Goal: Task Accomplishment & Management: Manage account settings

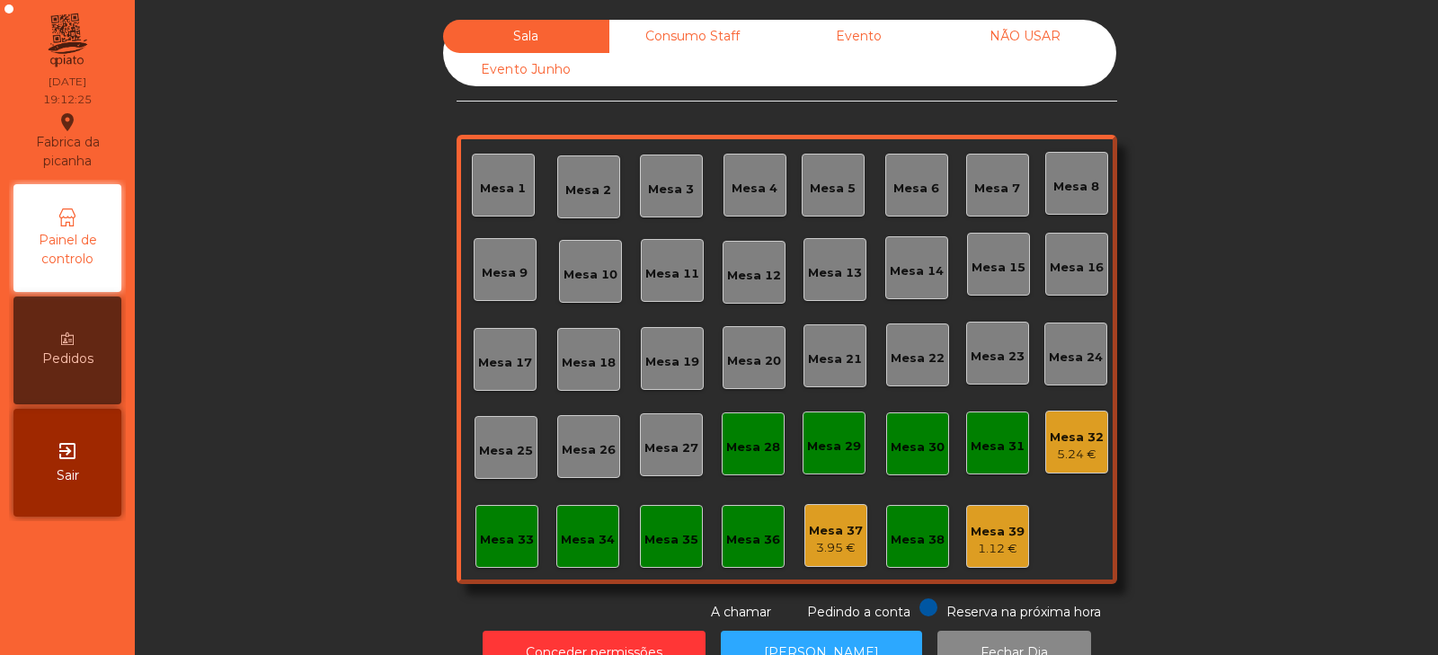
click at [485, 562] on div "Mesa 33" at bounding box center [506, 536] width 63 height 63
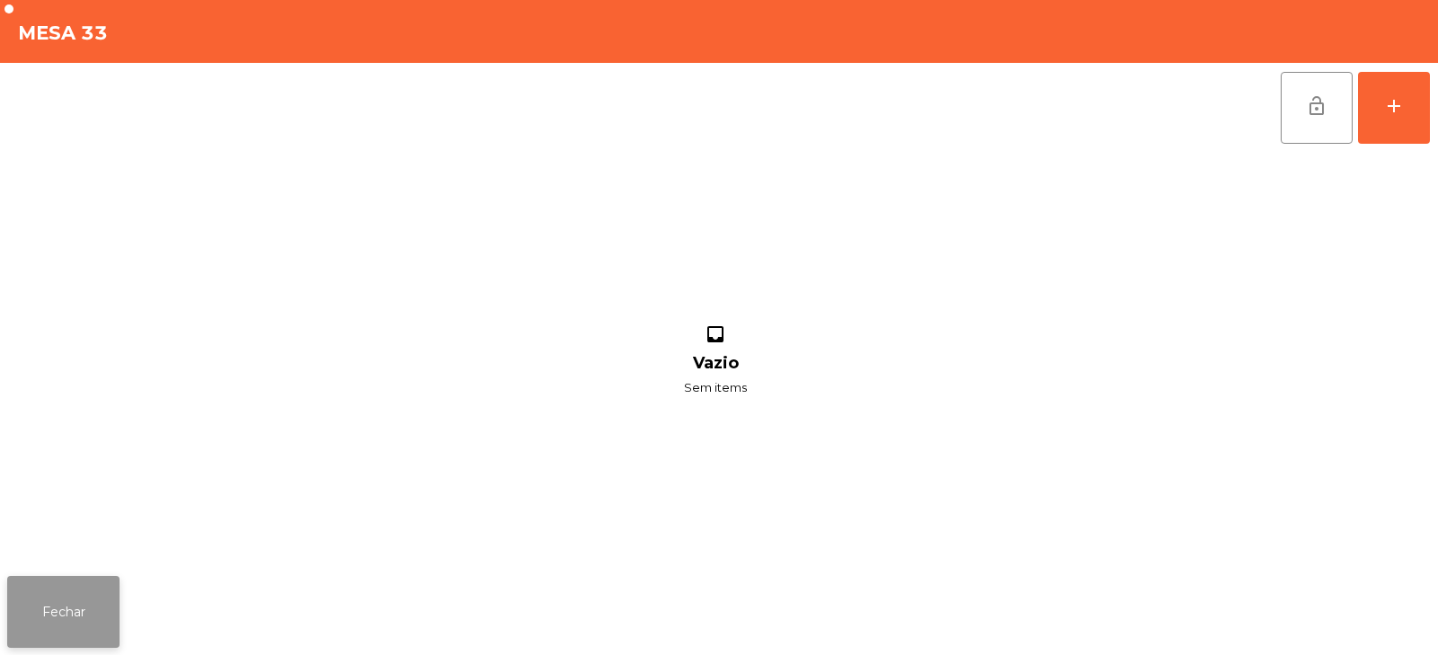
click at [84, 609] on button "Fechar" at bounding box center [63, 612] width 112 height 72
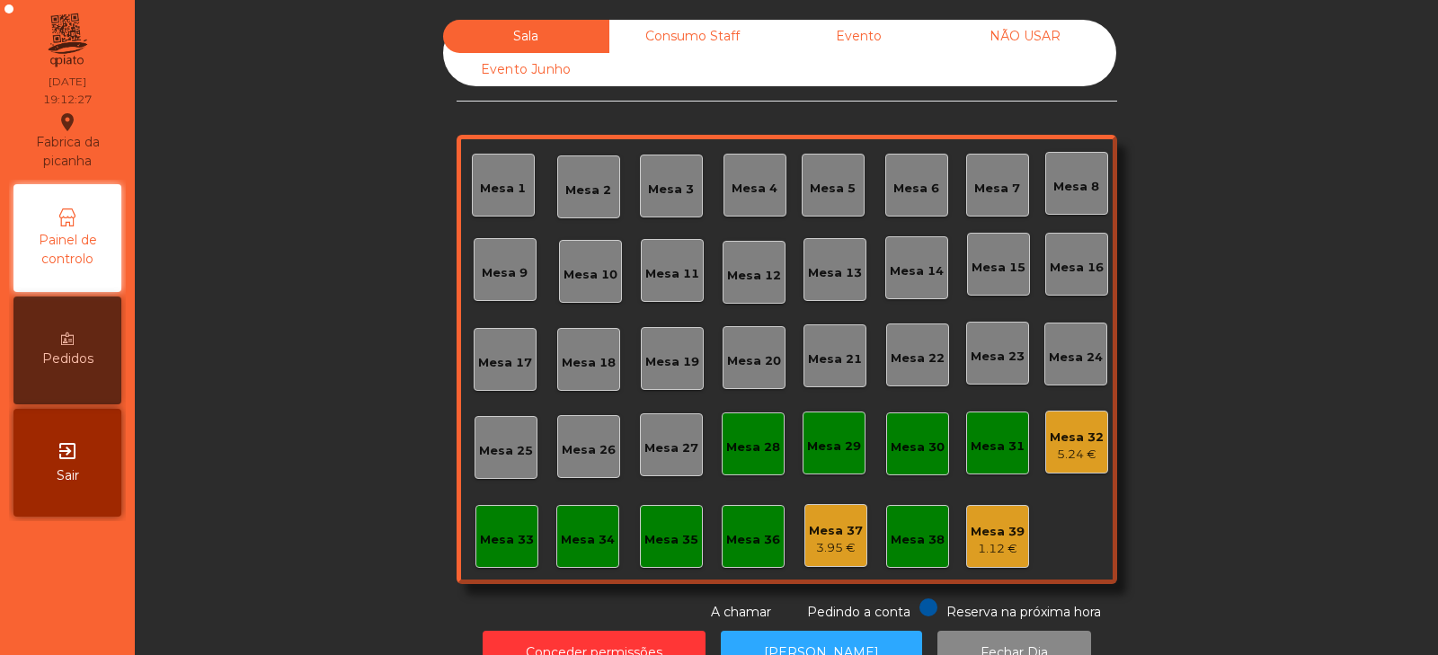
click at [1007, 549] on div "1.12 €" at bounding box center [997, 549] width 54 height 18
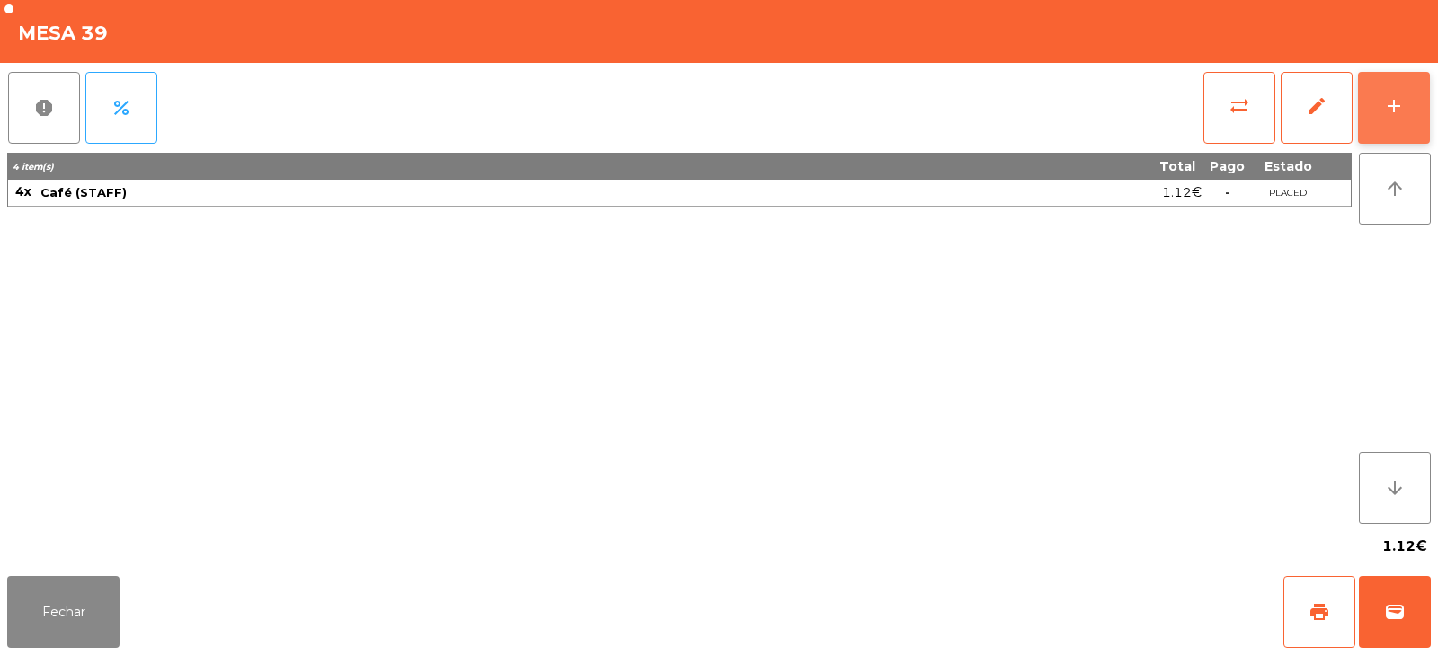
click at [1401, 99] on div "add" at bounding box center [1394, 106] width 22 height 22
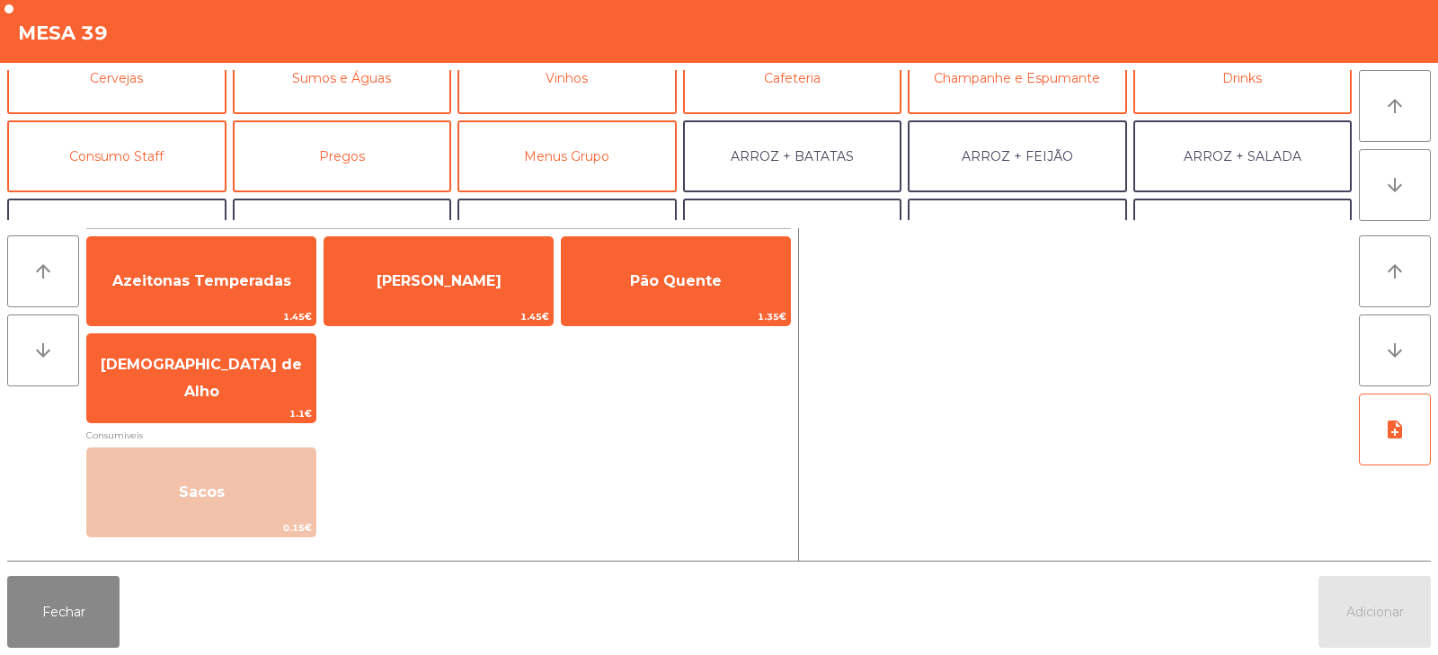
scroll to position [113, 0]
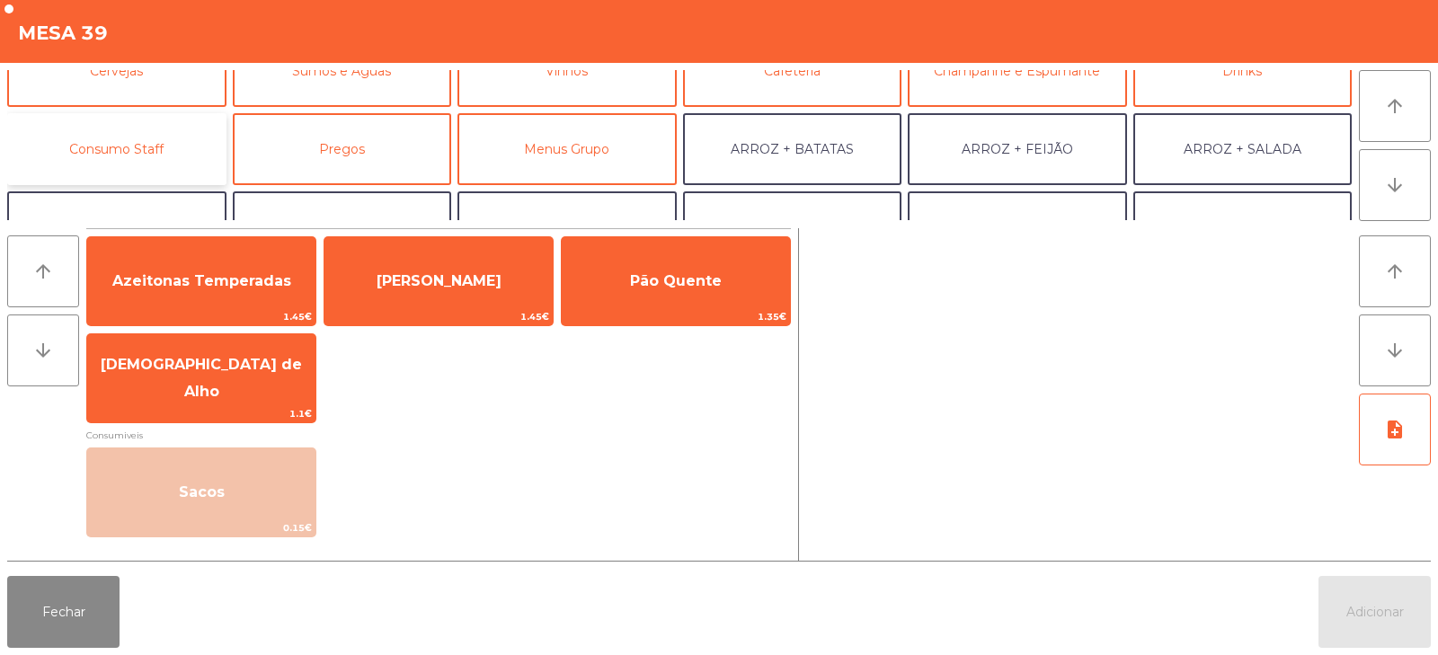
click at [164, 143] on button "Consumo Staff" at bounding box center [116, 149] width 219 height 72
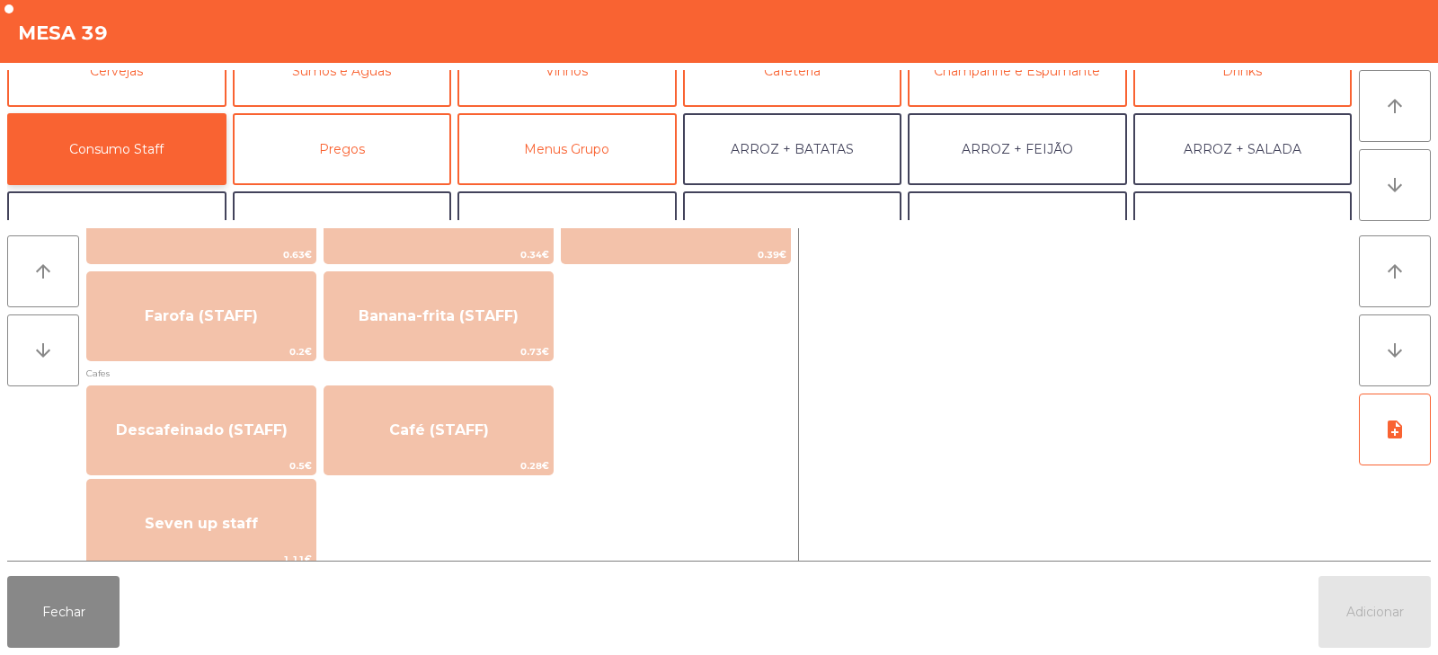
scroll to position [913, 0]
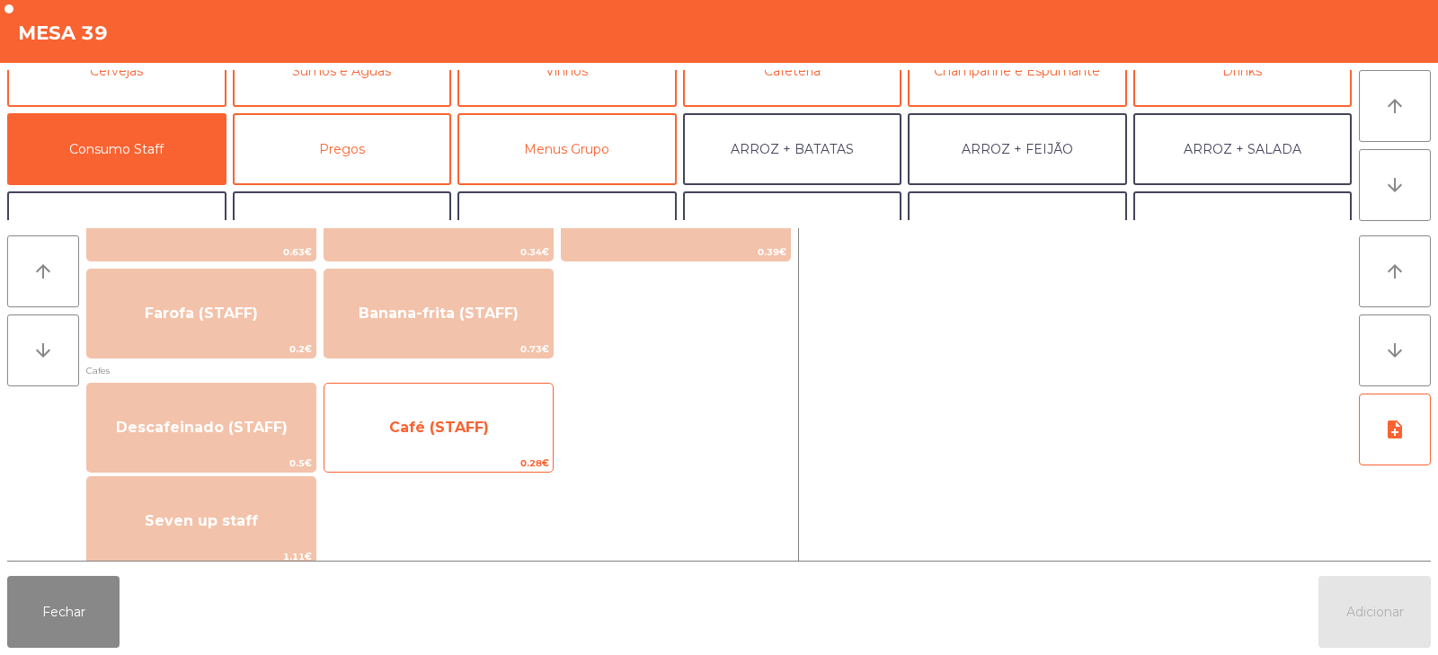
click at [476, 431] on span "Café (STAFF)" at bounding box center [439, 427] width 100 height 17
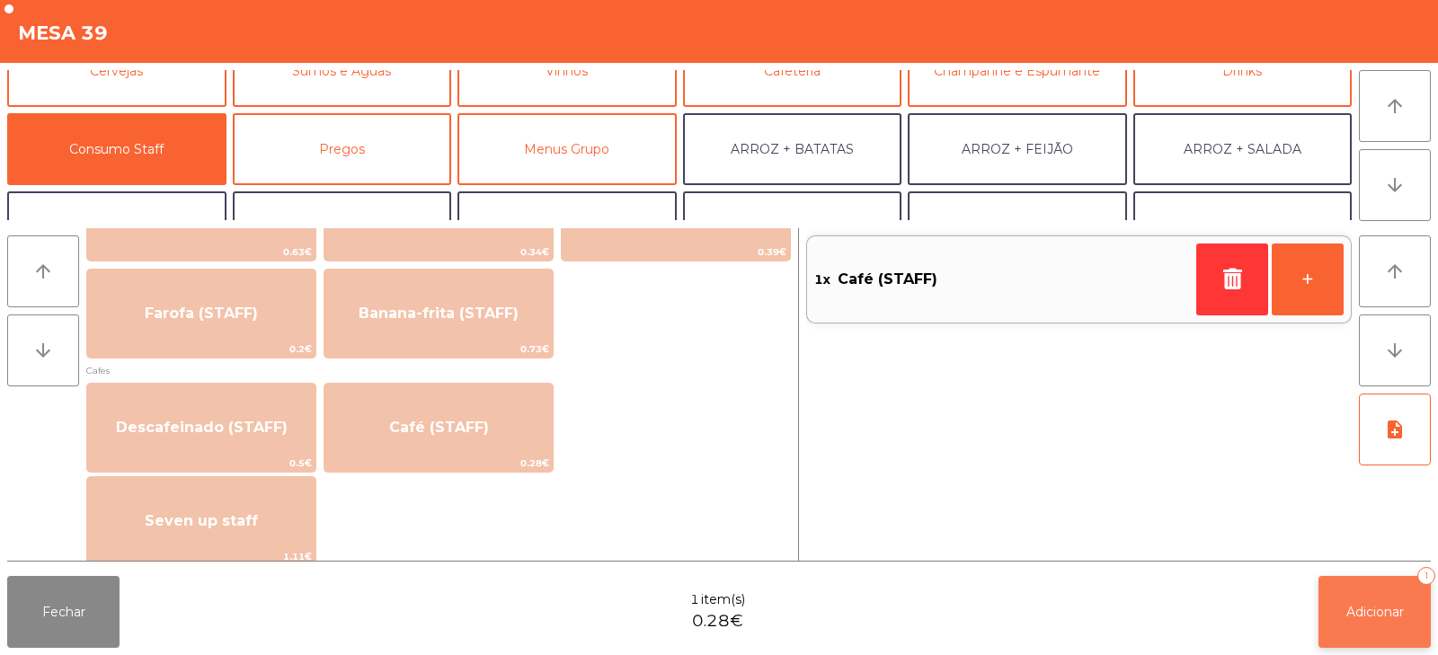
click at [1358, 611] on span "Adicionar" at bounding box center [1375, 612] width 58 height 16
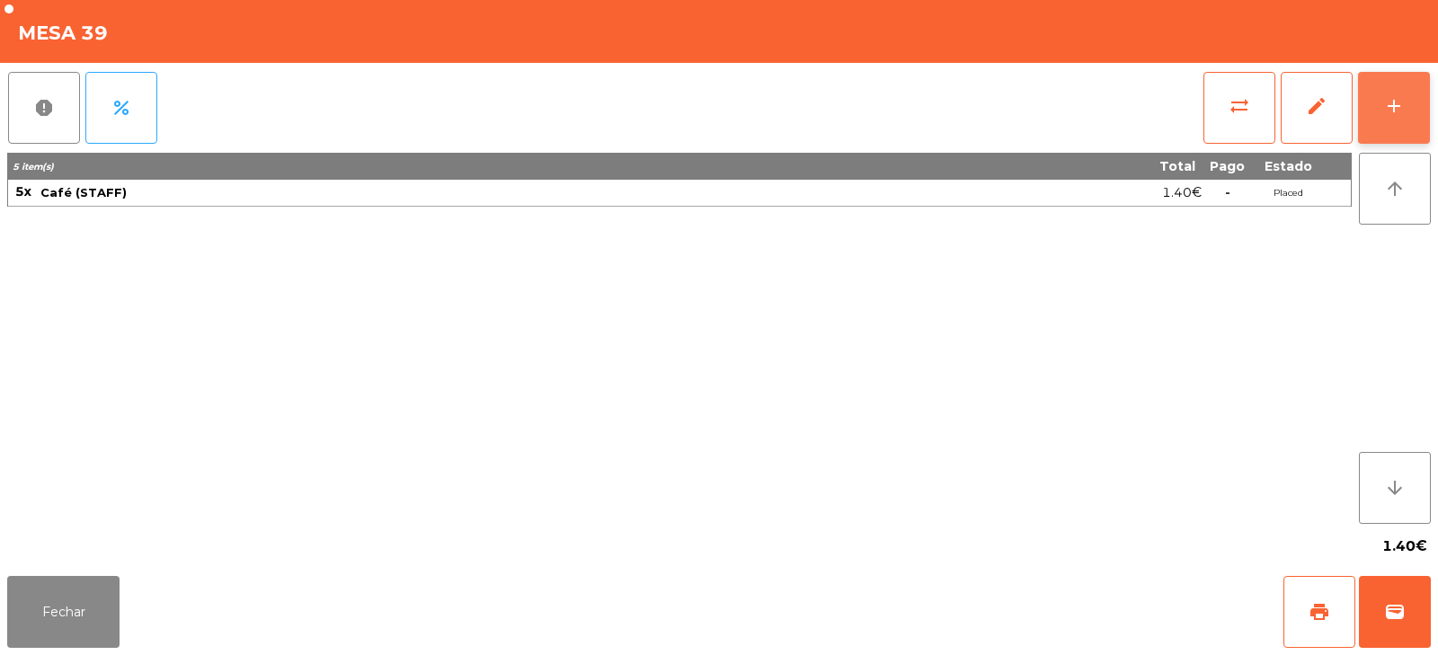
click at [1382, 112] on button "add" at bounding box center [1394, 108] width 72 height 72
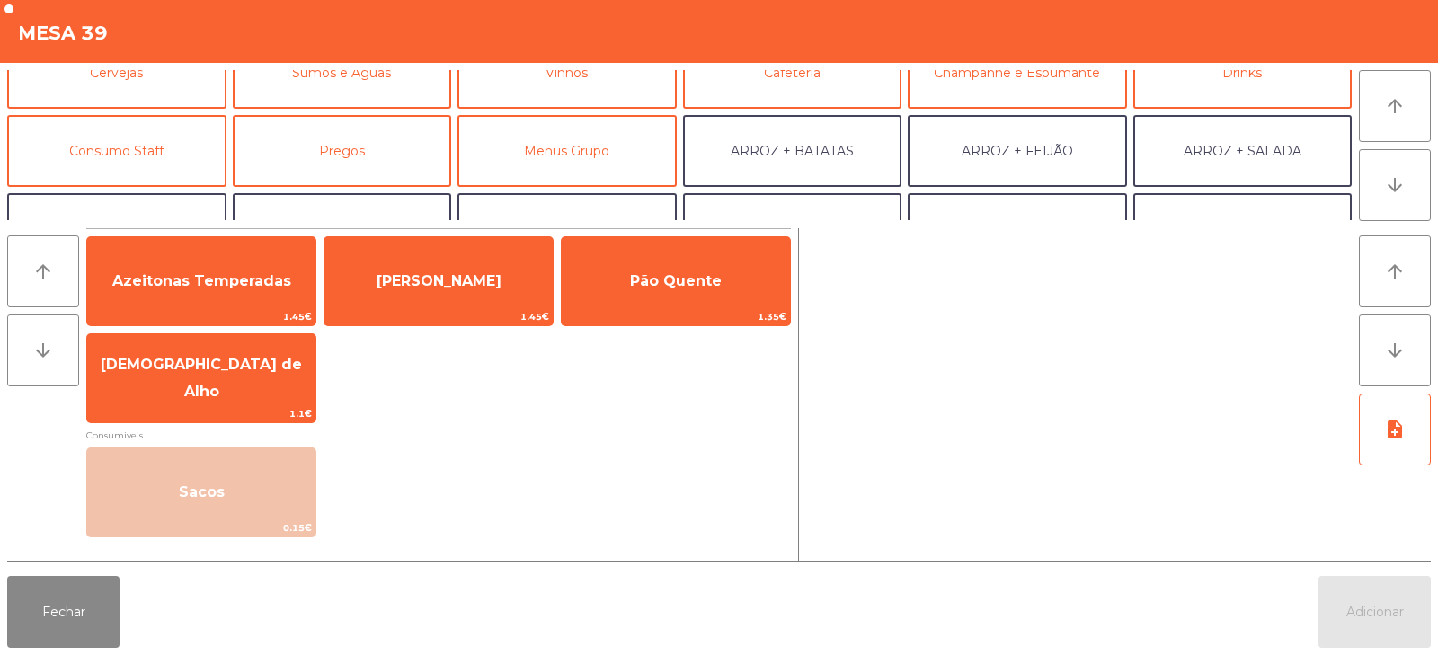
scroll to position [114, 0]
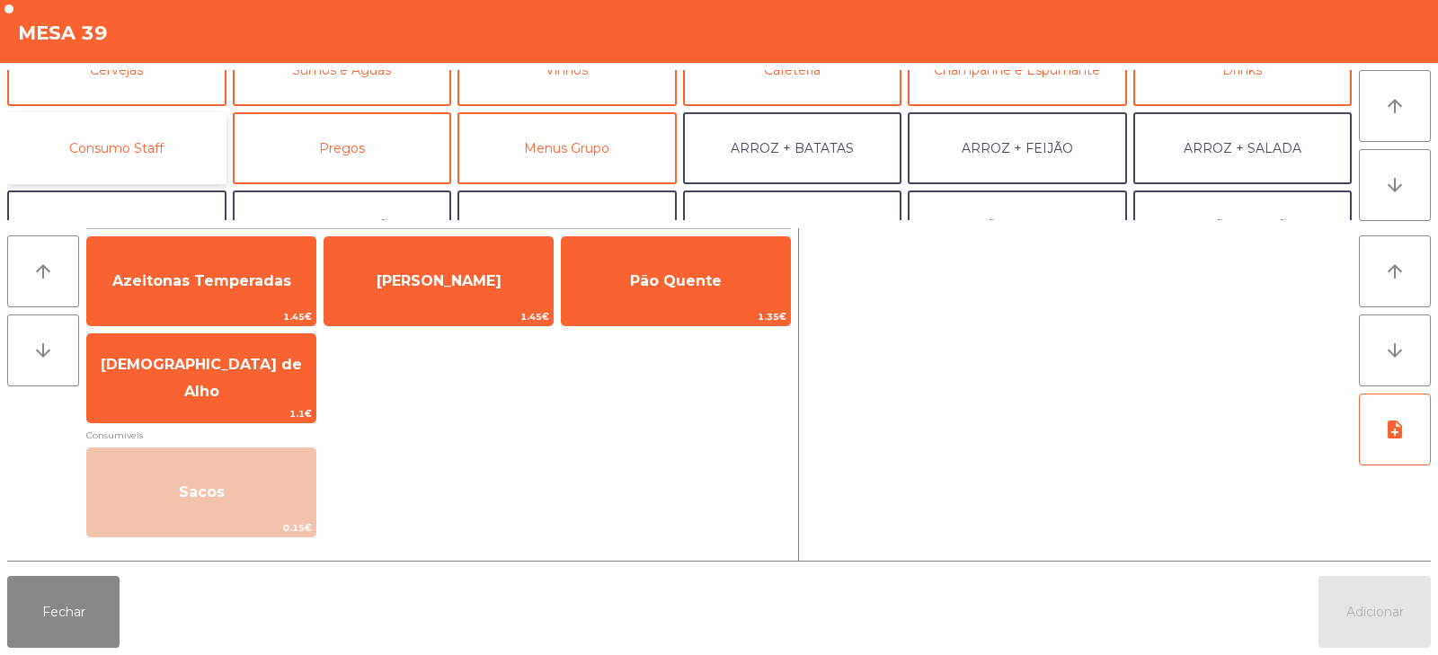
click at [141, 133] on button "Consumo Staff" at bounding box center [116, 148] width 219 height 72
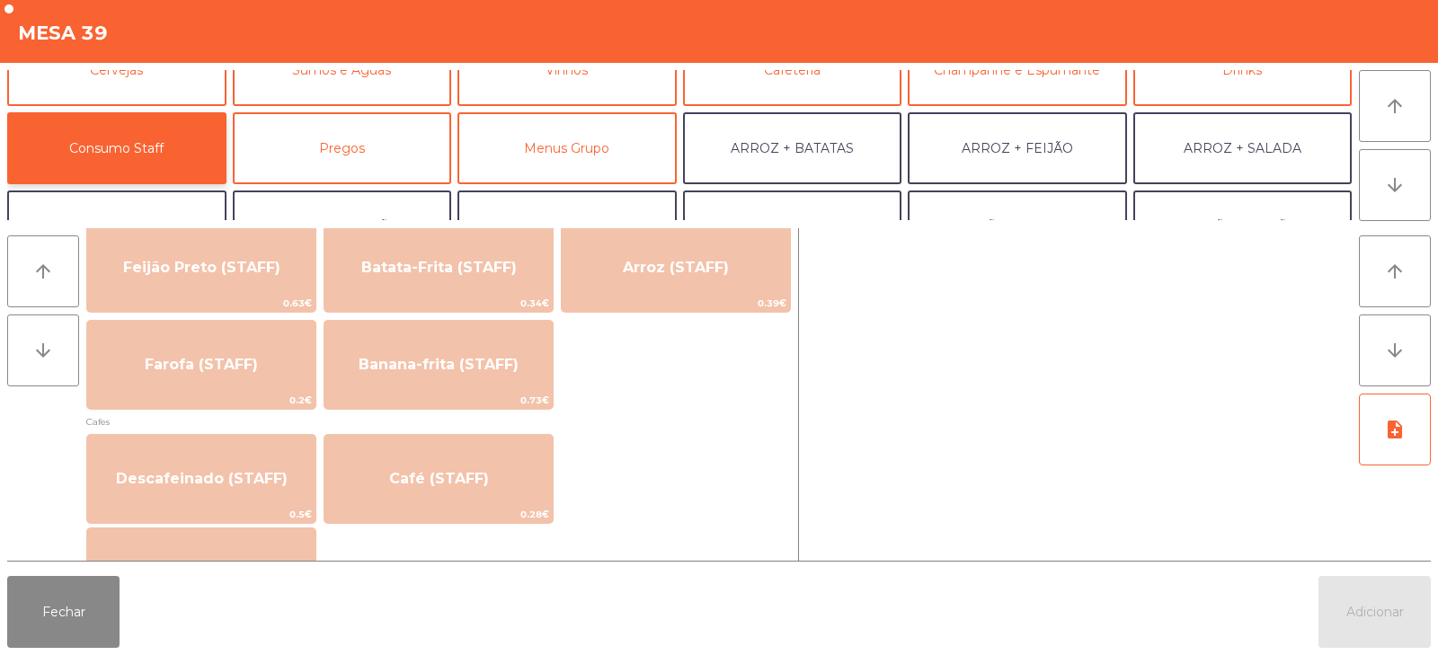
scroll to position [872, 0]
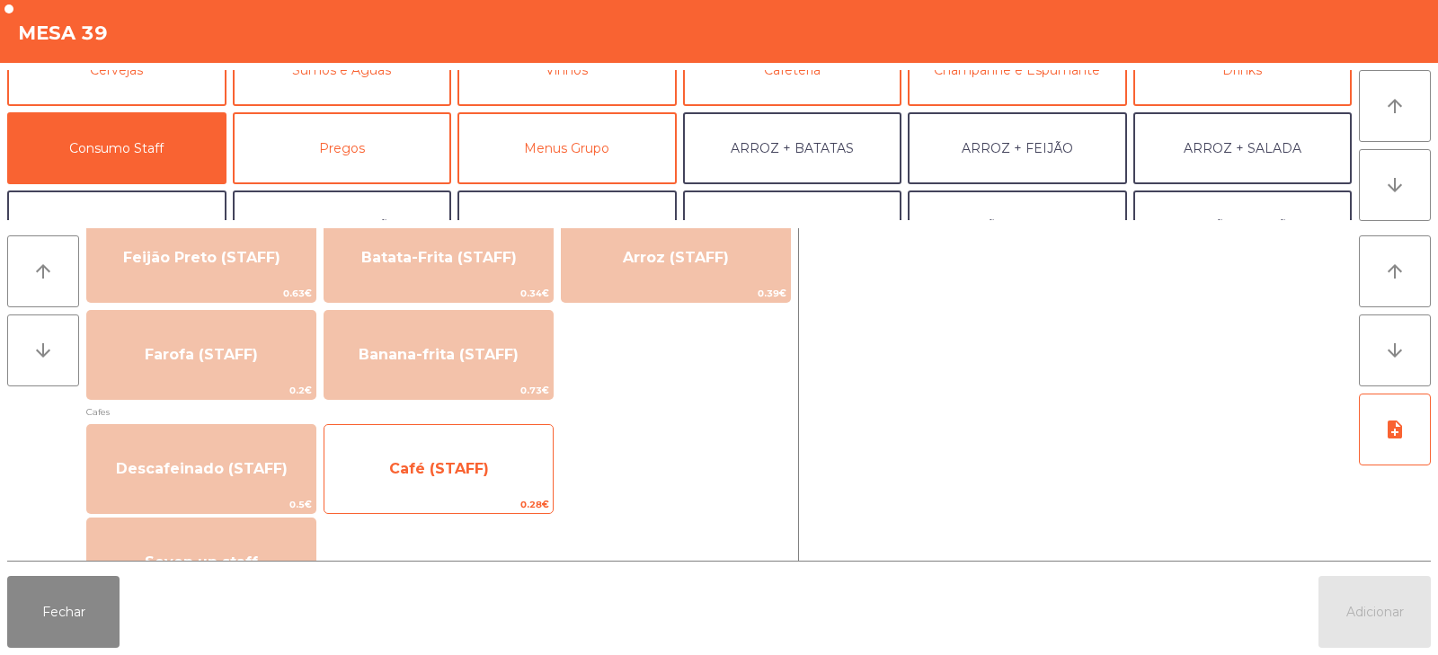
click at [401, 475] on span "Café (STAFF)" at bounding box center [439, 468] width 100 height 17
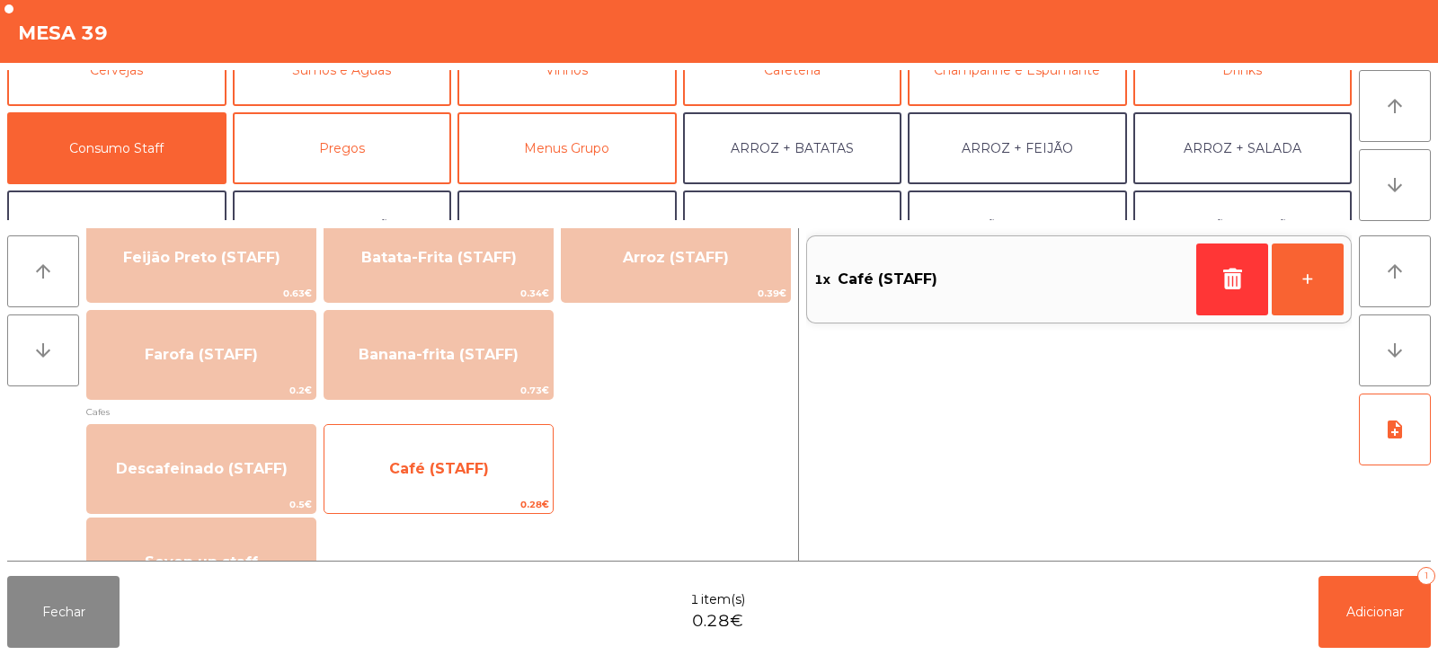
click at [403, 465] on span "Café (STAFF)" at bounding box center [439, 468] width 100 height 17
click at [393, 460] on span "Café (STAFF)" at bounding box center [439, 468] width 100 height 17
click at [392, 461] on span "Café (STAFF)" at bounding box center [439, 468] width 100 height 17
click at [410, 439] on div "Café (STAFF) 0.28€" at bounding box center [438, 469] width 230 height 90
click at [441, 479] on span "Café (STAFF)" at bounding box center [438, 469] width 228 height 49
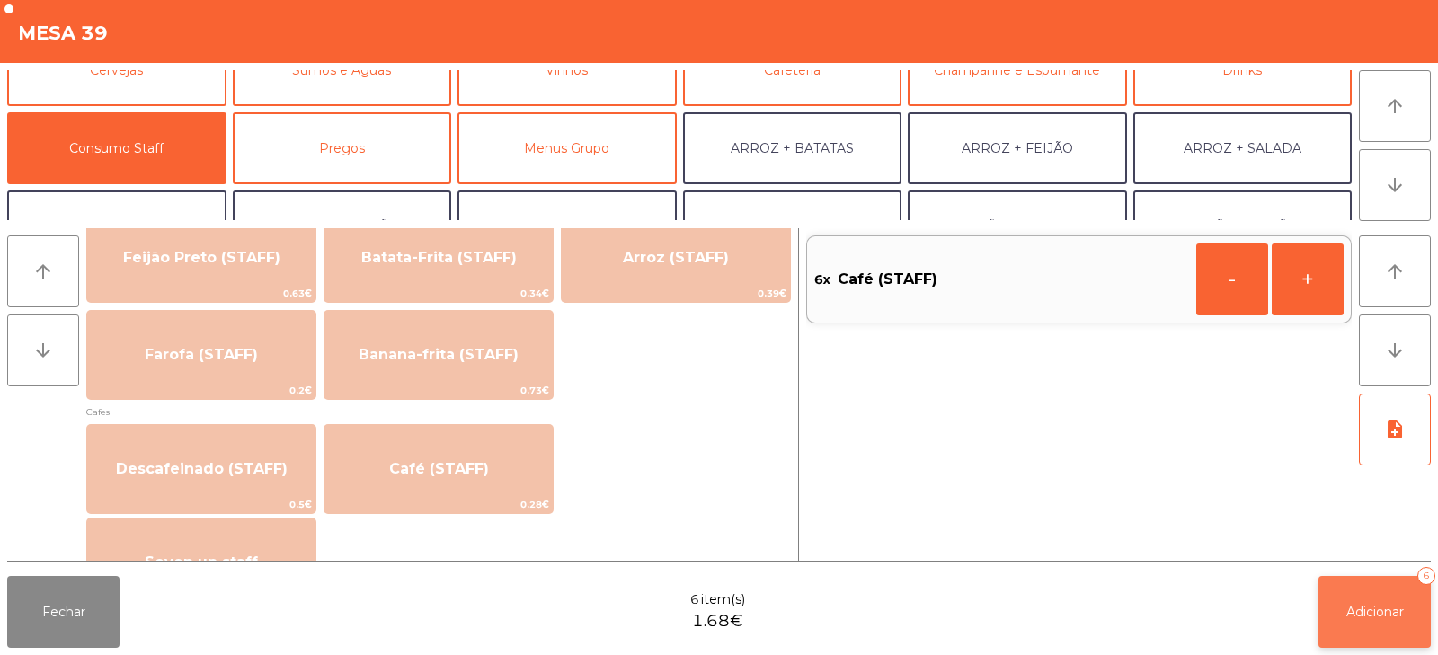
click at [1367, 605] on span "Adicionar" at bounding box center [1375, 612] width 58 height 16
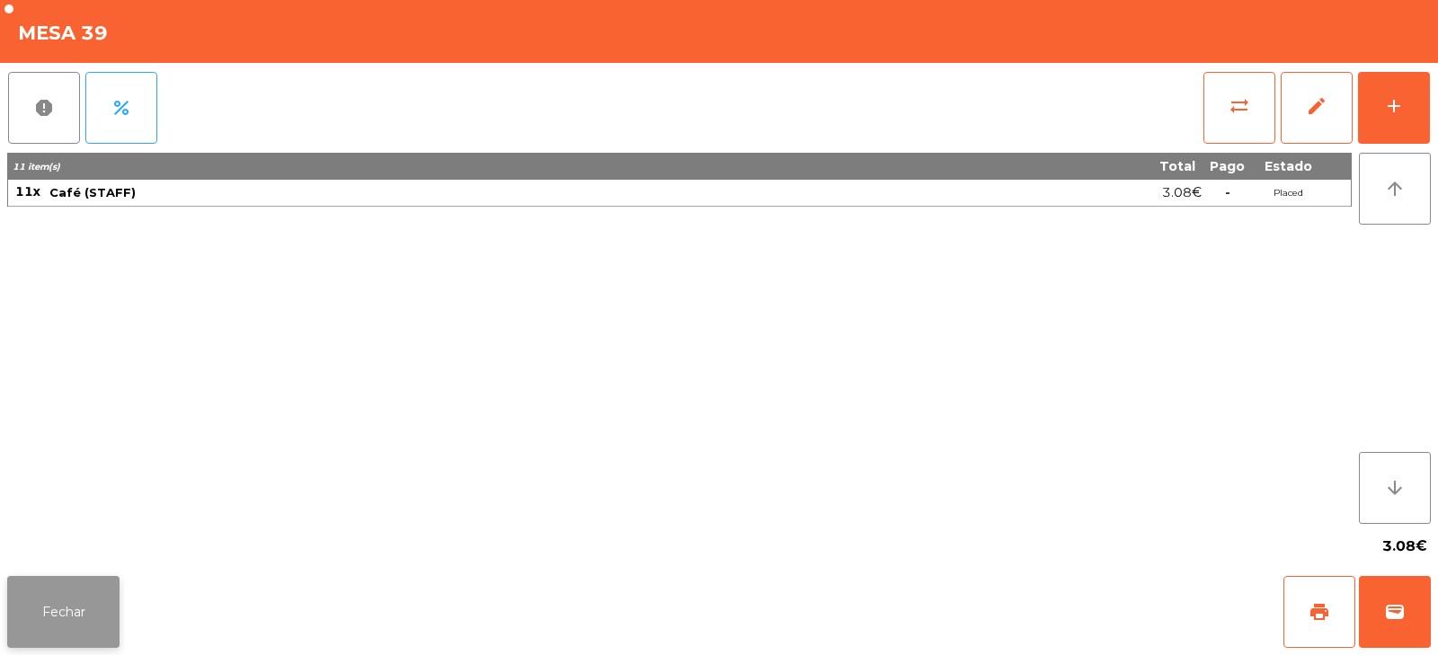
click at [27, 608] on button "Fechar" at bounding box center [63, 612] width 112 height 72
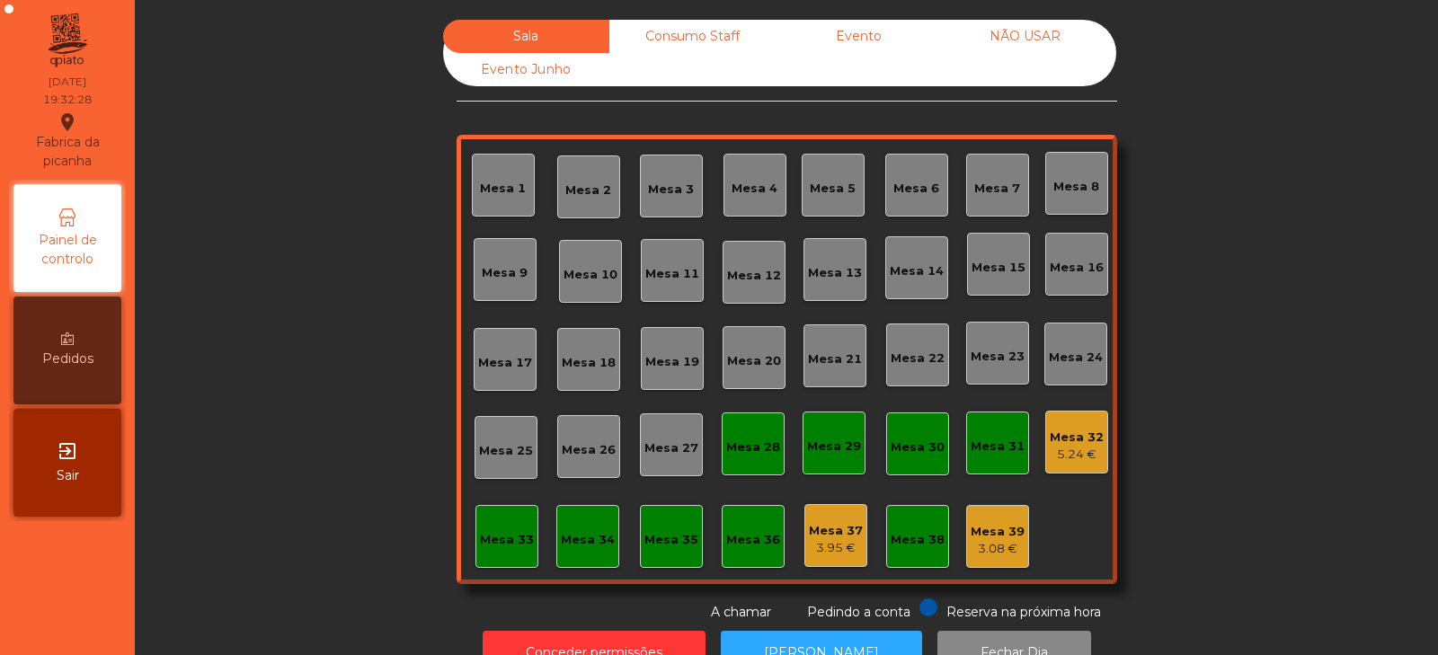
click at [987, 530] on div "Mesa 39" at bounding box center [997, 532] width 54 height 18
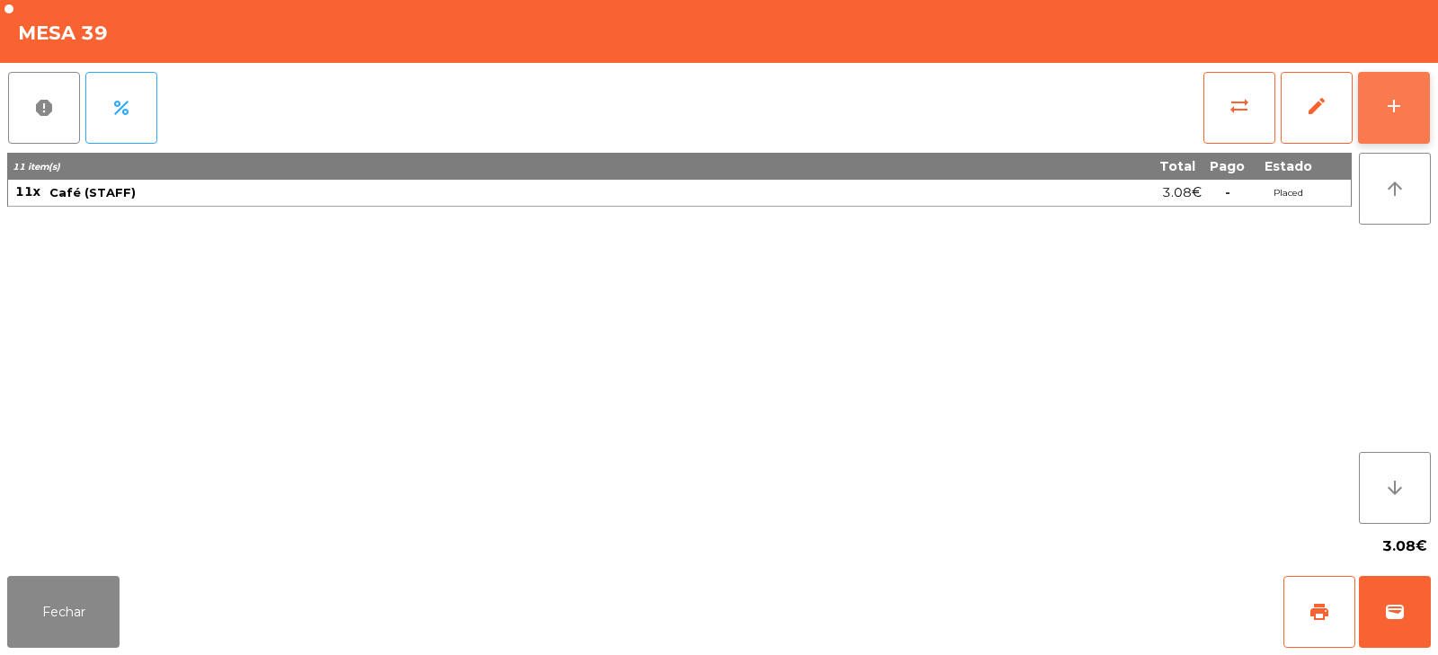
click at [1394, 128] on button "add" at bounding box center [1394, 108] width 72 height 72
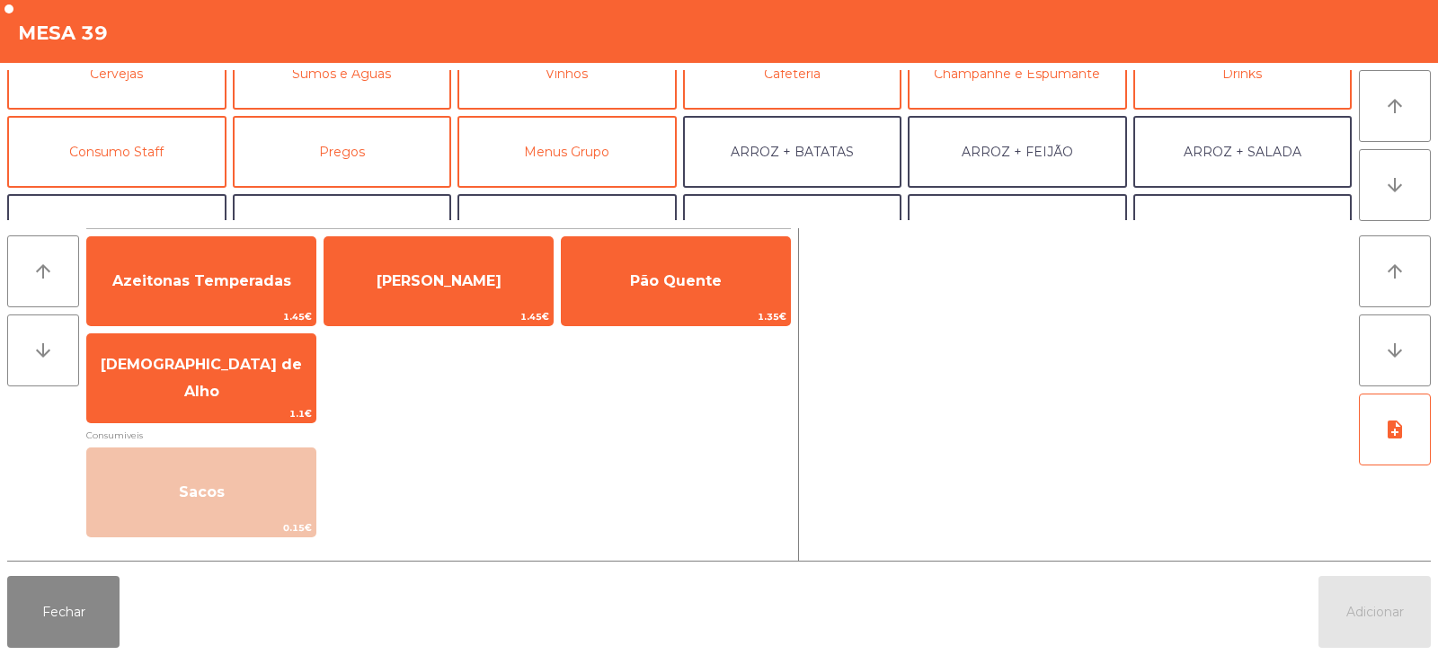
scroll to position [115, 0]
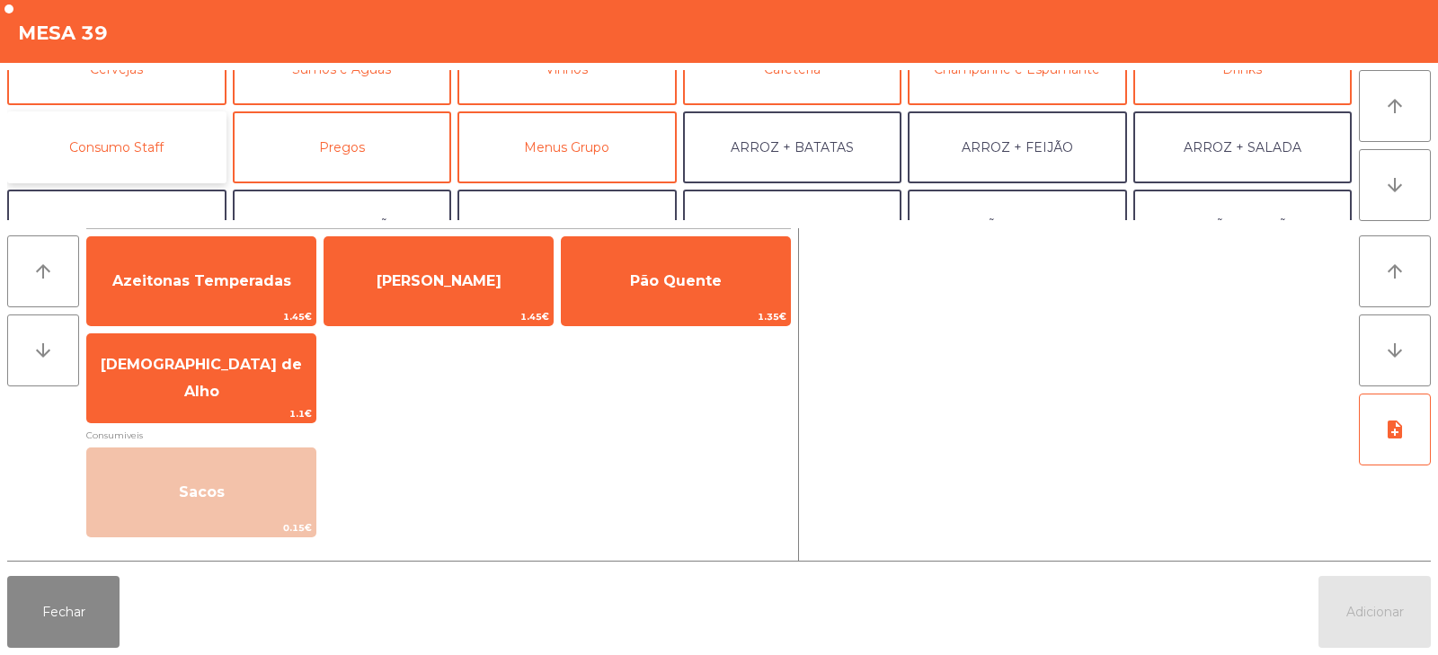
click at [152, 150] on button "Consumo Staff" at bounding box center [116, 147] width 219 height 72
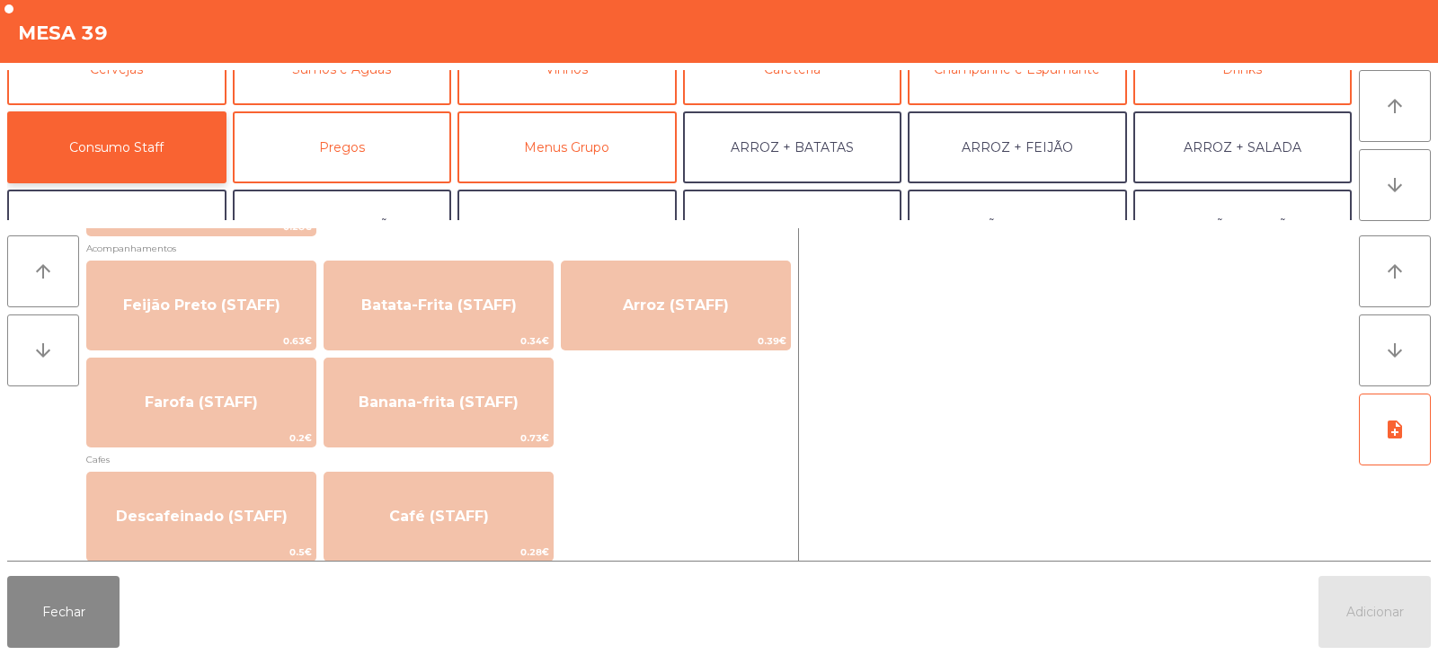
scroll to position [833, 0]
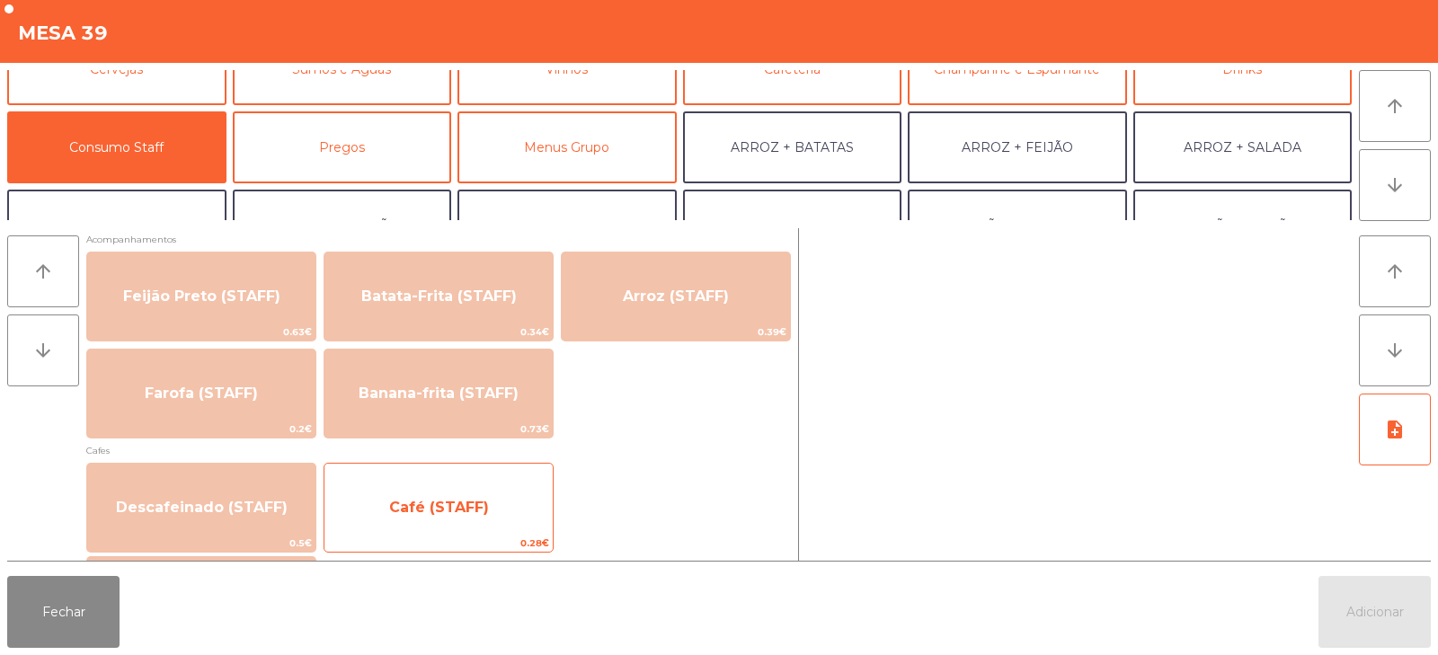
click at [460, 530] on span "Café (STAFF)" at bounding box center [438, 507] width 228 height 49
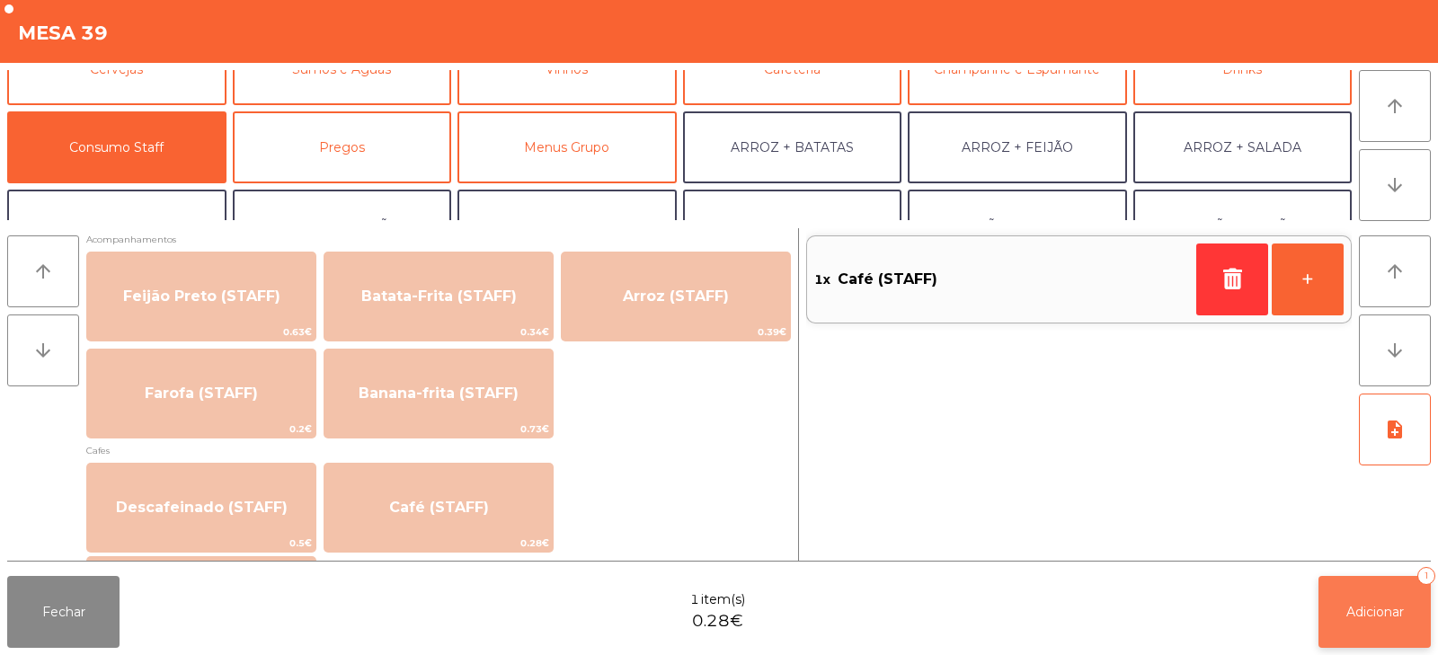
click at [1364, 610] on span "Adicionar" at bounding box center [1375, 612] width 58 height 16
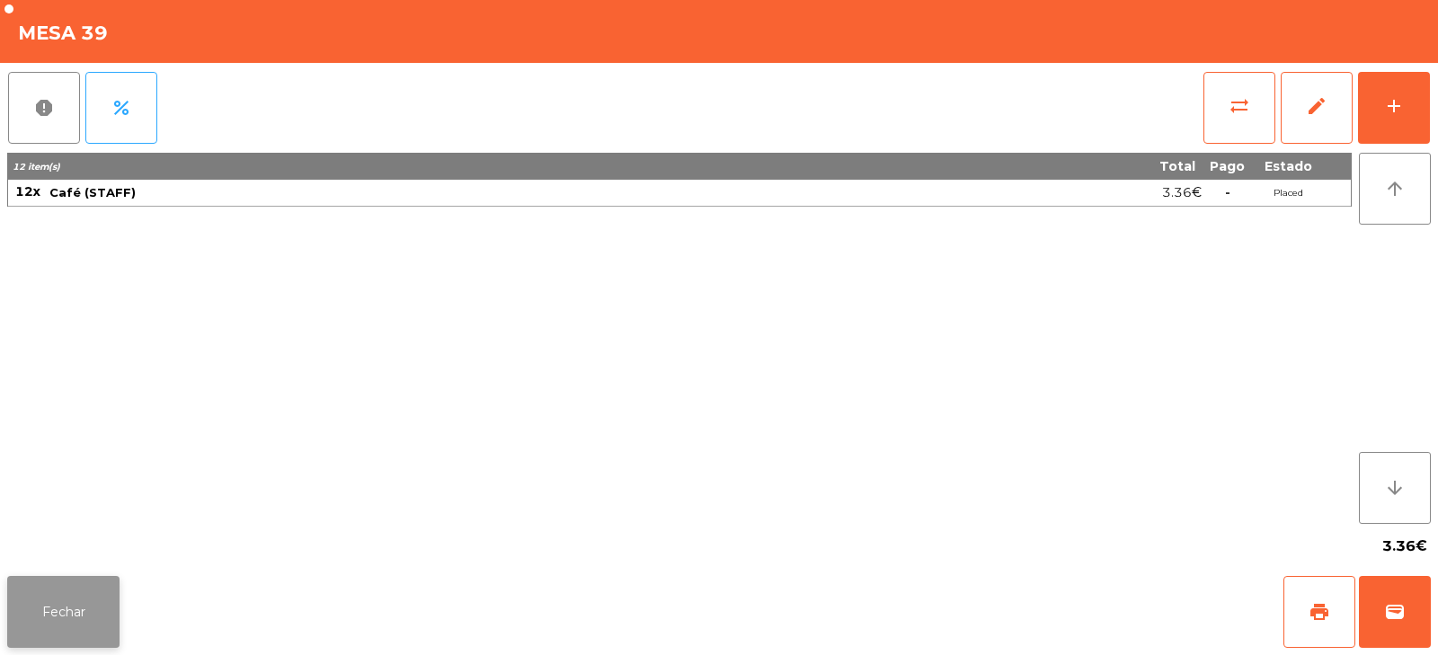
click at [24, 610] on button "Fechar" at bounding box center [63, 612] width 112 height 72
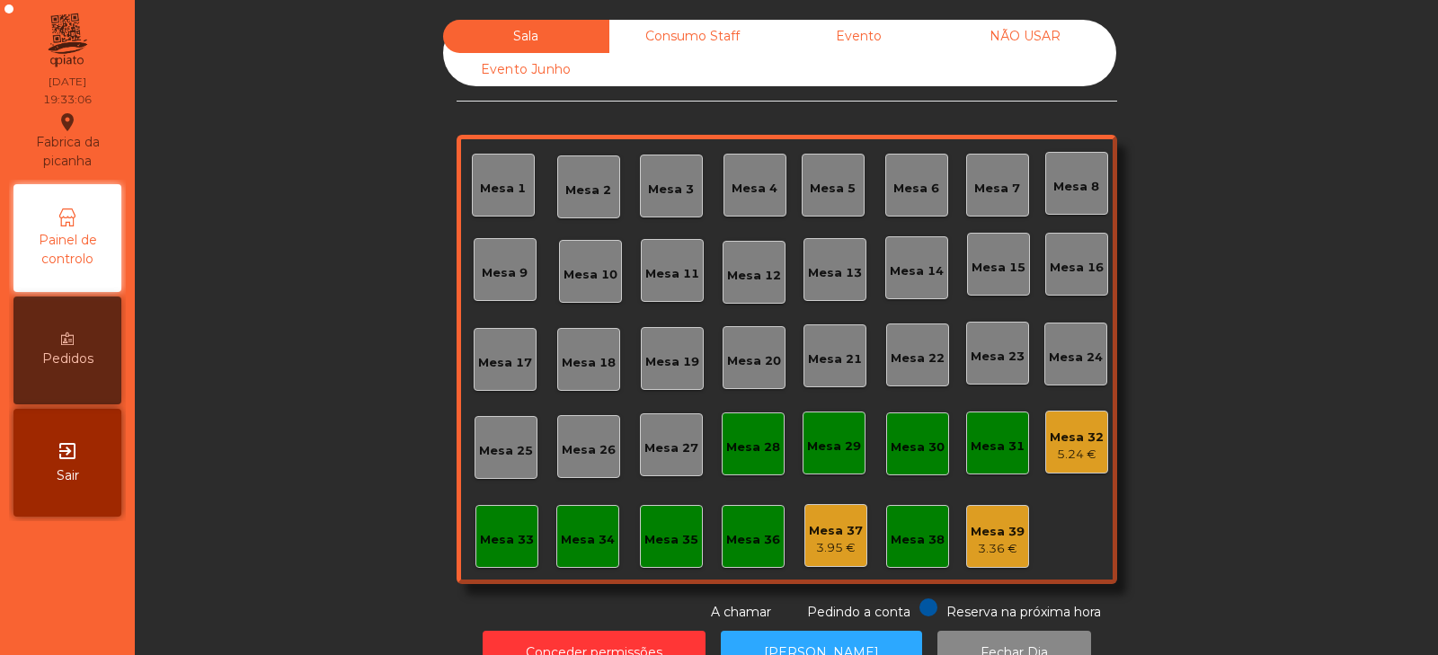
click at [1061, 341] on div "Mesa 24" at bounding box center [1075, 354] width 63 height 63
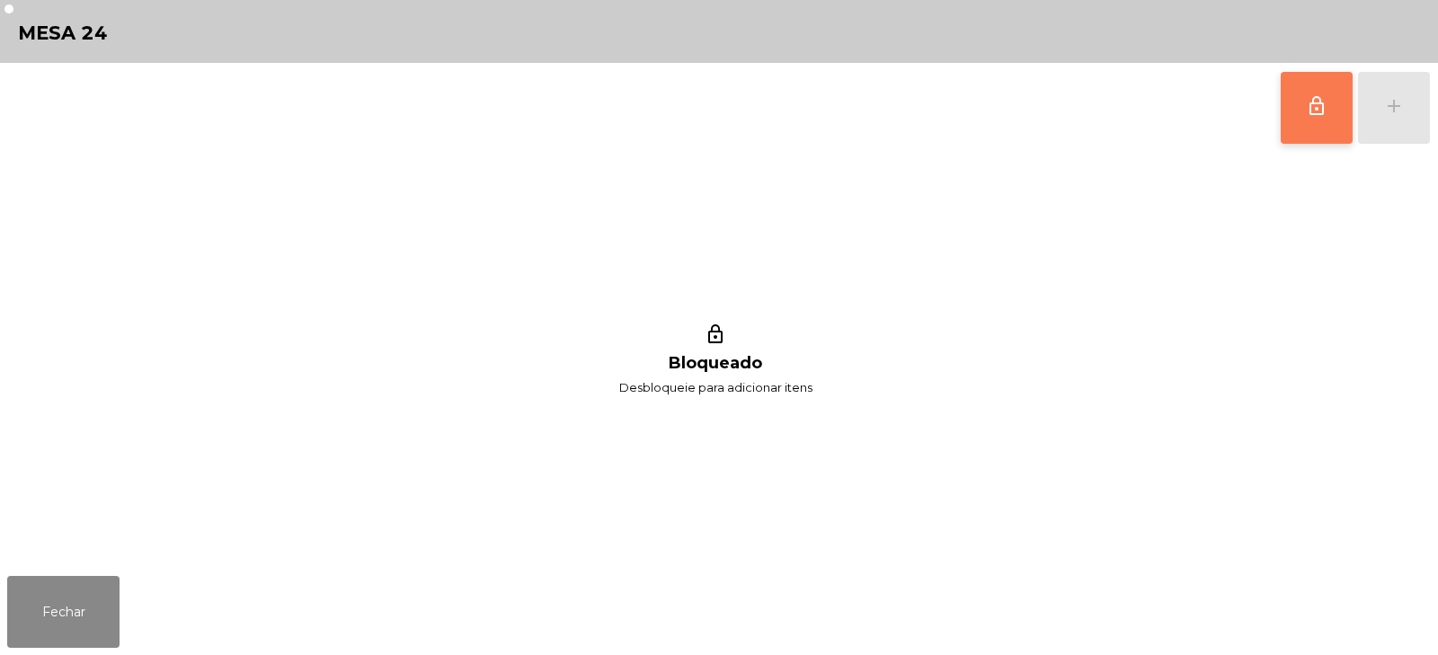
click at [1298, 111] on button "lock_outline" at bounding box center [1316, 108] width 72 height 72
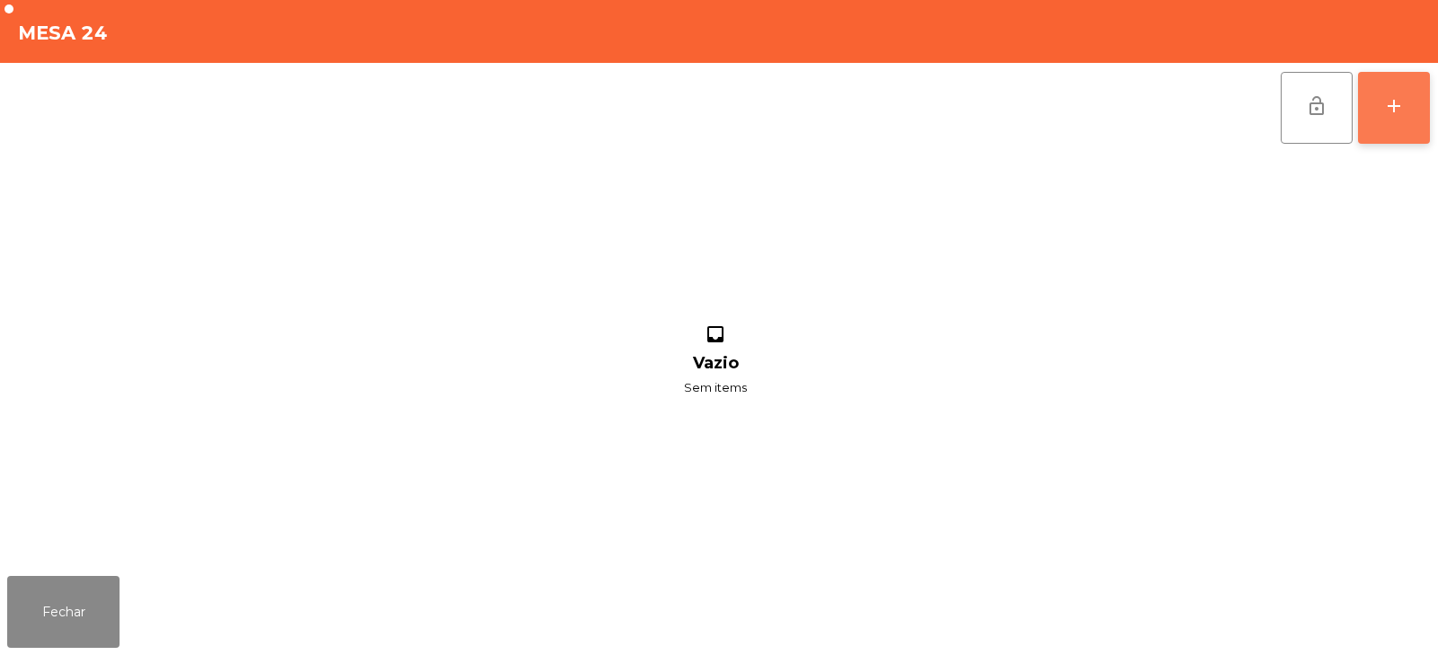
click at [1394, 101] on div "add" at bounding box center [1394, 106] width 22 height 22
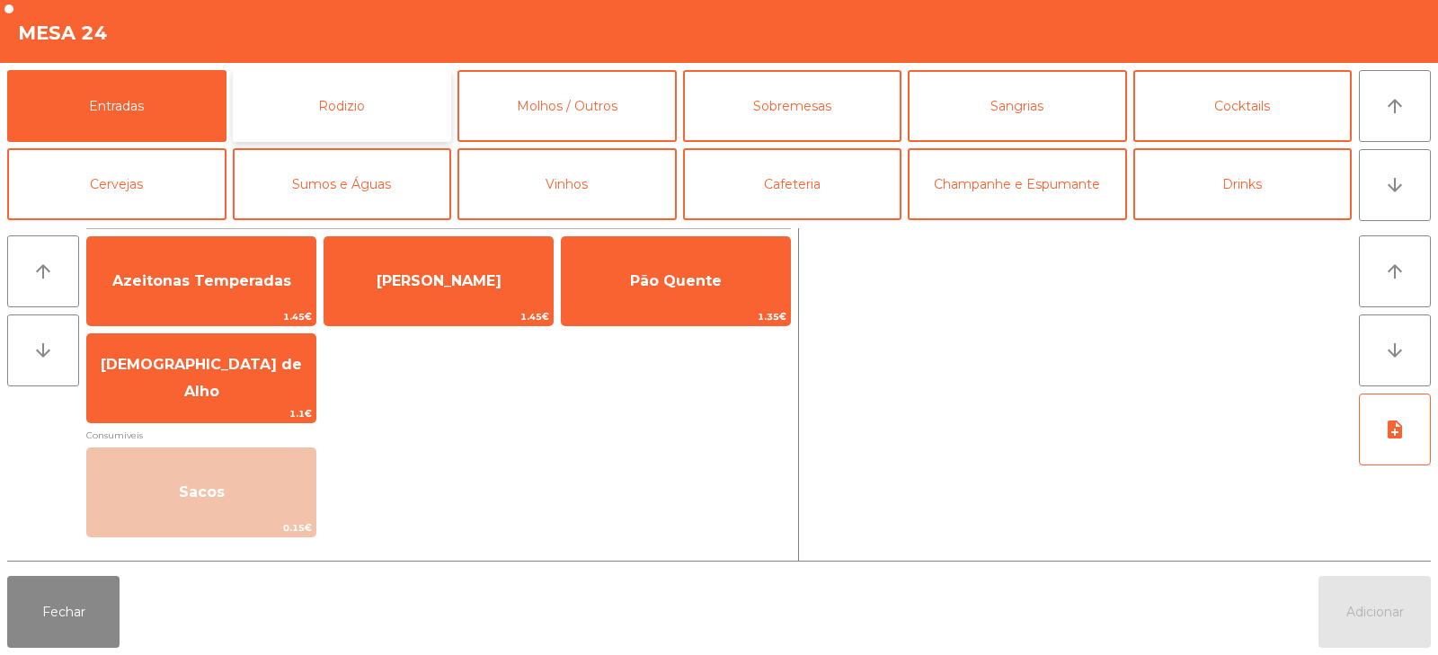
click at [321, 99] on button "Rodizio" at bounding box center [342, 106] width 219 height 72
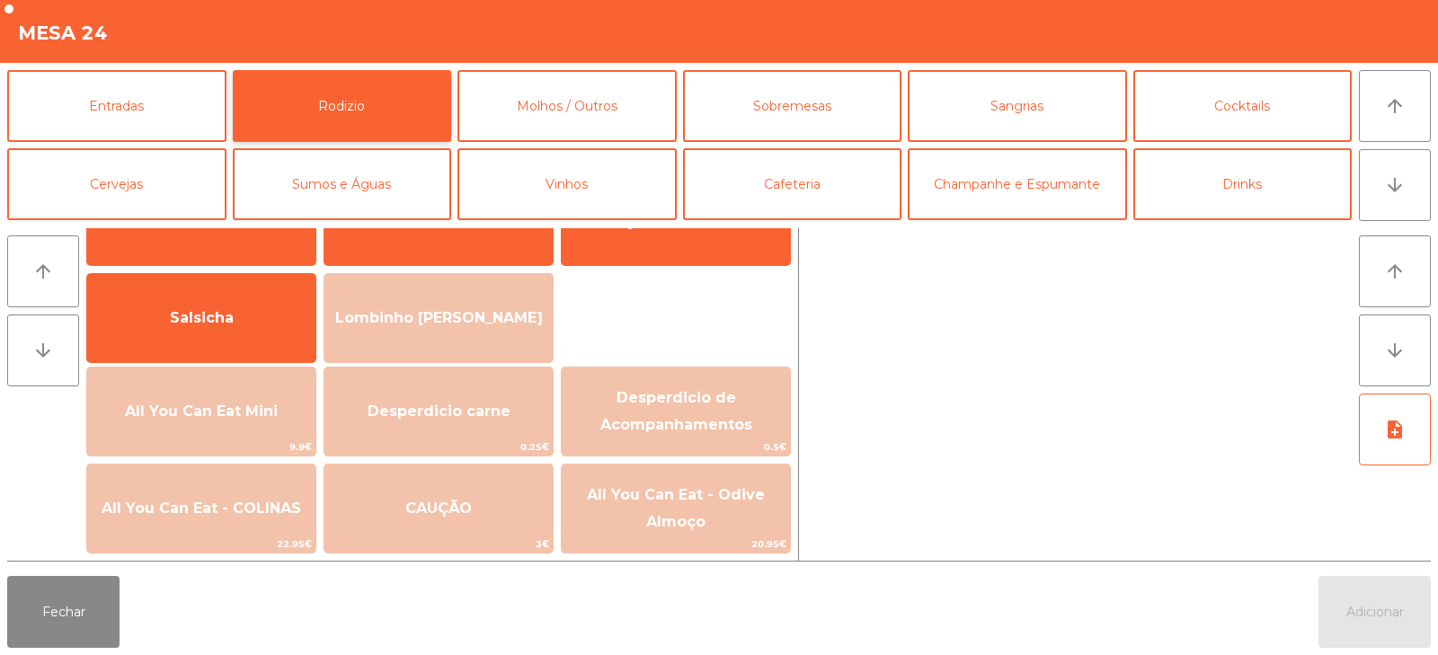
scroll to position [134, 0]
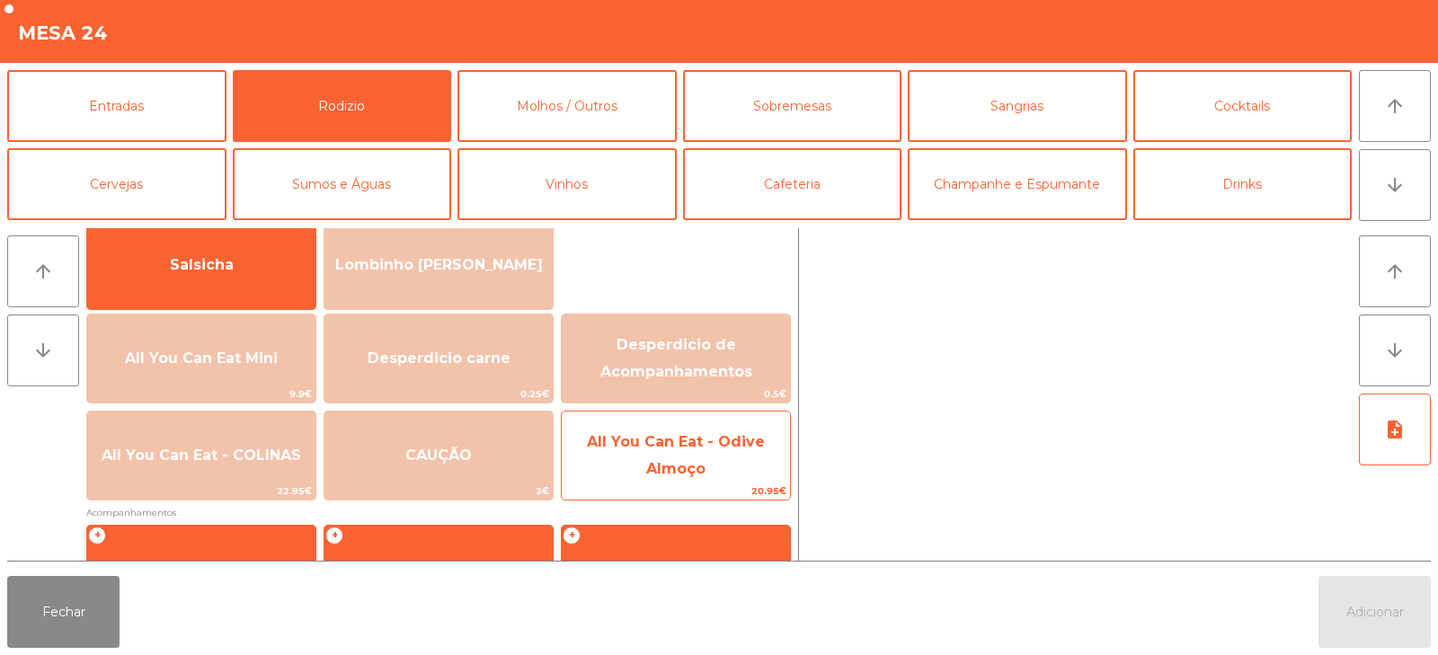
click at [728, 456] on span "All You Can Eat - Odive Almoço" at bounding box center [676, 456] width 228 height 76
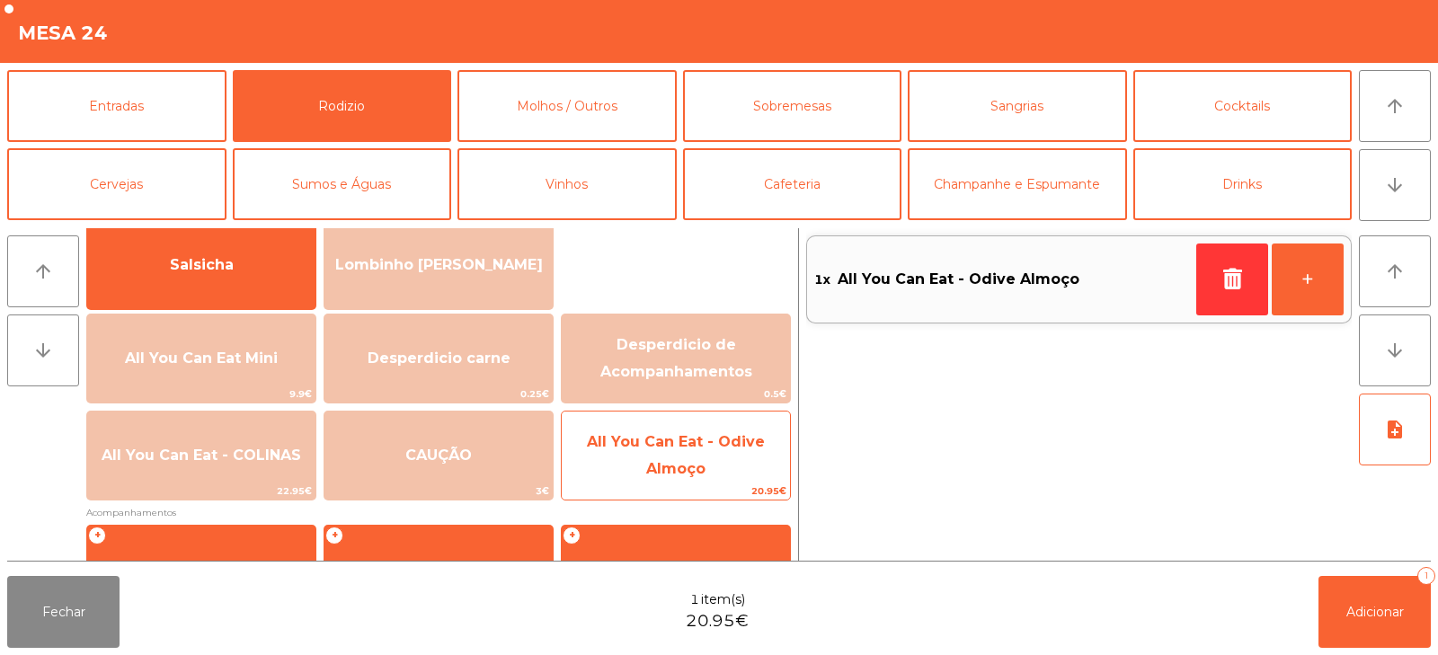
click at [734, 461] on span "All You Can Eat - Odive Almoço" at bounding box center [676, 456] width 228 height 76
click at [731, 450] on span "All You Can Eat - Odive Almoço" at bounding box center [676, 456] width 228 height 76
click at [736, 457] on span "All You Can Eat - Odive Almoço" at bounding box center [676, 456] width 228 height 76
click at [730, 455] on span "All You Can Eat - Odive Almoço" at bounding box center [676, 456] width 228 height 76
click at [730, 457] on span "All You Can Eat - Odive Almoço" at bounding box center [676, 456] width 228 height 76
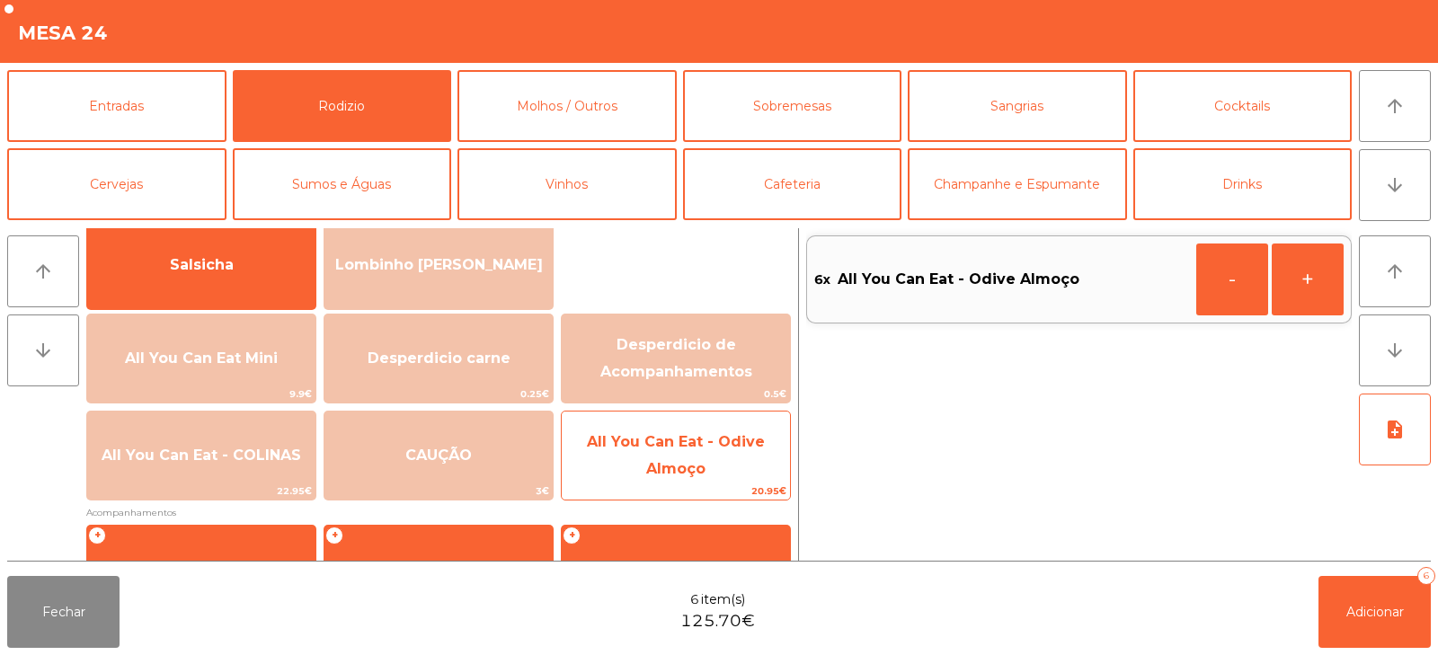
click at [731, 456] on span "All You Can Eat - Odive Almoço" at bounding box center [676, 456] width 228 height 76
click at [721, 452] on span "All You Can Eat - Odive Almoço" at bounding box center [676, 456] width 228 height 76
click at [720, 456] on span "All You Can Eat - Odive Almoço" at bounding box center [676, 456] width 228 height 76
click at [726, 460] on span "All You Can Eat - Odive Almoço" at bounding box center [676, 456] width 228 height 76
click at [727, 464] on span "All You Can Eat - Odive Almoço" at bounding box center [676, 456] width 228 height 76
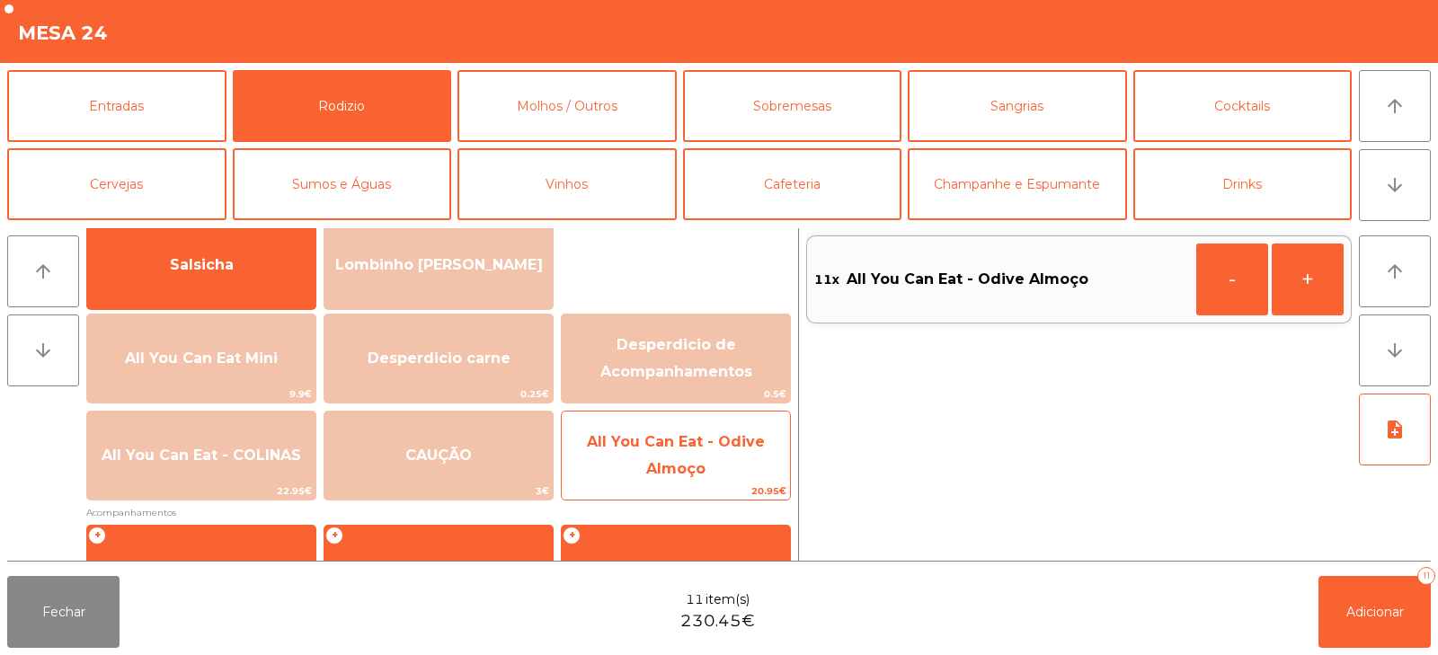
click at [730, 466] on span "All You Can Eat - Odive Almoço" at bounding box center [676, 456] width 228 height 76
click at [725, 465] on span "All You Can Eat - Odive Almoço" at bounding box center [676, 456] width 228 height 76
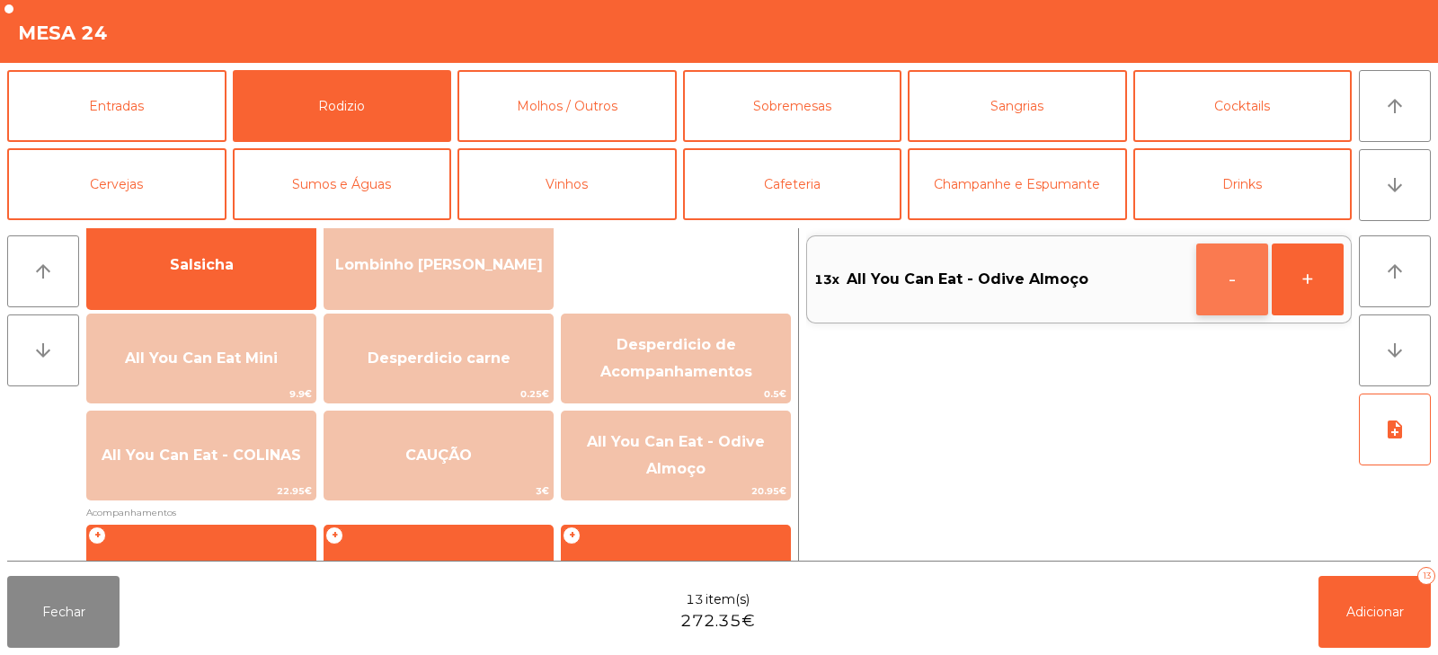
click at [1226, 277] on button "-" at bounding box center [1232, 279] width 72 height 72
click at [1361, 609] on span "Adicionar" at bounding box center [1375, 612] width 58 height 16
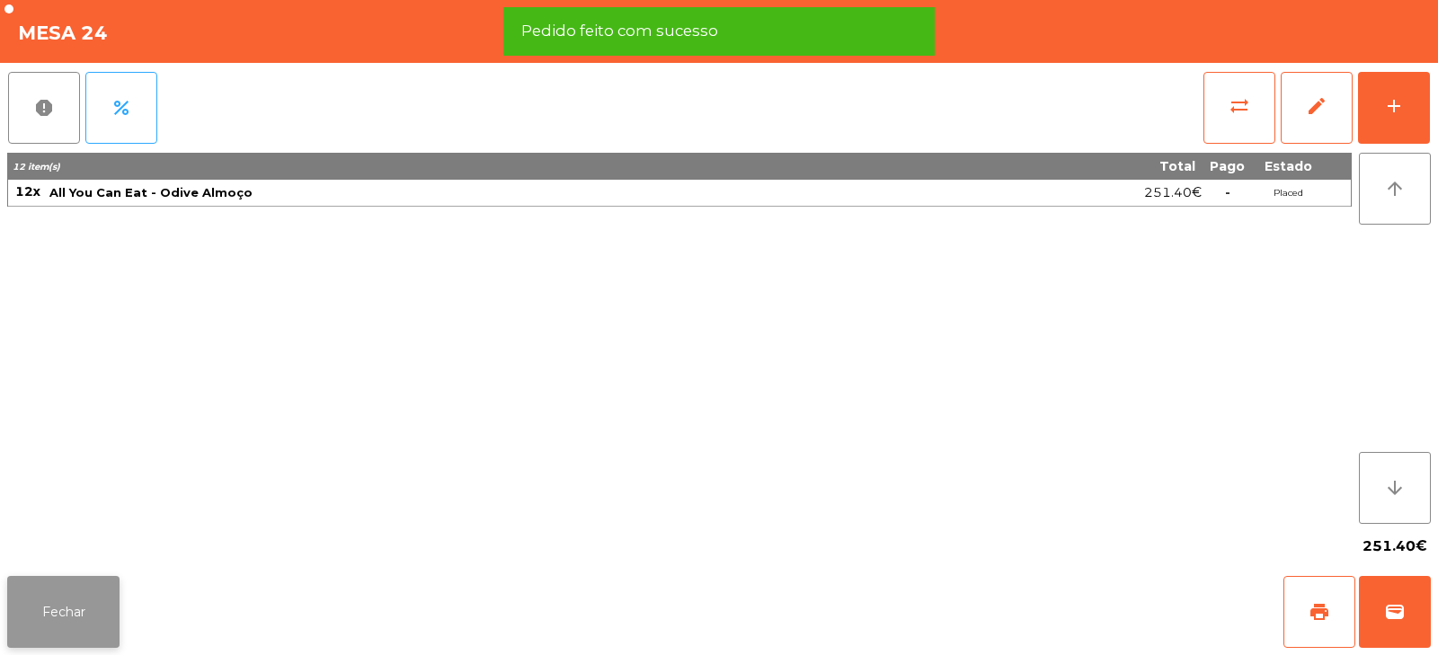
click at [58, 614] on button "Fechar" at bounding box center [63, 612] width 112 height 72
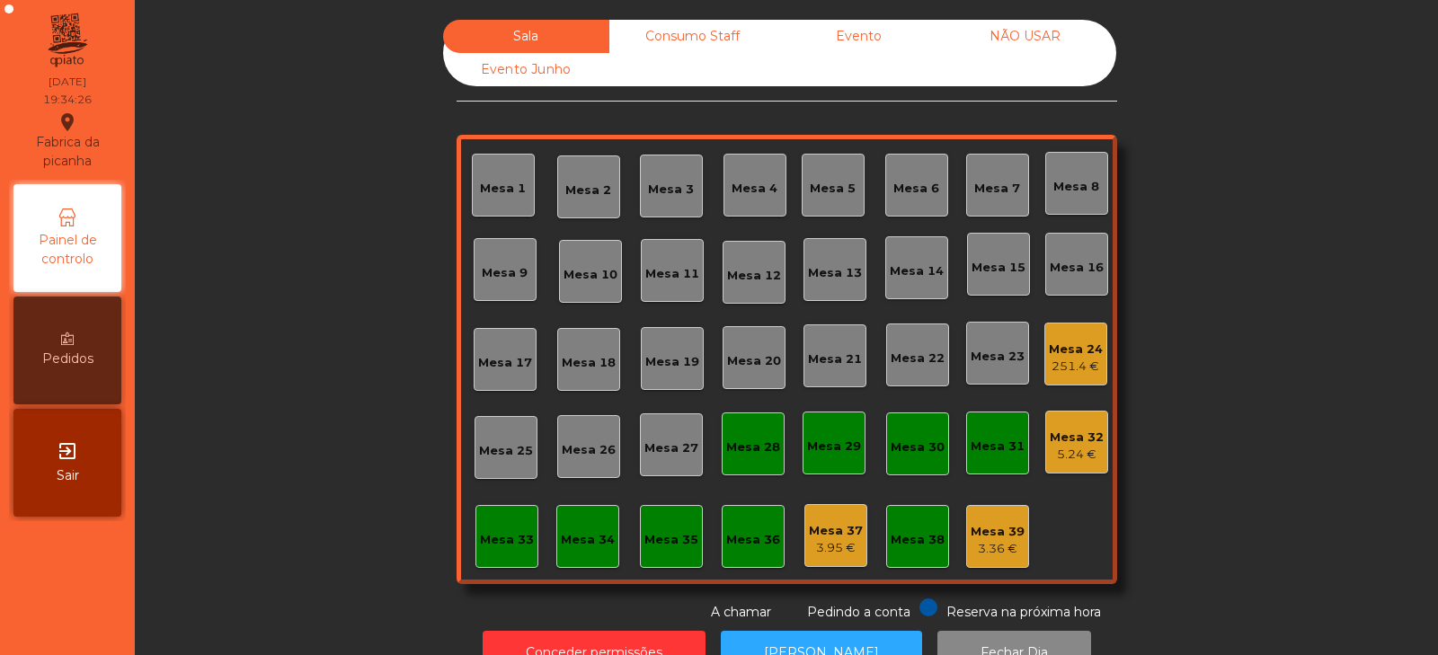
click at [753, 363] on div "Mesa 20" at bounding box center [754, 361] width 54 height 18
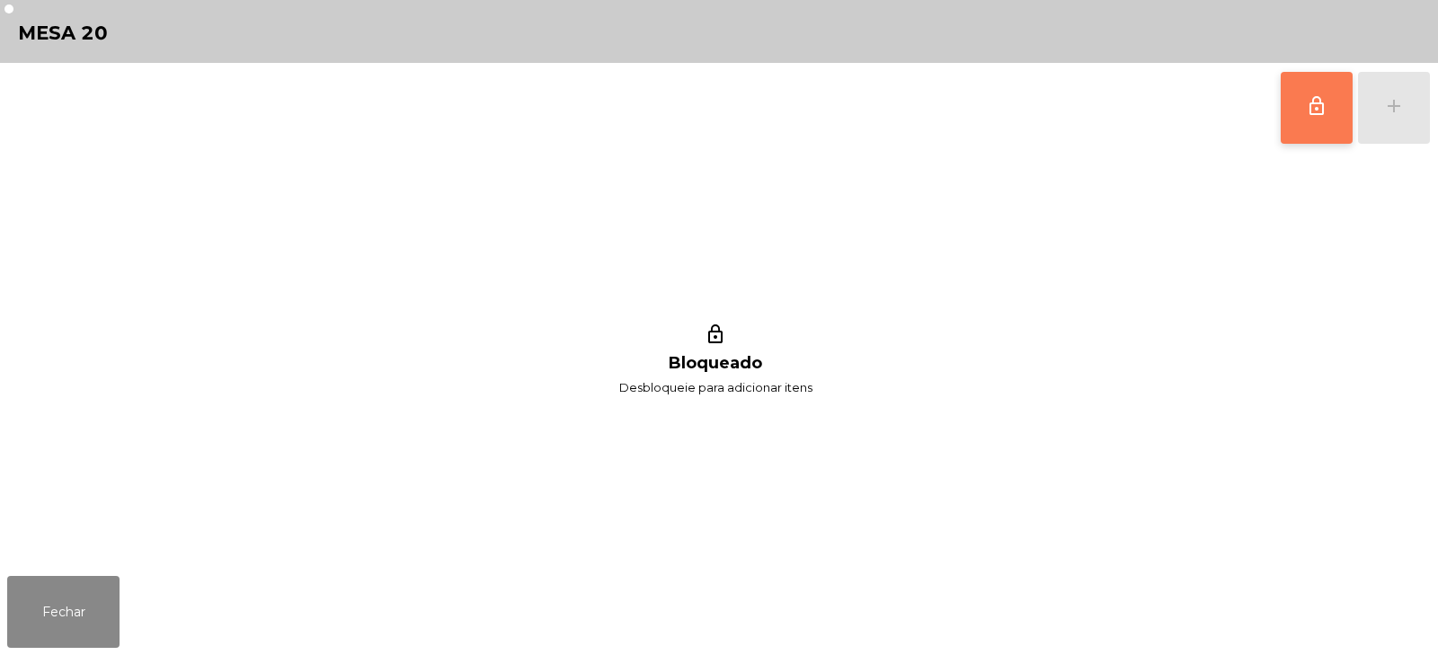
click at [1307, 109] on span "lock_outline" at bounding box center [1317, 106] width 22 height 22
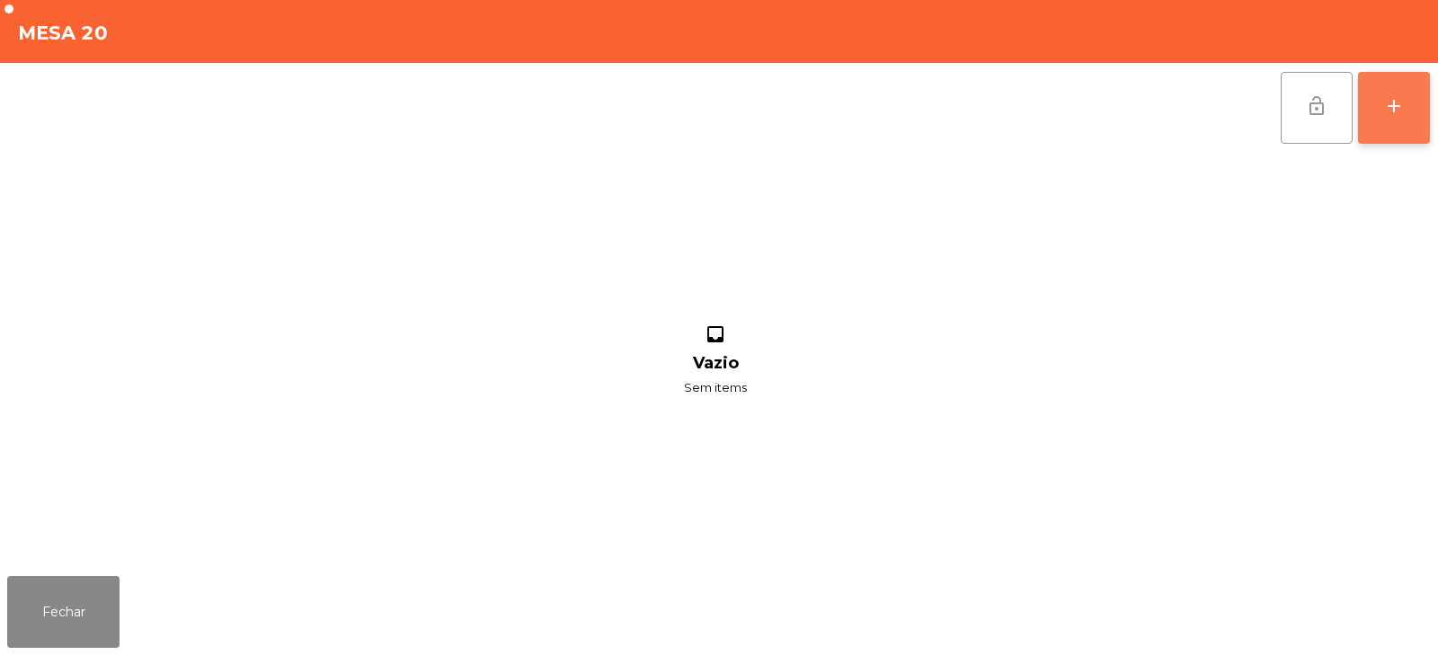
click at [1406, 119] on button "add" at bounding box center [1394, 108] width 72 height 72
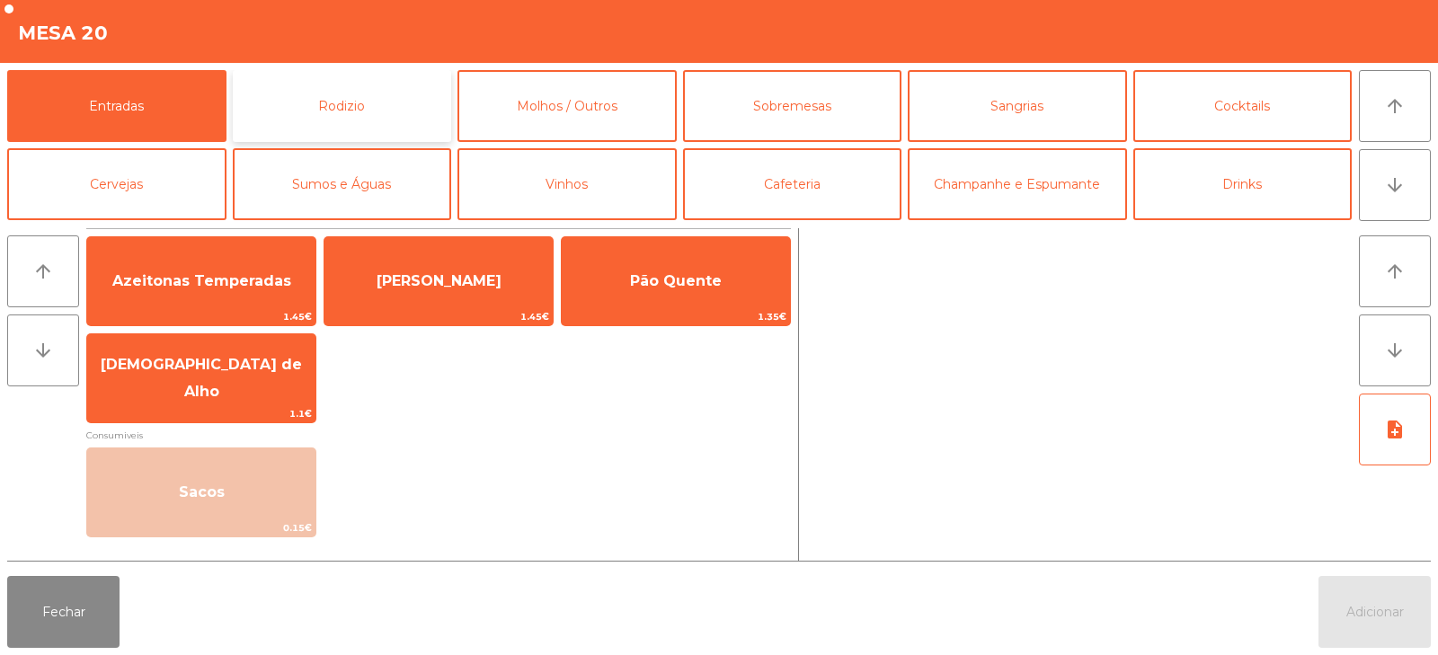
click at [358, 87] on button "Rodizio" at bounding box center [342, 106] width 219 height 72
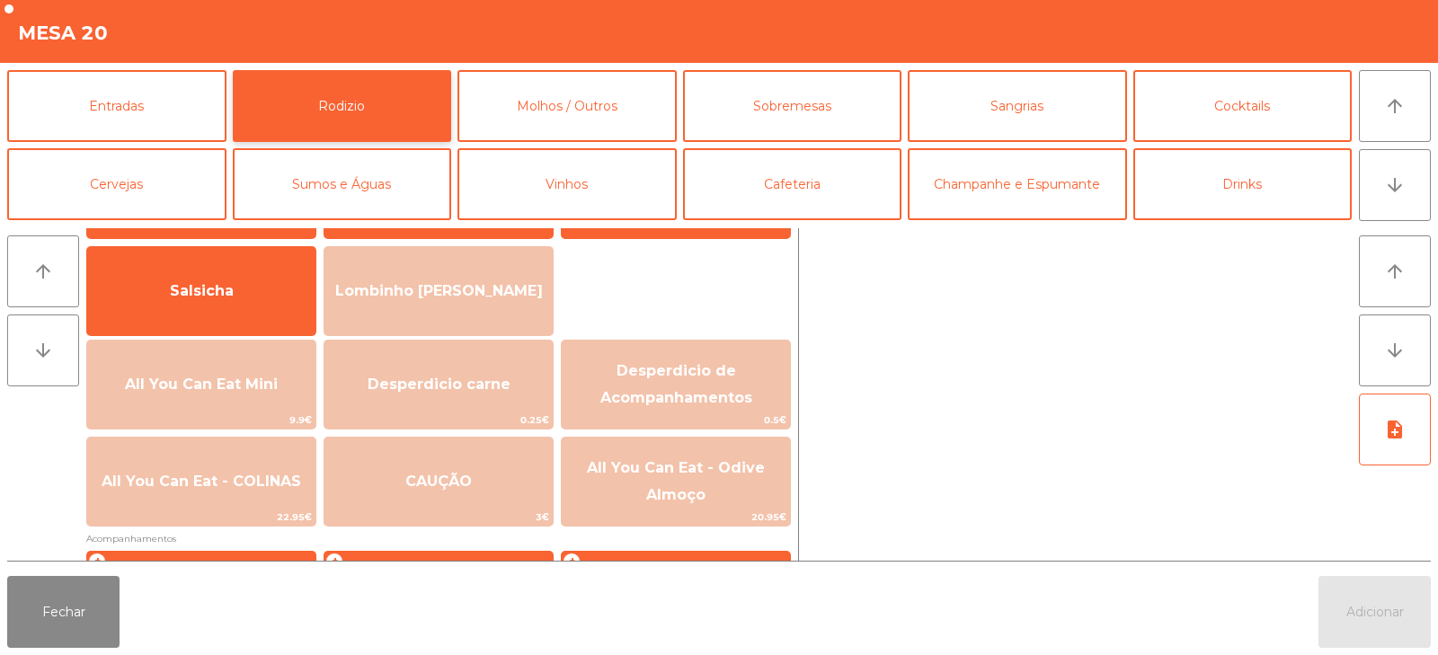
scroll to position [113, 0]
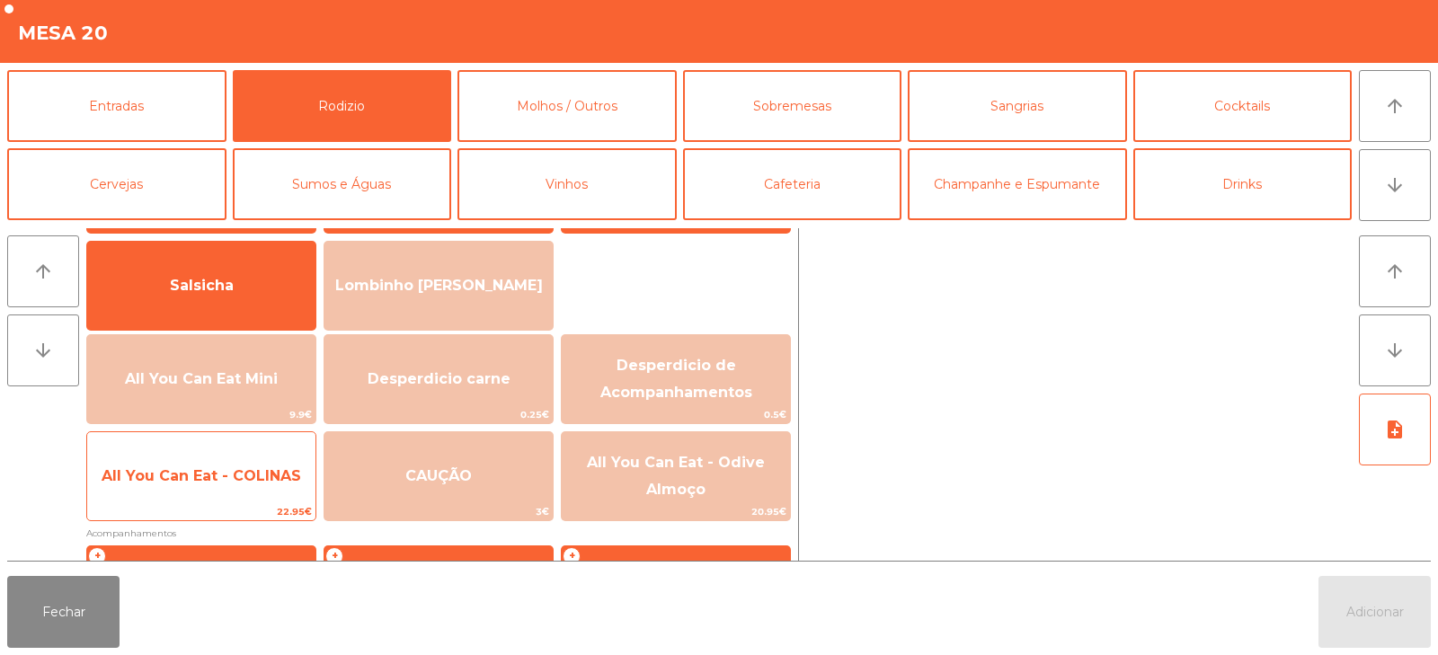
click at [220, 490] on span "All You Can Eat - COLINAS" at bounding box center [201, 476] width 228 height 49
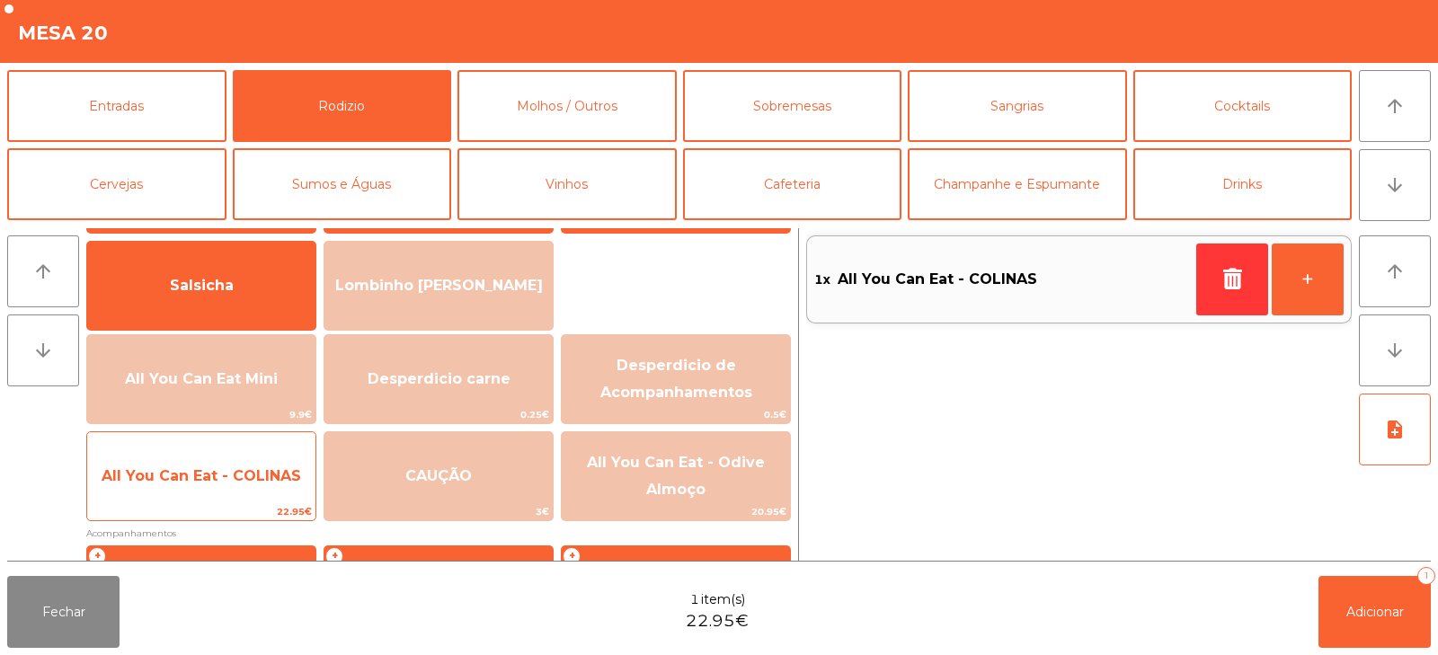
click at [221, 493] on span "All You Can Eat - COLINAS" at bounding box center [201, 476] width 228 height 49
click at [232, 492] on span "All You Can Eat - COLINAS" at bounding box center [201, 476] width 228 height 49
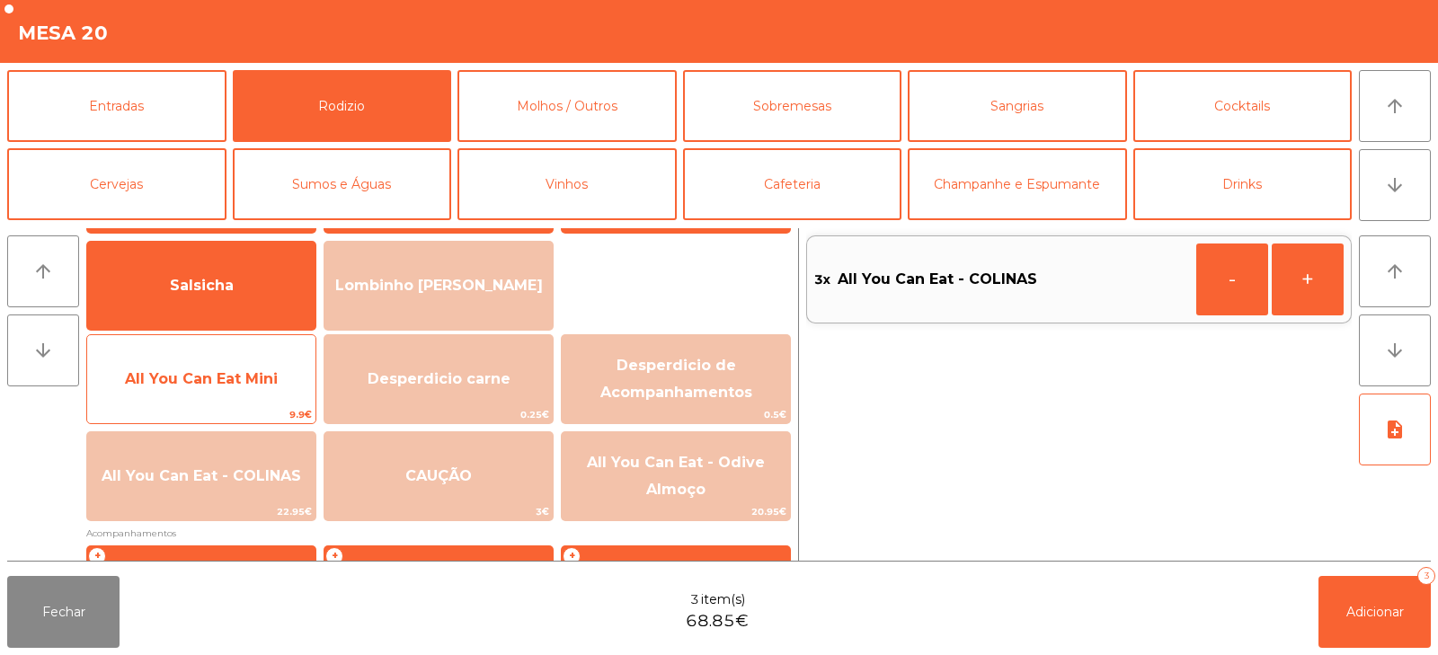
click at [221, 394] on span "All You Can Eat Mini" at bounding box center [201, 379] width 228 height 49
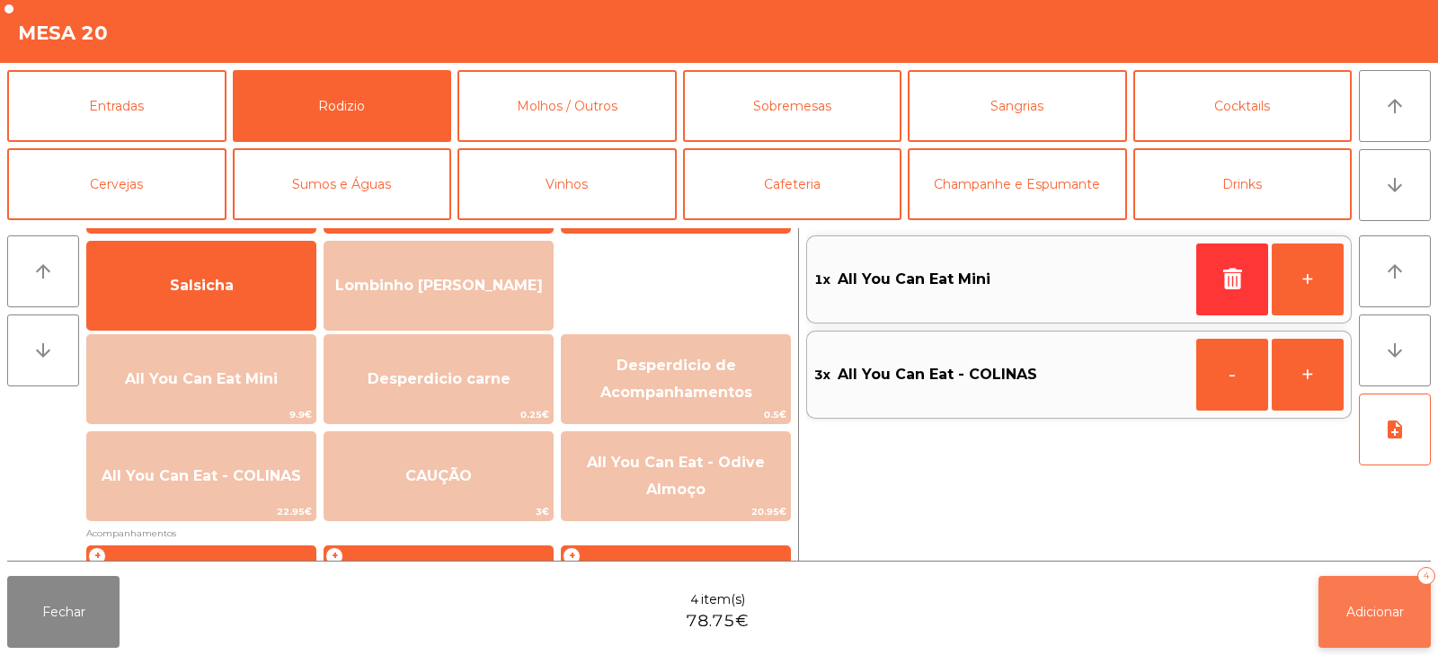
click at [1336, 626] on button "Adicionar 4" at bounding box center [1374, 612] width 112 height 72
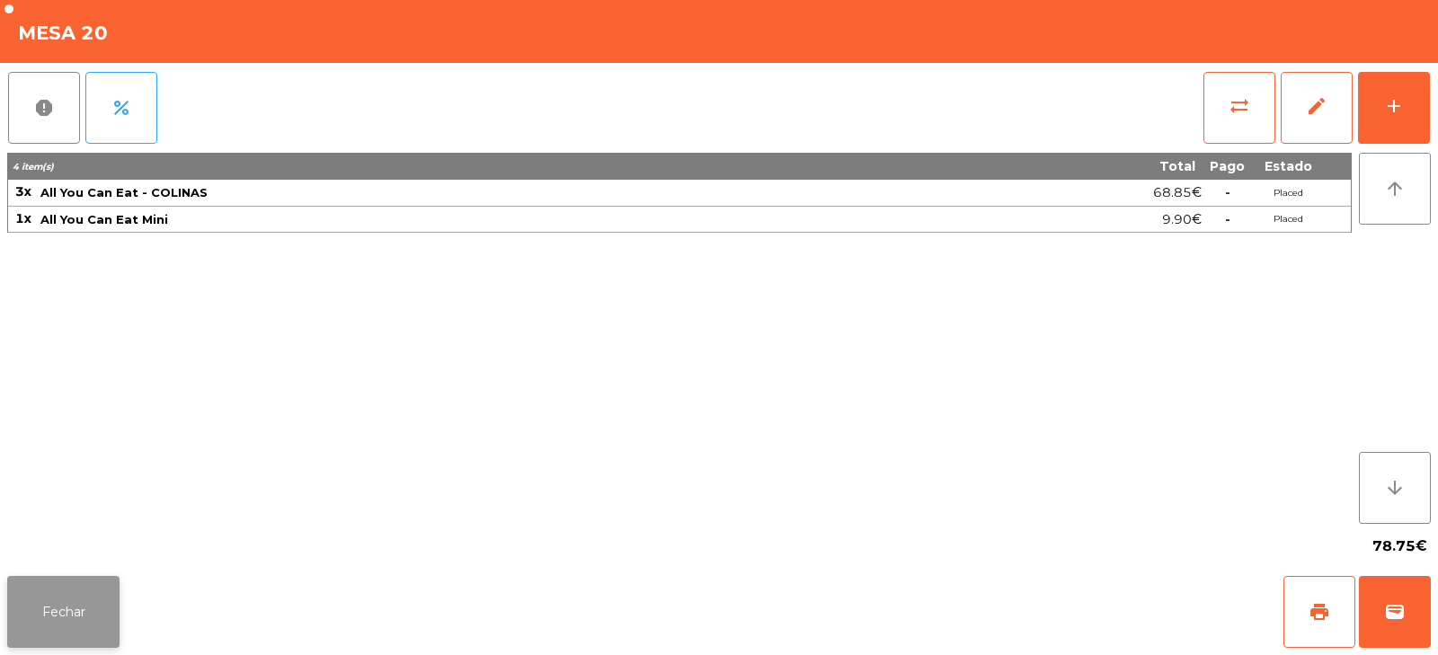
click at [43, 590] on button "Fechar" at bounding box center [63, 612] width 112 height 72
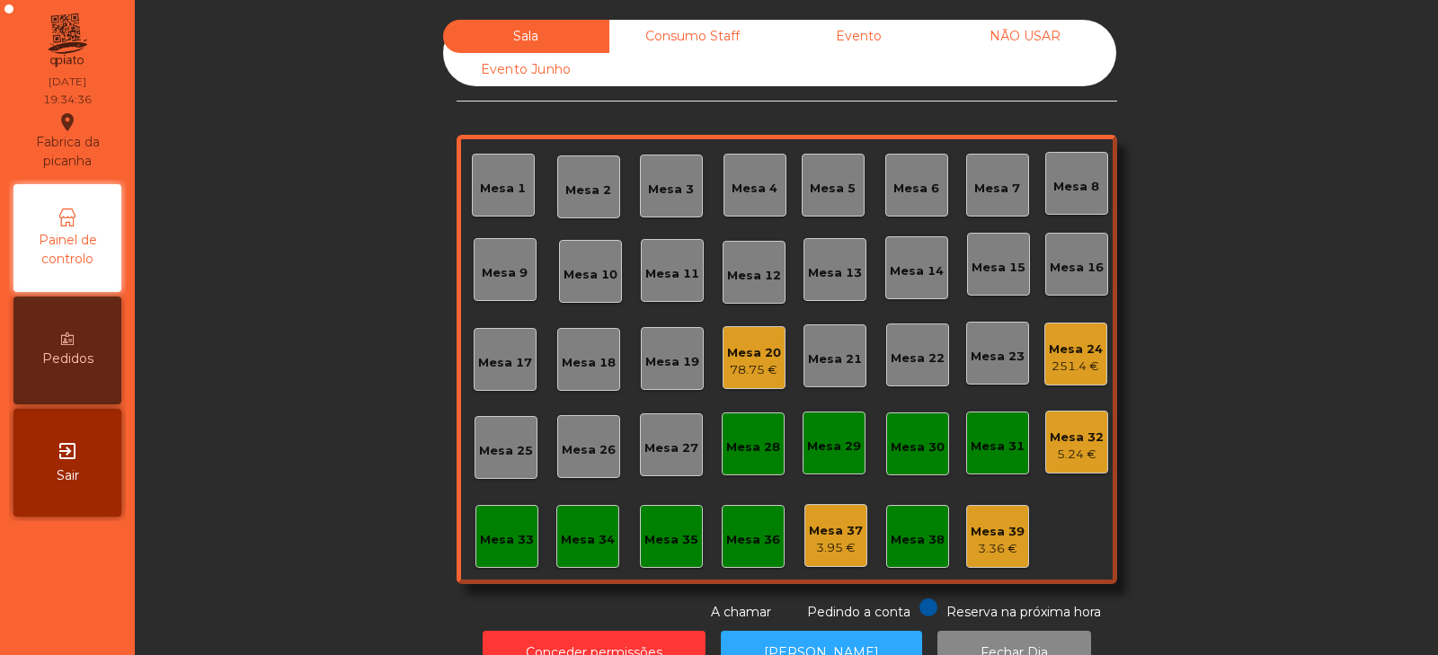
click at [1068, 365] on div "251.4 €" at bounding box center [1076, 367] width 54 height 18
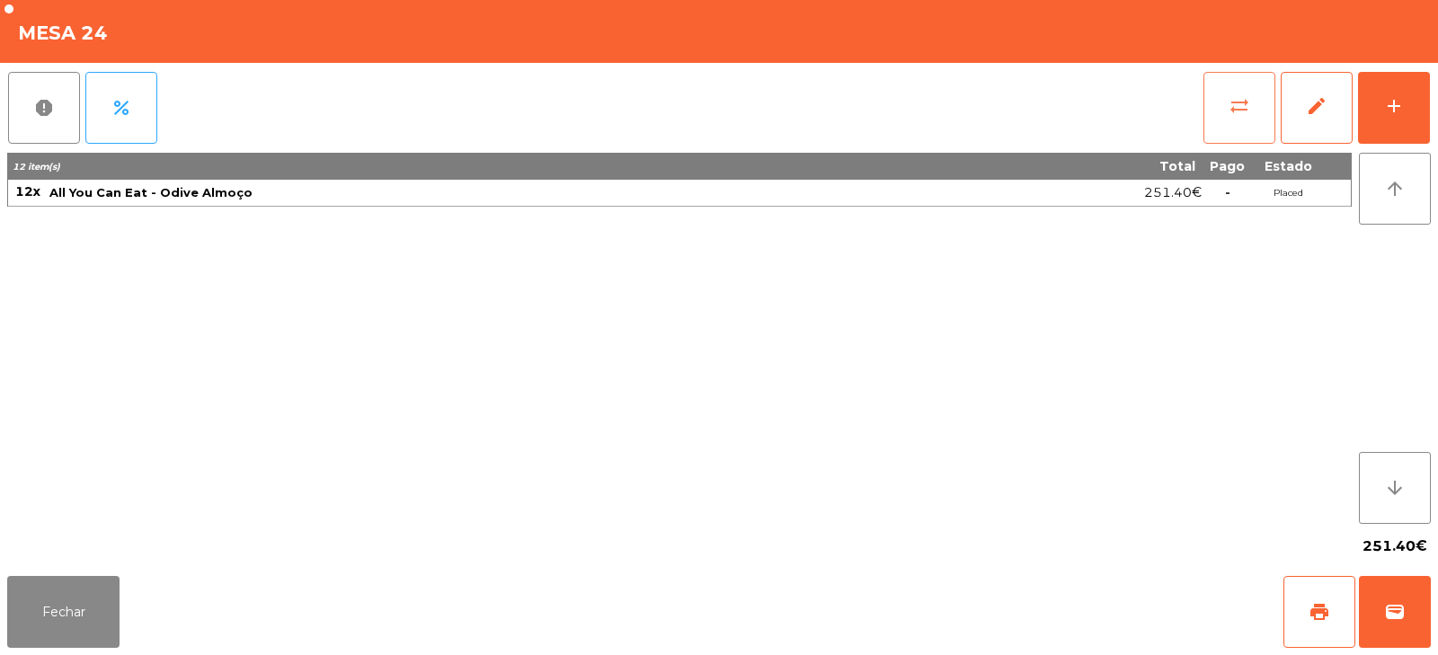
click at [1228, 102] on span "sync_alt" at bounding box center [1239, 106] width 22 height 22
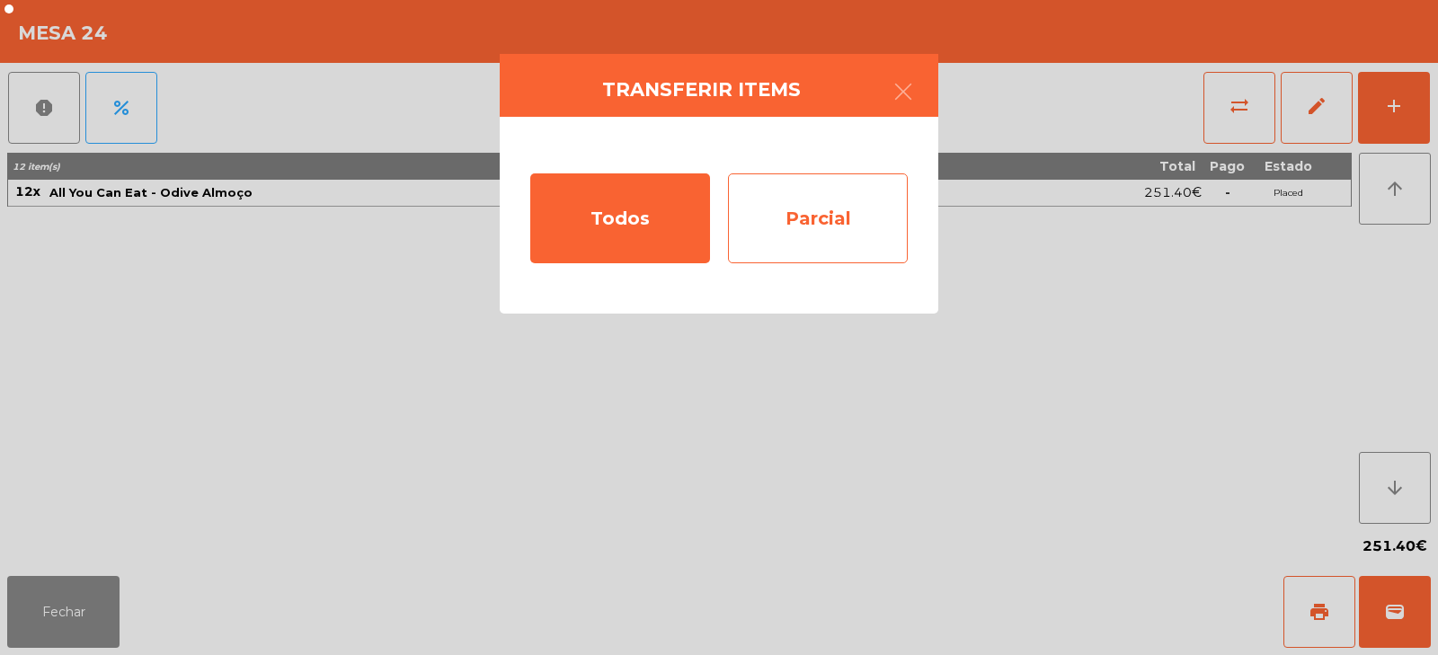
click at [845, 208] on div "Parcial" at bounding box center [818, 218] width 180 height 90
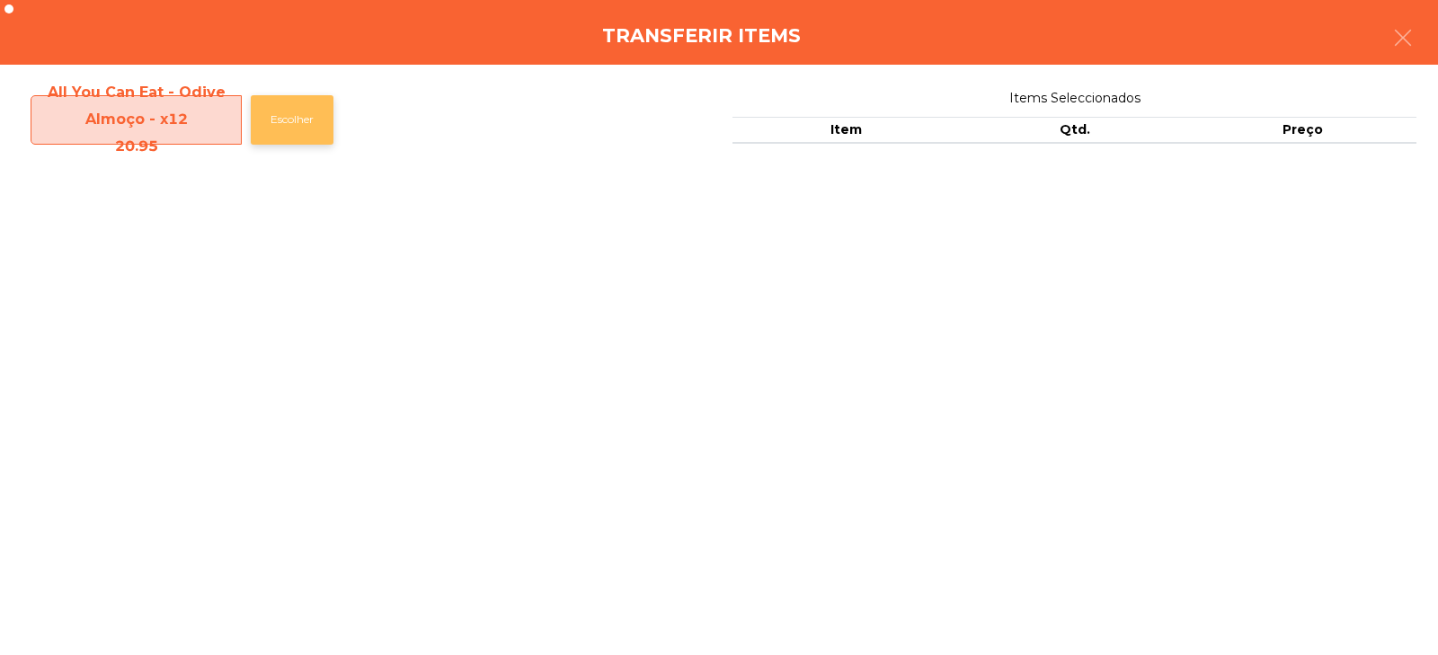
click at [308, 126] on button "Escolher" at bounding box center [292, 119] width 83 height 49
click at [301, 124] on button "Escolher" at bounding box center [292, 119] width 83 height 49
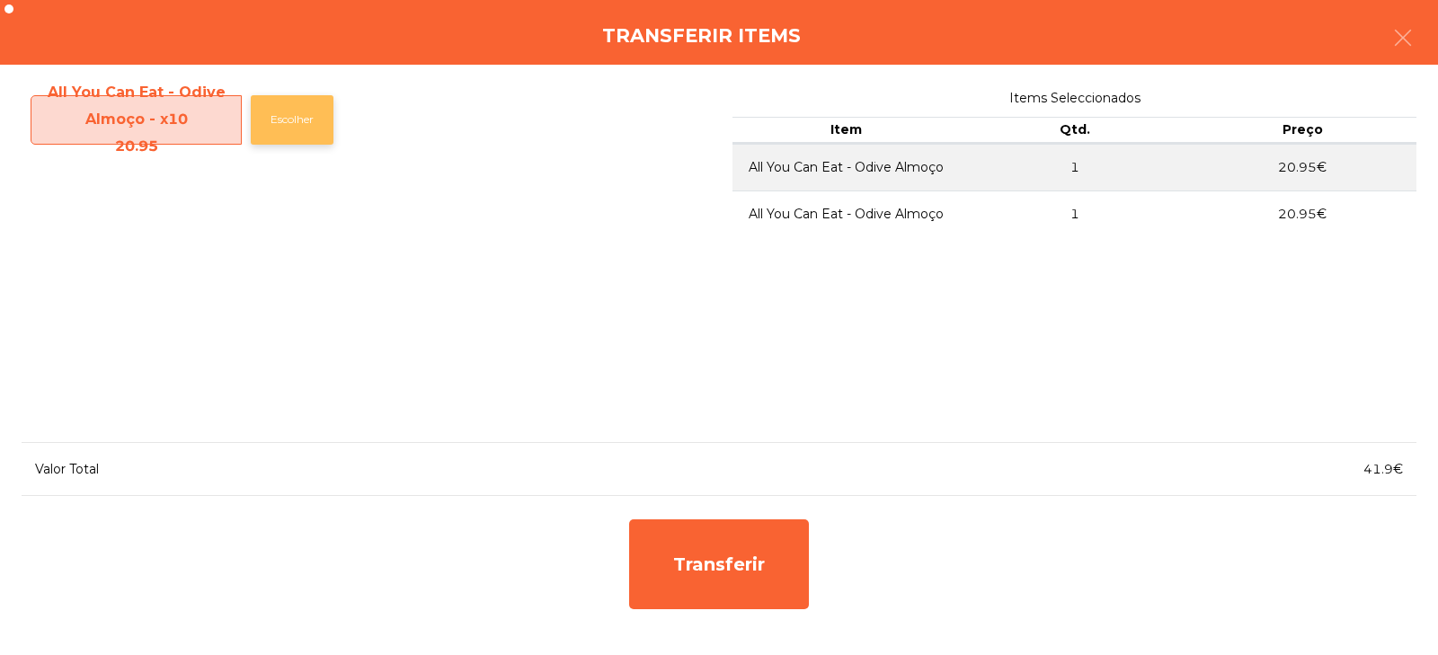
click at [314, 118] on button "Escolher" at bounding box center [292, 119] width 83 height 49
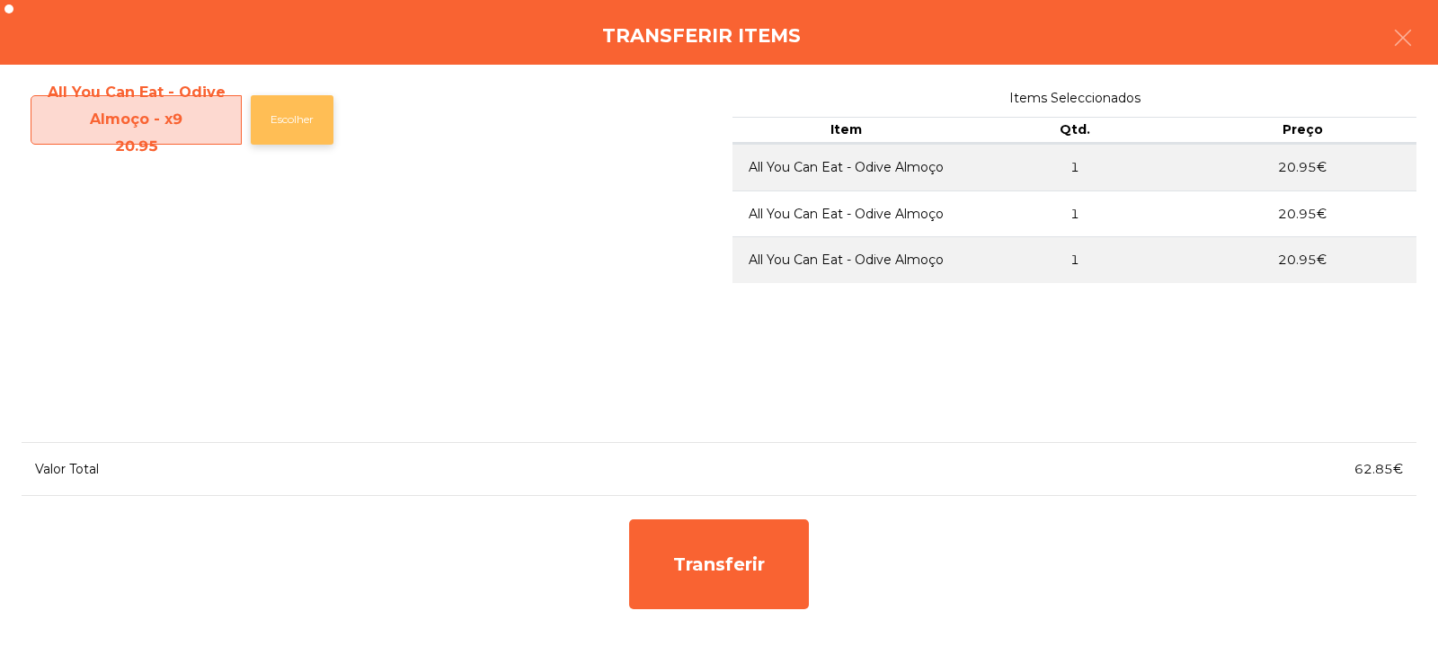
click at [307, 111] on button "Escolher" at bounding box center [292, 119] width 83 height 49
click at [305, 115] on button "Escolher" at bounding box center [292, 119] width 83 height 49
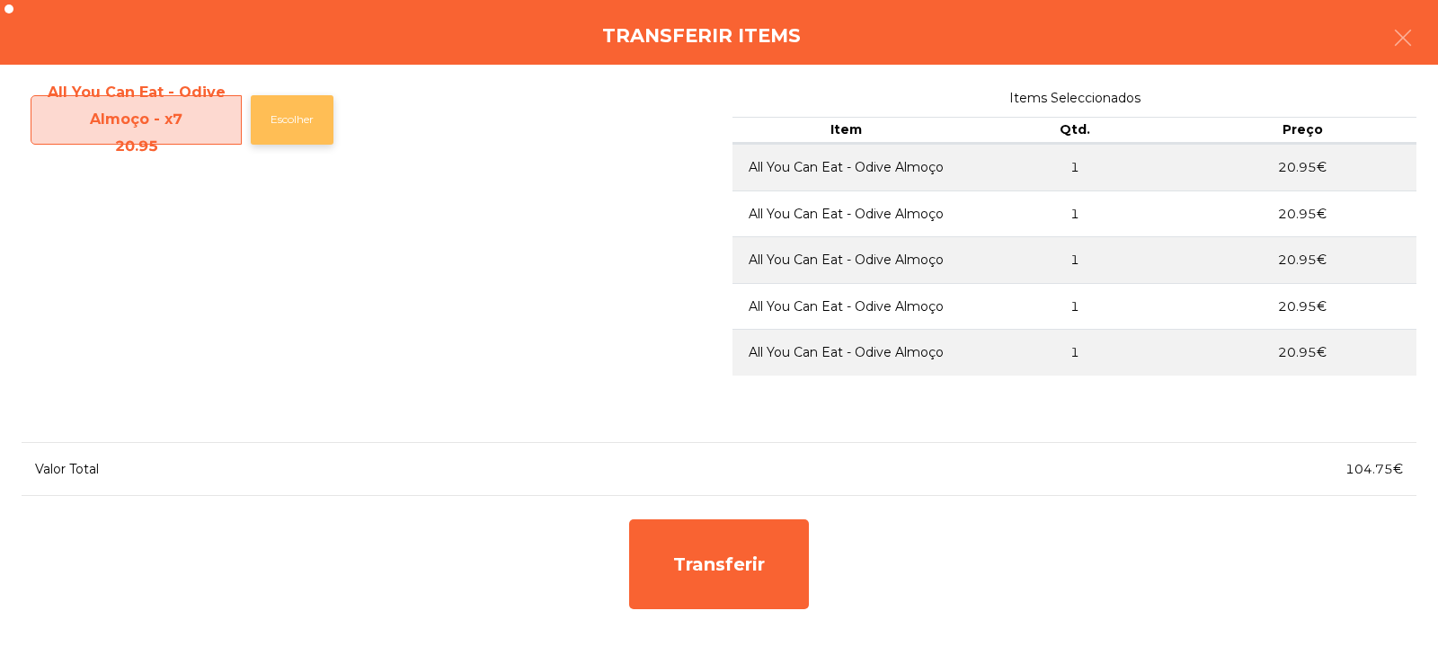
click at [305, 125] on button "Escolher" at bounding box center [292, 119] width 83 height 49
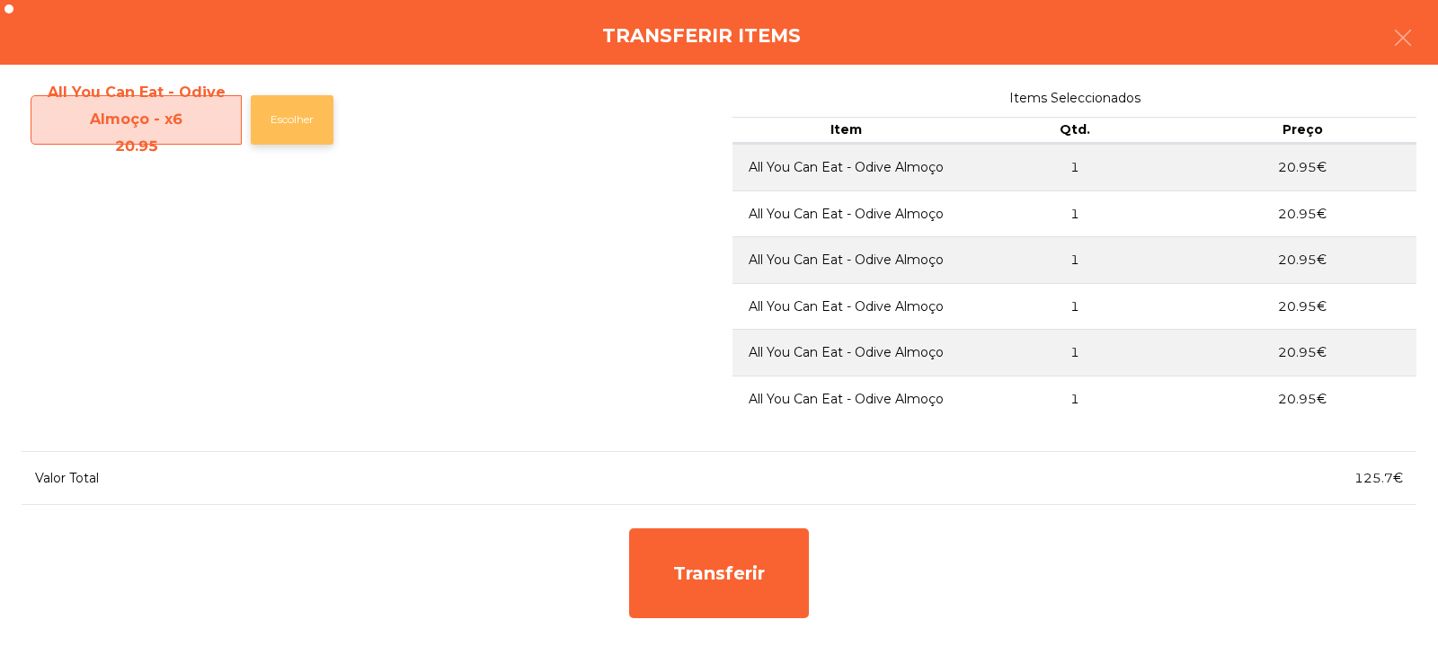
click at [313, 126] on button "Escolher" at bounding box center [292, 119] width 83 height 49
click at [307, 123] on button "Escolher" at bounding box center [292, 119] width 83 height 49
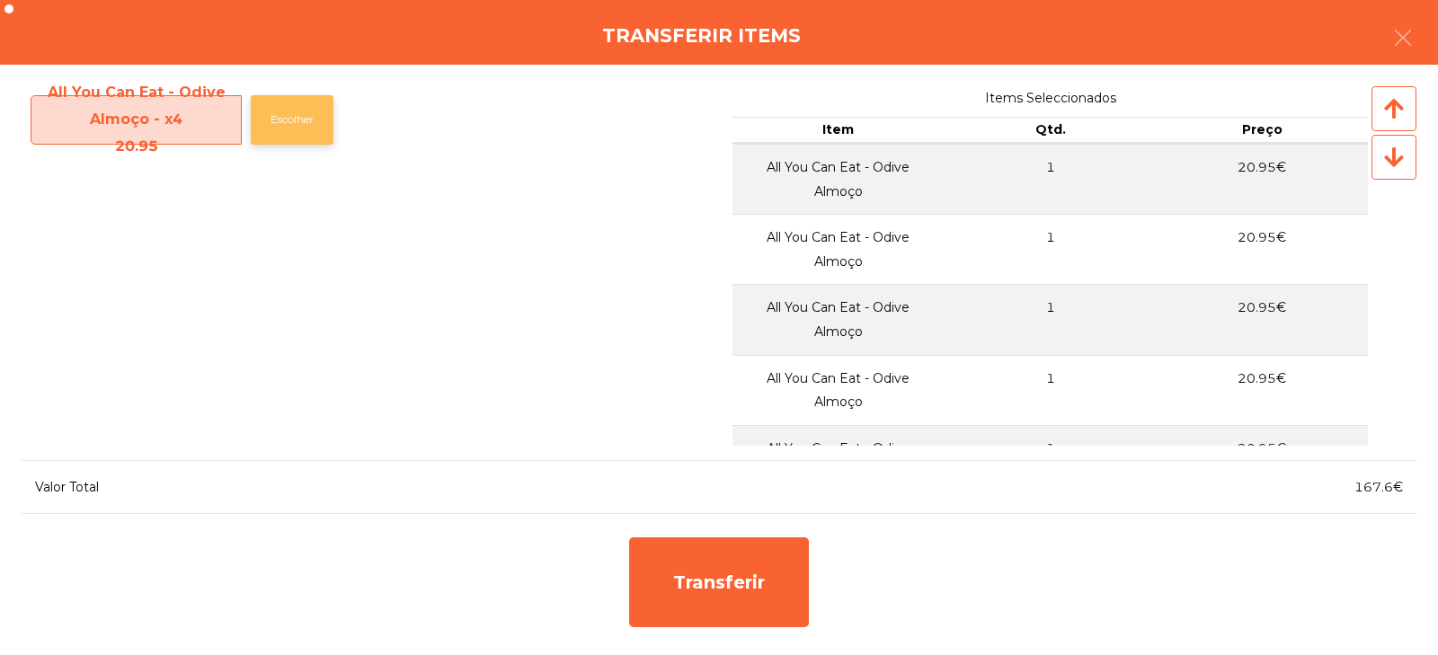
click at [308, 125] on button "Escolher" at bounding box center [292, 119] width 83 height 49
click at [300, 120] on button "Escolher" at bounding box center [292, 119] width 83 height 49
click at [298, 132] on button "Escolher" at bounding box center [292, 119] width 83 height 49
click at [297, 131] on button "Escolher" at bounding box center [292, 119] width 83 height 49
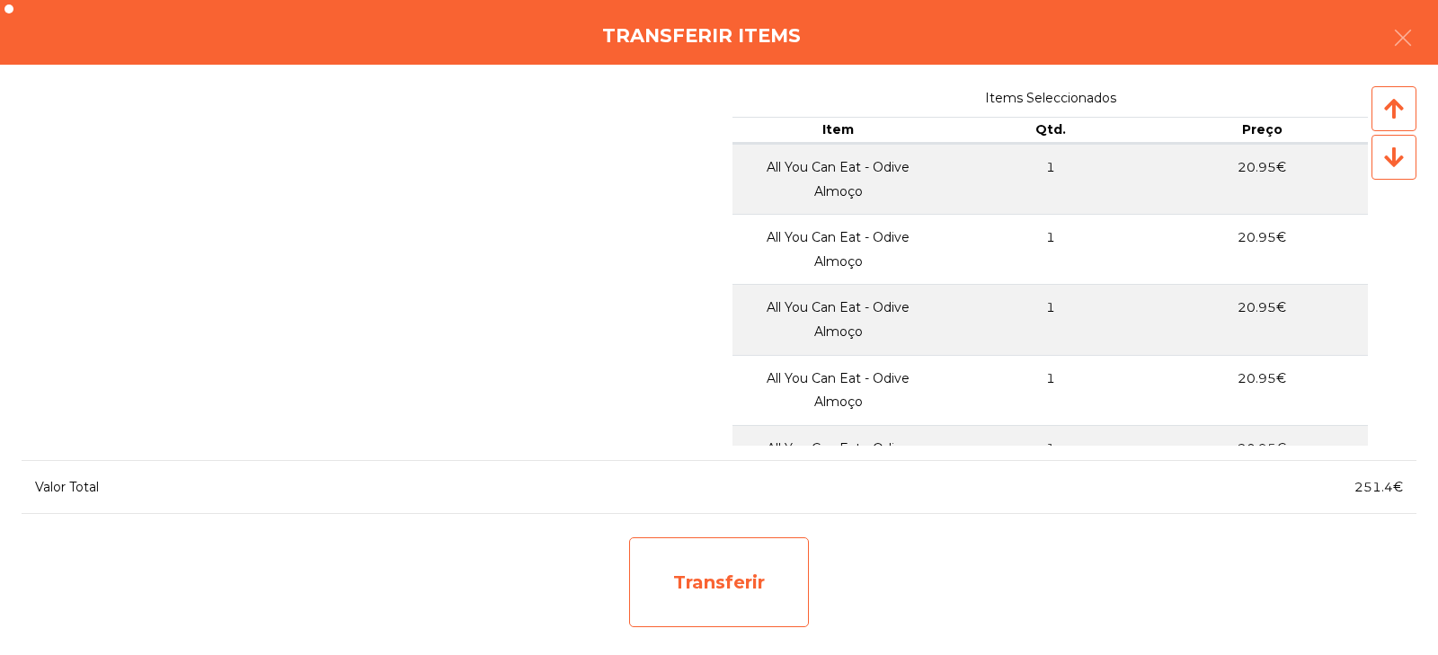
click at [695, 555] on div "Transferir" at bounding box center [719, 582] width 180 height 90
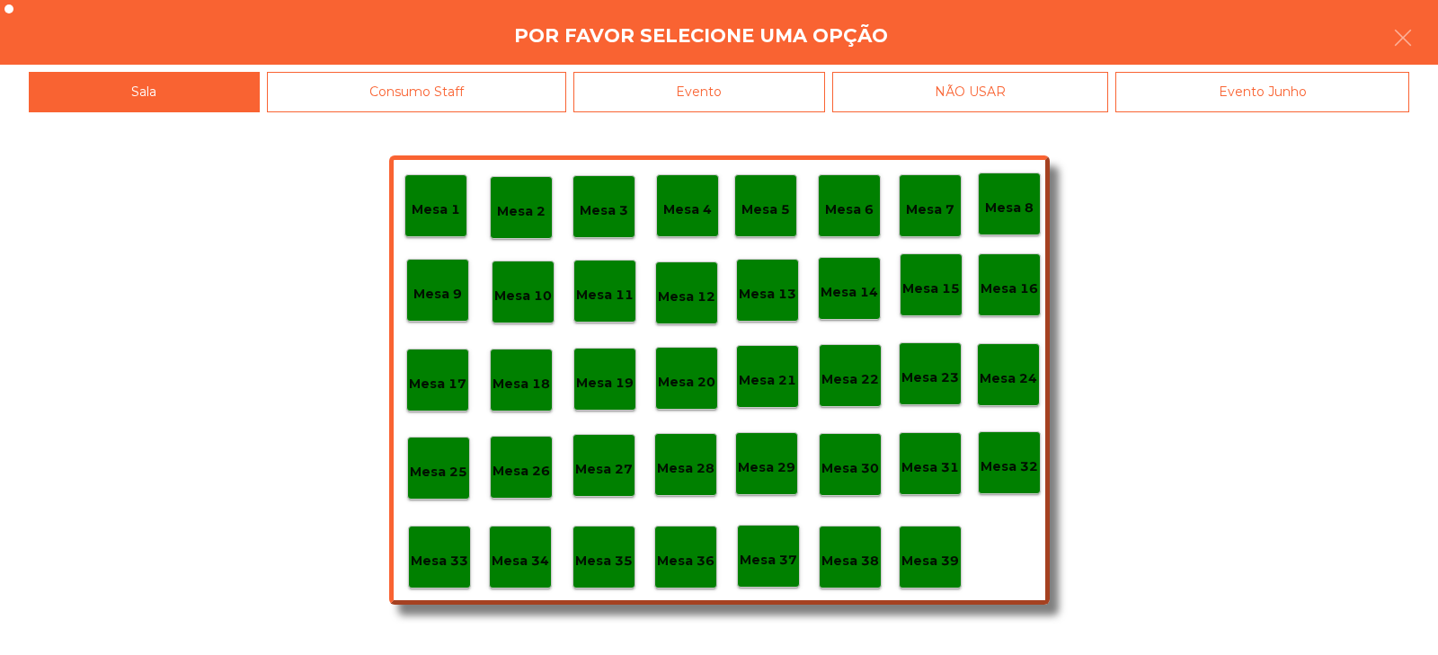
click at [778, 551] on p "Mesa 37" at bounding box center [768, 560] width 58 height 21
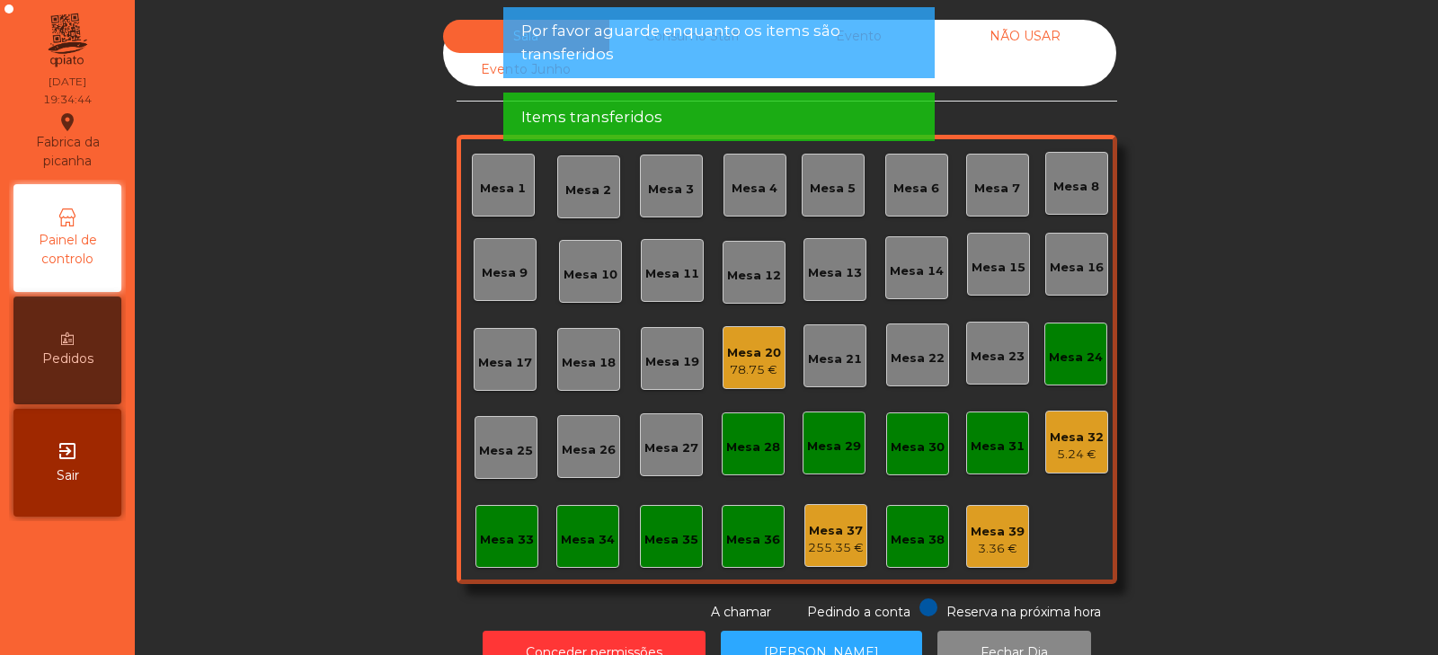
click at [1073, 381] on div "Mesa 24" at bounding box center [1075, 354] width 63 height 63
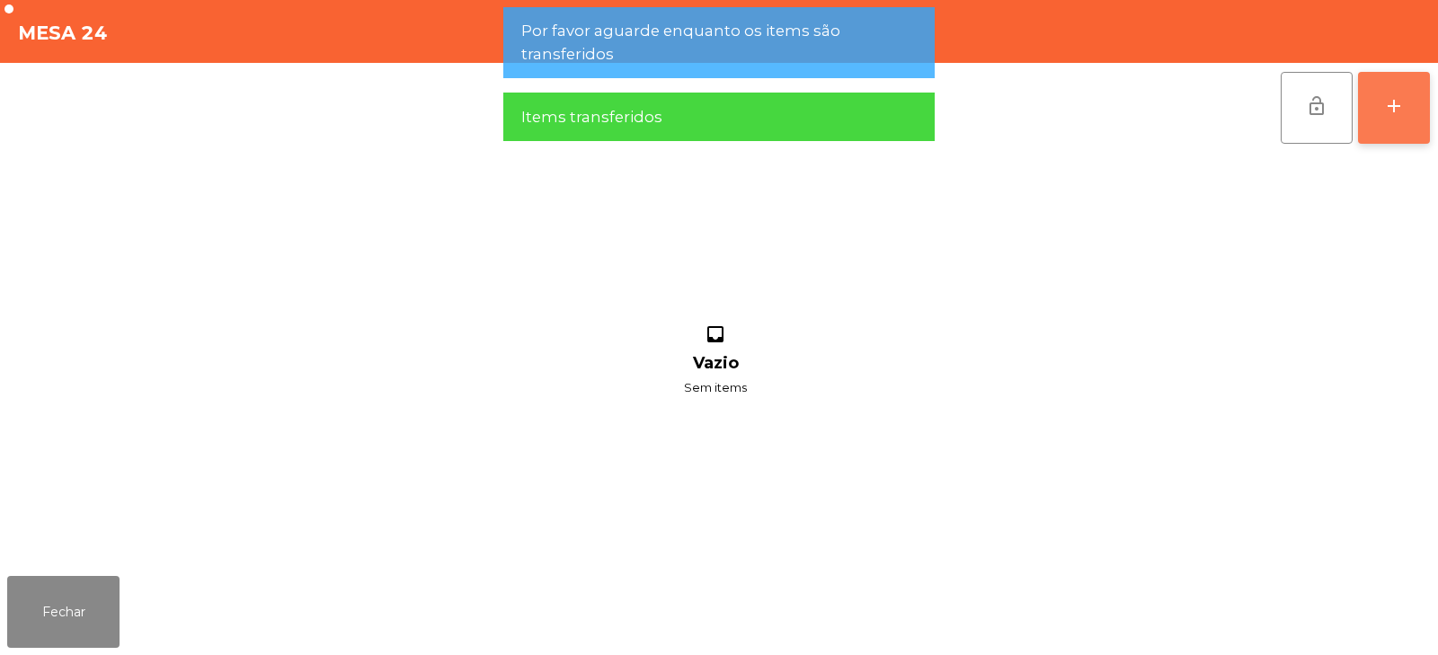
click at [1377, 127] on button "add" at bounding box center [1394, 108] width 72 height 72
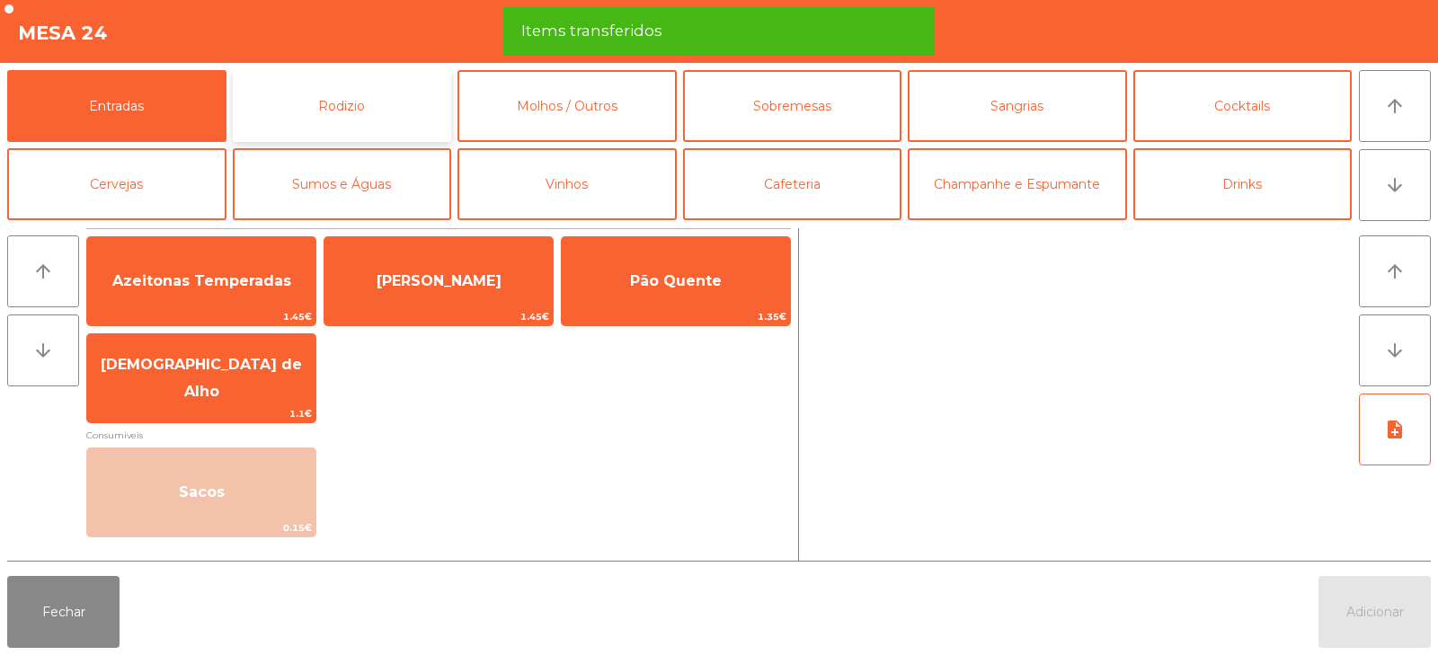
click at [255, 102] on button "Rodizio" at bounding box center [342, 106] width 219 height 72
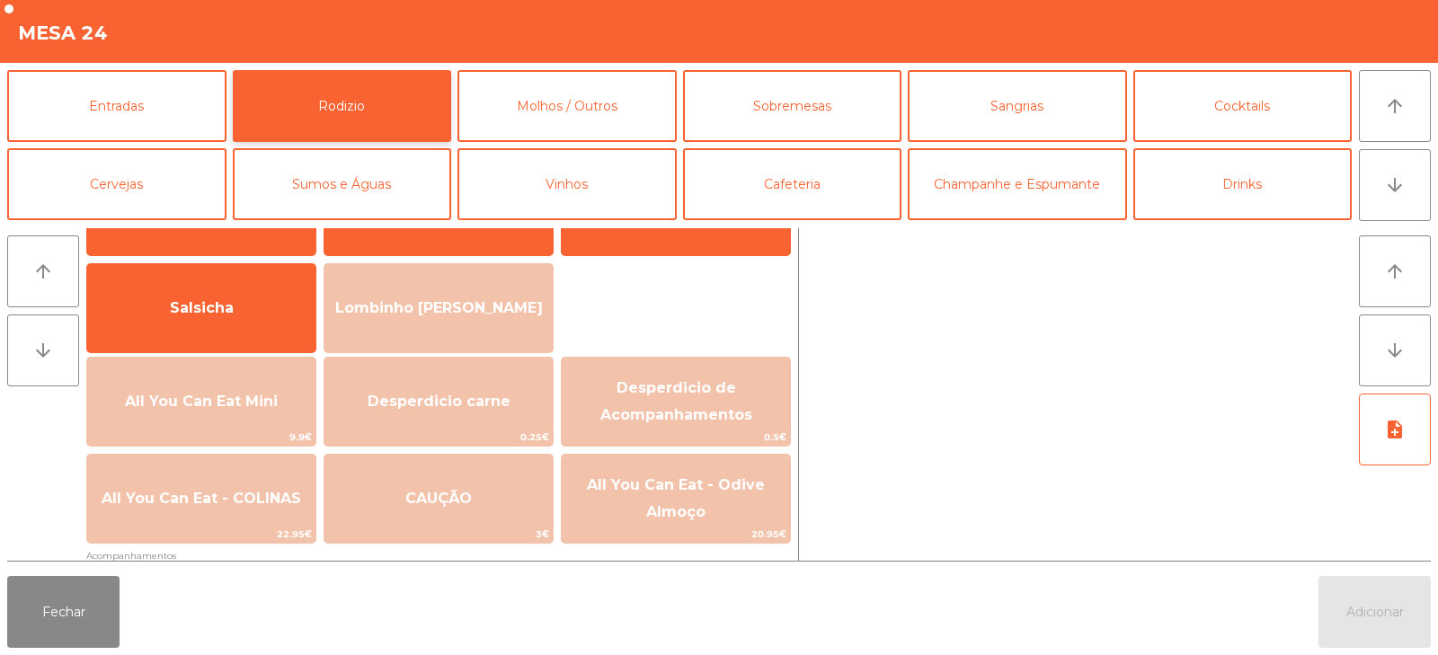
scroll to position [130, 0]
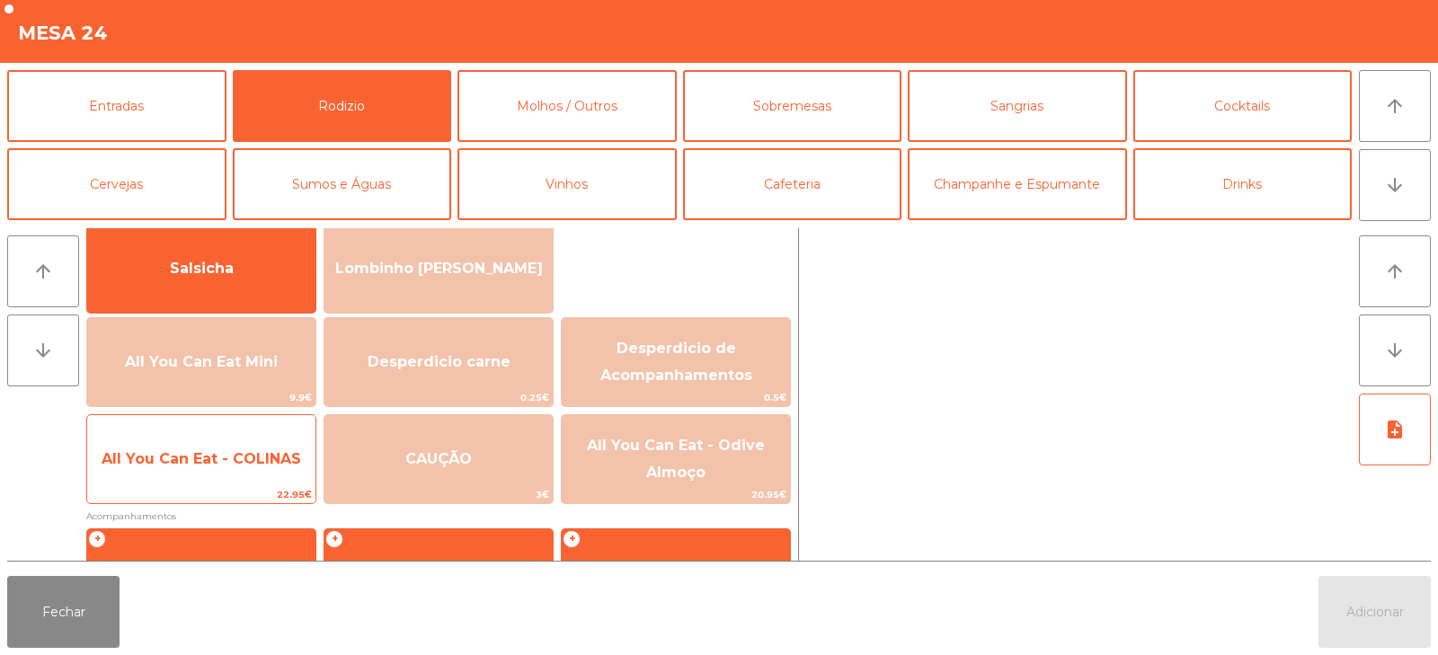
click at [218, 463] on span "All You Can Eat - COLINAS" at bounding box center [201, 458] width 199 height 17
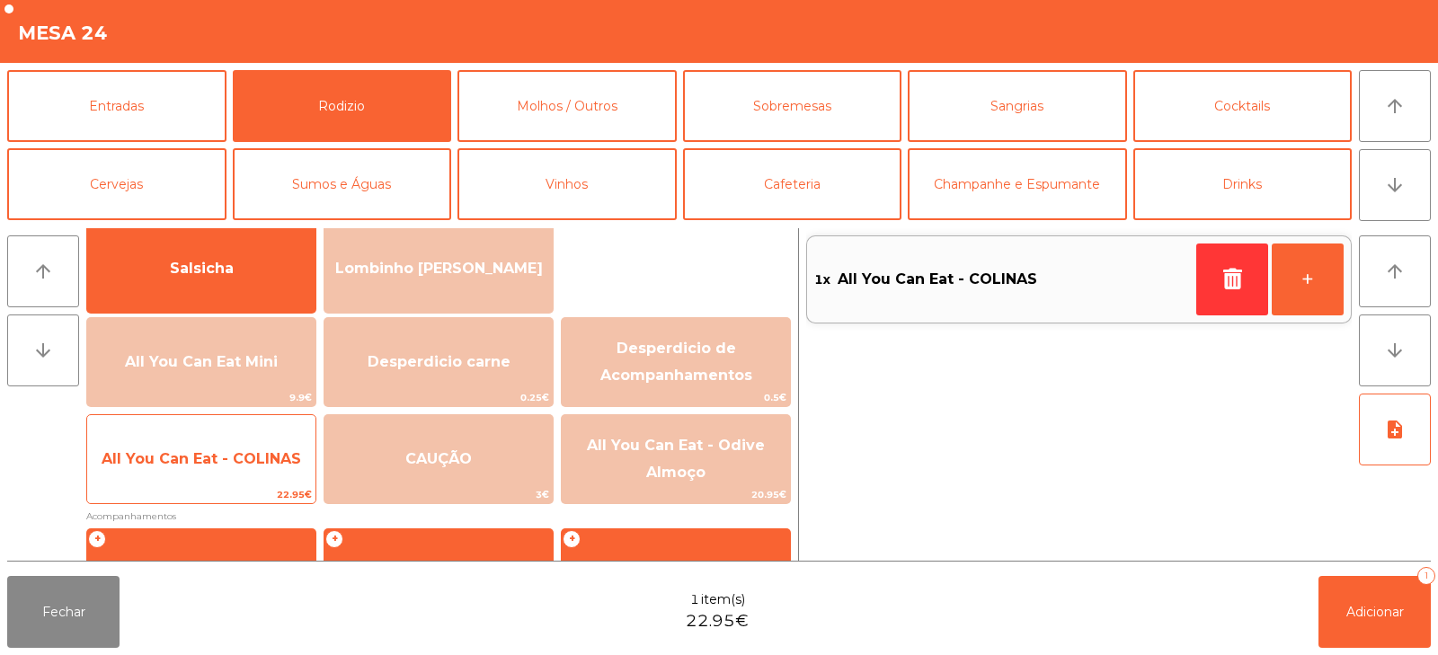
click at [224, 474] on span "All You Can Eat - COLINAS" at bounding box center [201, 459] width 228 height 49
click at [230, 477] on span "All You Can Eat - COLINAS" at bounding box center [201, 459] width 228 height 49
click at [234, 472] on span "All You Can Eat - COLINAS" at bounding box center [201, 459] width 228 height 49
click at [235, 472] on span "All You Can Eat - COLINAS" at bounding box center [201, 459] width 228 height 49
click at [235, 471] on span "All You Can Eat - COLINAS" at bounding box center [201, 459] width 228 height 49
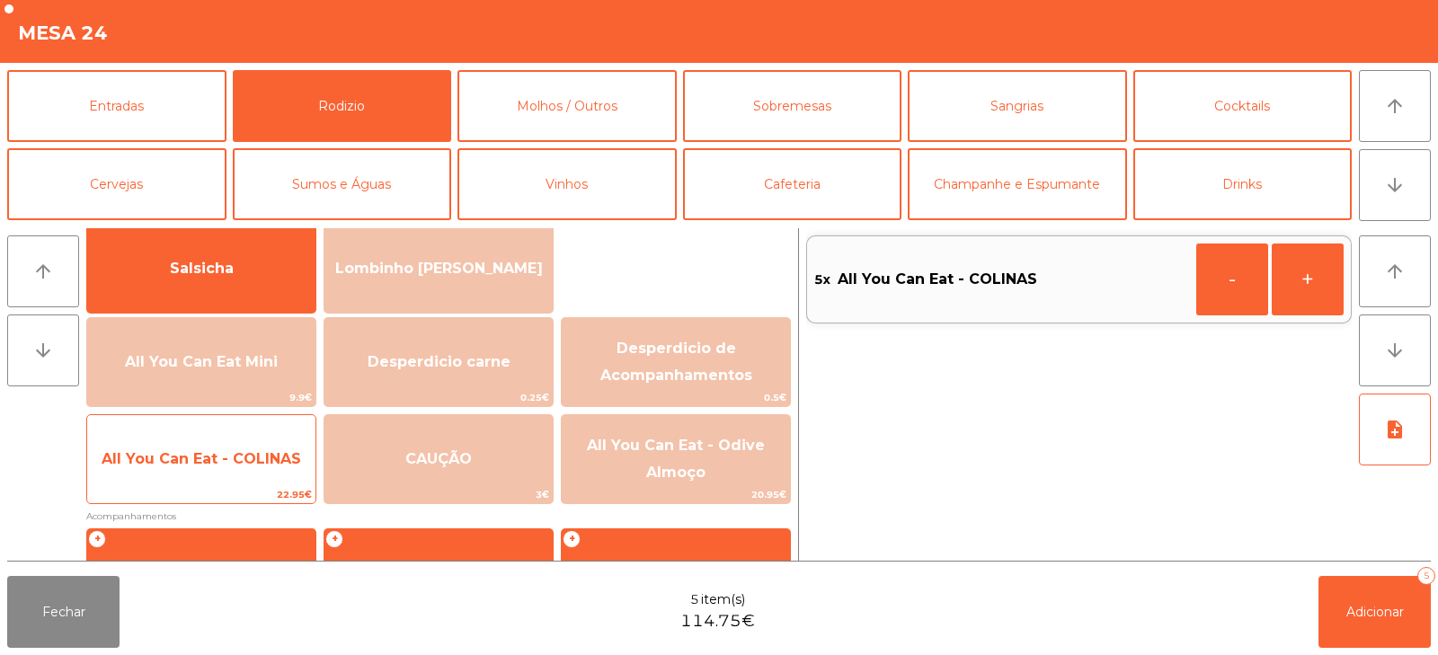
click at [233, 471] on span "All You Can Eat - COLINAS" at bounding box center [201, 459] width 228 height 49
click at [238, 473] on span "All You Can Eat - COLINAS" at bounding box center [201, 459] width 228 height 49
click at [239, 471] on span "All You Can Eat - COLINAS" at bounding box center [201, 459] width 228 height 49
click at [243, 472] on span "All You Can Eat - COLINAS" at bounding box center [201, 459] width 228 height 49
click at [243, 468] on span "All You Can Eat - COLINAS" at bounding box center [201, 459] width 228 height 49
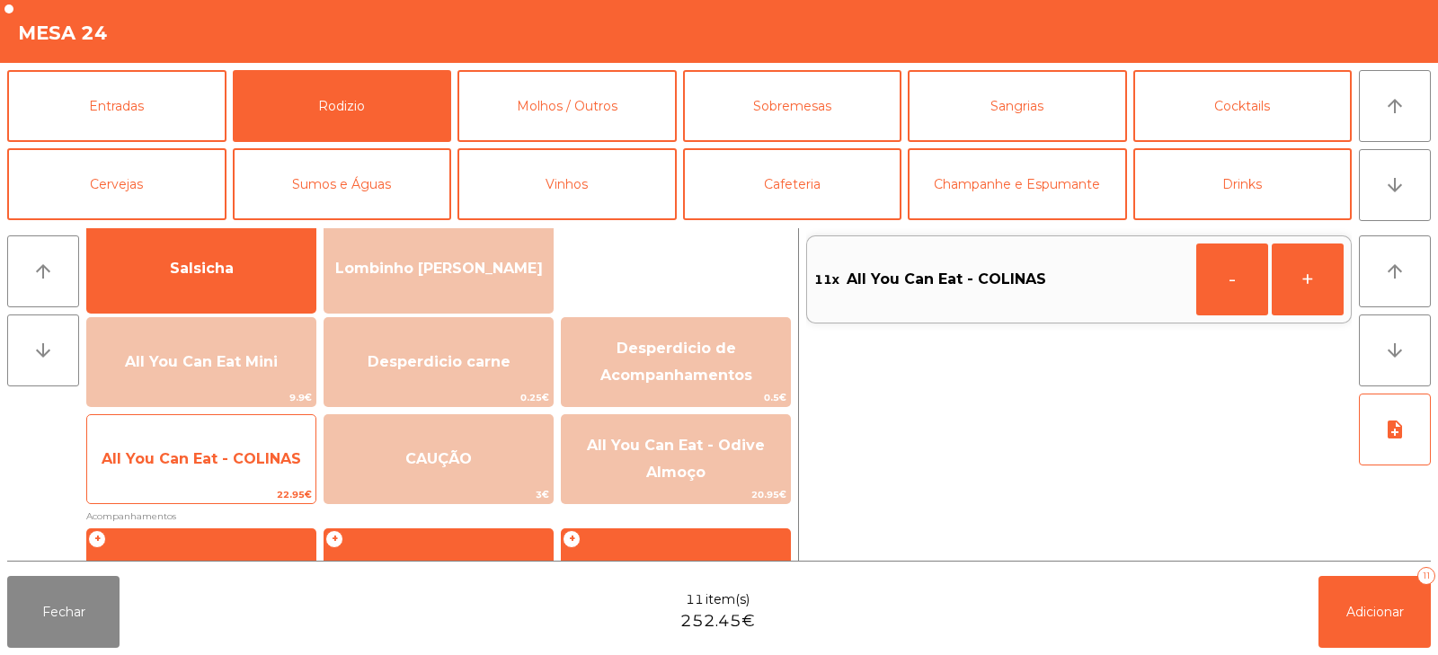
click at [245, 480] on span "All You Can Eat - COLINAS" at bounding box center [201, 459] width 228 height 49
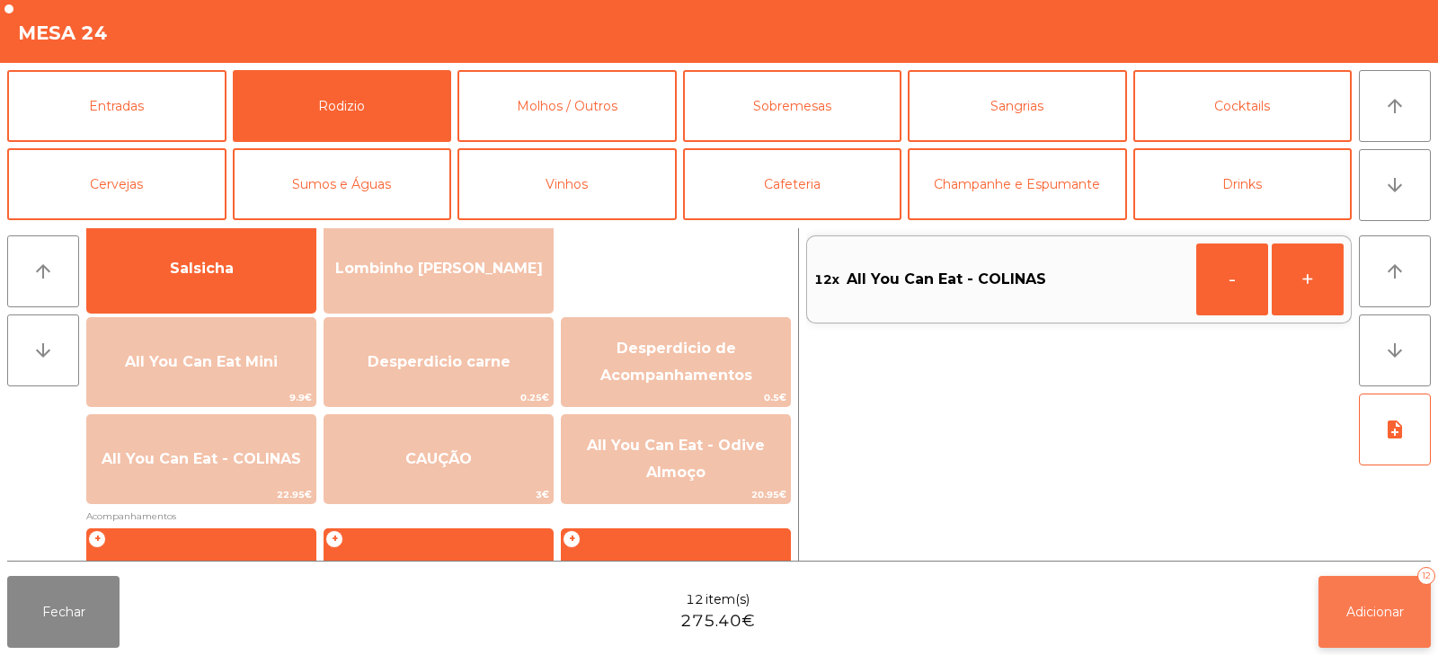
click at [1335, 617] on button "Adicionar 12" at bounding box center [1374, 612] width 112 height 72
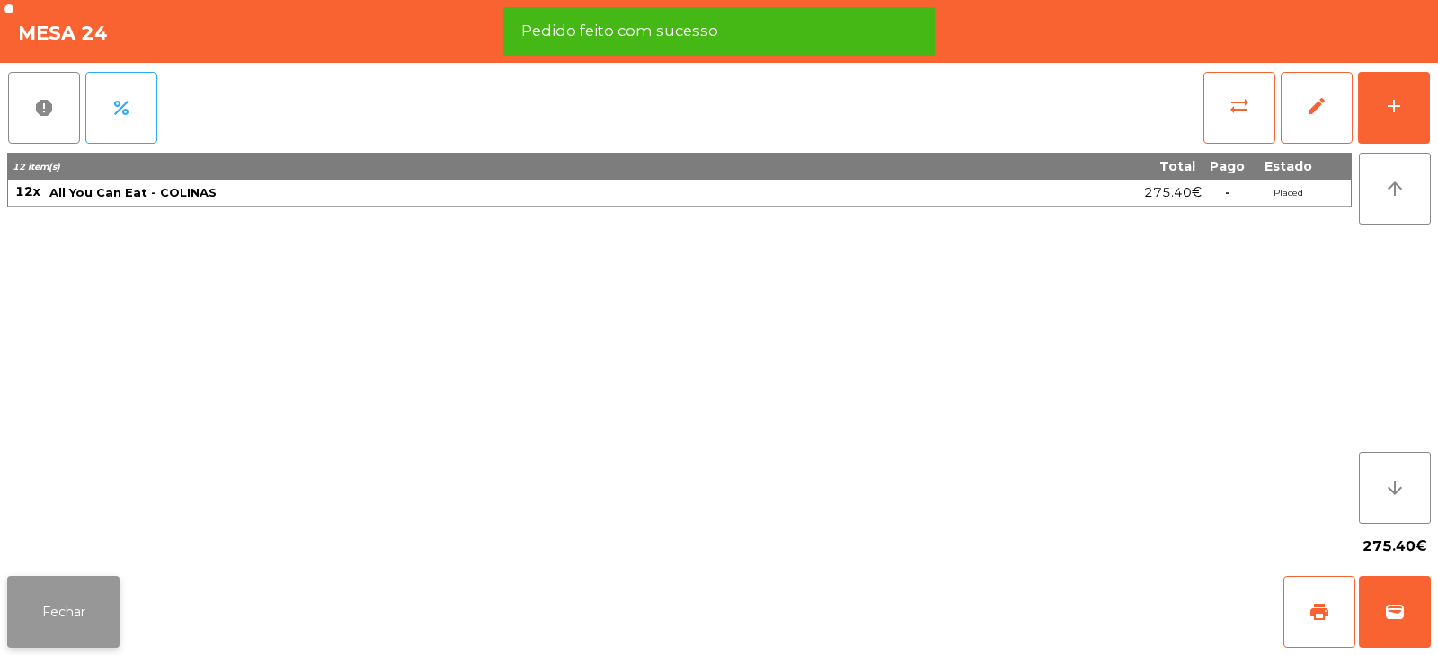
click at [86, 610] on button "Fechar" at bounding box center [63, 612] width 112 height 72
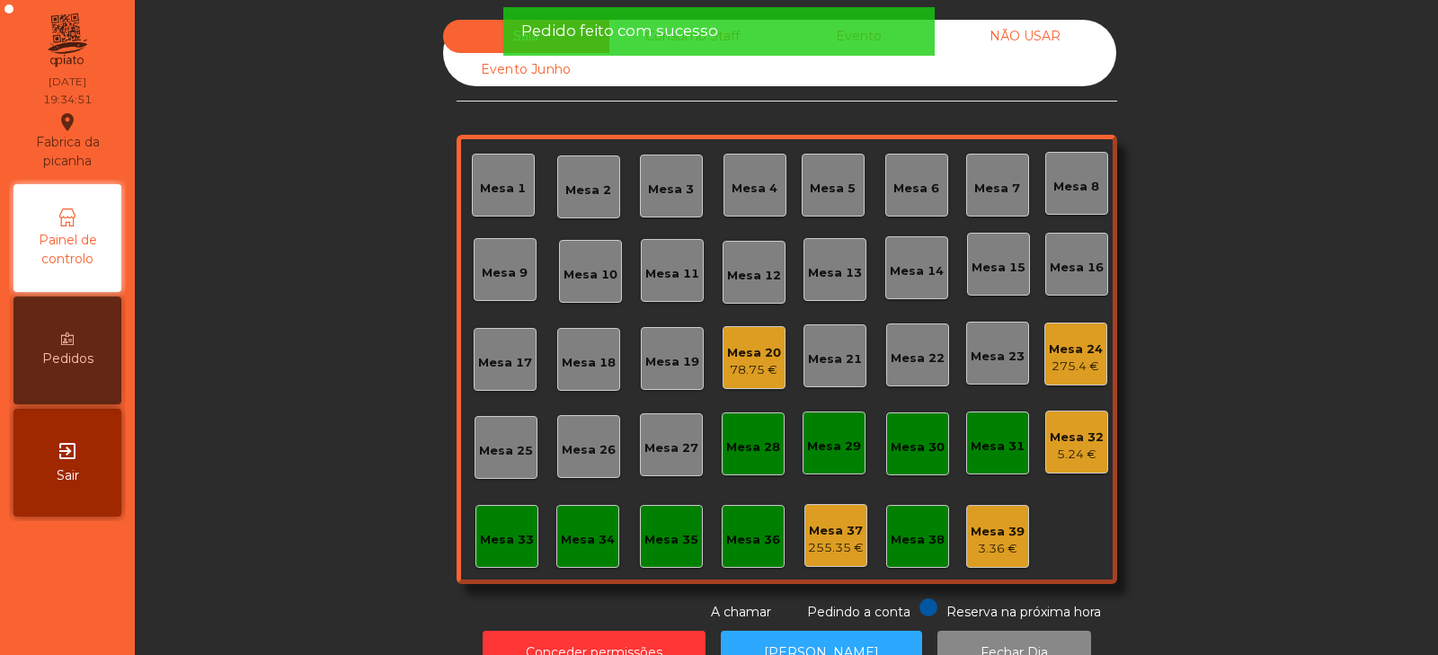
click at [308, 546] on div "Sala Consumo Staff Evento NÃO USAR Evento Junho Mesa 1 Mesa 2 Mesa 3 [GEOGRAPHI…" at bounding box center [786, 321] width 1254 height 602
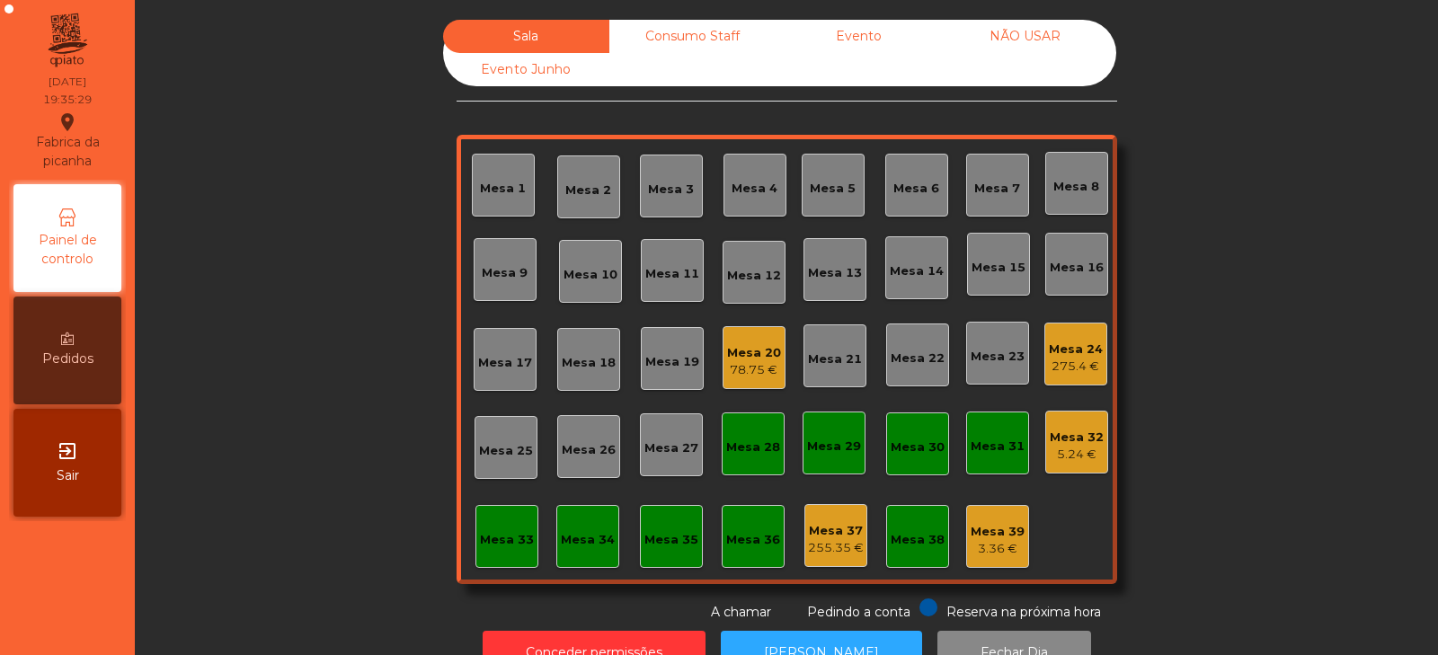
click at [975, 369] on div "Mesa 23" at bounding box center [997, 353] width 63 height 63
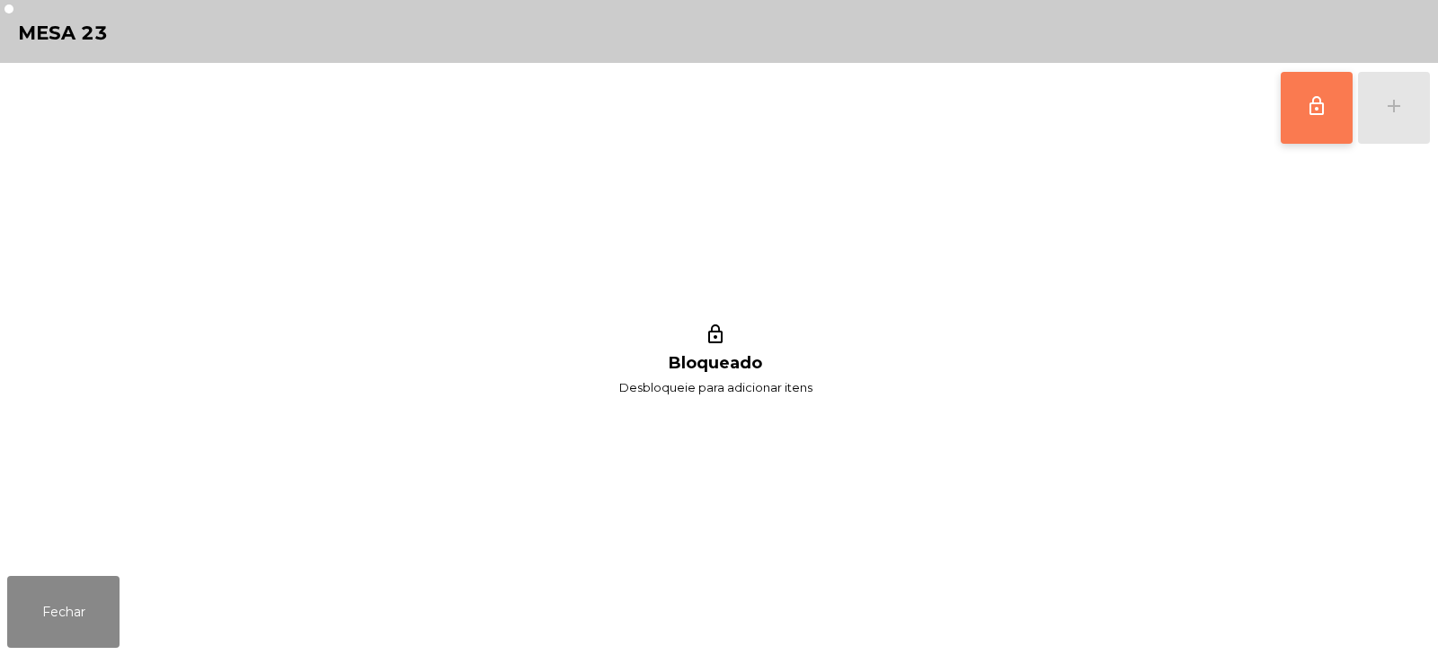
click at [1319, 102] on span "lock_outline" at bounding box center [1317, 106] width 22 height 22
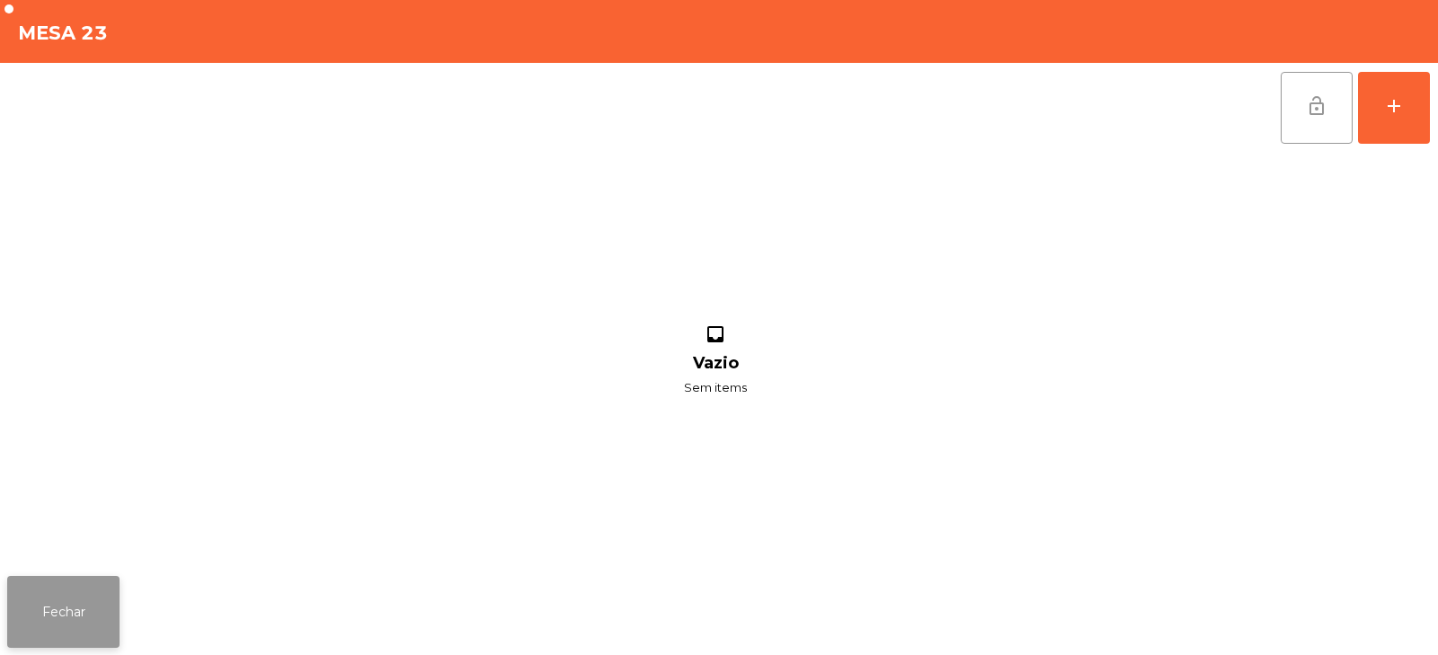
click at [96, 610] on button "Fechar" at bounding box center [63, 612] width 112 height 72
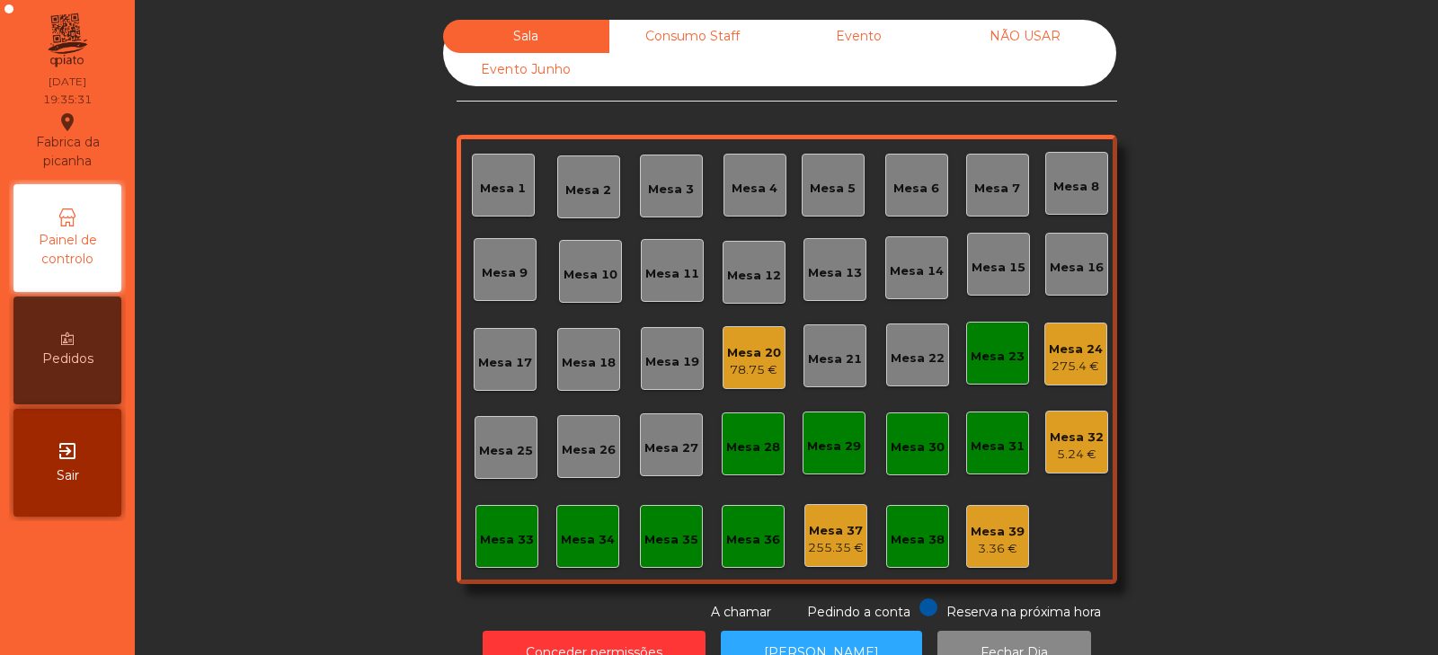
click at [766, 351] on div "Mesa 20" at bounding box center [754, 353] width 54 height 18
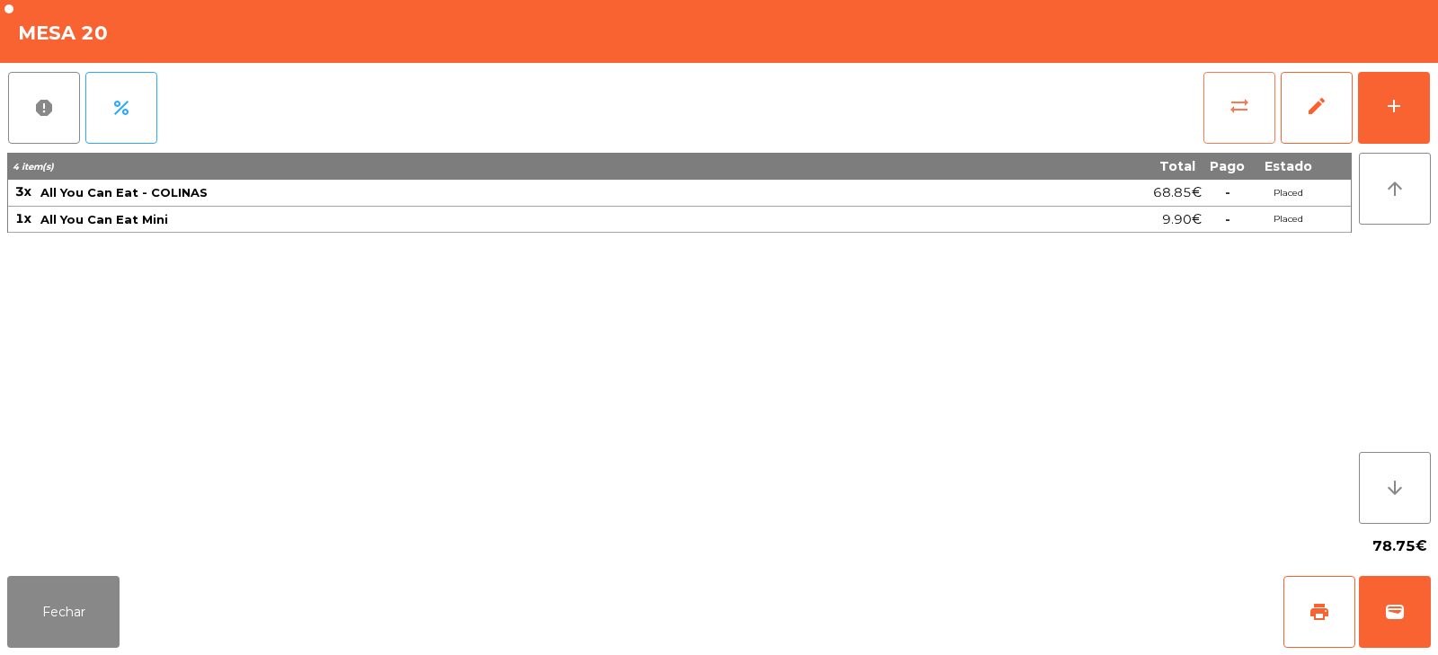
click at [1252, 117] on button "sync_alt" at bounding box center [1239, 108] width 72 height 72
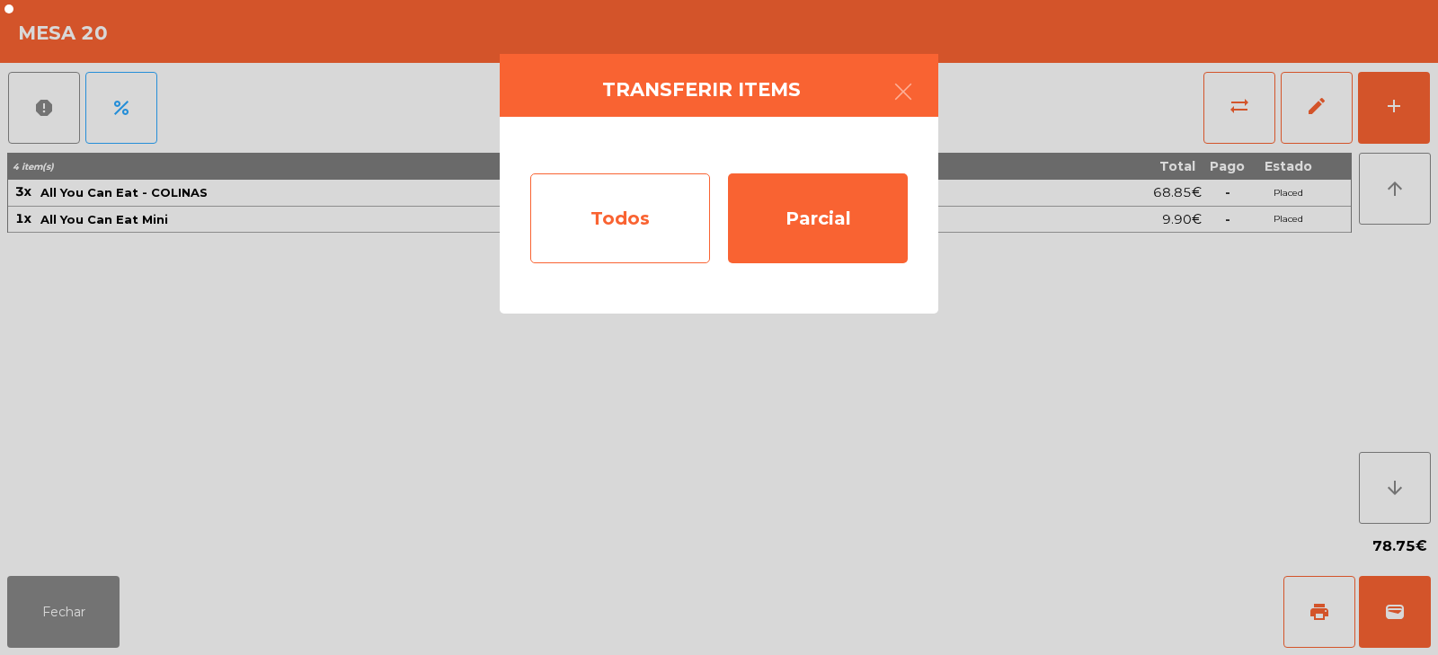
click at [677, 219] on div "Todos" at bounding box center [620, 218] width 180 height 90
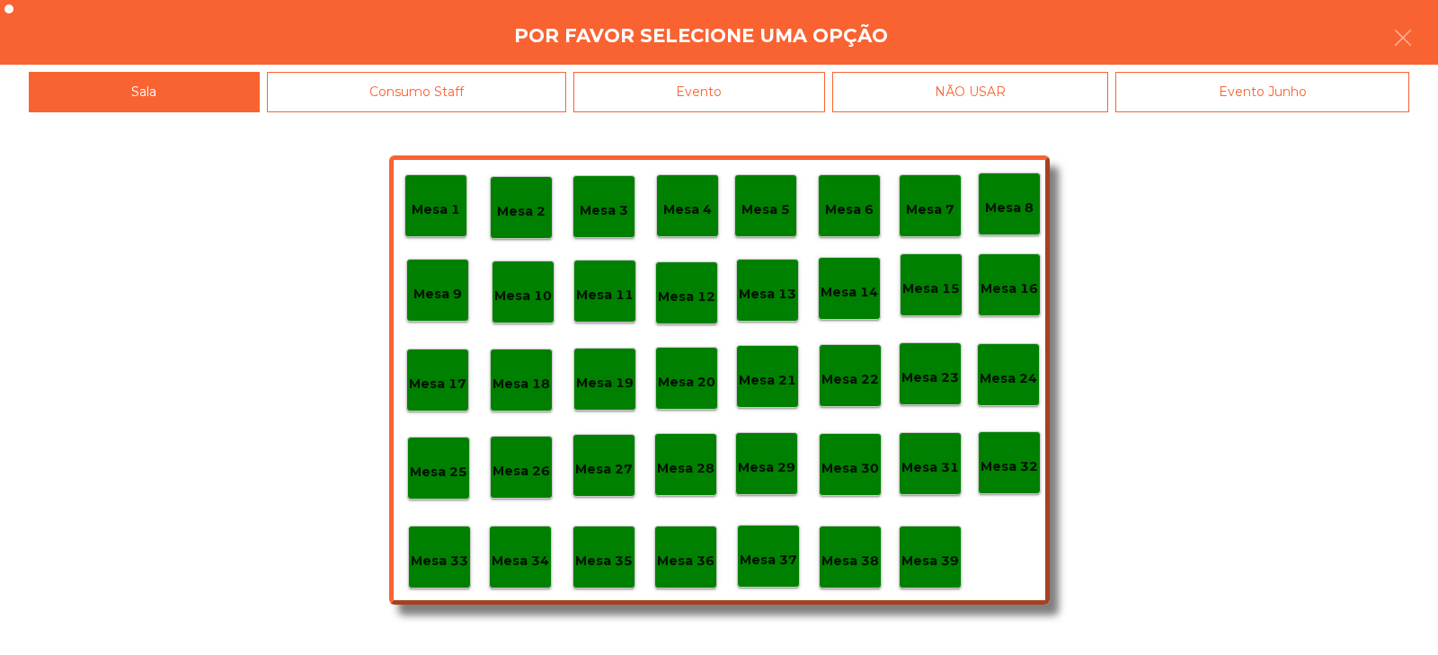
click at [934, 377] on p "Mesa 23" at bounding box center [930, 377] width 58 height 21
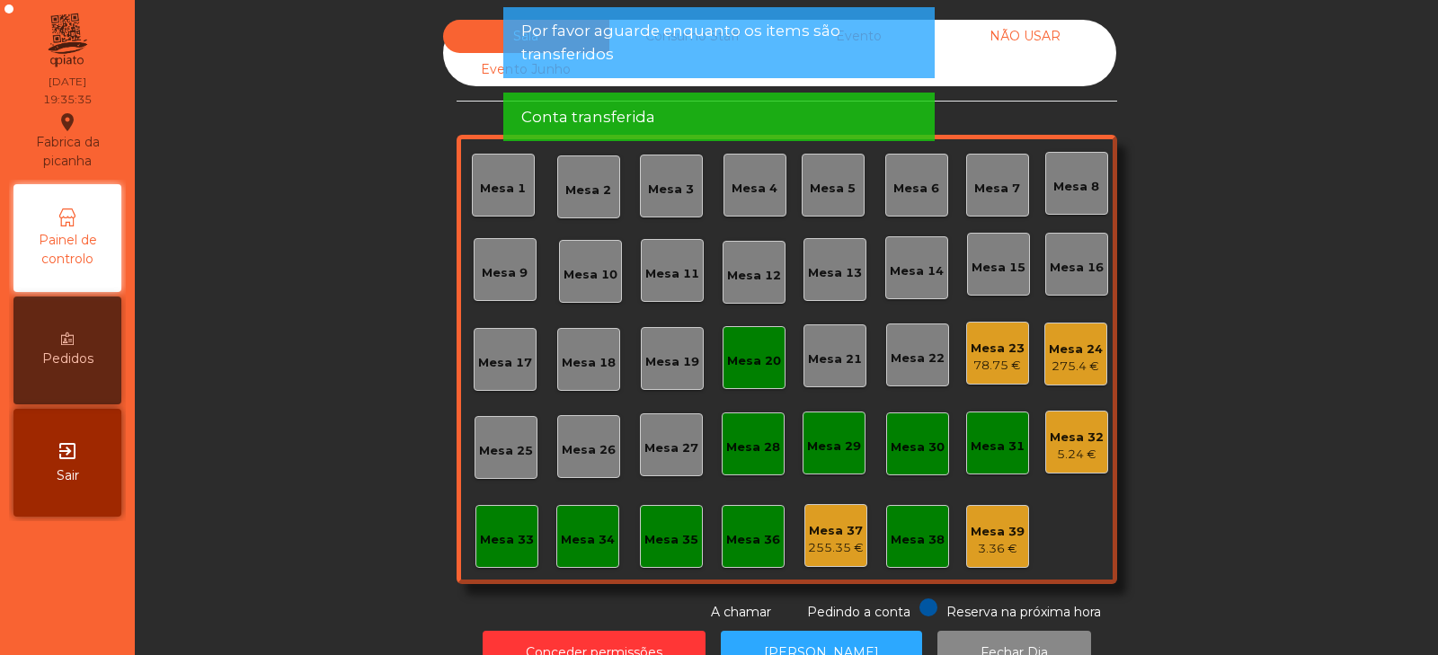
scroll to position [53, 0]
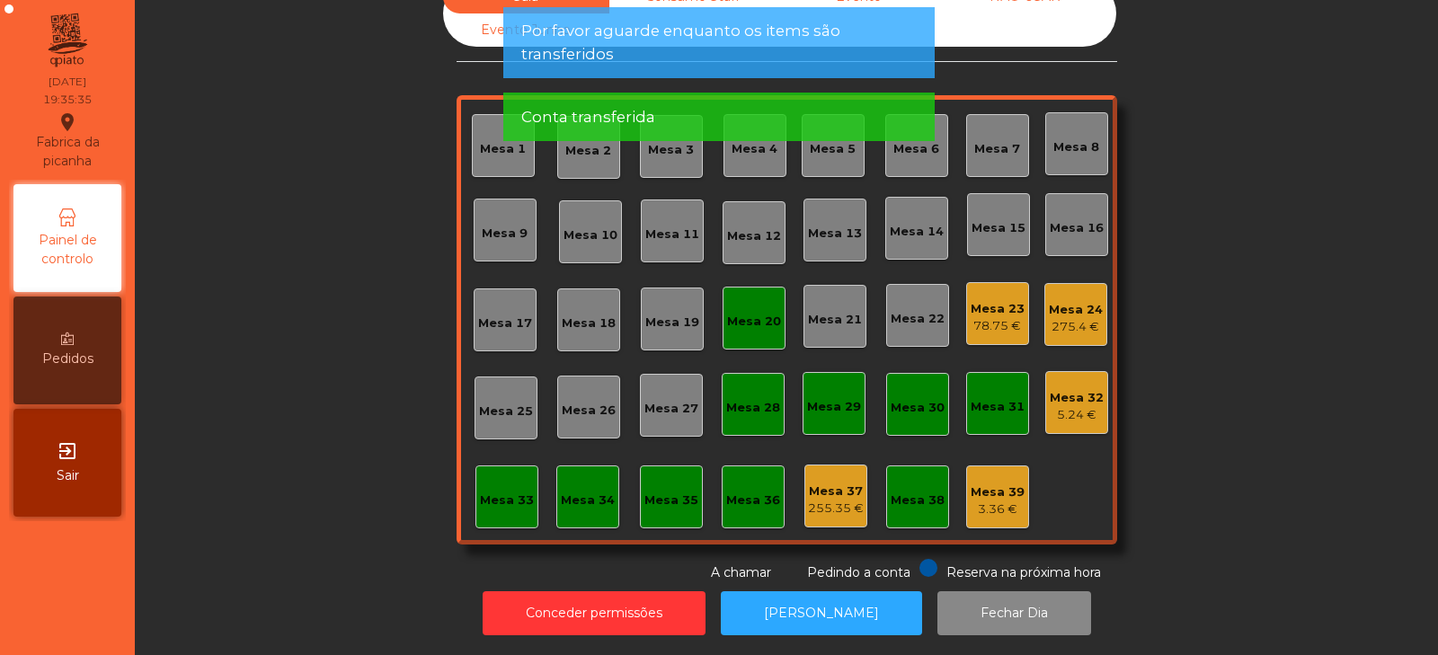
click at [752, 323] on div "Mesa 20" at bounding box center [753, 318] width 63 height 63
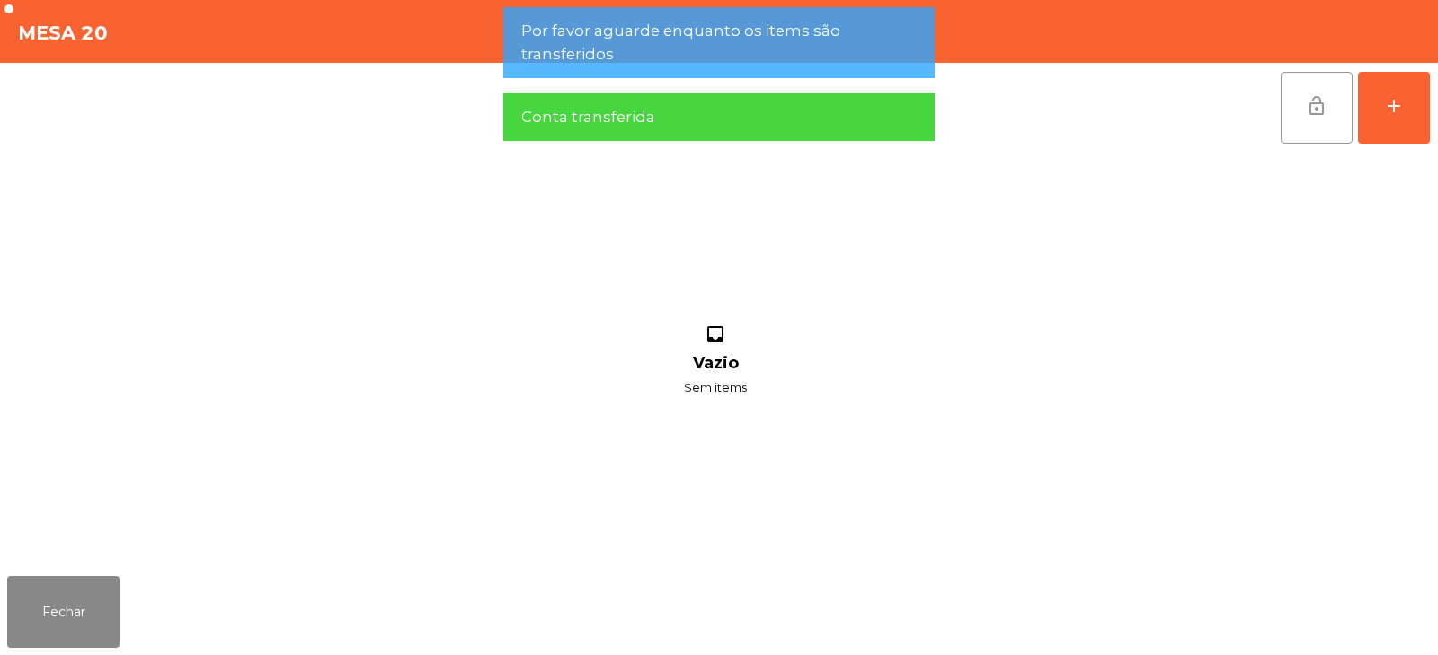
click at [1314, 101] on span "lock_open" at bounding box center [1317, 106] width 22 height 22
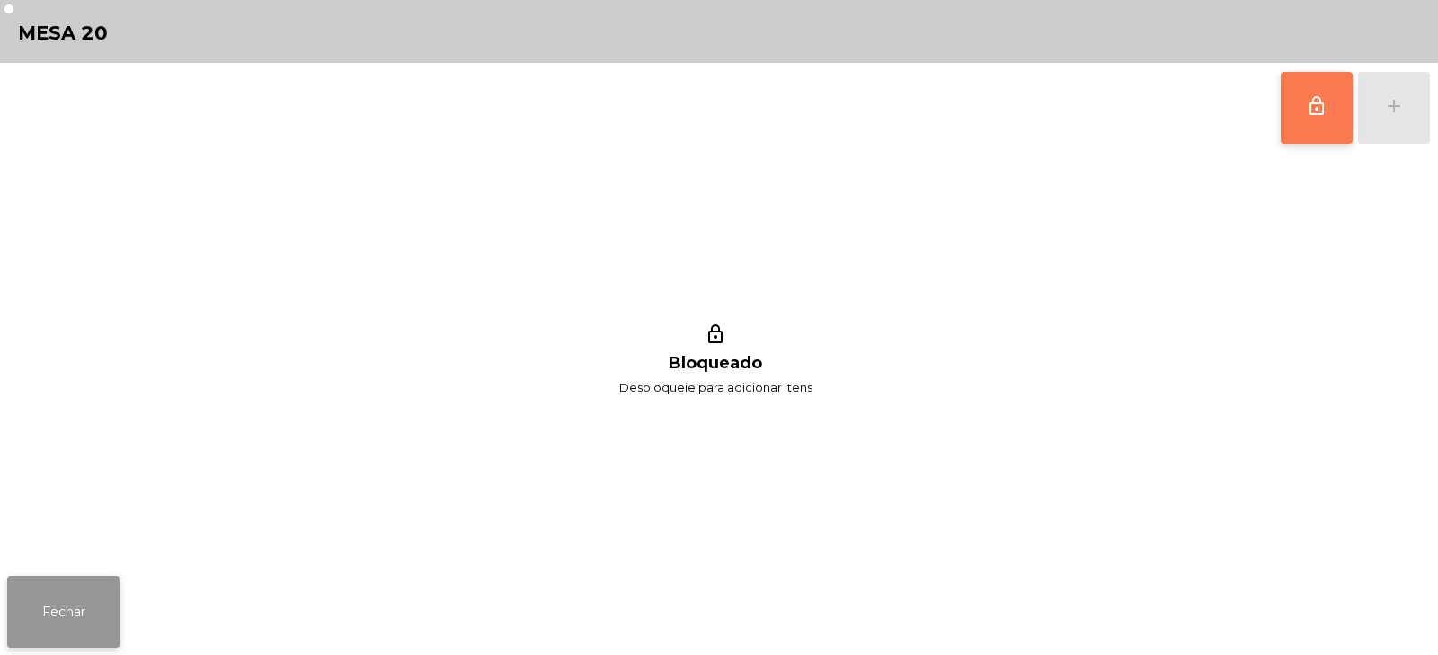
click at [108, 636] on button "Fechar" at bounding box center [63, 612] width 112 height 72
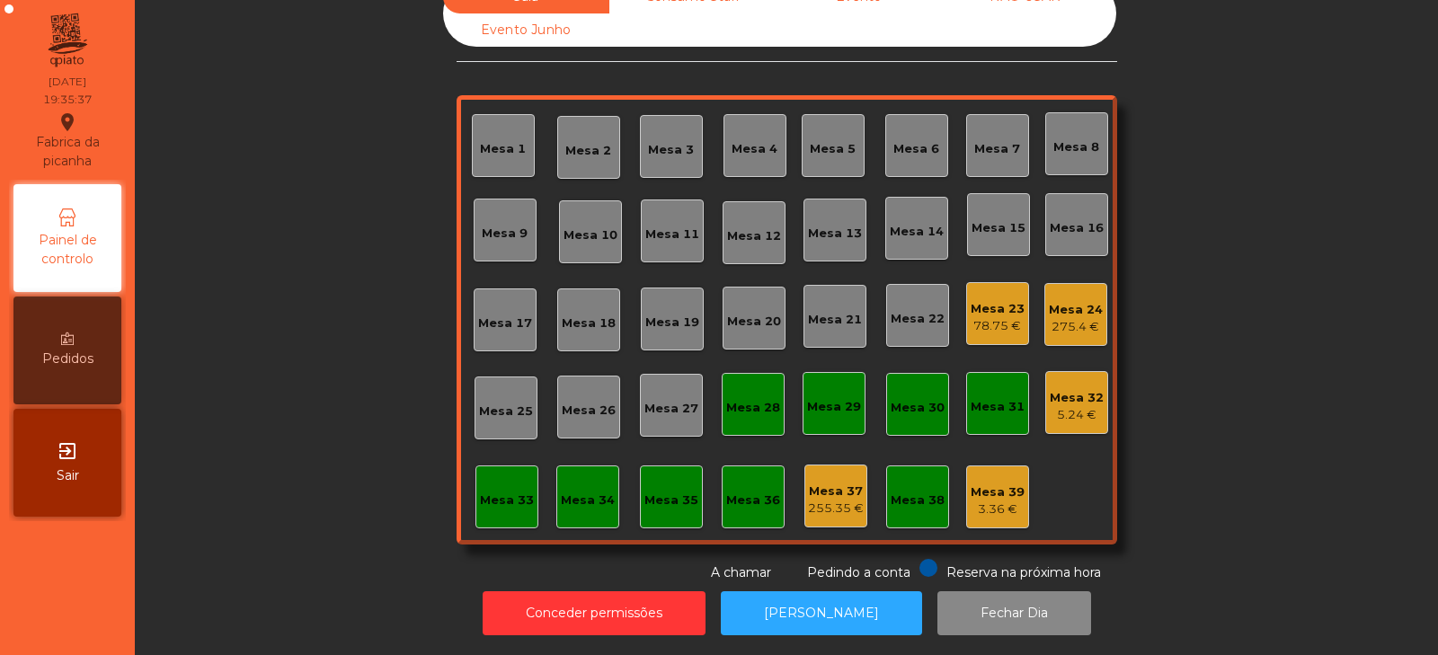
click at [987, 300] on div "Mesa 23" at bounding box center [997, 309] width 54 height 18
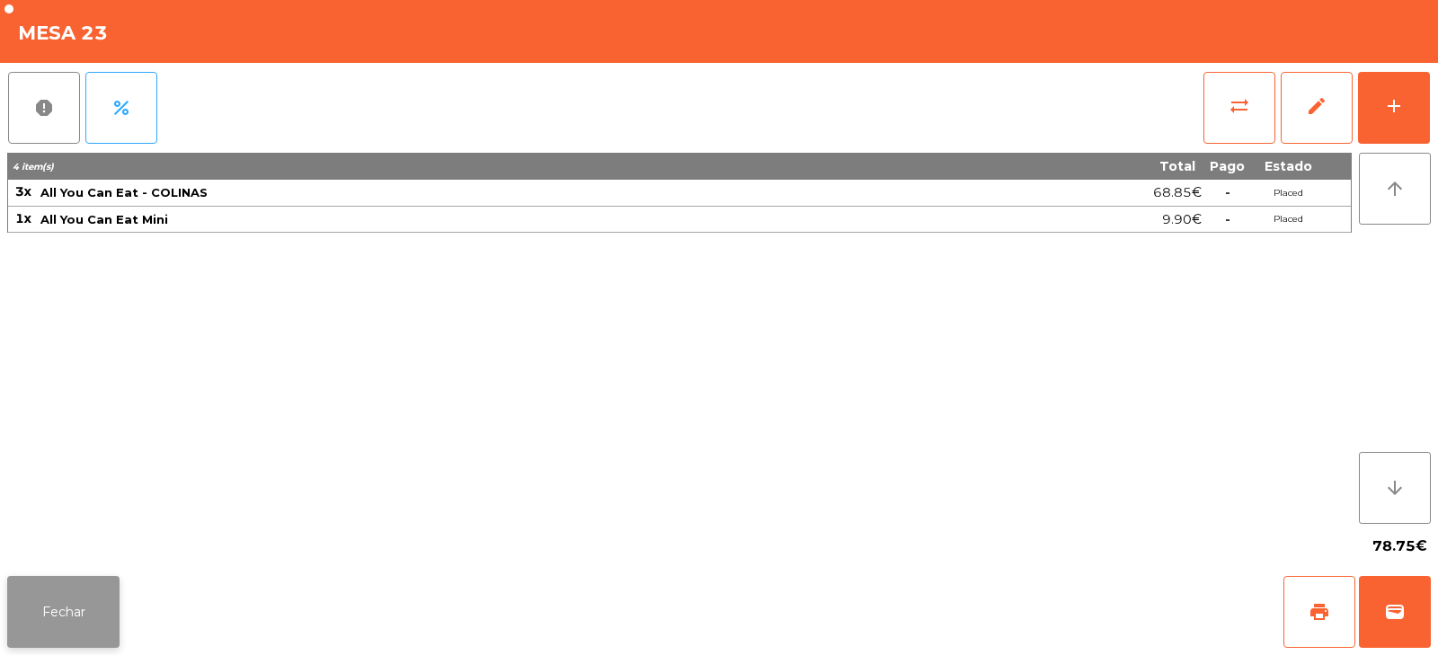
click at [100, 609] on button "Fechar" at bounding box center [63, 612] width 112 height 72
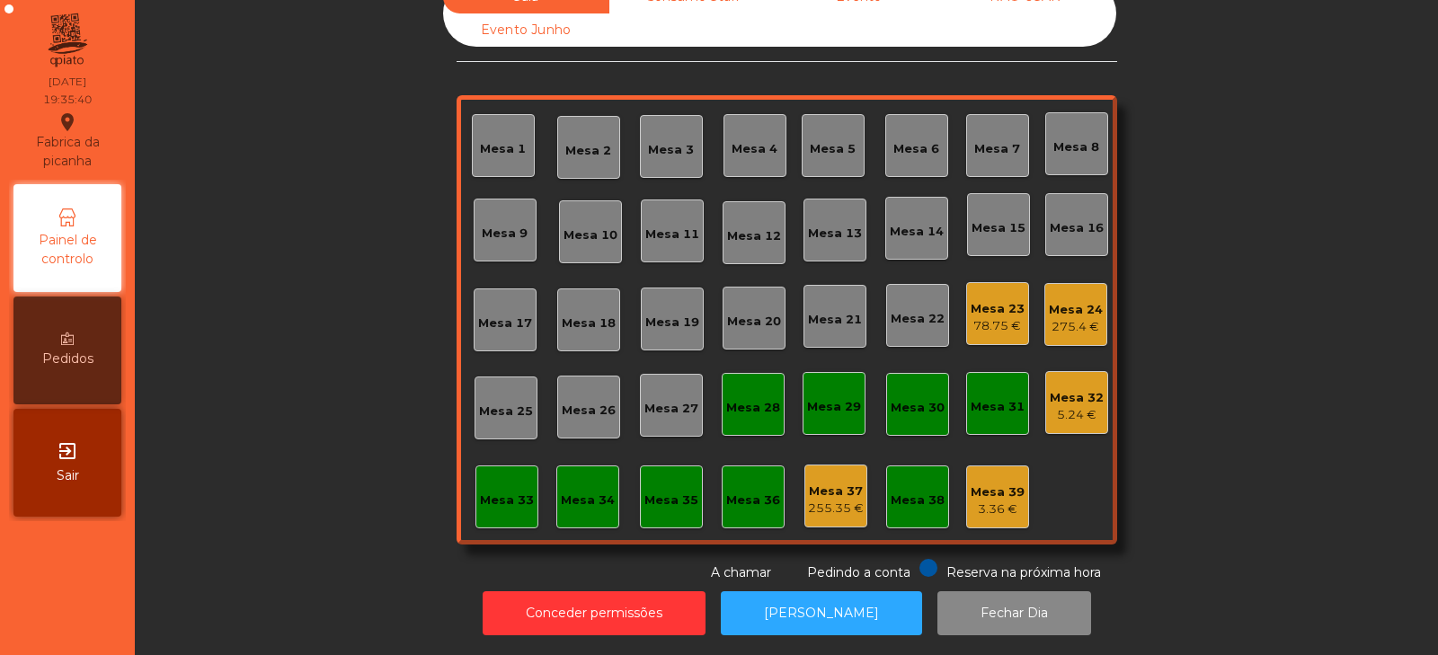
click at [1082, 318] on div "275.4 €" at bounding box center [1076, 327] width 54 height 18
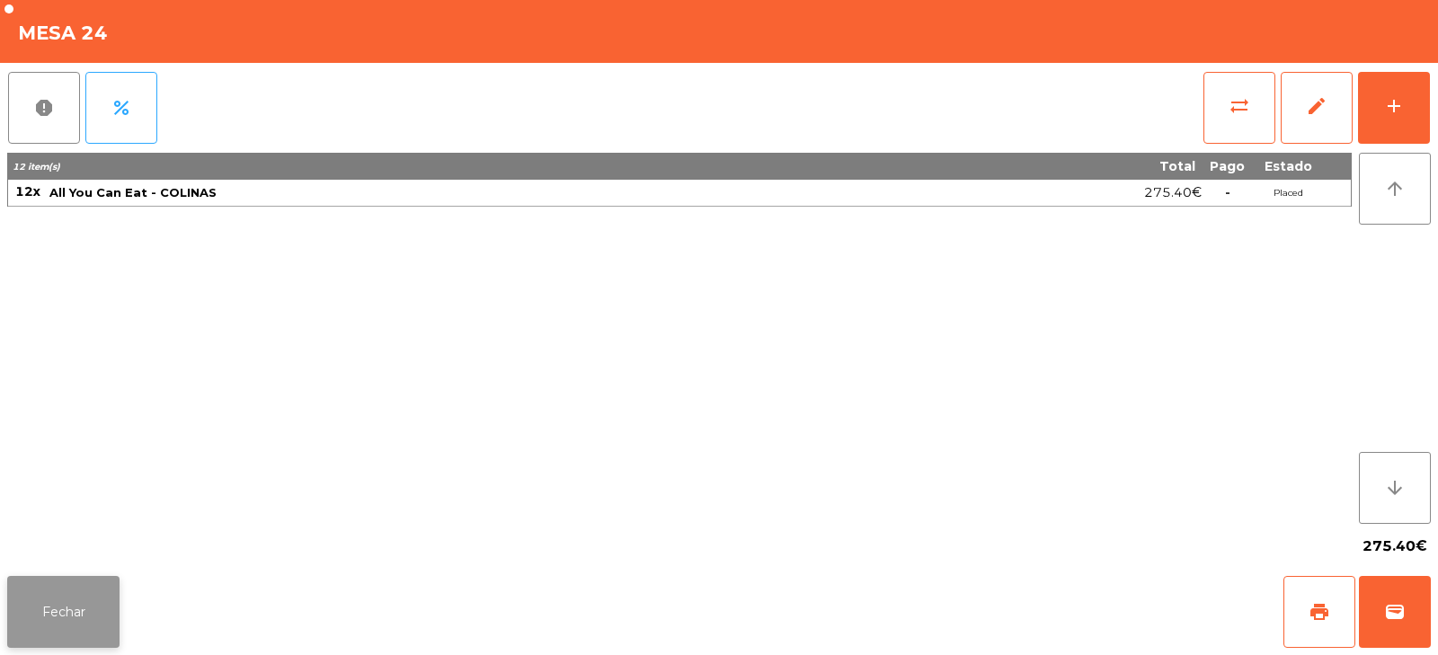
click at [85, 594] on button "Fechar" at bounding box center [63, 612] width 112 height 72
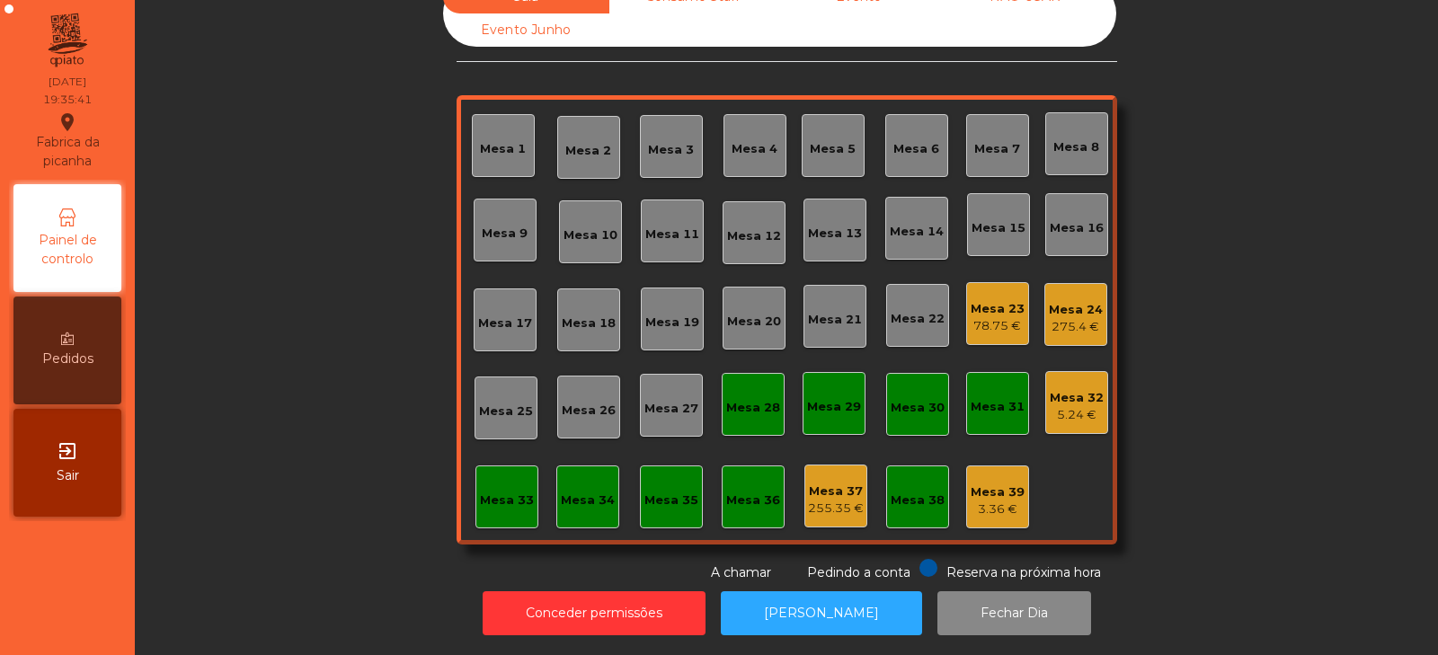
scroll to position [0, 0]
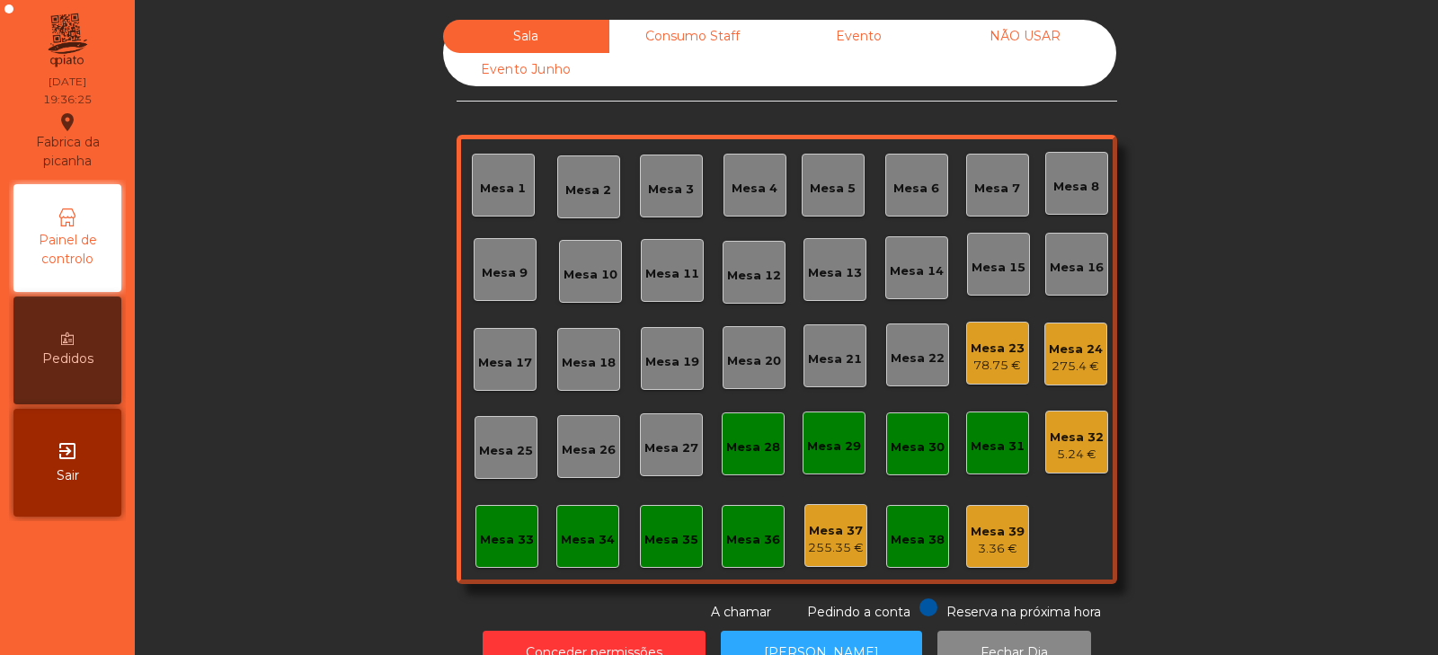
click at [668, 454] on div "Mesa 27" at bounding box center [671, 448] width 54 height 18
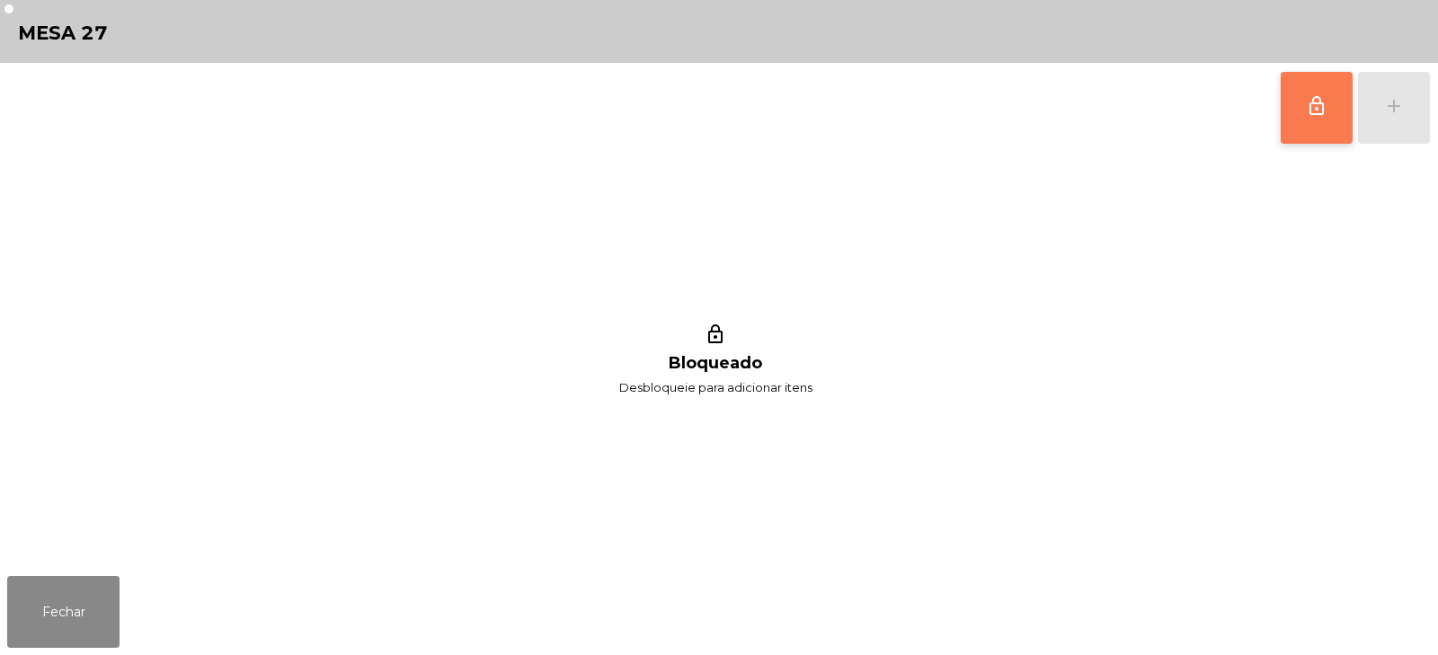
click at [1314, 121] on button "lock_outline" at bounding box center [1316, 108] width 72 height 72
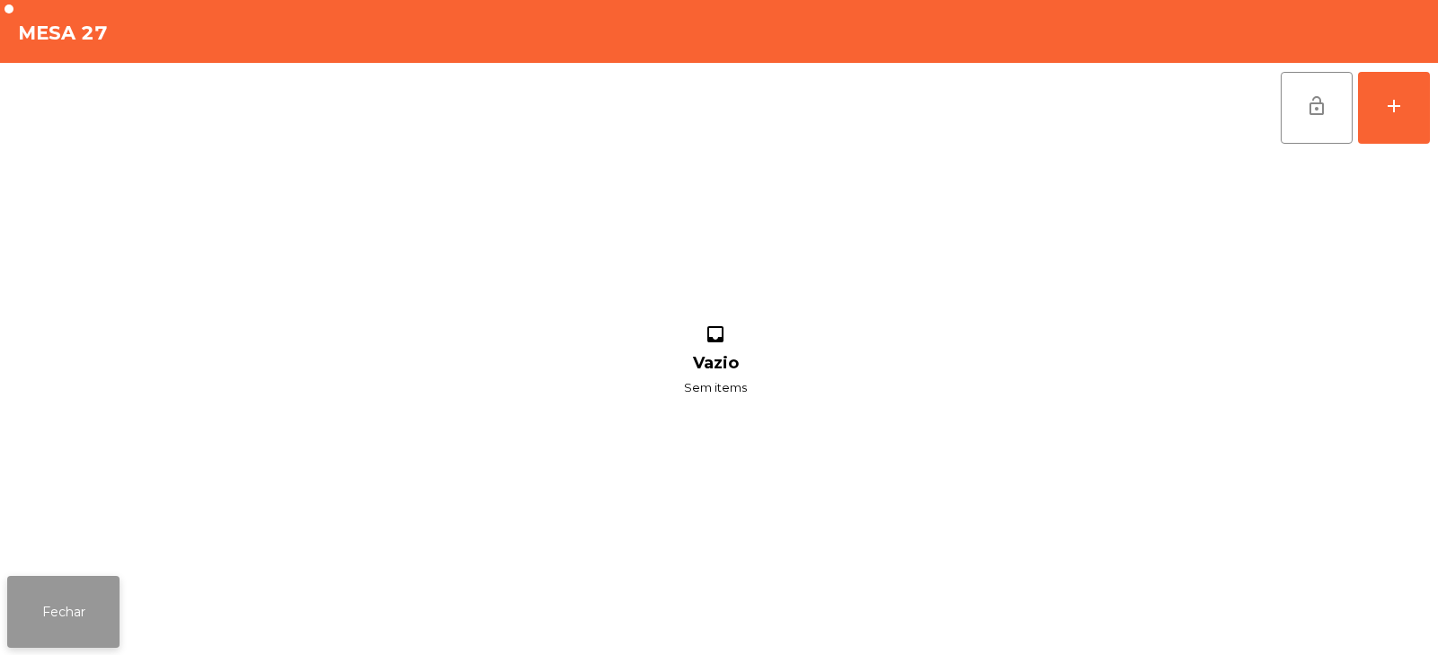
click at [67, 600] on button "Fechar" at bounding box center [63, 612] width 112 height 72
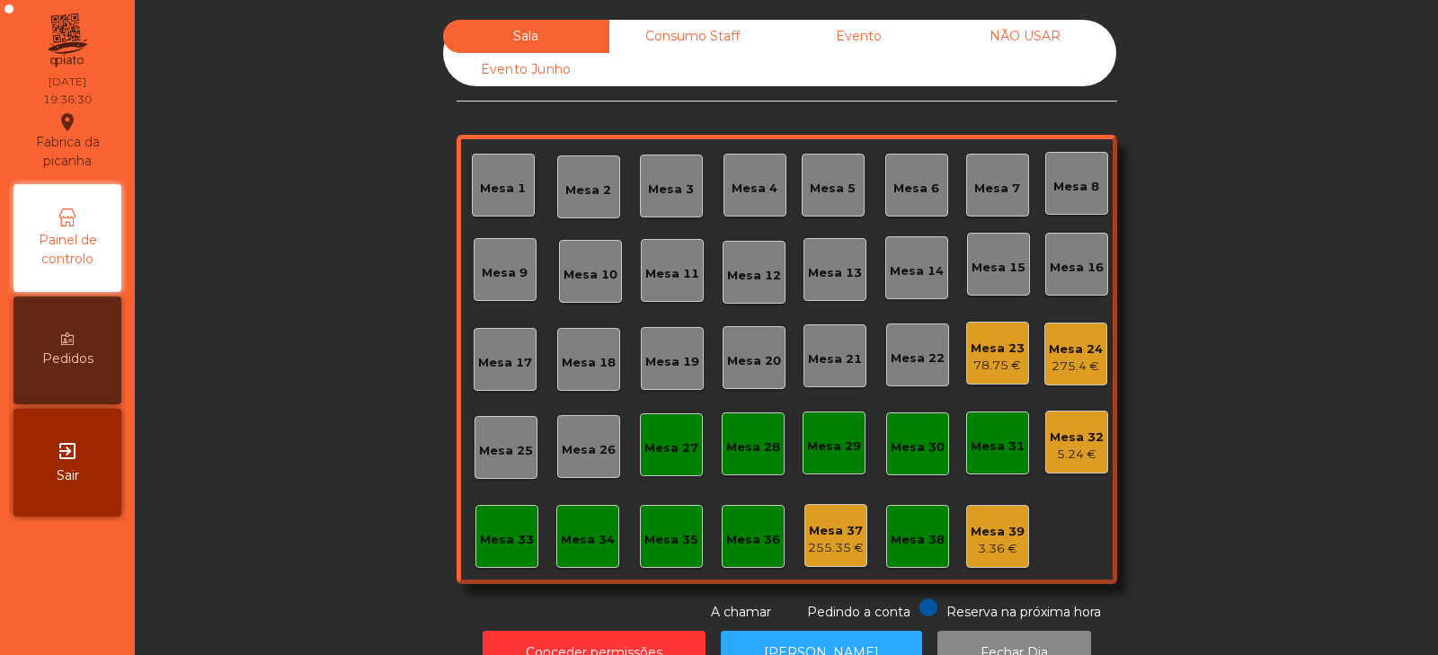
click at [1075, 366] on div "275.4 €" at bounding box center [1076, 367] width 54 height 18
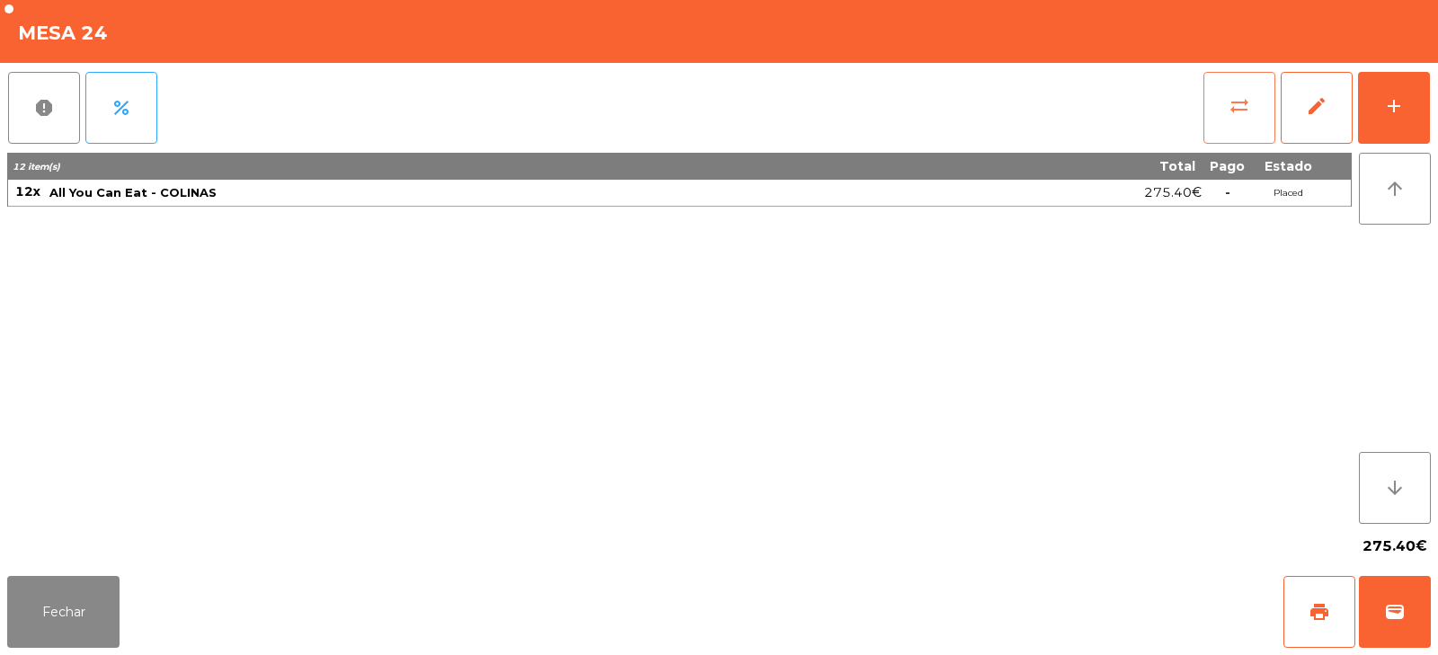
click at [1244, 120] on button "sync_alt" at bounding box center [1239, 108] width 72 height 72
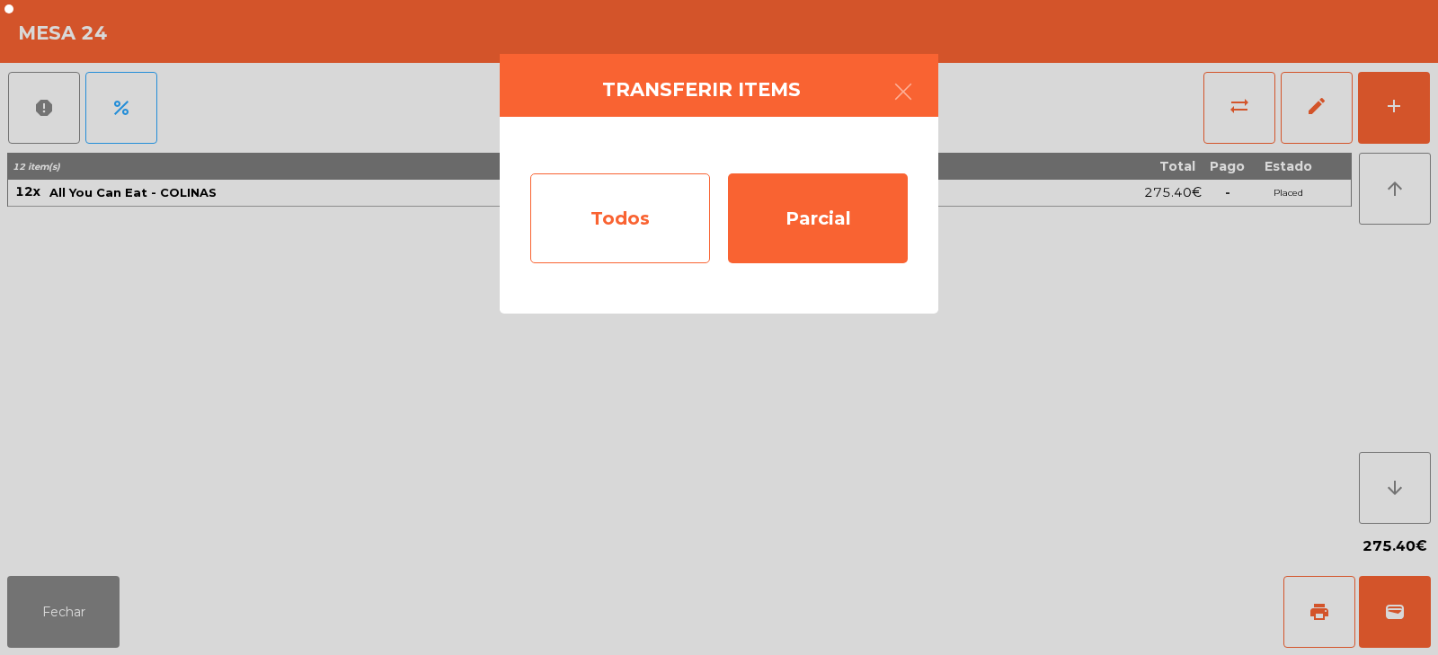
click at [655, 241] on div "Todos" at bounding box center [620, 218] width 180 height 90
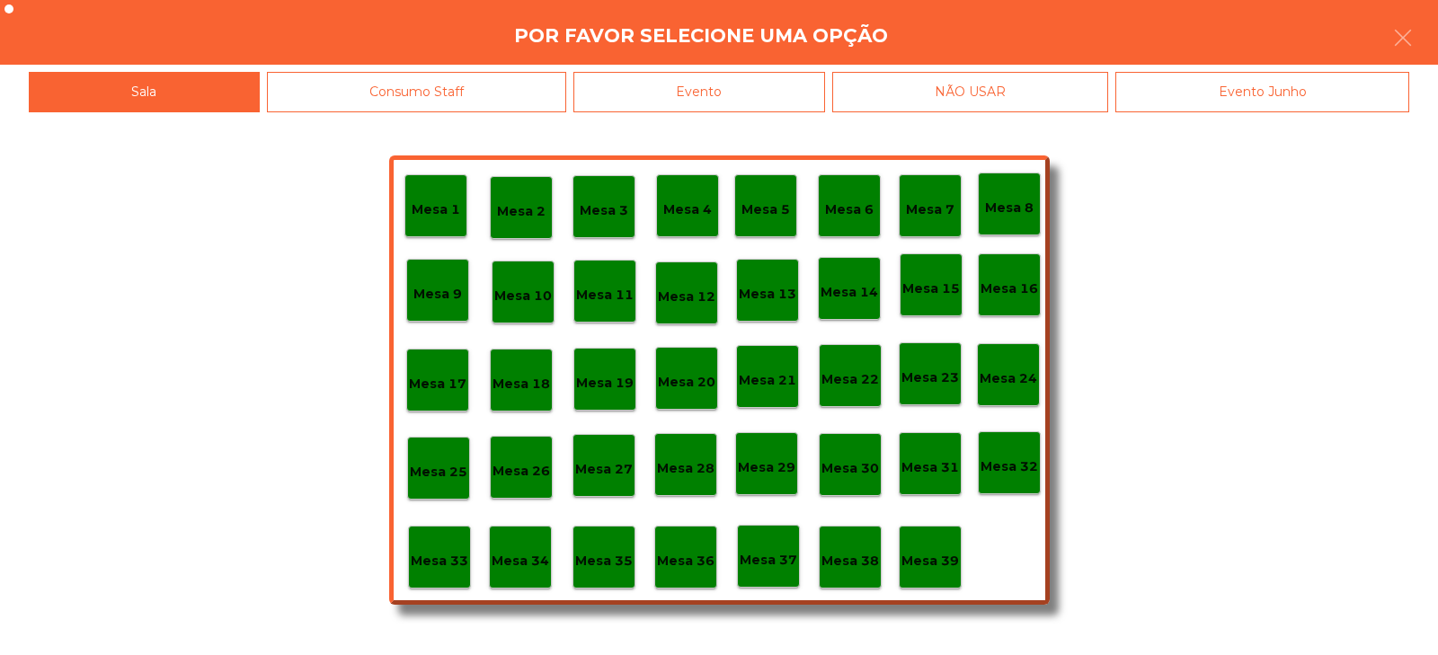
click at [603, 482] on div "Mesa 27" at bounding box center [603, 465] width 63 height 63
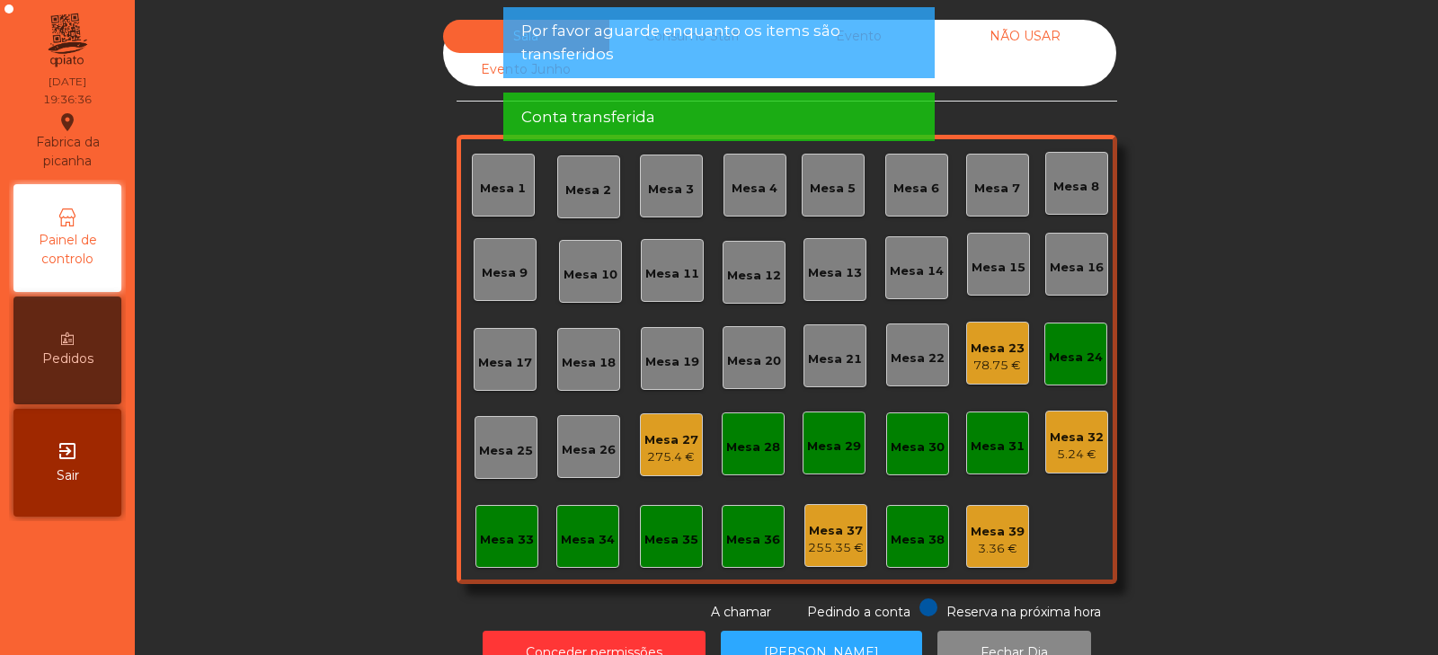
click at [1056, 355] on div "Mesa 24" at bounding box center [1076, 358] width 54 height 18
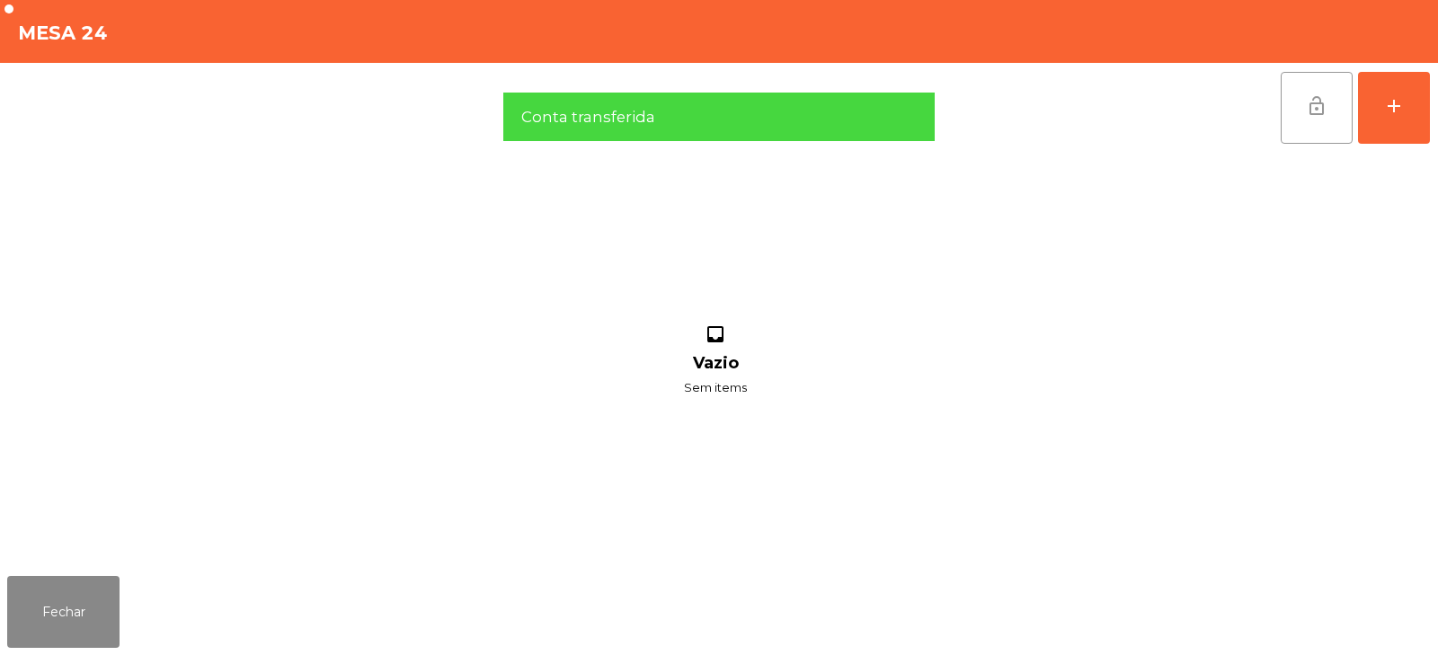
click at [1301, 125] on button "lock_open" at bounding box center [1316, 108] width 72 height 72
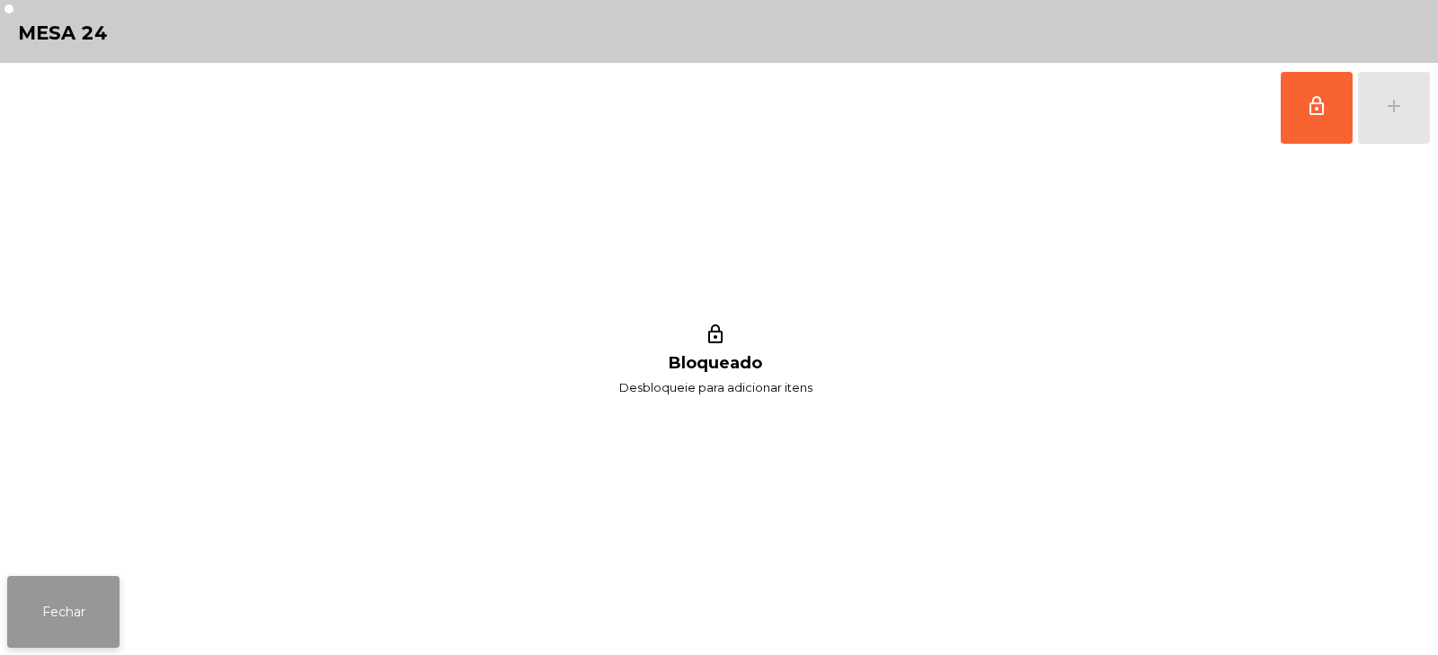
click at [110, 612] on button "Fechar" at bounding box center [63, 612] width 112 height 72
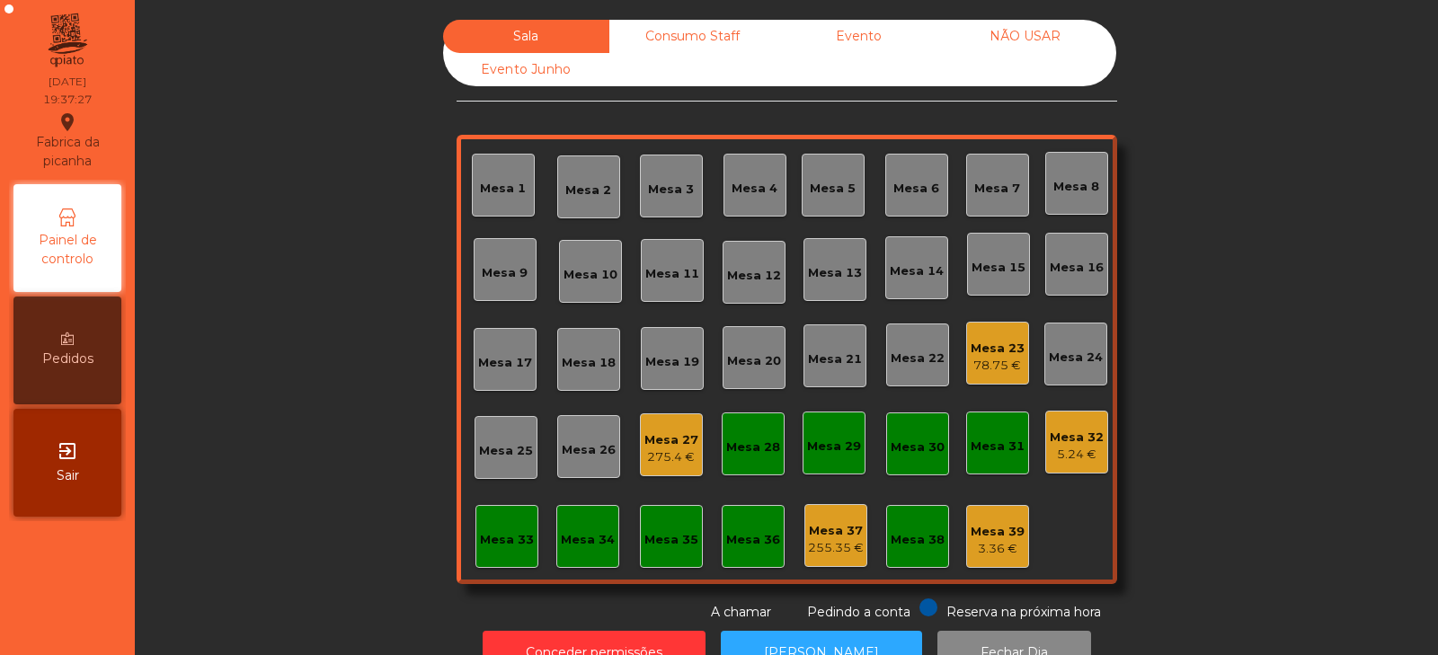
click at [756, 359] on div "Mesa 20" at bounding box center [754, 361] width 54 height 18
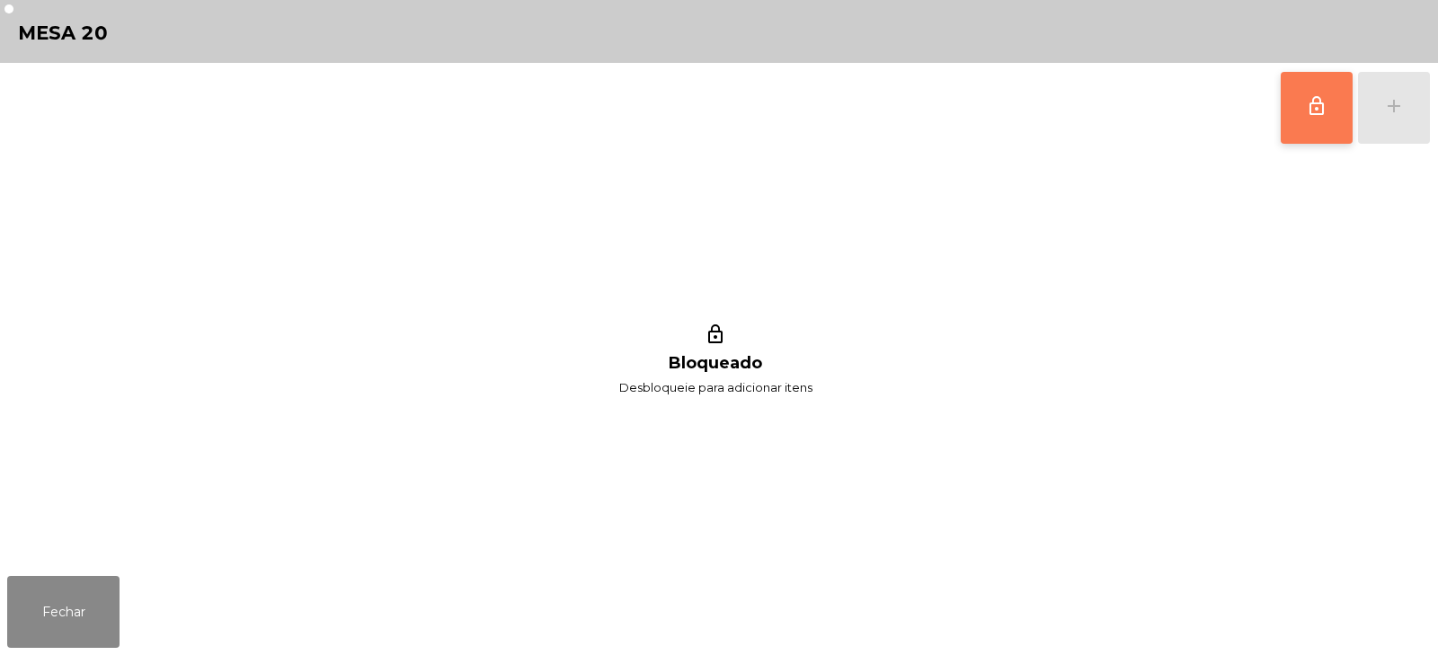
click at [1321, 114] on span "lock_outline" at bounding box center [1317, 106] width 22 height 22
click at [1409, 111] on button "add" at bounding box center [1394, 108] width 72 height 72
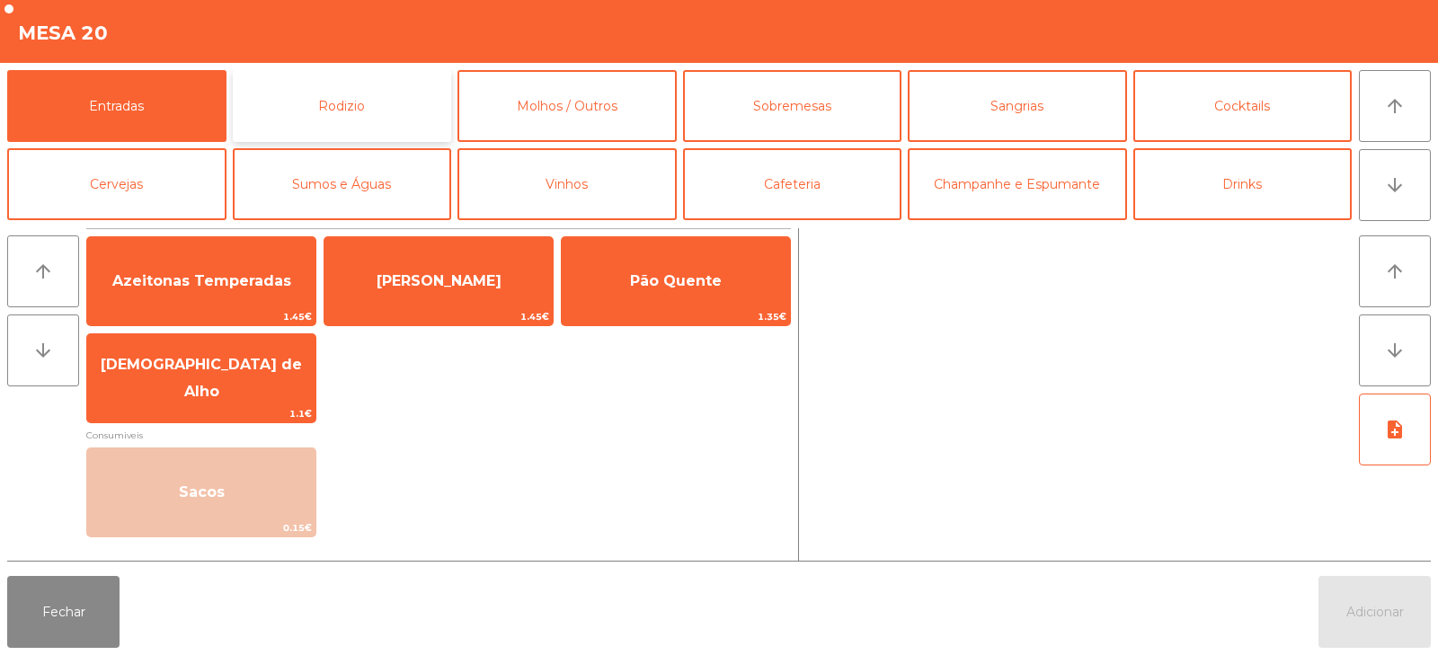
click at [361, 122] on button "Rodizio" at bounding box center [342, 106] width 219 height 72
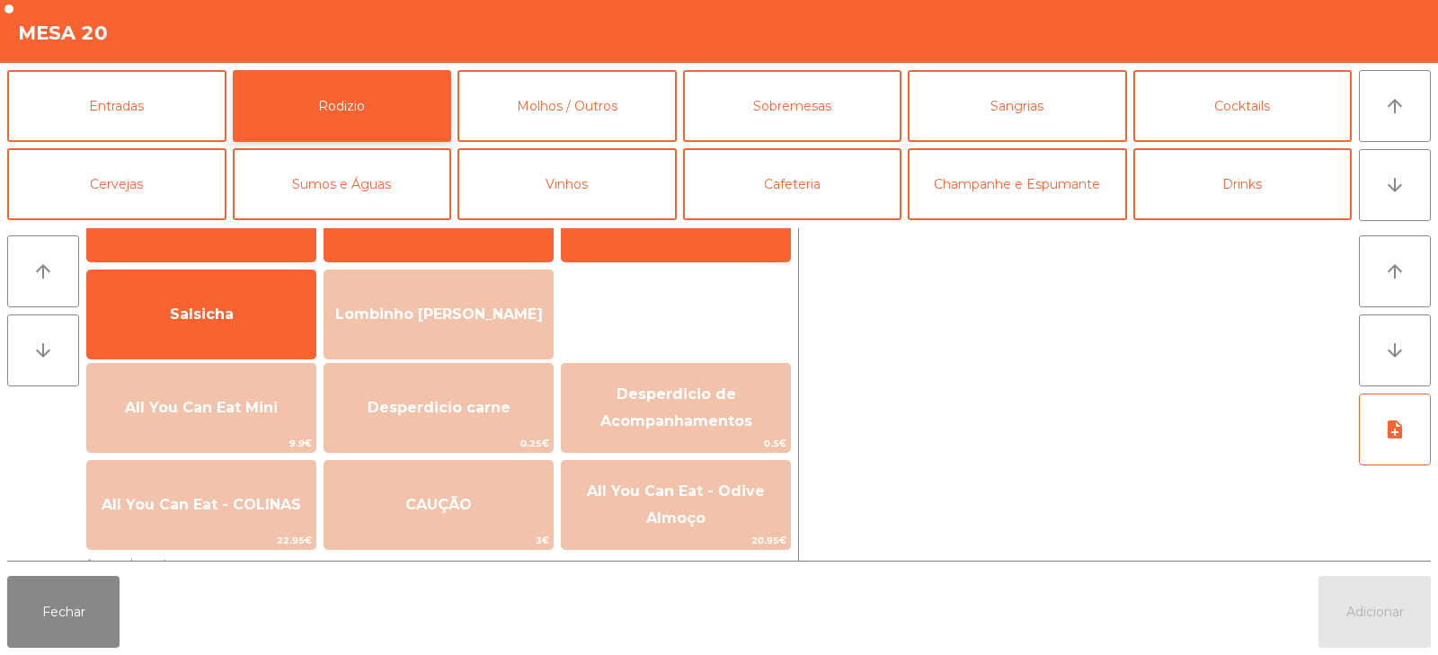
scroll to position [83, 0]
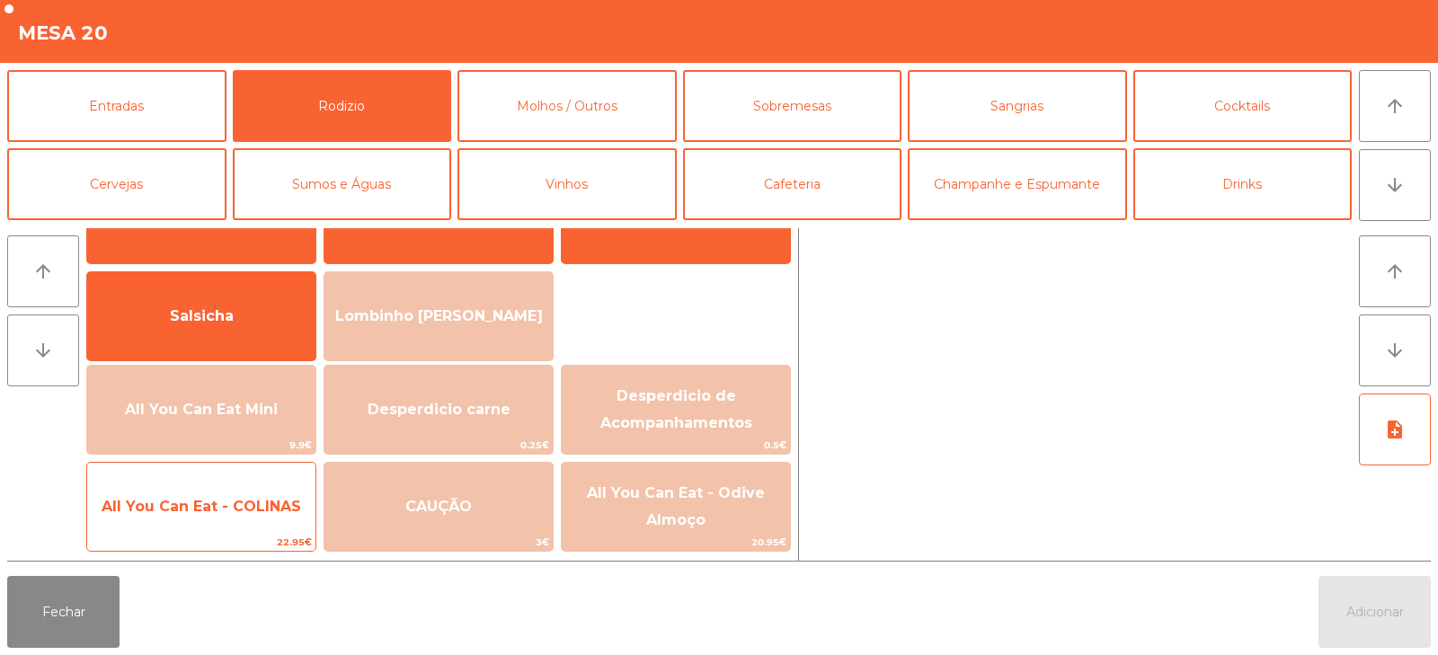
click at [272, 493] on span "All You Can Eat - COLINAS" at bounding box center [201, 506] width 228 height 49
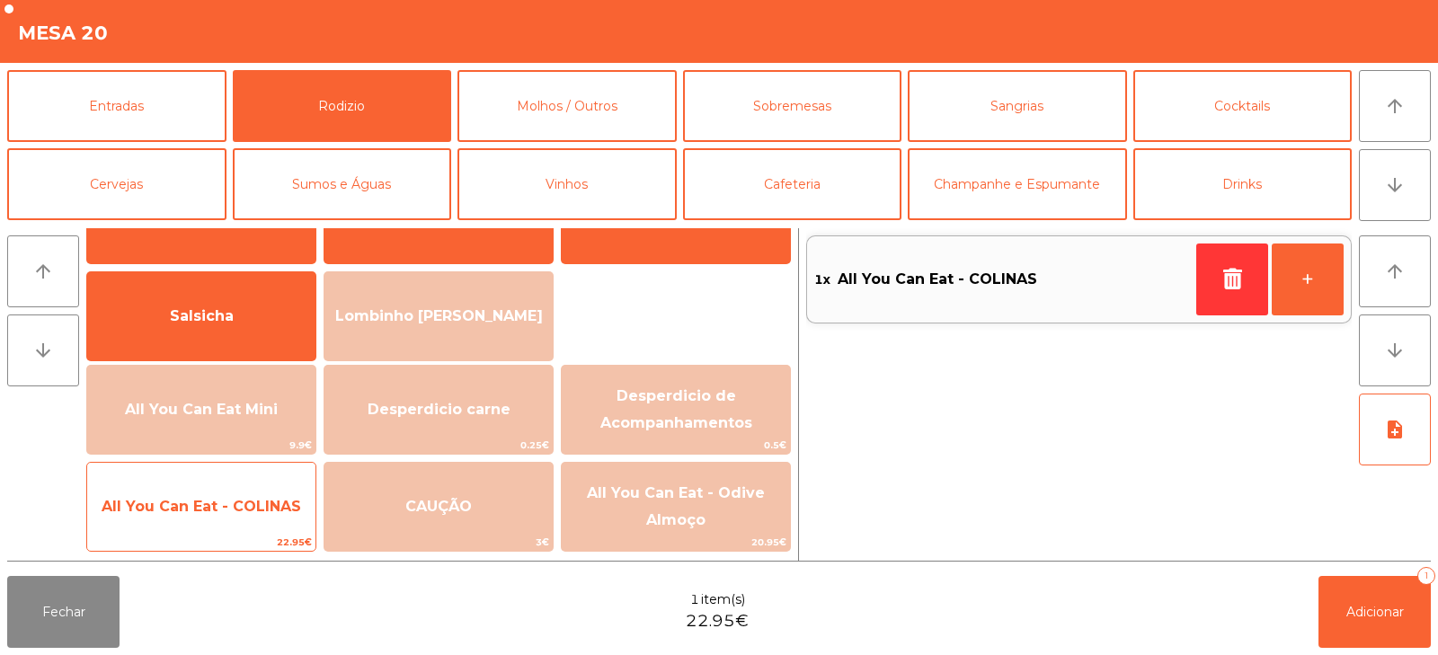
click at [283, 483] on span "All You Can Eat - COLINAS" at bounding box center [201, 506] width 228 height 49
click at [292, 484] on span "All You Can Eat - COLINAS" at bounding box center [201, 506] width 228 height 49
click at [305, 482] on span "All You Can Eat - COLINAS" at bounding box center [201, 506] width 228 height 49
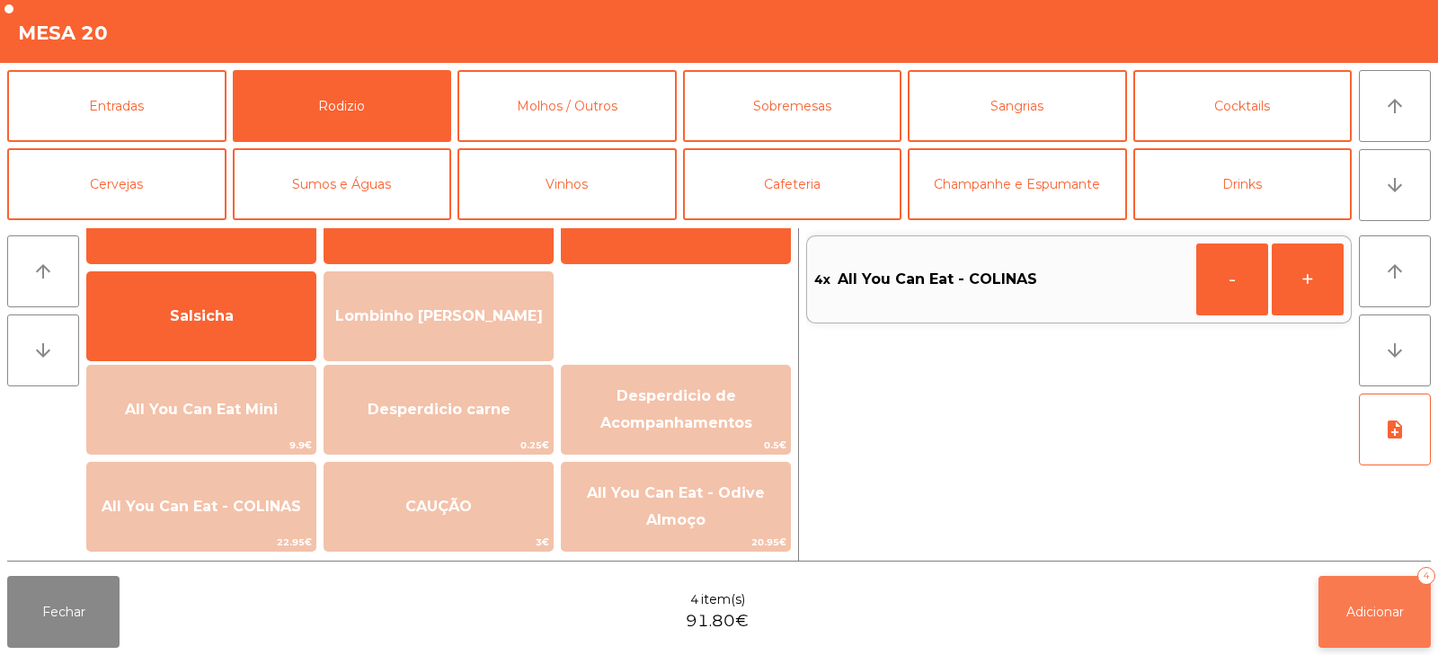
click at [1363, 618] on span "Adicionar" at bounding box center [1375, 612] width 58 height 16
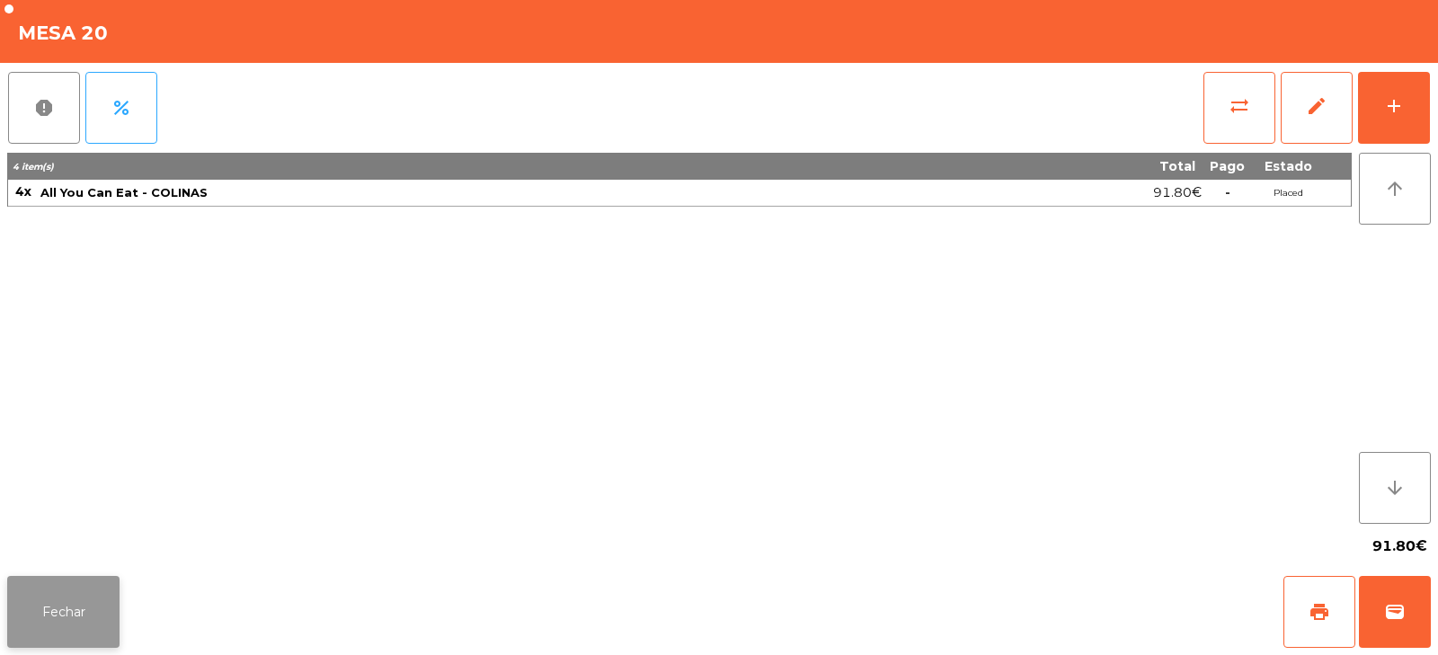
click at [61, 622] on button "Fechar" at bounding box center [63, 612] width 112 height 72
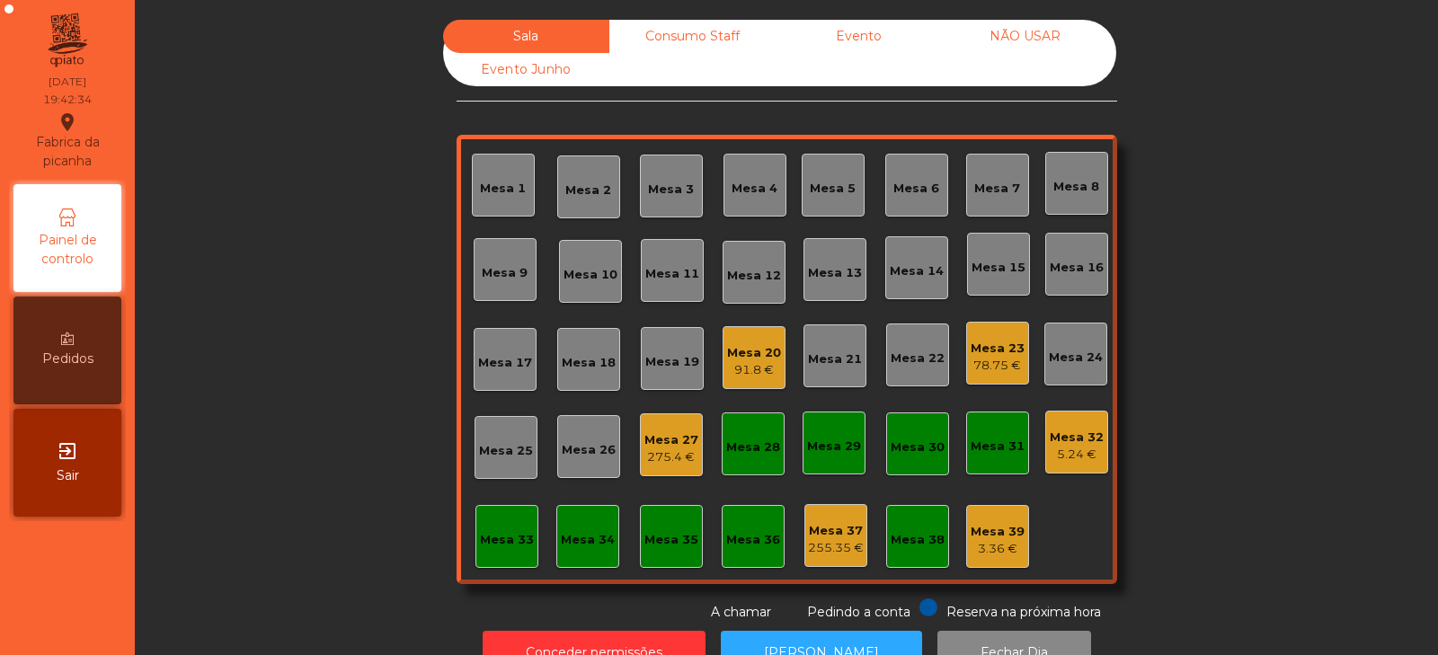
click at [651, 459] on div "275.4 €" at bounding box center [671, 457] width 54 height 18
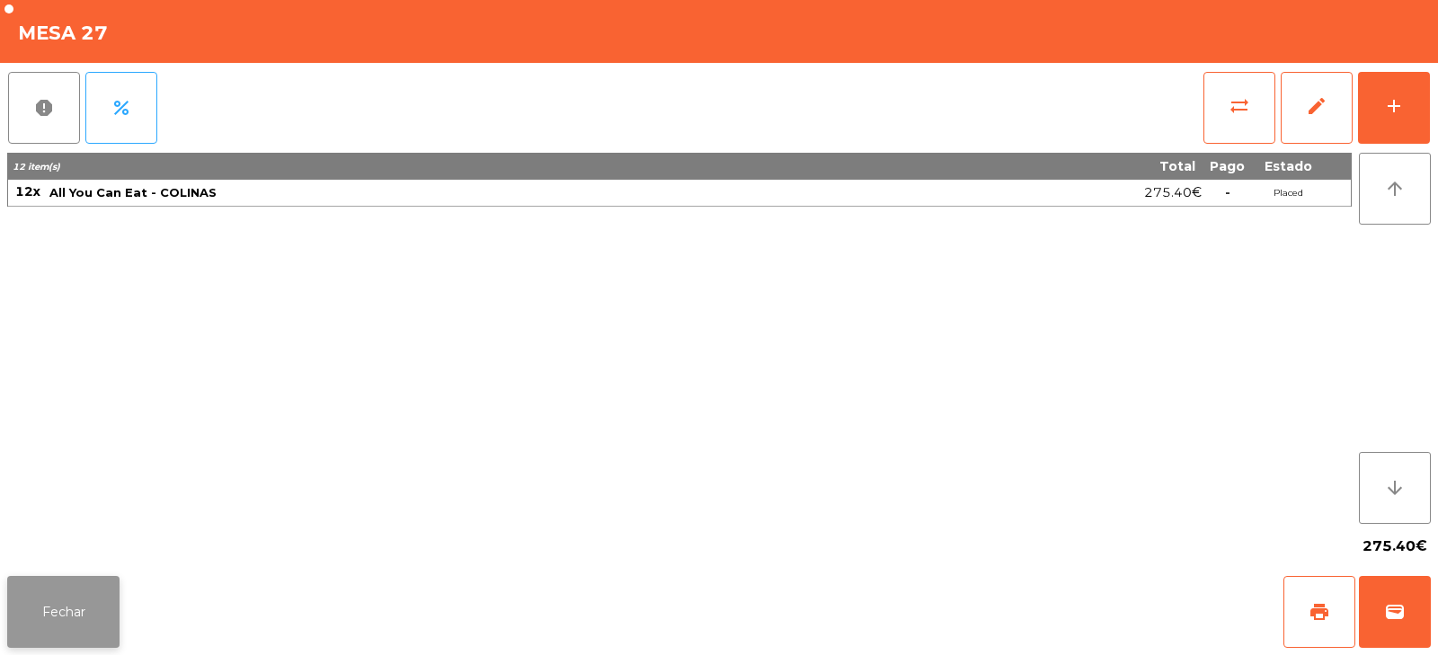
click at [85, 598] on button "Fechar" at bounding box center [63, 612] width 112 height 72
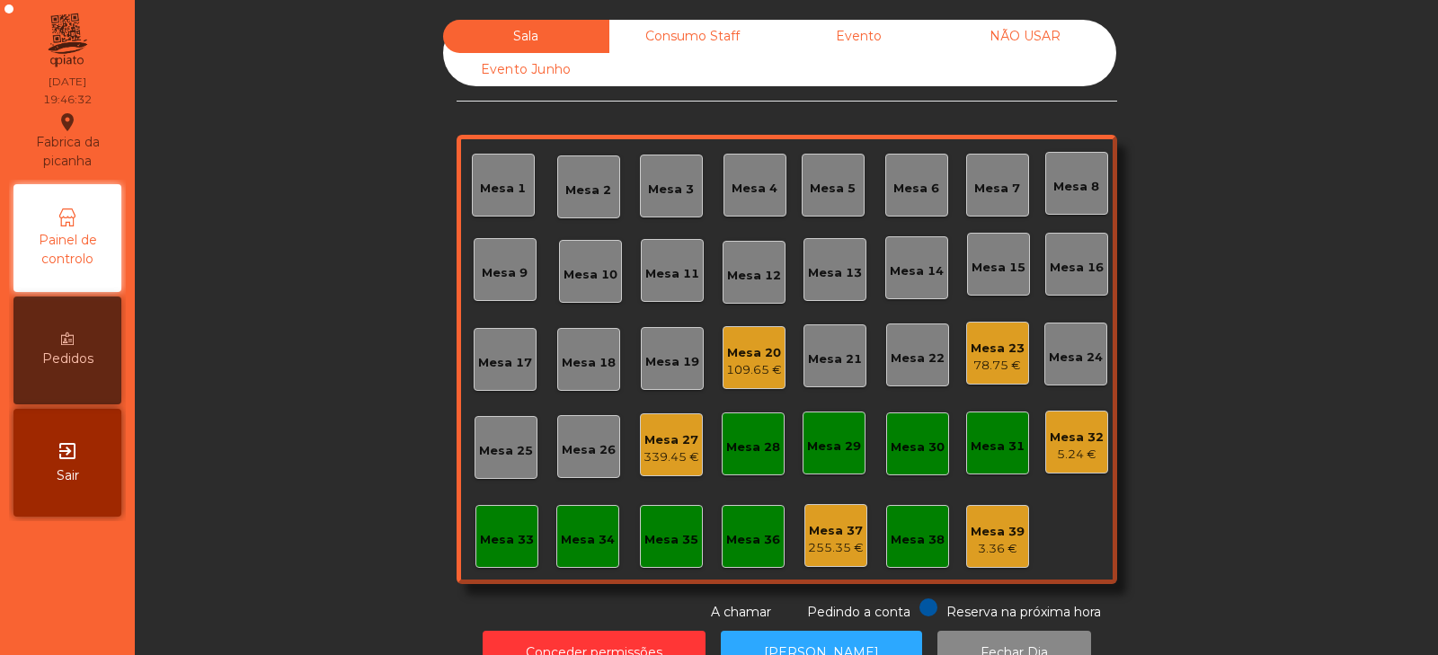
click at [757, 197] on div "Mesa 4" at bounding box center [754, 189] width 46 height 18
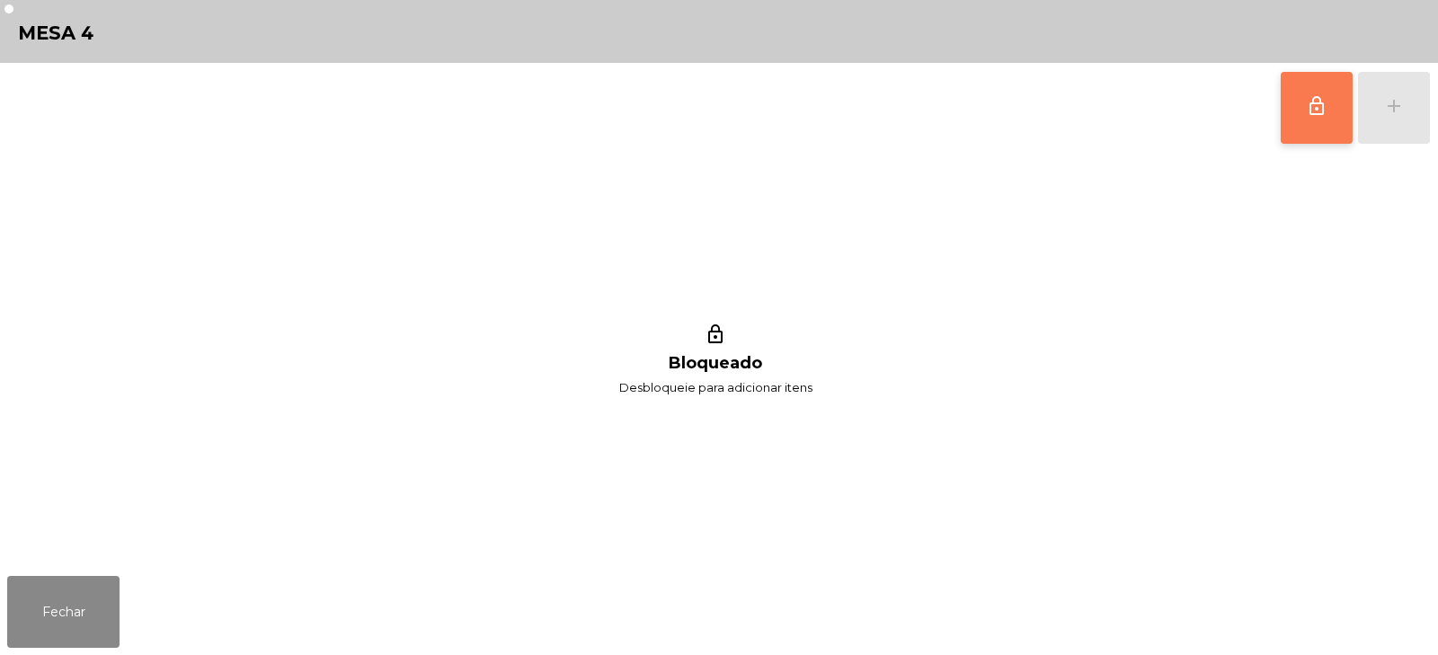
click at [1332, 104] on button "lock_outline" at bounding box center [1316, 108] width 72 height 72
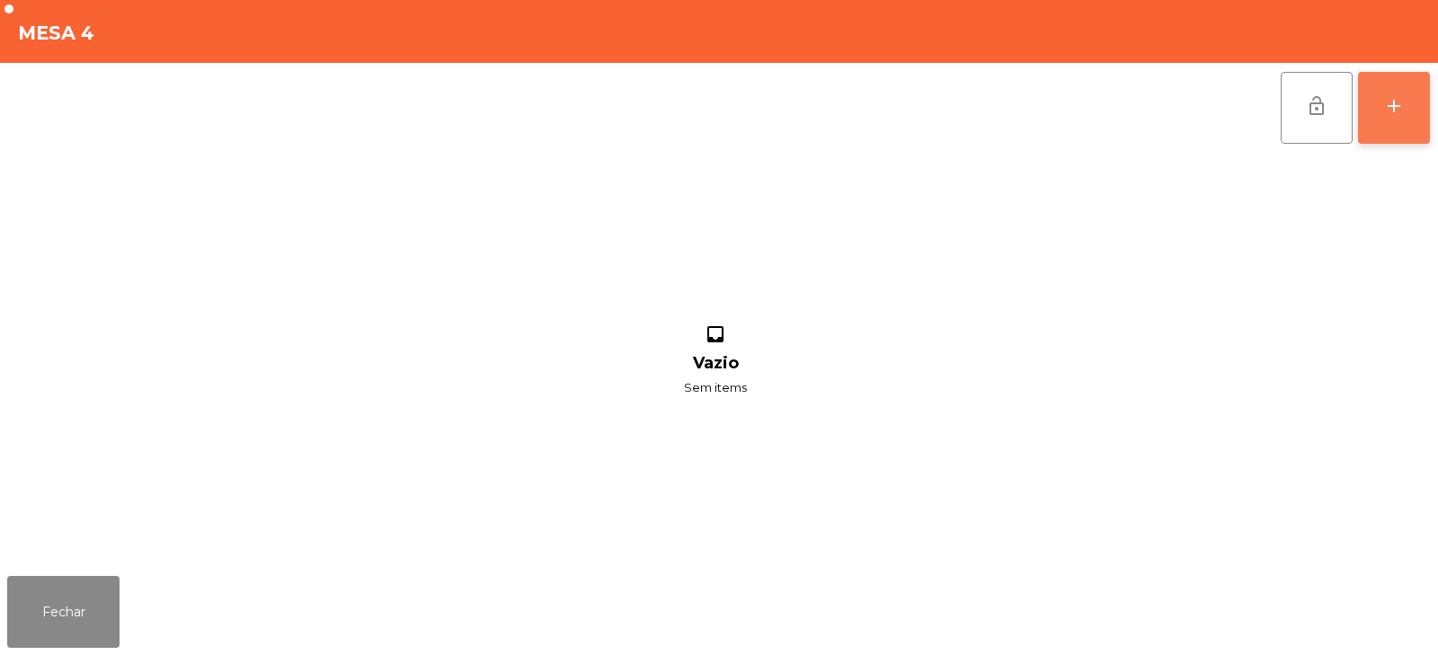
click at [1413, 102] on button "add" at bounding box center [1394, 108] width 72 height 72
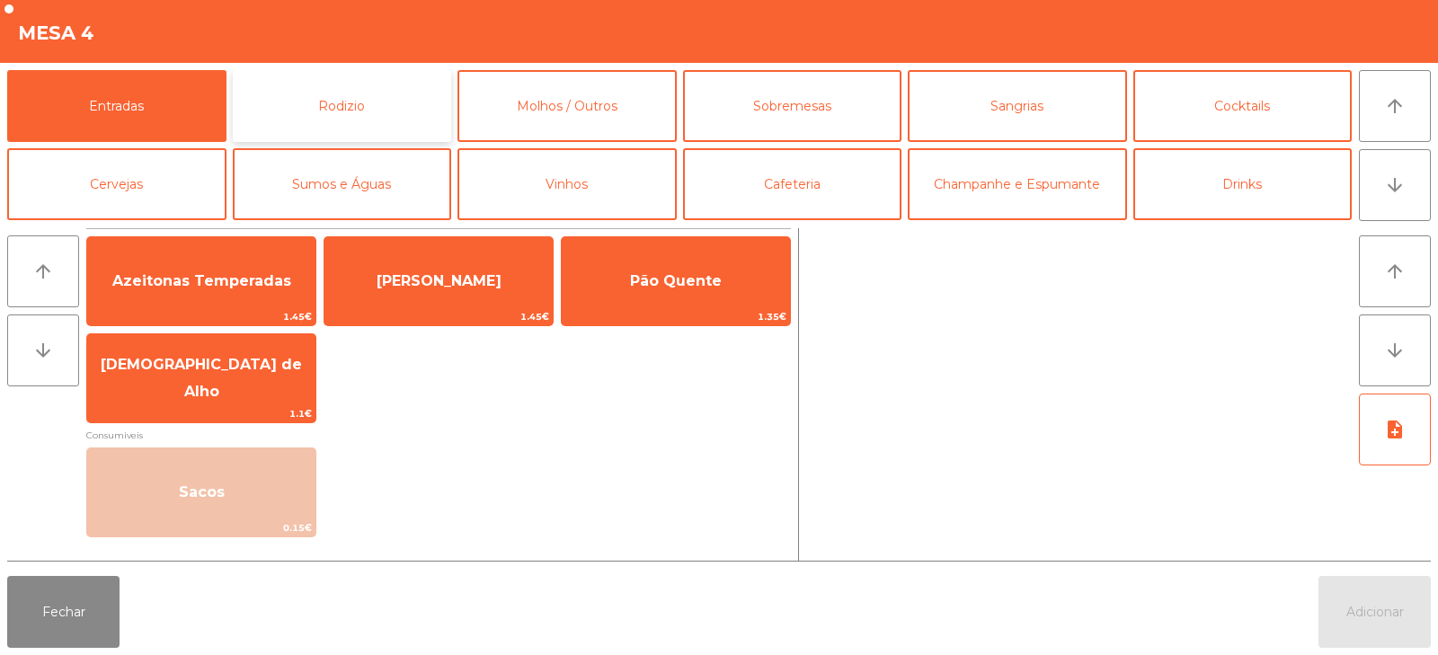
click at [388, 115] on button "Rodizio" at bounding box center [342, 106] width 219 height 72
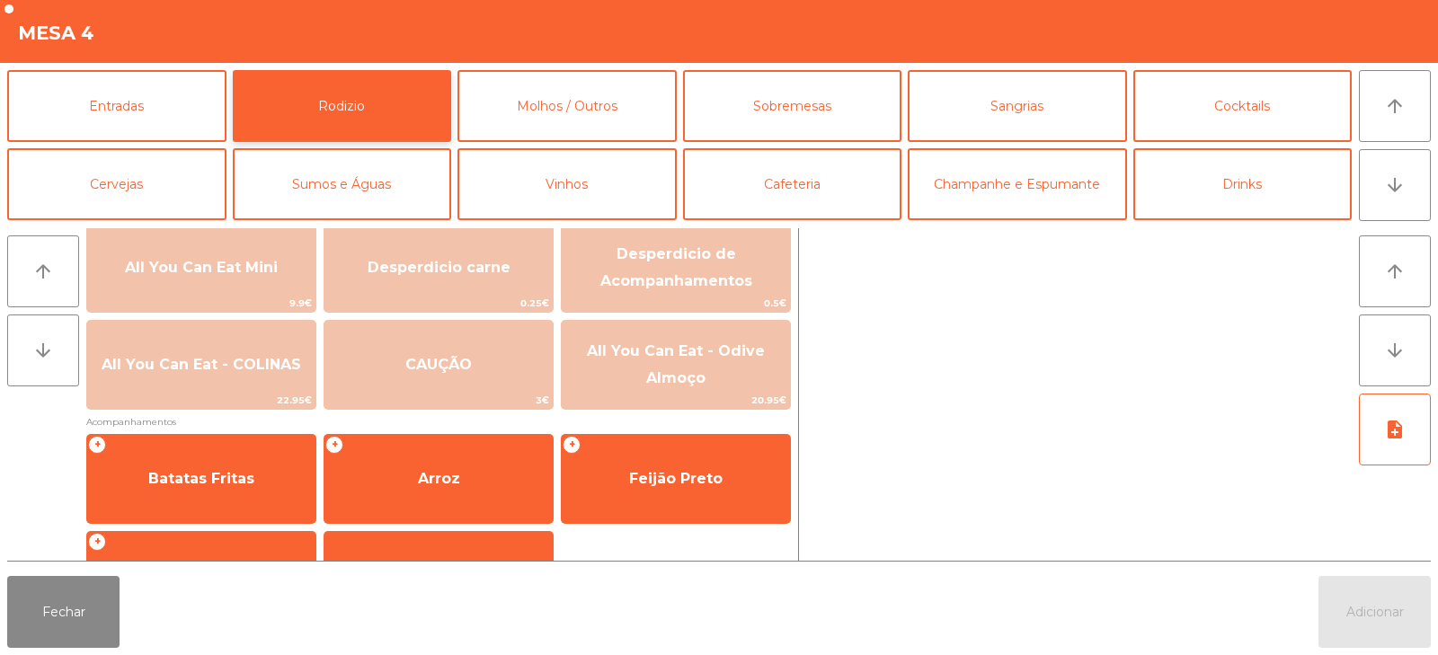
scroll to position [226, 0]
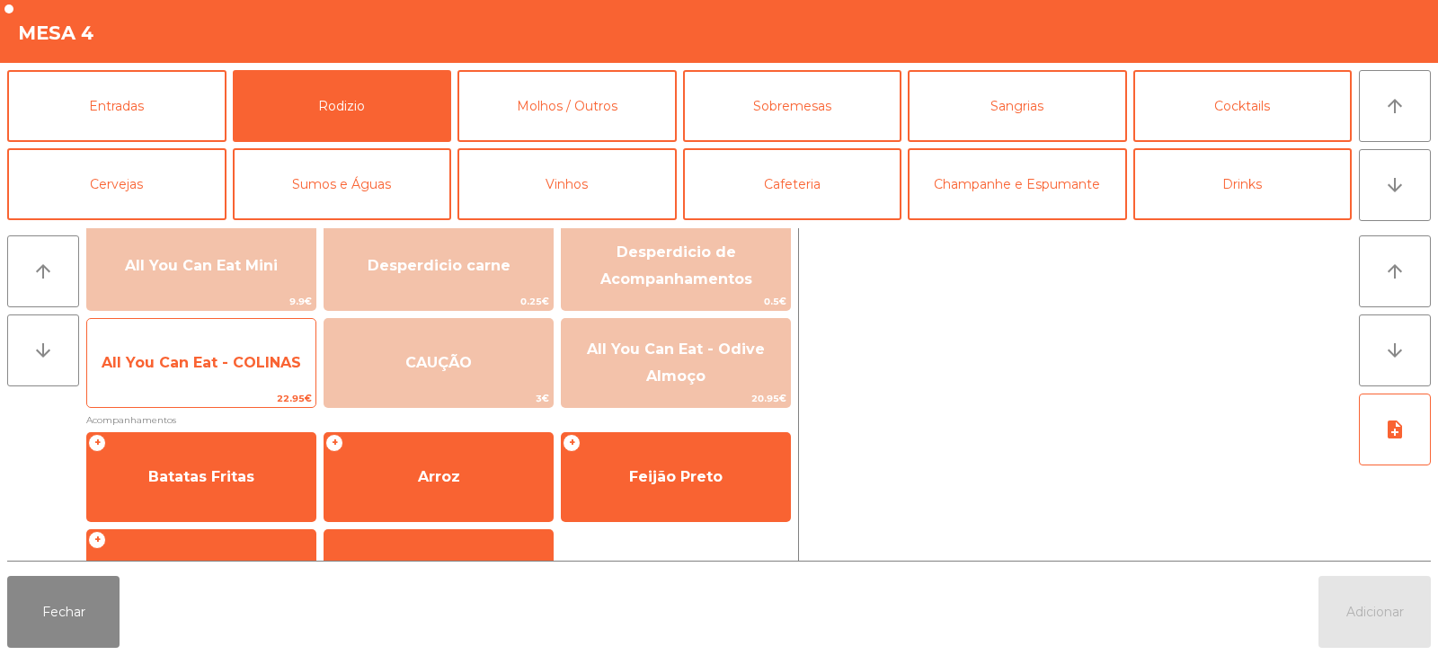
click at [233, 371] on span "All You Can Eat - COLINAS" at bounding box center [201, 363] width 228 height 49
click at [232, 373] on span "All You Can Eat - COLINAS" at bounding box center [201, 363] width 228 height 49
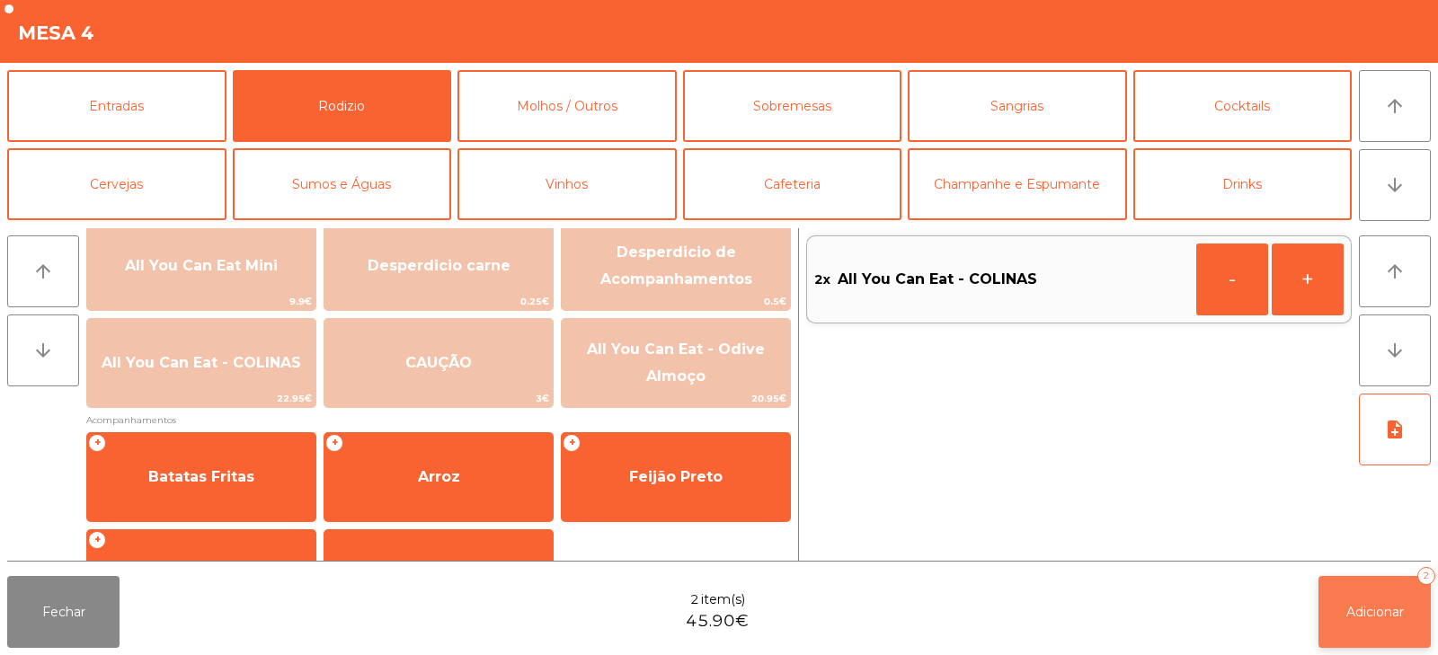
click at [1368, 637] on button "Adicionar 2" at bounding box center [1374, 612] width 112 height 72
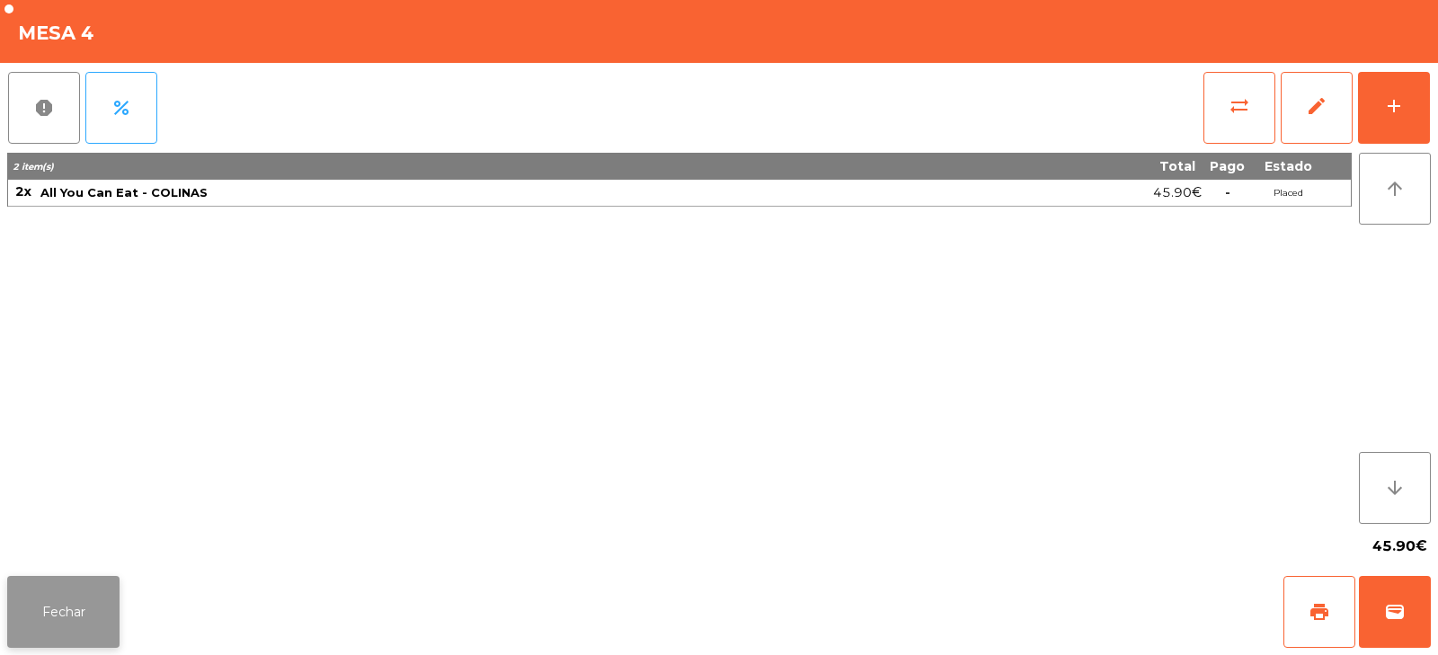
click at [60, 598] on button "Fechar" at bounding box center [63, 612] width 112 height 72
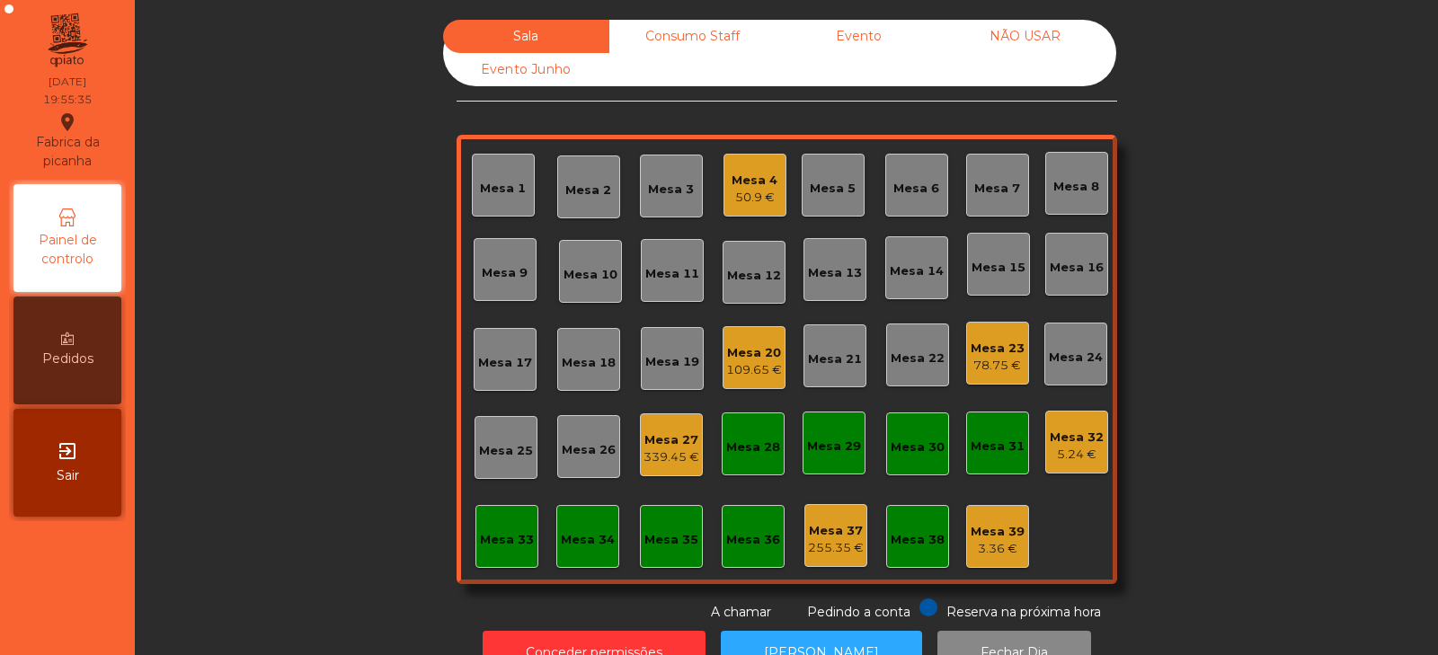
click at [571, 197] on div "Mesa 2" at bounding box center [588, 190] width 46 height 18
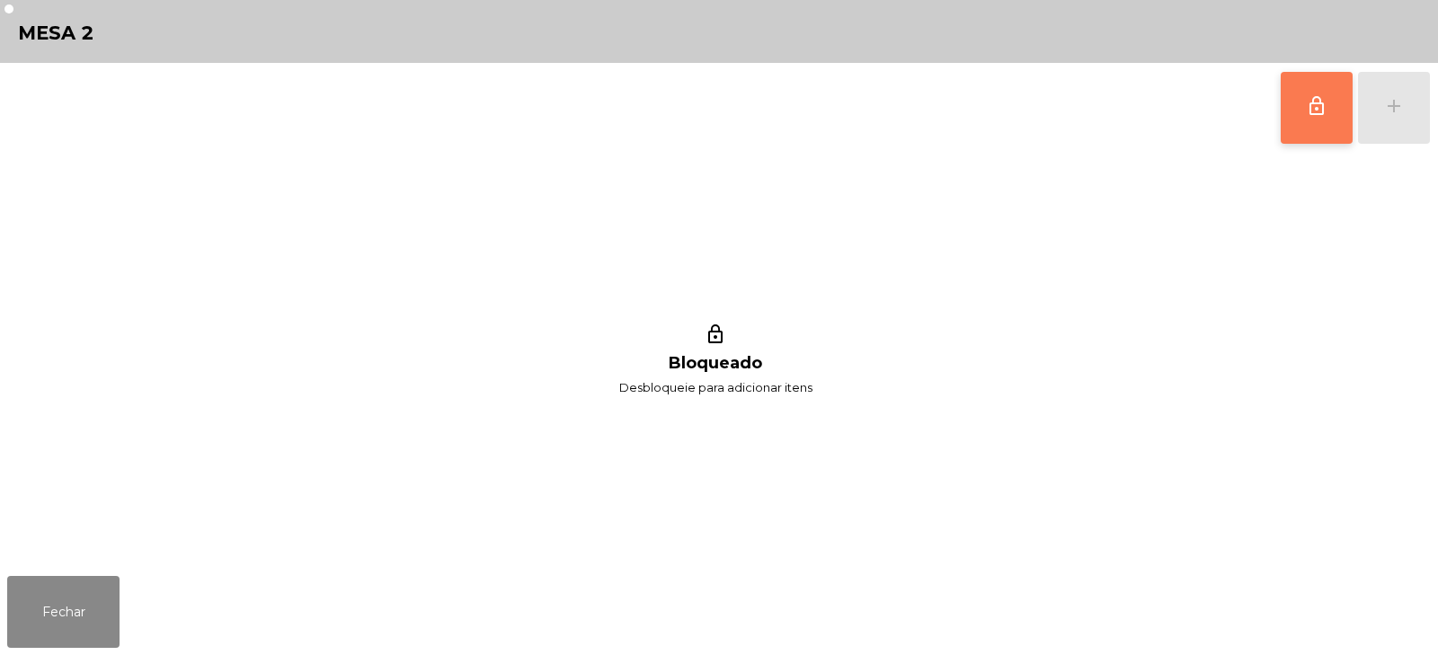
click at [1319, 109] on span "lock_outline" at bounding box center [1317, 106] width 22 height 22
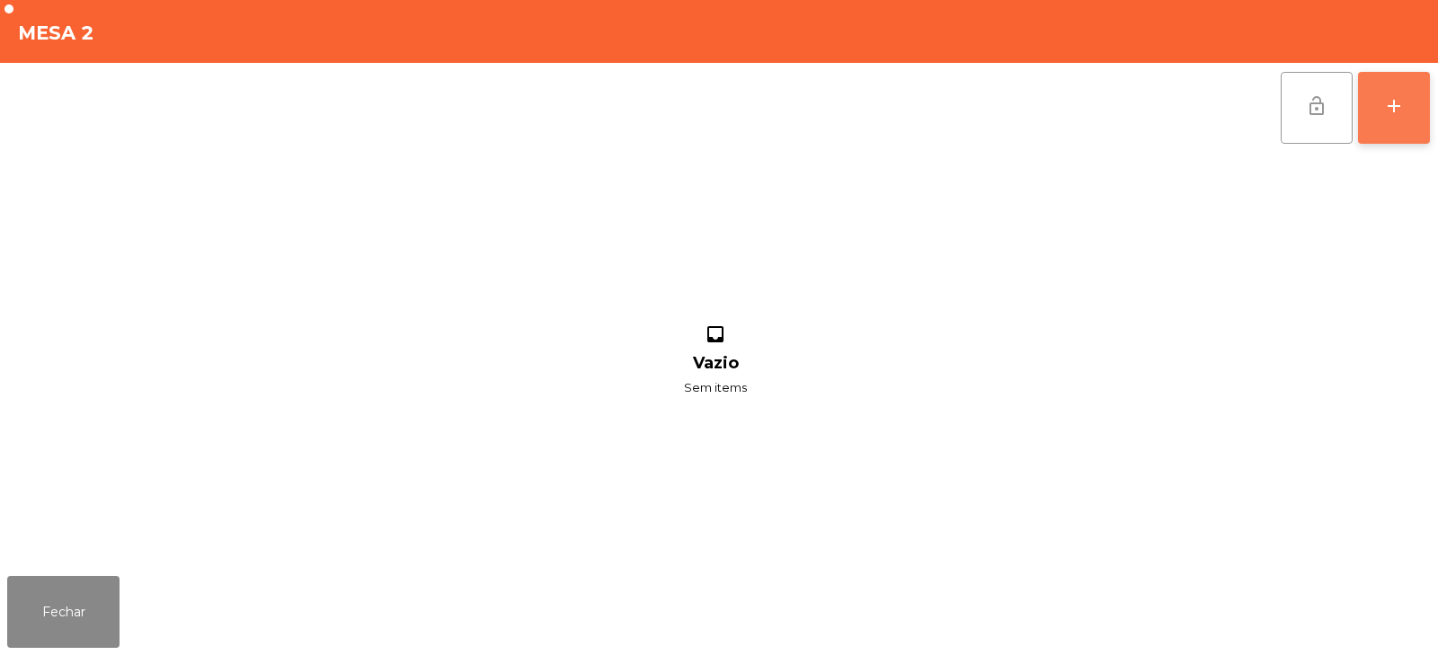
click at [1403, 107] on div "add" at bounding box center [1394, 106] width 22 height 22
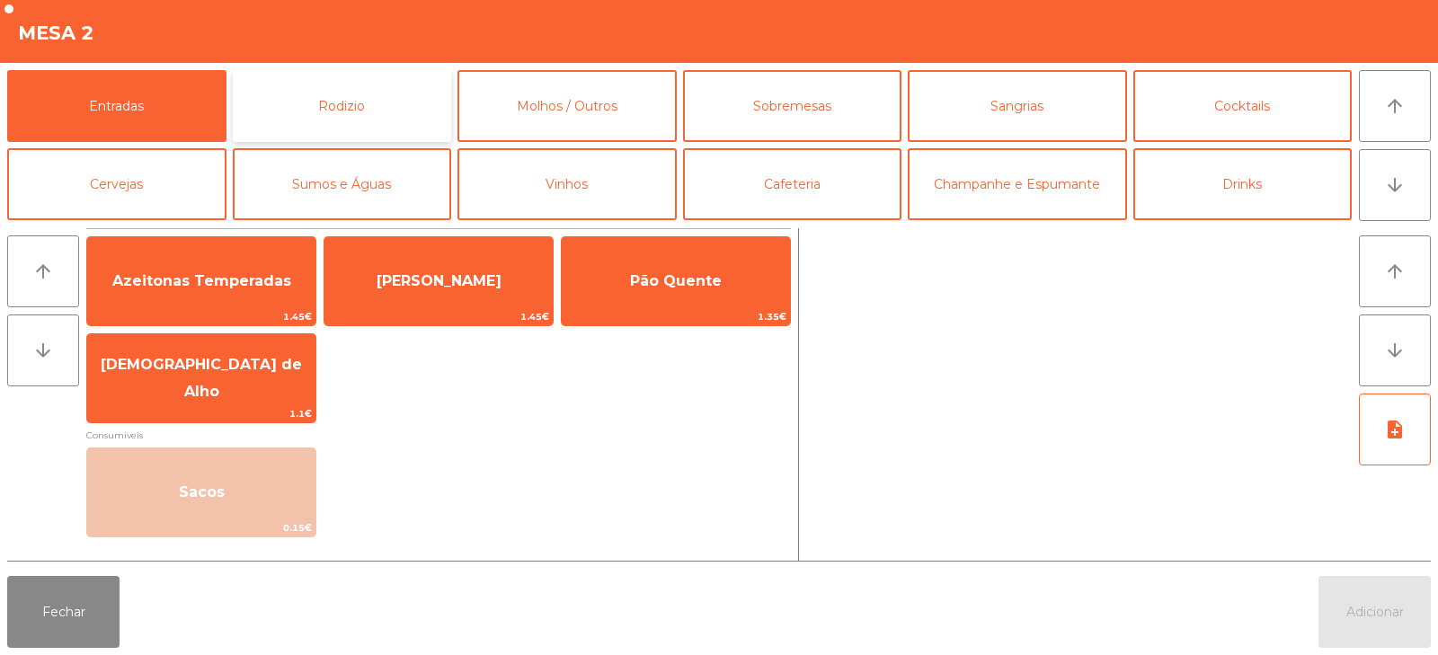
click at [334, 94] on button "Rodizio" at bounding box center [342, 106] width 219 height 72
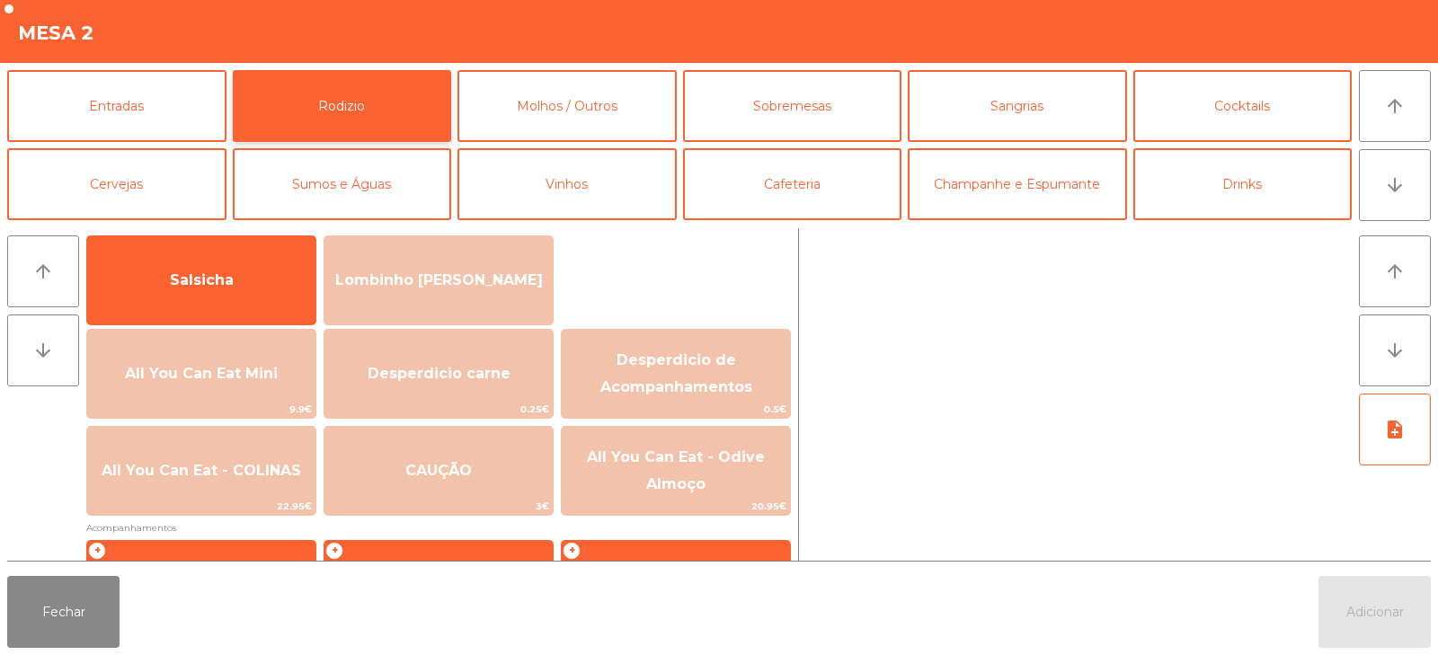
scroll to position [128, 0]
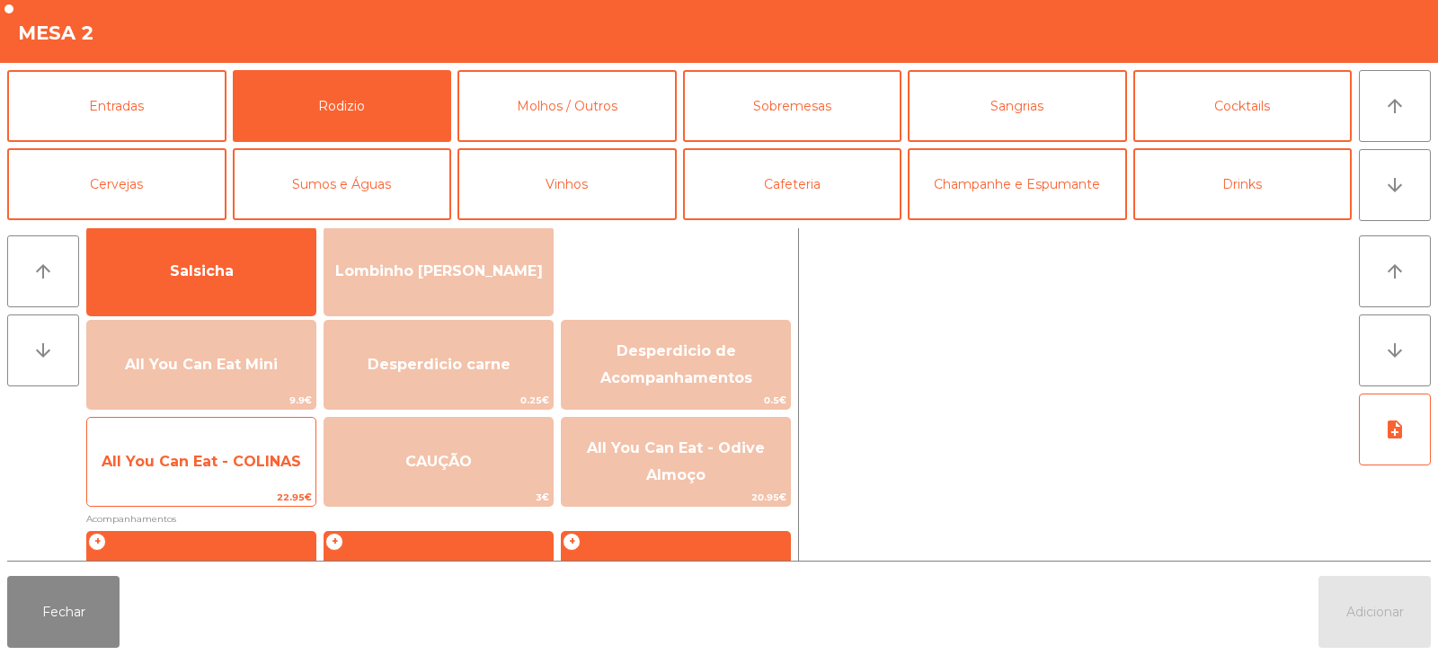
click at [233, 469] on span "All You Can Eat - COLINAS" at bounding box center [201, 461] width 199 height 17
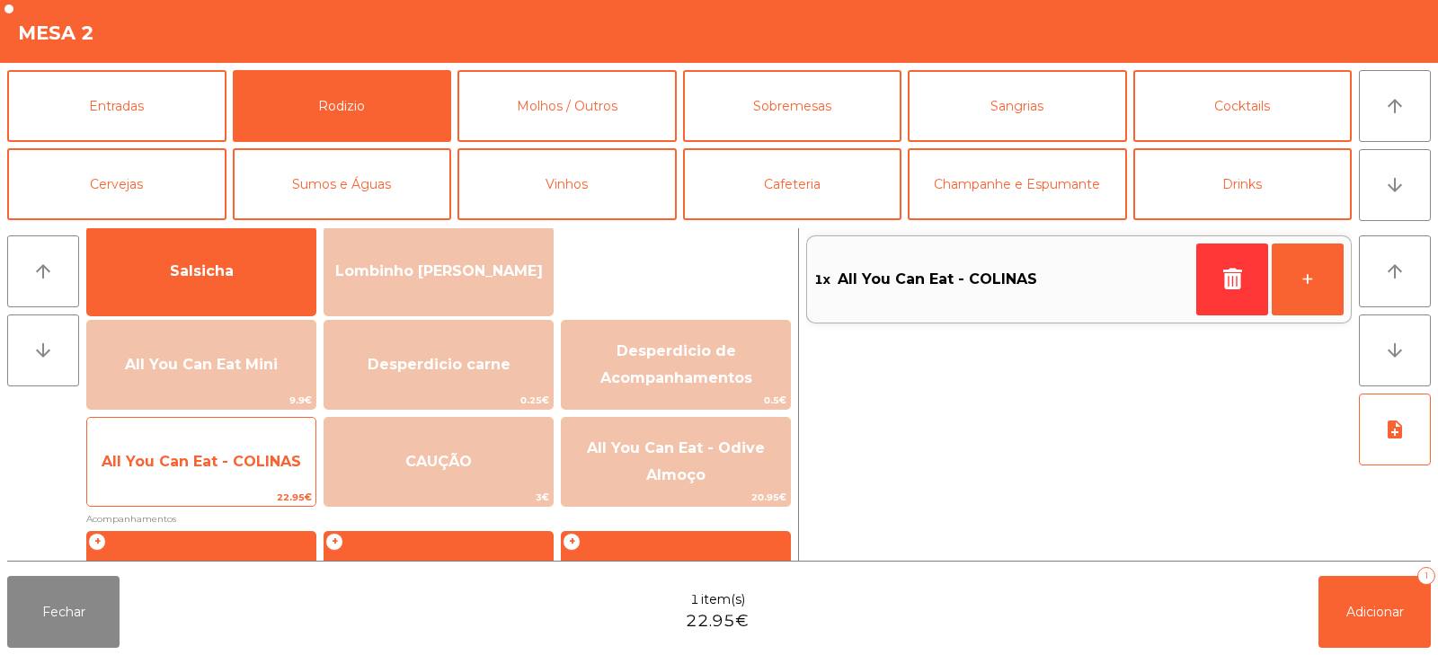
click at [223, 467] on span "All You Can Eat - COLINAS" at bounding box center [201, 461] width 199 height 17
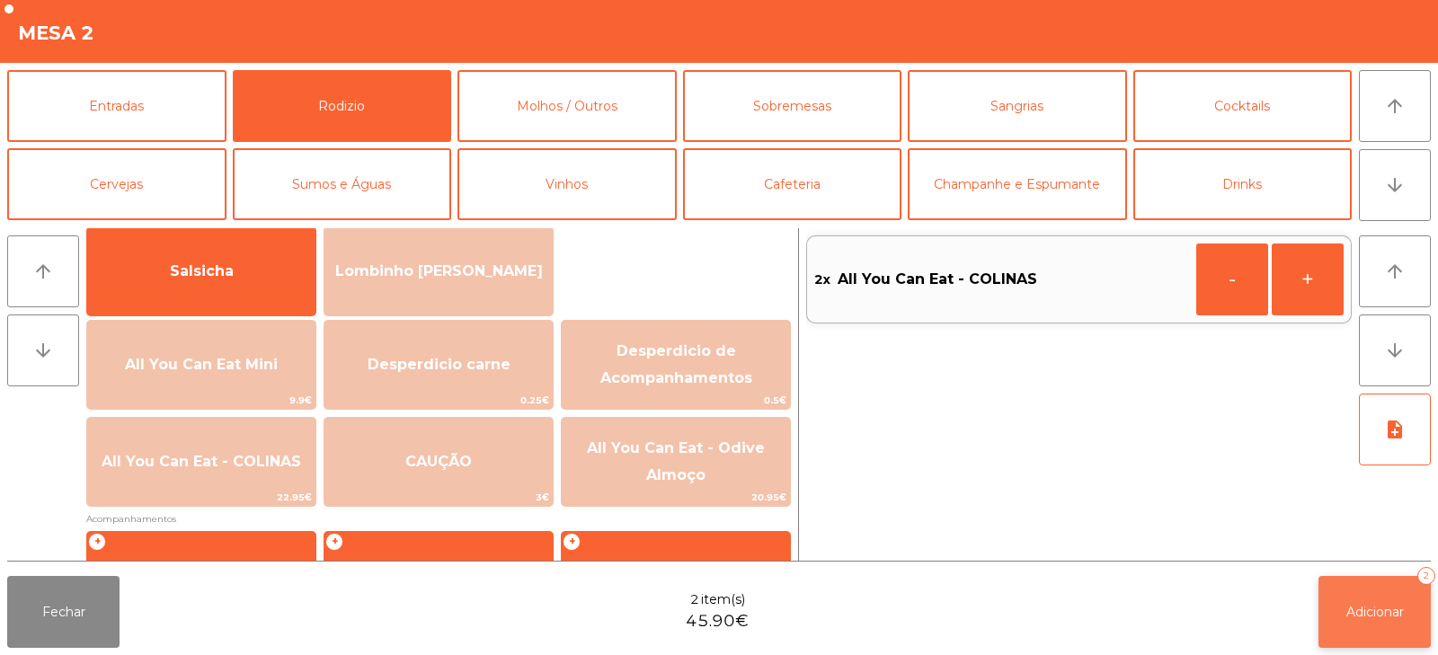
click at [1367, 624] on button "Adicionar 2" at bounding box center [1374, 612] width 112 height 72
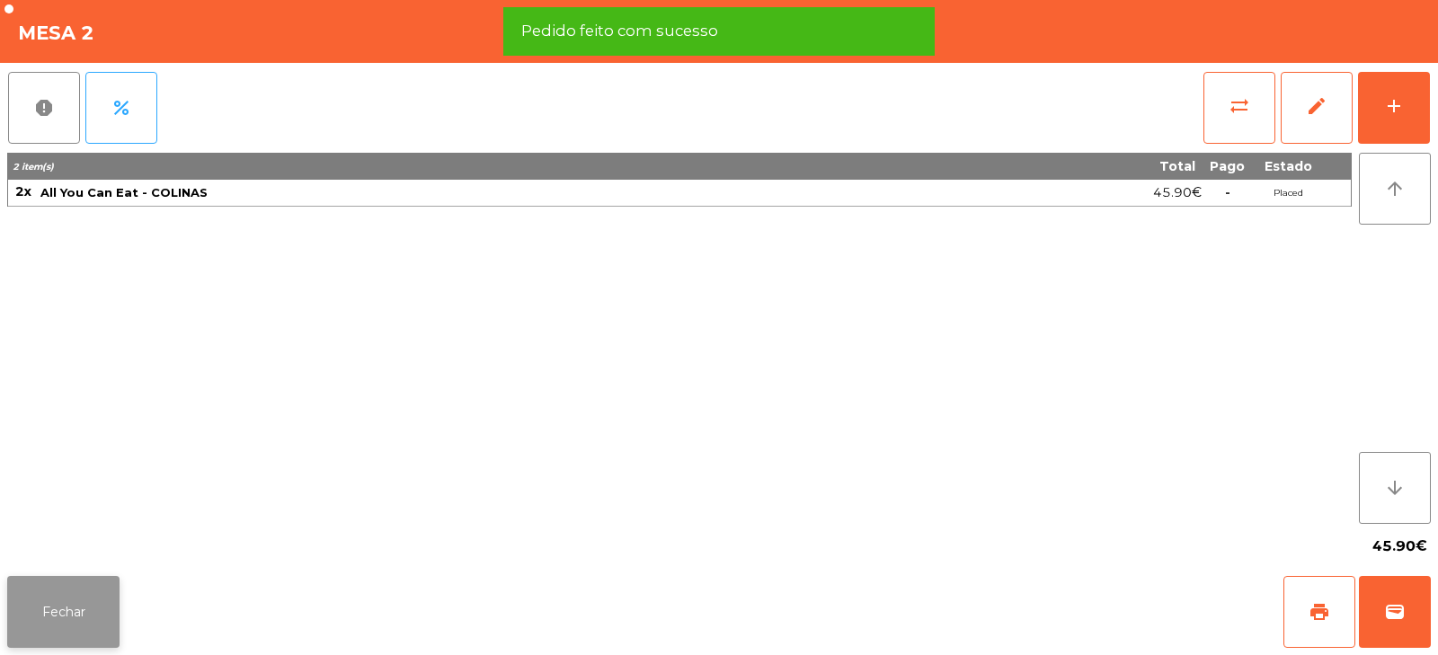
click at [55, 621] on button "Fechar" at bounding box center [63, 612] width 112 height 72
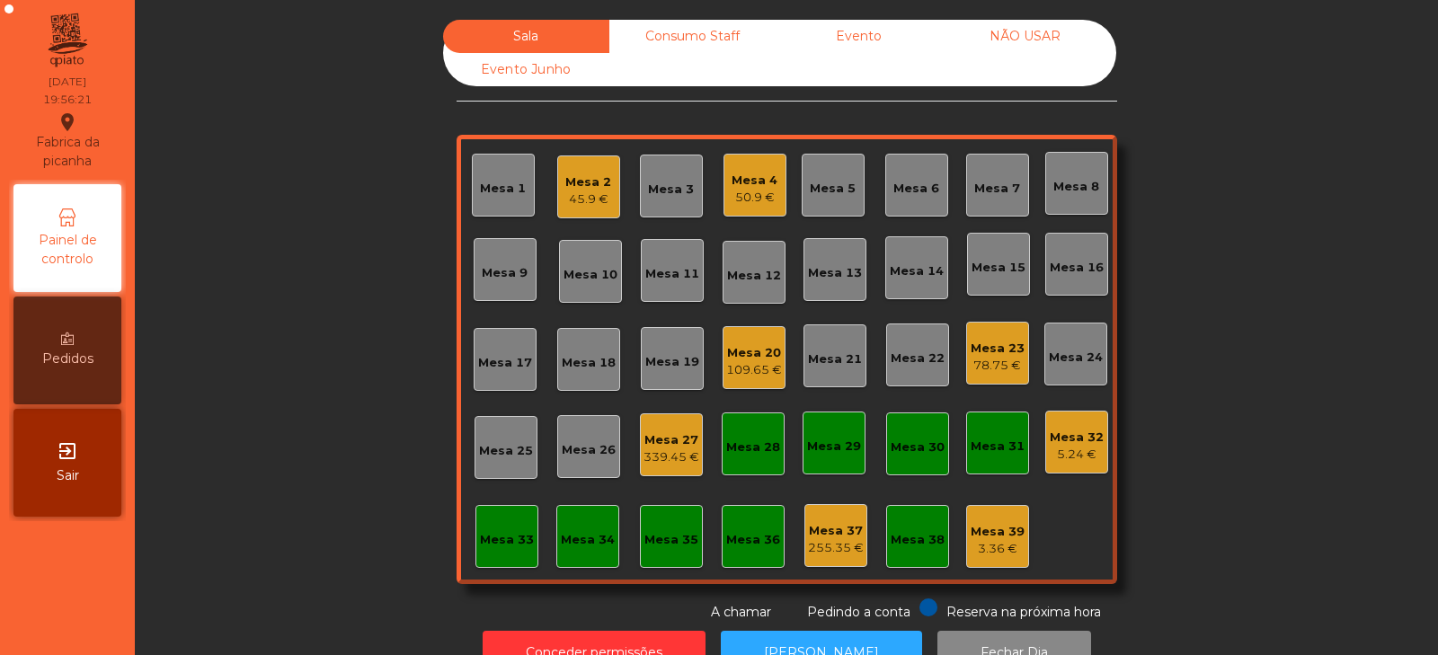
click at [992, 173] on div "Mesa 7" at bounding box center [997, 185] width 46 height 25
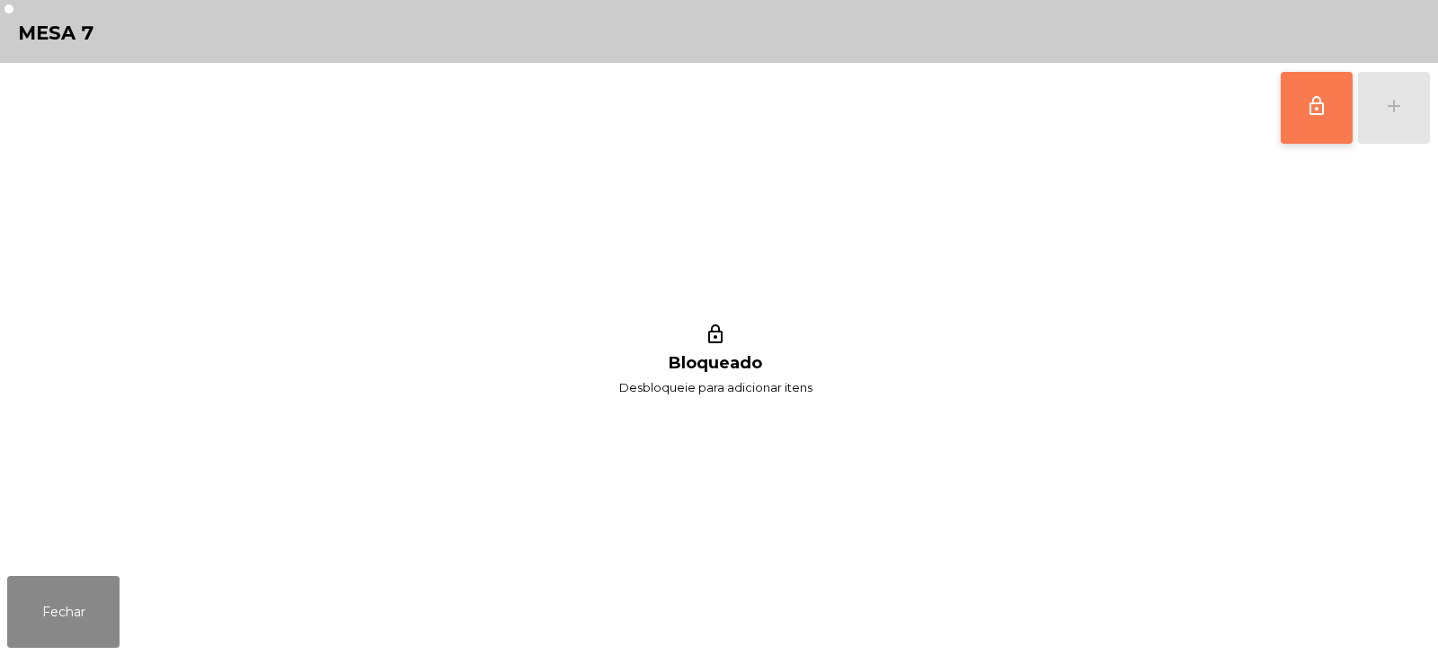
click at [1306, 125] on button "lock_outline" at bounding box center [1316, 108] width 72 height 72
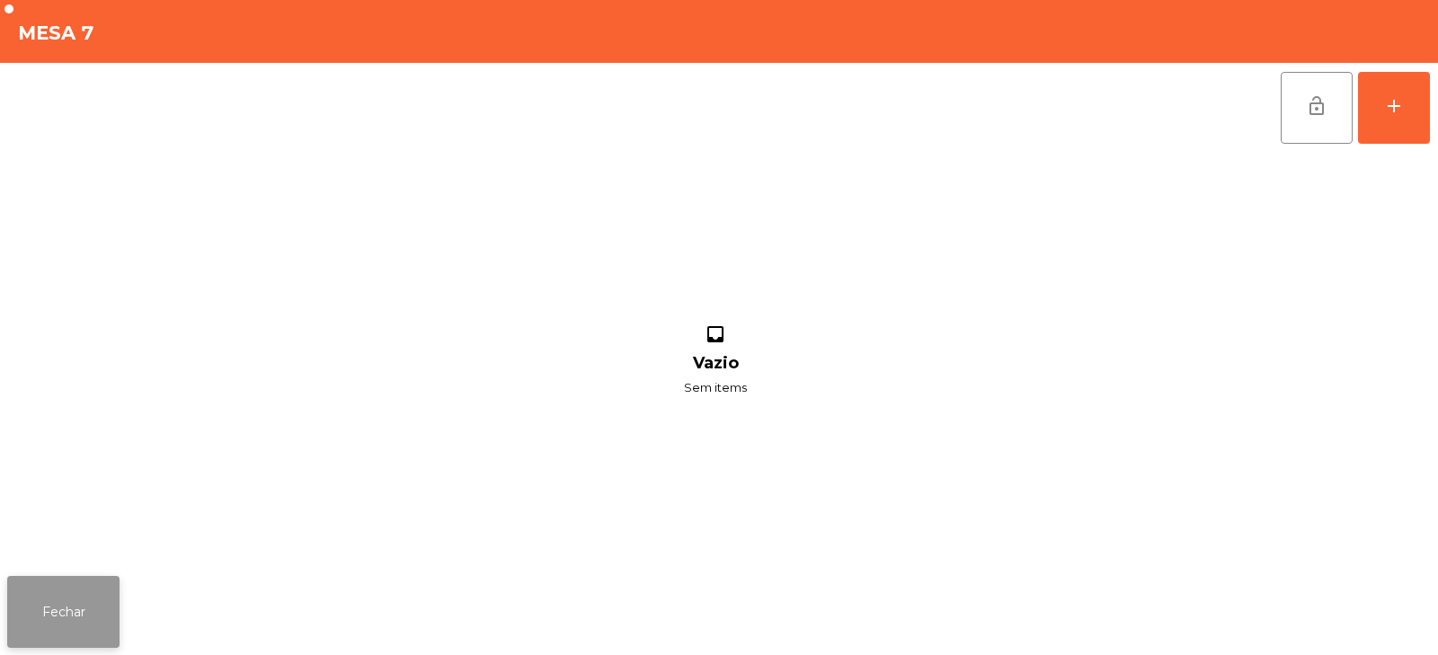
click at [81, 623] on button "Fechar" at bounding box center [63, 612] width 112 height 72
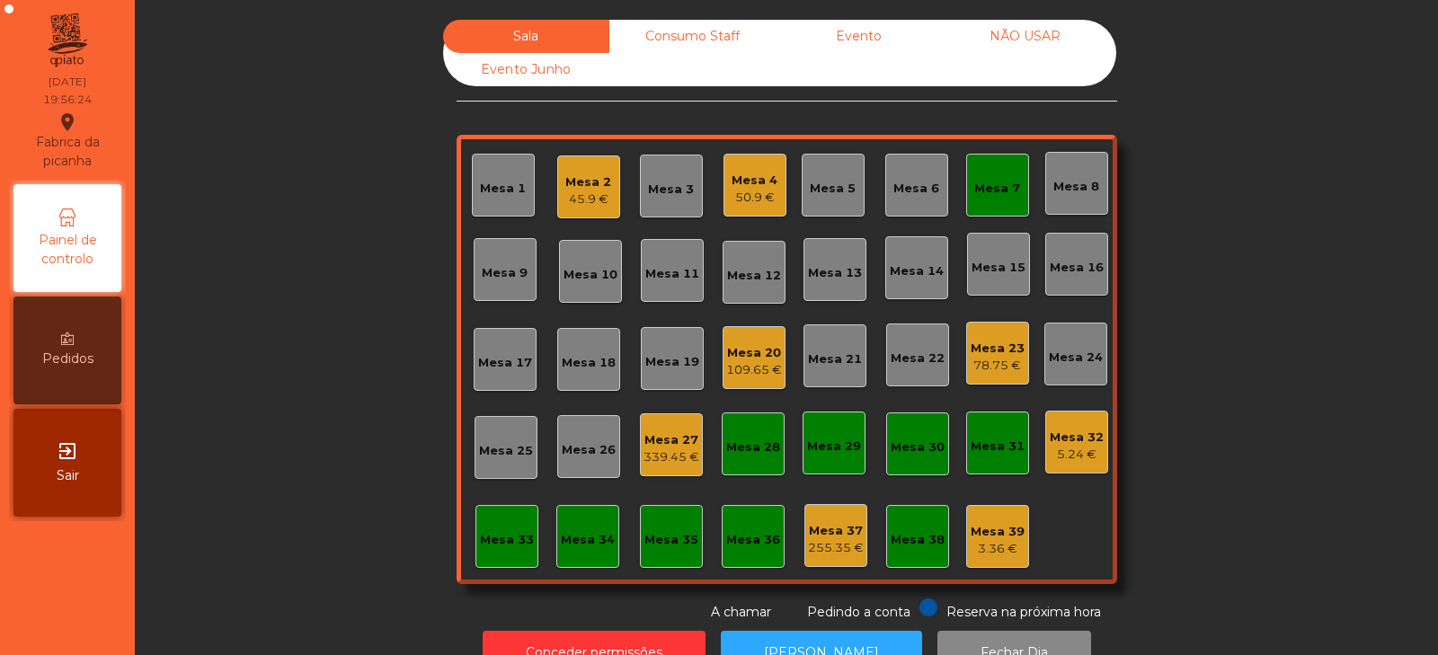
click at [742, 195] on div "50.9 €" at bounding box center [754, 198] width 46 height 18
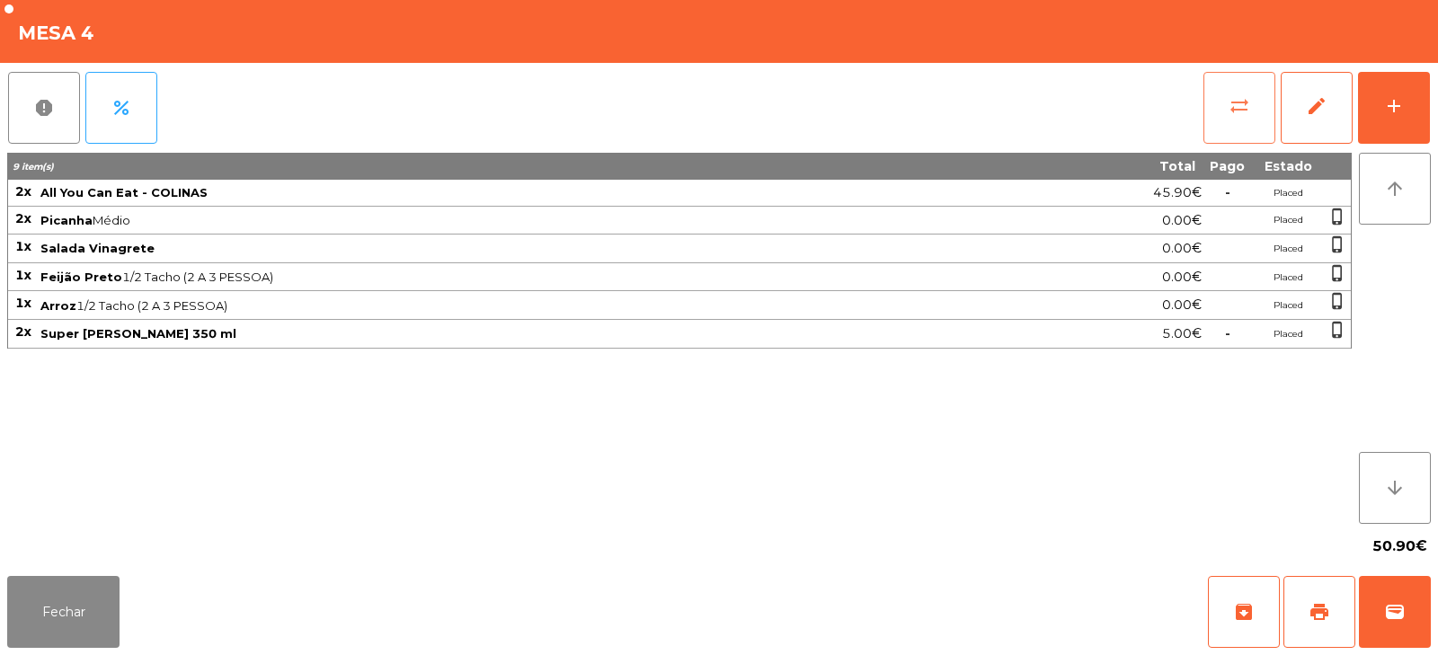
click at [1226, 112] on button "sync_alt" at bounding box center [1239, 108] width 72 height 72
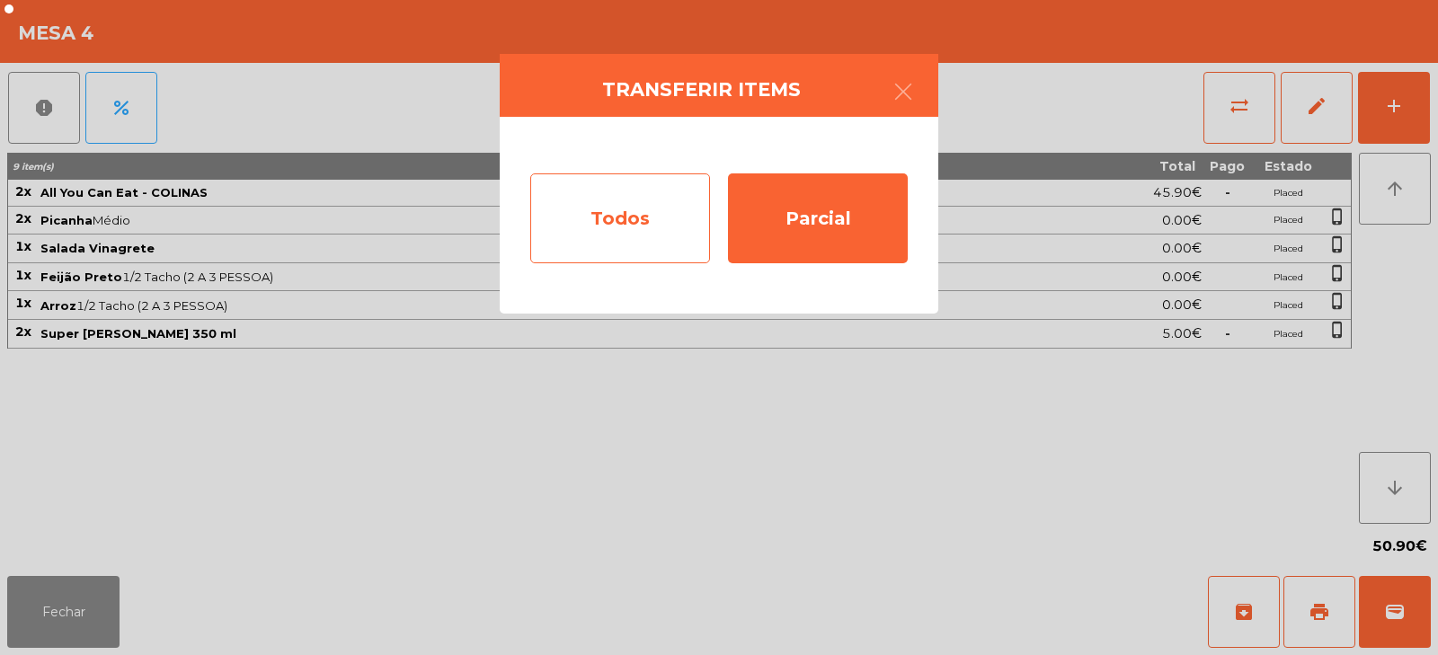
click at [633, 212] on div "Todos" at bounding box center [620, 218] width 180 height 90
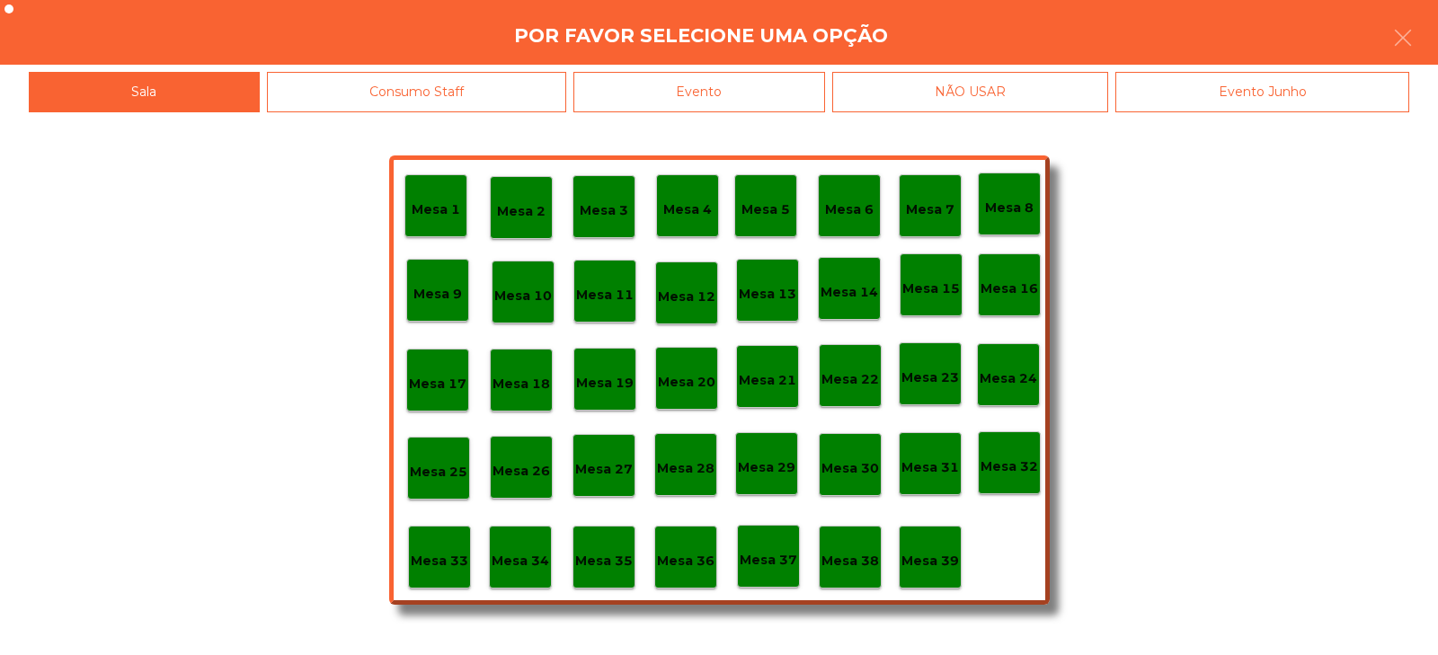
click at [921, 210] on p "Mesa 7" at bounding box center [930, 209] width 49 height 21
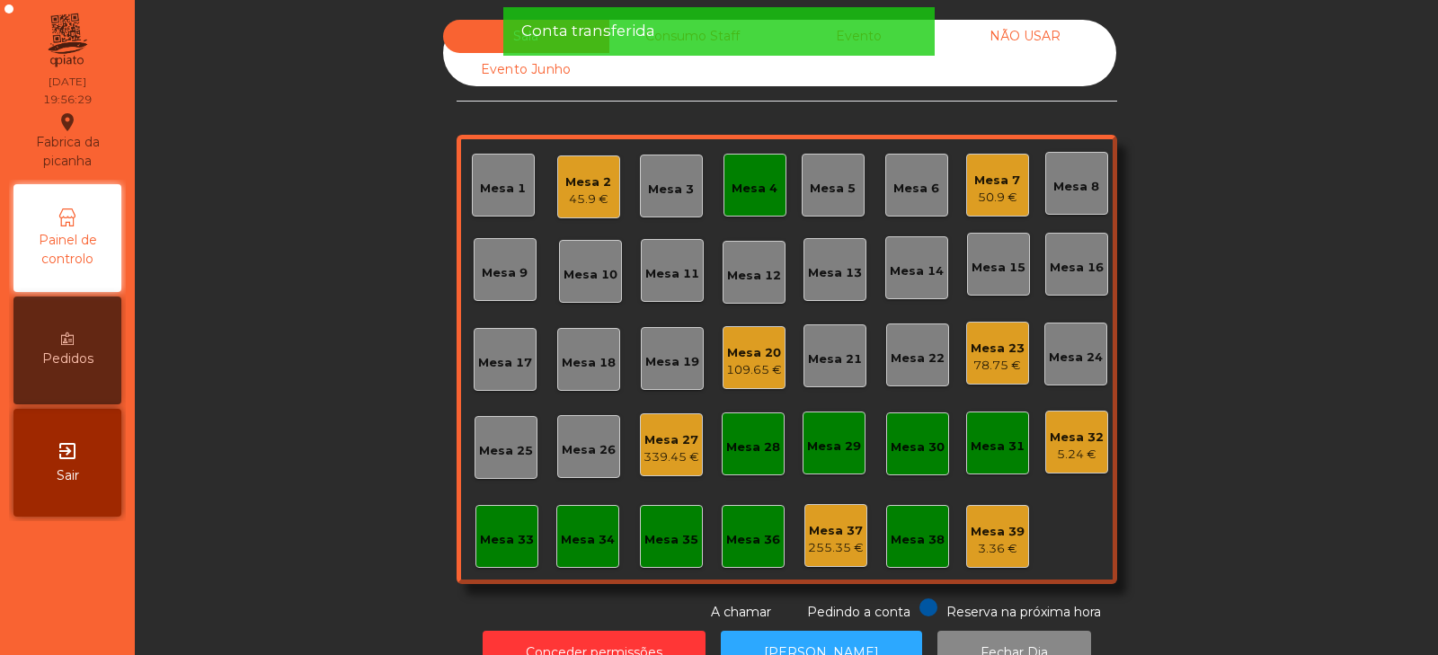
click at [745, 193] on div "Mesa 4" at bounding box center [754, 189] width 46 height 18
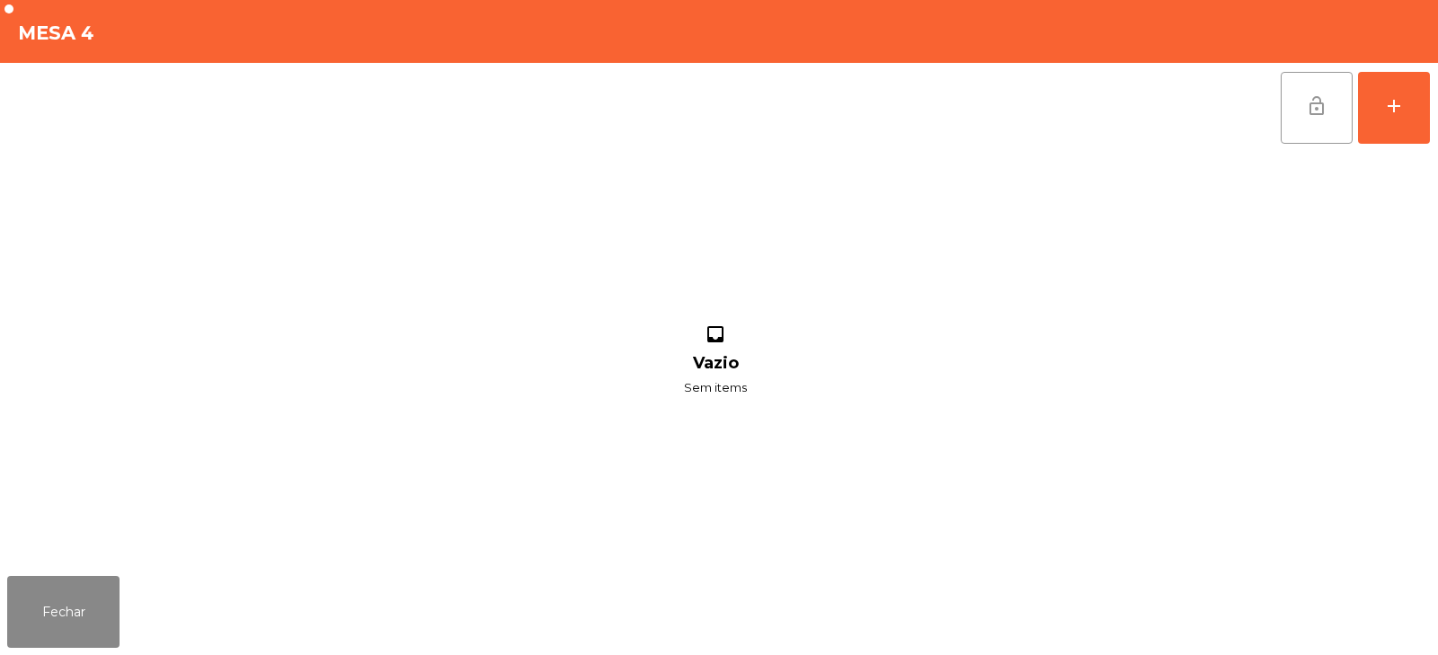
click at [1316, 118] on button "lock_open" at bounding box center [1316, 108] width 72 height 72
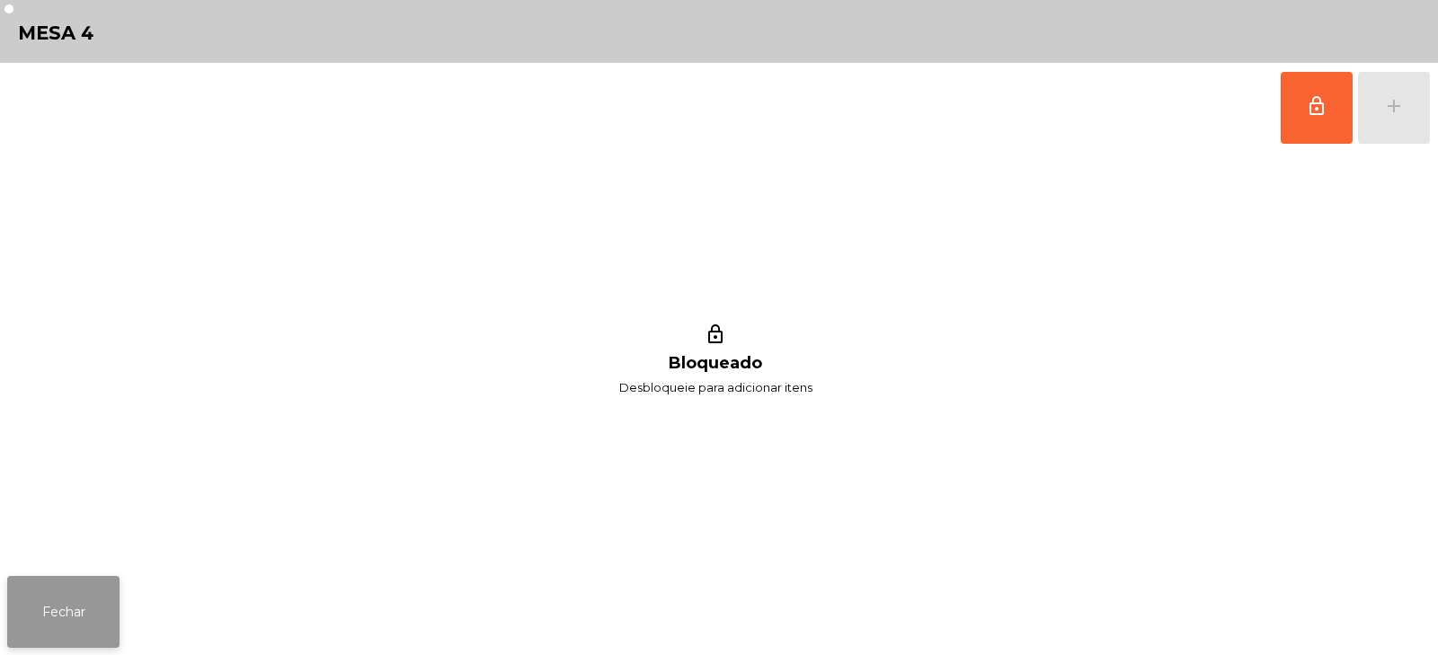
click at [65, 580] on button "Fechar" at bounding box center [63, 612] width 112 height 72
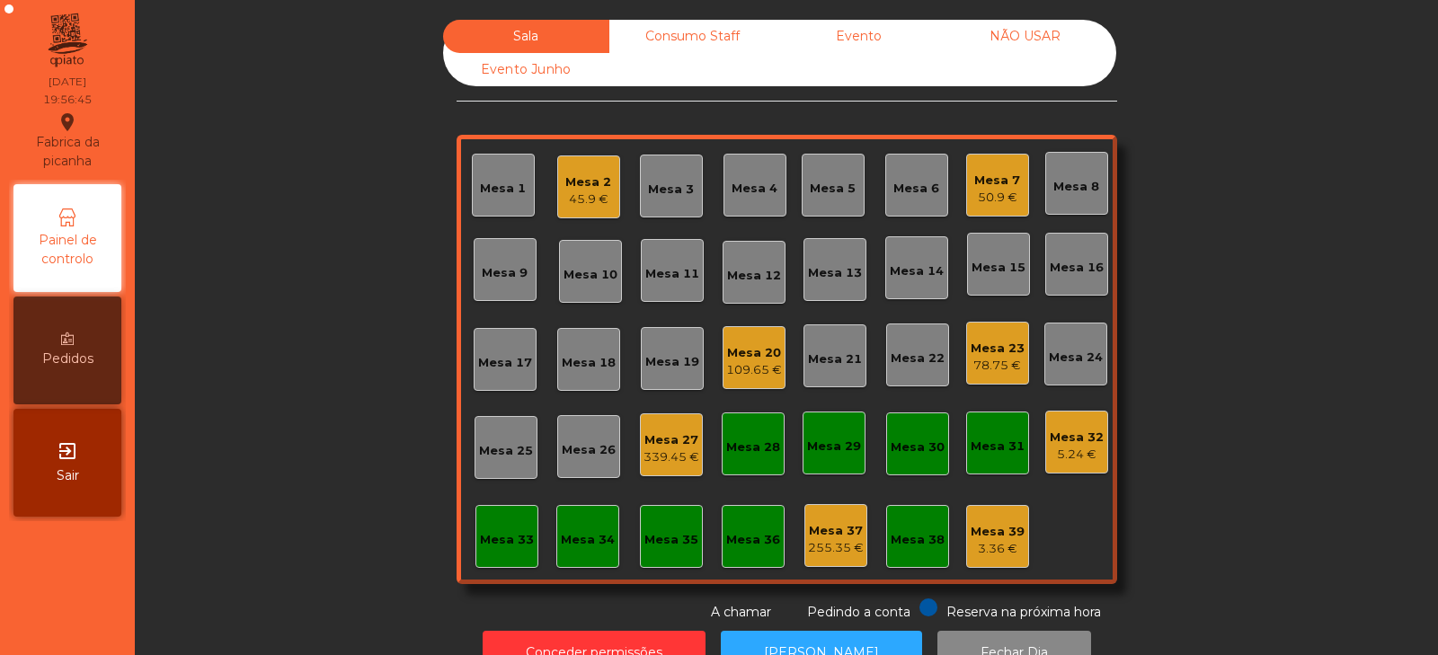
click at [1126, 217] on div "Sala Consumo Staff Evento NÃO USAR Evento Junho Mesa 1 Mesa 2 45.9 € [GEOGRAPHI…" at bounding box center [786, 321] width 1254 height 602
click at [557, 207] on div "Mesa 2 45.9 €" at bounding box center [588, 186] width 63 height 63
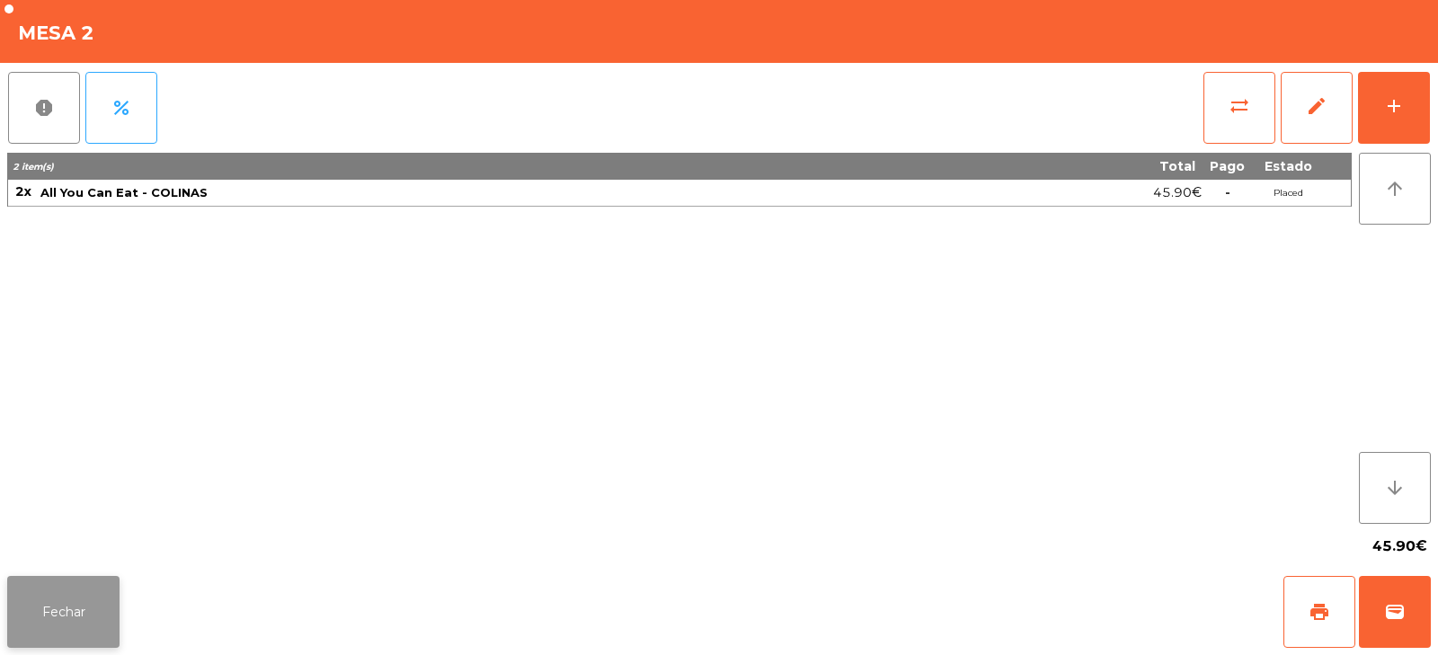
click at [93, 598] on button "Fechar" at bounding box center [63, 612] width 112 height 72
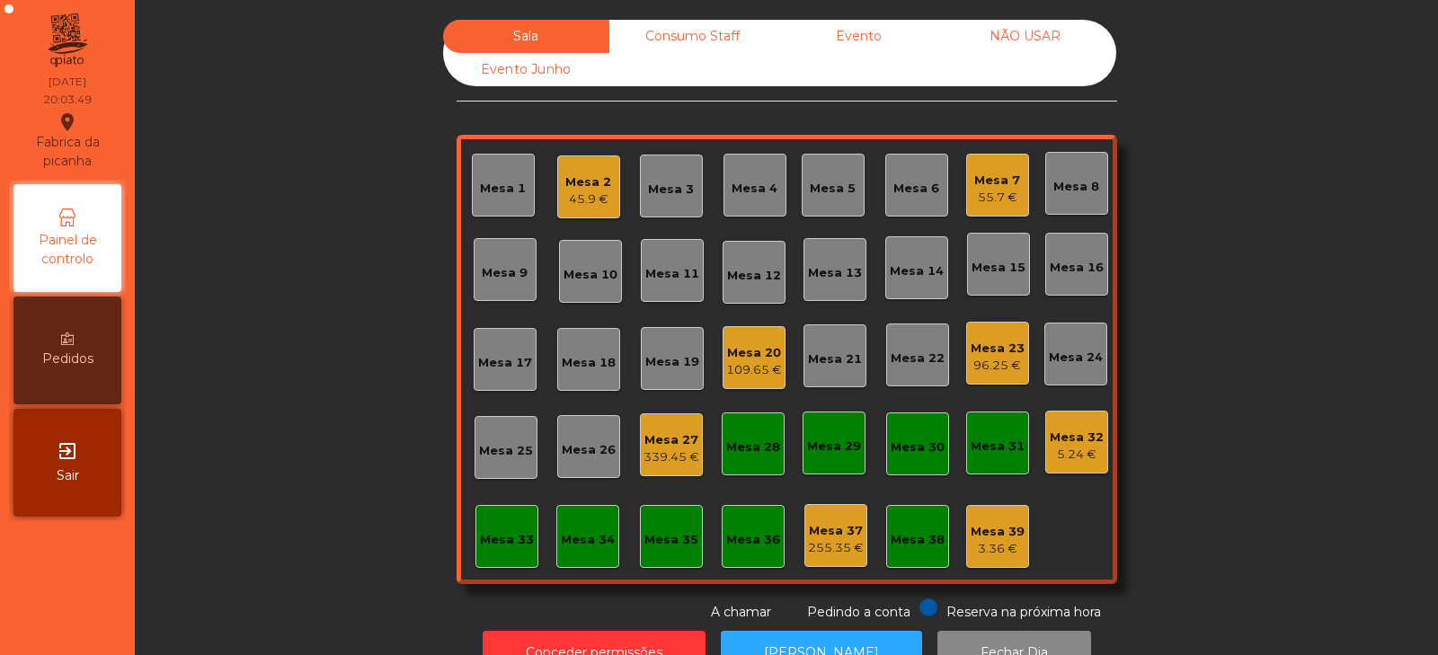
click at [766, 167] on div "Mesa 4" at bounding box center [754, 185] width 63 height 63
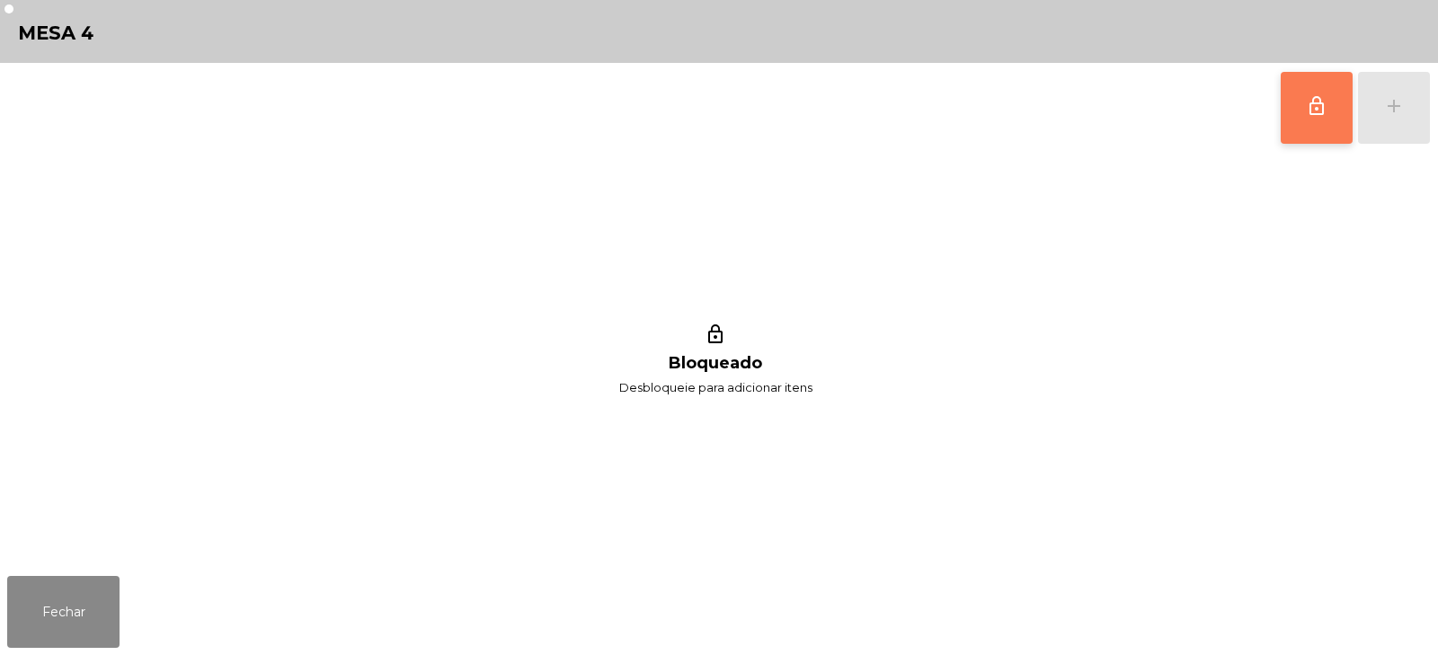
click at [1304, 124] on button "lock_outline" at bounding box center [1316, 108] width 72 height 72
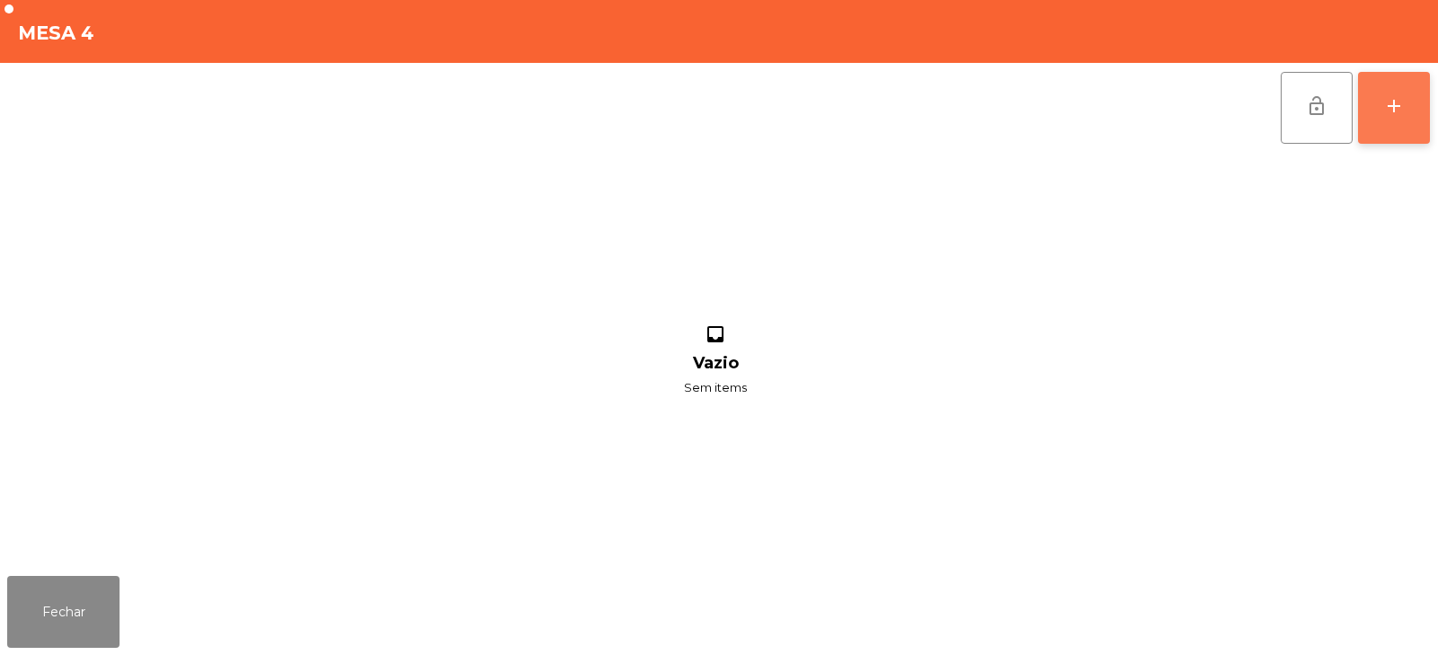
click at [1398, 118] on button "add" at bounding box center [1394, 108] width 72 height 72
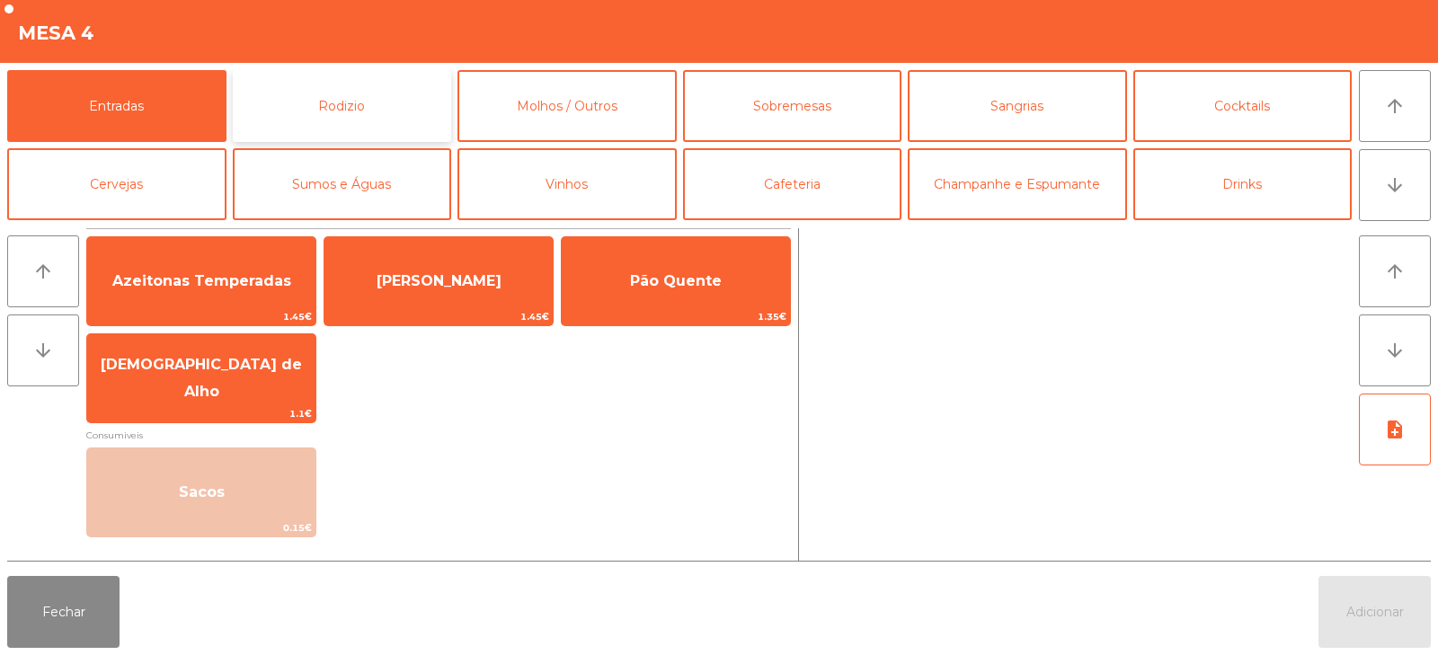
click at [400, 115] on button "Rodizio" at bounding box center [342, 106] width 219 height 72
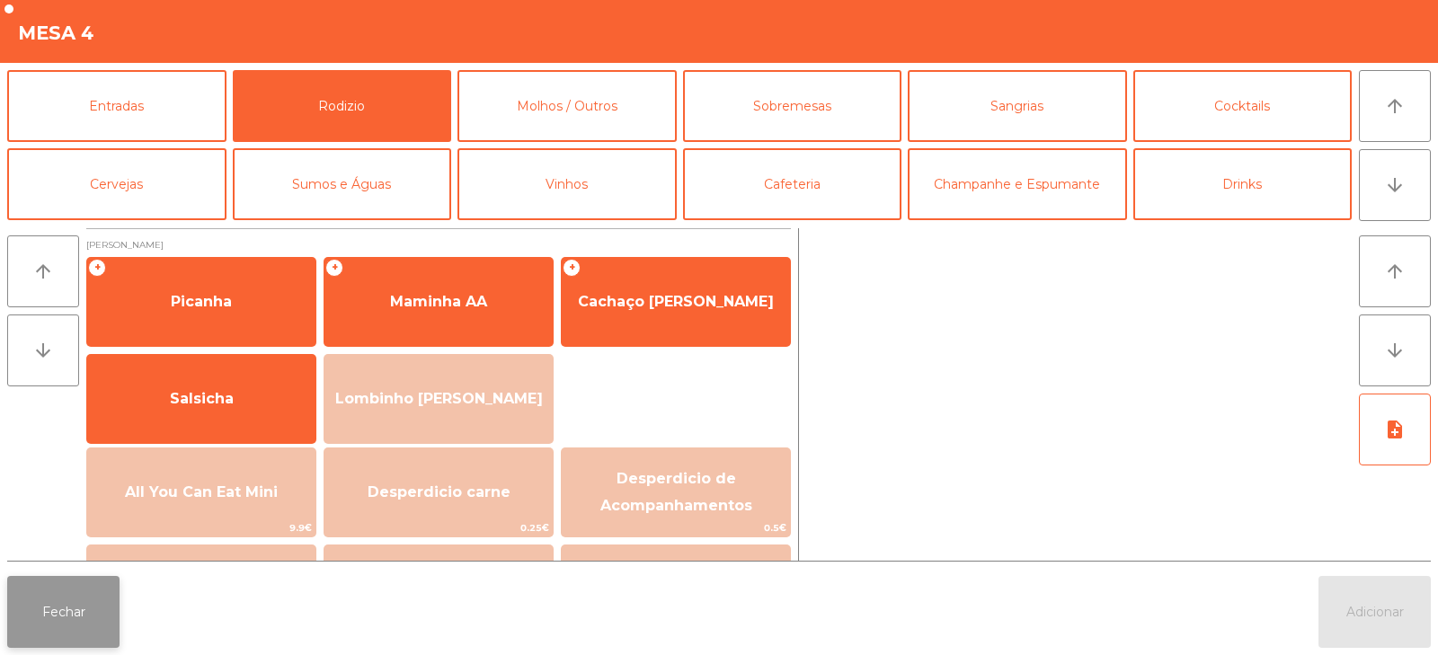
click at [72, 619] on button "Fechar" at bounding box center [63, 612] width 112 height 72
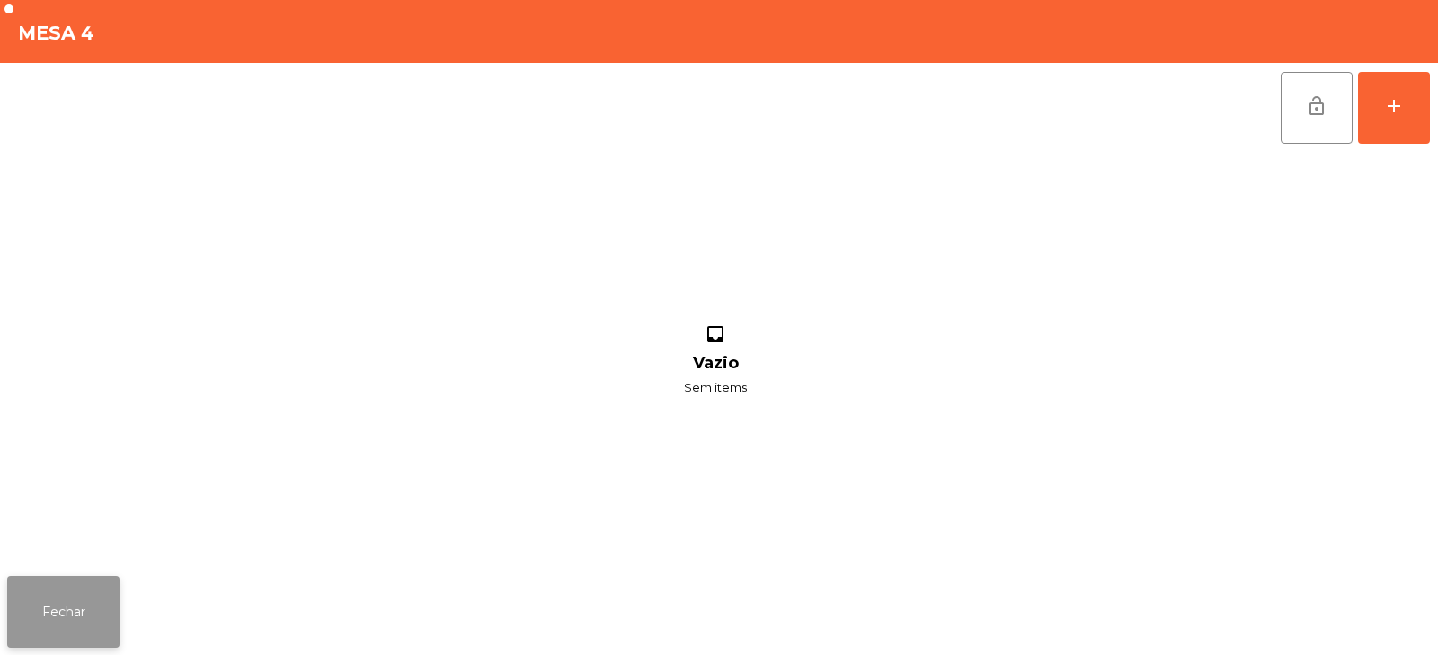
click at [66, 603] on button "Fechar" at bounding box center [63, 612] width 112 height 72
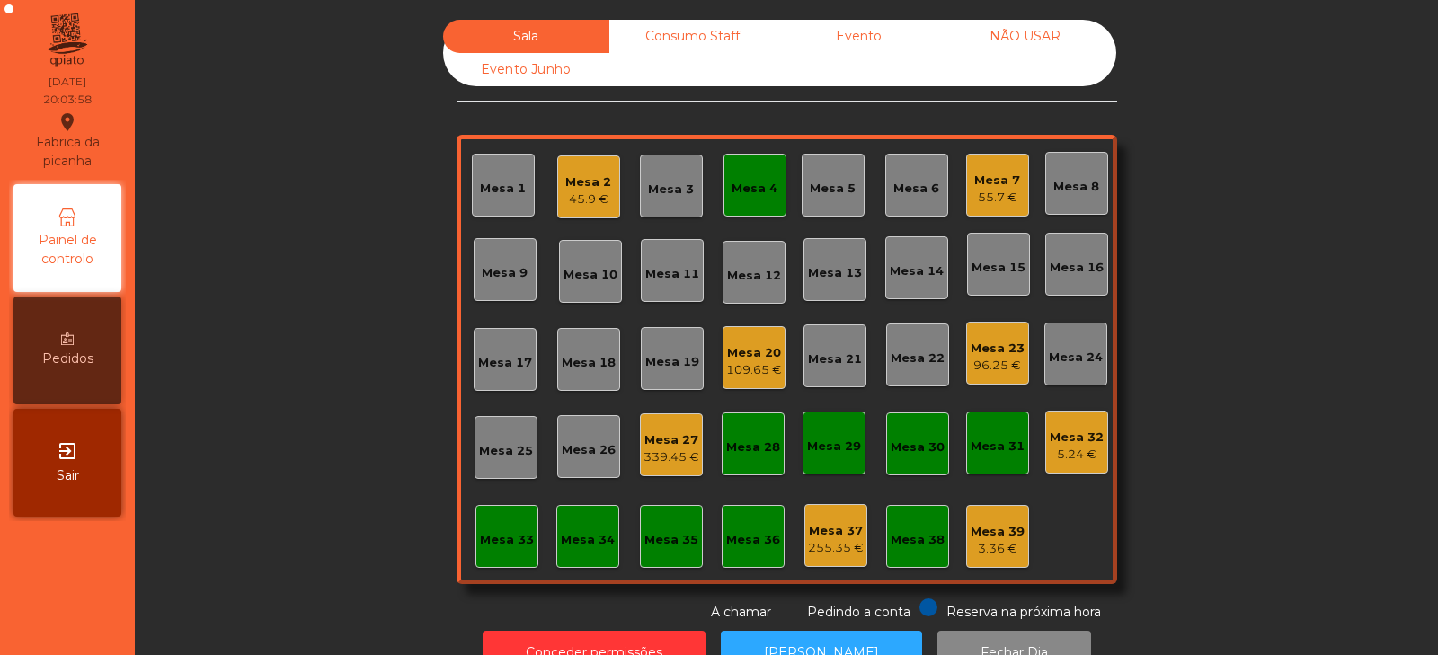
click at [596, 187] on div "Mesa 2" at bounding box center [588, 182] width 46 height 18
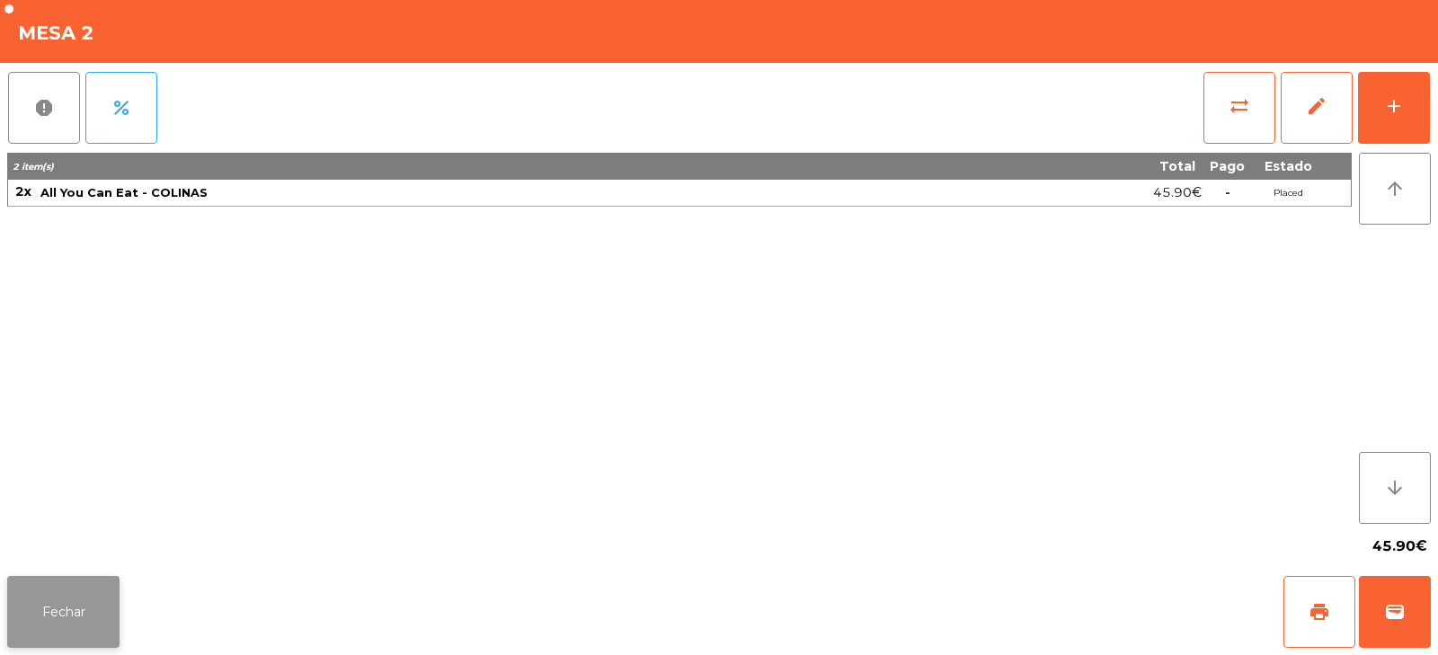
click at [53, 618] on button "Fechar" at bounding box center [63, 612] width 112 height 72
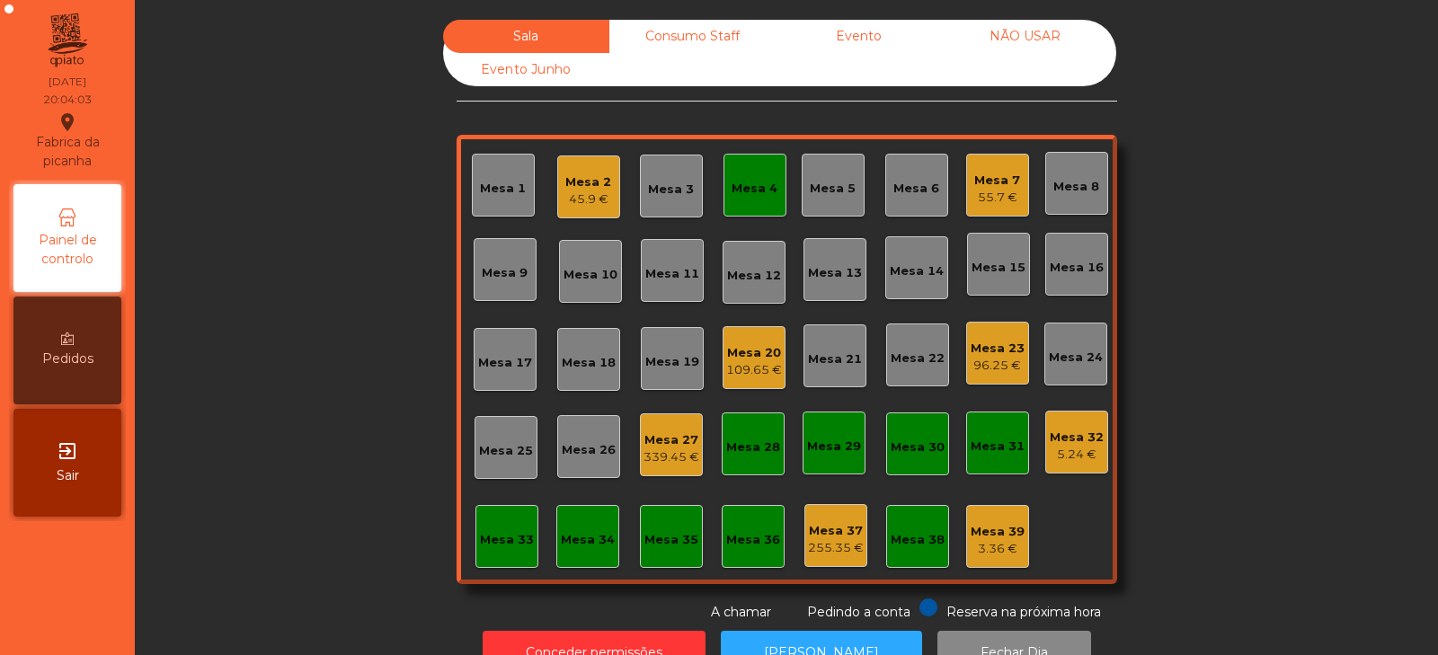
click at [1010, 190] on div "55.7 €" at bounding box center [997, 198] width 46 height 18
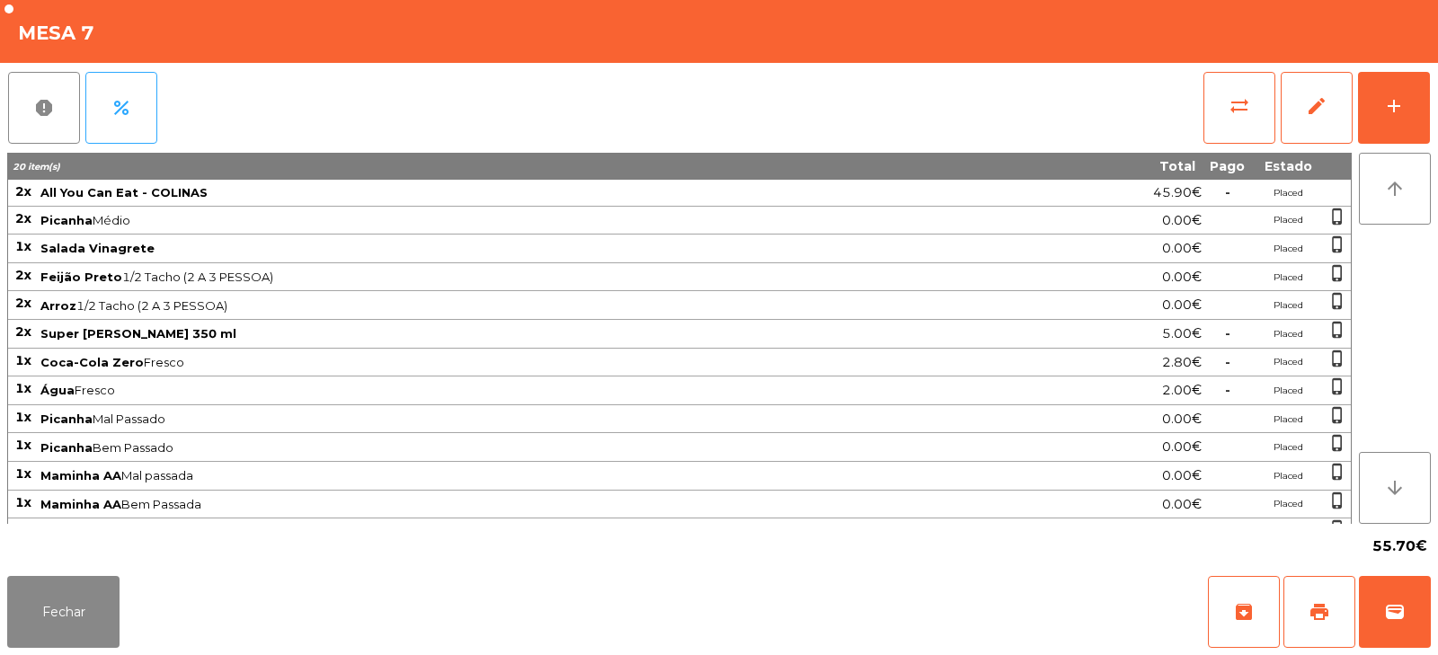
scroll to position [80, 0]
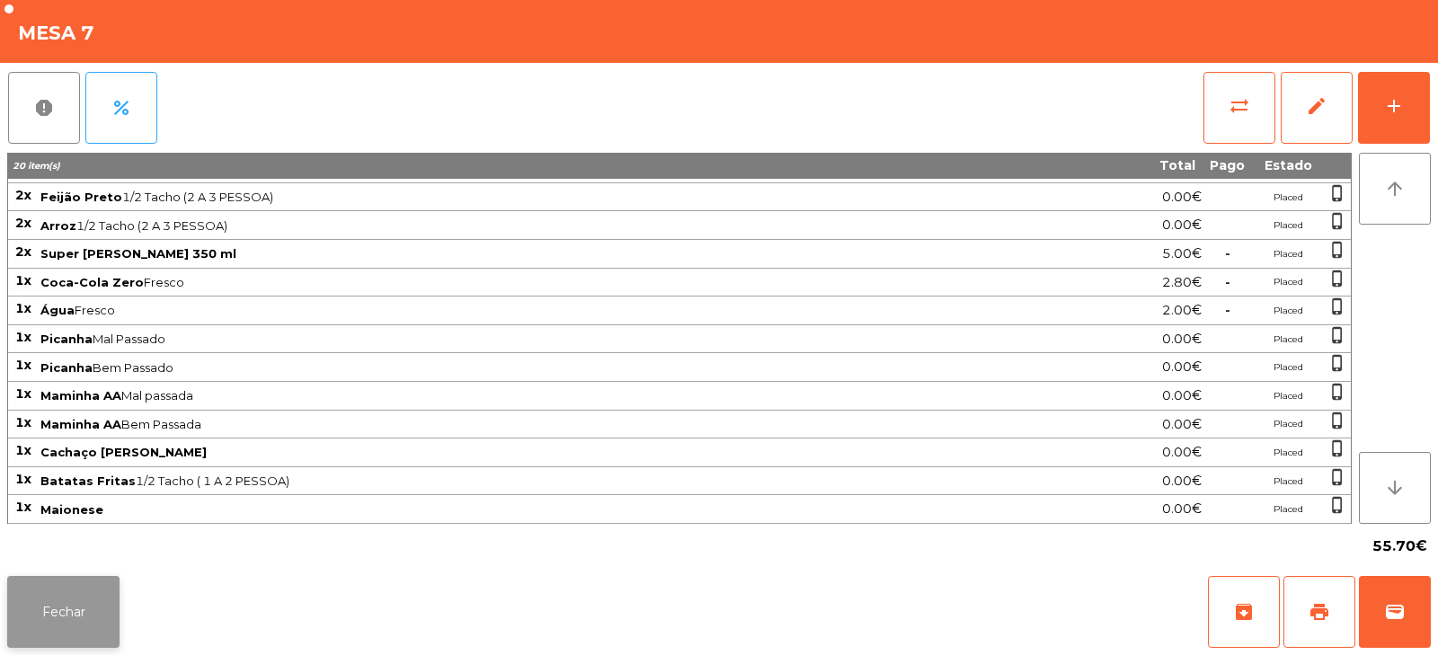
click at [89, 624] on button "Fechar" at bounding box center [63, 612] width 112 height 72
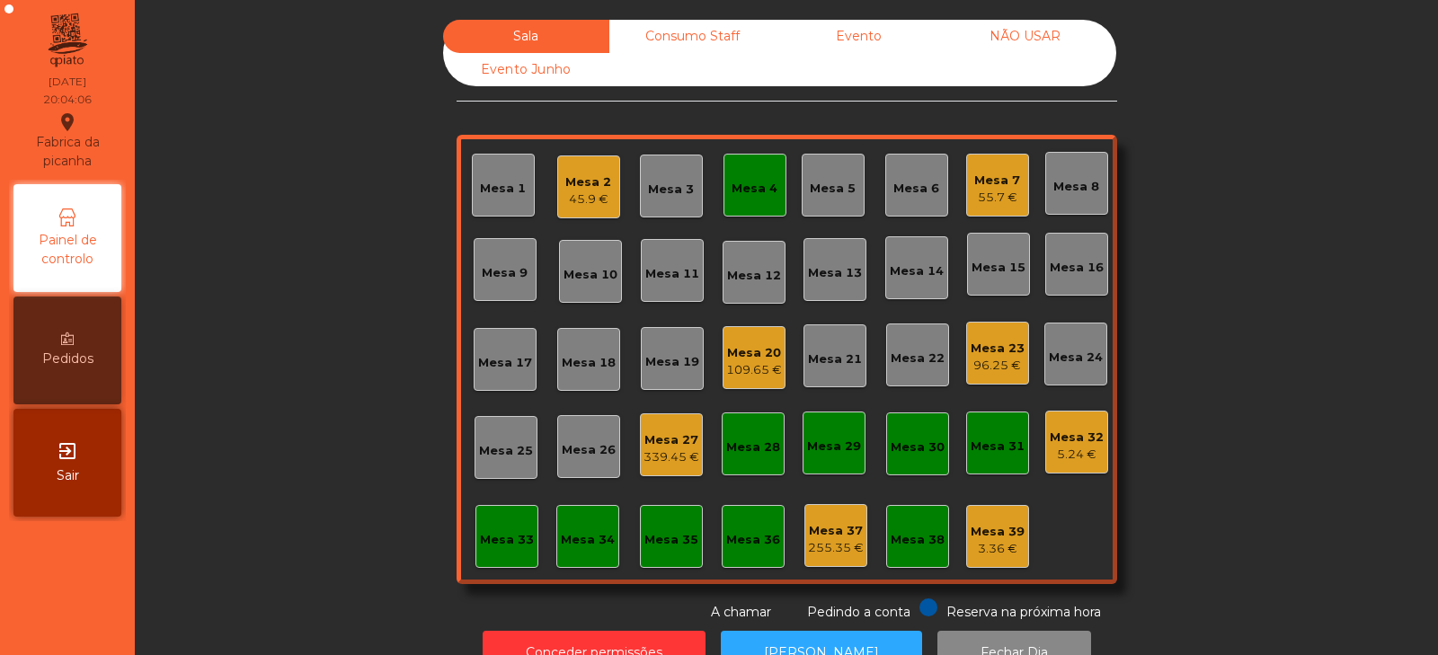
click at [728, 39] on div "Consumo Staff" at bounding box center [692, 36] width 166 height 33
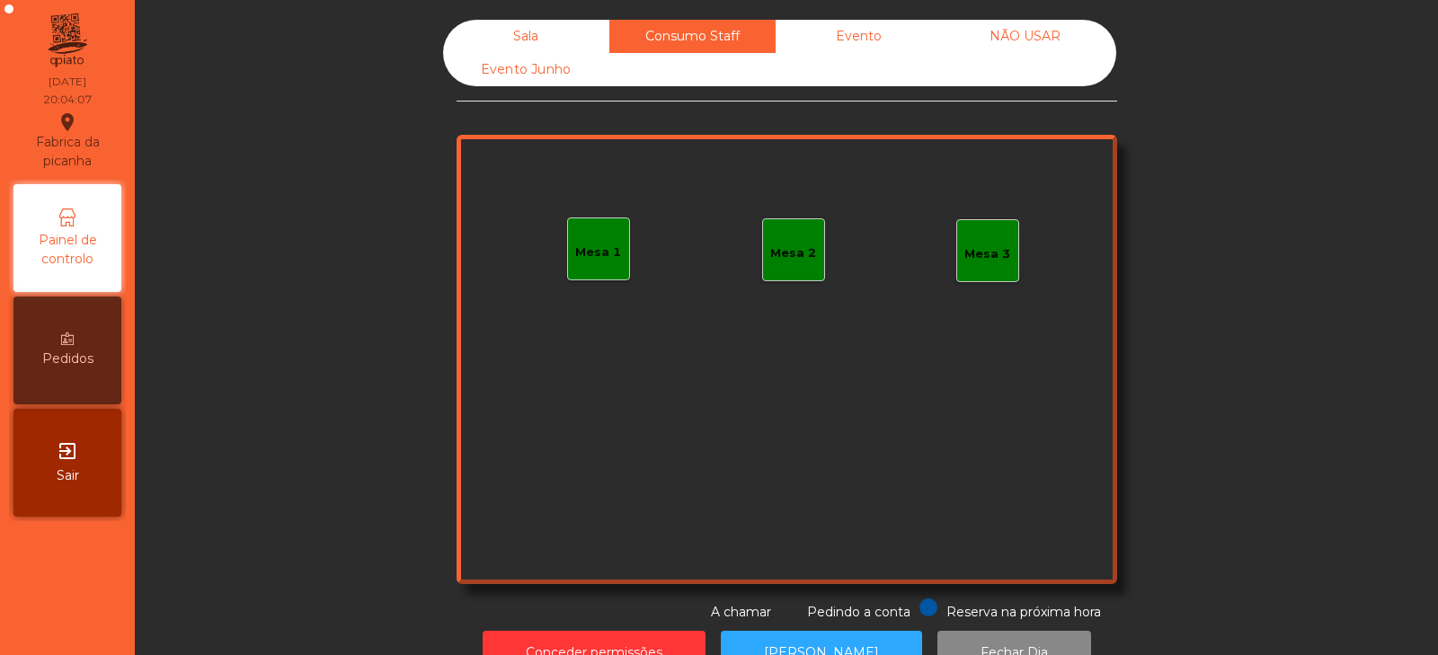
click at [875, 39] on div "Evento" at bounding box center [858, 36] width 166 height 33
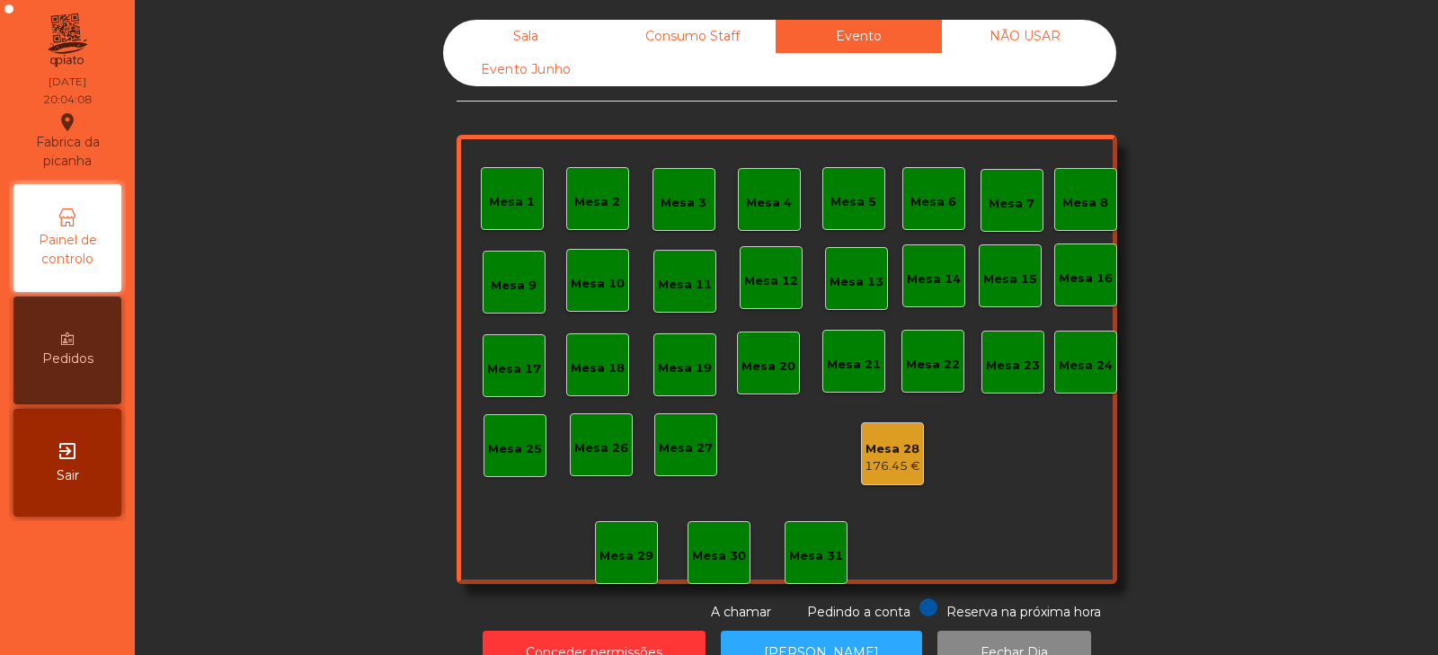
click at [894, 438] on div "Mesa 28 176.45 €" at bounding box center [892, 454] width 56 height 42
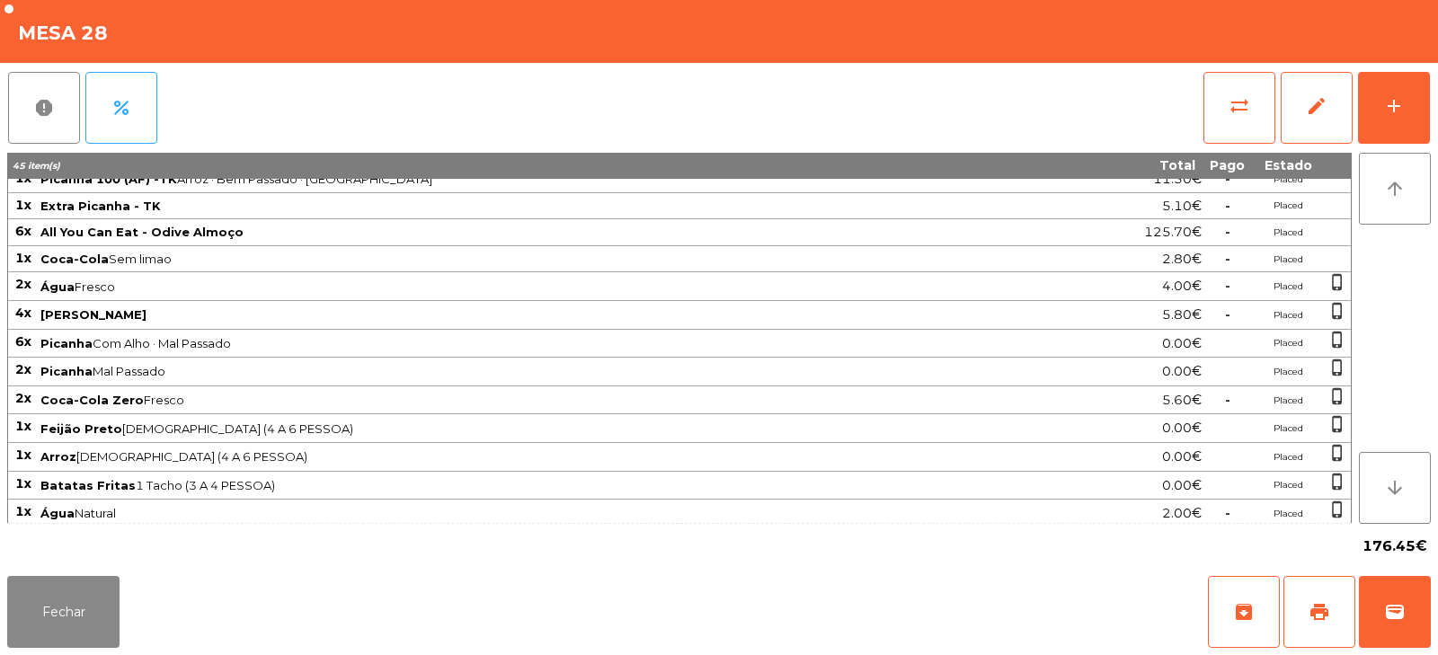
scroll to position [0, 0]
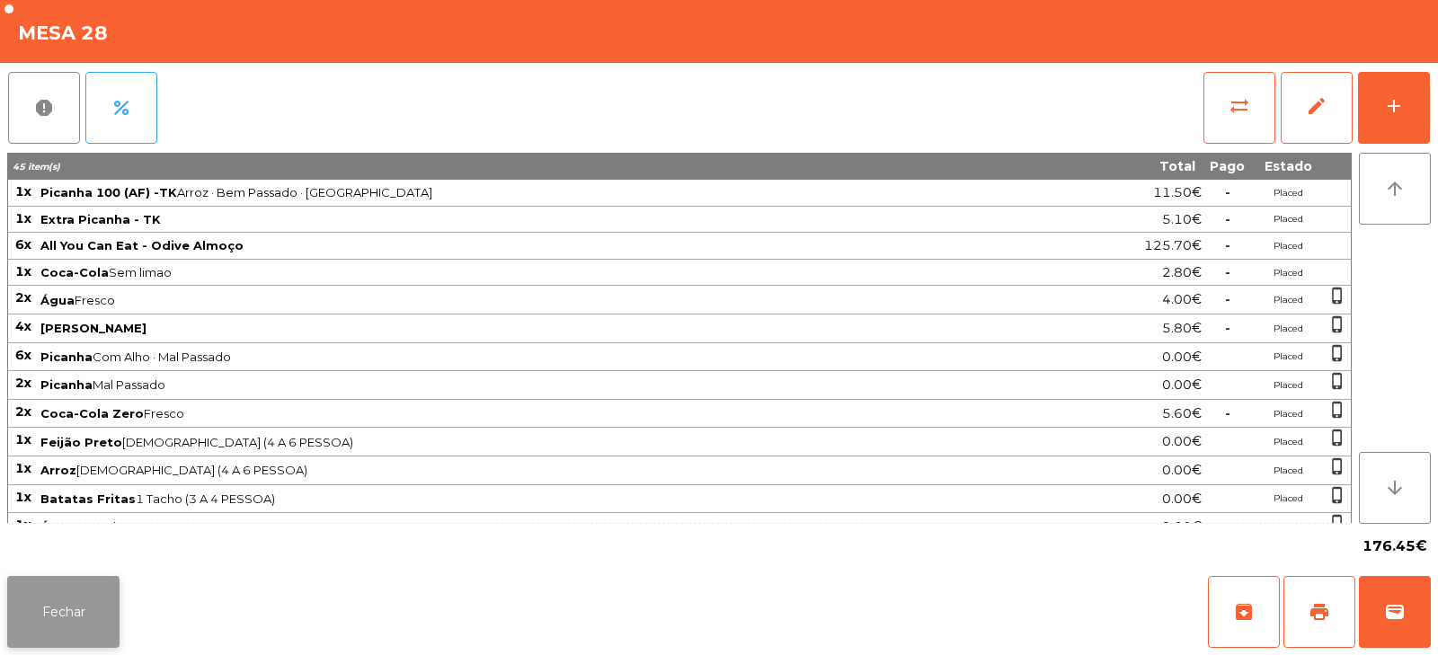
click at [106, 604] on button "Fechar" at bounding box center [63, 612] width 112 height 72
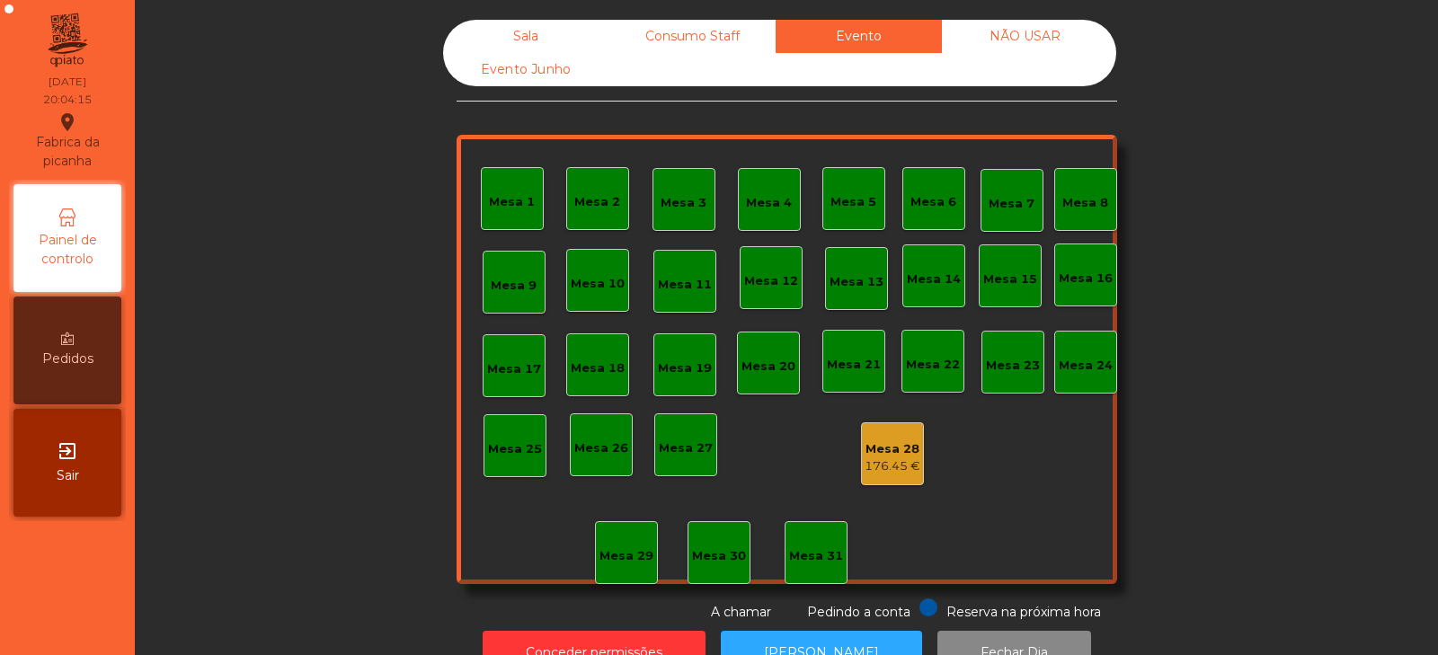
click at [680, 34] on div "Consumo Staff" at bounding box center [692, 36] width 166 height 33
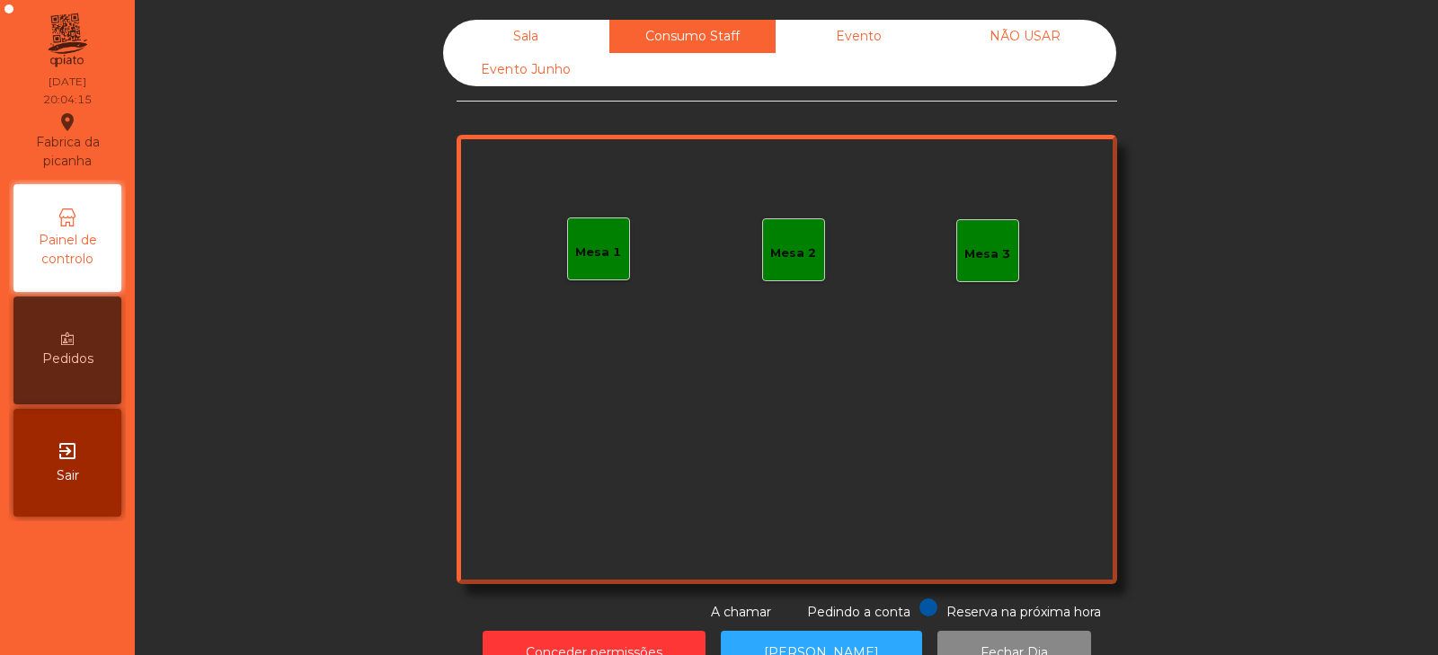
click at [550, 40] on div "Sala" at bounding box center [526, 36] width 166 height 33
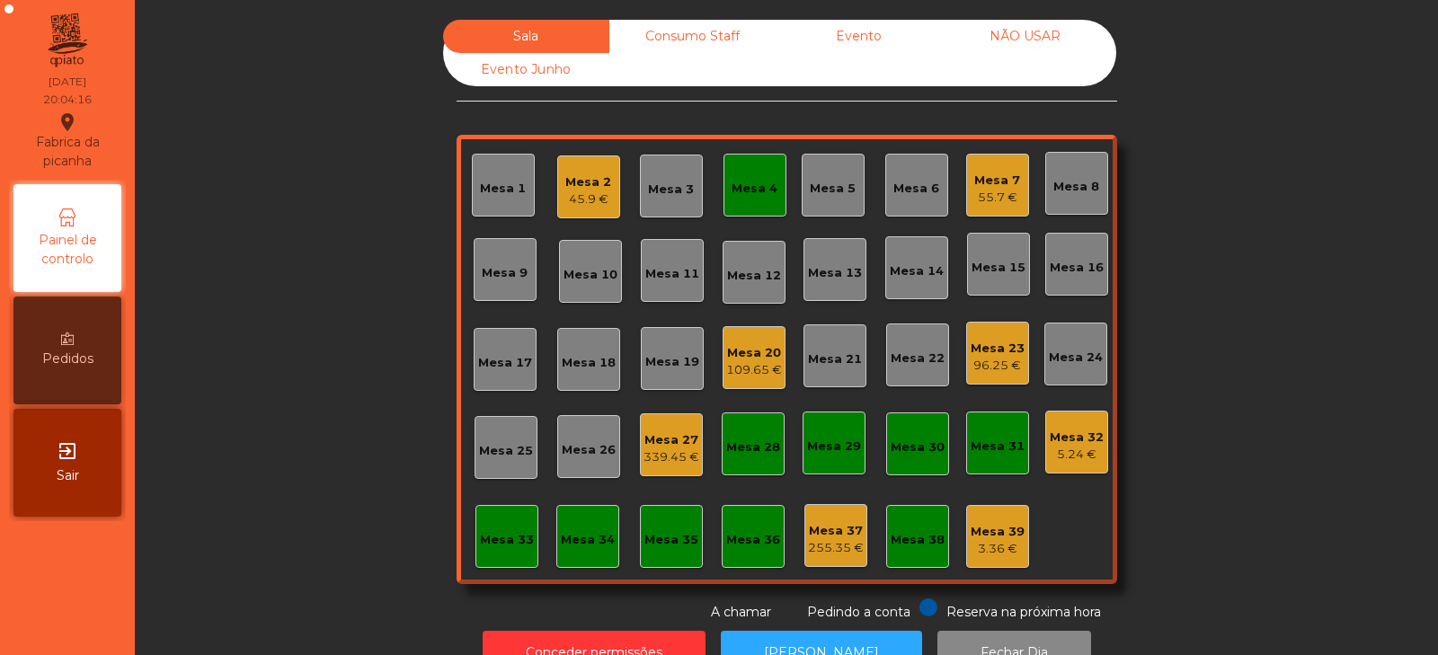
click at [592, 196] on div "45.9 €" at bounding box center [588, 199] width 46 height 18
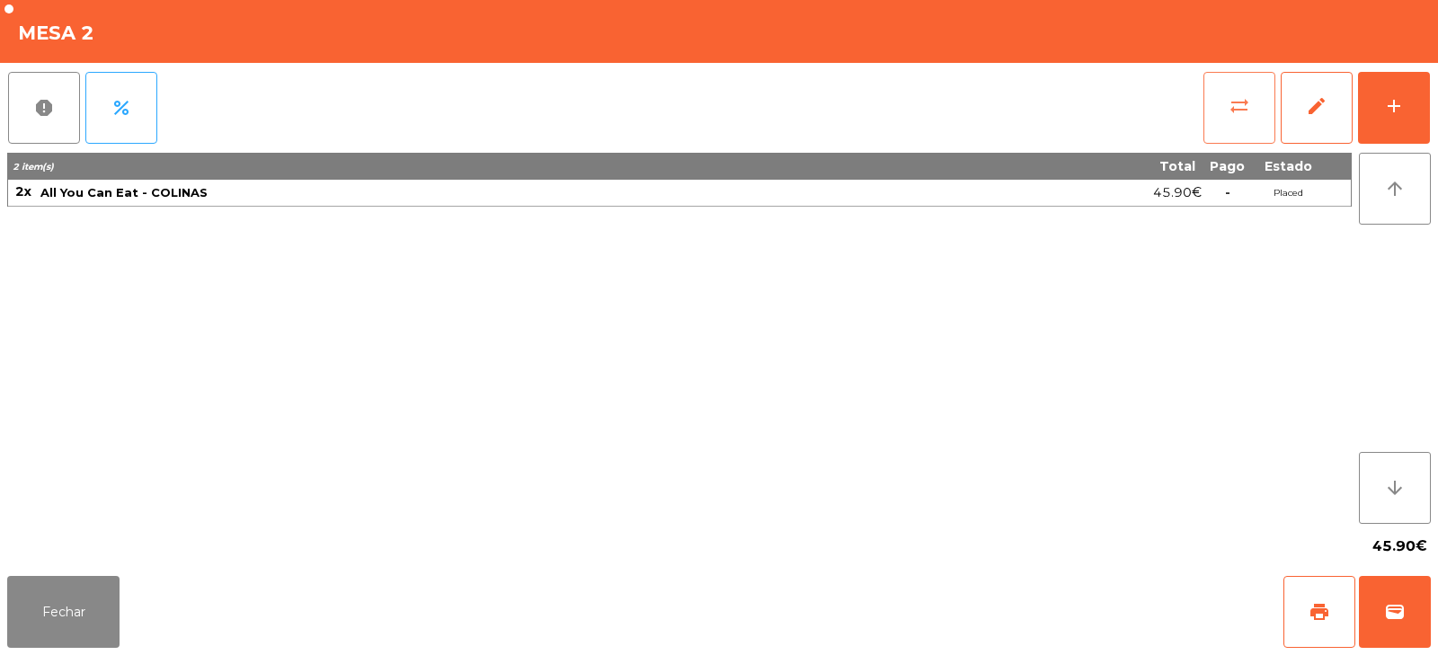
click at [1239, 101] on span "sync_alt" at bounding box center [1239, 106] width 22 height 22
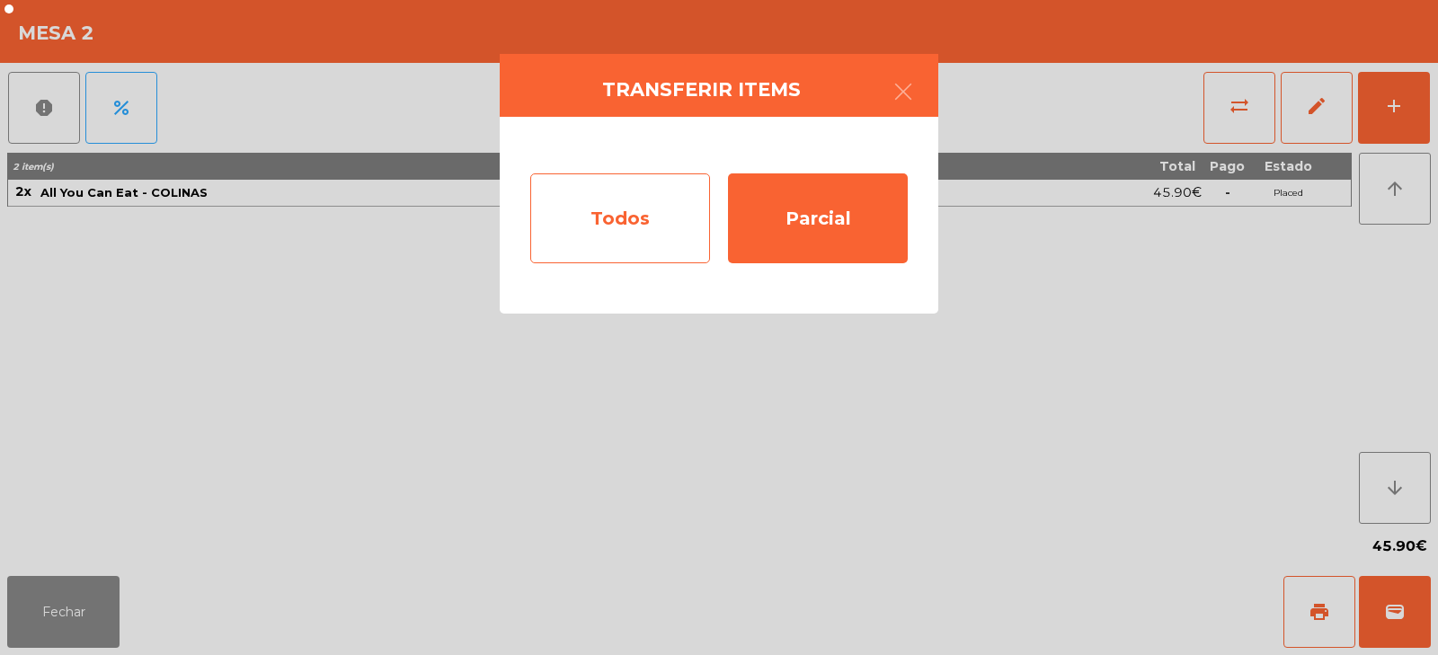
click at [689, 221] on div "Todos" at bounding box center [620, 218] width 180 height 90
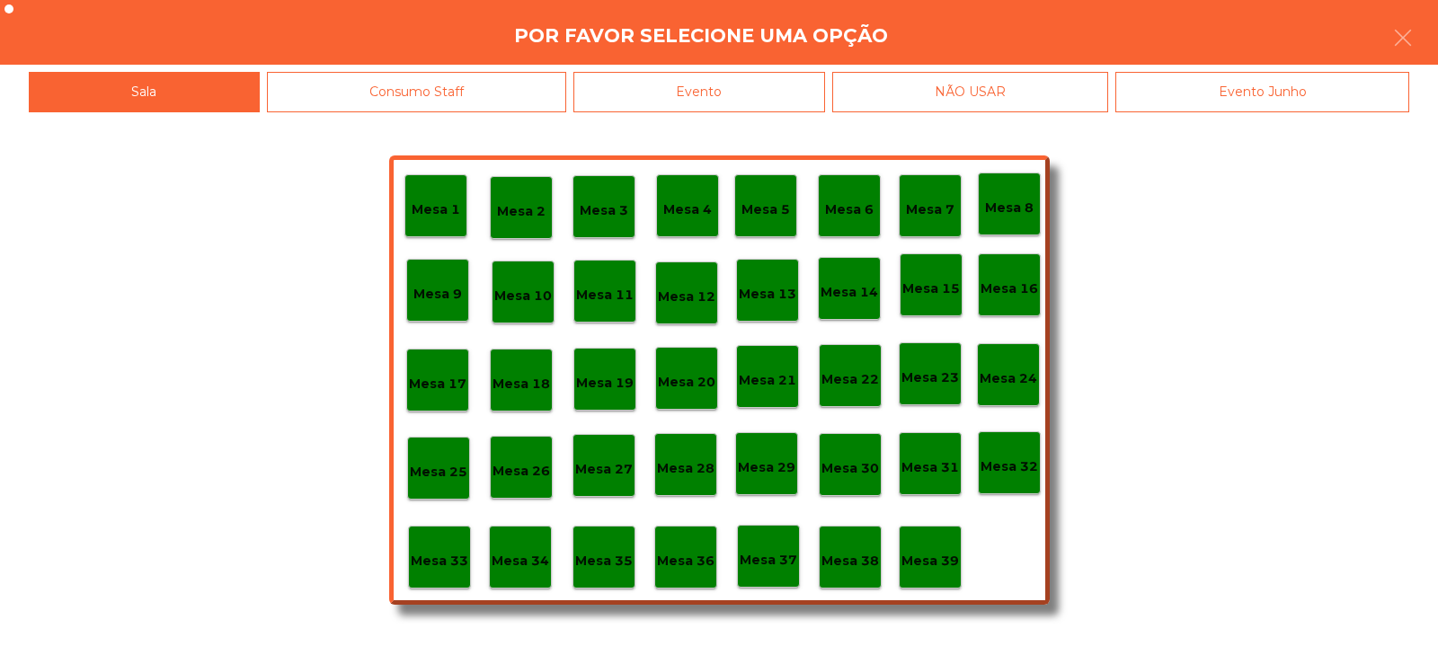
click at [702, 215] on p "Mesa 4" at bounding box center [687, 209] width 49 height 21
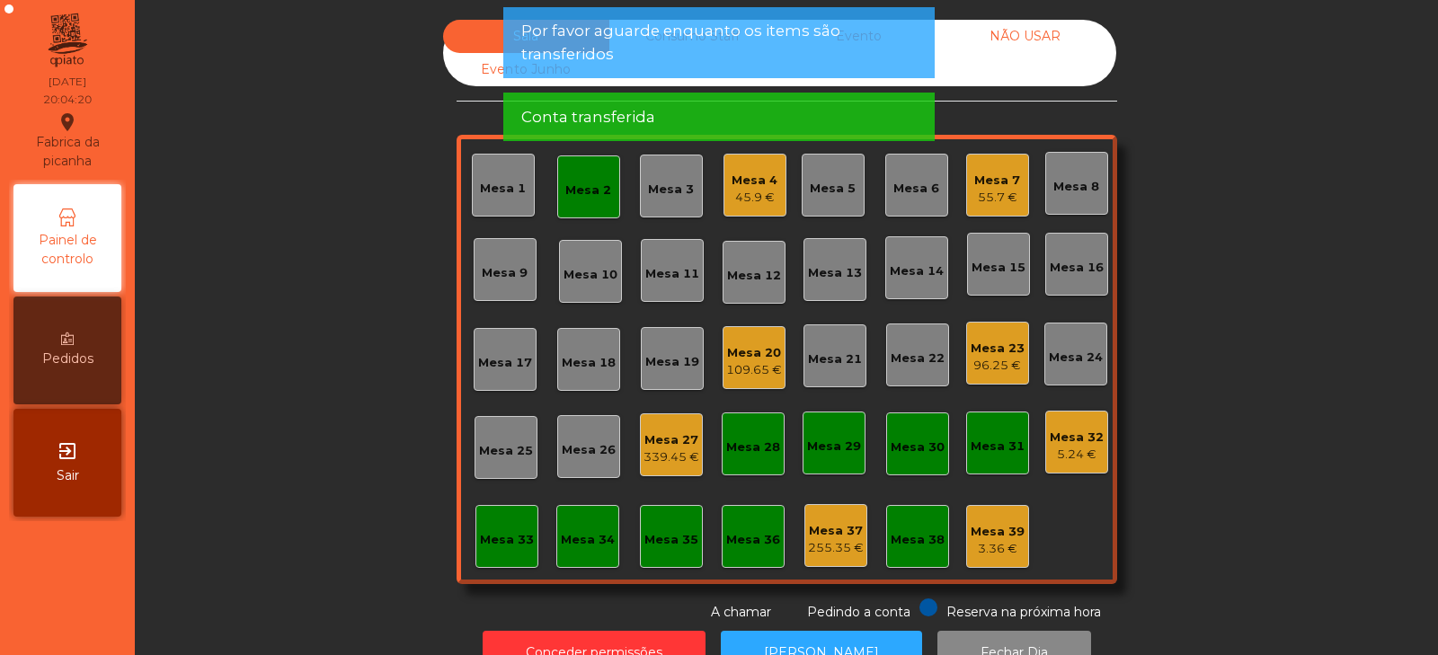
click at [766, 191] on div "45.9 €" at bounding box center [754, 198] width 46 height 18
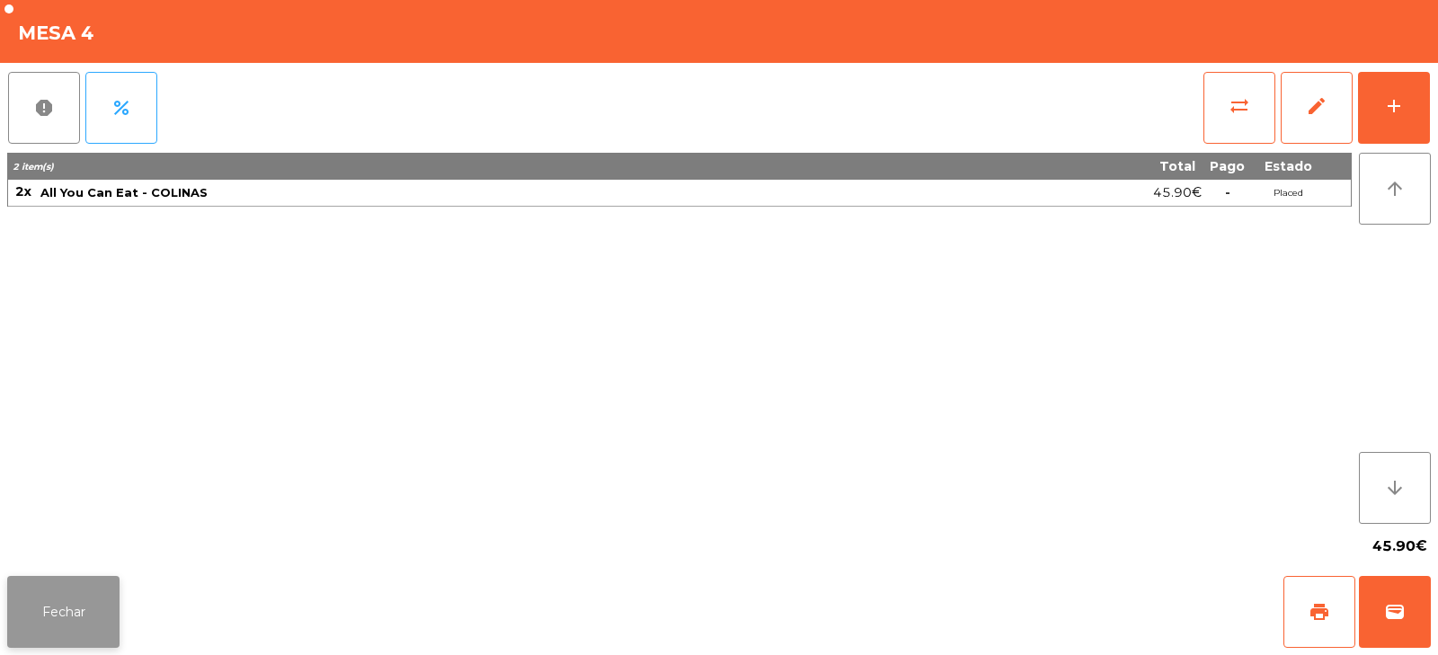
click at [113, 598] on button "Fechar" at bounding box center [63, 612] width 112 height 72
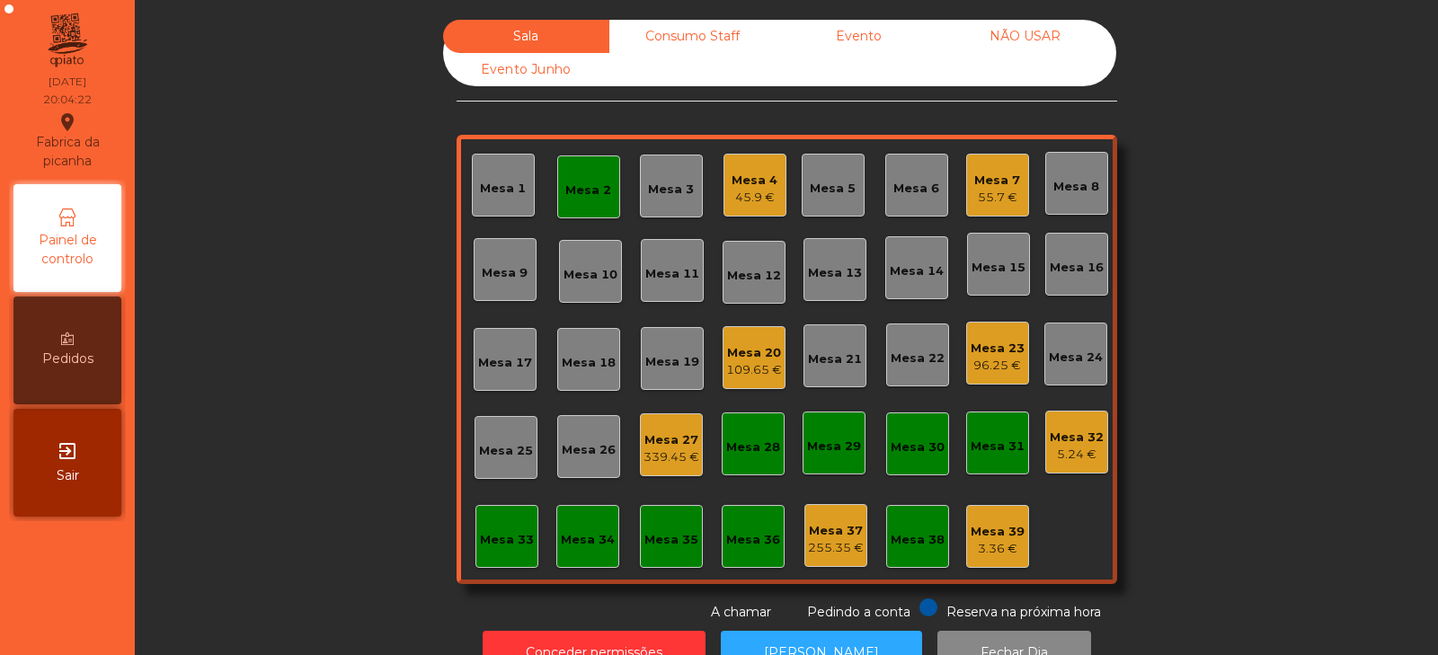
click at [588, 212] on div "Mesa 2" at bounding box center [588, 186] width 63 height 63
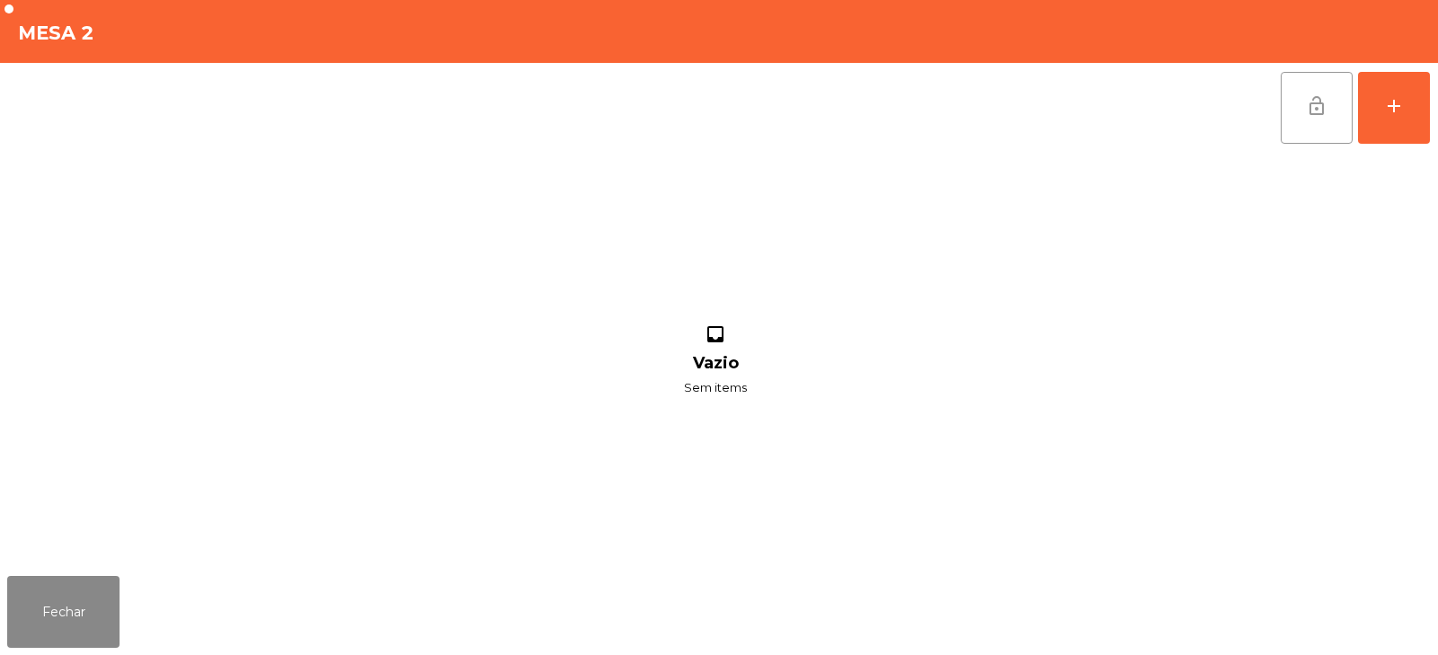
click at [1315, 104] on span "lock_open" at bounding box center [1317, 106] width 22 height 22
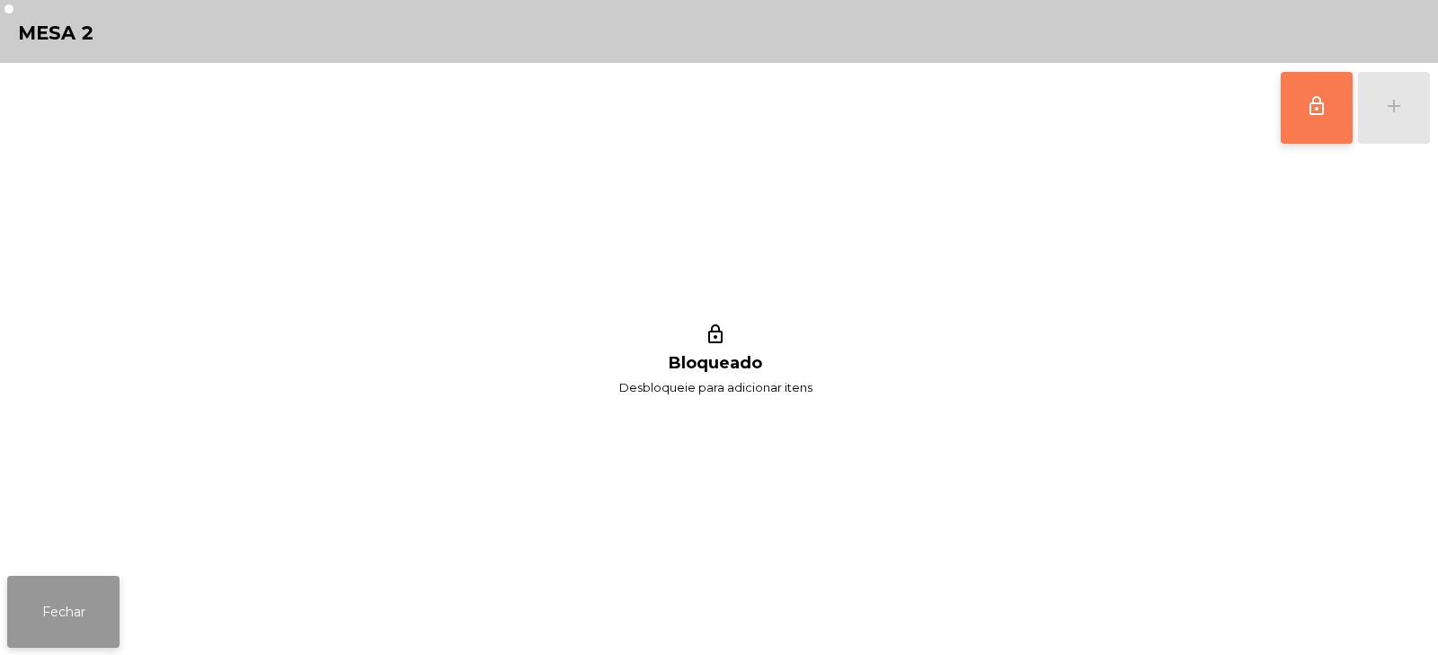
click at [104, 600] on button "Fechar" at bounding box center [63, 612] width 112 height 72
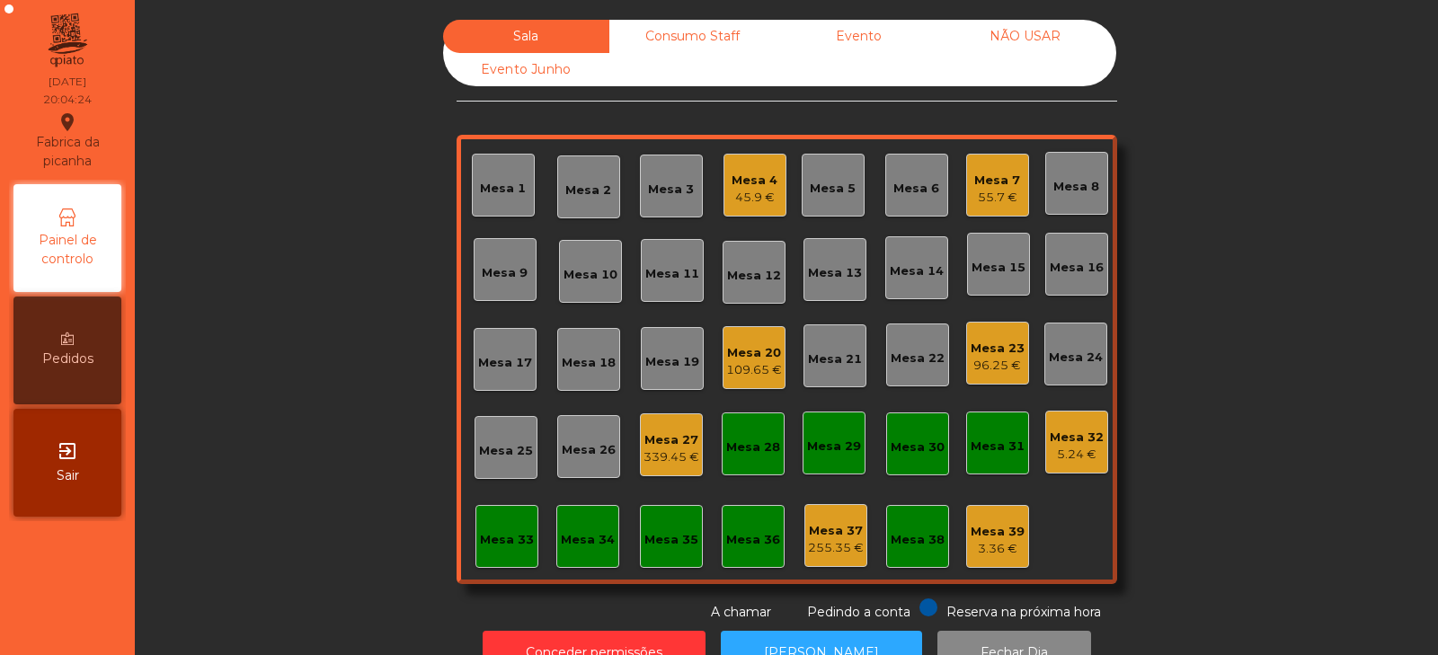
click at [743, 190] on div "45.9 €" at bounding box center [754, 198] width 46 height 18
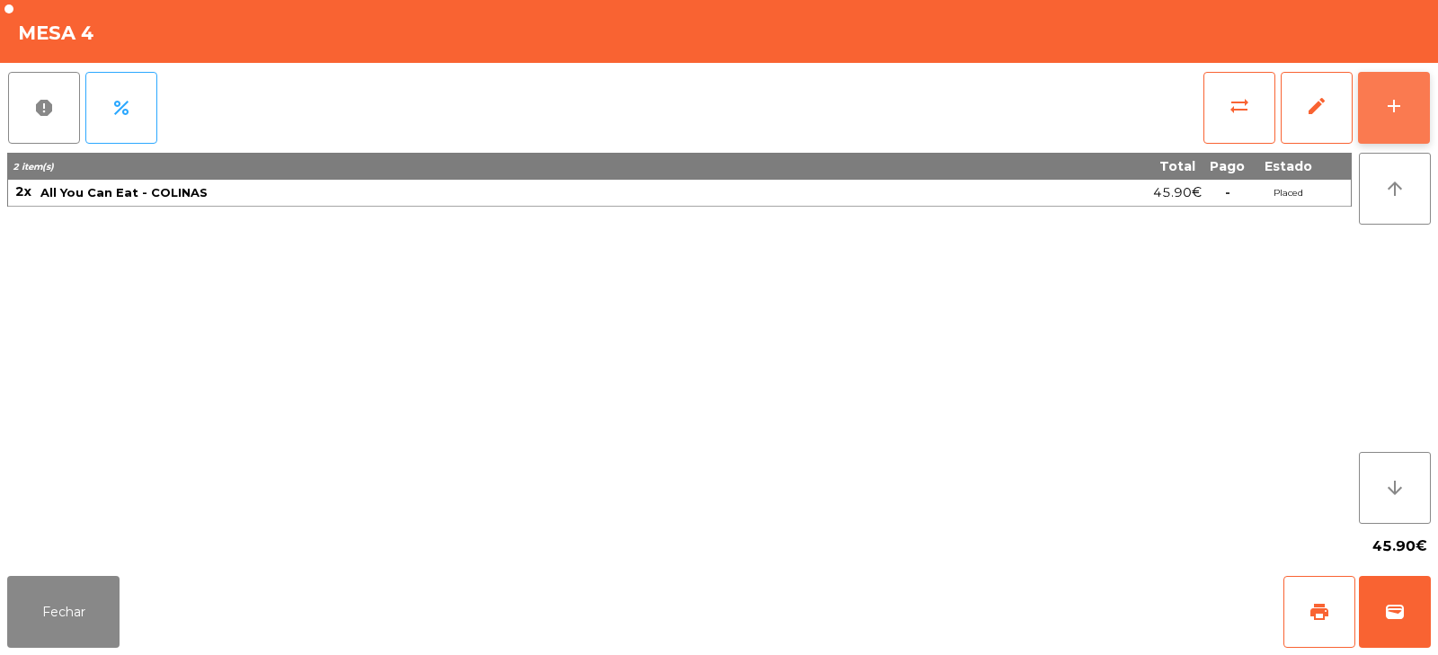
click at [1381, 102] on button "add" at bounding box center [1394, 108] width 72 height 72
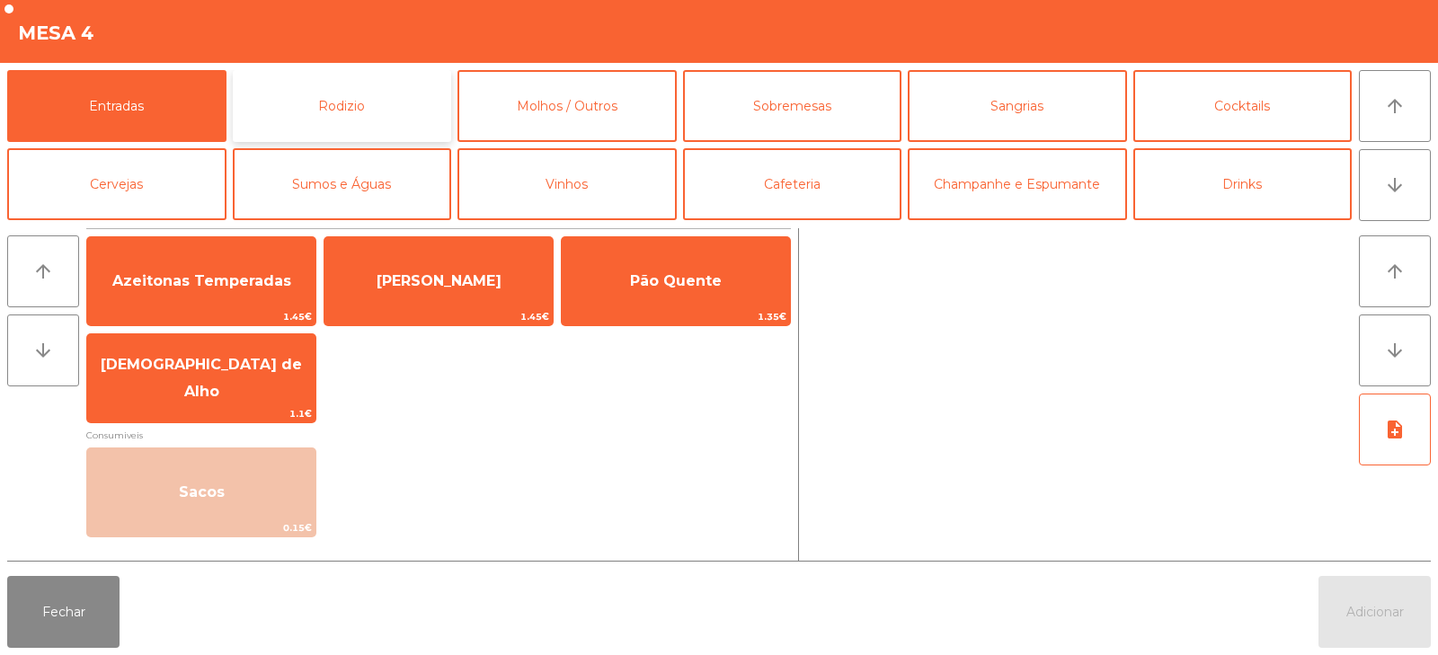
click at [384, 120] on button "Rodizio" at bounding box center [342, 106] width 219 height 72
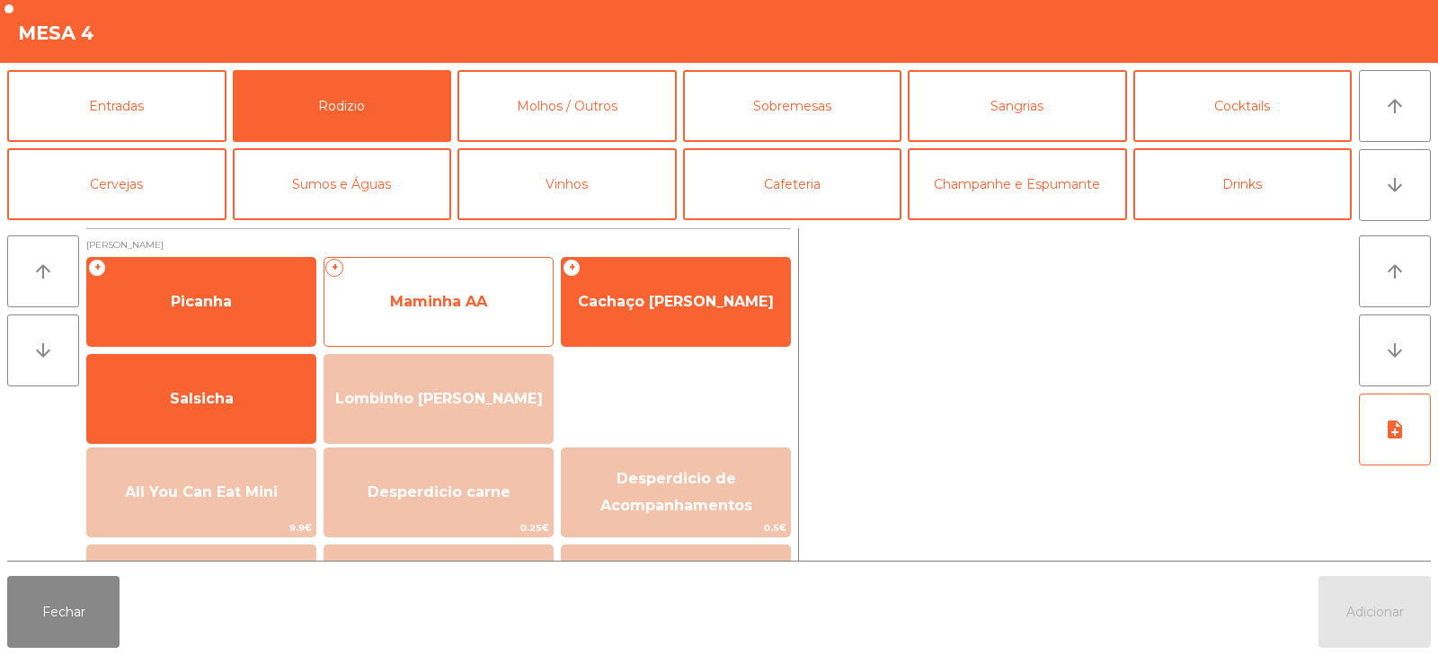
click at [492, 314] on span "Maminha AA" at bounding box center [438, 302] width 228 height 49
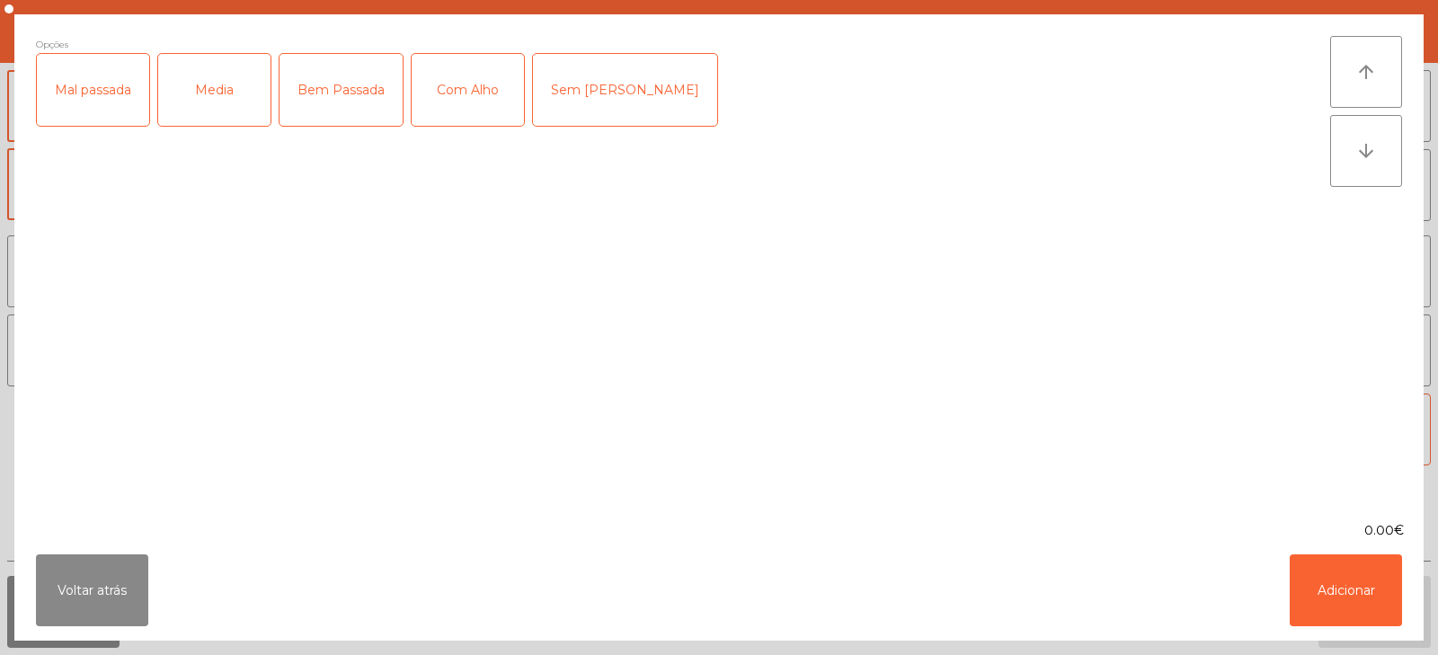
click at [229, 88] on div "Media" at bounding box center [214, 90] width 112 height 72
click at [1296, 594] on button "Adicionar" at bounding box center [1345, 590] width 112 height 72
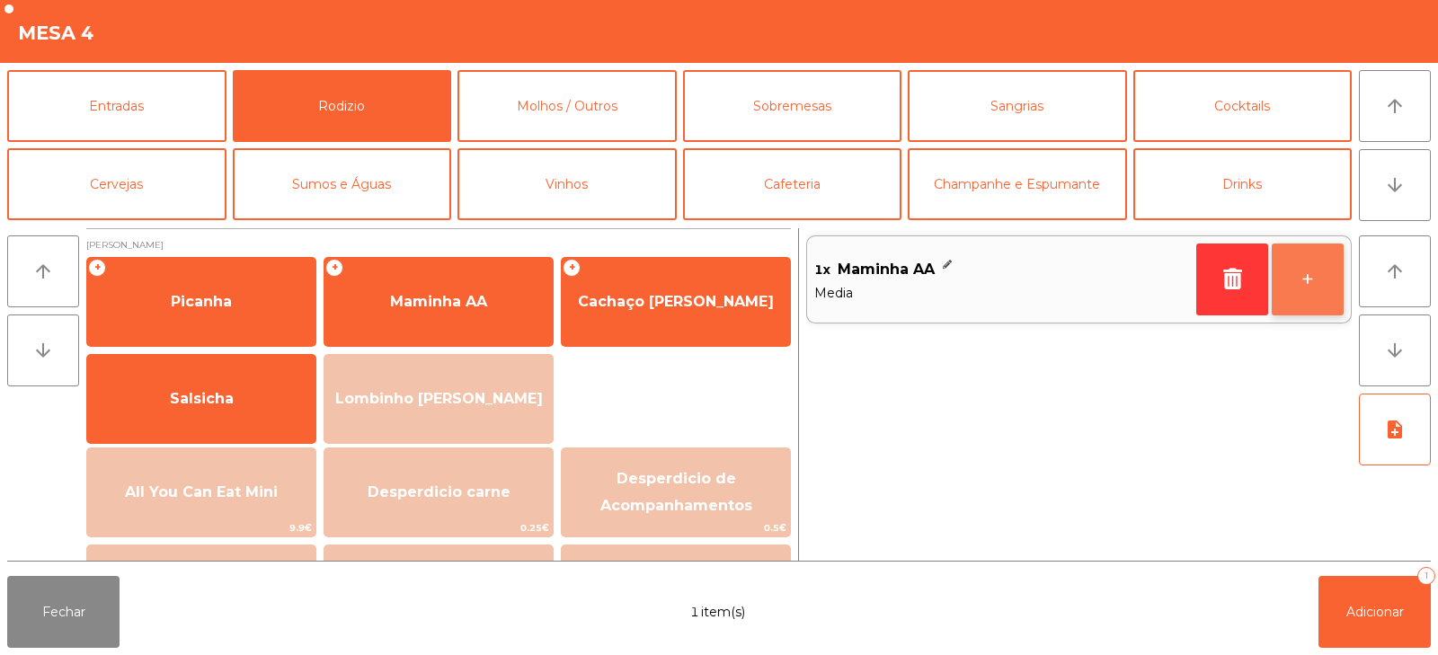
click at [1305, 286] on button "+" at bounding box center [1307, 279] width 72 height 72
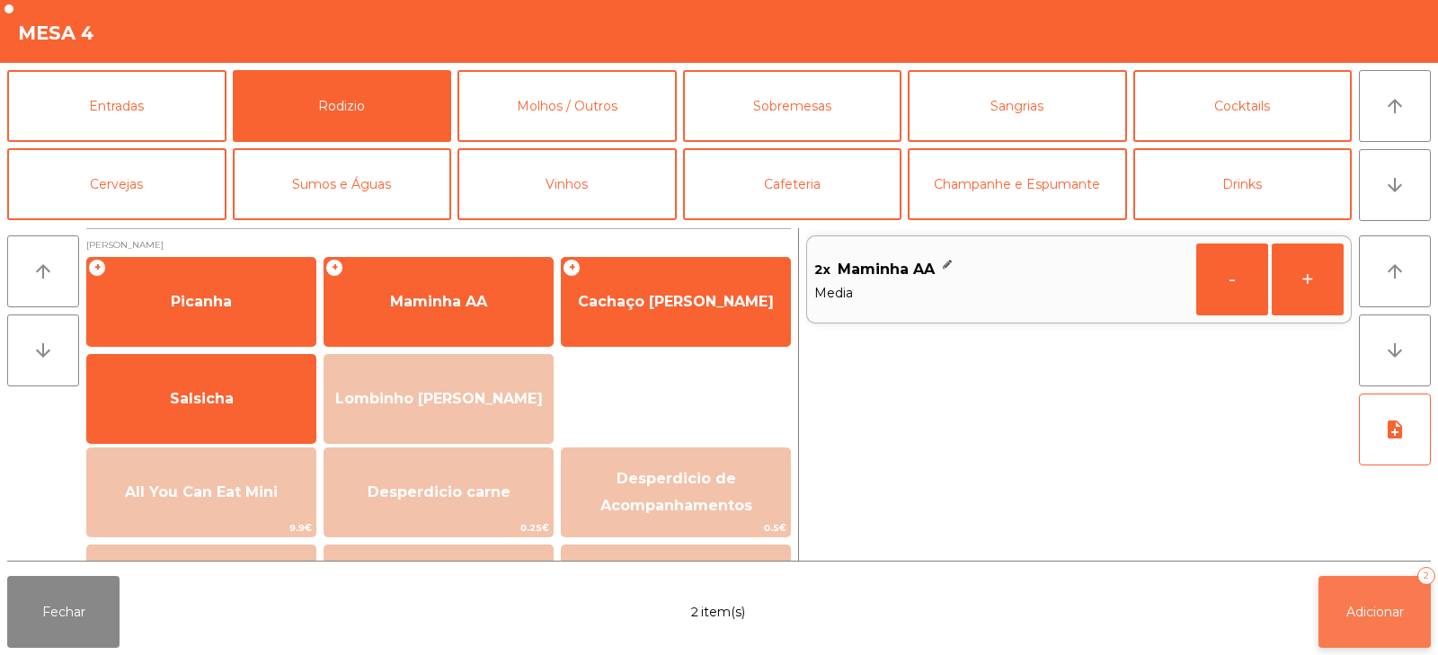
click at [1370, 598] on button "Adicionar 2" at bounding box center [1374, 612] width 112 height 72
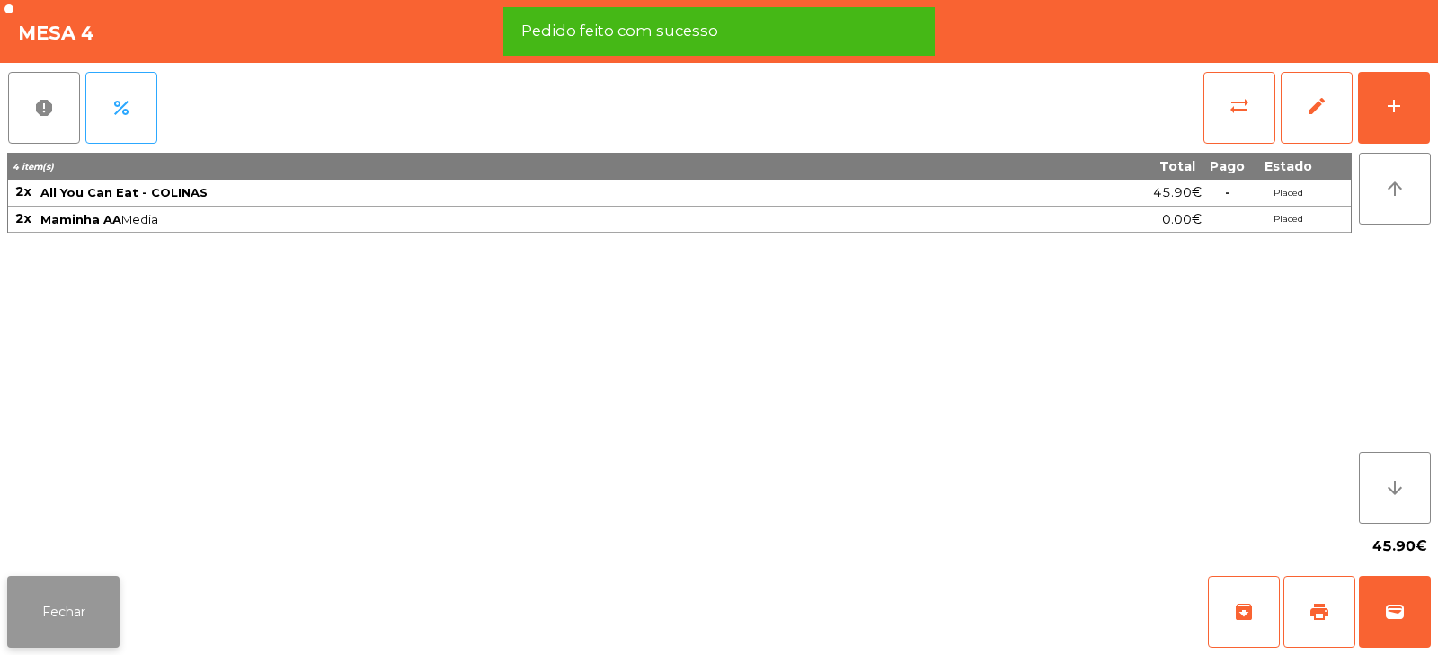
click at [78, 612] on button "Fechar" at bounding box center [63, 612] width 112 height 72
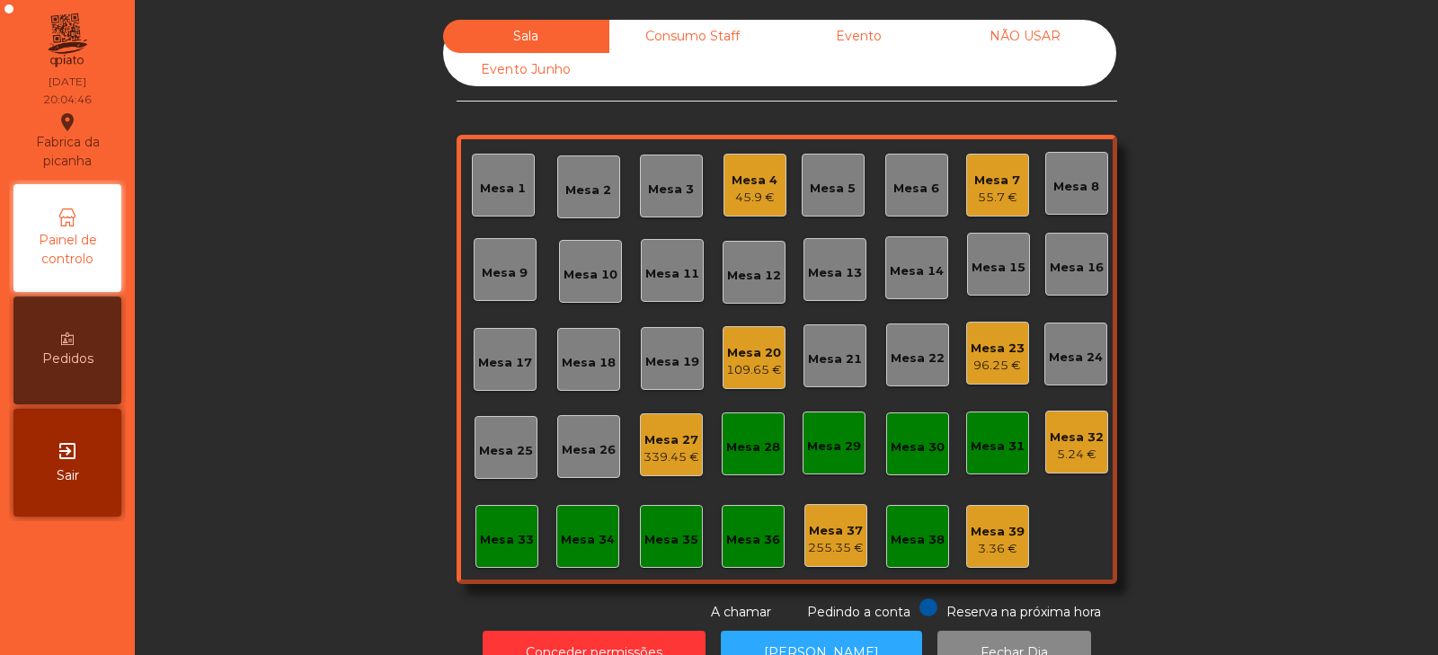
click at [856, 544] on div "Mesa 37 255.35 €" at bounding box center [835, 535] width 63 height 63
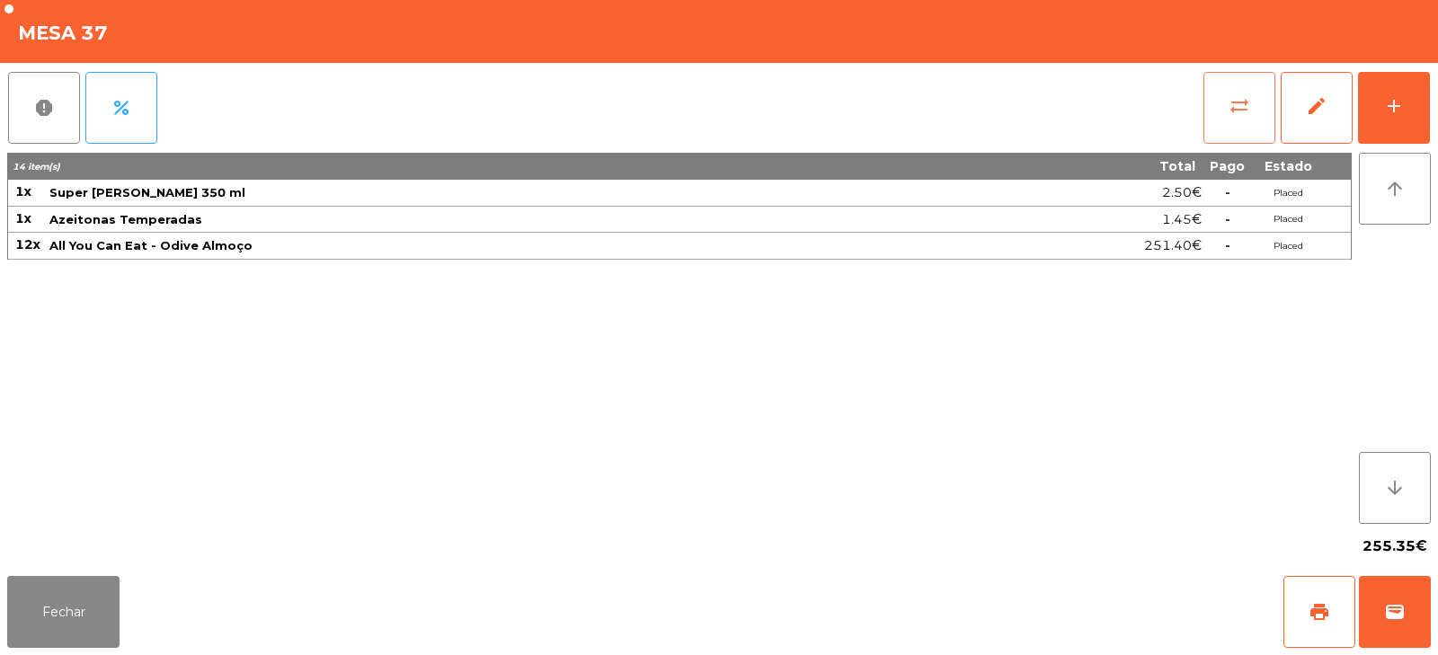
click at [1221, 124] on button "sync_alt" at bounding box center [1239, 108] width 72 height 72
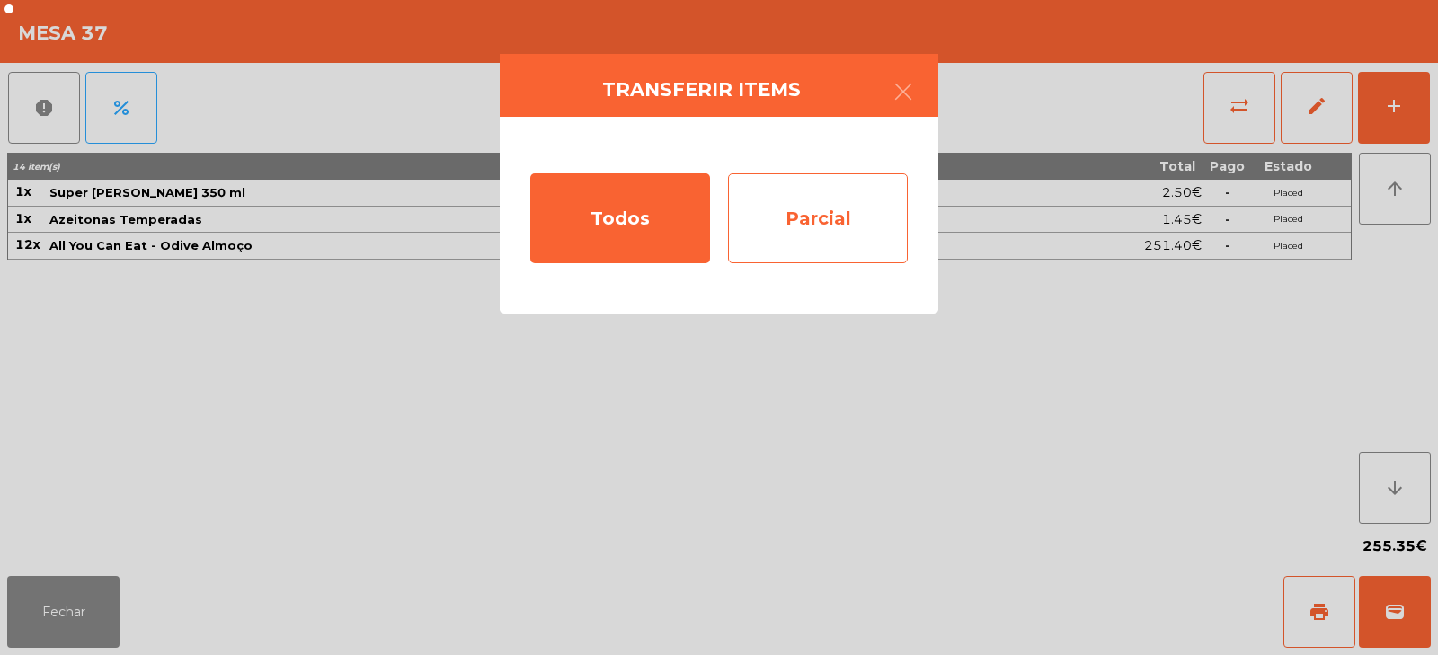
click at [835, 232] on div "Parcial" at bounding box center [818, 218] width 180 height 90
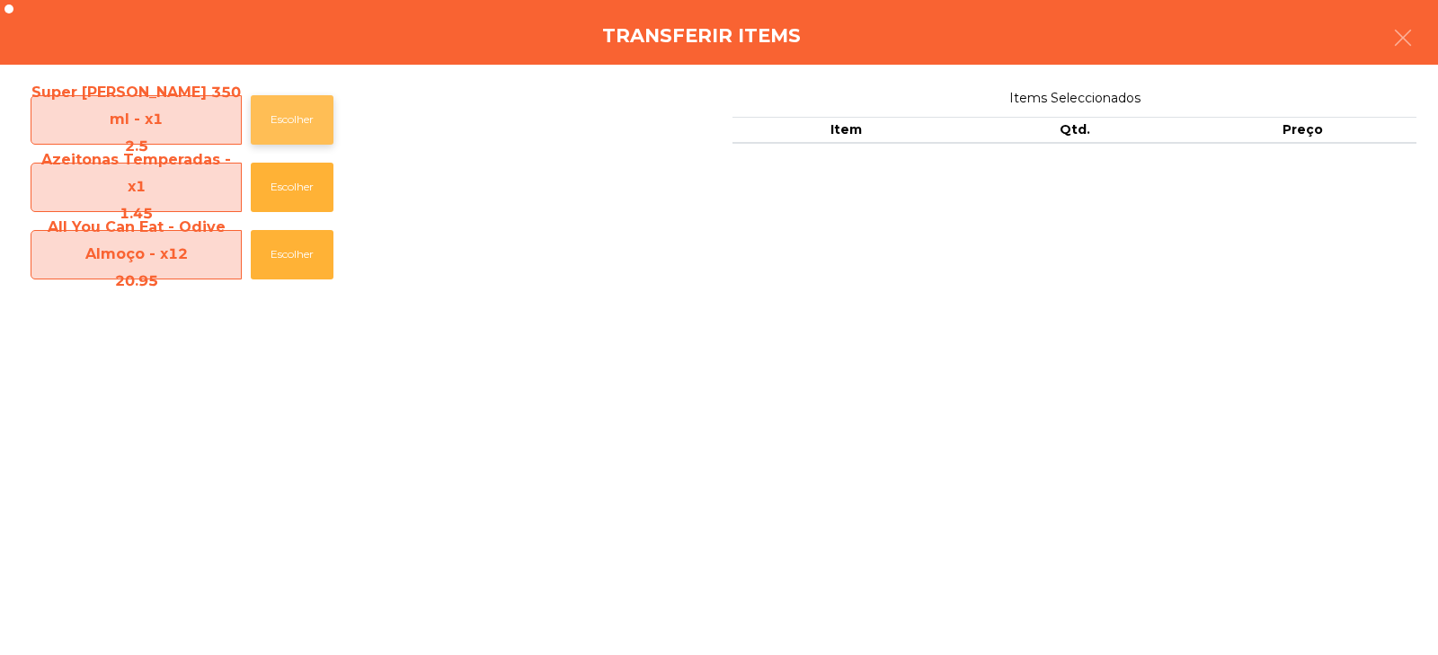
click at [286, 122] on button "Escolher" at bounding box center [292, 119] width 83 height 49
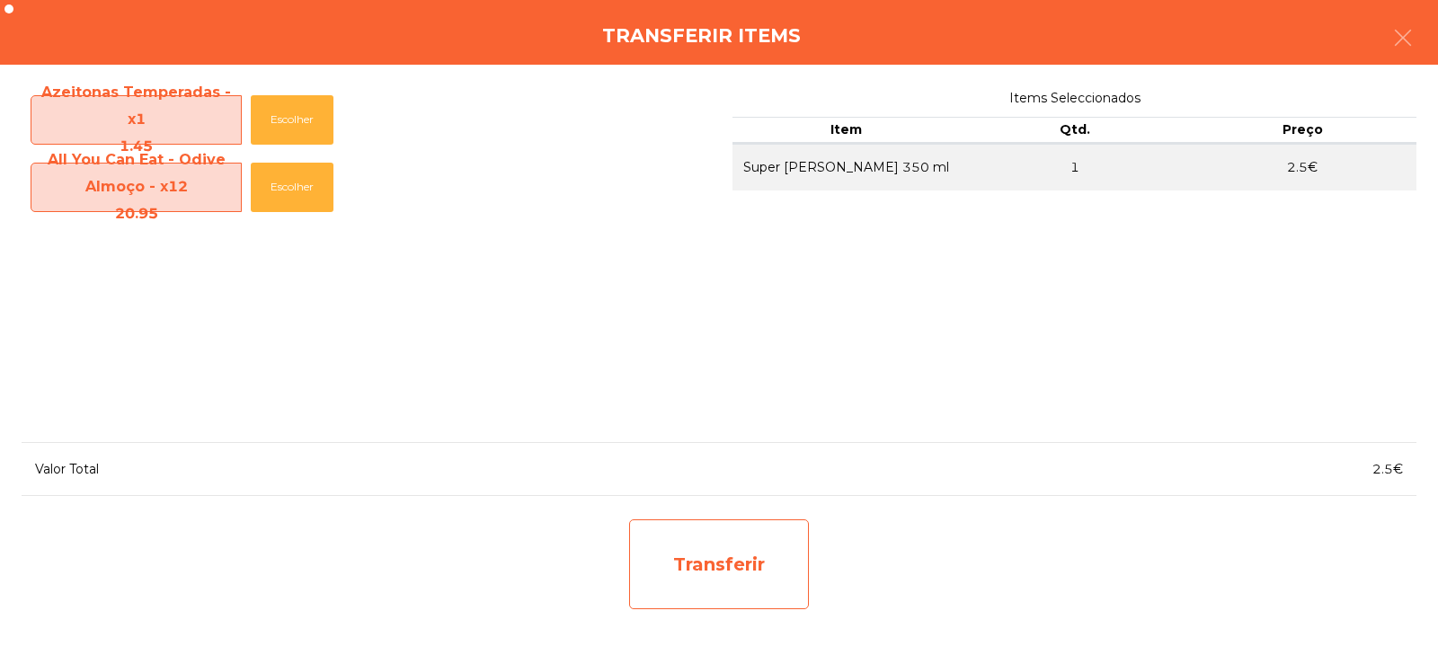
click at [705, 579] on div "Transferir" at bounding box center [719, 564] width 180 height 90
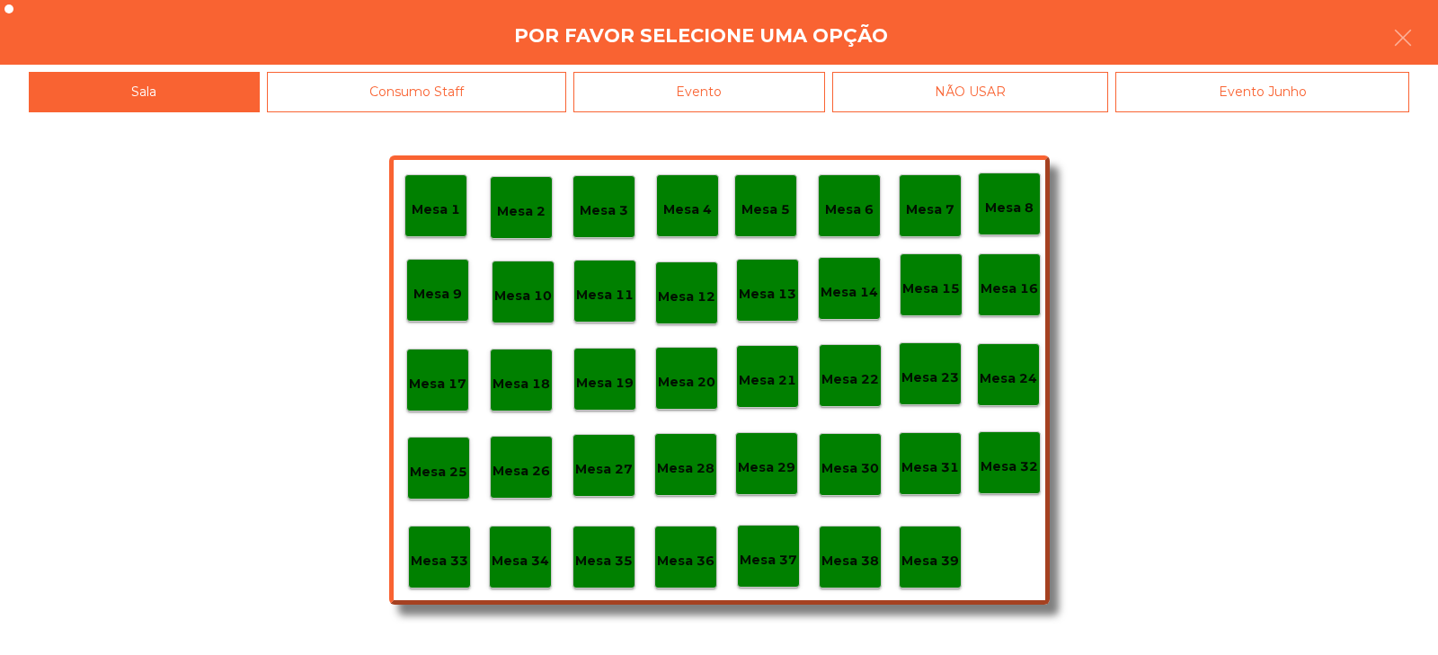
click at [678, 195] on div "Mesa 4" at bounding box center [687, 206] width 49 height 28
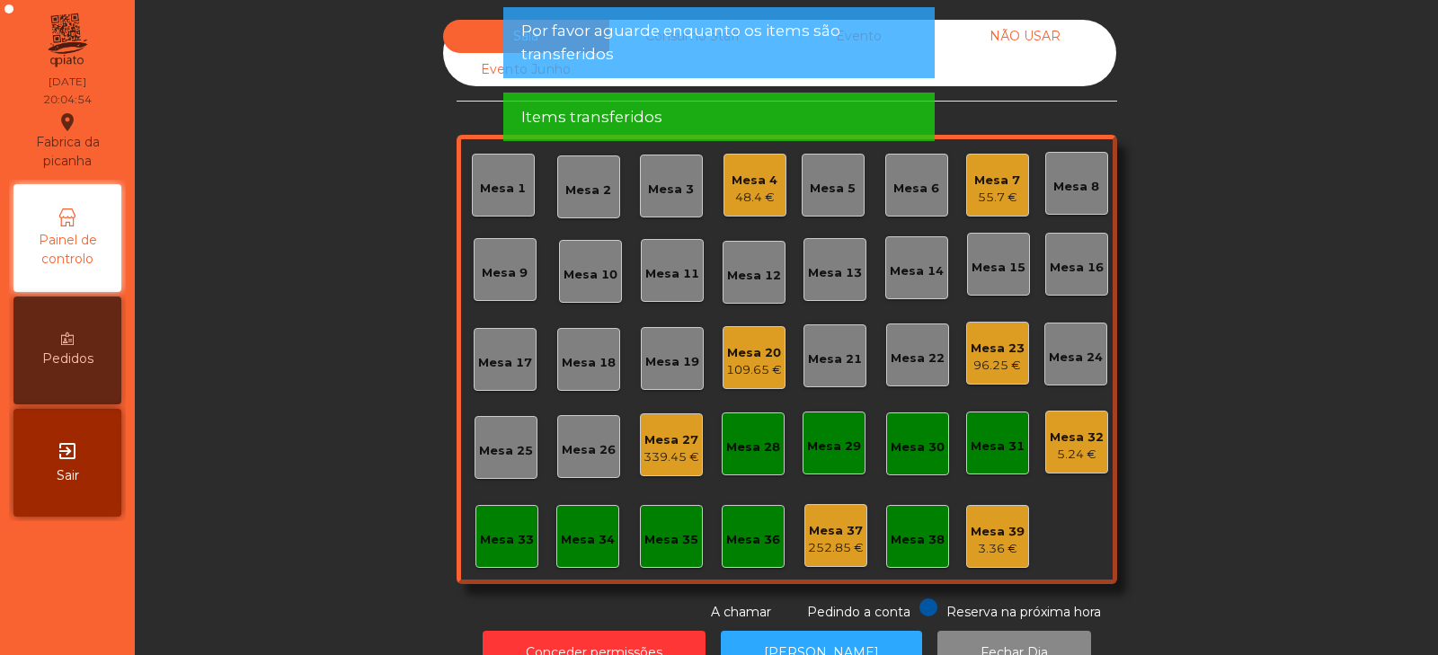
click at [835, 529] on div "Mesa 37" at bounding box center [836, 531] width 56 height 18
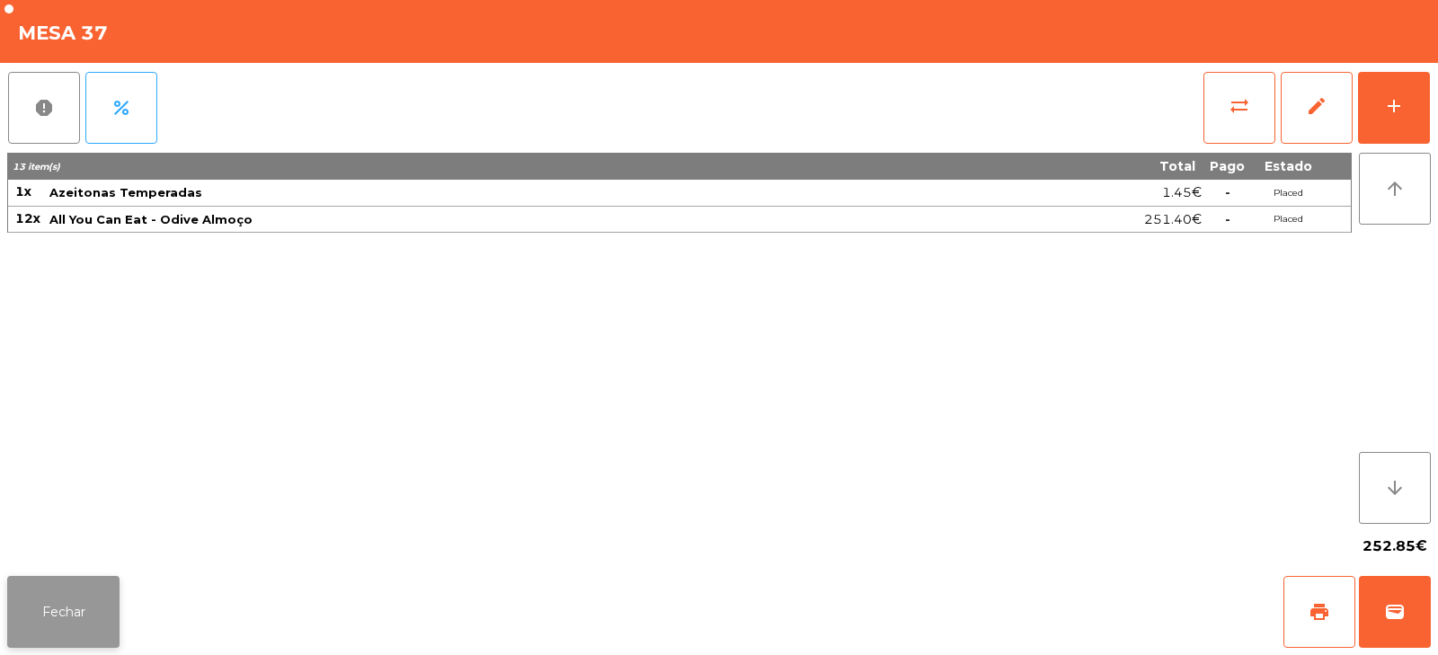
click at [61, 615] on button "Fechar" at bounding box center [63, 612] width 112 height 72
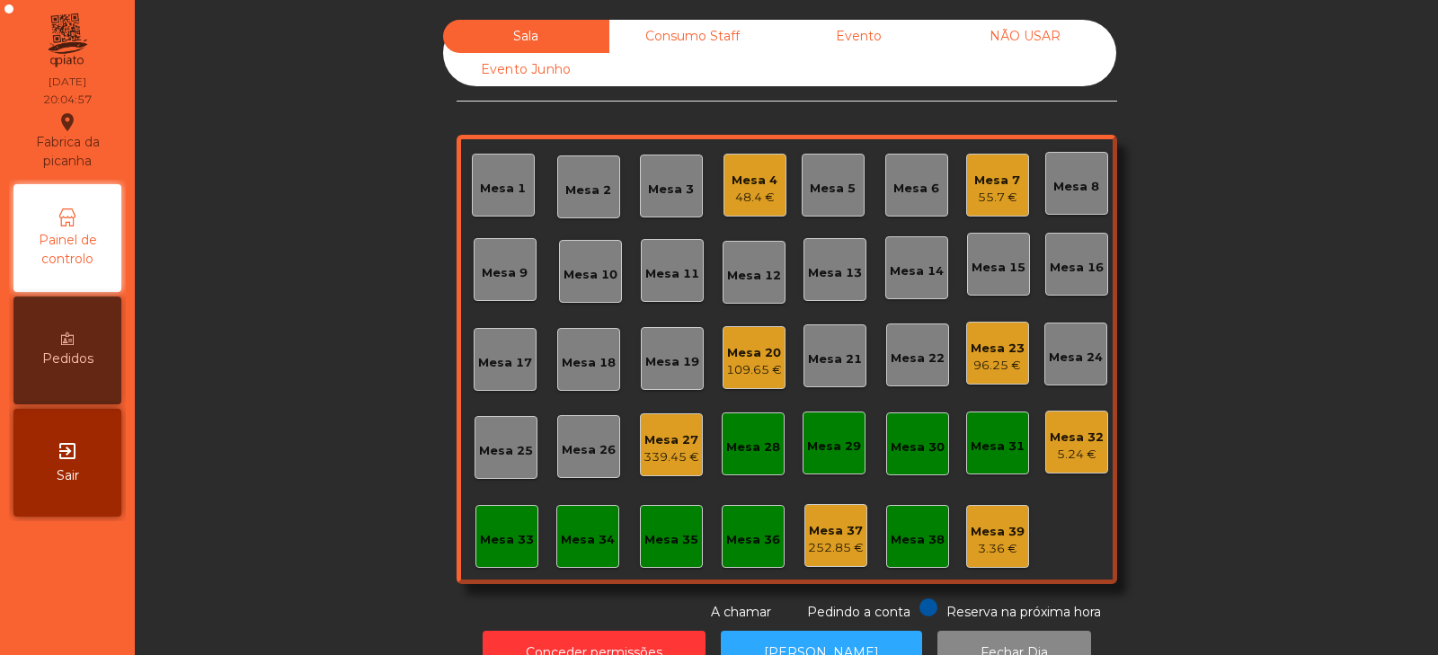
scroll to position [53, 0]
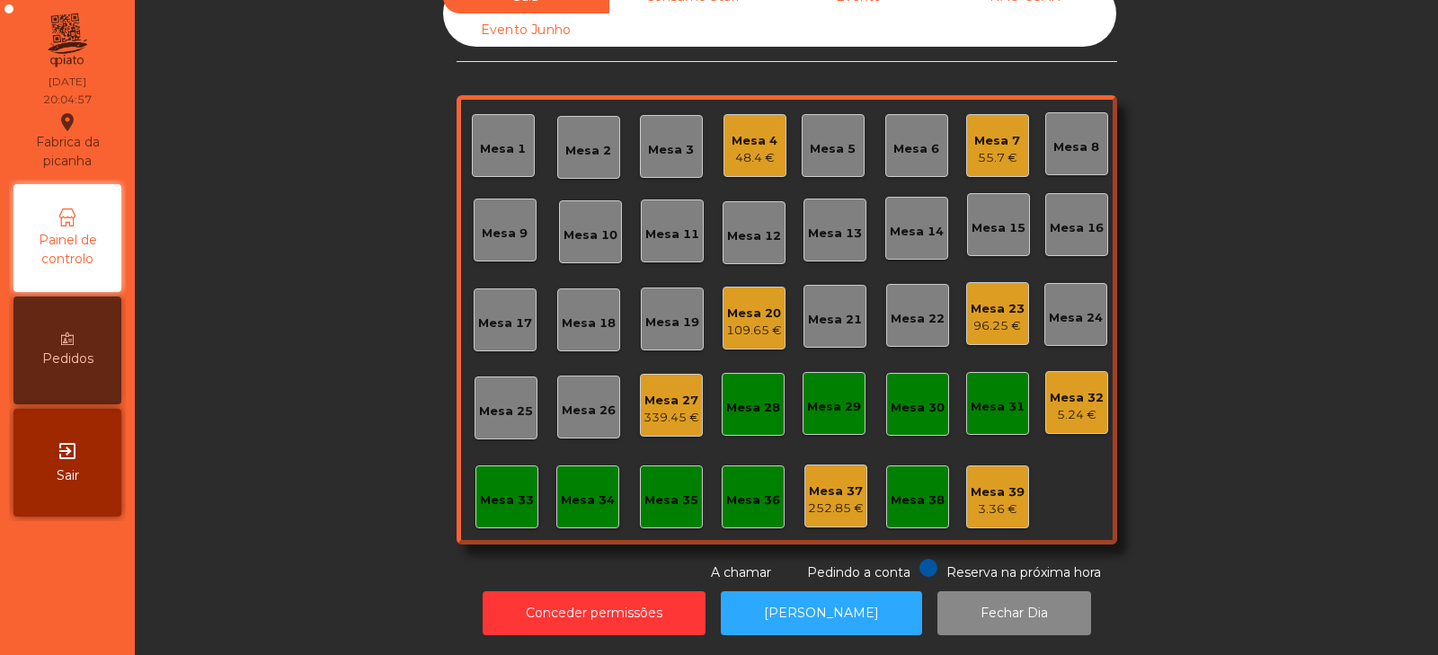
click at [975, 500] on div "3.36 €" at bounding box center [997, 509] width 54 height 18
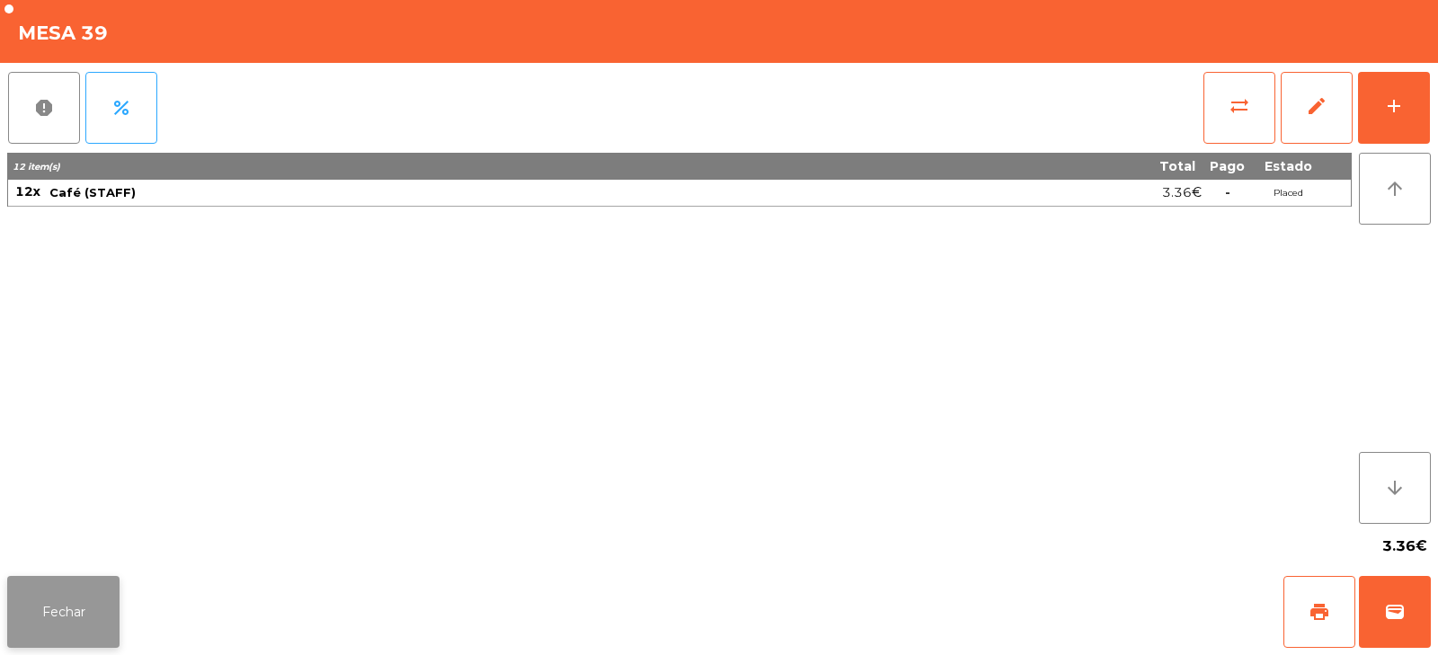
click at [82, 622] on button "Fechar" at bounding box center [63, 612] width 112 height 72
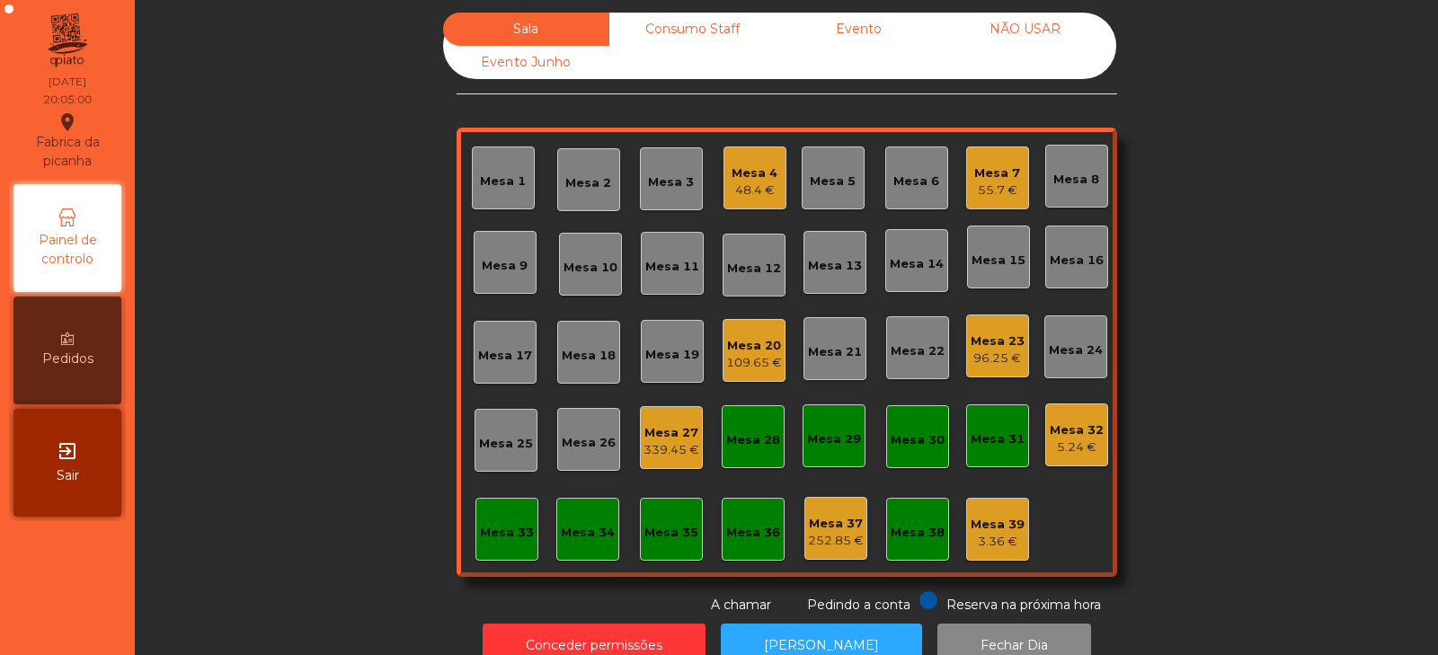
scroll to position [0, 0]
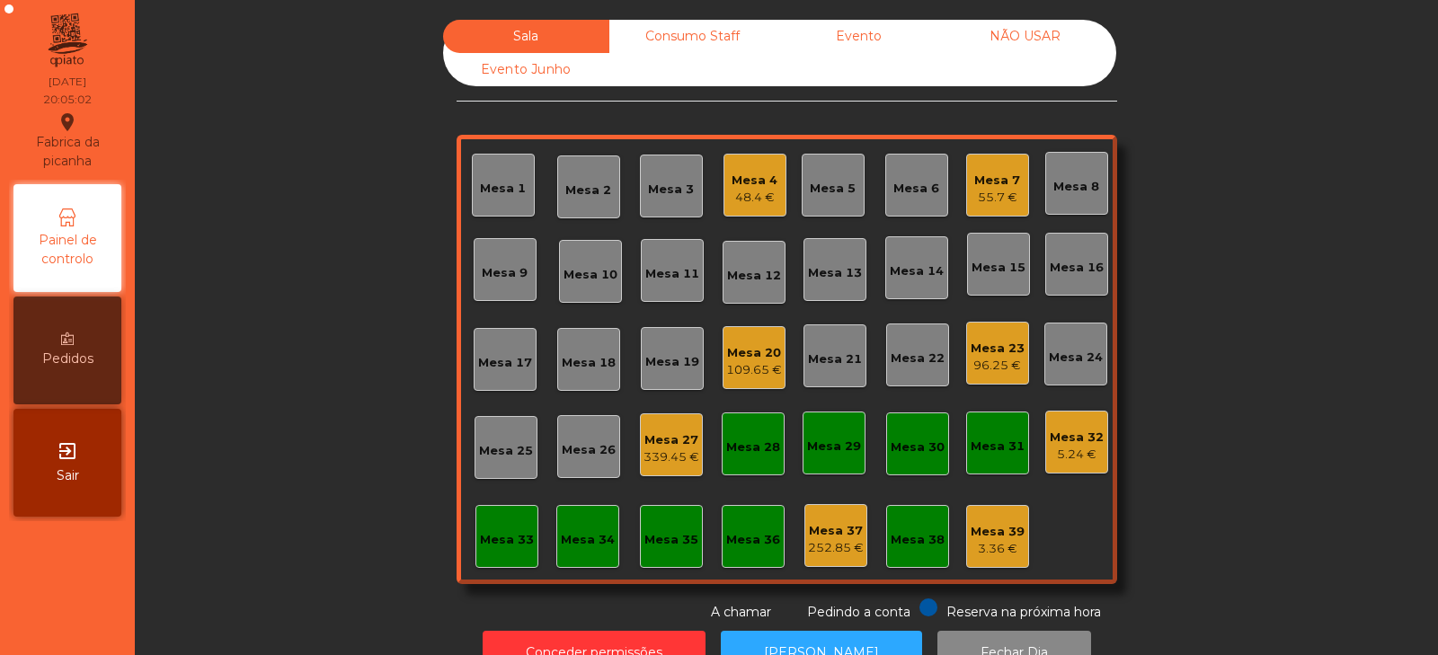
click at [987, 172] on div "Mesa 7" at bounding box center [997, 181] width 46 height 18
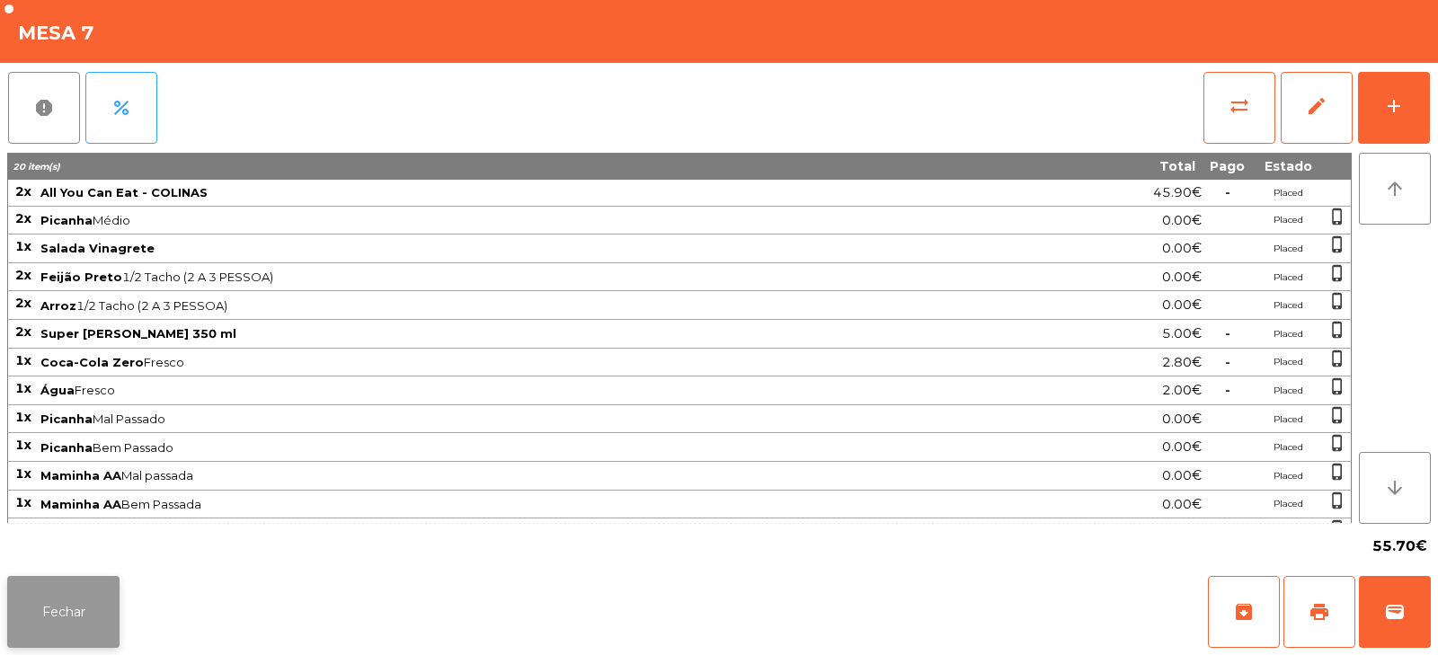
click at [84, 611] on button "Fechar" at bounding box center [63, 612] width 112 height 72
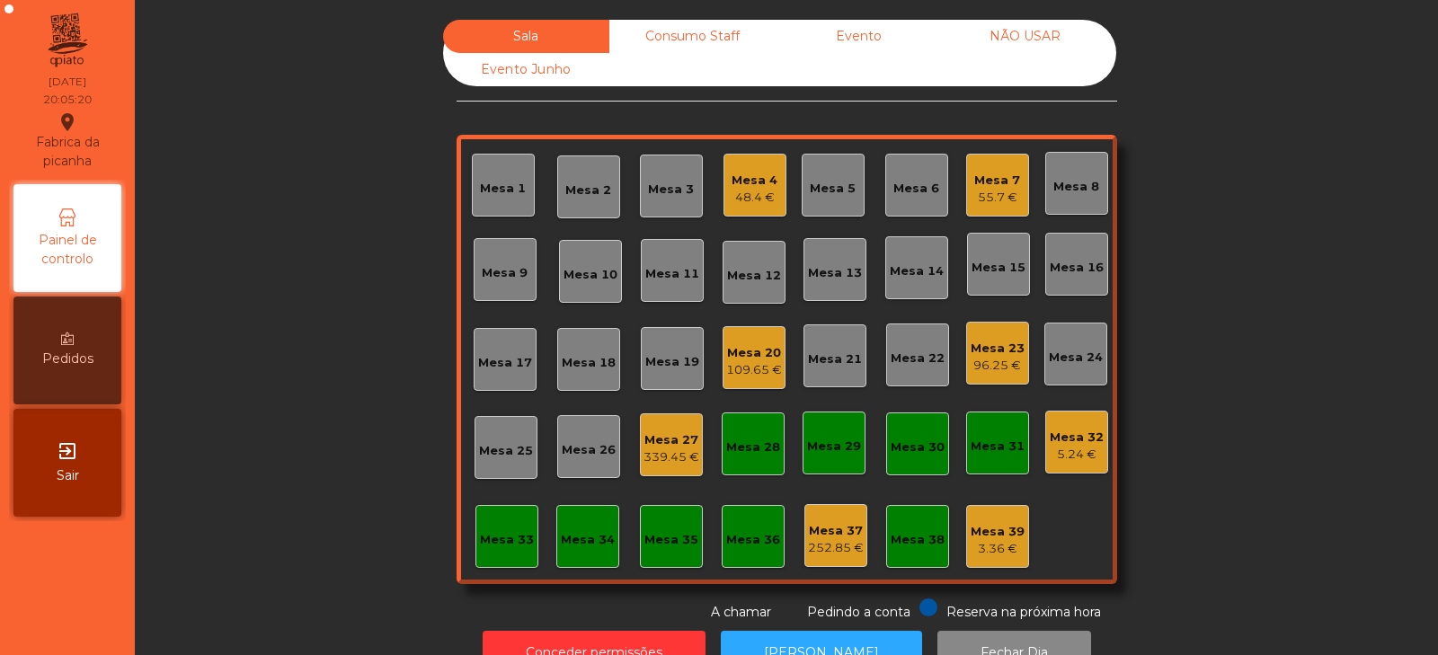
click at [993, 192] on div "55.7 €" at bounding box center [997, 198] width 46 height 18
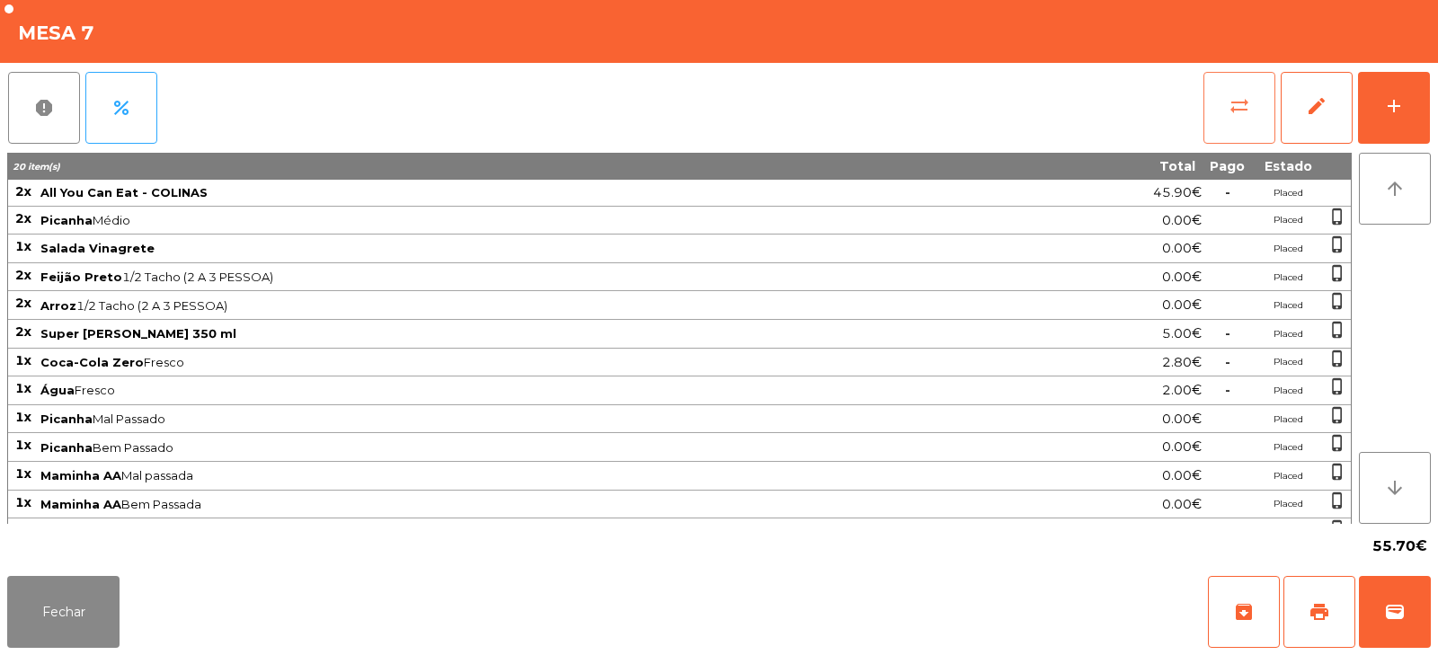
click at [1210, 103] on button "sync_alt" at bounding box center [1239, 108] width 72 height 72
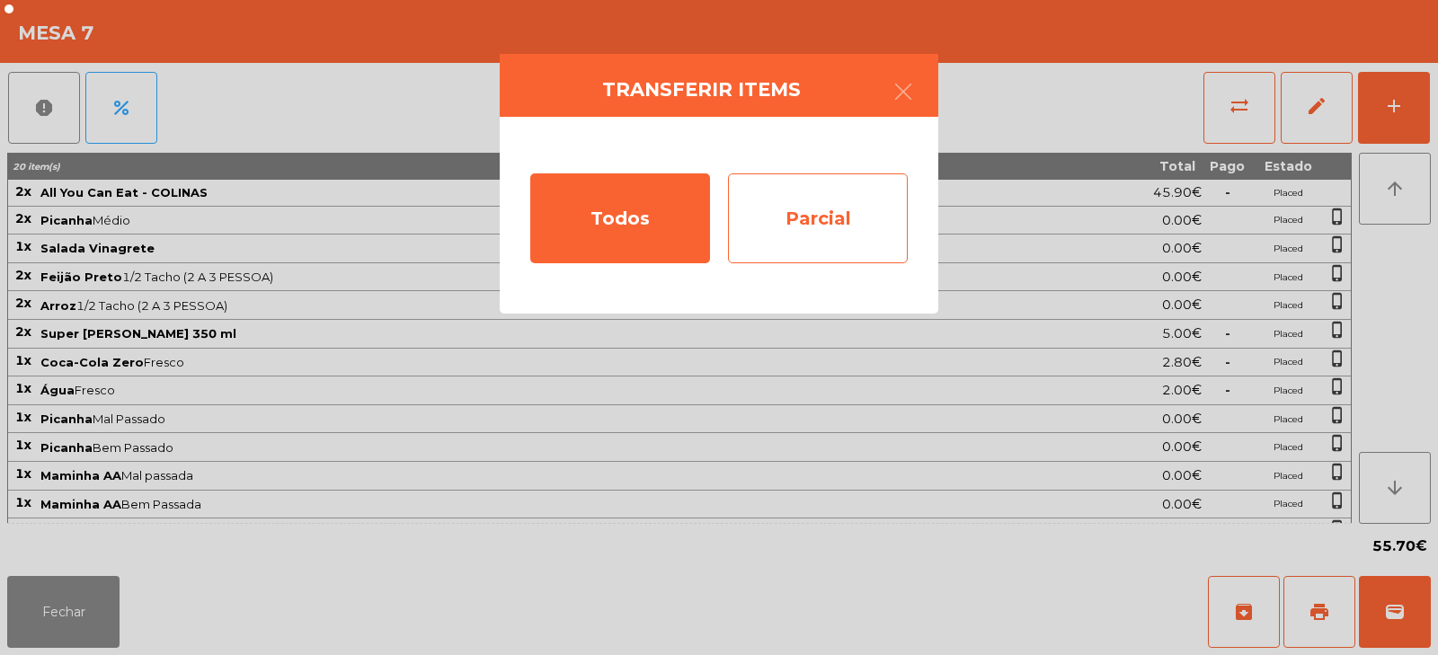
click at [797, 231] on div "Parcial" at bounding box center [818, 218] width 180 height 90
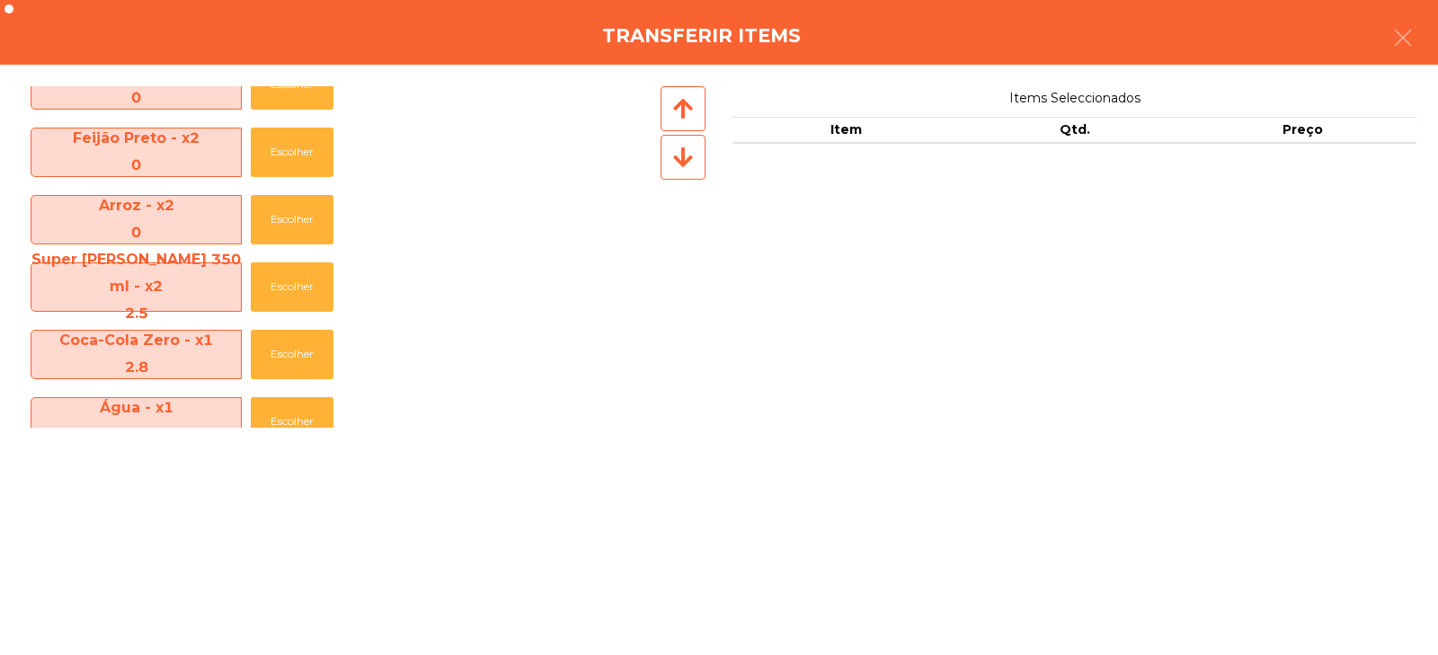
scroll to position [169, 0]
click at [297, 280] on button "Escolher" at bounding box center [292, 287] width 83 height 49
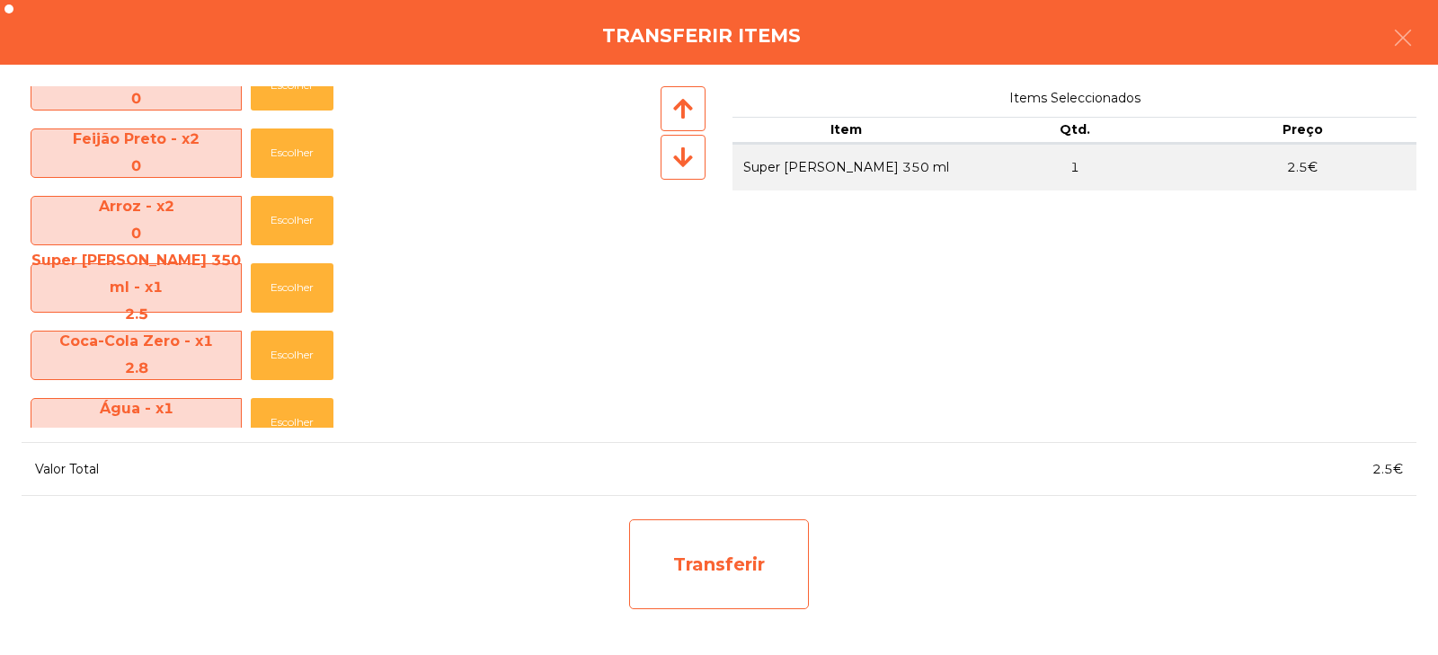
click at [713, 568] on div "Transferir" at bounding box center [719, 564] width 180 height 90
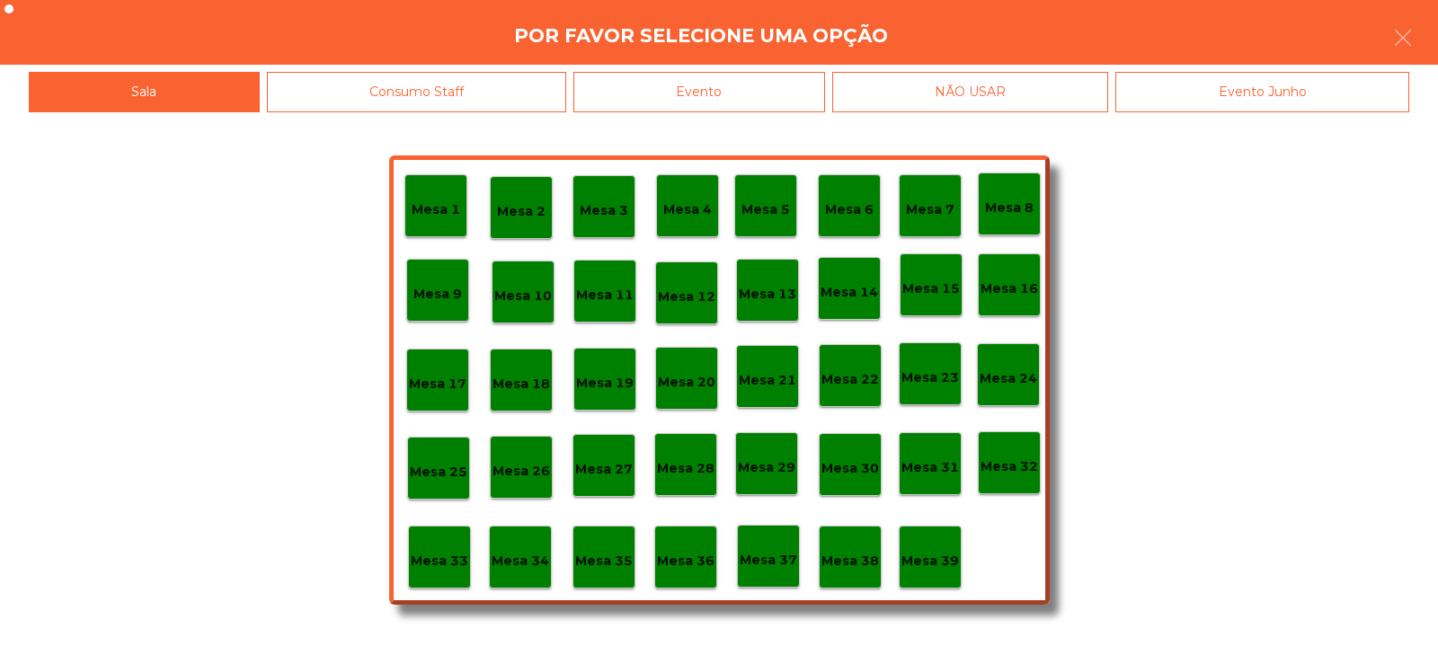
click at [688, 212] on p "Mesa 4" at bounding box center [687, 209] width 49 height 21
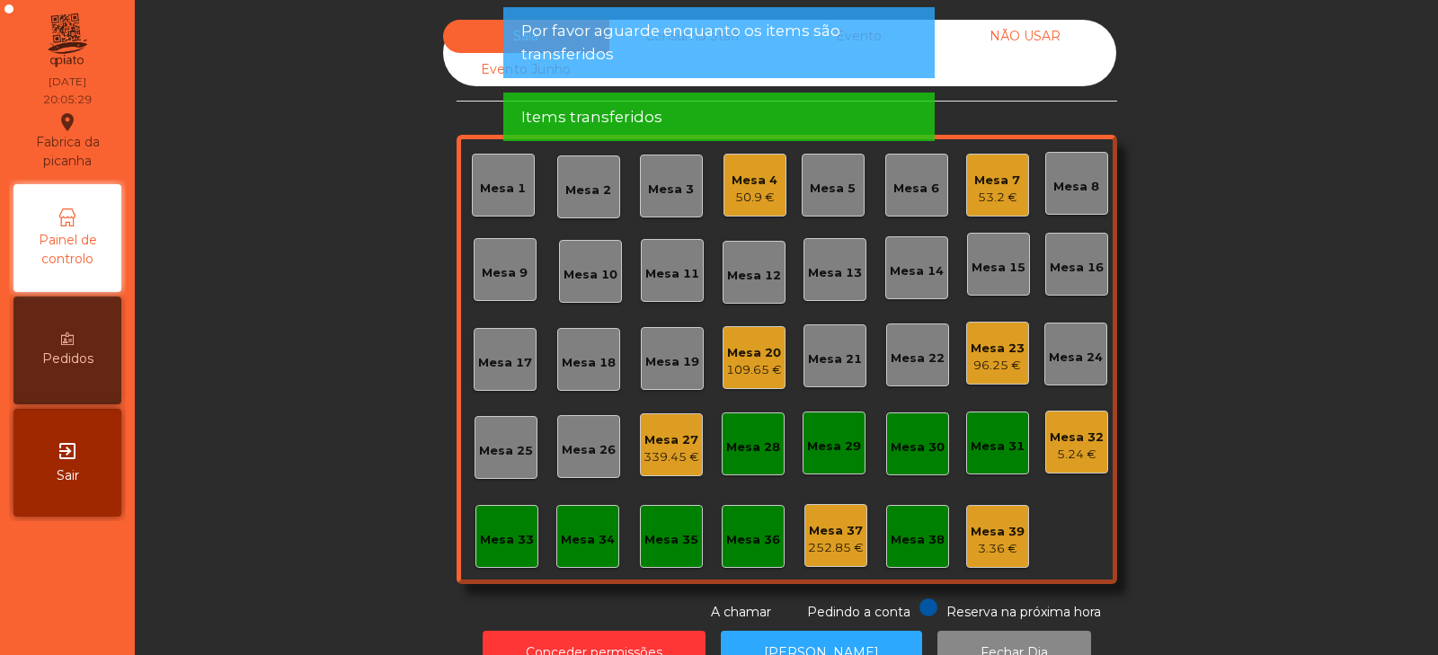
click at [994, 195] on div "53.2 €" at bounding box center [997, 198] width 46 height 18
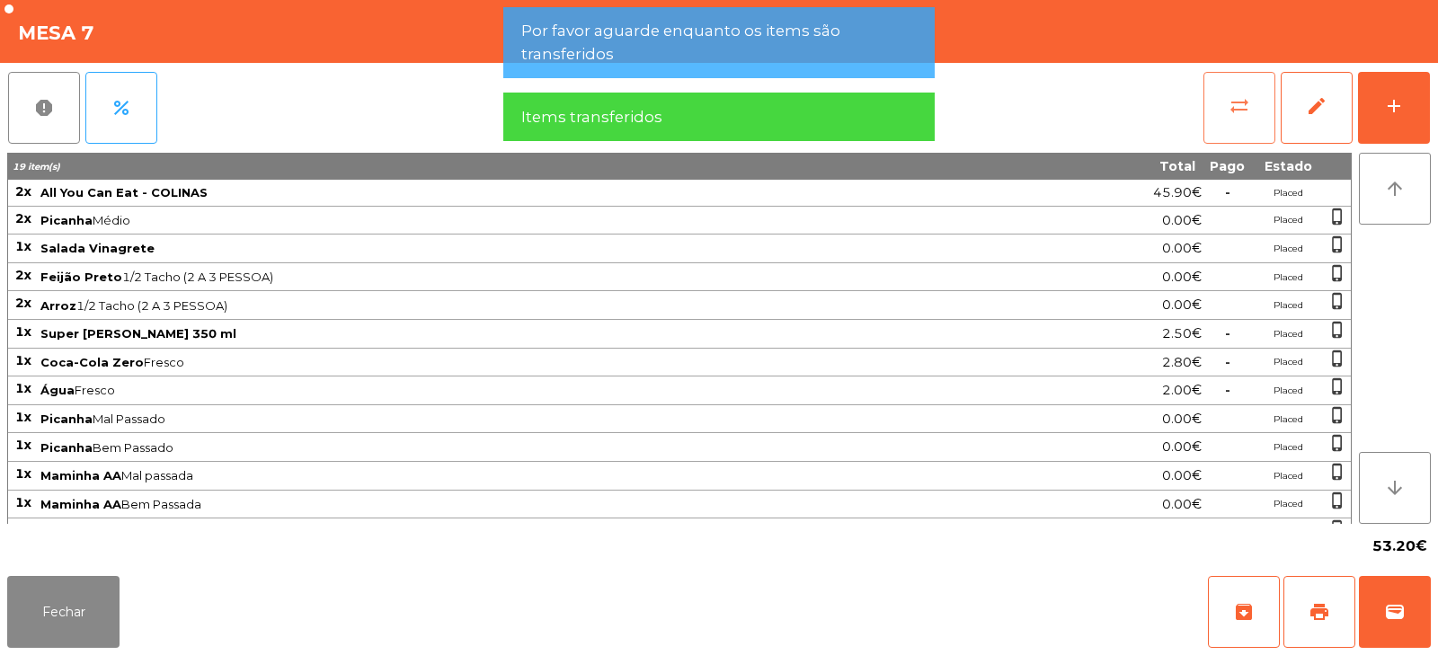
click at [1256, 114] on button "sync_alt" at bounding box center [1239, 108] width 72 height 72
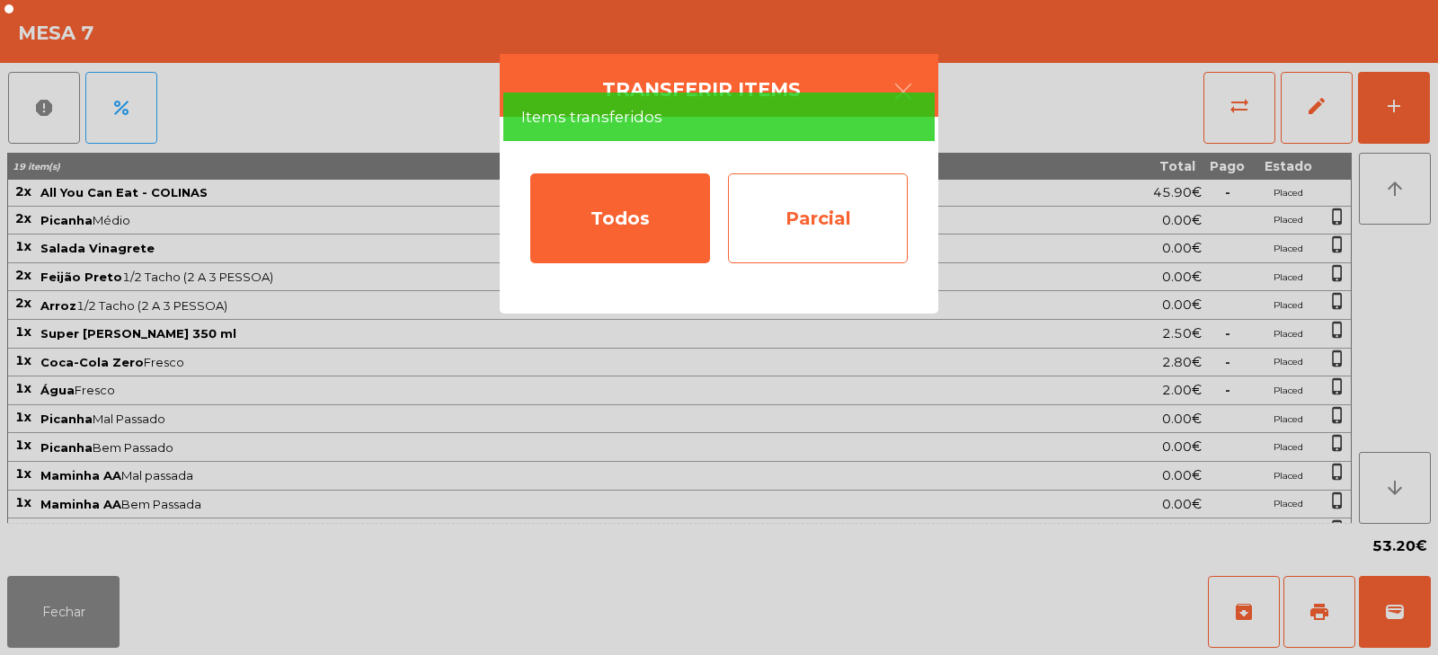
click at [822, 214] on div "Parcial" at bounding box center [818, 218] width 180 height 90
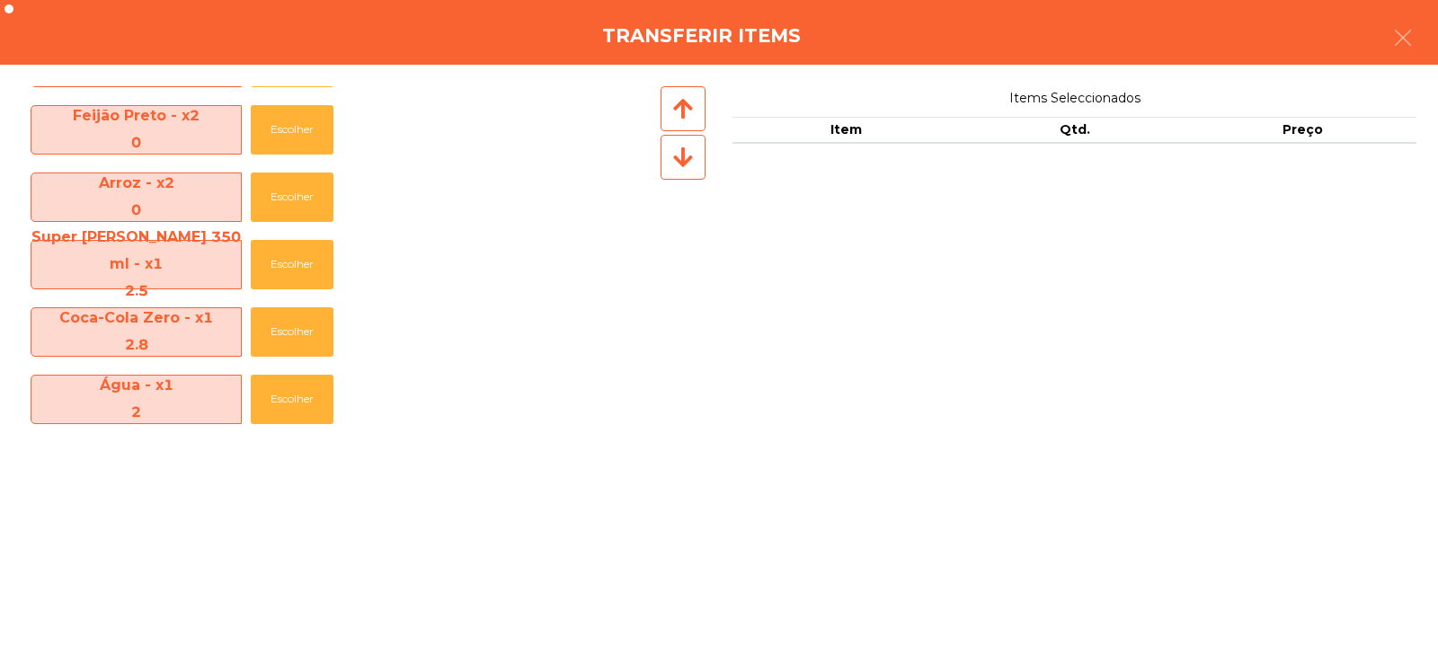
scroll to position [112, 0]
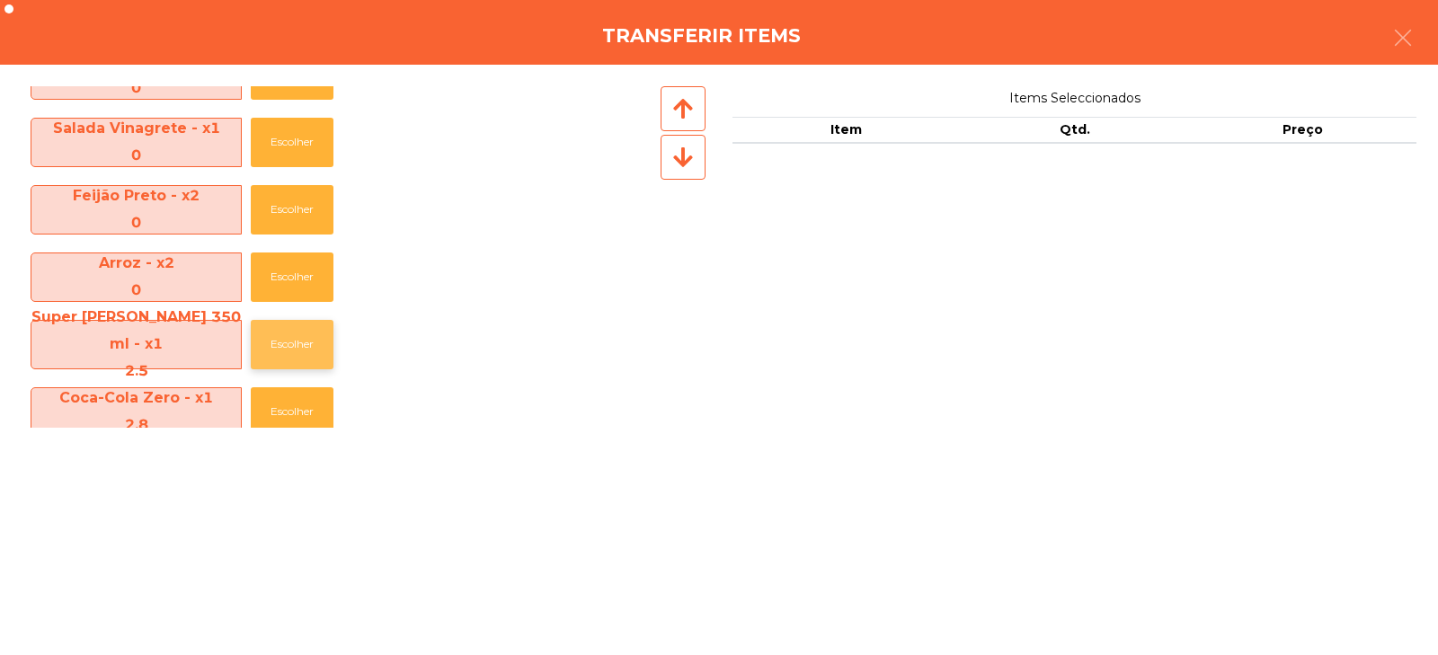
click at [276, 344] on button "Escolher" at bounding box center [292, 344] width 83 height 49
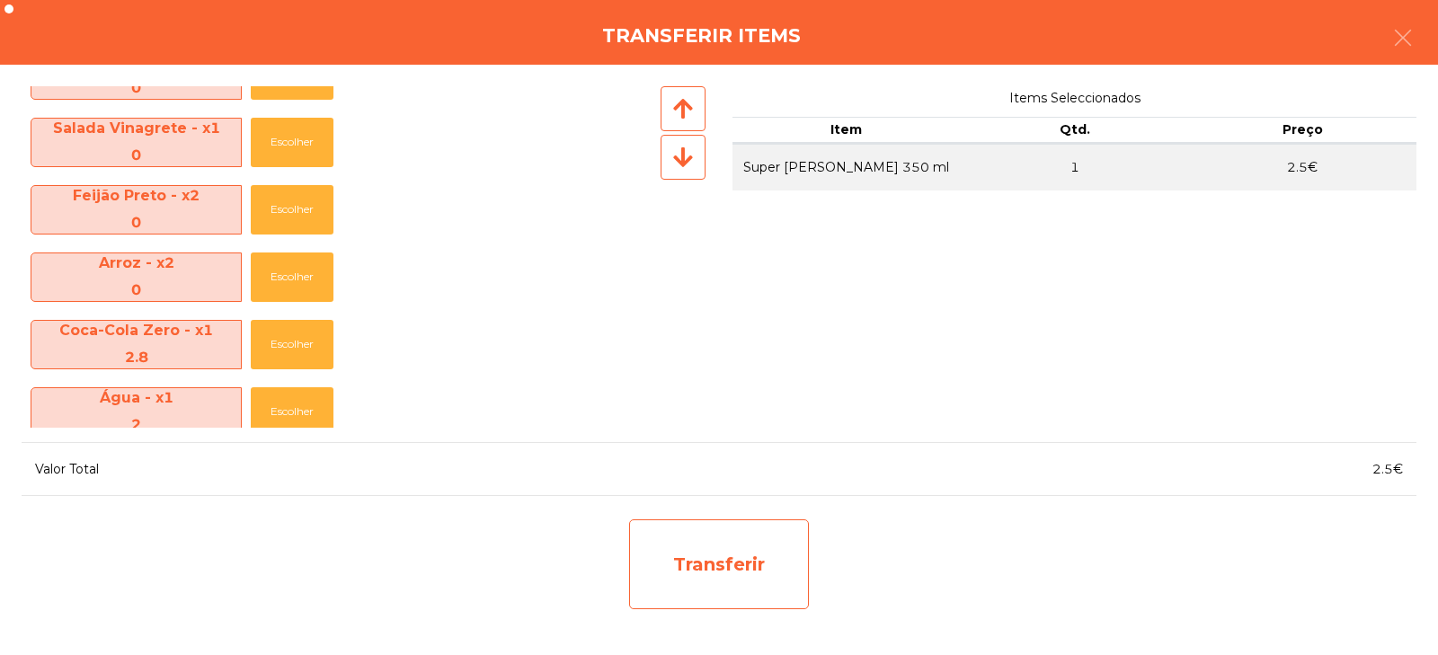
click at [706, 559] on div "Transferir" at bounding box center [719, 564] width 180 height 90
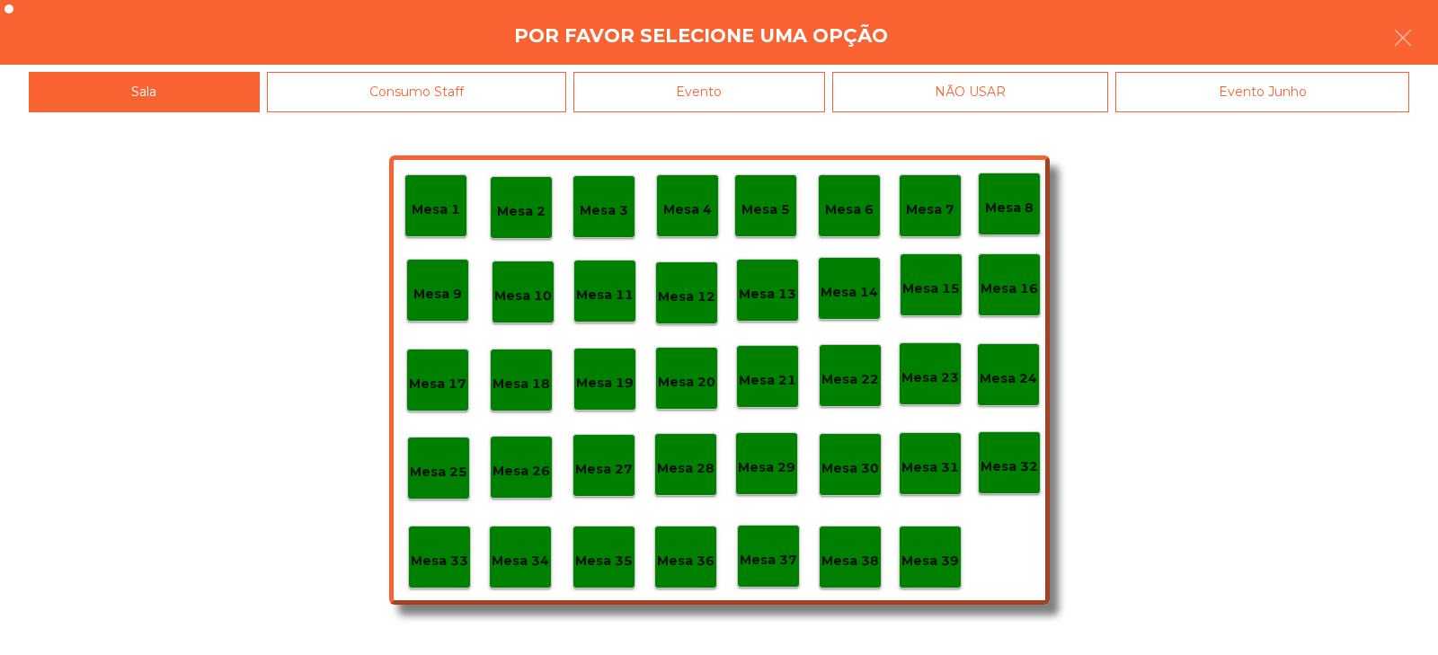
click at [775, 564] on p "Mesa 37" at bounding box center [768, 560] width 58 height 21
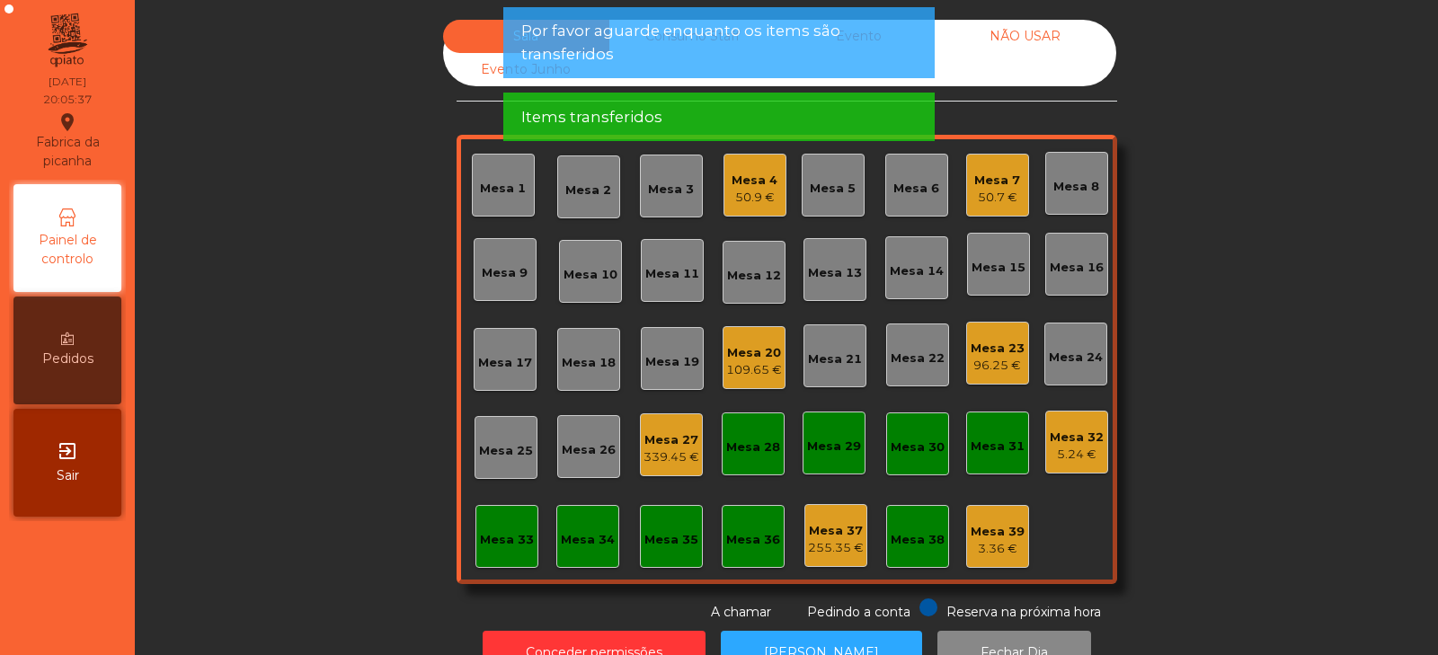
click at [991, 192] on div "50.7 €" at bounding box center [997, 198] width 46 height 18
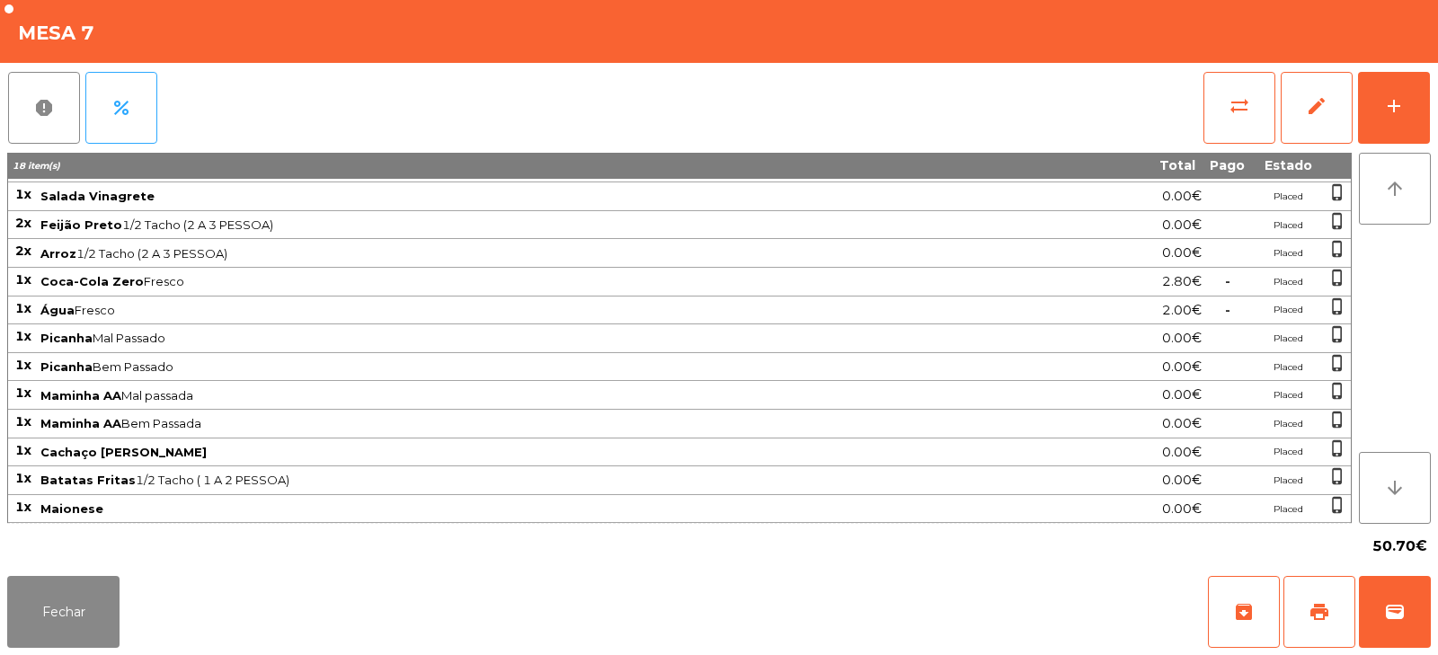
scroll to position [0, 0]
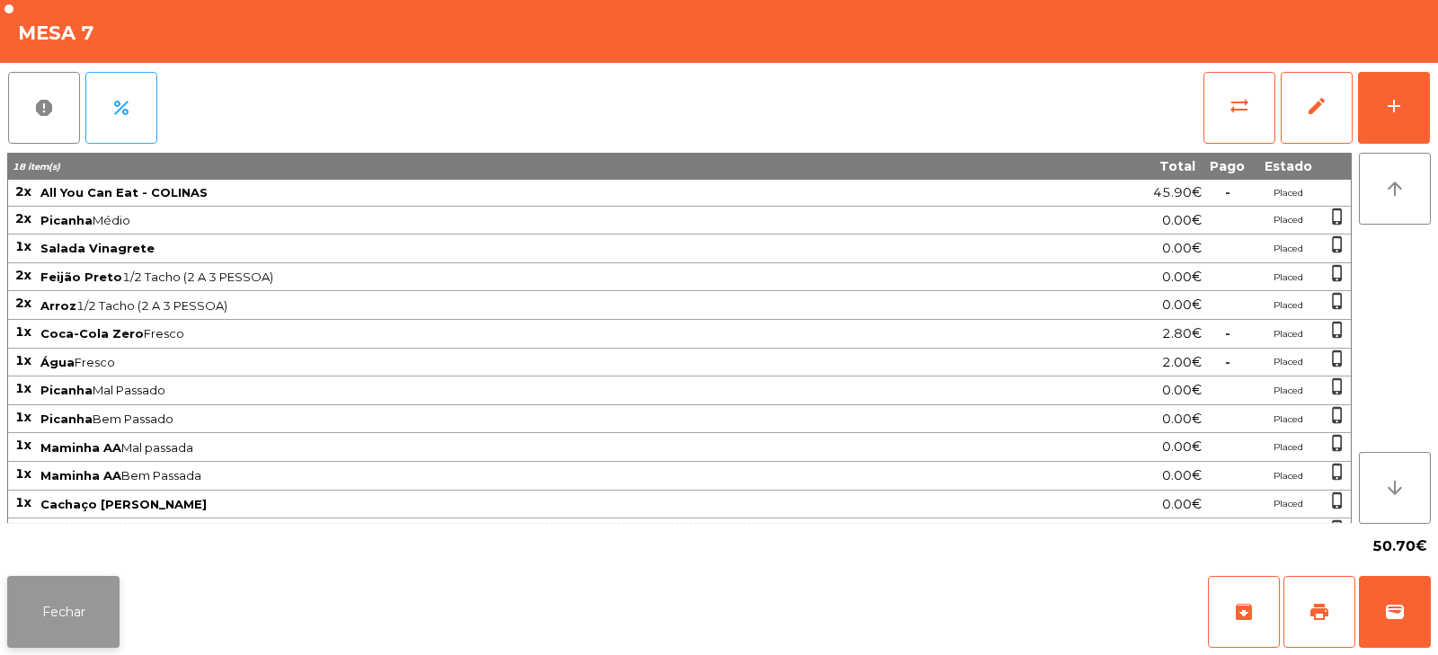
click at [84, 579] on button "Fechar" at bounding box center [63, 612] width 112 height 72
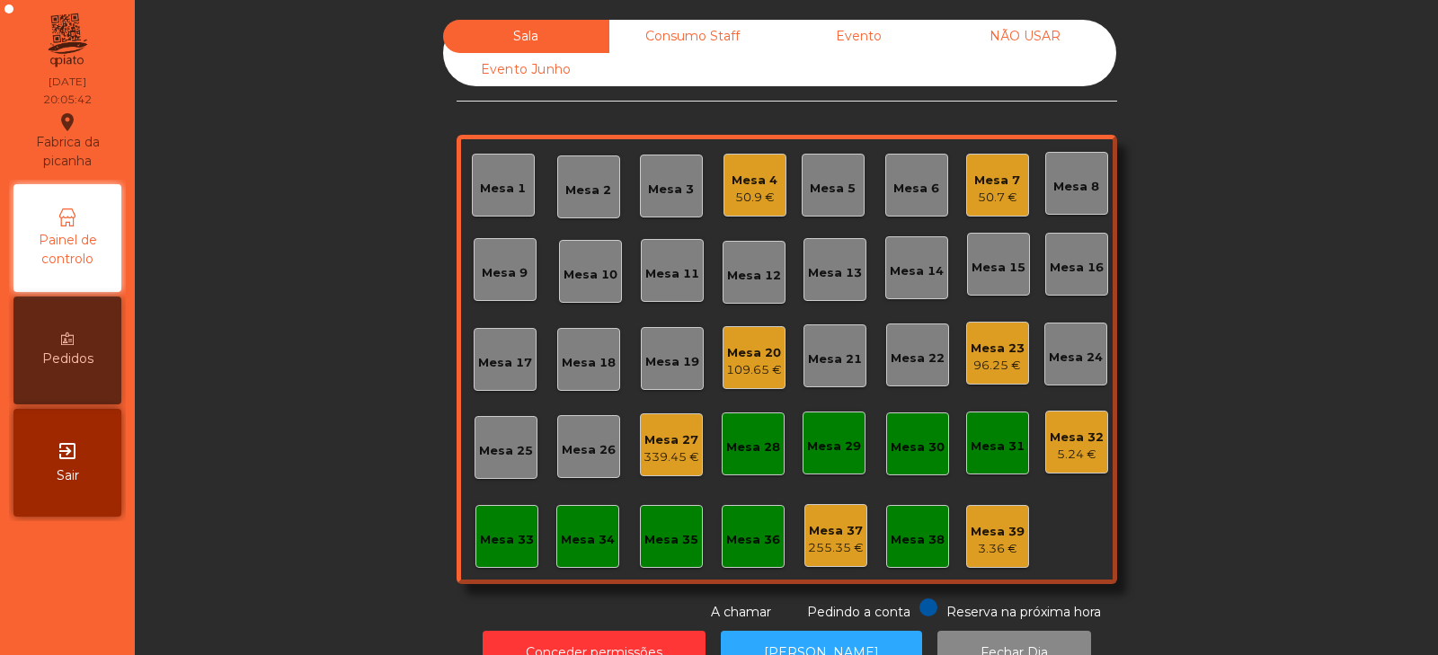
click at [754, 187] on div "Mesa 4" at bounding box center [754, 181] width 46 height 18
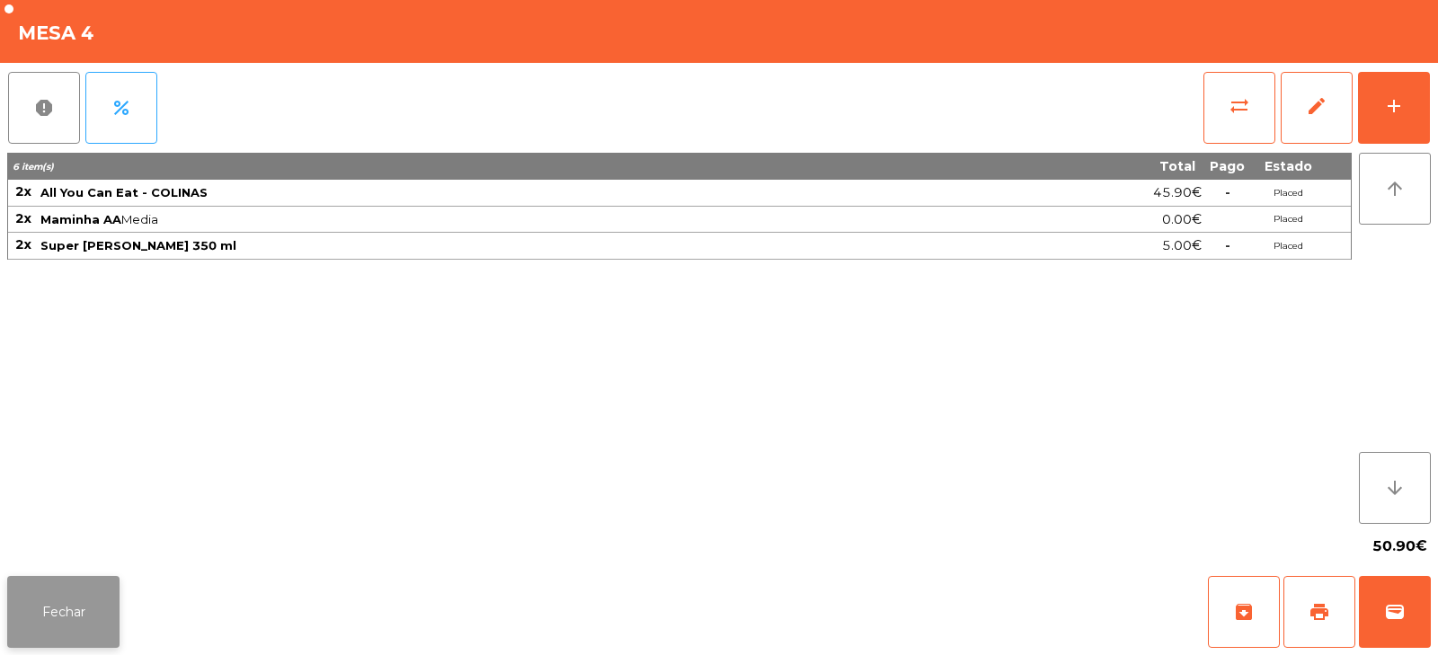
click at [86, 612] on button "Fechar" at bounding box center [63, 612] width 112 height 72
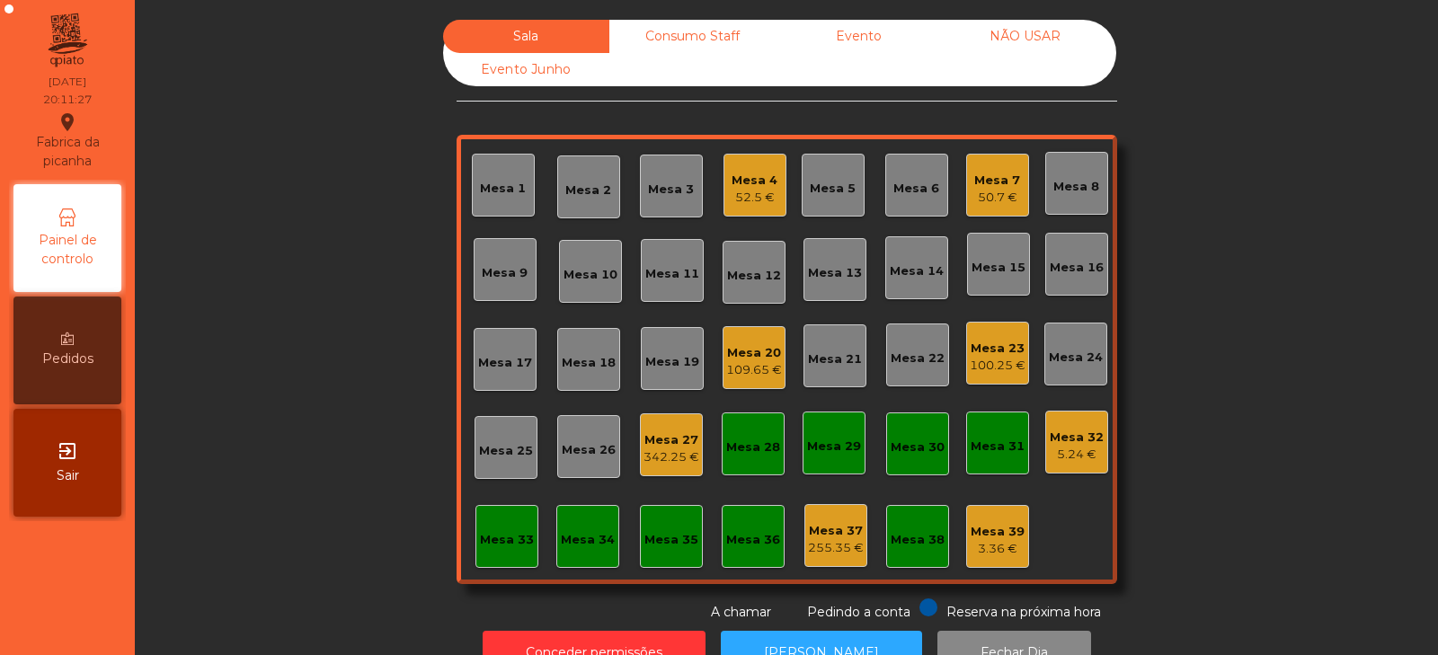
click at [659, 366] on div "Mesa 19" at bounding box center [672, 362] width 54 height 18
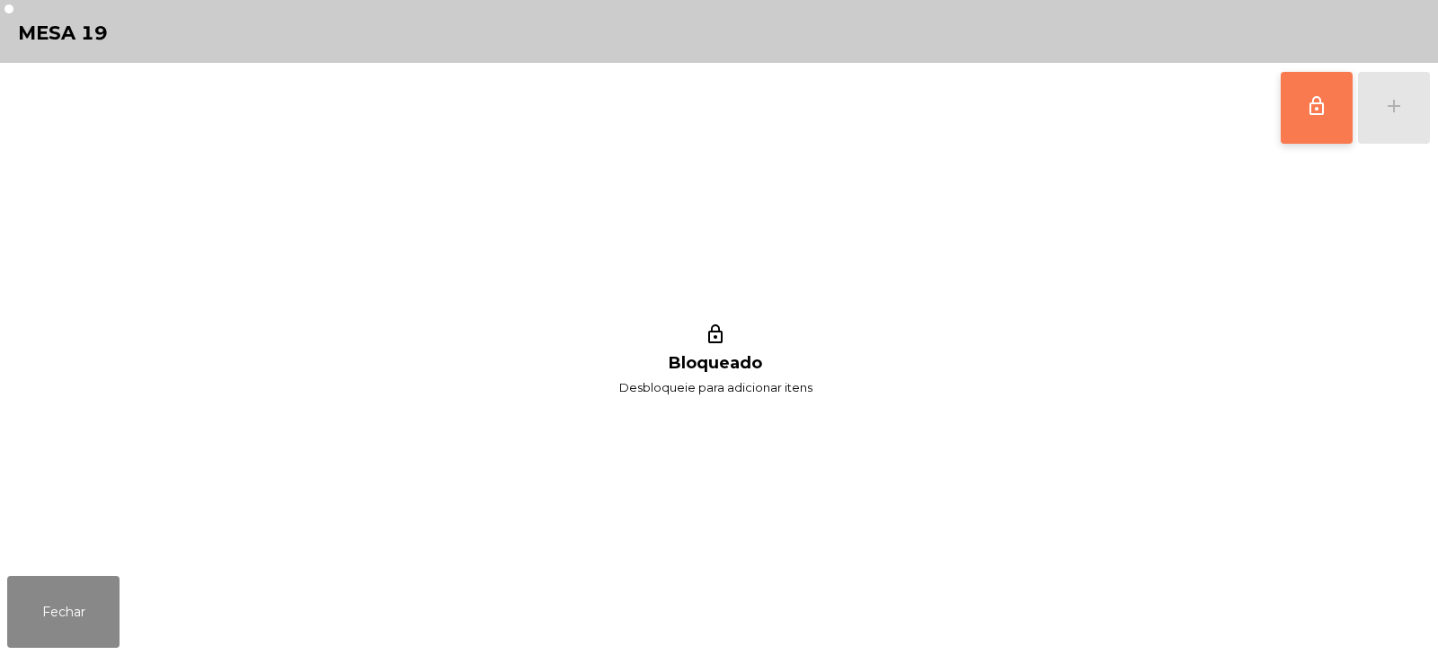
click at [1323, 121] on button "lock_outline" at bounding box center [1316, 108] width 72 height 72
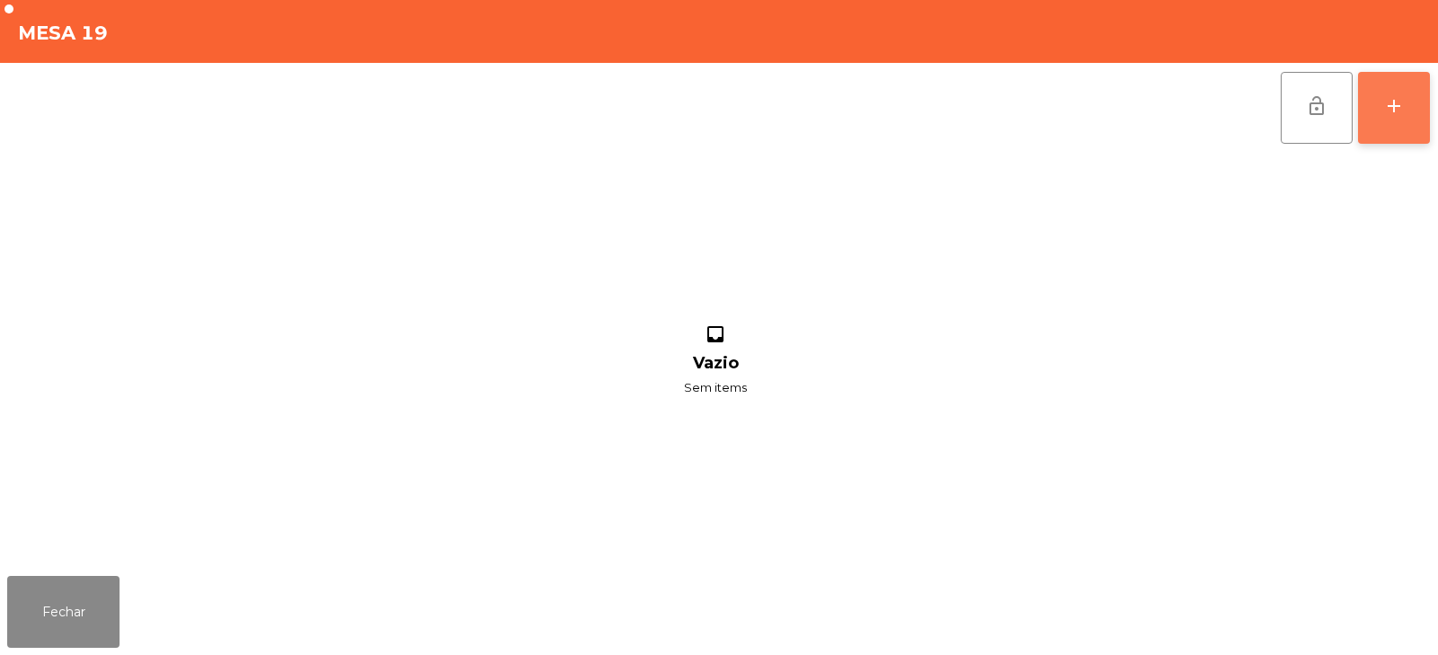
click at [1402, 113] on div "add" at bounding box center [1394, 106] width 22 height 22
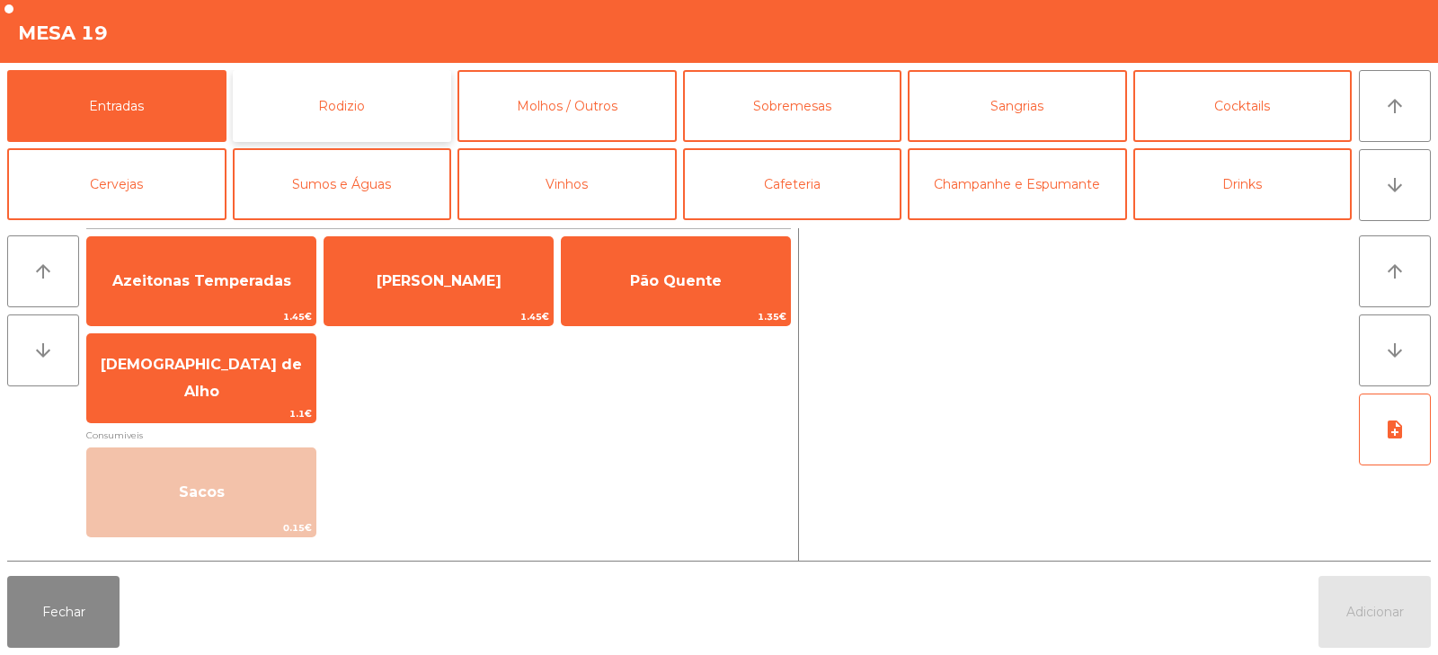
click at [325, 114] on button "Rodizio" at bounding box center [342, 106] width 219 height 72
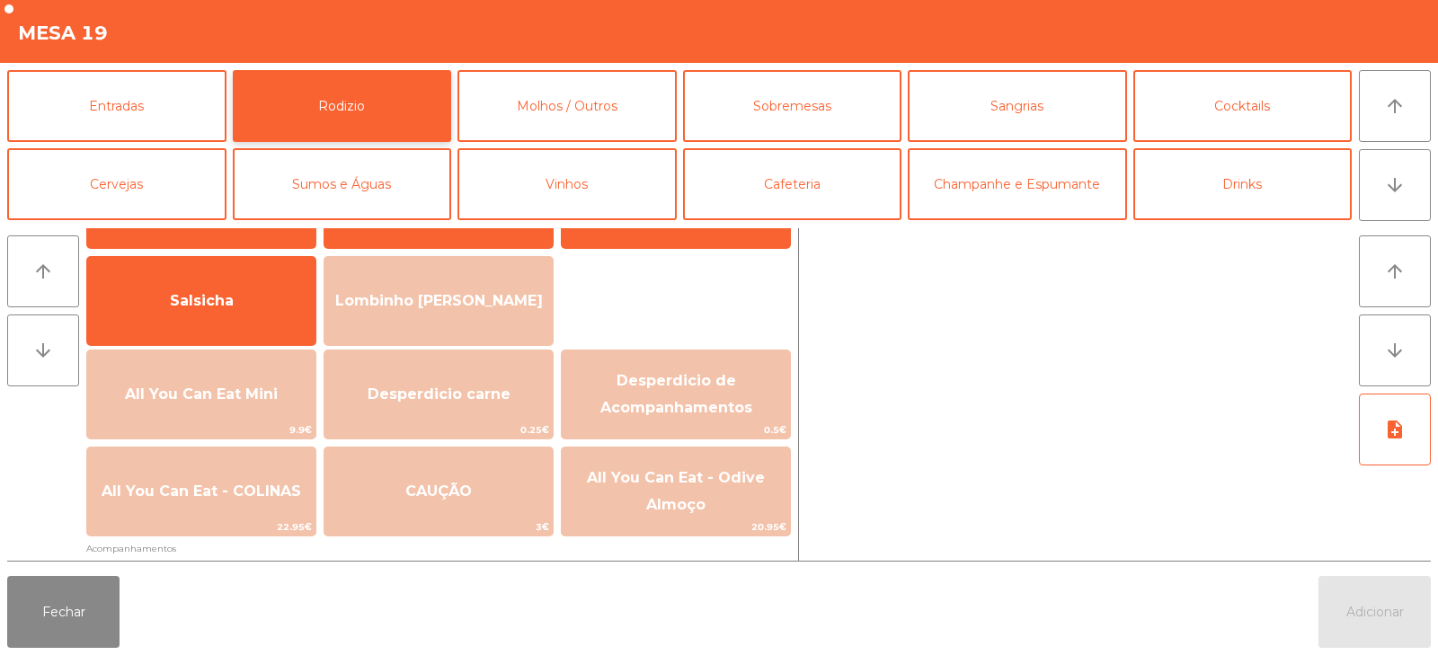
scroll to position [155, 0]
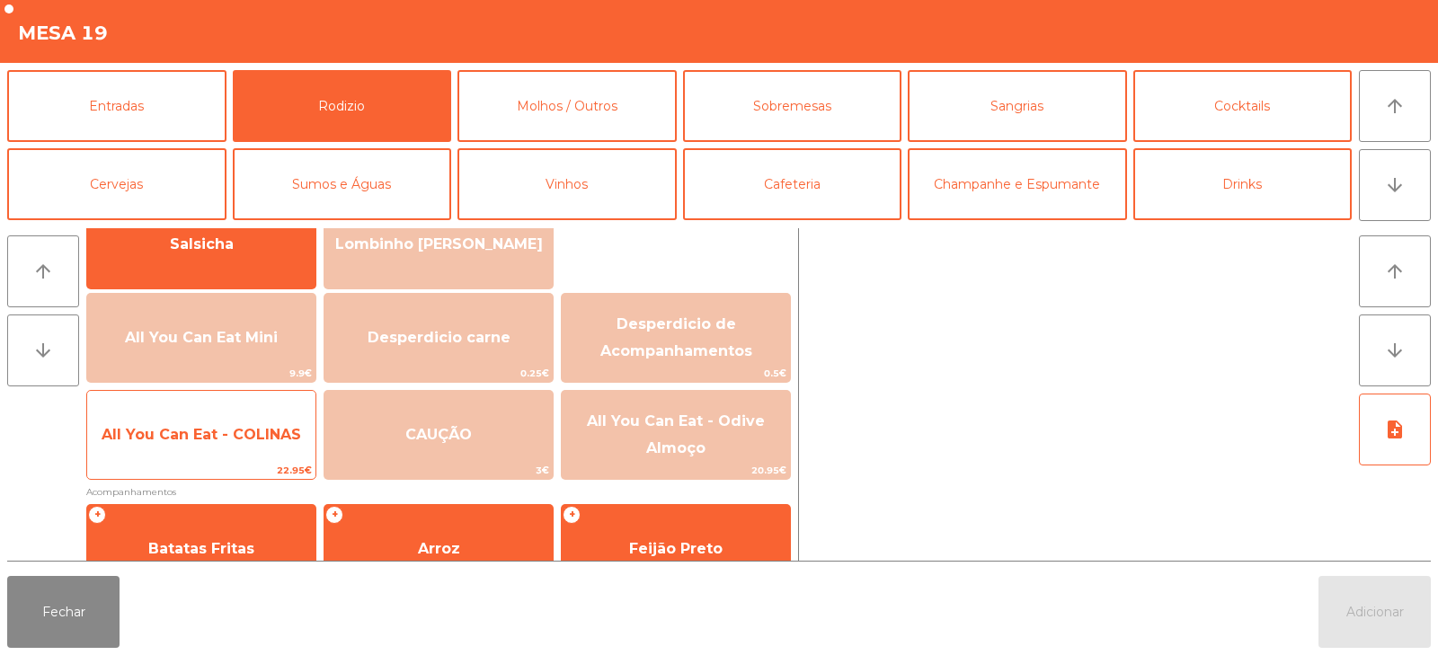
click at [242, 443] on span "All You Can Eat - COLINAS" at bounding box center [201, 435] width 228 height 49
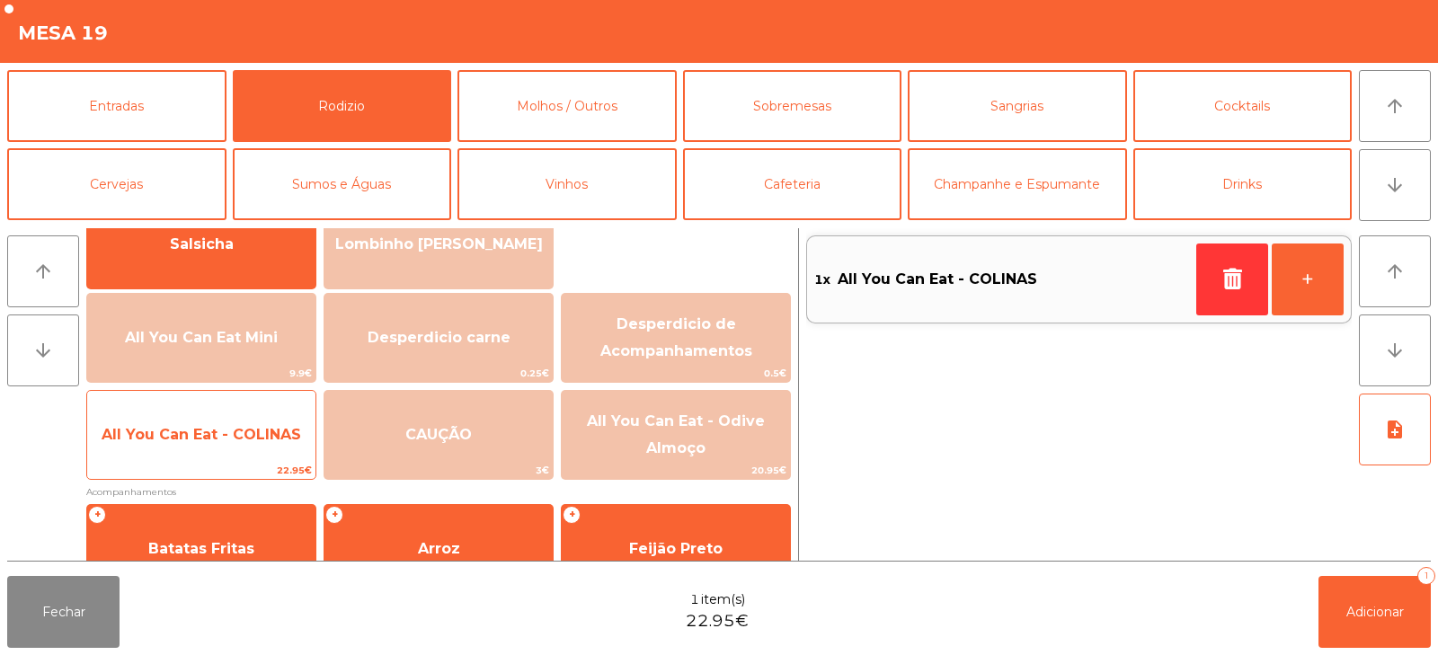
click at [248, 446] on span "All You Can Eat - COLINAS" at bounding box center [201, 435] width 228 height 49
click at [247, 447] on span "All You Can Eat - COLINAS" at bounding box center [201, 435] width 228 height 49
click at [252, 447] on span "All You Can Eat - COLINAS" at bounding box center [201, 435] width 228 height 49
click at [259, 446] on span "All You Can Eat - COLINAS" at bounding box center [201, 435] width 228 height 49
click at [248, 449] on span "All You Can Eat - COLINAS" at bounding box center [201, 435] width 228 height 49
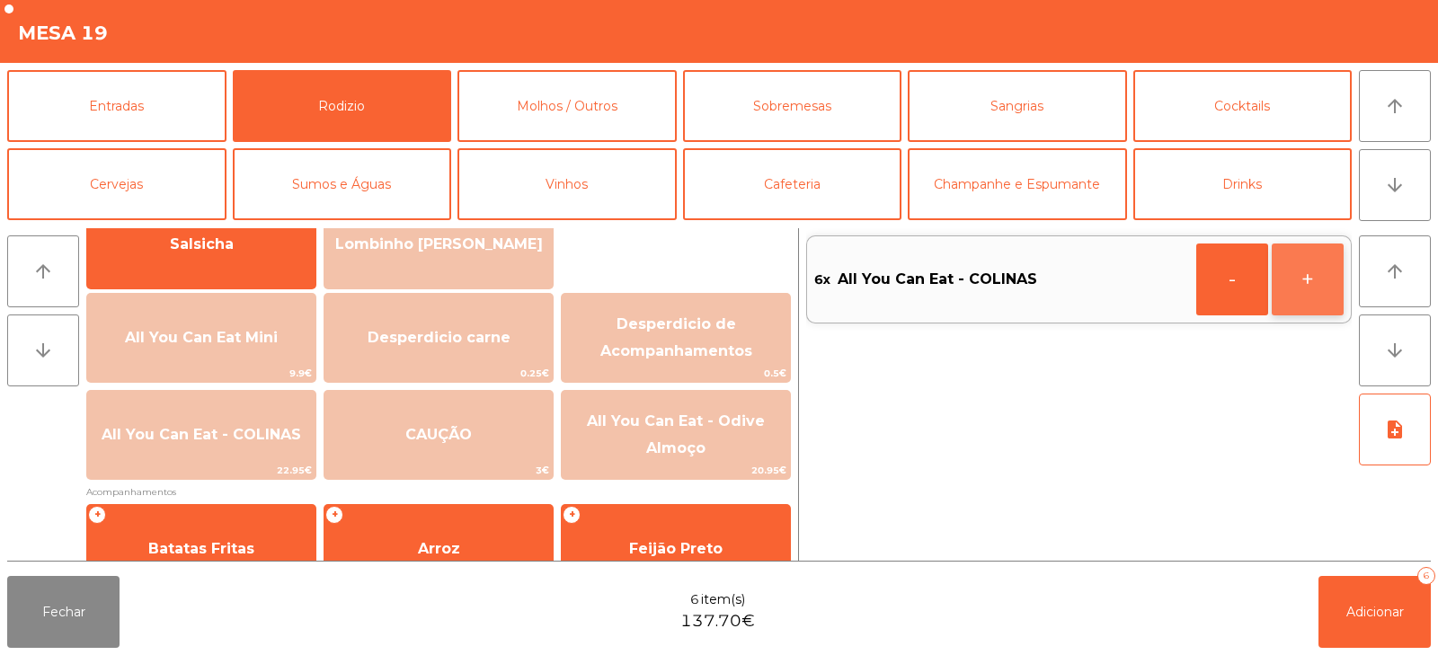
click at [1307, 282] on button "+" at bounding box center [1307, 279] width 72 height 72
click at [1235, 295] on button "-" at bounding box center [1232, 279] width 72 height 72
click at [1227, 276] on button "-" at bounding box center [1232, 279] width 72 height 72
click at [1366, 609] on span "Adicionar" at bounding box center [1375, 612] width 58 height 16
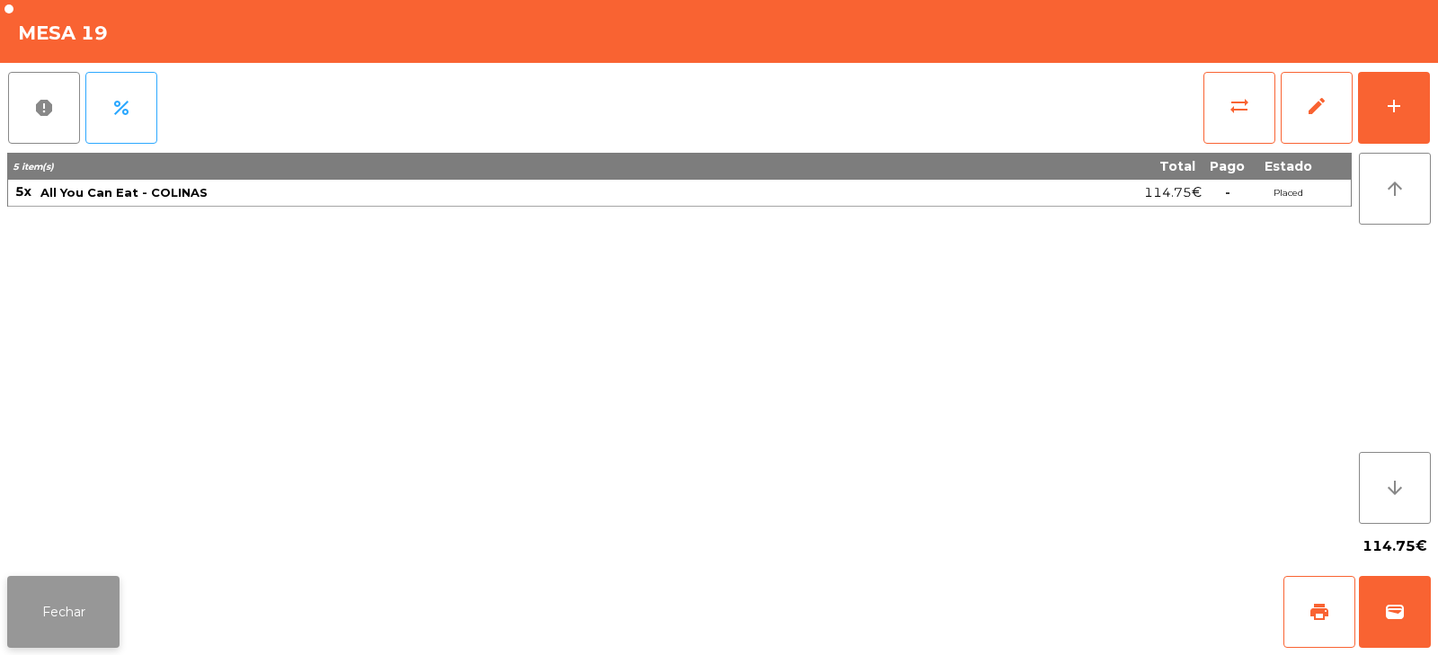
click at [63, 619] on button "Fechar" at bounding box center [63, 612] width 112 height 72
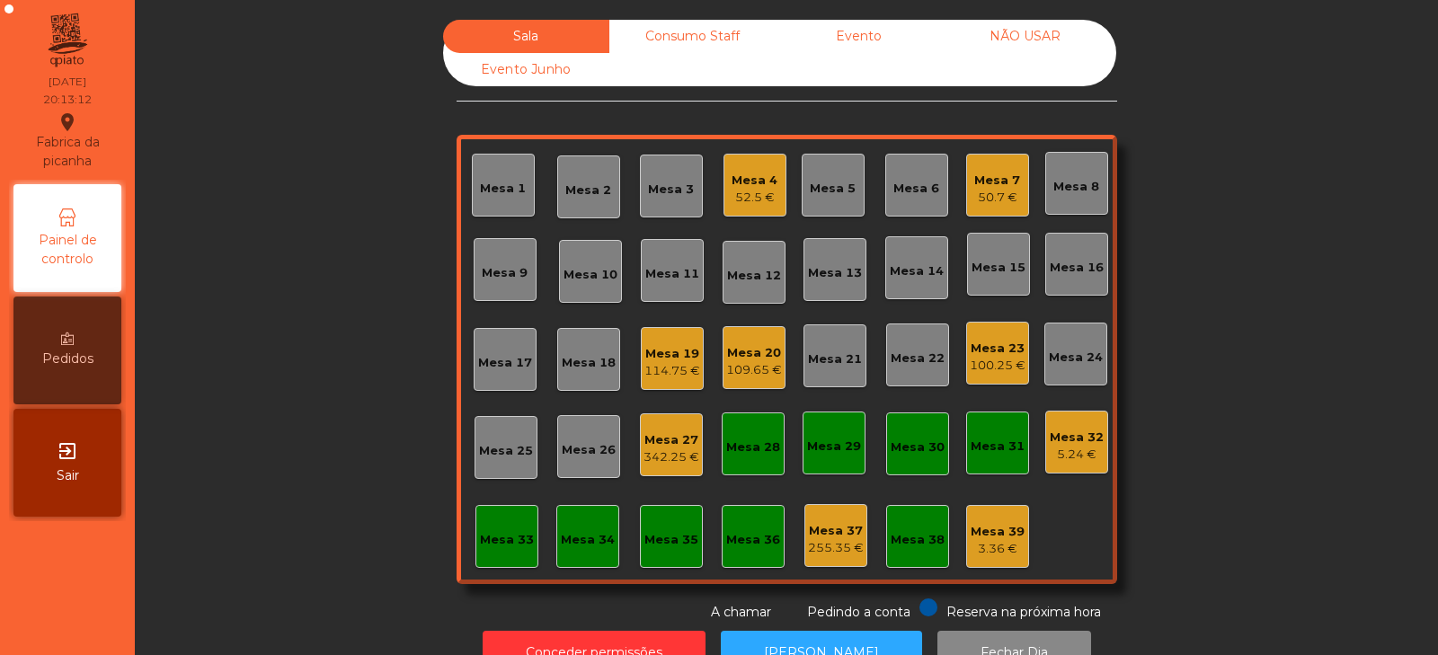
click at [890, 360] on div "Mesa 22" at bounding box center [917, 359] width 54 height 18
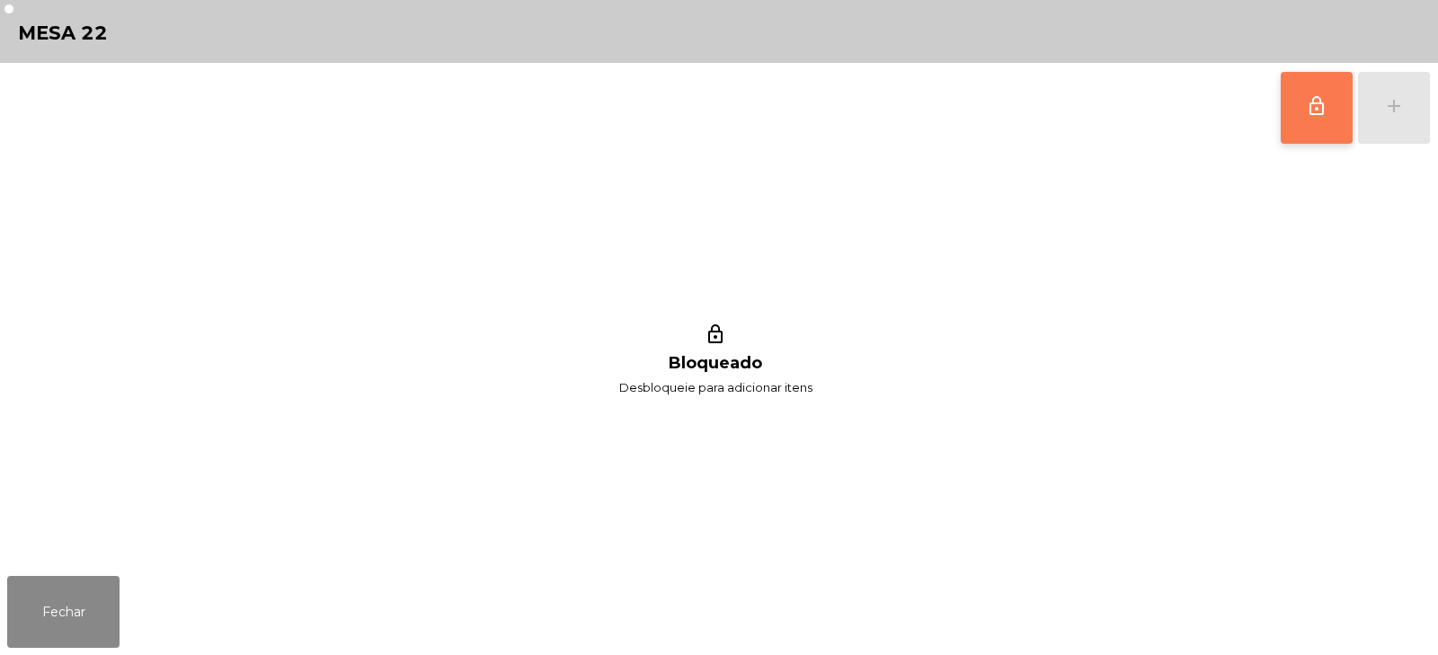
click at [1299, 111] on button "lock_outline" at bounding box center [1316, 108] width 72 height 72
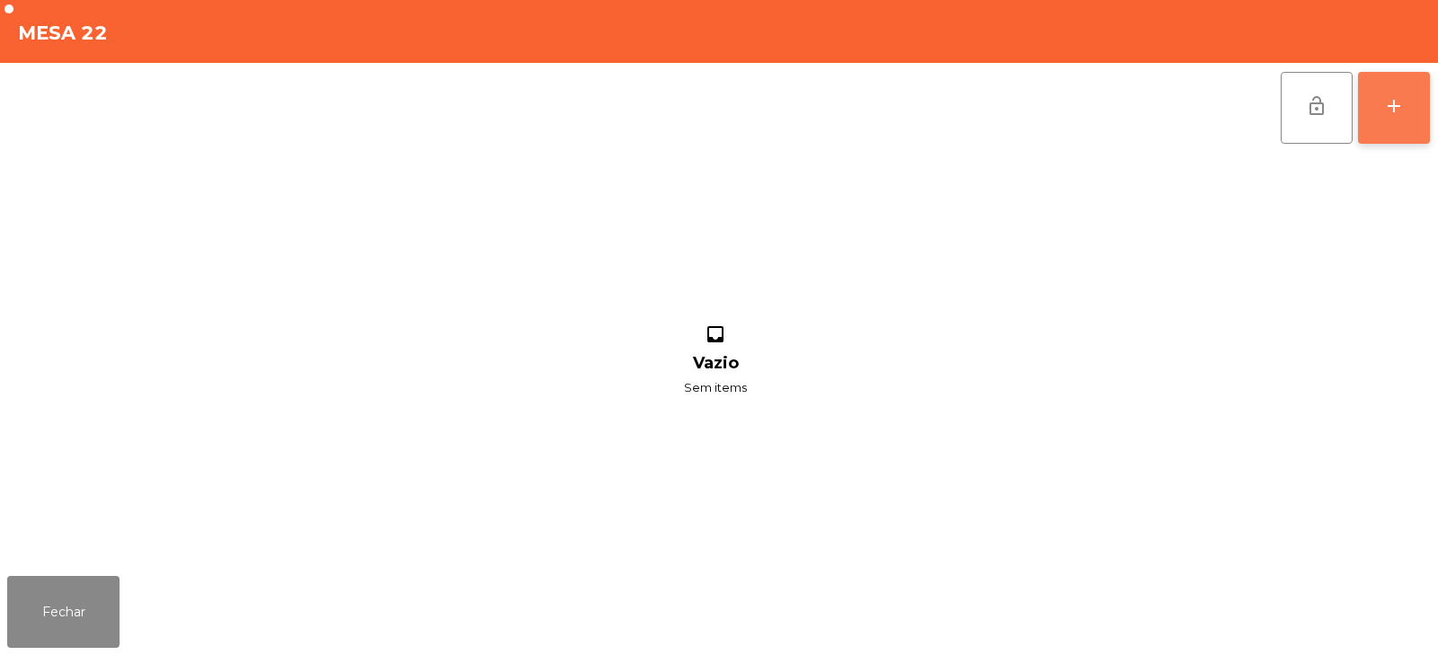
click at [1402, 109] on div "add" at bounding box center [1394, 106] width 22 height 22
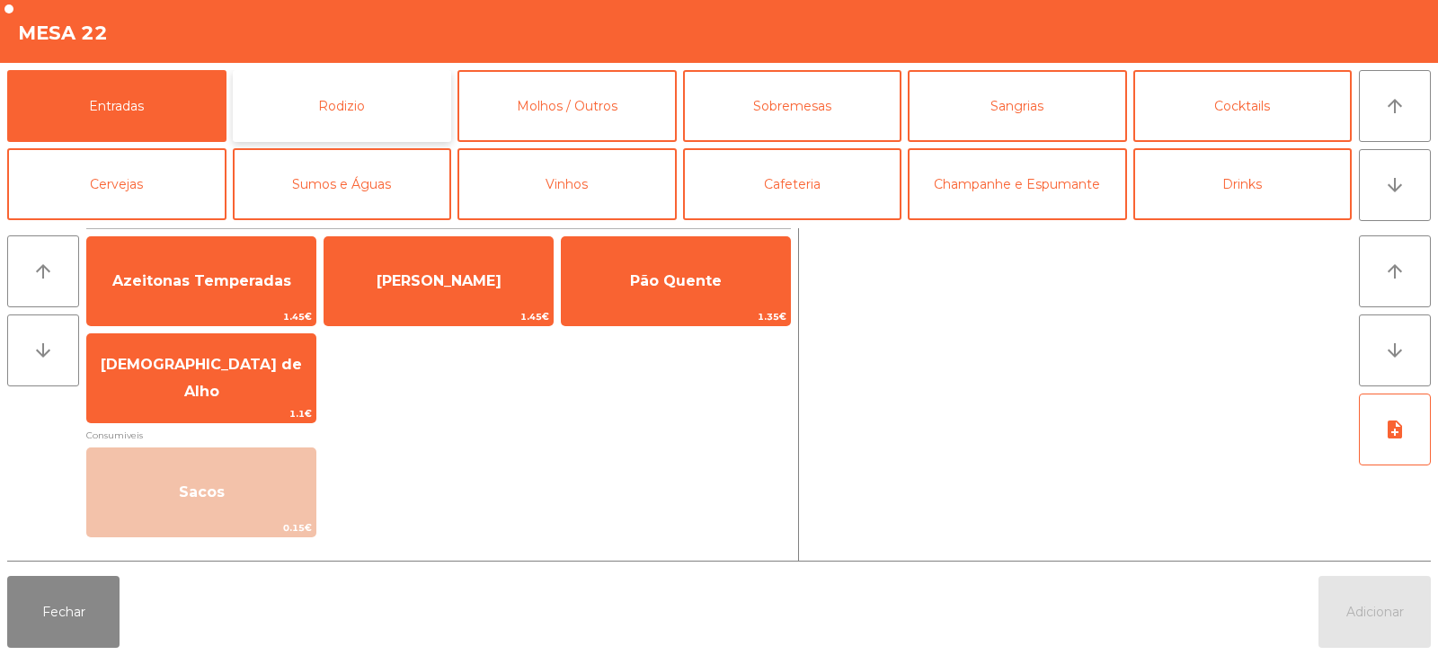
click at [382, 125] on button "Rodizio" at bounding box center [342, 106] width 219 height 72
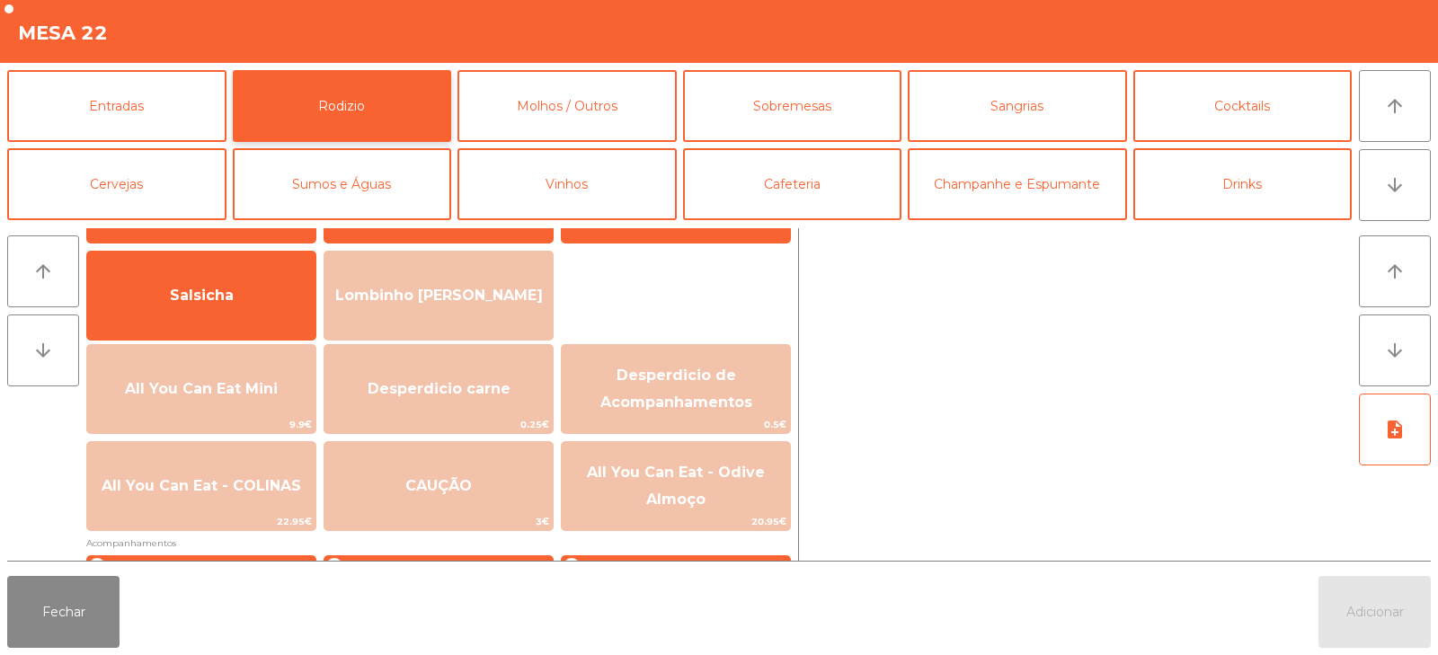
scroll to position [104, 0]
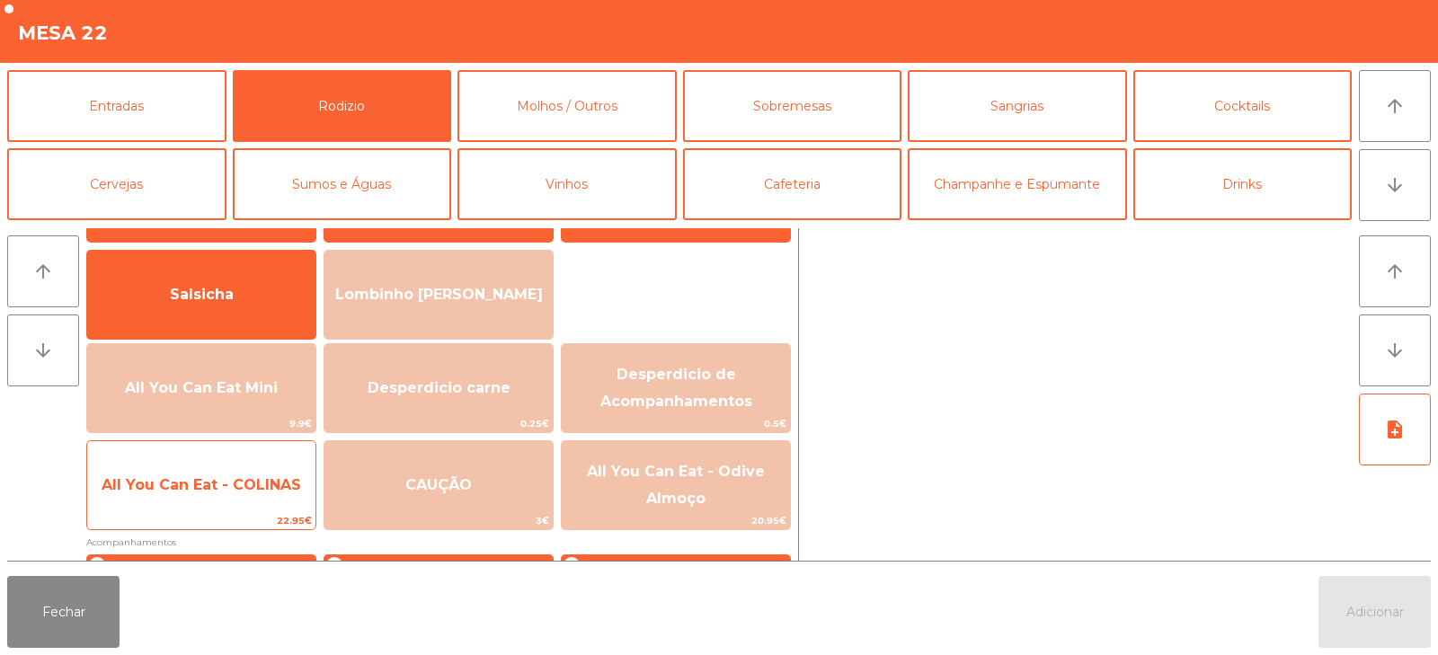
click at [259, 467] on span "All You Can Eat - COLINAS" at bounding box center [201, 485] width 228 height 49
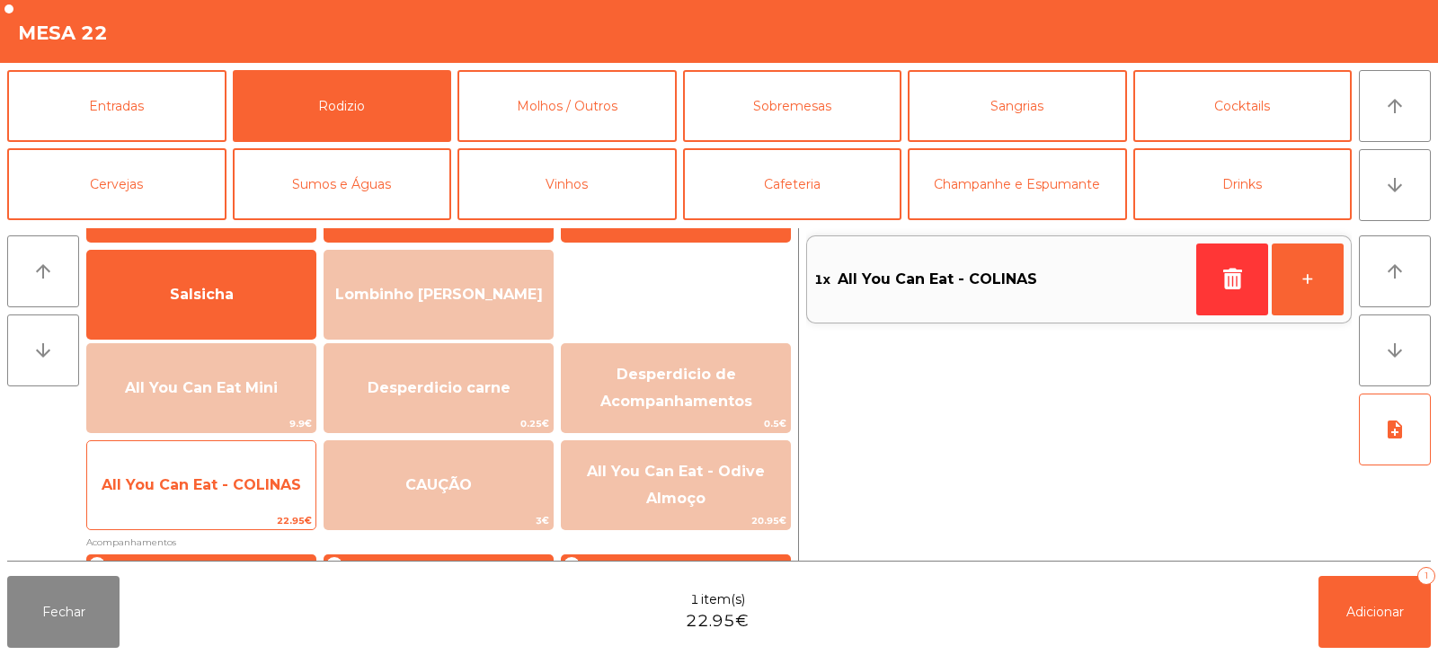
click at [264, 486] on span "All You Can Eat - COLINAS" at bounding box center [201, 484] width 199 height 17
click at [288, 517] on span "22.95€" at bounding box center [201, 520] width 228 height 17
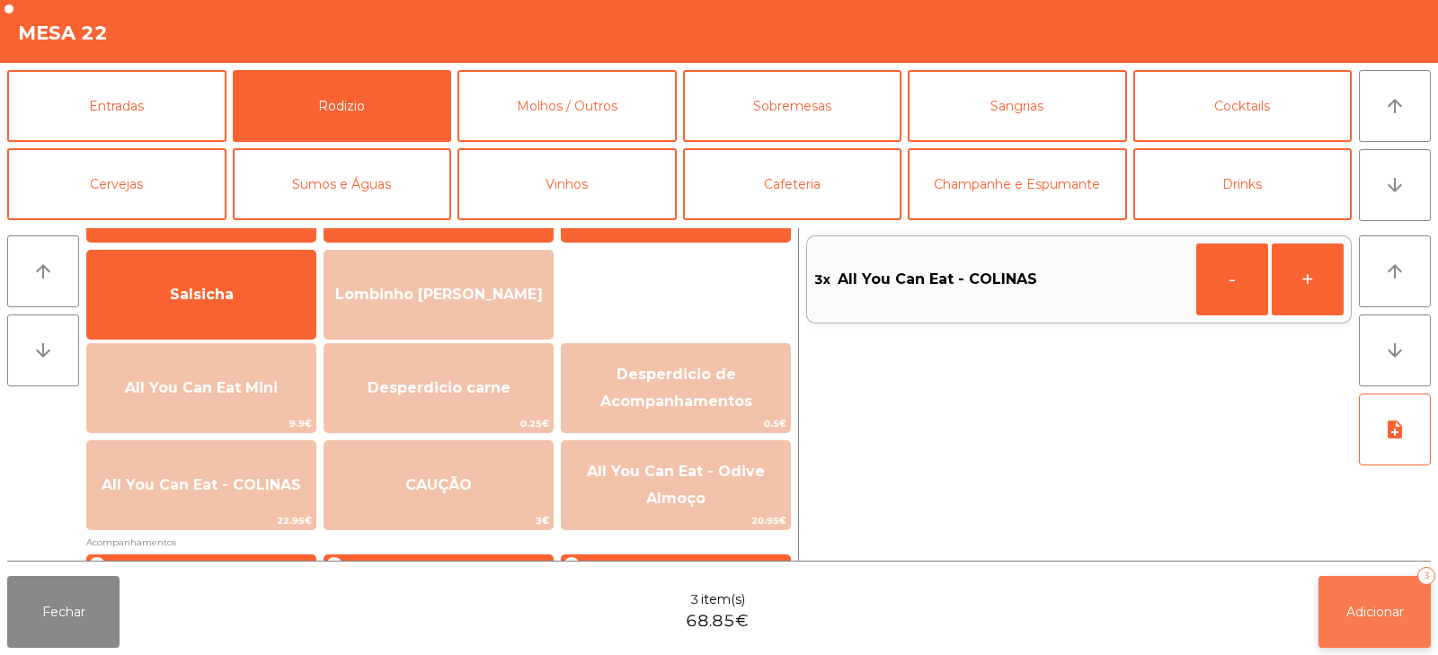
click at [1383, 600] on button "Adicionar 3" at bounding box center [1374, 612] width 112 height 72
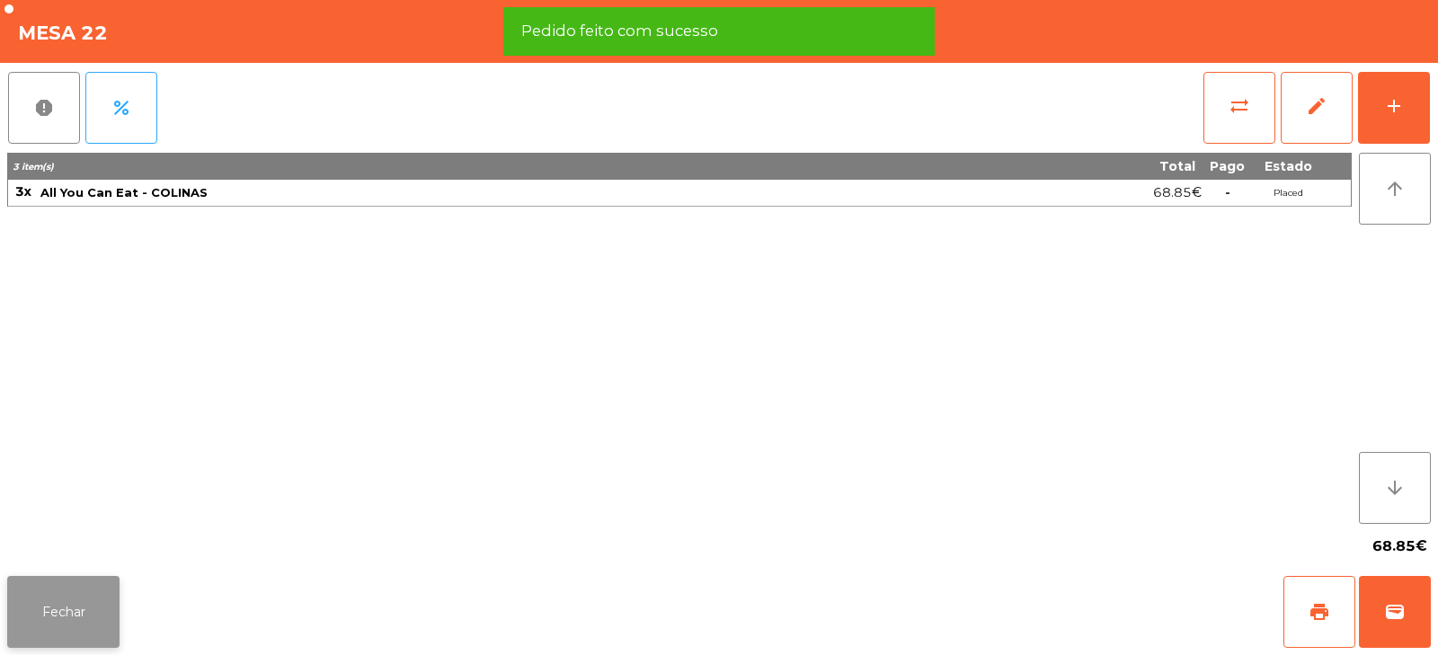
click at [108, 625] on button "Fechar" at bounding box center [63, 612] width 112 height 72
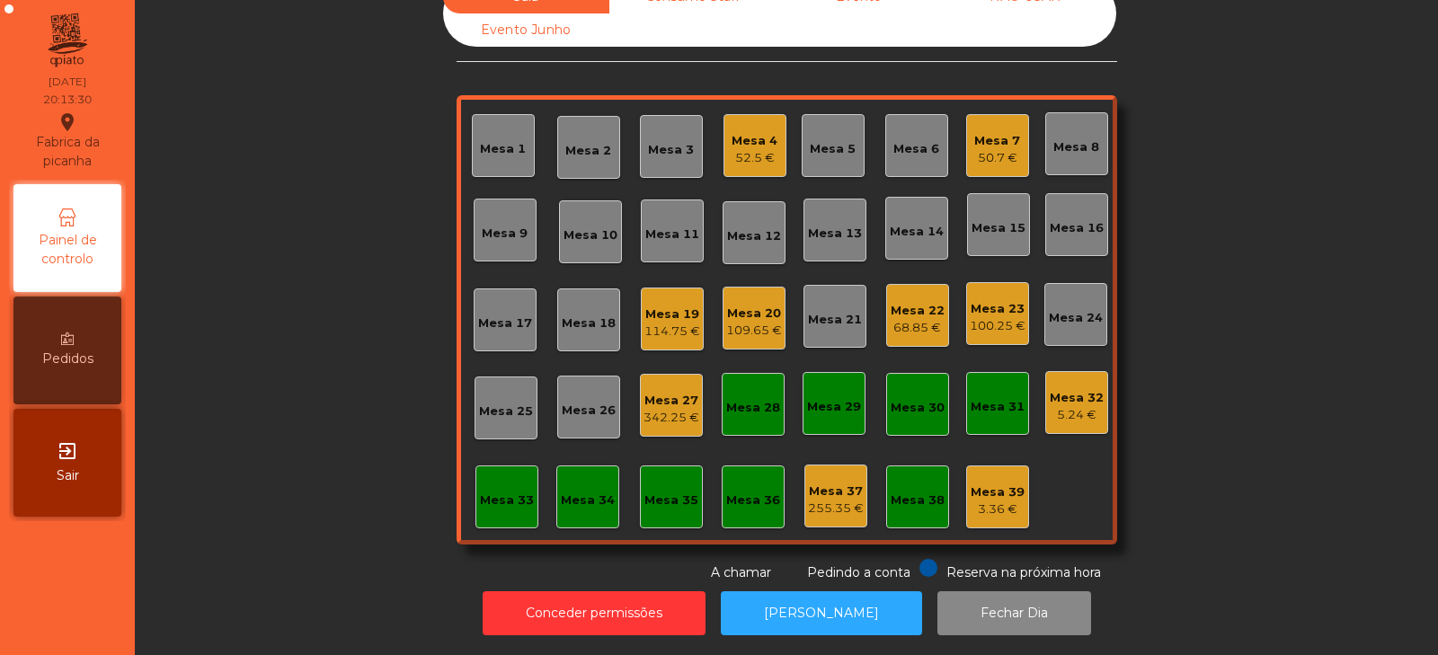
scroll to position [0, 0]
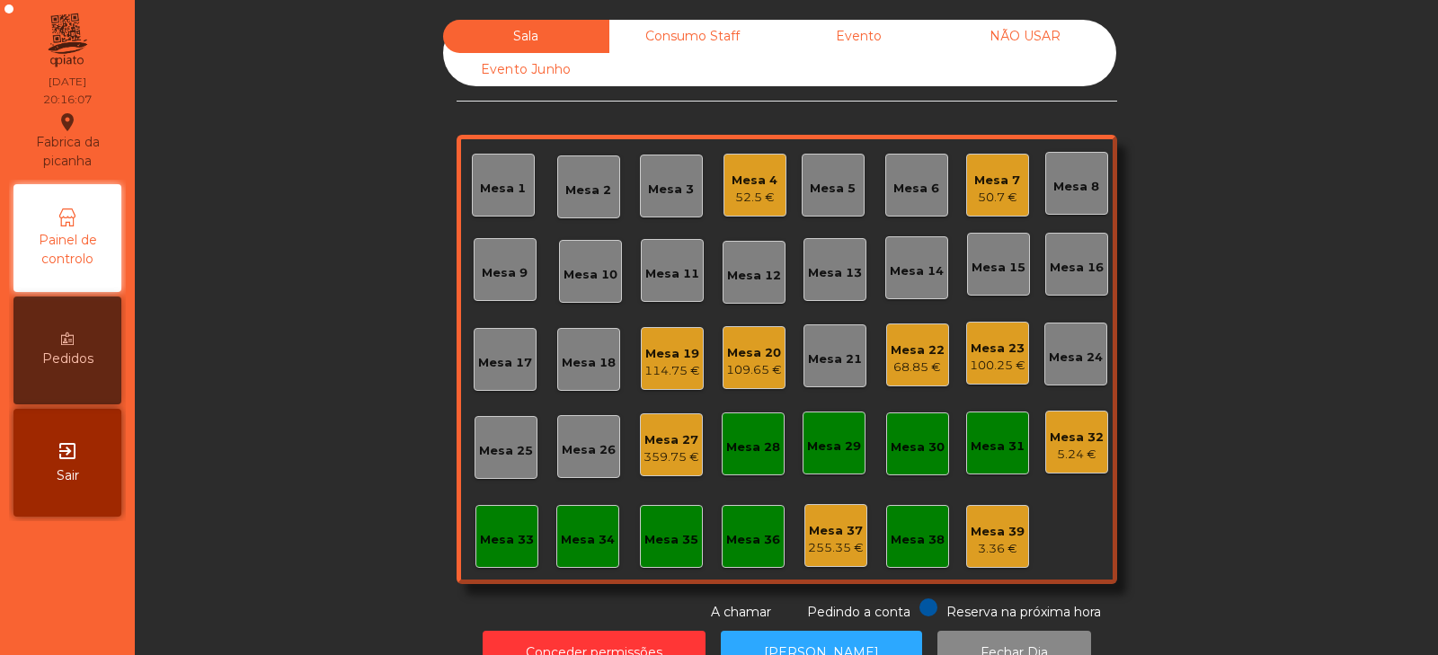
click at [583, 368] on div "Mesa 18" at bounding box center [589, 363] width 54 height 18
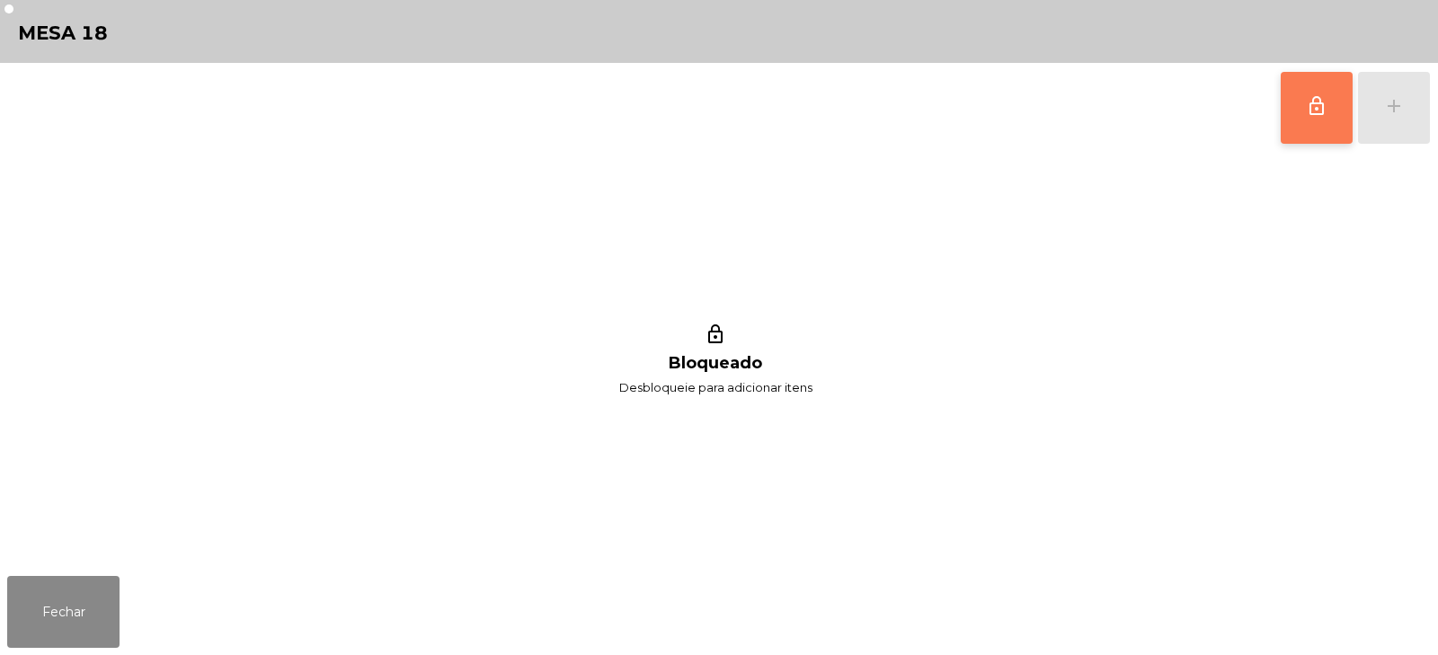
click at [1305, 125] on button "lock_outline" at bounding box center [1316, 108] width 72 height 72
click at [1388, 105] on div "add" at bounding box center [1394, 106] width 22 height 22
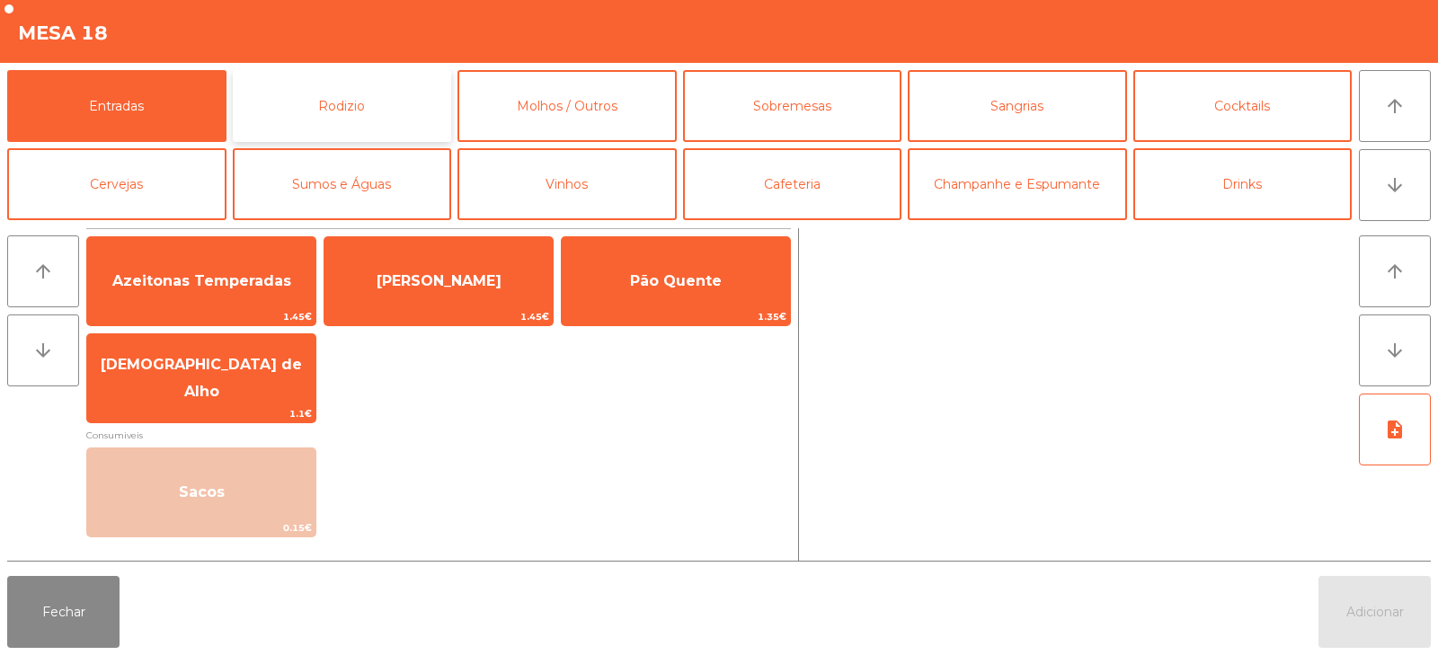
click at [298, 100] on button "Rodizio" at bounding box center [342, 106] width 219 height 72
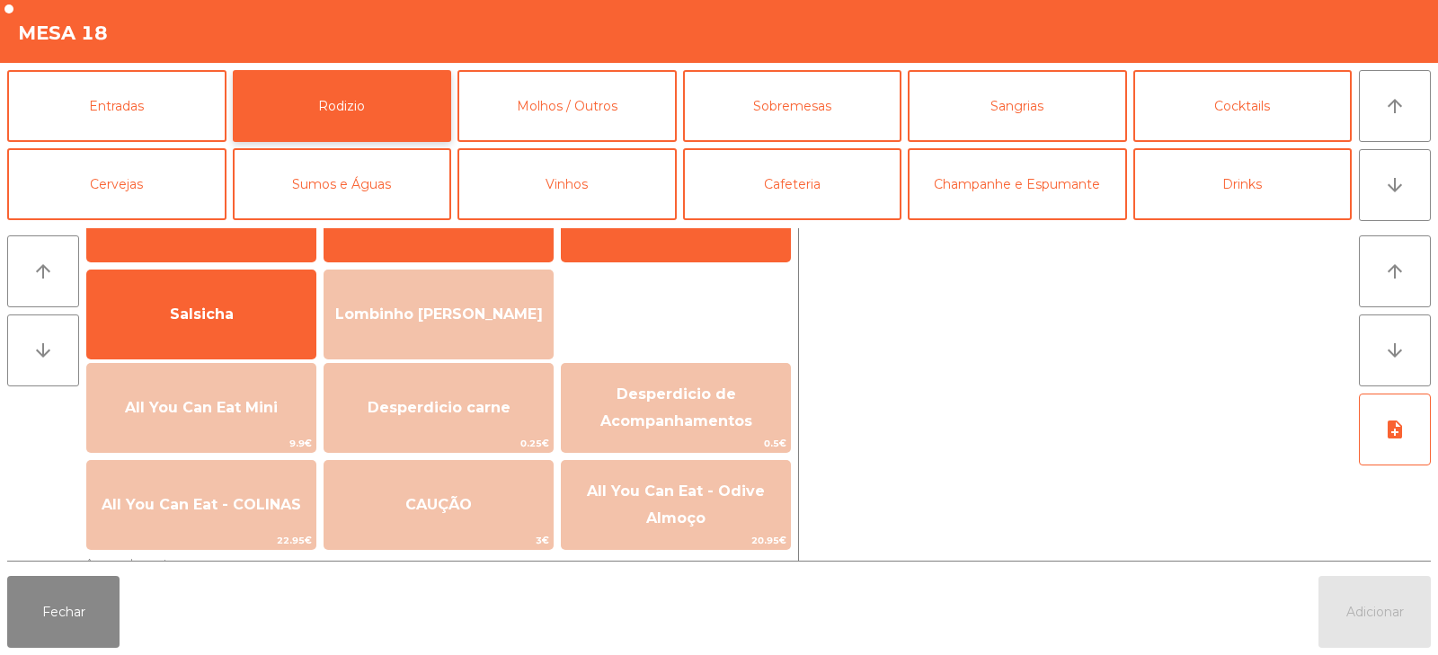
scroll to position [93, 0]
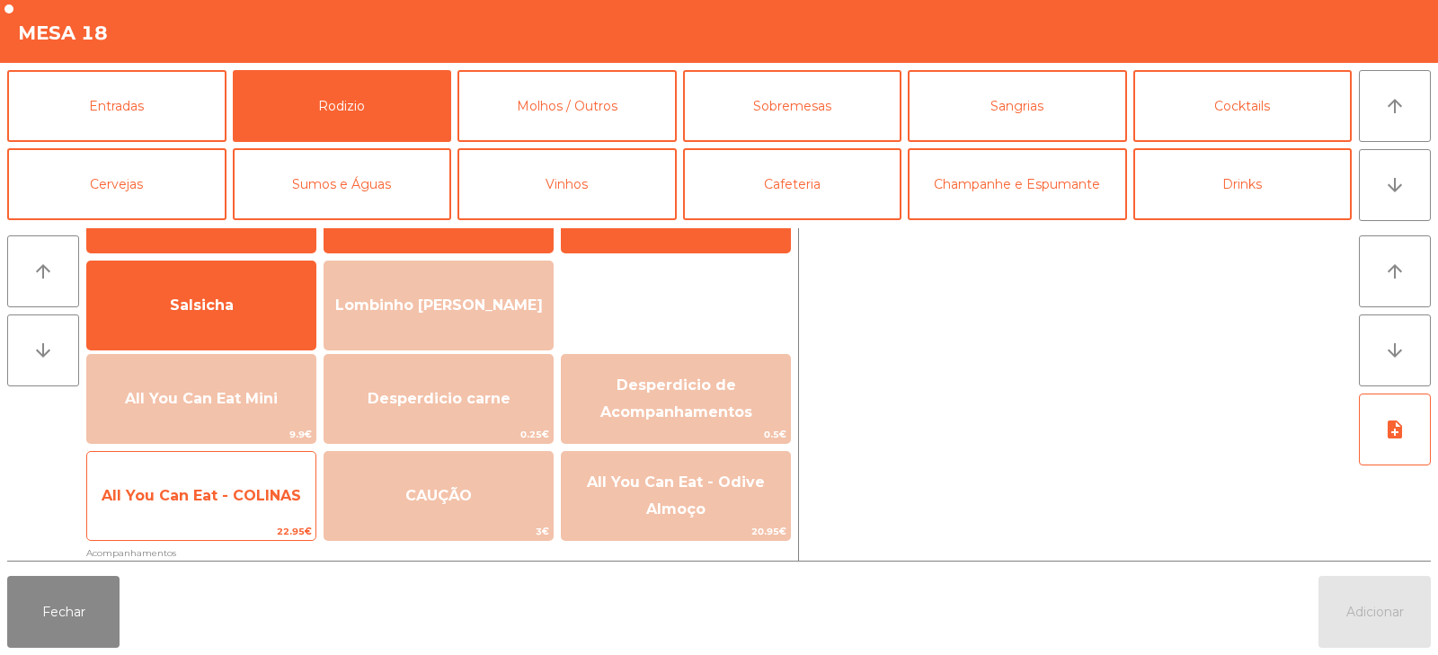
click at [243, 484] on span "All You Can Eat - COLINAS" at bounding box center [201, 496] width 228 height 49
click at [250, 499] on span "All You Can Eat - COLINAS" at bounding box center [201, 495] width 199 height 17
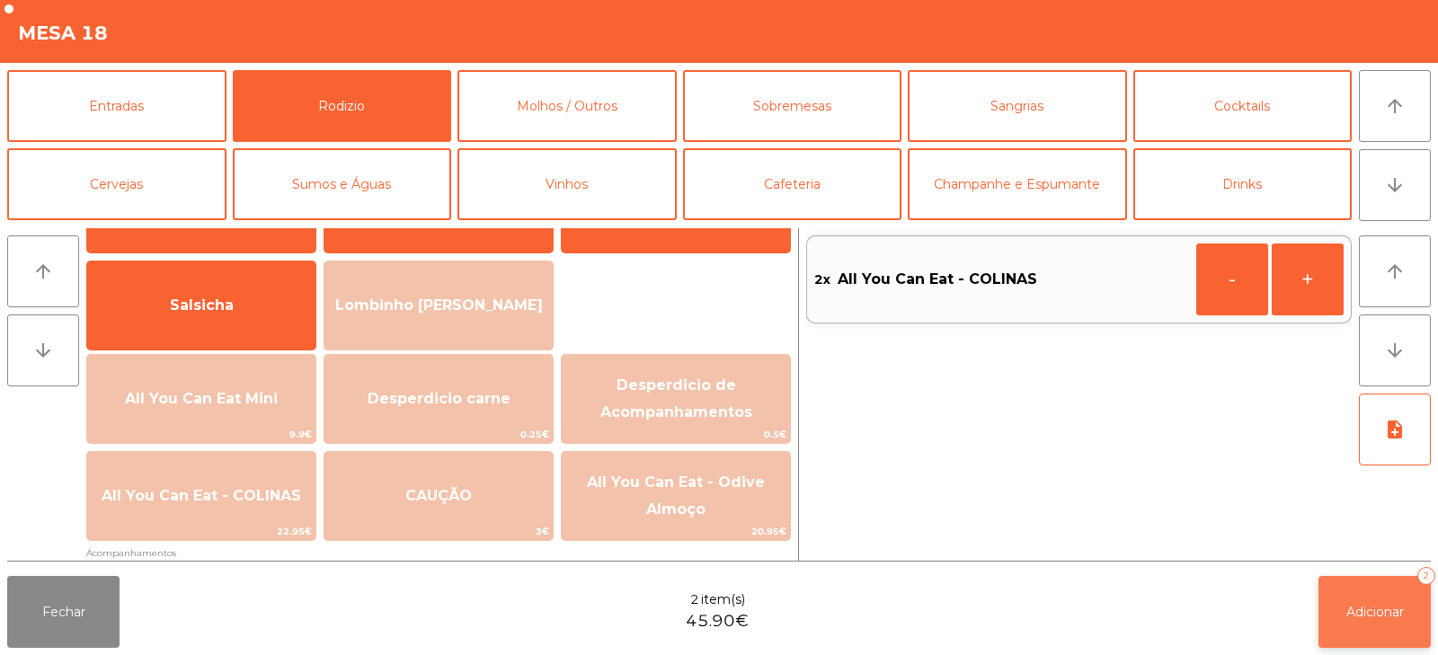
click at [1359, 612] on span "Adicionar" at bounding box center [1375, 612] width 58 height 16
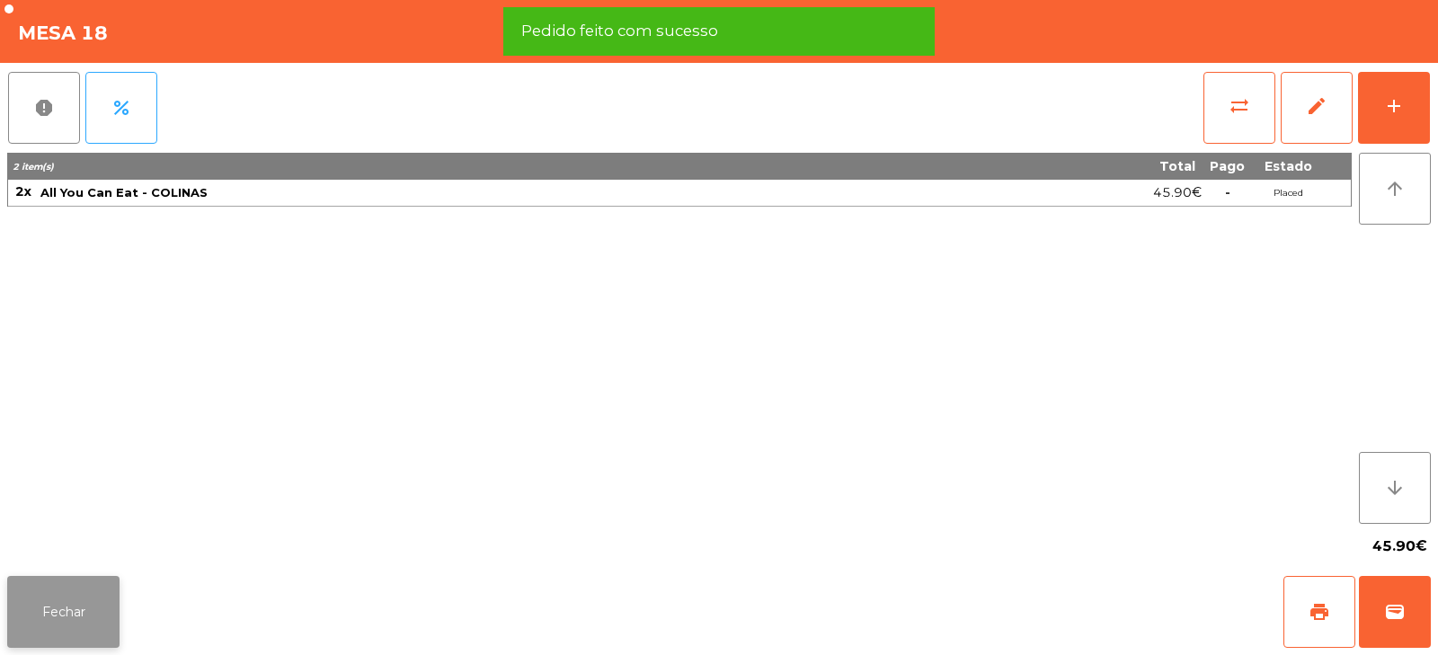
click at [64, 611] on button "Fechar" at bounding box center [63, 612] width 112 height 72
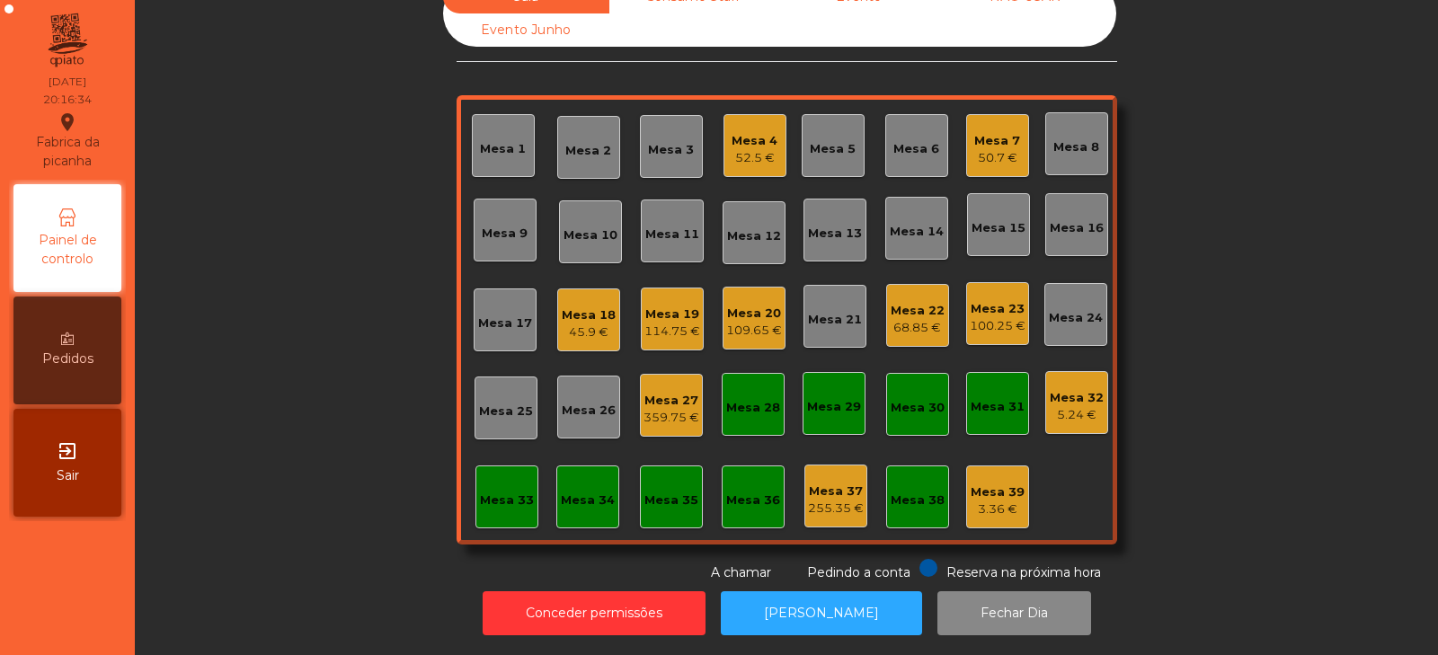
scroll to position [0, 0]
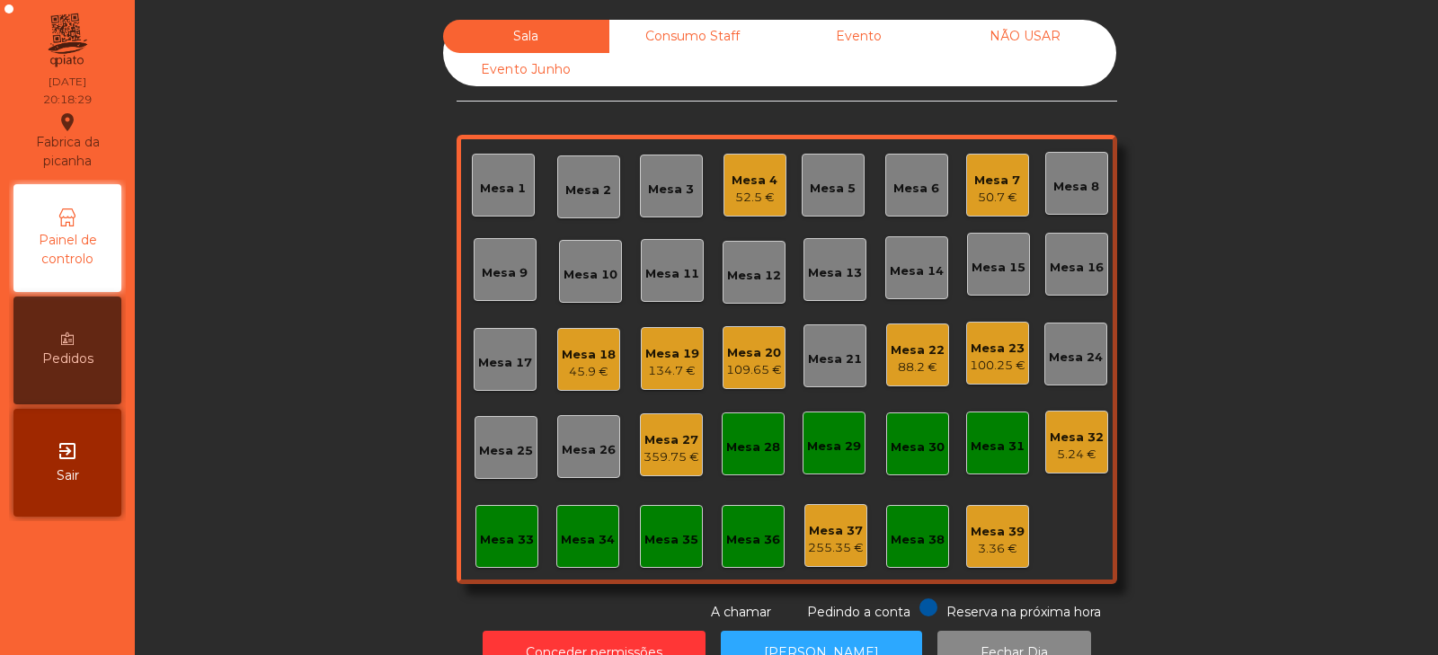
click at [837, 187] on div "Mesa 5" at bounding box center [833, 189] width 46 height 18
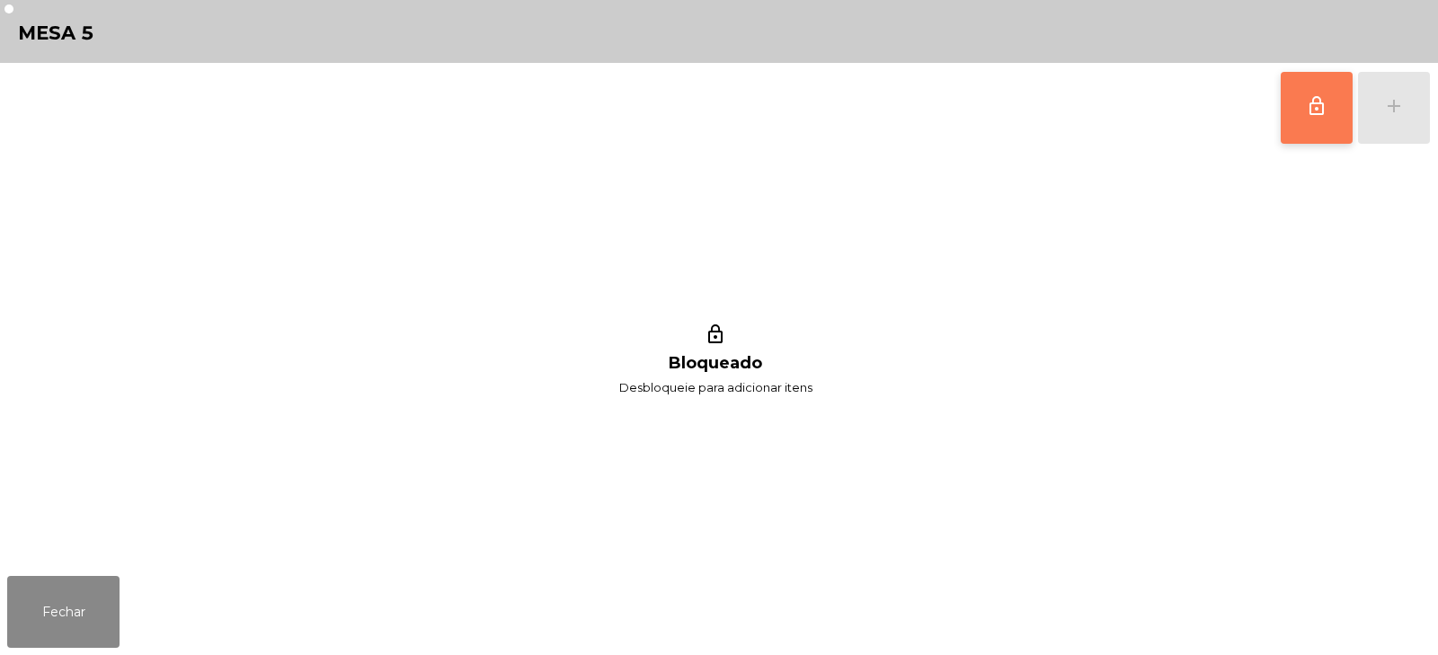
click at [1312, 106] on span "lock_outline" at bounding box center [1317, 106] width 22 height 22
click at [1395, 127] on button "add" at bounding box center [1394, 108] width 72 height 72
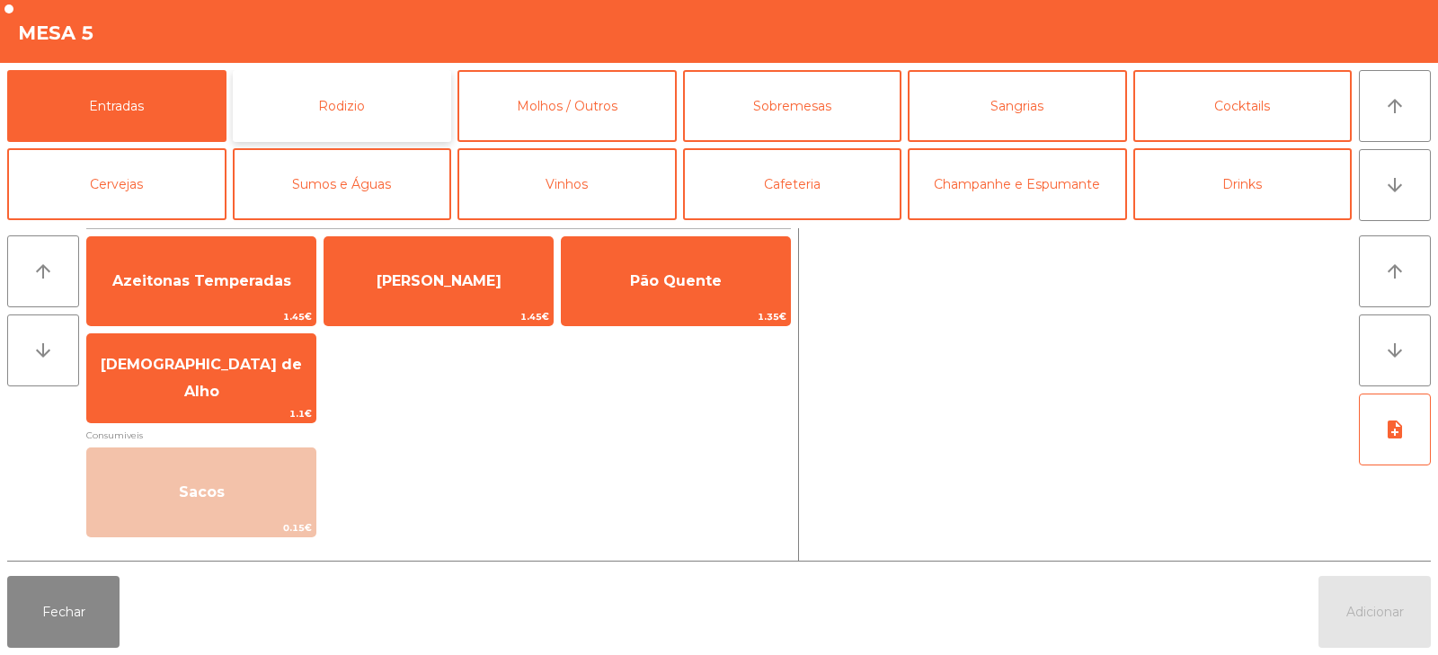
click at [361, 117] on button "Rodizio" at bounding box center [342, 106] width 219 height 72
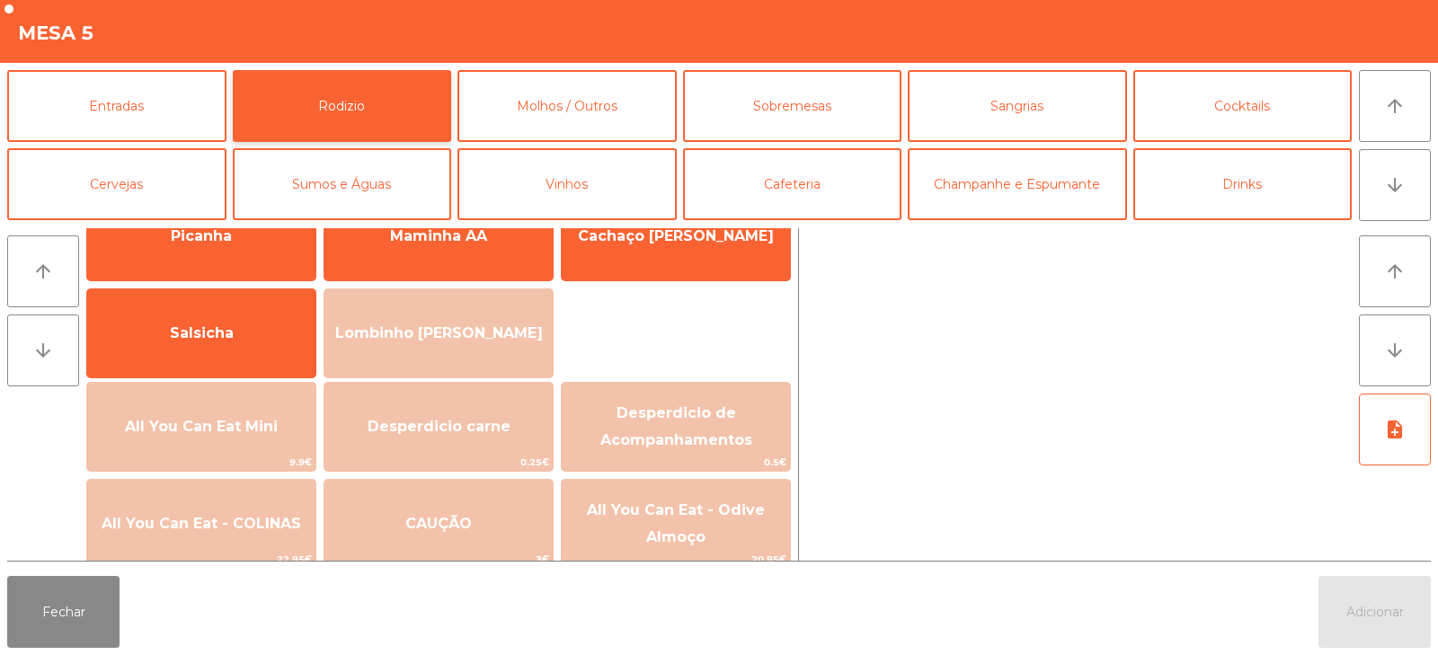
scroll to position [84, 0]
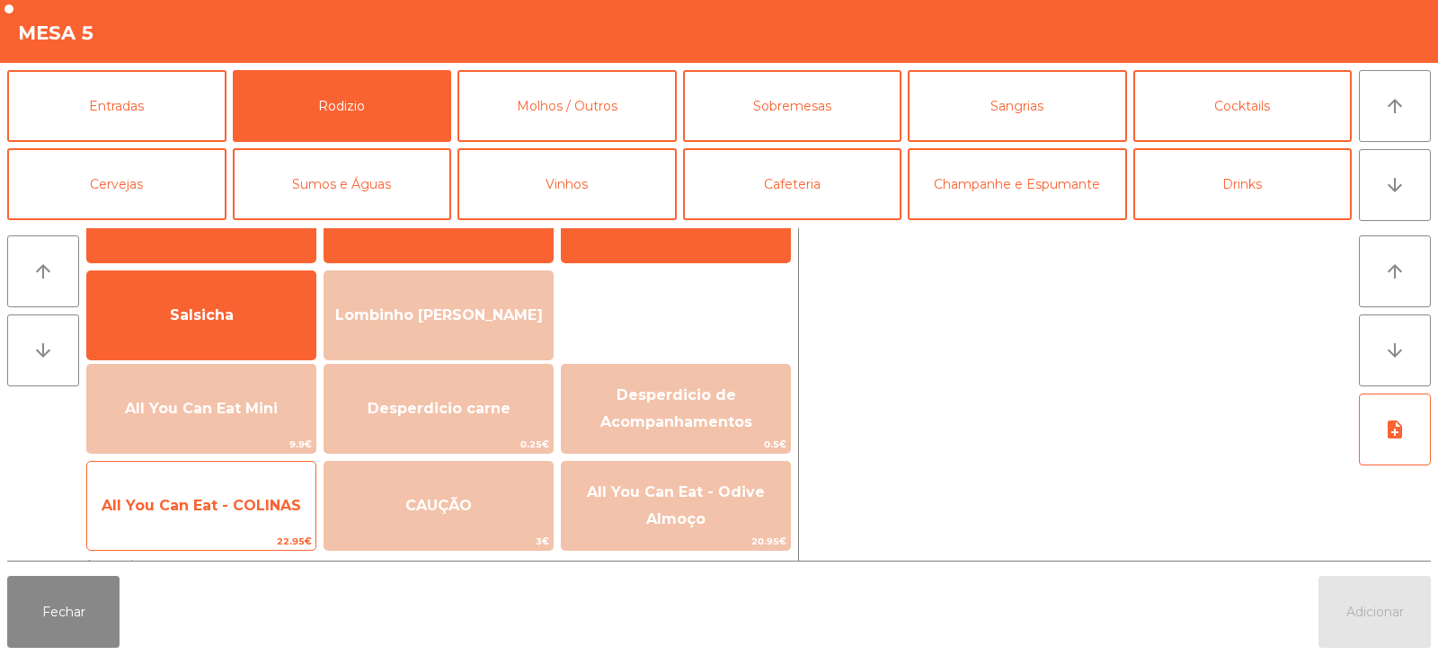
click at [210, 504] on span "All You Can Eat - COLINAS" at bounding box center [201, 505] width 199 height 17
click at [216, 512] on span "All You Can Eat - COLINAS" at bounding box center [201, 505] width 199 height 17
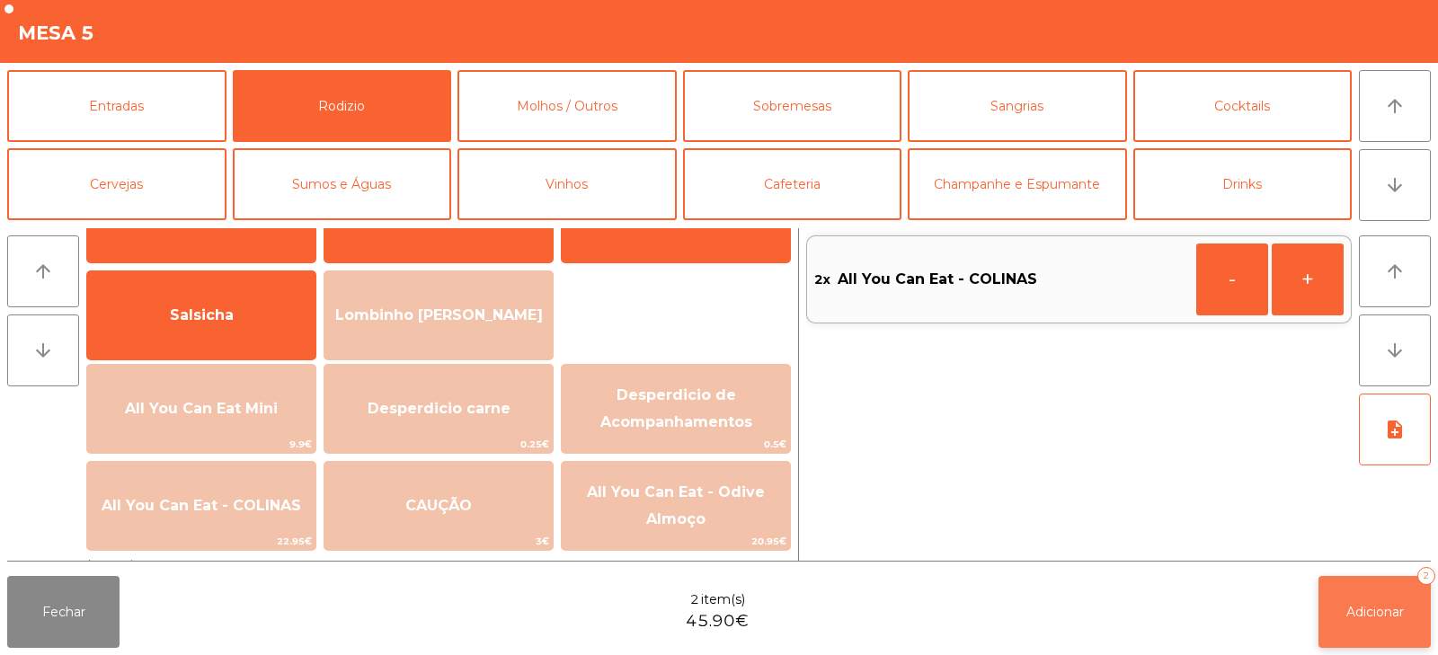
click at [1336, 598] on button "Adicionar 2" at bounding box center [1374, 612] width 112 height 72
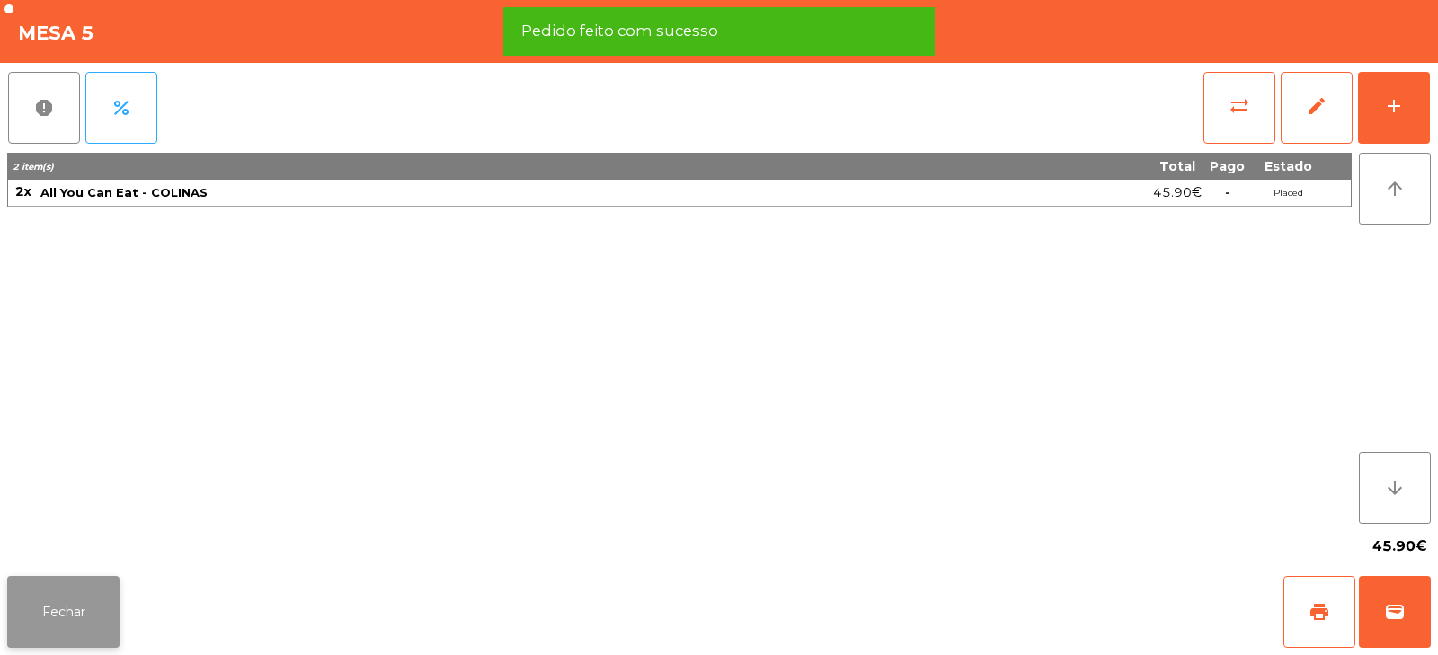
click at [109, 625] on button "Fechar" at bounding box center [63, 612] width 112 height 72
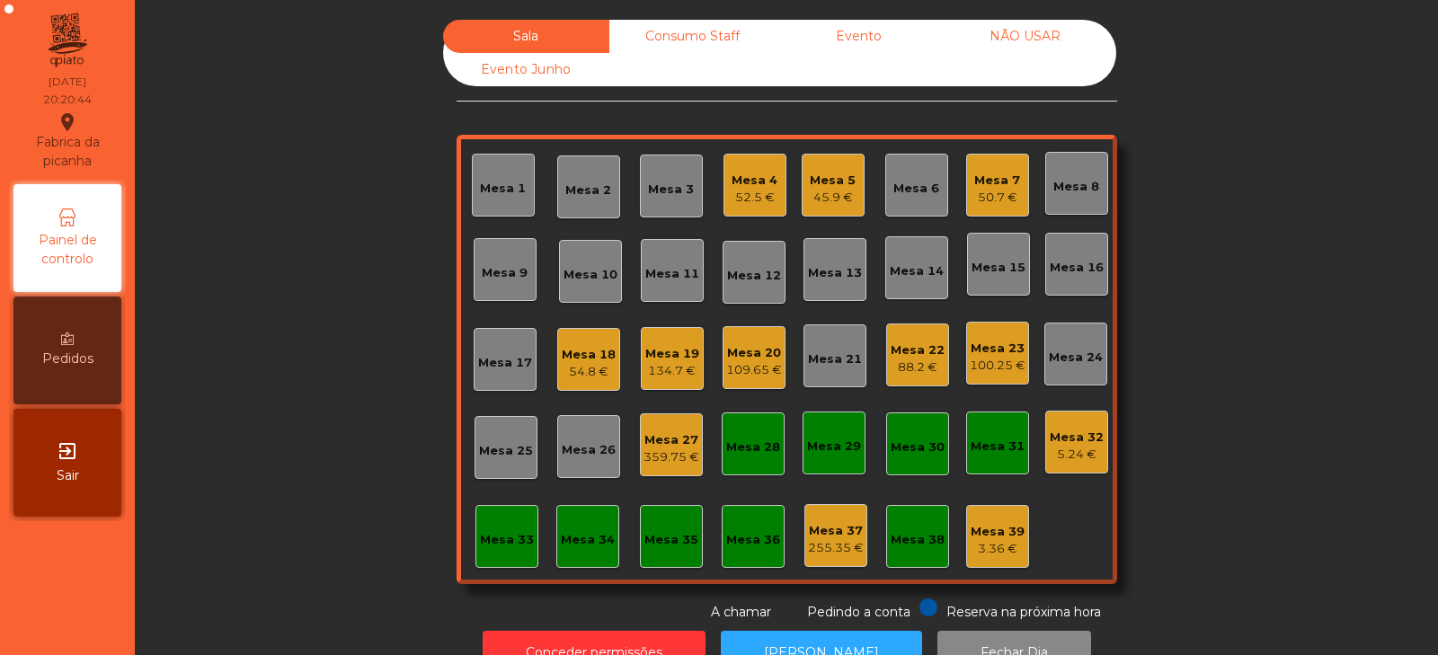
click at [726, 213] on div "Mesa 4 52.5 €" at bounding box center [754, 185] width 63 height 63
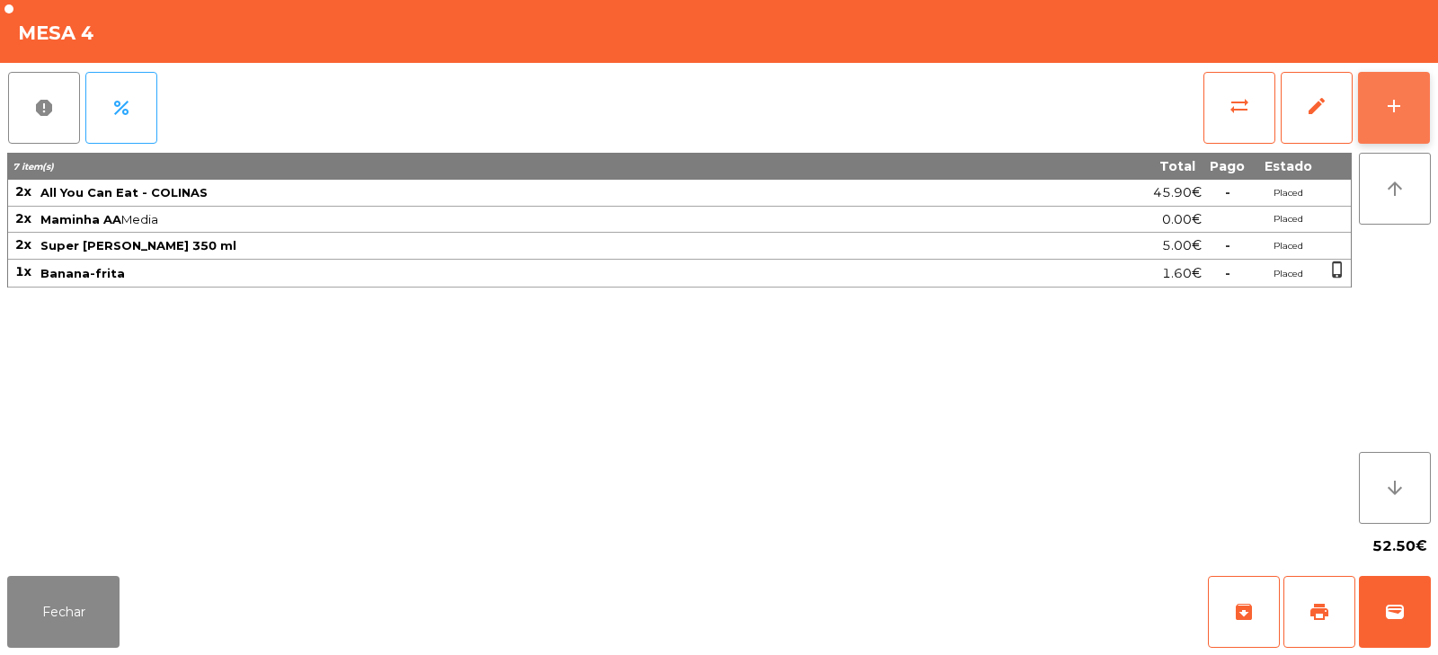
click at [1375, 109] on button "add" at bounding box center [1394, 108] width 72 height 72
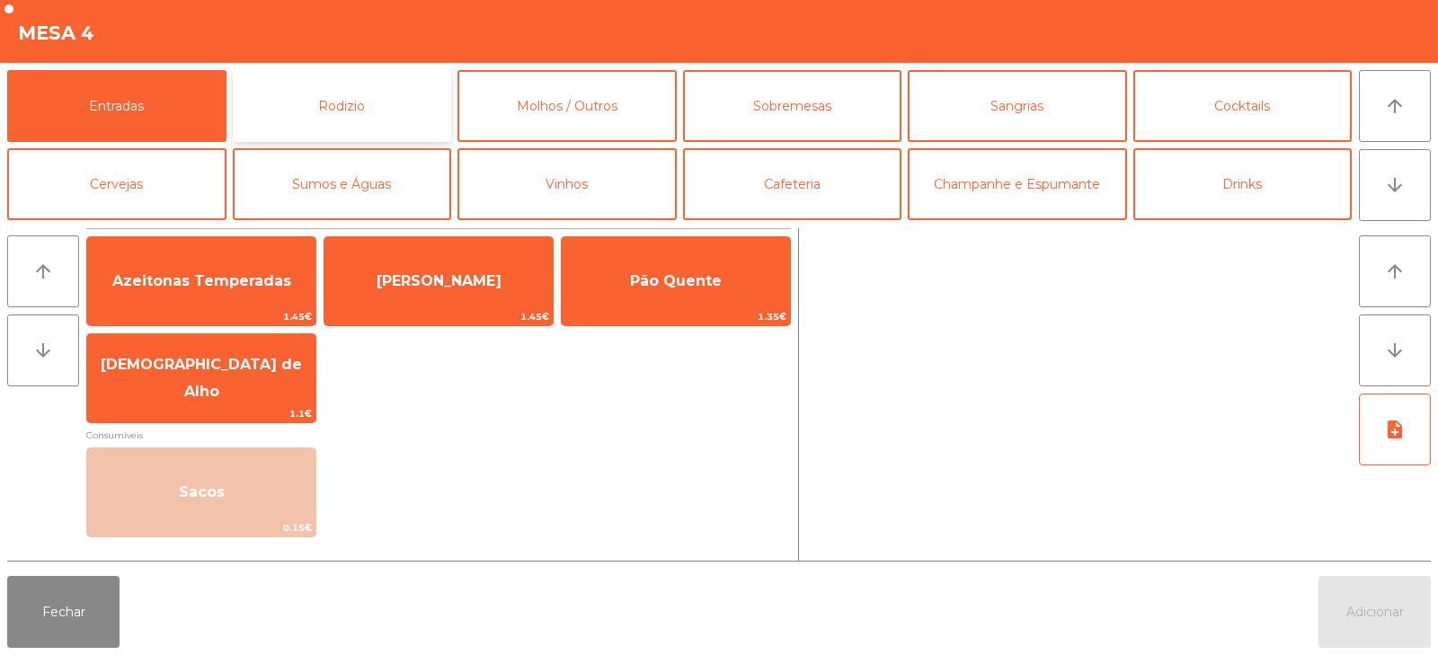
click at [349, 95] on button "Rodizio" at bounding box center [342, 106] width 219 height 72
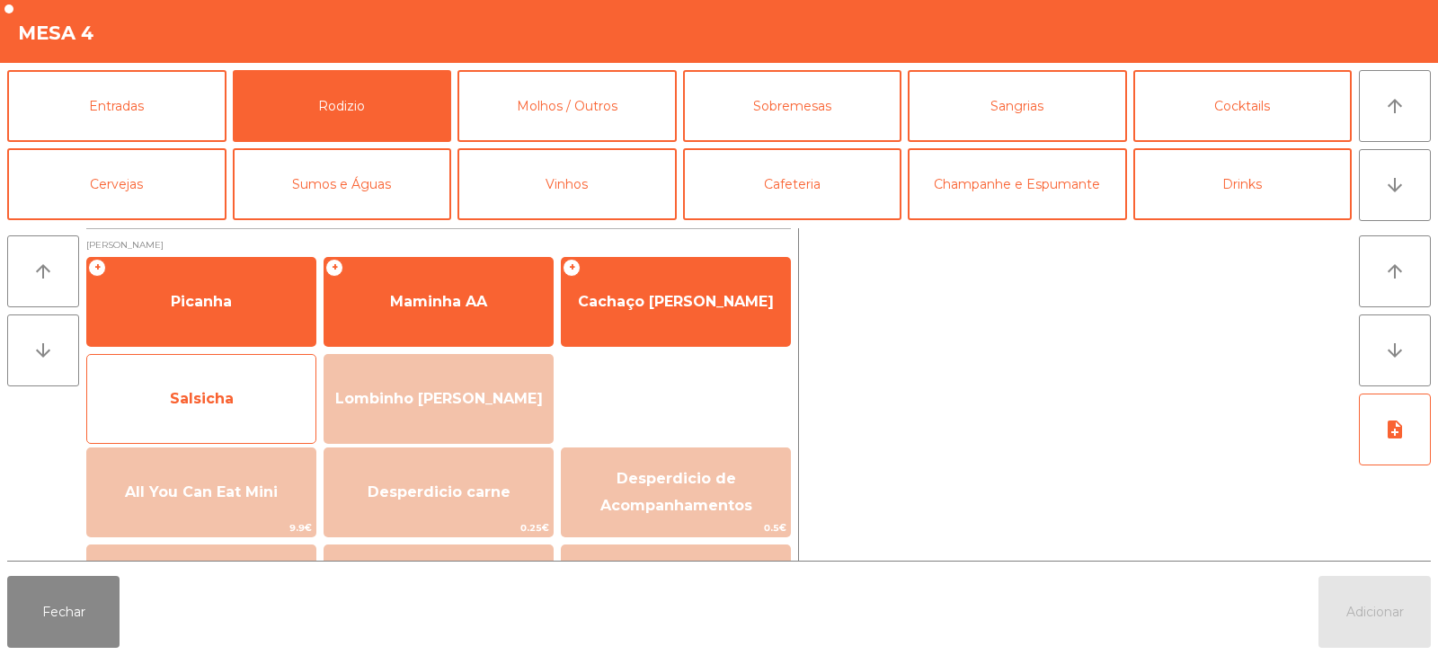
click at [213, 403] on span "Salsicha" at bounding box center [202, 398] width 64 height 17
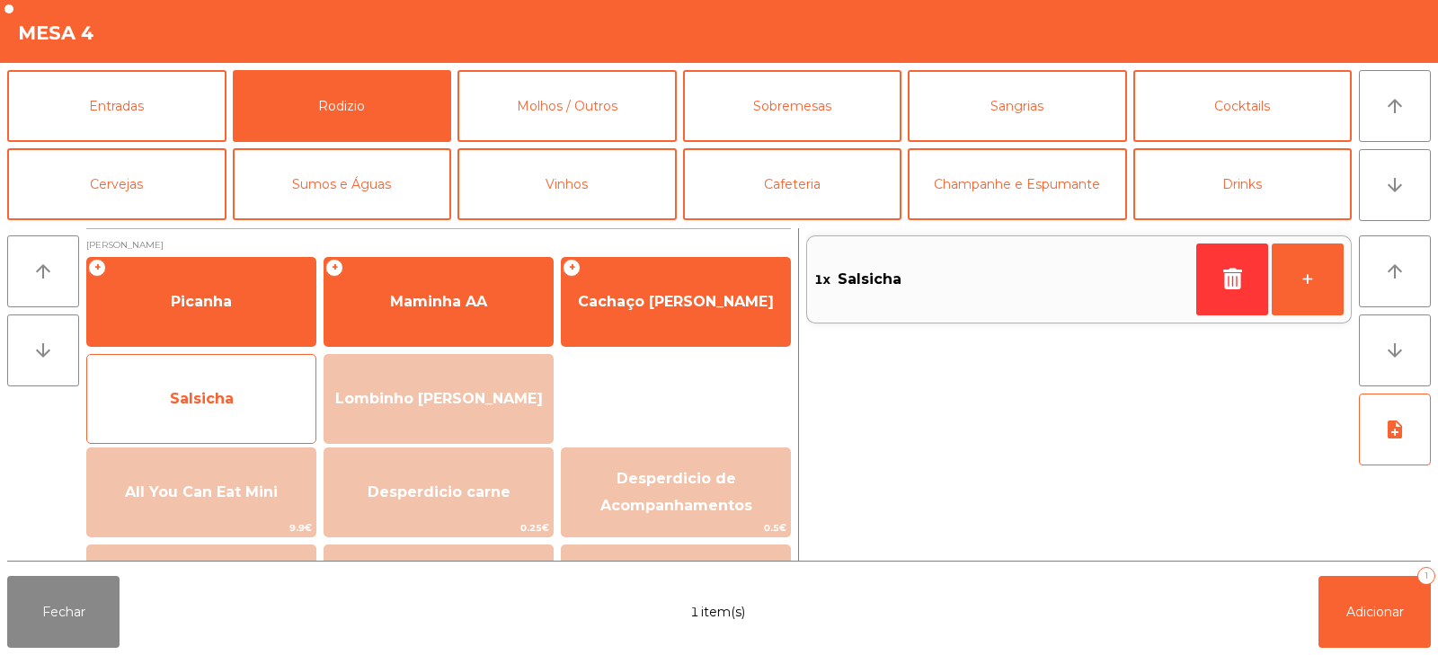
click at [204, 397] on span "Salsicha" at bounding box center [202, 398] width 64 height 17
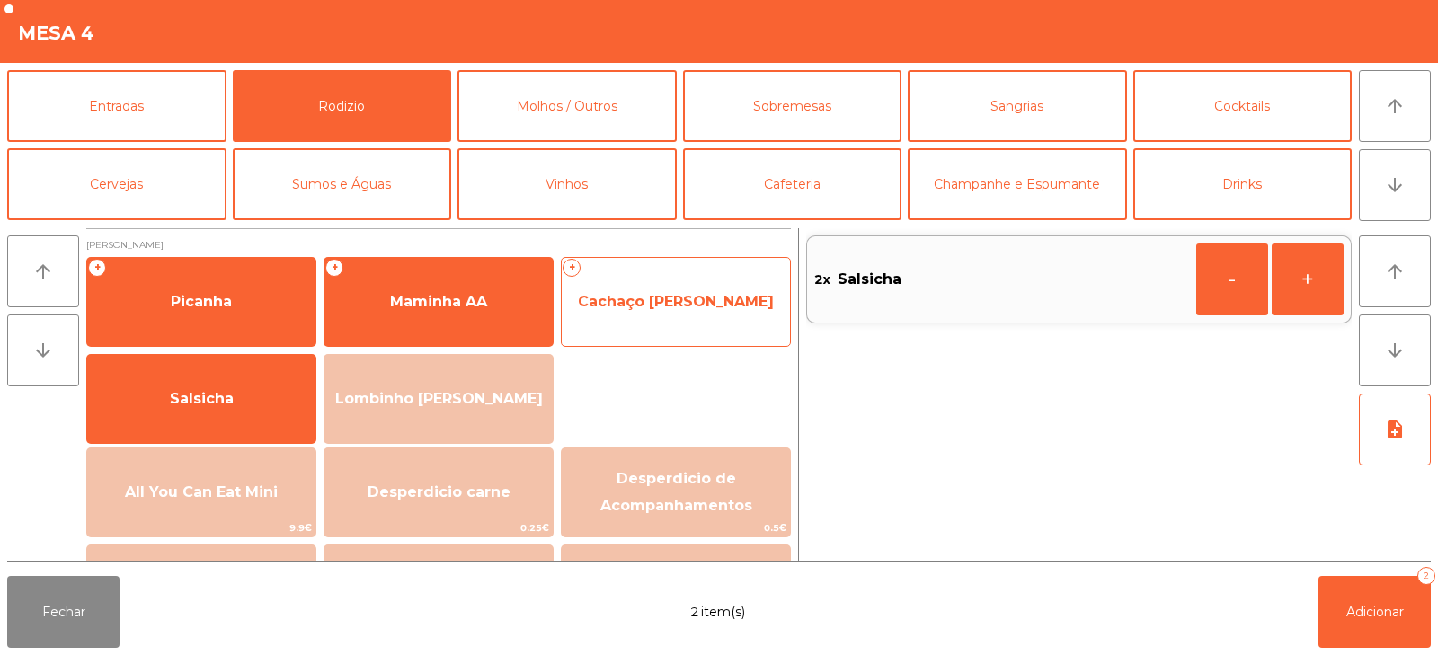
click at [695, 272] on div "+ Cachaço [PERSON_NAME]" at bounding box center [676, 302] width 230 height 90
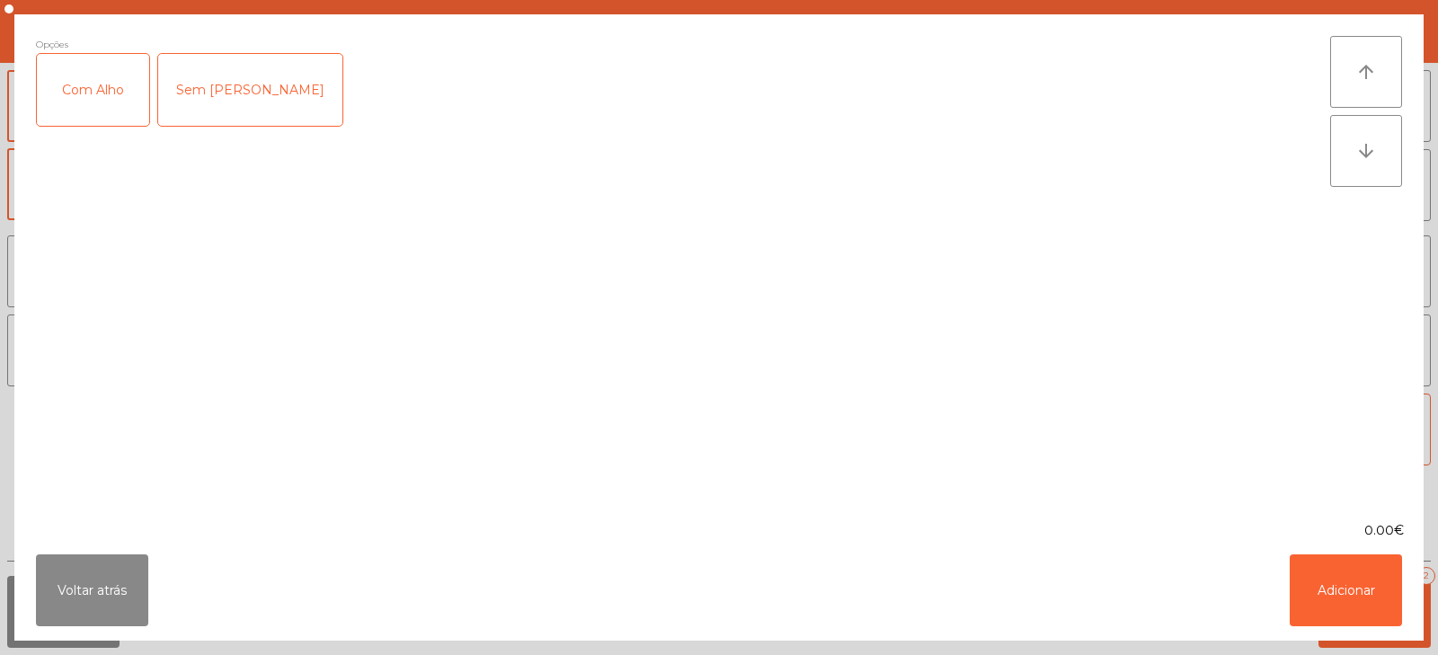
click at [93, 99] on div "Com Alho" at bounding box center [93, 90] width 112 height 72
click at [1350, 580] on button "Adicionar" at bounding box center [1345, 590] width 112 height 72
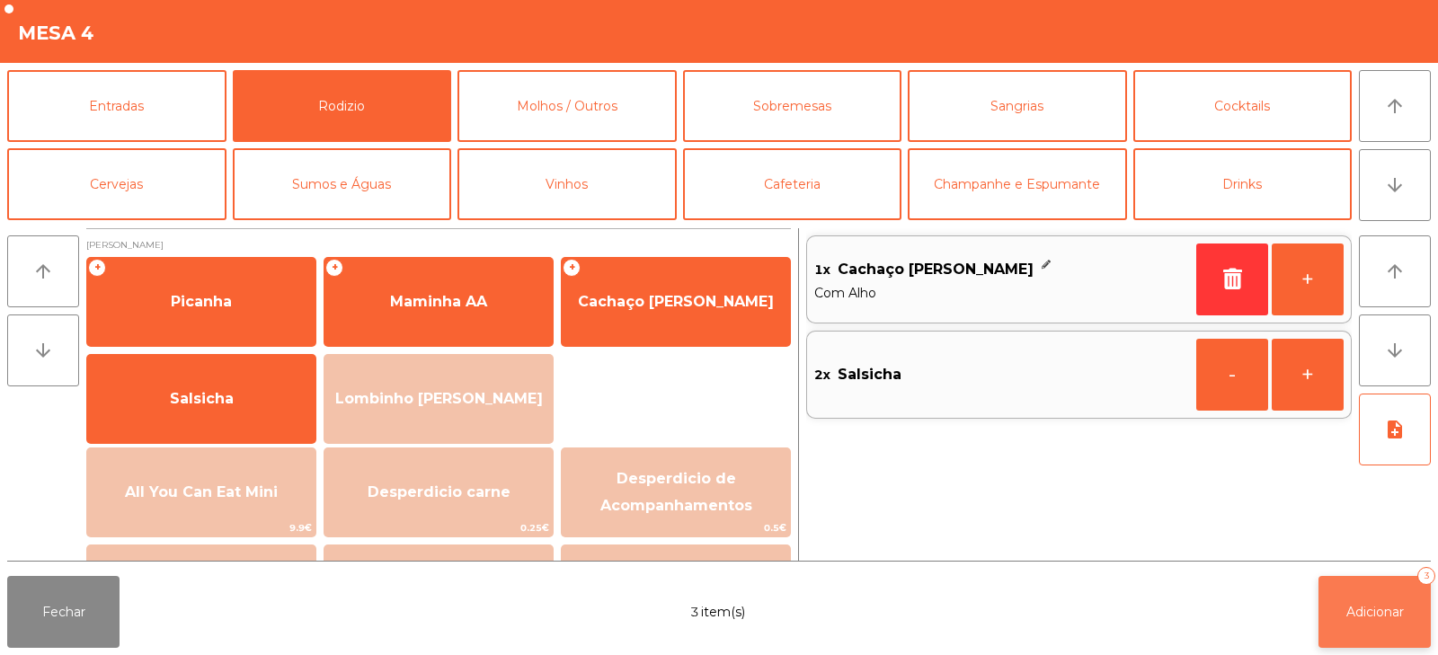
click at [1379, 623] on button "Adicionar 3" at bounding box center [1374, 612] width 112 height 72
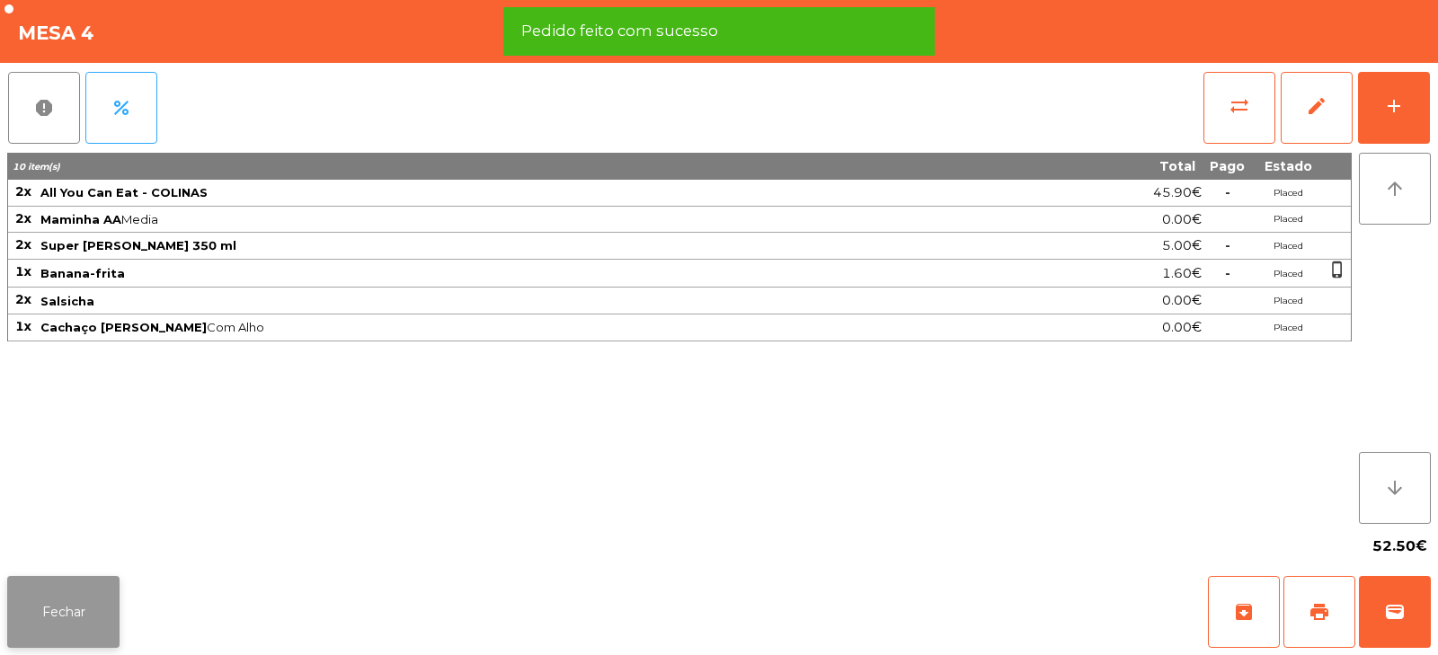
click at [59, 608] on button "Fechar" at bounding box center [63, 612] width 112 height 72
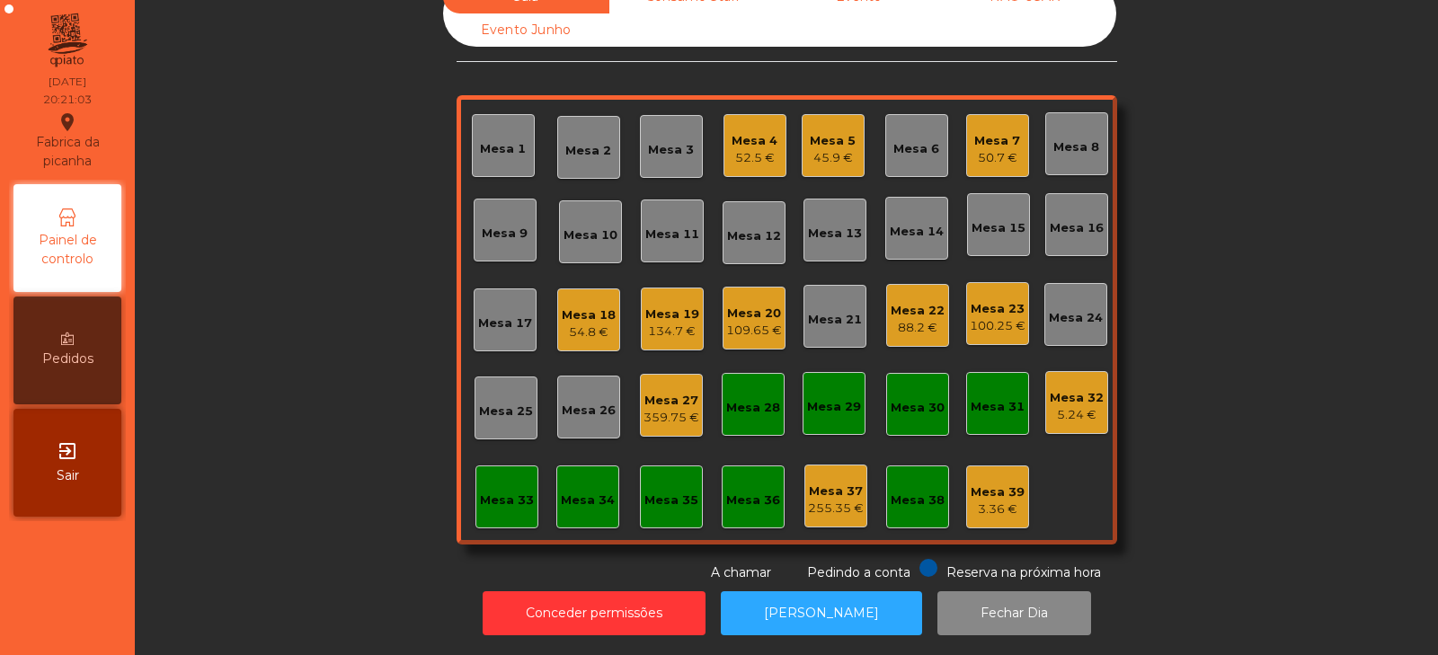
scroll to position [0, 0]
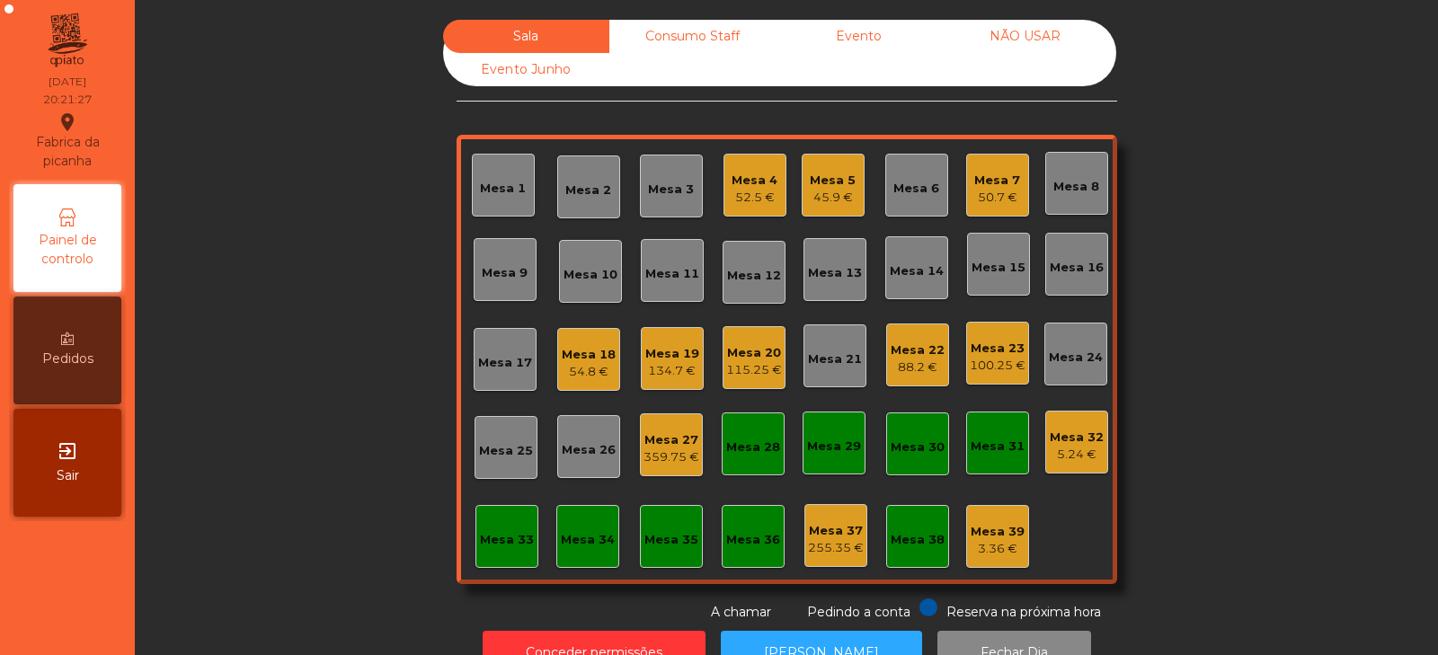
click at [1066, 198] on div "Mesa 8" at bounding box center [1076, 183] width 63 height 63
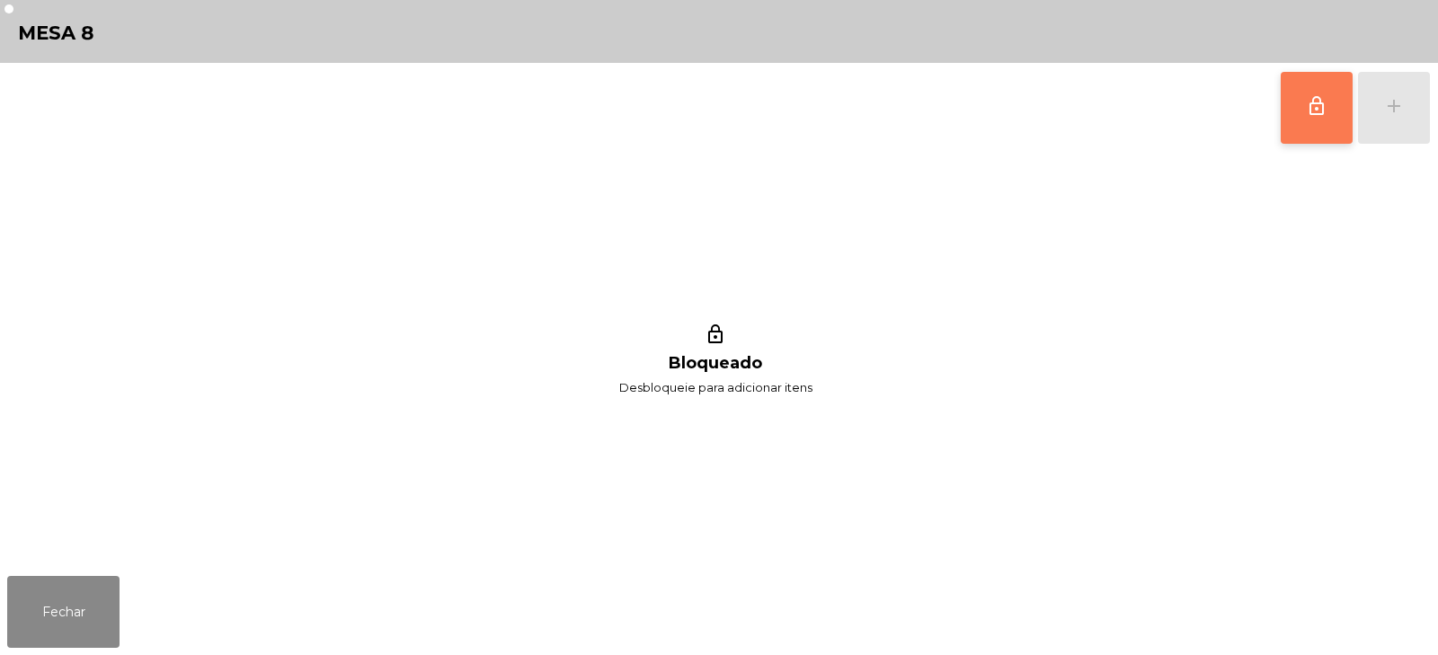
click at [1309, 117] on button "lock_outline" at bounding box center [1316, 108] width 72 height 72
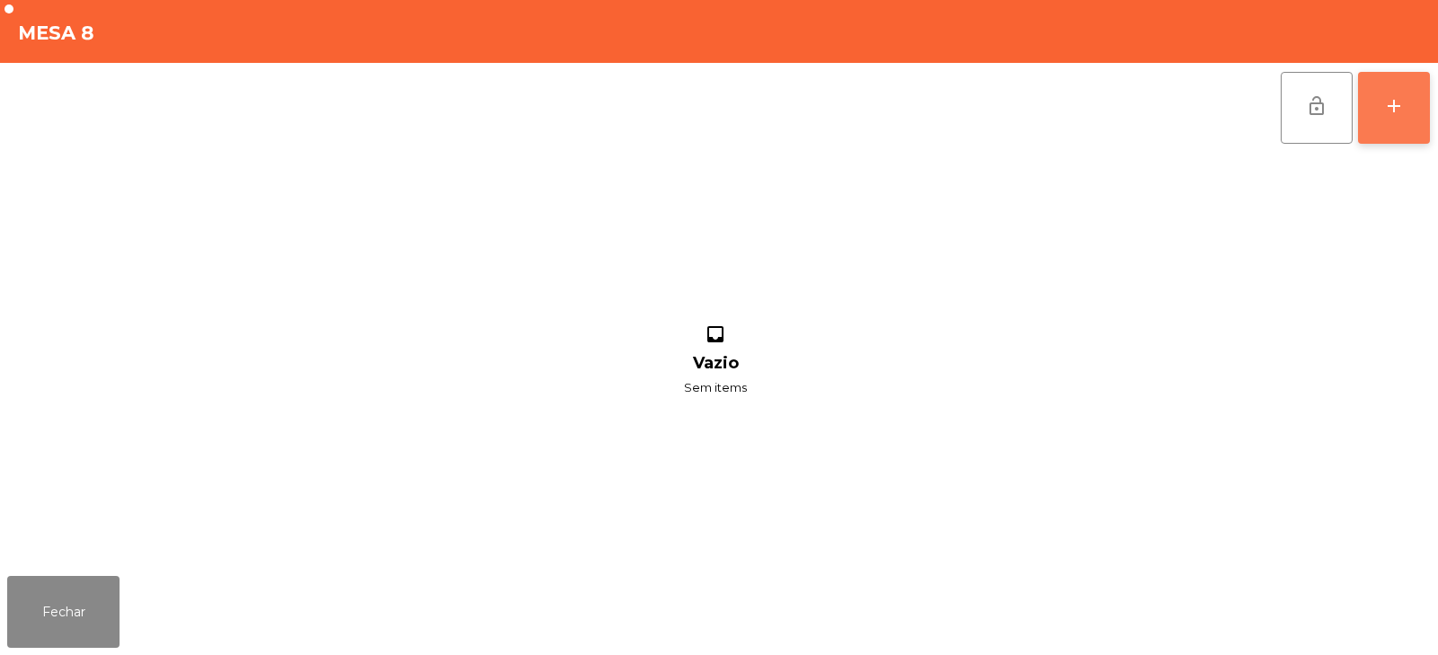
click at [1388, 104] on div "add" at bounding box center [1394, 106] width 22 height 22
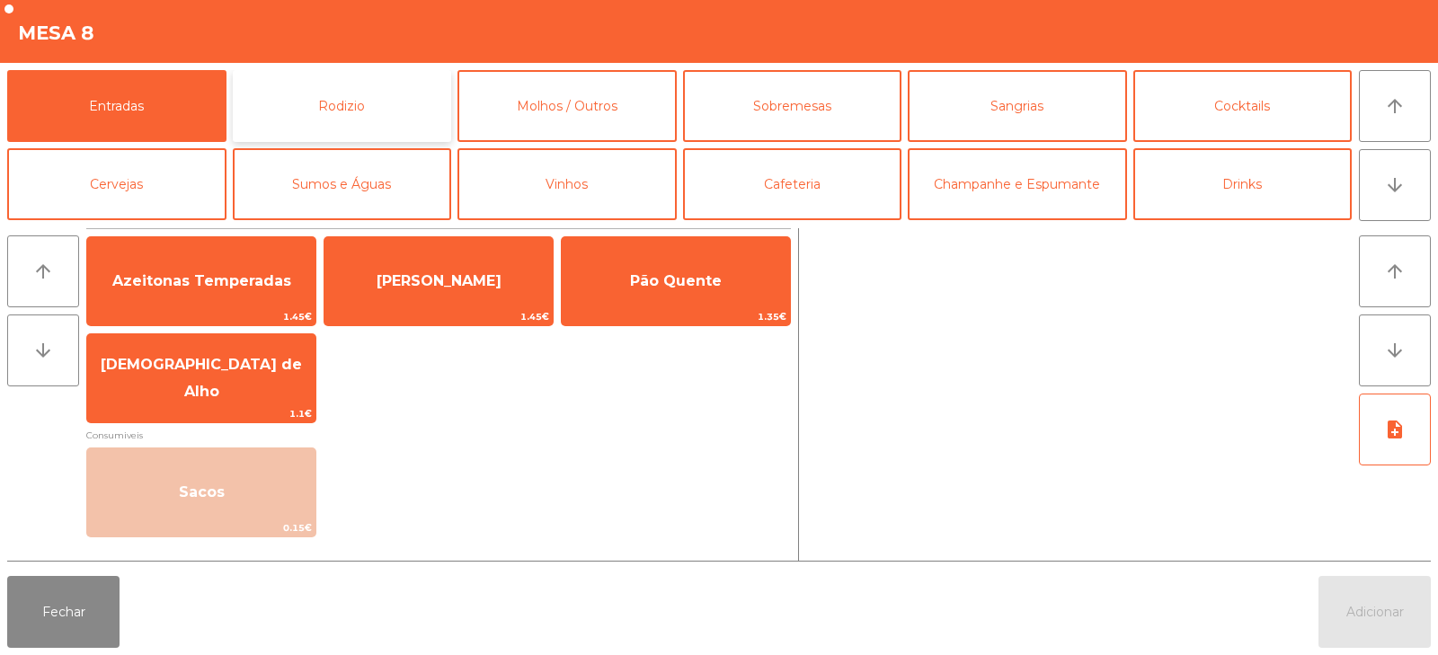
click at [357, 115] on button "Rodizio" at bounding box center [342, 106] width 219 height 72
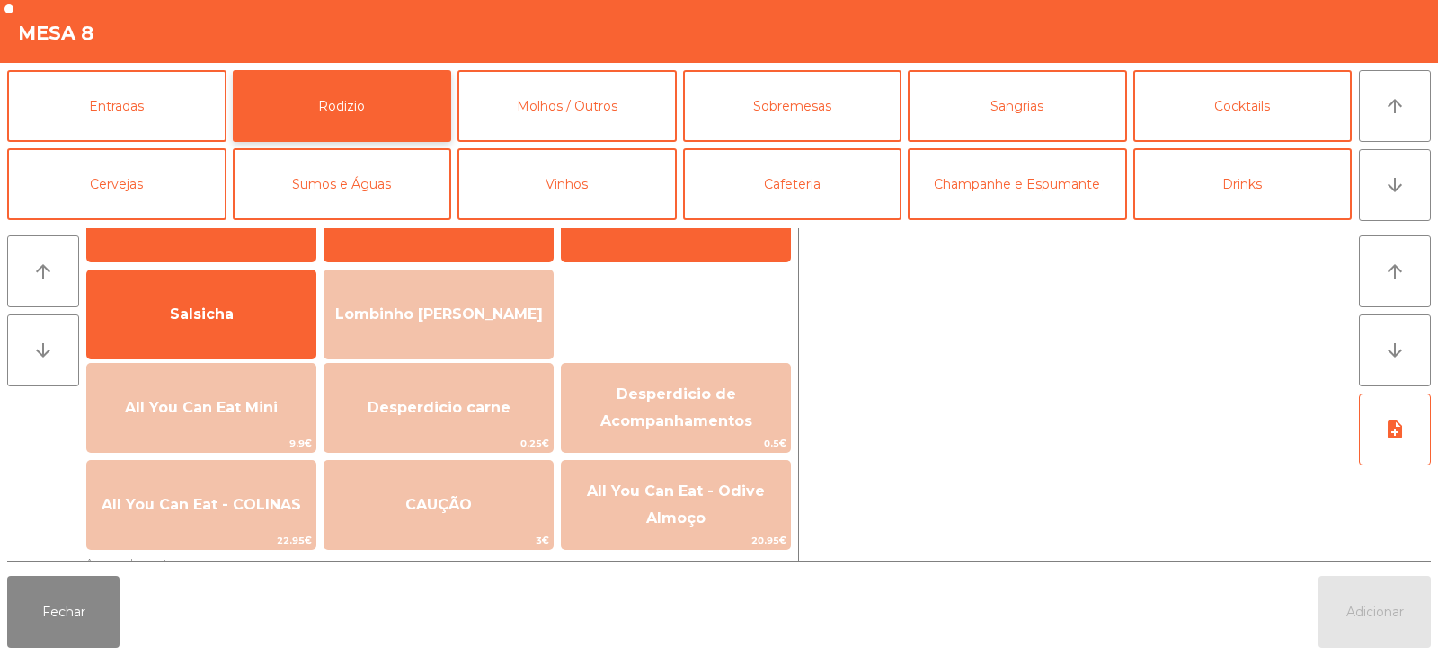
scroll to position [124, 0]
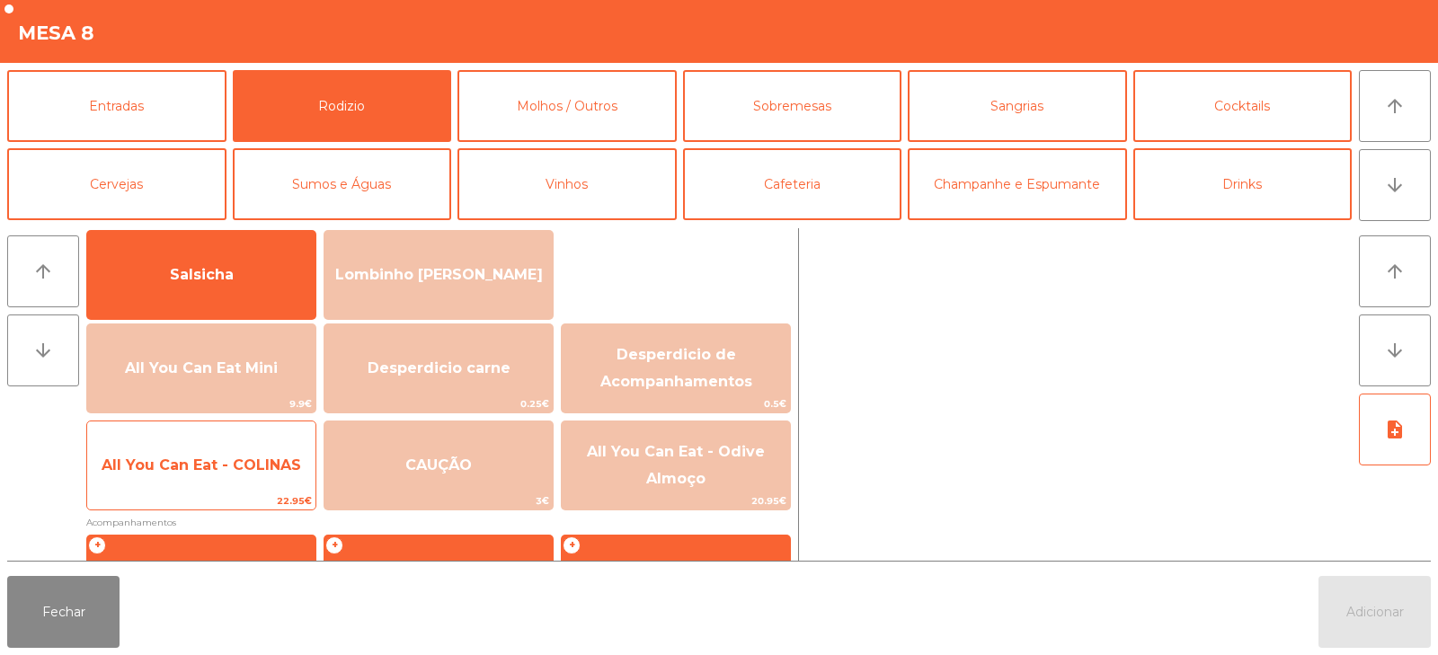
click at [228, 469] on span "All You Can Eat - COLINAS" at bounding box center [201, 464] width 199 height 17
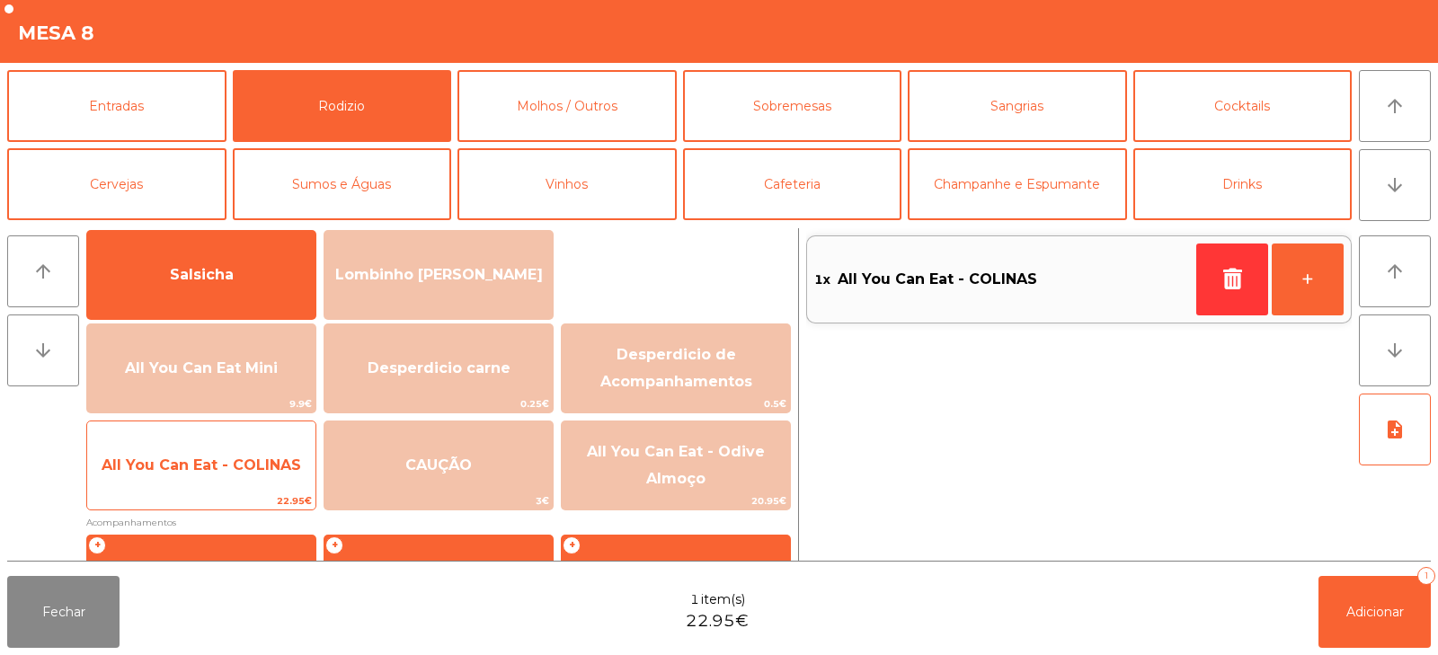
click at [240, 477] on span "All You Can Eat - COLINAS" at bounding box center [201, 465] width 228 height 49
click at [247, 476] on span "All You Can Eat - COLINAS" at bounding box center [201, 465] width 228 height 49
click at [270, 450] on span "All You Can Eat - COLINAS" at bounding box center [201, 465] width 228 height 49
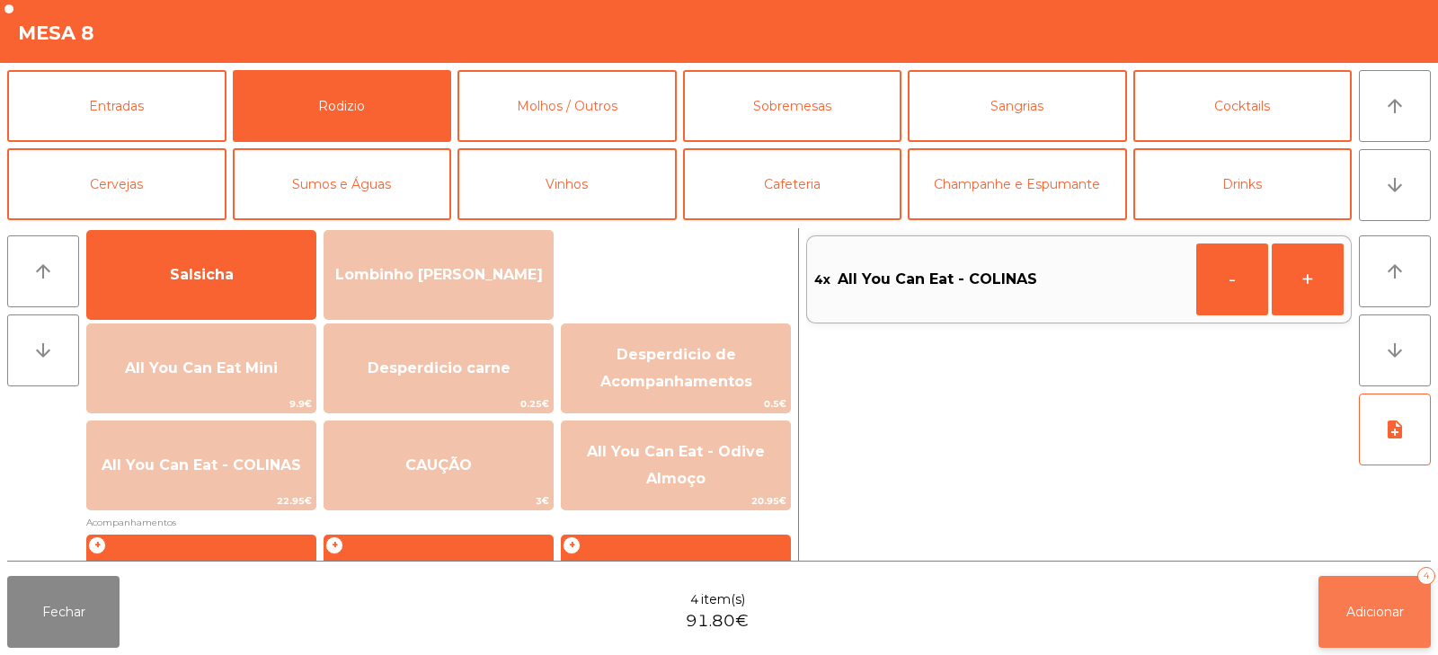
click at [1339, 642] on button "Adicionar 4" at bounding box center [1374, 612] width 112 height 72
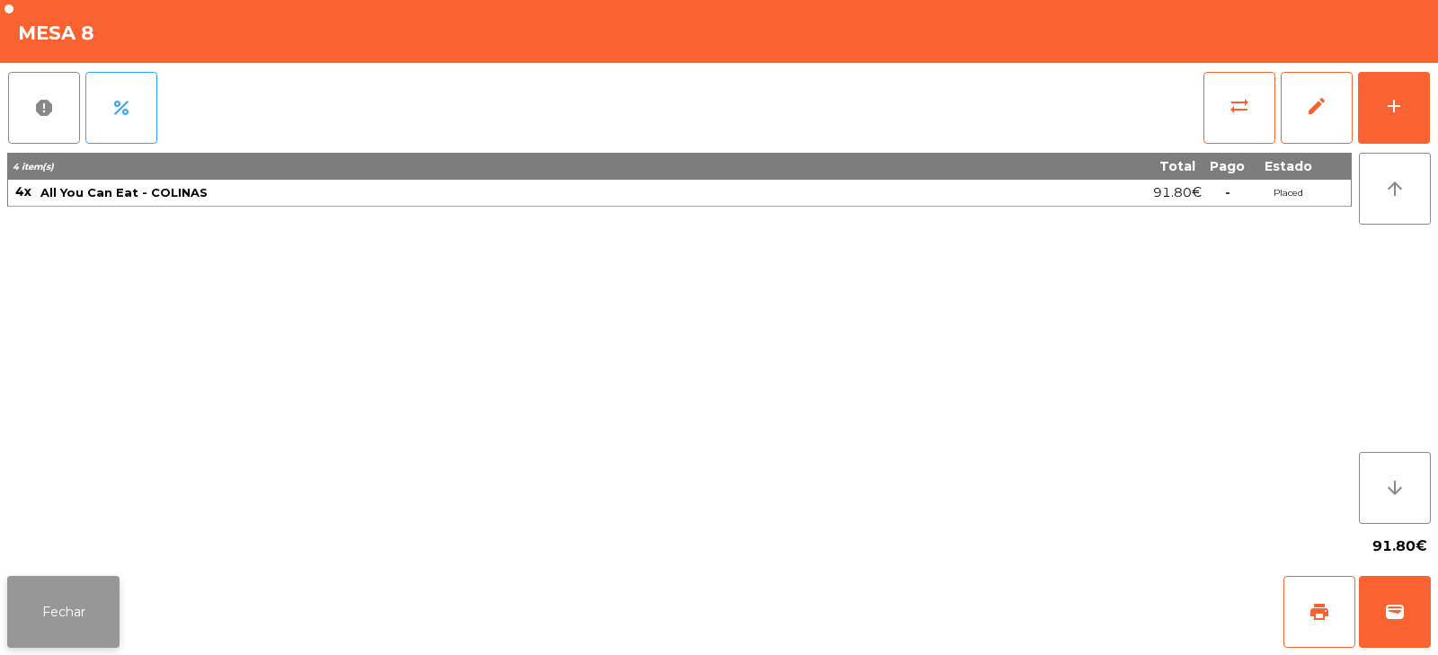
click at [62, 617] on button "Fechar" at bounding box center [63, 612] width 112 height 72
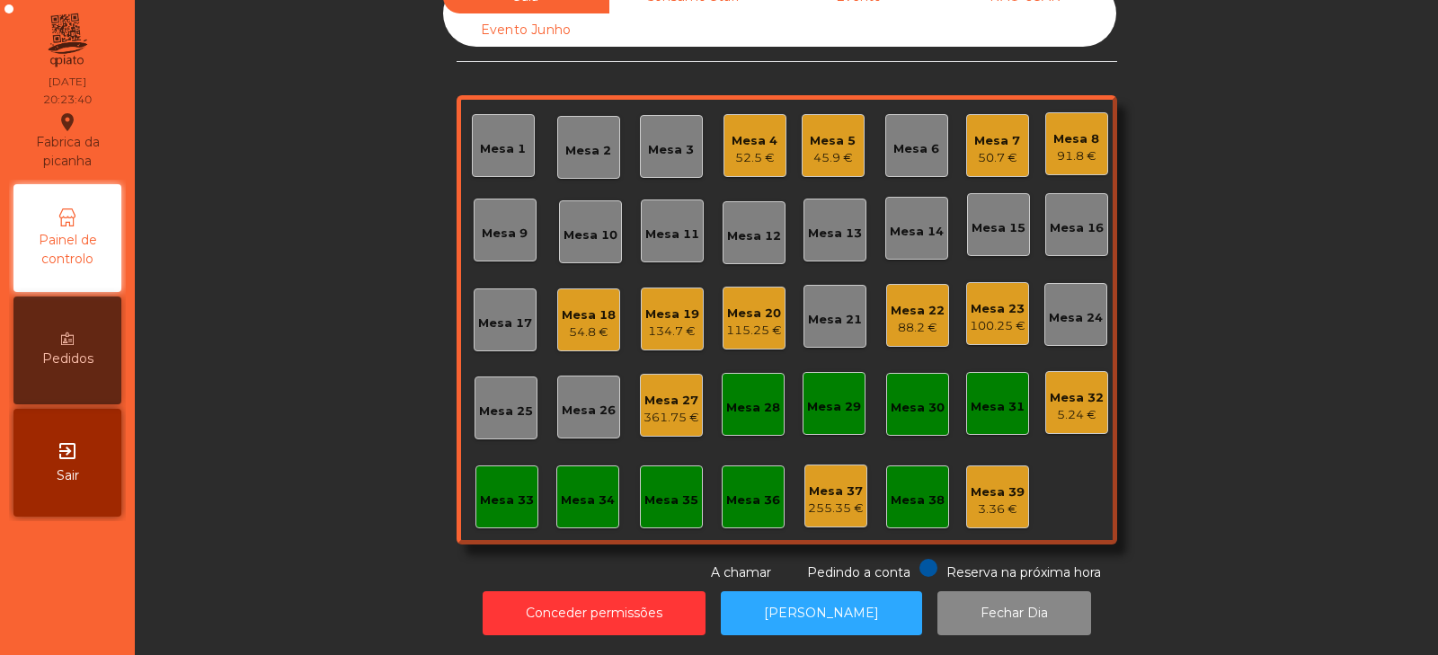
scroll to position [0, 0]
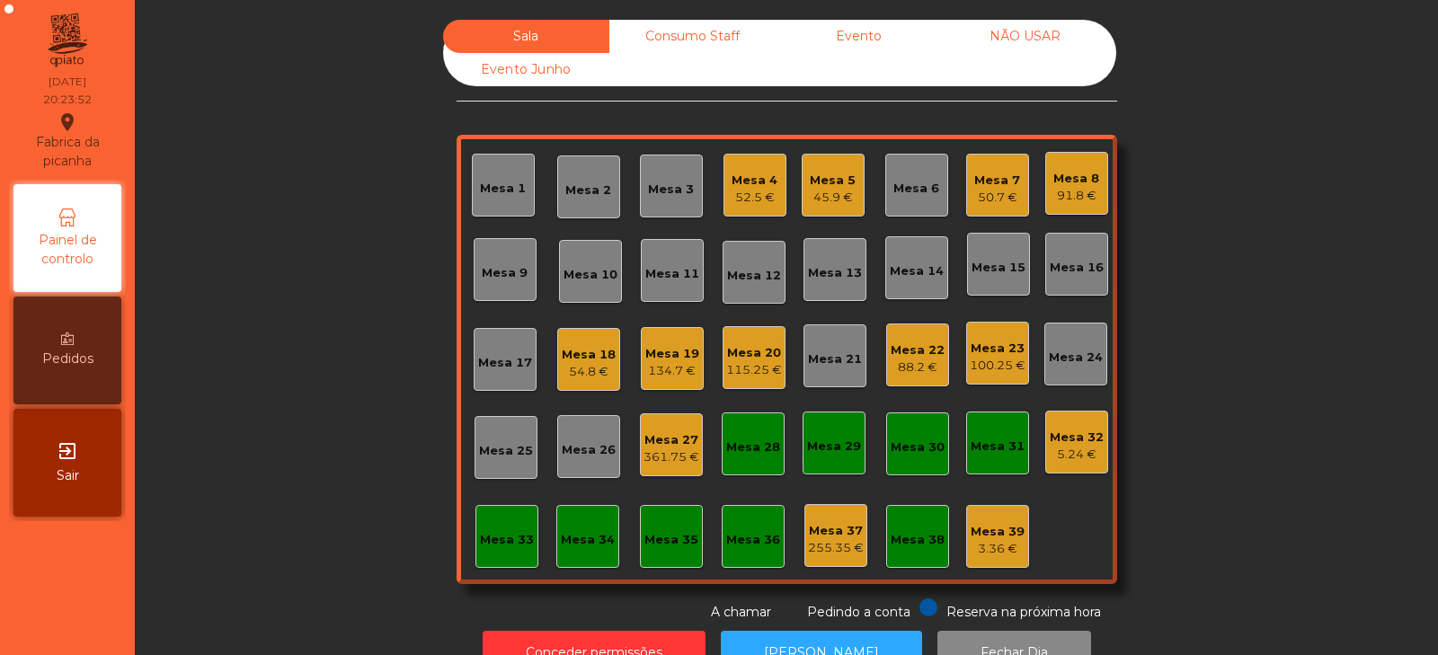
click at [660, 190] on div "Mesa 3" at bounding box center [671, 190] width 46 height 18
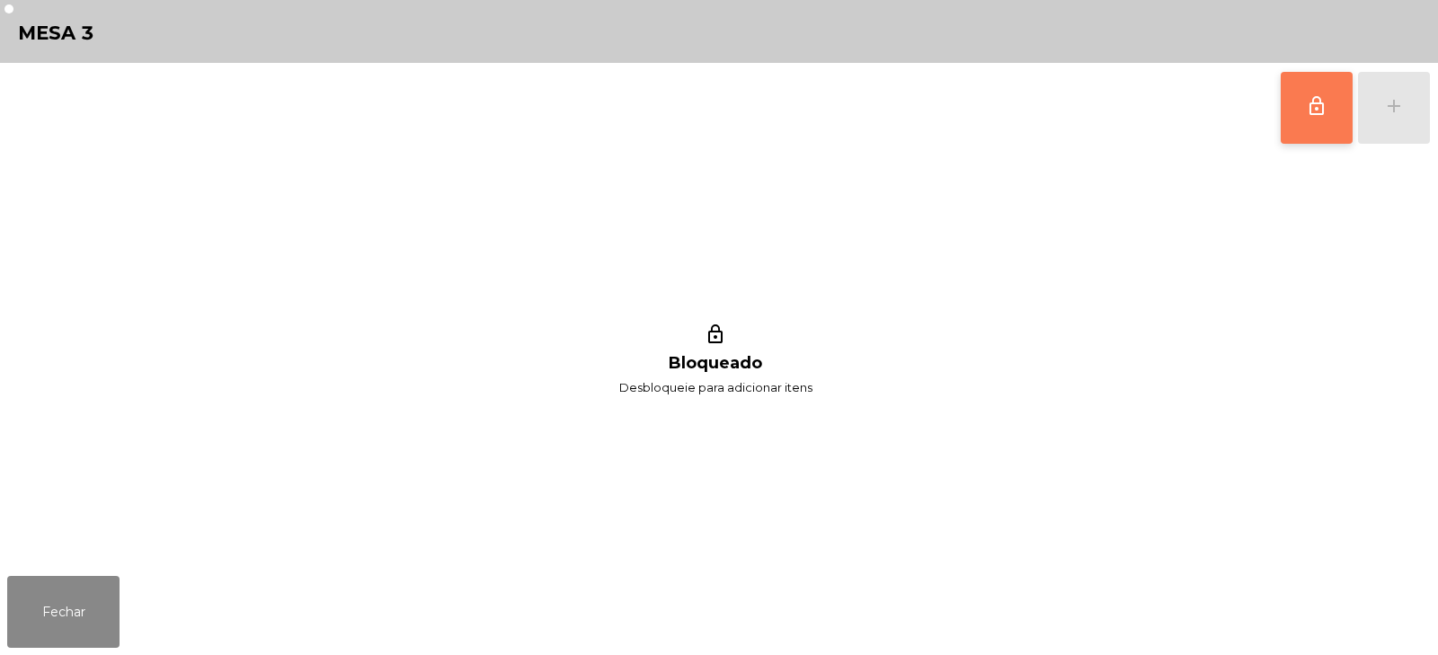
click at [1299, 110] on button "lock_outline" at bounding box center [1316, 108] width 72 height 72
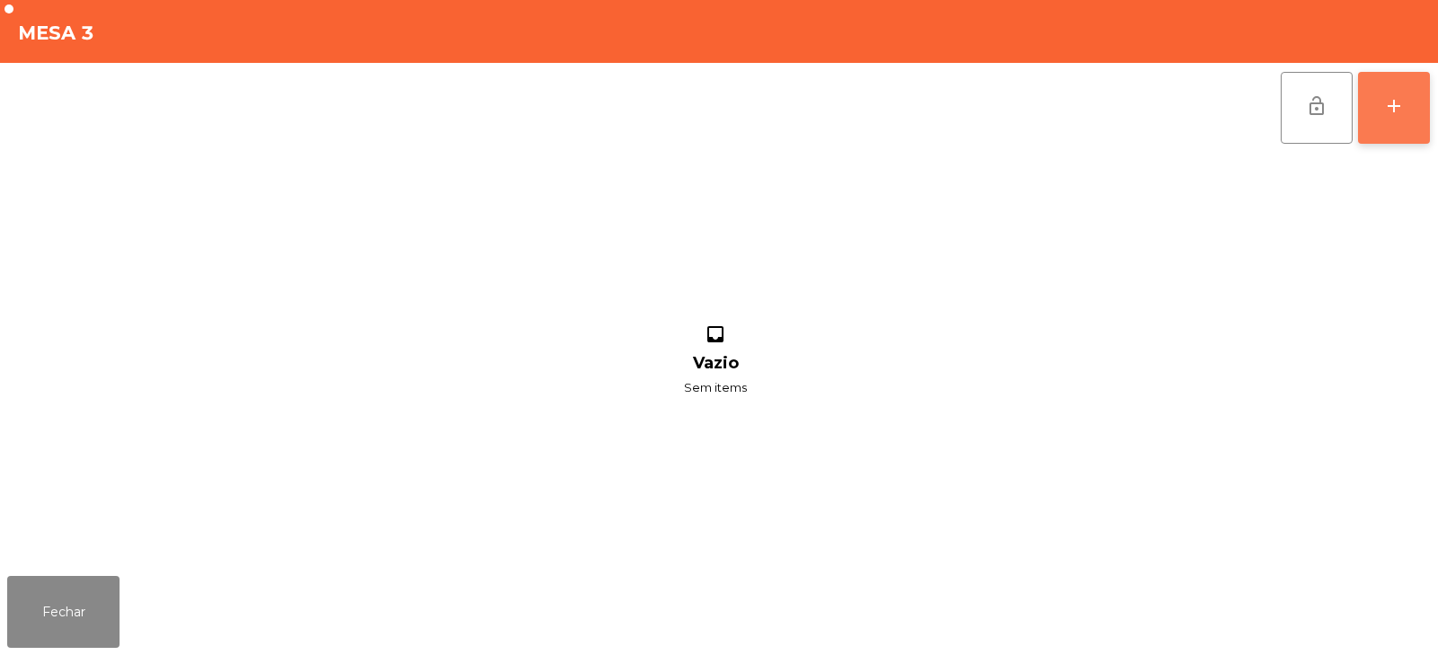
click at [1394, 116] on div "add" at bounding box center [1394, 106] width 22 height 22
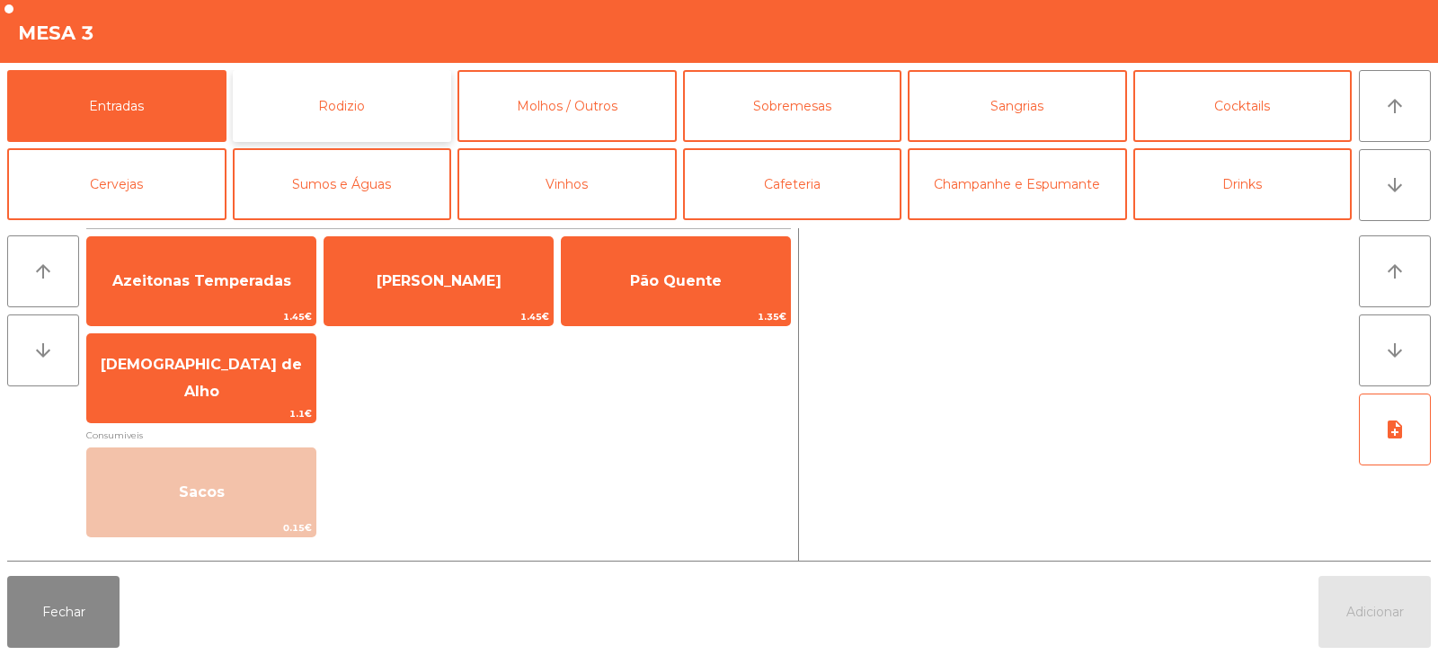
click at [348, 120] on button "Rodizio" at bounding box center [342, 106] width 219 height 72
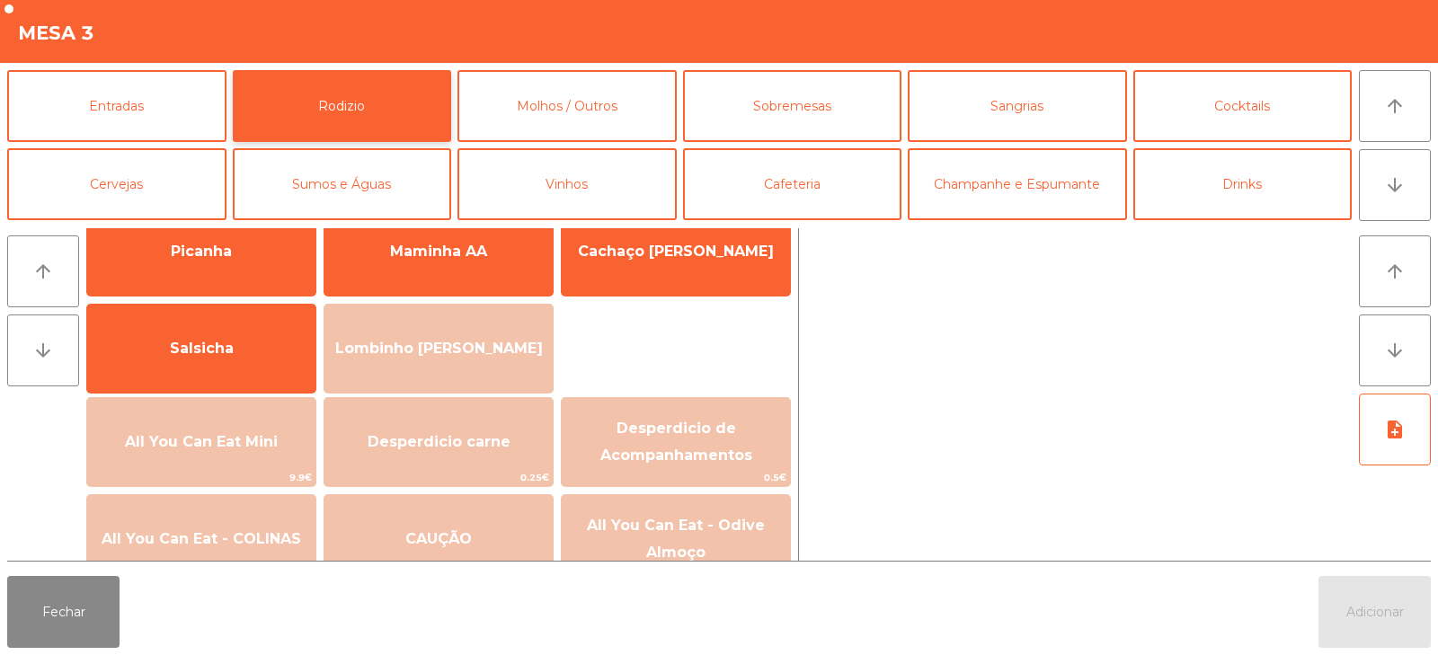
scroll to position [82, 0]
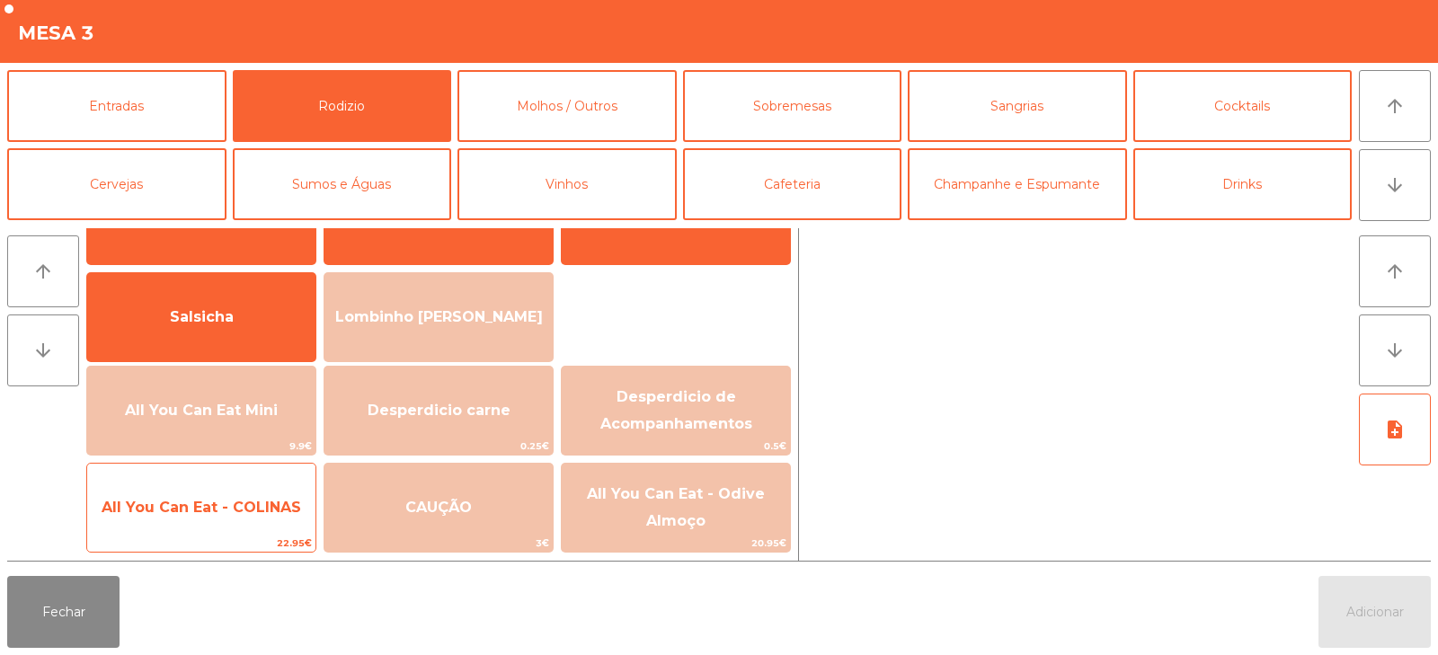
click at [229, 505] on span "All You Can Eat - COLINAS" at bounding box center [201, 507] width 199 height 17
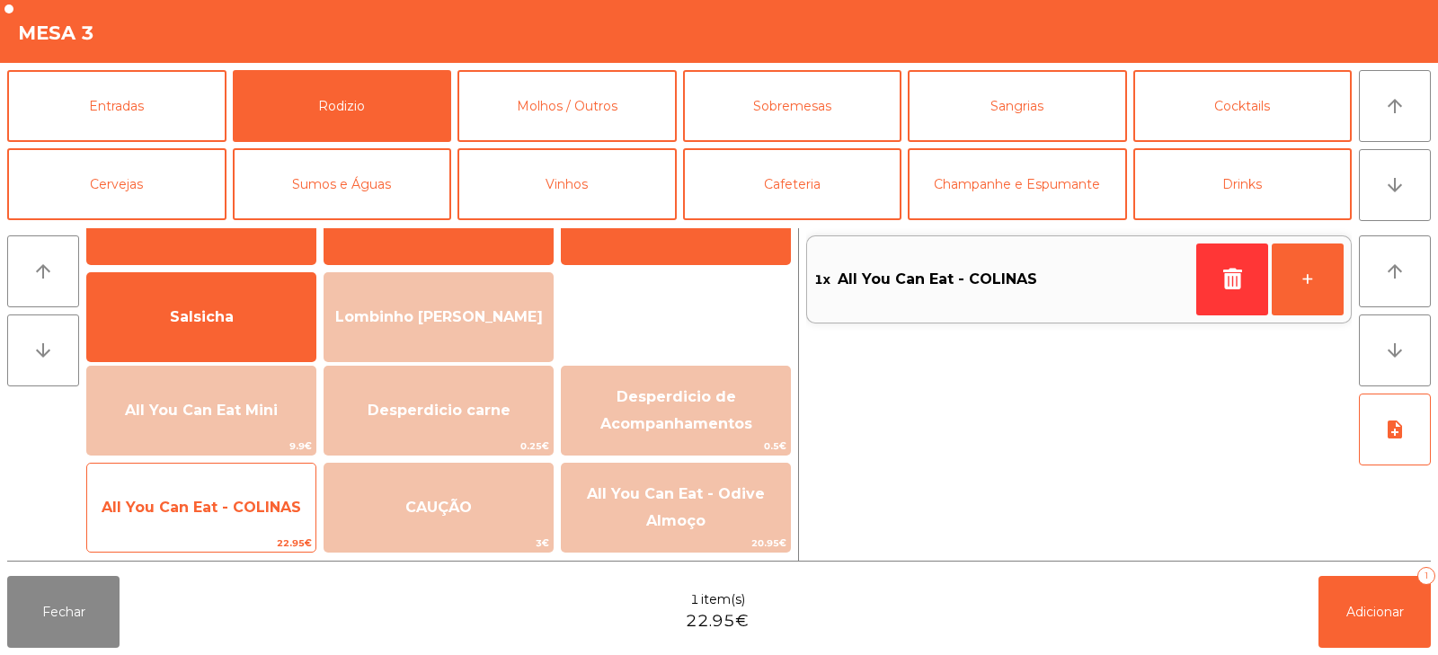
click at [234, 513] on span "All You Can Eat - COLINAS" at bounding box center [201, 507] width 199 height 17
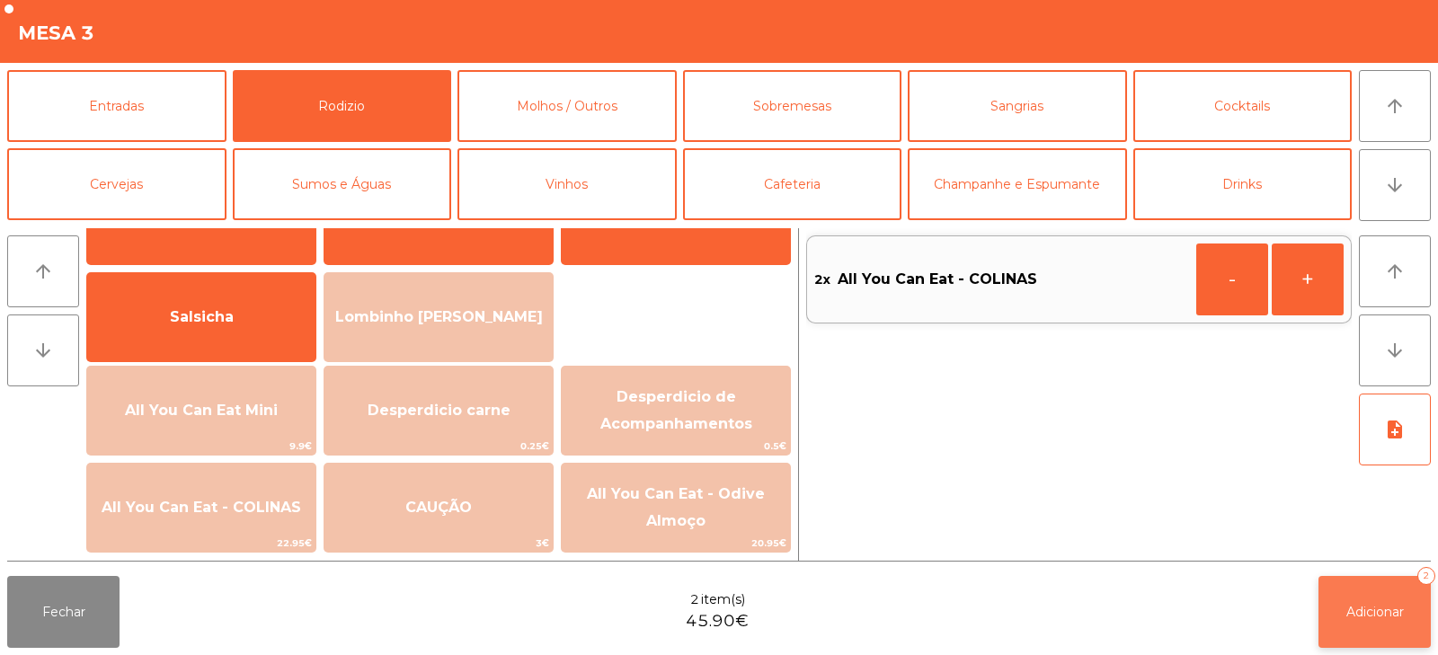
click at [1361, 611] on span "Adicionar" at bounding box center [1375, 612] width 58 height 16
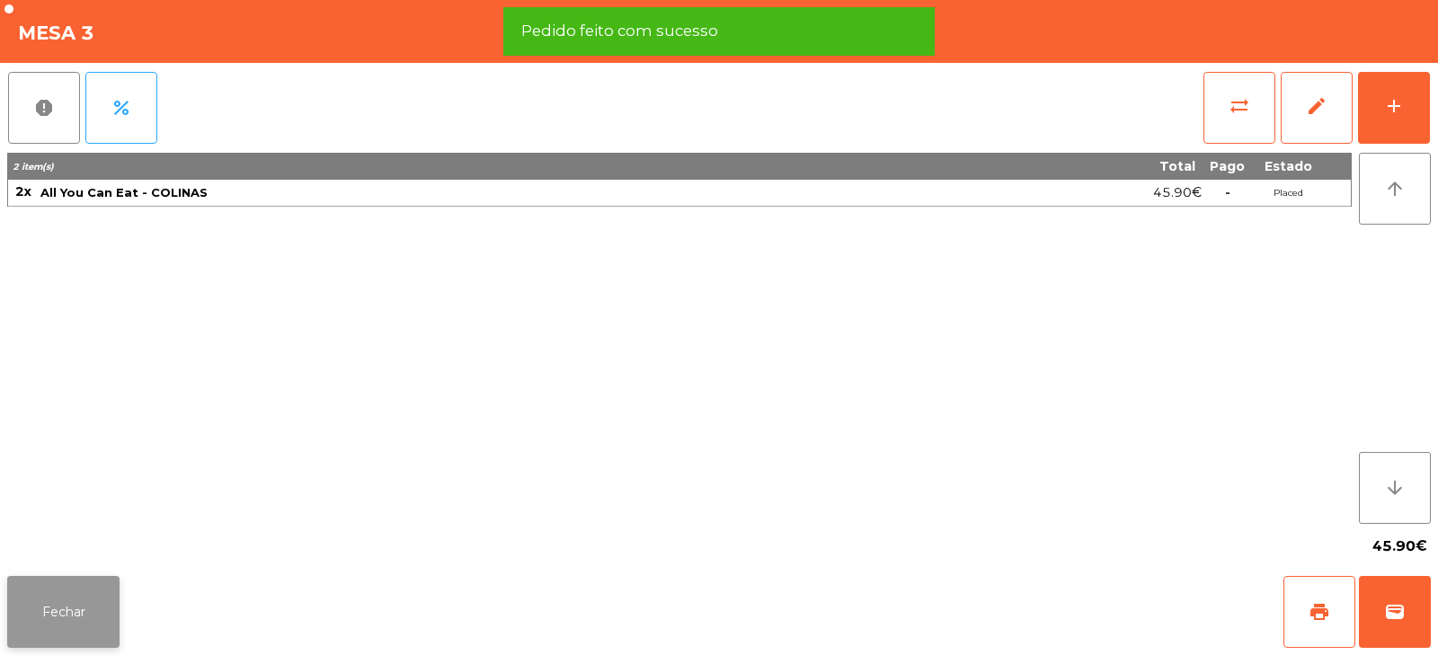
click at [72, 623] on button "Fechar" at bounding box center [63, 612] width 112 height 72
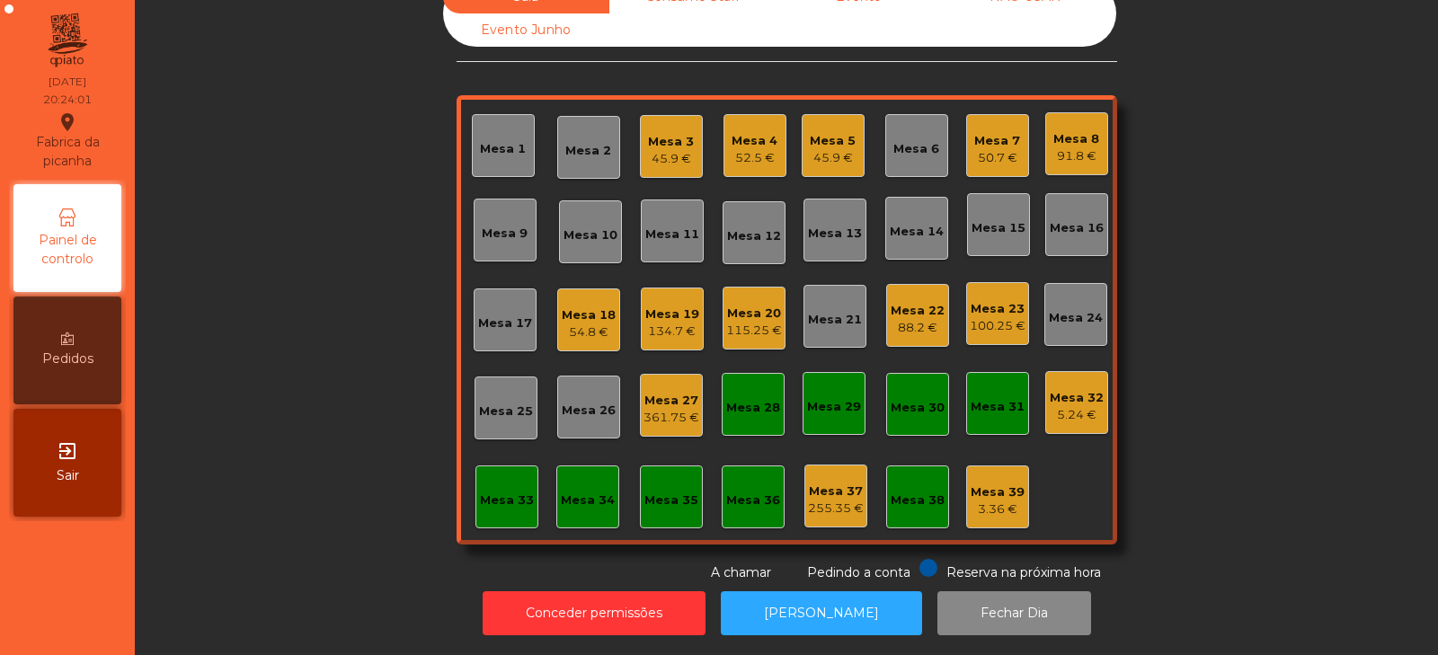
scroll to position [0, 0]
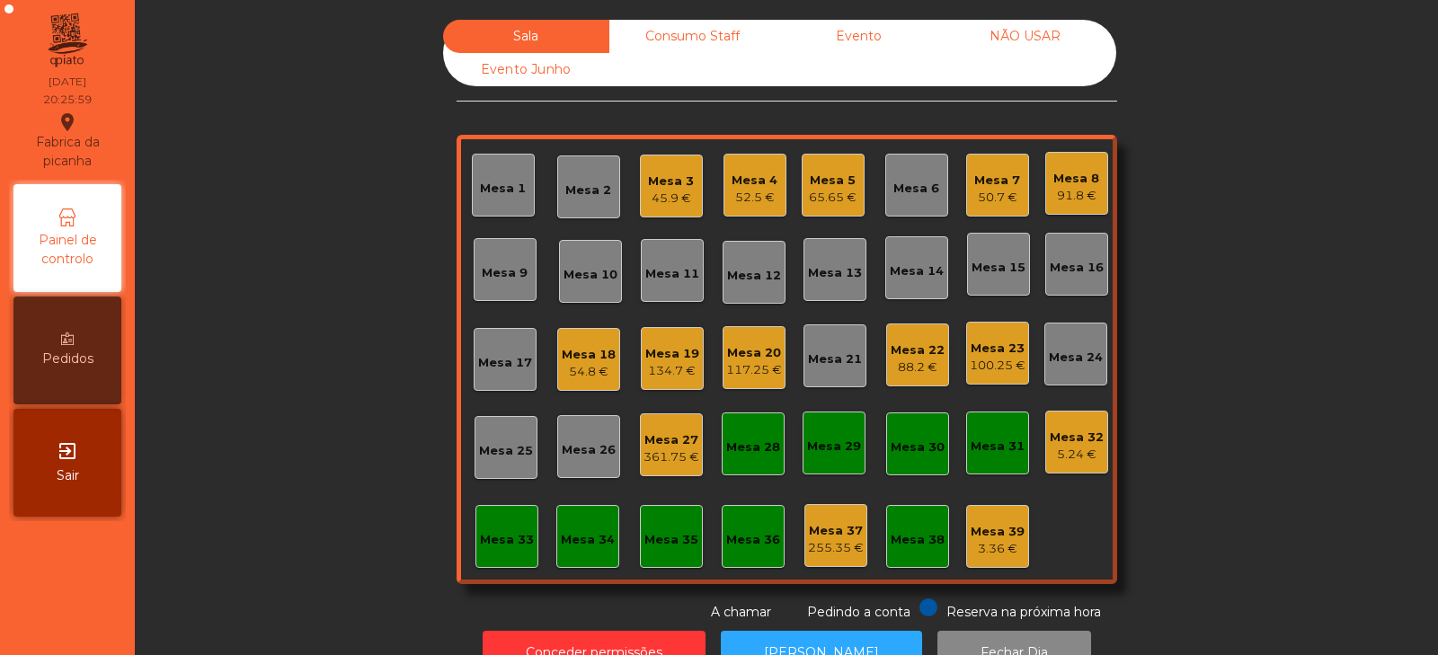
click at [994, 258] on div "Mesa 15" at bounding box center [998, 264] width 54 height 25
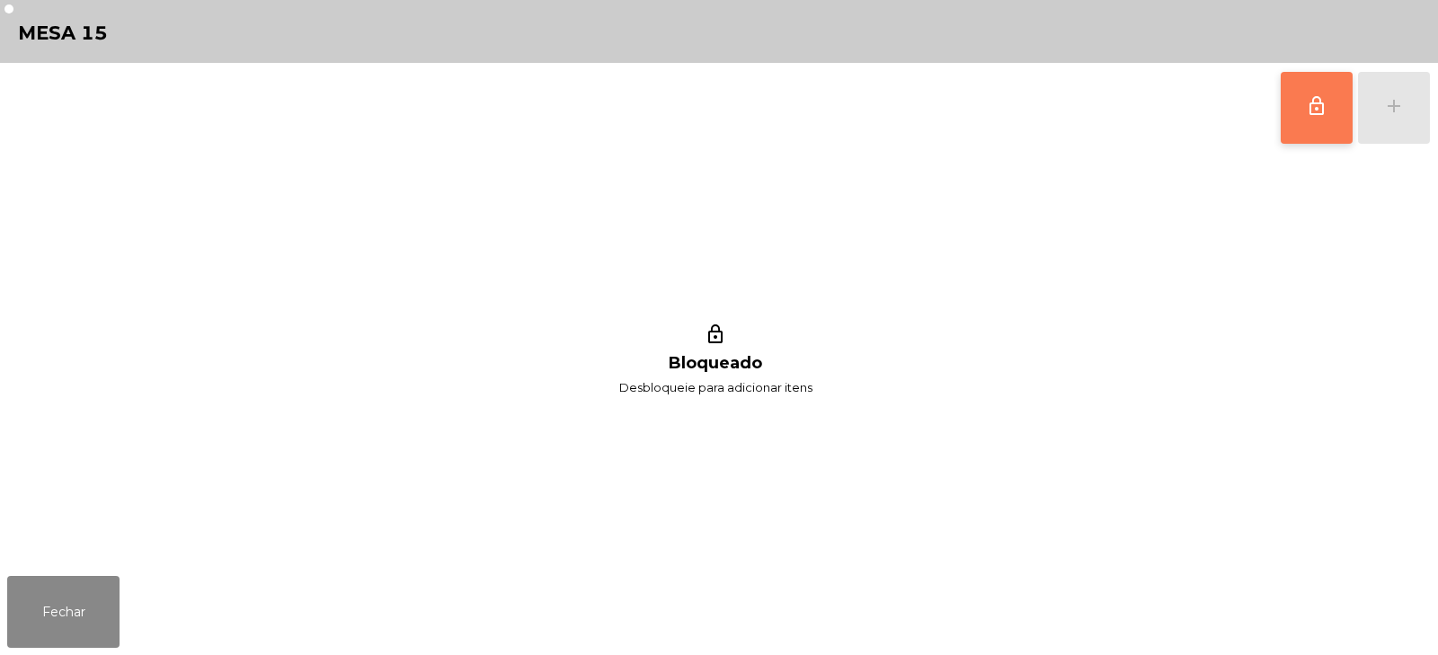
click at [1347, 93] on button "lock_outline" at bounding box center [1316, 108] width 72 height 72
click at [1375, 121] on button "add" at bounding box center [1394, 108] width 72 height 72
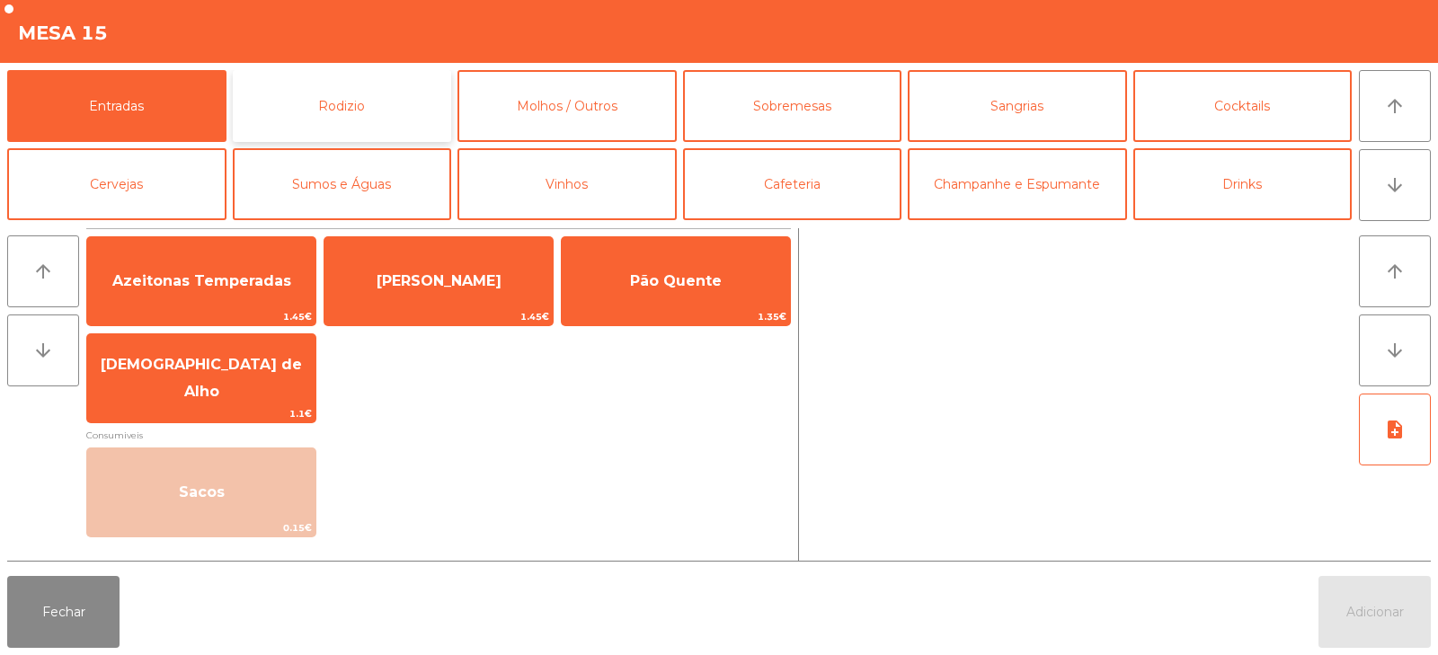
click at [409, 103] on button "Rodizio" at bounding box center [342, 106] width 219 height 72
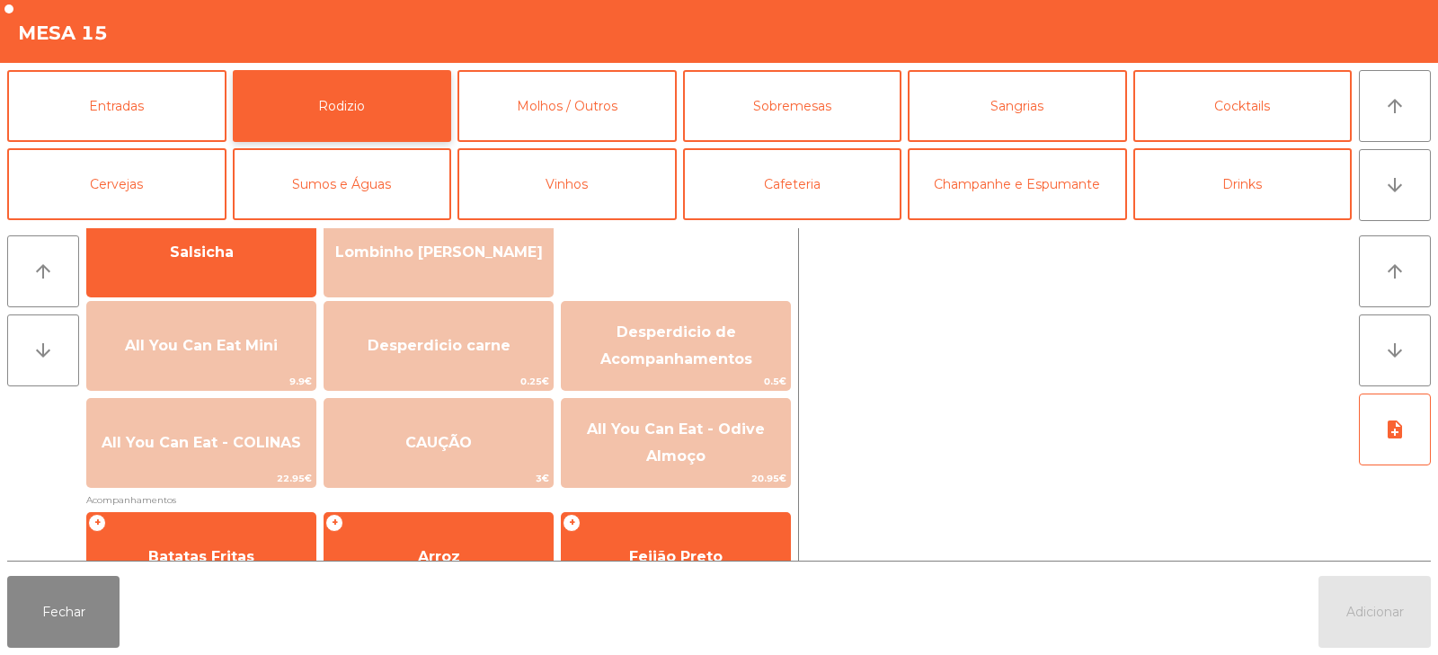
scroll to position [148, 0]
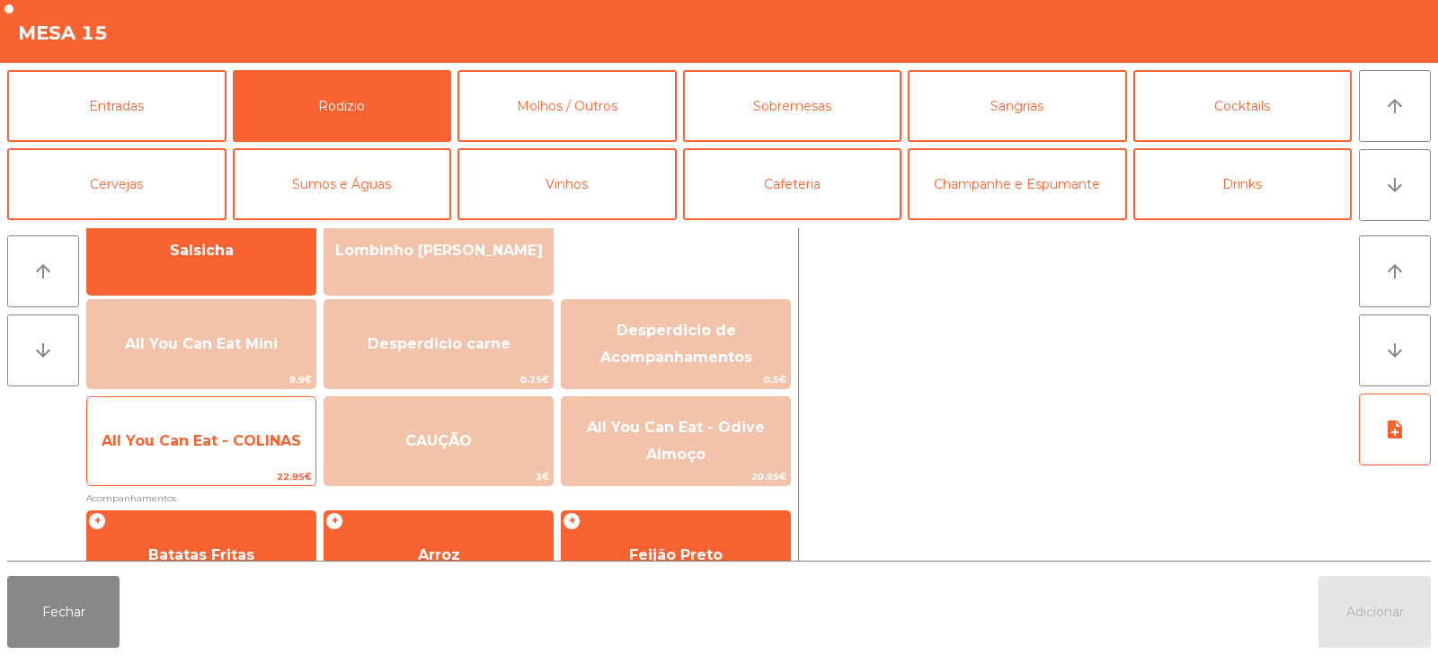
click at [199, 472] on span "22.95€" at bounding box center [201, 476] width 228 height 17
click at [209, 461] on span "All You Can Eat - COLINAS" at bounding box center [201, 441] width 228 height 49
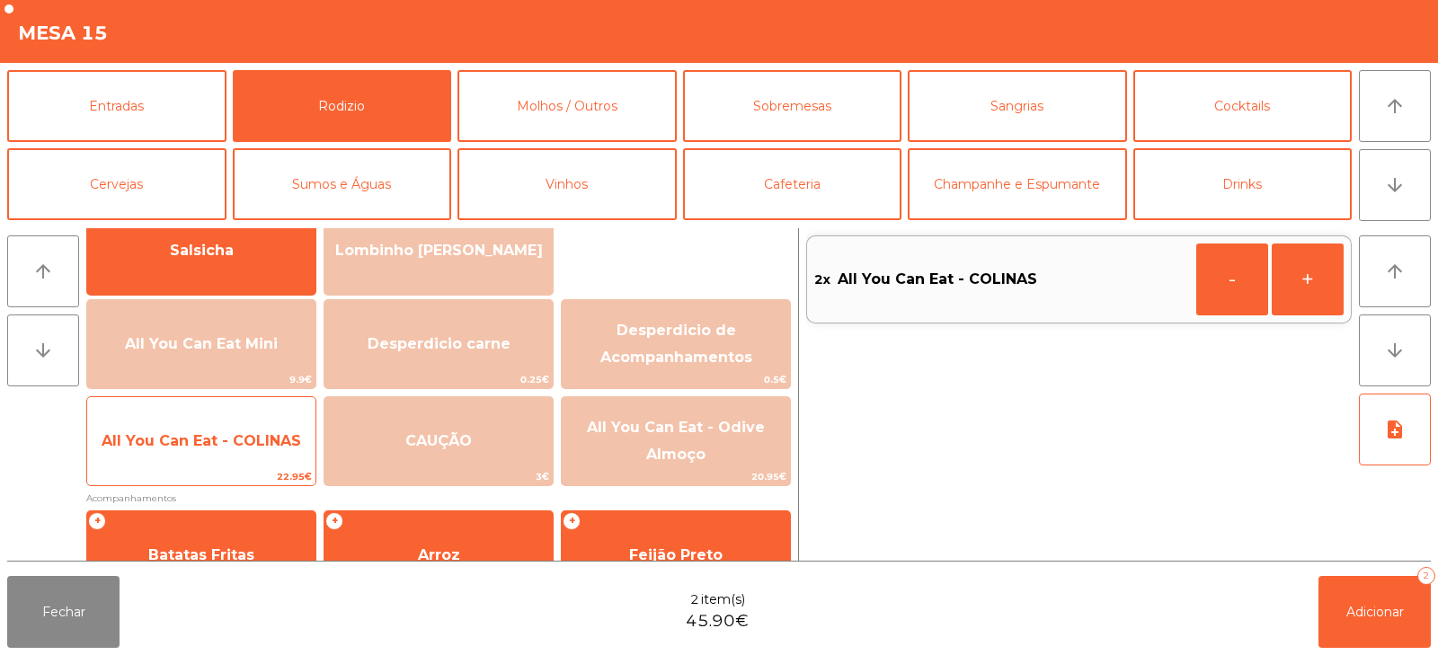
click at [214, 453] on span "All You Can Eat - COLINAS" at bounding box center [201, 441] width 228 height 49
click at [213, 449] on span "All You Can Eat - COLINAS" at bounding box center [201, 441] width 228 height 49
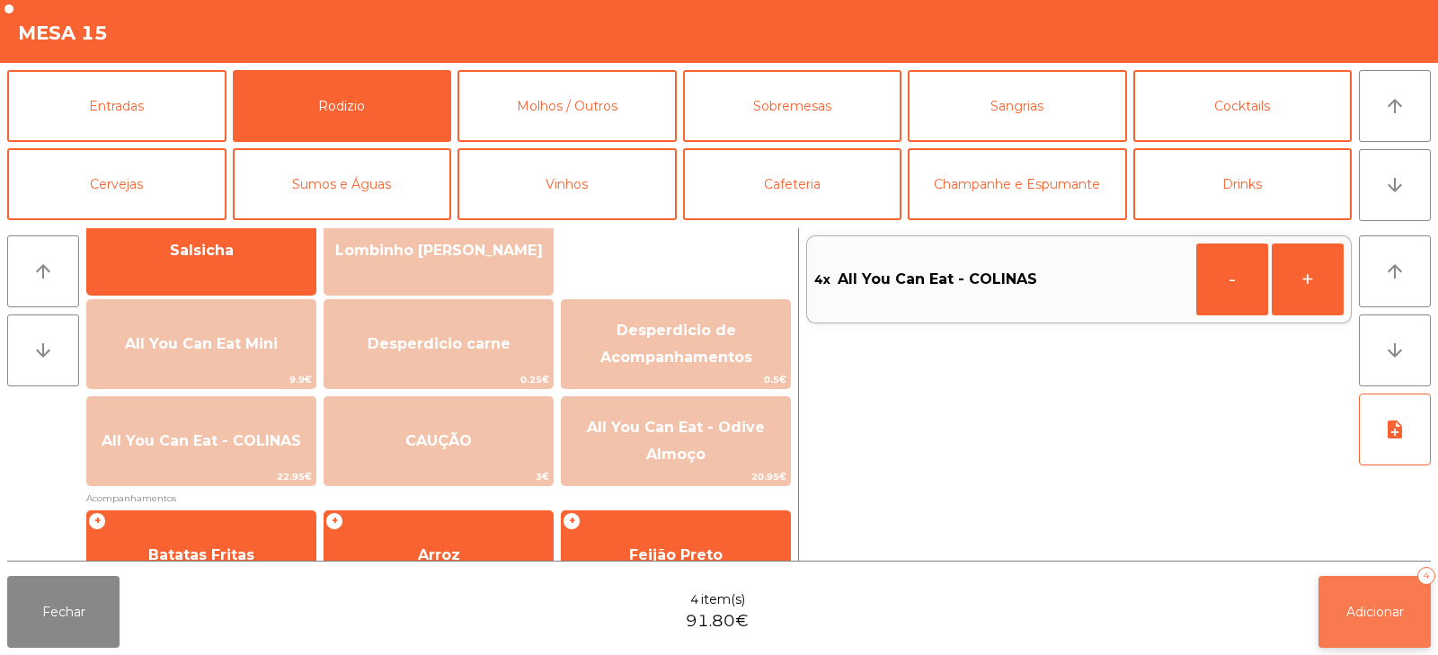
click at [1359, 626] on button "Adicionar 4" at bounding box center [1374, 612] width 112 height 72
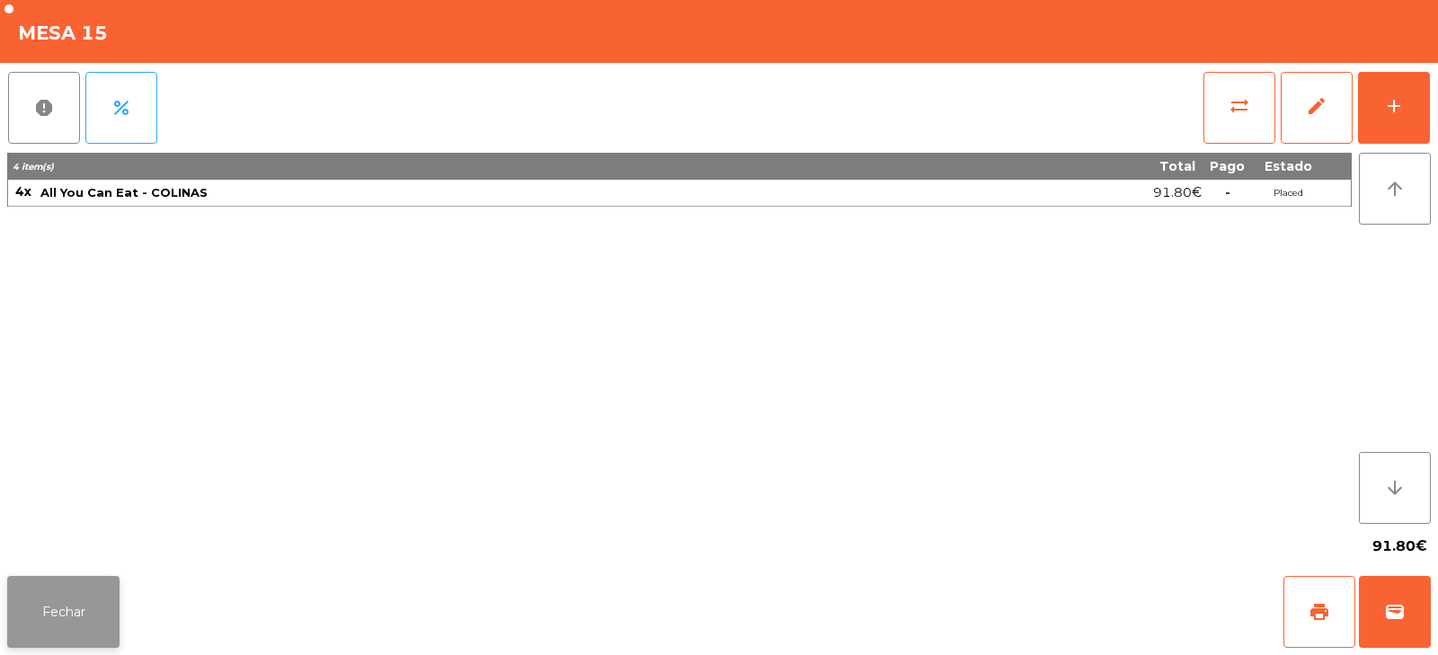
click at [78, 617] on button "Fechar" at bounding box center [63, 612] width 112 height 72
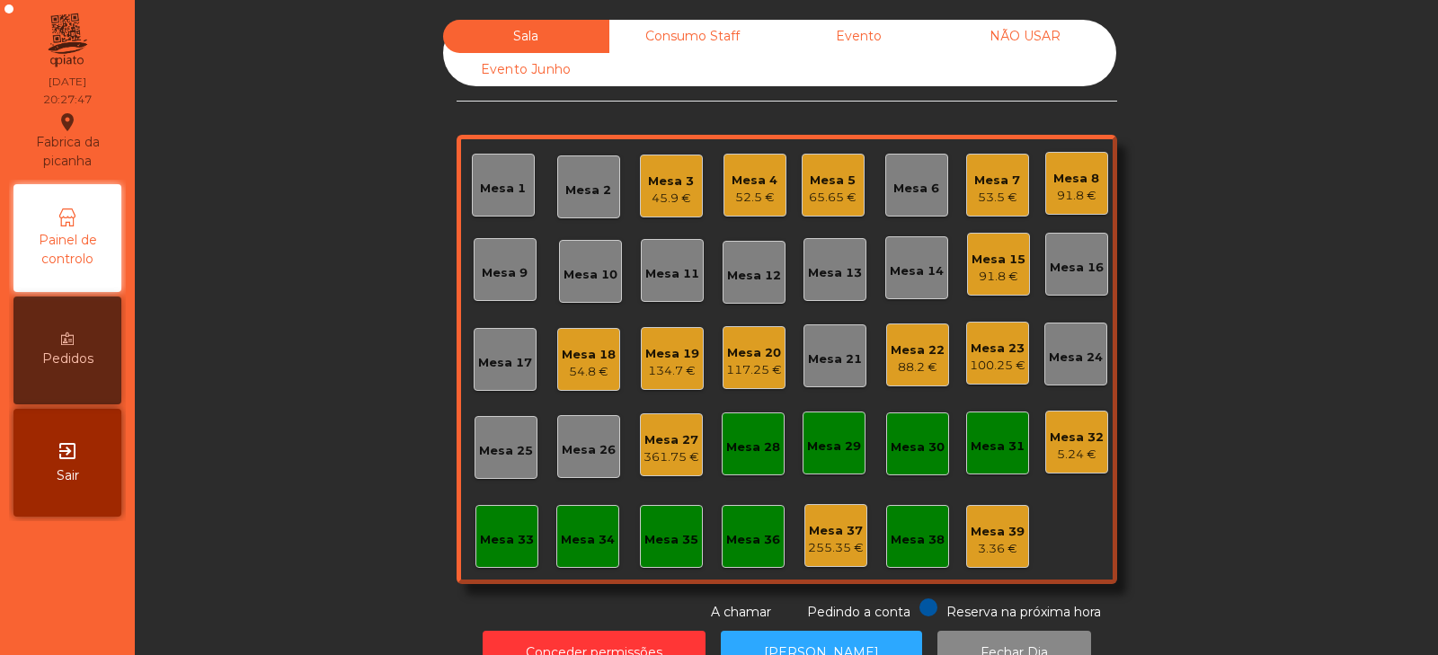
scroll to position [53, 0]
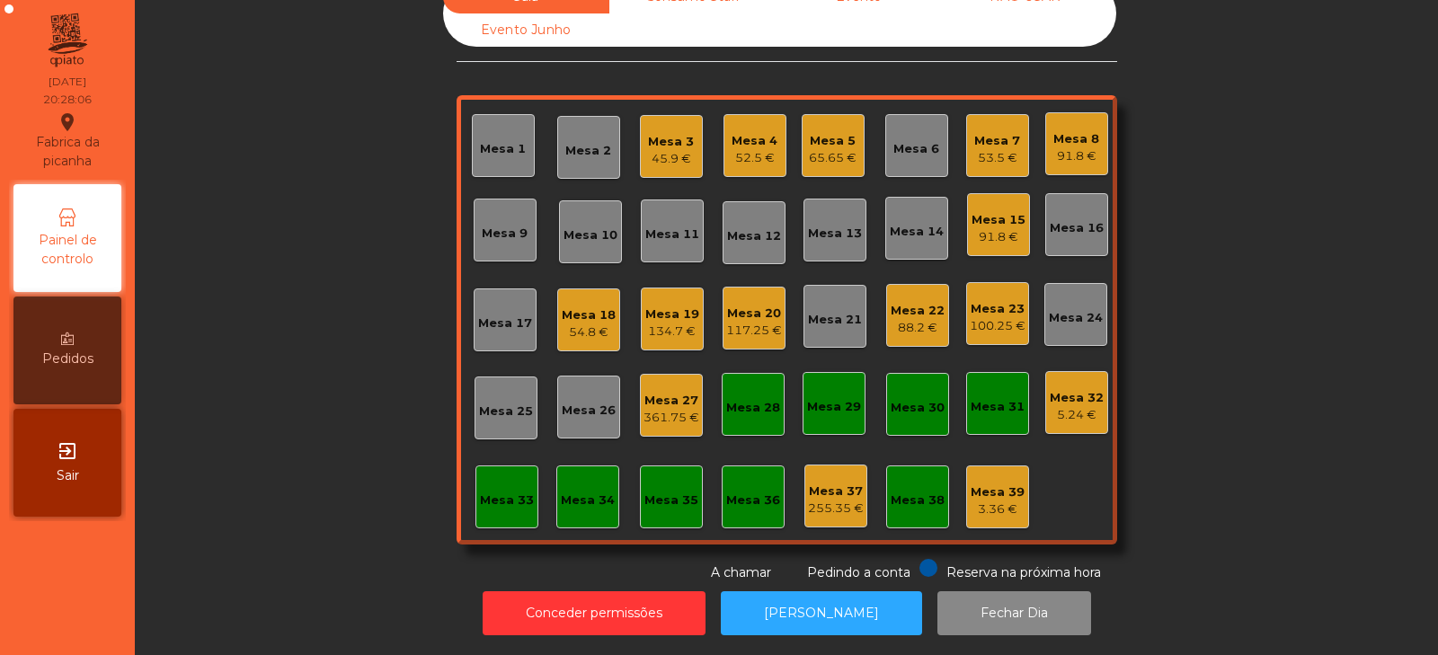
click at [1070, 219] on div "Mesa 16" at bounding box center [1076, 228] width 54 height 18
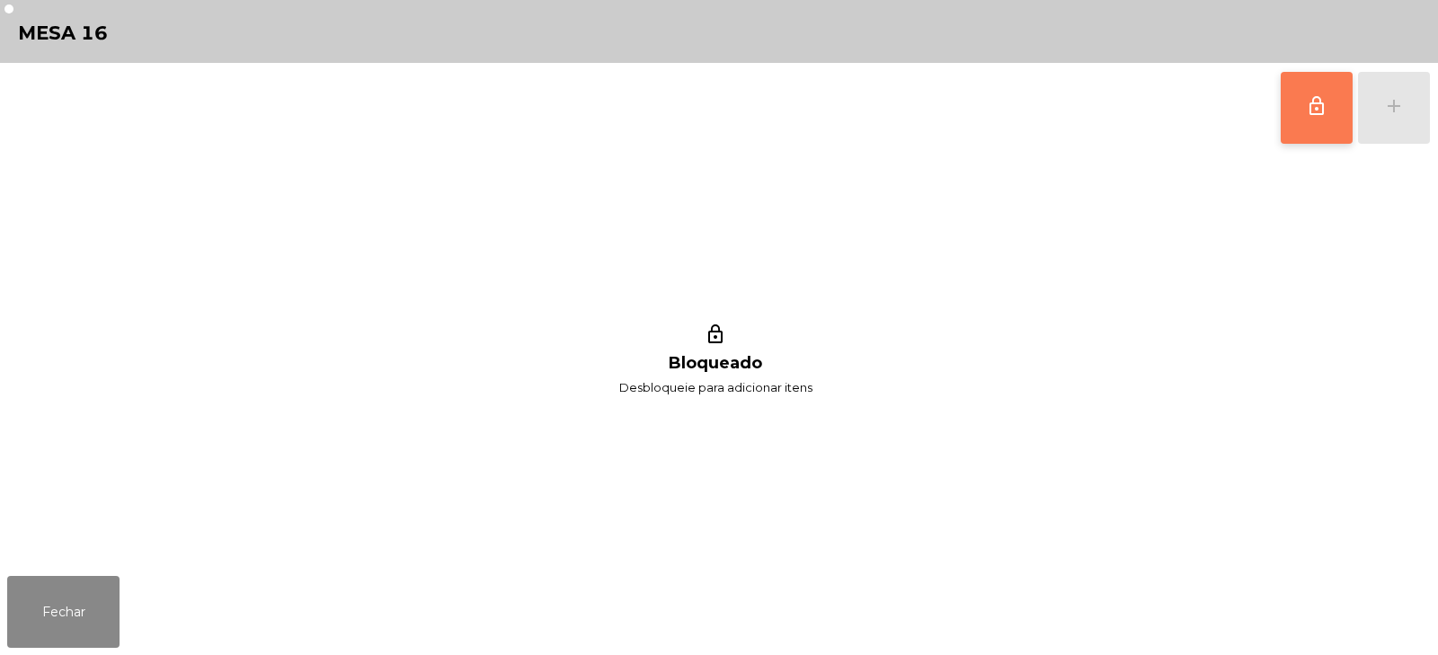
click at [1305, 125] on button "lock_outline" at bounding box center [1316, 108] width 72 height 72
click at [1394, 115] on div "add" at bounding box center [1394, 106] width 22 height 22
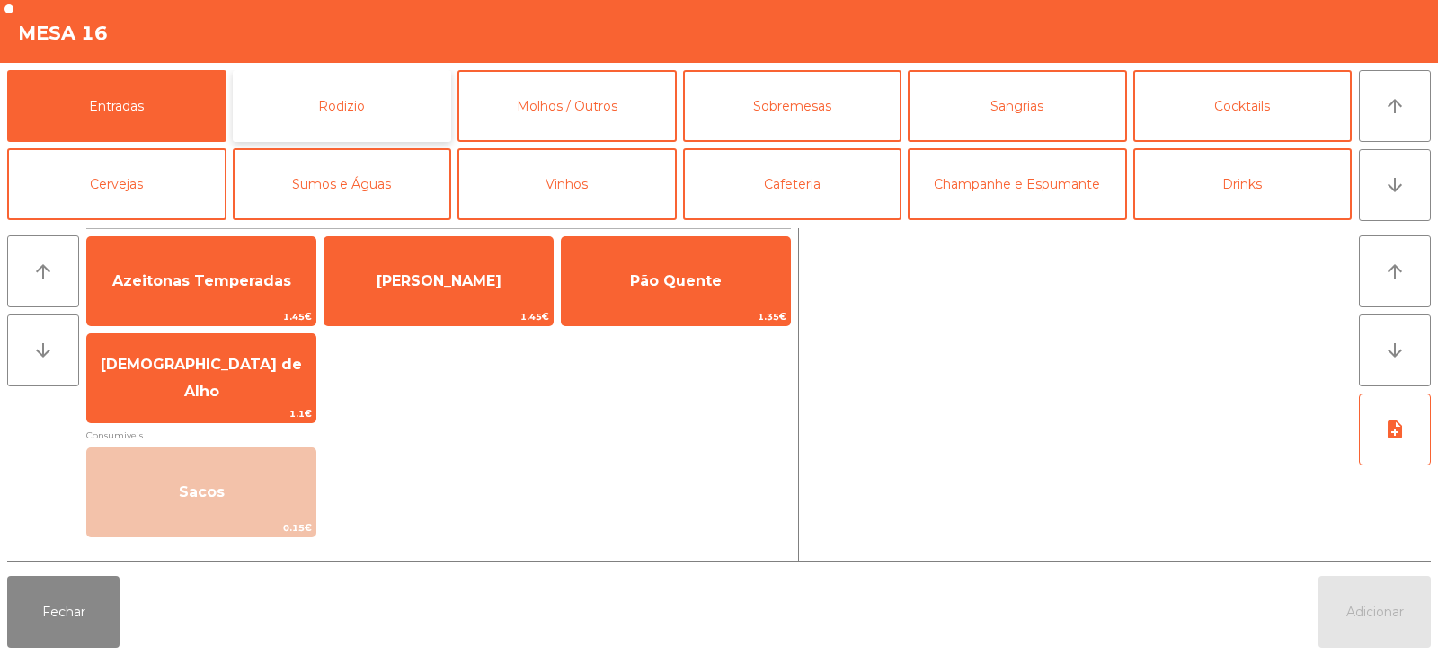
click at [332, 81] on button "Rodizio" at bounding box center [342, 106] width 219 height 72
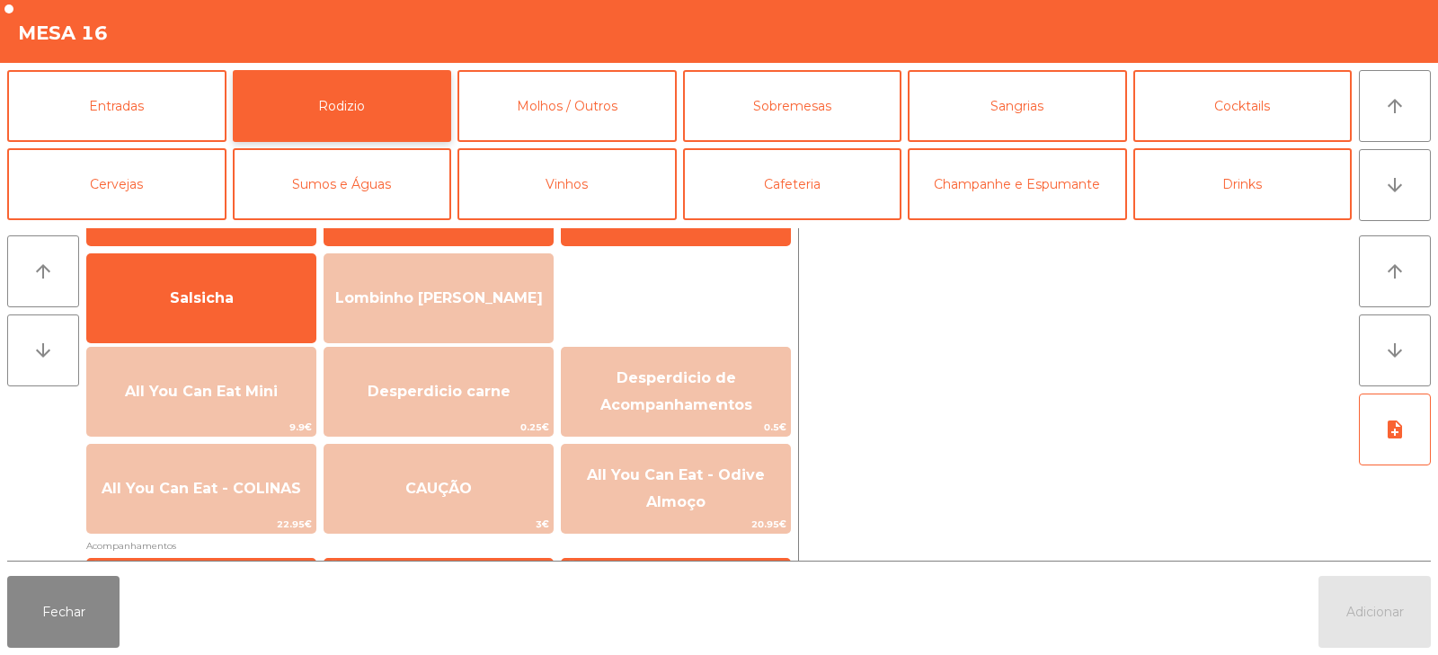
scroll to position [104, 0]
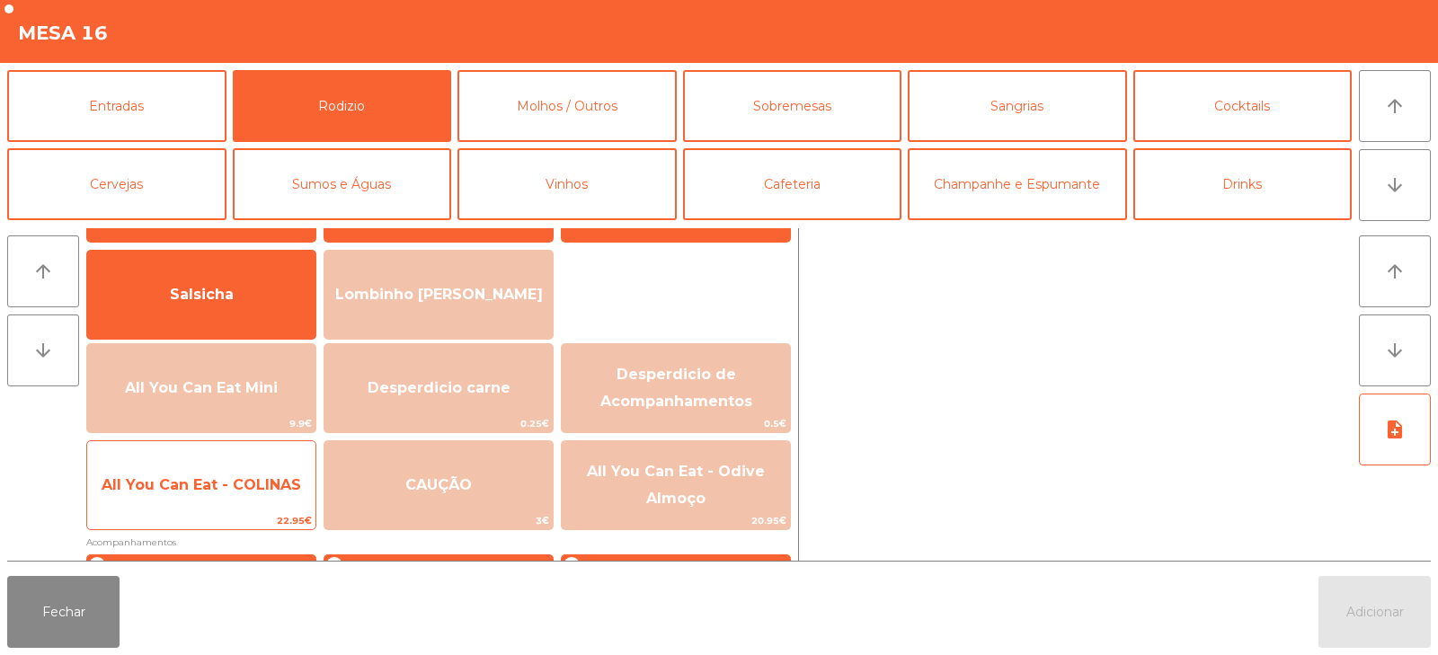
click at [213, 479] on span "All You Can Eat - COLINAS" at bounding box center [201, 484] width 199 height 17
click at [222, 481] on span "All You Can Eat - COLINAS" at bounding box center [201, 484] width 199 height 17
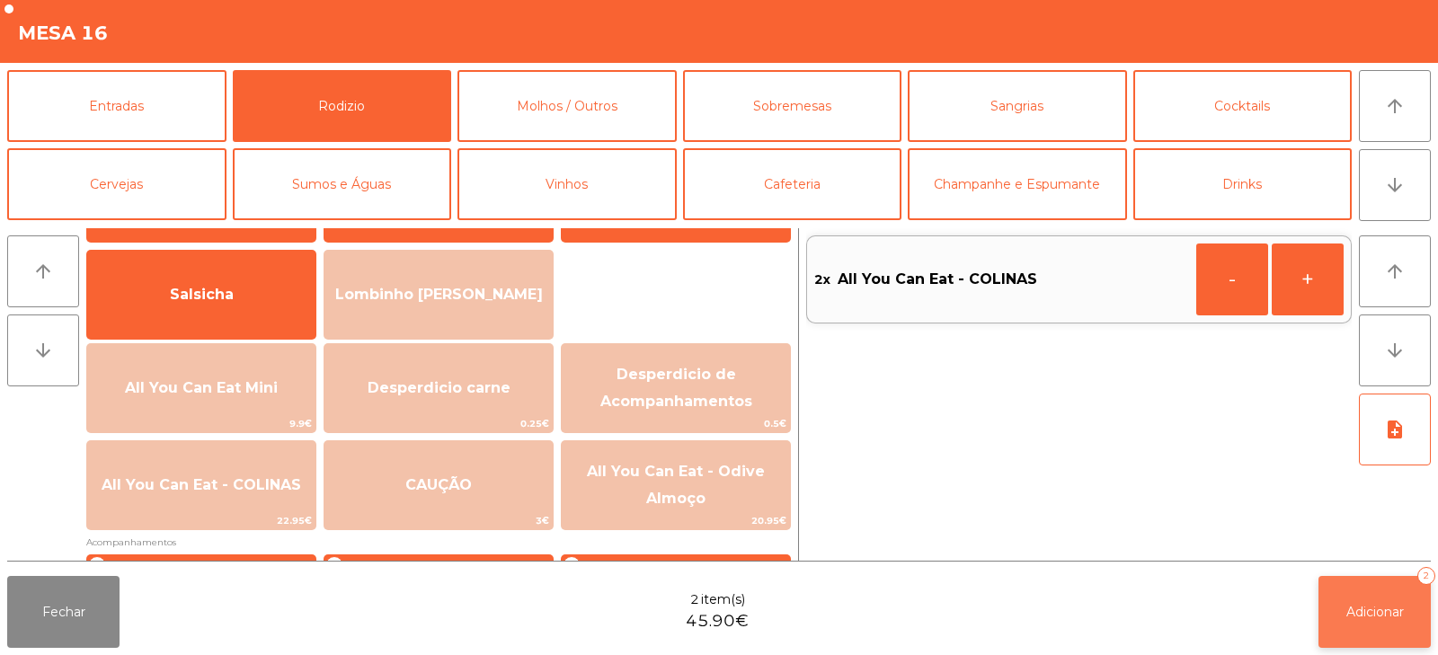
click at [1348, 602] on button "Adicionar 2" at bounding box center [1374, 612] width 112 height 72
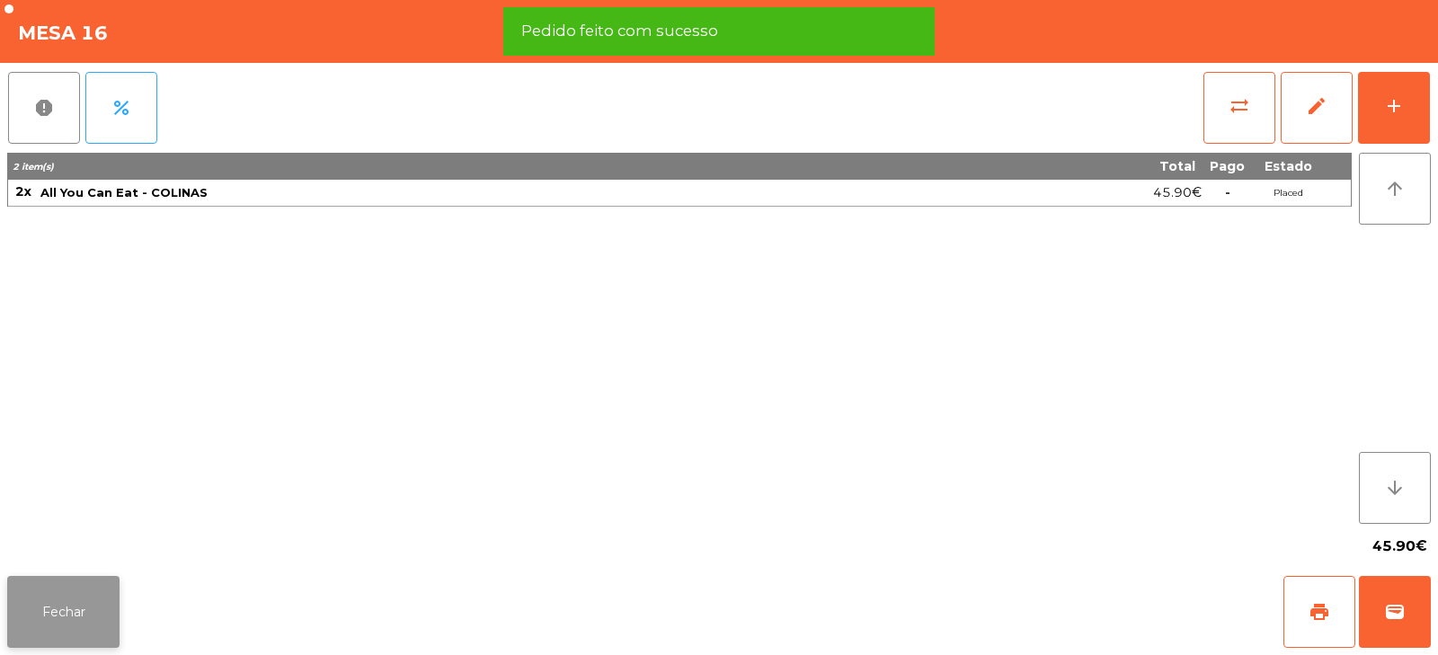
click at [57, 600] on button "Fechar" at bounding box center [63, 612] width 112 height 72
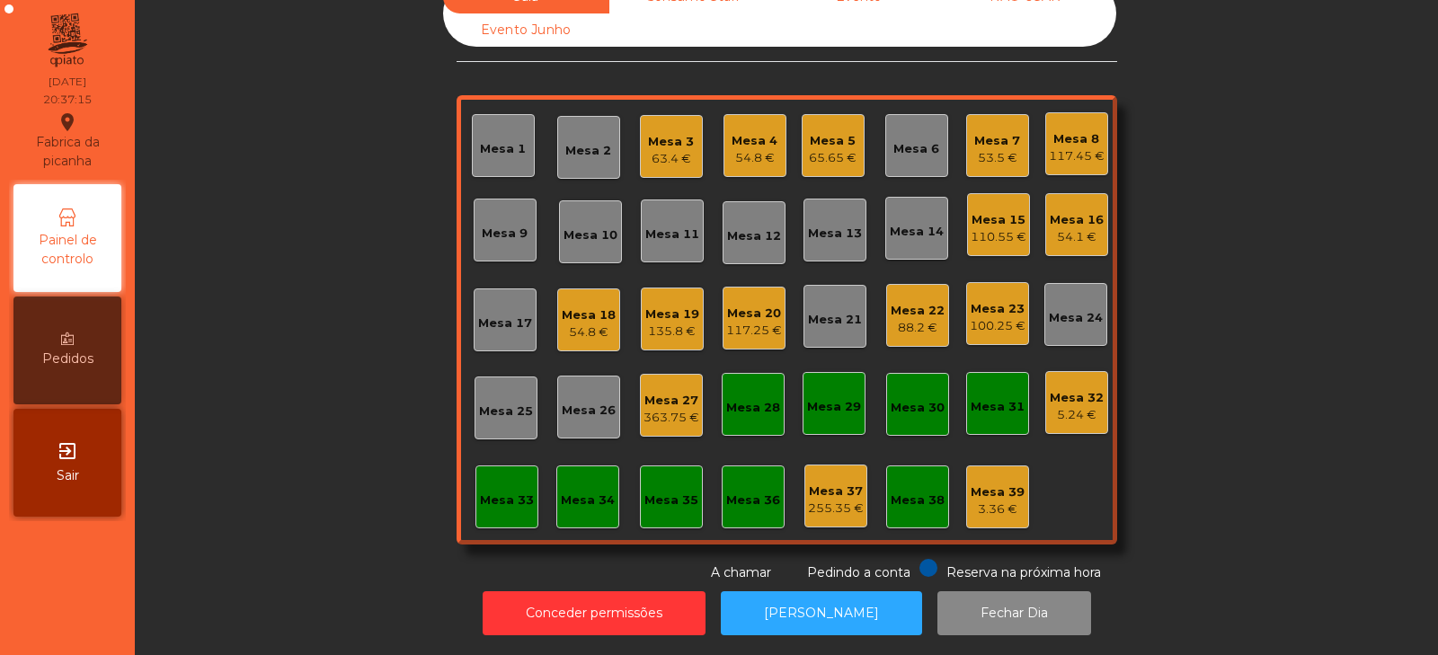
click at [666, 409] on div "363.75 €" at bounding box center [671, 418] width 56 height 18
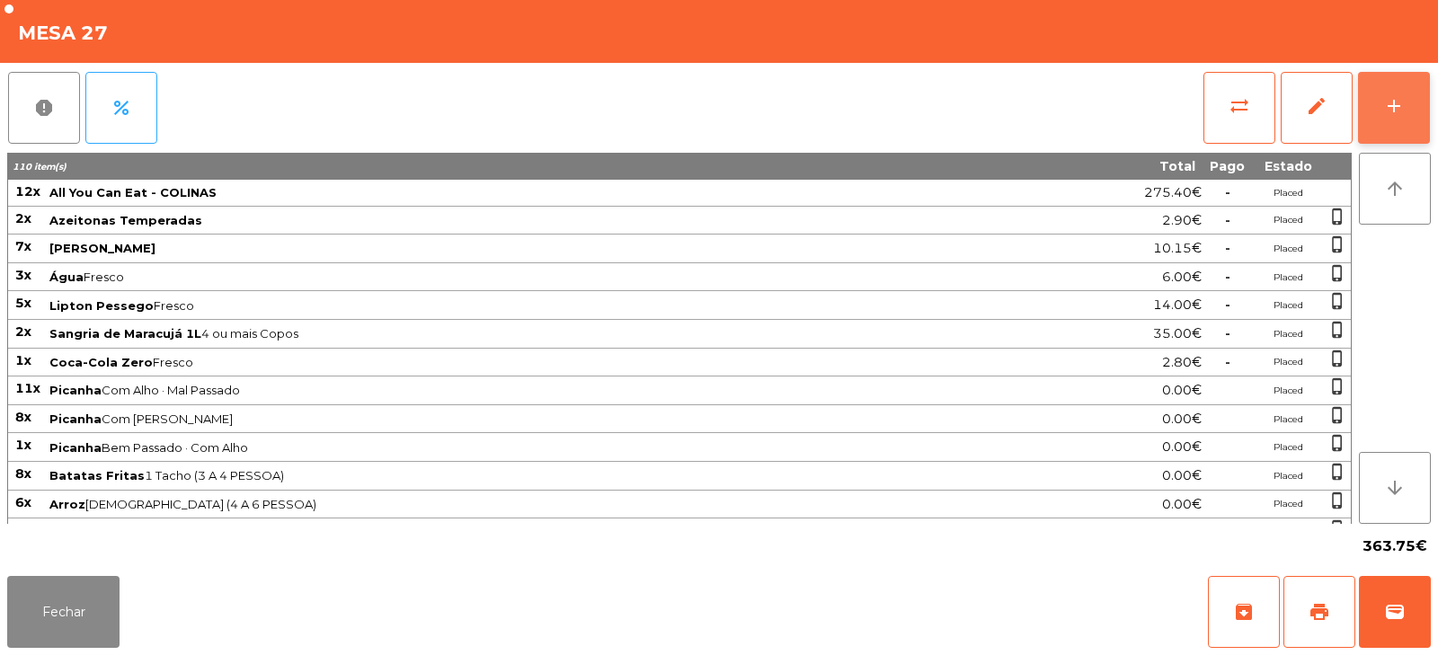
click at [1391, 107] on div "add" at bounding box center [1394, 106] width 22 height 22
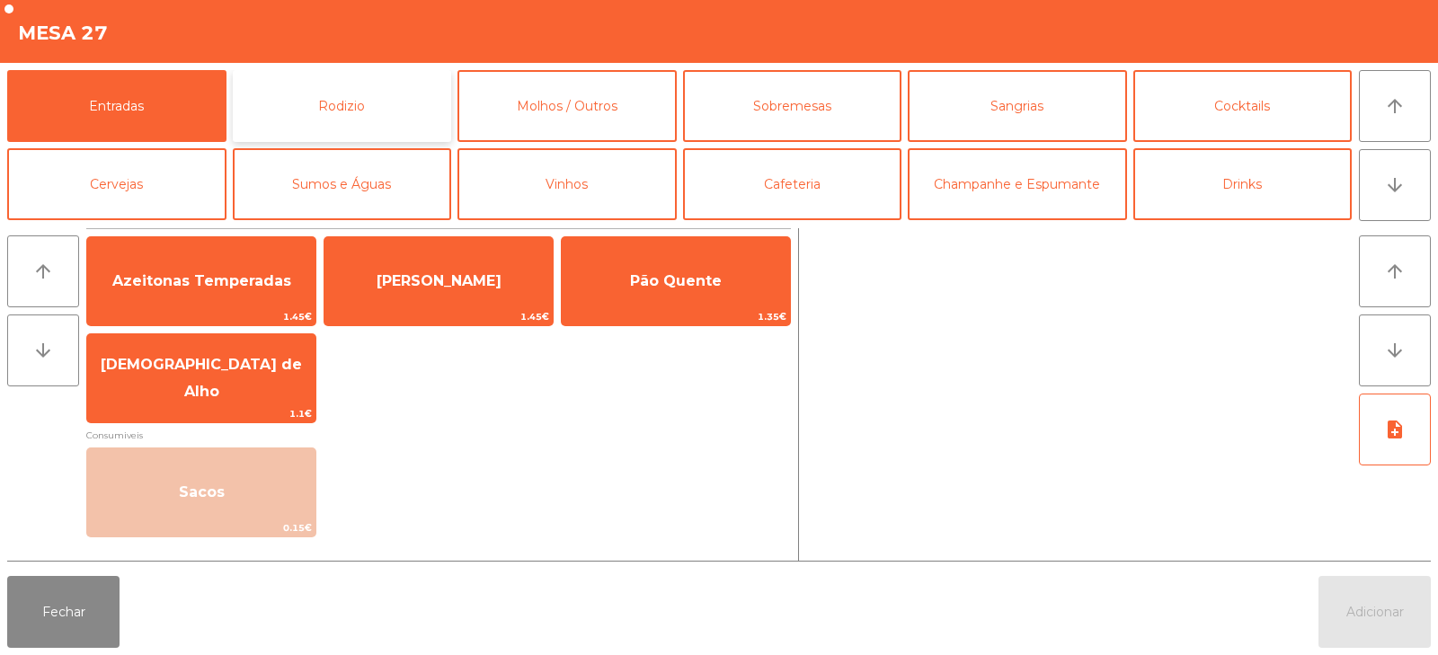
click at [403, 105] on button "Rodizio" at bounding box center [342, 106] width 219 height 72
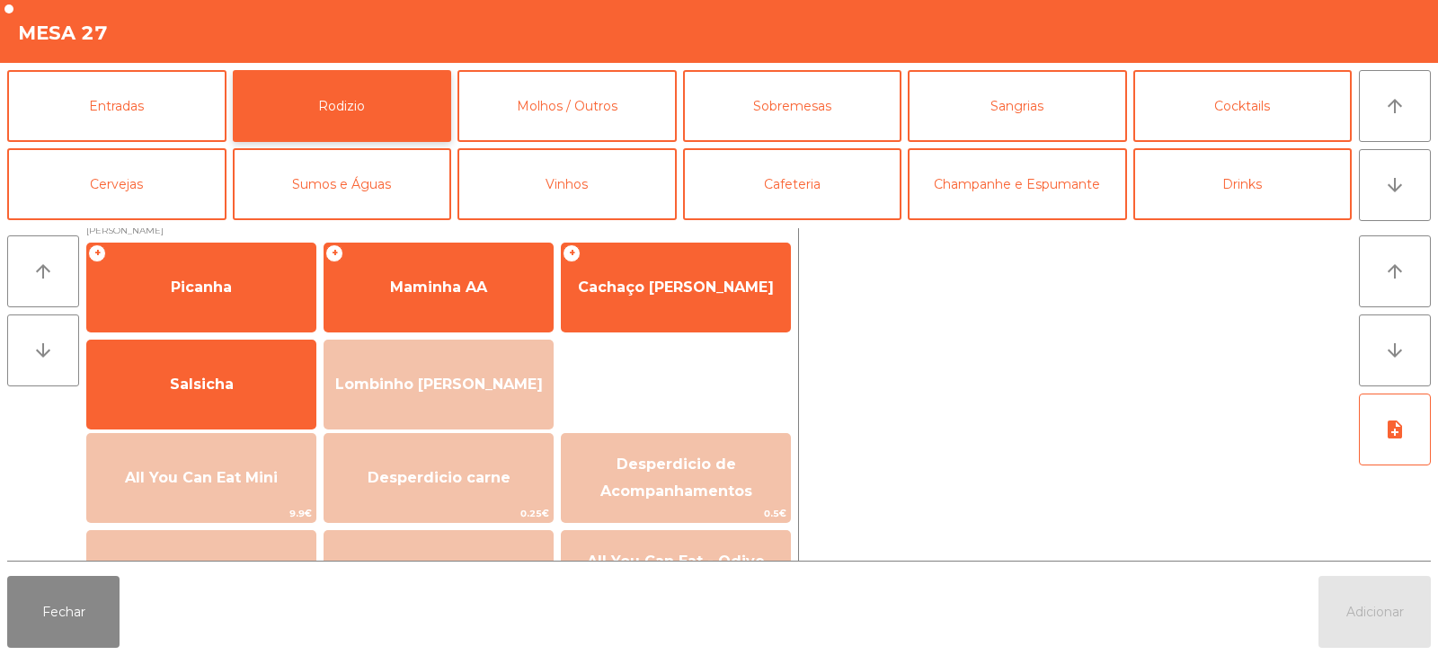
scroll to position [0, 0]
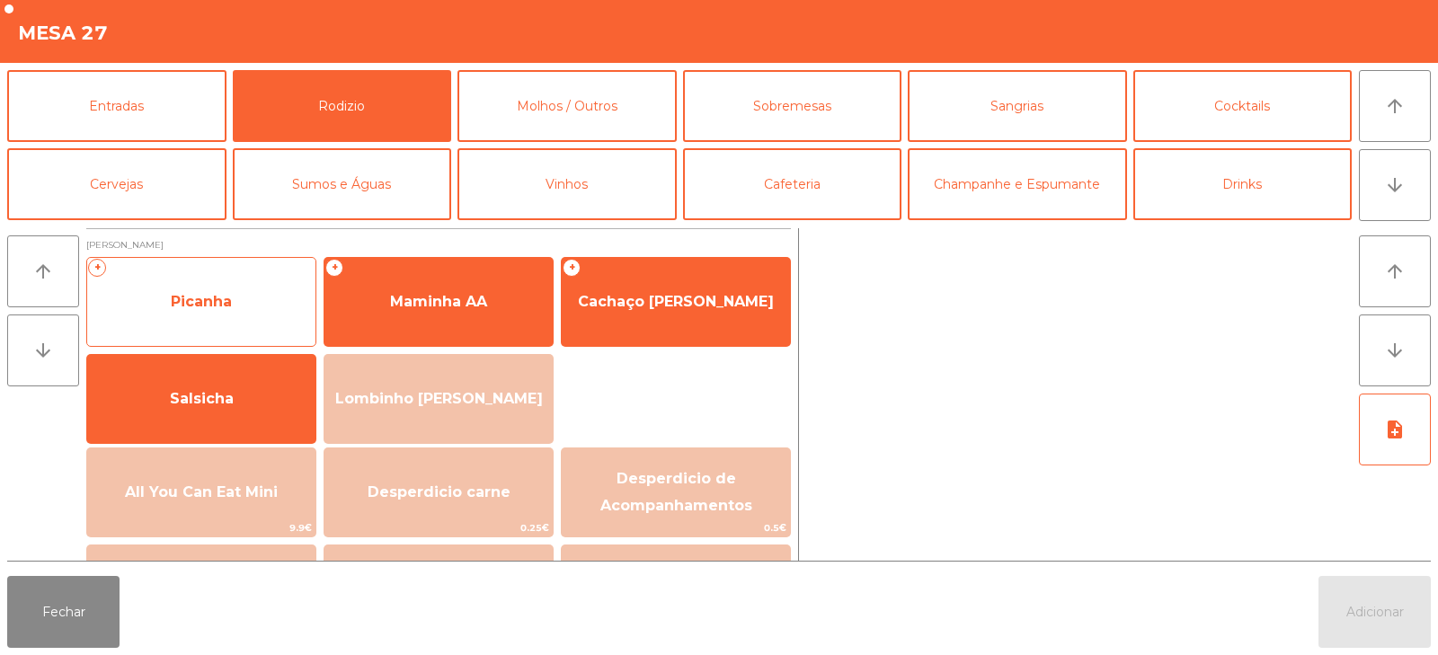
click at [180, 309] on span "Picanha" at bounding box center [201, 301] width 61 height 17
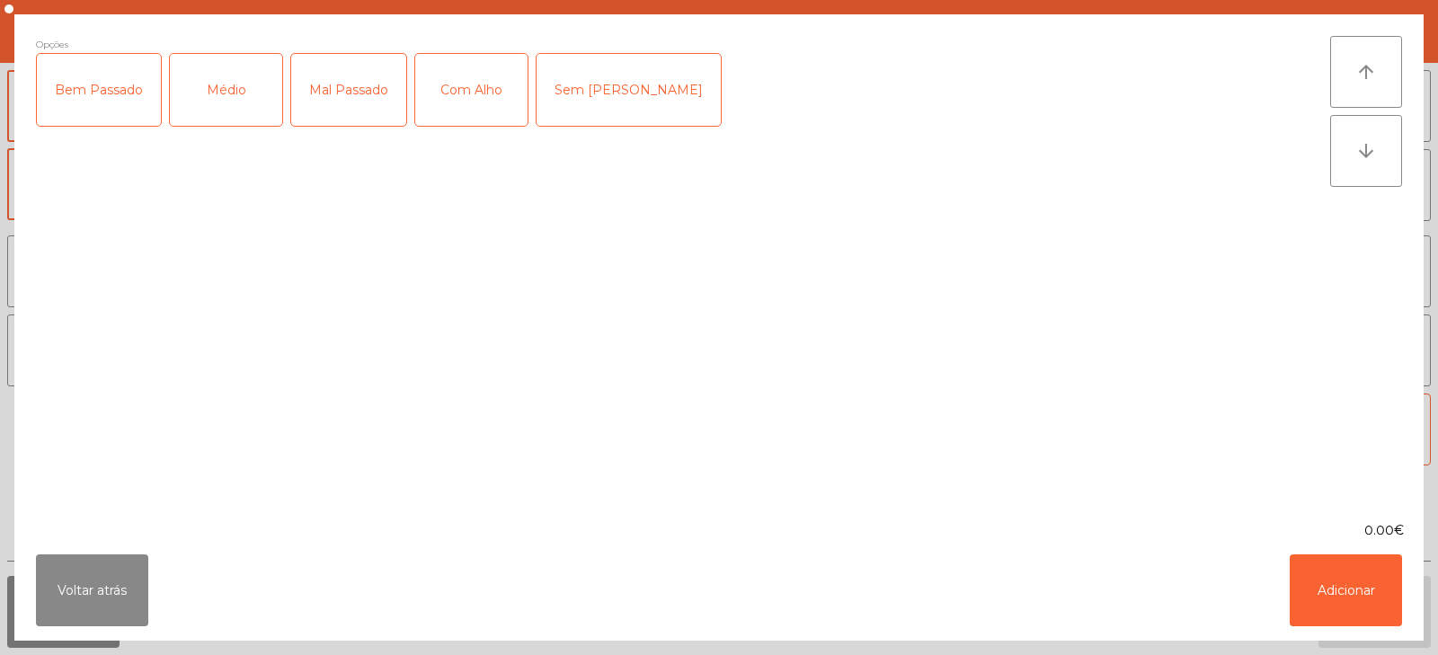
click at [234, 96] on div "Médio" at bounding box center [226, 90] width 112 height 72
click at [483, 85] on div "Com Alho" at bounding box center [471, 90] width 112 height 72
click at [1332, 595] on button "Adicionar" at bounding box center [1345, 590] width 112 height 72
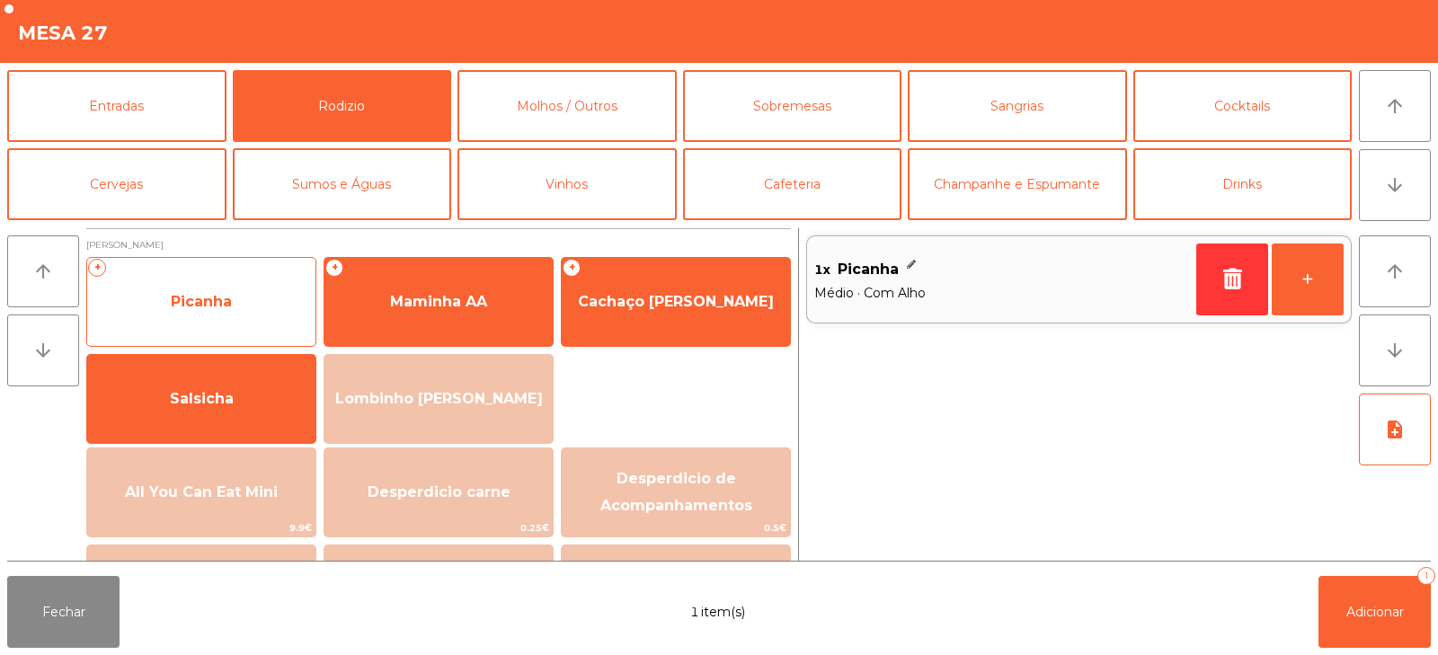
click at [182, 308] on span "Picanha" at bounding box center [201, 301] width 61 height 17
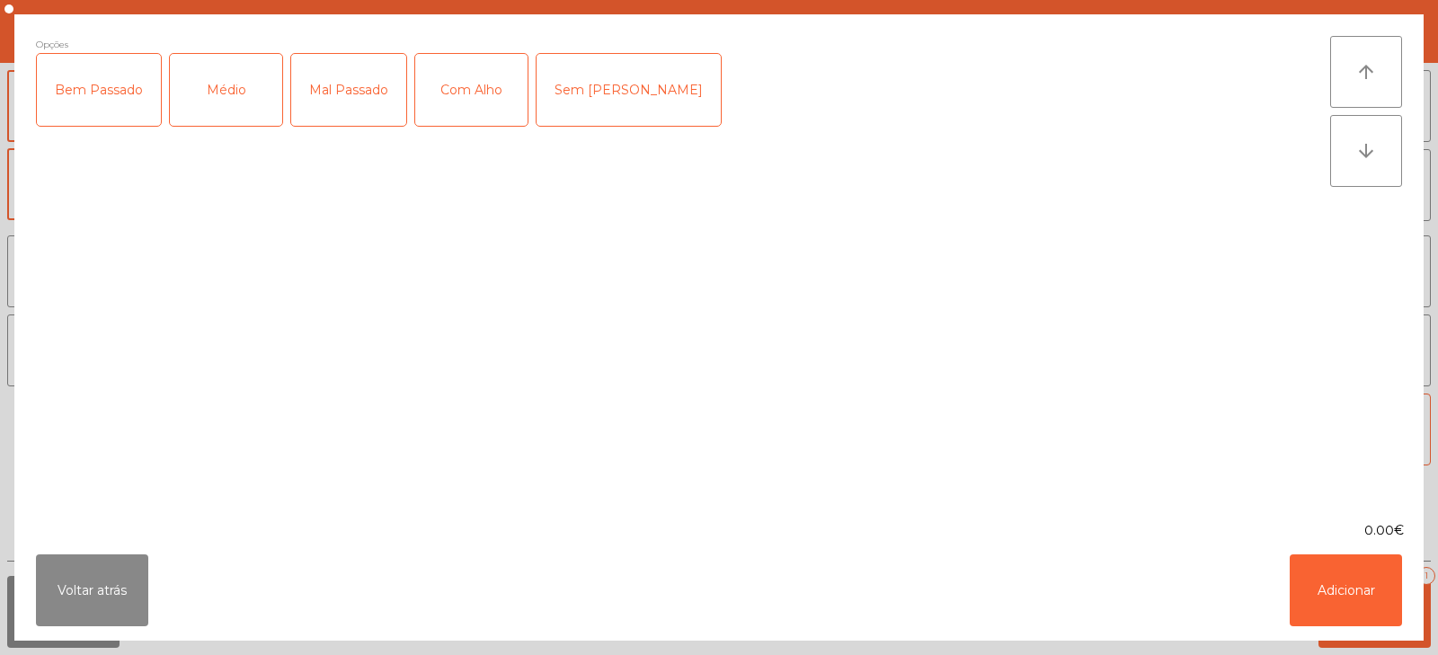
click at [102, 110] on div "Bem Passado" at bounding box center [99, 90] width 124 height 72
click at [463, 102] on div "Com Alho" at bounding box center [471, 90] width 112 height 72
click at [1340, 602] on button "Adicionar" at bounding box center [1345, 590] width 112 height 72
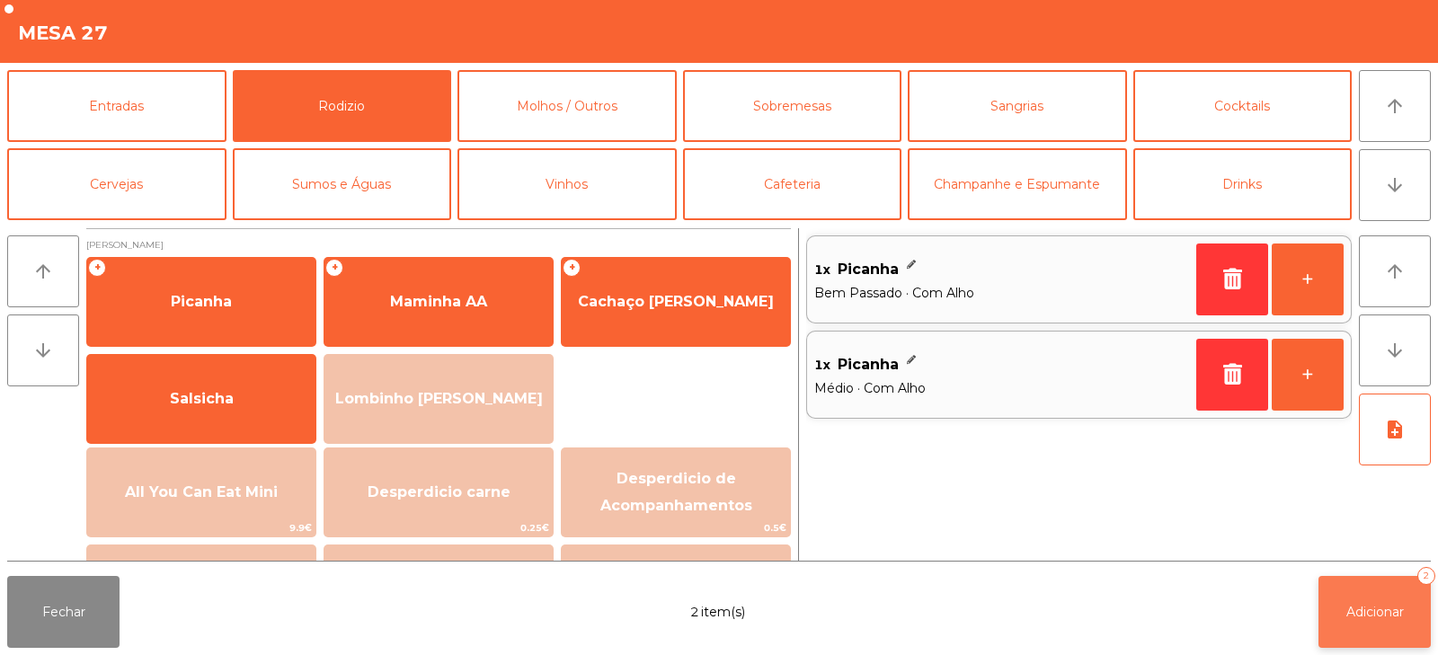
click at [1375, 626] on button "Adicionar 2" at bounding box center [1374, 612] width 112 height 72
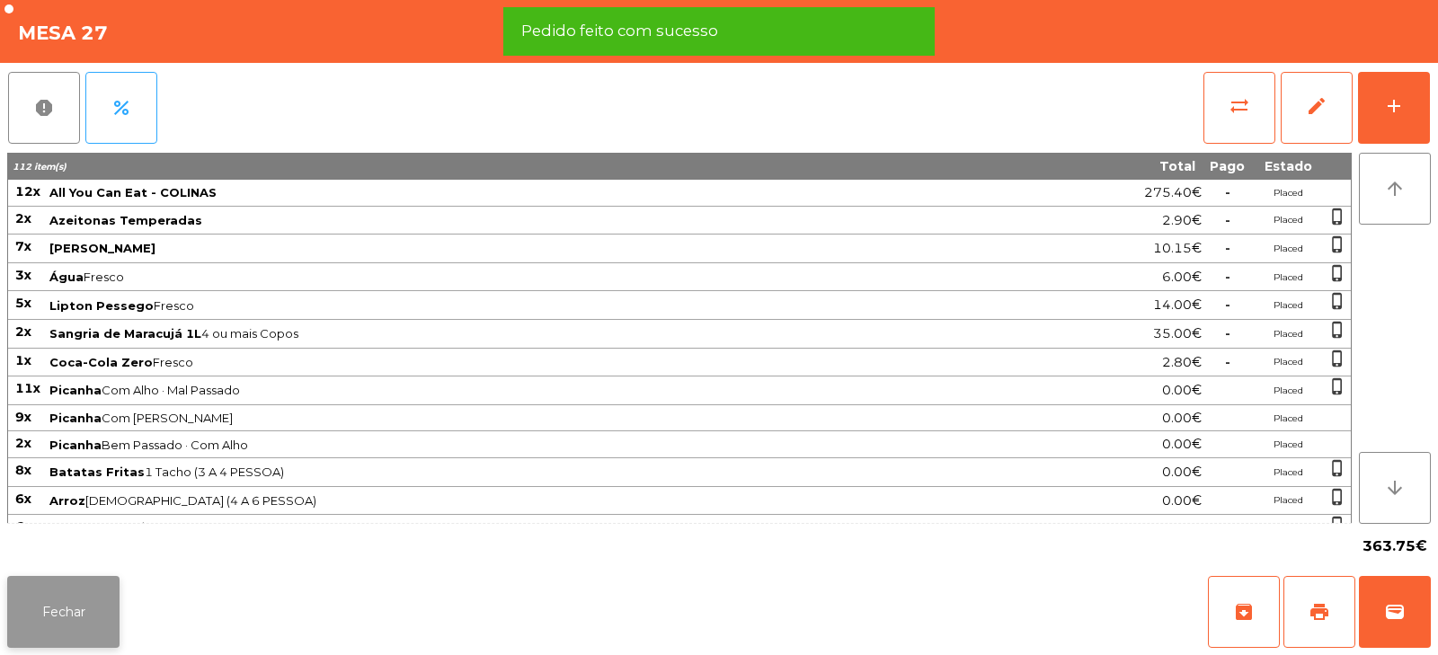
click at [64, 622] on button "Fechar" at bounding box center [63, 612] width 112 height 72
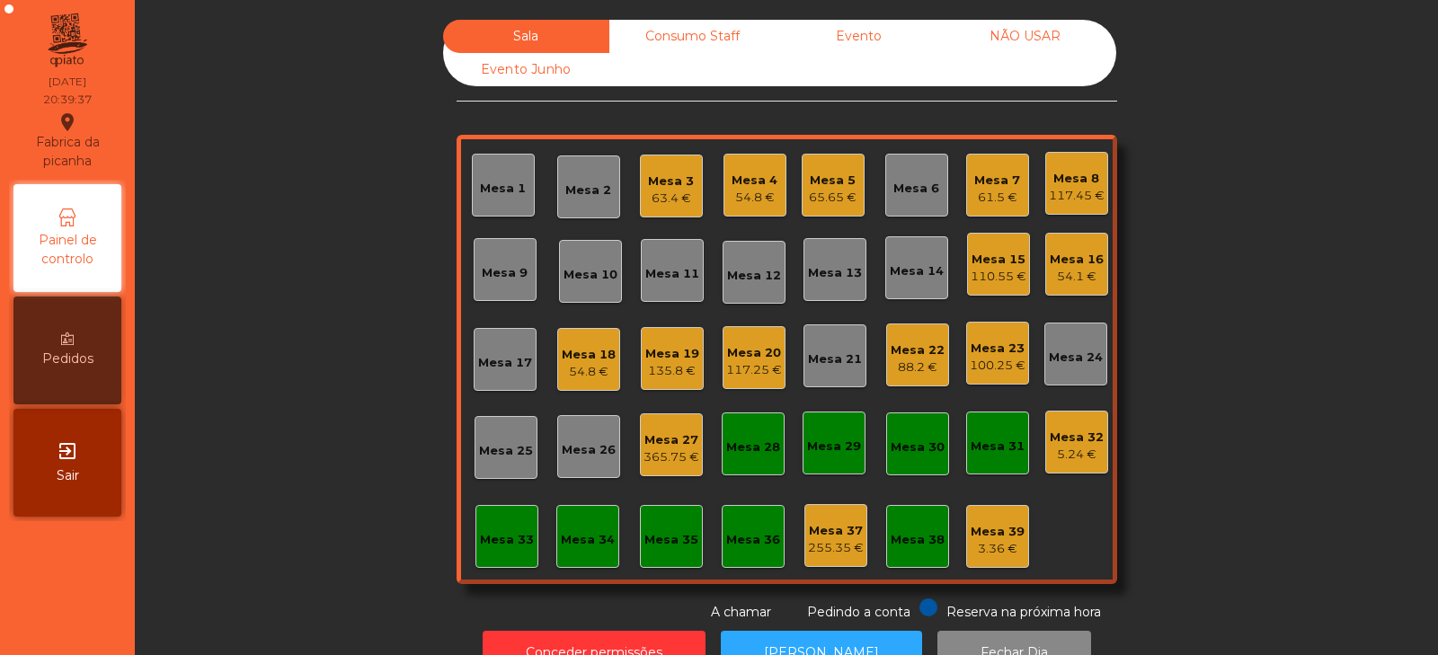
click at [684, 190] on div "63.4 €" at bounding box center [671, 199] width 46 height 18
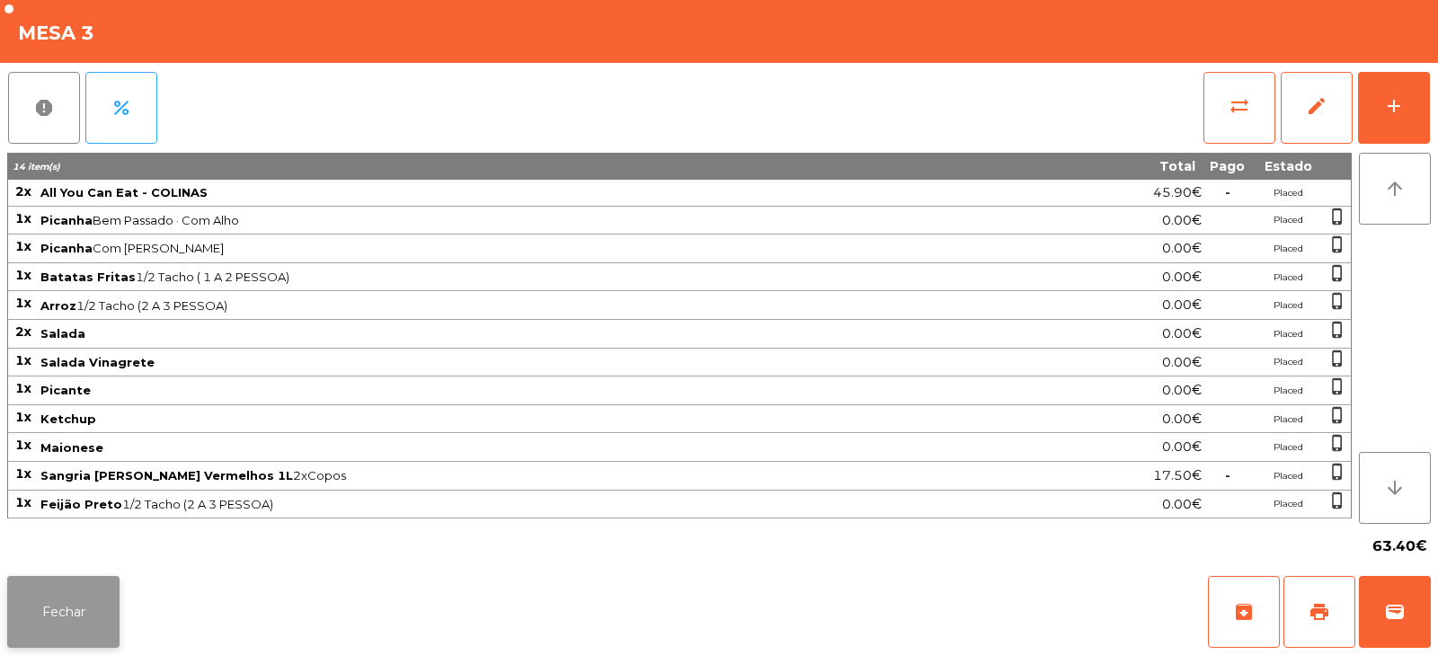
click at [94, 592] on button "Fechar" at bounding box center [63, 612] width 112 height 72
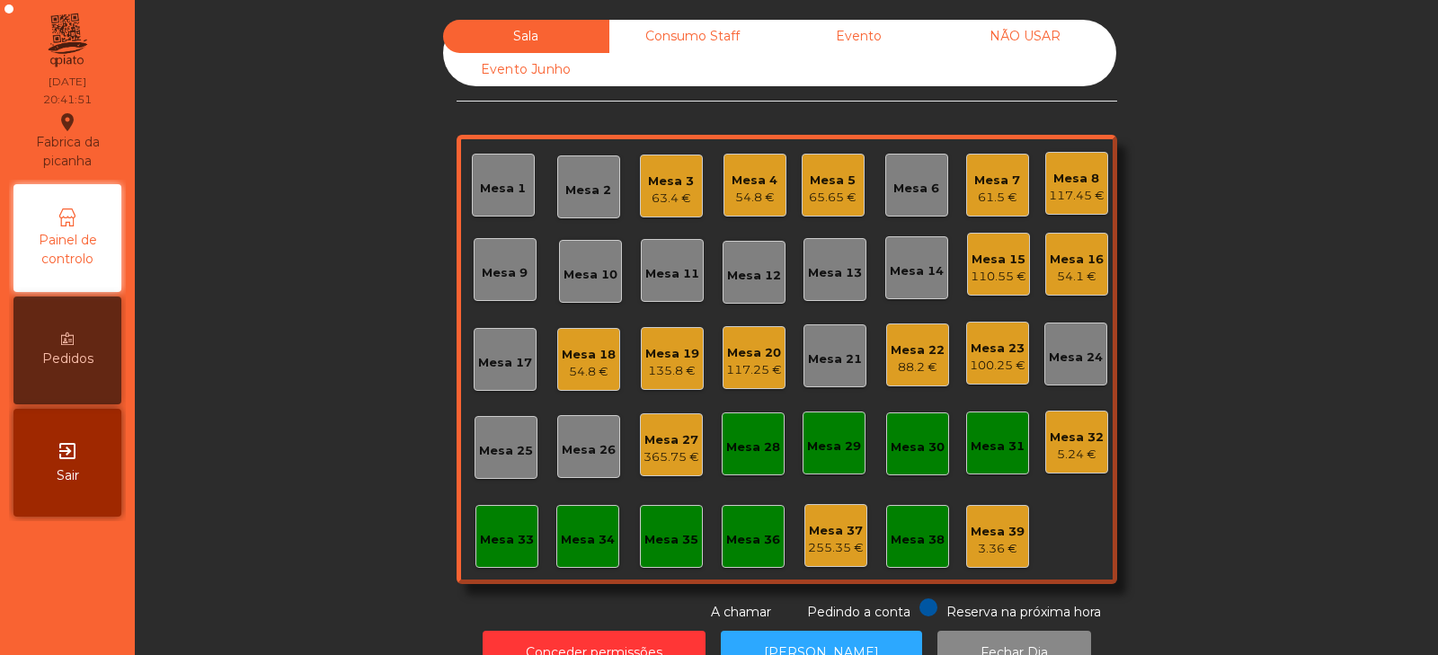
click at [492, 275] on div "Mesa 9" at bounding box center [505, 273] width 46 height 18
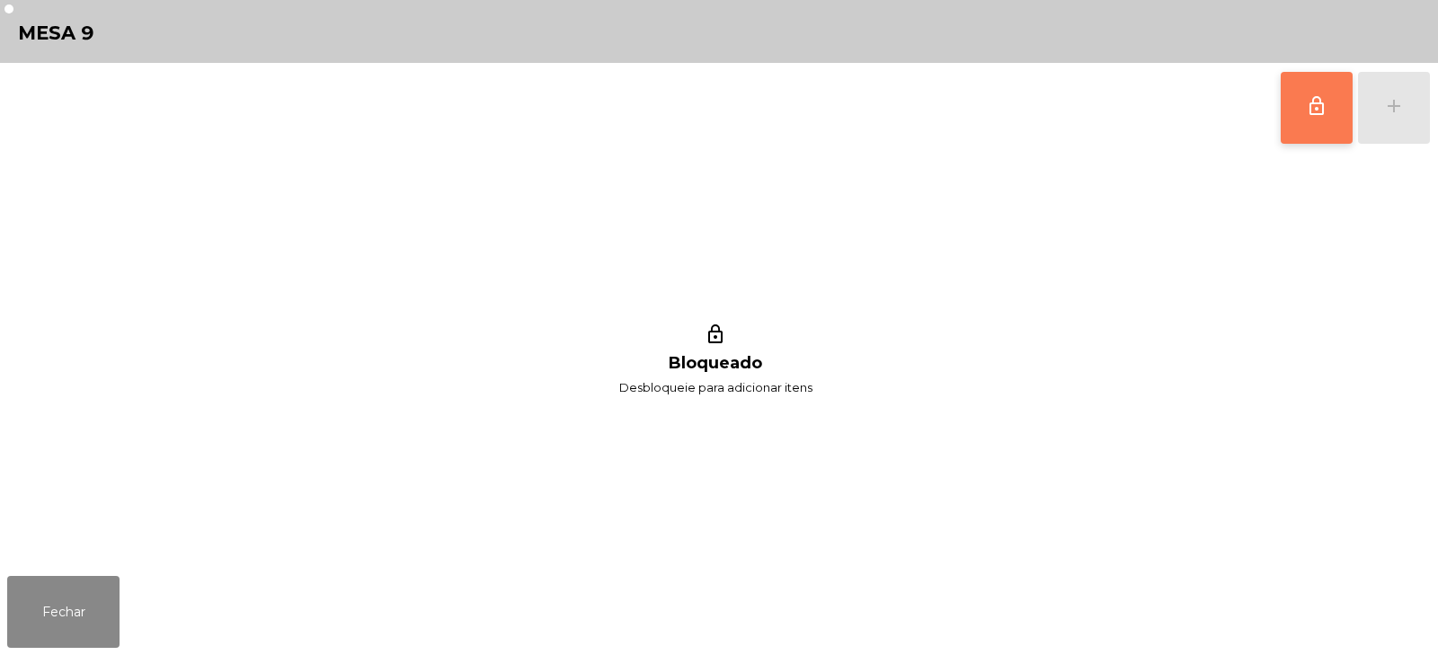
click at [1312, 114] on span "lock_outline" at bounding box center [1317, 106] width 22 height 22
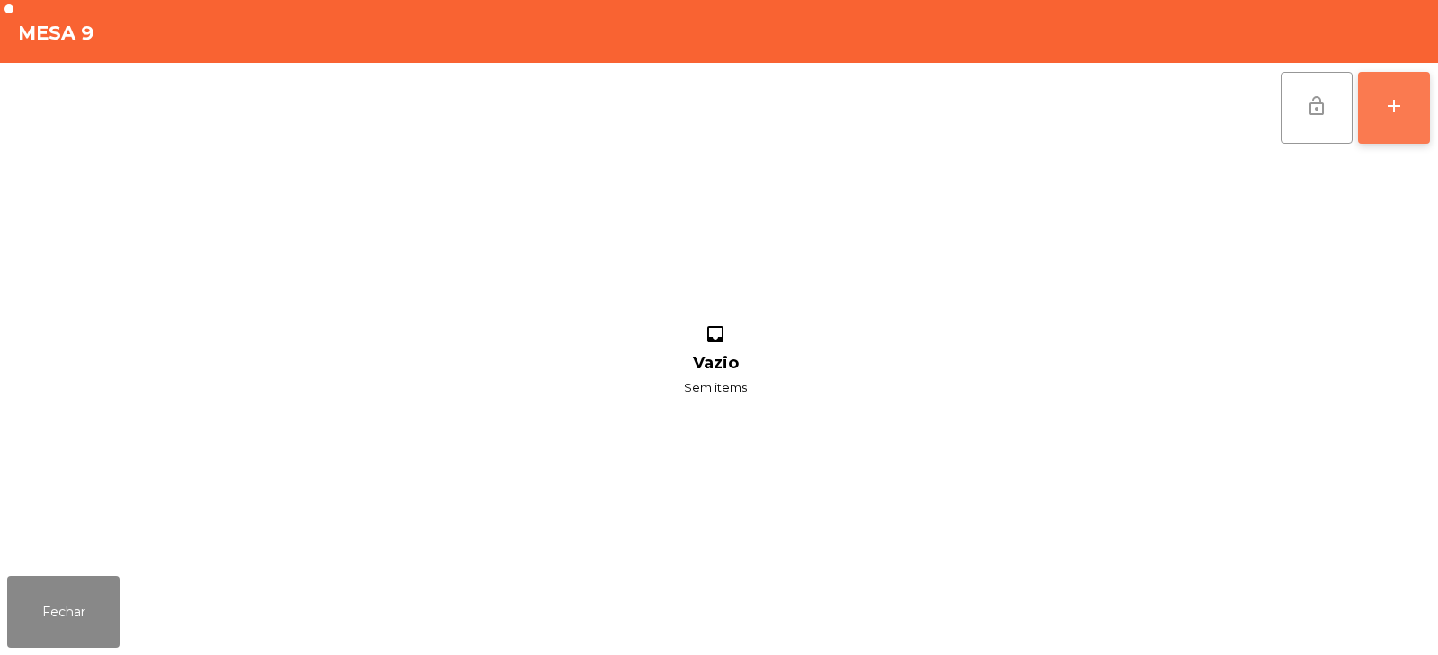
click at [1388, 106] on div "add" at bounding box center [1394, 106] width 22 height 22
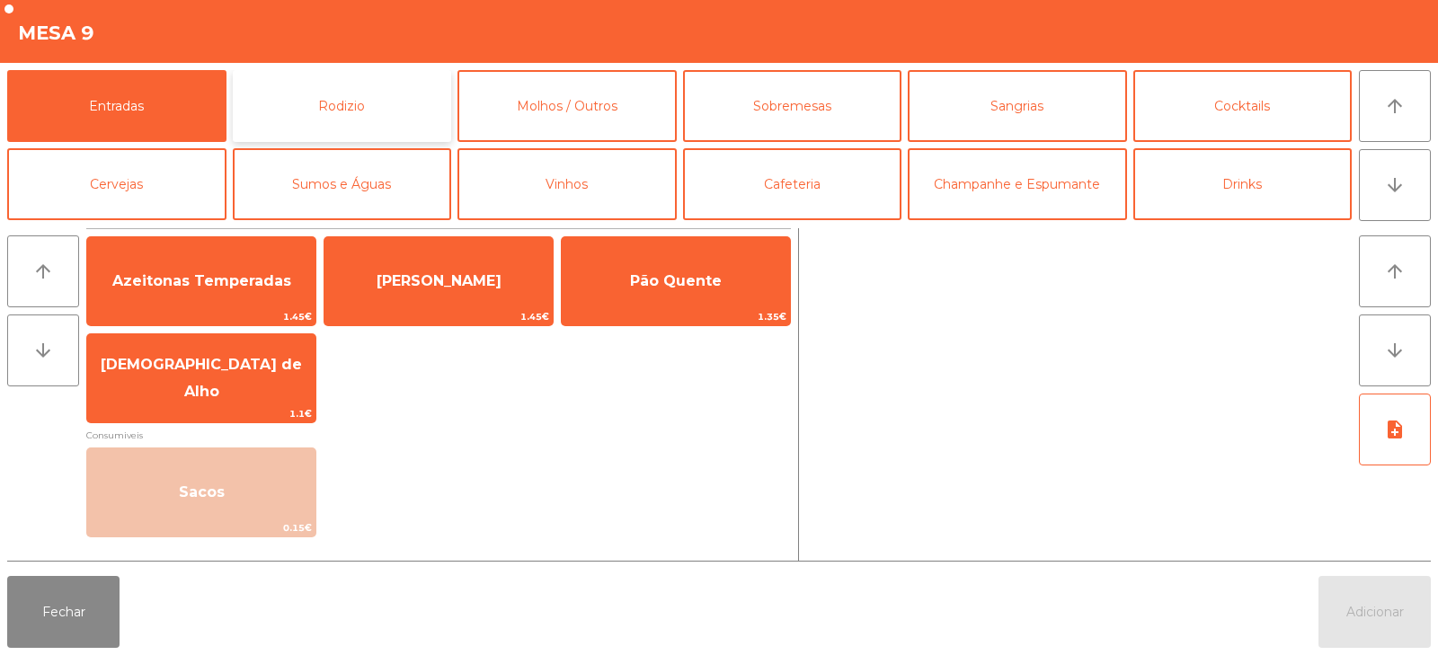
click at [360, 105] on button "Rodizio" at bounding box center [342, 106] width 219 height 72
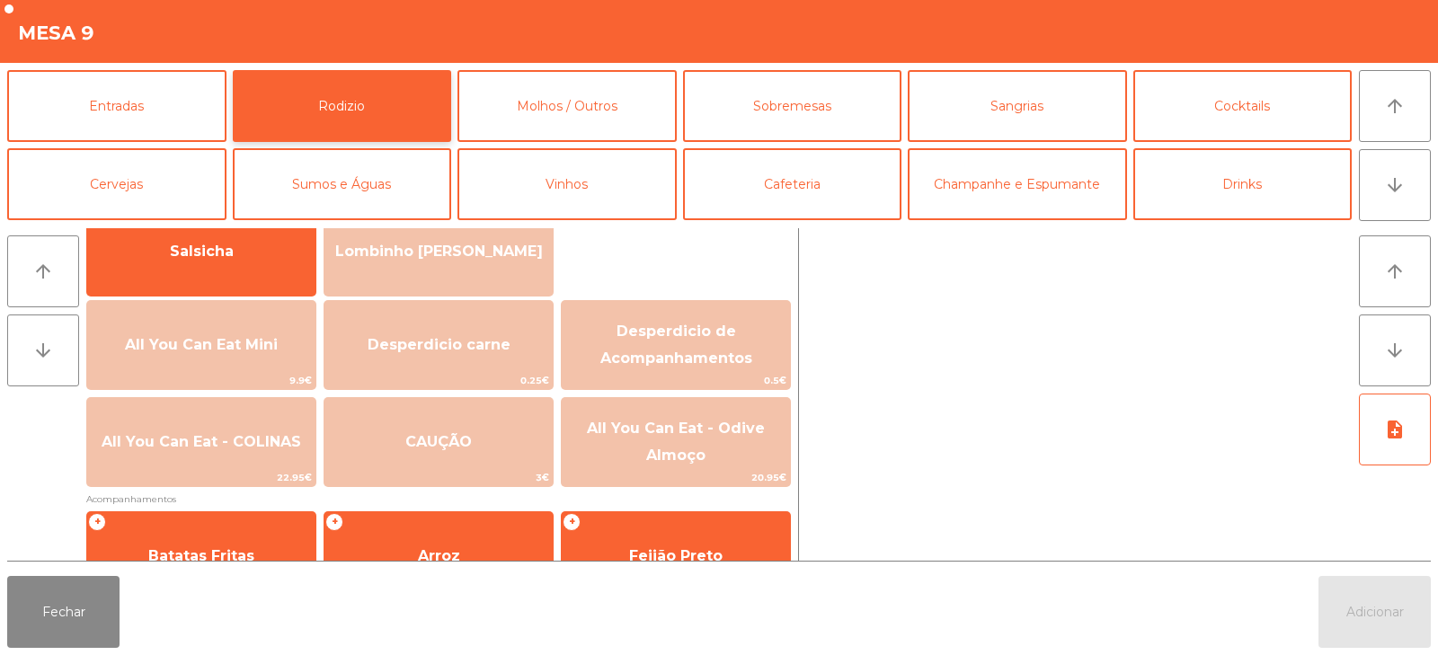
scroll to position [208, 0]
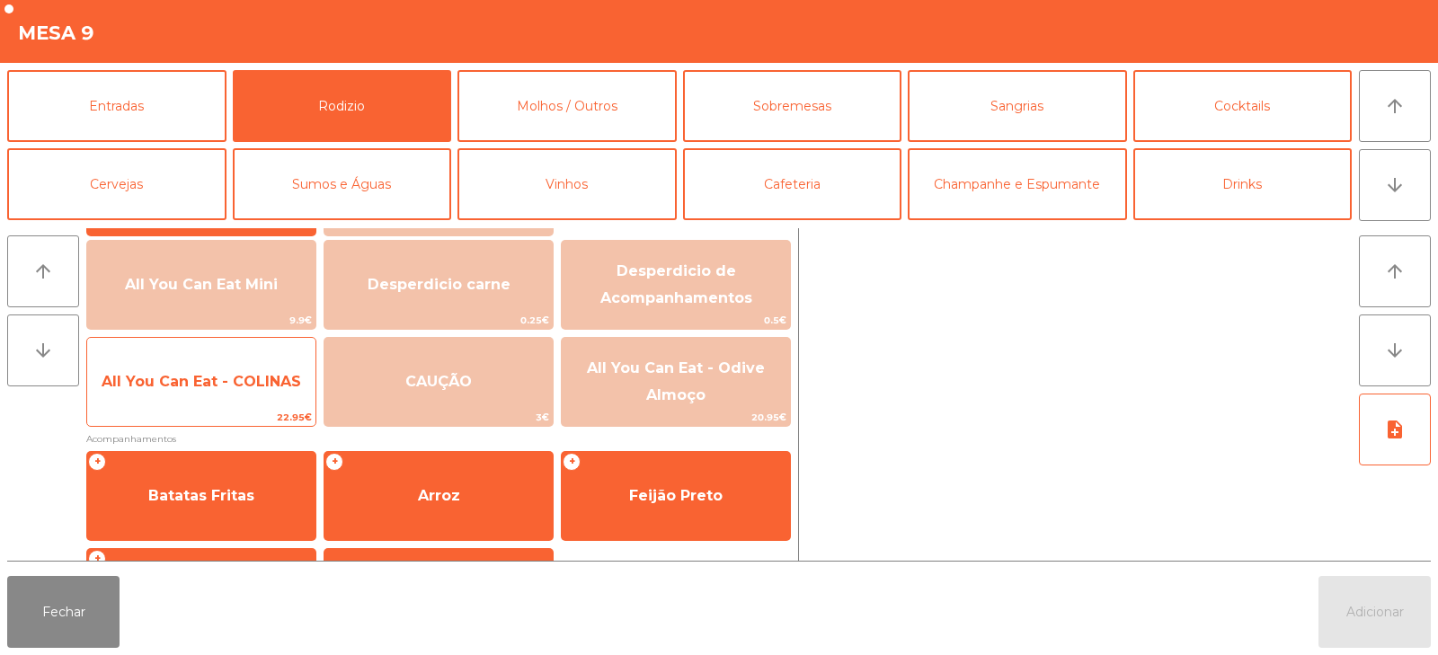
click at [235, 399] on span "All You Can Eat - COLINAS" at bounding box center [201, 382] width 228 height 49
click at [242, 390] on span "All You Can Eat - COLINAS" at bounding box center [201, 382] width 228 height 49
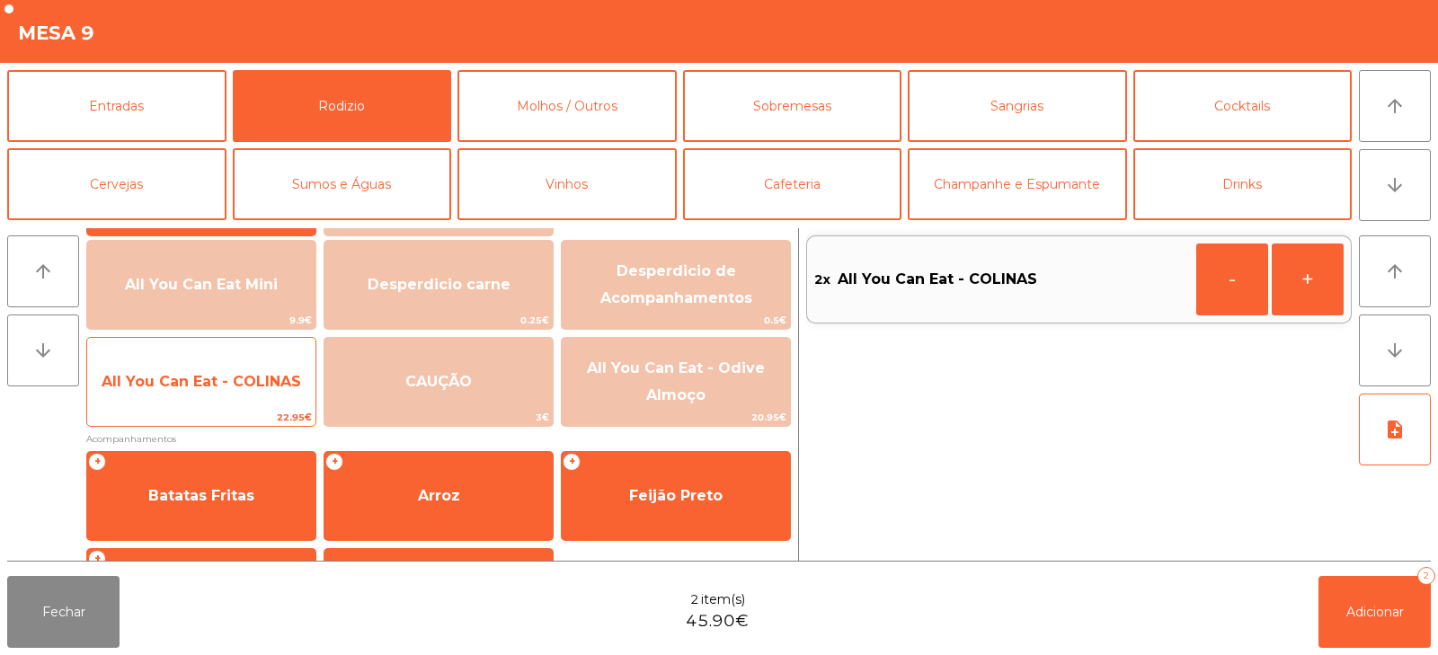
click at [235, 408] on div "All You Can Eat - COLINAS 22.95€" at bounding box center [201, 382] width 230 height 90
click at [242, 395] on span "All You Can Eat - COLINAS" at bounding box center [201, 382] width 228 height 49
click at [249, 394] on span "All You Can Eat - COLINAS" at bounding box center [201, 382] width 228 height 49
click at [257, 381] on span "All You Can Eat - COLINAS" at bounding box center [201, 381] width 199 height 17
click at [249, 377] on span "All You Can Eat - COLINAS" at bounding box center [201, 381] width 199 height 17
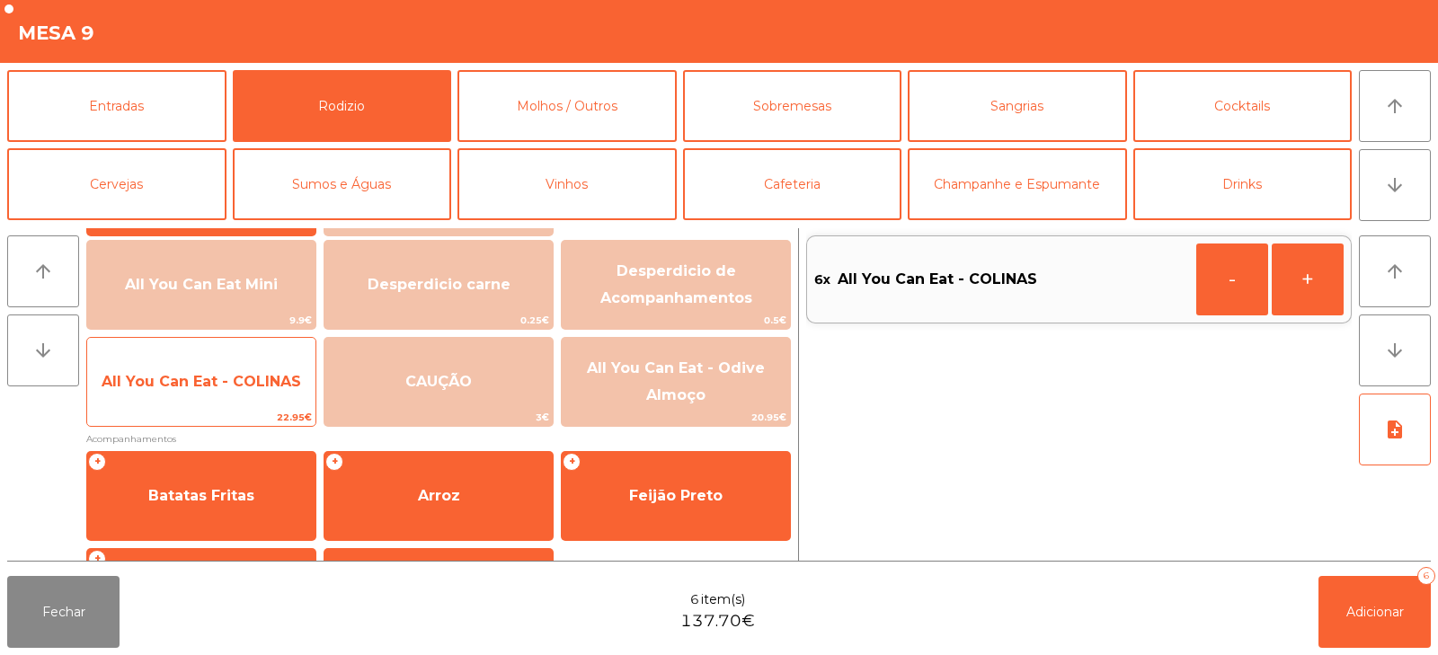
click at [243, 379] on span "All You Can Eat - COLINAS" at bounding box center [201, 381] width 199 height 17
click at [240, 373] on span "All You Can Eat - COLINAS" at bounding box center [201, 381] width 199 height 17
click at [231, 384] on span "All You Can Eat - COLINAS" at bounding box center [201, 381] width 199 height 17
click at [234, 374] on span "All You Can Eat - COLINAS" at bounding box center [201, 381] width 199 height 17
click at [227, 378] on span "All You Can Eat - COLINAS" at bounding box center [201, 381] width 199 height 17
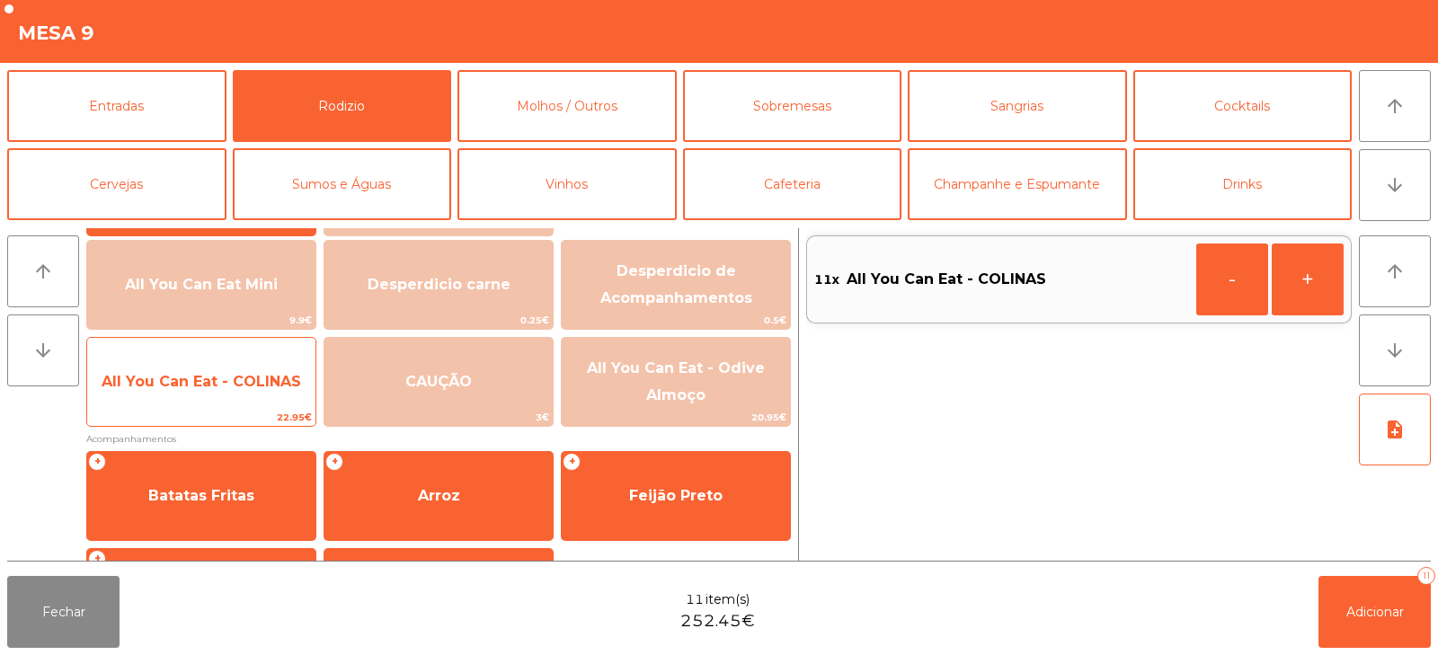
click at [228, 364] on span "All You Can Eat - COLINAS" at bounding box center [201, 382] width 228 height 49
click at [225, 367] on span "All You Can Eat - COLINAS" at bounding box center [201, 382] width 228 height 49
click at [226, 367] on span "All You Can Eat - COLINAS" at bounding box center [201, 382] width 228 height 49
click at [225, 367] on span "All You Can Eat - COLINAS" at bounding box center [201, 382] width 228 height 49
click at [231, 361] on span "All You Can Eat - COLINAS" at bounding box center [201, 382] width 228 height 49
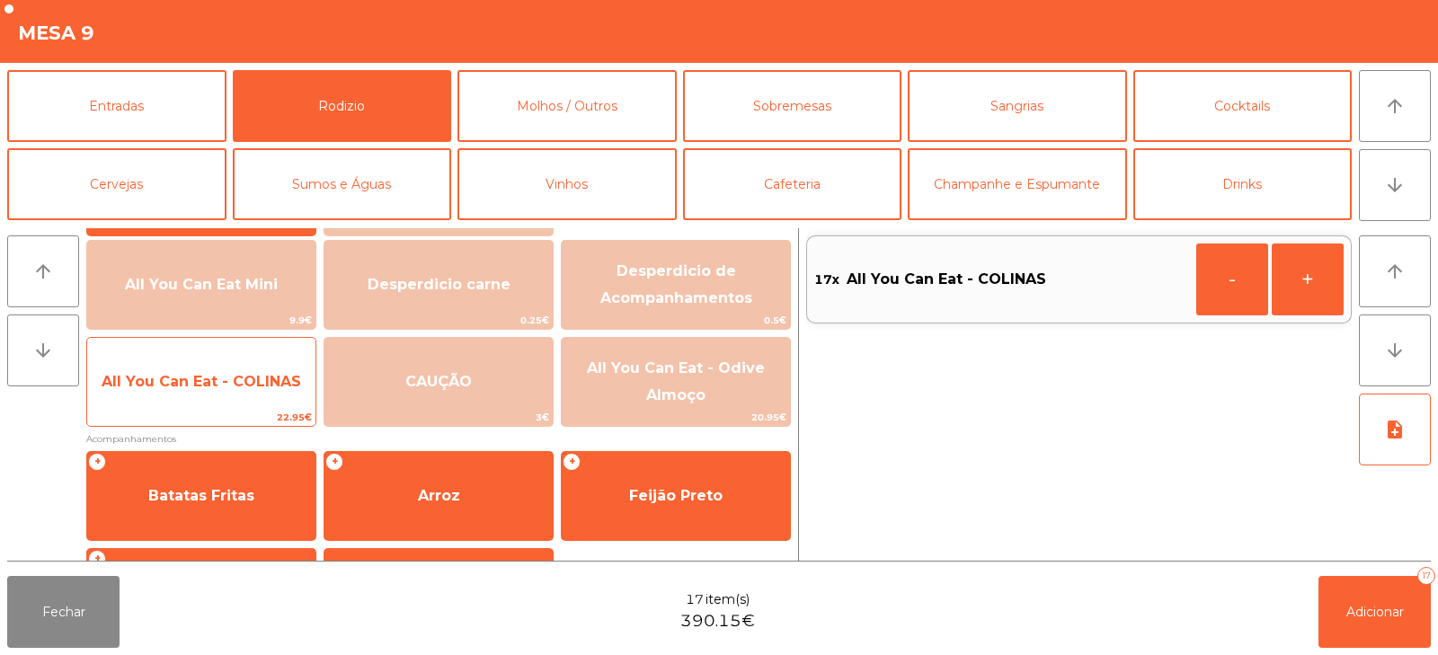
click at [232, 363] on span "All You Can Eat - COLINAS" at bounding box center [201, 382] width 228 height 49
click at [231, 367] on span "All You Can Eat - COLINAS" at bounding box center [201, 382] width 228 height 49
click at [230, 376] on span "All You Can Eat - COLINAS" at bounding box center [201, 381] width 199 height 17
click at [237, 369] on span "All You Can Eat - COLINAS" at bounding box center [201, 382] width 228 height 49
click at [242, 369] on span "All You Can Eat - COLINAS" at bounding box center [201, 382] width 228 height 49
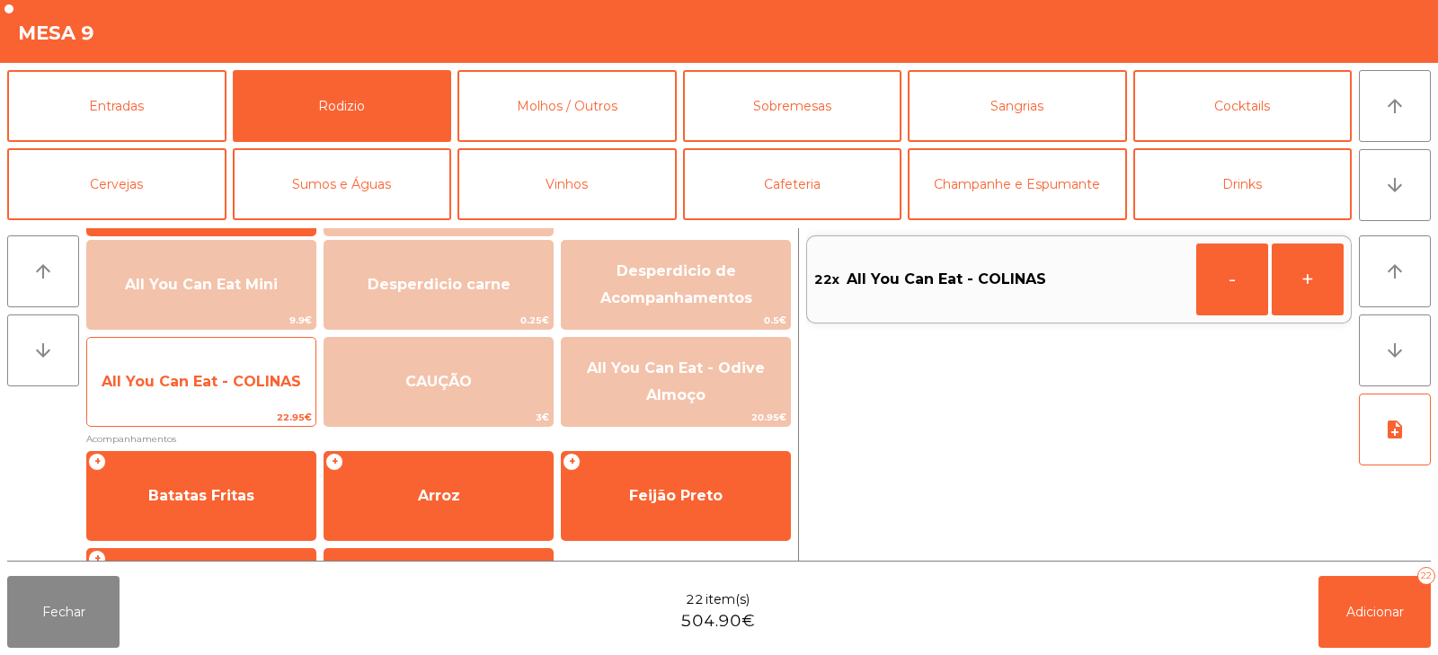
click at [233, 371] on span "All You Can Eat - COLINAS" at bounding box center [201, 382] width 228 height 49
click at [235, 379] on span "All You Can Eat - COLINAS" at bounding box center [201, 381] width 199 height 17
click at [239, 381] on span "All You Can Eat - COLINAS" at bounding box center [201, 381] width 199 height 17
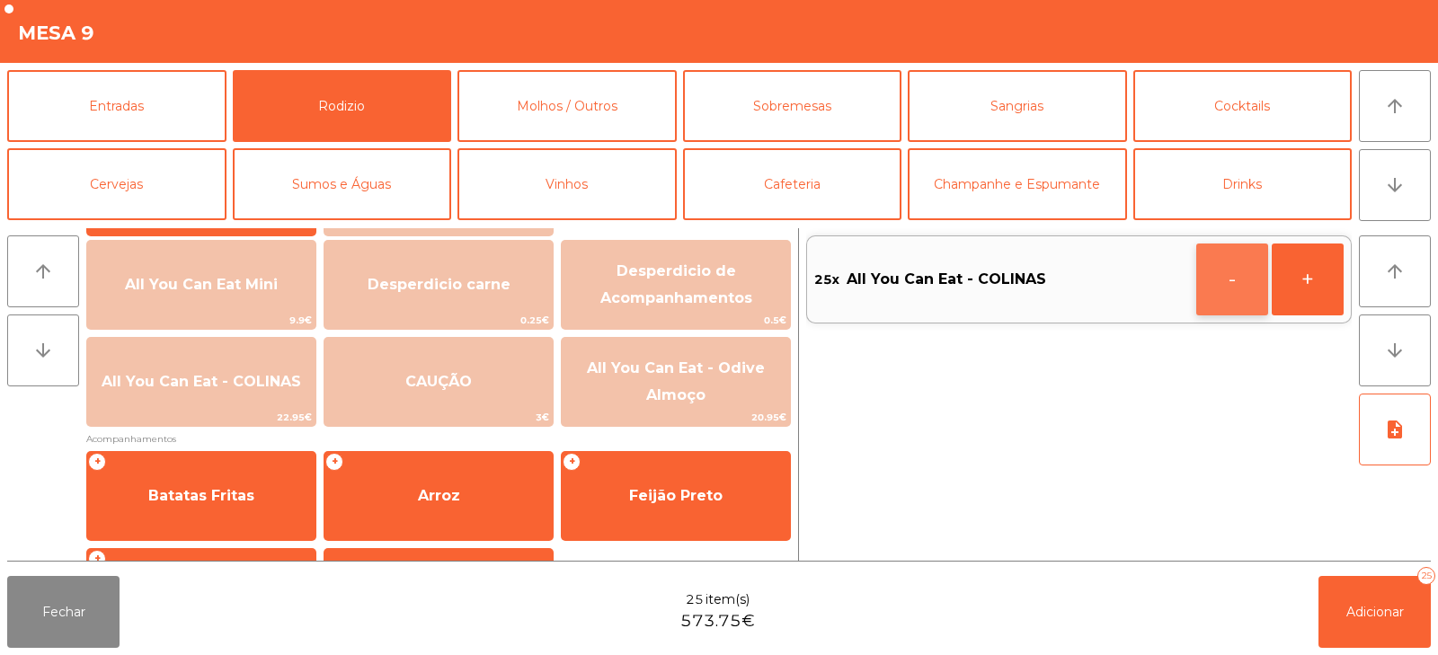
click at [1215, 288] on button "-" at bounding box center [1232, 279] width 72 height 72
click at [1364, 598] on button "Adicionar 24" at bounding box center [1374, 612] width 112 height 72
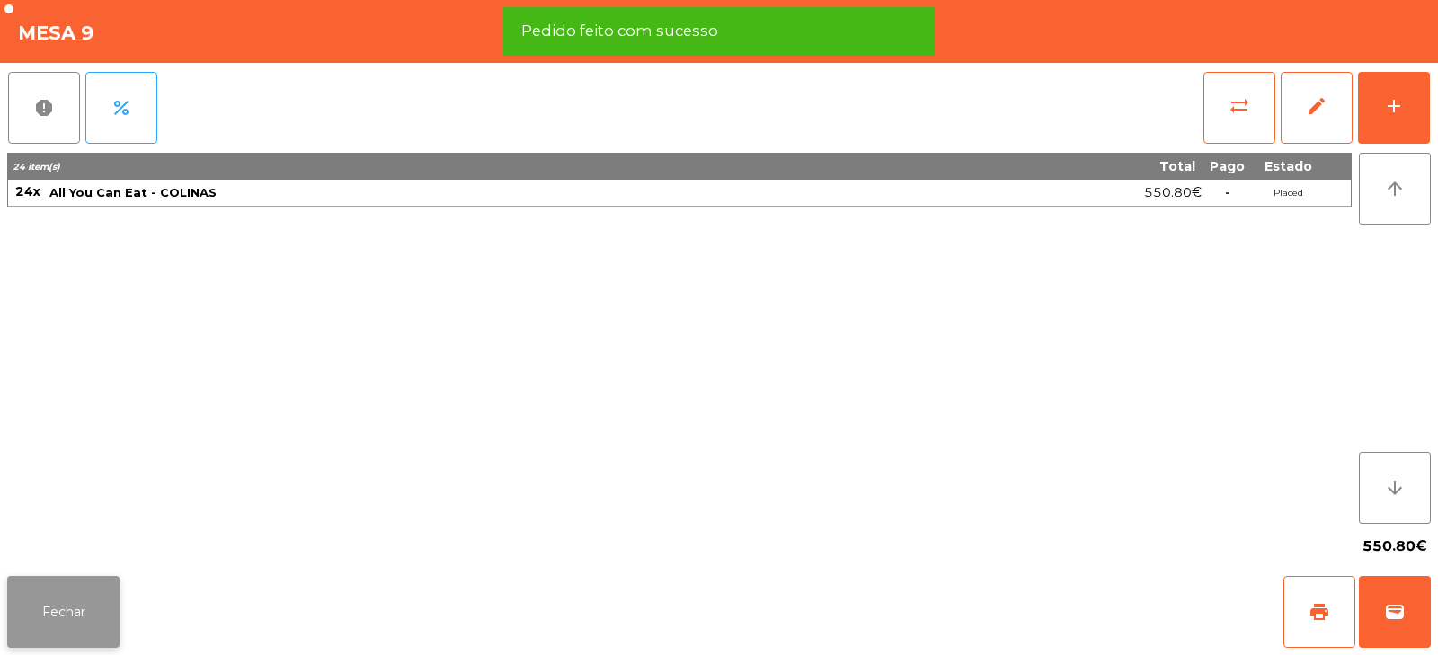
click at [67, 615] on button "Fechar" at bounding box center [63, 612] width 112 height 72
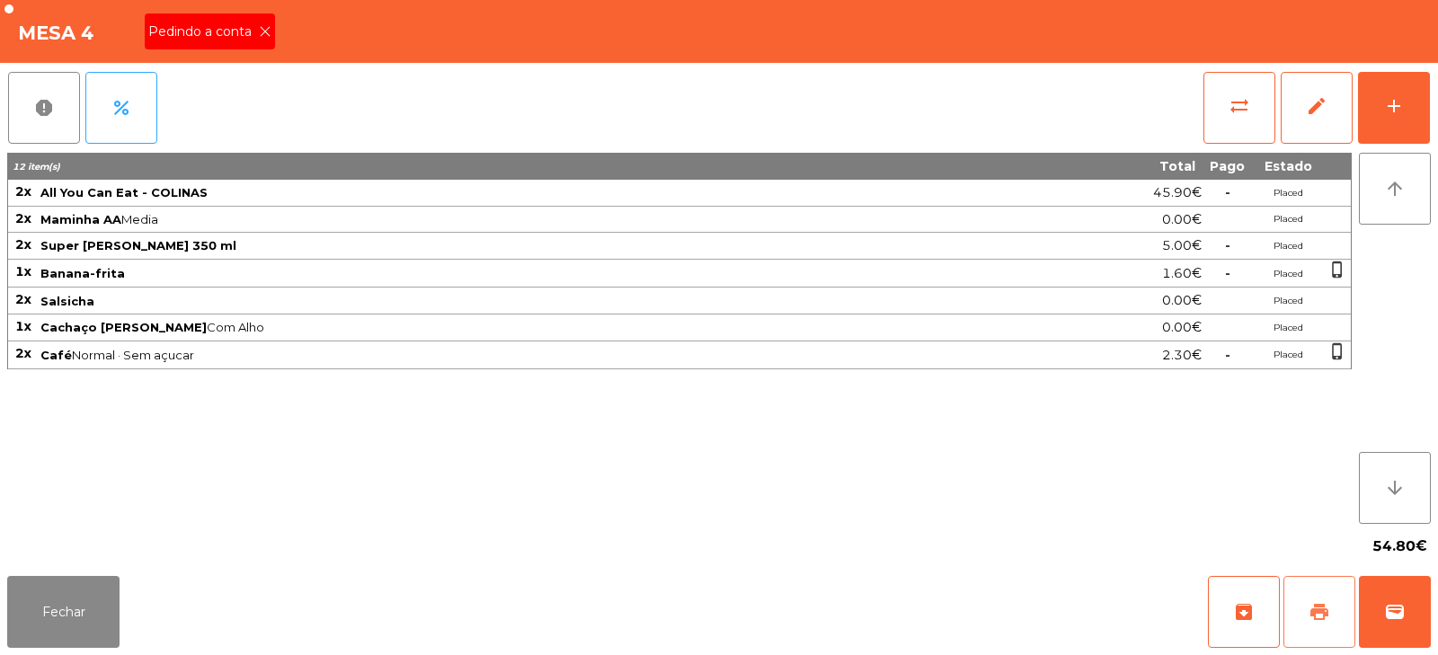
click at [1323, 614] on span "print" at bounding box center [1319, 612] width 22 height 22
click at [235, 40] on span "Pedindo a conta" at bounding box center [203, 31] width 111 height 19
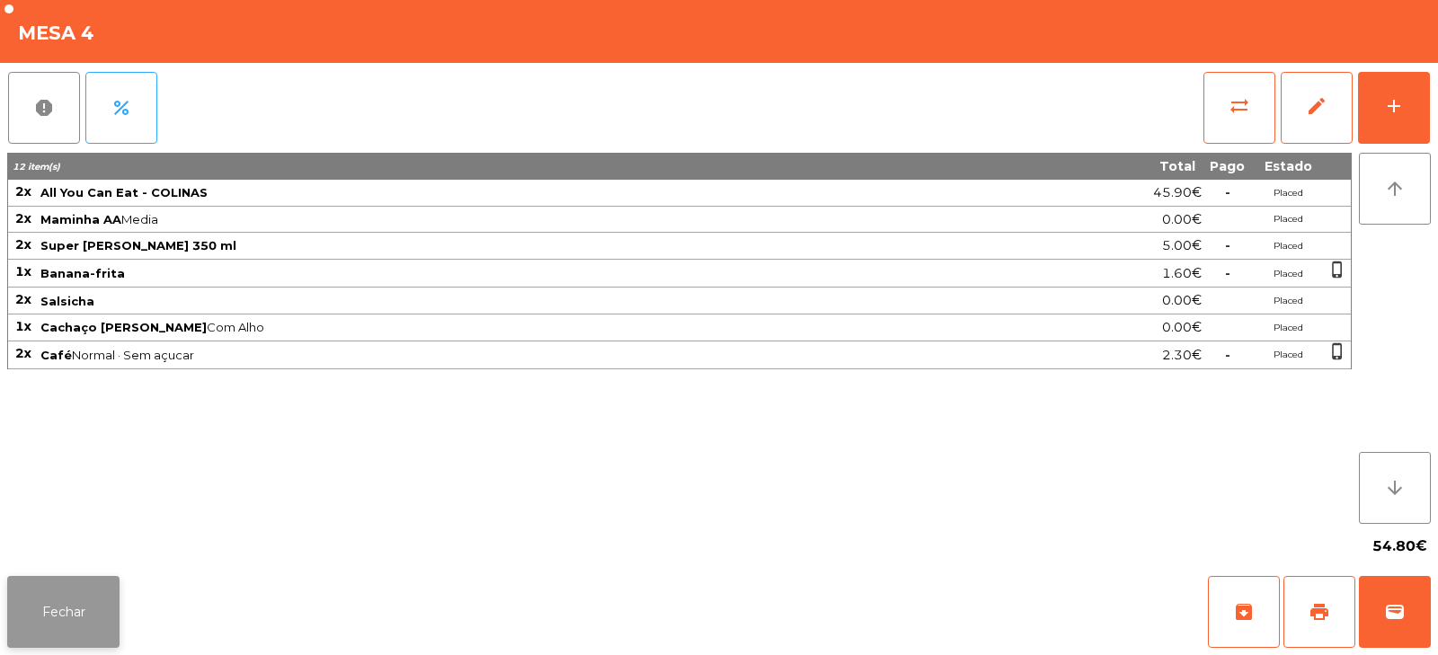
click at [49, 623] on button "Fechar" at bounding box center [63, 612] width 112 height 72
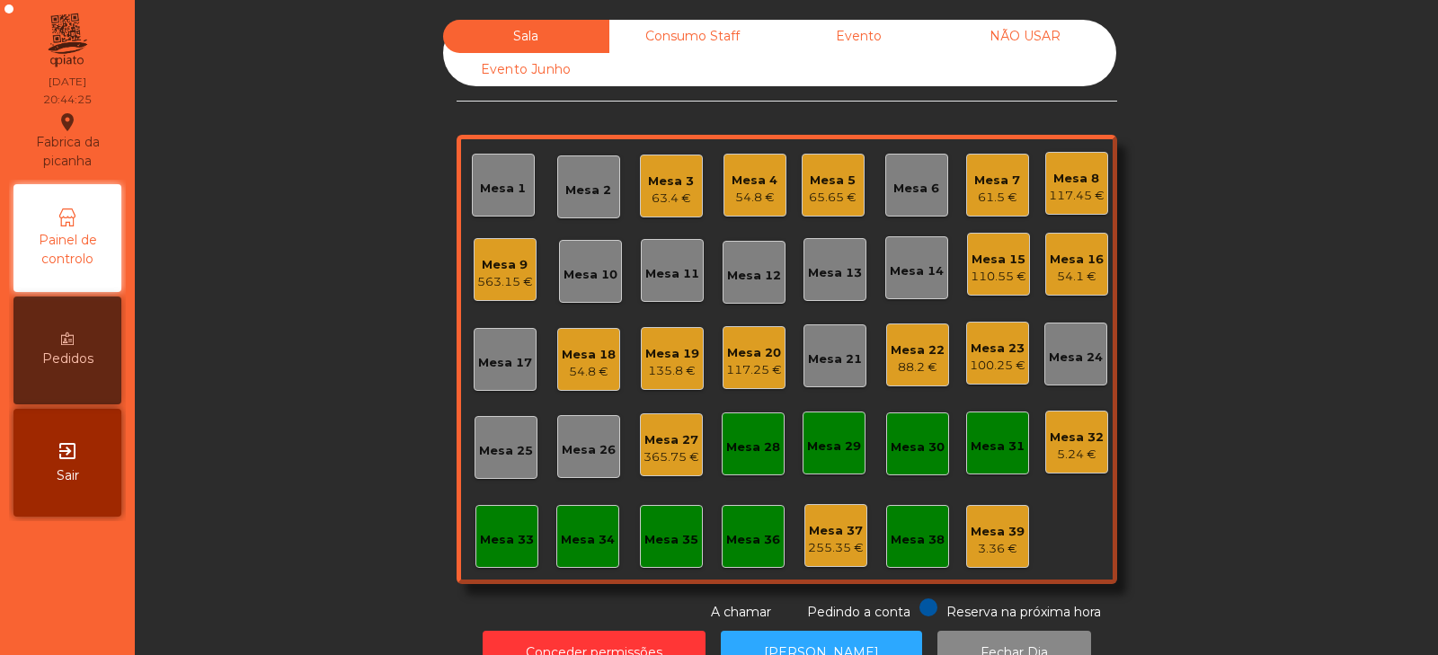
click at [749, 178] on div "Mesa 4" at bounding box center [754, 181] width 46 height 18
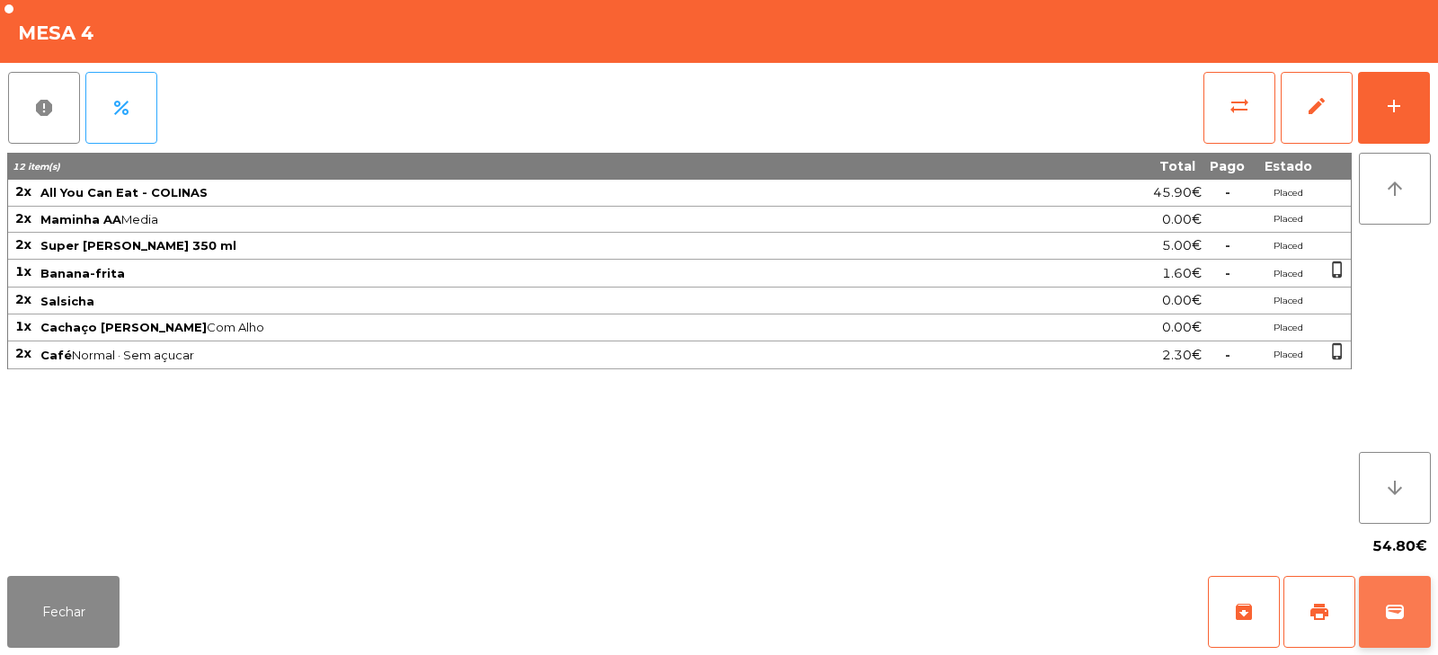
click at [1370, 596] on button "wallet" at bounding box center [1395, 612] width 72 height 72
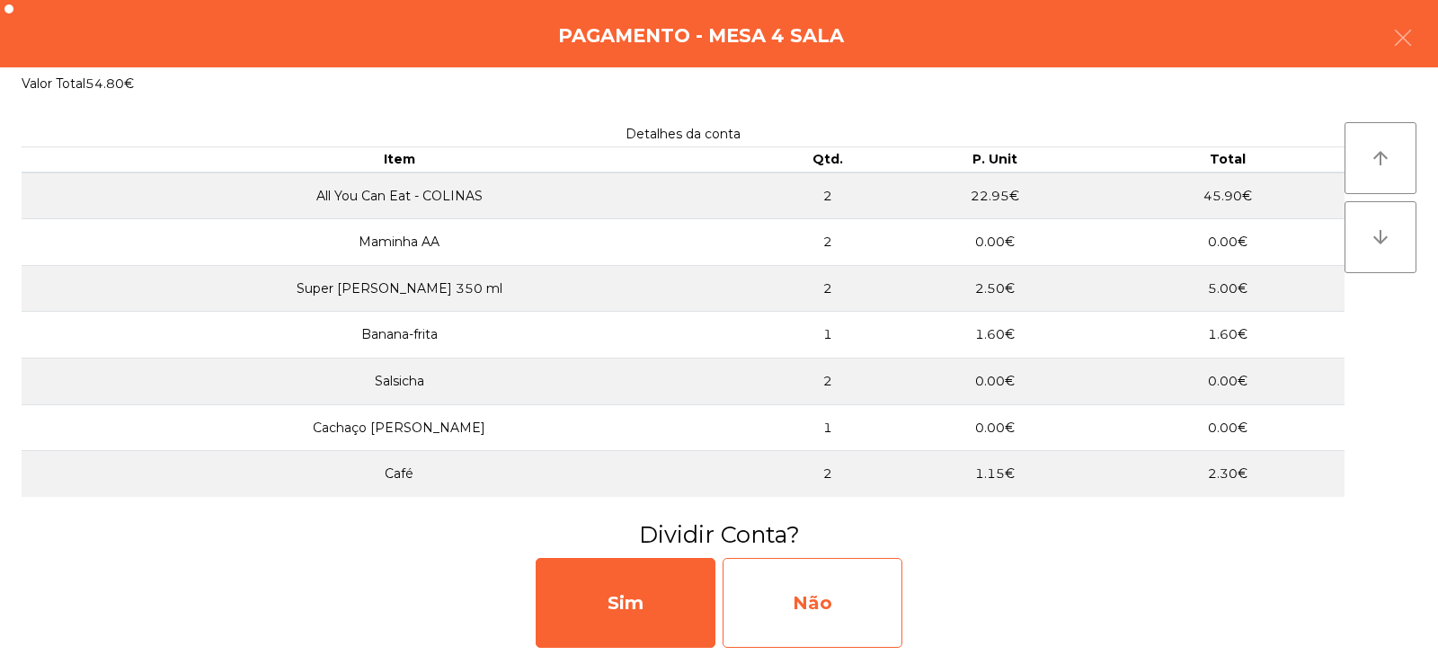
click at [797, 599] on div "Não" at bounding box center [812, 603] width 180 height 90
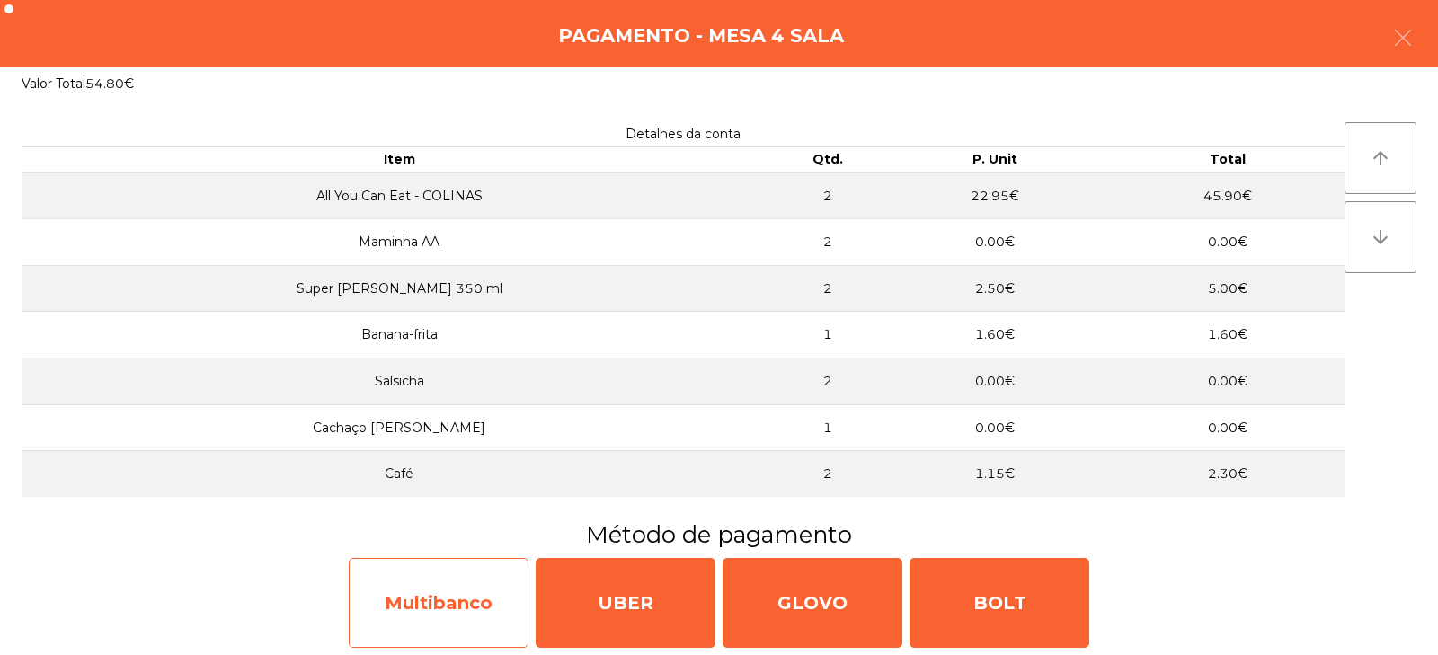
click at [436, 647] on div "Multibanco" at bounding box center [439, 603] width 180 height 90
select select "**"
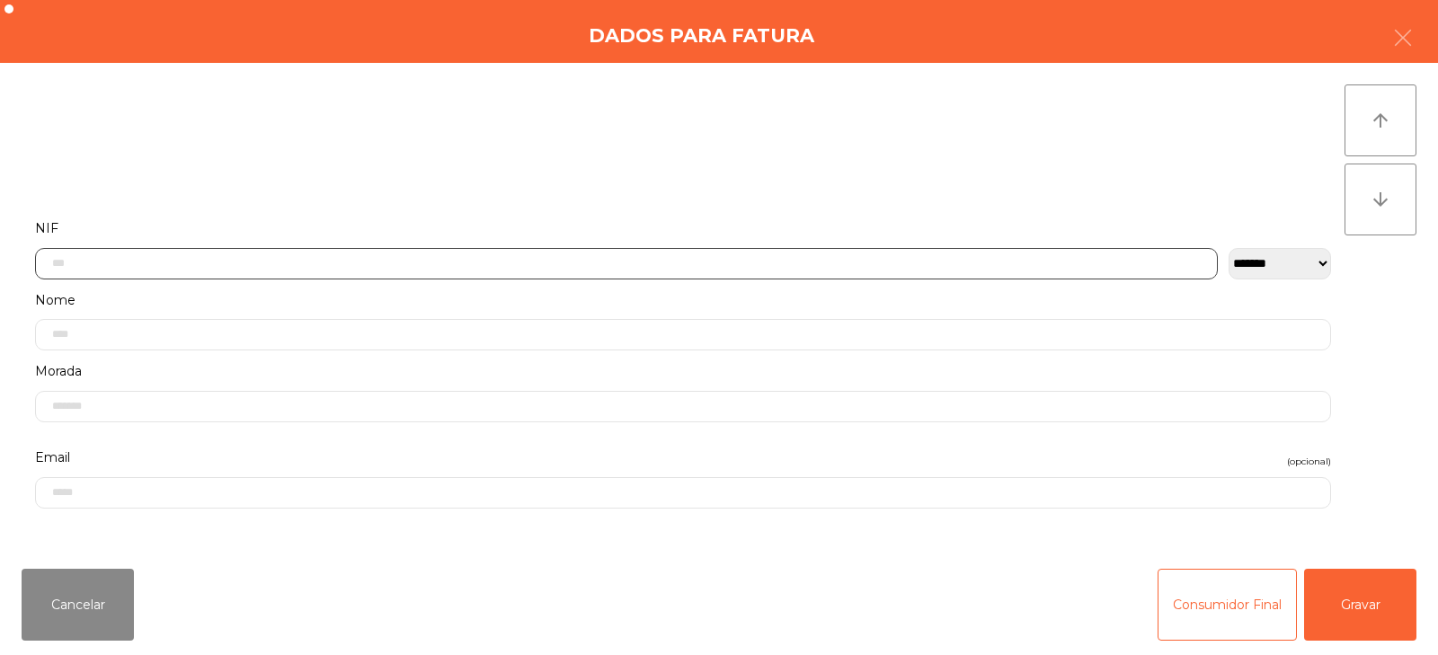
click at [319, 256] on input "text" at bounding box center [626, 263] width 1182 height 31
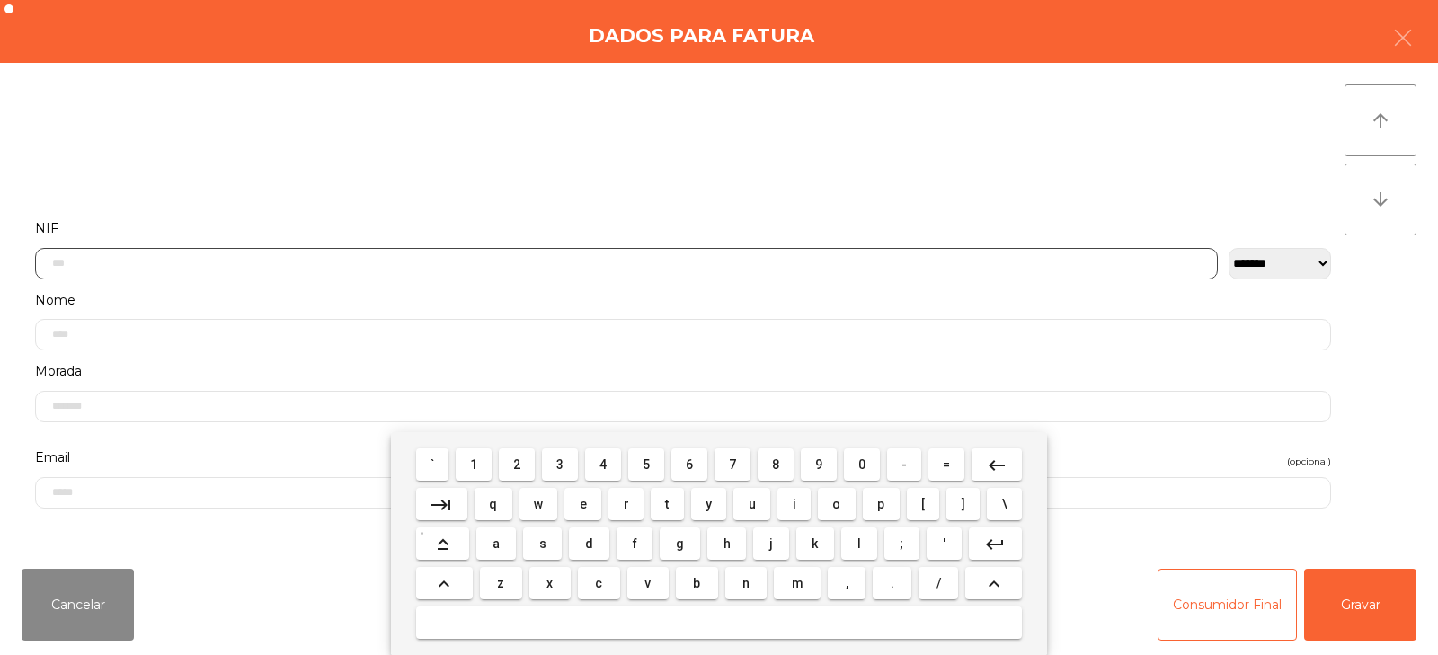
scroll to position [129, 0]
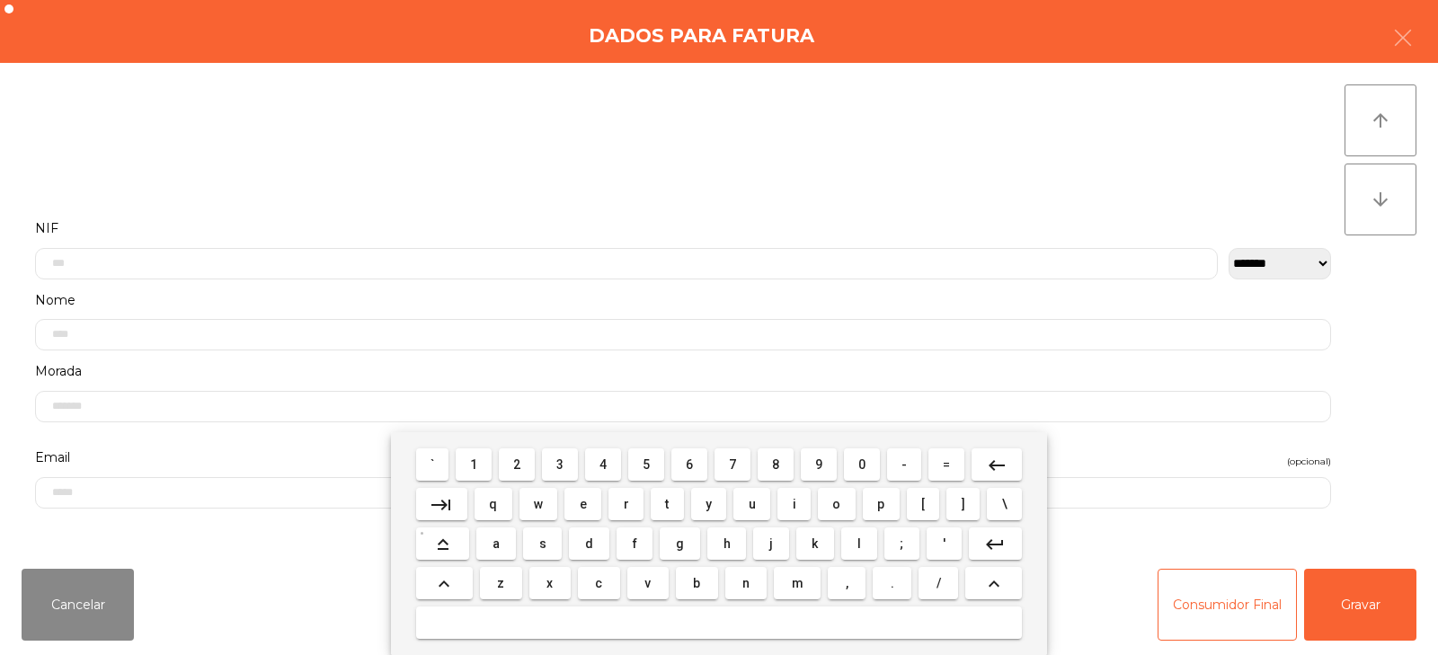
select select "**"
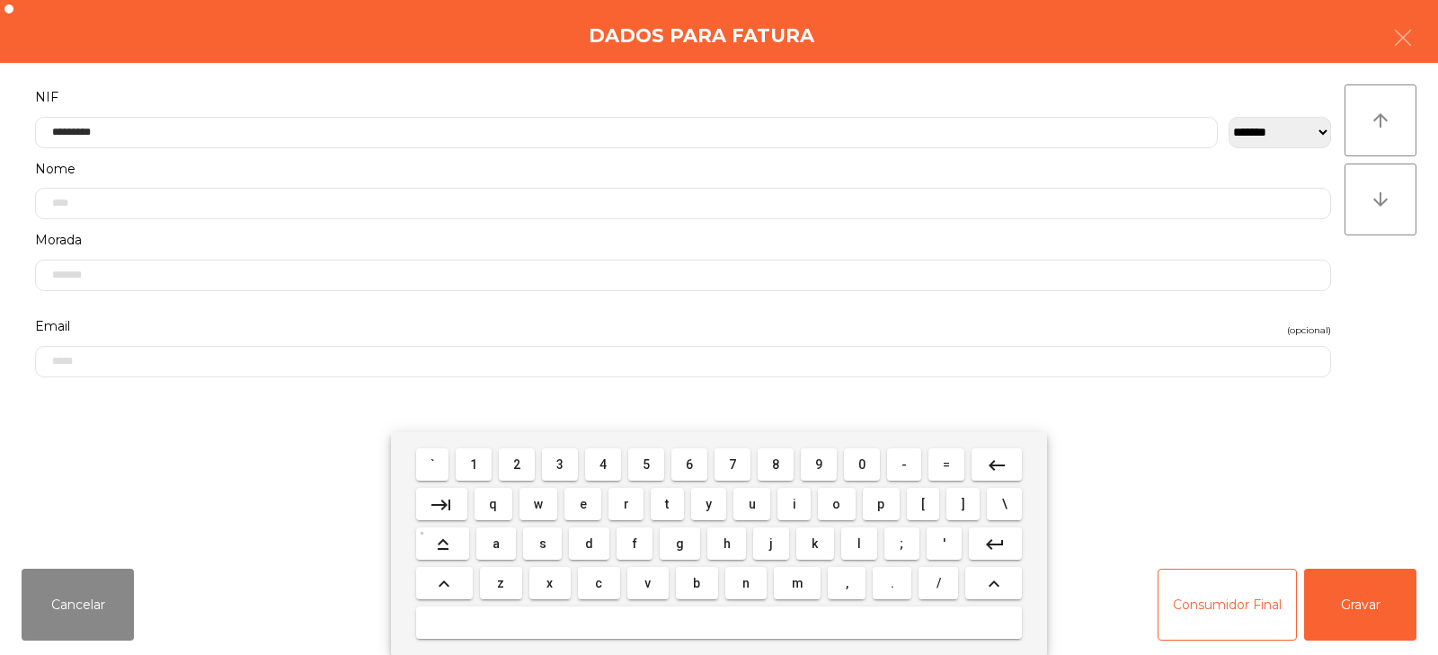
type input "*********"
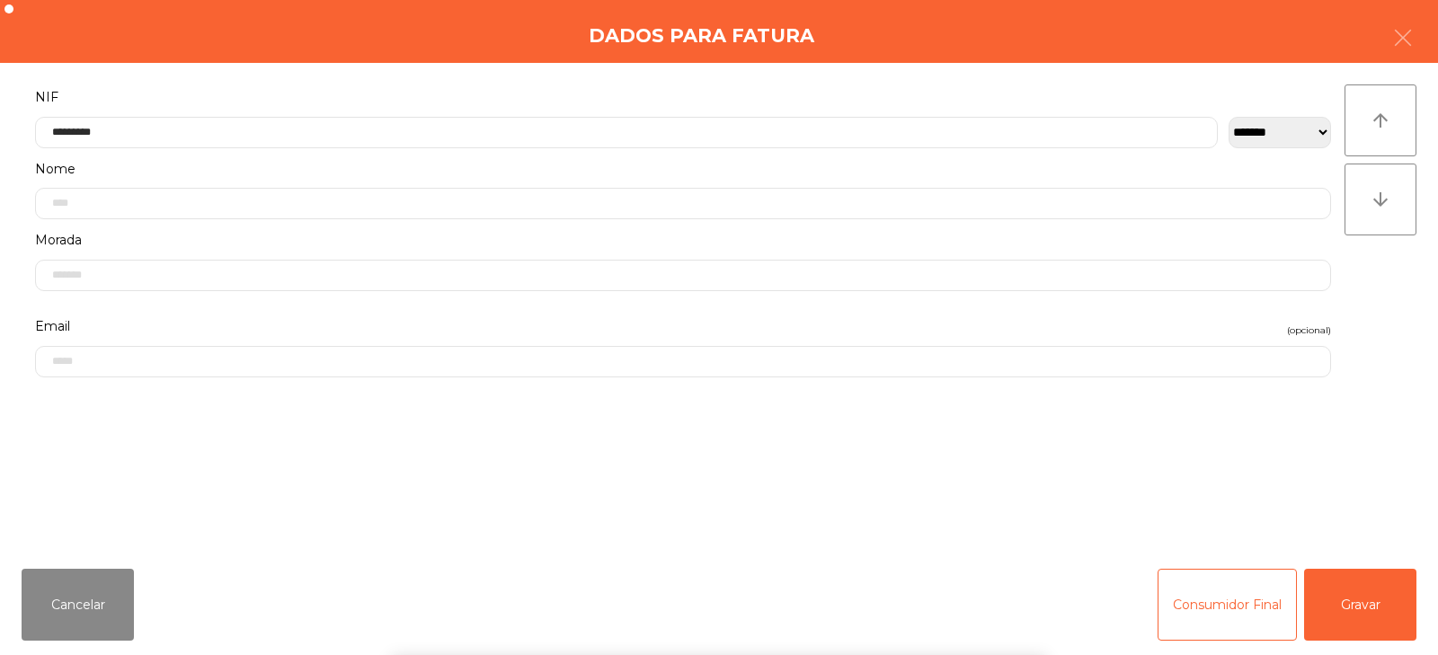
click at [1358, 592] on div "` 1 2 3 4 5 6 7 8 9 0 - = keyboard_backspace keyboard_tab q w e r t y u i o p […" at bounding box center [719, 543] width 1438 height 223
click at [1360, 609] on button "Gravar" at bounding box center [1360, 605] width 112 height 72
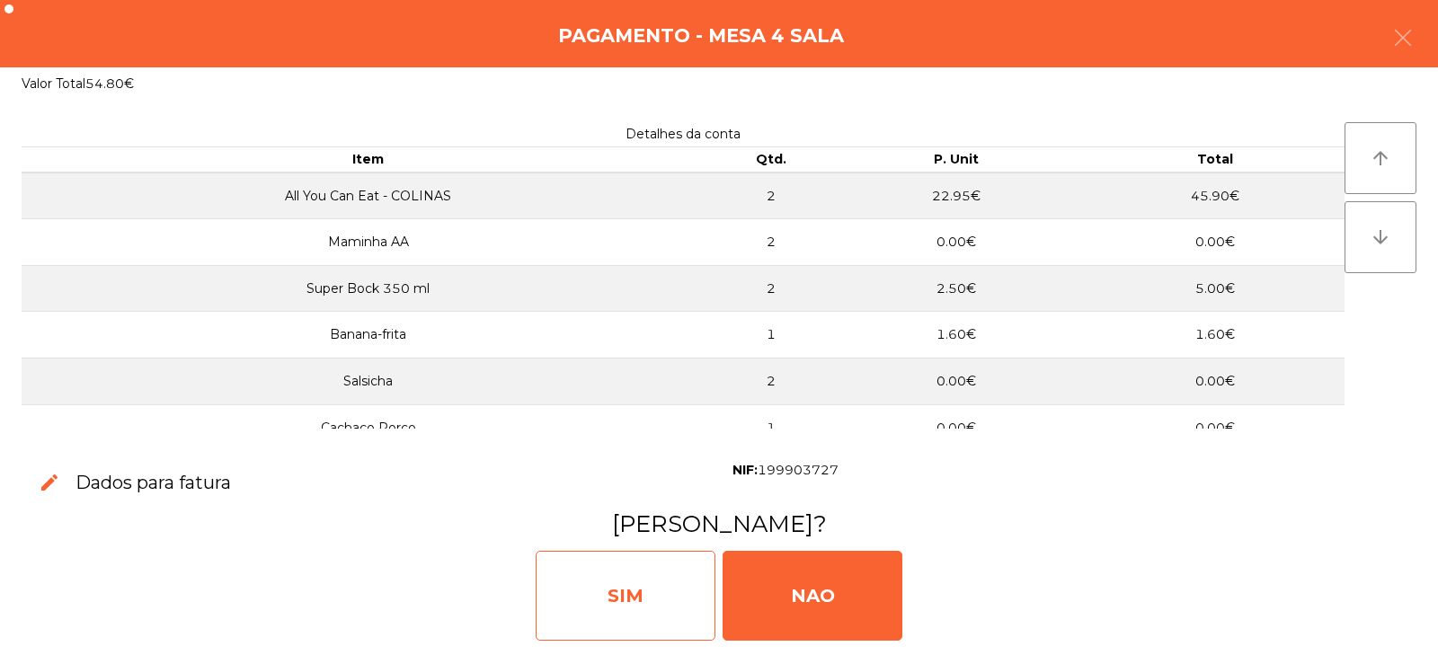
click at [568, 585] on div "SIM" at bounding box center [626, 596] width 180 height 90
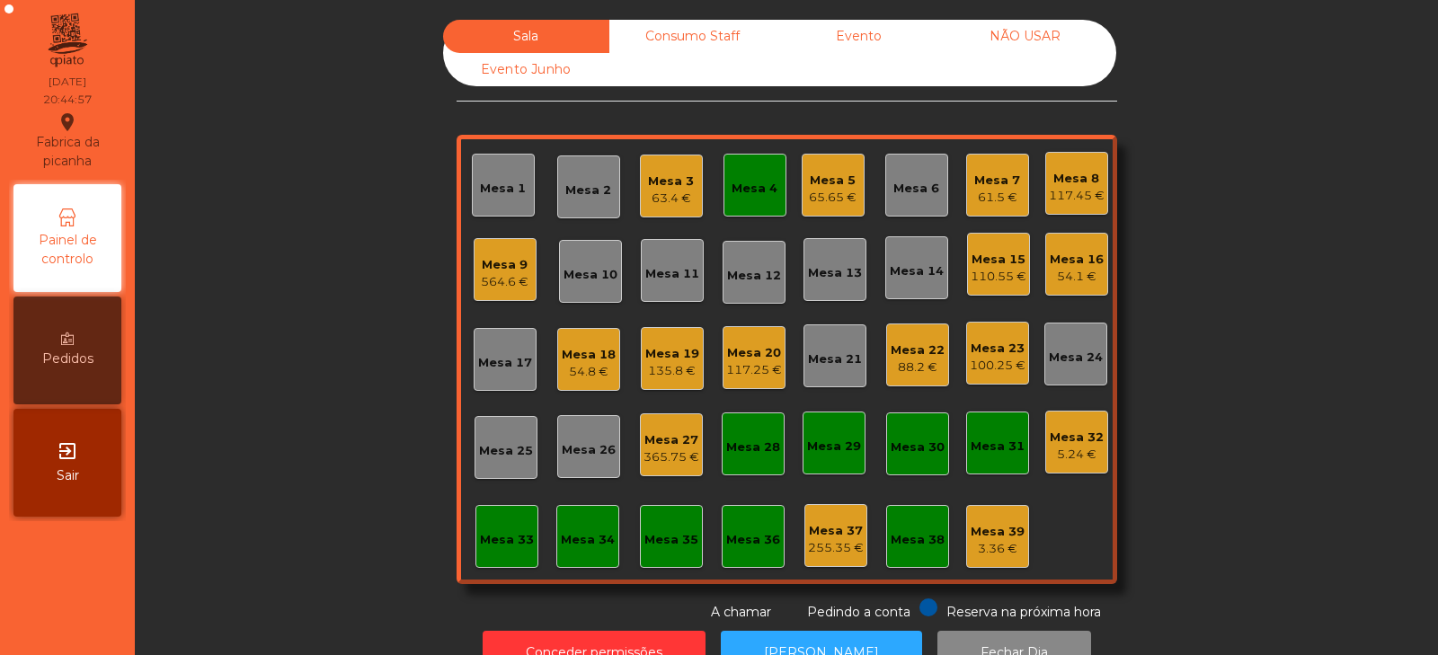
click at [733, 164] on div "Mesa 4" at bounding box center [754, 185] width 63 height 63
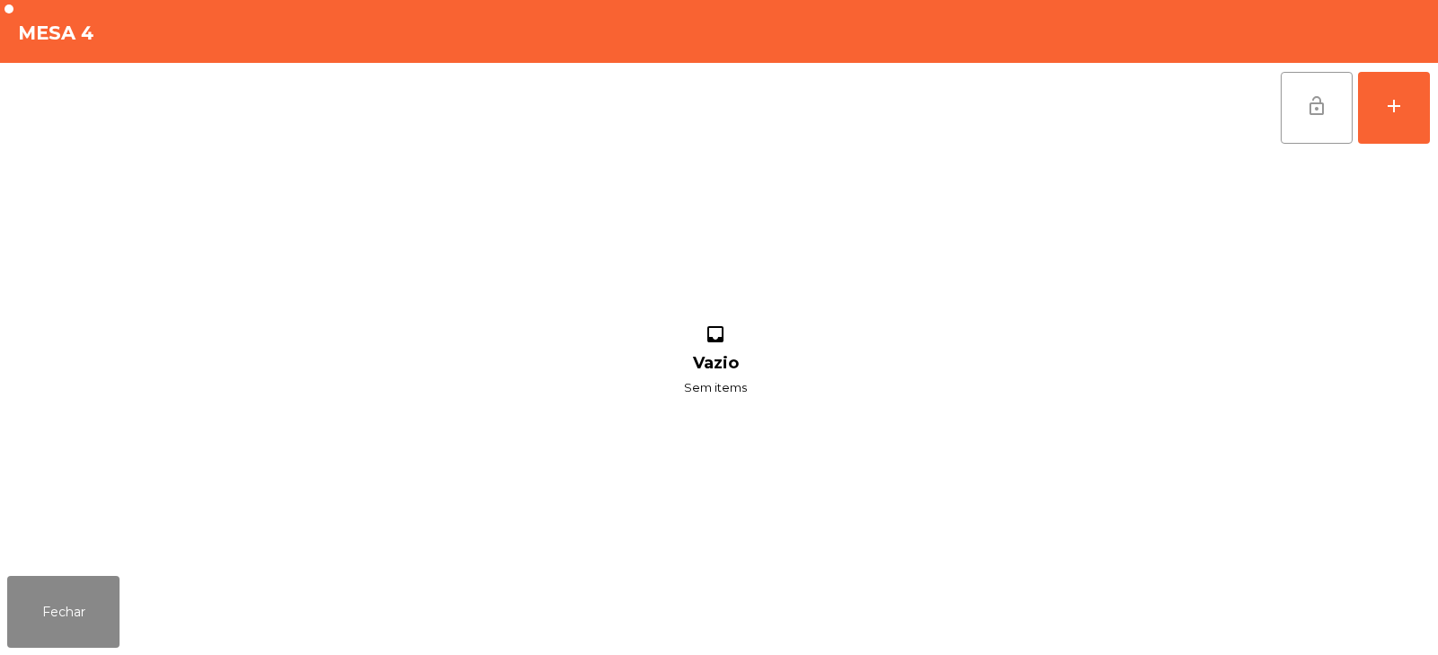
click at [1306, 111] on span "lock_open" at bounding box center [1317, 106] width 22 height 22
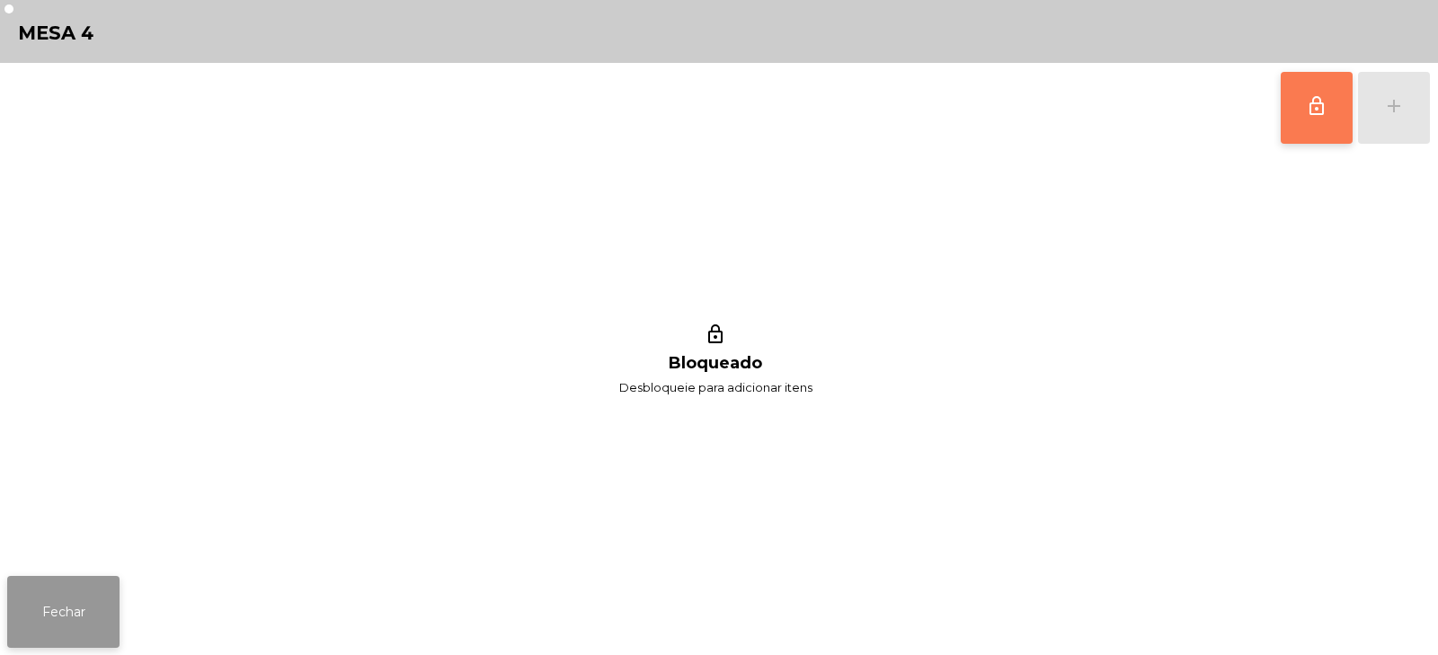
click at [93, 606] on button "Fechar" at bounding box center [63, 612] width 112 height 72
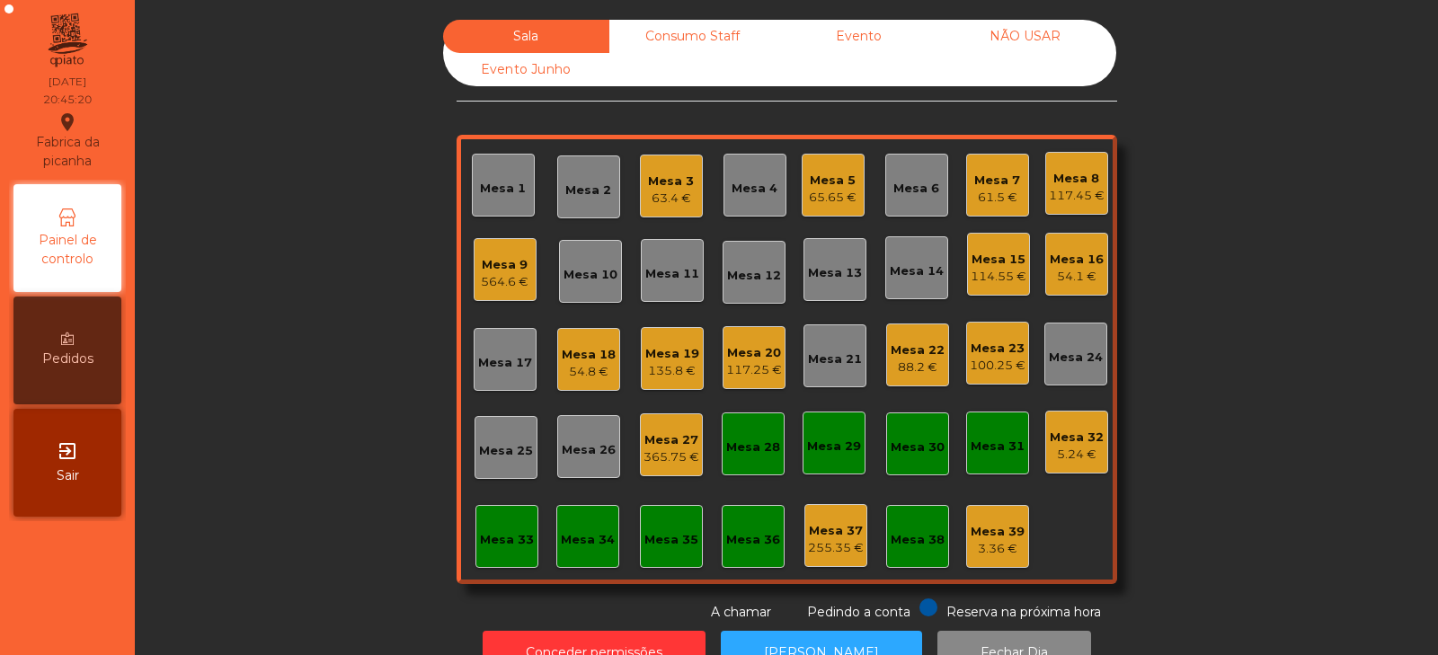
click at [484, 262] on div "Mesa 9" at bounding box center [505, 265] width 48 height 18
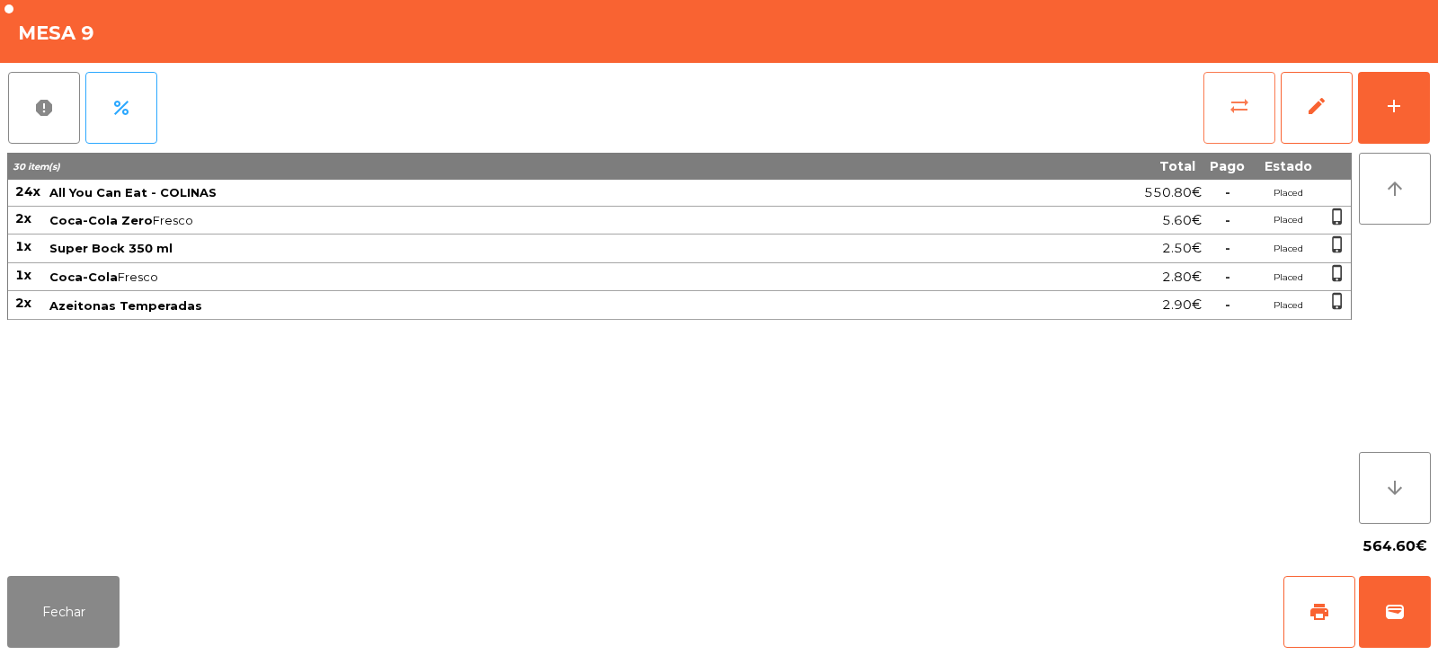
click at [1213, 114] on button "sync_alt" at bounding box center [1239, 108] width 72 height 72
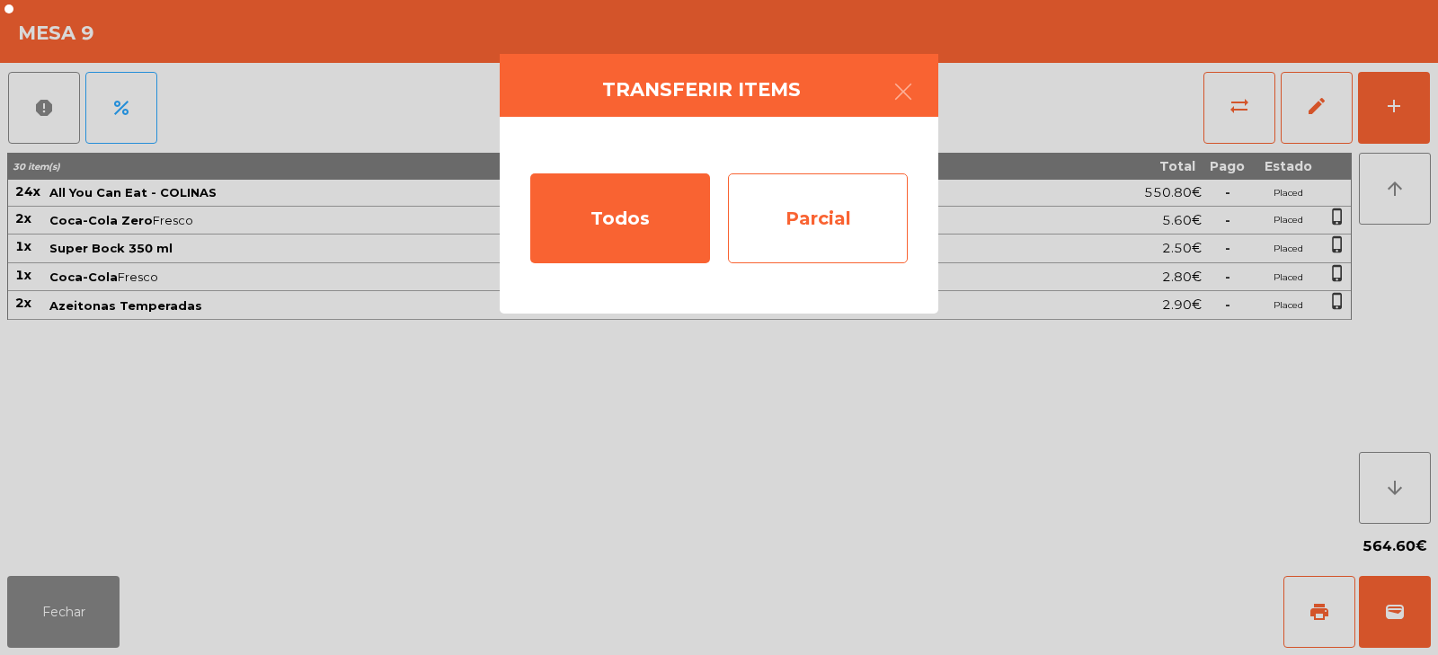
click at [802, 226] on div "Parcial" at bounding box center [818, 218] width 180 height 90
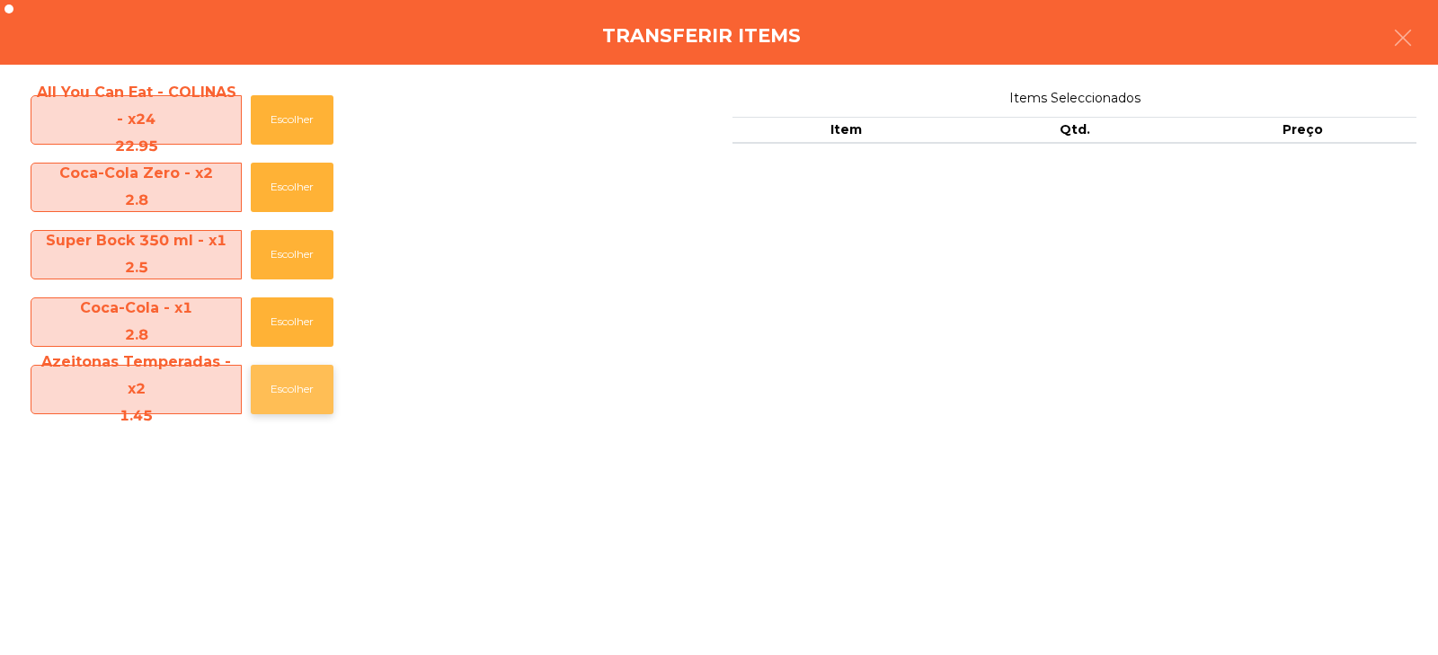
click at [300, 376] on button "Escolher" at bounding box center [292, 389] width 83 height 49
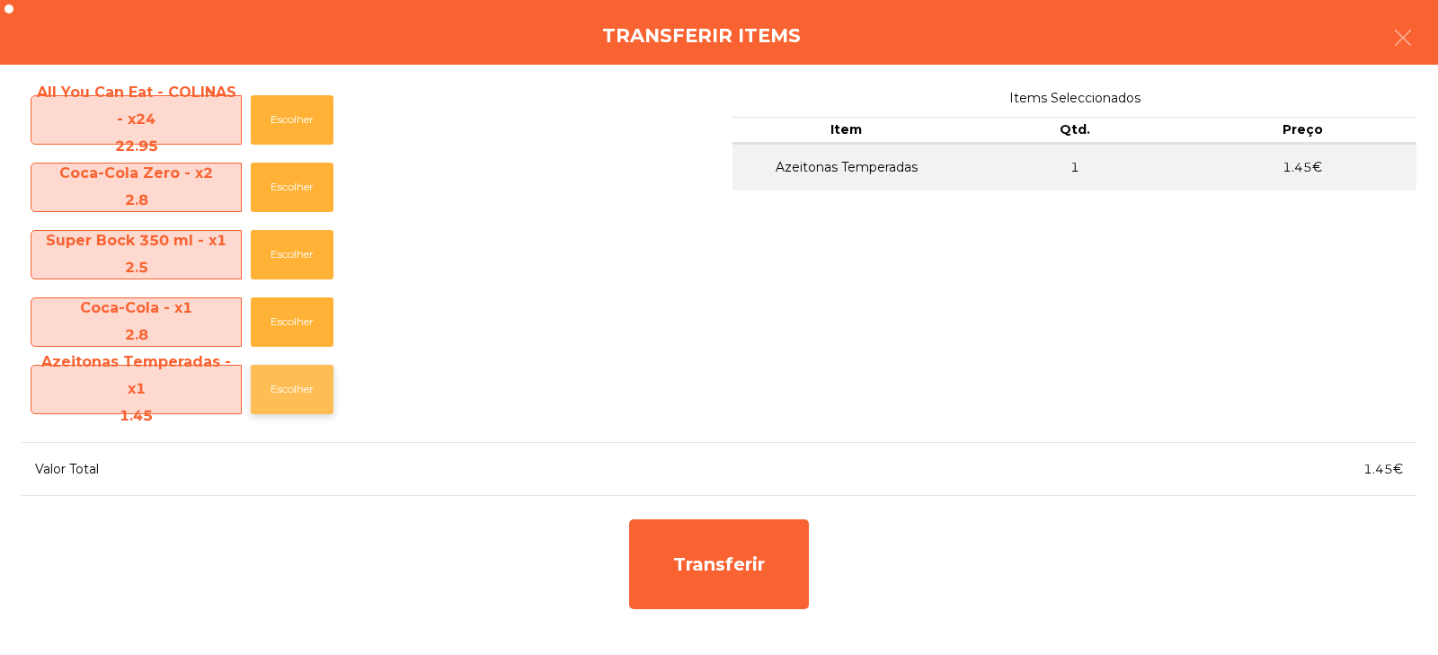
click at [278, 385] on button "Escolher" at bounding box center [292, 389] width 83 height 49
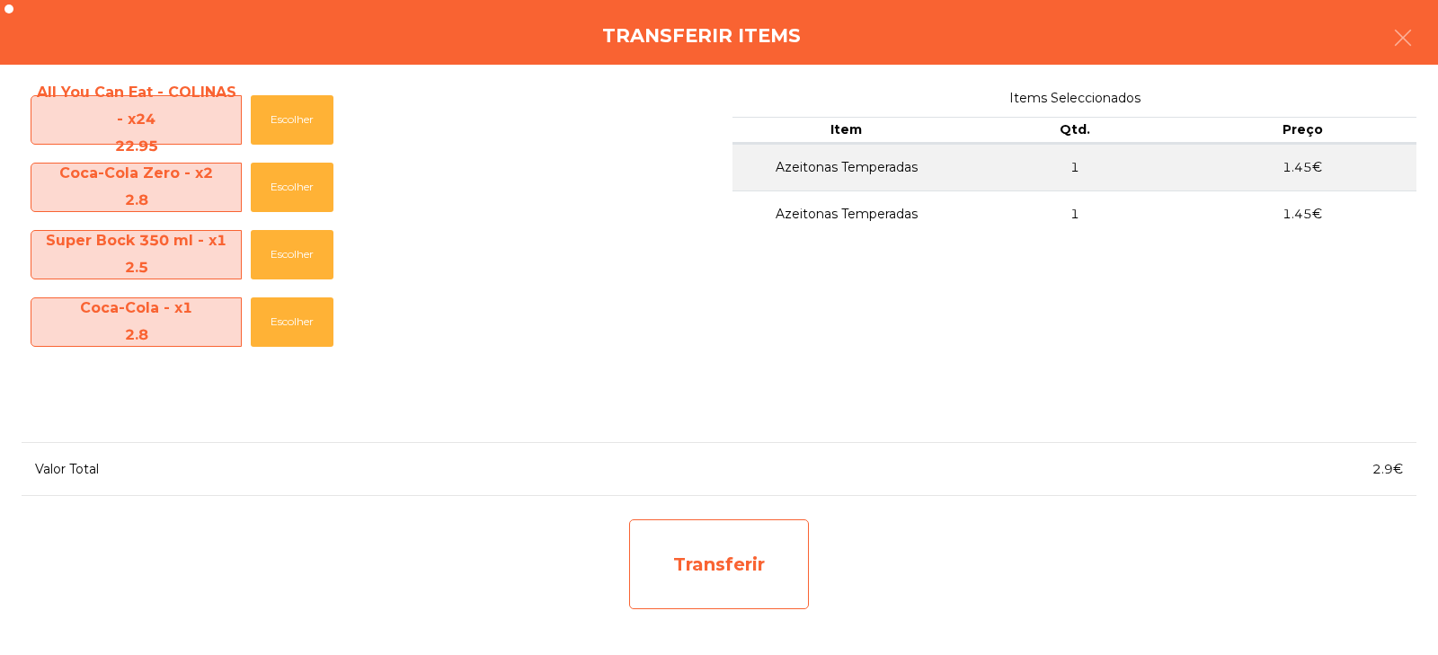
click at [680, 560] on div "Transferir" at bounding box center [719, 564] width 180 height 90
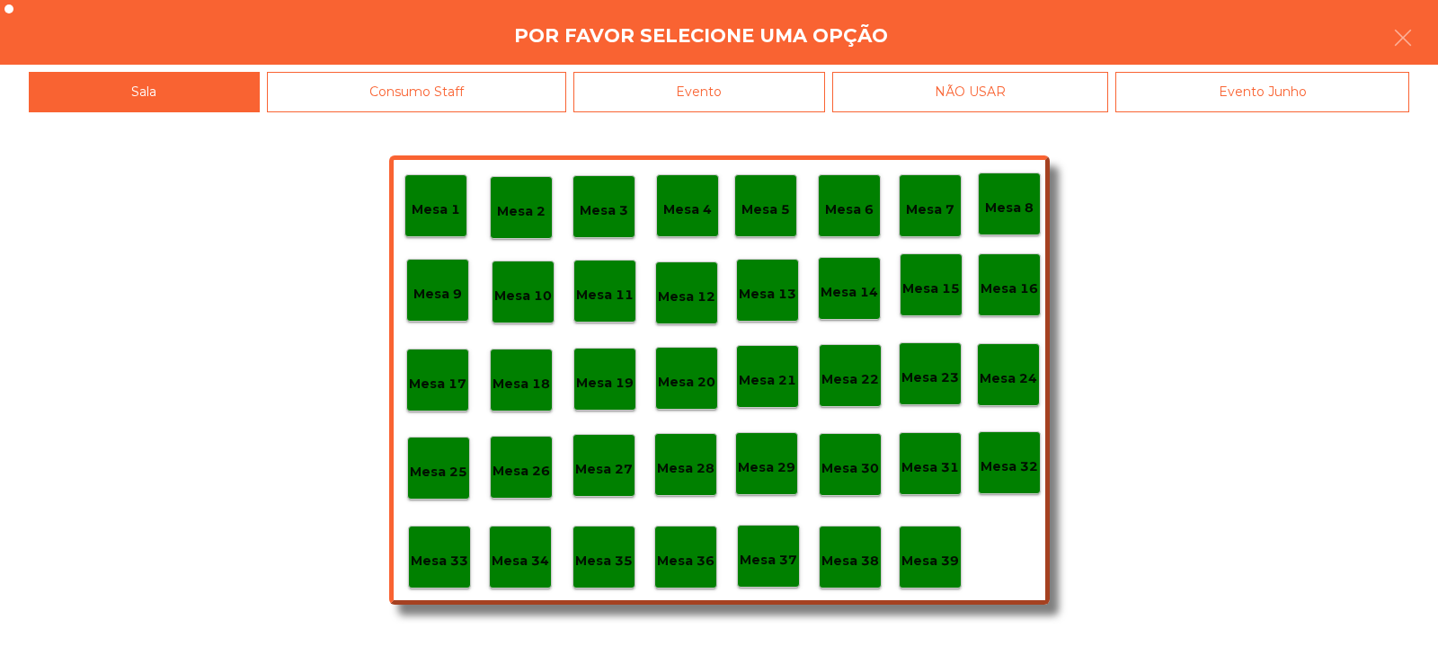
click at [442, 566] on p "Mesa 33" at bounding box center [440, 561] width 58 height 21
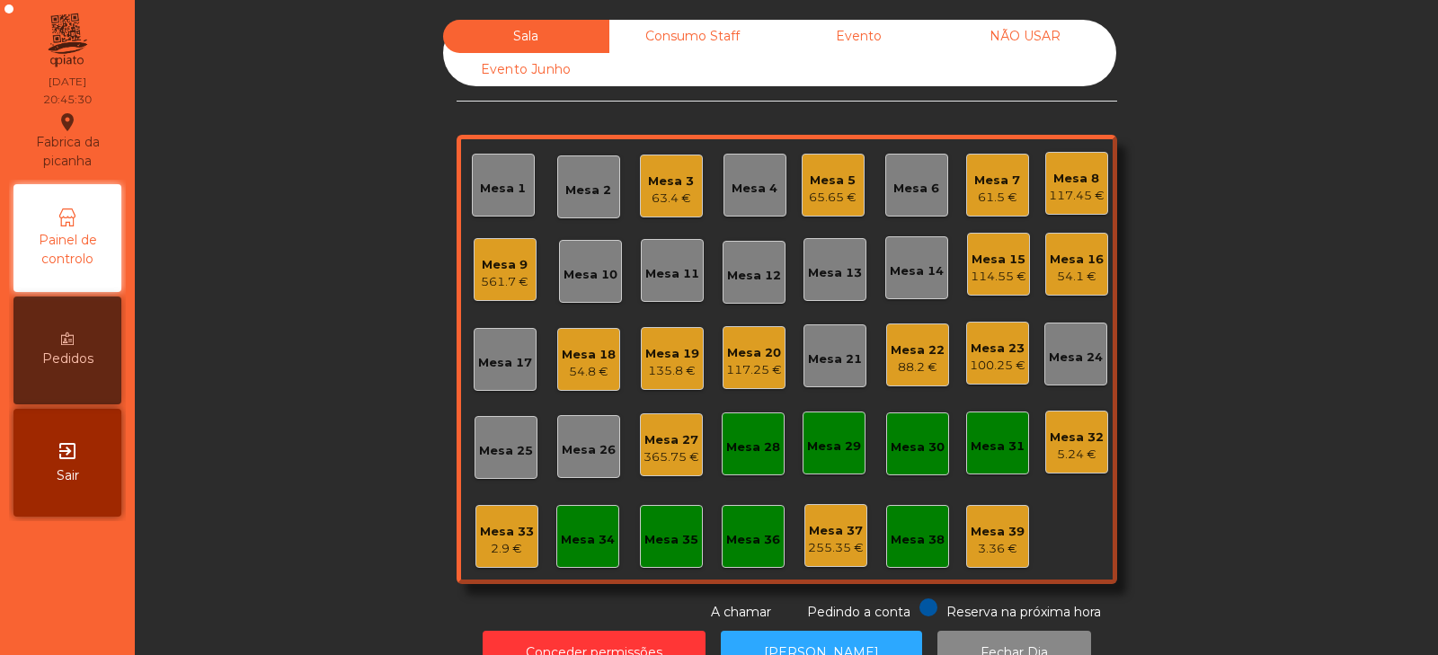
scroll to position [53, 0]
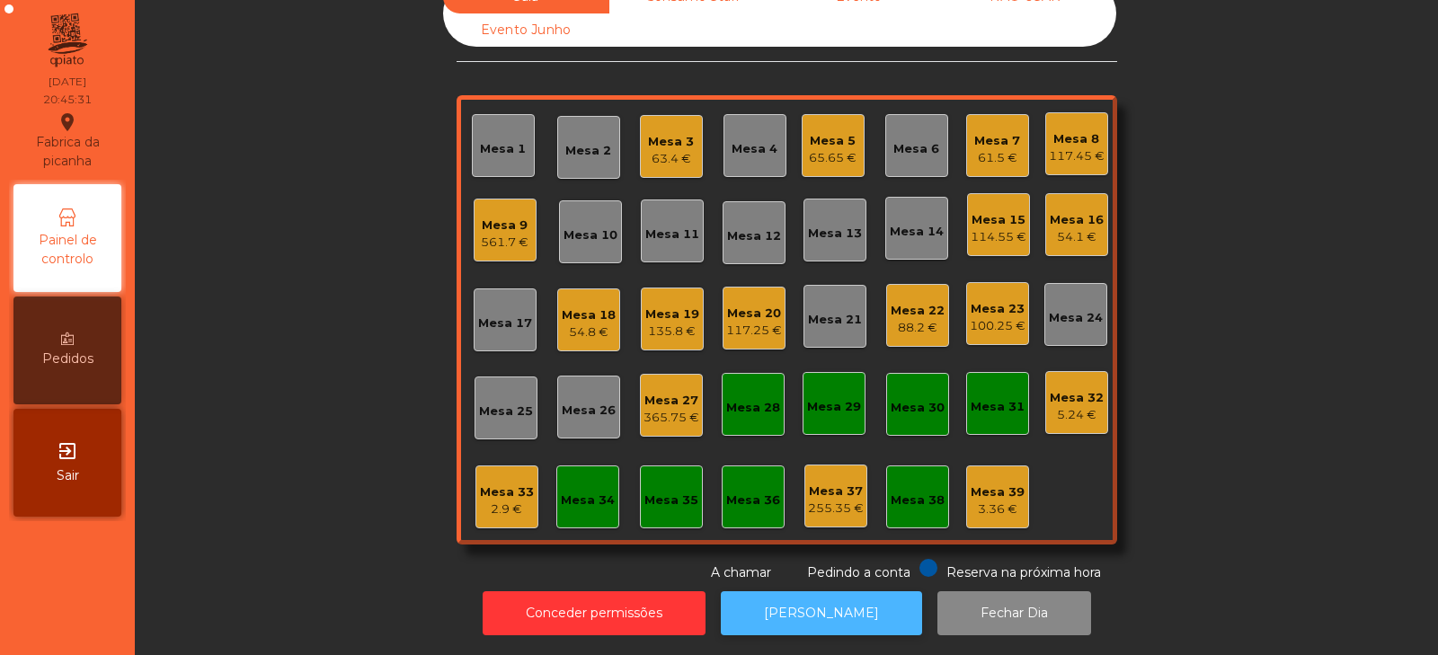
click at [829, 598] on button "[PERSON_NAME]" at bounding box center [821, 613] width 201 height 44
click at [495, 508] on div "Mesa 33 2.9 €" at bounding box center [506, 496] width 63 height 63
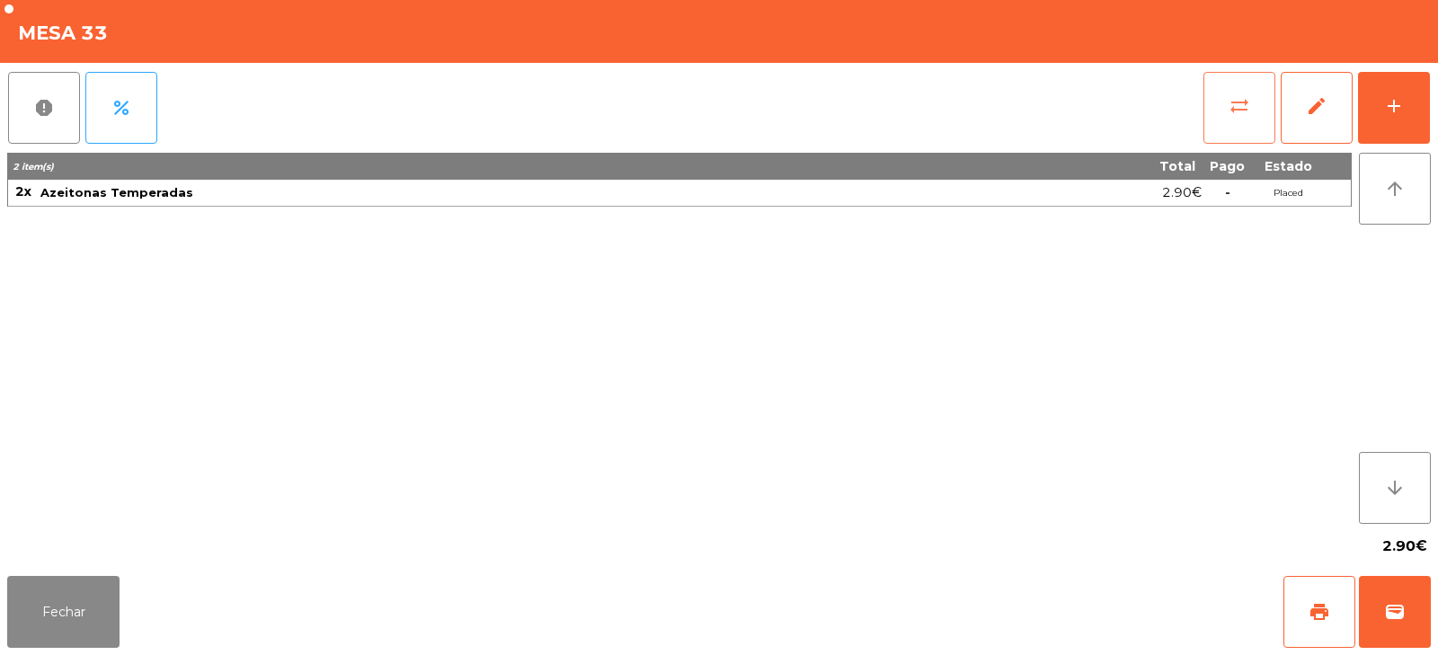
click at [1231, 106] on span "sync_alt" at bounding box center [1239, 106] width 22 height 22
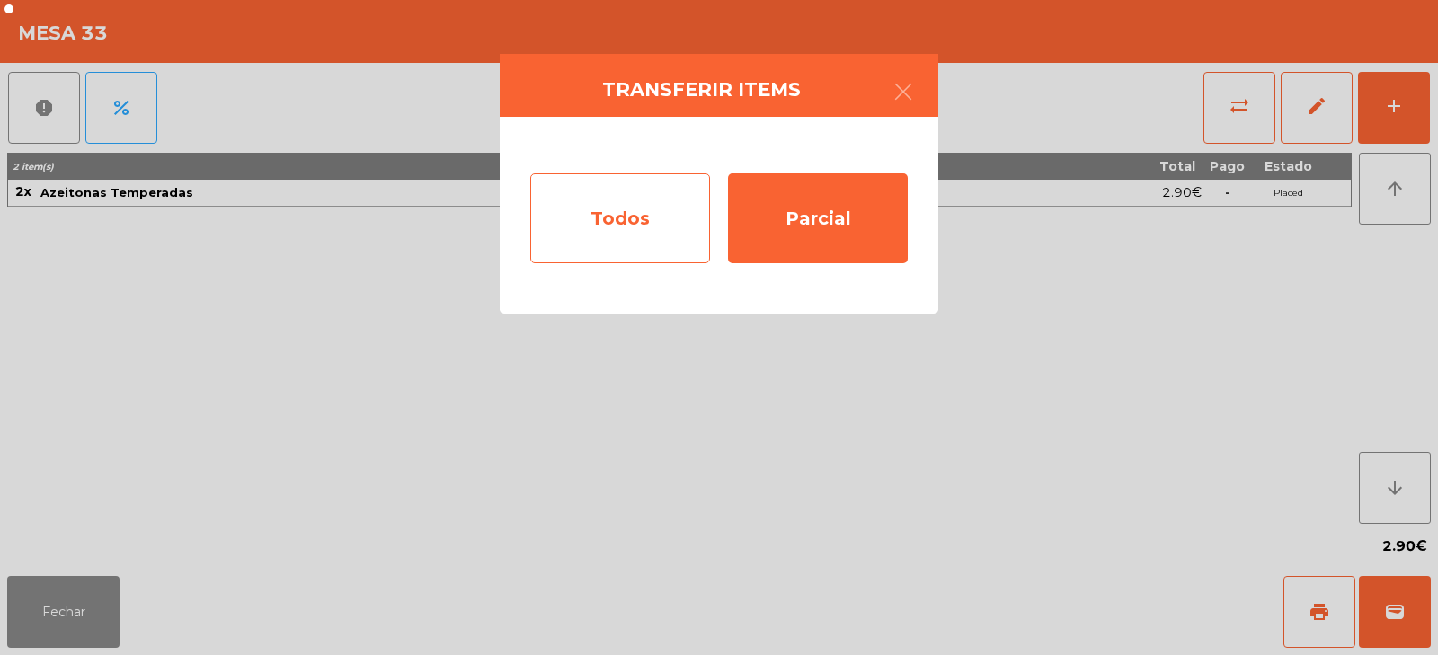
click at [631, 226] on div "Todos" at bounding box center [620, 218] width 180 height 90
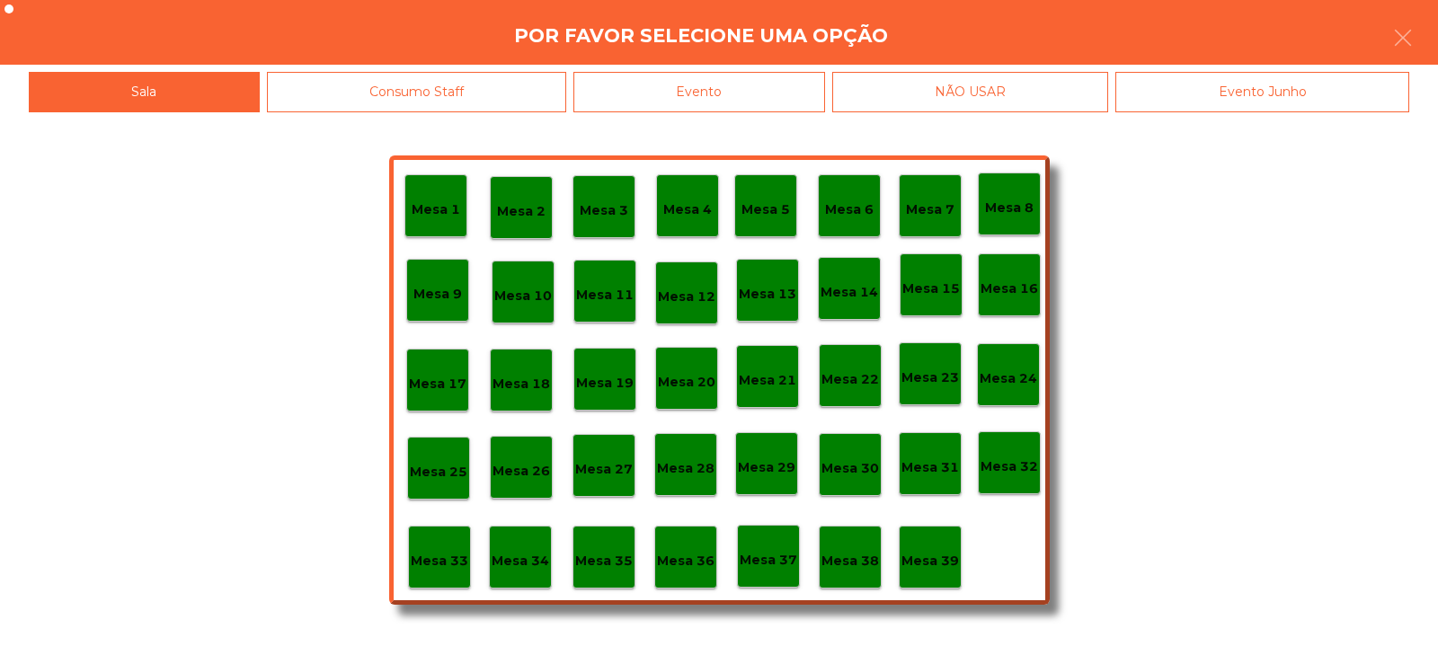
click at [757, 88] on div "Evento" at bounding box center [699, 92] width 252 height 40
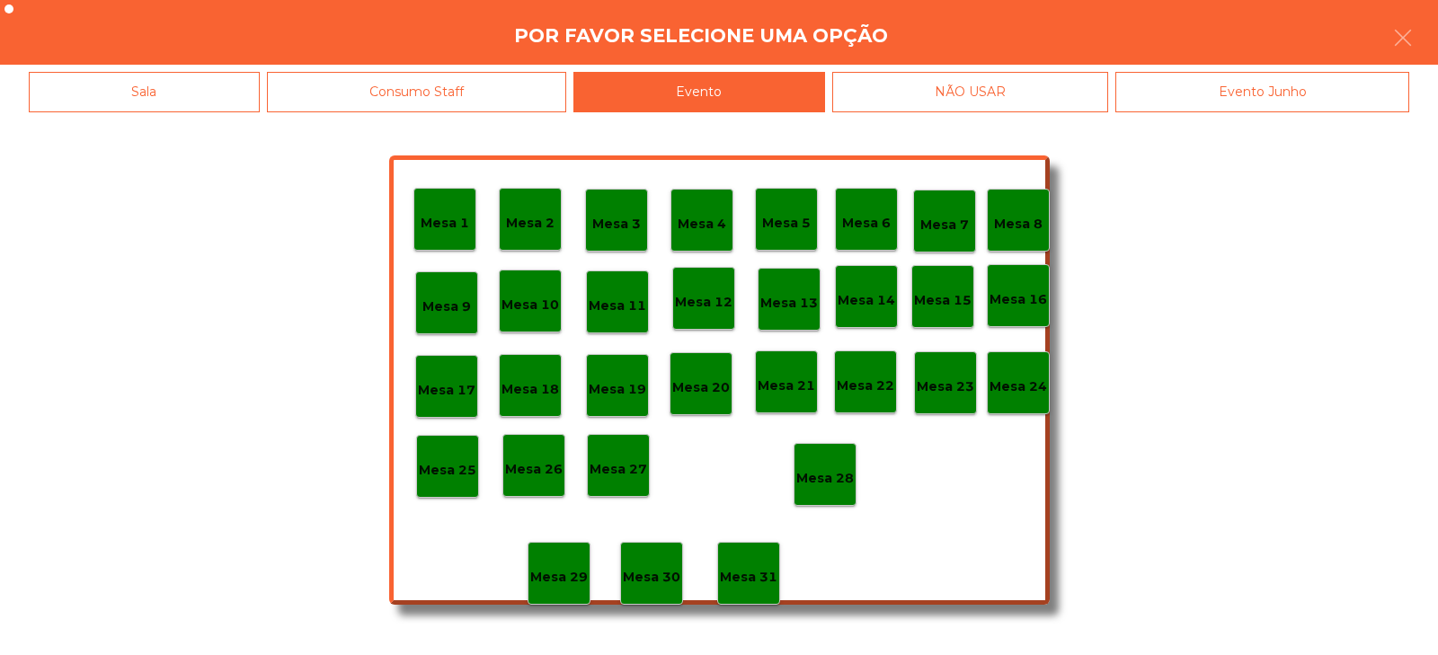
click at [842, 492] on div "Mesa 28" at bounding box center [824, 474] width 63 height 63
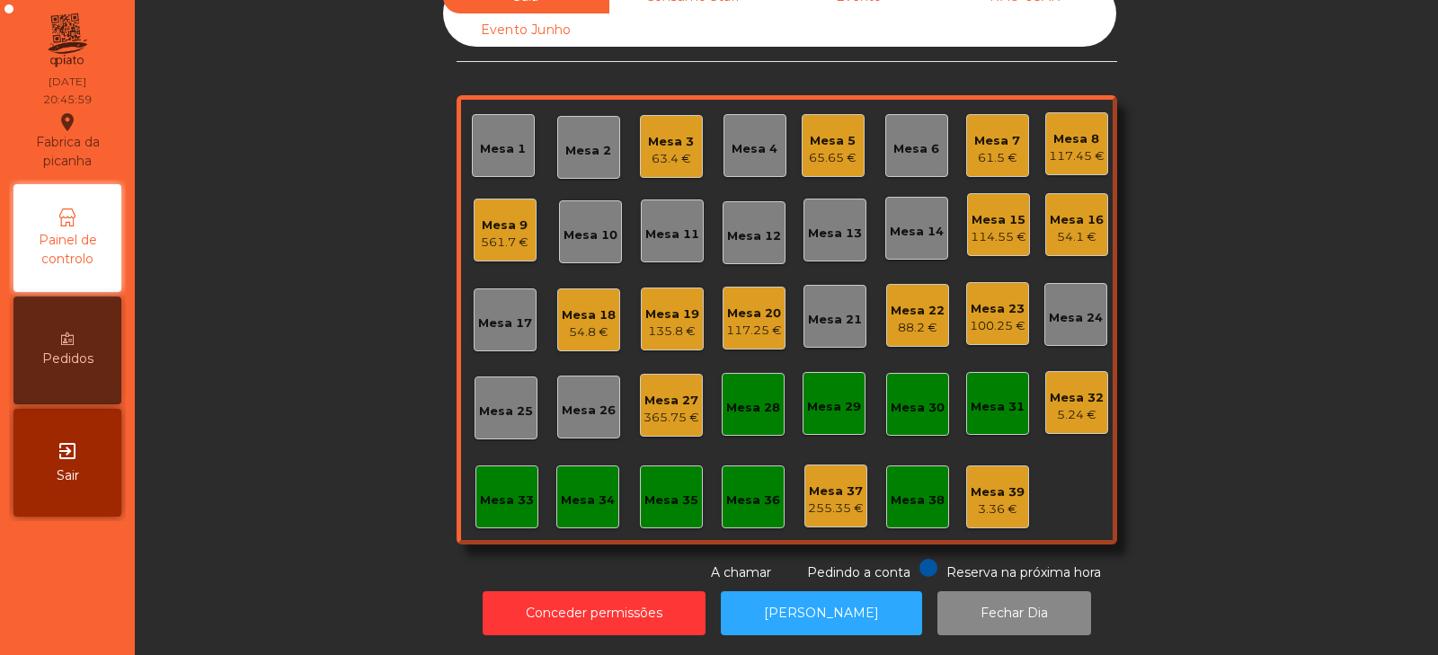
click at [494, 119] on div "Mesa 1" at bounding box center [503, 145] width 63 height 63
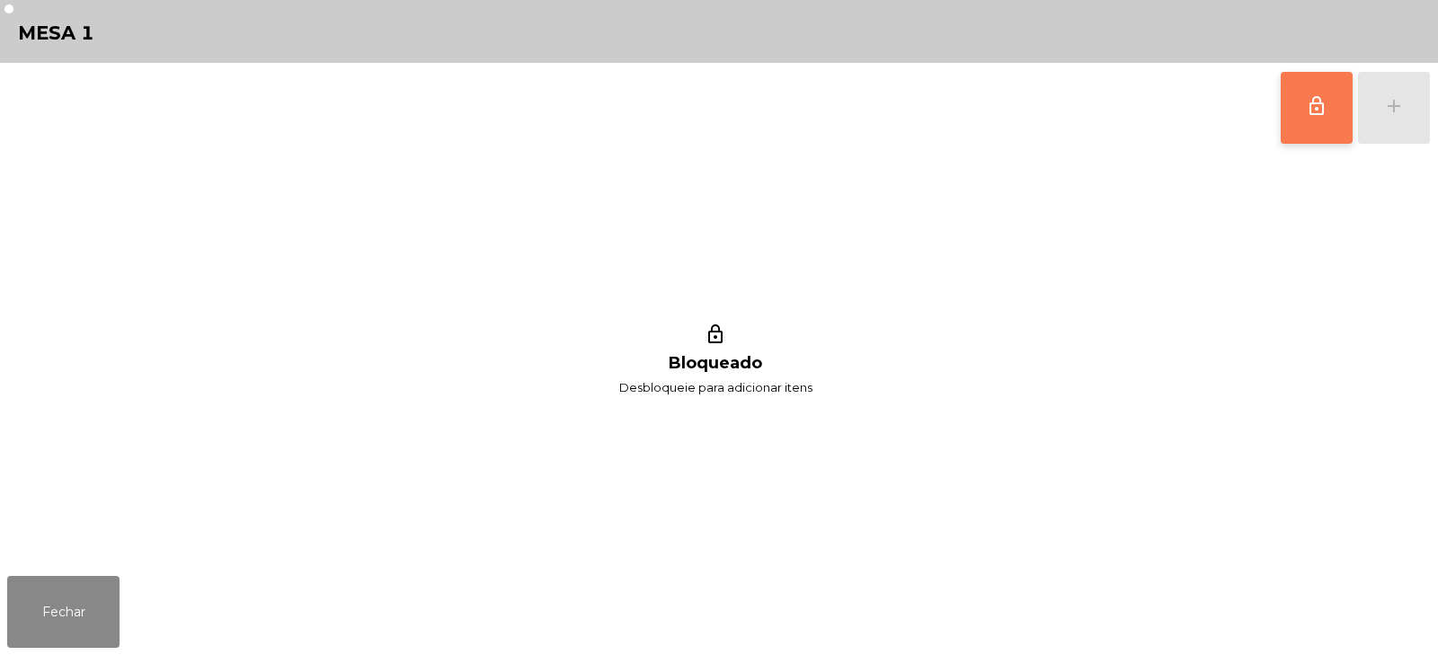
click at [1309, 95] on span "lock_outline" at bounding box center [1317, 106] width 22 height 22
click at [1382, 112] on button "add" at bounding box center [1394, 108] width 72 height 72
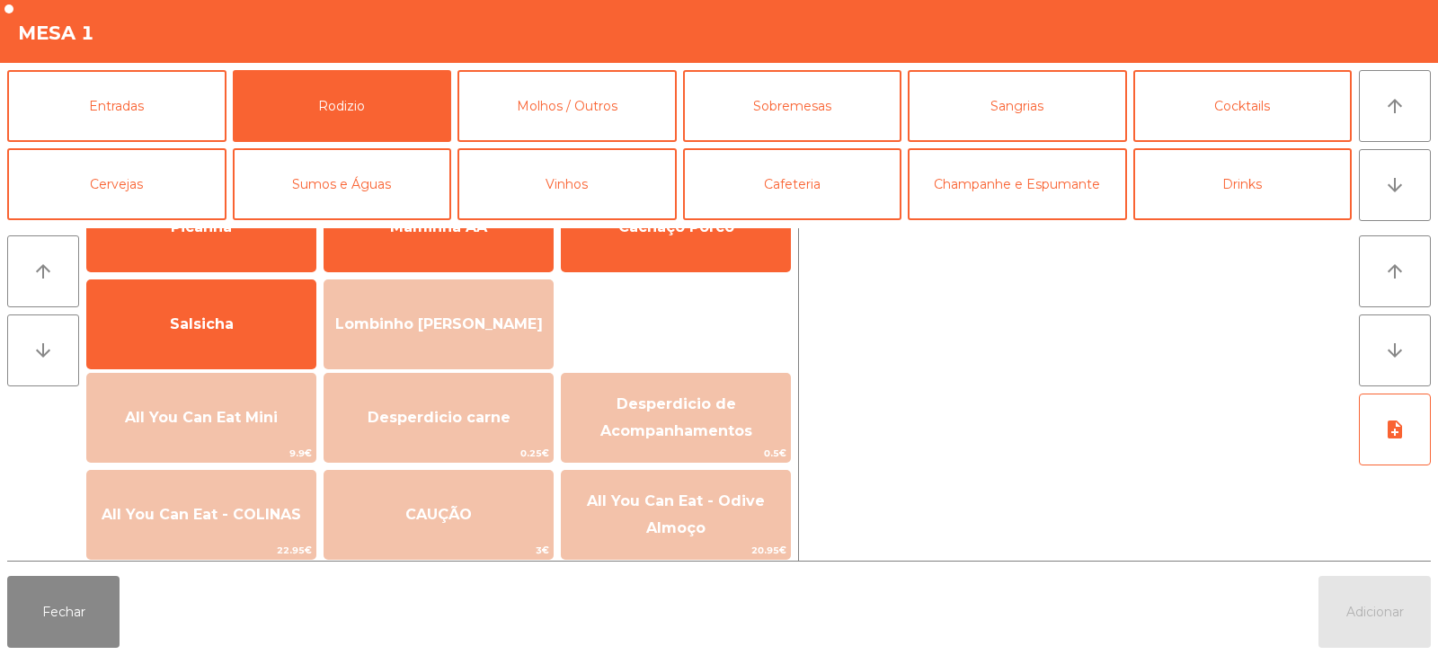
scroll to position [88, 0]
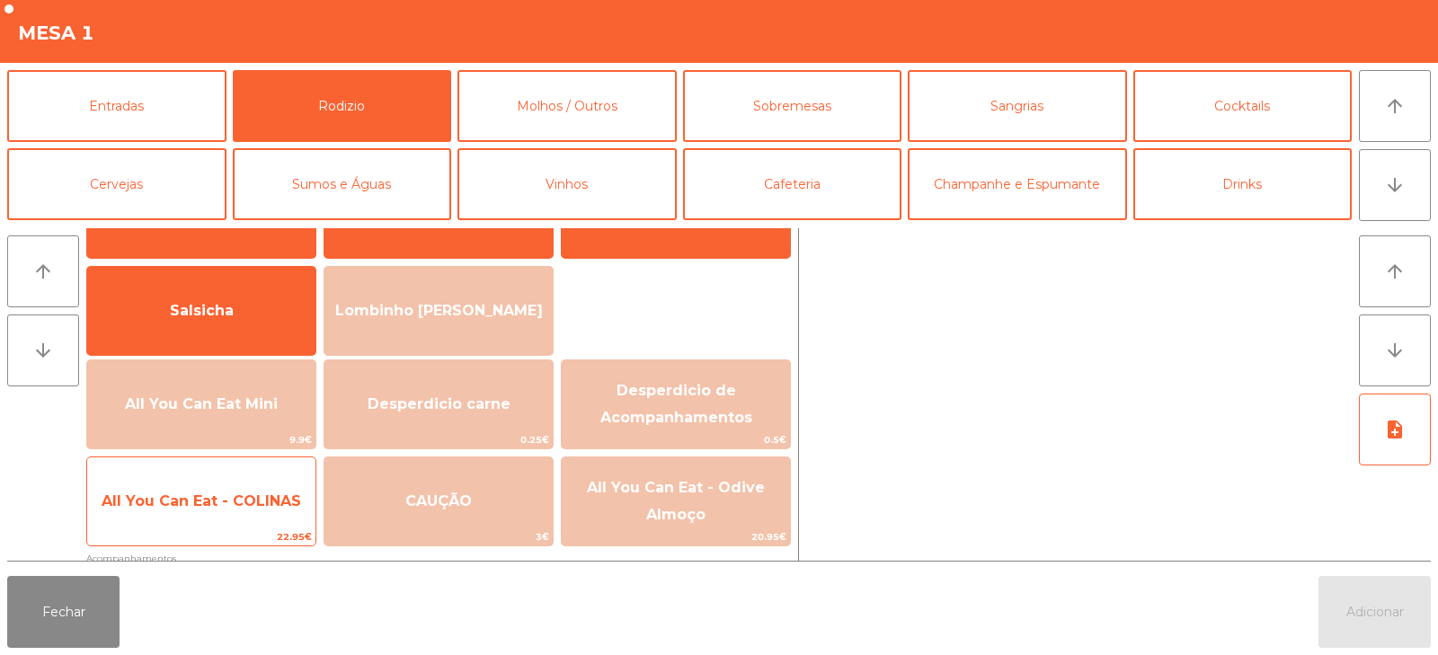
click at [249, 489] on span "All You Can Eat - COLINAS" at bounding box center [201, 501] width 228 height 49
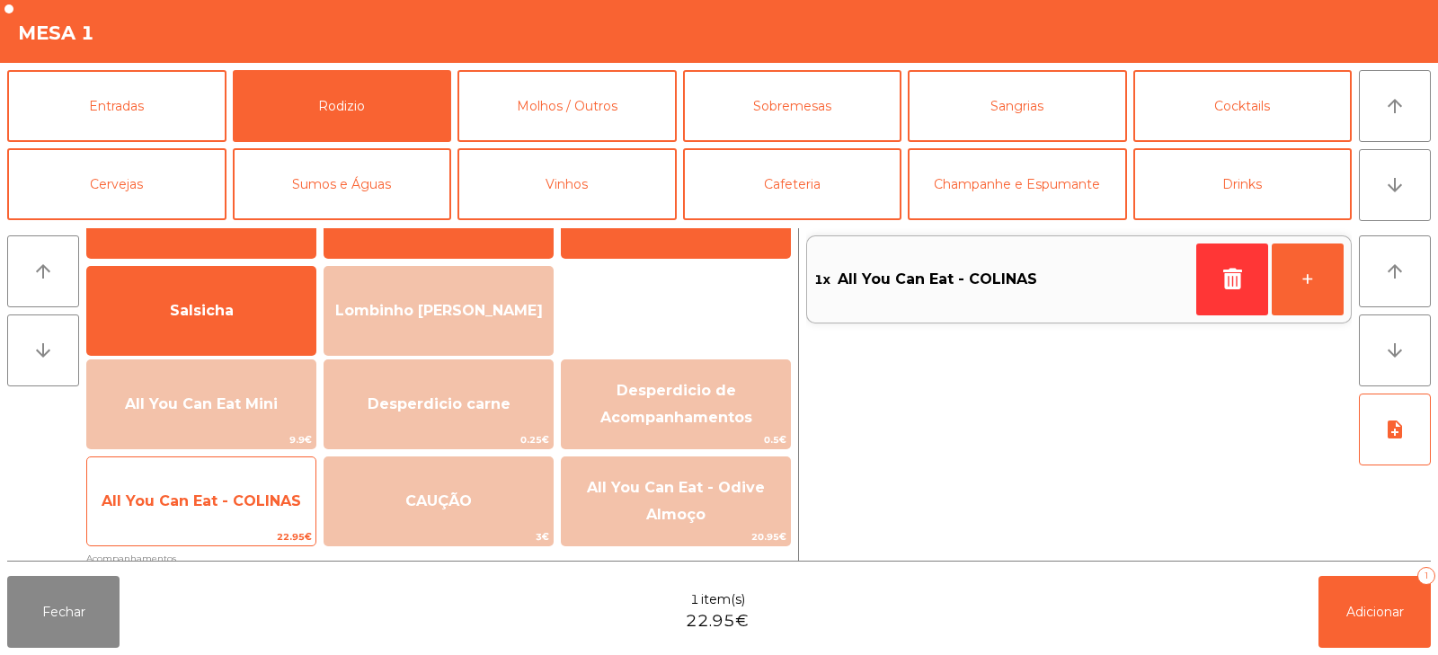
click at [239, 494] on span "All You Can Eat - COLINAS" at bounding box center [201, 500] width 199 height 17
click at [232, 519] on span "All You Can Eat - COLINAS" at bounding box center [201, 501] width 228 height 49
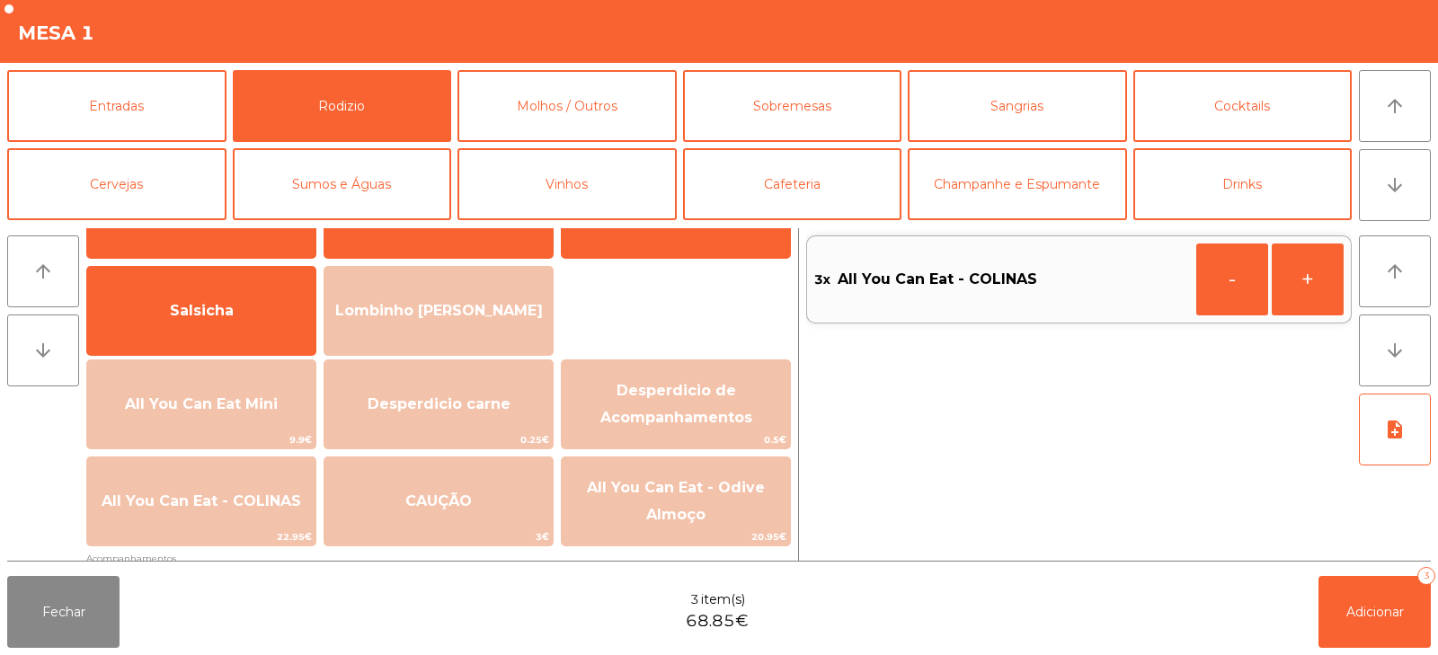
click at [1383, 653] on div "Fechar 3 item(s) 68.85€ Adicionar 3" at bounding box center [719, 612] width 1438 height 86
click at [1374, 612] on span "Adicionar" at bounding box center [1375, 612] width 58 height 16
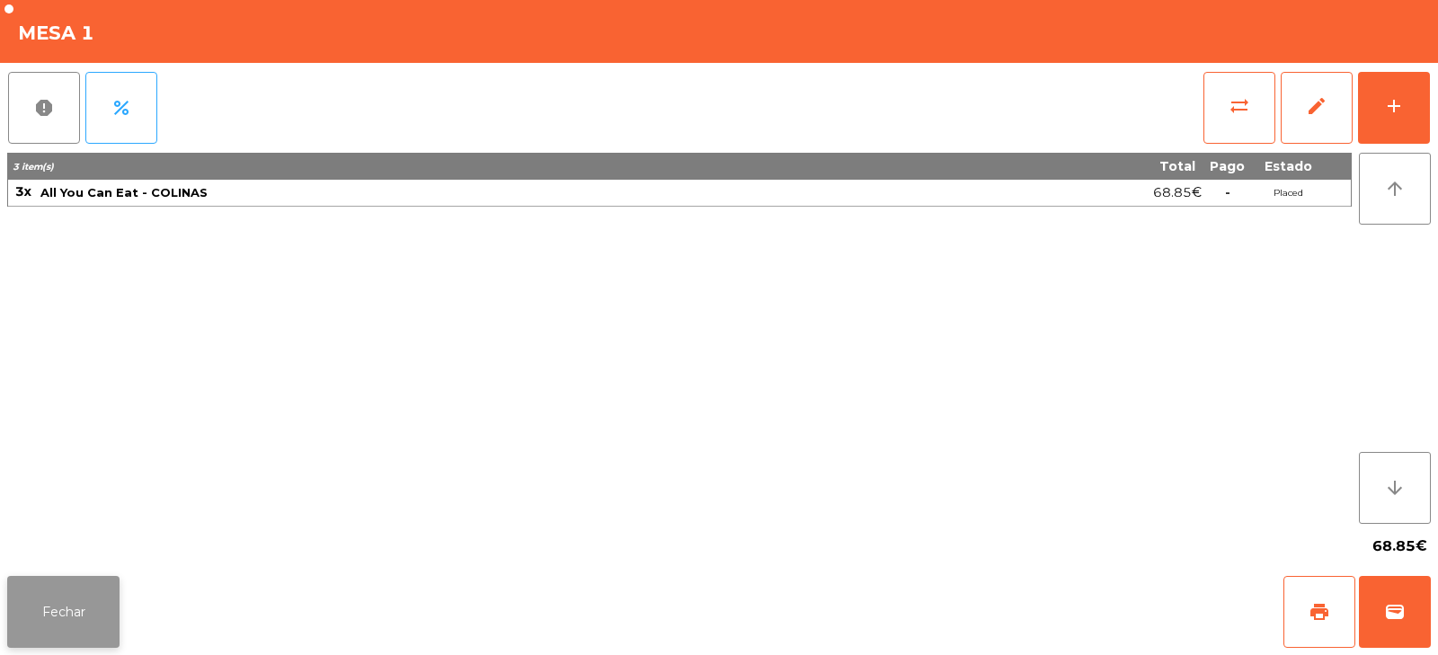
click at [96, 597] on button "Fechar" at bounding box center [63, 612] width 112 height 72
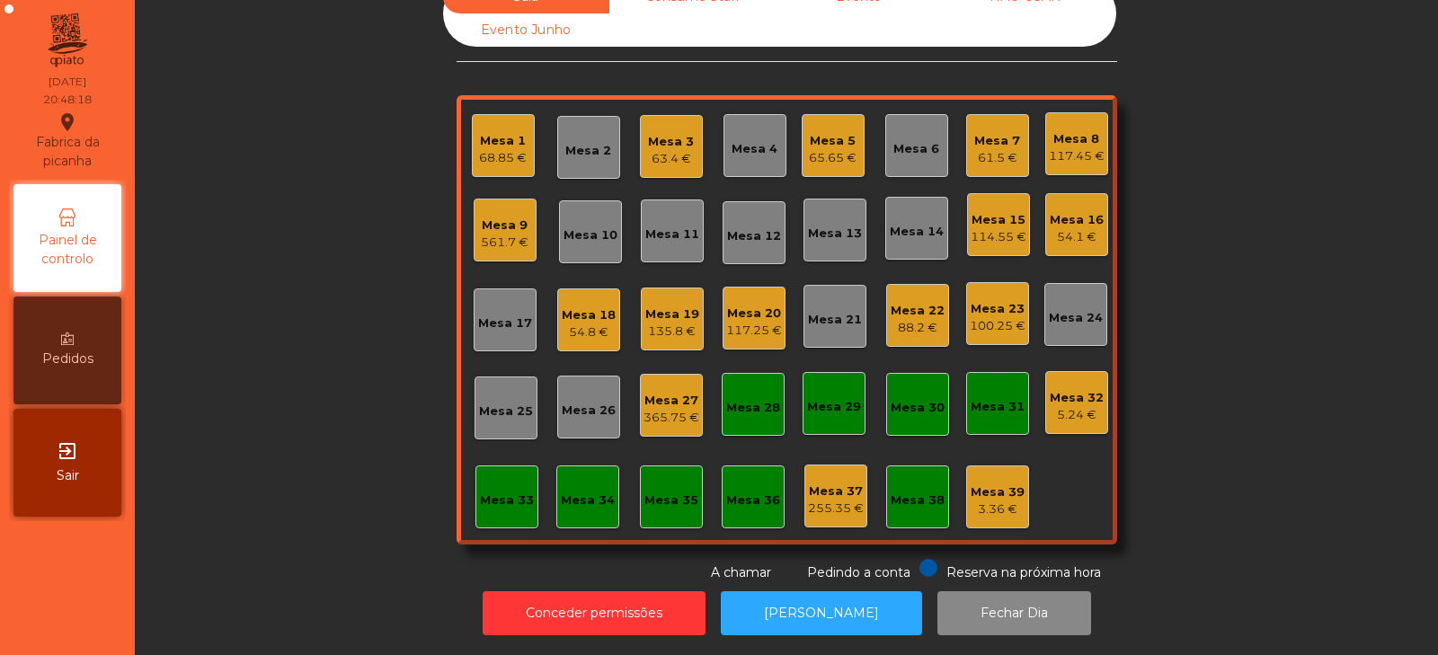
scroll to position [0, 0]
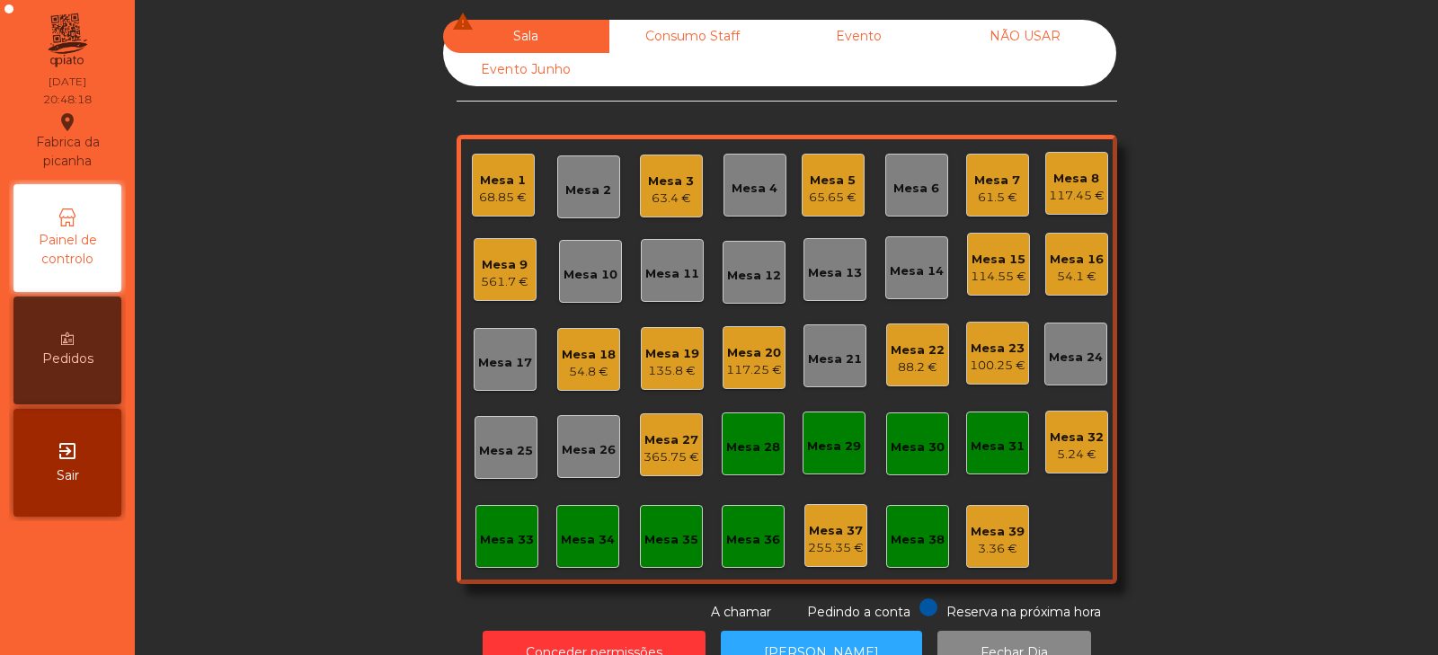
click at [981, 186] on div "Mesa 7" at bounding box center [997, 181] width 46 height 18
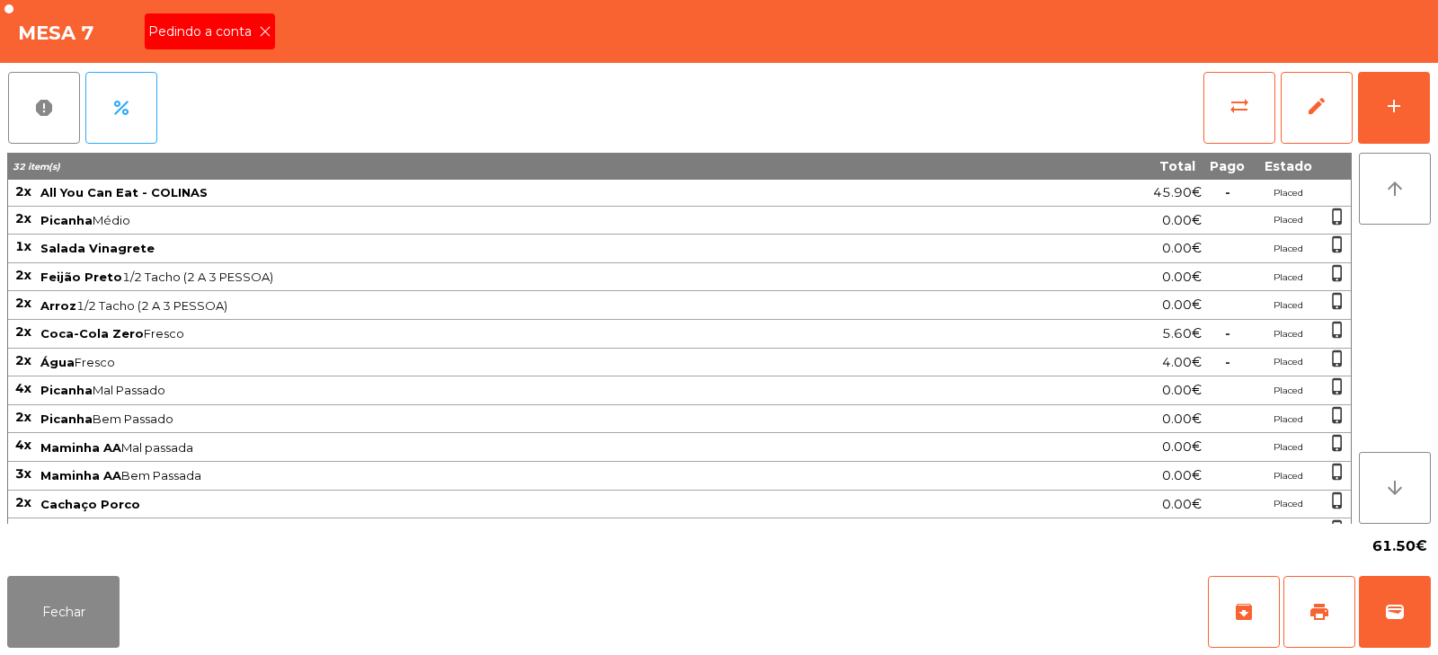
click at [249, 31] on span "Pedindo a conta" at bounding box center [203, 31] width 111 height 19
click at [1313, 598] on button "print" at bounding box center [1319, 612] width 72 height 72
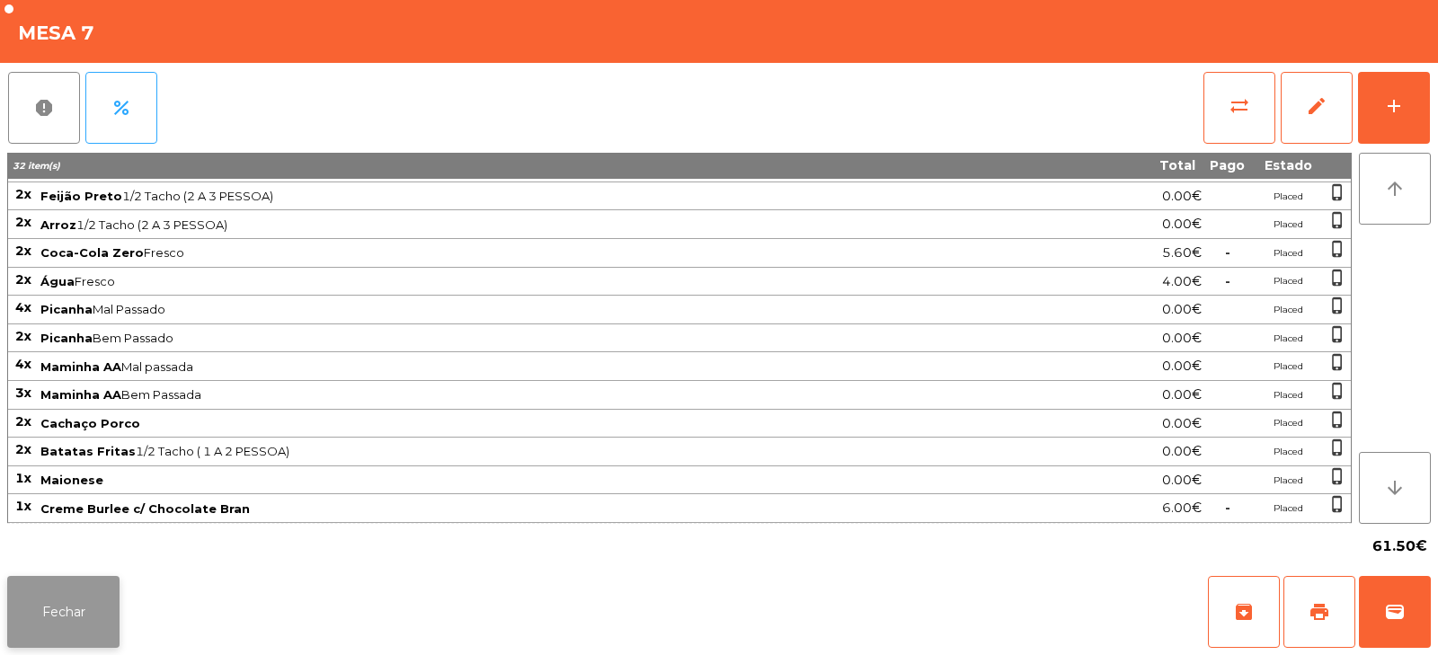
click at [74, 609] on button "Fechar" at bounding box center [63, 612] width 112 height 72
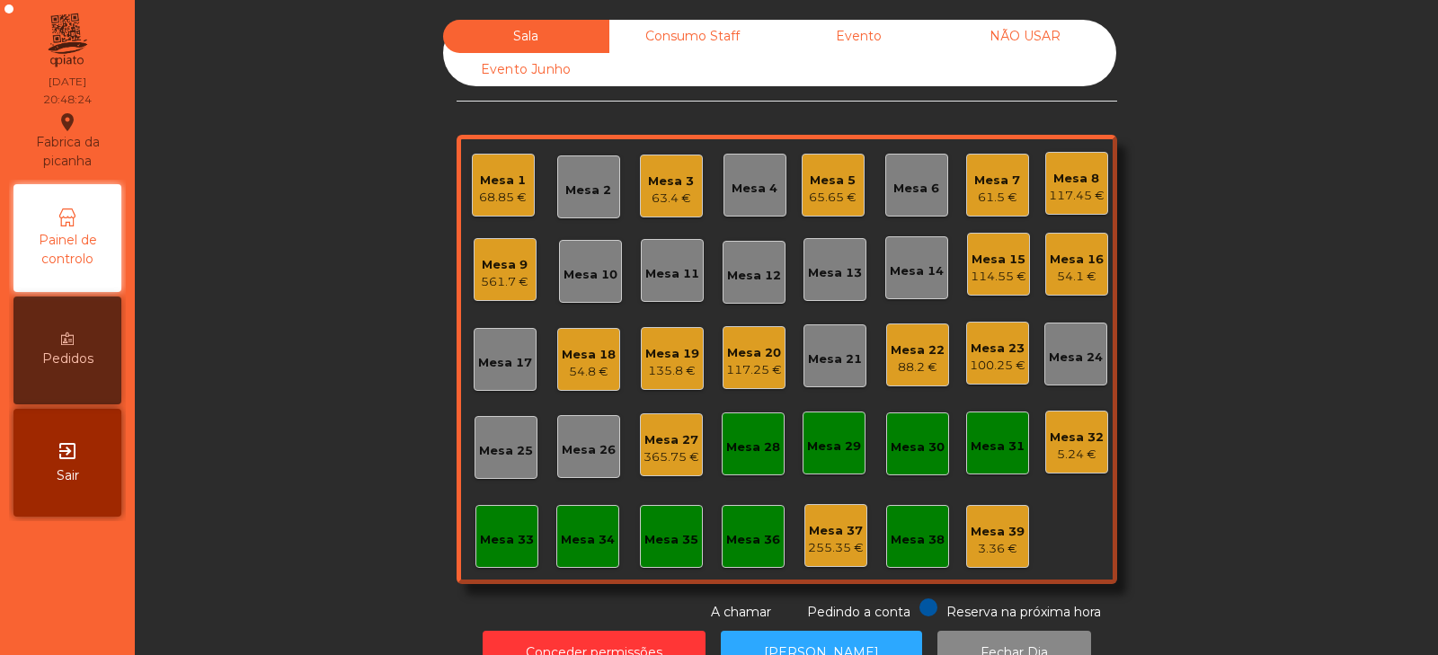
scroll to position [53, 0]
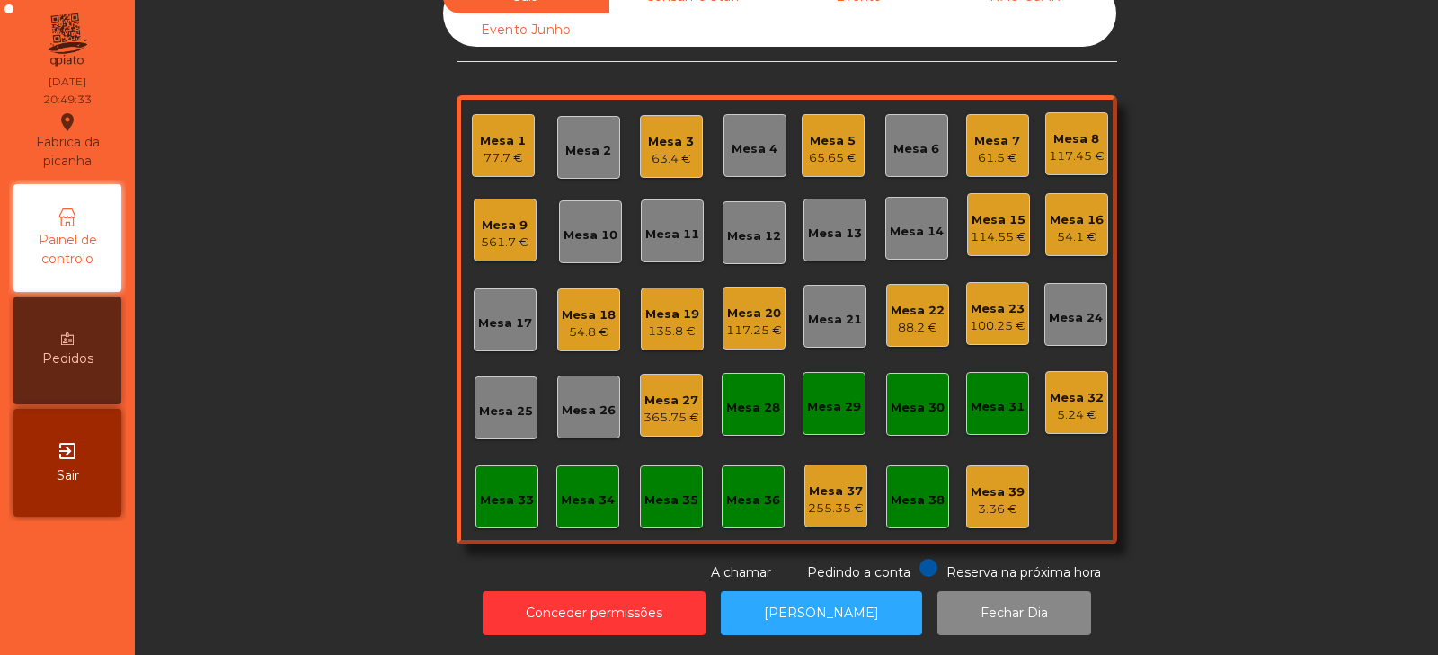
click at [996, 149] on div "61.5 €" at bounding box center [997, 158] width 46 height 18
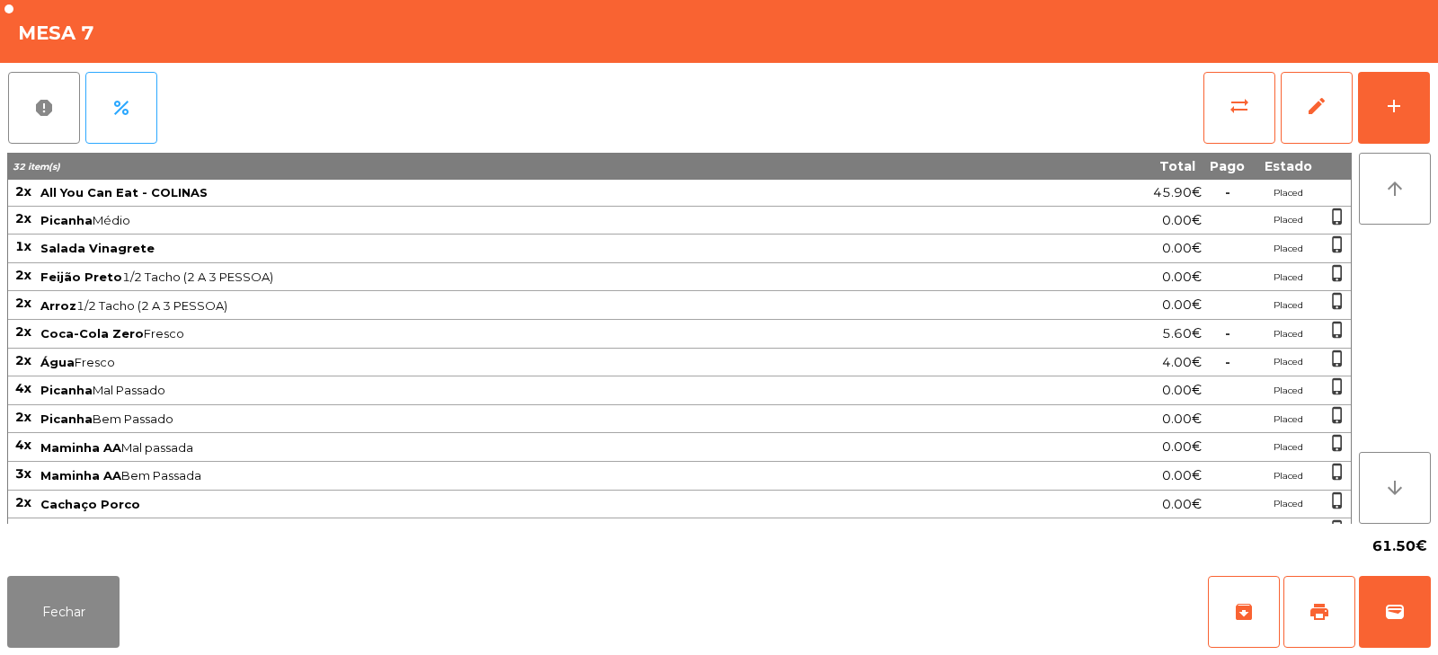
scroll to position [80, 0]
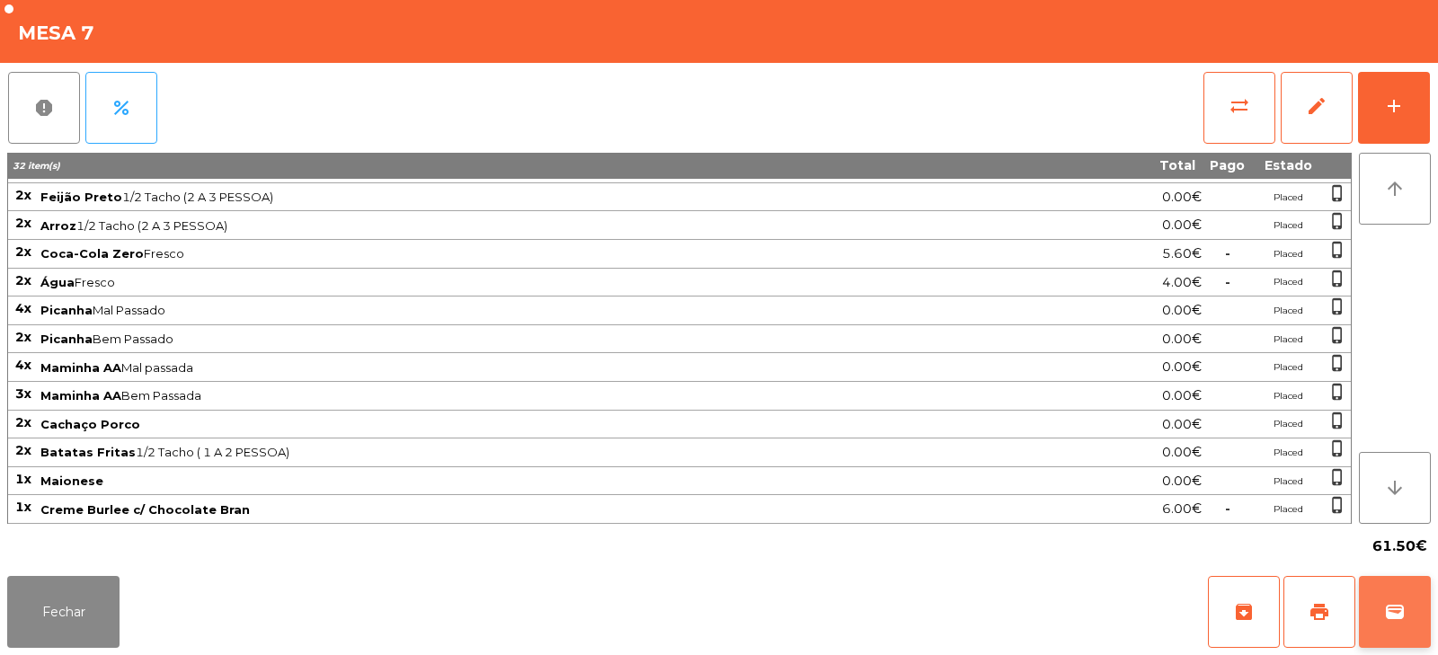
click at [1395, 616] on span "wallet" at bounding box center [1395, 612] width 22 height 22
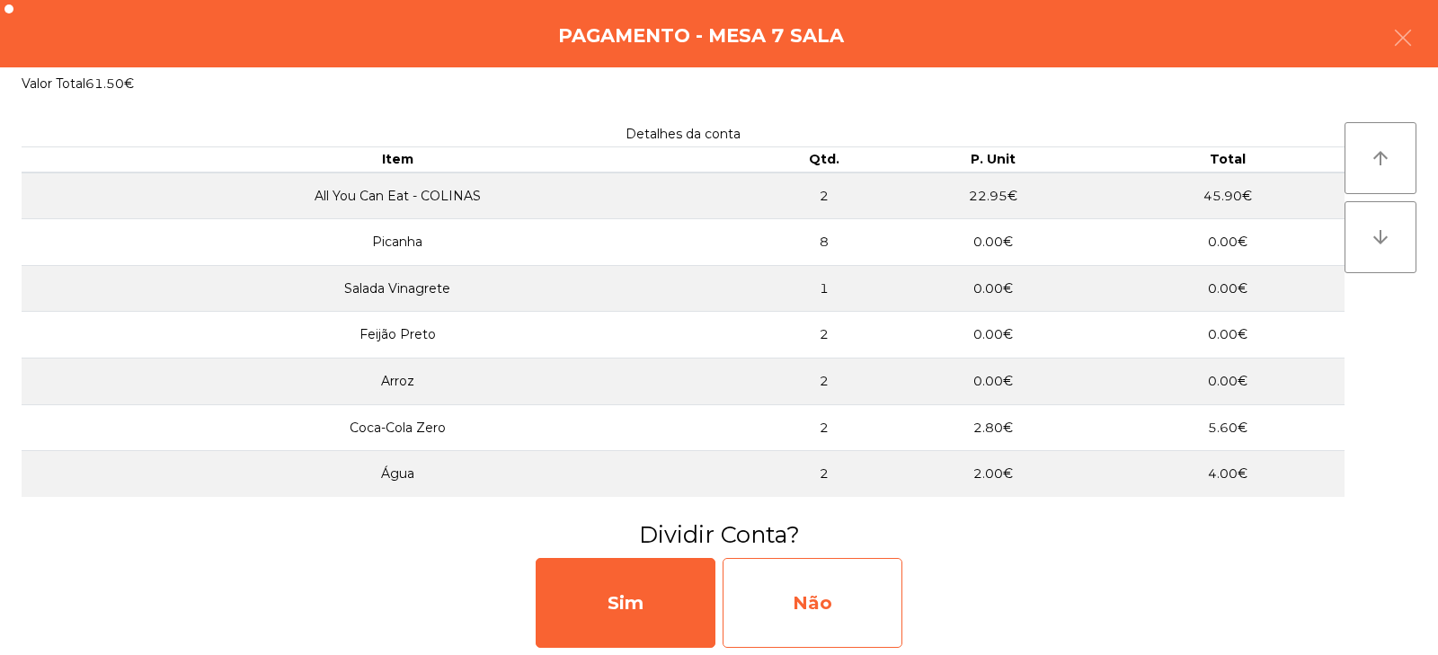
click at [805, 601] on div "Não" at bounding box center [812, 603] width 180 height 90
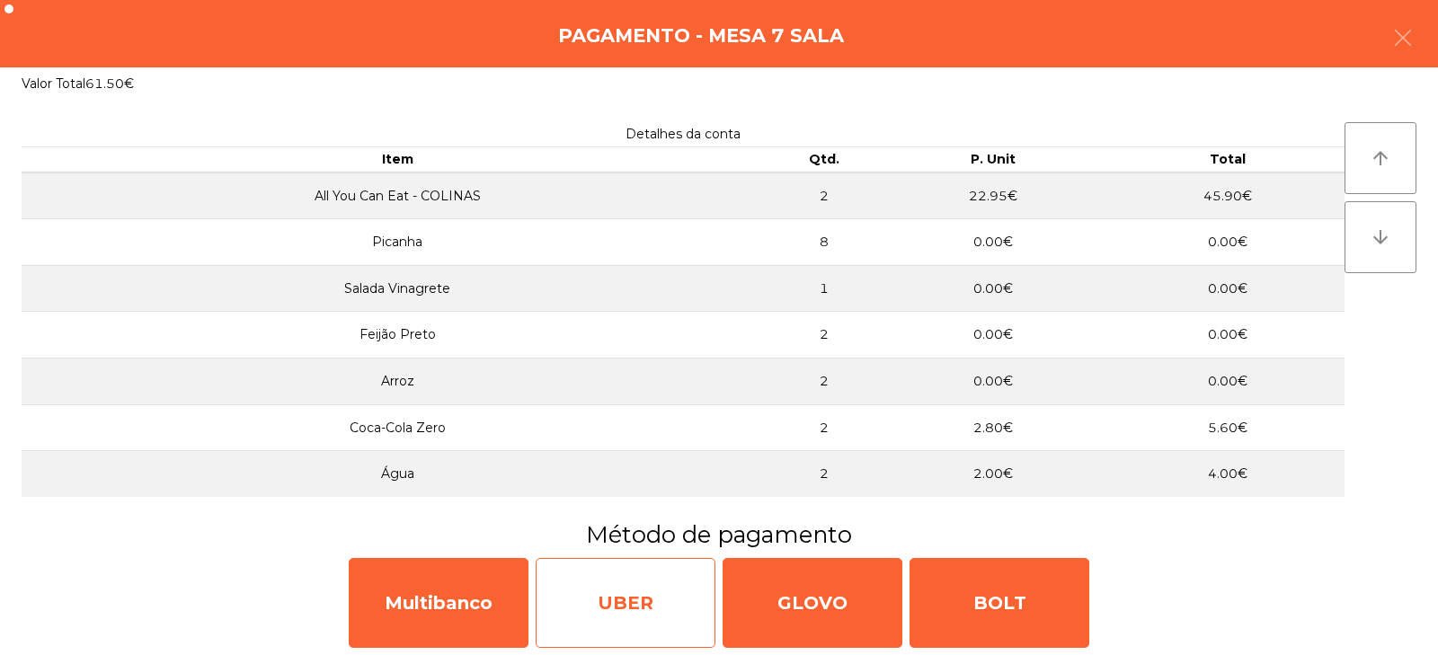
click at [639, 601] on div "UBER" at bounding box center [626, 603] width 180 height 90
select select "**"
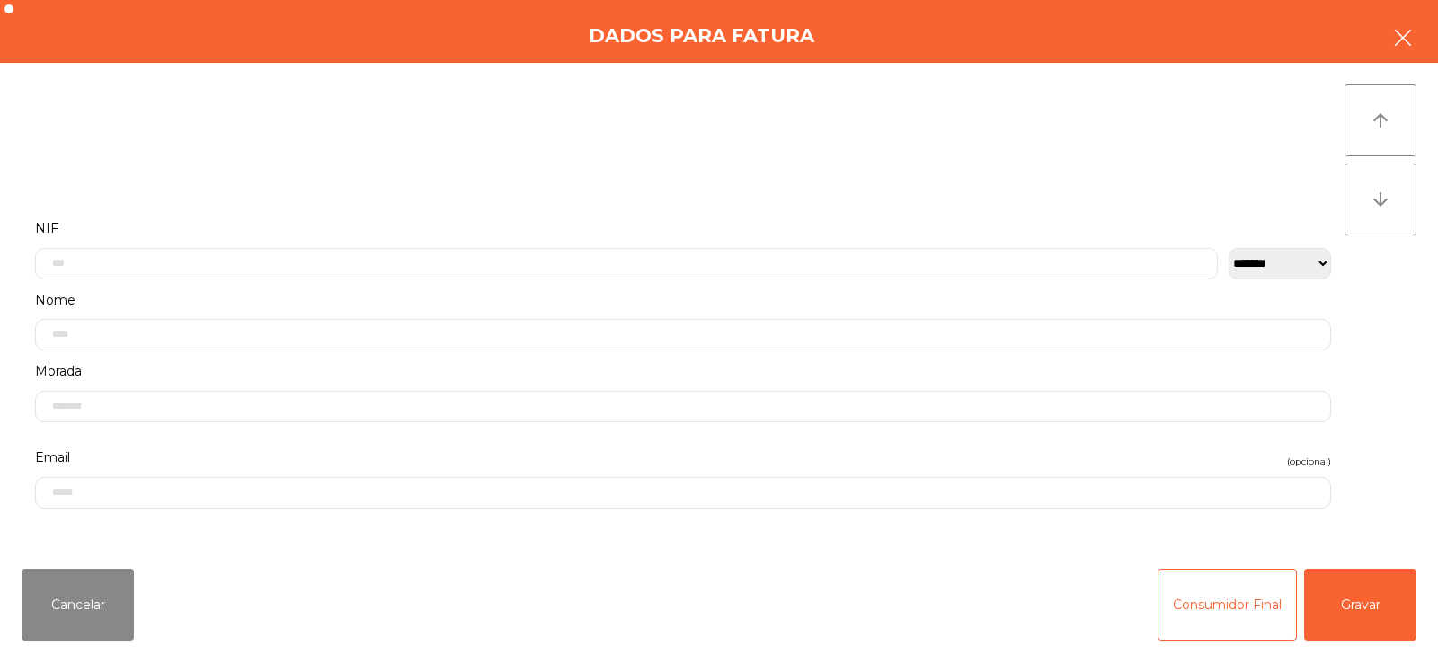
click at [1410, 47] on icon "button" at bounding box center [1403, 38] width 22 height 22
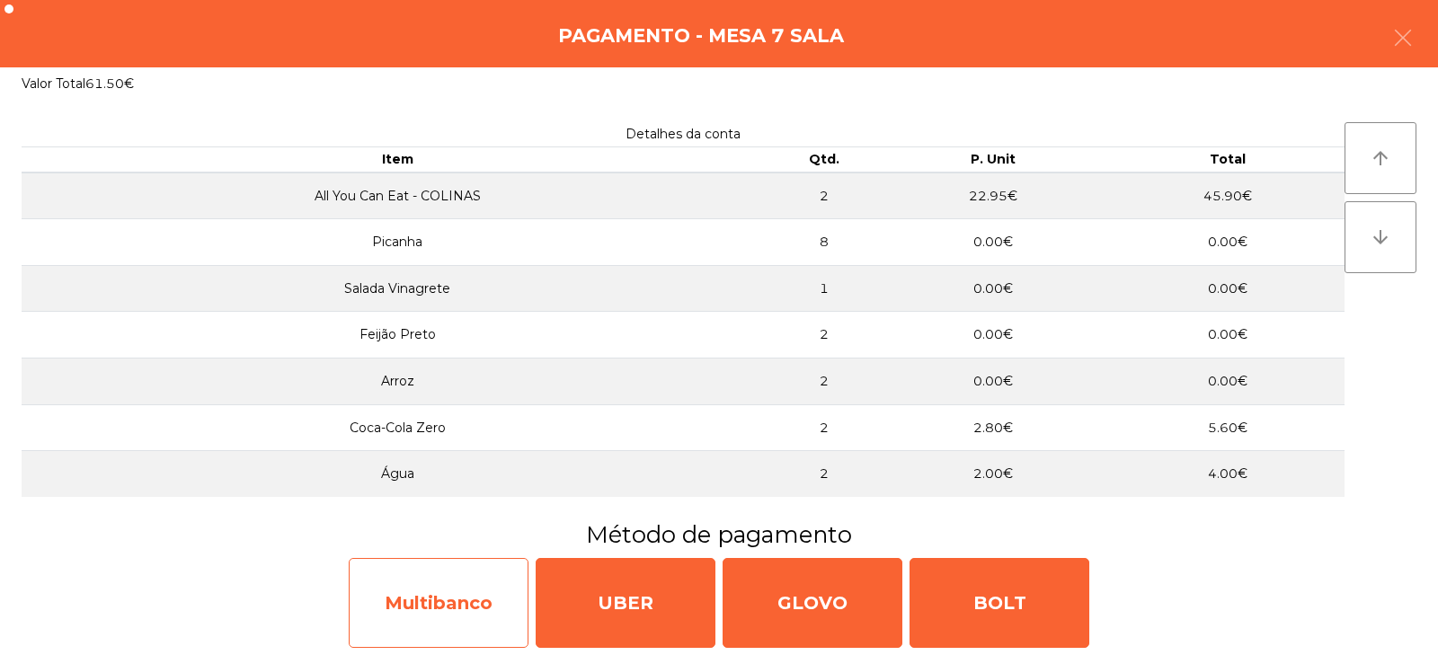
click at [452, 630] on div "Multibanco" at bounding box center [439, 603] width 180 height 90
select select "**"
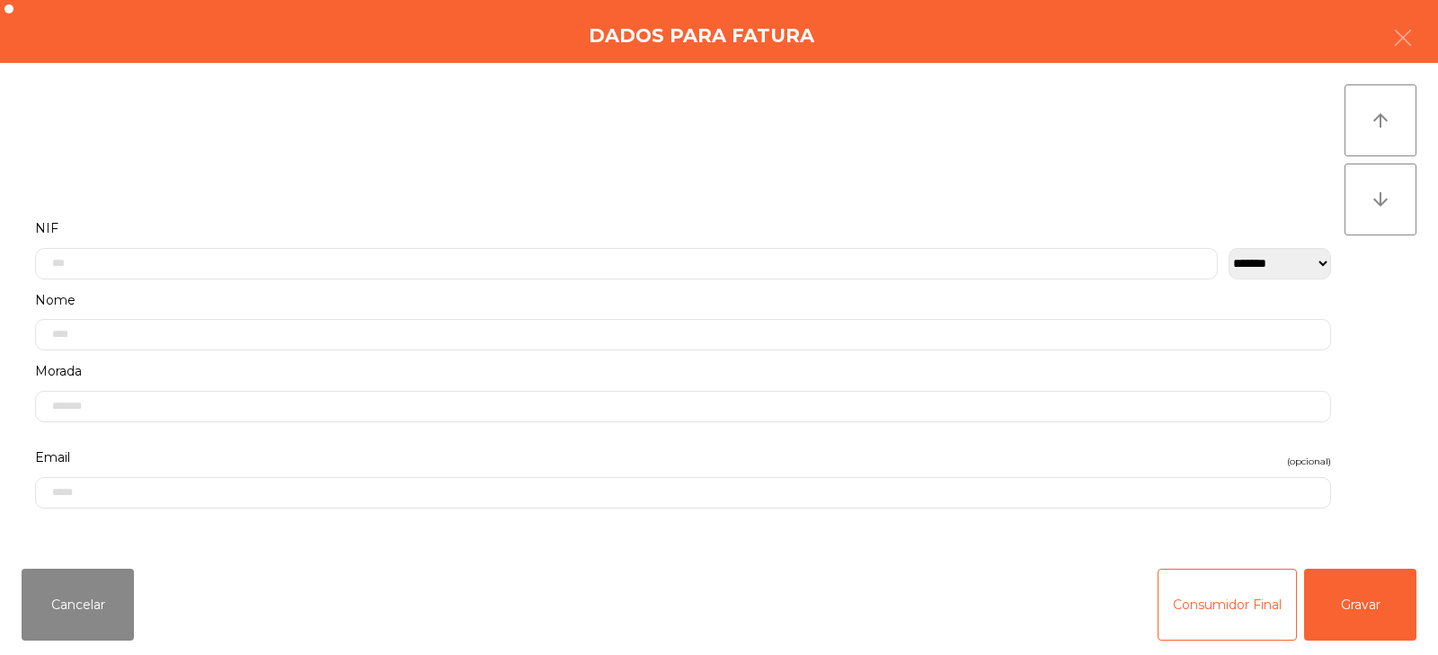
click at [676, 221] on label "NIF" at bounding box center [683, 229] width 1296 height 24
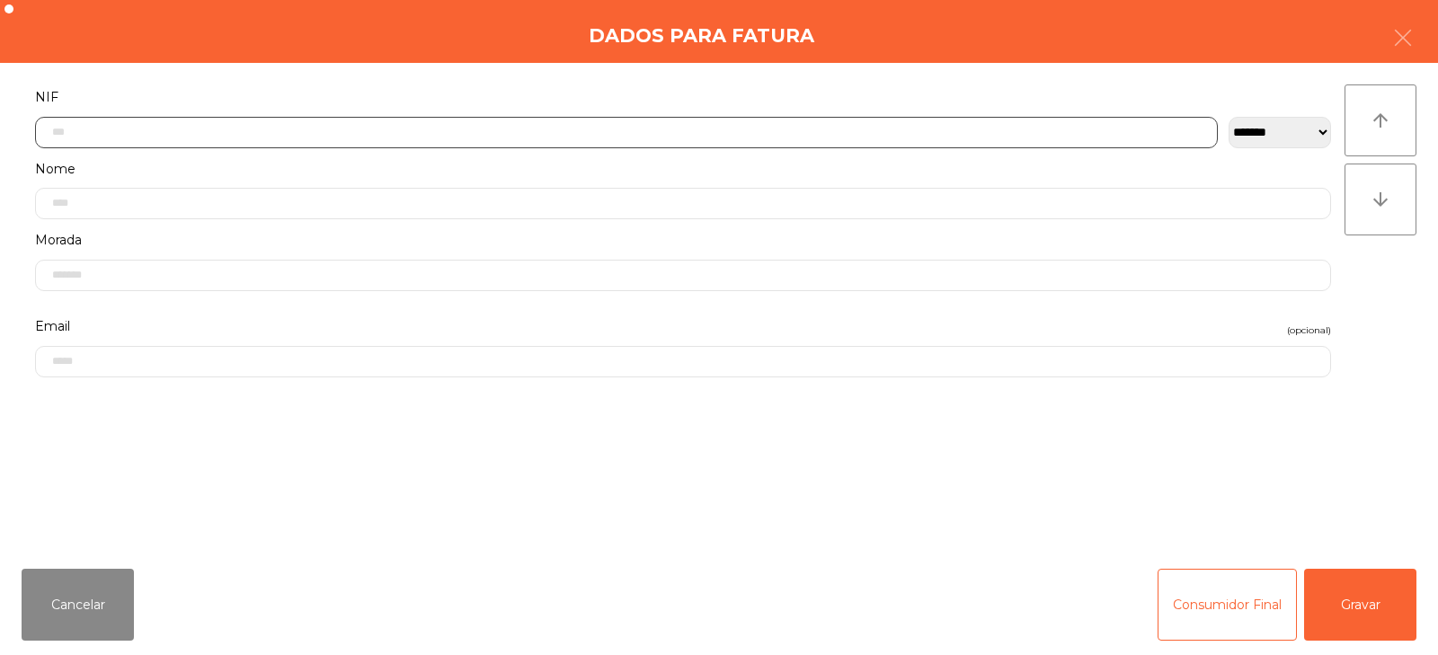
click at [660, 125] on input "text" at bounding box center [626, 132] width 1182 height 31
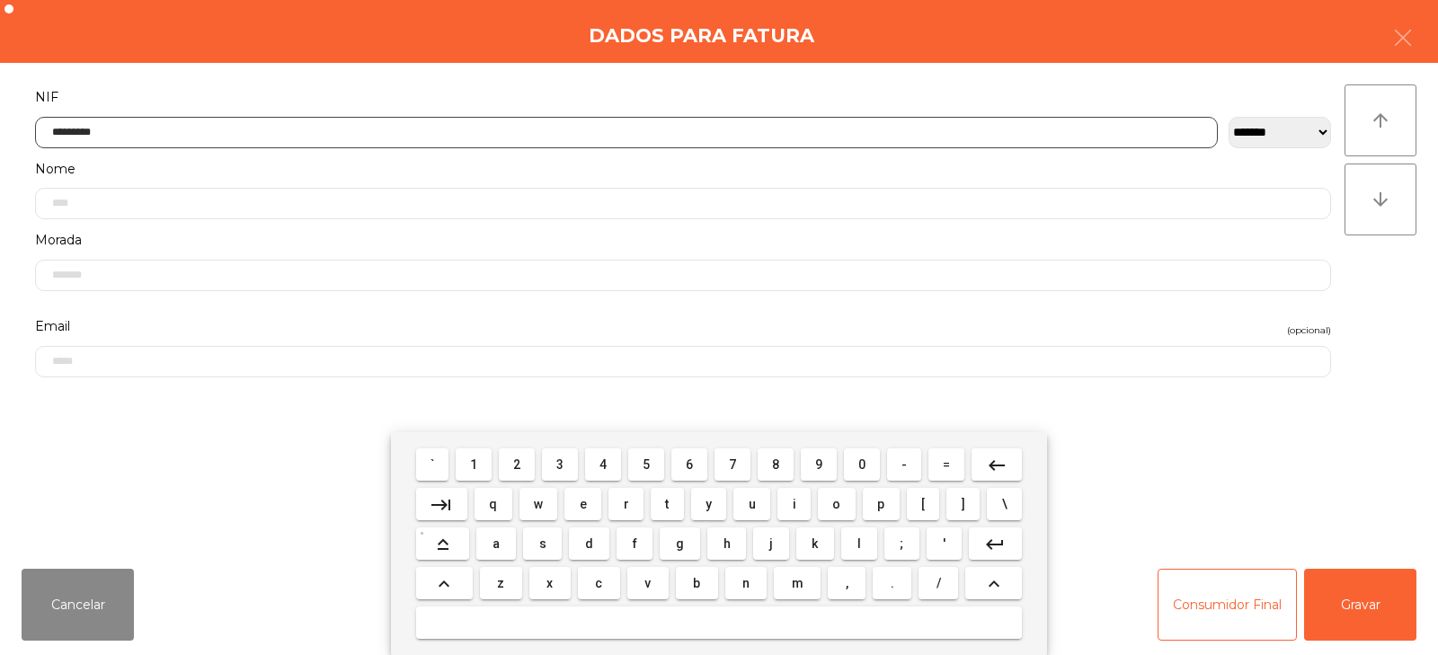
type input "*********"
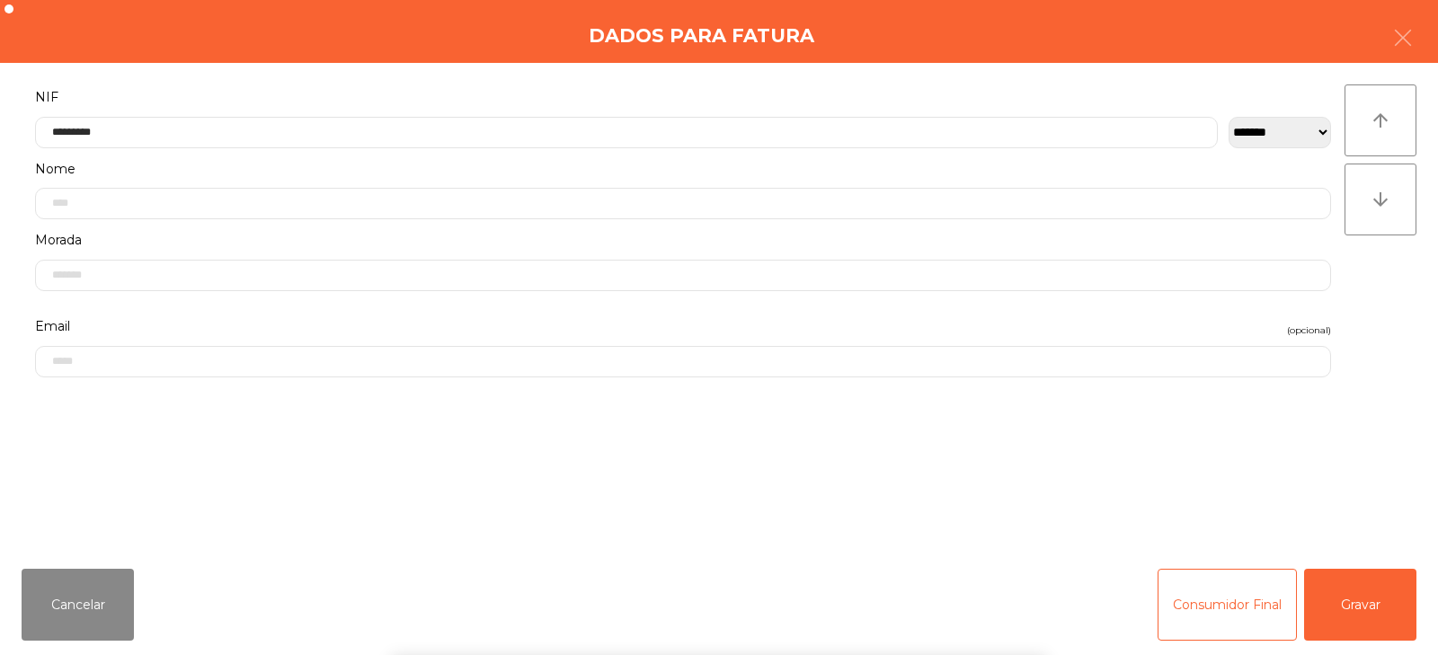
click at [1323, 587] on div "` 1 2 3 4 5 6 7 8 9 0 - = keyboard_backspace keyboard_tab q w e r t y u i o p […" at bounding box center [719, 543] width 1438 height 223
click at [1360, 613] on button "Gravar" at bounding box center [1360, 605] width 112 height 72
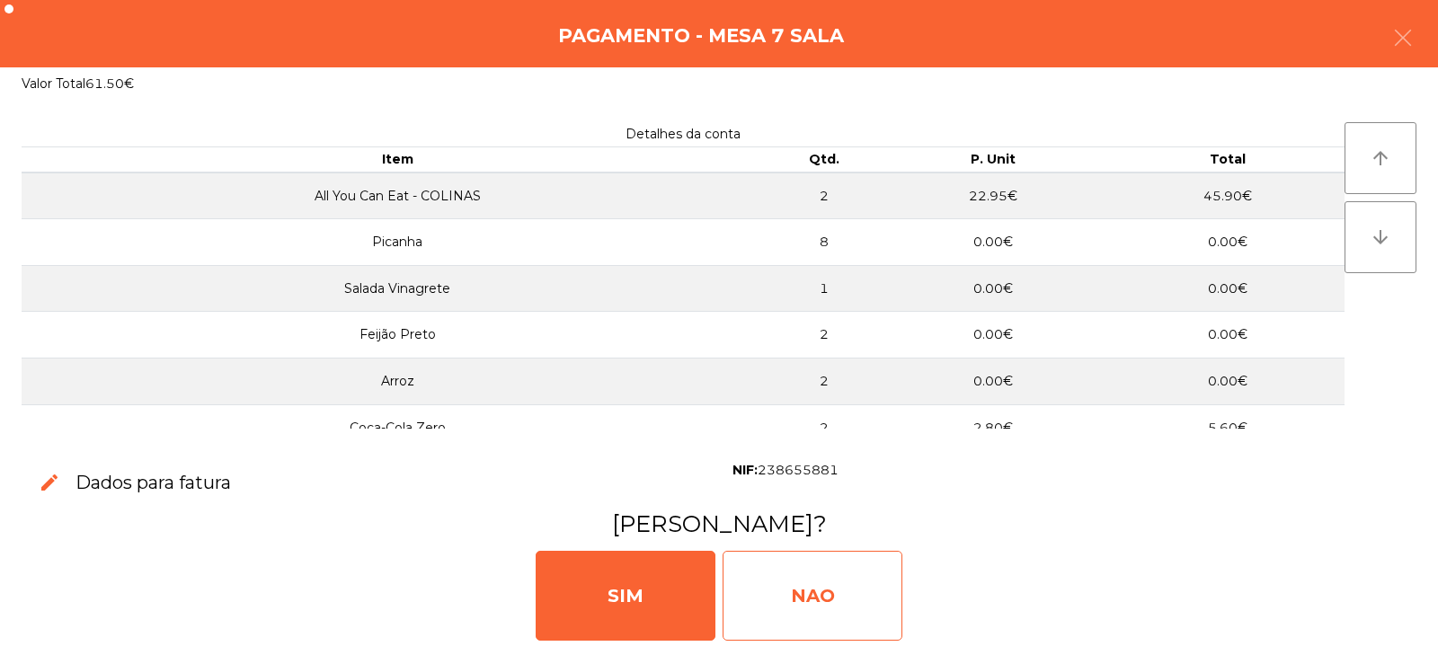
click at [845, 594] on div "NAO" at bounding box center [812, 596] width 180 height 90
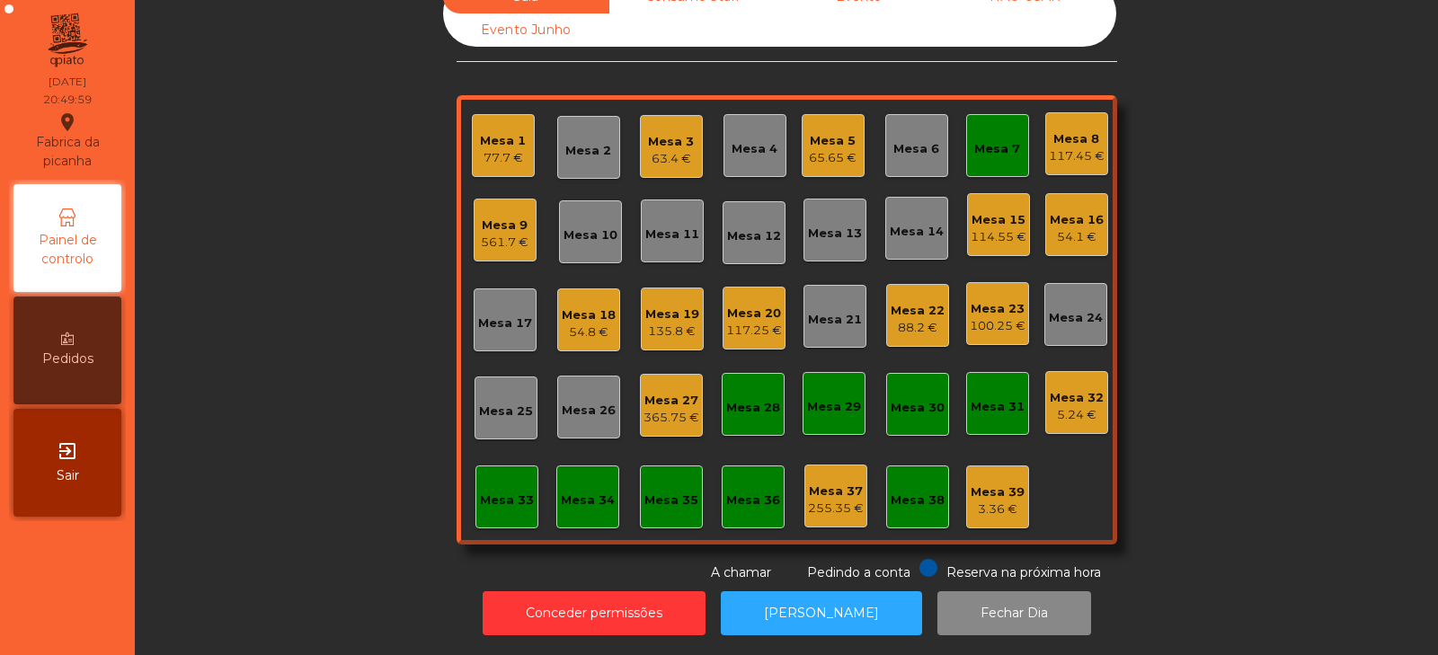
click at [977, 140] on div "Mesa 7" at bounding box center [997, 149] width 46 height 18
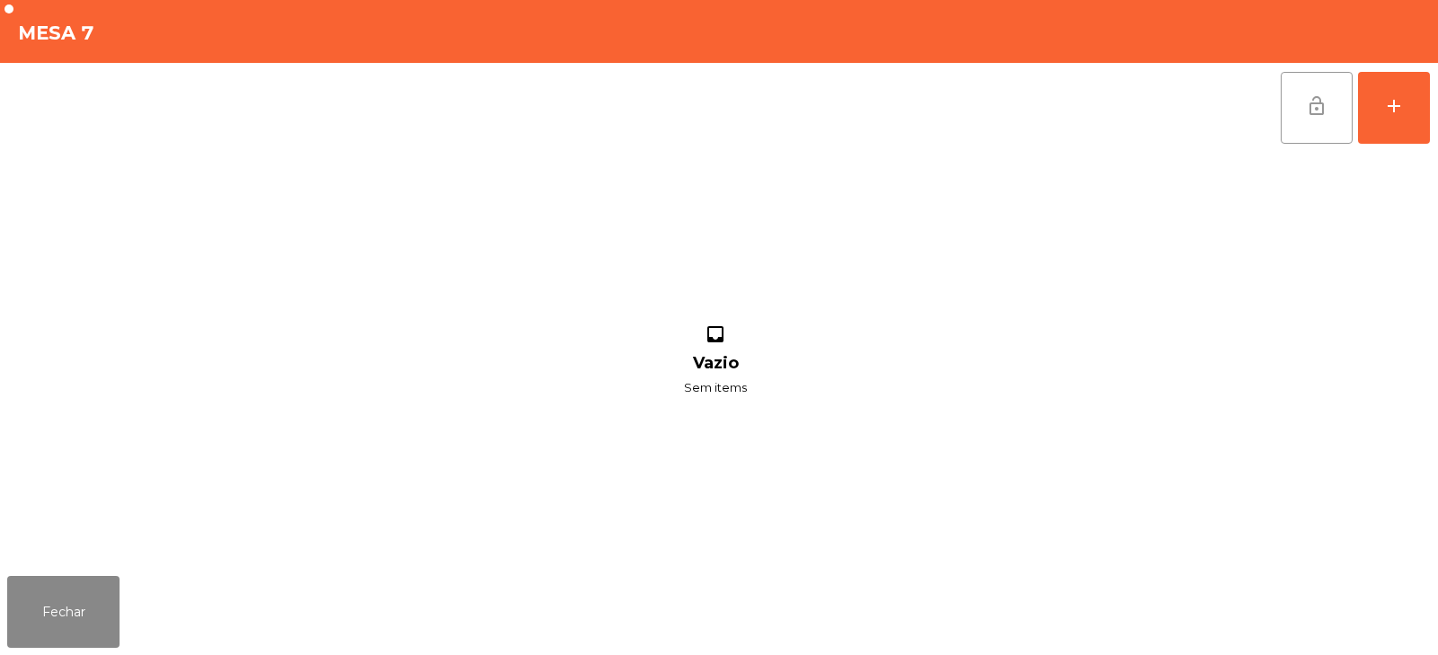
click at [1306, 117] on button "lock_open" at bounding box center [1316, 108] width 72 height 72
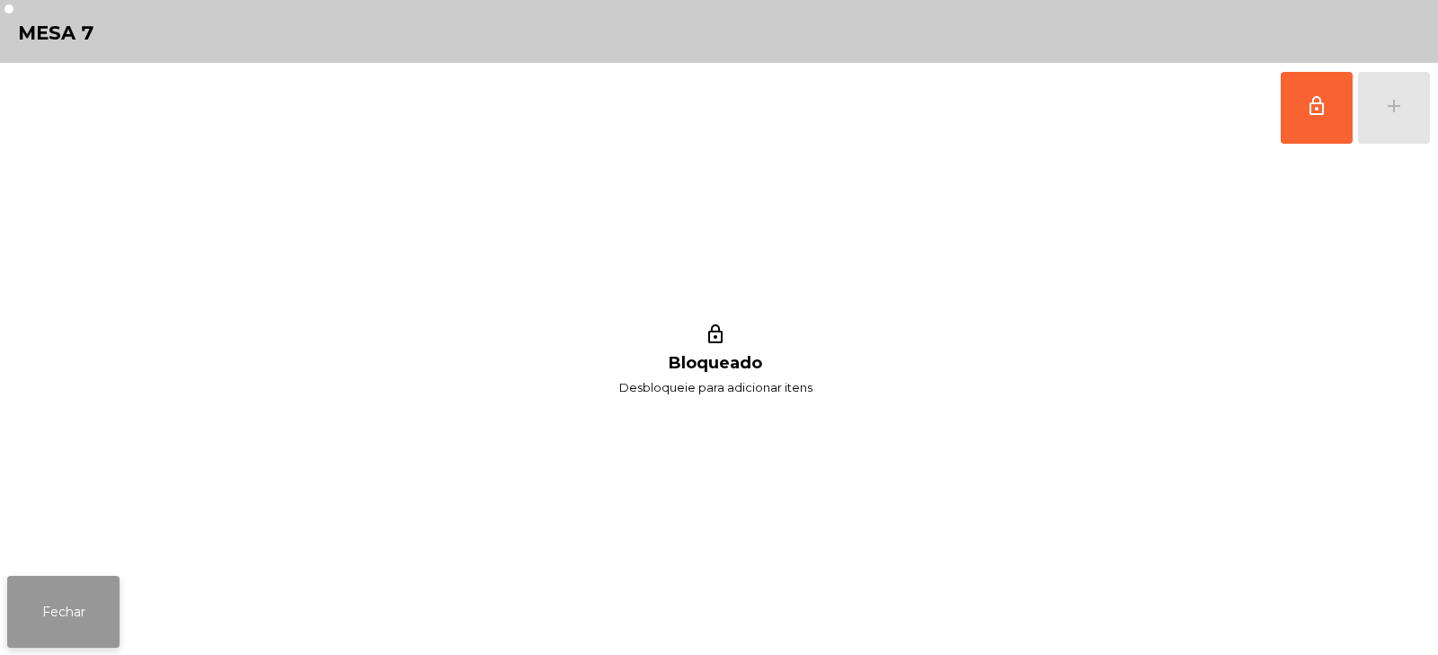
click at [111, 595] on button "Fechar" at bounding box center [63, 612] width 112 height 72
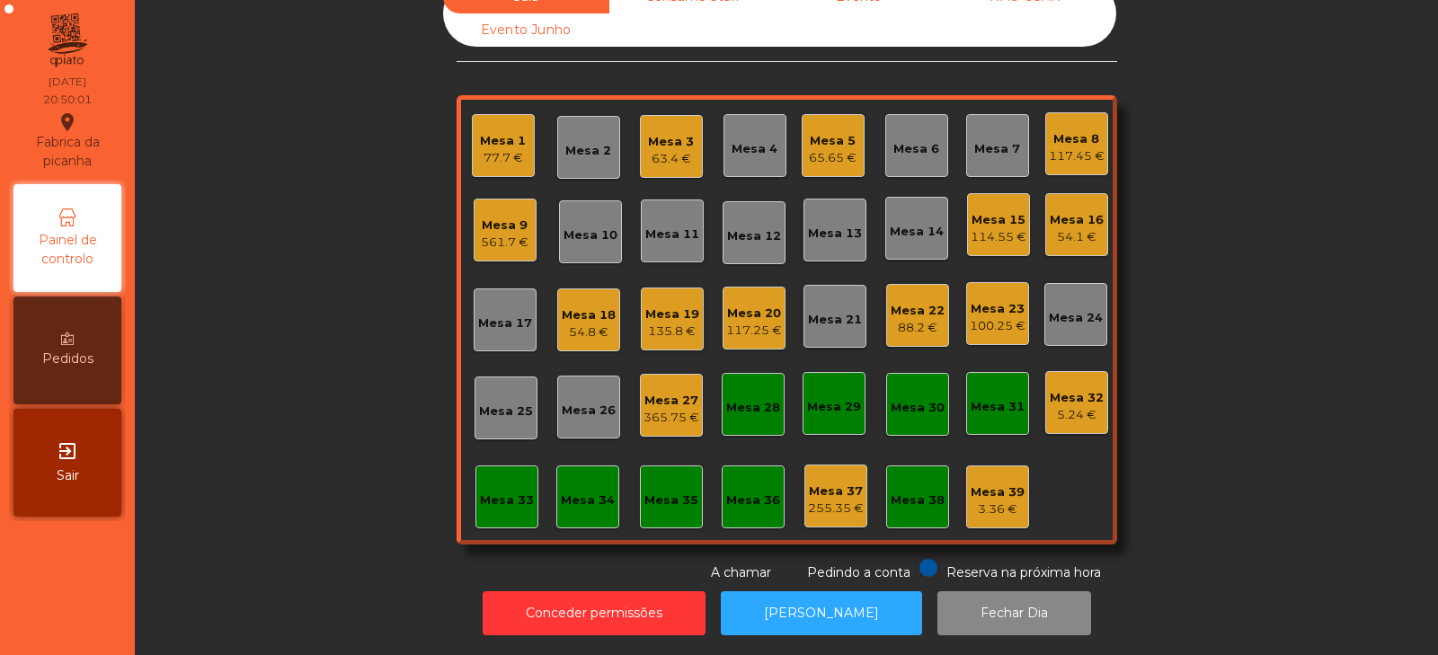
scroll to position [0, 0]
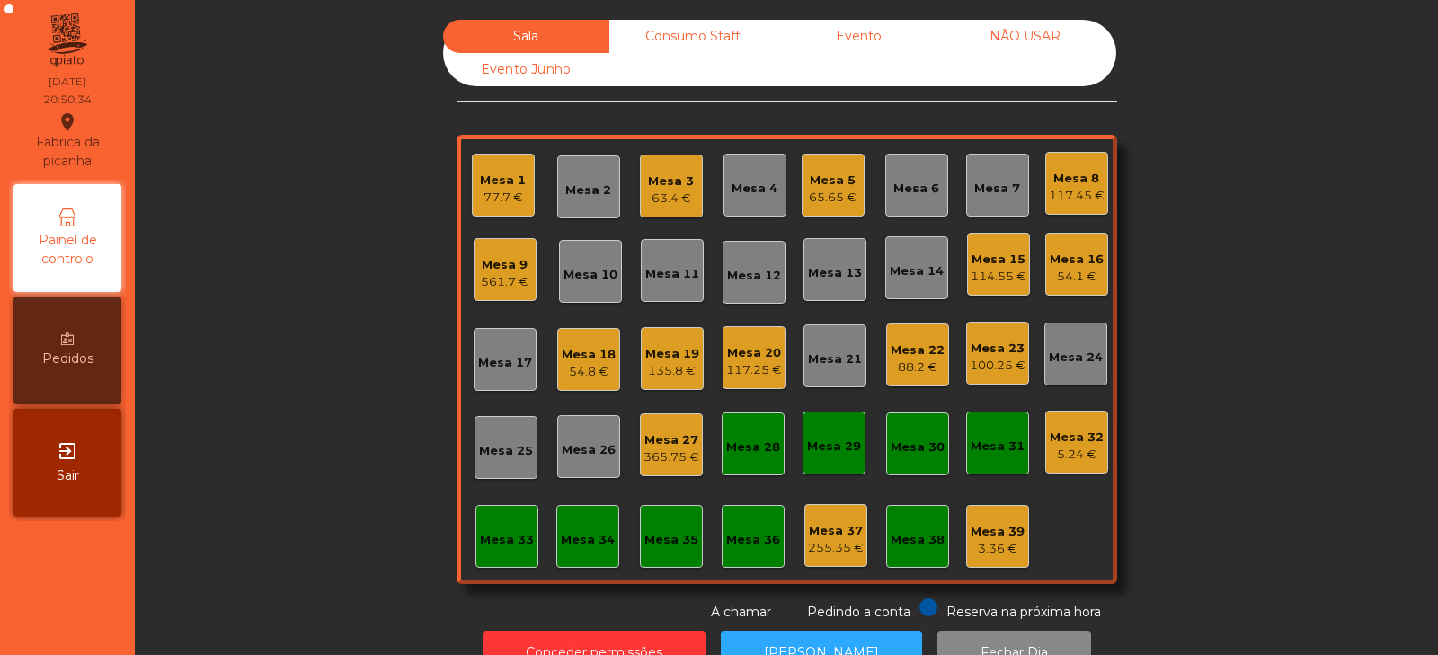
click at [484, 198] on div "77.7 €" at bounding box center [503, 198] width 46 height 18
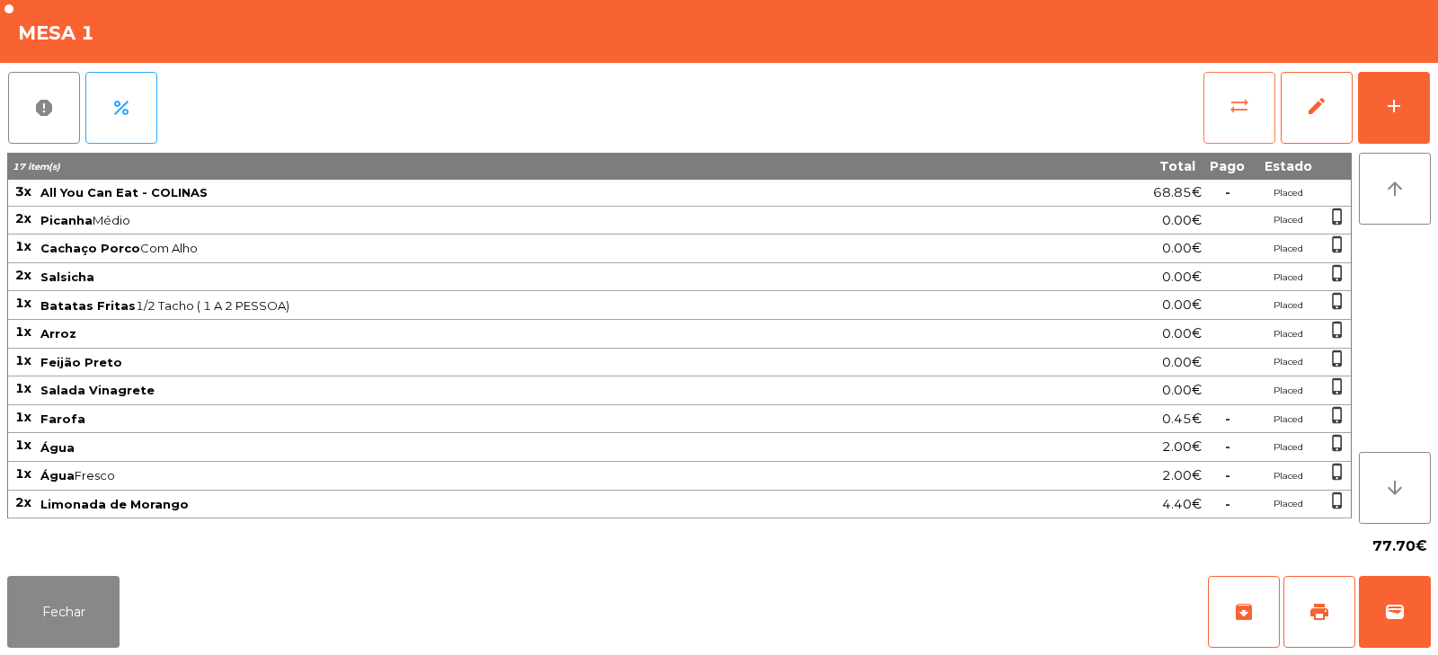
click at [1238, 116] on span "sync_alt" at bounding box center [1239, 106] width 22 height 22
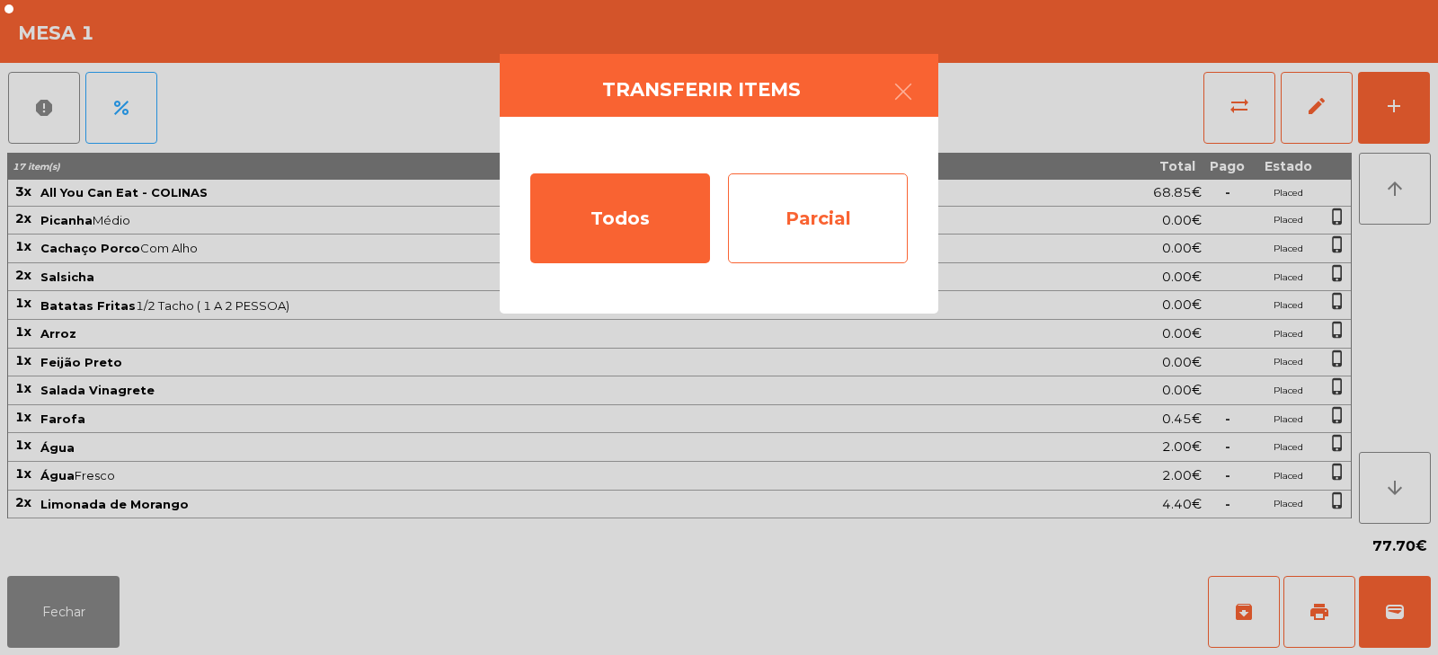
click at [785, 205] on div "Parcial" at bounding box center [818, 218] width 180 height 90
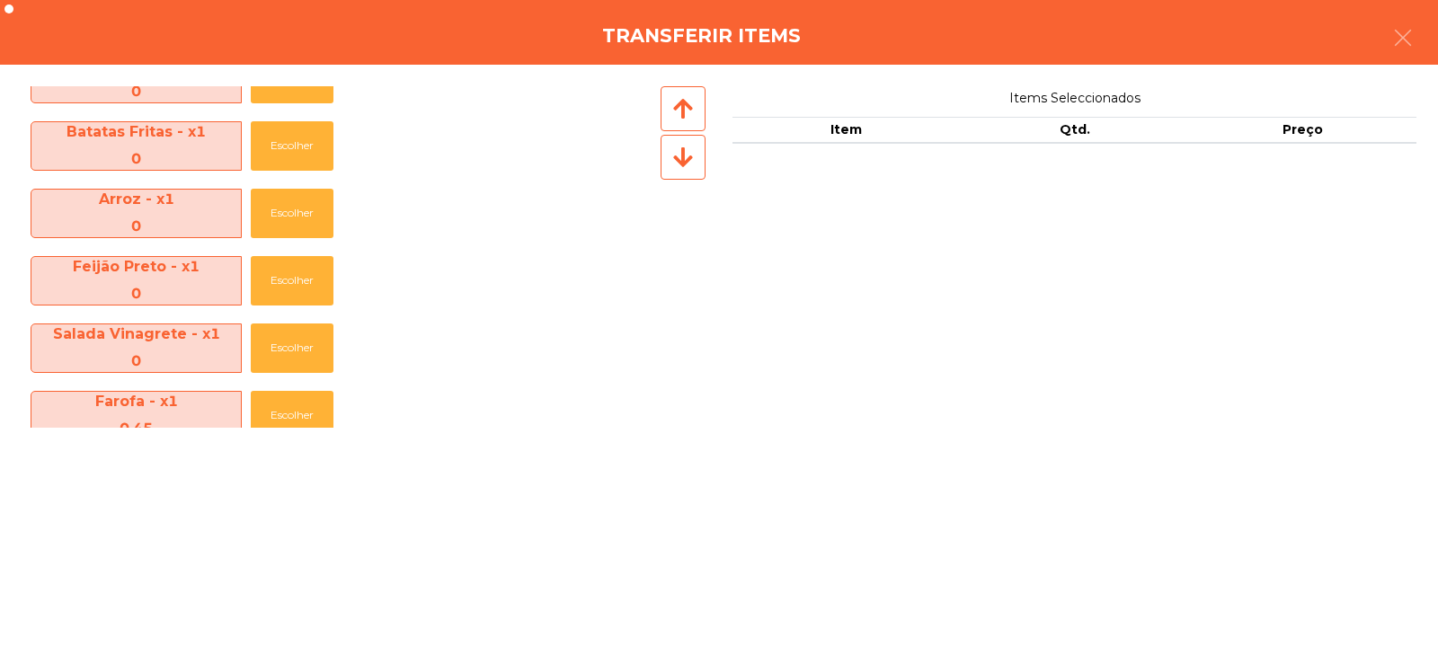
scroll to position [400, 0]
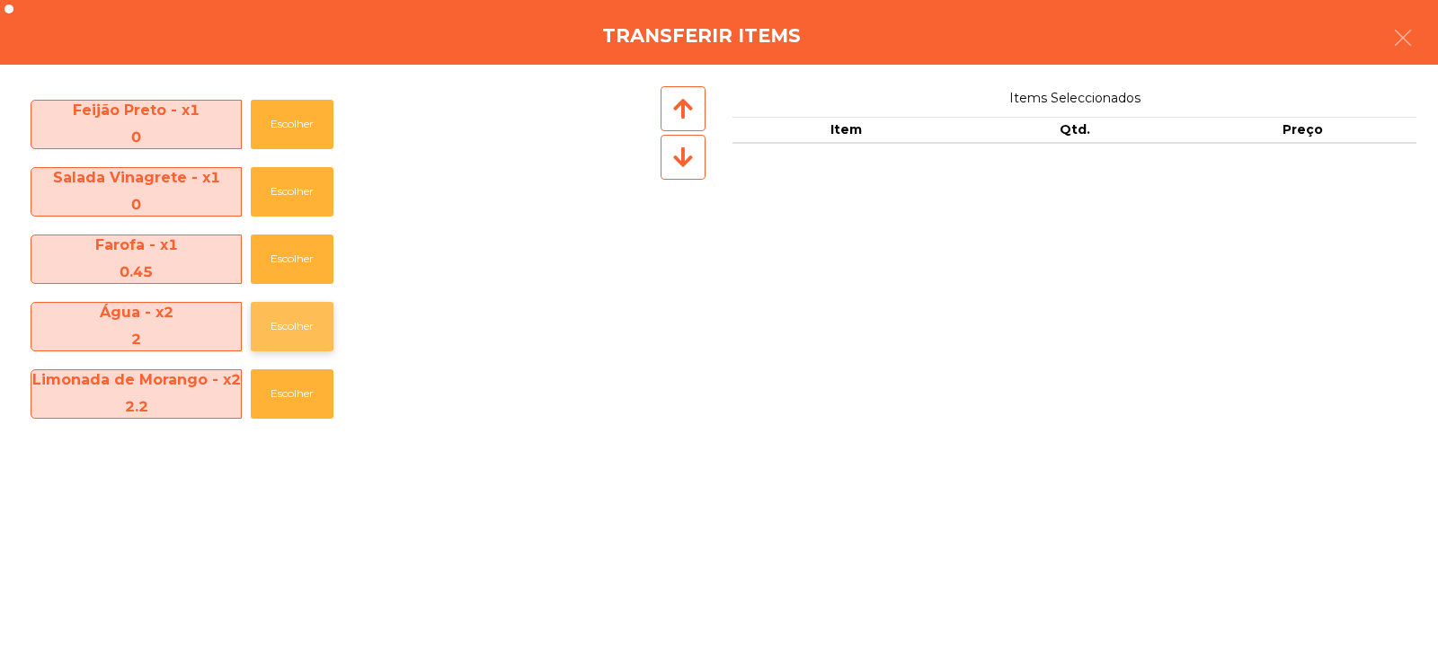
click at [283, 321] on button "Escolher" at bounding box center [292, 326] width 83 height 49
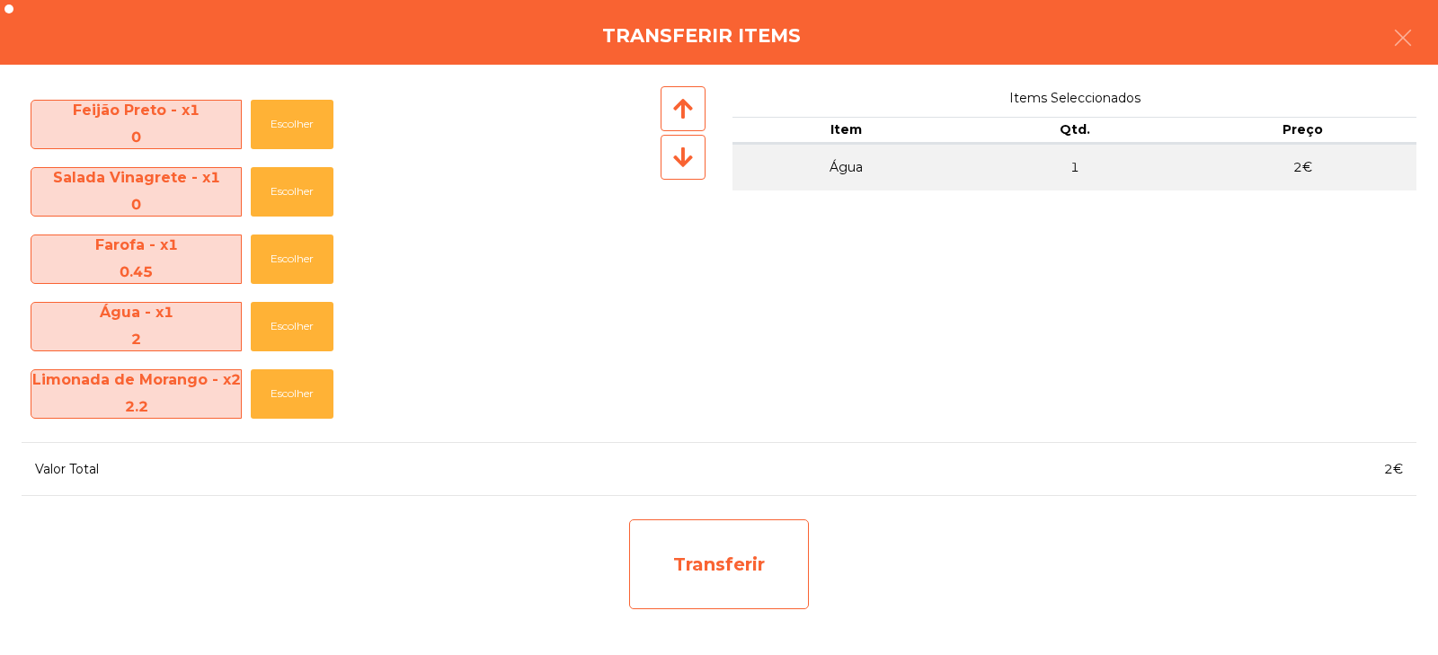
click at [708, 553] on div "Transferir" at bounding box center [719, 564] width 180 height 90
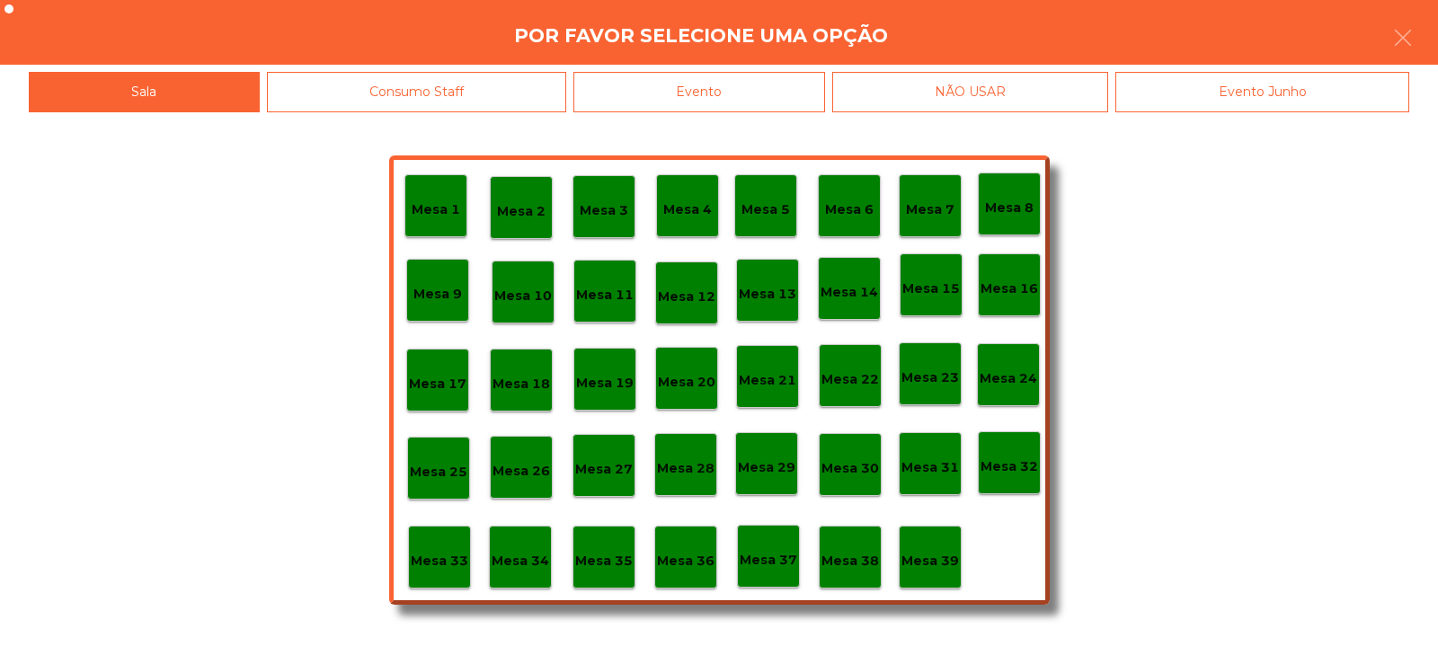
click at [783, 556] on p "Mesa 37" at bounding box center [768, 560] width 58 height 21
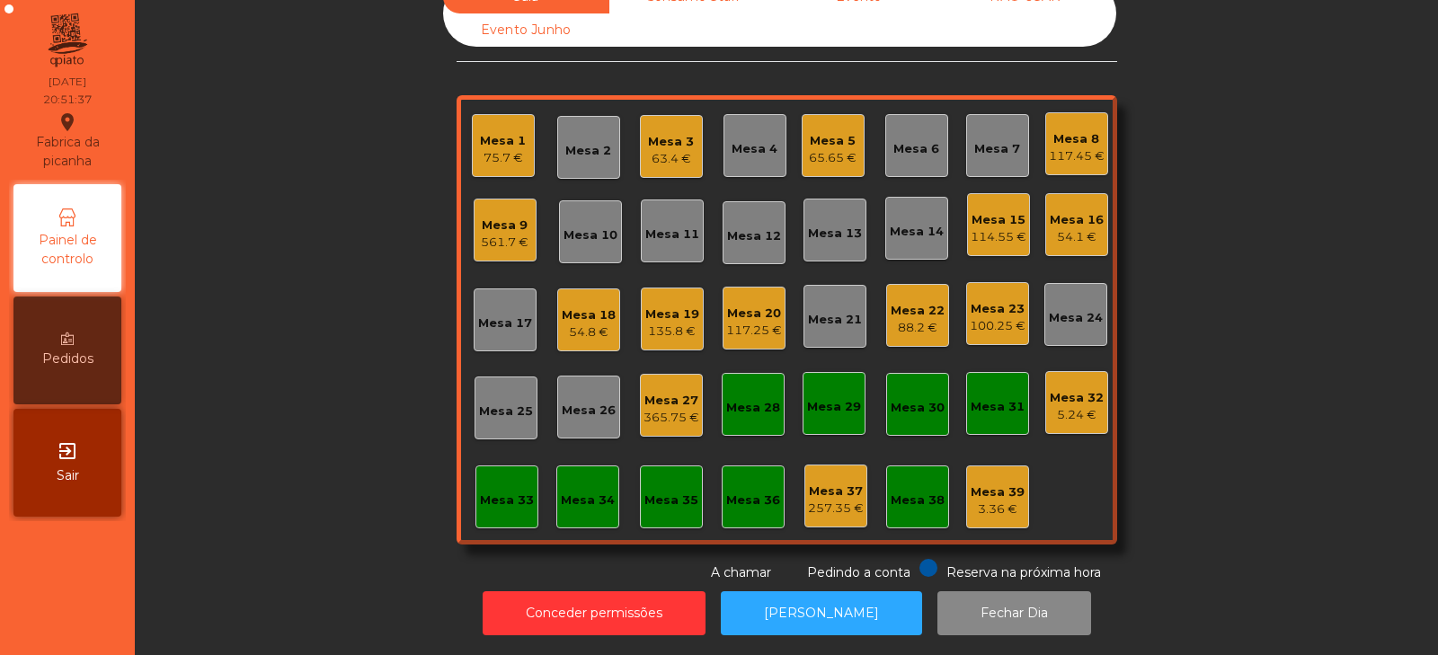
scroll to position [0, 0]
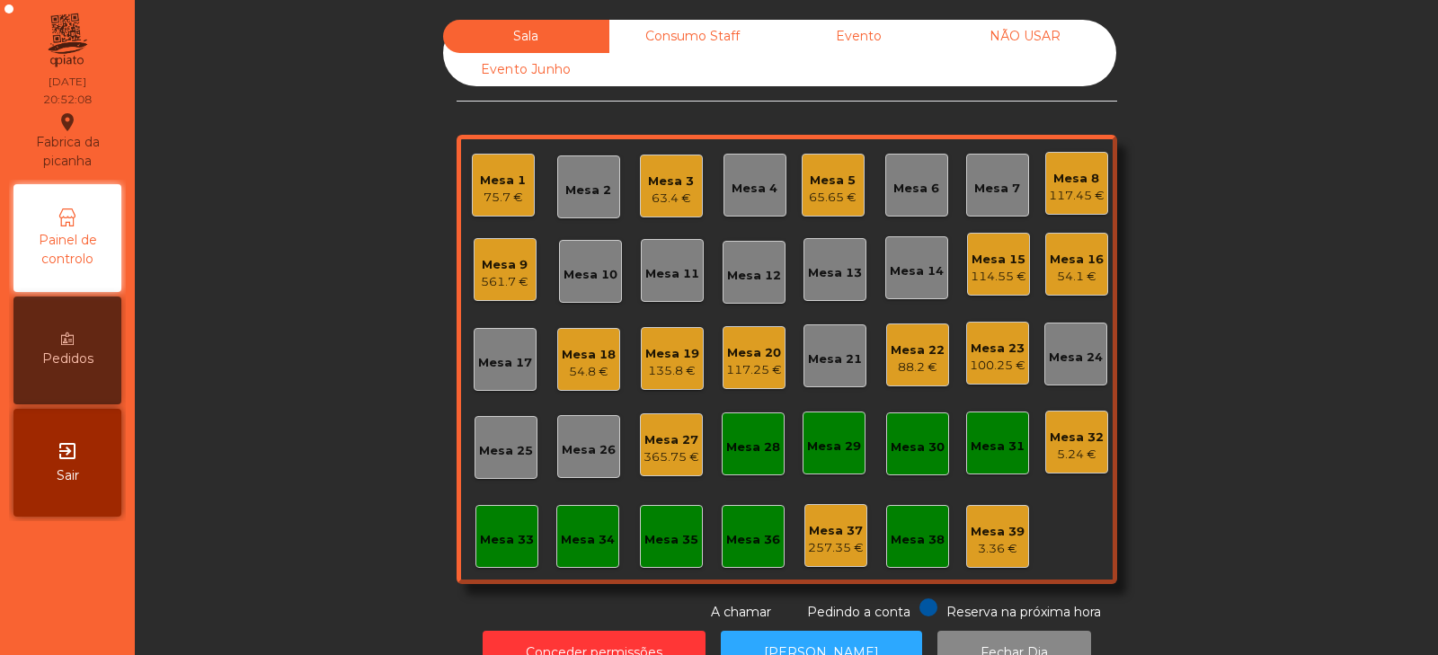
click at [747, 198] on div "Mesa 4" at bounding box center [754, 185] width 63 height 63
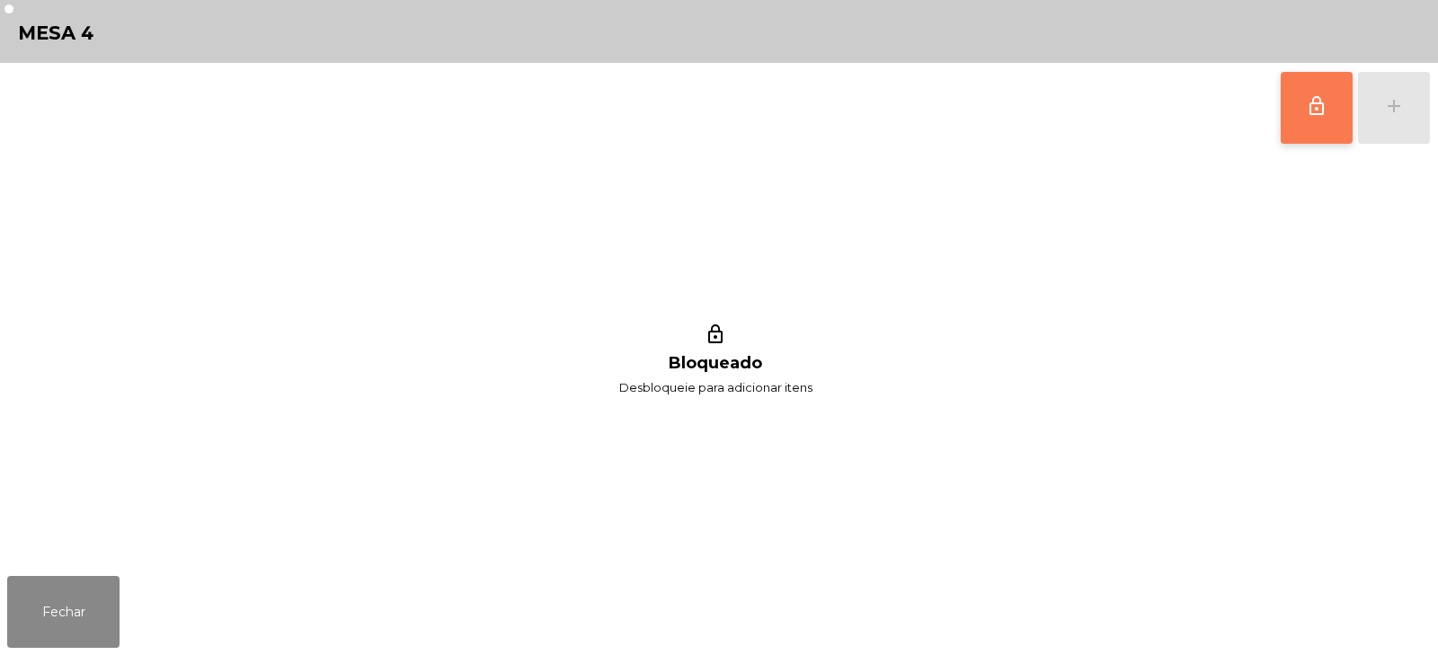
click at [1311, 110] on span "lock_outline" at bounding box center [1317, 106] width 22 height 22
click at [1393, 108] on div "lock_outline add" at bounding box center [1354, 108] width 151 height 90
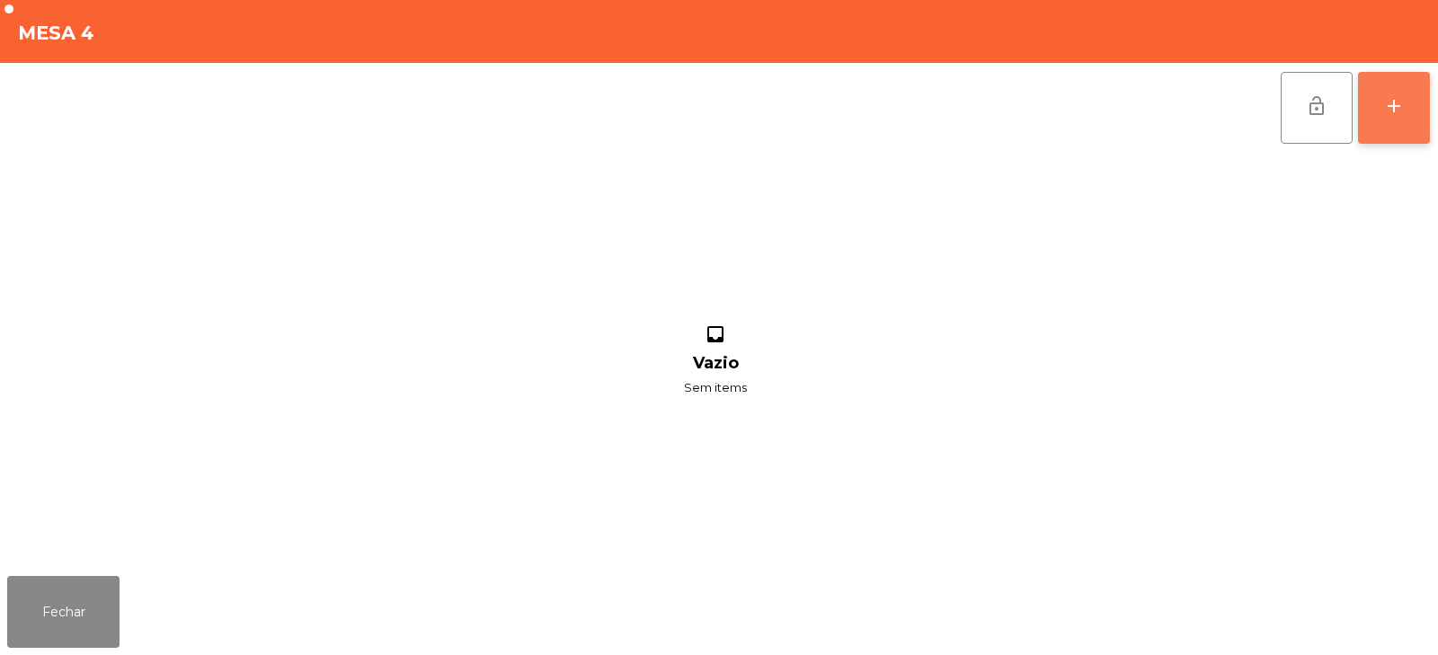
click at [1410, 122] on button "add" at bounding box center [1394, 108] width 72 height 72
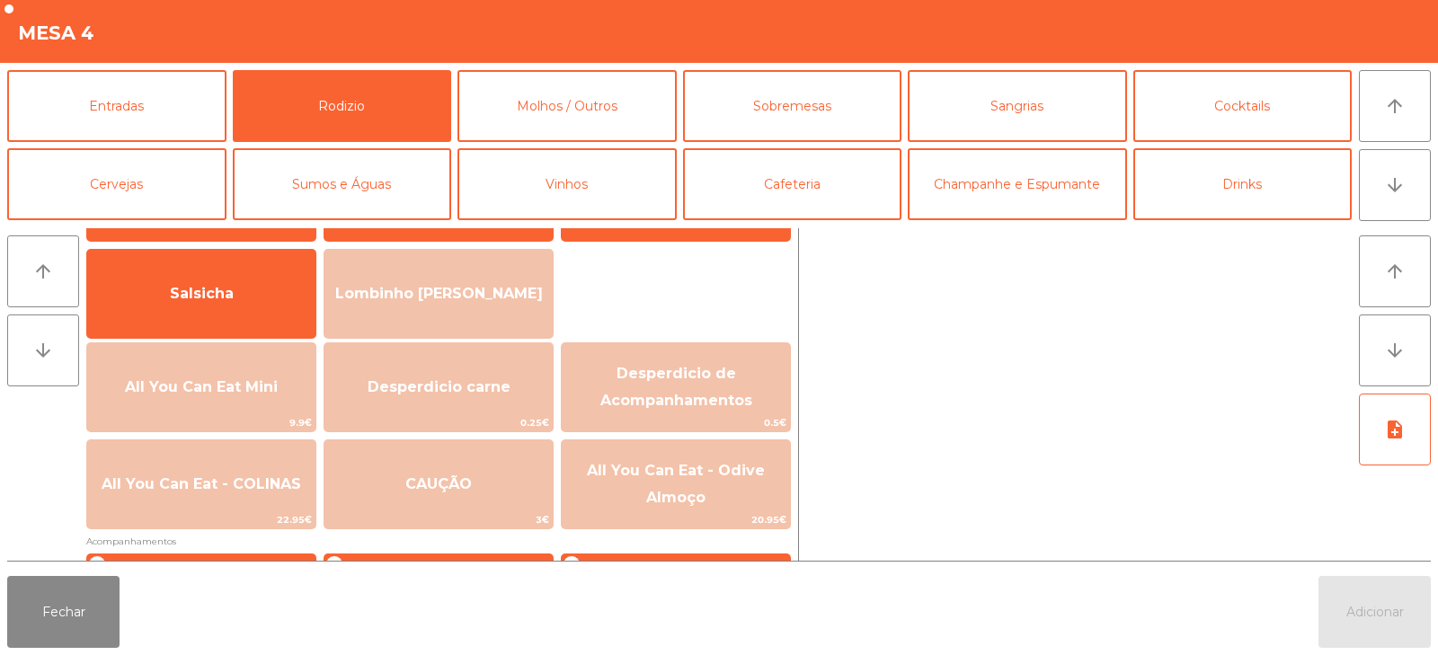
scroll to position [153, 0]
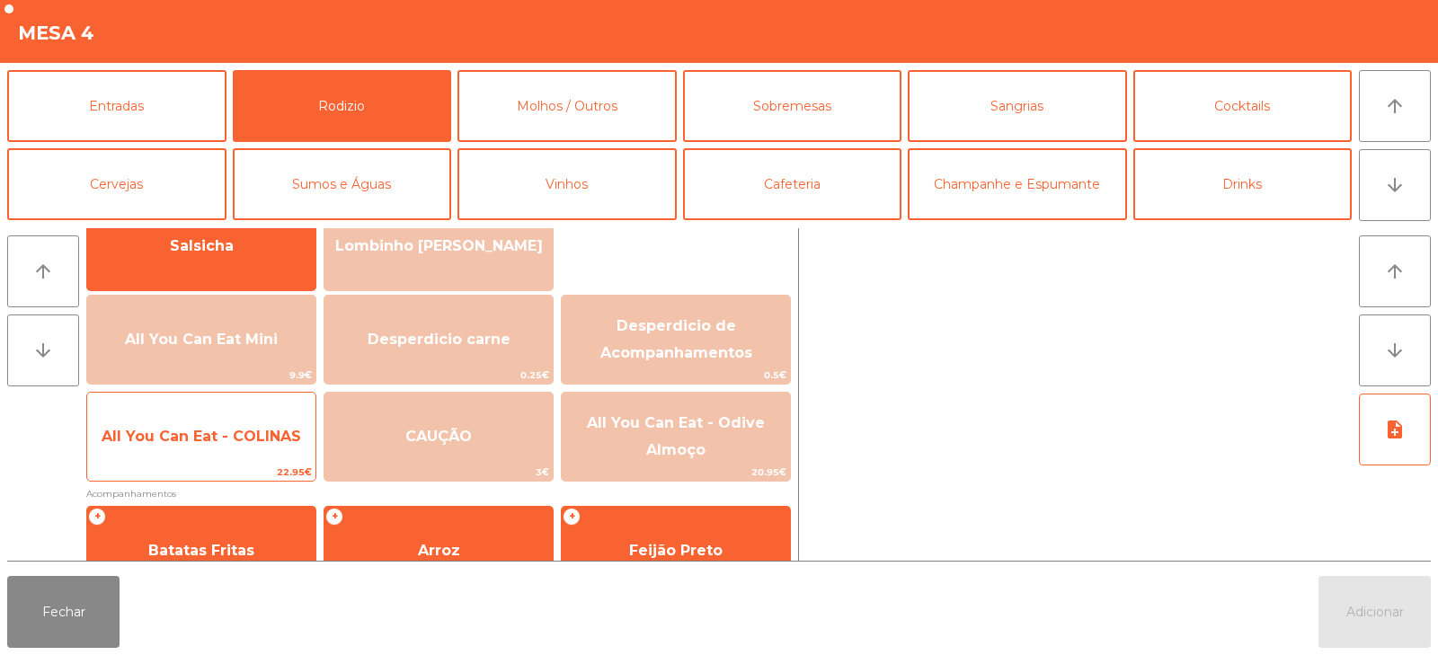
click at [298, 433] on span "All You Can Eat - COLINAS" at bounding box center [201, 436] width 199 height 17
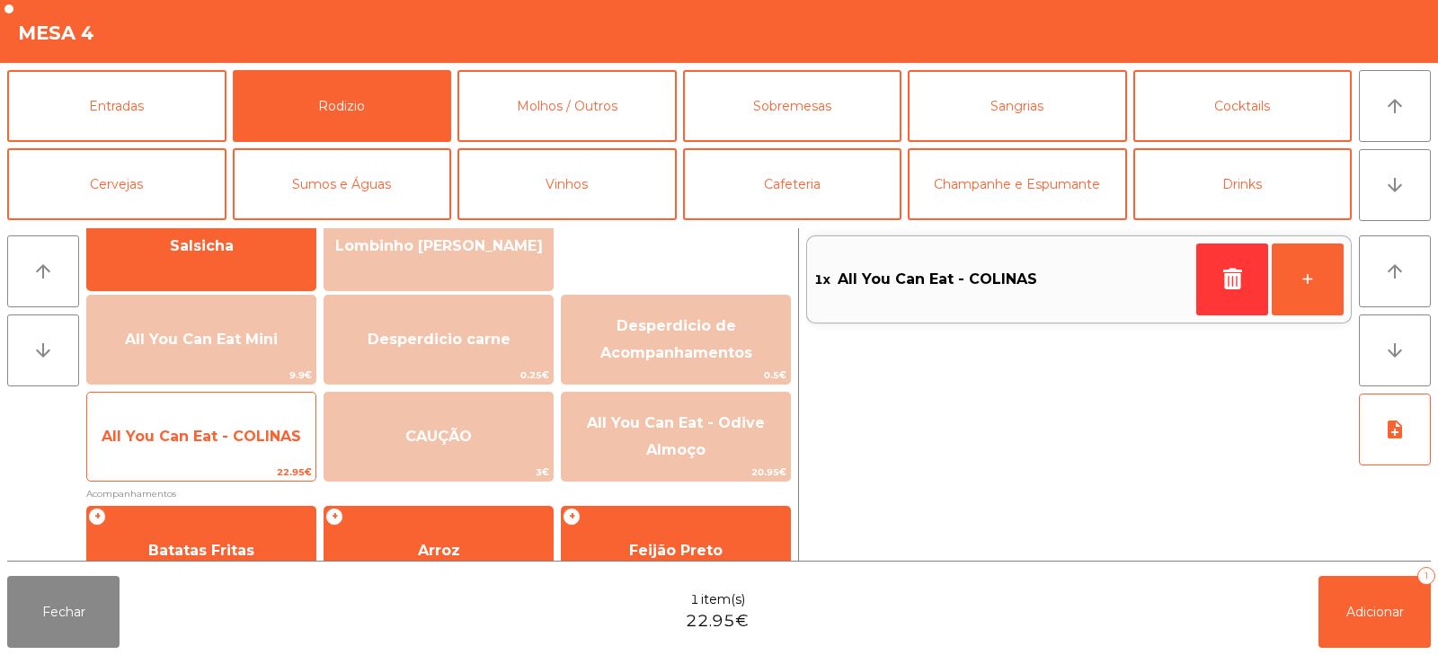
click at [287, 440] on span "All You Can Eat - COLINAS" at bounding box center [201, 436] width 199 height 17
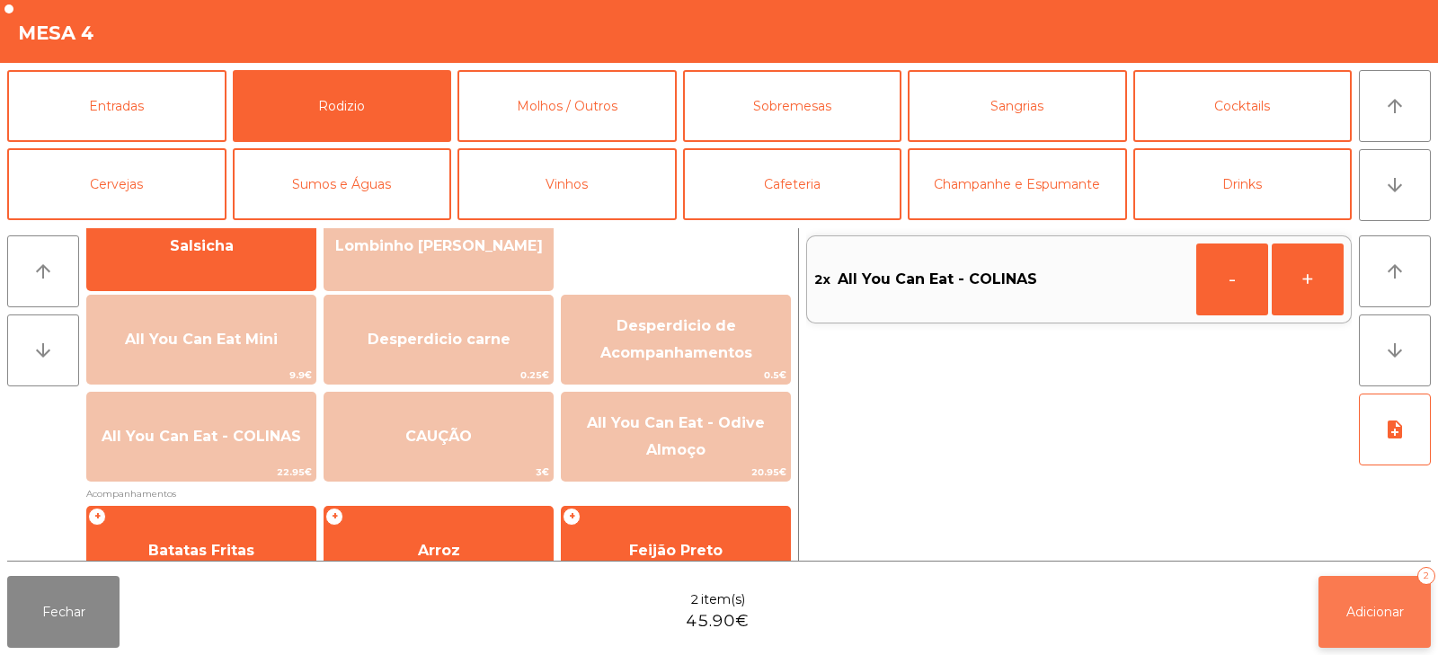
click at [1373, 614] on span "Adicionar" at bounding box center [1375, 612] width 58 height 16
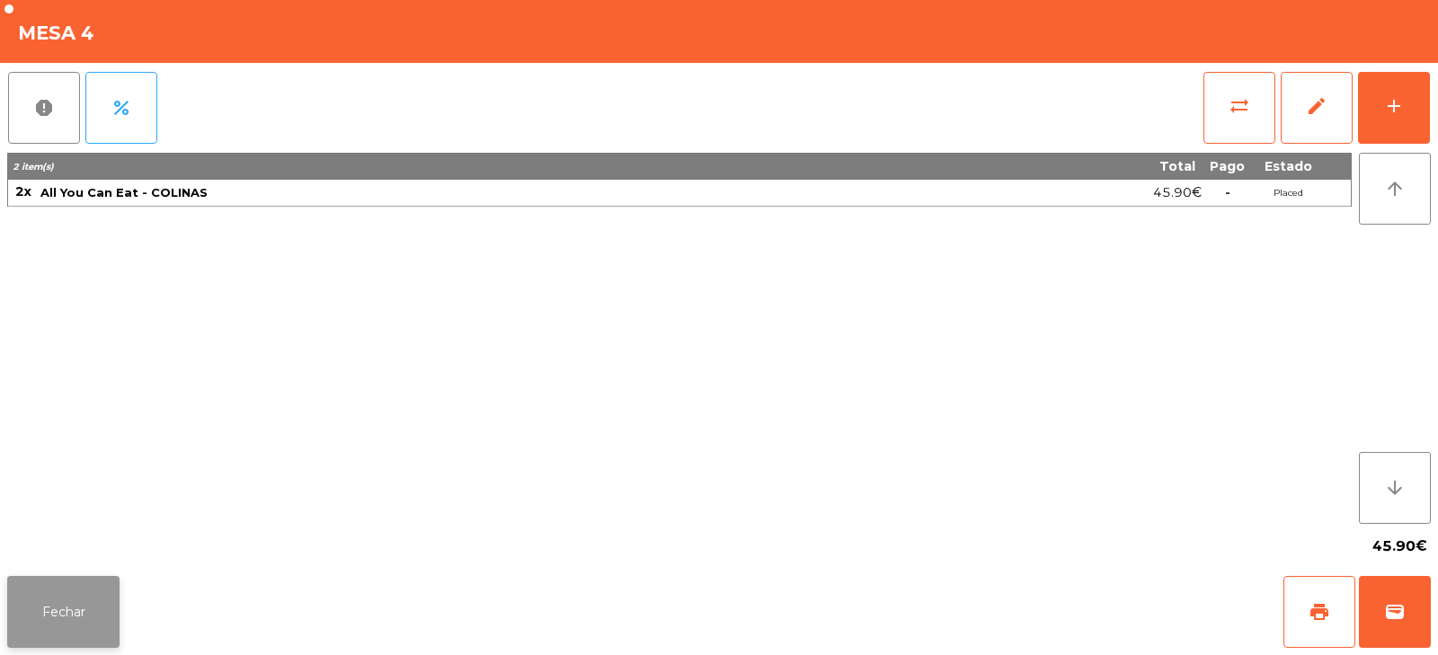
click at [90, 627] on button "Fechar" at bounding box center [63, 612] width 112 height 72
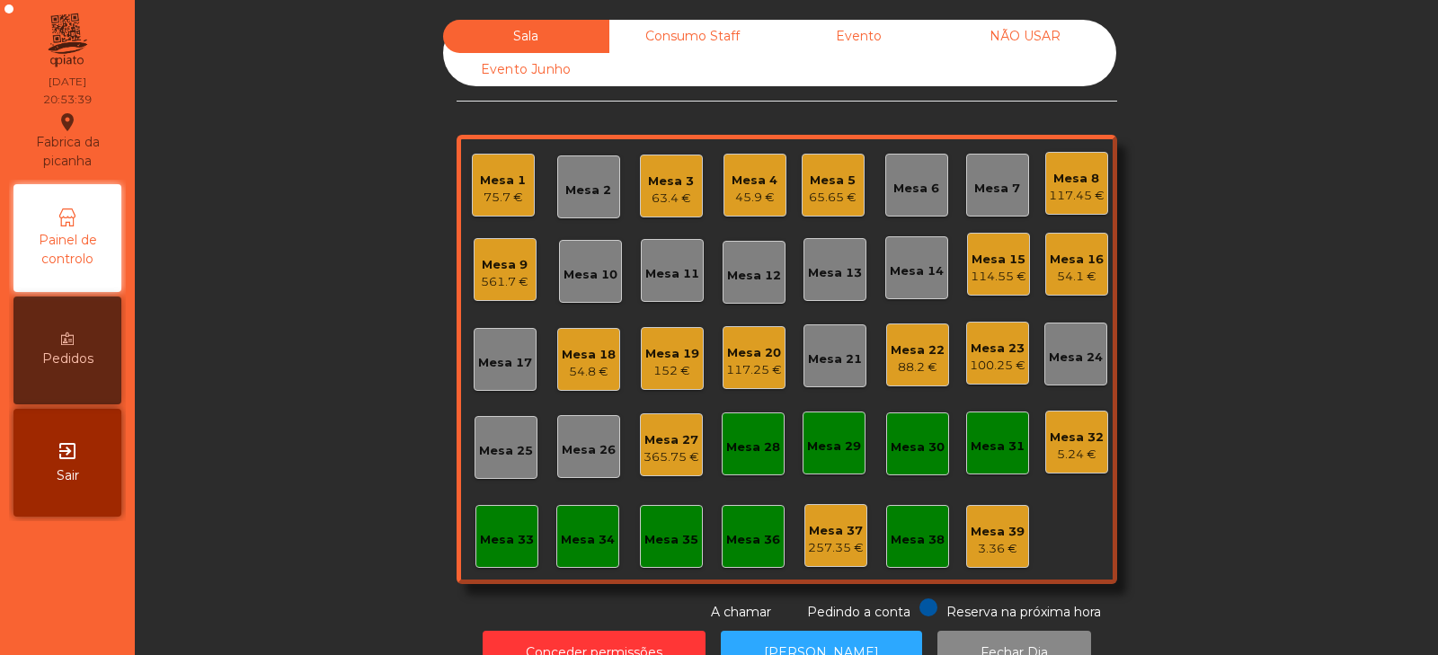
scroll to position [53, 0]
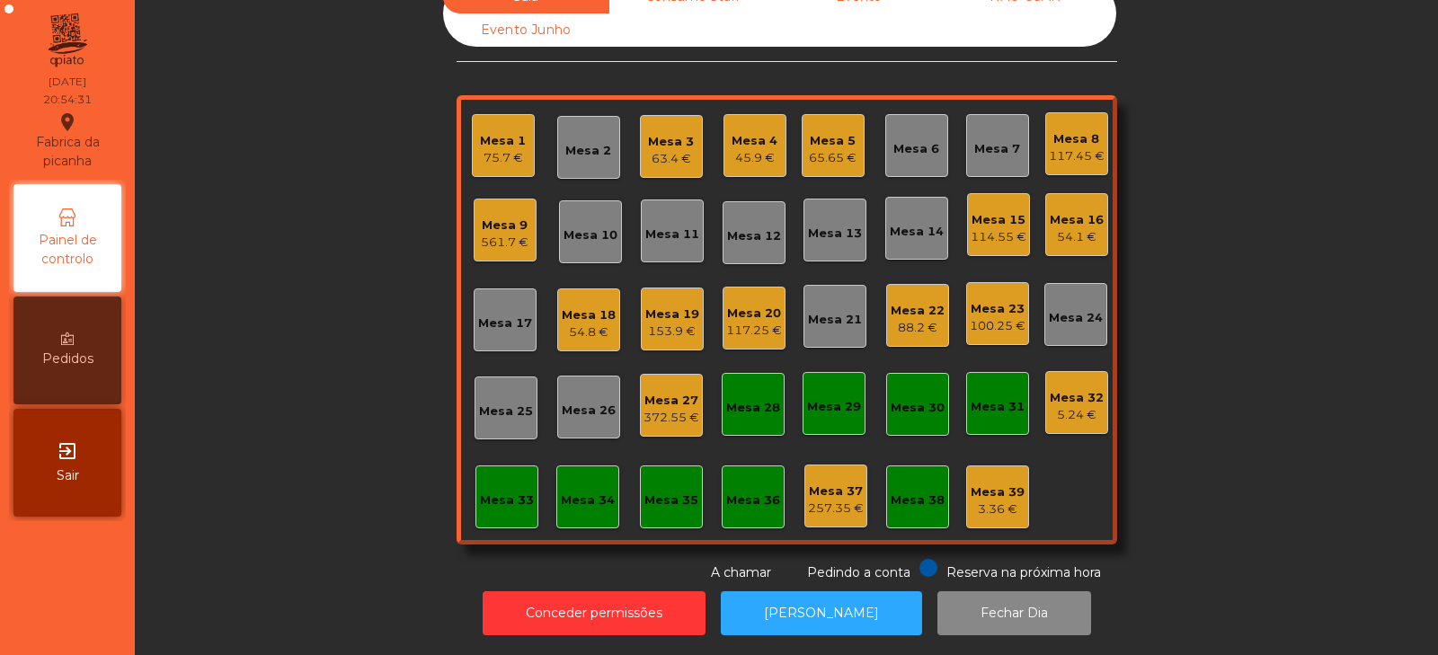
click at [587, 308] on div "Mesa 18" at bounding box center [589, 315] width 54 height 18
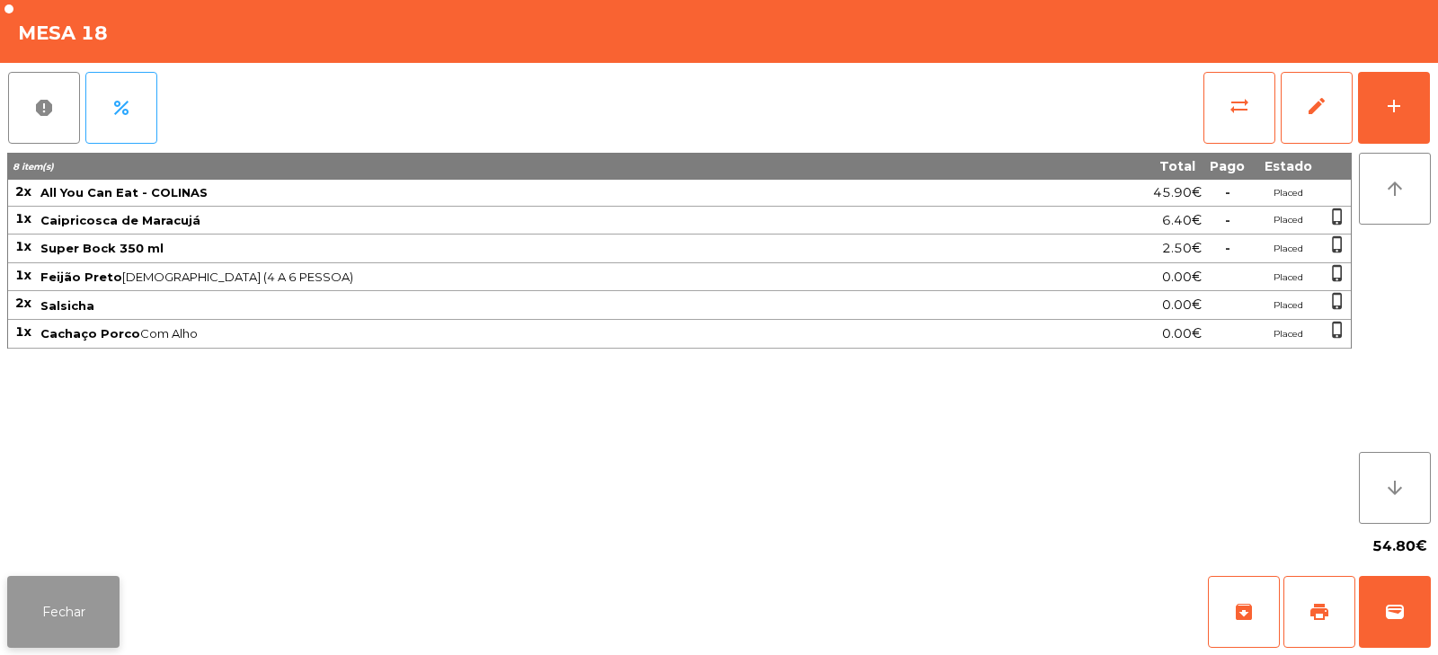
click at [68, 609] on button "Fechar" at bounding box center [63, 612] width 112 height 72
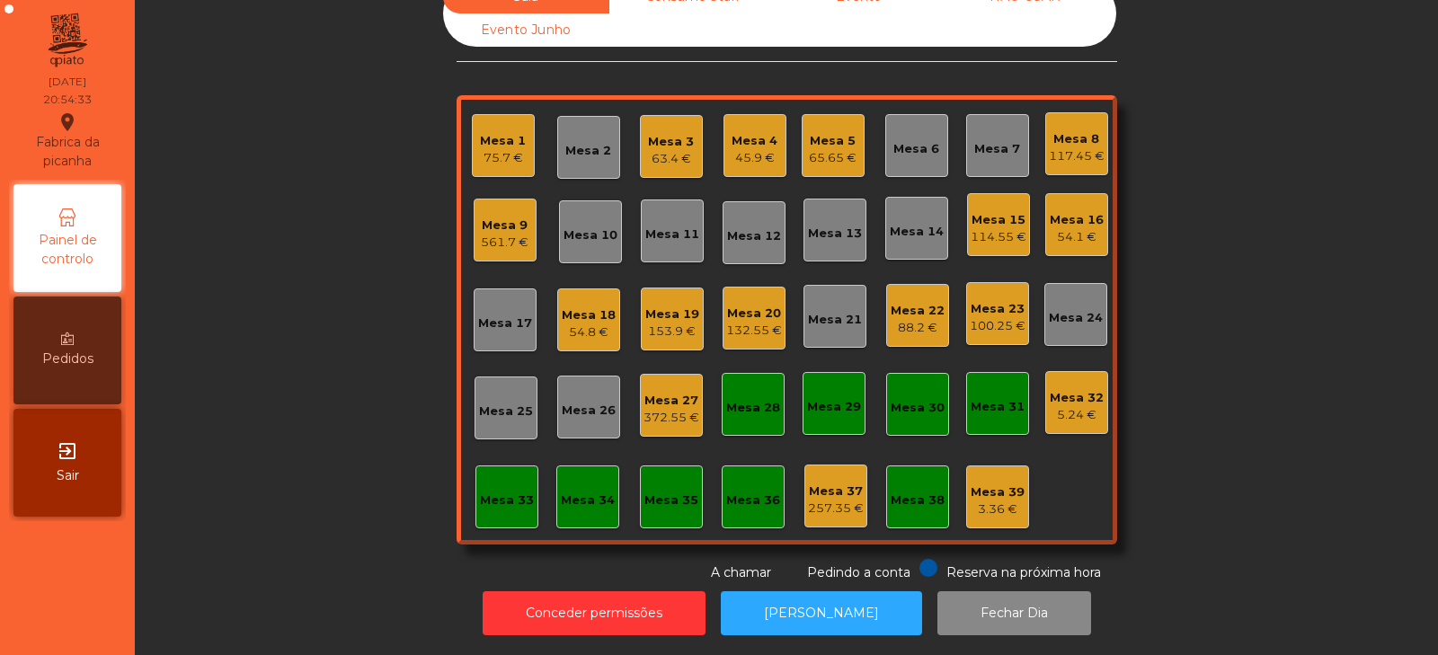
scroll to position [0, 0]
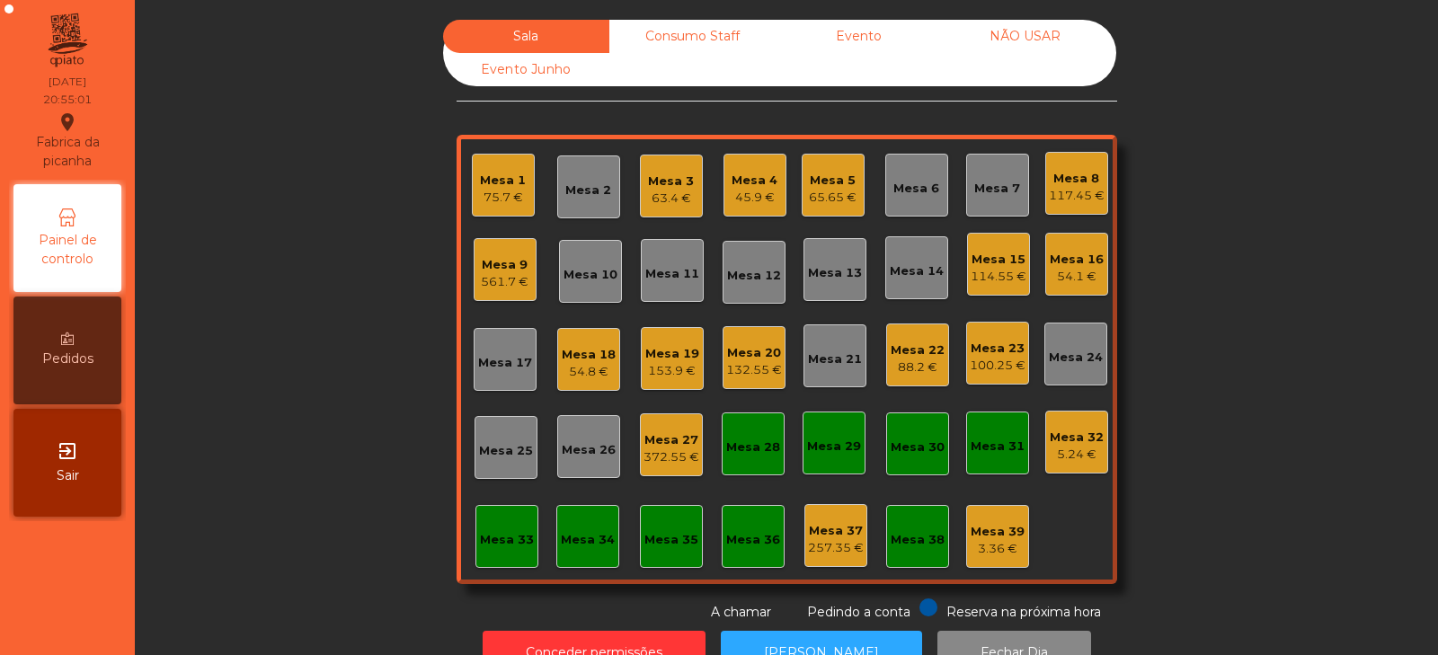
click at [580, 376] on div "54.8 €" at bounding box center [589, 372] width 54 height 18
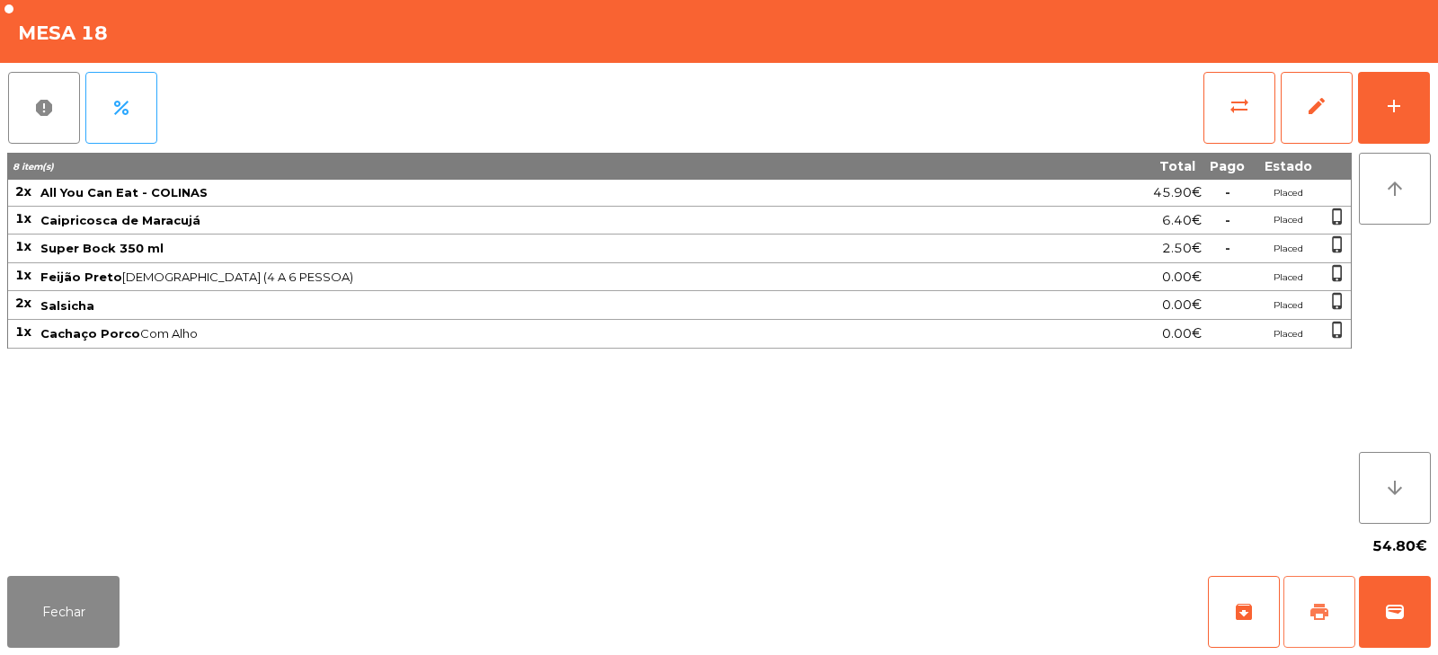
click at [1306, 612] on button "print" at bounding box center [1319, 612] width 72 height 72
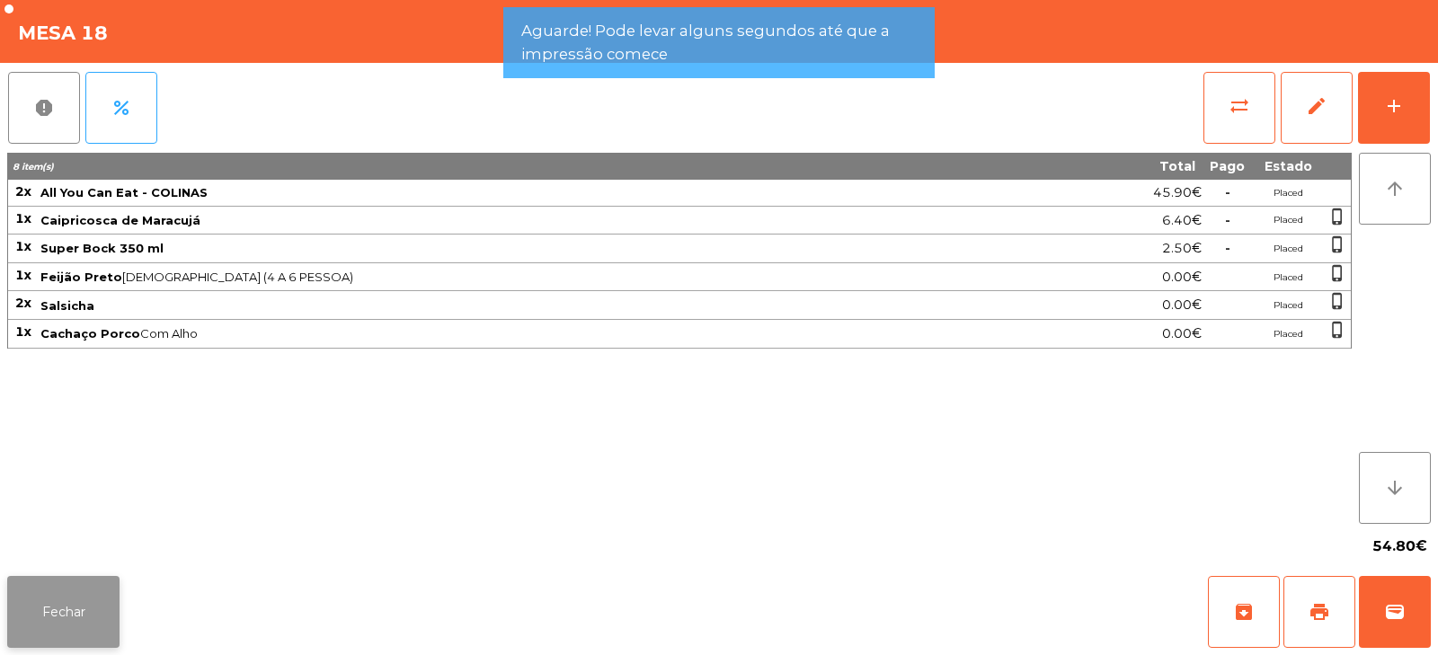
click at [88, 620] on button "Fechar" at bounding box center [63, 612] width 112 height 72
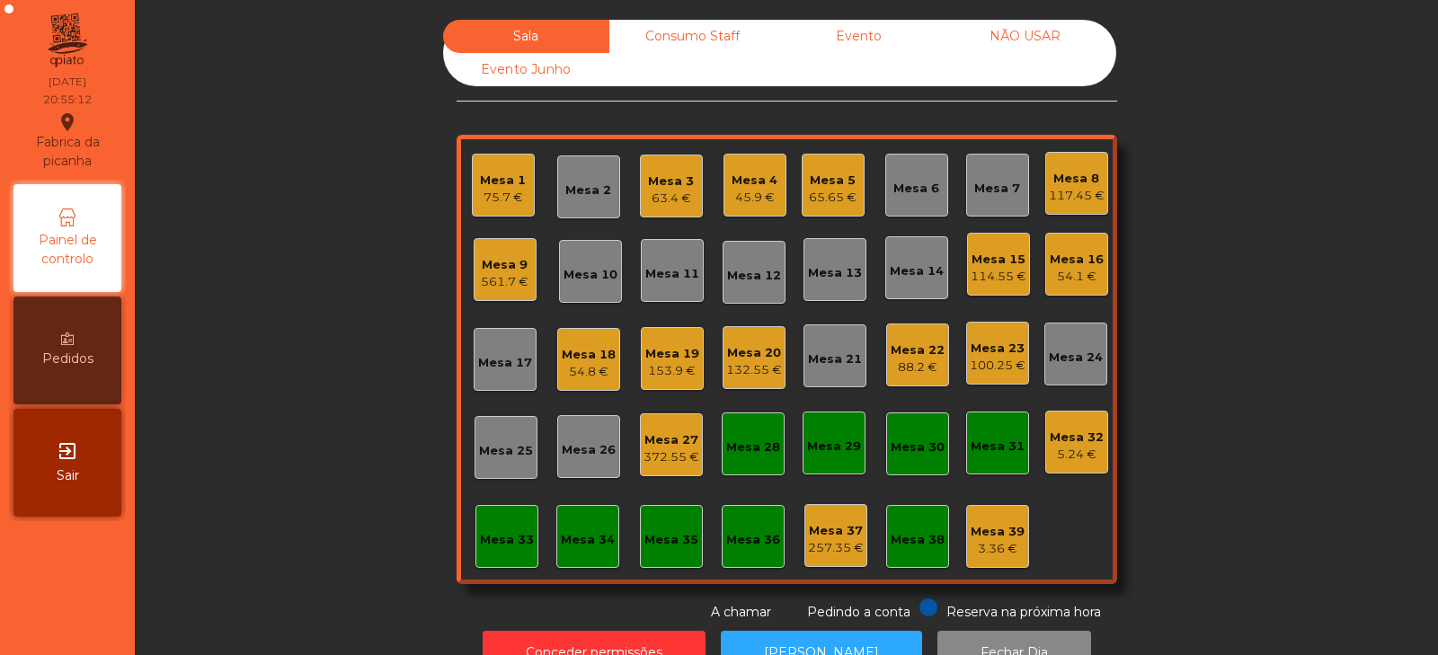
click at [579, 365] on div "54.8 €" at bounding box center [589, 372] width 54 height 18
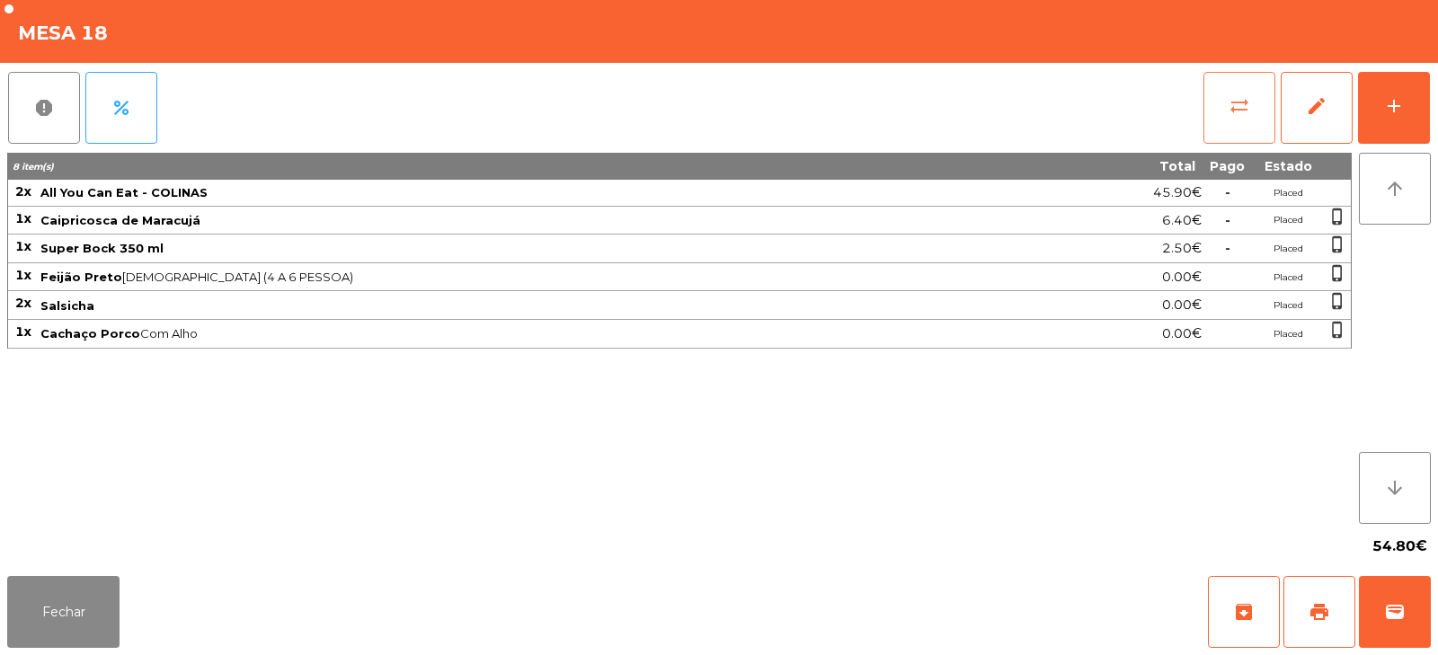
click at [1244, 102] on span "sync_alt" at bounding box center [1239, 106] width 22 height 22
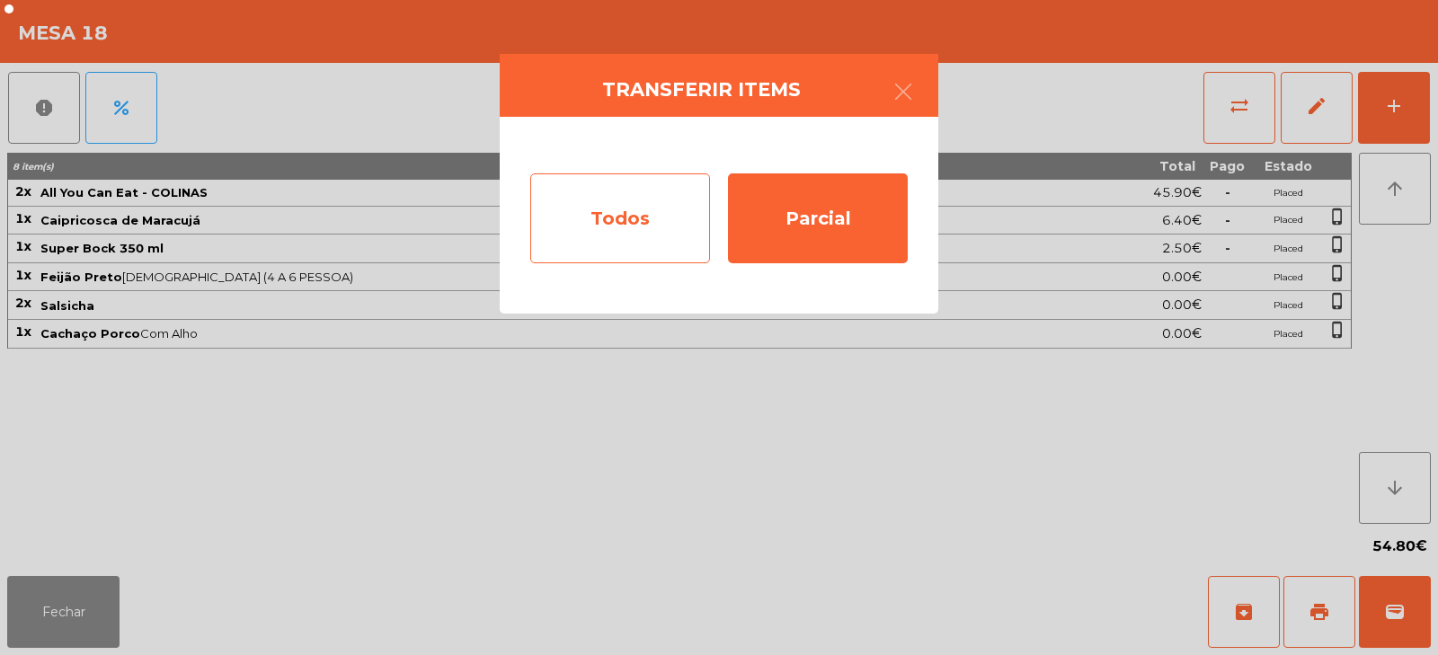
click at [670, 209] on div "Todos" at bounding box center [620, 218] width 180 height 90
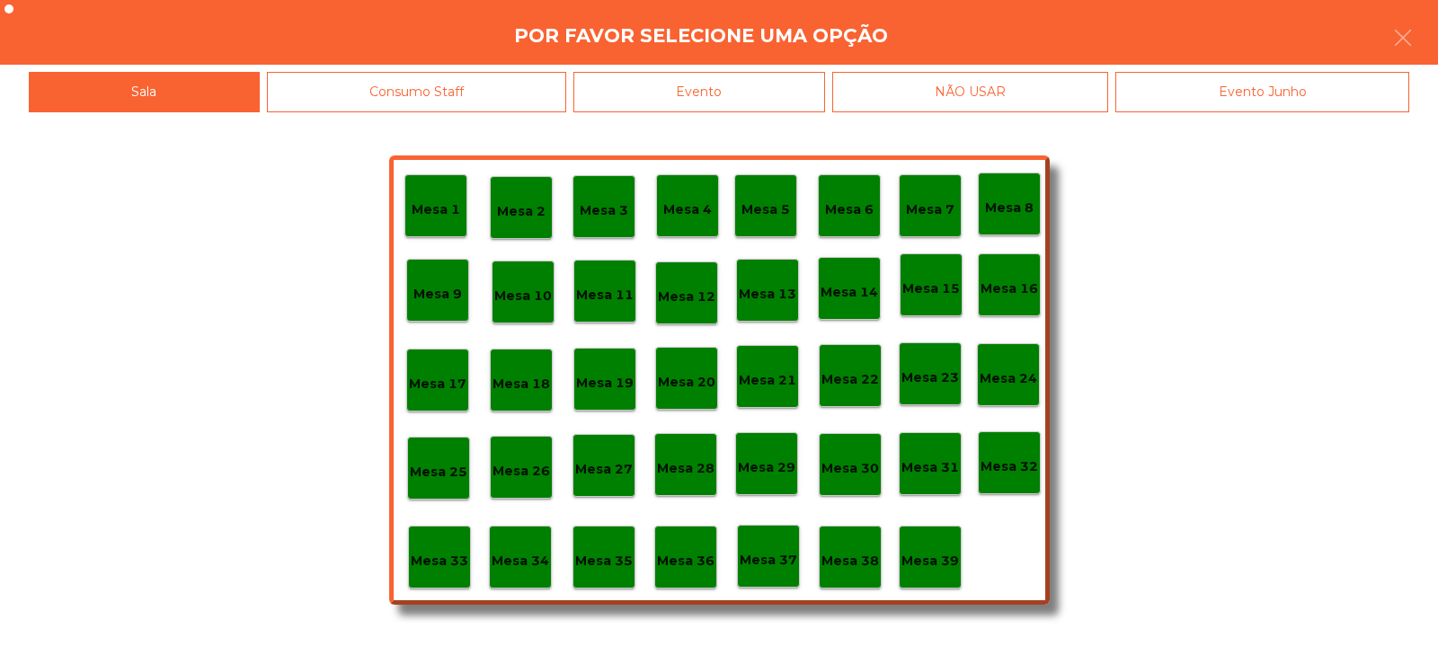
click at [762, 86] on div "Evento" at bounding box center [699, 92] width 252 height 40
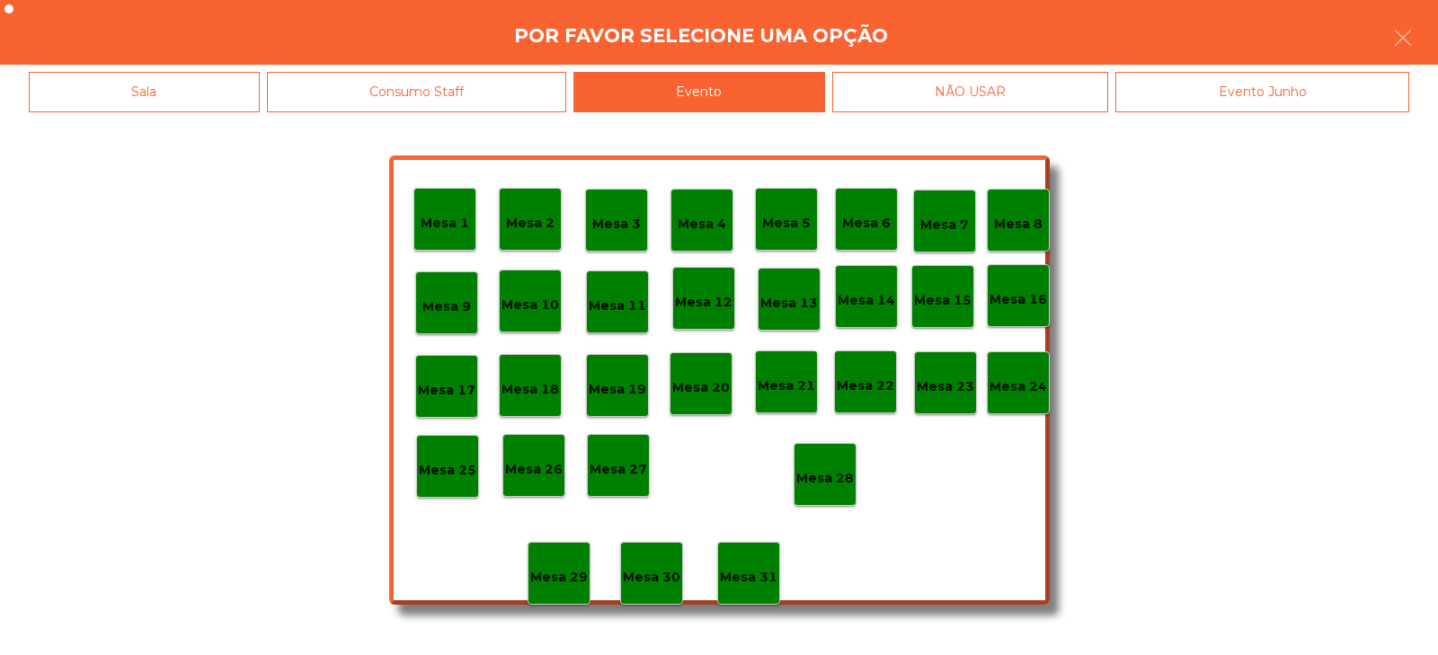
click at [834, 473] on p "Mesa 28" at bounding box center [825, 478] width 58 height 21
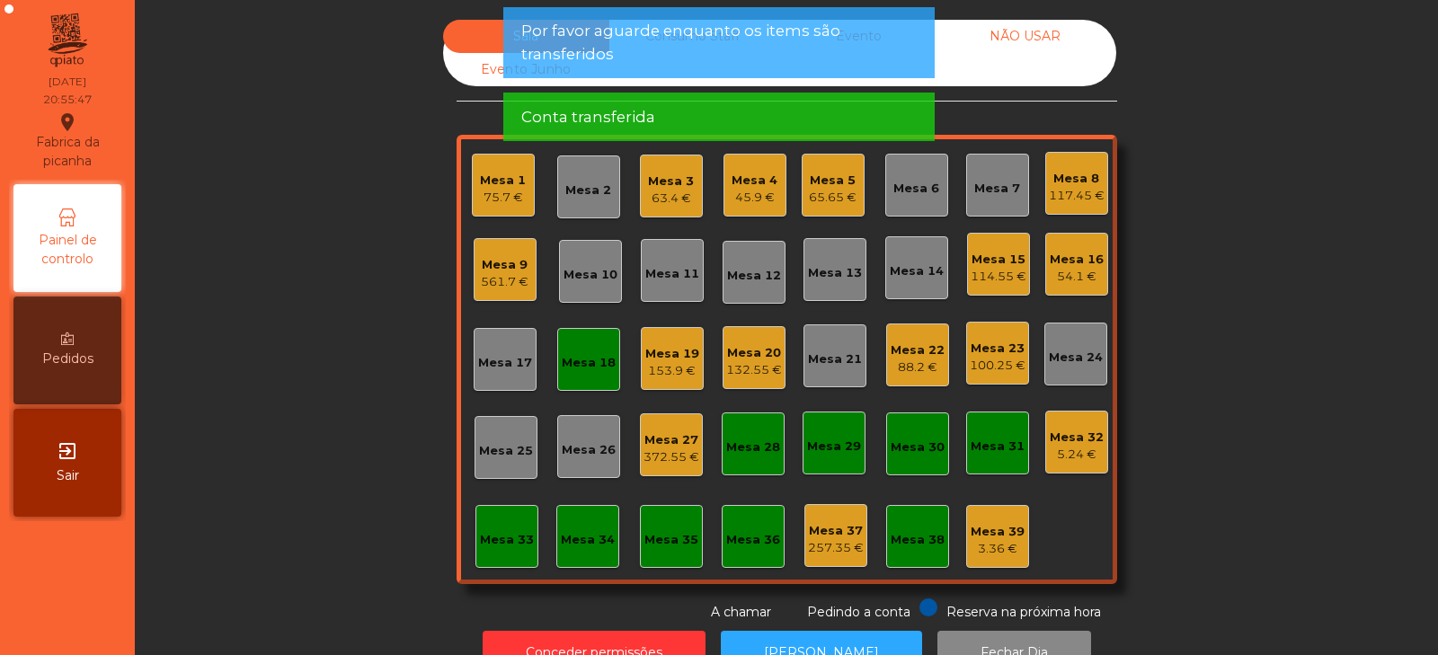
click at [591, 375] on div "Mesa 18" at bounding box center [588, 359] width 63 height 63
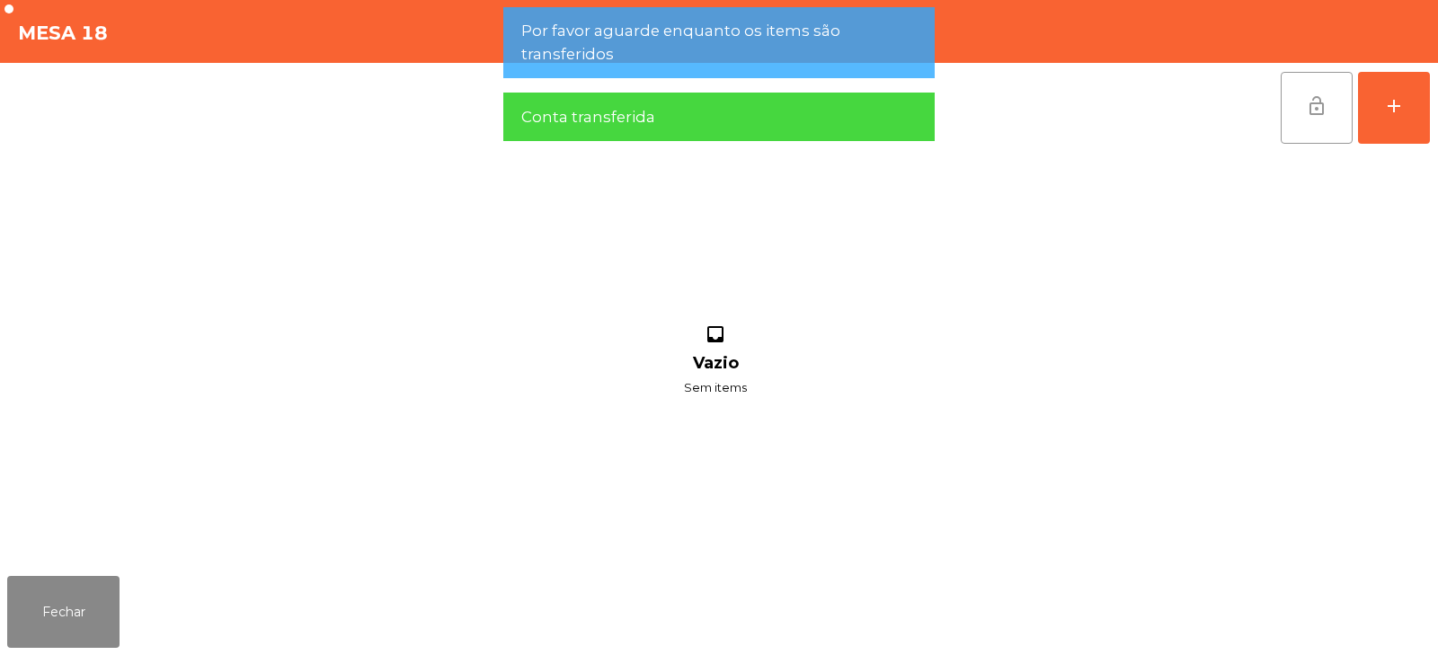
click at [1305, 102] on button "lock_open" at bounding box center [1316, 108] width 72 height 72
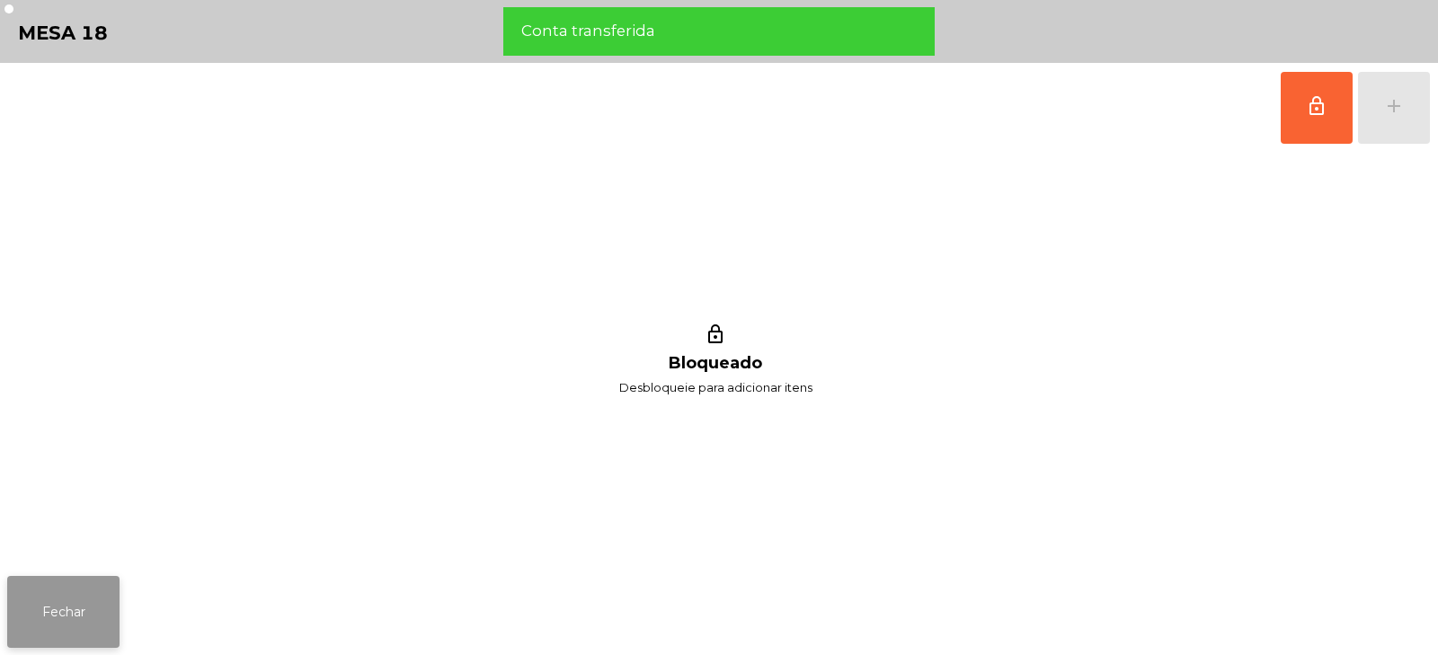
click at [88, 610] on button "Fechar" at bounding box center [63, 612] width 112 height 72
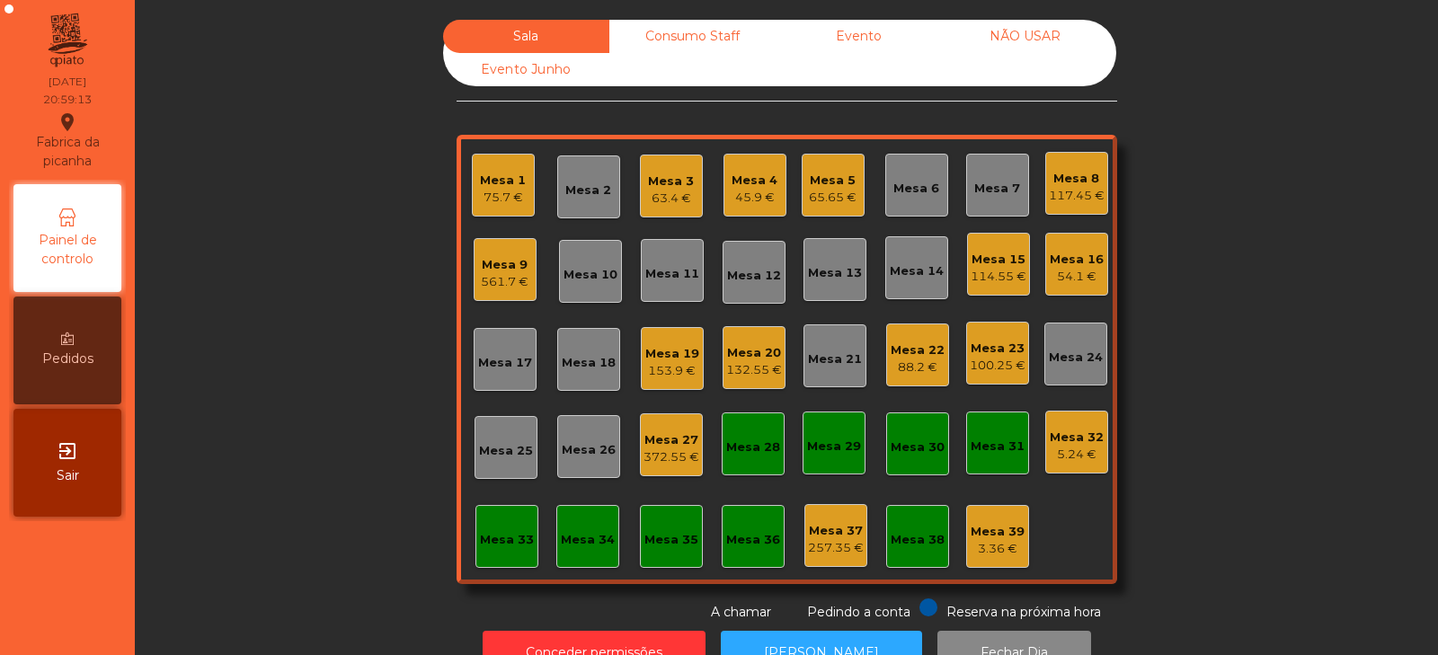
click at [494, 545] on div "Mesa 33" at bounding box center [507, 540] width 54 height 18
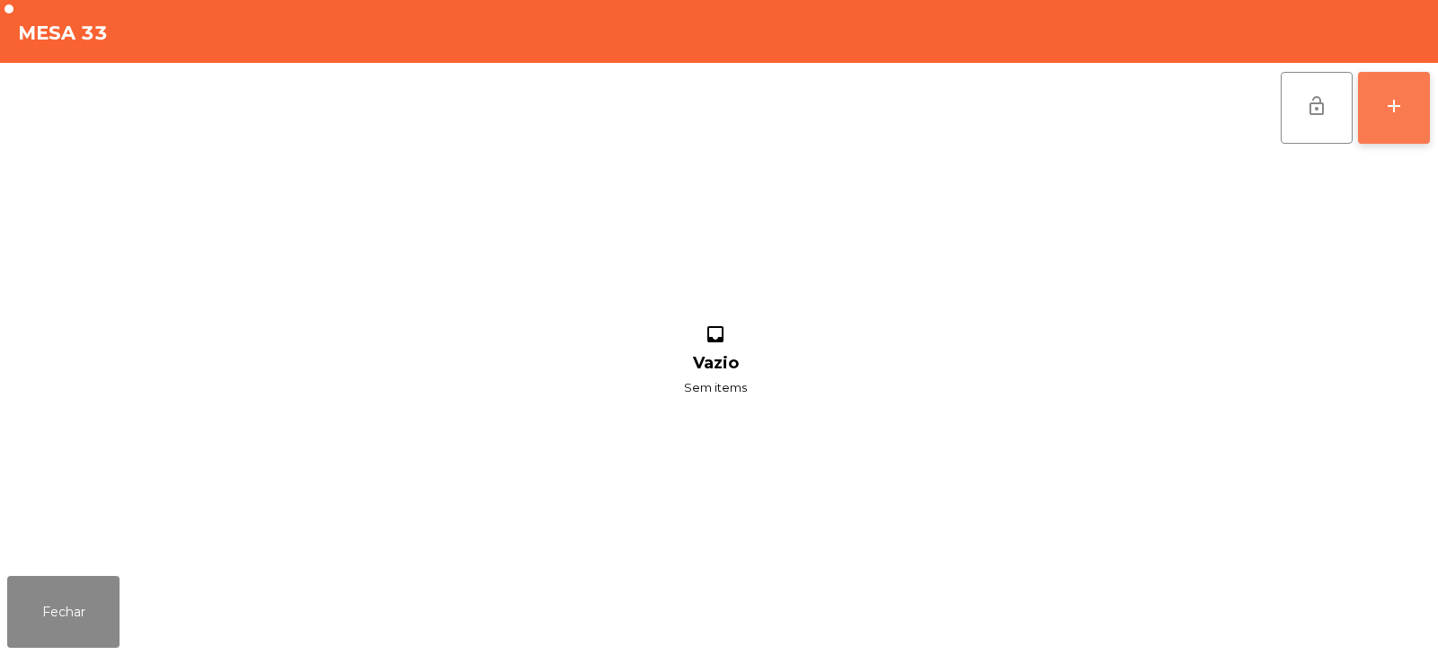
click at [1382, 104] on button "add" at bounding box center [1394, 108] width 72 height 72
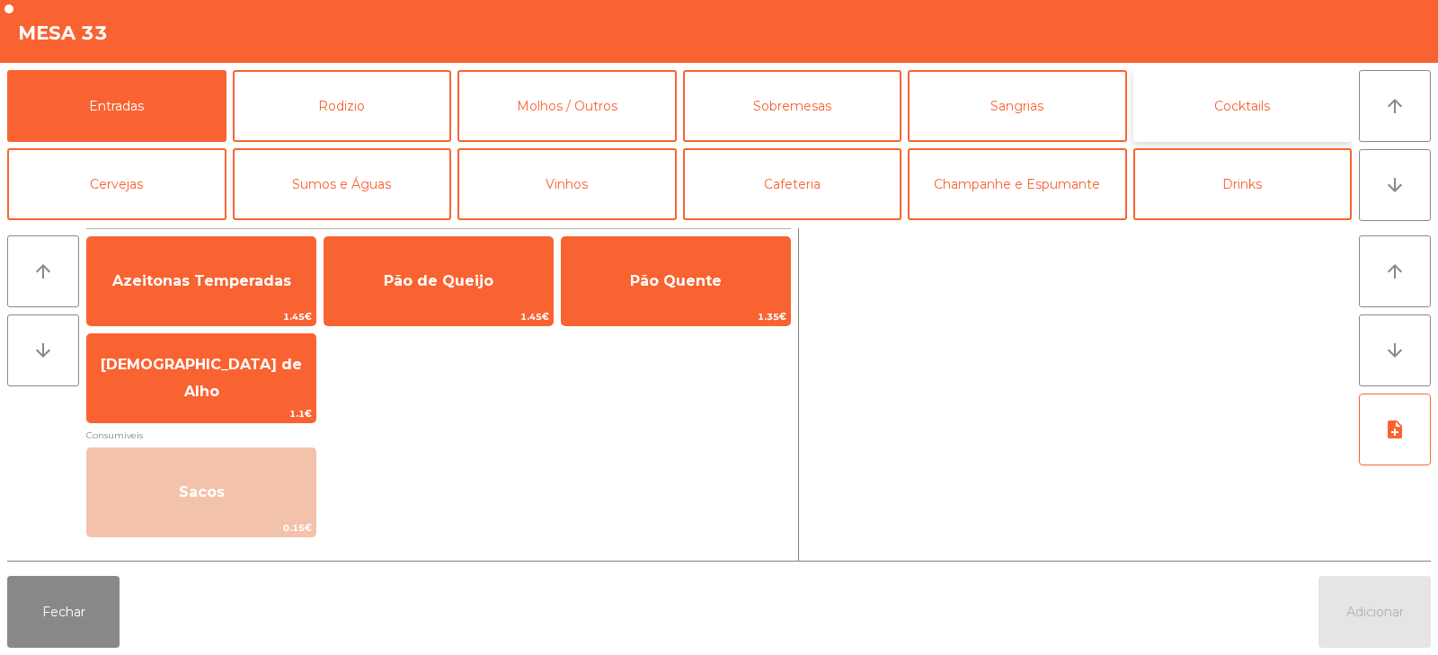
click at [1193, 102] on button "Cocktails" at bounding box center [1242, 106] width 219 height 72
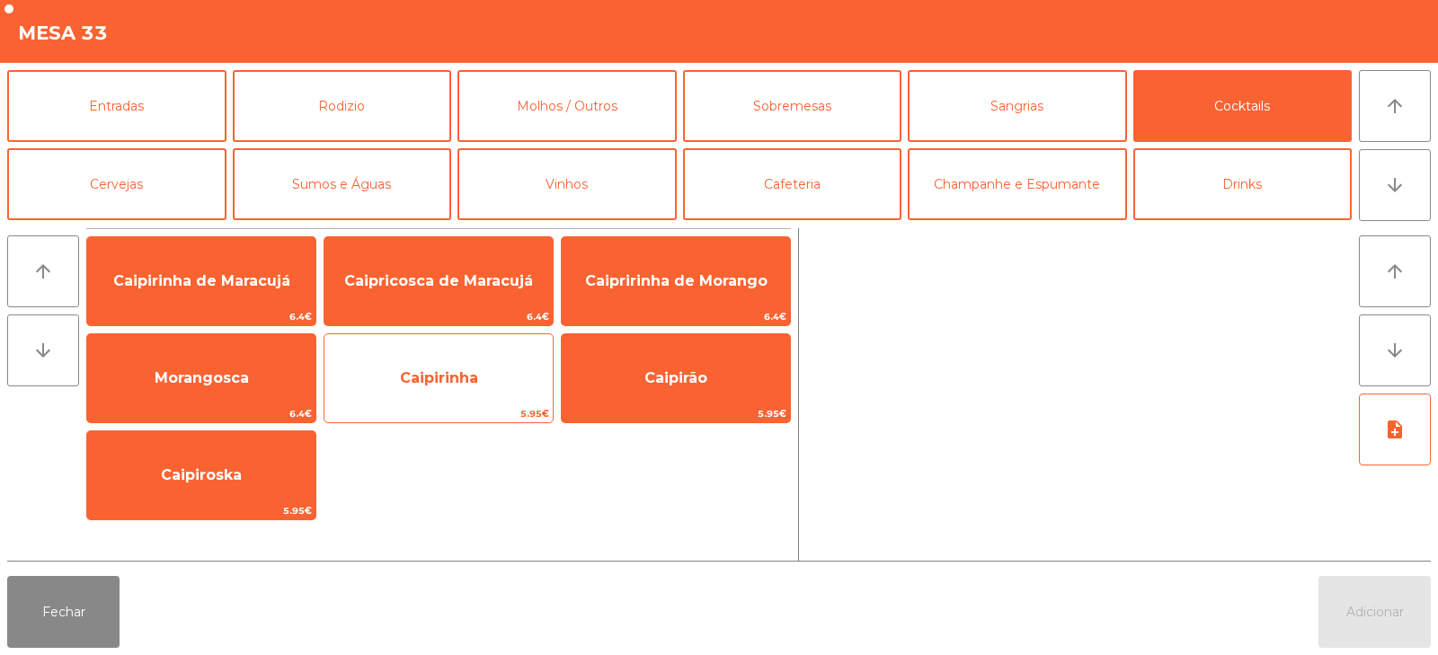
click at [445, 378] on span "Caipirinha" at bounding box center [439, 377] width 78 height 17
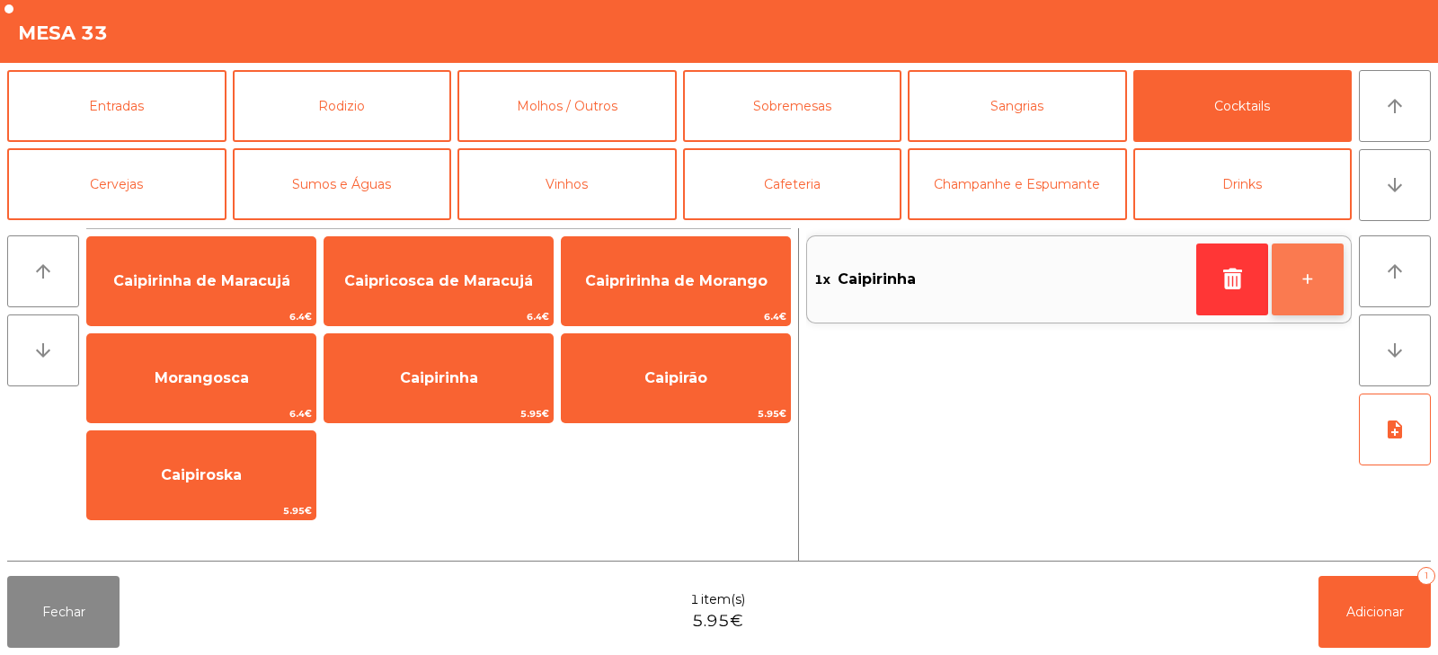
click at [1307, 288] on button "+" at bounding box center [1307, 279] width 72 height 72
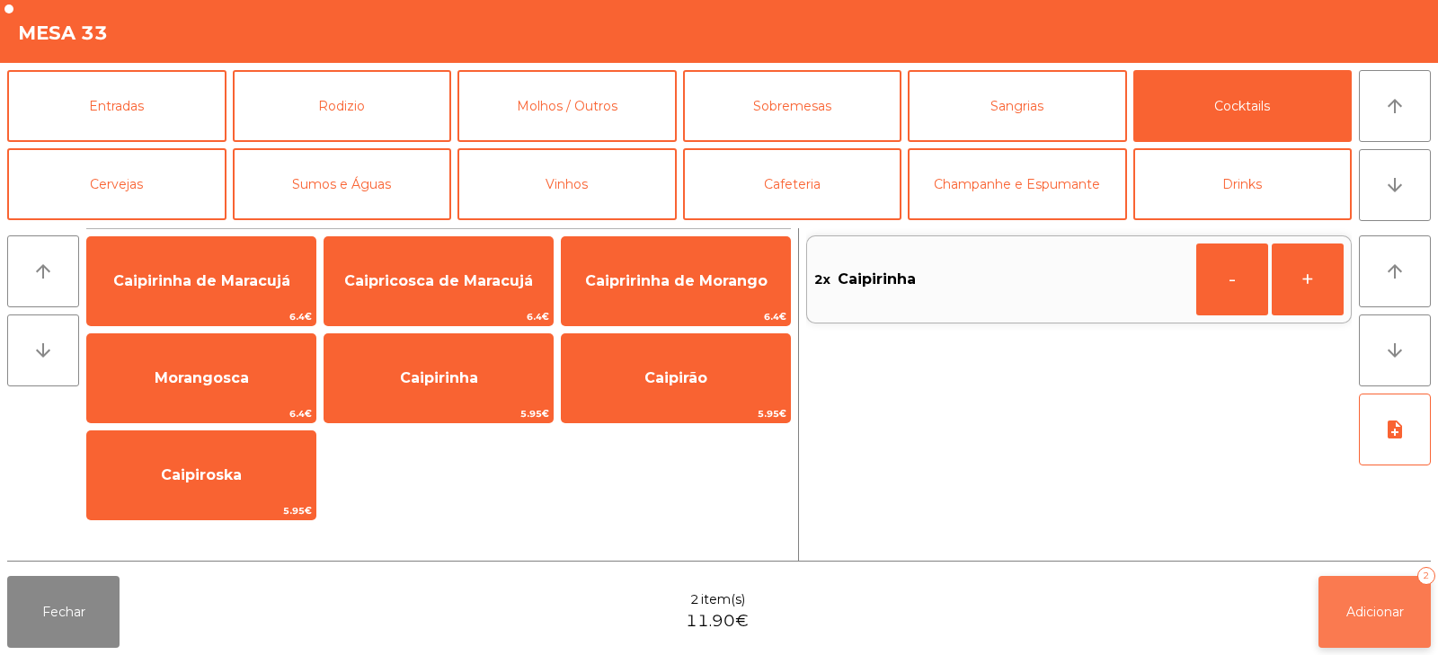
click at [1368, 615] on span "Adicionar" at bounding box center [1375, 612] width 58 height 16
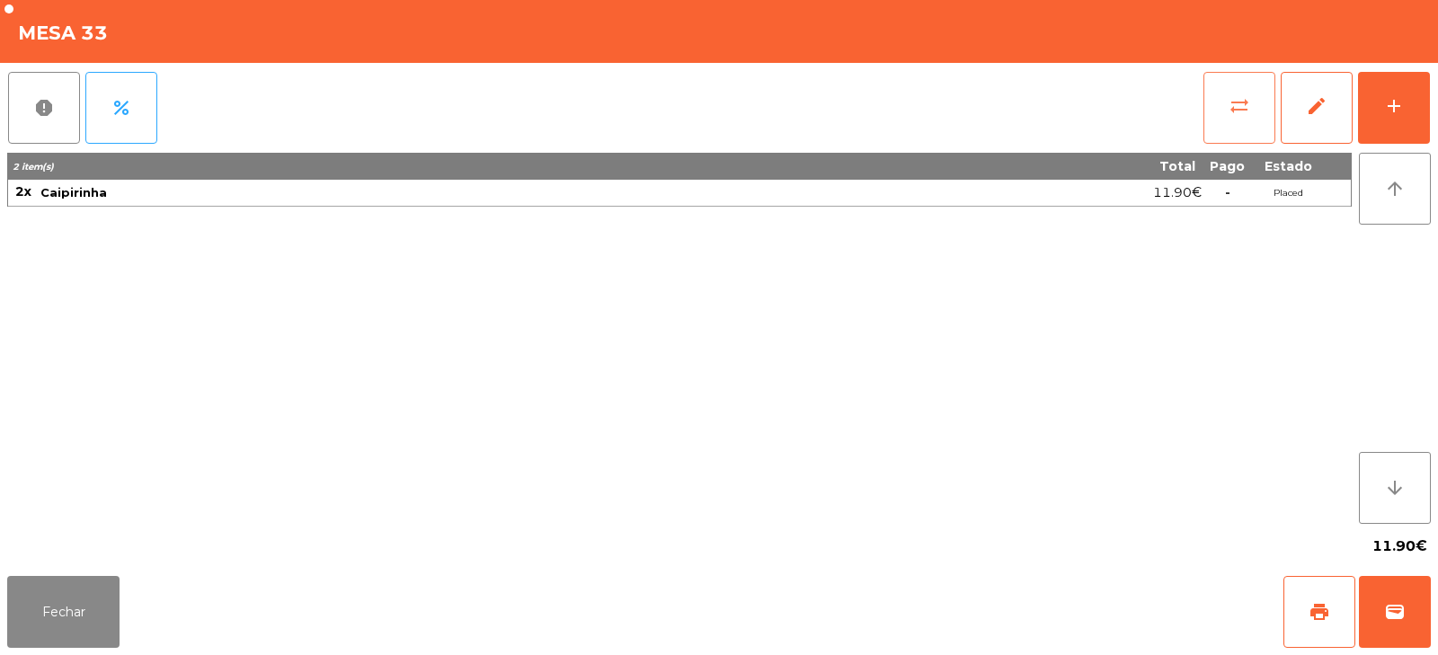
click at [1253, 120] on button "sync_alt" at bounding box center [1239, 108] width 72 height 72
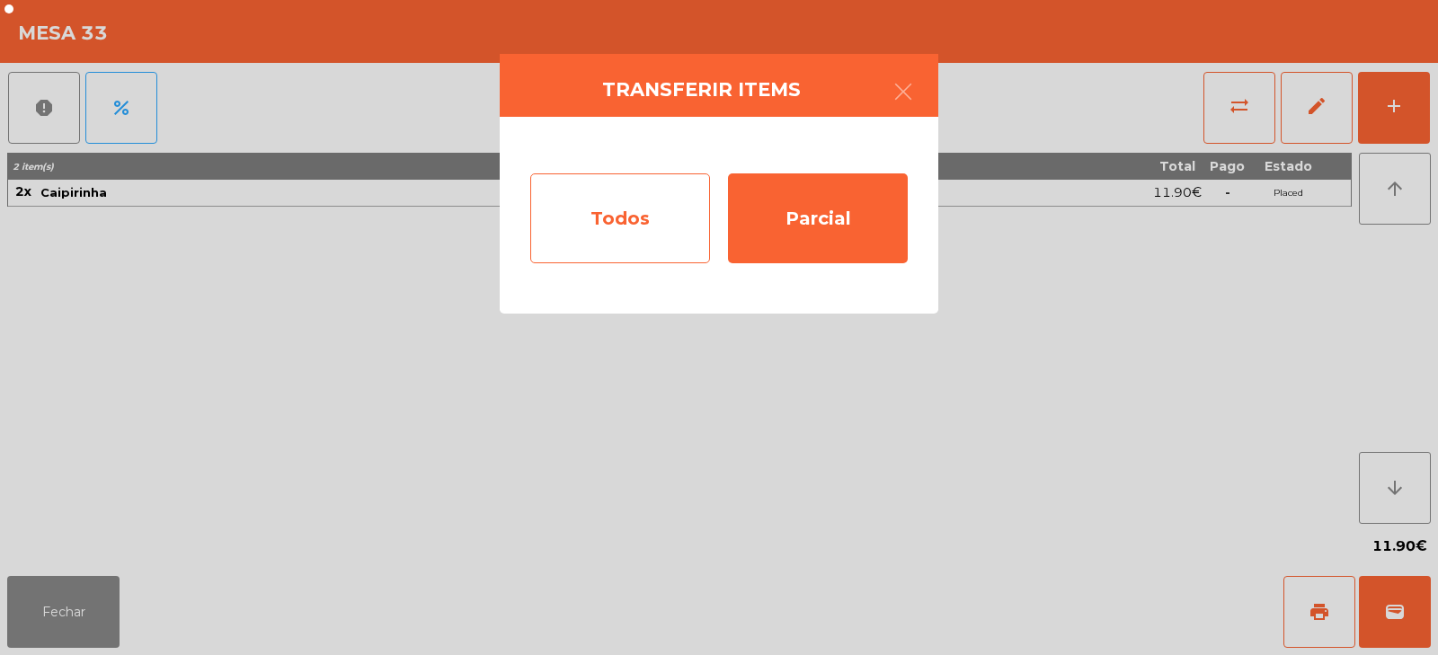
click at [662, 249] on div "Todos" at bounding box center [620, 218] width 180 height 90
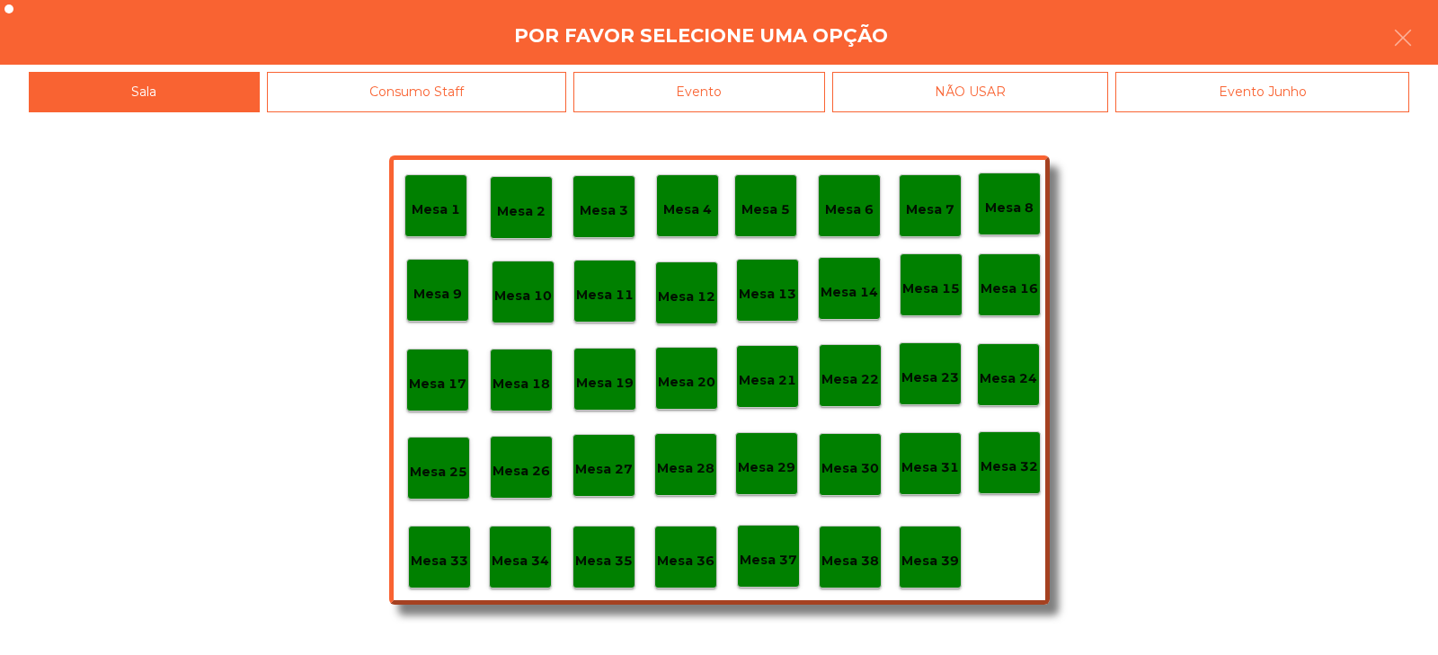
click at [793, 84] on div "Evento" at bounding box center [699, 92] width 252 height 40
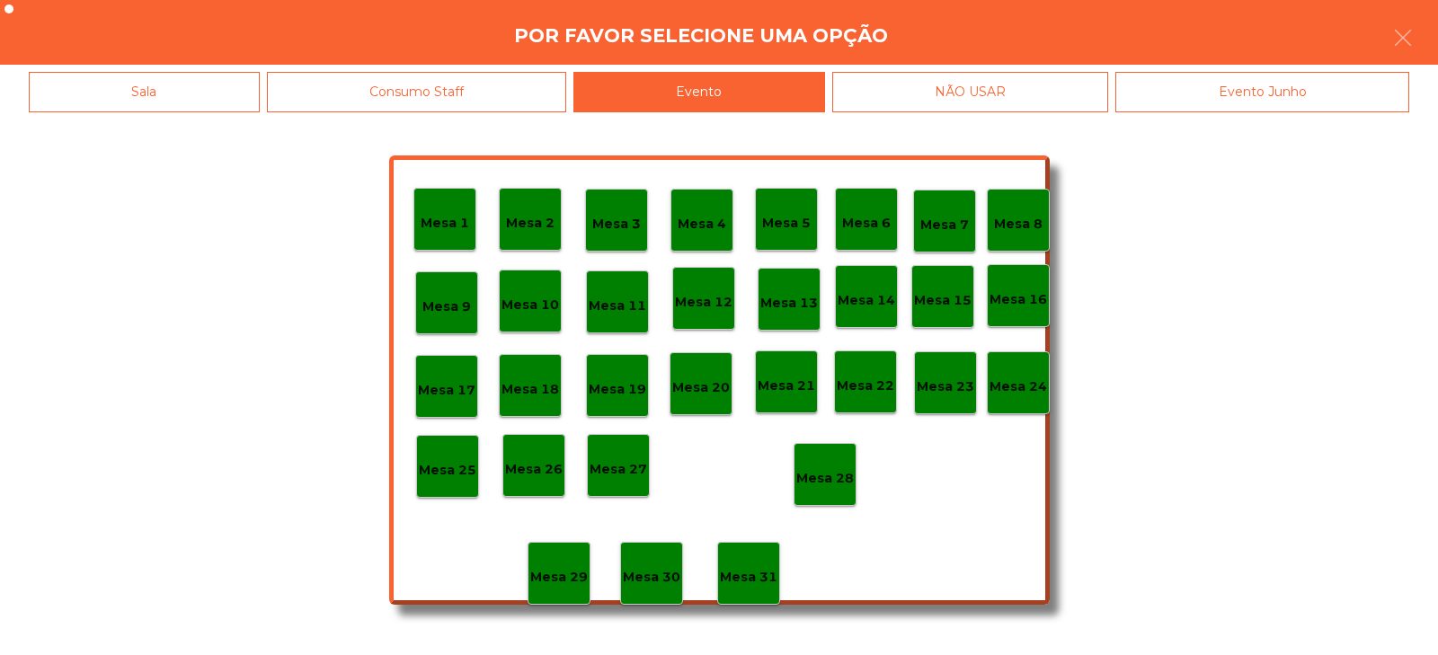
click at [826, 461] on div "Mesa 28" at bounding box center [825, 475] width 58 height 28
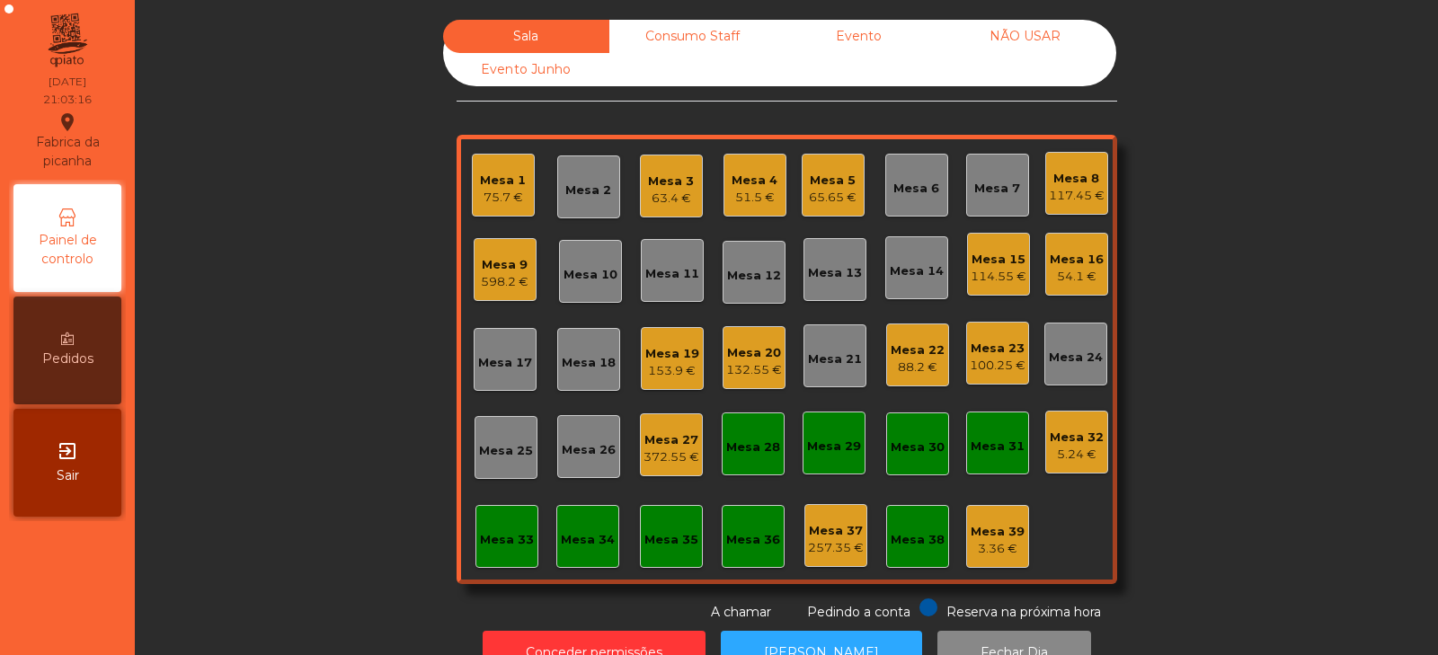
click at [508, 275] on div "598.2 €" at bounding box center [505, 282] width 48 height 18
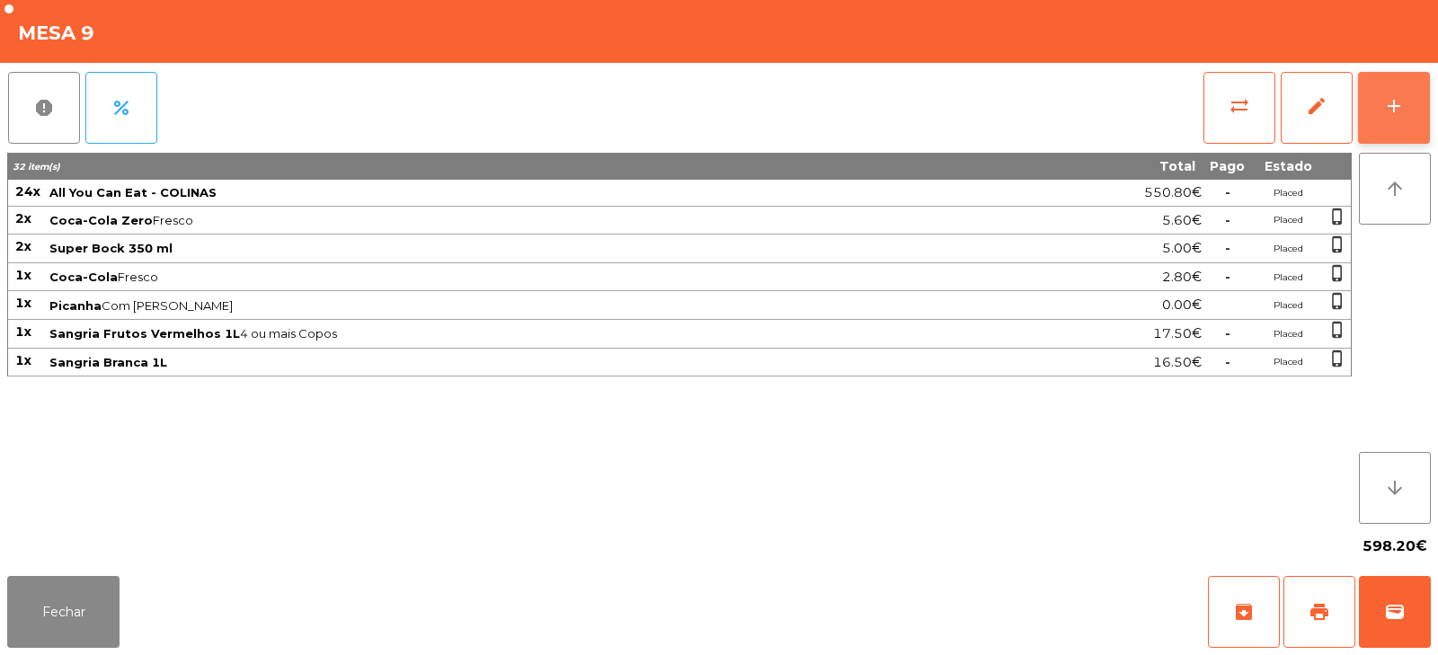
click at [1394, 108] on div "add" at bounding box center [1394, 106] width 22 height 22
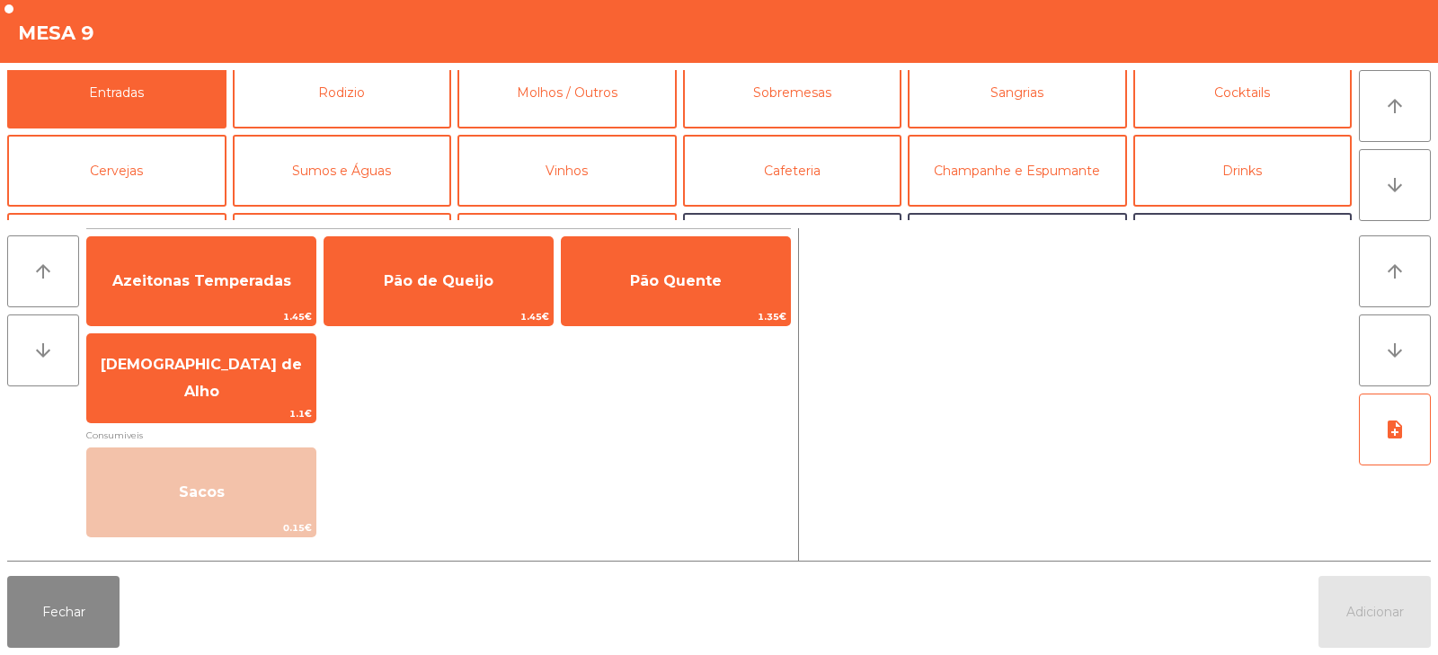
scroll to position [18, 0]
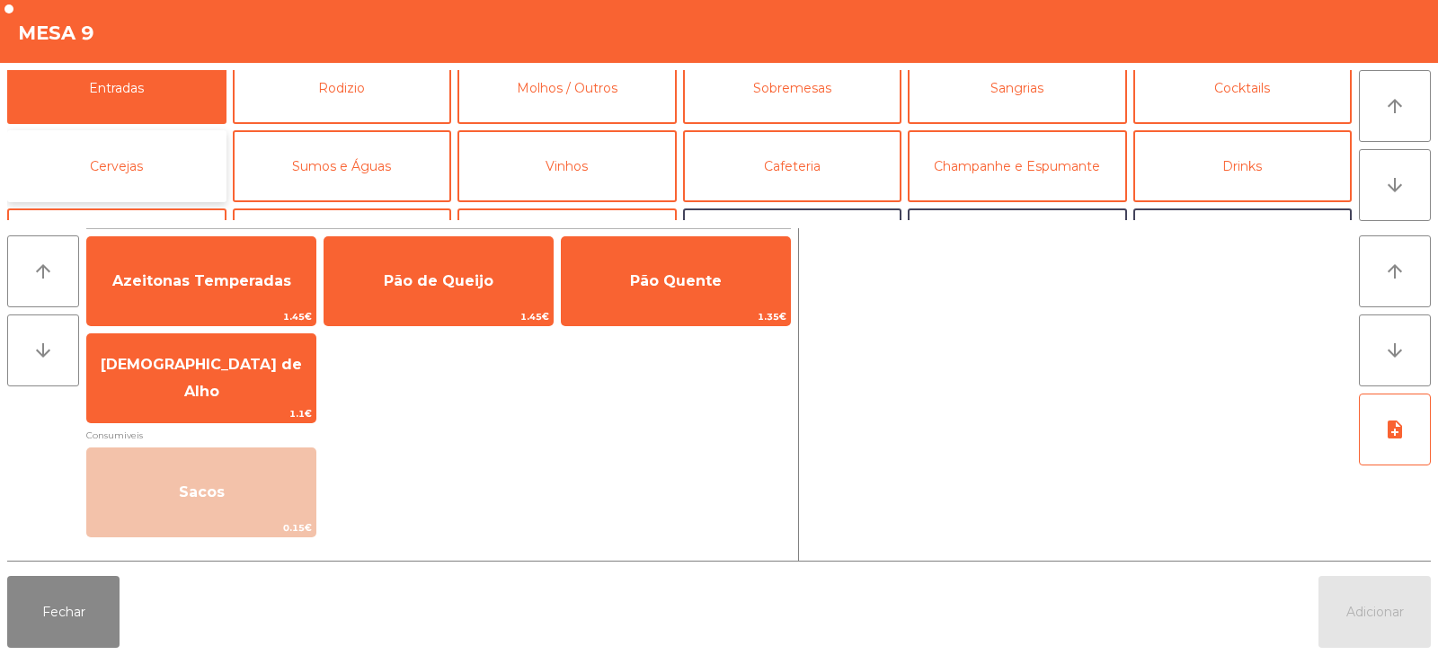
click at [152, 160] on button "Cervejas" at bounding box center [116, 166] width 219 height 72
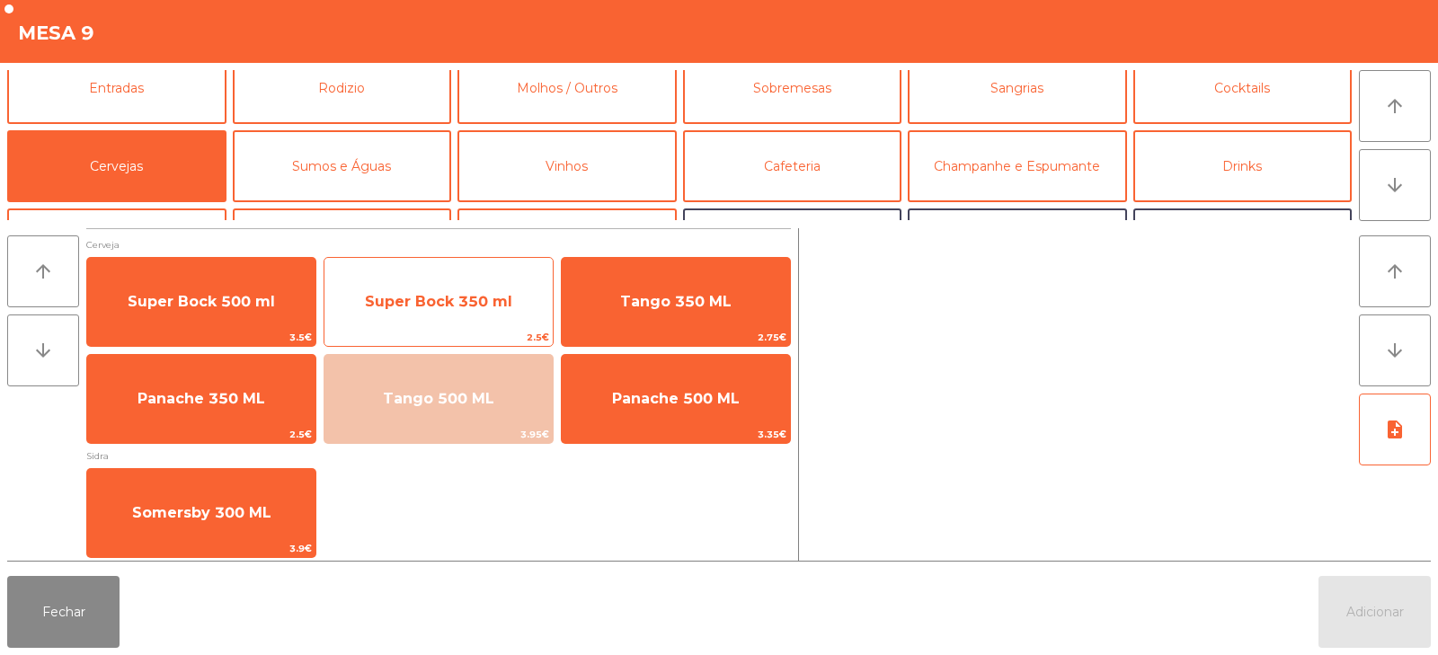
click at [432, 300] on span "Super [PERSON_NAME] 350 ml" at bounding box center [438, 301] width 147 height 17
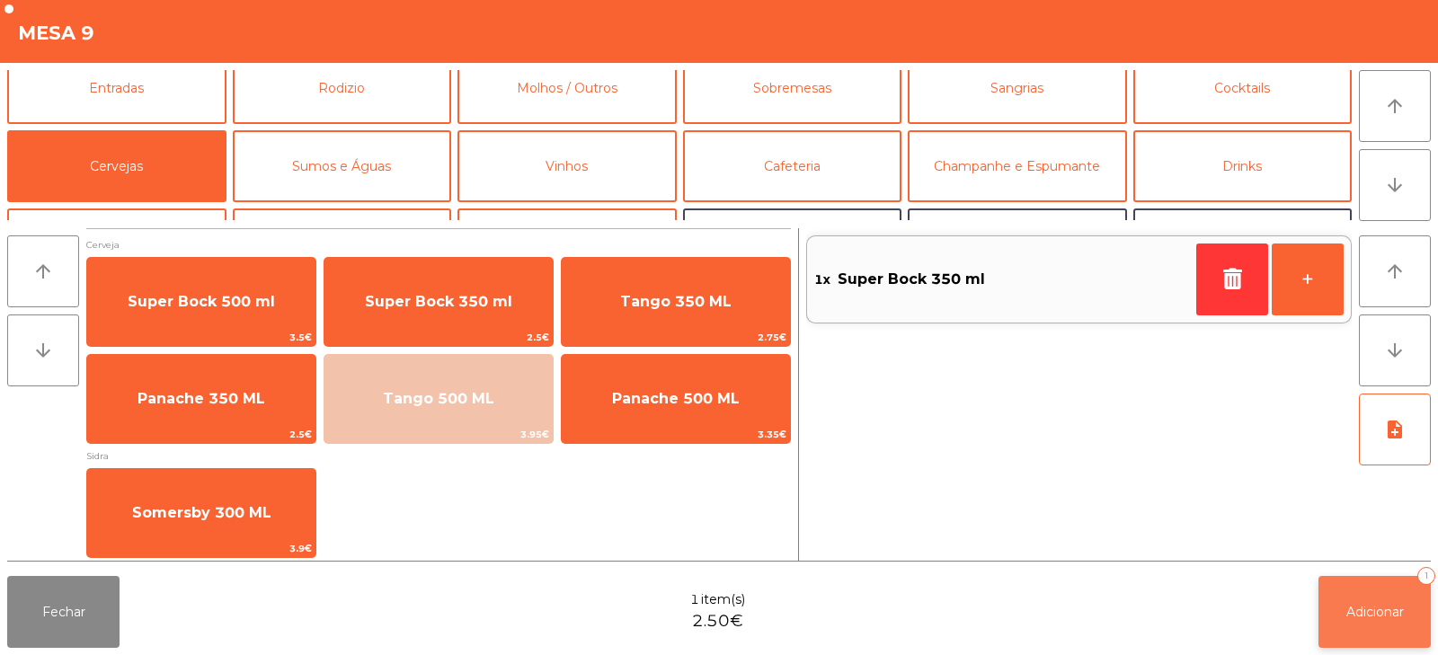
click at [1378, 623] on button "Adicionar 1" at bounding box center [1374, 612] width 112 height 72
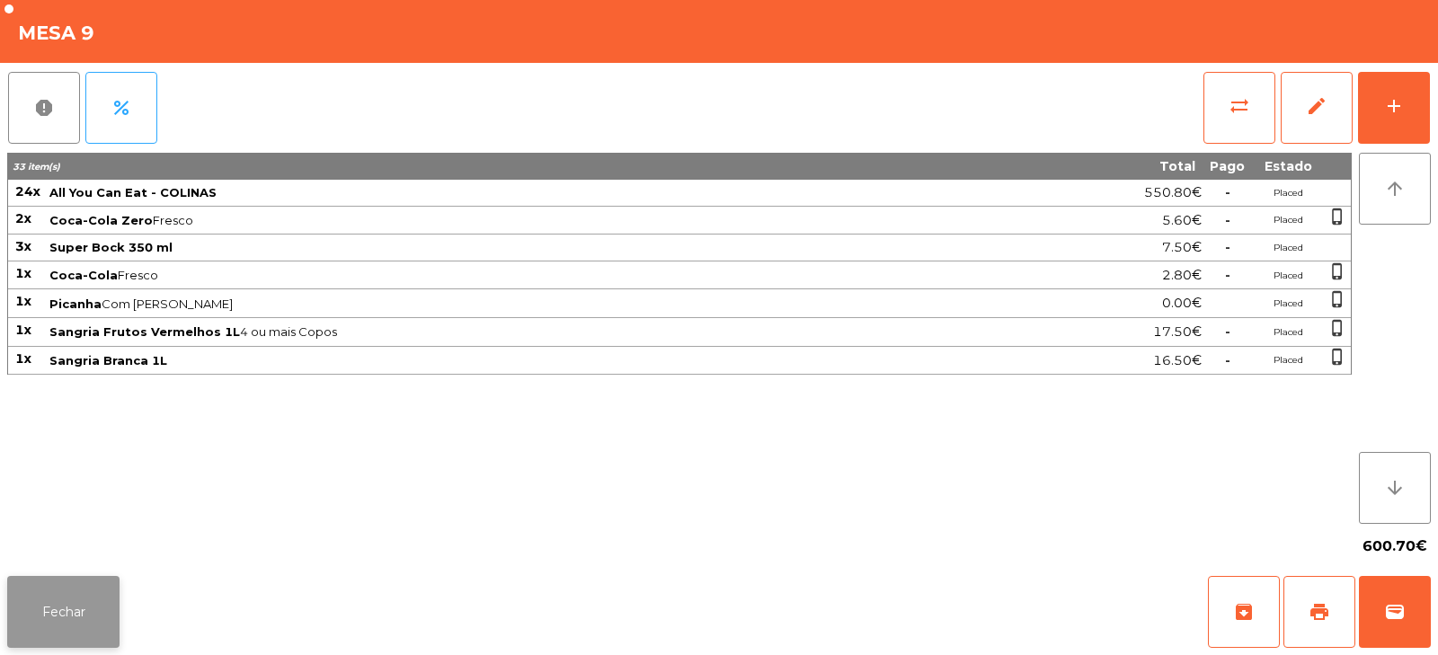
click at [33, 622] on button "Fechar" at bounding box center [63, 612] width 112 height 72
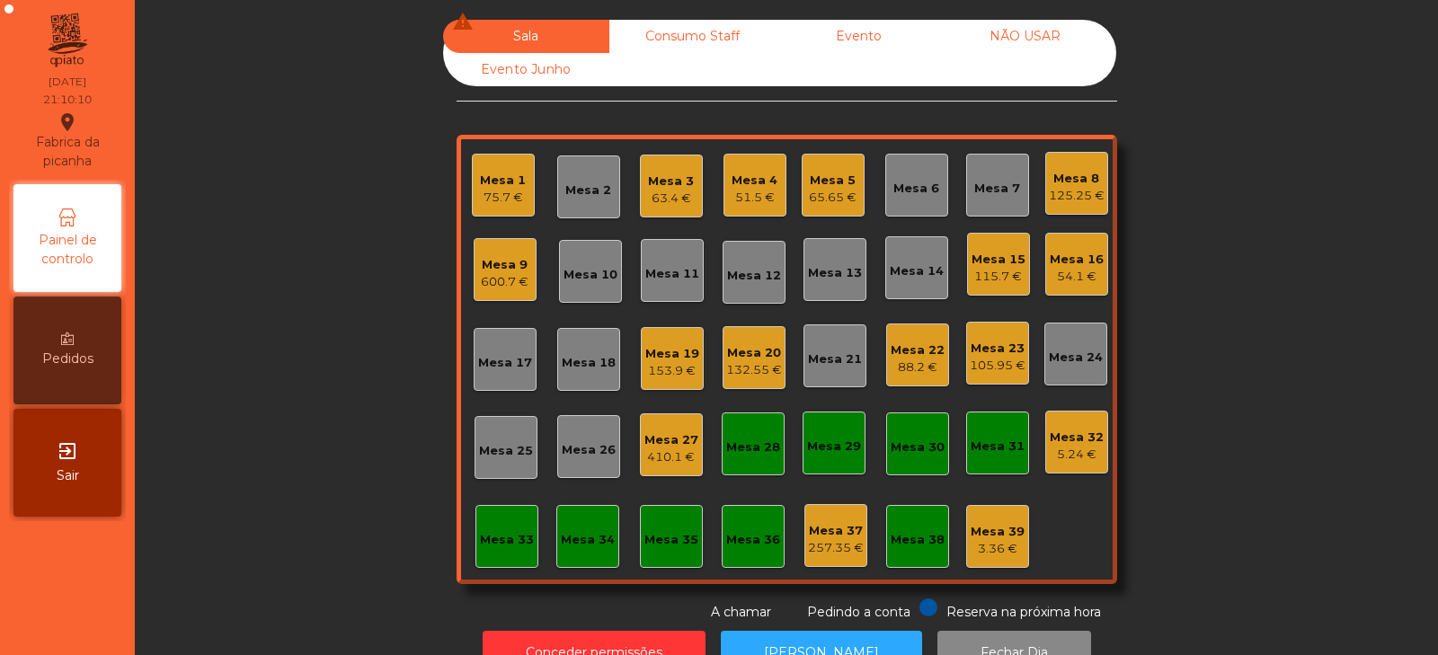
click at [1014, 246] on div "Mesa 15 115.7 €" at bounding box center [998, 264] width 54 height 42
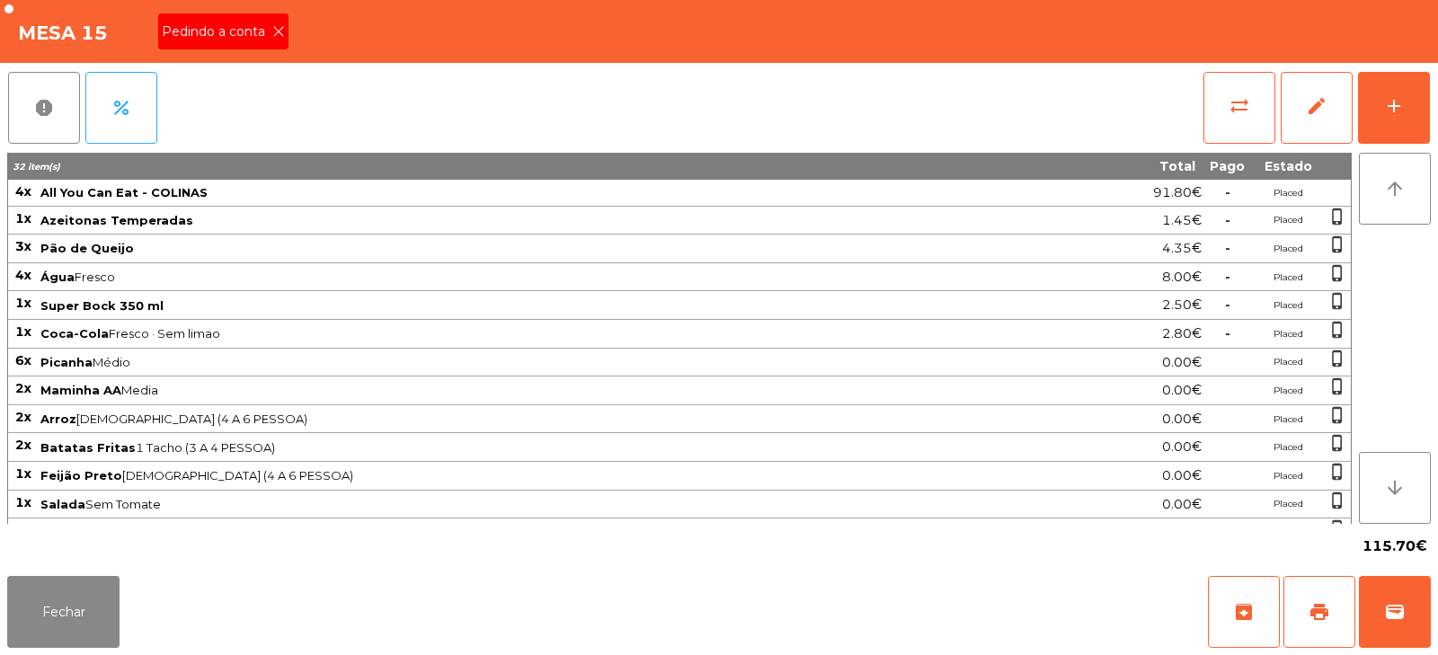
click at [279, 30] on icon at bounding box center [278, 31] width 13 height 13
click at [1308, 603] on span "print" at bounding box center [1319, 612] width 22 height 22
click at [1235, 108] on span "sync_alt" at bounding box center [1239, 106] width 22 height 22
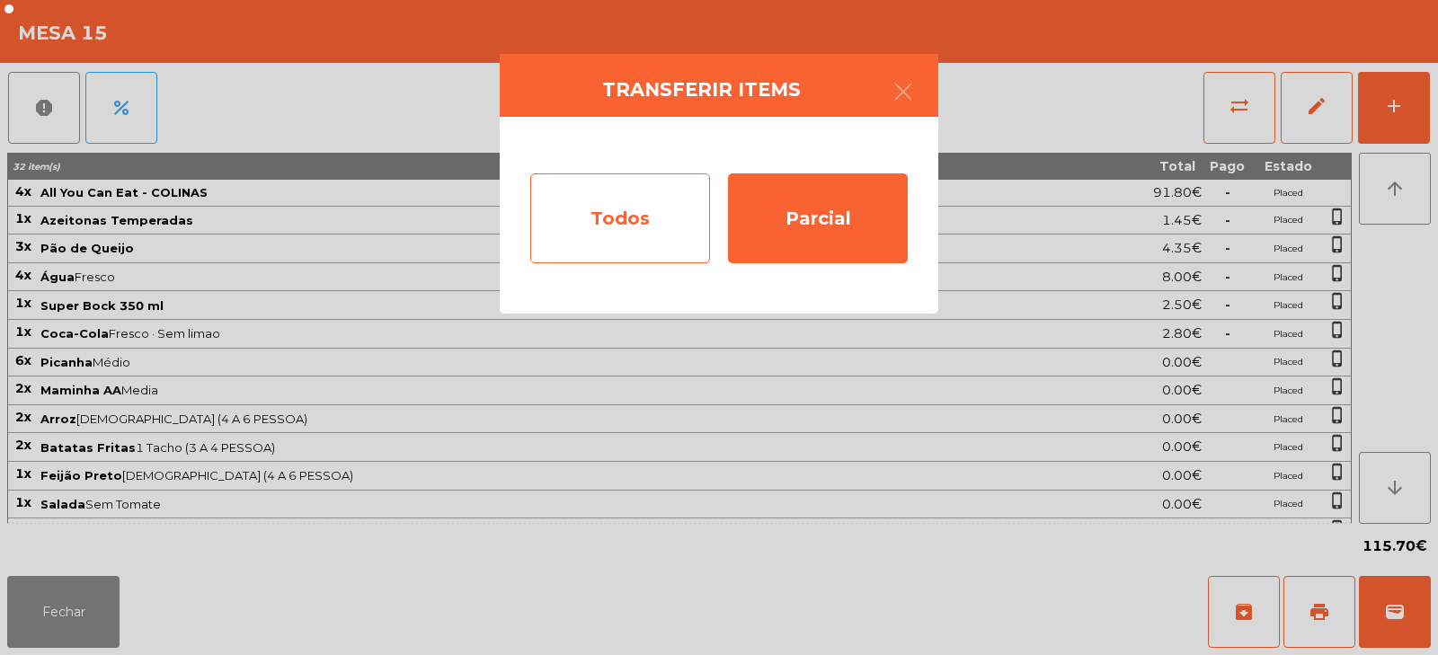
click at [622, 214] on div "Todos" at bounding box center [620, 218] width 180 height 90
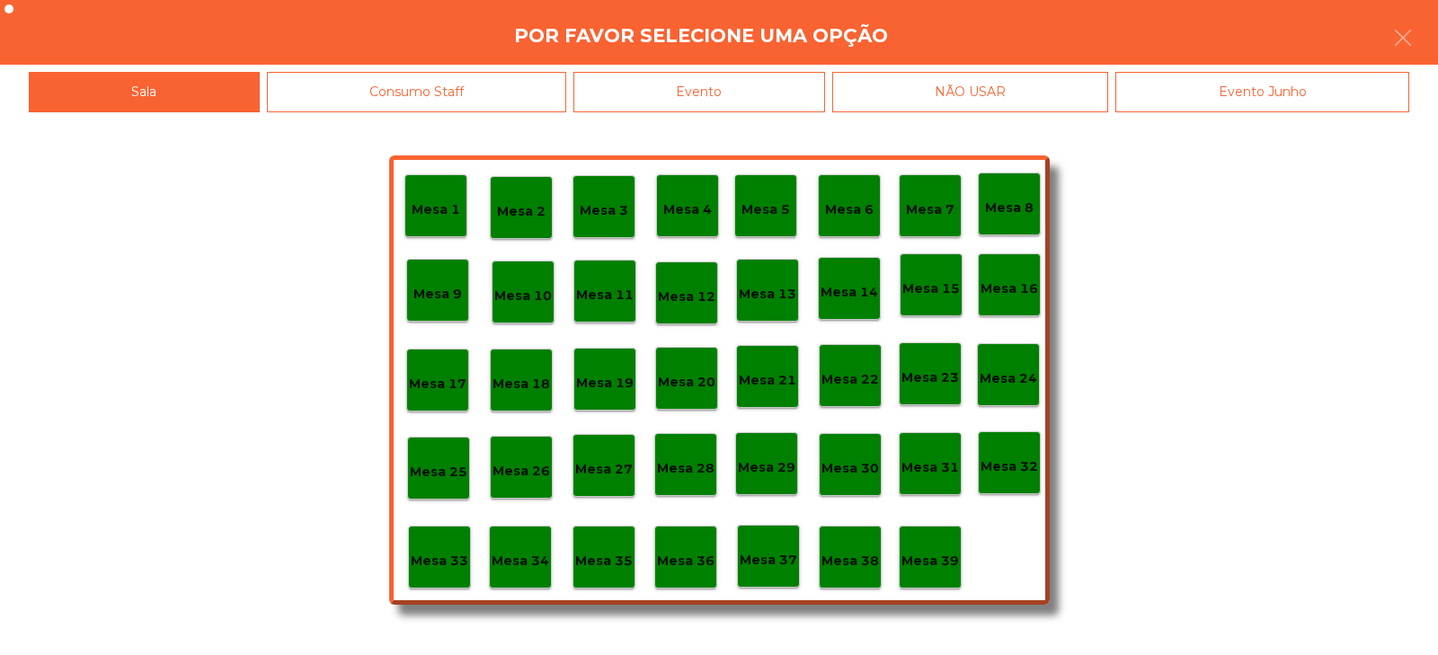
click at [744, 80] on div "Evento" at bounding box center [699, 92] width 252 height 40
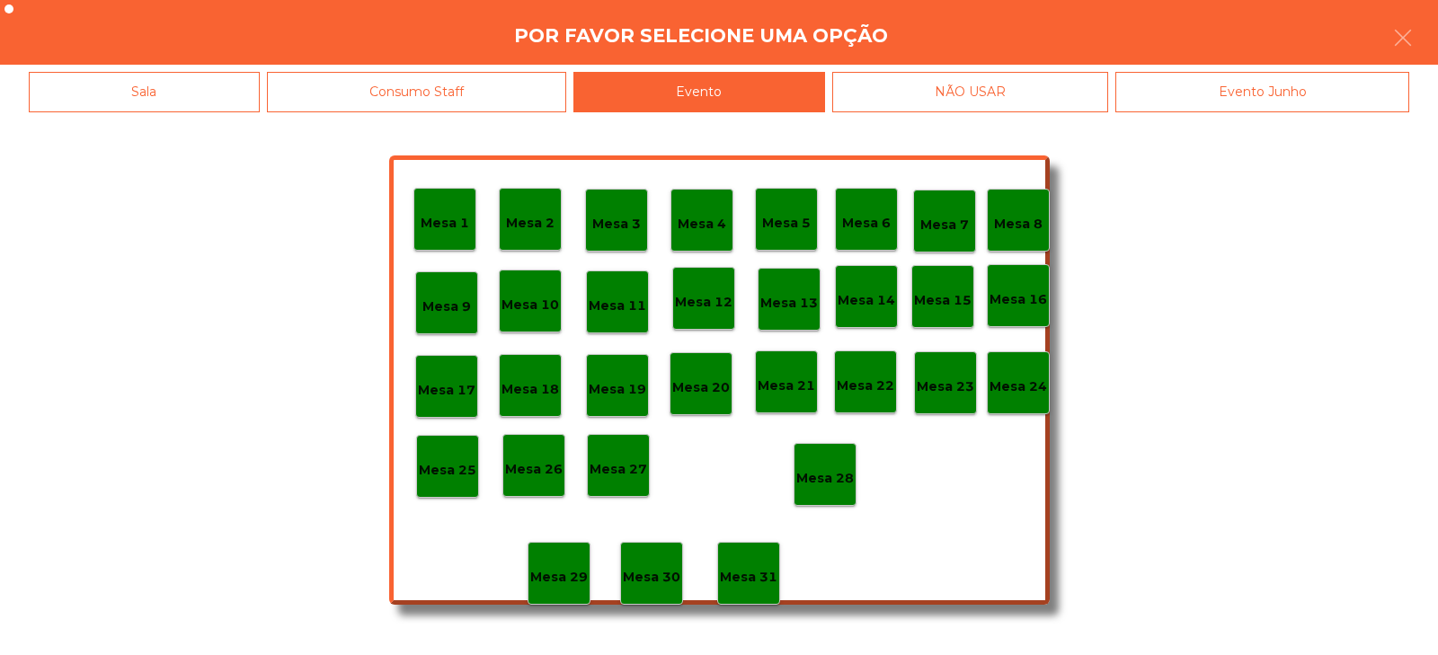
click at [824, 473] on p "Mesa 28" at bounding box center [825, 478] width 58 height 21
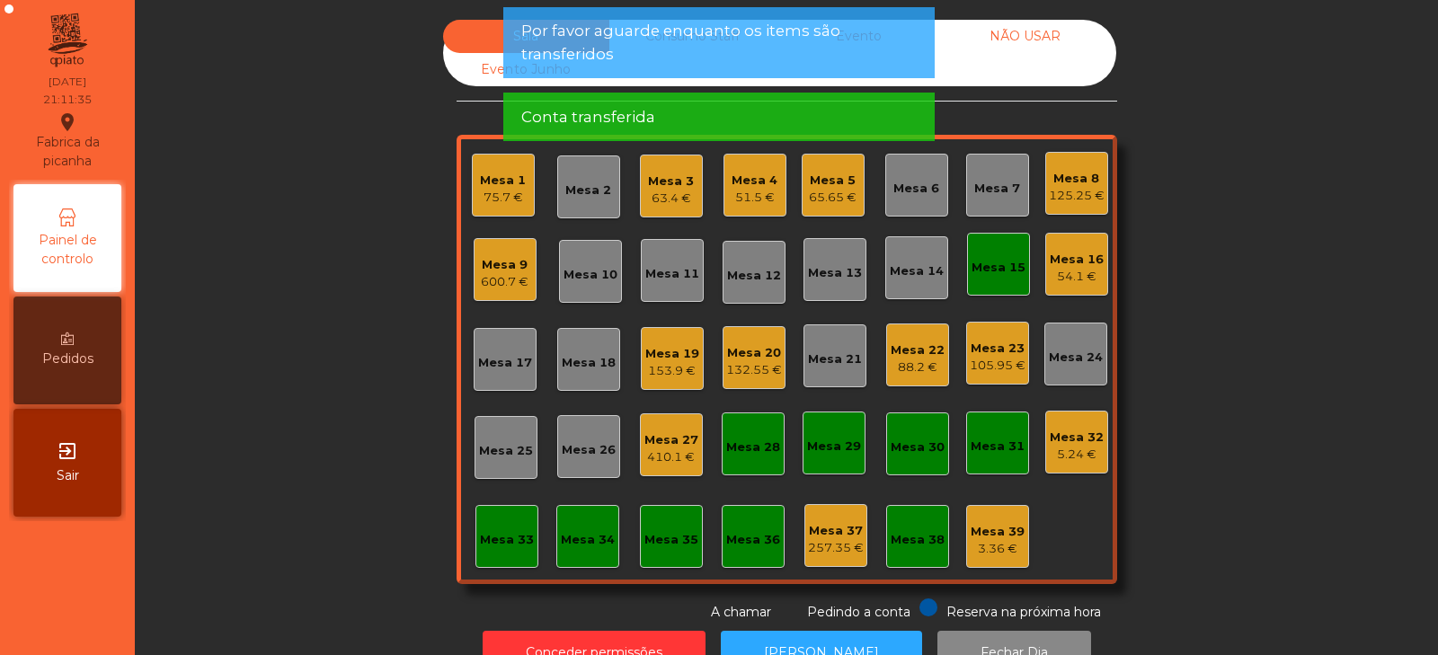
click at [999, 273] on div "Mesa 15" at bounding box center [998, 268] width 54 height 18
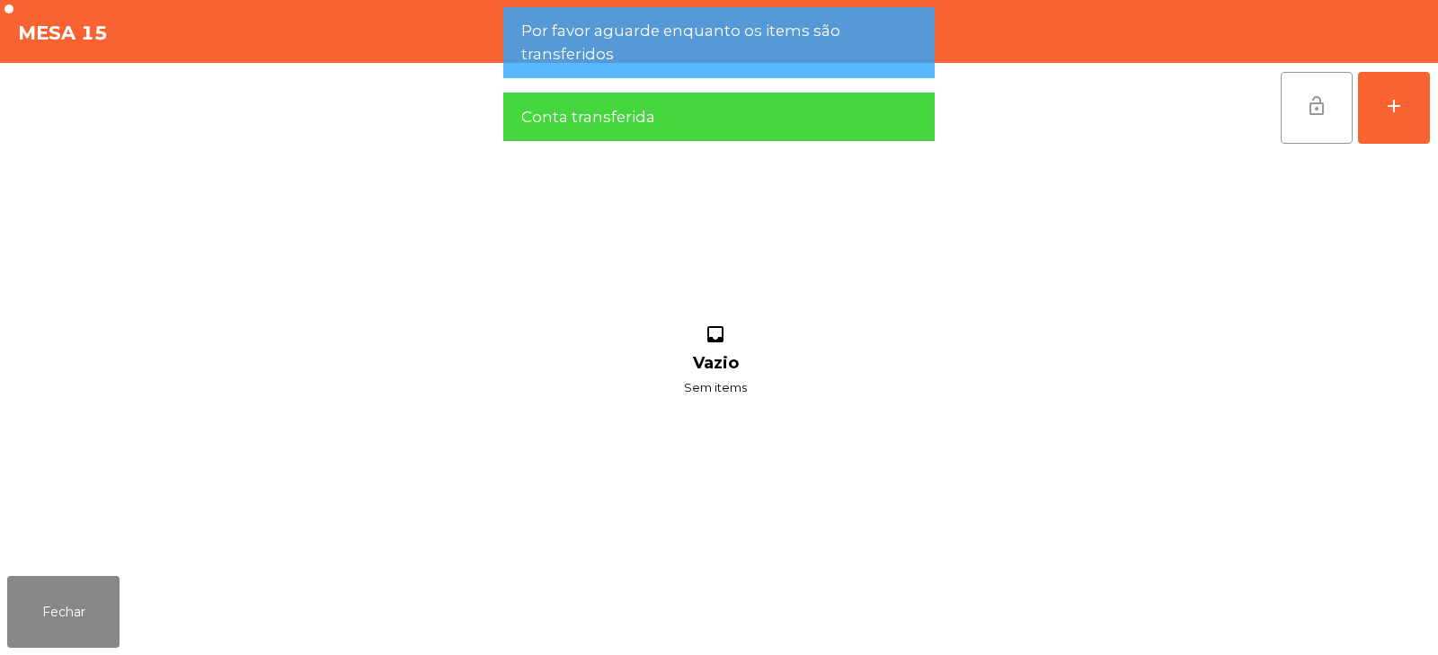
click at [1320, 93] on button "lock_open" at bounding box center [1316, 108] width 72 height 72
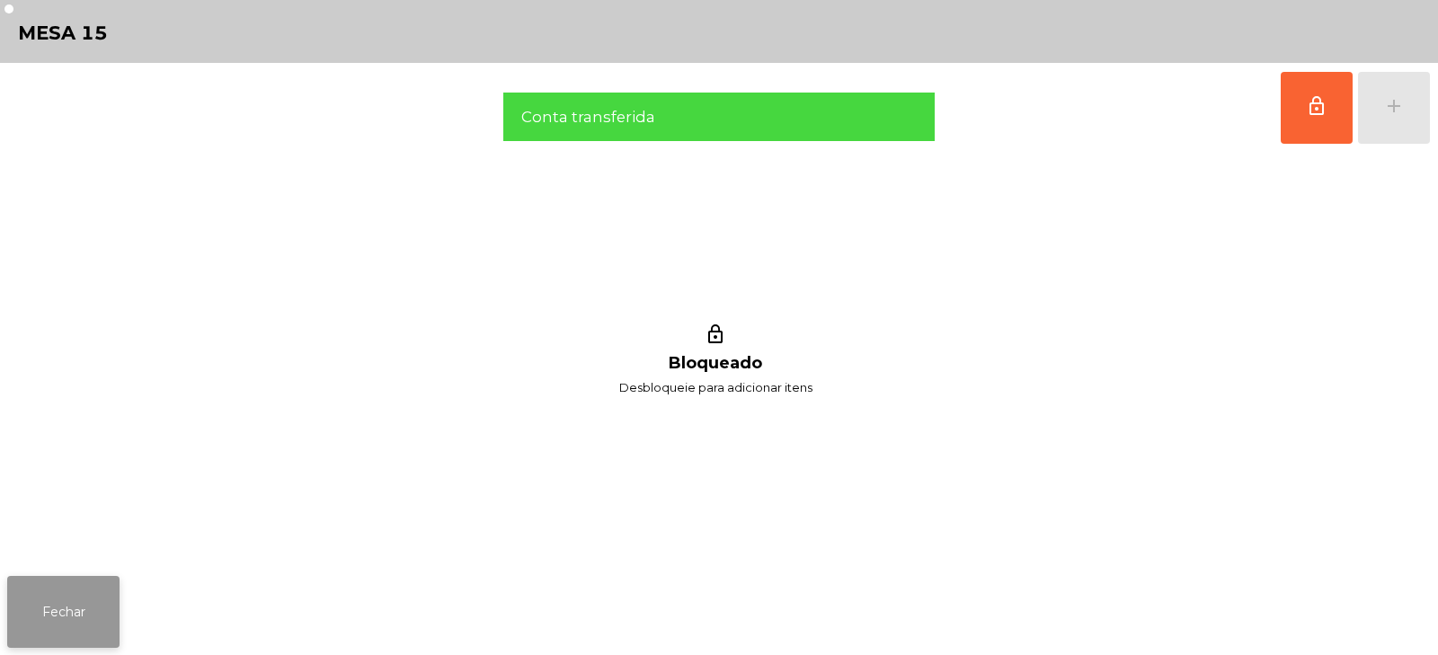
click at [79, 622] on button "Fechar" at bounding box center [63, 612] width 112 height 72
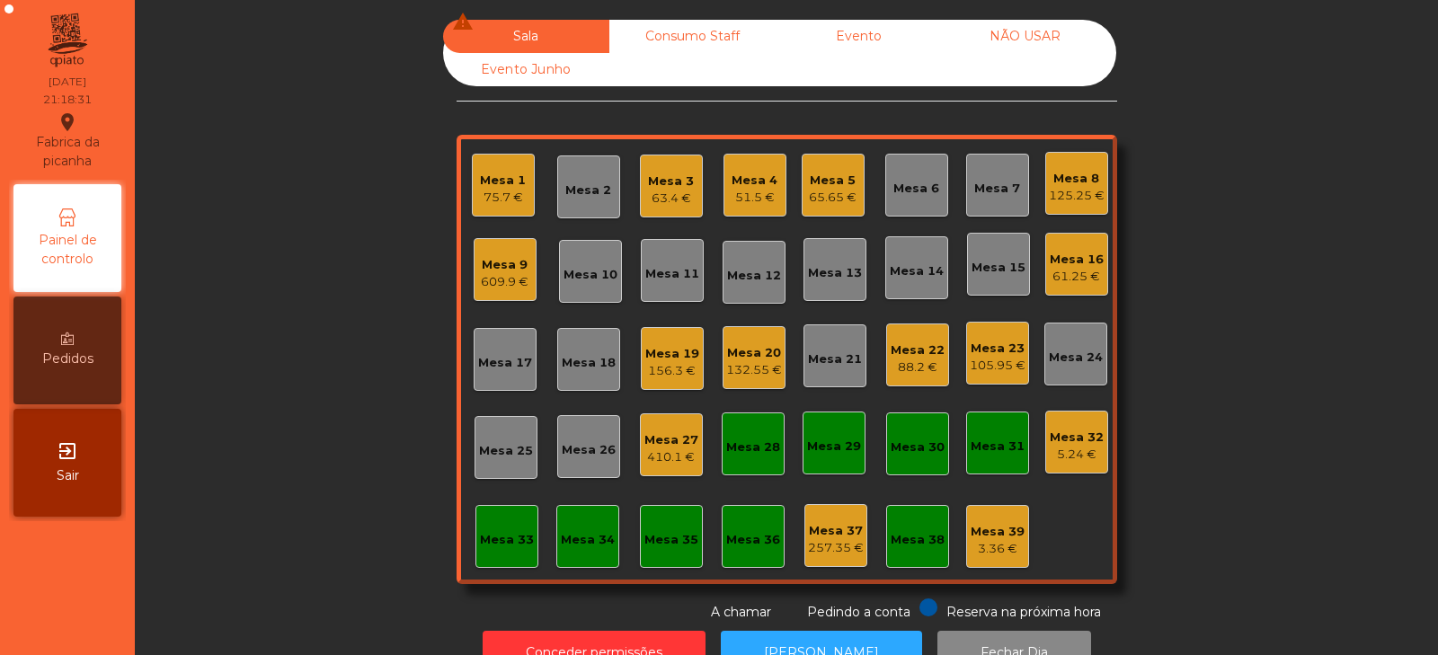
click at [494, 277] on div "609.9 €" at bounding box center [505, 282] width 48 height 18
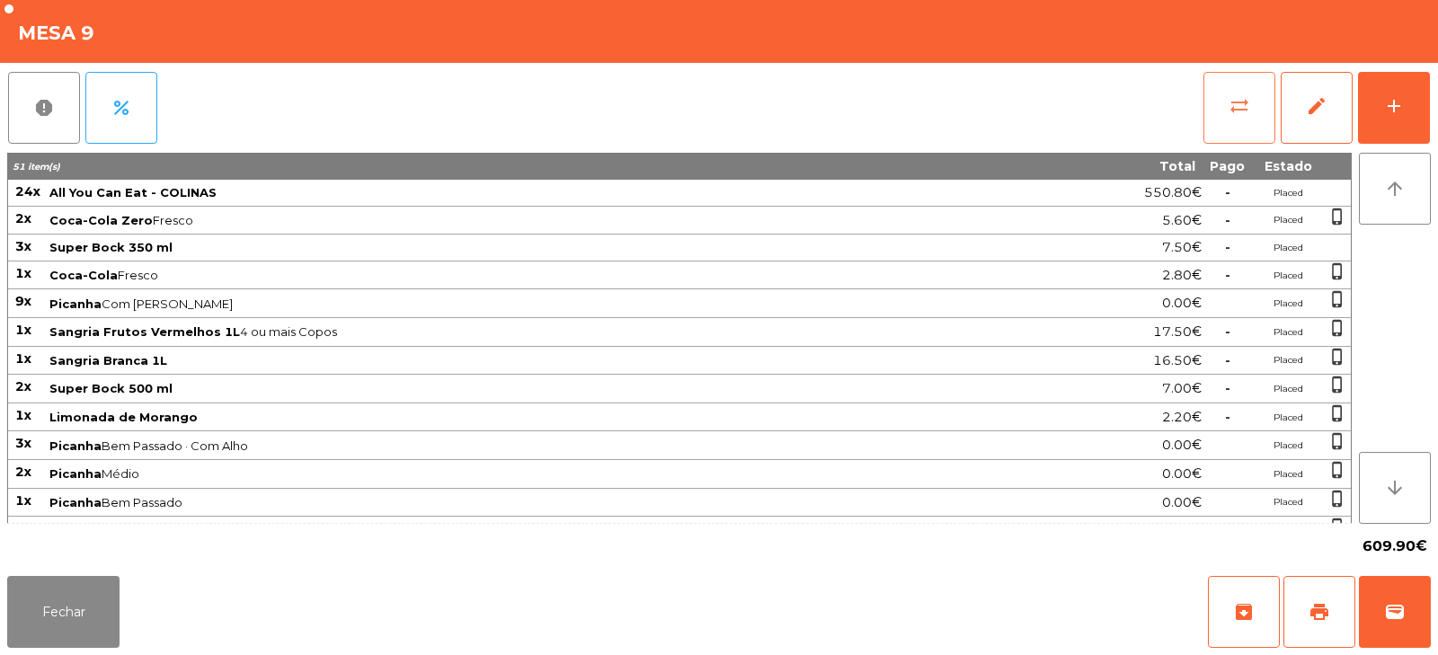
click at [1239, 117] on button "sync_alt" at bounding box center [1239, 108] width 72 height 72
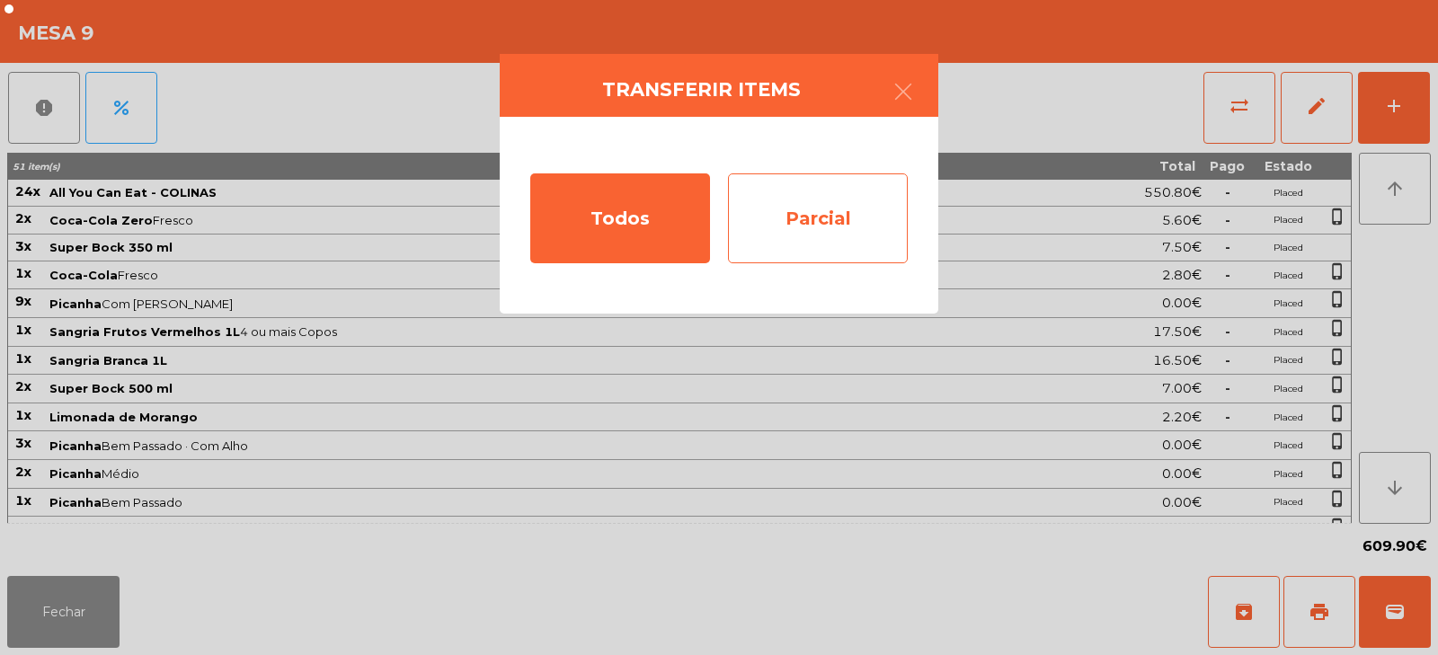
click at [783, 212] on div "Parcial" at bounding box center [818, 218] width 180 height 90
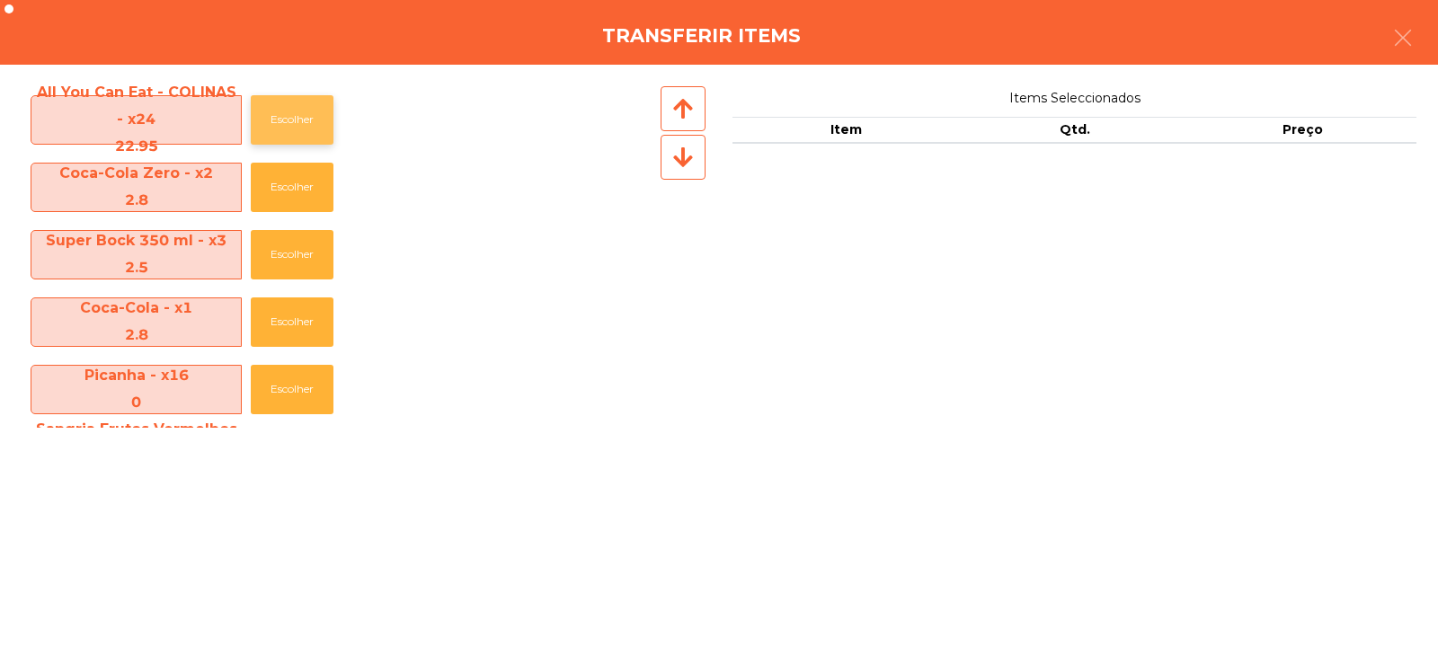
click at [300, 120] on button "Escolher" at bounding box center [292, 119] width 83 height 49
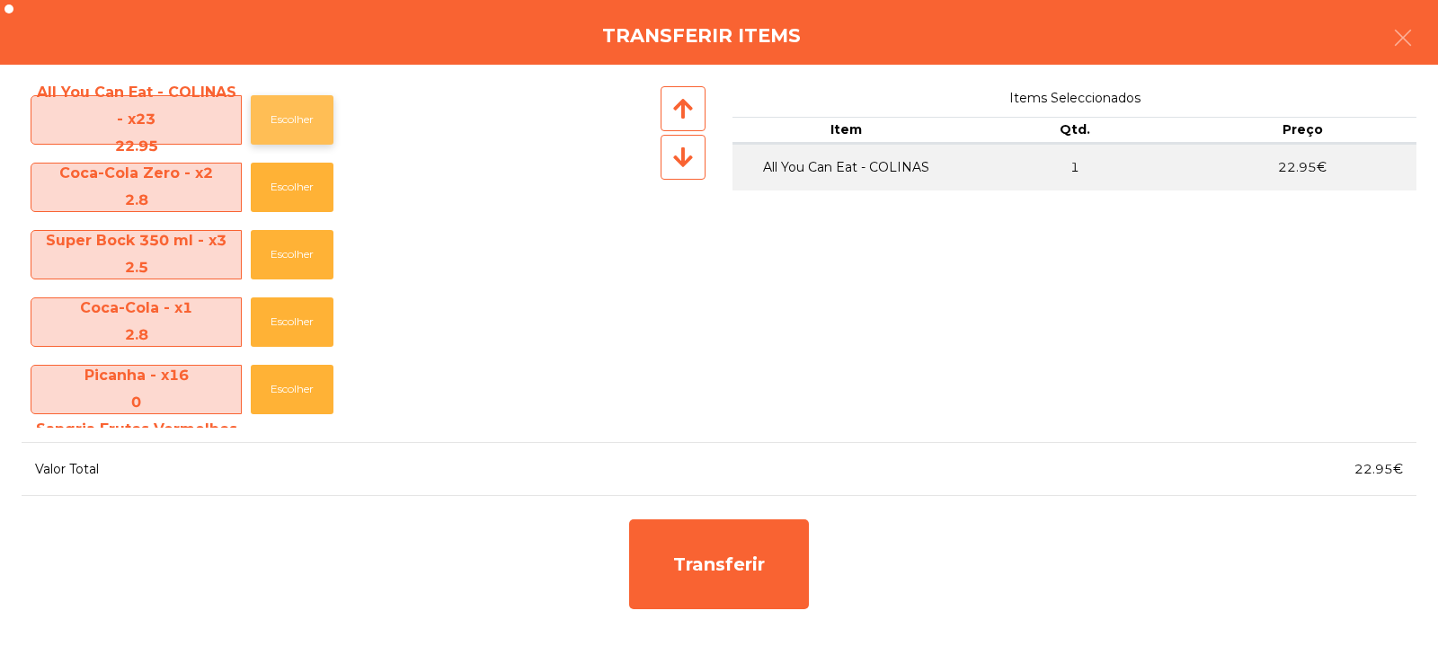
click at [312, 128] on button "Escolher" at bounding box center [292, 119] width 83 height 49
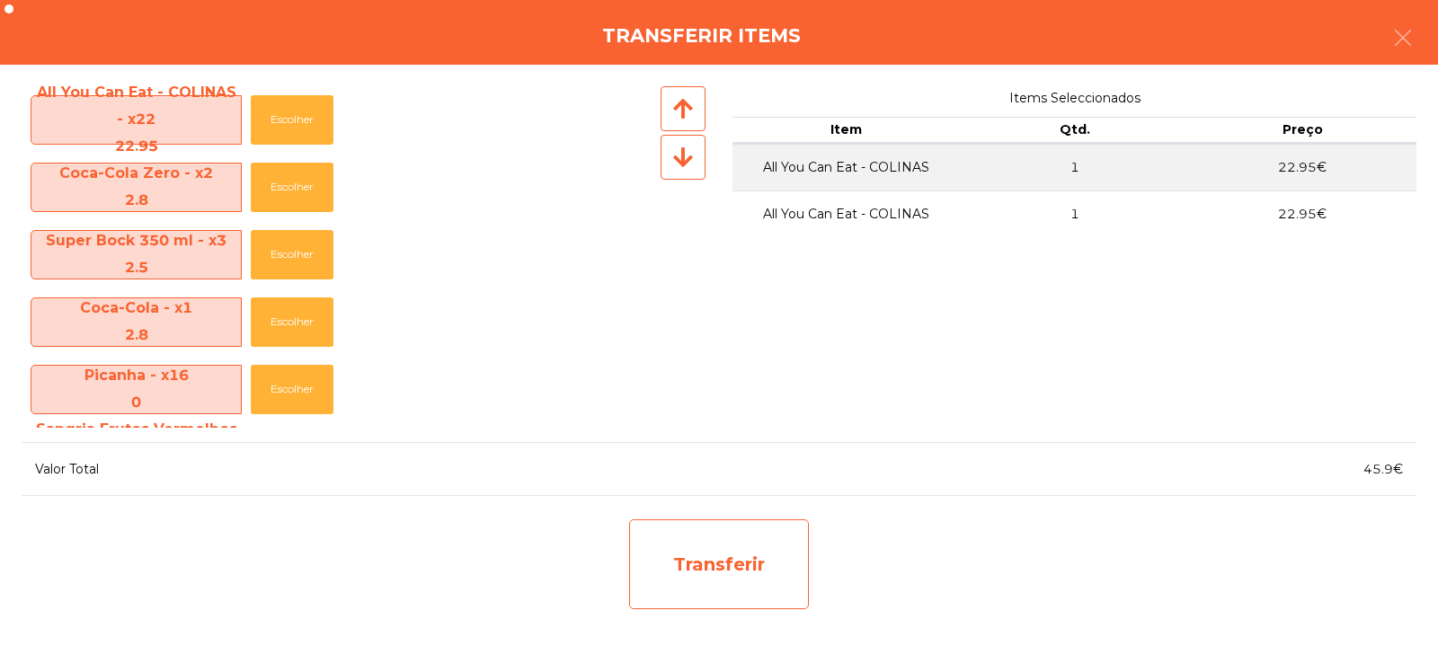
click at [718, 558] on div "Transferir" at bounding box center [719, 564] width 180 height 90
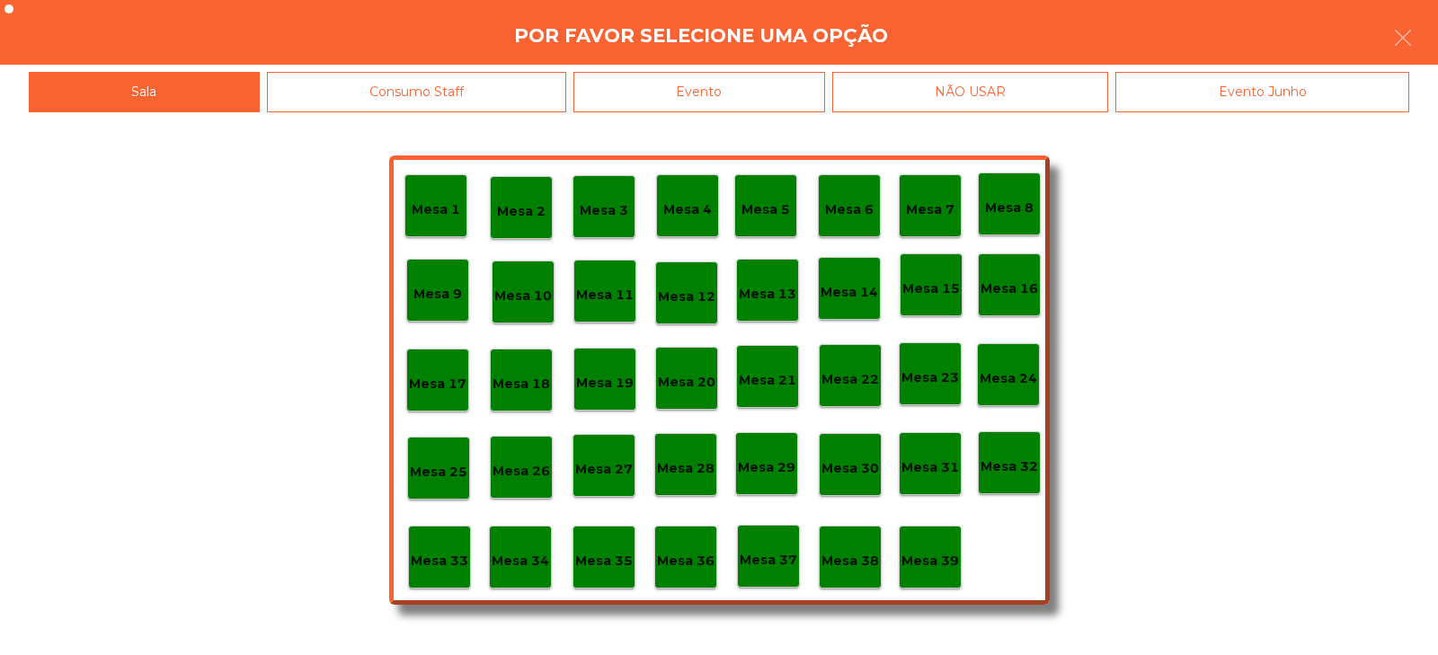
click at [783, 551] on p "Mesa 37" at bounding box center [768, 560] width 58 height 21
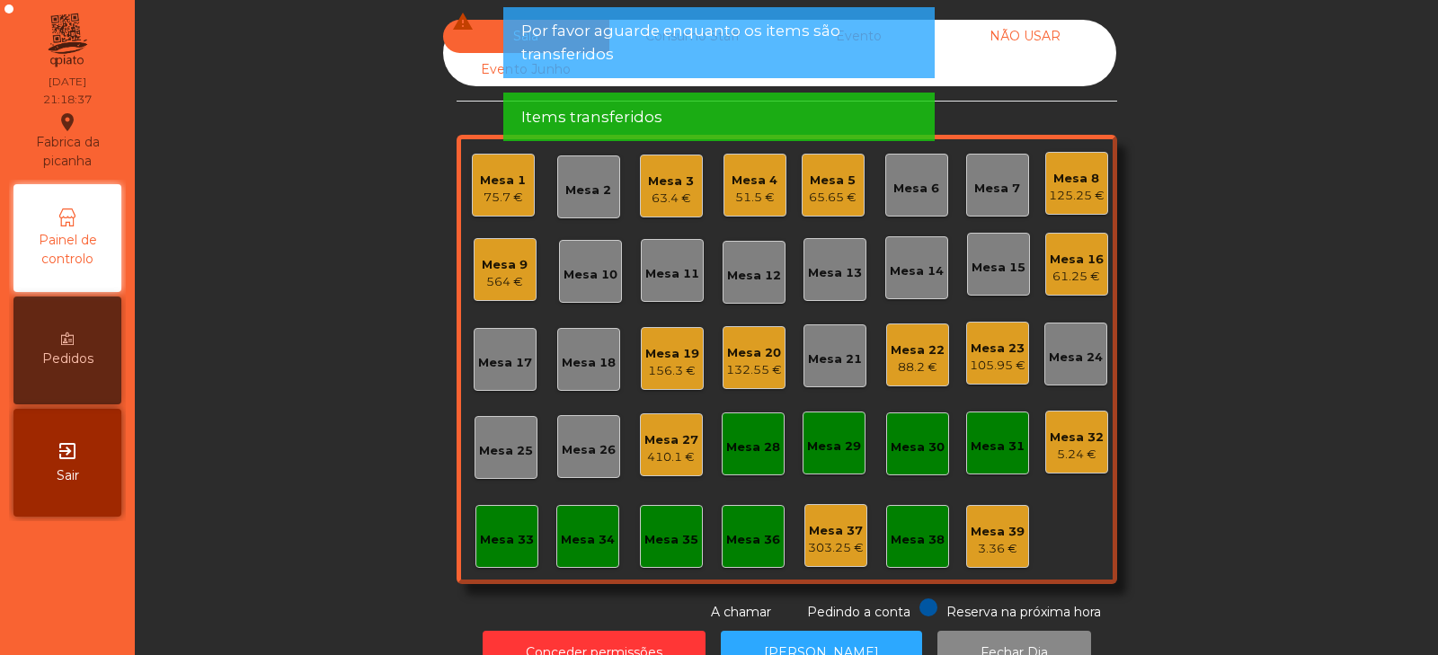
click at [598, 279] on div "Mesa 10" at bounding box center [590, 275] width 54 height 18
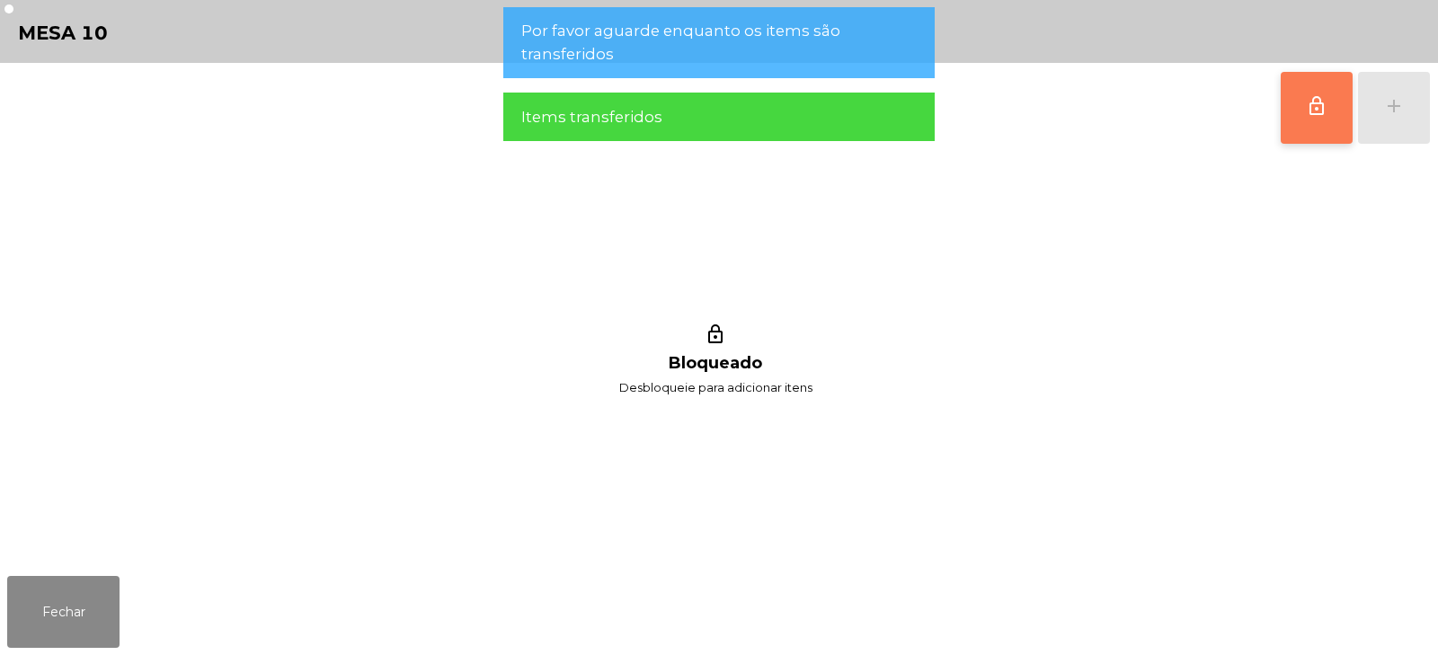
click at [1305, 112] on button "lock_outline" at bounding box center [1316, 108] width 72 height 72
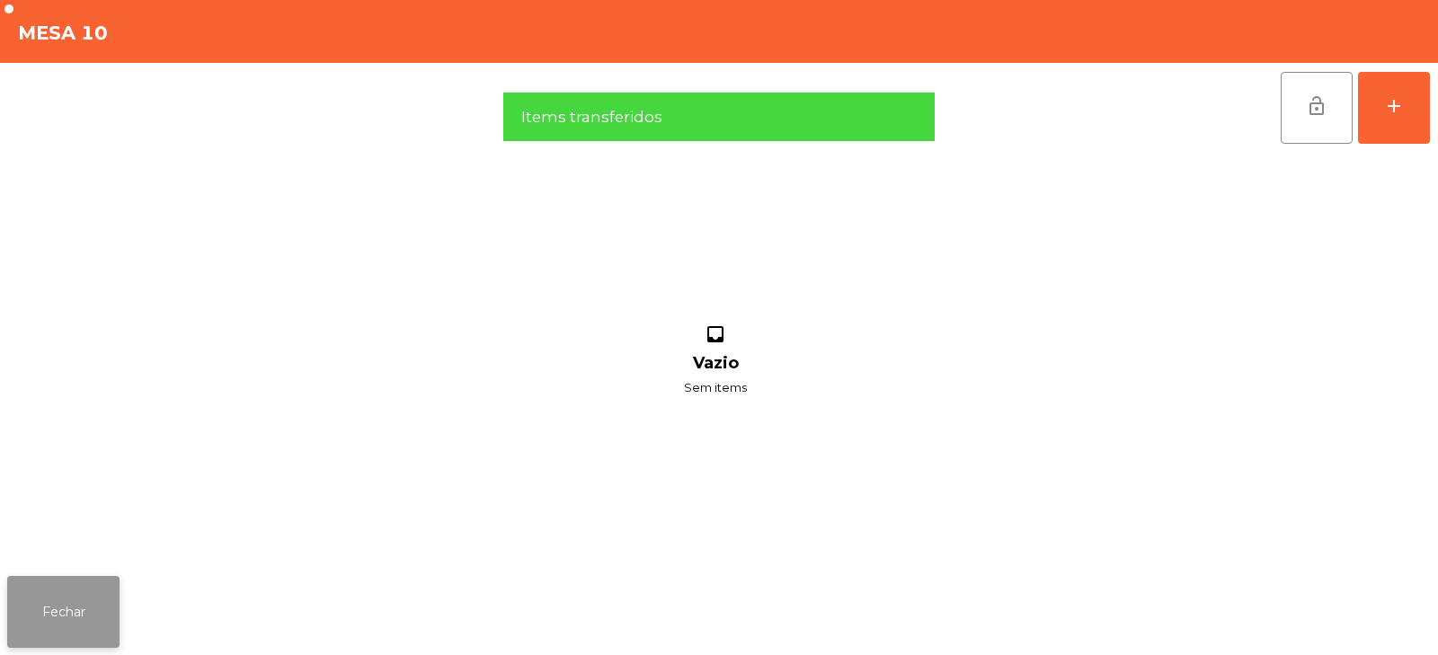
click at [93, 625] on button "Fechar" at bounding box center [63, 612] width 112 height 72
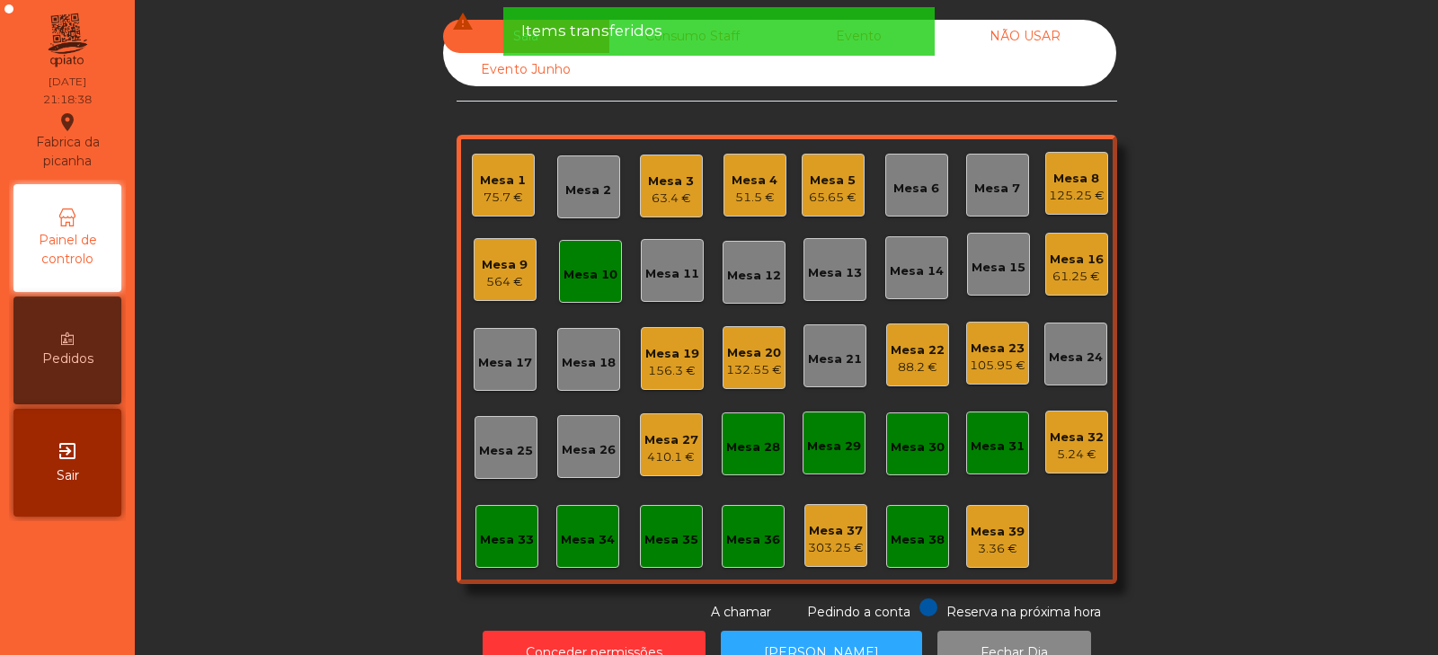
click at [490, 277] on div "564 €" at bounding box center [505, 282] width 46 height 18
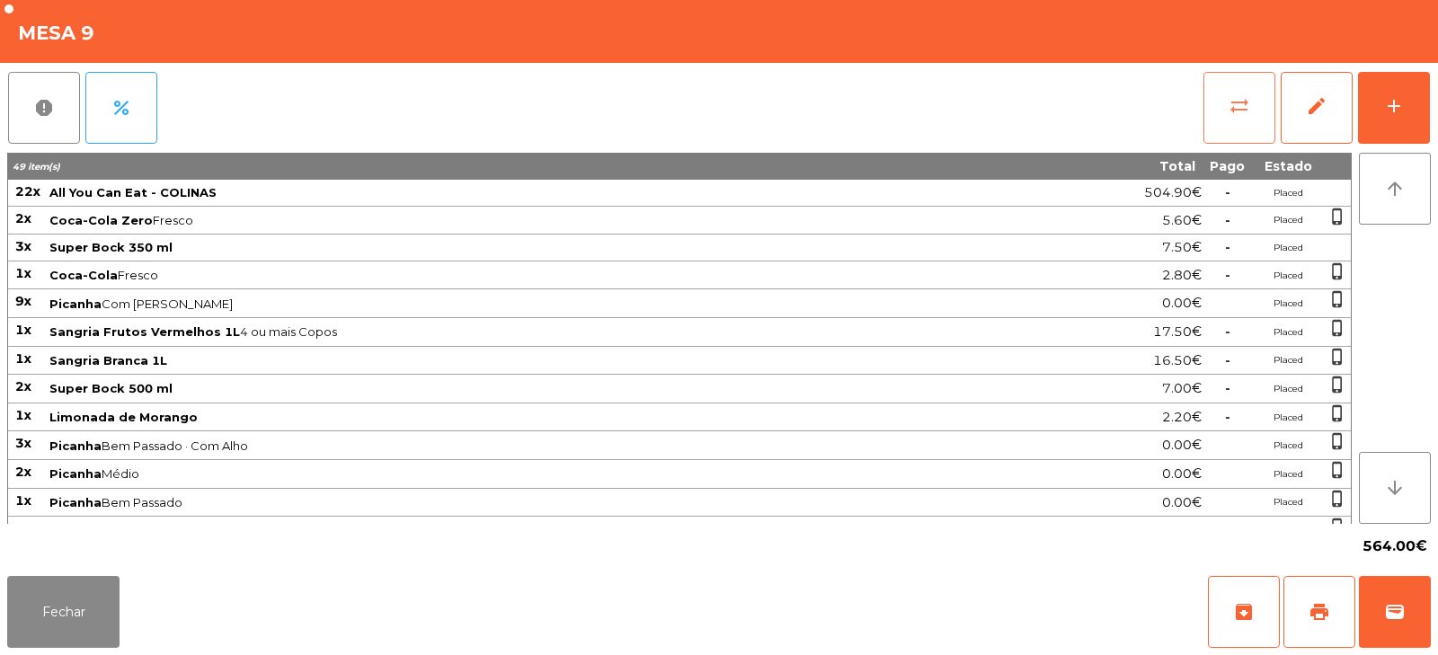
click at [1245, 102] on span "sync_alt" at bounding box center [1239, 106] width 22 height 22
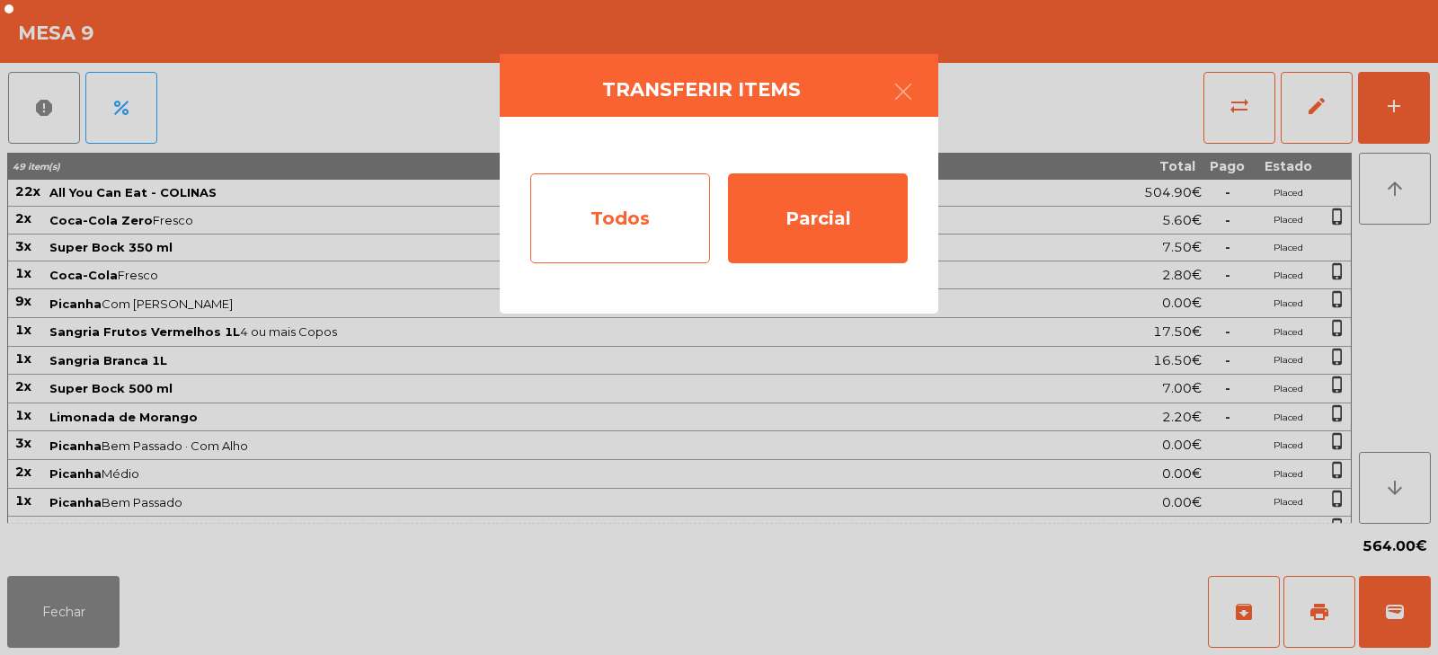
click at [624, 203] on div "Todos" at bounding box center [620, 218] width 180 height 90
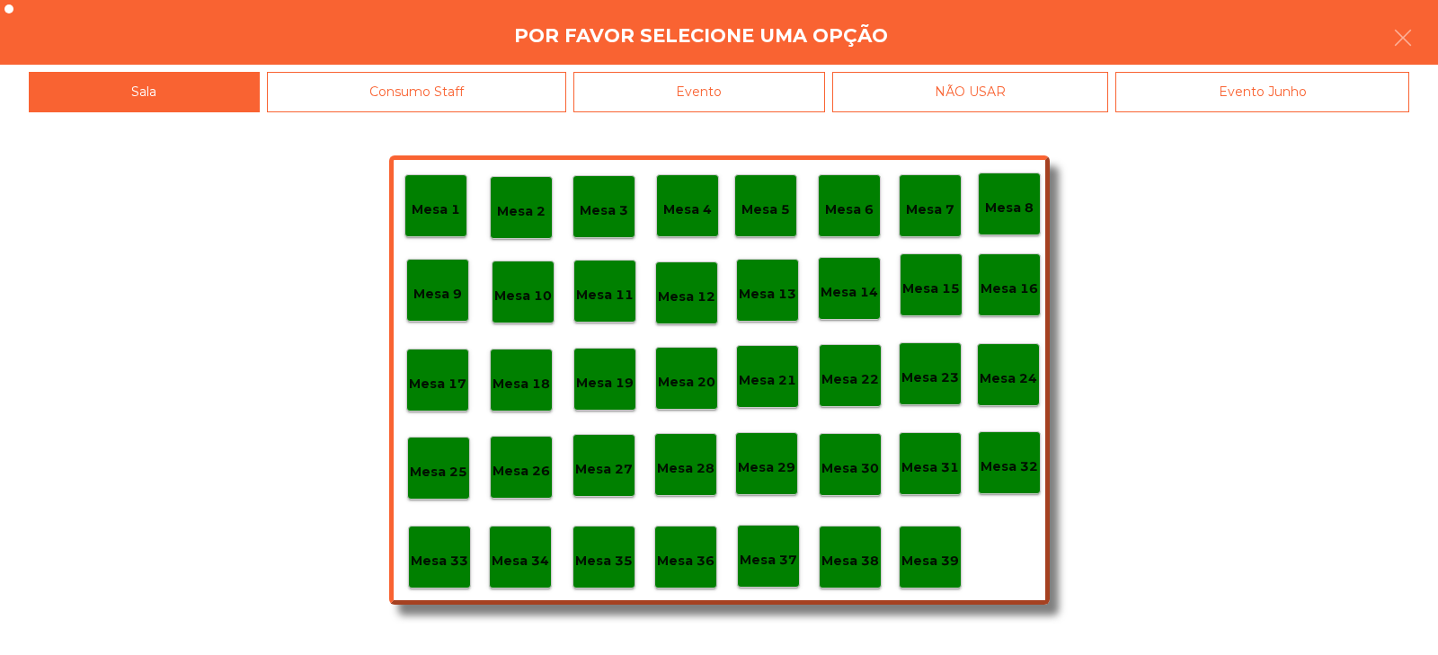
click at [523, 294] on p "Mesa 10" at bounding box center [523, 296] width 58 height 21
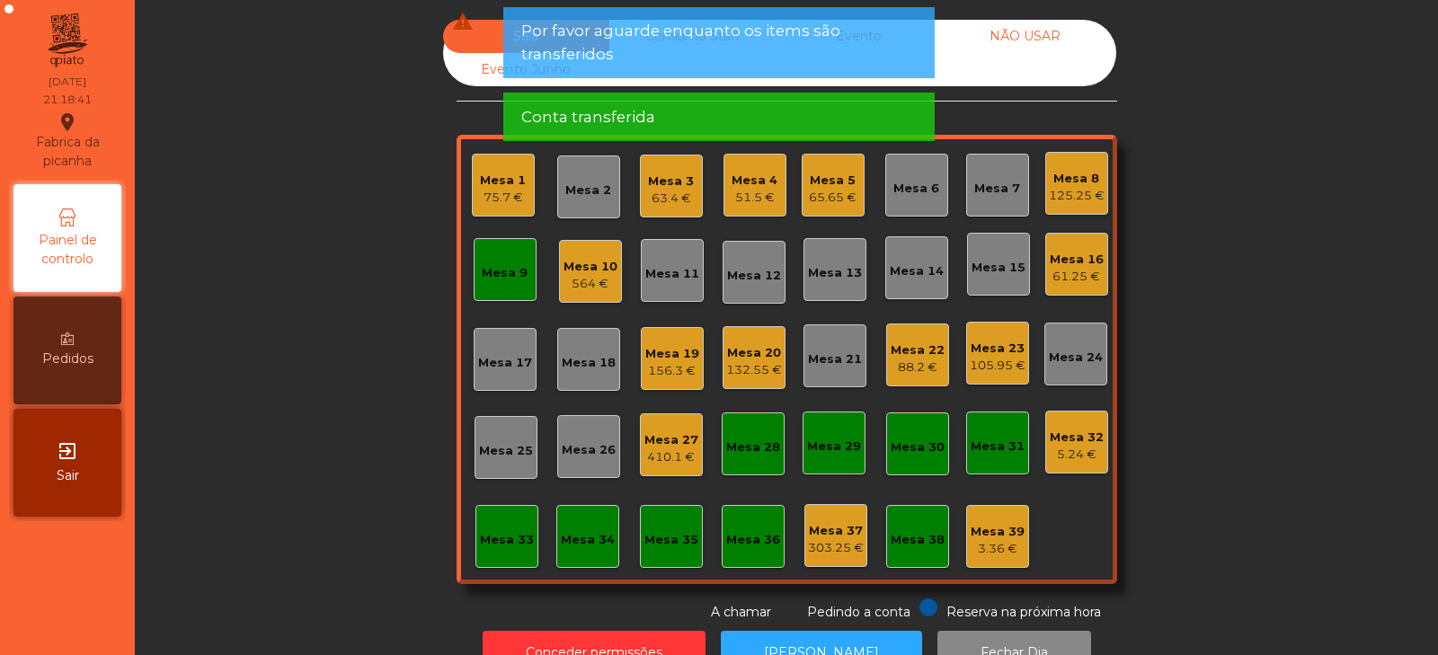
click at [500, 277] on div "Mesa 9" at bounding box center [505, 273] width 46 height 18
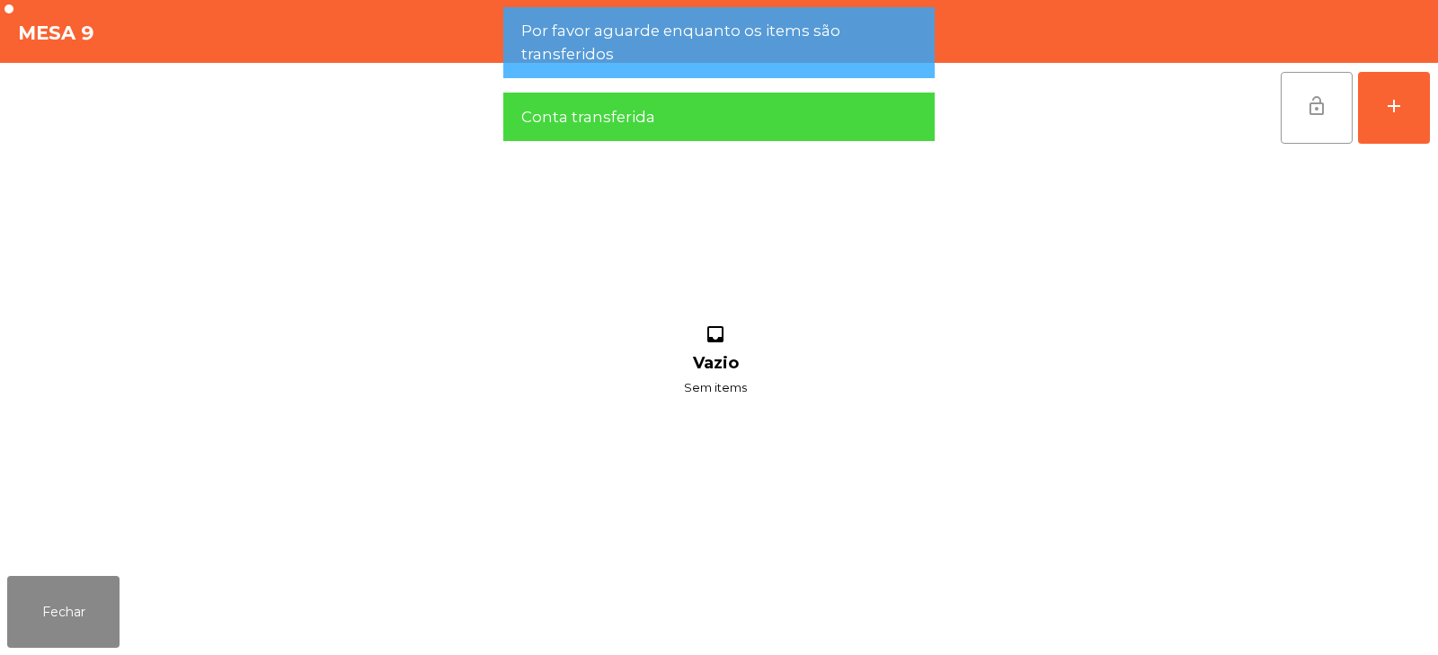
click at [1321, 110] on span "lock_open" at bounding box center [1317, 106] width 22 height 22
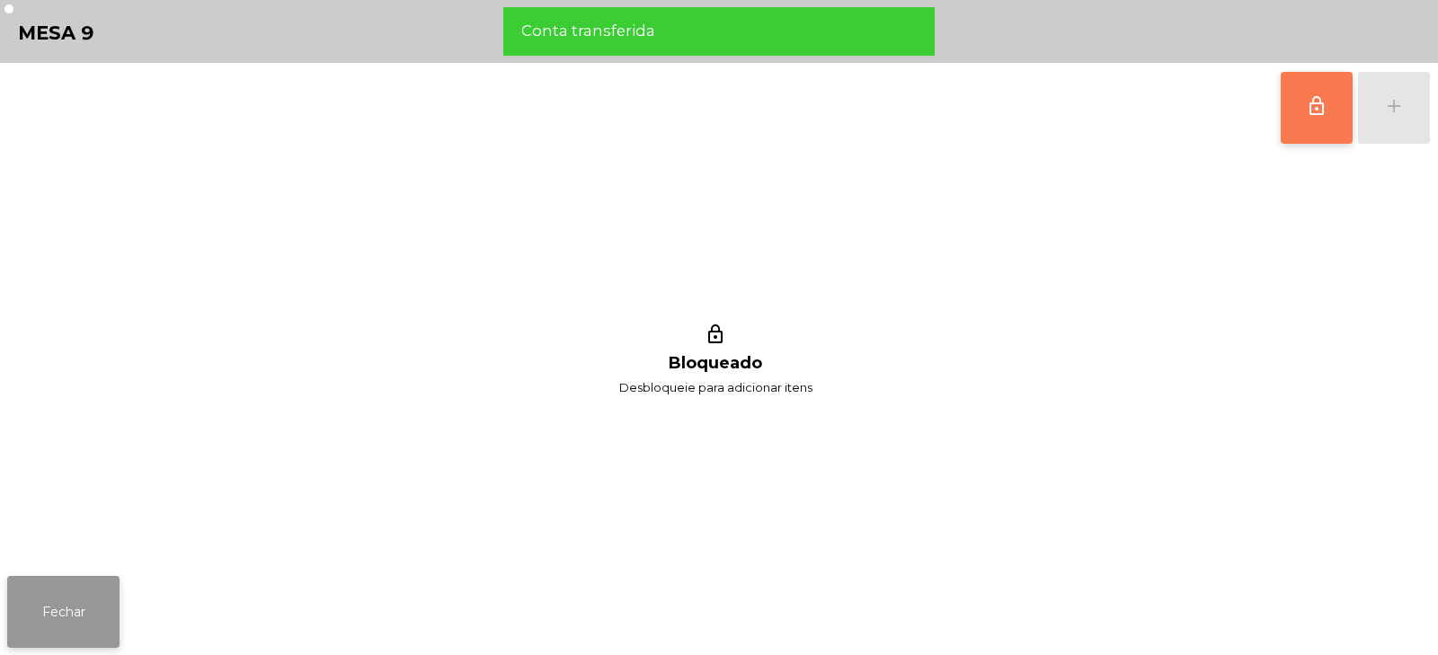
click at [77, 607] on button "Fechar" at bounding box center [63, 612] width 112 height 72
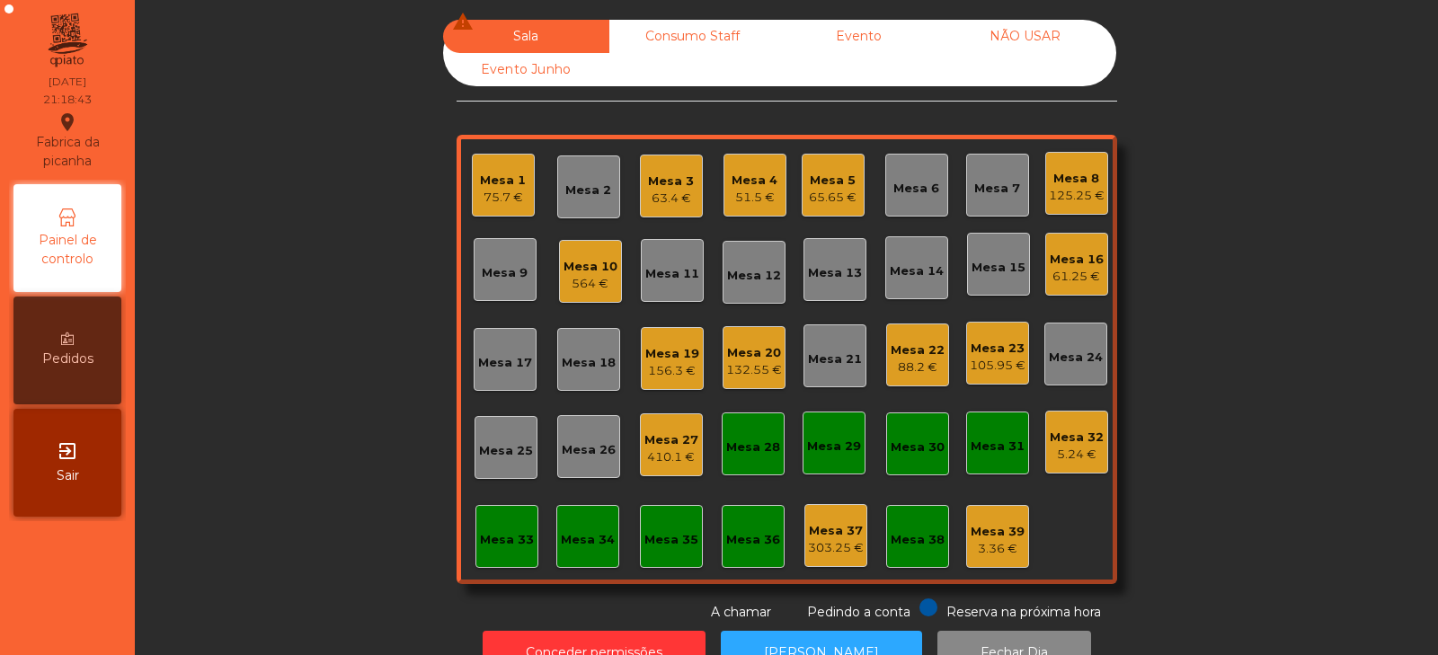
click at [650, 367] on div "156.3 €" at bounding box center [672, 371] width 54 height 18
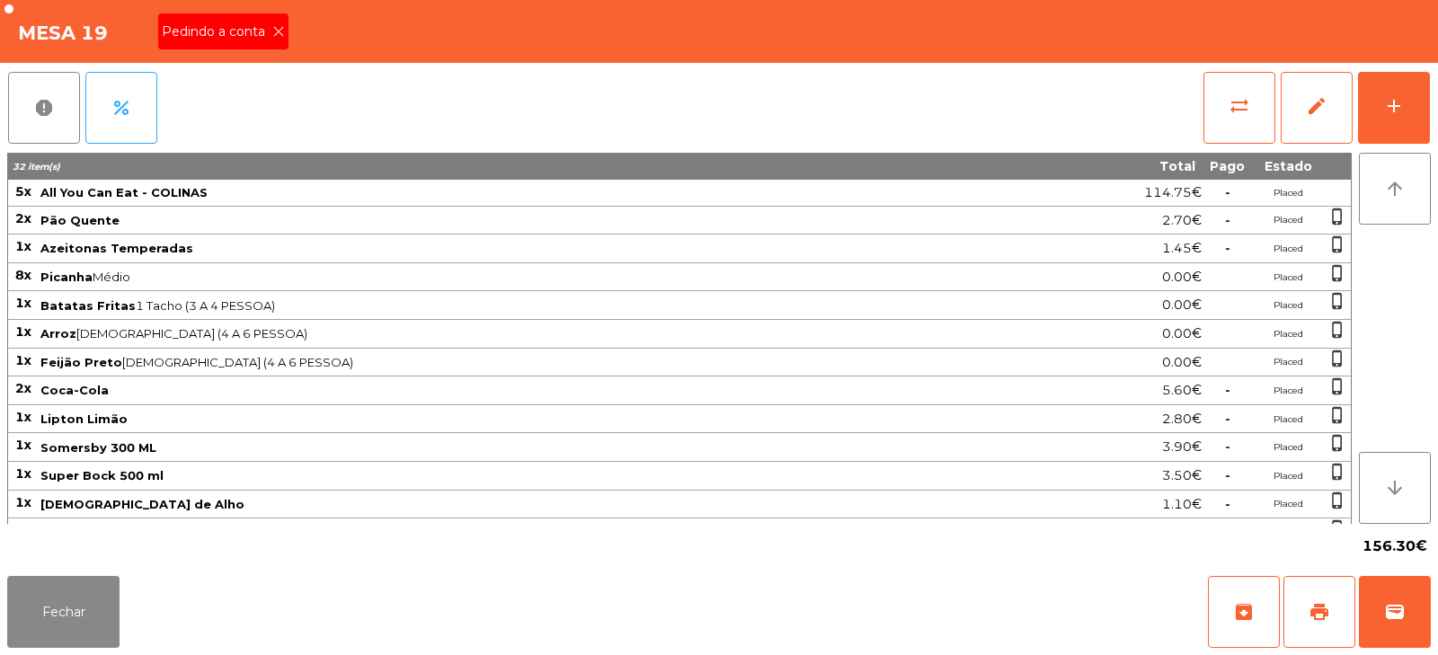
click at [269, 37] on span "Pedindo a conta" at bounding box center [217, 31] width 111 height 19
click at [1320, 604] on span "print" at bounding box center [1319, 612] width 22 height 22
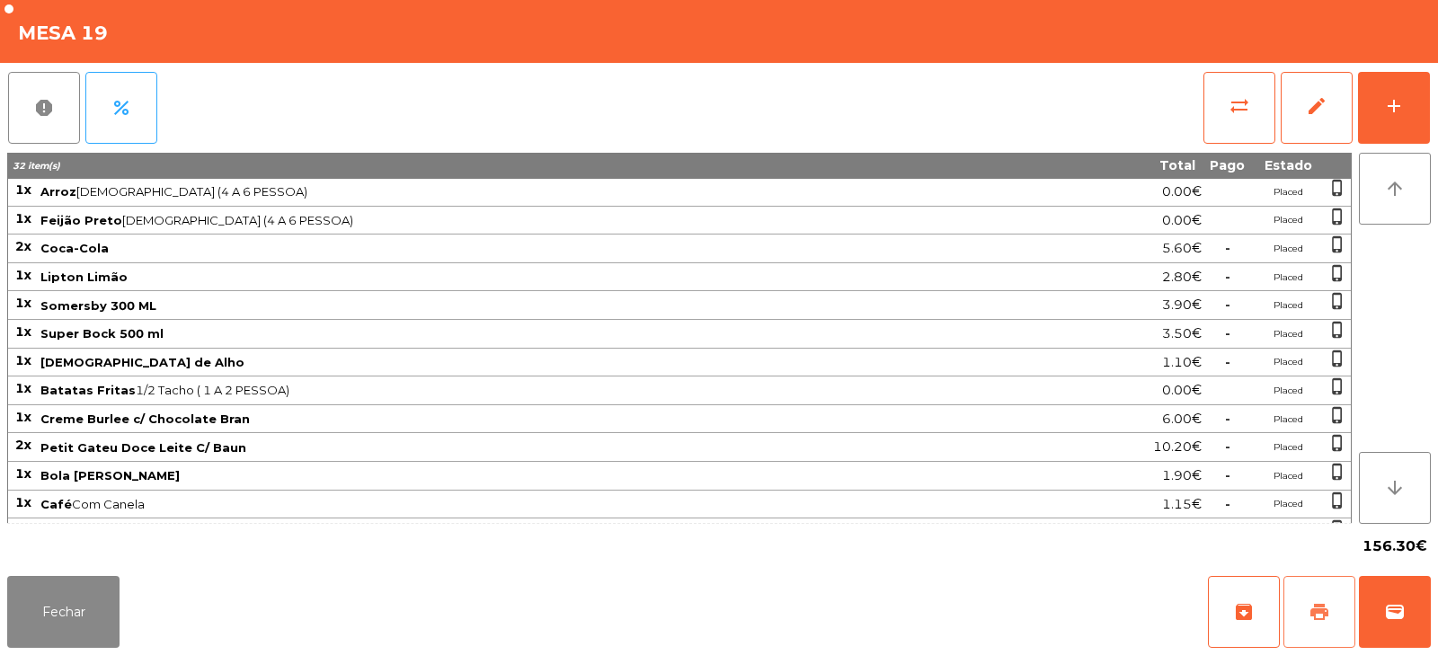
scroll to position [166, 0]
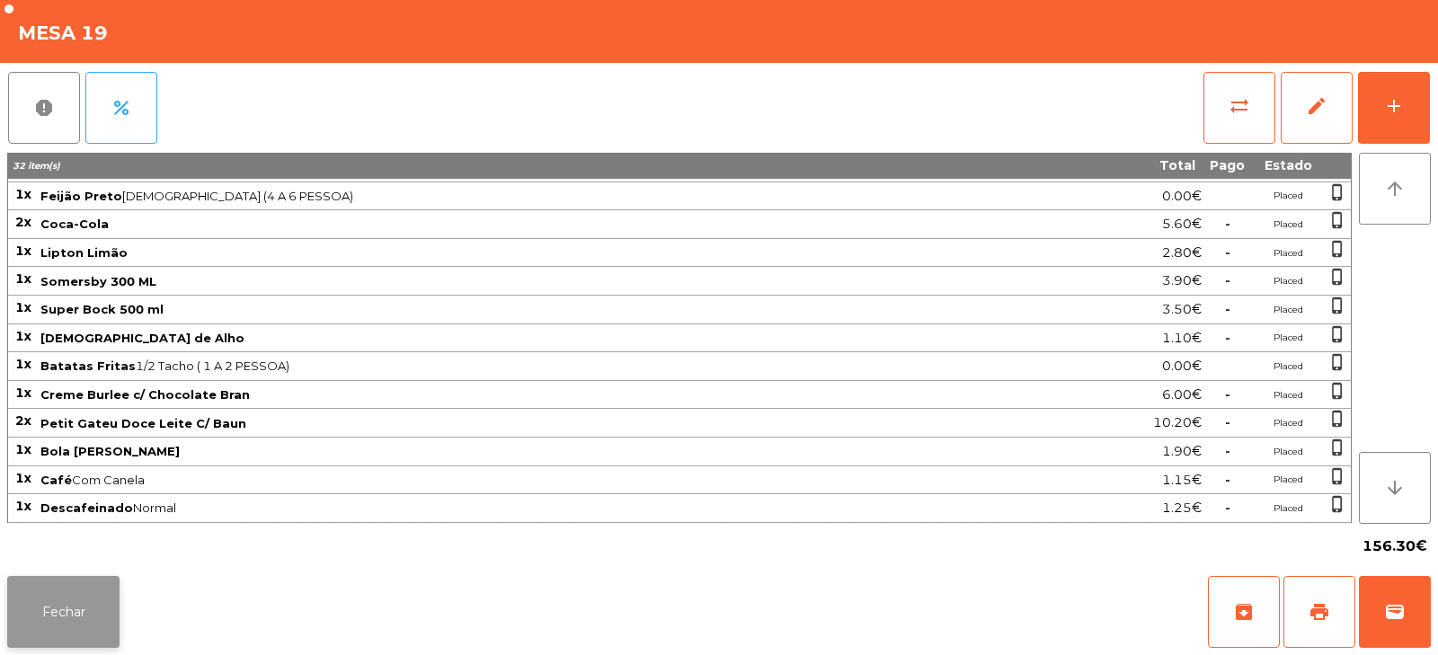
click at [119, 631] on button "Fechar" at bounding box center [63, 612] width 112 height 72
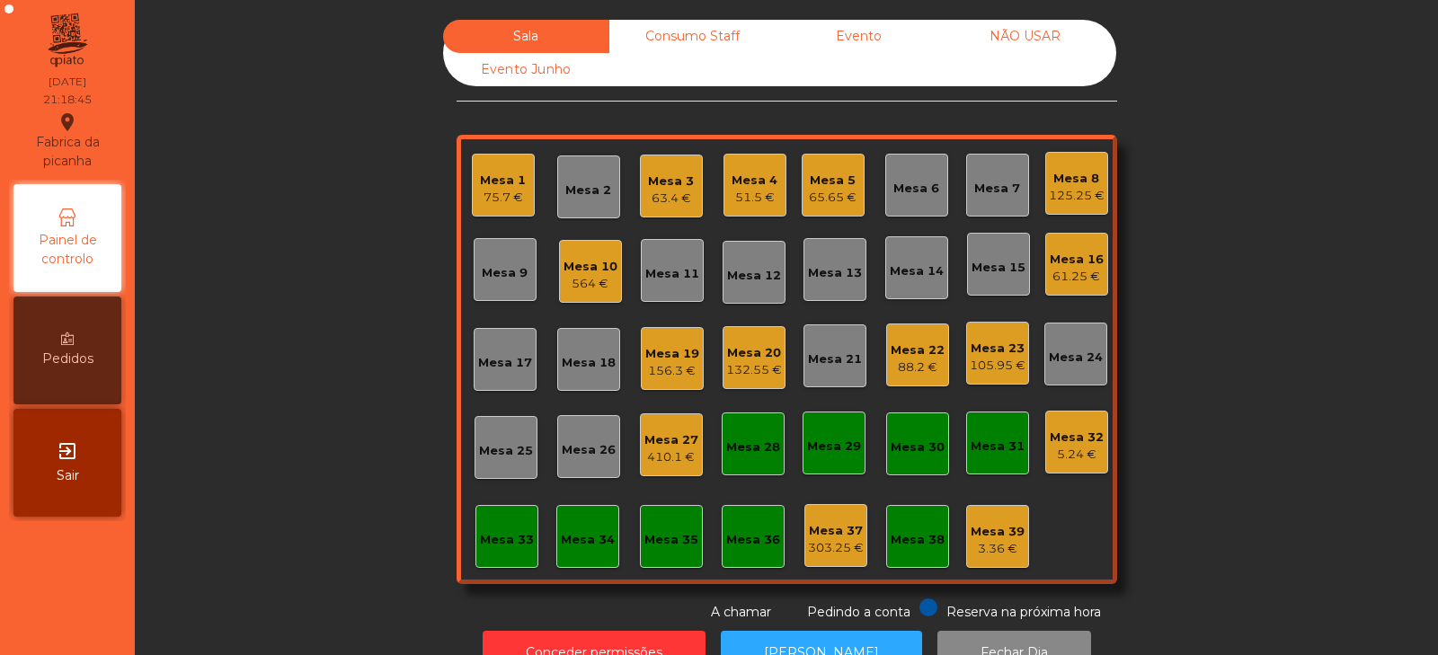
click at [314, 431] on div "Sala Consumo Staff Evento NÃO USAR Evento Junho Mesa 1 75.7 € Mesa 2 Mesa 3 63.…" at bounding box center [786, 321] width 1254 height 602
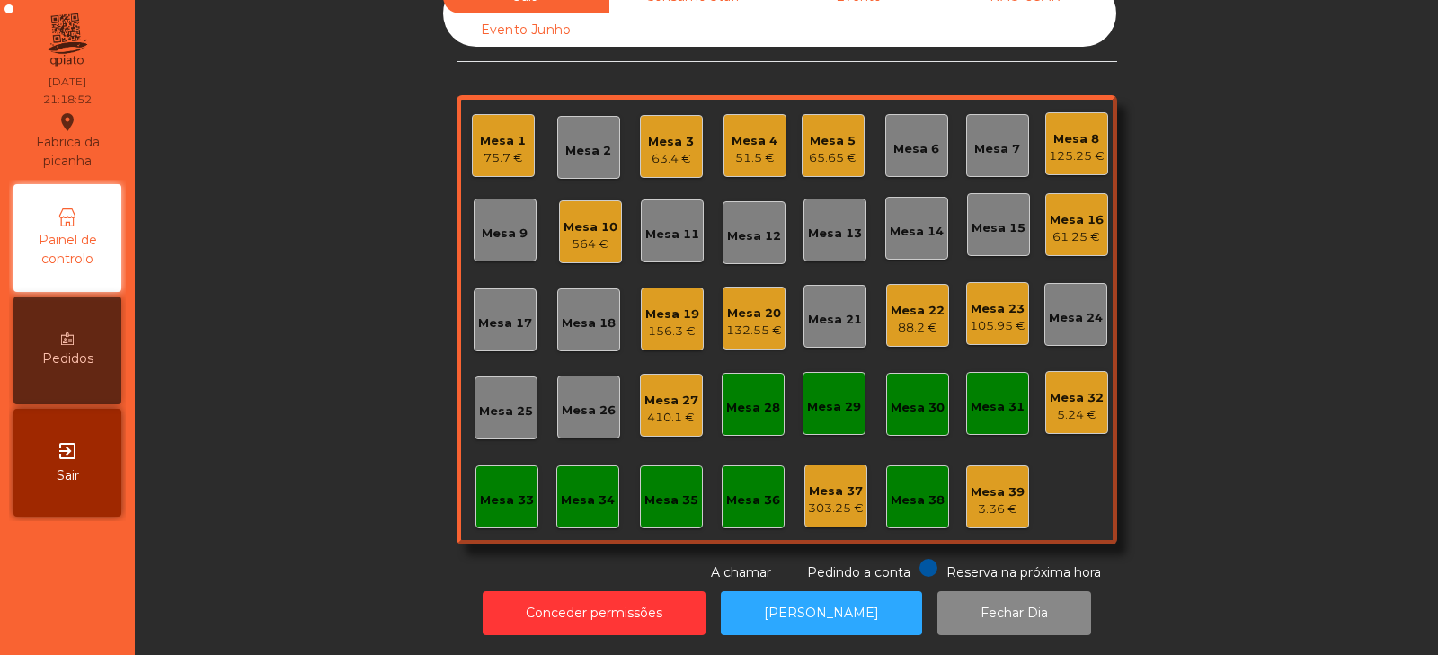
scroll to position [0, 0]
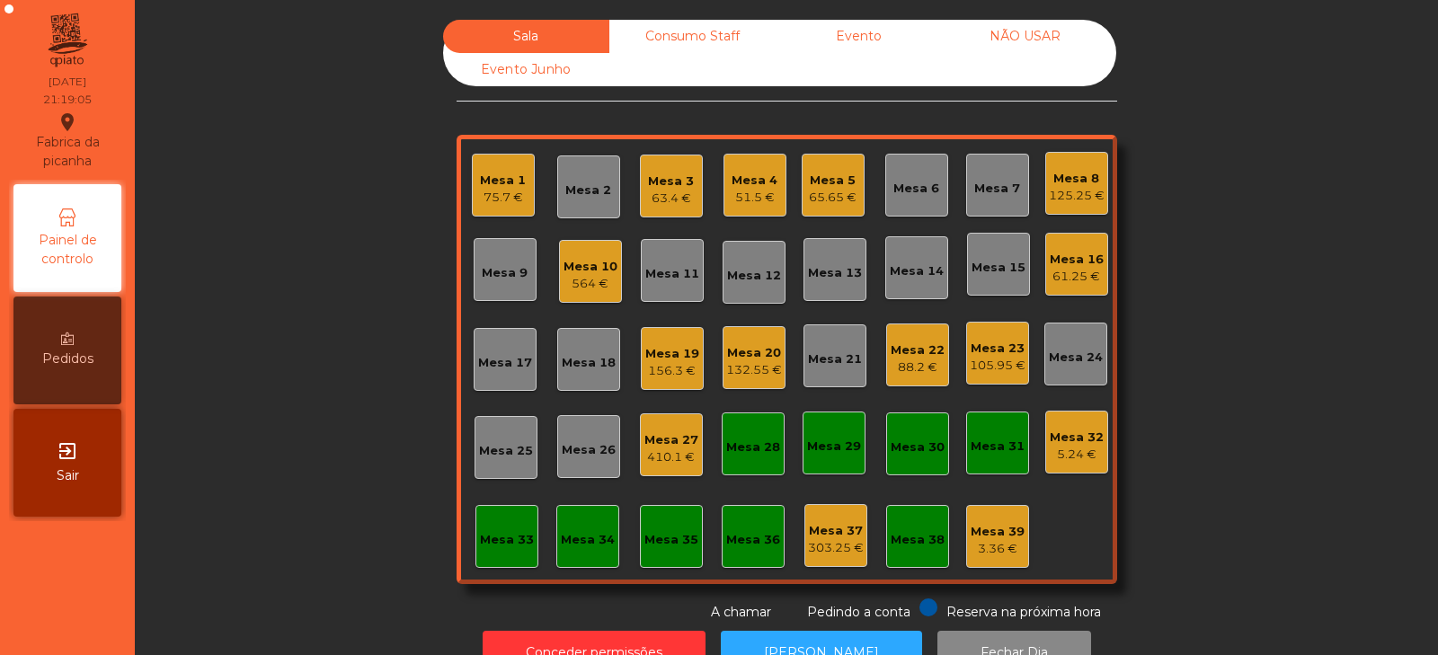
click at [984, 262] on div "Mesa 15" at bounding box center [998, 268] width 54 height 18
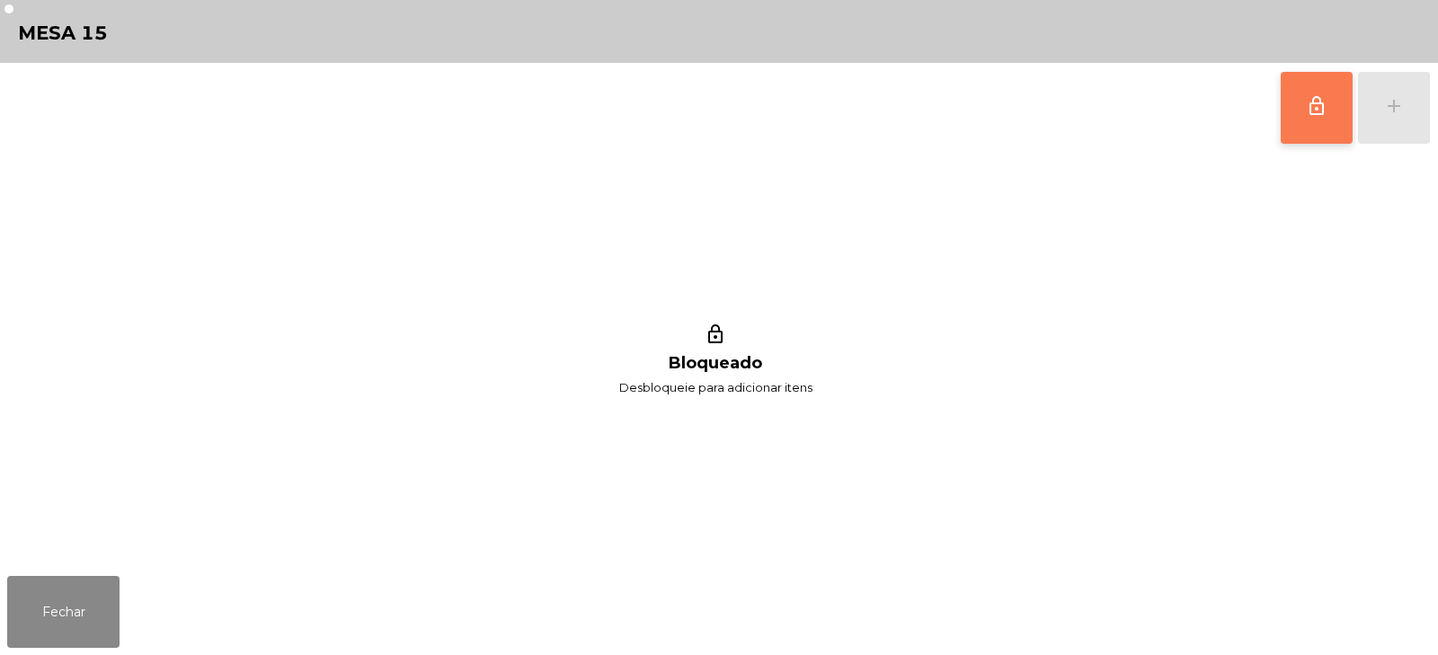
click at [1290, 111] on button "lock_outline" at bounding box center [1316, 108] width 72 height 72
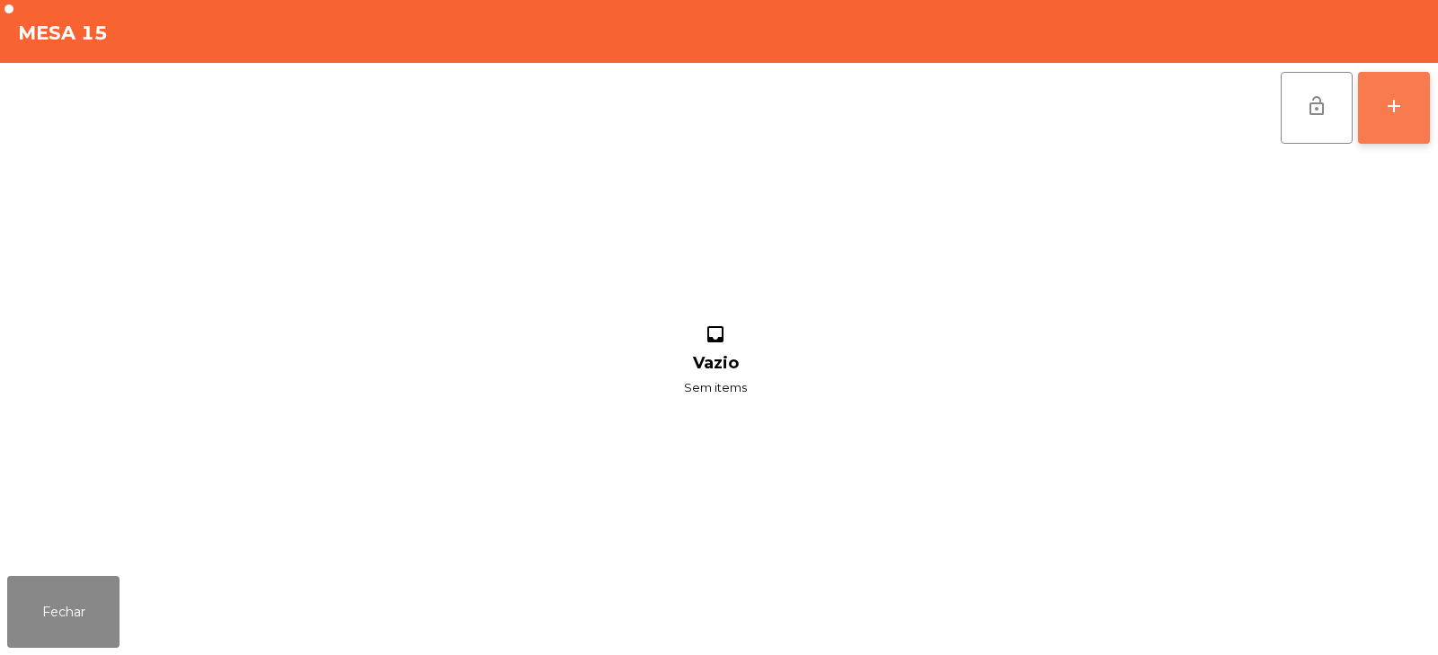
click at [1385, 112] on div "add" at bounding box center [1394, 106] width 22 height 22
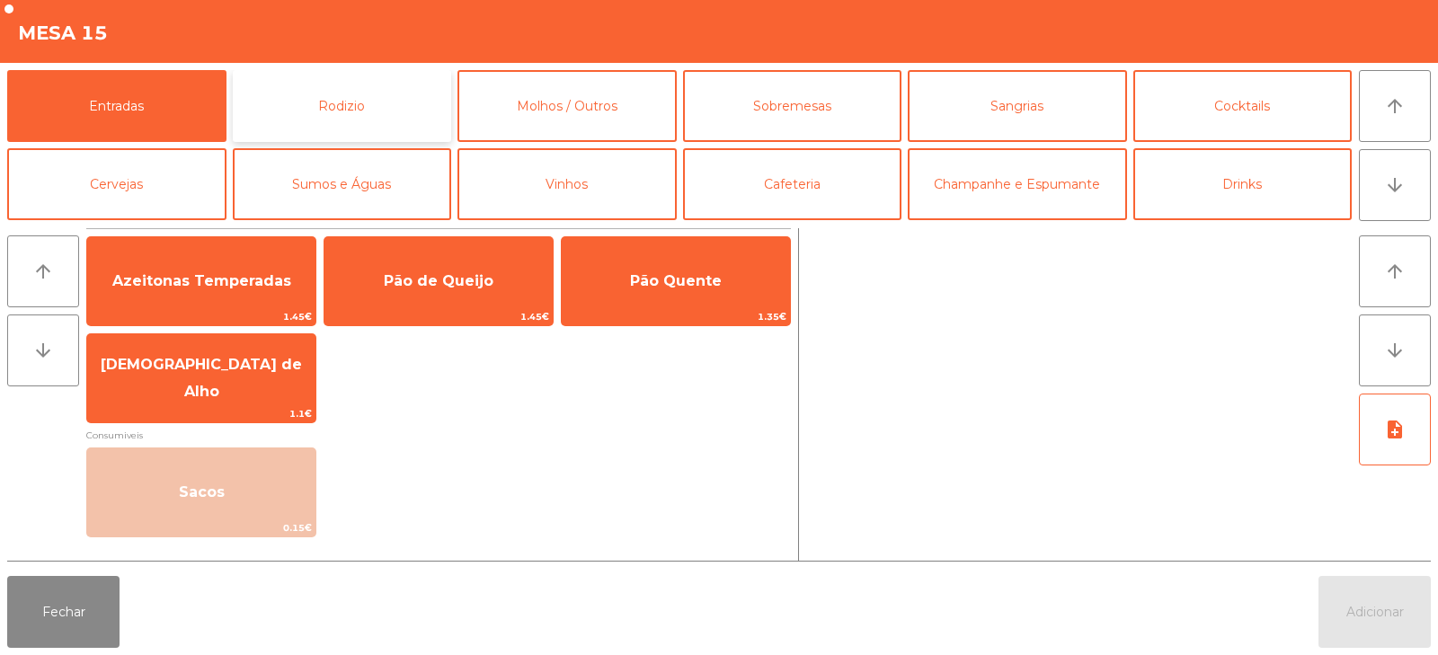
click at [400, 93] on button "Rodizio" at bounding box center [342, 106] width 219 height 72
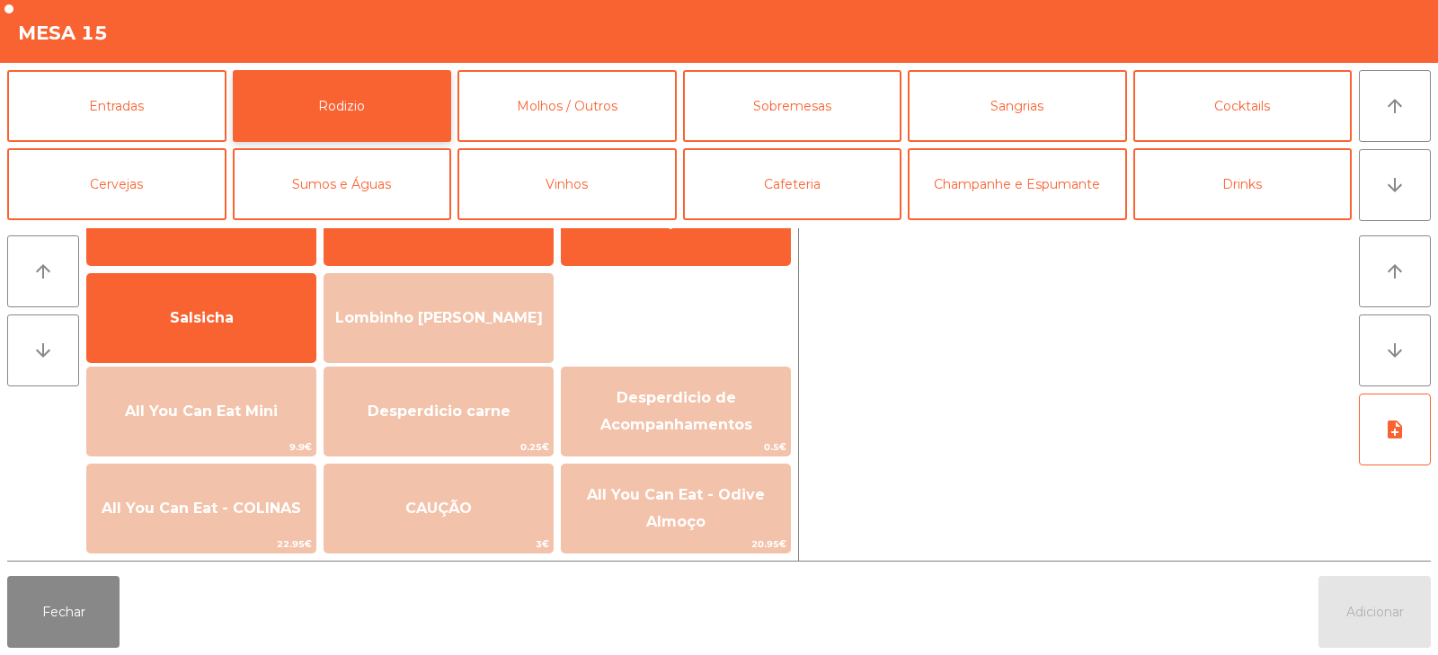
scroll to position [94, 0]
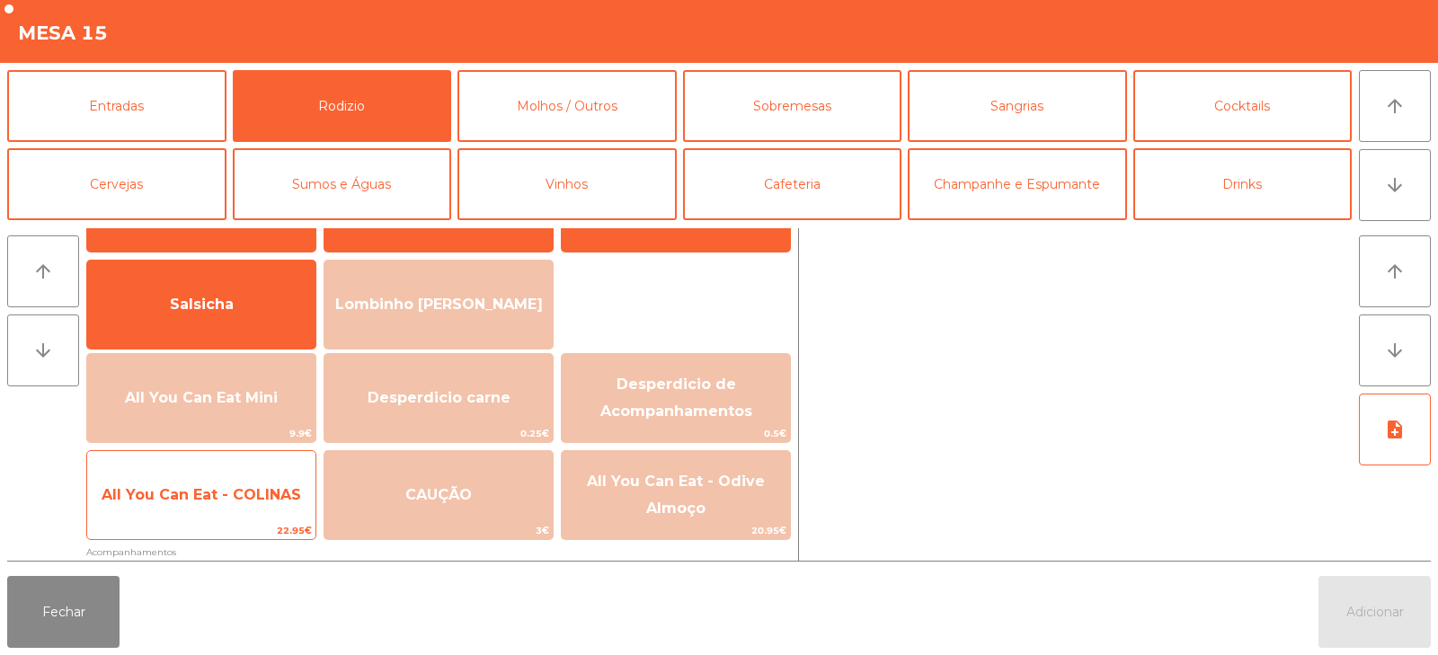
click at [256, 484] on span "All You Can Eat - COLINAS" at bounding box center [201, 495] width 228 height 49
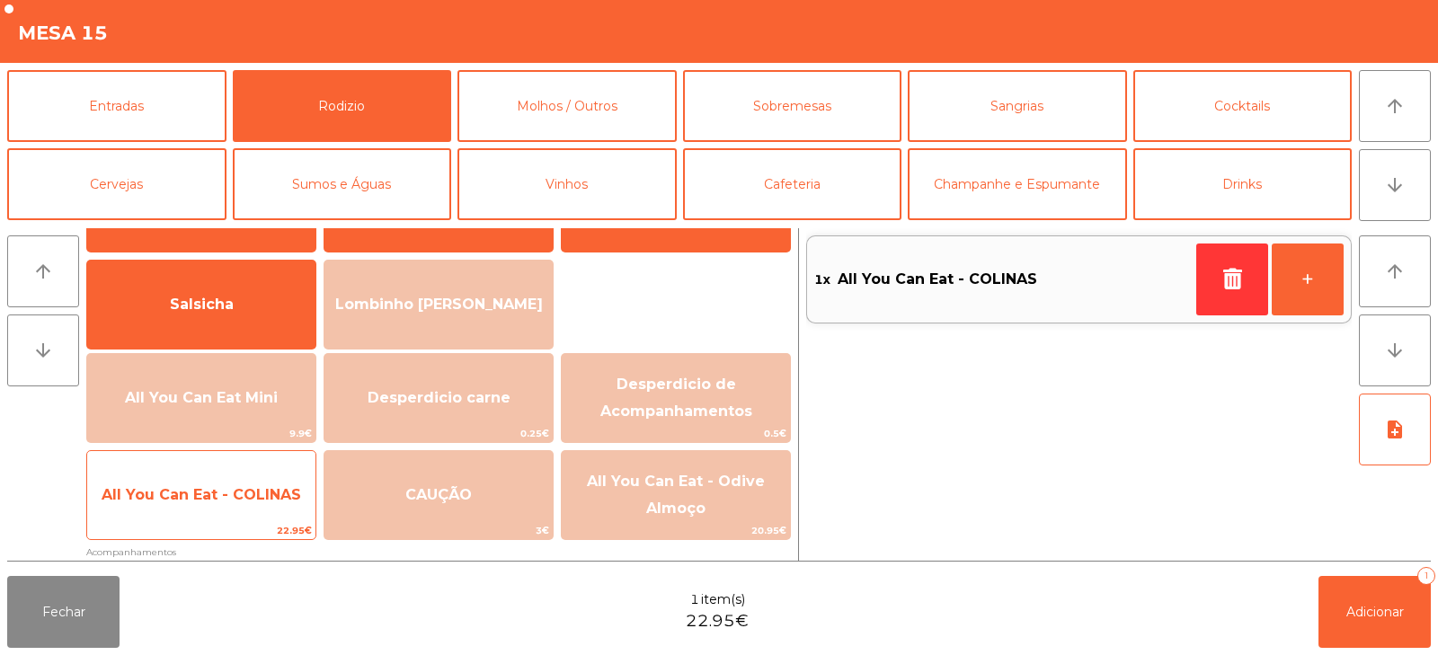
click at [261, 491] on span "All You Can Eat - COLINAS" at bounding box center [201, 494] width 199 height 17
click at [264, 494] on span "All You Can Eat - COLINAS" at bounding box center [201, 494] width 199 height 17
click at [262, 495] on span "All You Can Eat - COLINAS" at bounding box center [201, 494] width 199 height 17
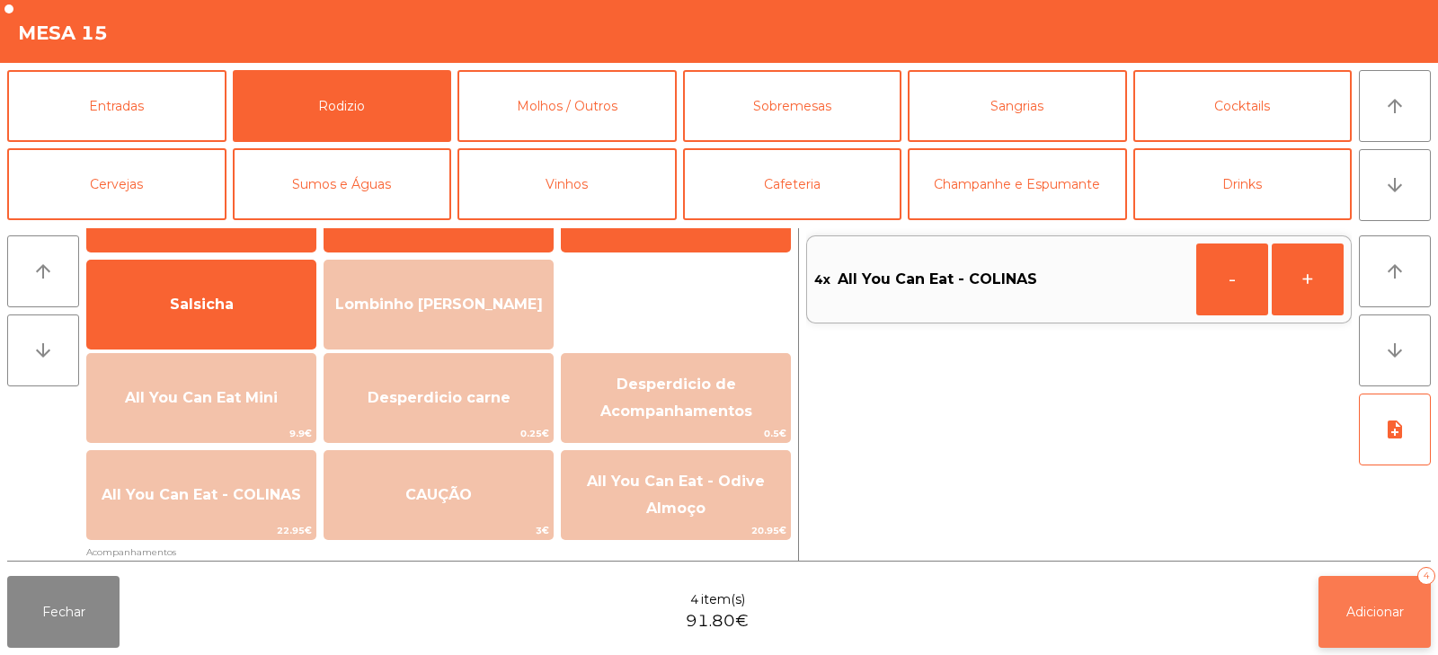
click at [1367, 608] on span "Adicionar" at bounding box center [1375, 612] width 58 height 16
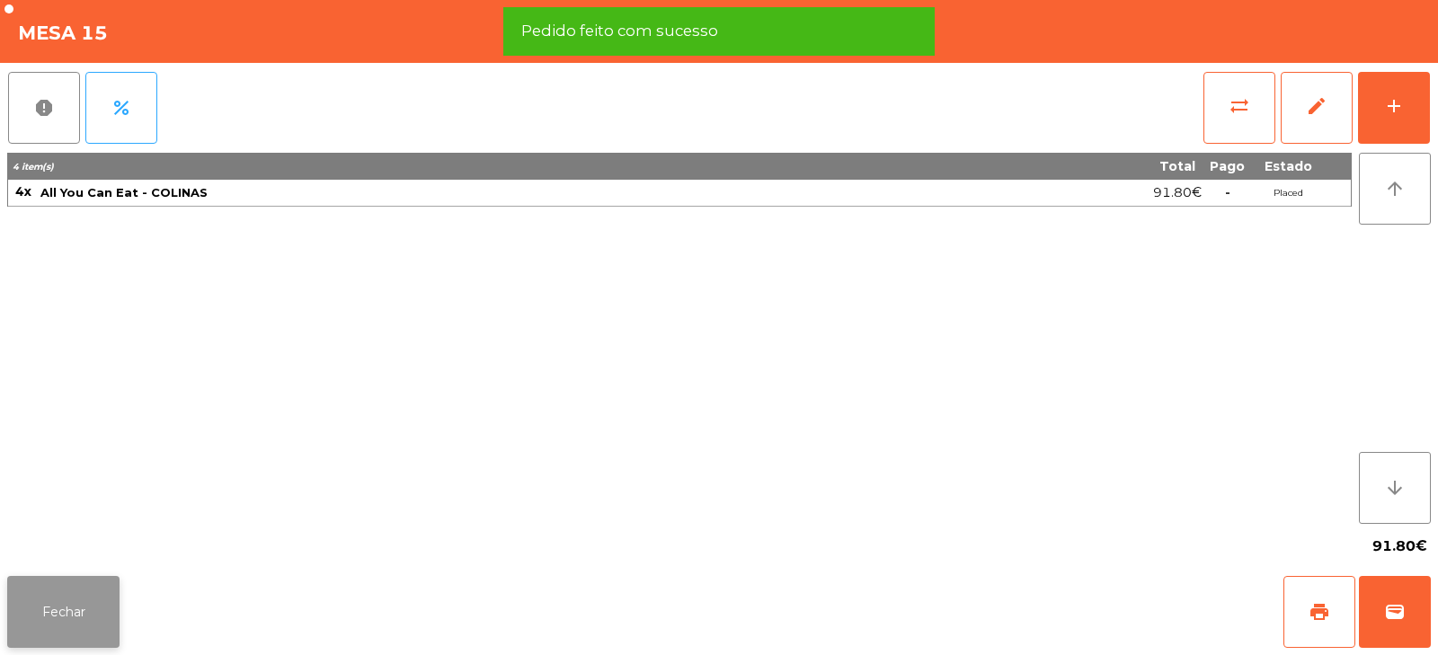
click at [79, 624] on button "Fechar" at bounding box center [63, 612] width 112 height 72
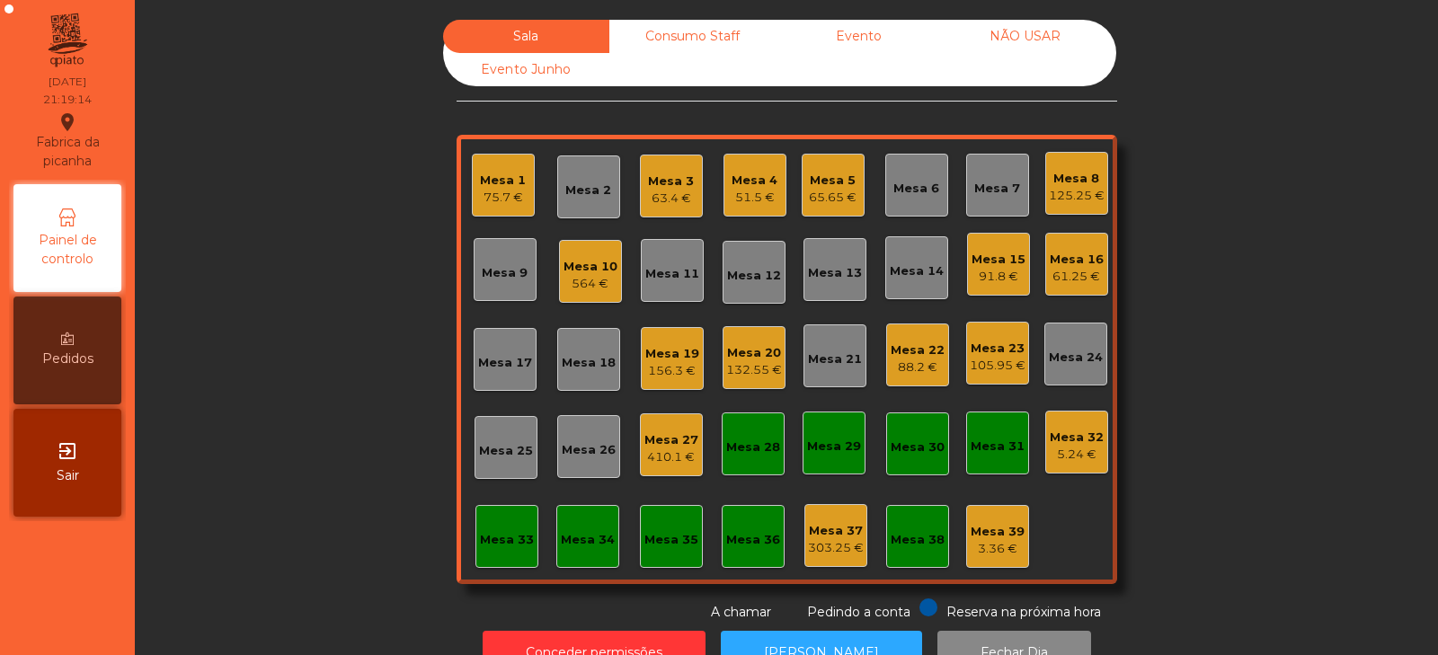
click at [592, 262] on div "Mesa 10" at bounding box center [590, 267] width 54 height 18
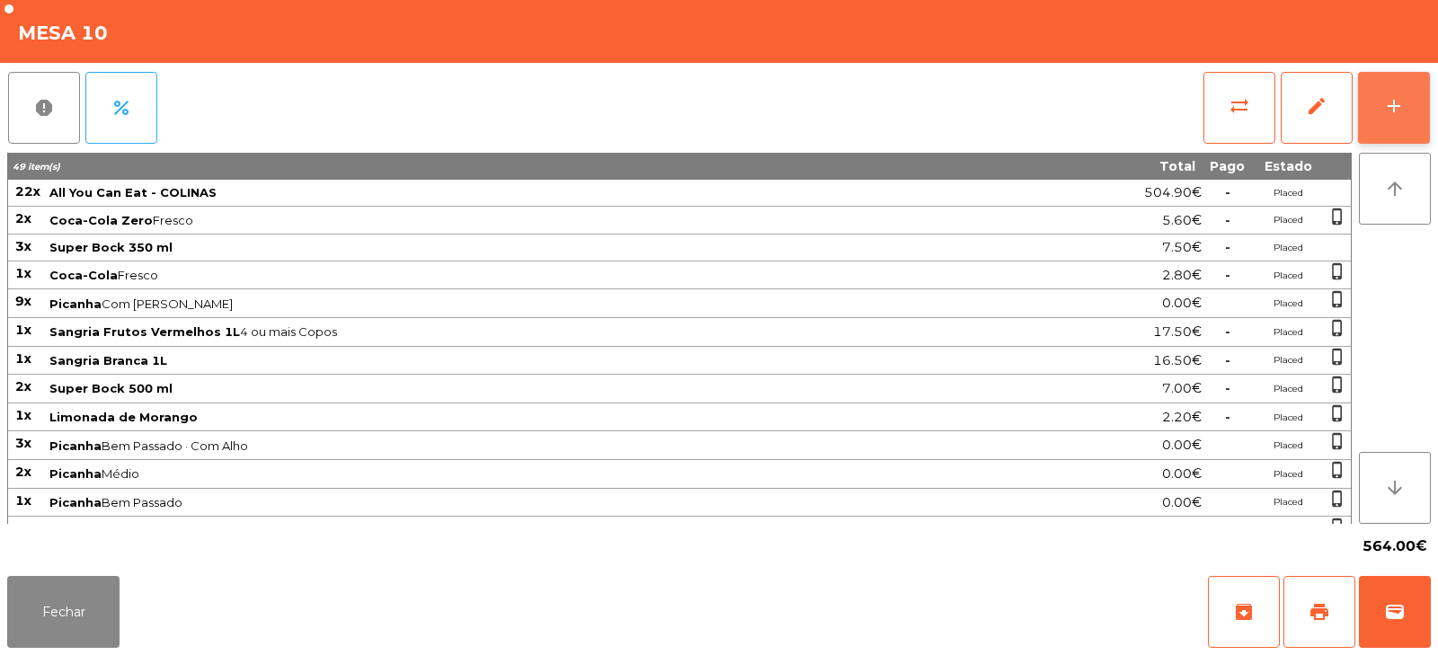
click at [1394, 103] on div "add" at bounding box center [1394, 106] width 22 height 22
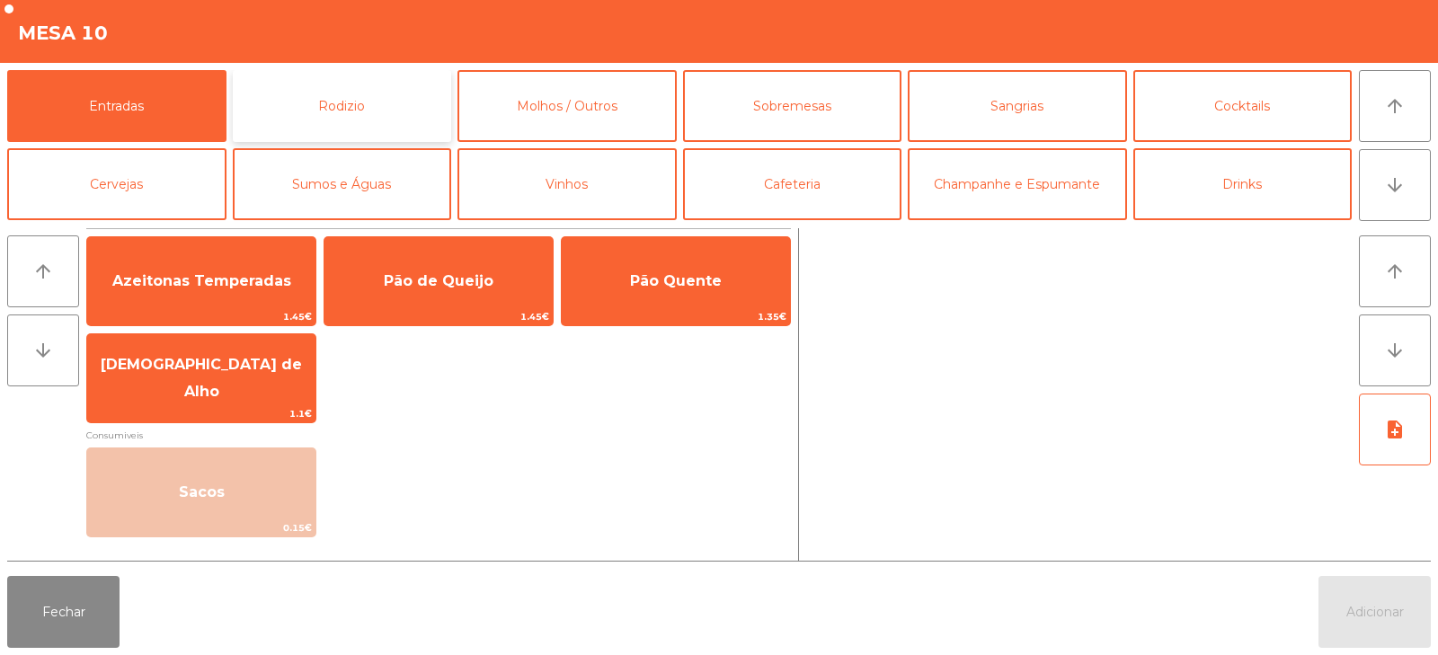
click at [325, 101] on button "Rodizio" at bounding box center [342, 106] width 219 height 72
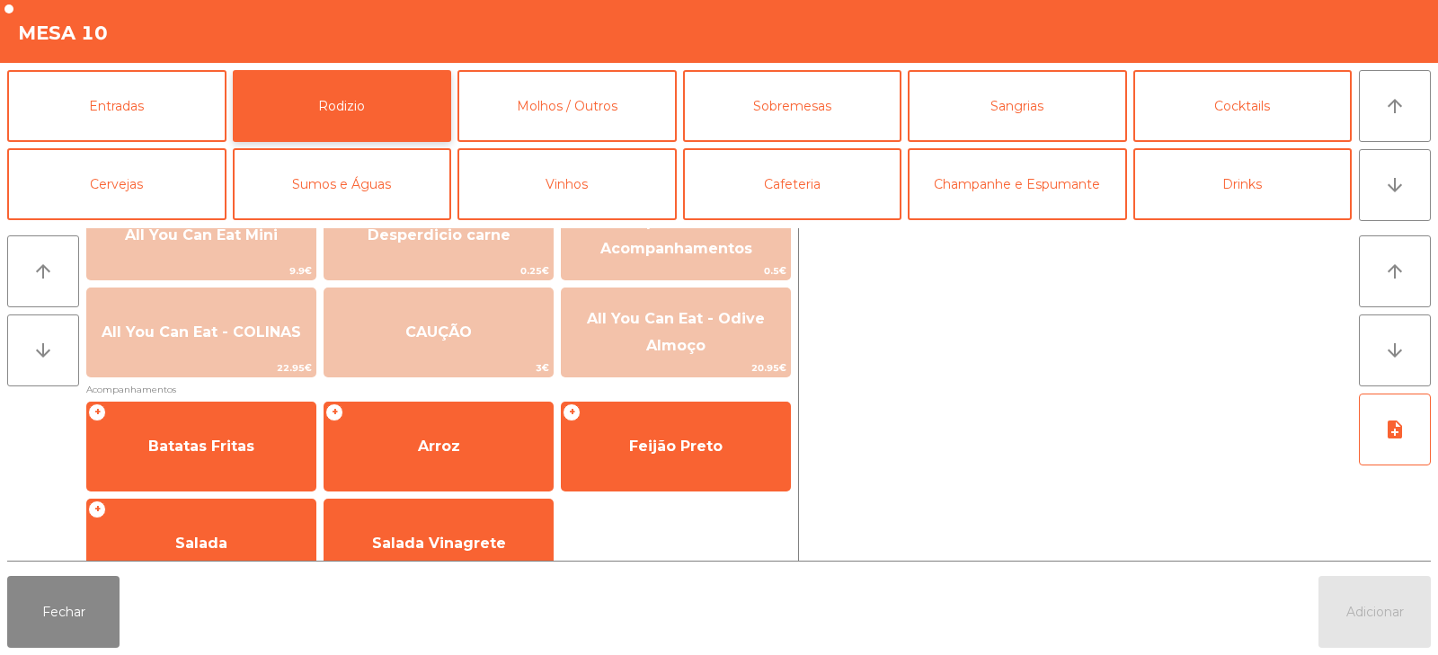
scroll to position [292, 0]
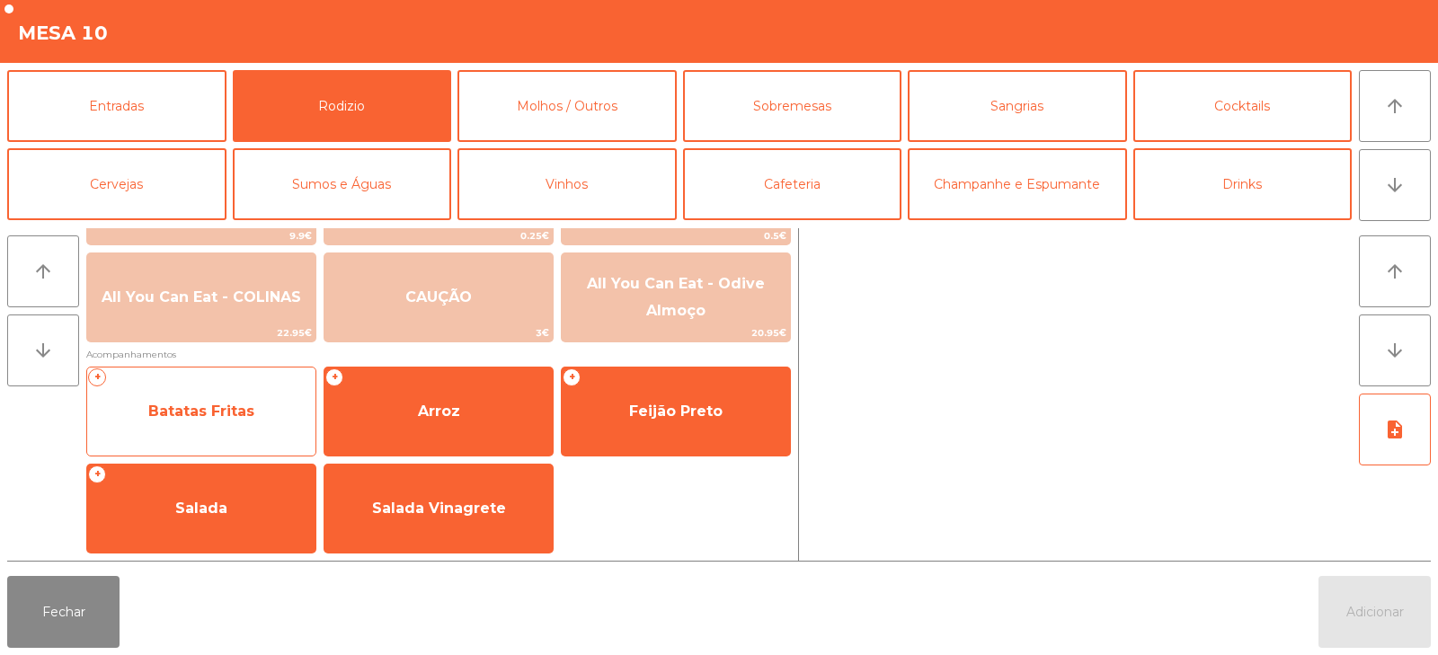
click at [189, 432] on span "Batatas Fritas" at bounding box center [201, 411] width 228 height 49
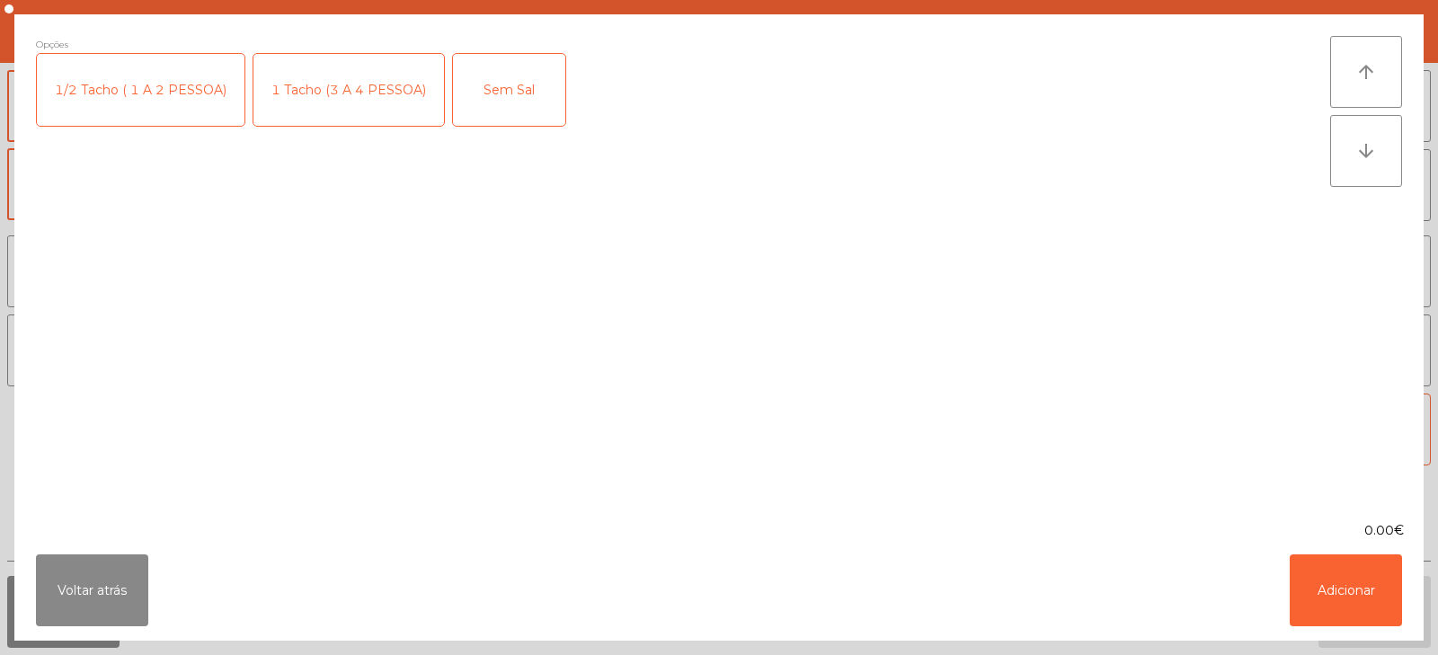
click at [208, 425] on div "Opções 1/2 Tacho ( 1 A 2 PESSOA) 1 Tacho (3 A 4 PESSOA) Sem Sal" at bounding box center [683, 268] width 1294 height 464
click at [171, 91] on div "1/2 Tacho ( 1 A 2 PESSOA)" at bounding box center [141, 90] width 208 height 72
click at [1367, 572] on button "Adicionar" at bounding box center [1345, 590] width 112 height 72
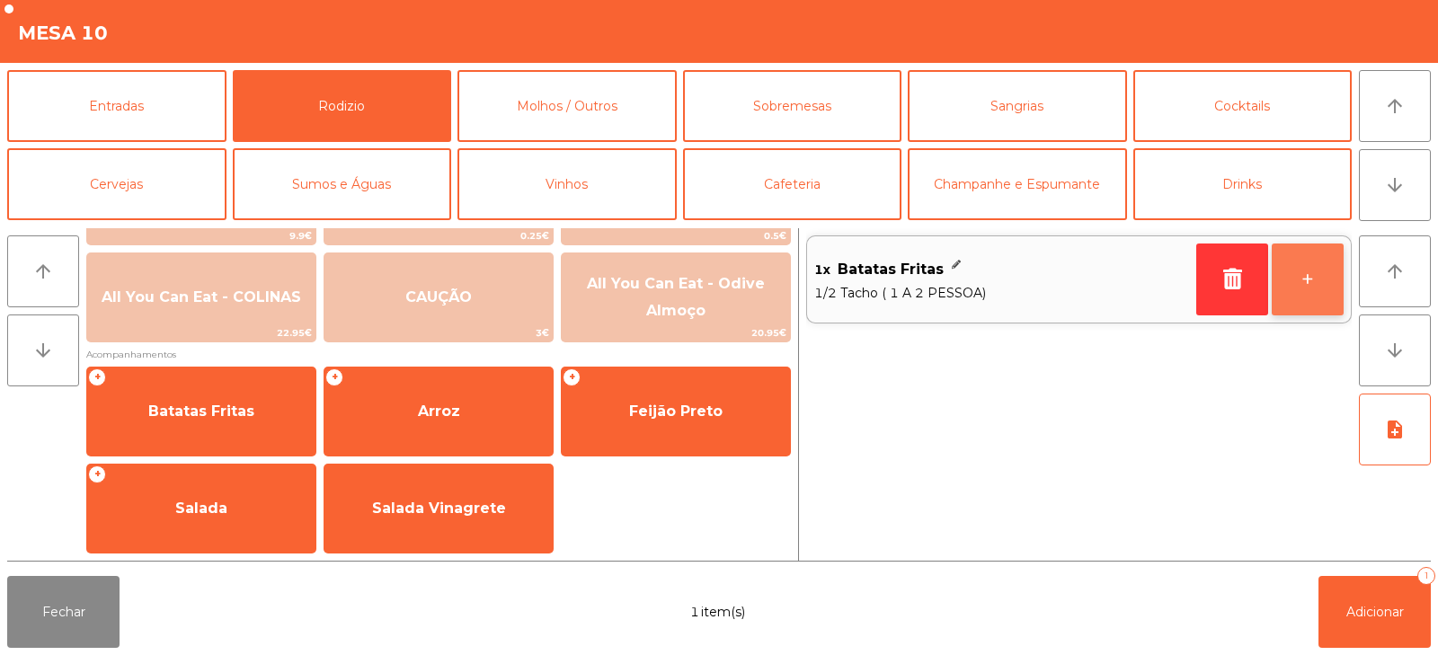
click at [1315, 291] on button "+" at bounding box center [1307, 279] width 72 height 72
click at [1306, 288] on button "+" at bounding box center [1307, 279] width 72 height 72
click at [1307, 290] on button "+" at bounding box center [1307, 279] width 72 height 72
click at [1301, 279] on button "+" at bounding box center [1307, 279] width 72 height 72
click at [1295, 289] on button "+" at bounding box center [1307, 279] width 72 height 72
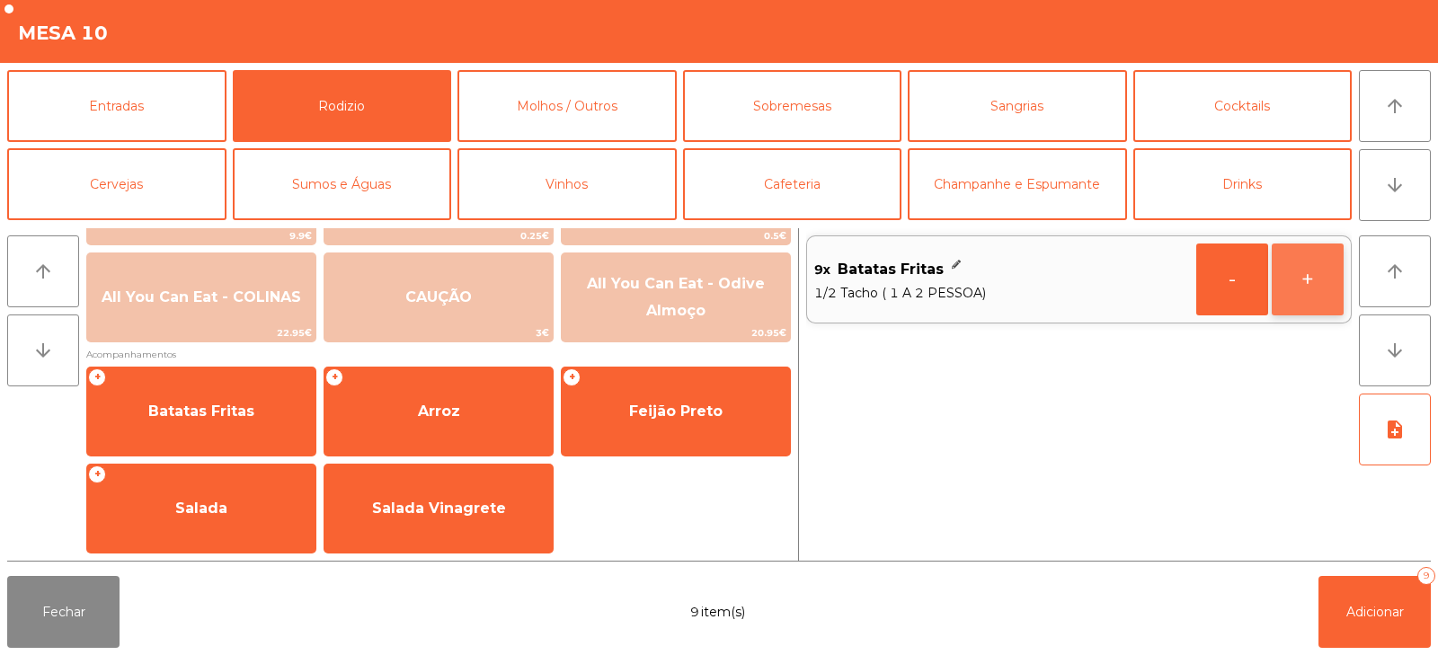
click at [1284, 296] on button "+" at bounding box center [1307, 279] width 72 height 72
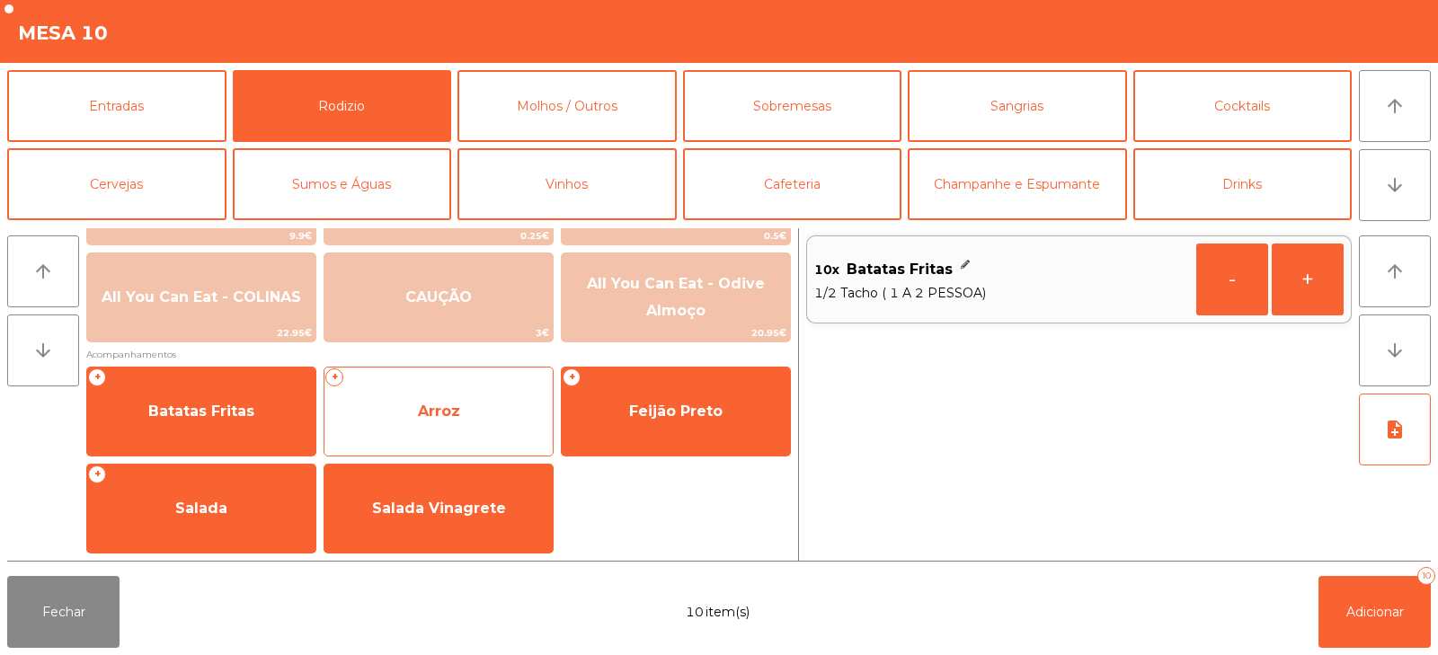
click at [411, 447] on div "+ Arroz" at bounding box center [438, 412] width 230 height 90
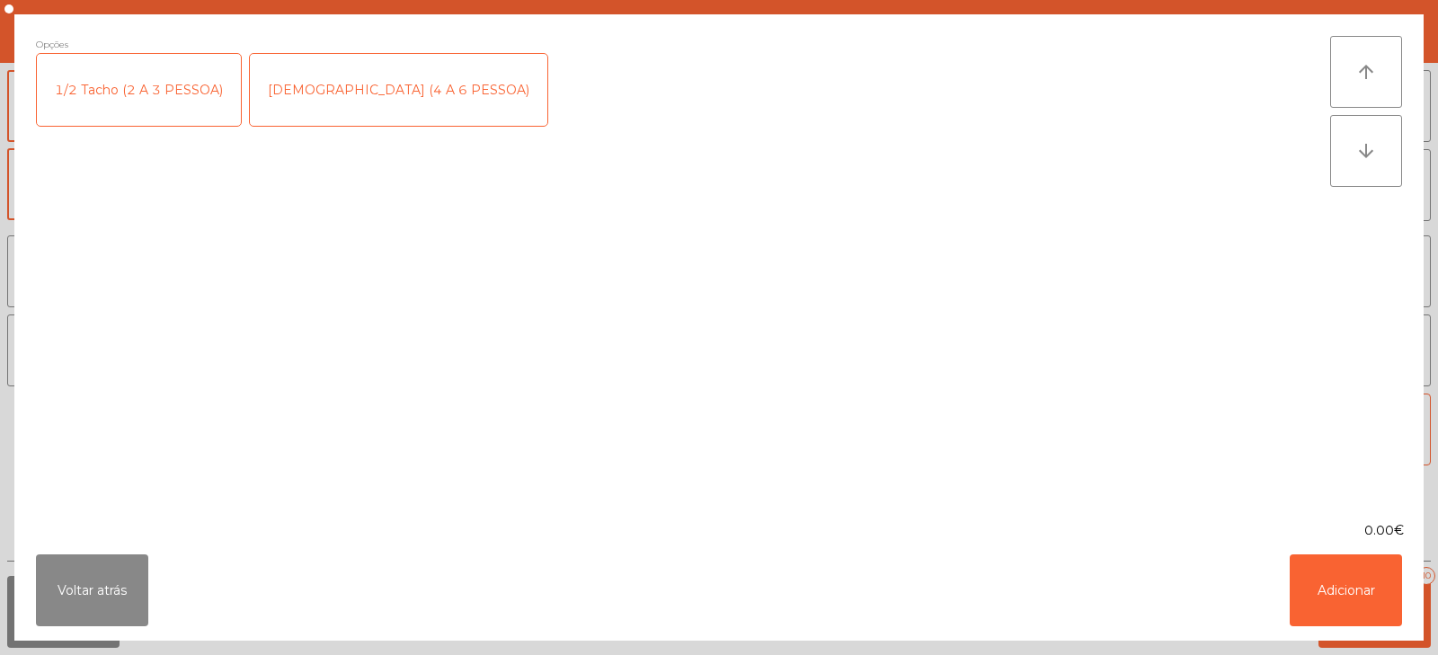
click at [126, 85] on div "1/2 Tacho (2 A 3 PESSOA)" at bounding box center [139, 90] width 204 height 72
click at [1361, 589] on button "Adicionar" at bounding box center [1345, 590] width 112 height 72
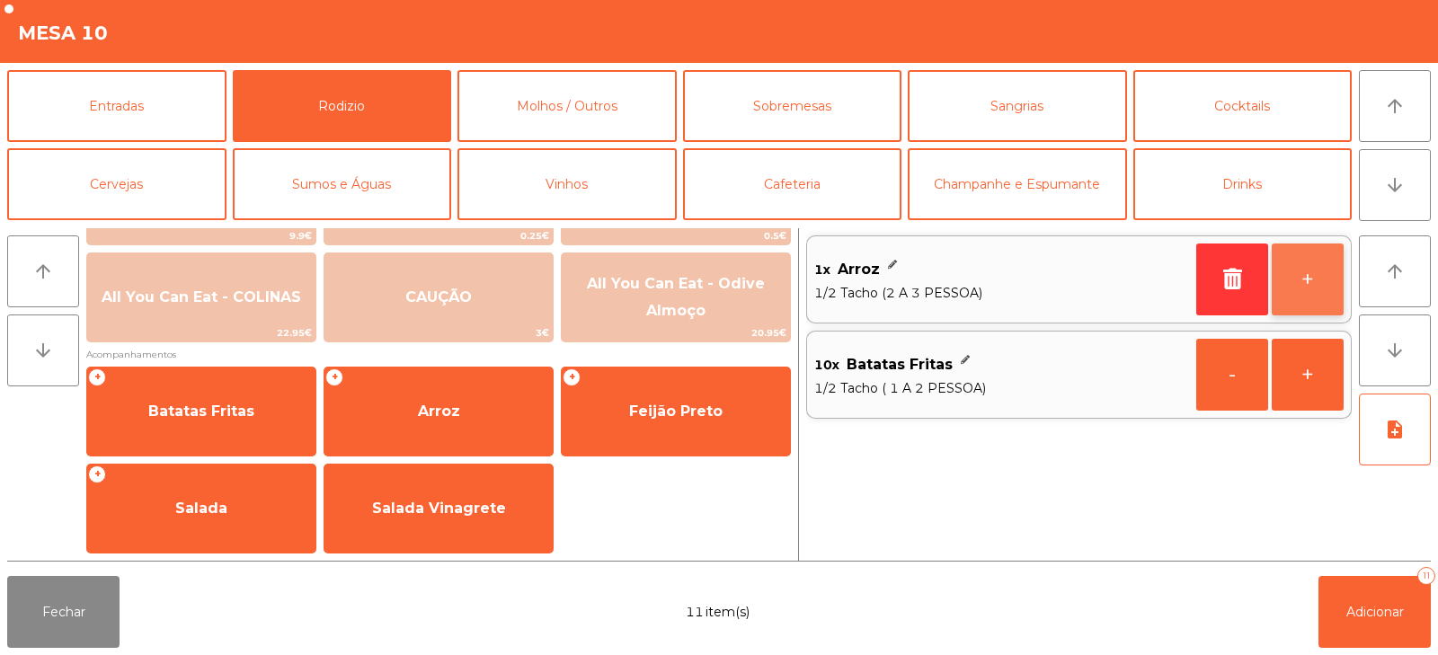
click at [1308, 279] on button "+" at bounding box center [1307, 279] width 72 height 72
click at [1311, 280] on button "+" at bounding box center [1307, 279] width 72 height 72
click at [1304, 285] on button "+" at bounding box center [1307, 279] width 72 height 72
click at [1307, 282] on button "+" at bounding box center [1307, 279] width 72 height 72
click at [1311, 282] on button "+" at bounding box center [1307, 279] width 72 height 72
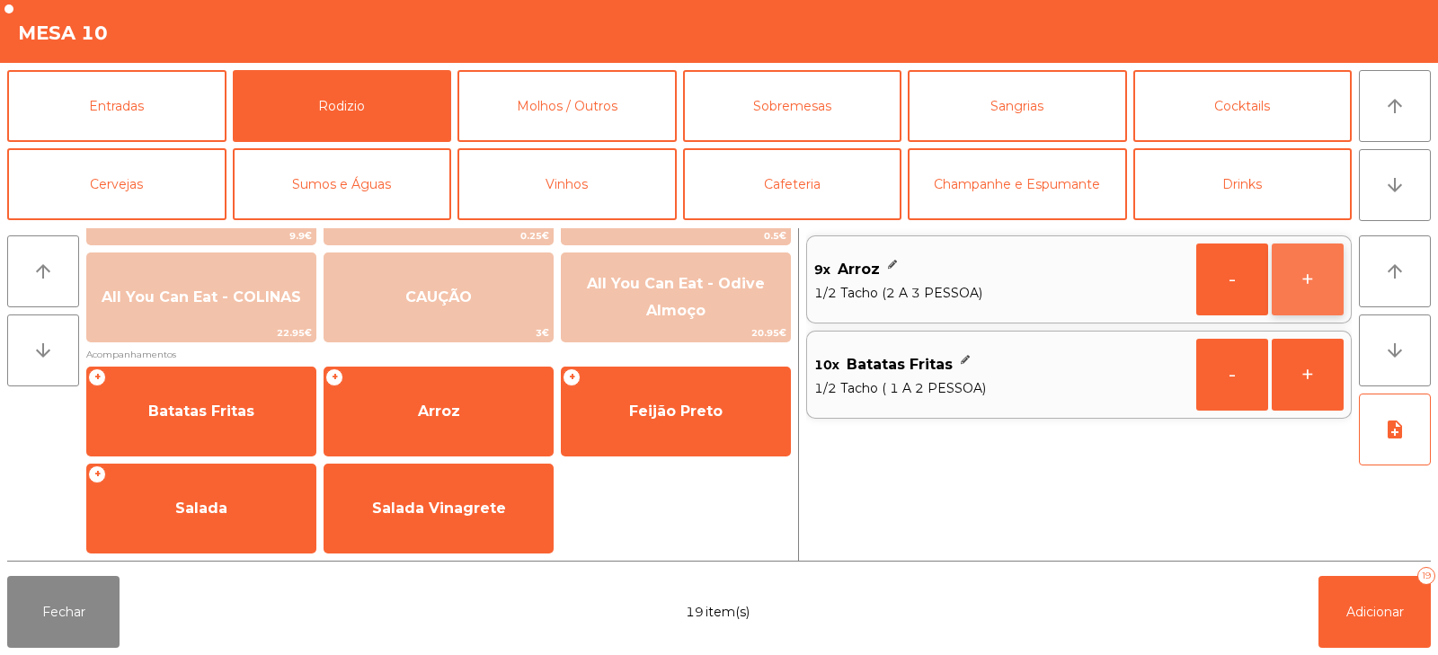
click at [1309, 279] on button "+" at bounding box center [1307, 279] width 72 height 72
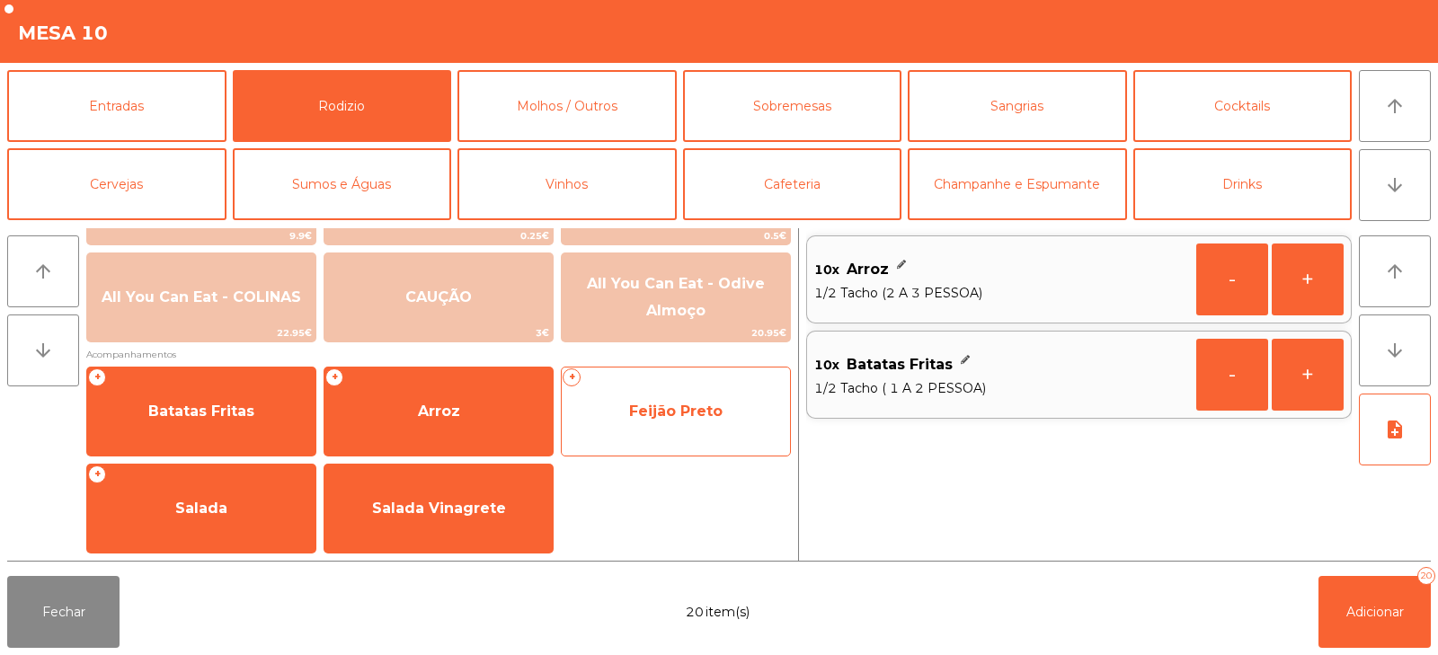
click at [645, 404] on span "Feijão Preto" at bounding box center [675, 411] width 93 height 17
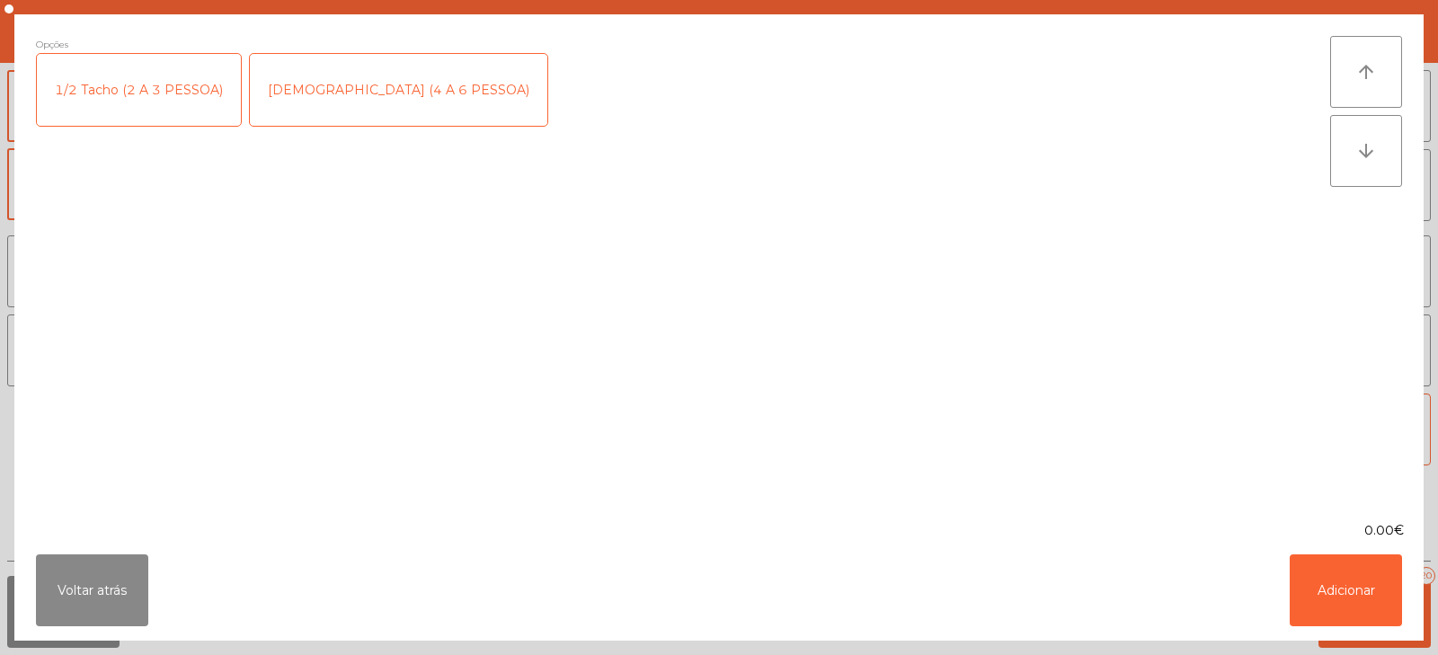
click at [173, 93] on div "1/2 Tacho (2 A 3 PESSOA)" at bounding box center [139, 90] width 204 height 72
click at [1360, 588] on button "Adicionar" at bounding box center [1345, 590] width 112 height 72
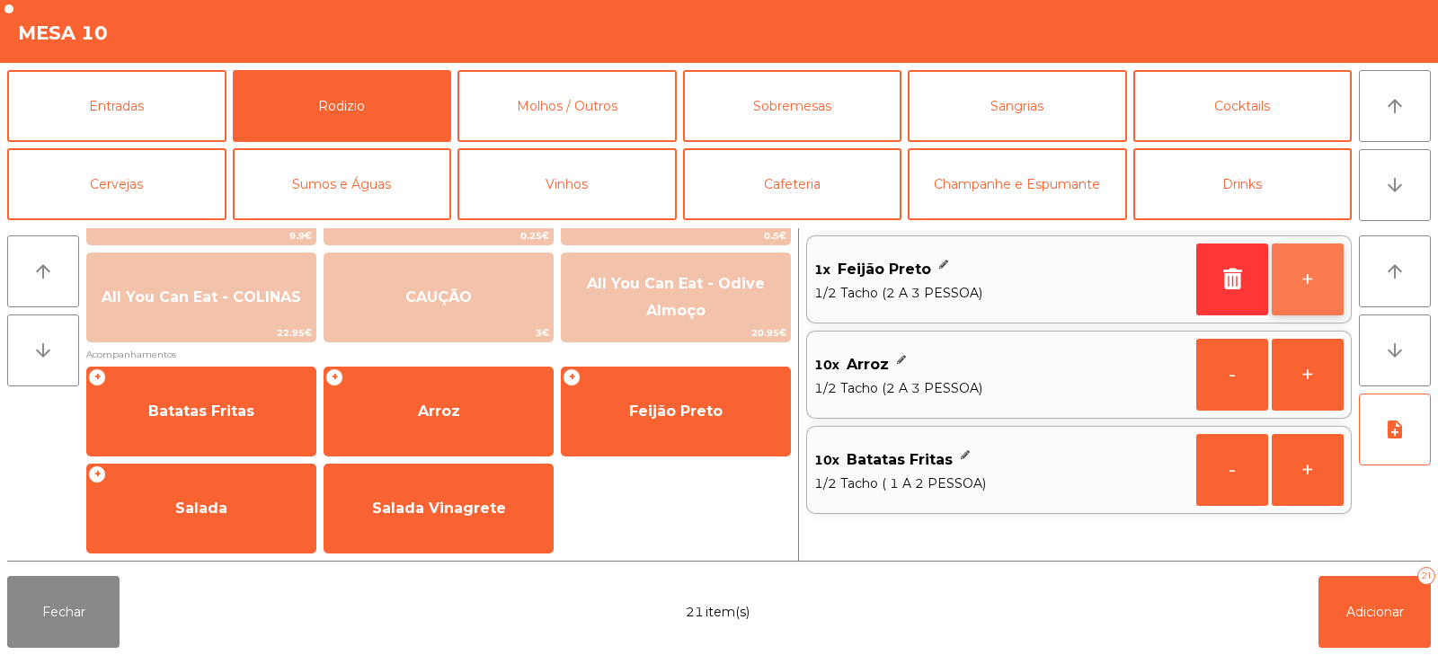
click at [1318, 287] on button "+" at bounding box center [1307, 279] width 72 height 72
click at [1315, 288] on button "+" at bounding box center [1307, 279] width 72 height 72
click at [1317, 292] on button "+" at bounding box center [1307, 279] width 72 height 72
click at [1319, 288] on button "+" at bounding box center [1307, 279] width 72 height 72
click at [1319, 284] on button "+" at bounding box center [1307, 279] width 72 height 72
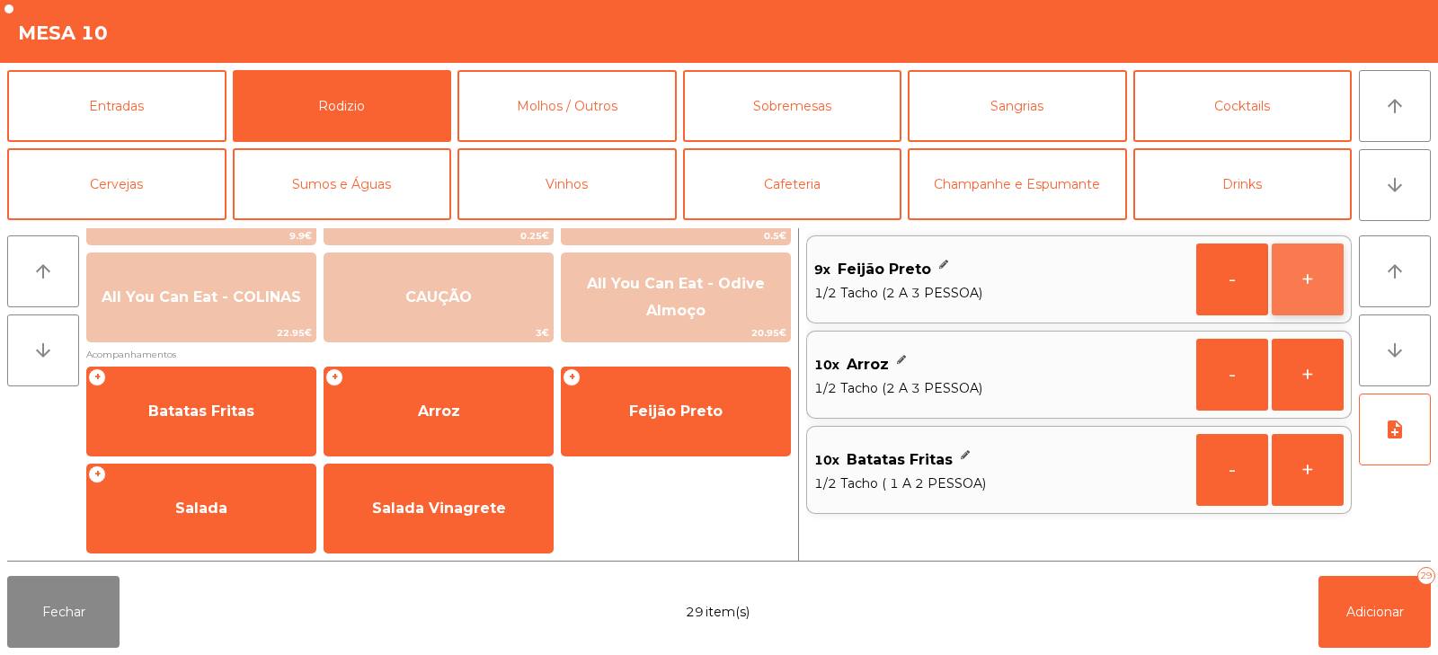
click at [1315, 290] on button "+" at bounding box center [1307, 279] width 72 height 72
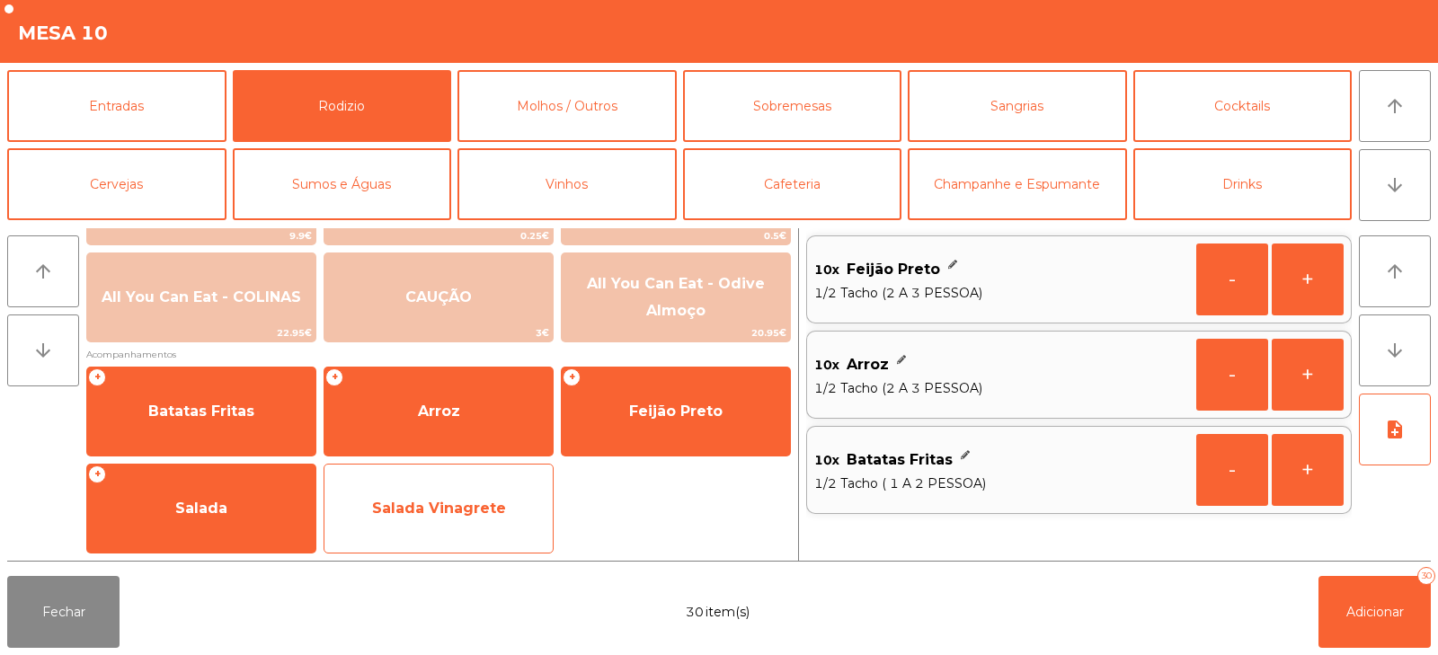
click at [437, 511] on span "Salada Vinagrete" at bounding box center [439, 508] width 134 height 17
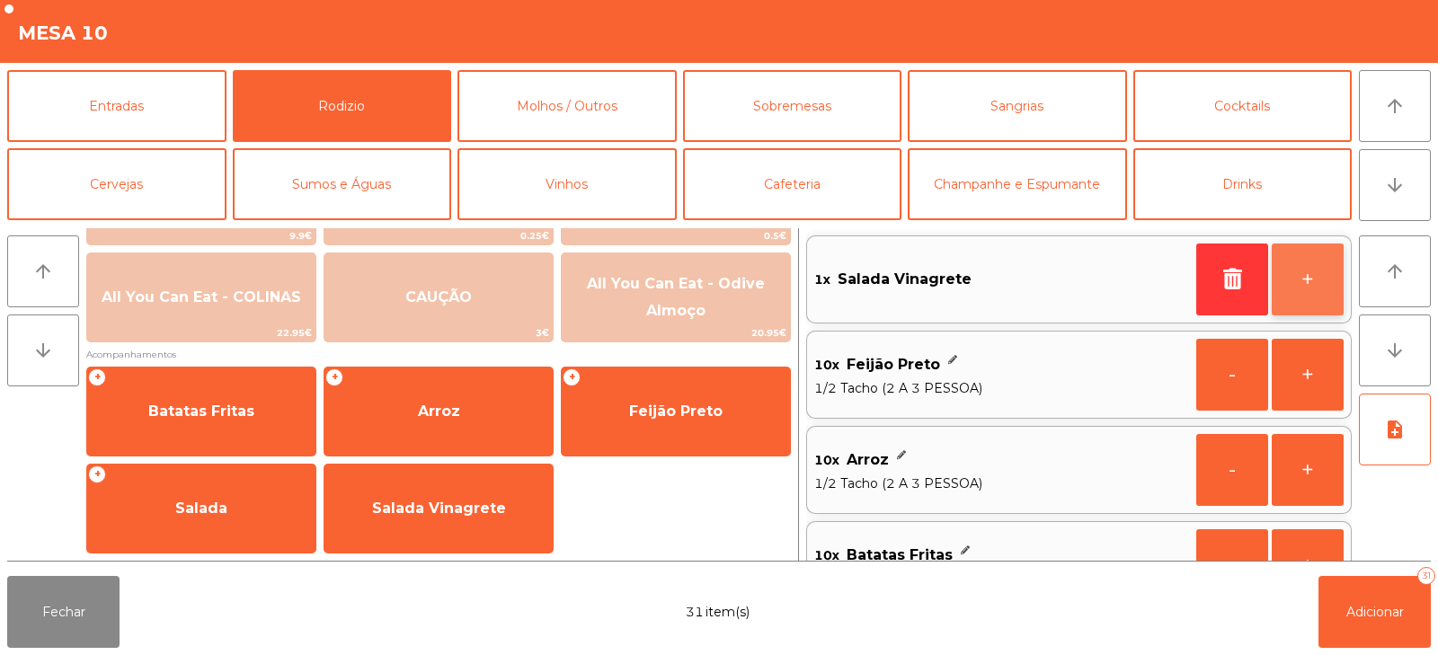
click at [1302, 282] on button "+" at bounding box center [1307, 279] width 72 height 72
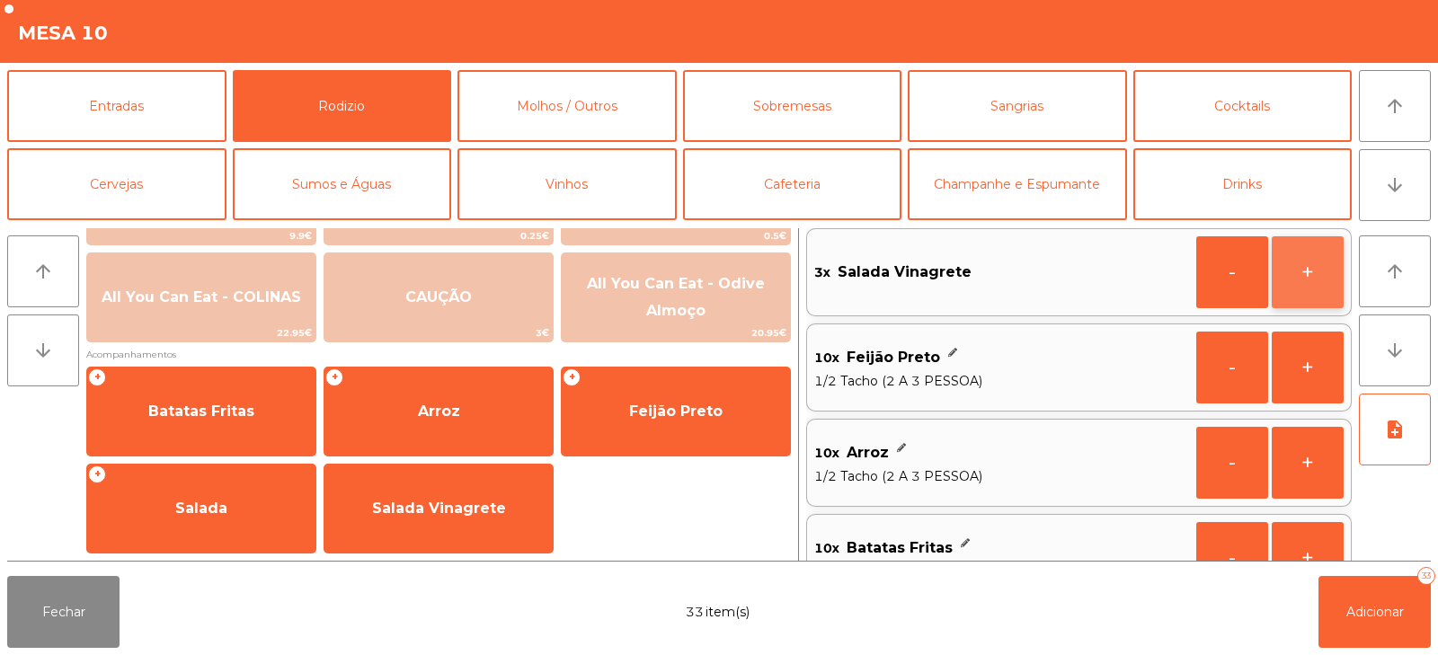
click at [1310, 285] on button "+" at bounding box center [1307, 272] width 72 height 72
click at [1313, 280] on button "+" at bounding box center [1307, 272] width 72 height 72
click at [1306, 279] on button "+" at bounding box center [1307, 272] width 72 height 72
click at [1302, 281] on button "+" at bounding box center [1307, 272] width 72 height 72
click at [1305, 278] on button "+" at bounding box center [1307, 272] width 72 height 72
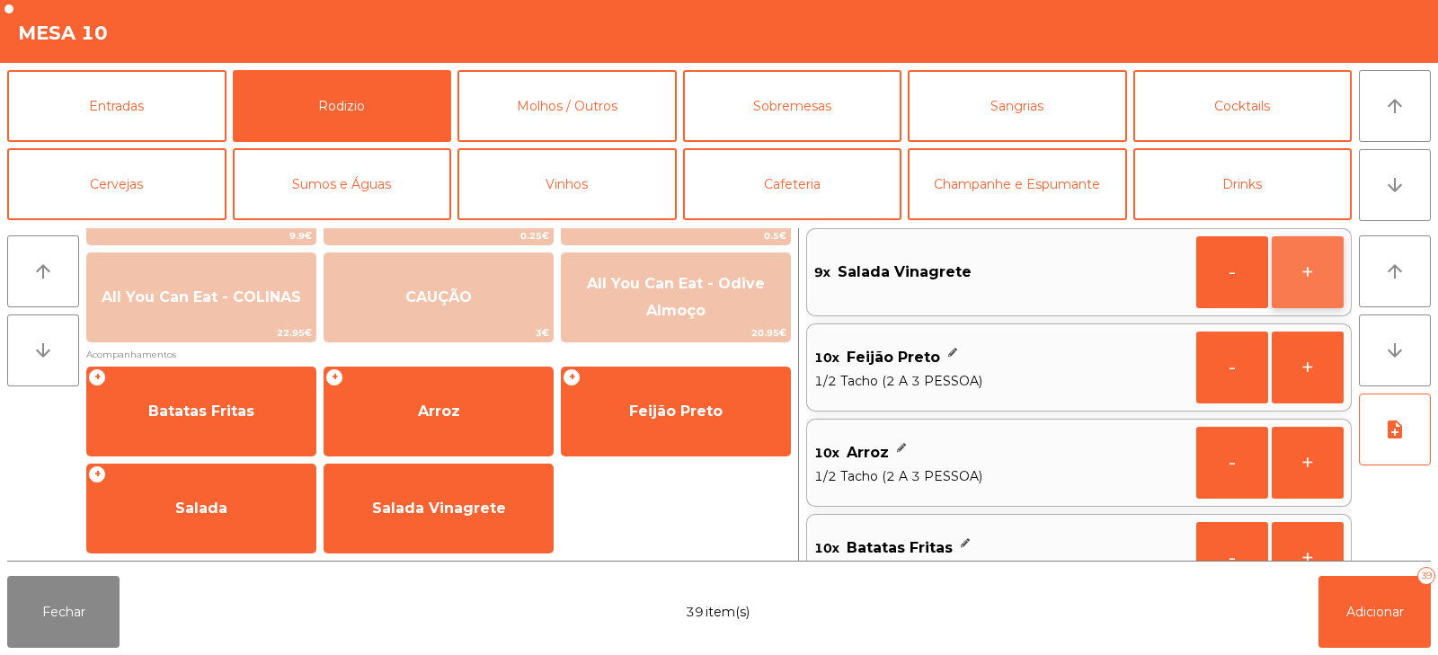
click at [1305, 277] on button "+" at bounding box center [1307, 272] width 72 height 72
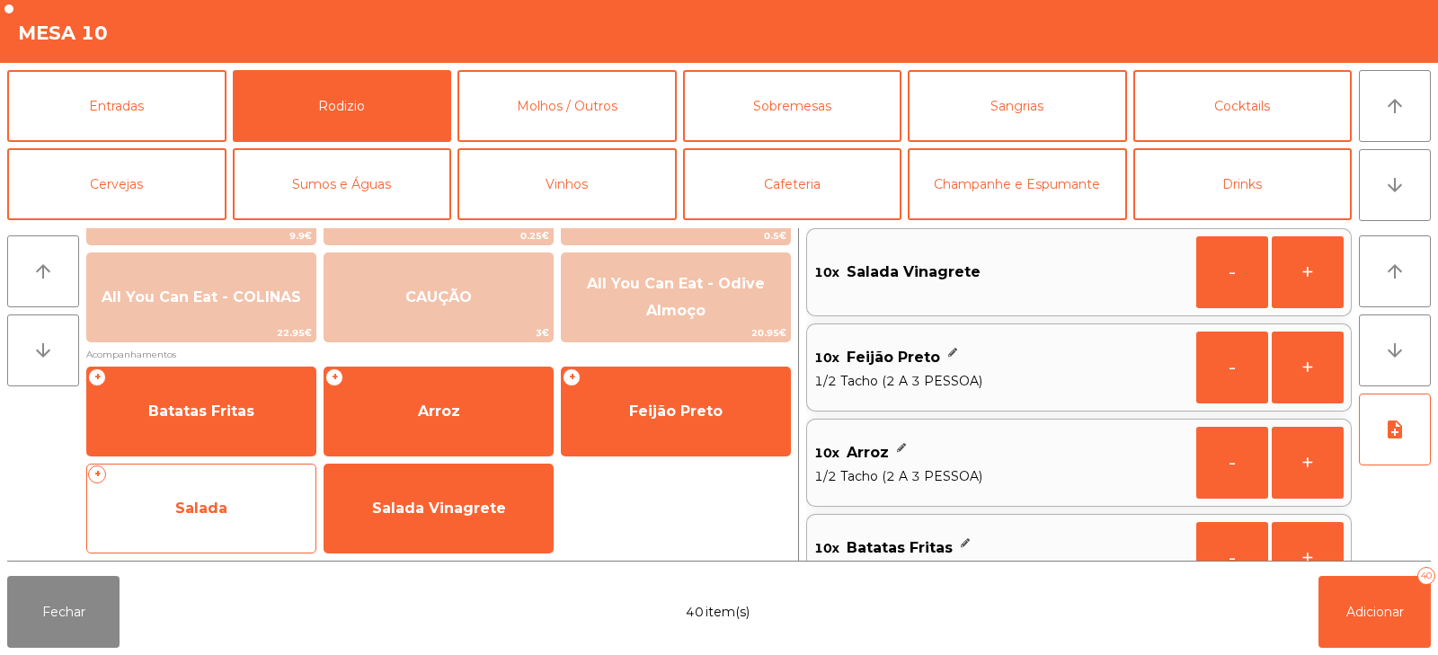
click at [200, 519] on span "Salada" at bounding box center [201, 508] width 228 height 49
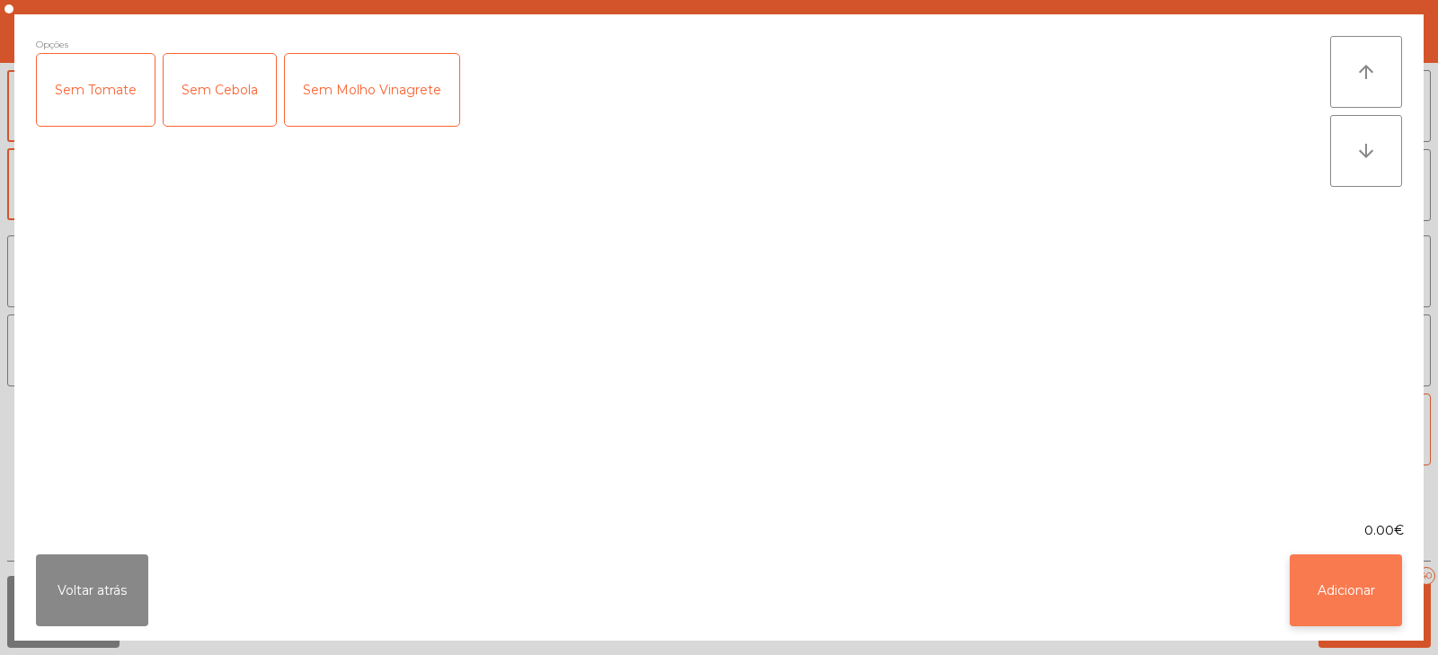
click at [1350, 605] on button "Adicionar" at bounding box center [1345, 590] width 112 height 72
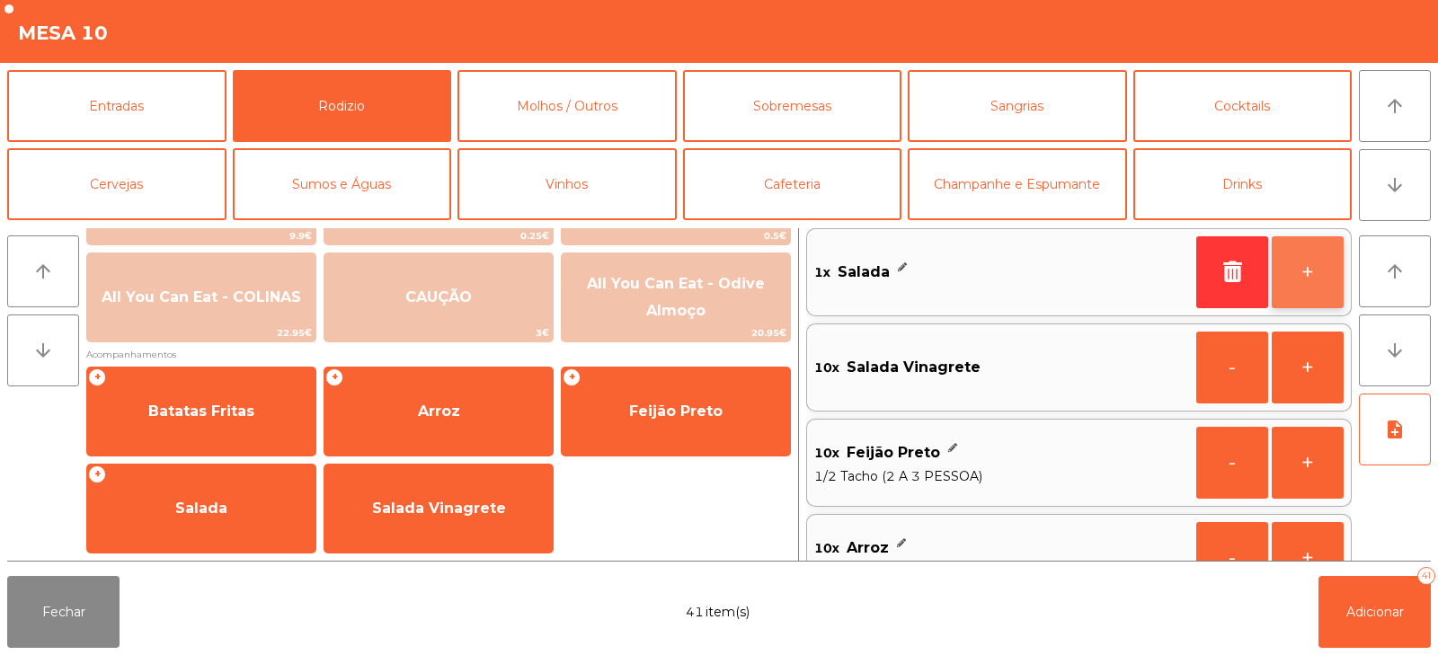
click at [1327, 279] on button "+" at bounding box center [1307, 272] width 72 height 72
click at [1318, 283] on button "+" at bounding box center [1307, 272] width 72 height 72
click at [1316, 279] on button "+" at bounding box center [1307, 272] width 72 height 72
click at [1313, 276] on button "+" at bounding box center [1307, 272] width 72 height 72
click at [1307, 271] on button "+" at bounding box center [1307, 272] width 72 height 72
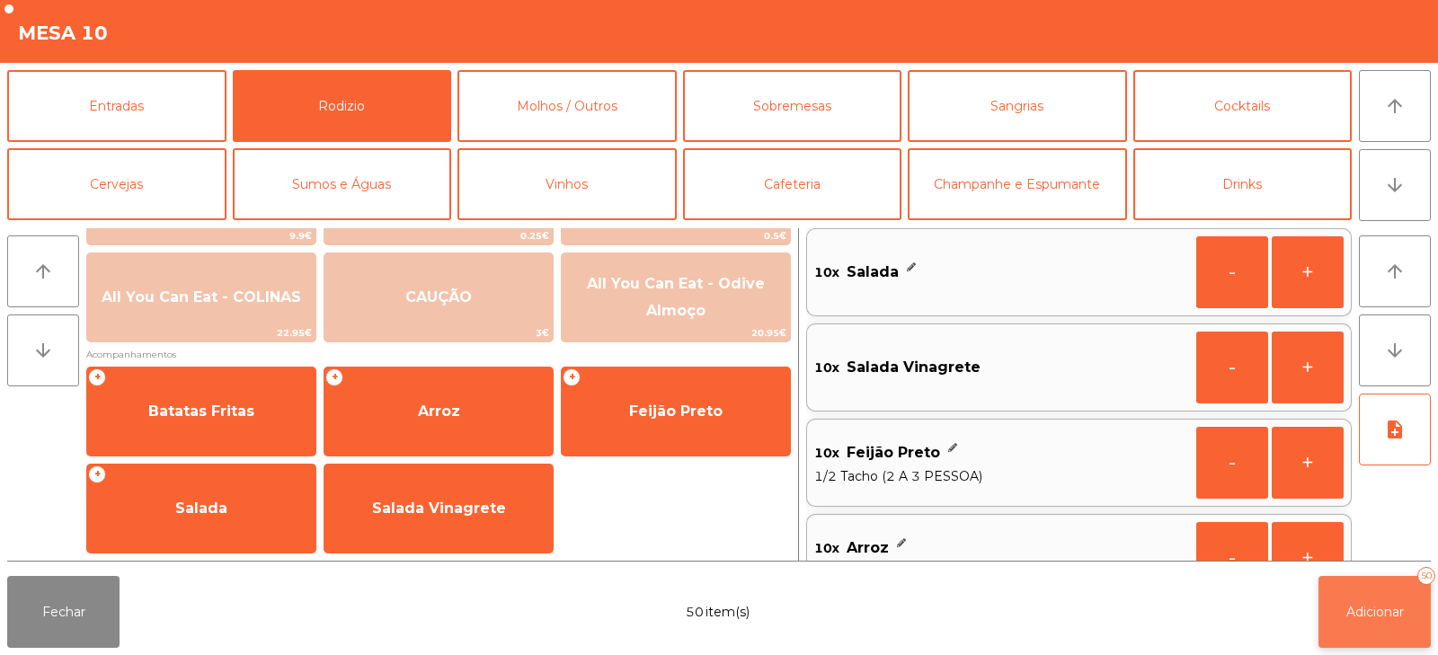
click at [1385, 620] on button "Adicionar 50" at bounding box center [1374, 612] width 112 height 72
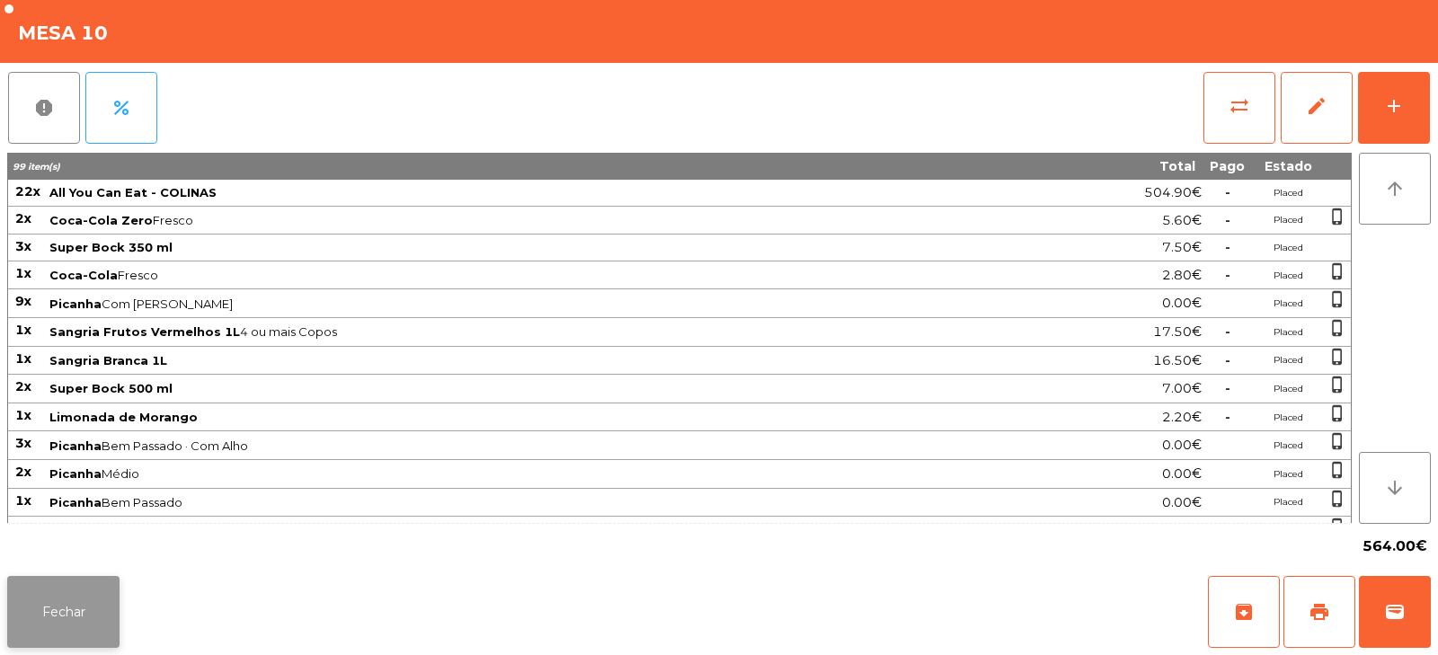
click at [94, 620] on button "Fechar" at bounding box center [63, 612] width 112 height 72
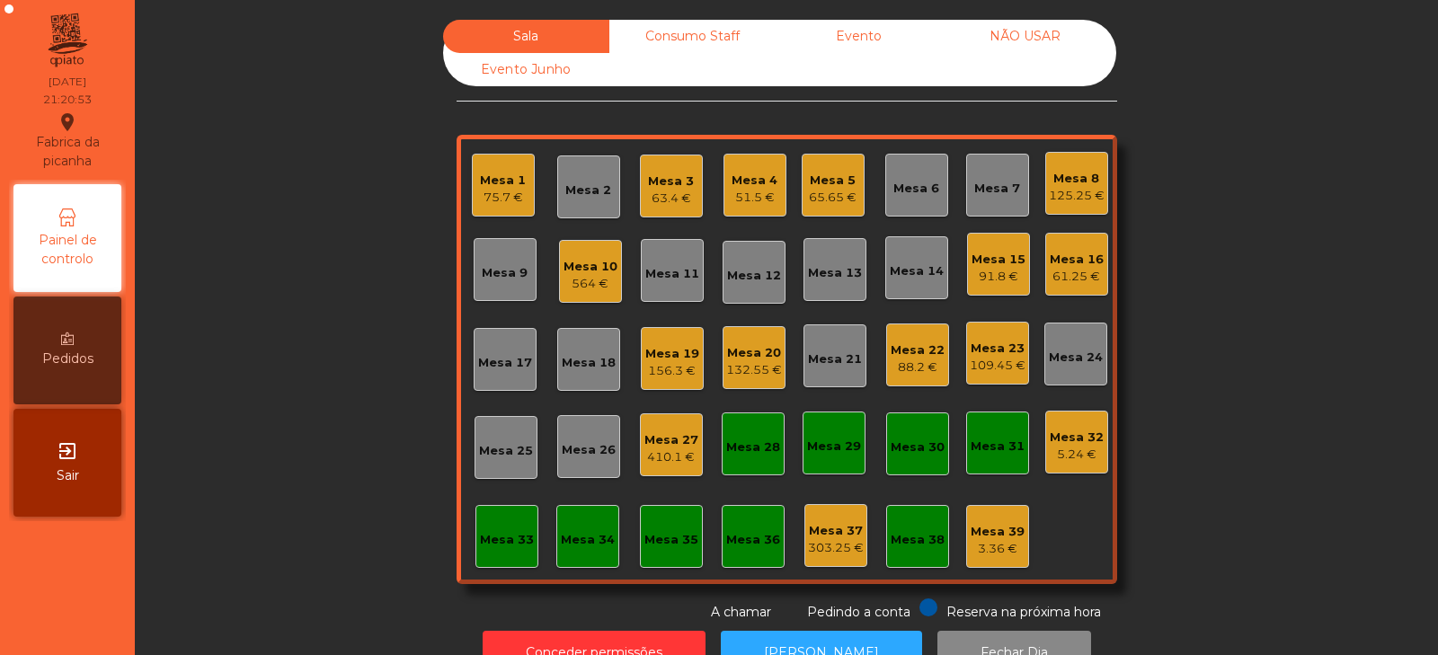
click at [684, 366] on div "156.3 €" at bounding box center [672, 371] width 54 height 18
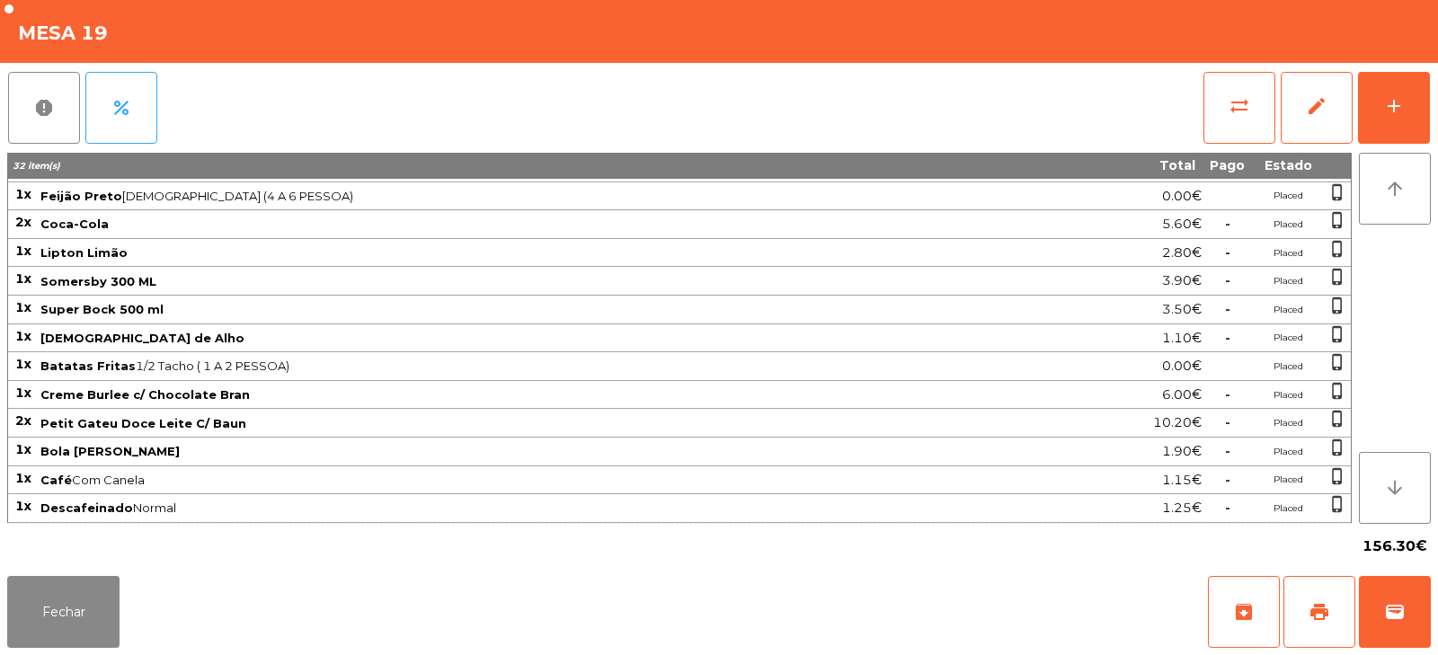
scroll to position [0, 0]
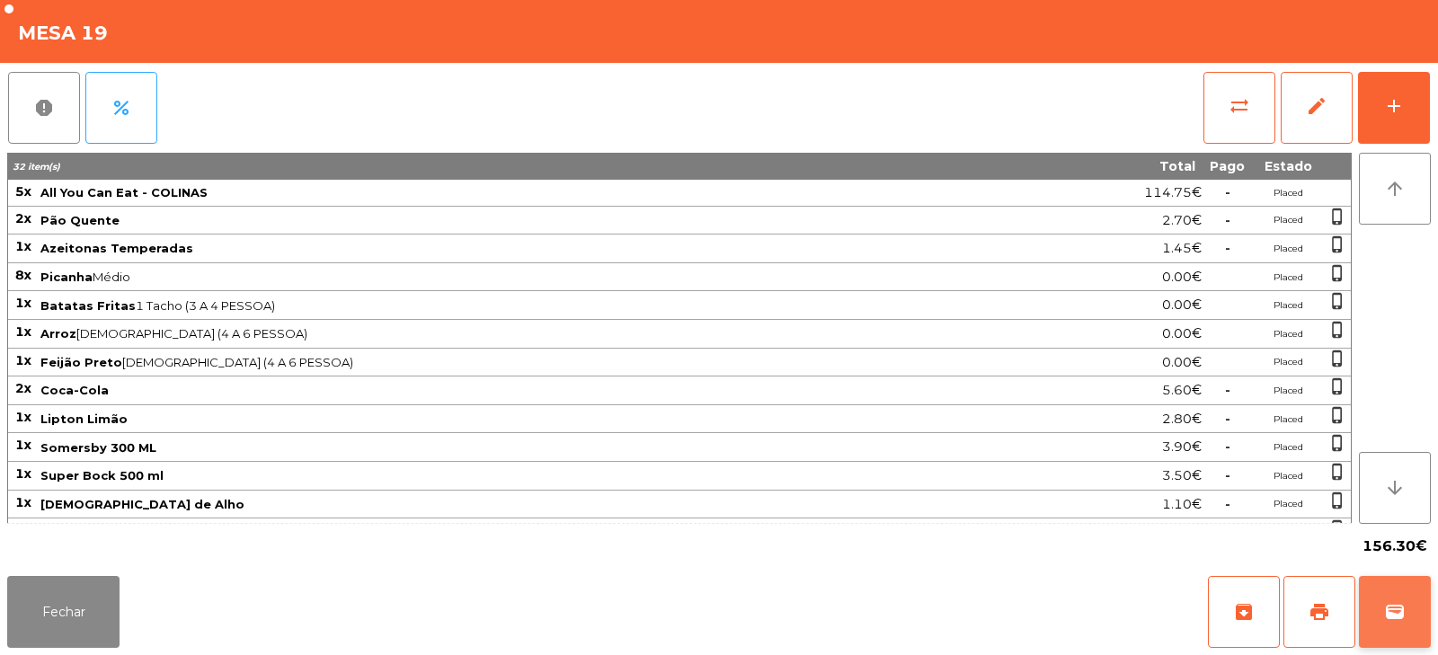
click at [1399, 616] on span "wallet" at bounding box center [1395, 612] width 22 height 22
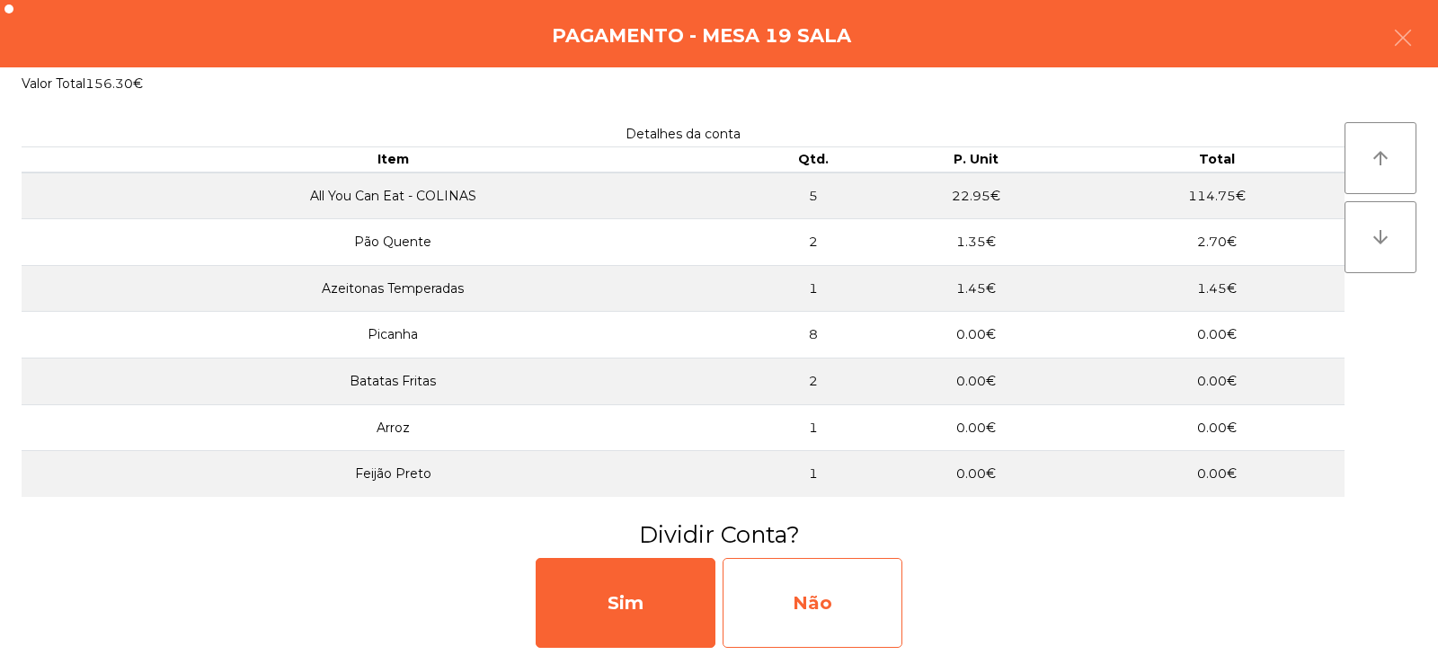
click at [855, 591] on div "Não" at bounding box center [812, 603] width 180 height 90
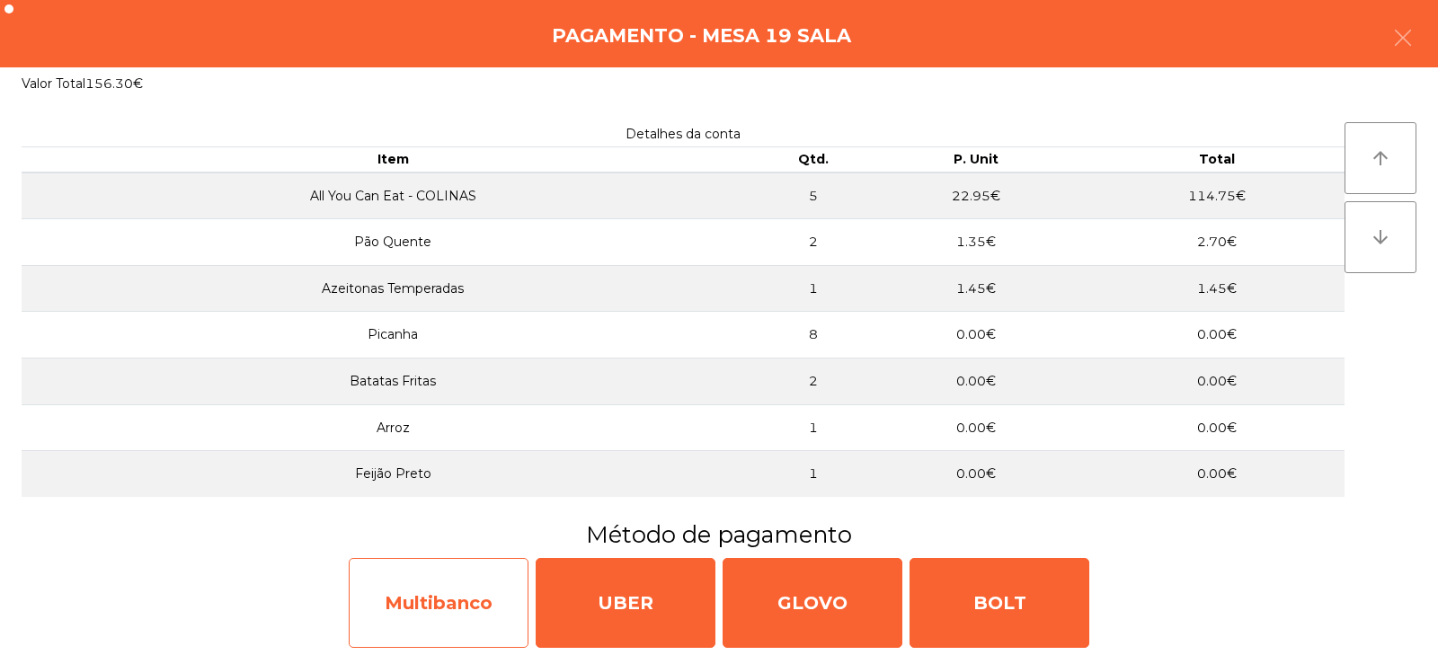
click at [481, 602] on div "Multibanco" at bounding box center [439, 603] width 180 height 90
select select "**"
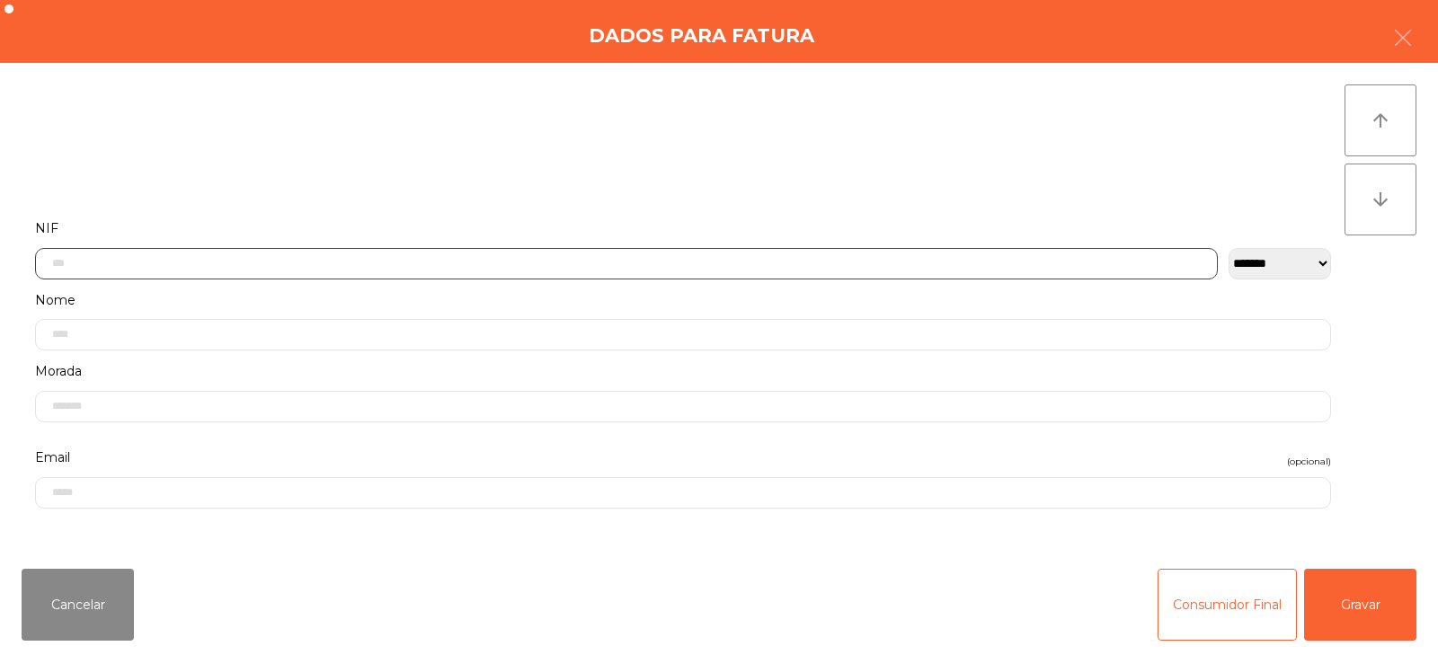
click at [727, 249] on input "text" at bounding box center [626, 263] width 1182 height 31
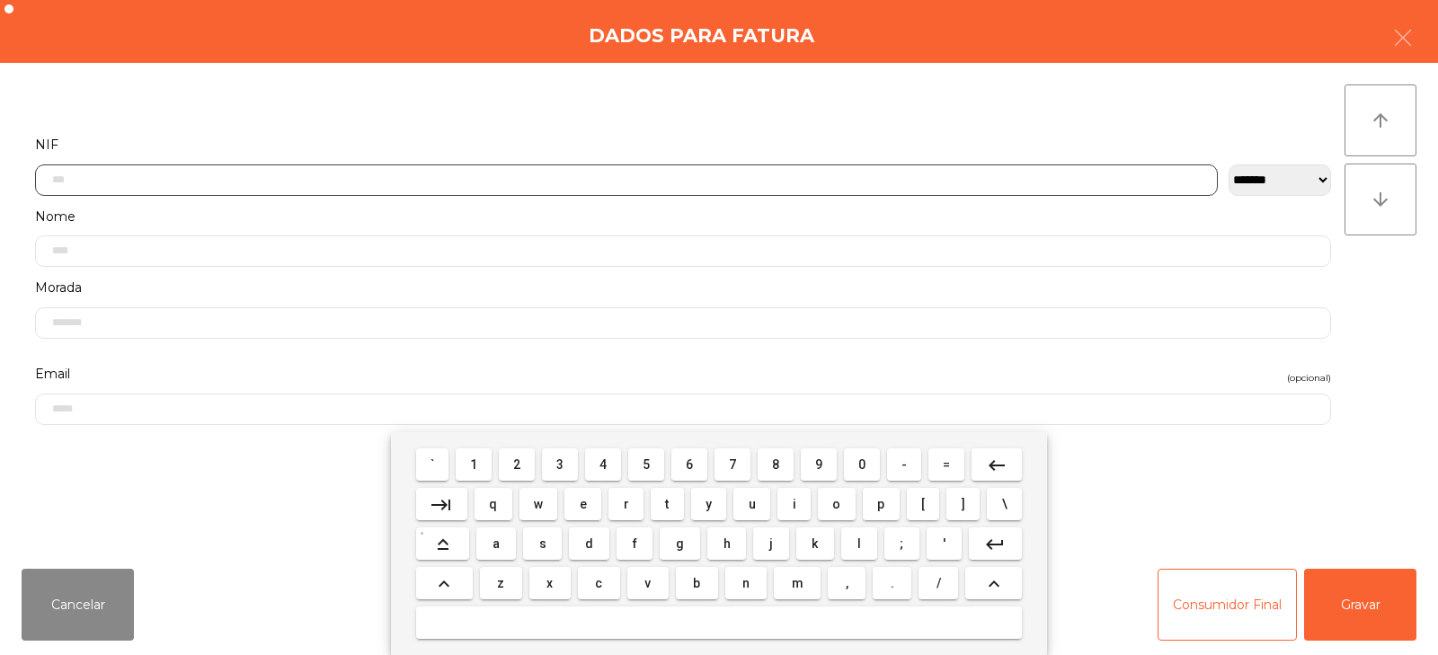
scroll to position [131, 0]
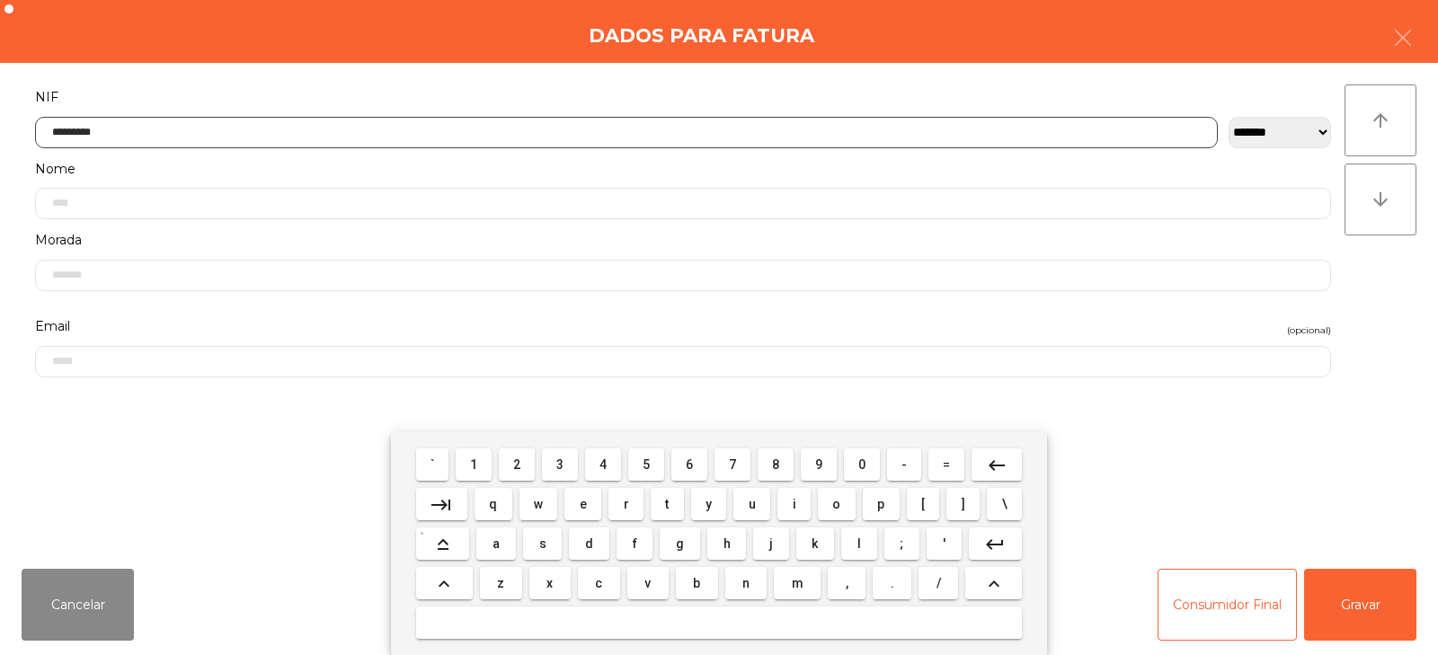
type input "*********"
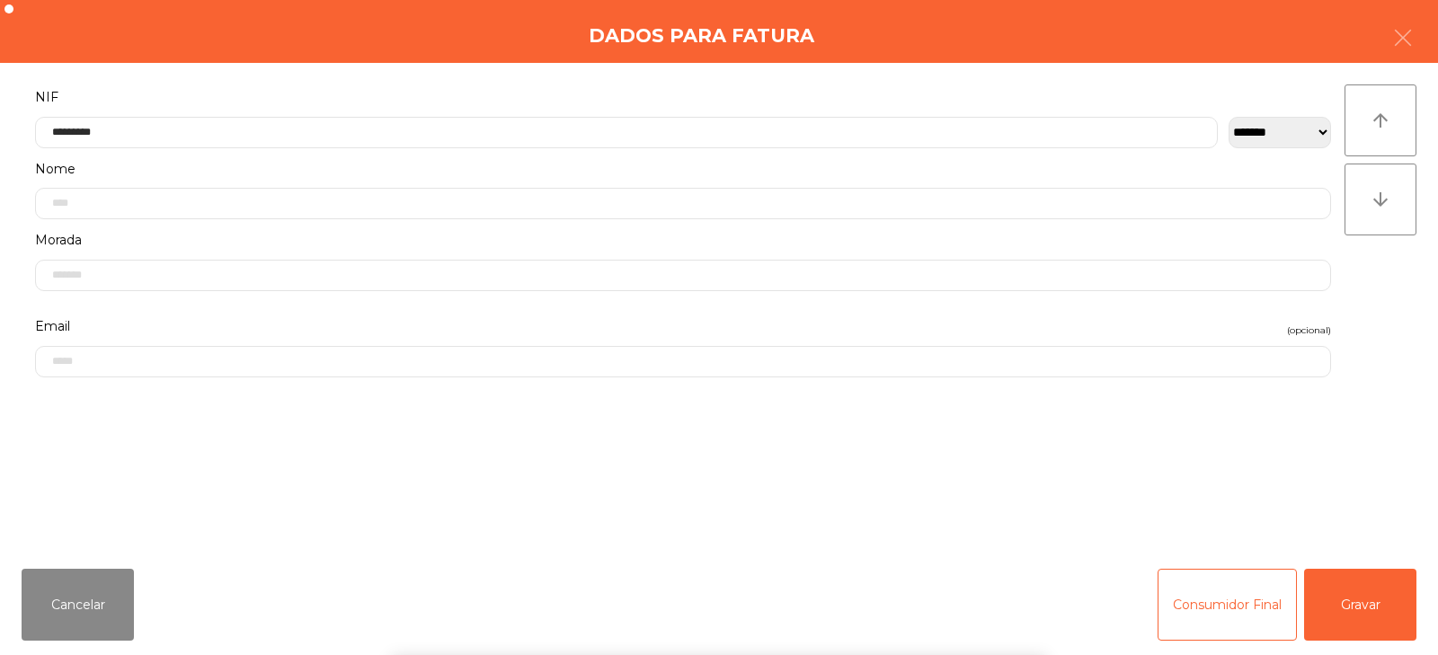
click at [1364, 599] on div "` 1 2 3 4 5 6 7 8 9 0 - = keyboard_backspace keyboard_tab q w e r t y u i o p […" at bounding box center [719, 543] width 1438 height 223
click at [1366, 609] on button "Gravar" at bounding box center [1360, 605] width 112 height 72
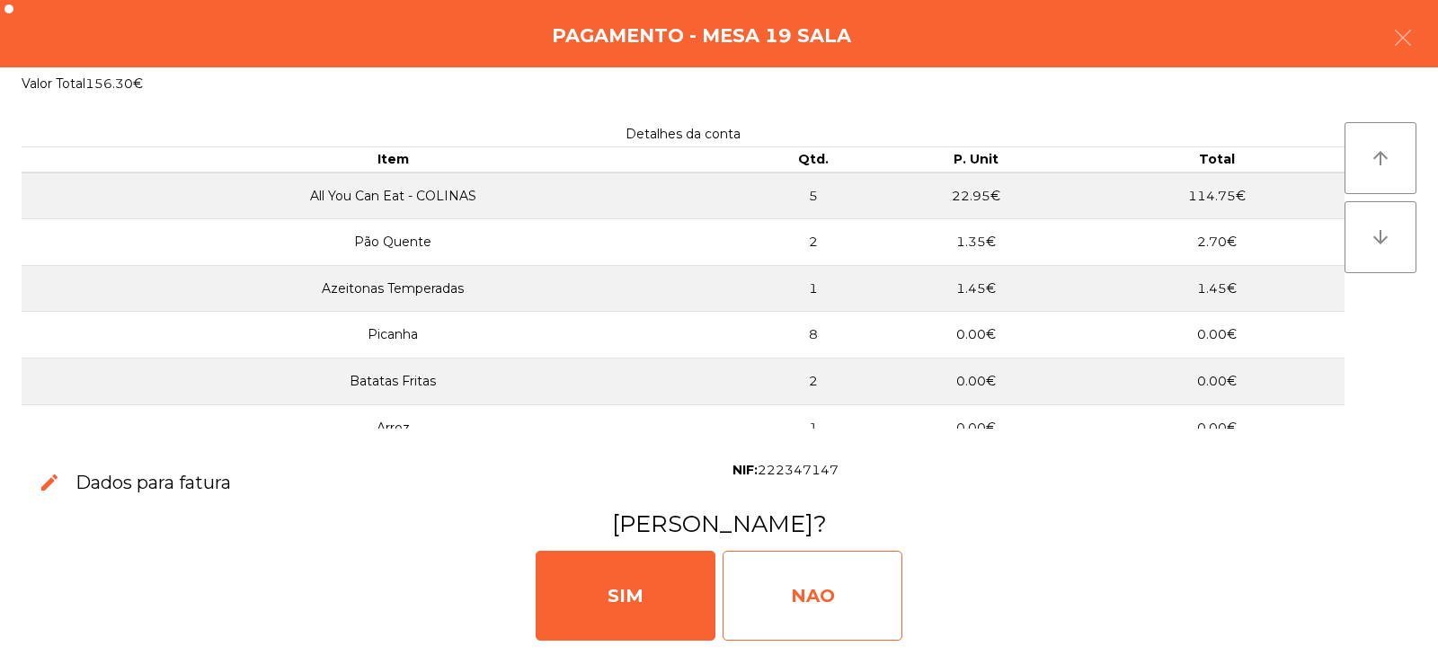
click at [811, 597] on div "NAO" at bounding box center [812, 596] width 180 height 90
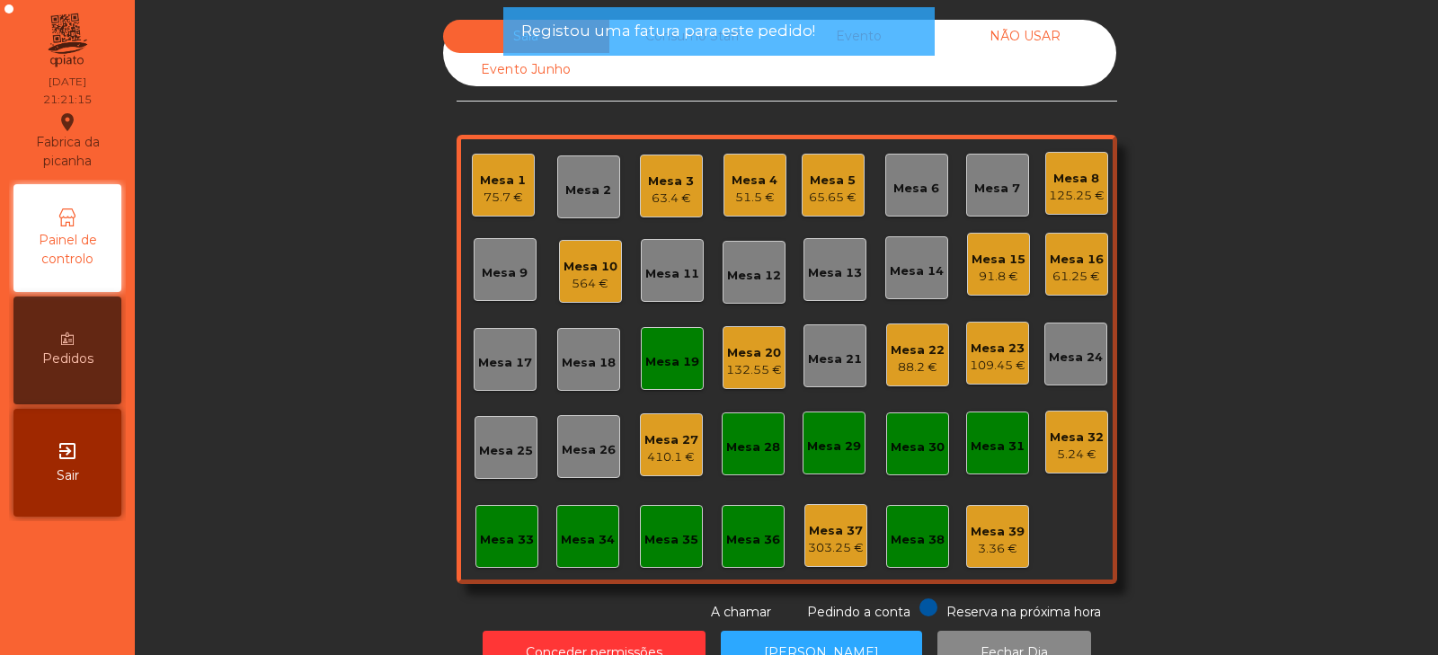
click at [660, 363] on div "Mesa 19" at bounding box center [672, 362] width 54 height 18
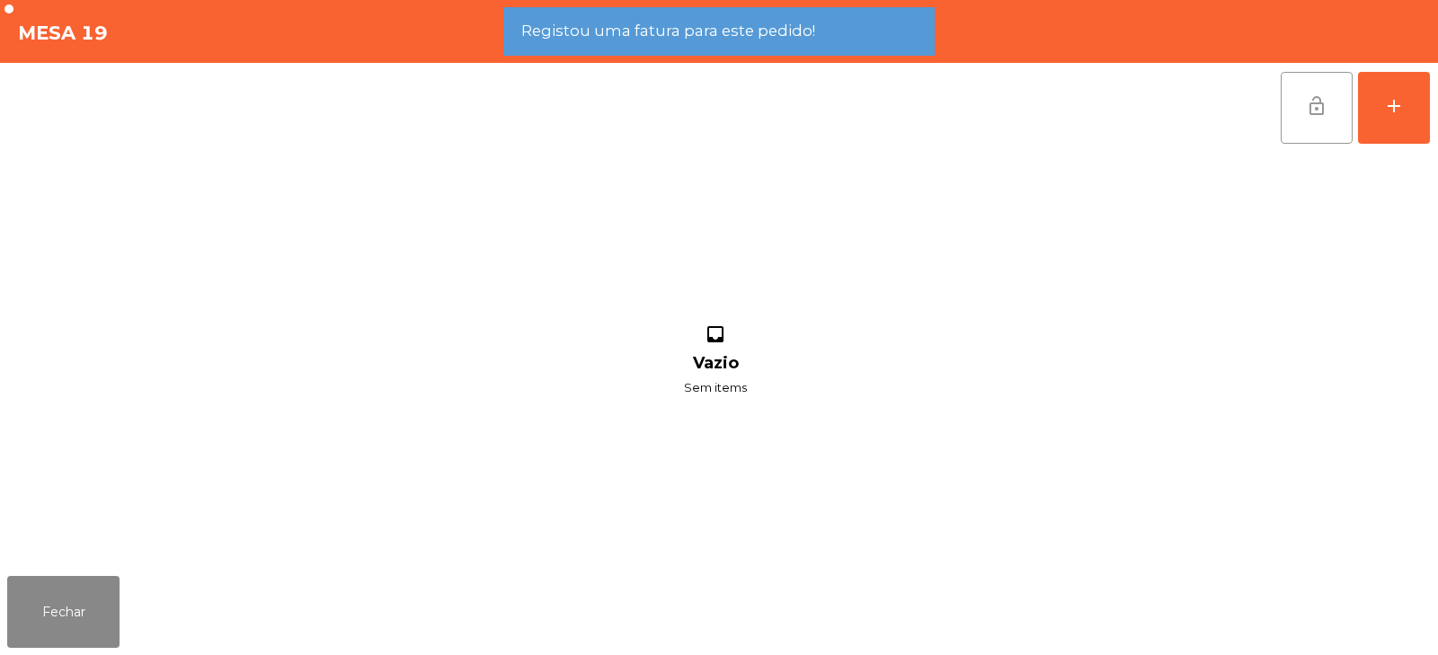
click at [1297, 119] on button "lock_open" at bounding box center [1316, 108] width 72 height 72
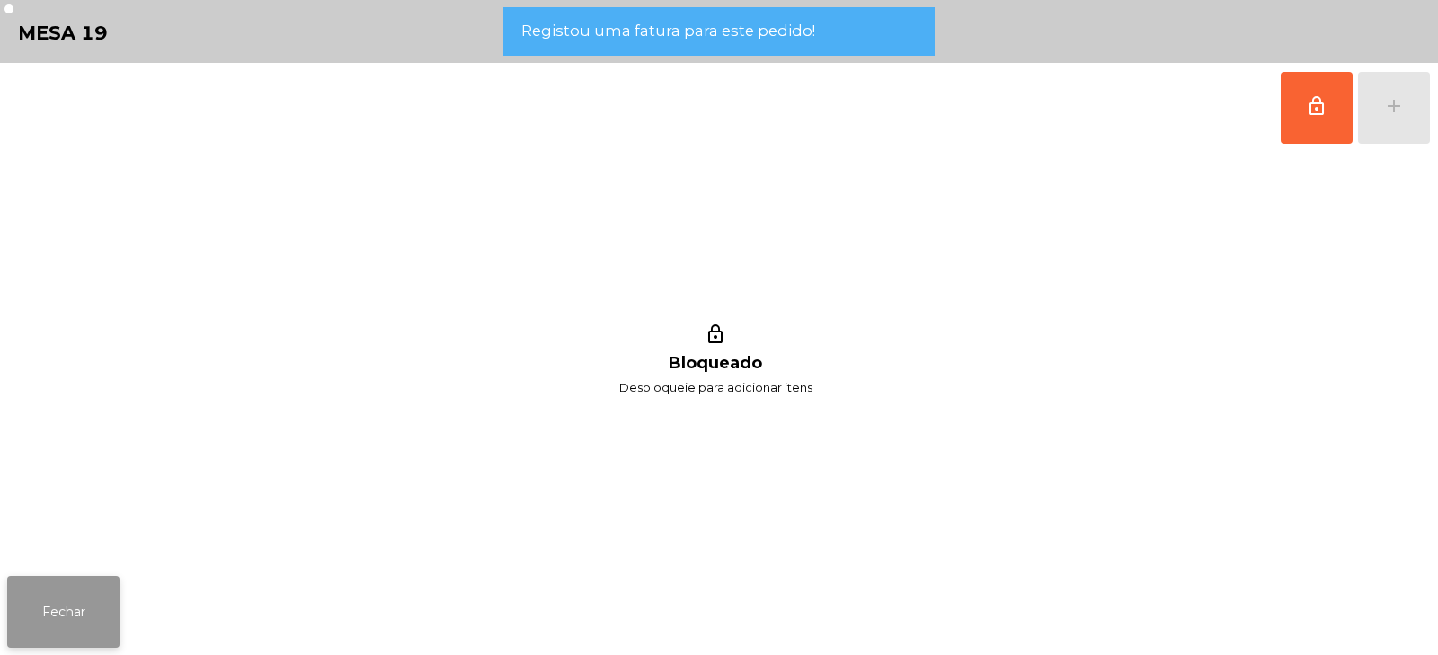
click at [93, 609] on button "Fechar" at bounding box center [63, 612] width 112 height 72
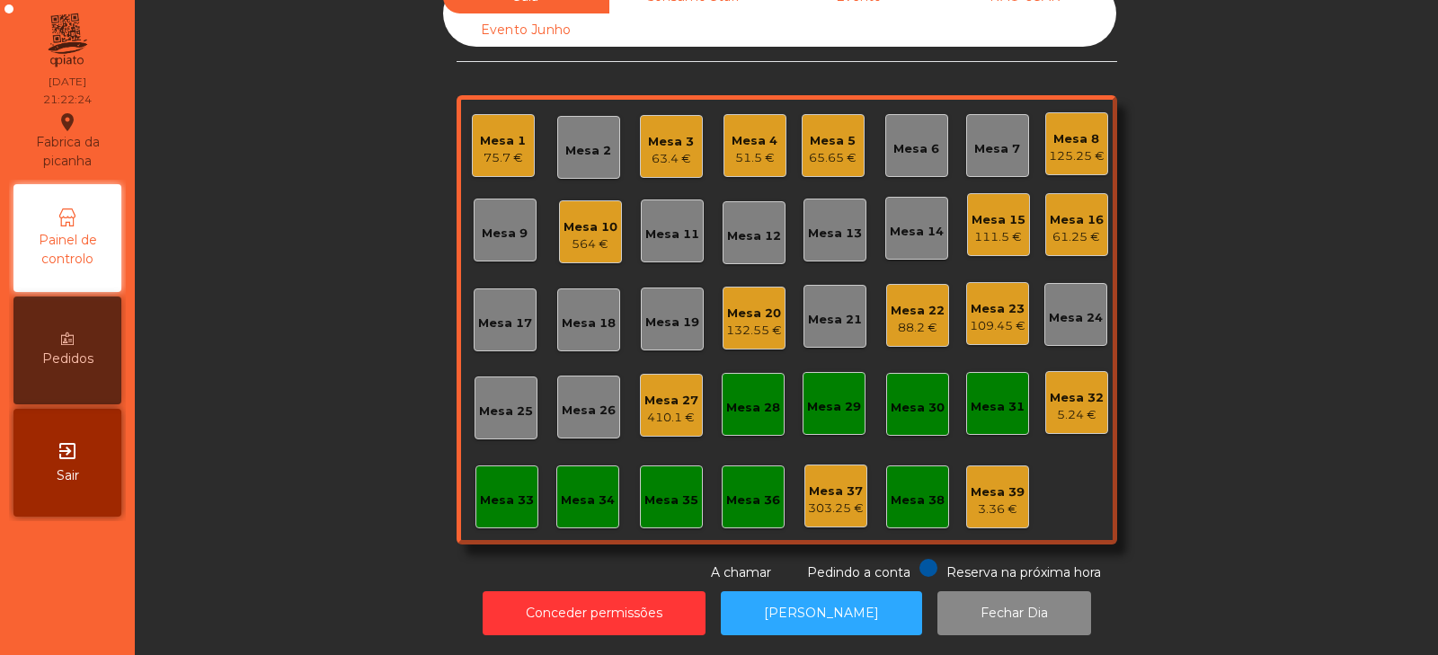
scroll to position [0, 0]
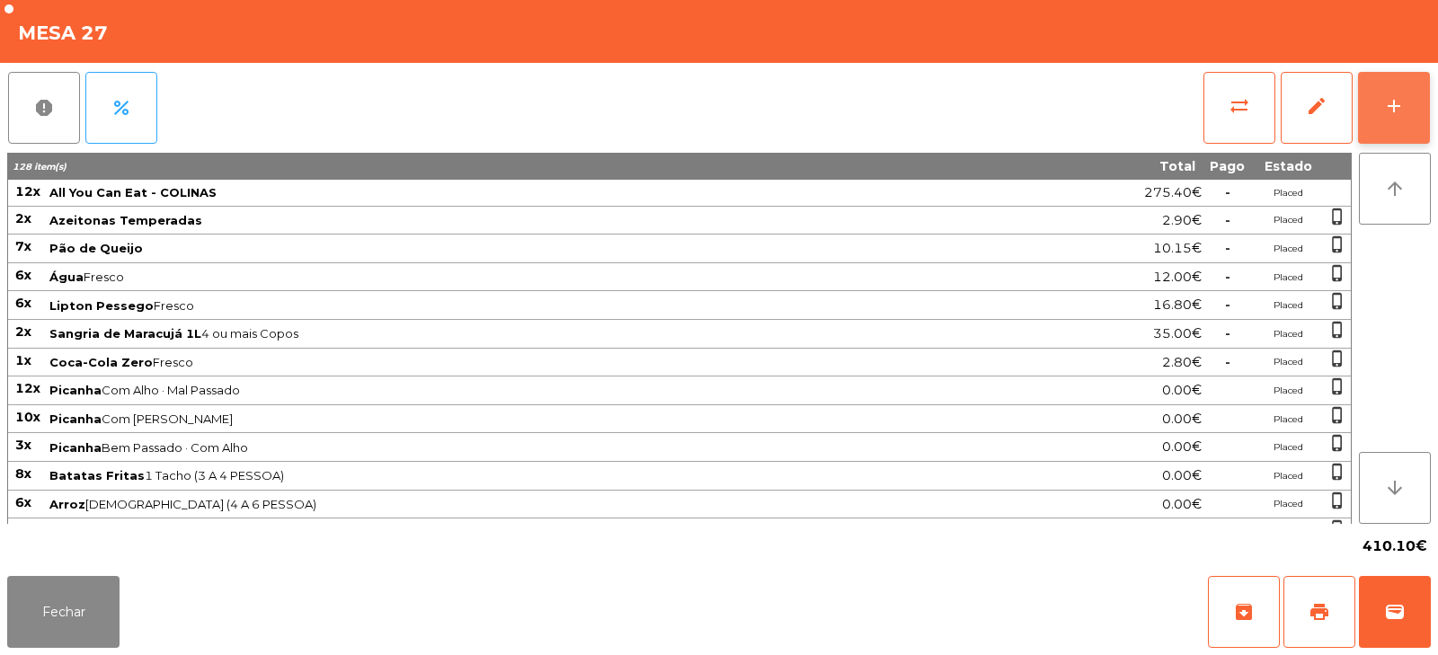
click at [1399, 102] on div "add" at bounding box center [1394, 106] width 22 height 22
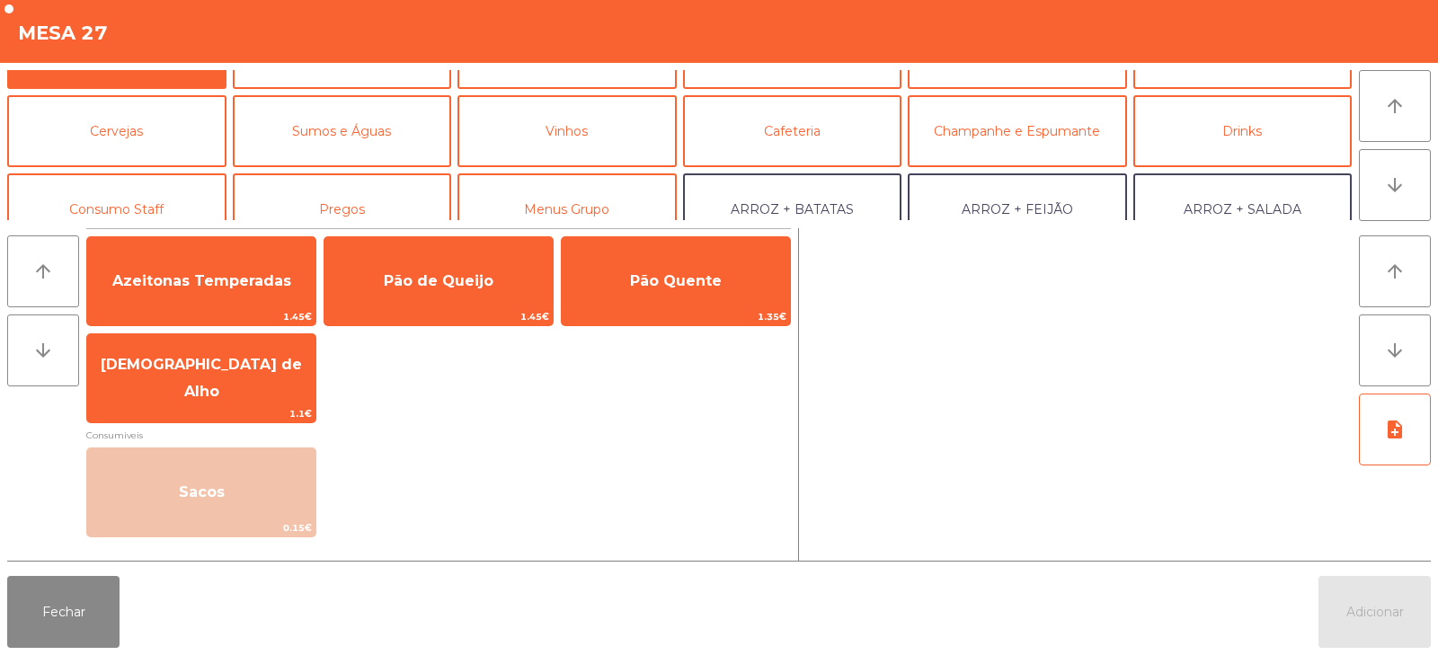
scroll to position [52, 0]
click at [354, 115] on button "Sumos e Águas" at bounding box center [342, 132] width 219 height 72
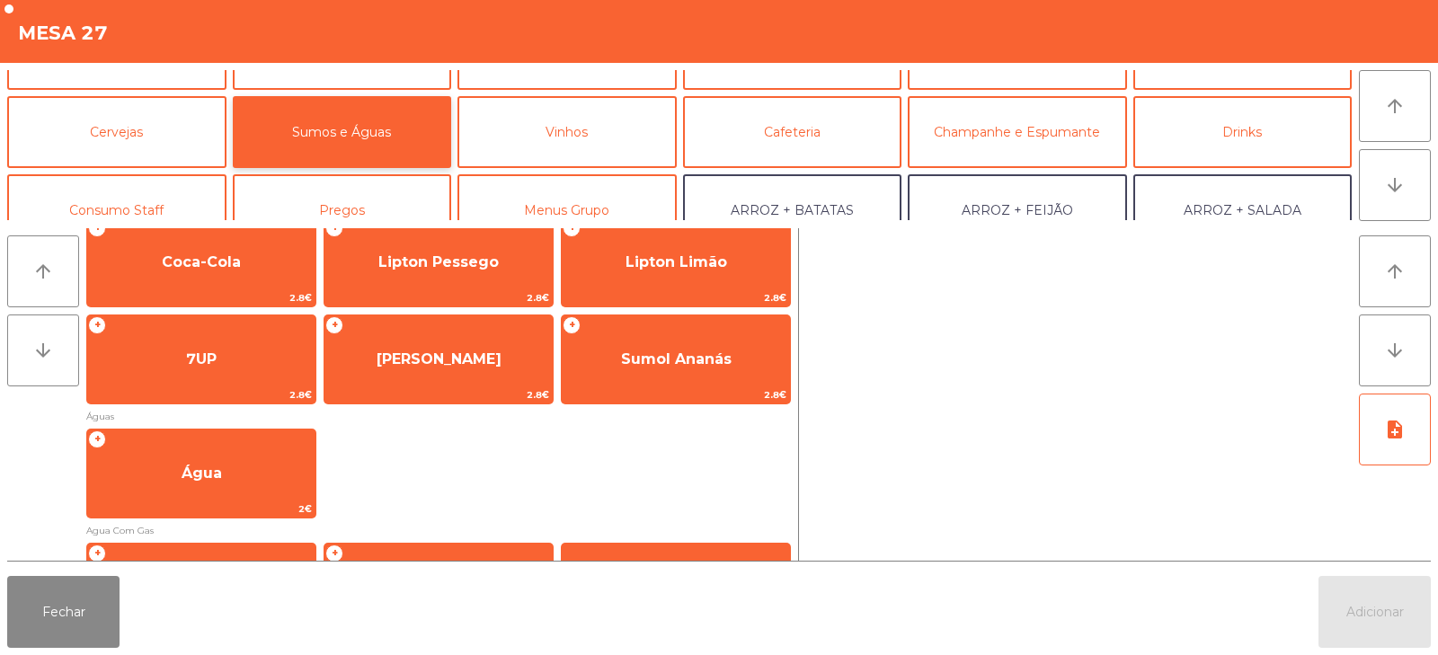
scroll to position [352, 0]
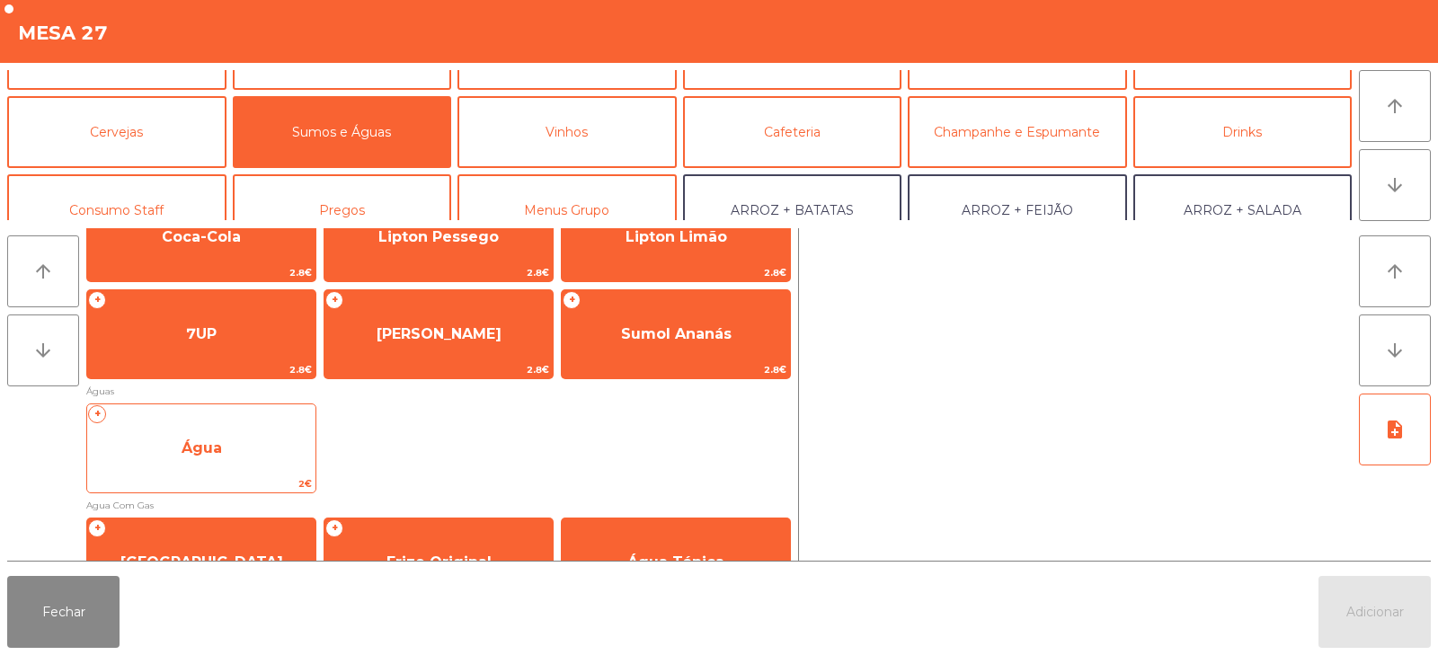
click at [230, 448] on span "Água" at bounding box center [201, 448] width 228 height 49
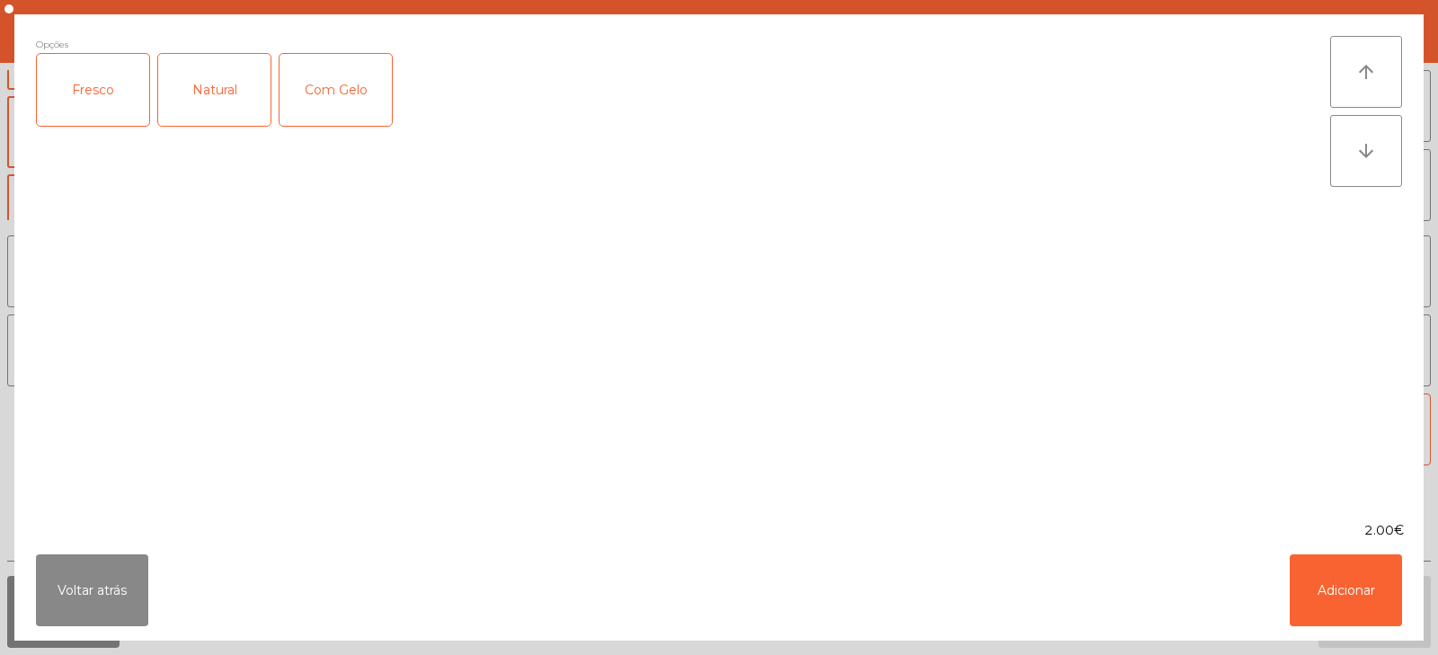
click at [84, 101] on div "Fresco" at bounding box center [93, 90] width 112 height 72
click at [1360, 589] on button "Adicionar" at bounding box center [1345, 590] width 112 height 72
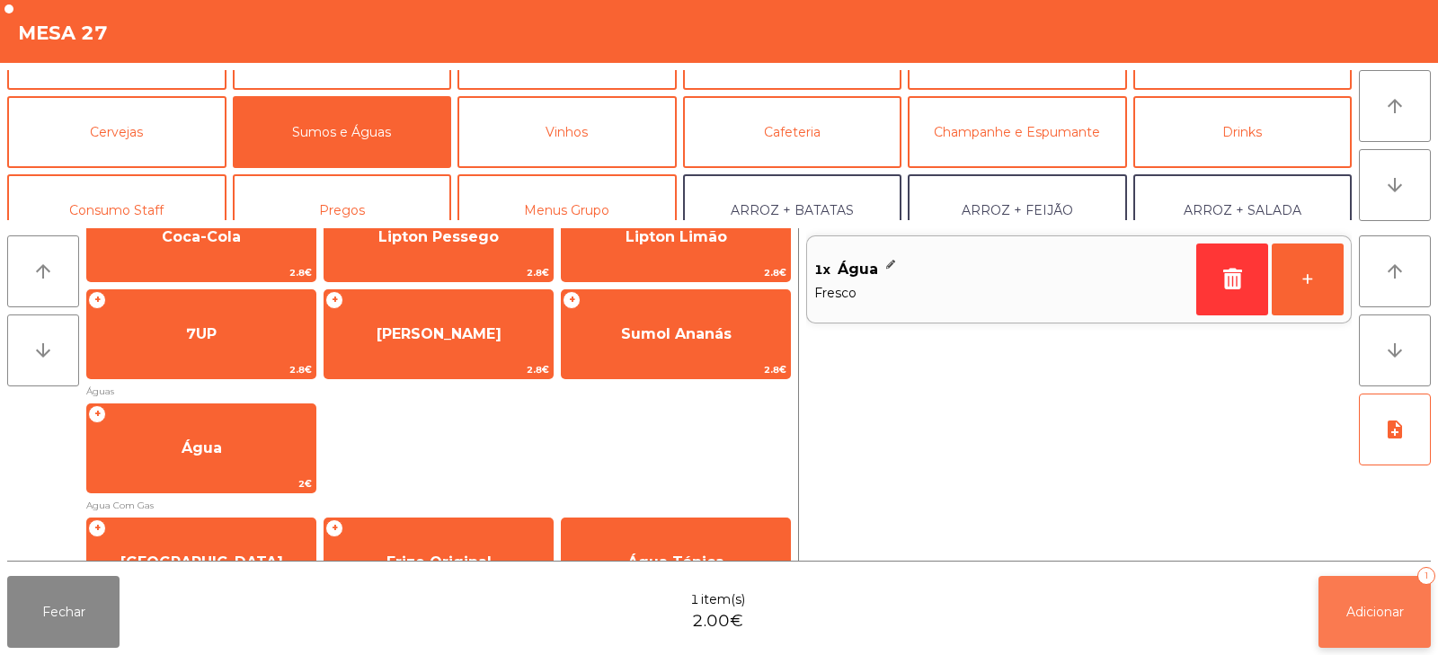
click at [1362, 616] on span "Adicionar" at bounding box center [1375, 612] width 58 height 16
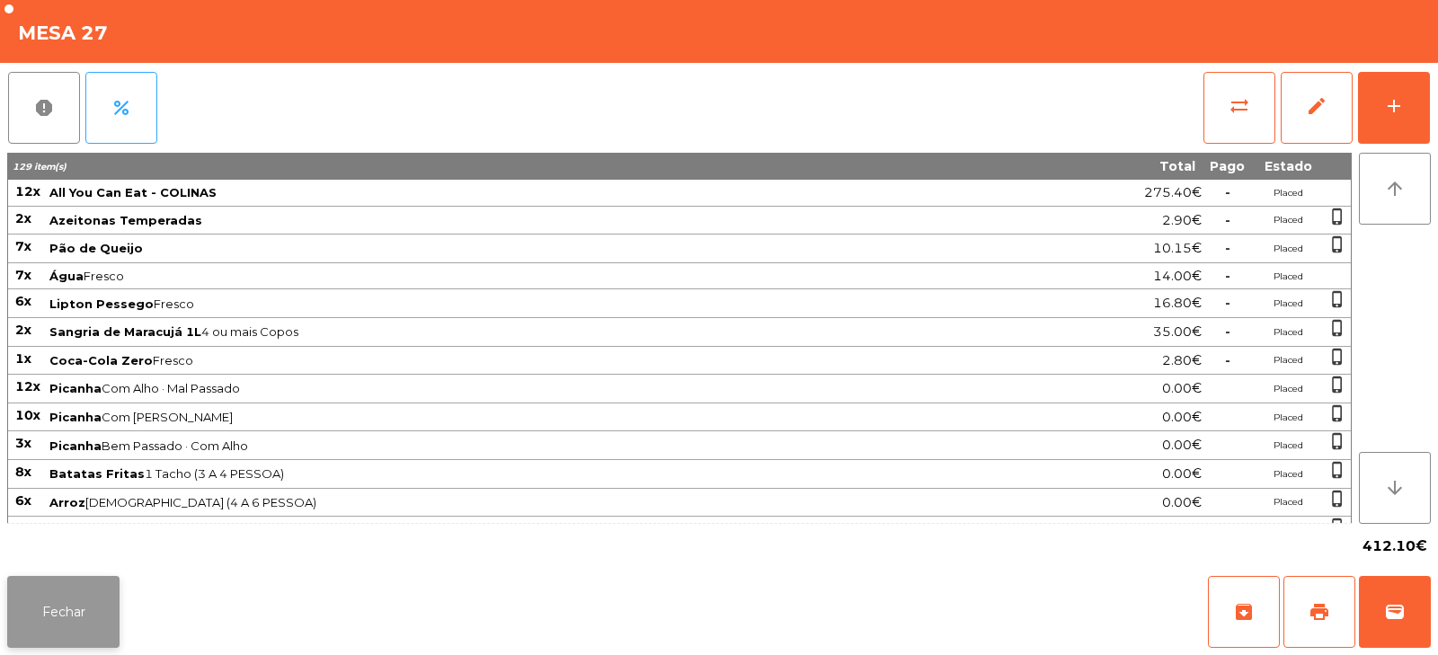
click at [89, 620] on button "Fechar" at bounding box center [63, 612] width 112 height 72
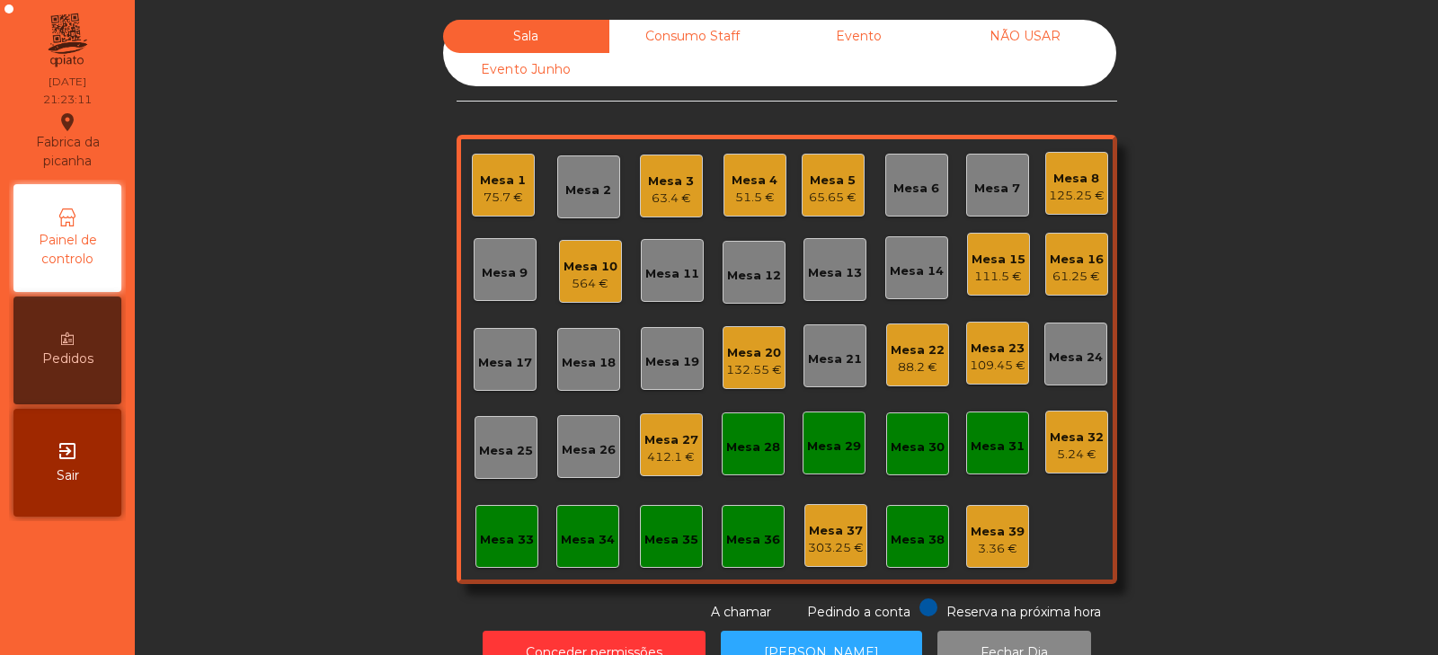
click at [597, 279] on div "564 €" at bounding box center [590, 284] width 54 height 18
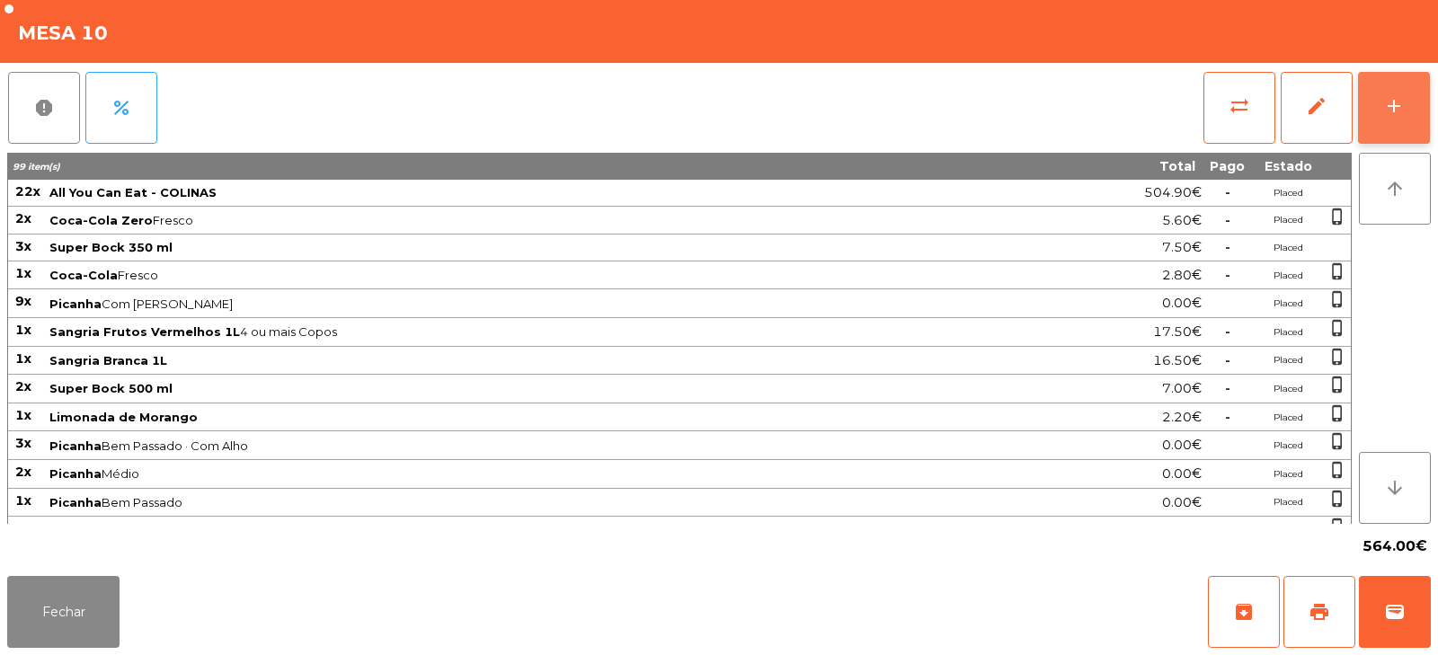
click at [1372, 109] on button "add" at bounding box center [1394, 108] width 72 height 72
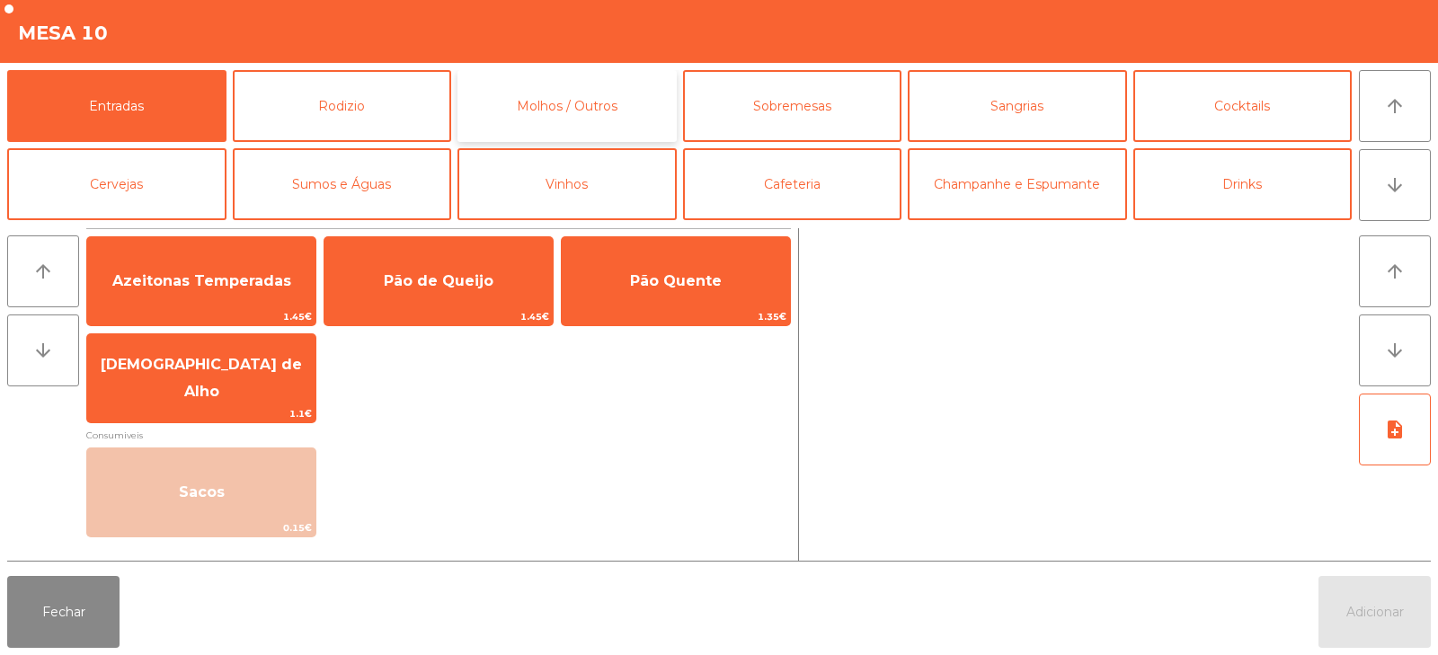
click at [602, 98] on button "Molhos / Outros" at bounding box center [566, 106] width 219 height 72
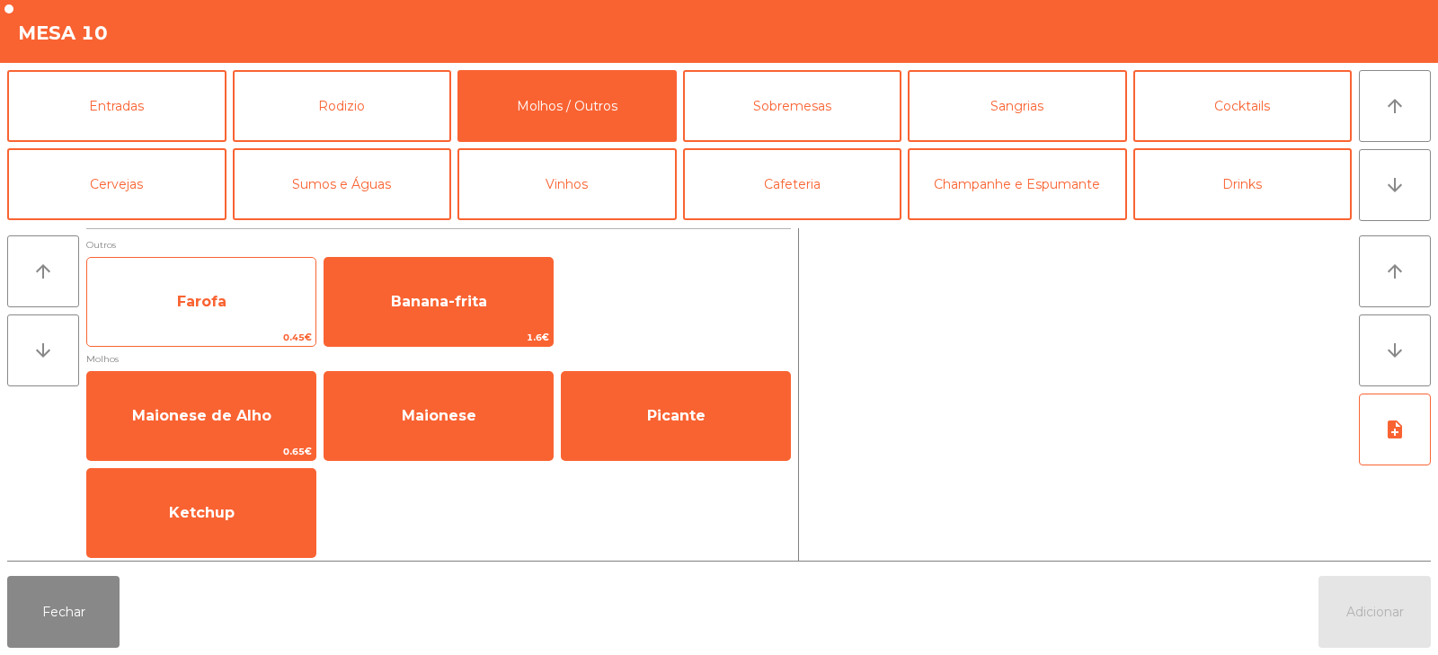
click at [209, 288] on span "Farofa" at bounding box center [201, 302] width 228 height 49
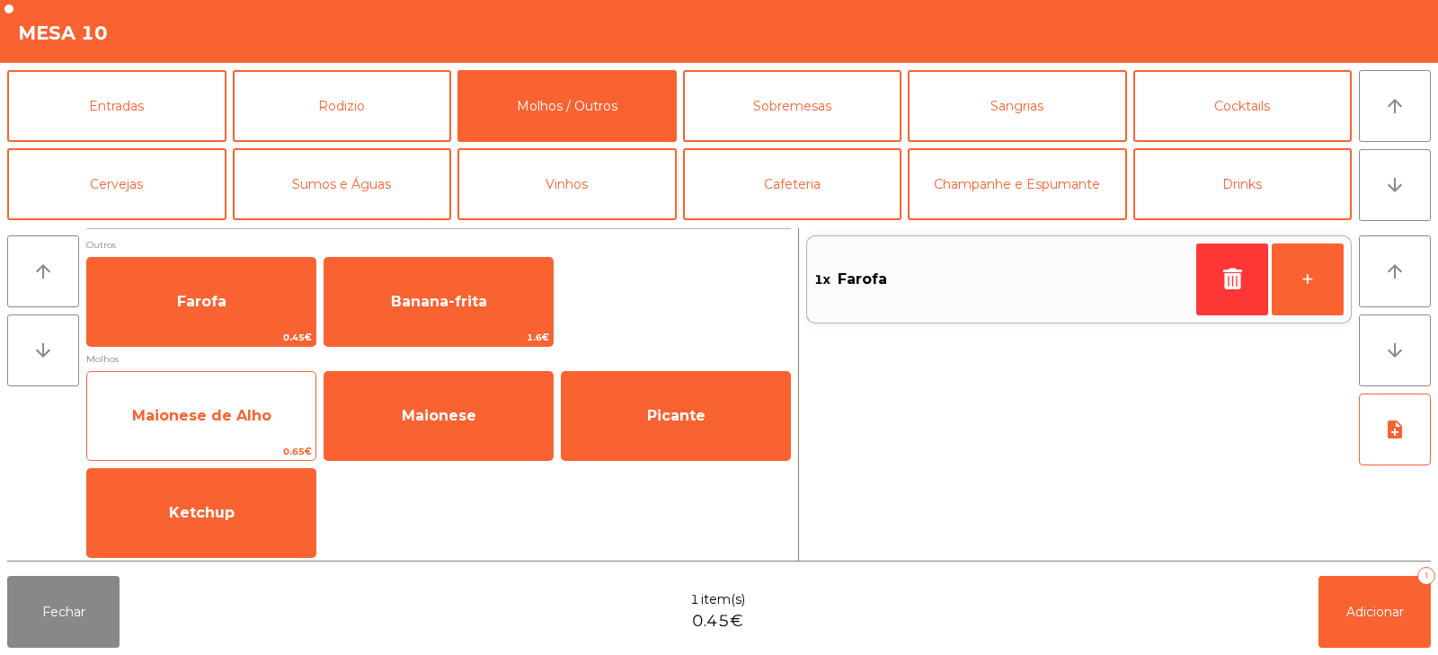
click at [242, 419] on span "Maionese de Alho" at bounding box center [201, 415] width 139 height 17
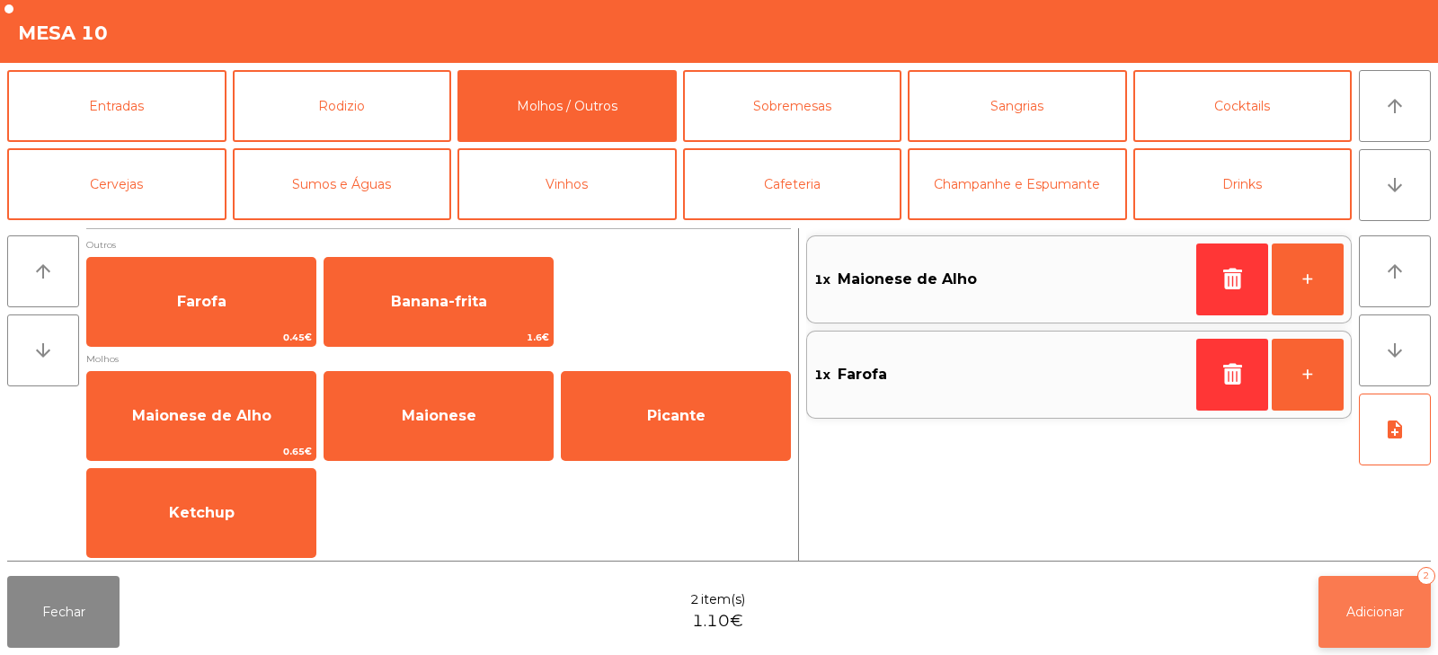
click at [1389, 580] on button "Adicionar 2" at bounding box center [1374, 612] width 112 height 72
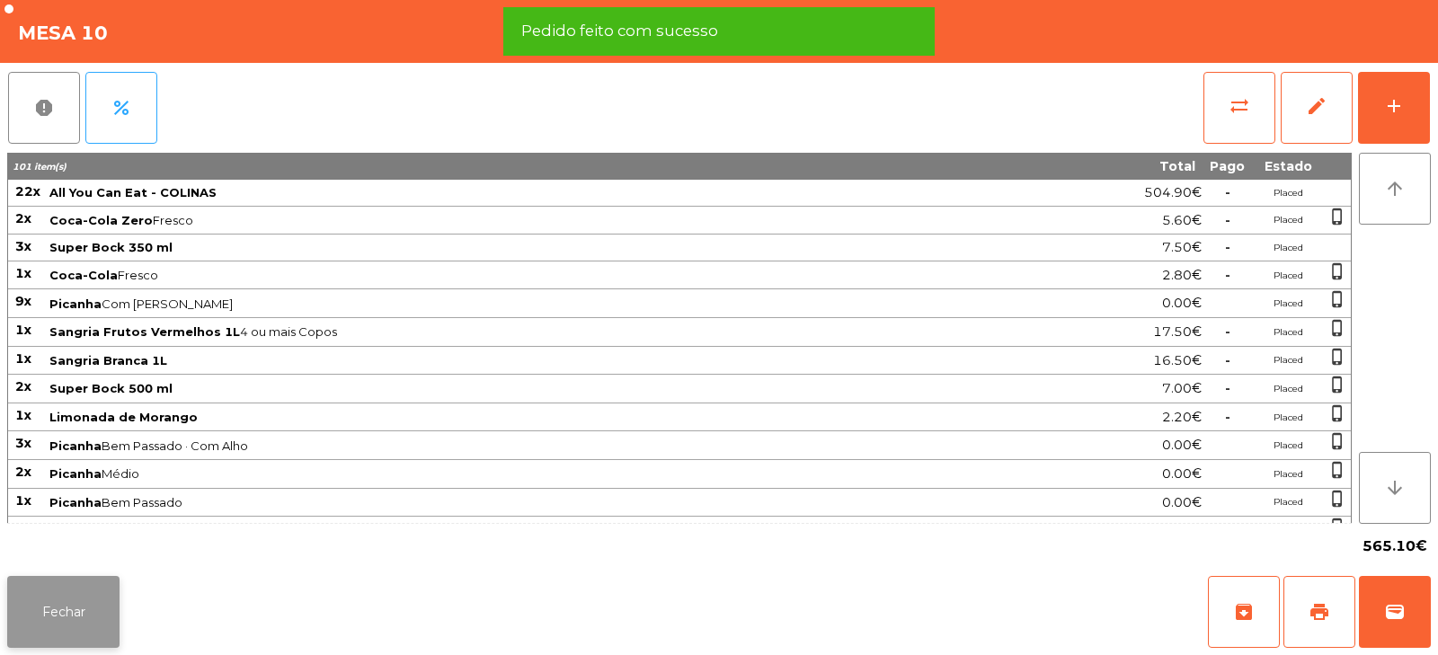
click at [99, 598] on button "Fechar" at bounding box center [63, 612] width 112 height 72
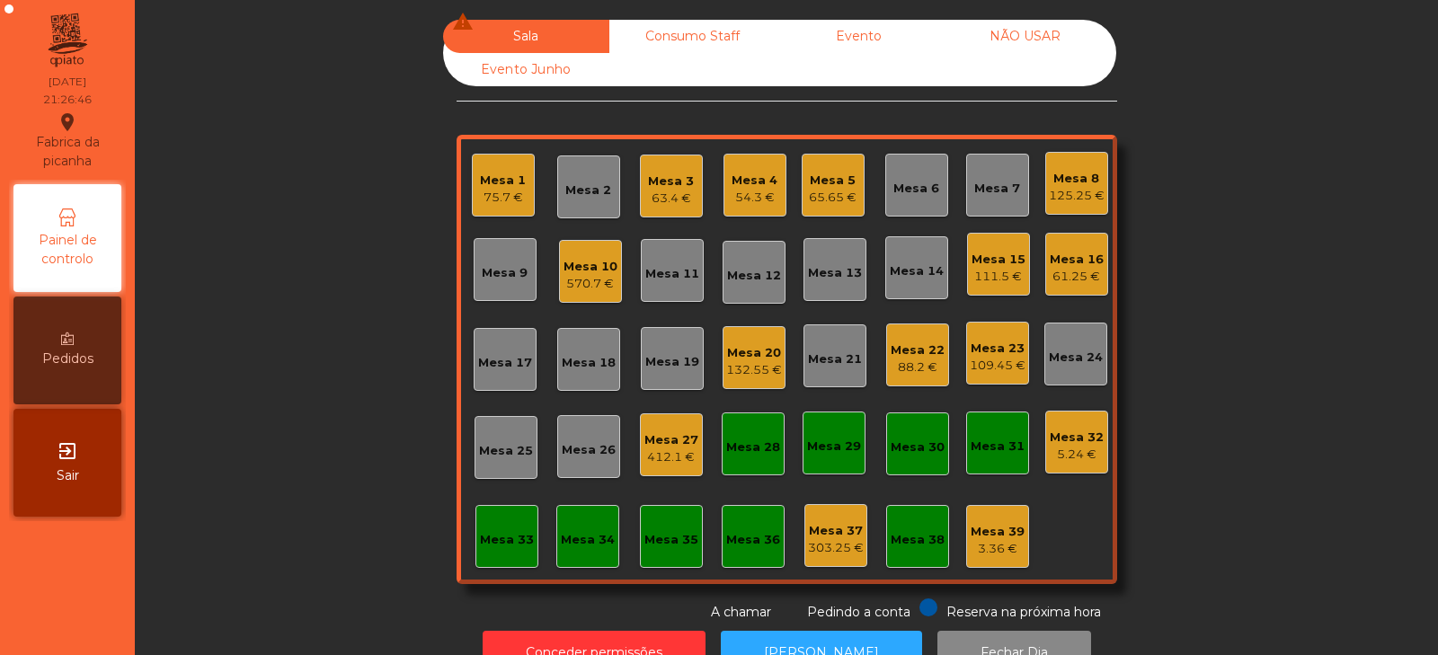
click at [822, 526] on div "Mesa 37" at bounding box center [836, 531] width 56 height 18
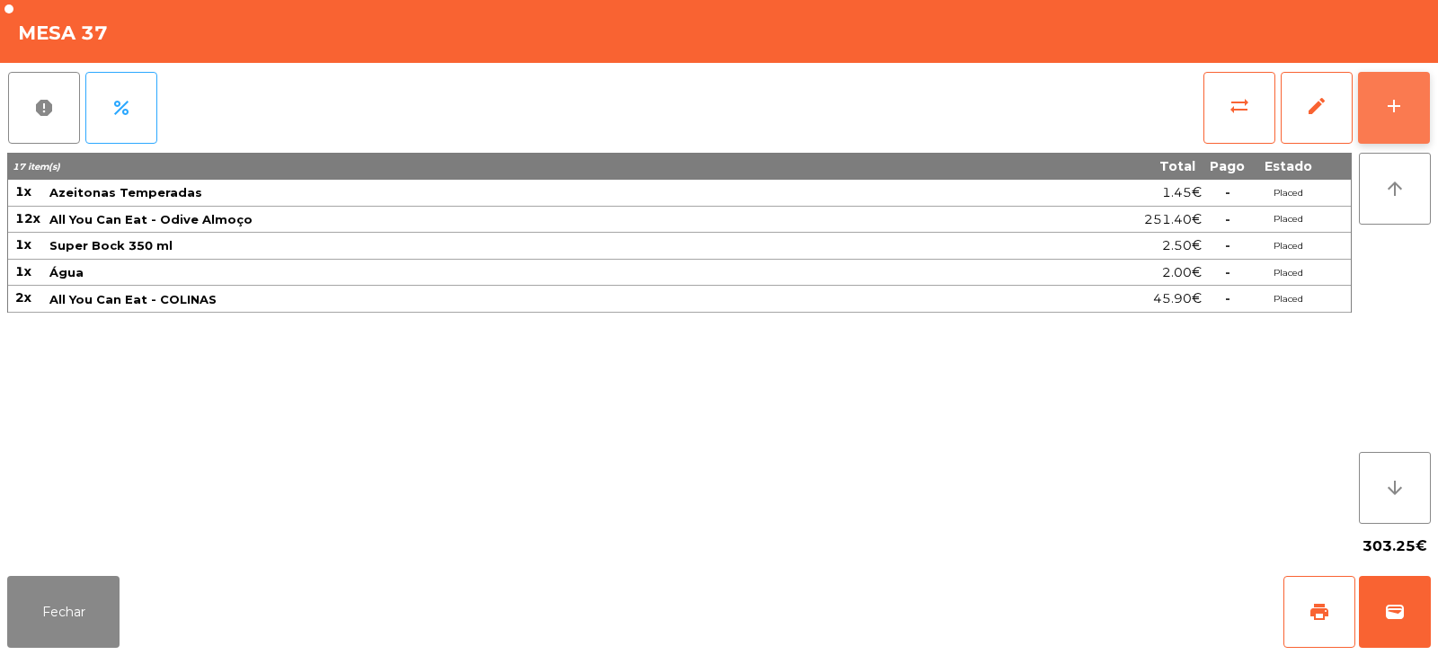
click at [1393, 101] on div "add" at bounding box center [1394, 106] width 22 height 22
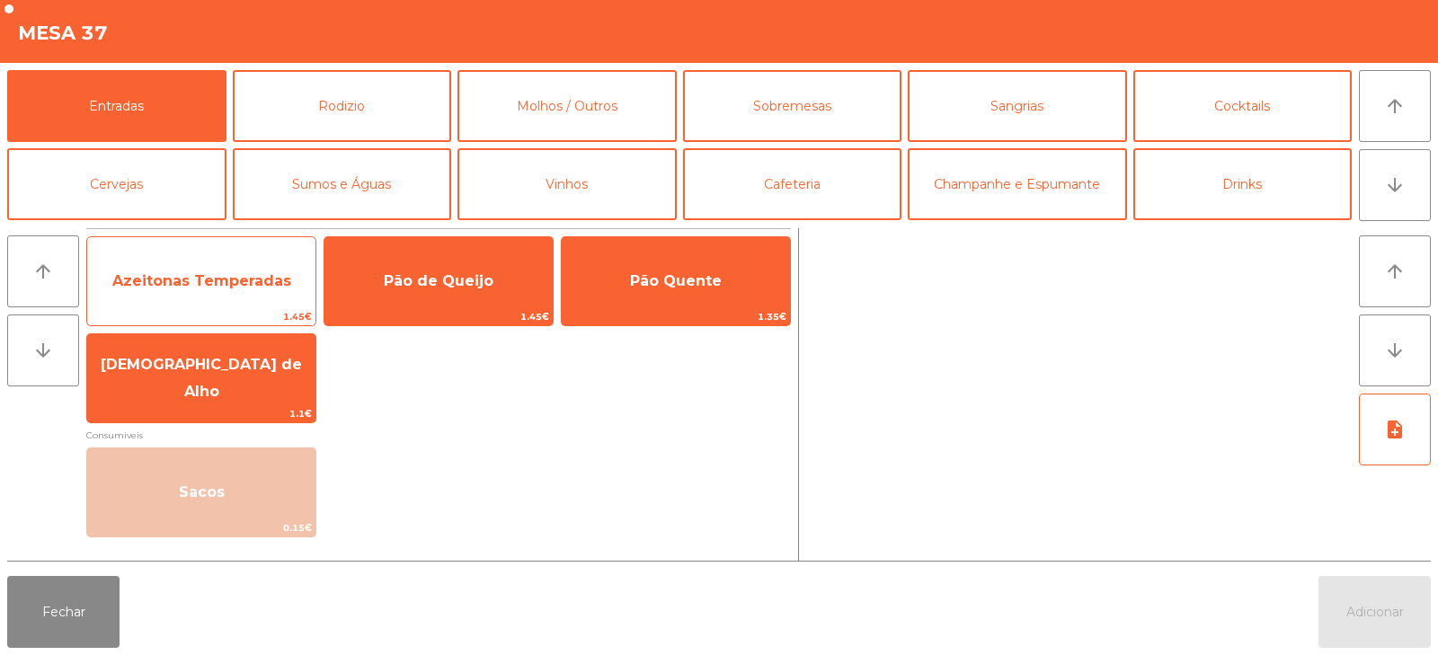
click at [221, 284] on span "Azeitonas Temperadas" at bounding box center [201, 280] width 179 height 17
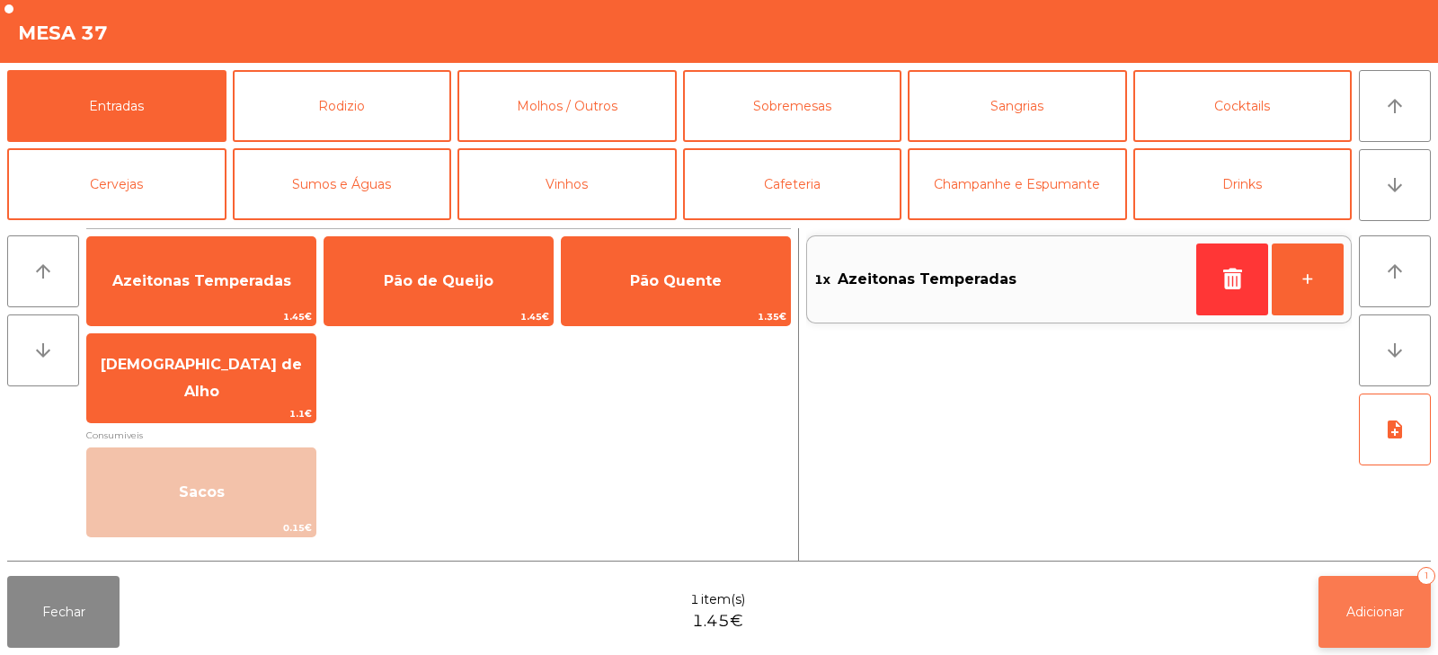
click at [1364, 621] on button "Adicionar 1" at bounding box center [1374, 612] width 112 height 72
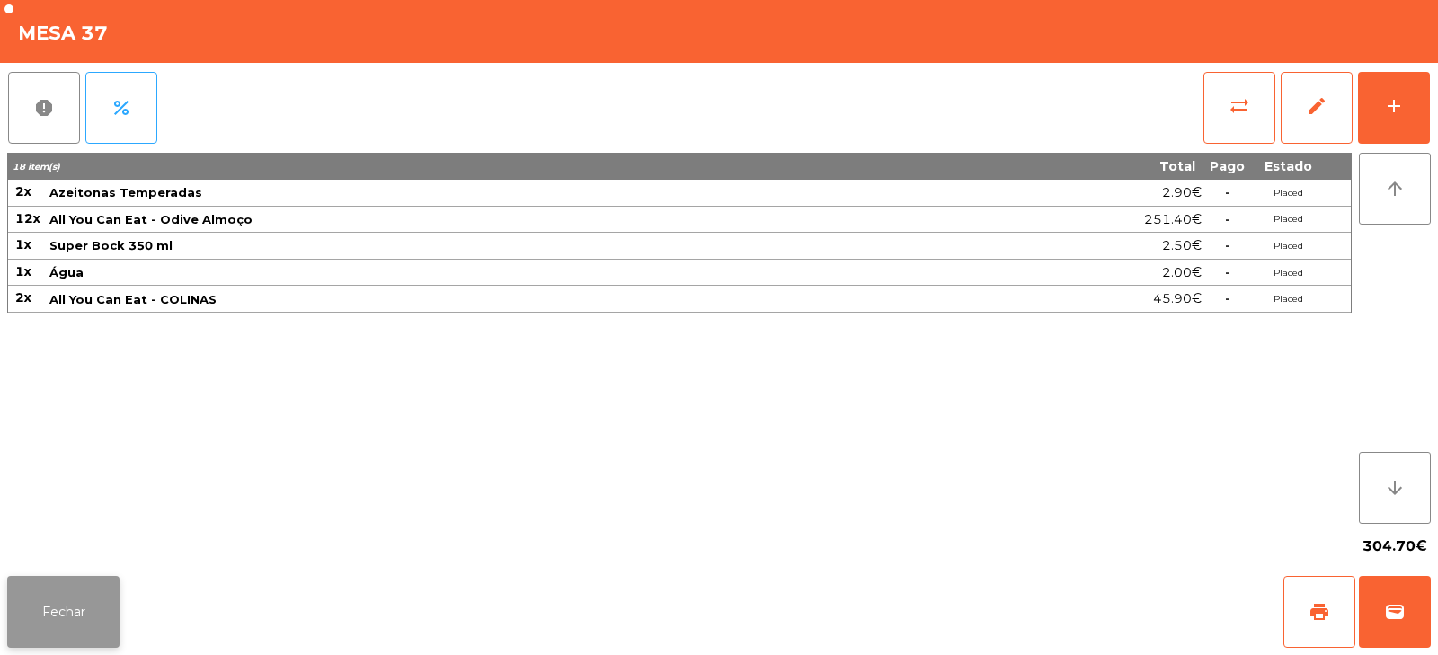
click at [58, 643] on button "Fechar" at bounding box center [63, 612] width 112 height 72
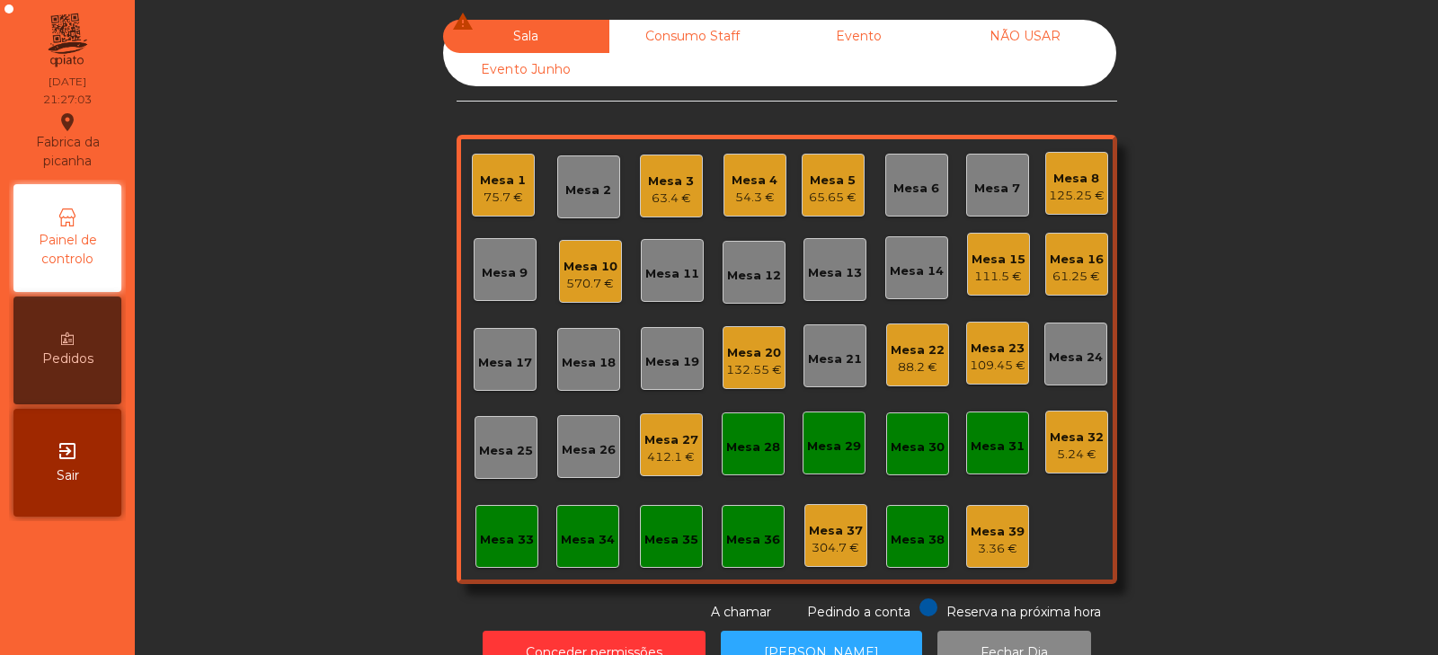
click at [676, 191] on div "63.4 €" at bounding box center [671, 199] width 46 height 18
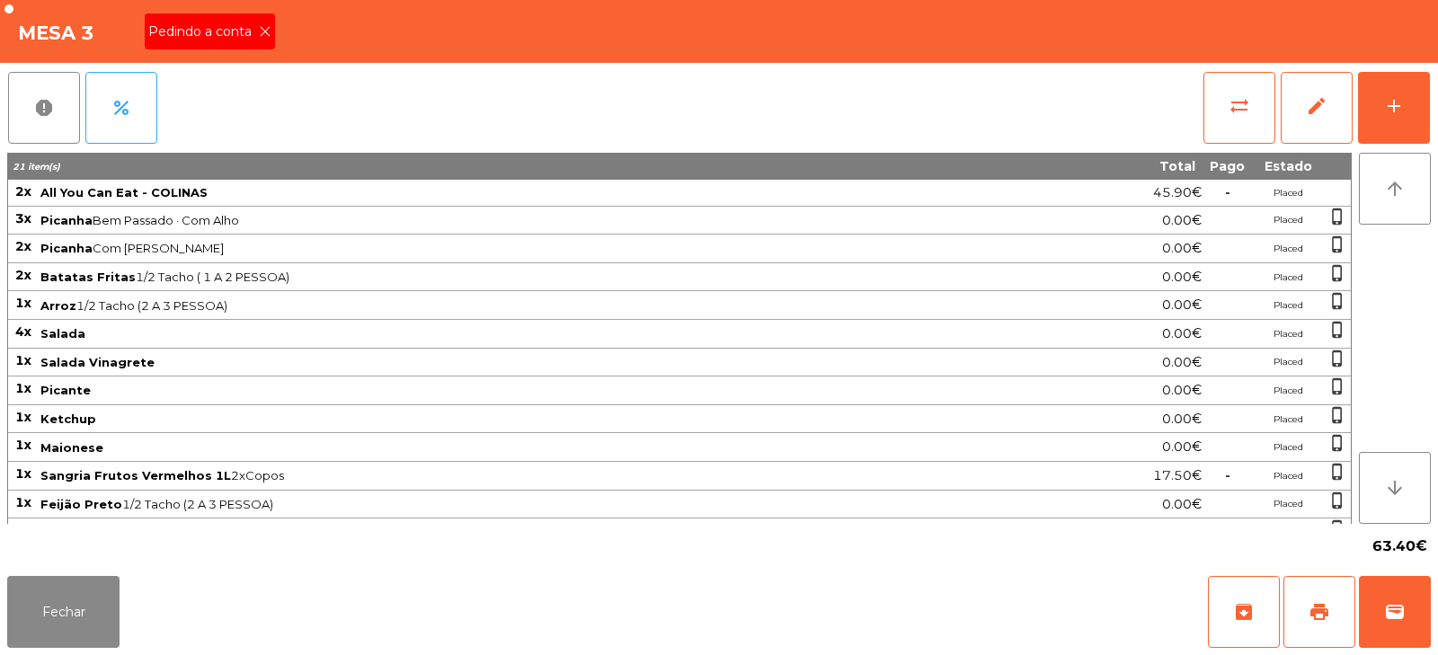
click at [267, 29] on icon at bounding box center [265, 31] width 13 height 13
click at [1319, 631] on button "print" at bounding box center [1319, 612] width 72 height 72
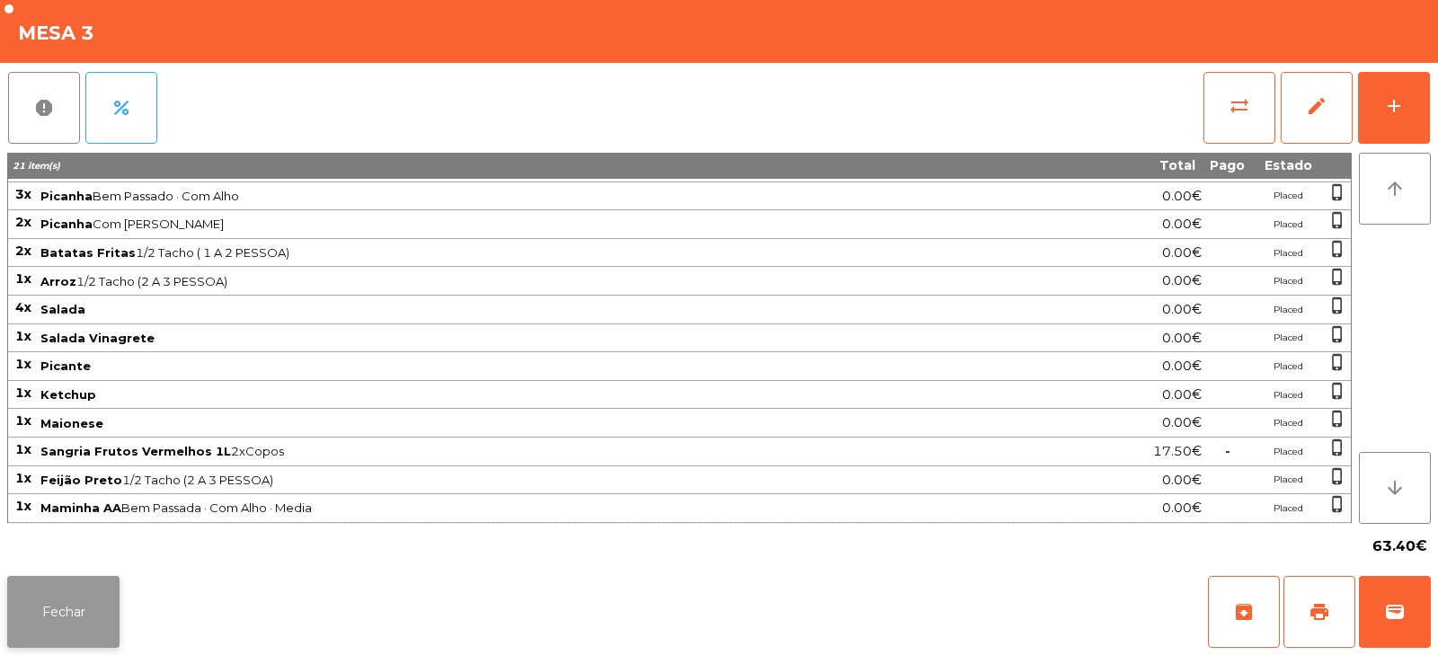
click at [111, 604] on button "Fechar" at bounding box center [63, 612] width 112 height 72
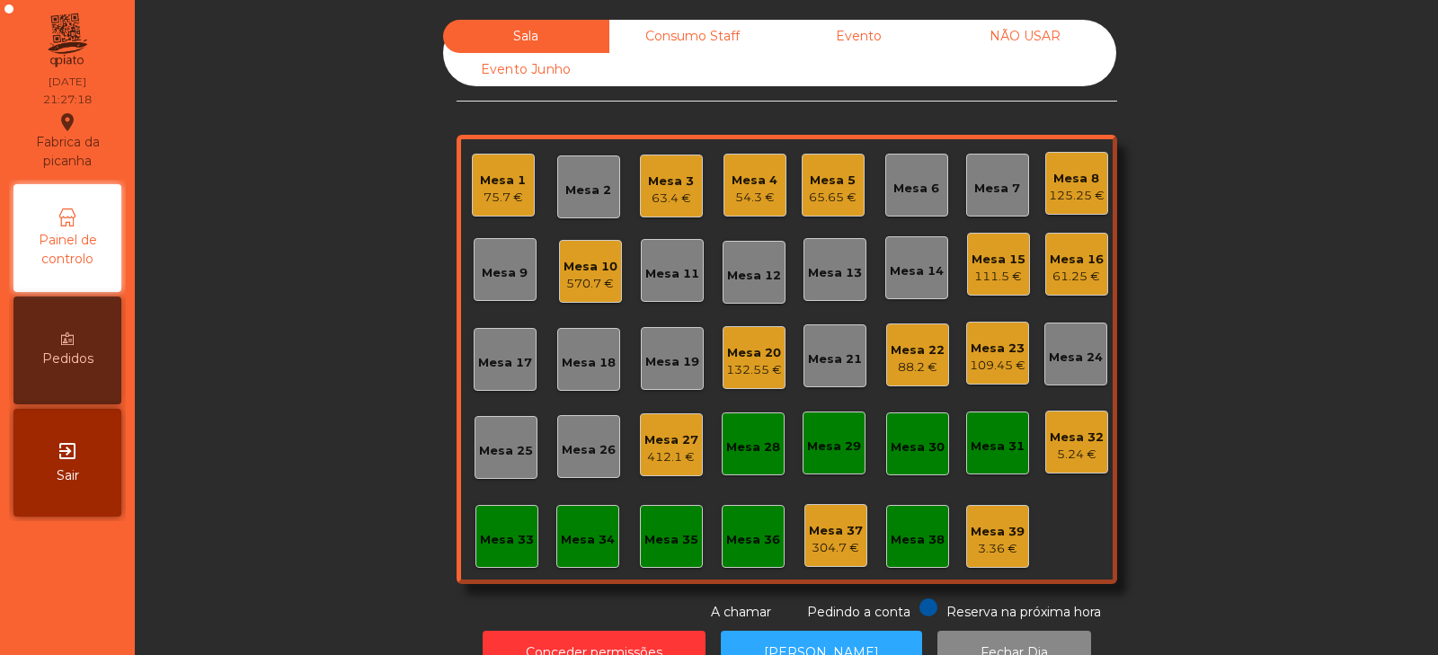
click at [1001, 261] on div "Mesa 15" at bounding box center [998, 260] width 54 height 18
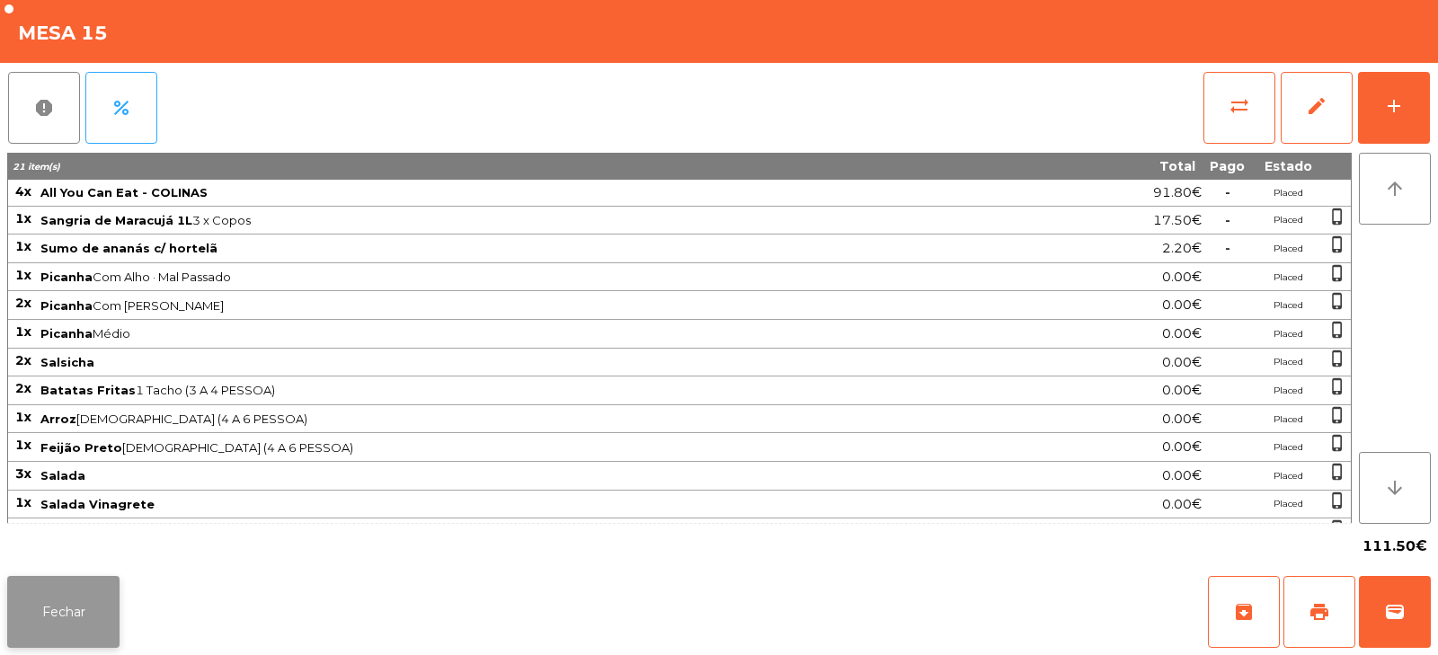
click at [60, 615] on button "Fechar" at bounding box center [63, 612] width 112 height 72
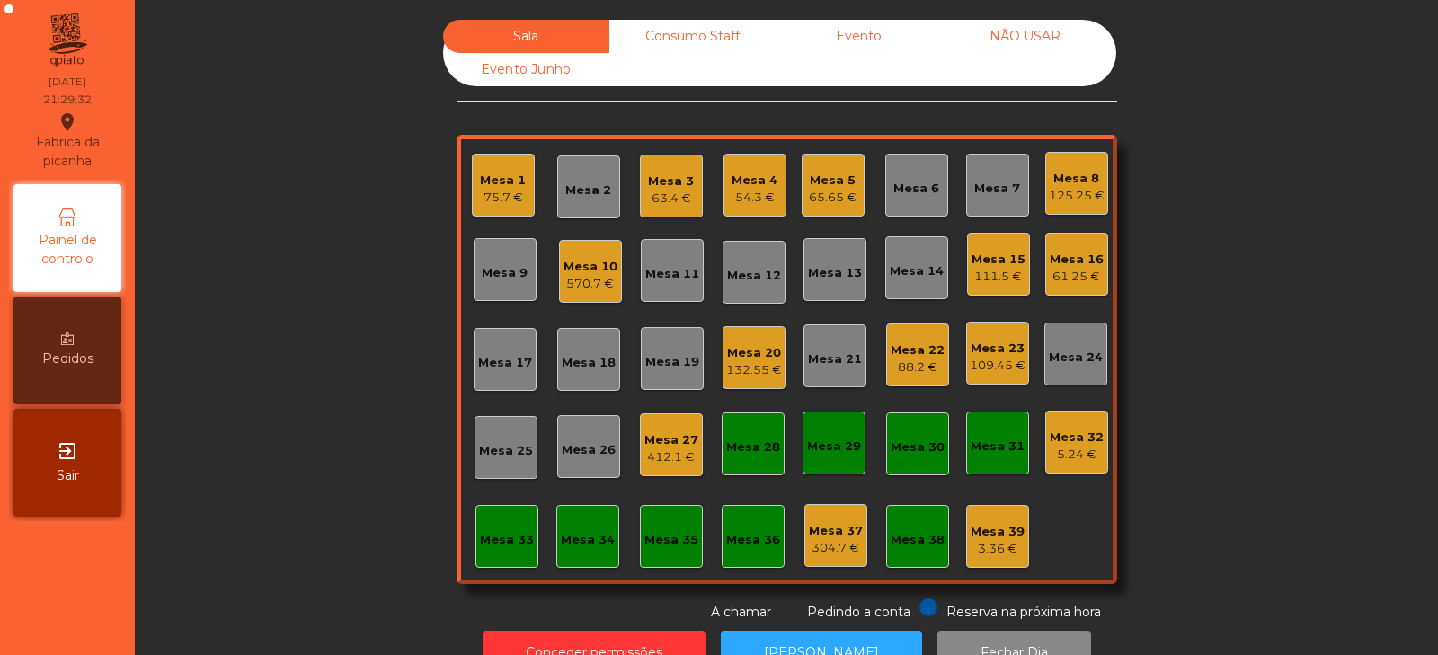
click at [1065, 194] on div "125.25 €" at bounding box center [1077, 196] width 56 height 18
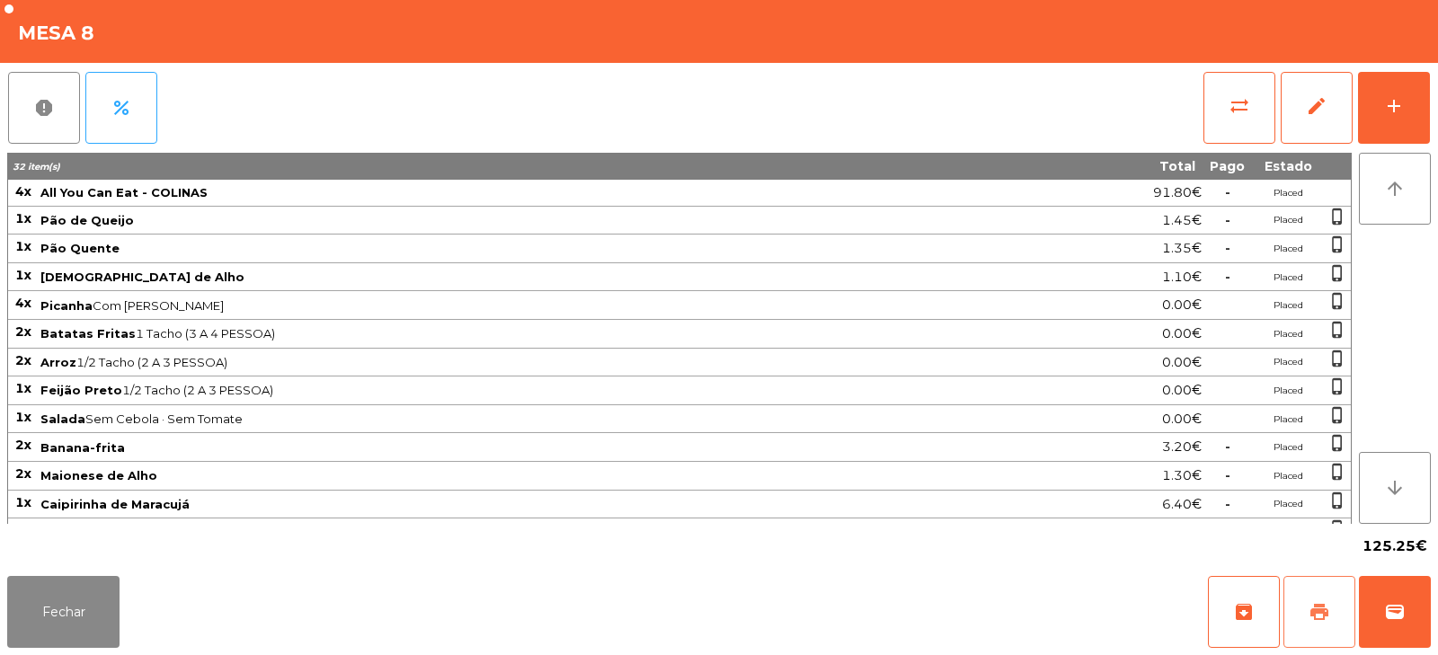
click at [1328, 624] on button "print" at bounding box center [1319, 612] width 72 height 72
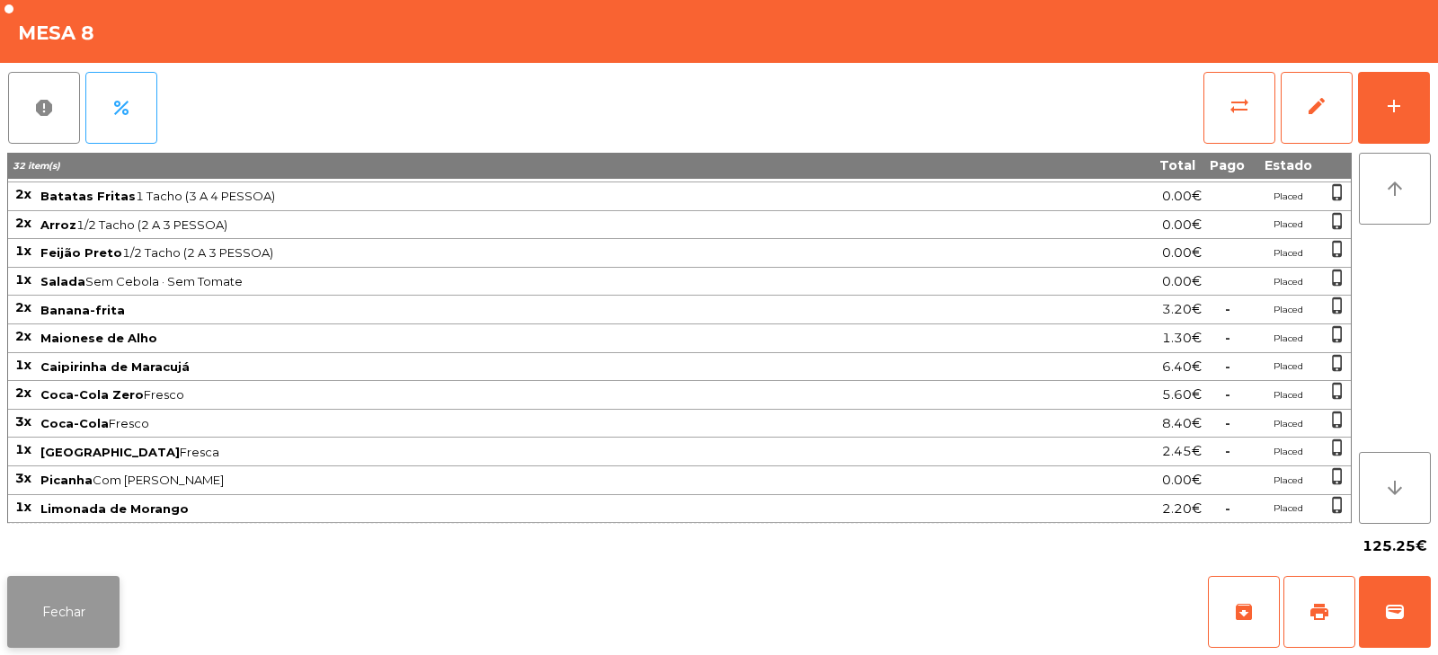
click at [96, 619] on button "Fechar" at bounding box center [63, 612] width 112 height 72
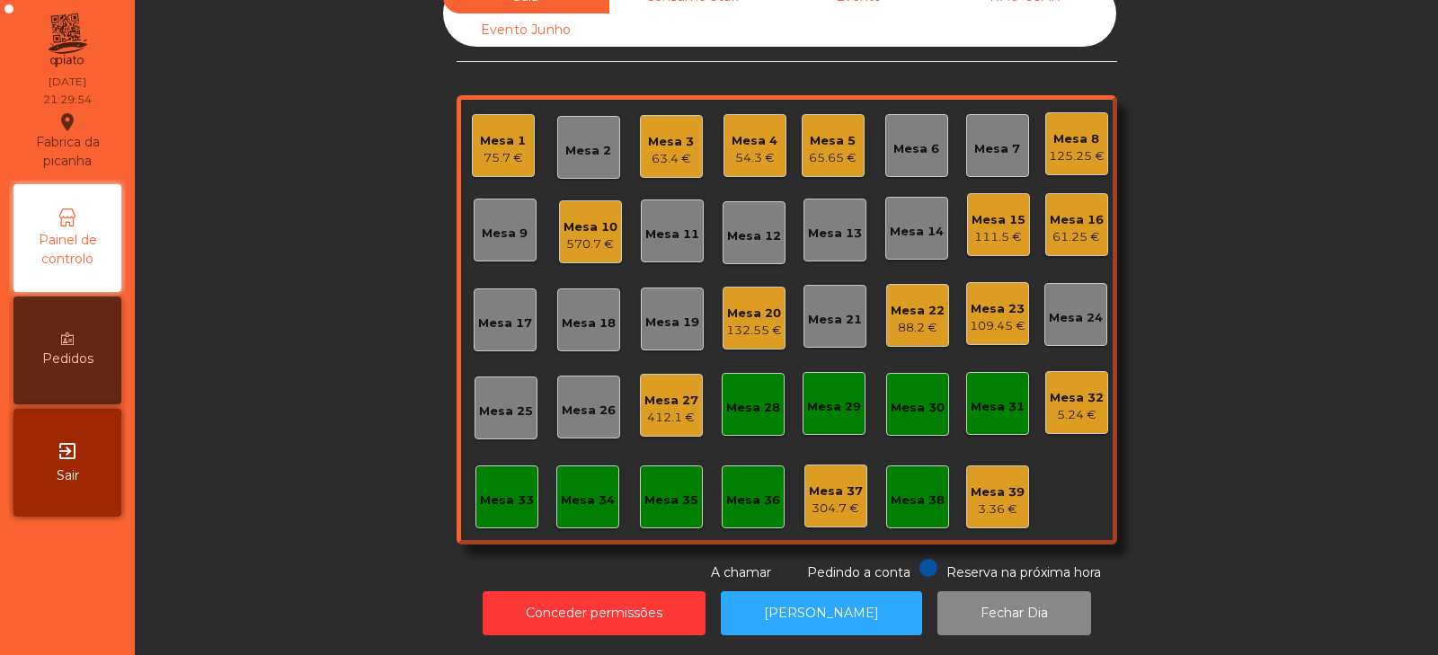
scroll to position [0, 0]
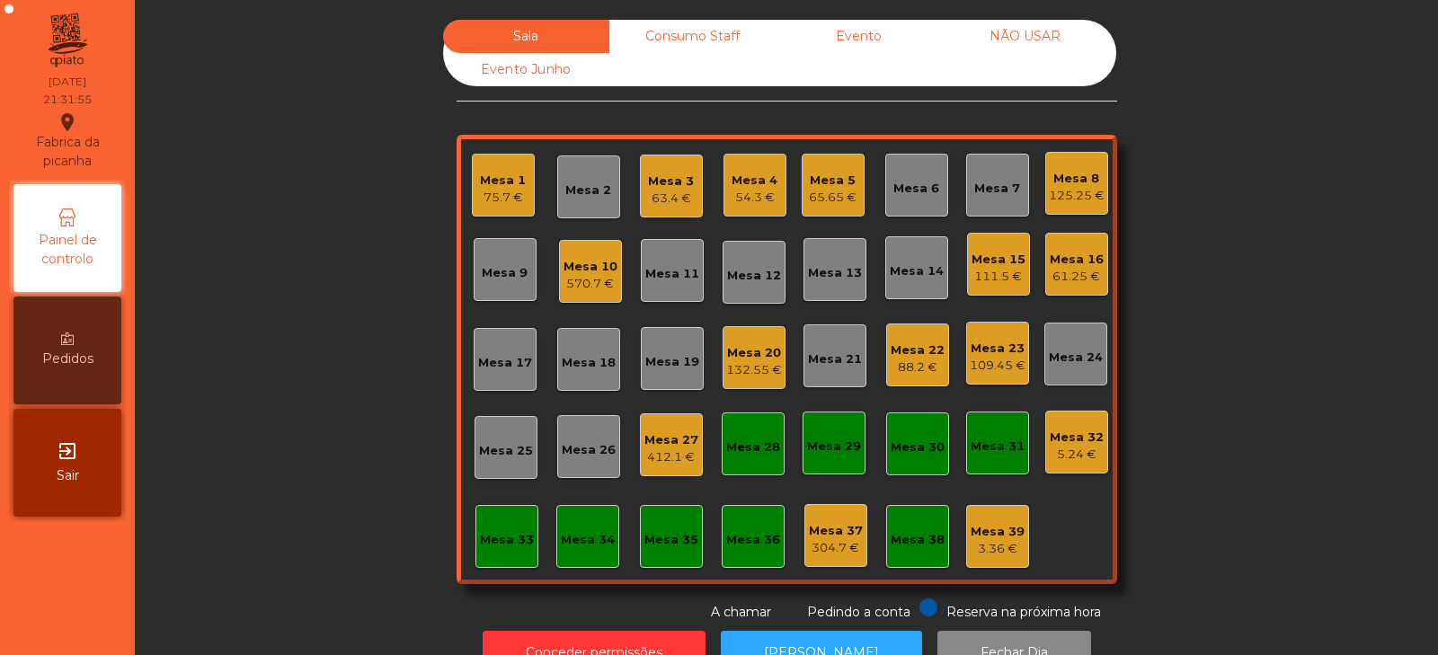
click at [668, 182] on div "Mesa 3" at bounding box center [671, 182] width 46 height 18
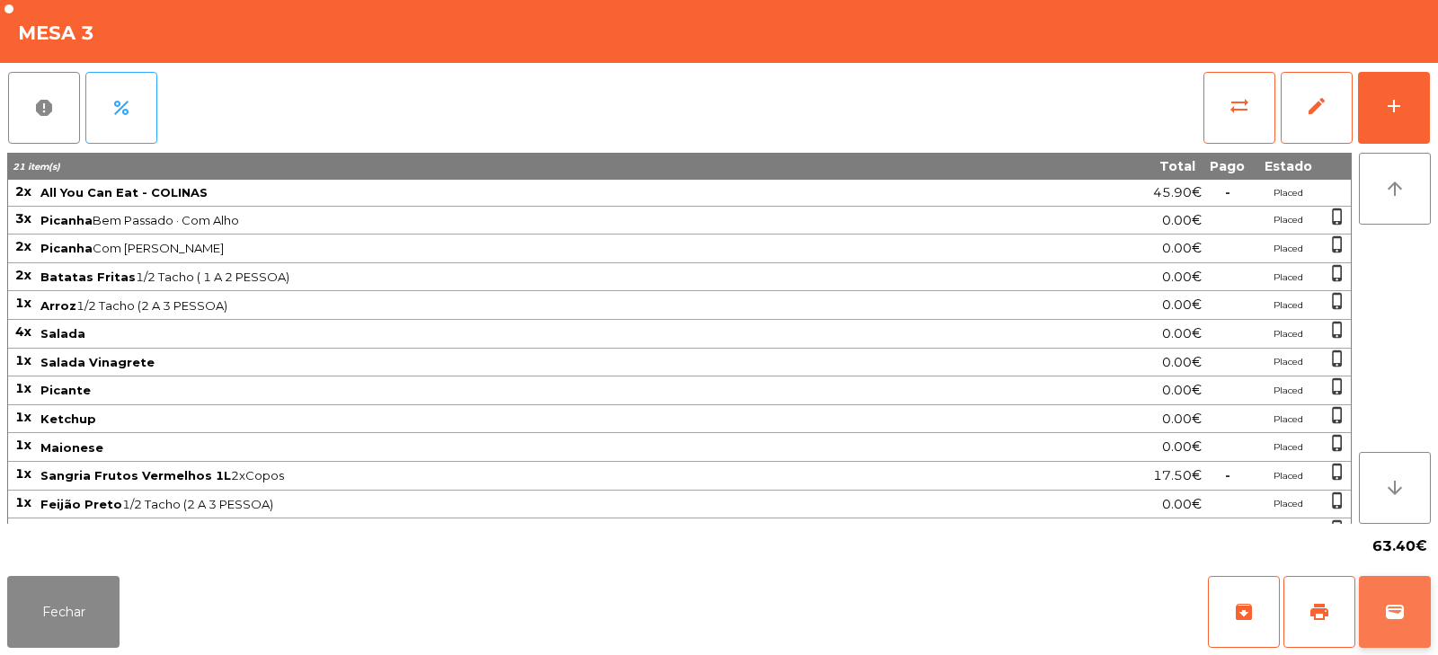
click at [1390, 626] on button "wallet" at bounding box center [1395, 612] width 72 height 72
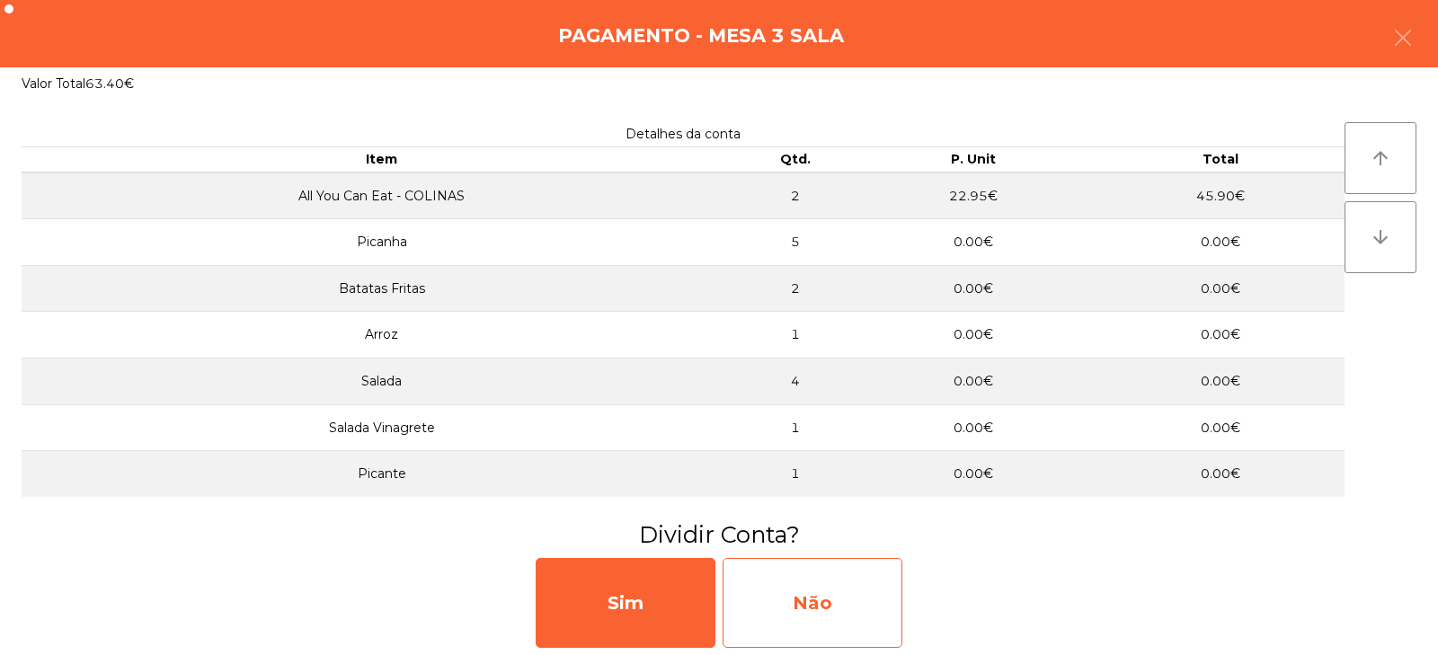
click at [856, 593] on div "Não" at bounding box center [812, 603] width 180 height 90
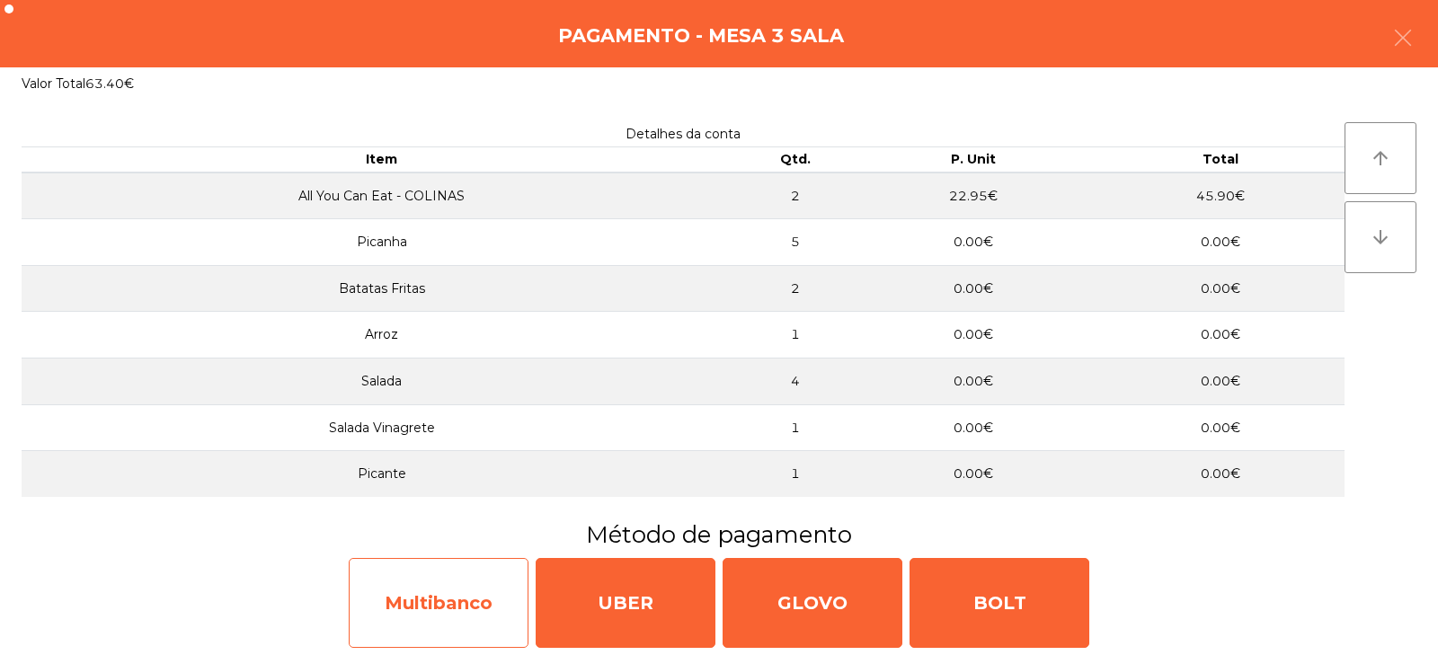
click at [469, 603] on div "Multibanco" at bounding box center [439, 603] width 180 height 90
select select "**"
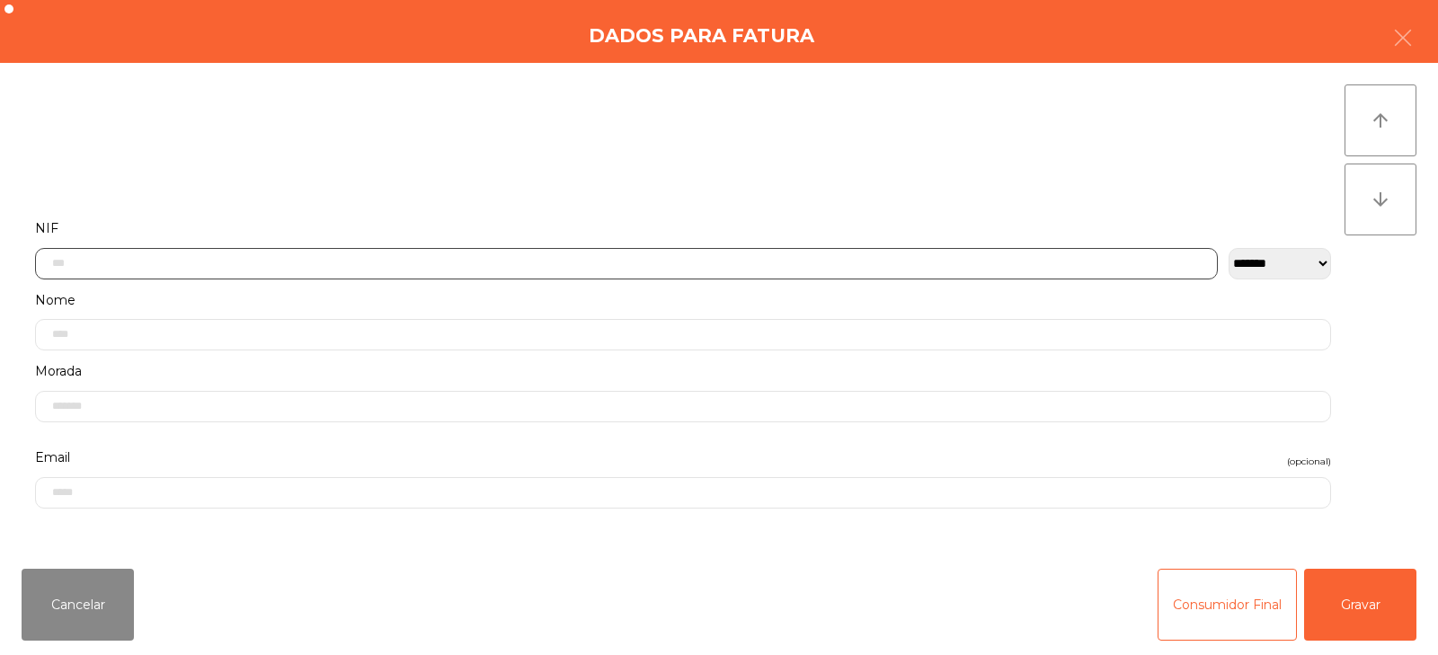
click at [710, 261] on input "text" at bounding box center [626, 263] width 1182 height 31
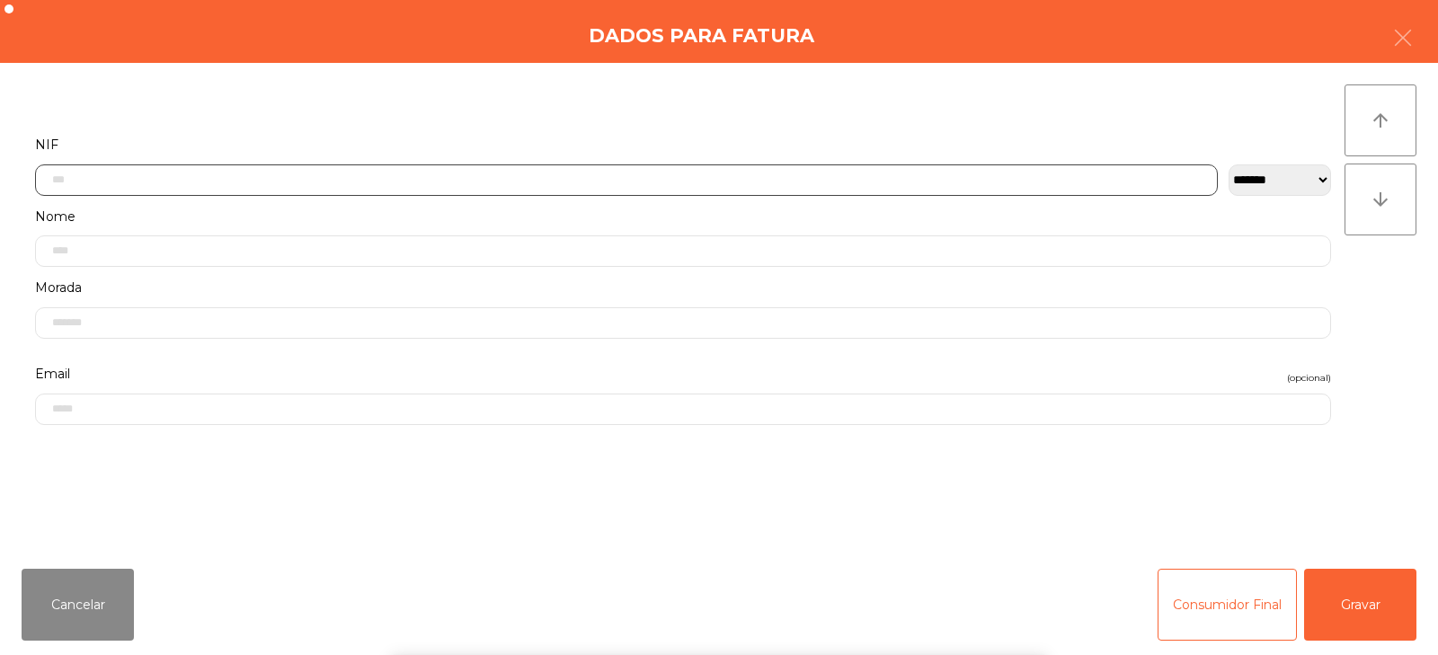
scroll to position [131, 0]
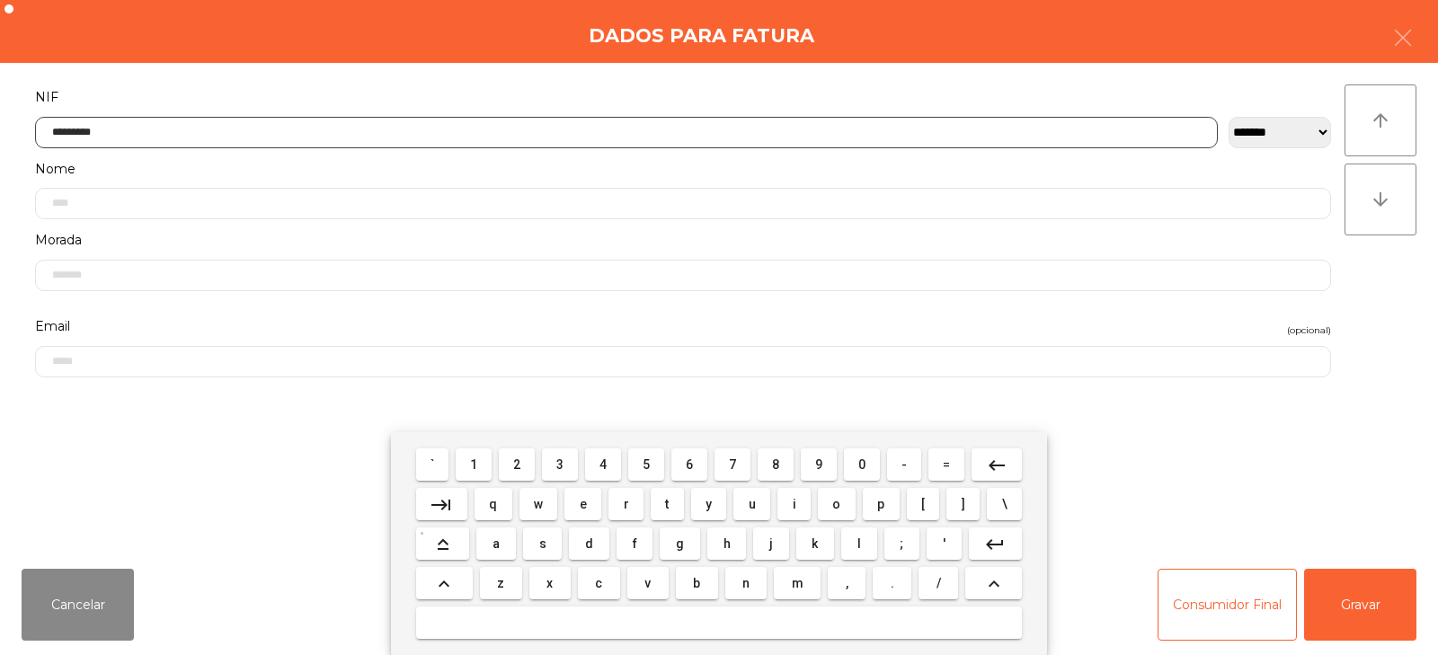
type input "*********"
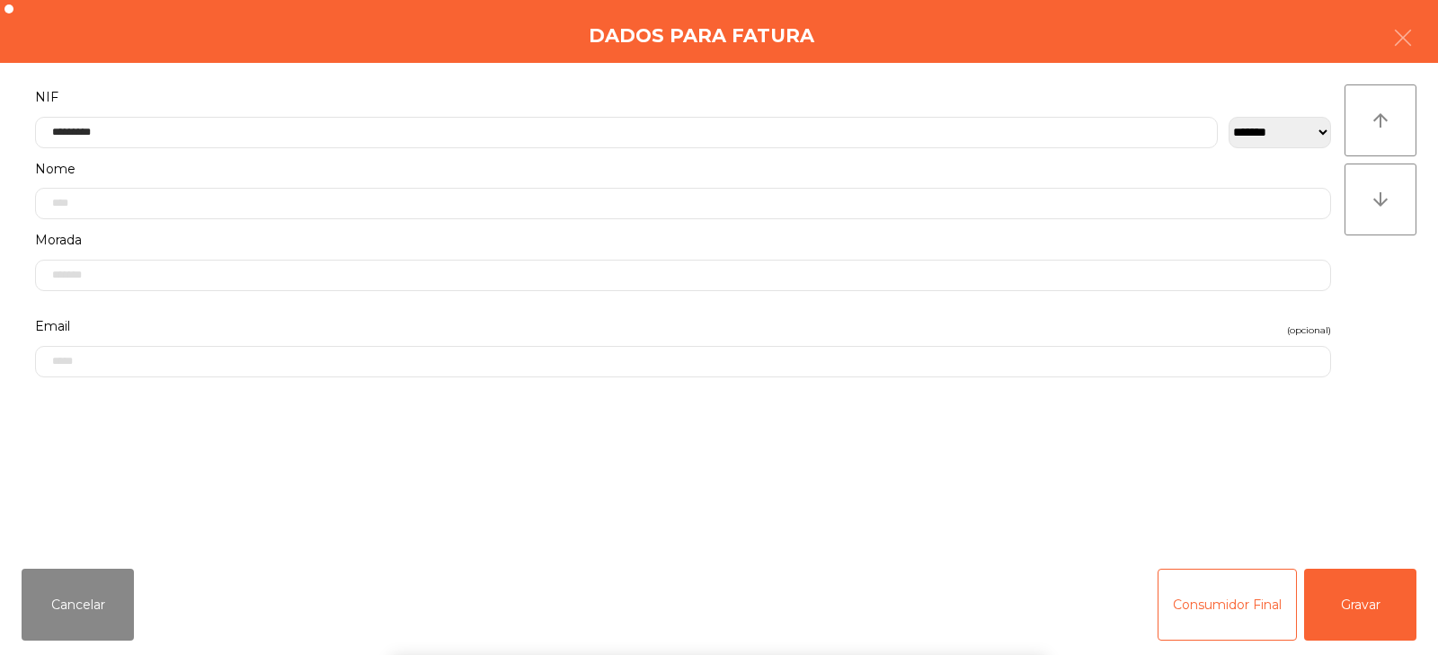
click at [1356, 576] on div "` 1 2 3 4 5 6 7 8 9 0 - = keyboard_backspace keyboard_tab q w e r t y u i o p […" at bounding box center [719, 543] width 1438 height 223
click at [1369, 618] on button "Gravar" at bounding box center [1360, 605] width 112 height 72
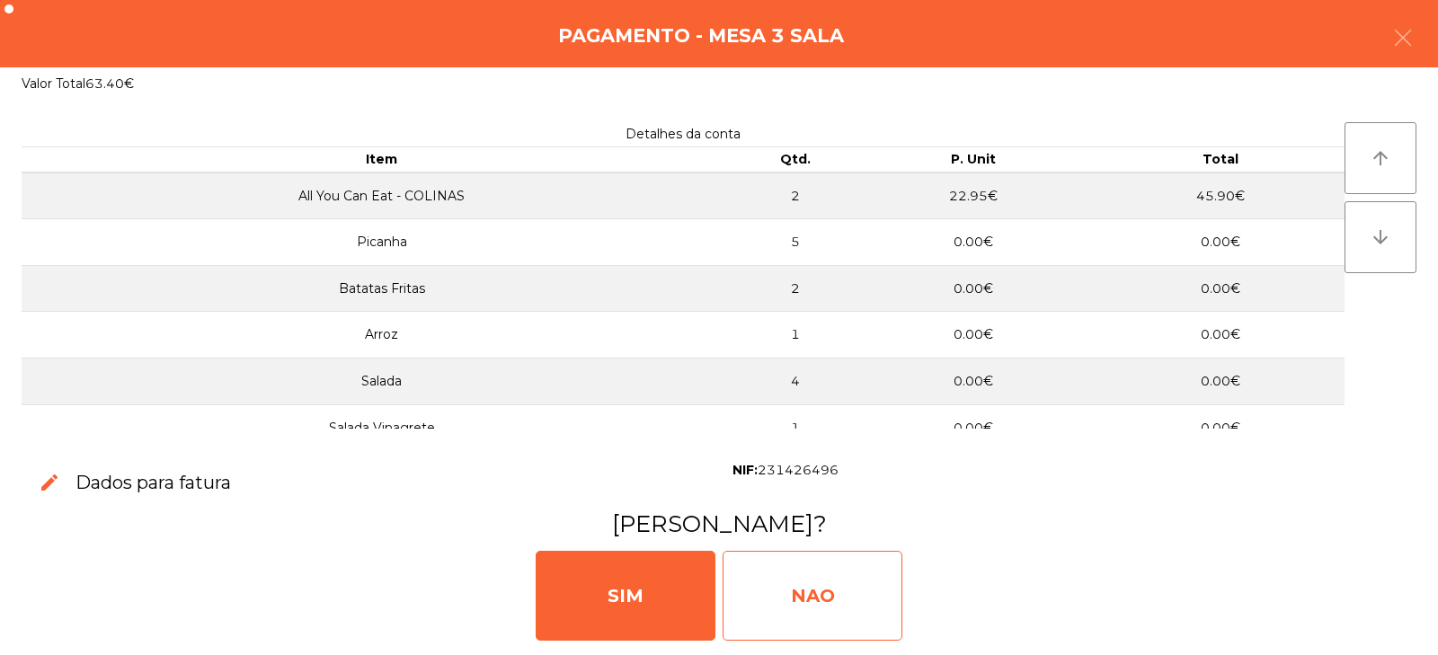
click at [863, 605] on div "NAO" at bounding box center [812, 596] width 180 height 90
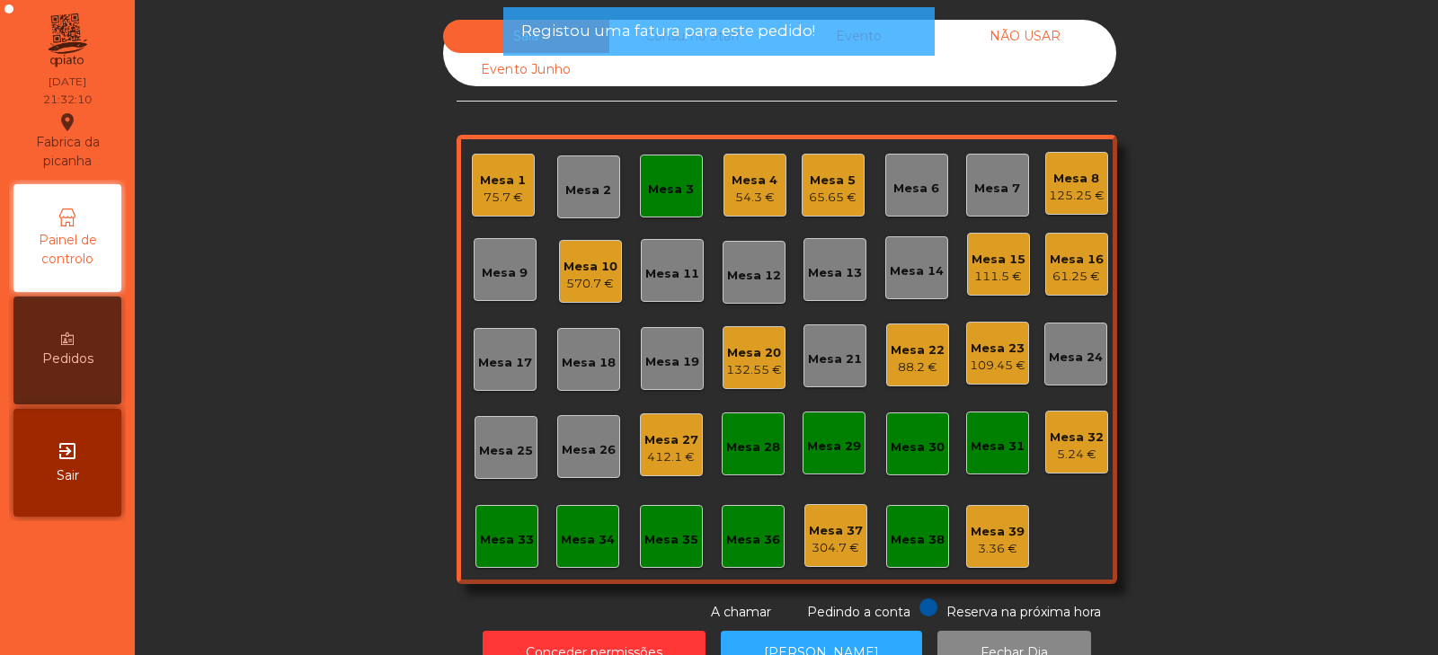
click at [654, 195] on div "Mesa 3" at bounding box center [671, 190] width 46 height 18
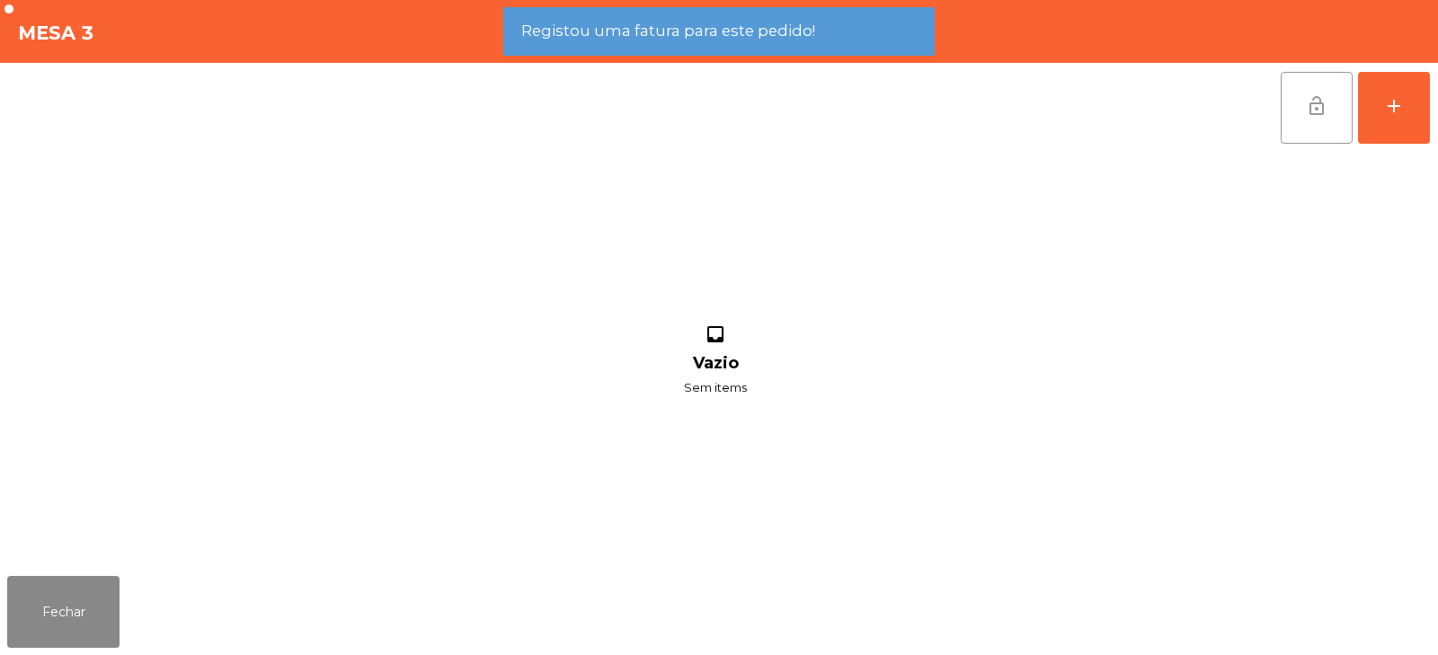
click at [1311, 116] on span "lock_open" at bounding box center [1317, 106] width 22 height 22
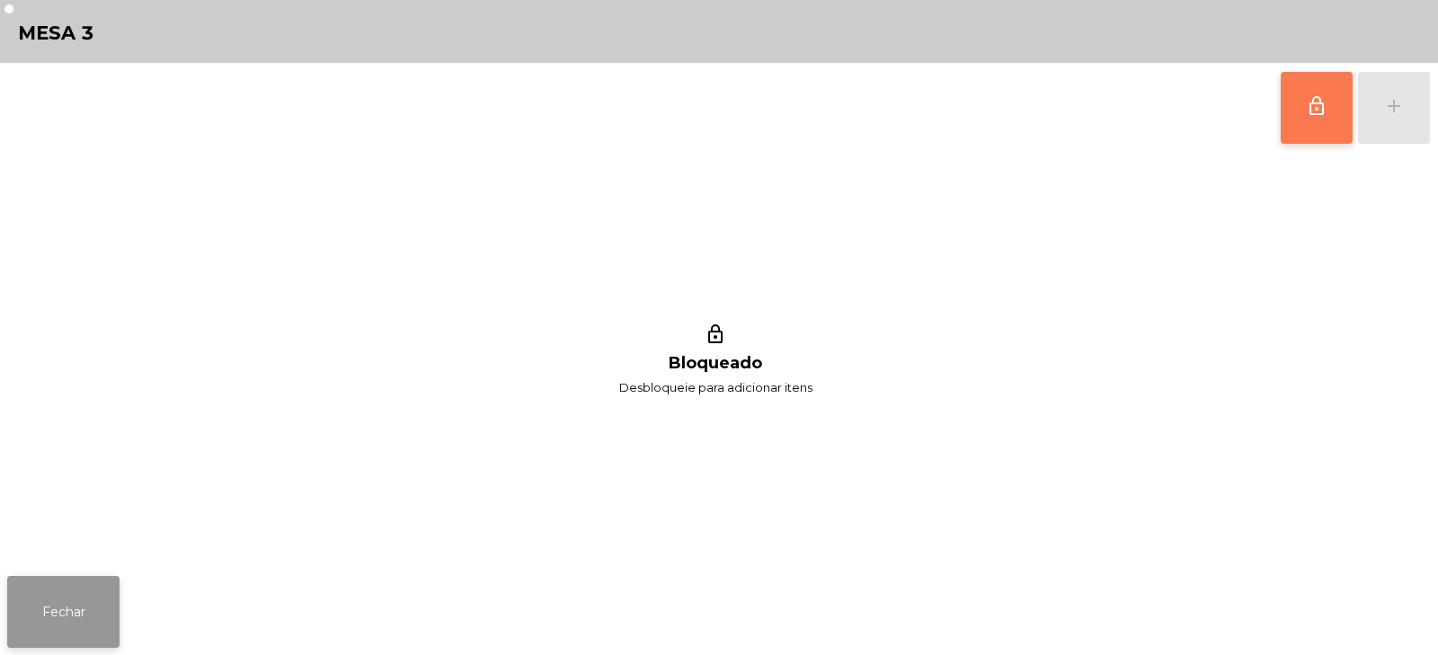
click at [78, 608] on button "Fechar" at bounding box center [63, 612] width 112 height 72
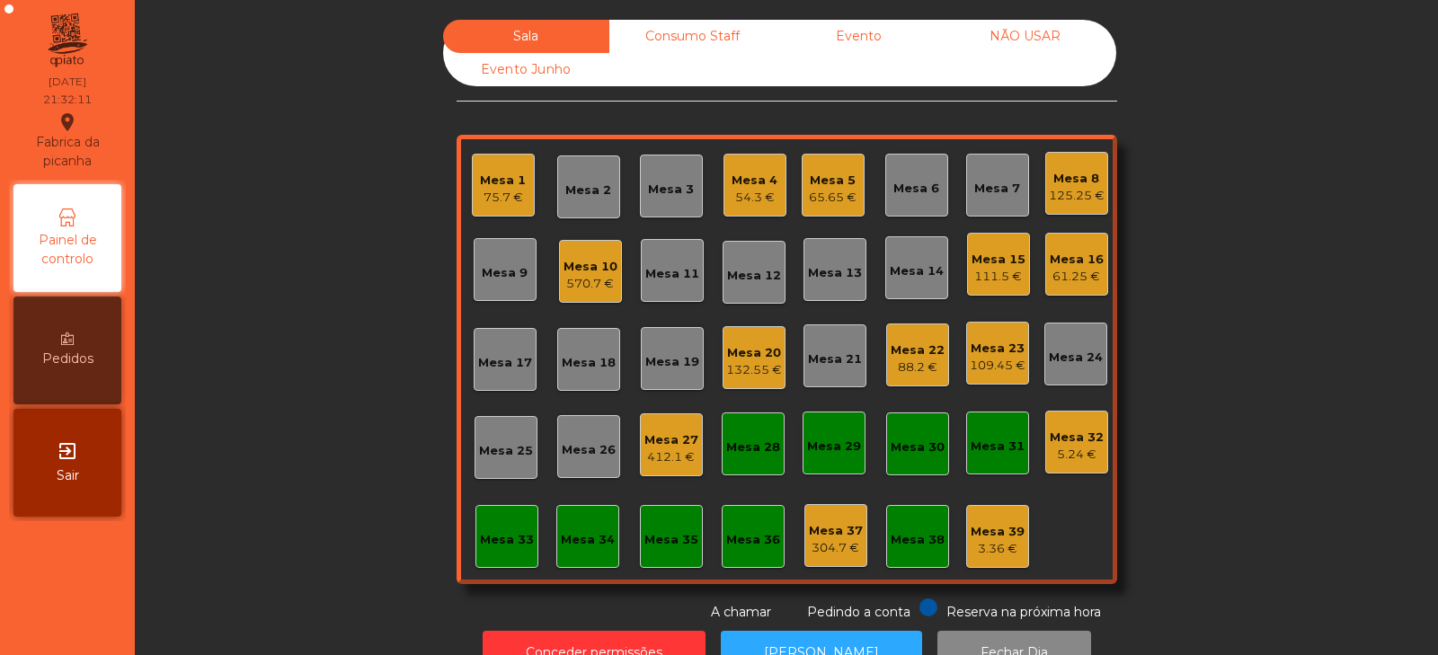
click at [755, 366] on div "132.55 €" at bounding box center [754, 370] width 56 height 18
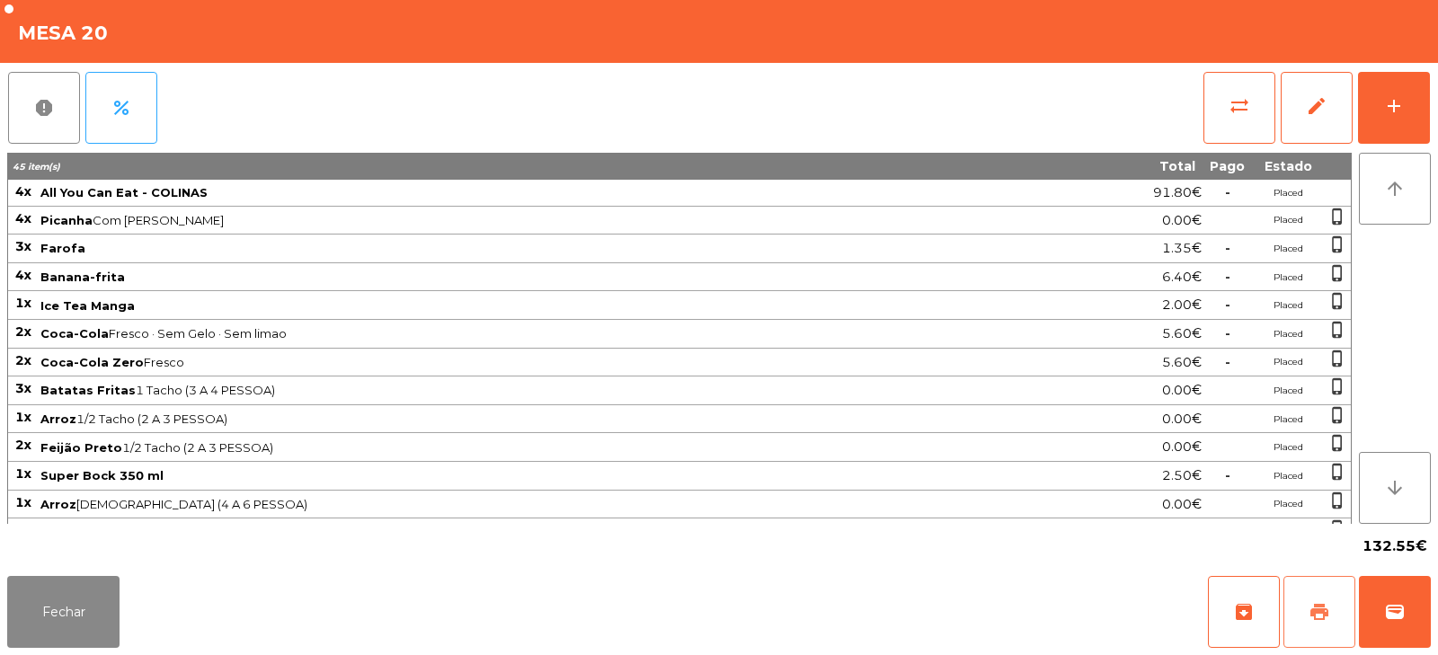
click at [1314, 607] on span "print" at bounding box center [1319, 612] width 22 height 22
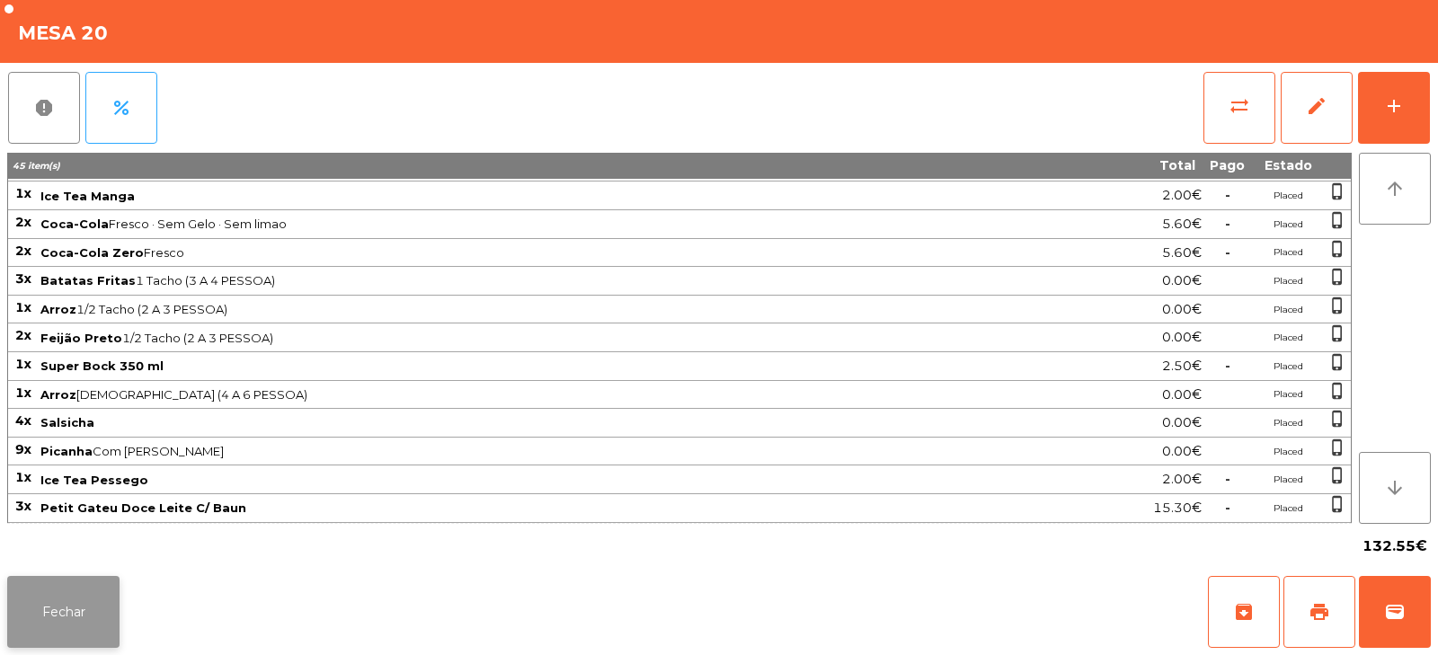
click at [79, 616] on button "Fechar" at bounding box center [63, 612] width 112 height 72
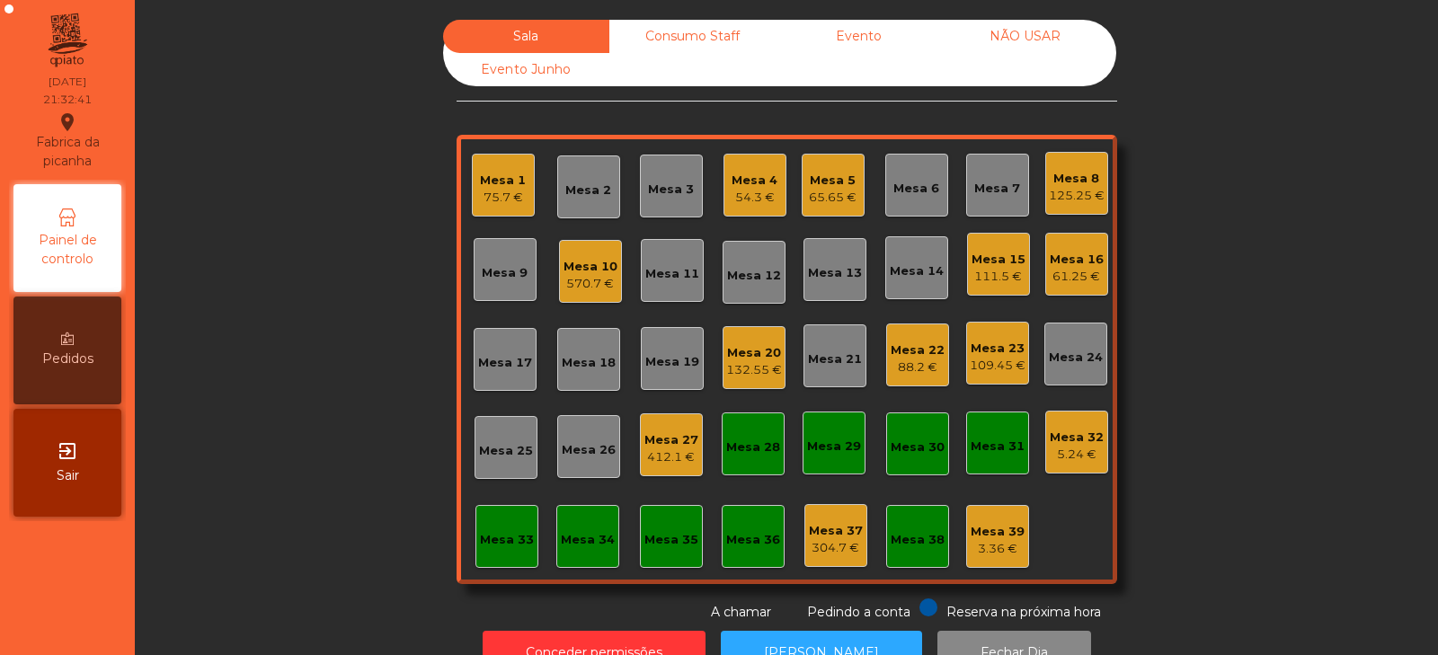
click at [966, 539] on div "Mesa 39 3.36 €" at bounding box center [997, 536] width 63 height 63
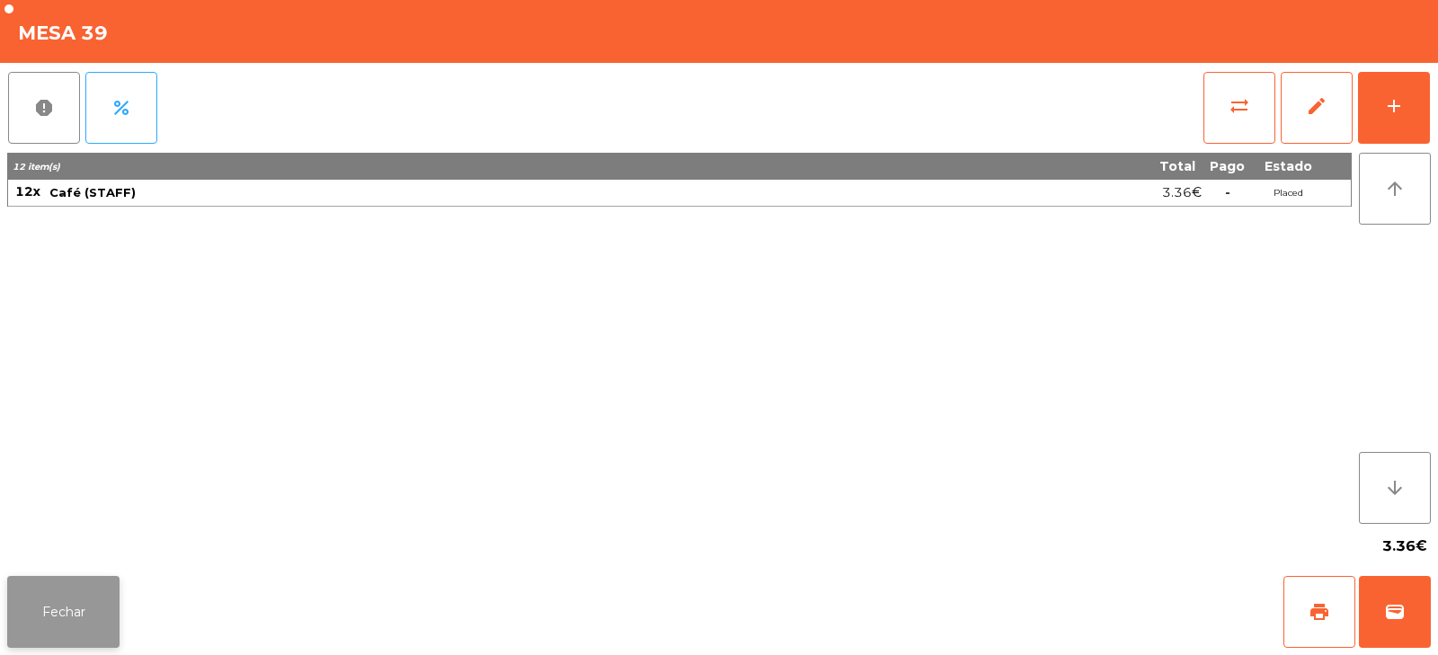
click at [102, 633] on button "Fechar" at bounding box center [63, 612] width 112 height 72
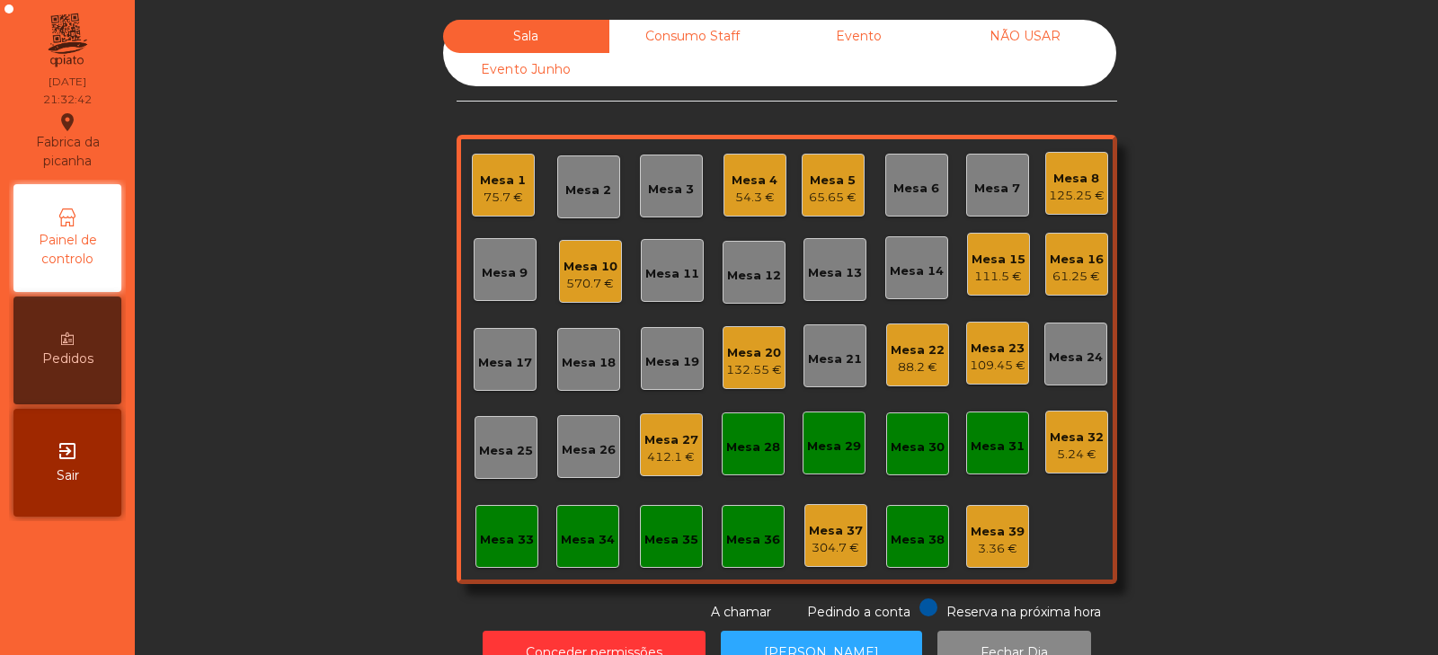
click at [913, 527] on div "Mesa 38" at bounding box center [917, 536] width 54 height 25
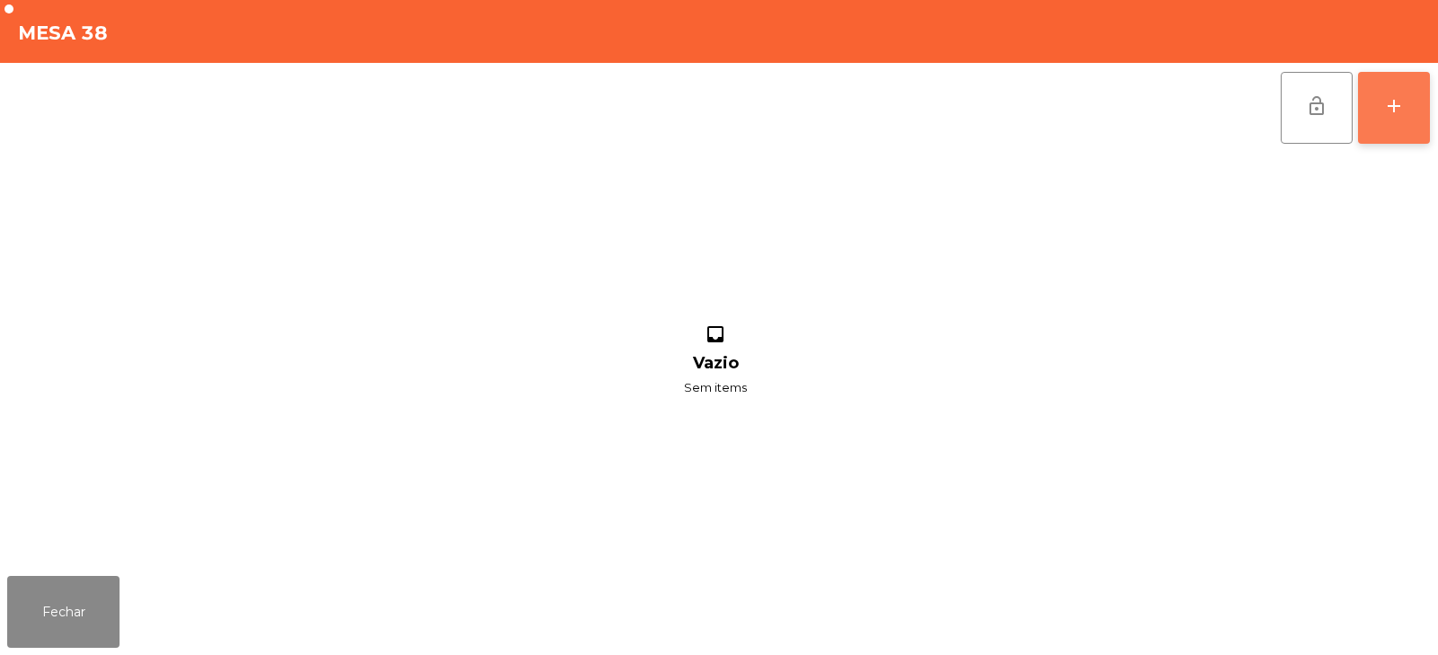
click at [1402, 112] on div "add" at bounding box center [1394, 106] width 22 height 22
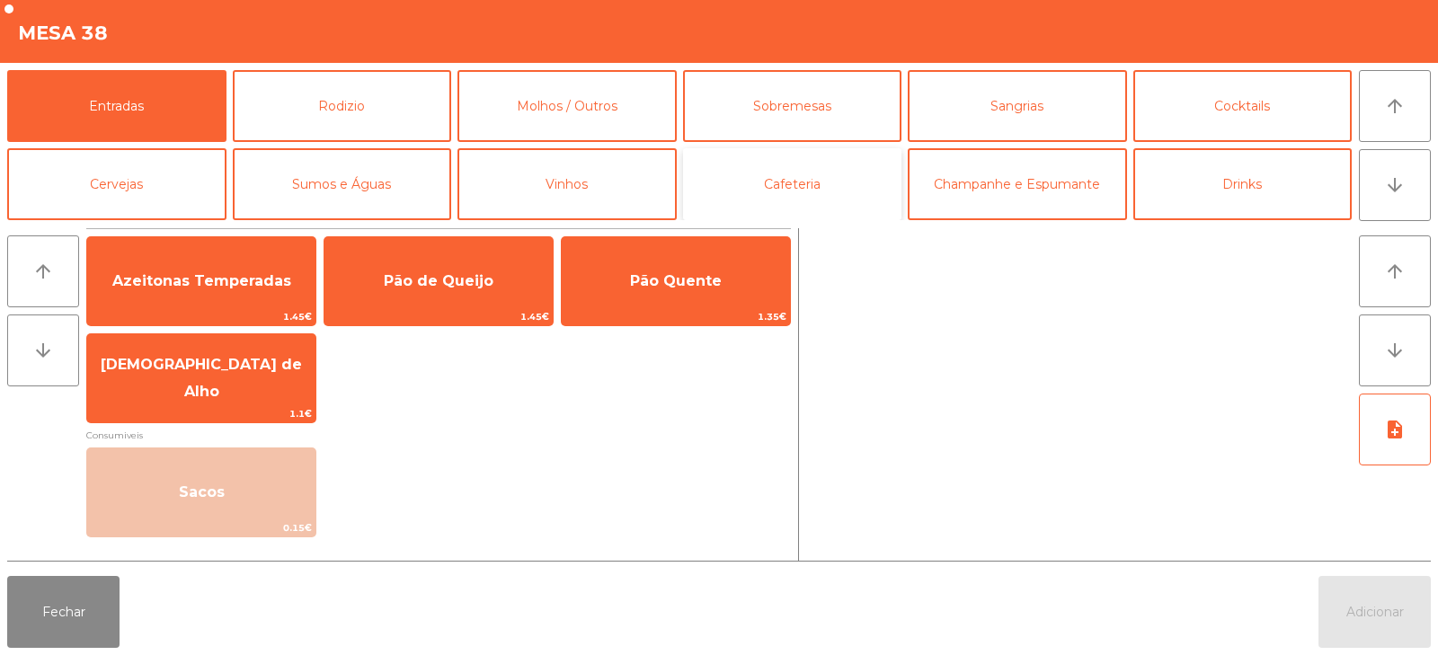
click at [756, 177] on button "Cafeteria" at bounding box center [792, 184] width 219 height 72
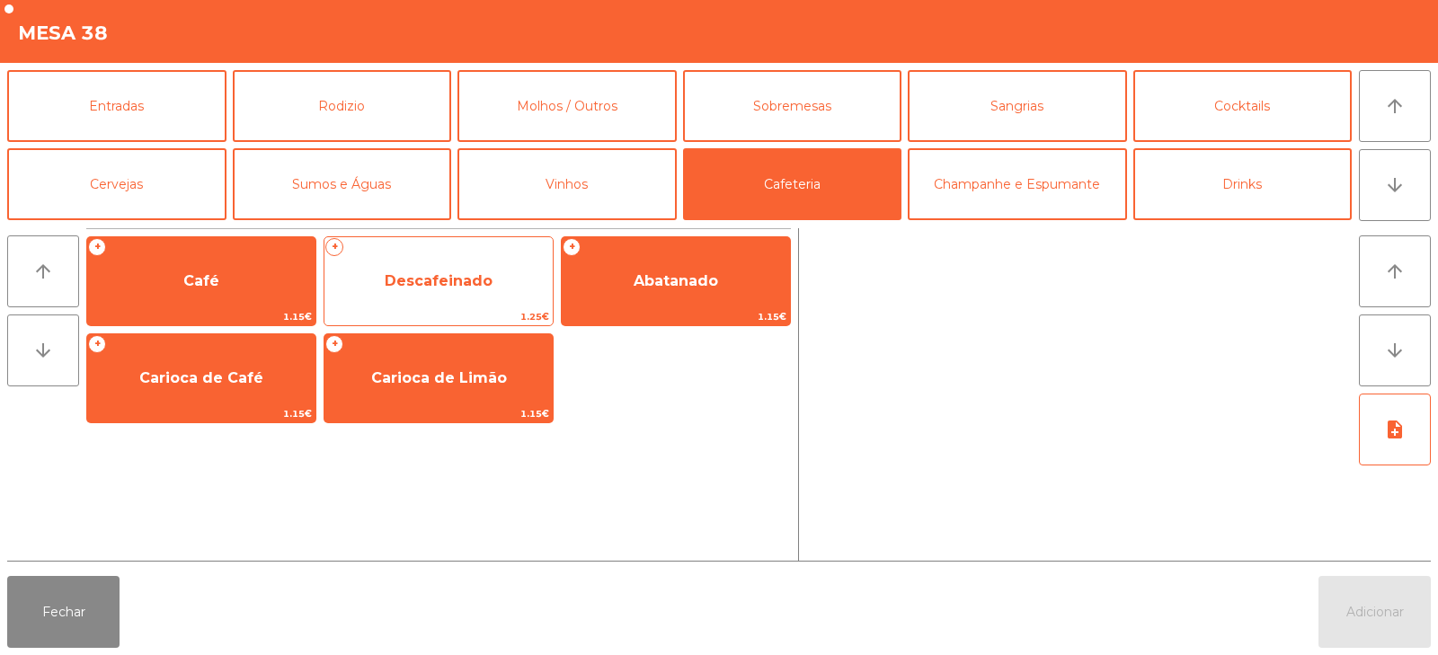
click at [482, 293] on span "Descafeinado" at bounding box center [438, 281] width 228 height 49
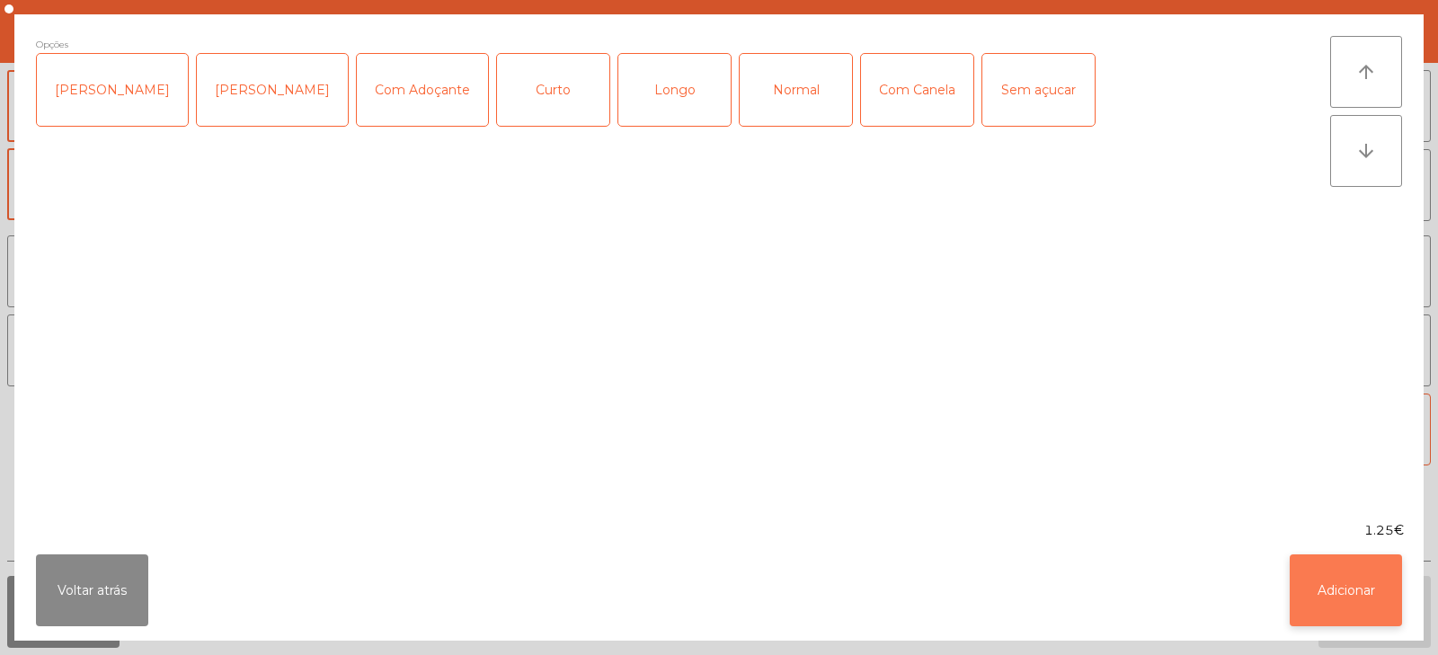
click at [1364, 579] on button "Adicionar" at bounding box center [1345, 590] width 112 height 72
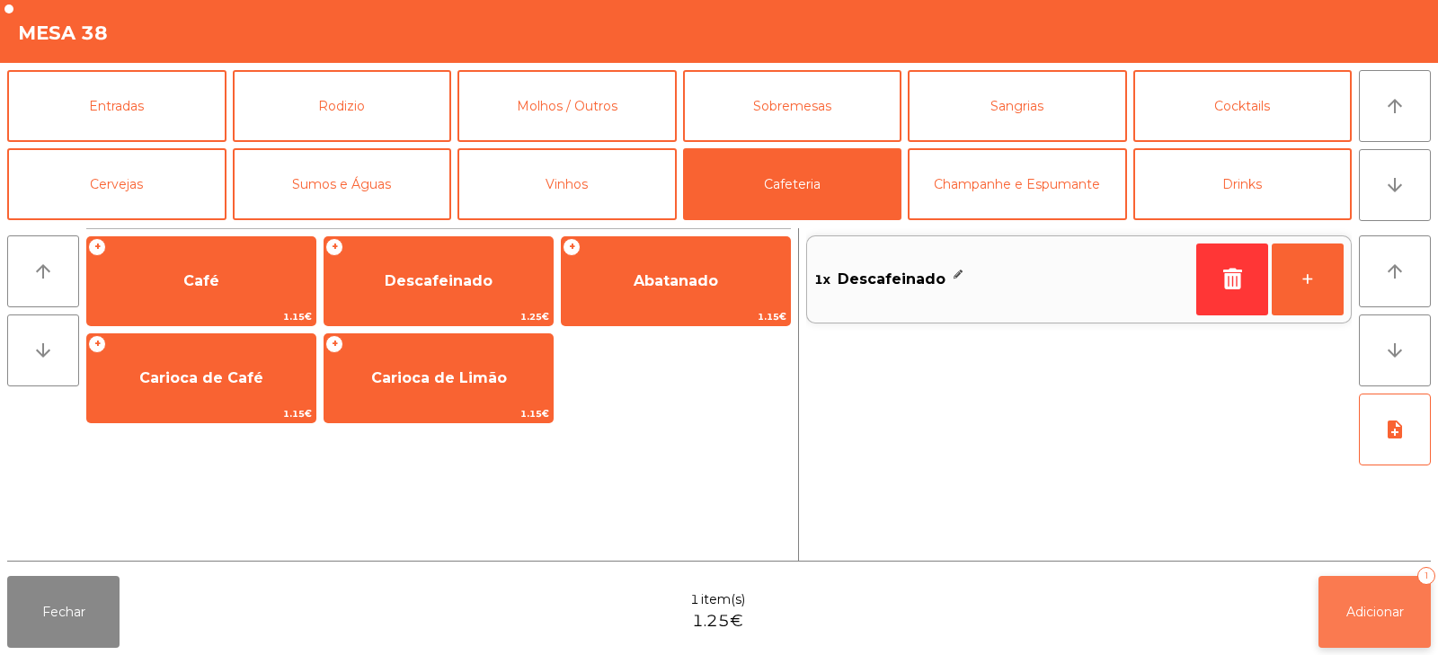
click at [1367, 606] on span "Adicionar" at bounding box center [1375, 612] width 58 height 16
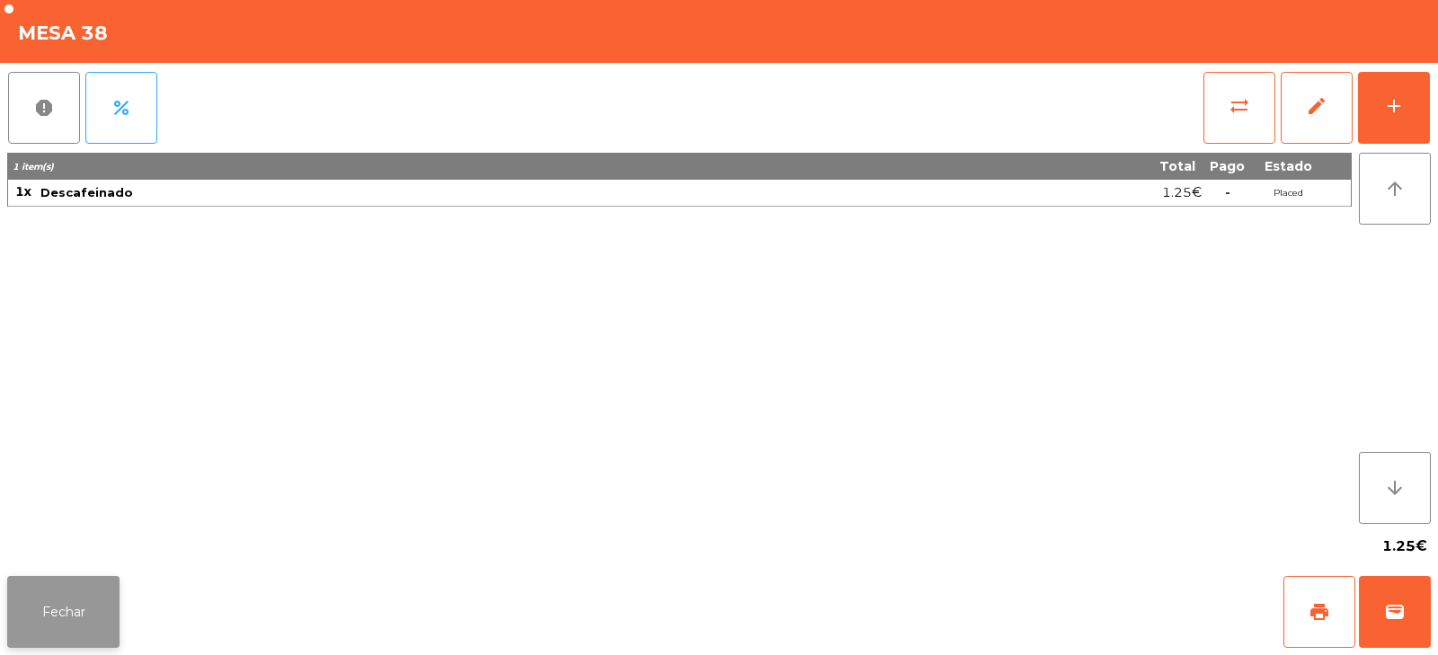
click at [37, 635] on button "Fechar" at bounding box center [63, 612] width 112 height 72
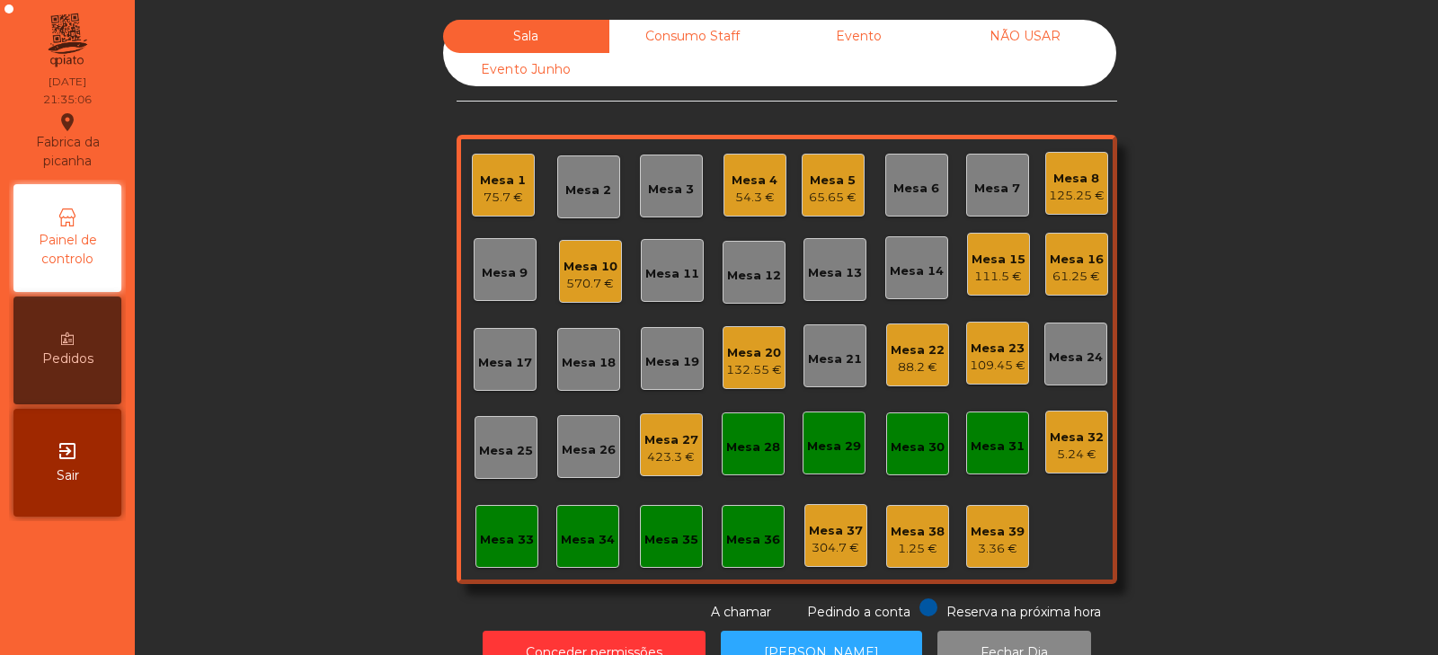
click at [993, 189] on div "Mesa 7" at bounding box center [997, 189] width 46 height 18
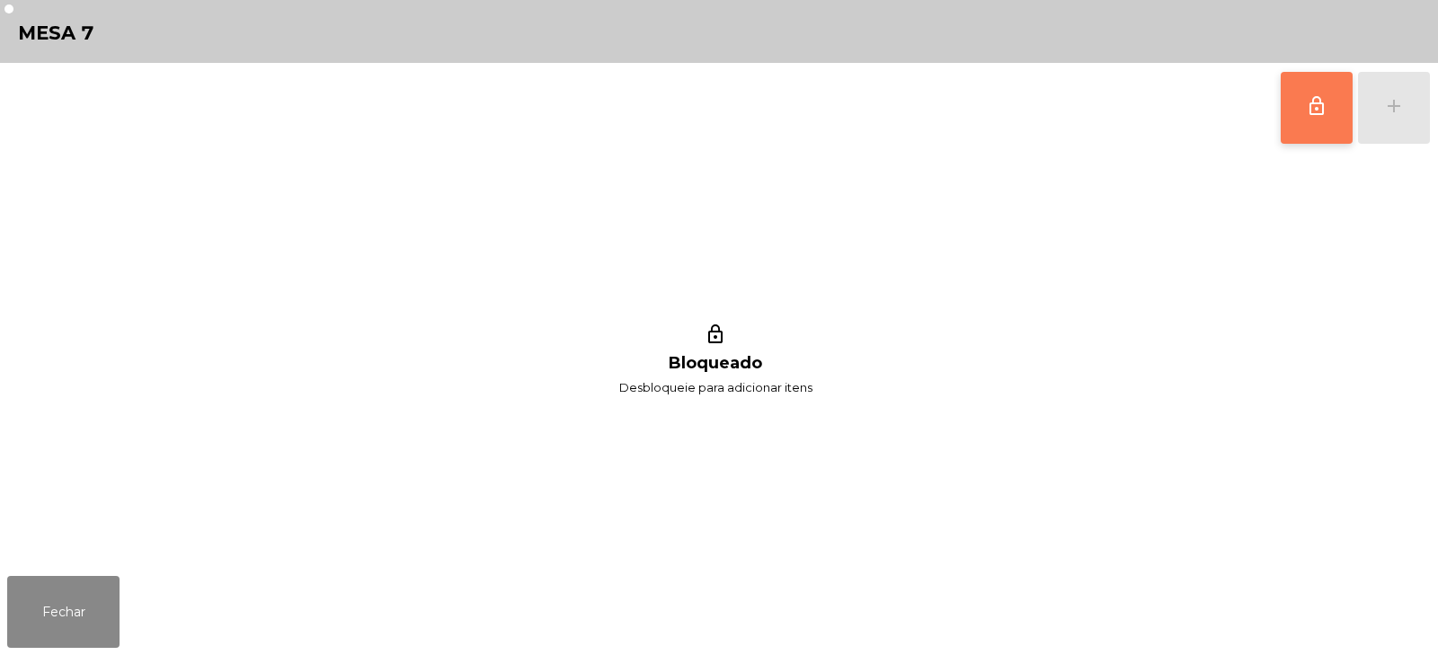
click at [1308, 102] on span "lock_outline" at bounding box center [1317, 106] width 22 height 22
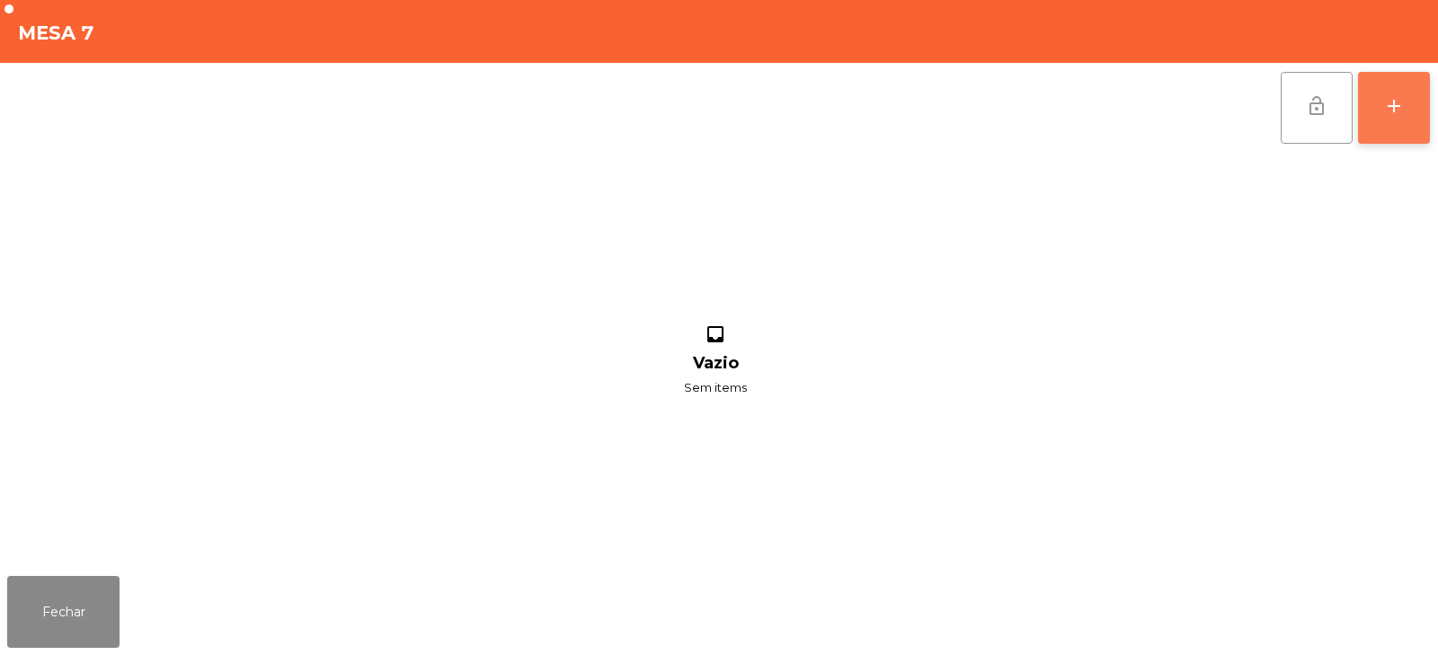
click at [1397, 111] on div "add" at bounding box center [1394, 106] width 22 height 22
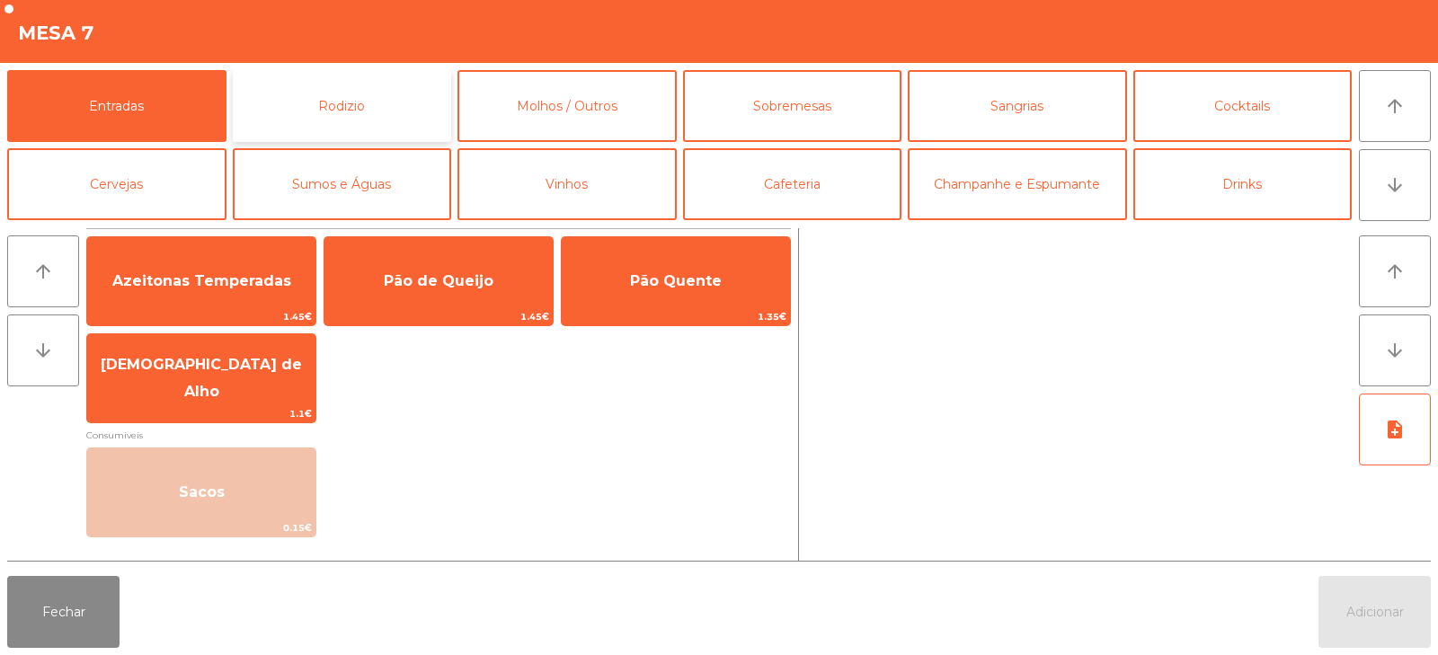
click at [316, 114] on button "Rodizio" at bounding box center [342, 106] width 219 height 72
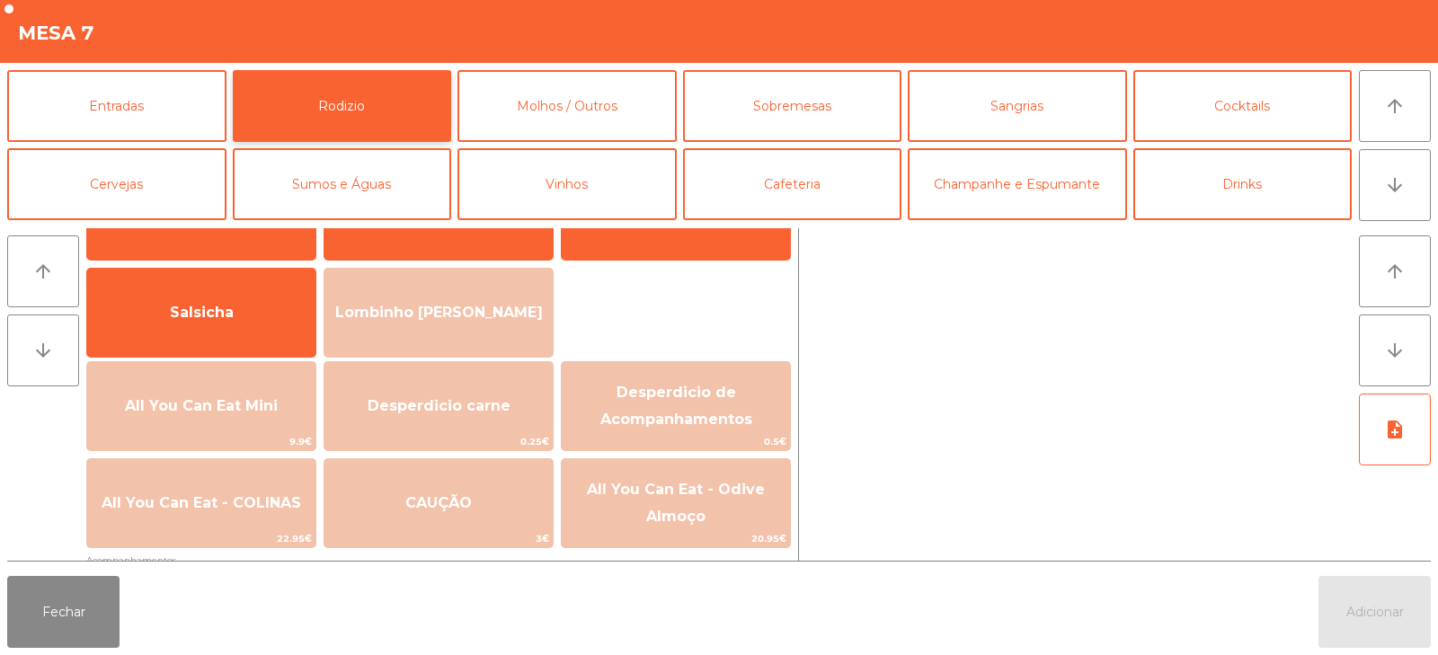
scroll to position [101, 0]
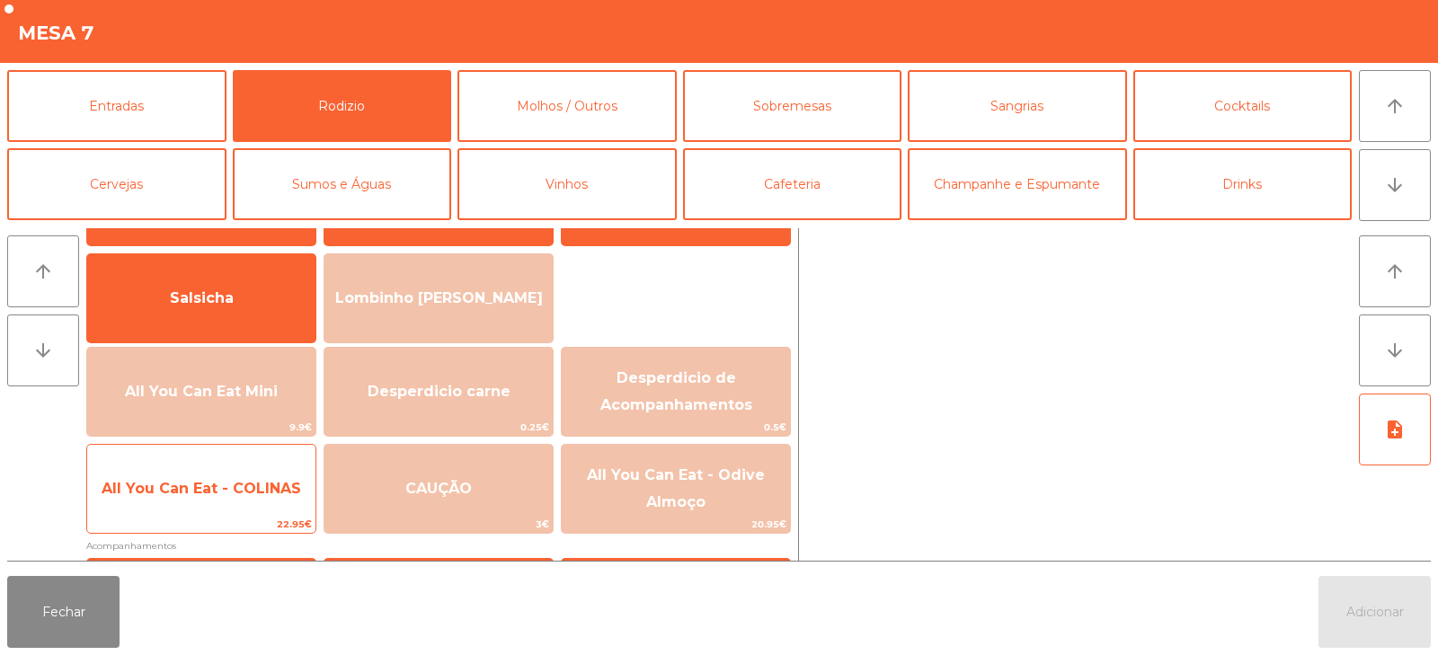
click at [181, 508] on span "All You Can Eat - COLINAS" at bounding box center [201, 489] width 228 height 49
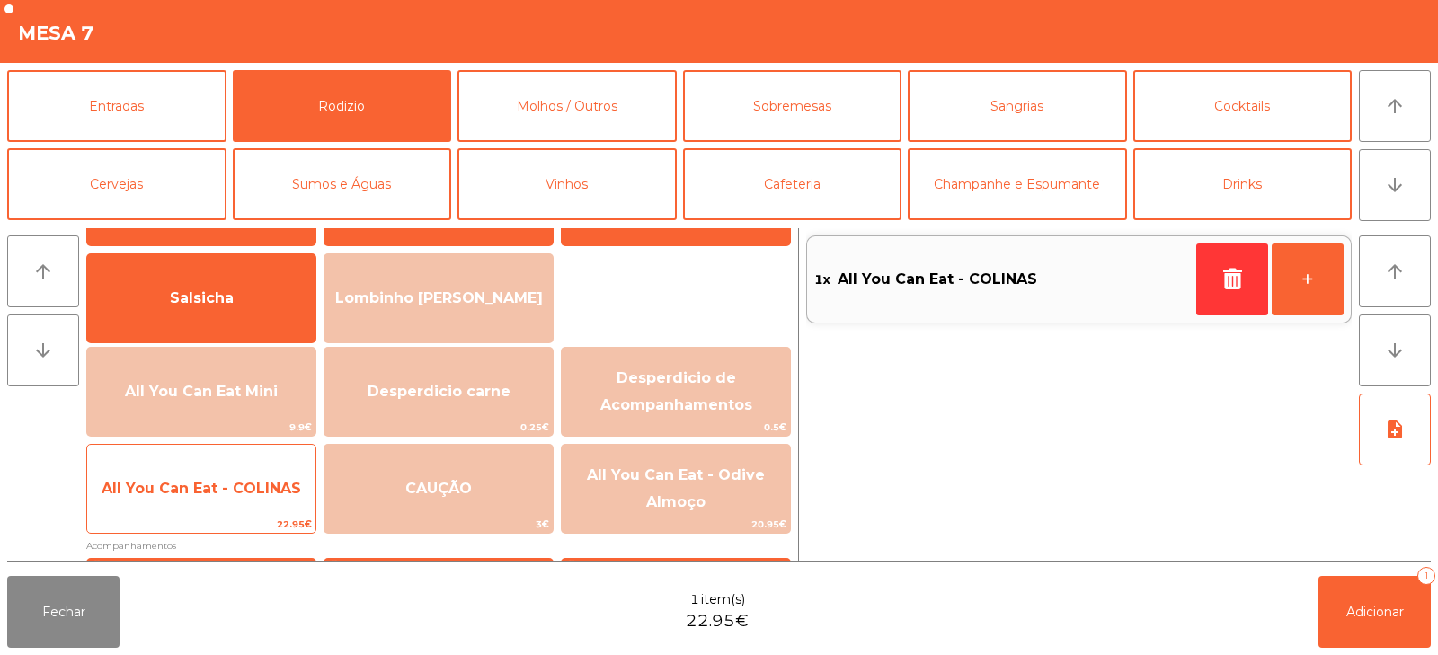
click at [176, 507] on span "All You Can Eat - COLINAS" at bounding box center [201, 489] width 228 height 49
click at [174, 496] on span "All You Can Eat - COLINAS" at bounding box center [201, 488] width 199 height 17
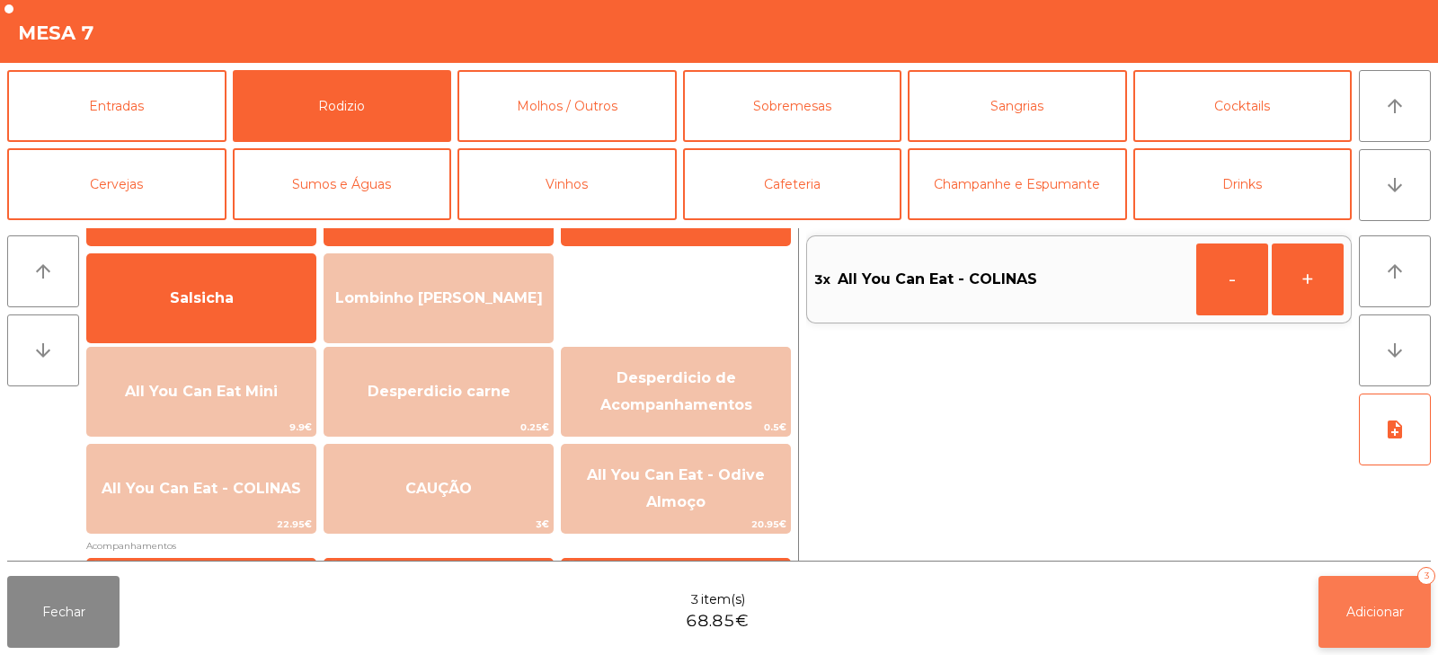
click at [1376, 588] on button "Adicionar 3" at bounding box center [1374, 612] width 112 height 72
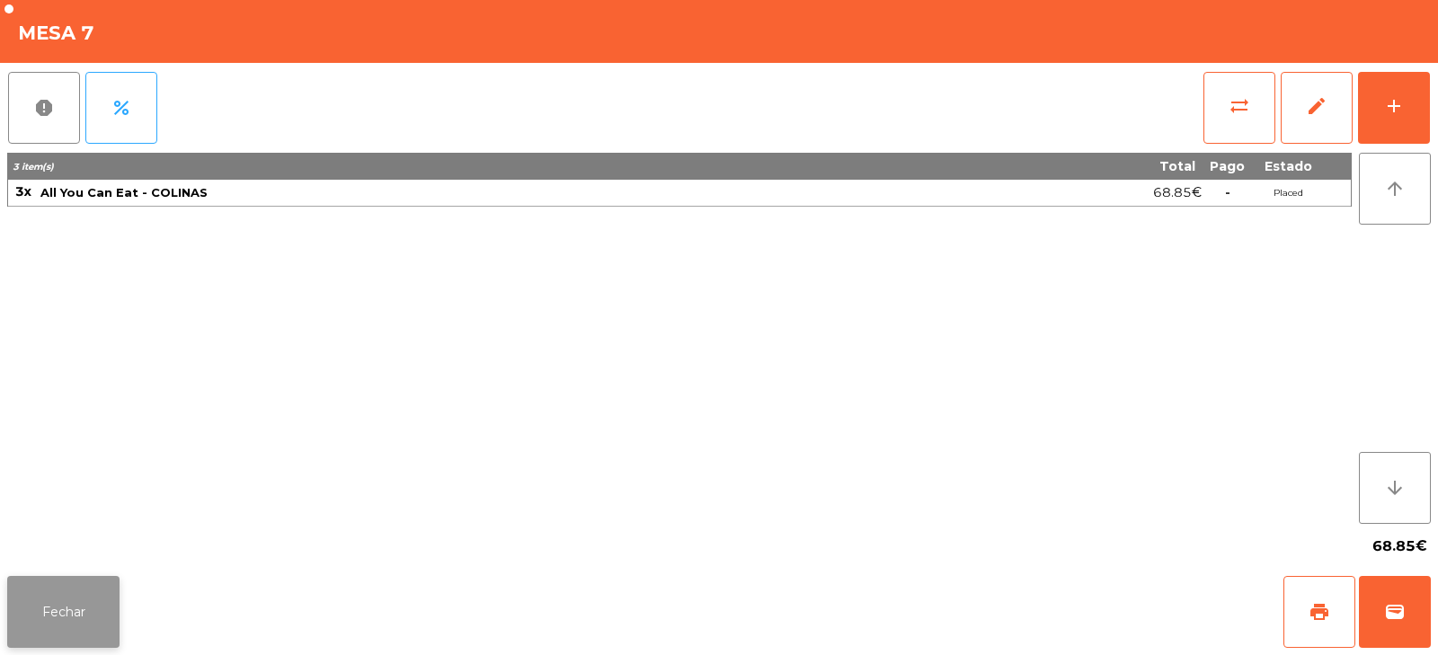
click at [100, 593] on button "Fechar" at bounding box center [63, 612] width 112 height 72
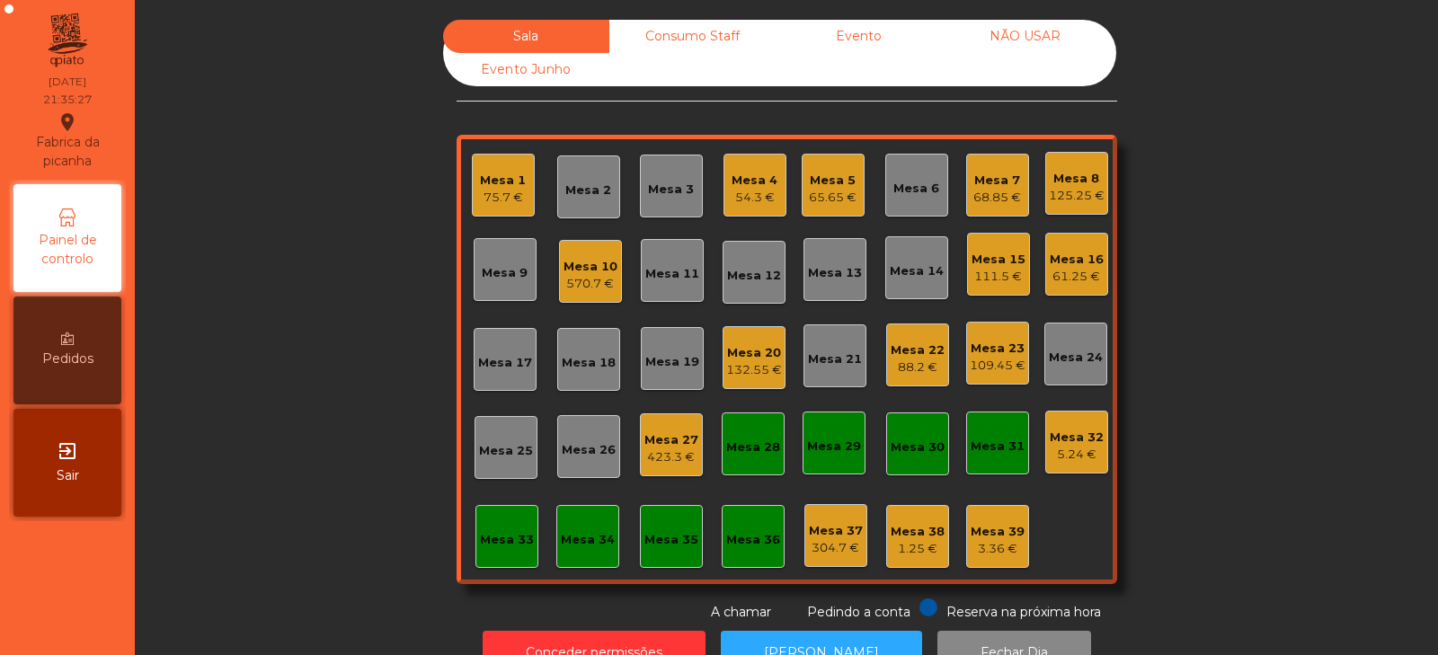
click at [1078, 182] on div "Mesa 8" at bounding box center [1077, 179] width 56 height 18
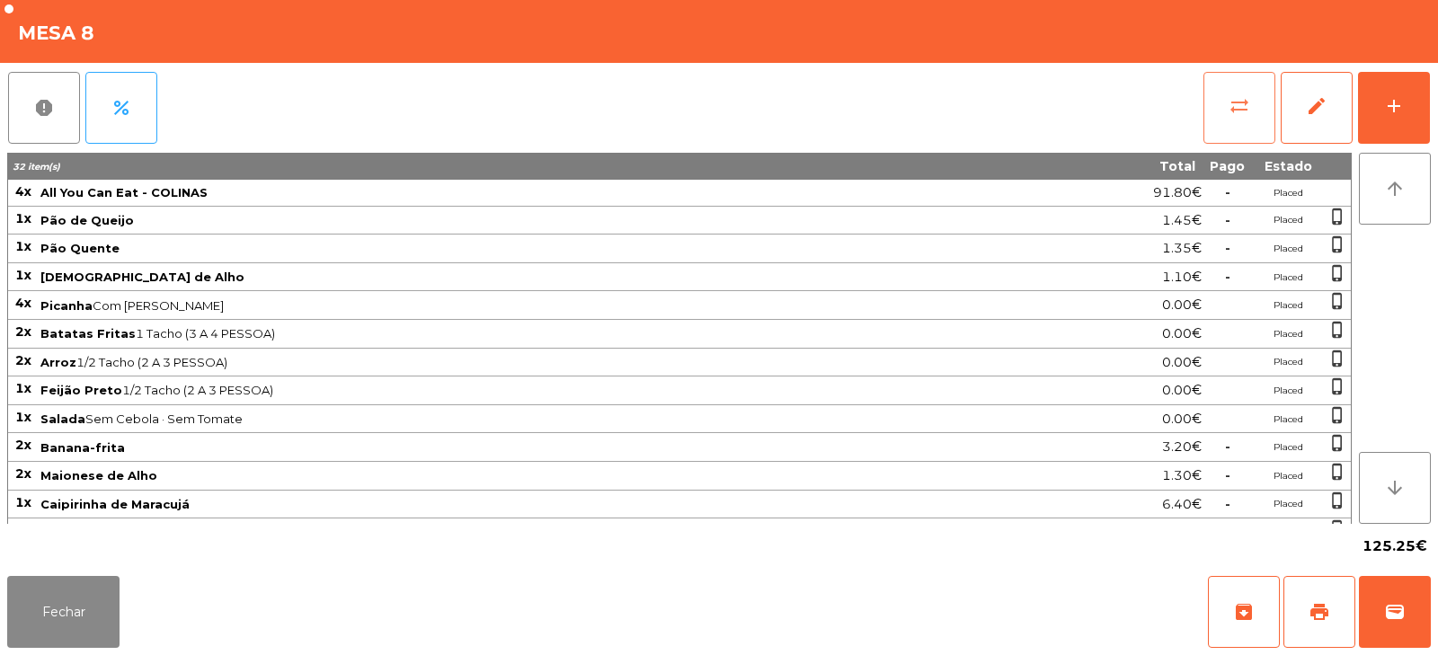
click at [1240, 112] on span "sync_alt" at bounding box center [1239, 106] width 22 height 22
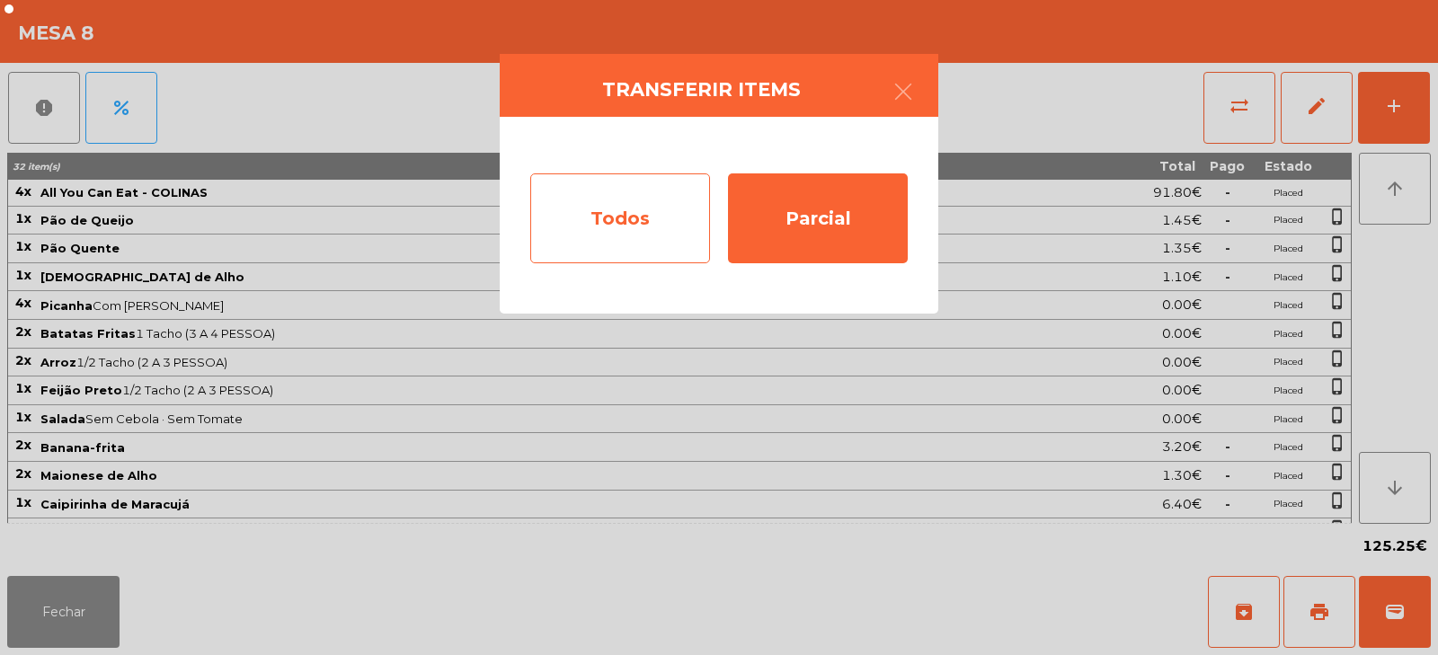
click at [664, 226] on div "Todos" at bounding box center [620, 218] width 180 height 90
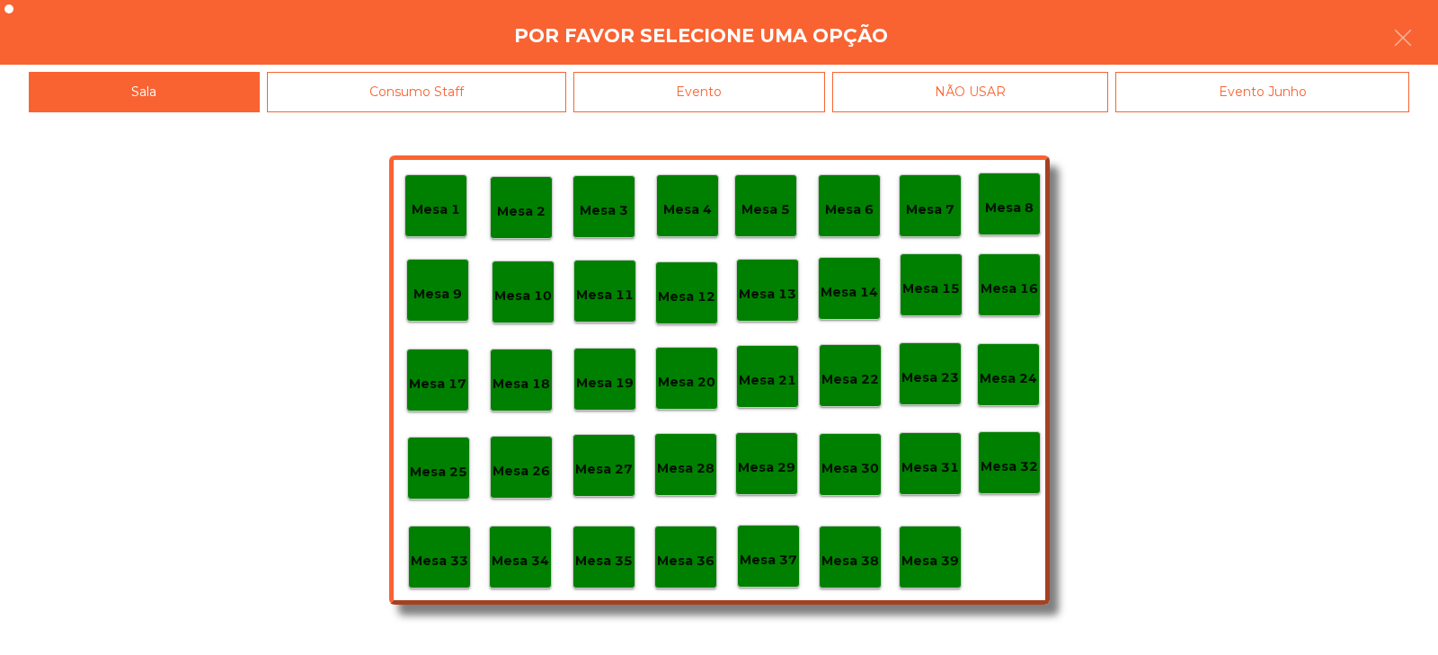
click at [778, 93] on div "Evento" at bounding box center [699, 92] width 252 height 40
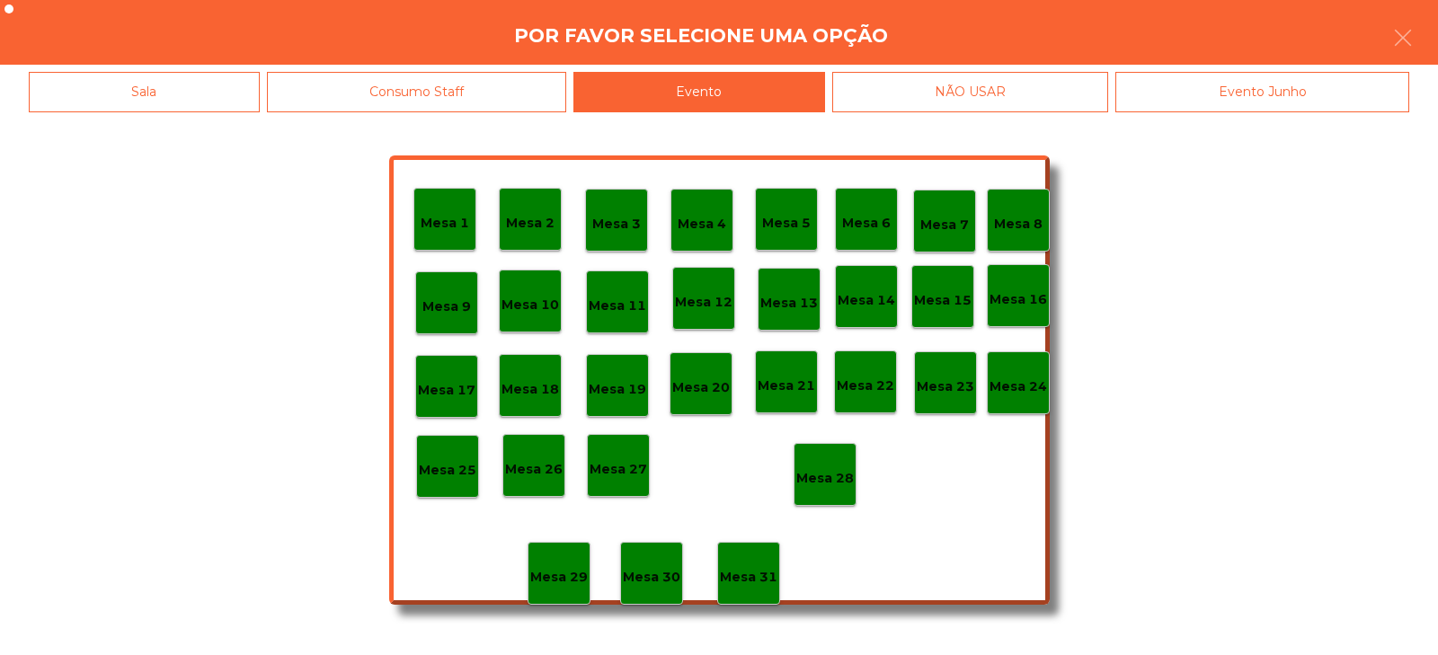
click at [845, 486] on p "Mesa 28" at bounding box center [825, 478] width 58 height 21
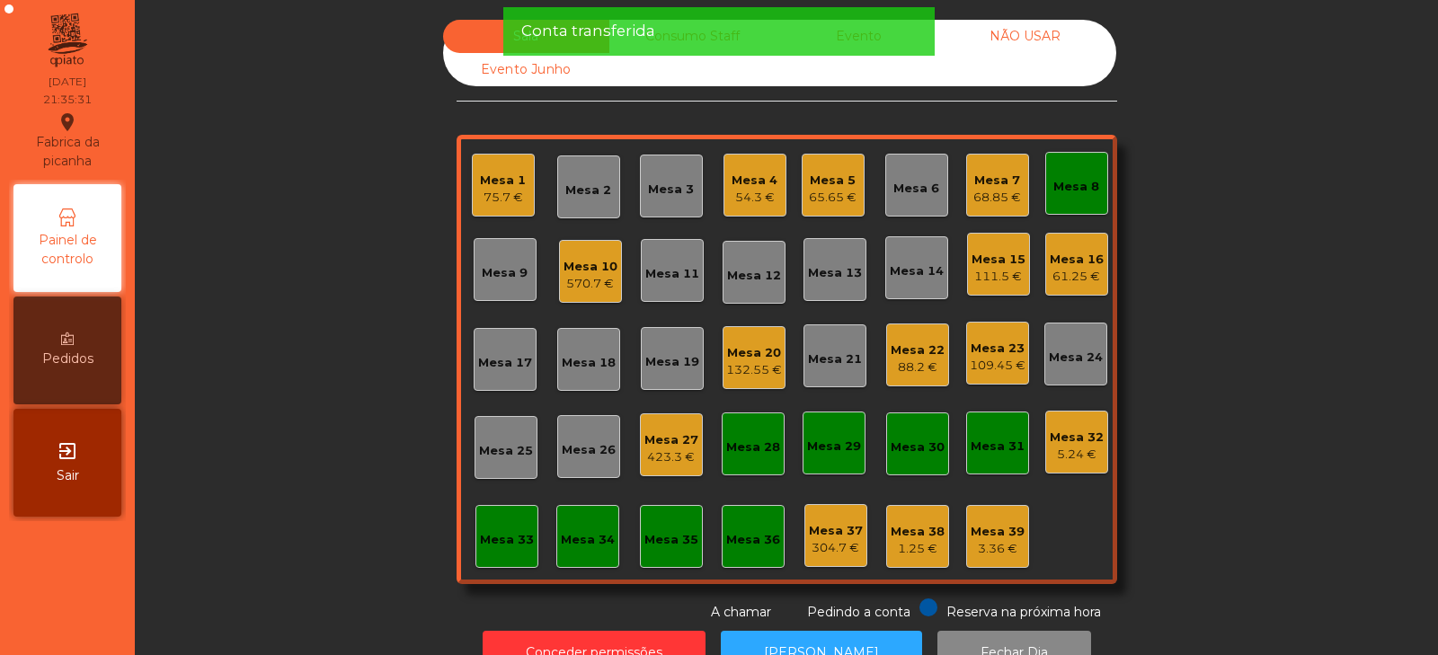
click at [1066, 174] on div "Mesa 8" at bounding box center [1076, 183] width 46 height 25
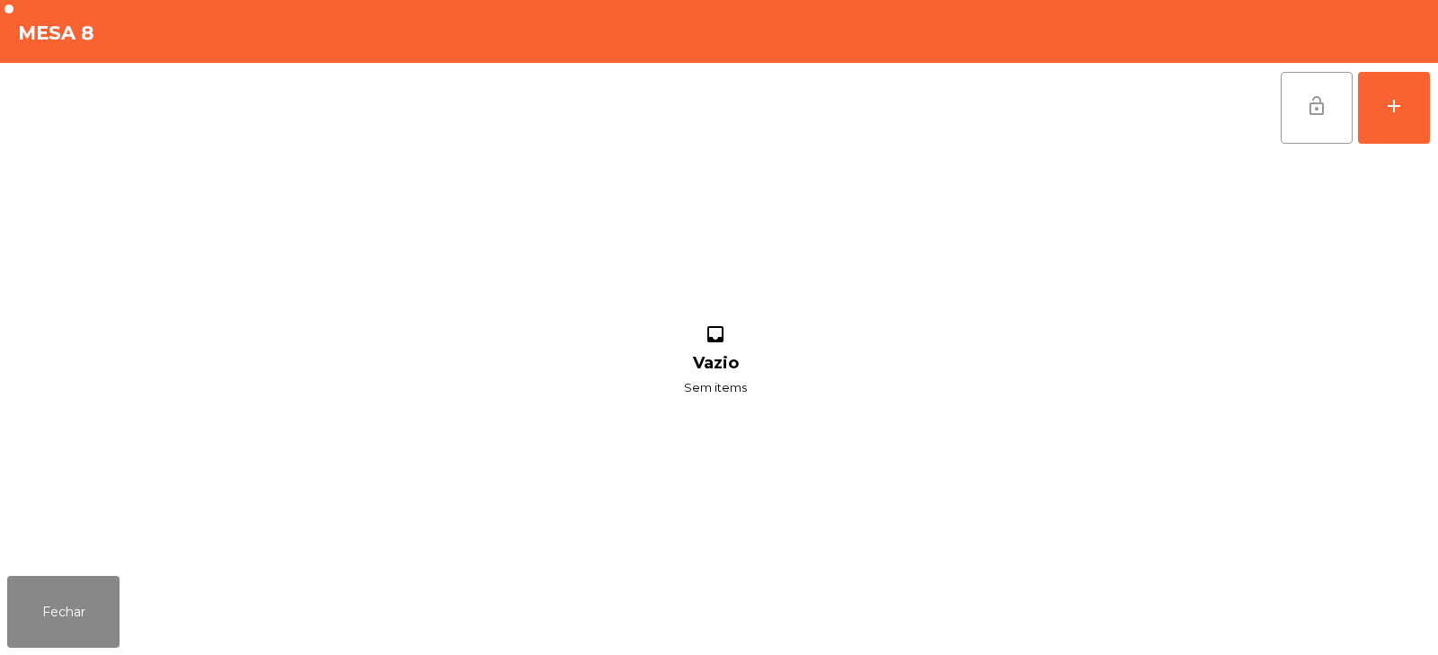
click at [1323, 86] on button "lock_open" at bounding box center [1316, 108] width 72 height 72
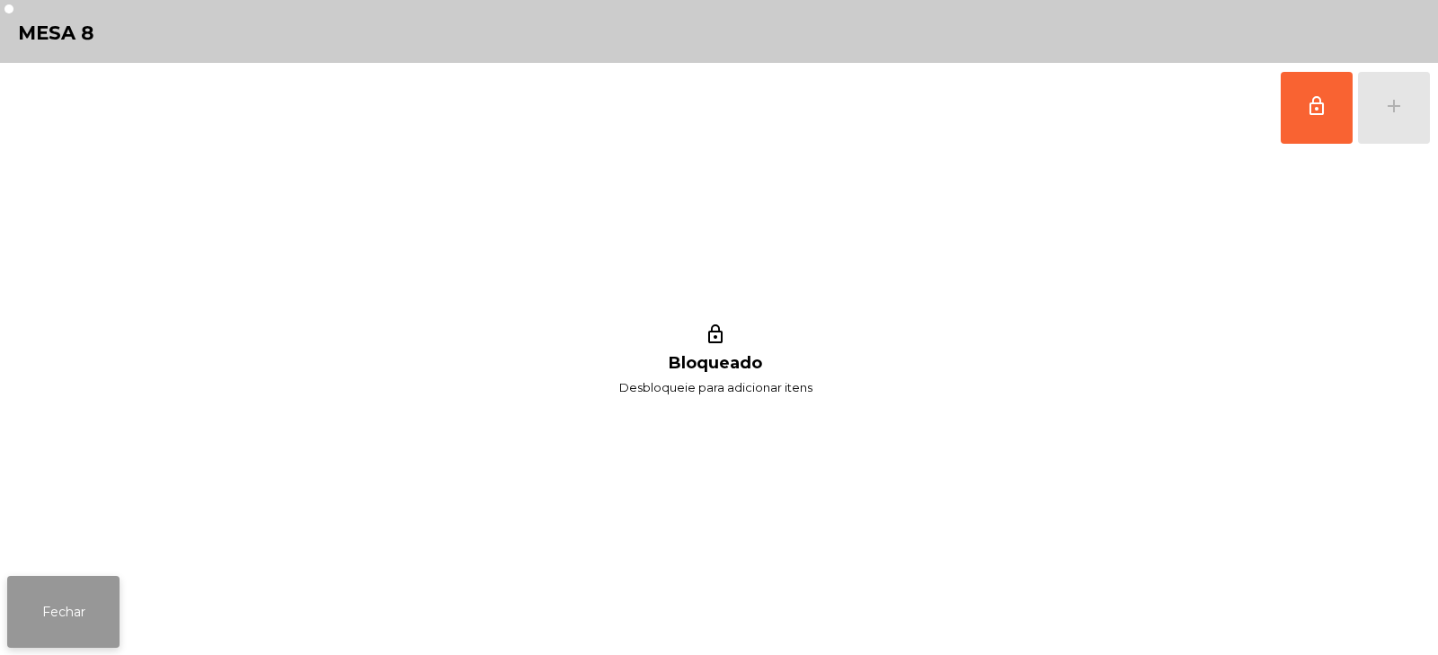
click at [77, 618] on button "Fechar" at bounding box center [63, 612] width 112 height 72
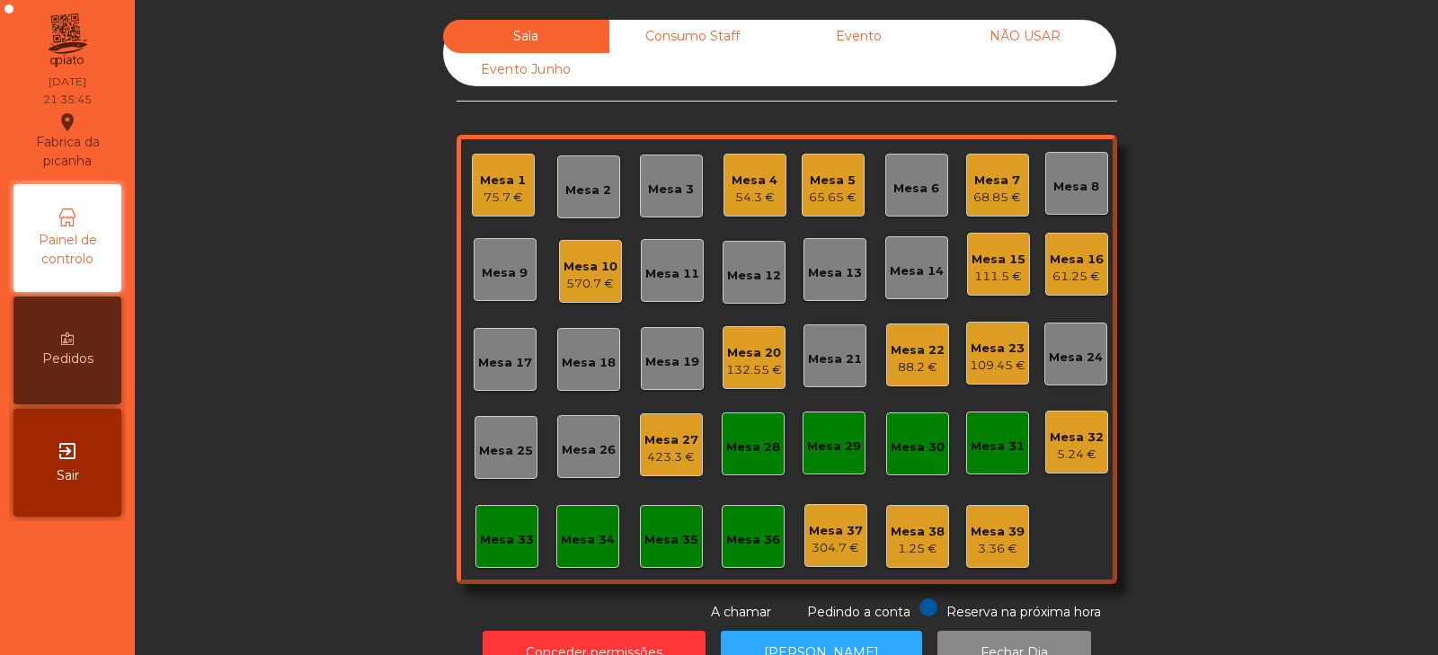
click at [1064, 272] on div "61.25 €" at bounding box center [1076, 277] width 54 height 18
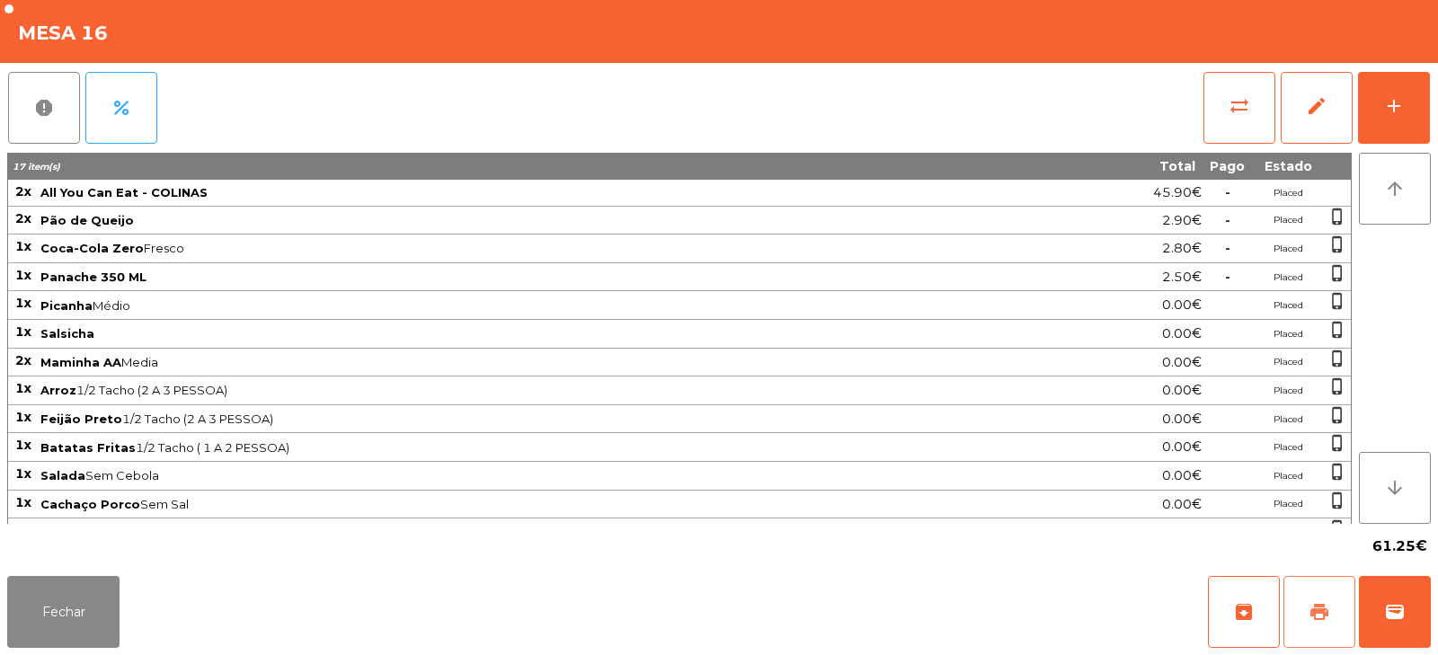
click at [1316, 609] on span "print" at bounding box center [1319, 612] width 22 height 22
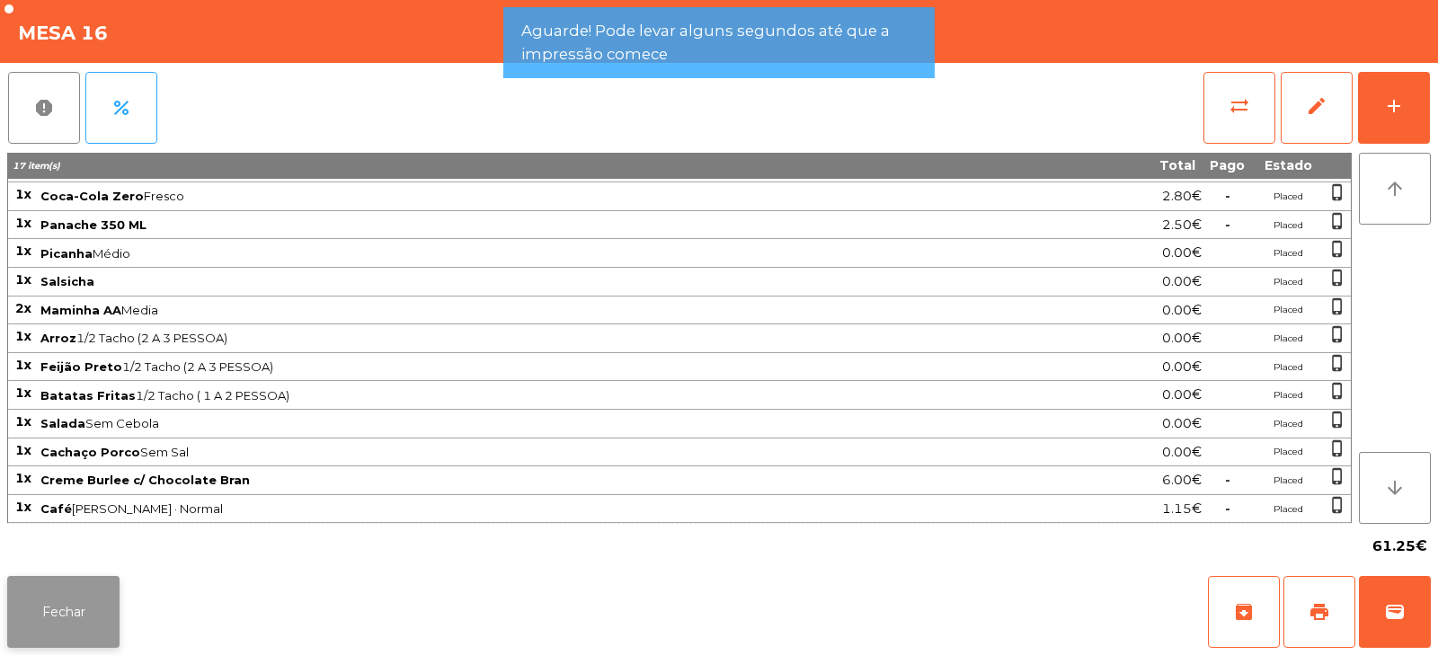
click at [84, 640] on button "Fechar" at bounding box center [63, 612] width 112 height 72
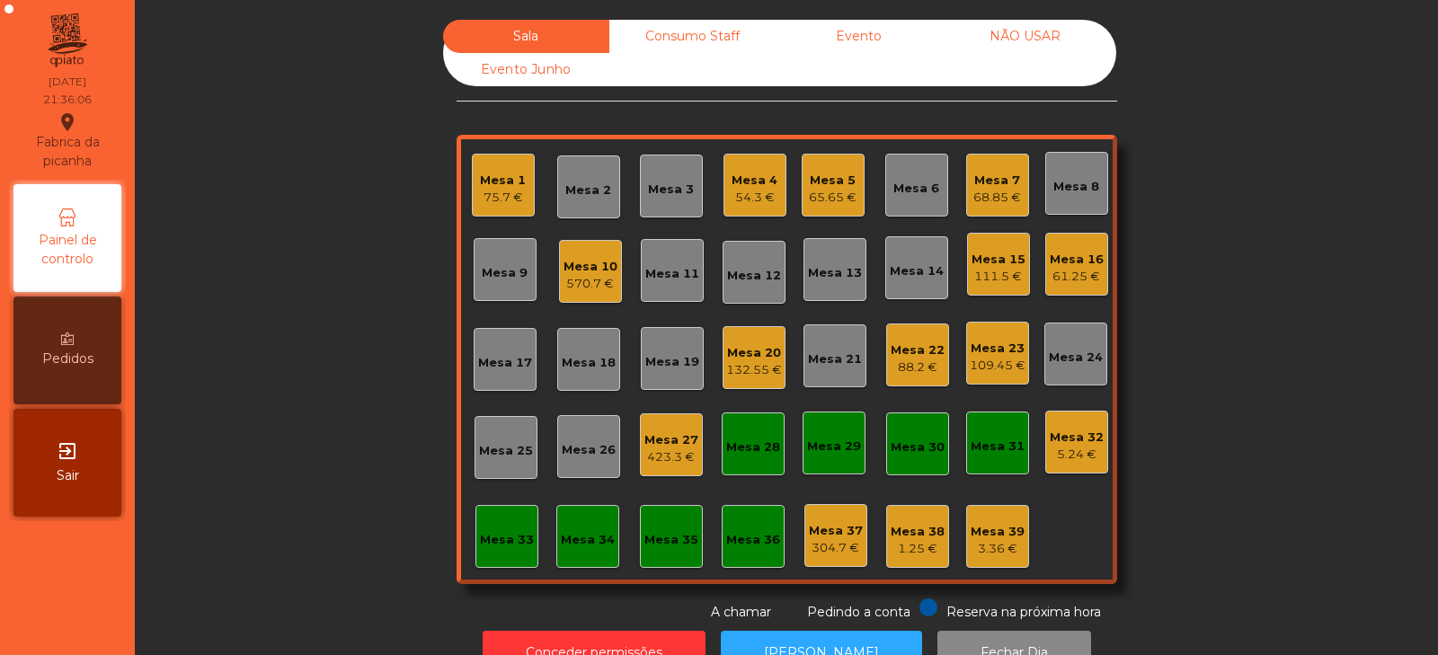
click at [668, 444] on div "Mesa 27" at bounding box center [671, 440] width 54 height 18
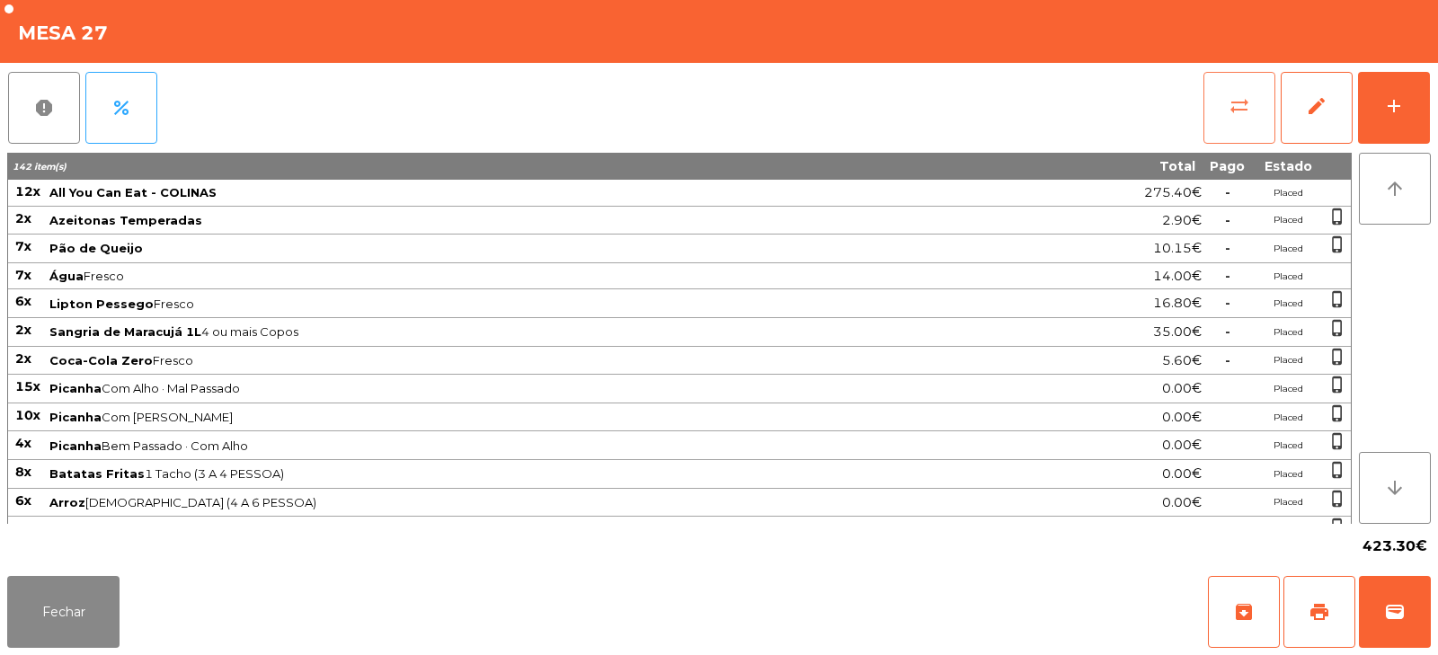
click at [1221, 110] on button "sync_alt" at bounding box center [1239, 108] width 72 height 72
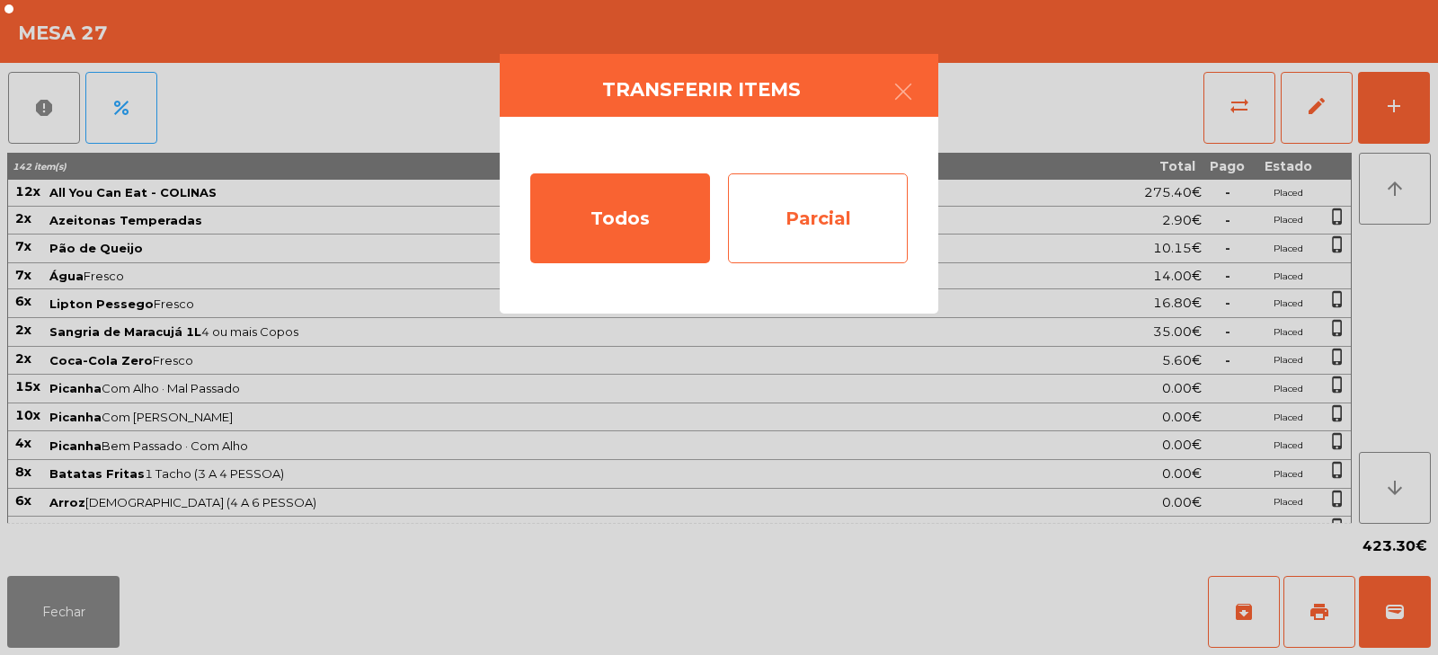
click at [832, 215] on div "Parcial" at bounding box center [818, 218] width 180 height 90
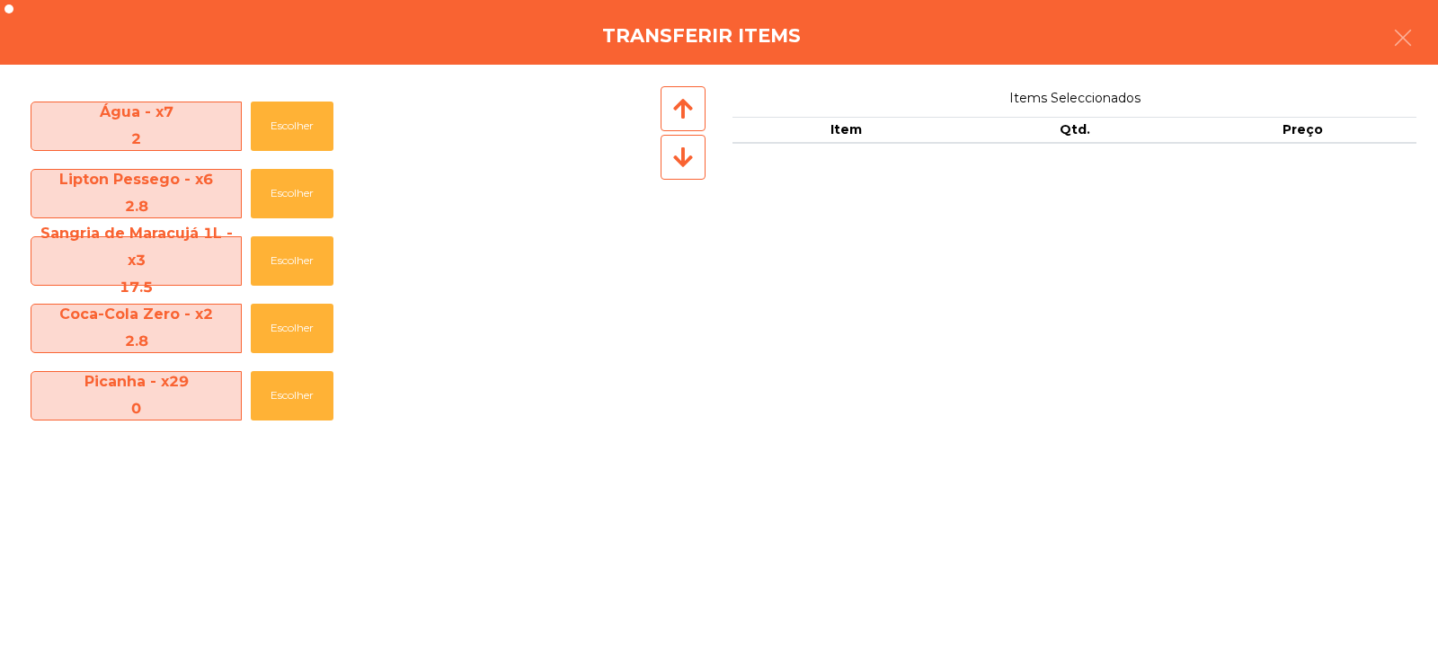
scroll to position [207, 0]
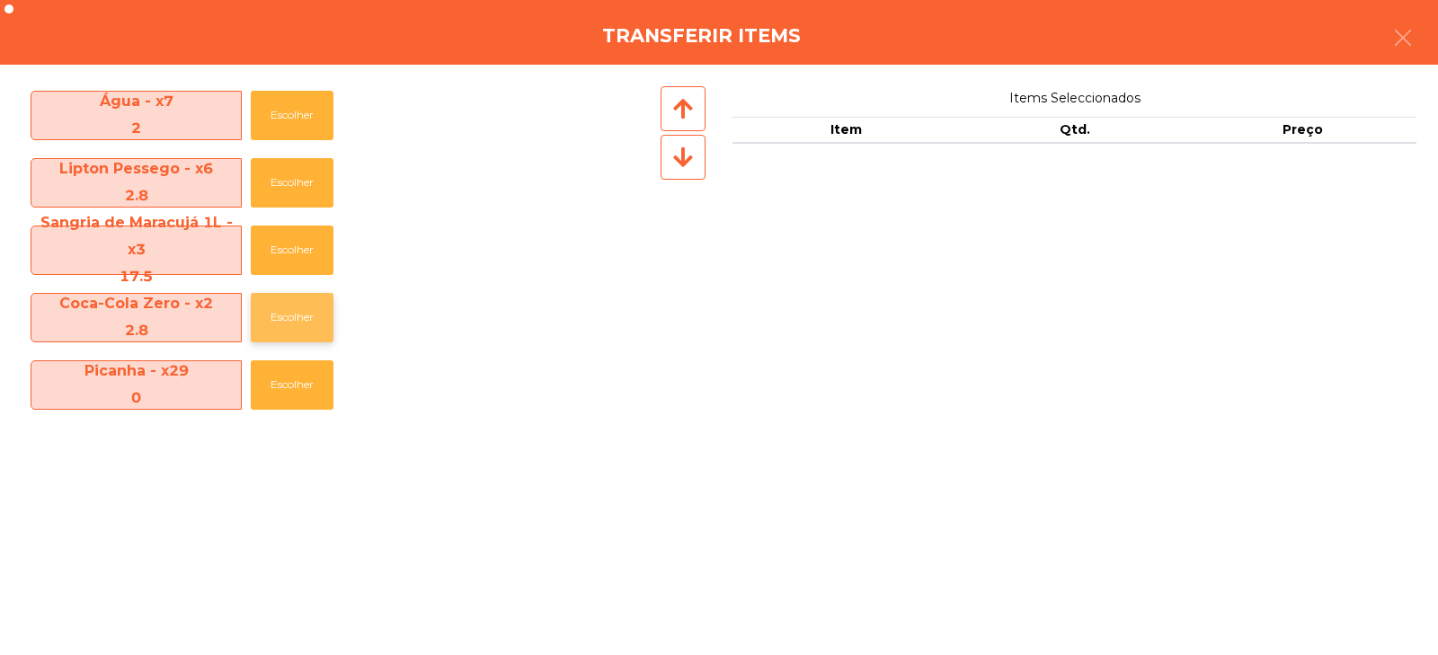
click at [274, 317] on button "Escolher" at bounding box center [292, 317] width 83 height 49
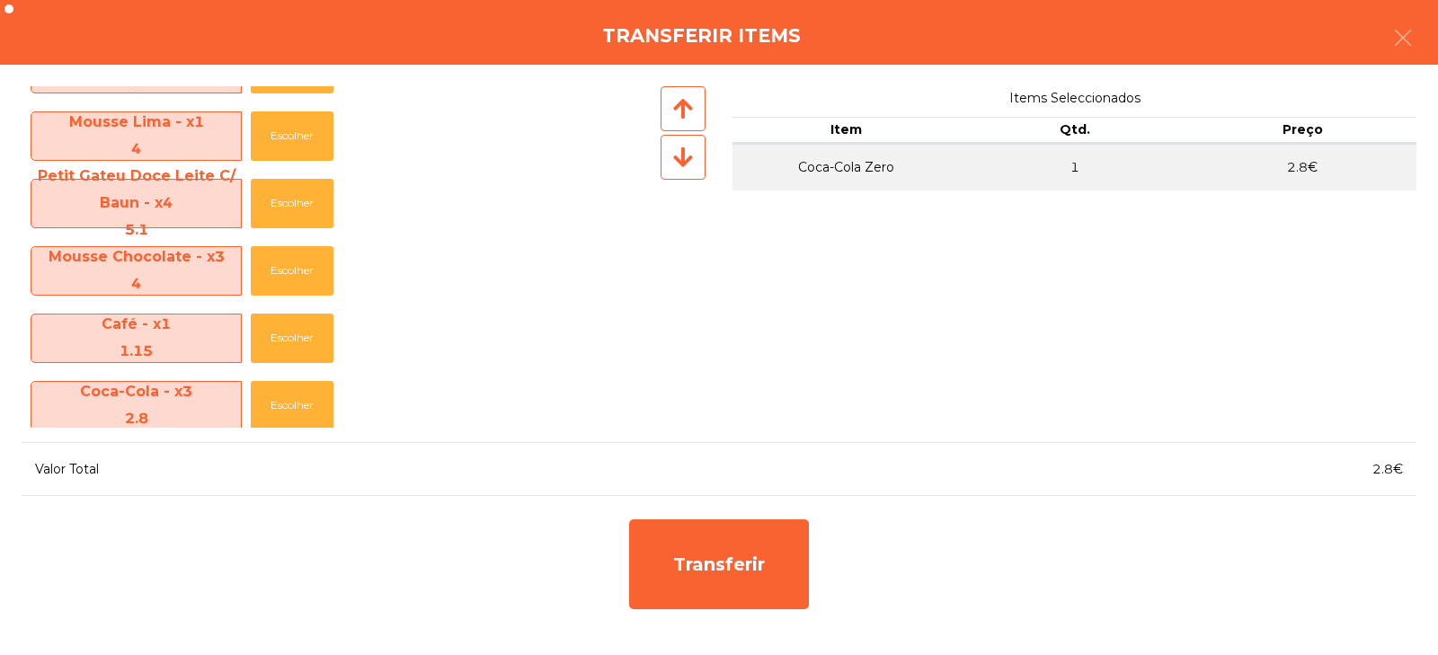
scroll to position [1074, 0]
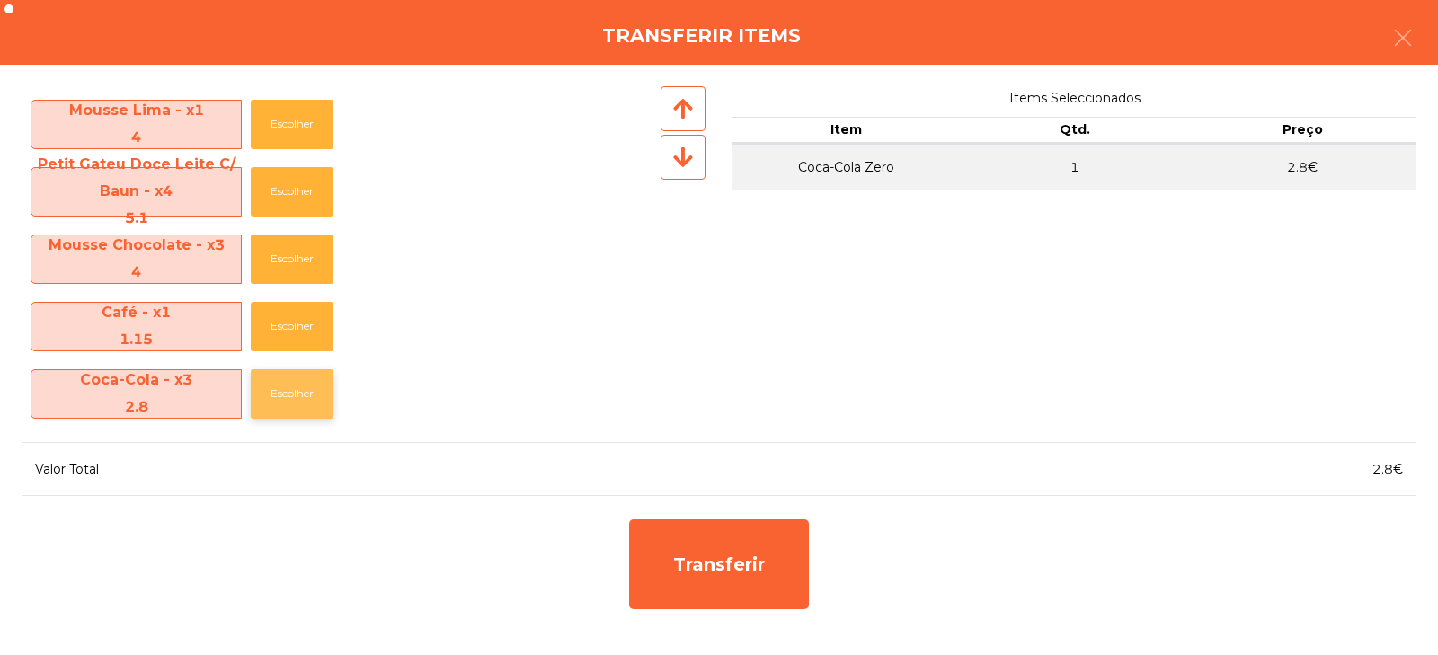
click at [295, 394] on button "Escolher" at bounding box center [292, 393] width 83 height 49
click at [290, 399] on button "Escolher" at bounding box center [292, 393] width 83 height 49
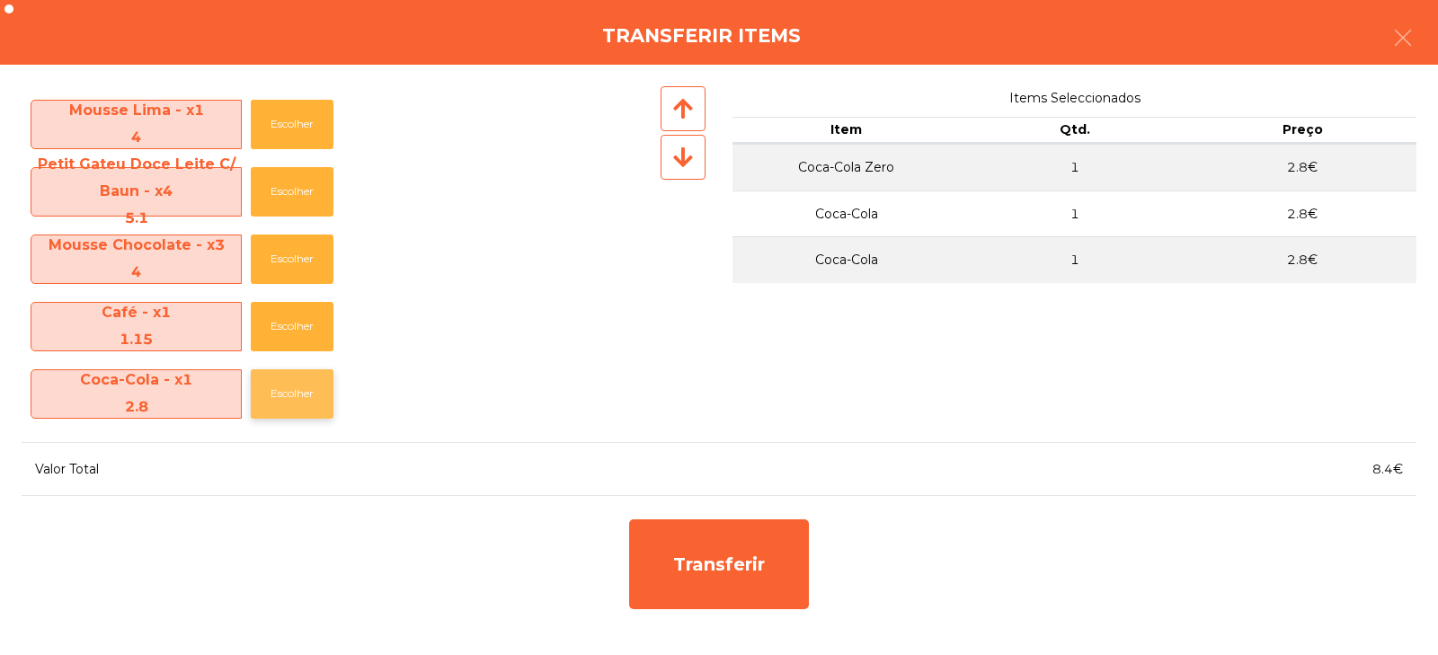
click at [296, 399] on button "Escolher" at bounding box center [292, 393] width 83 height 49
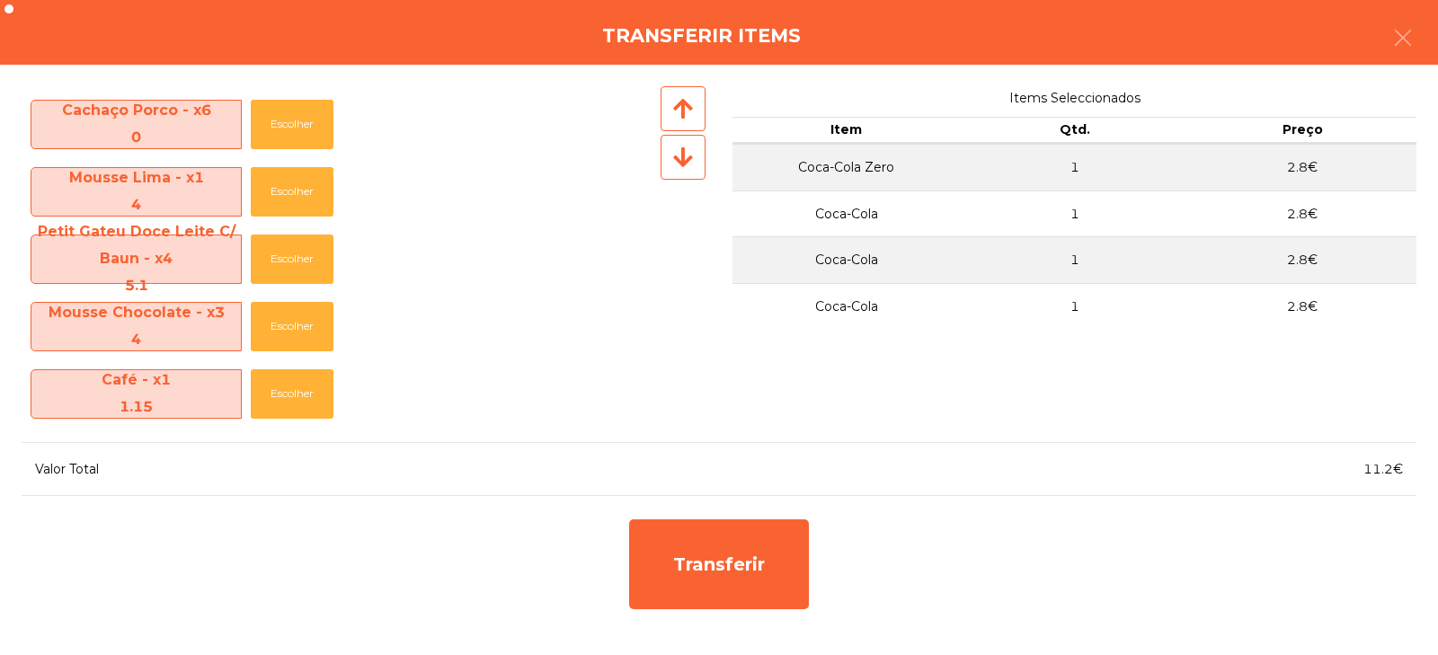
scroll to position [1006, 0]
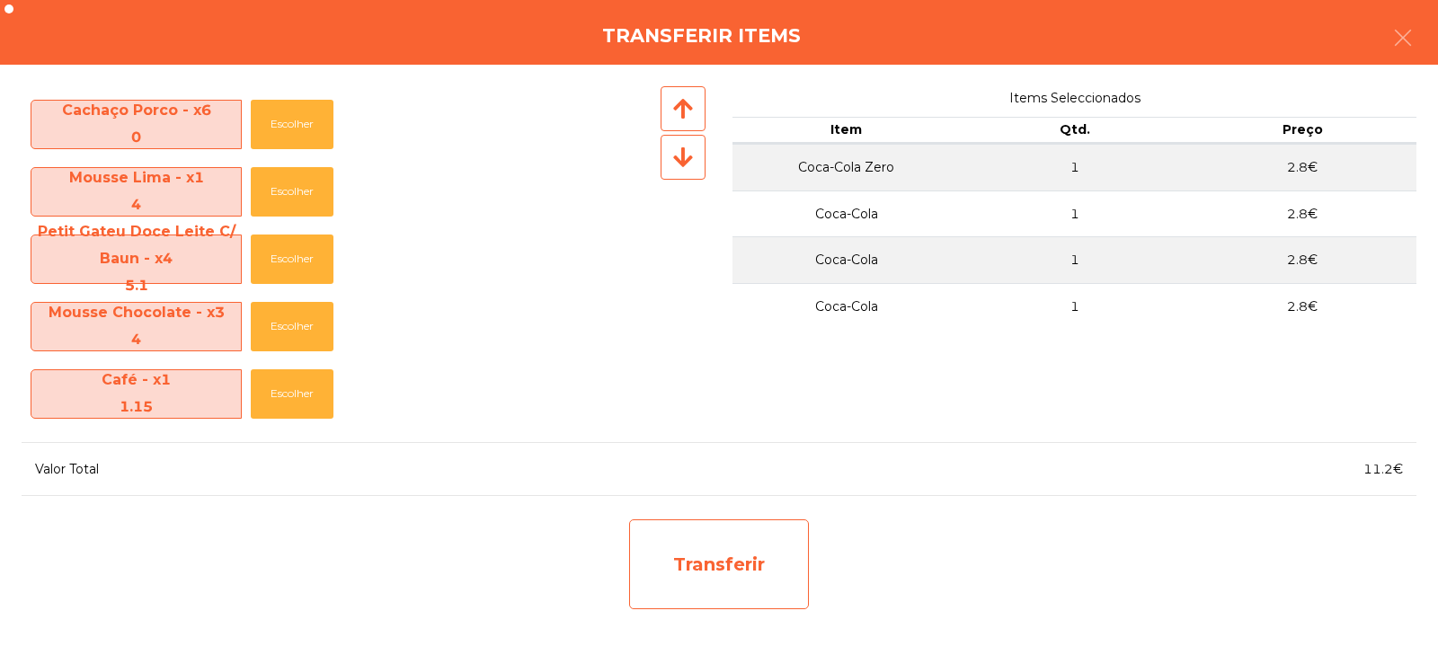
click at [733, 552] on div "Transferir" at bounding box center [719, 564] width 180 height 90
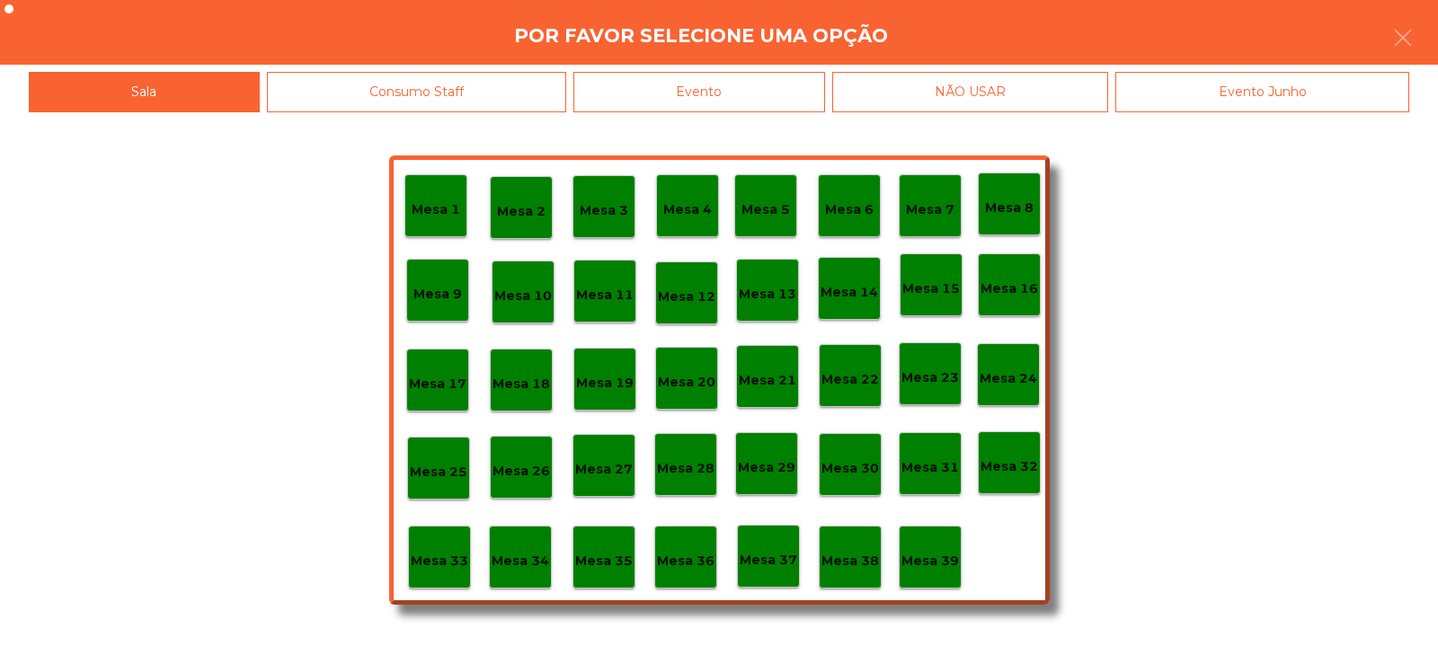
click at [513, 288] on p "Mesa 10" at bounding box center [523, 296] width 58 height 21
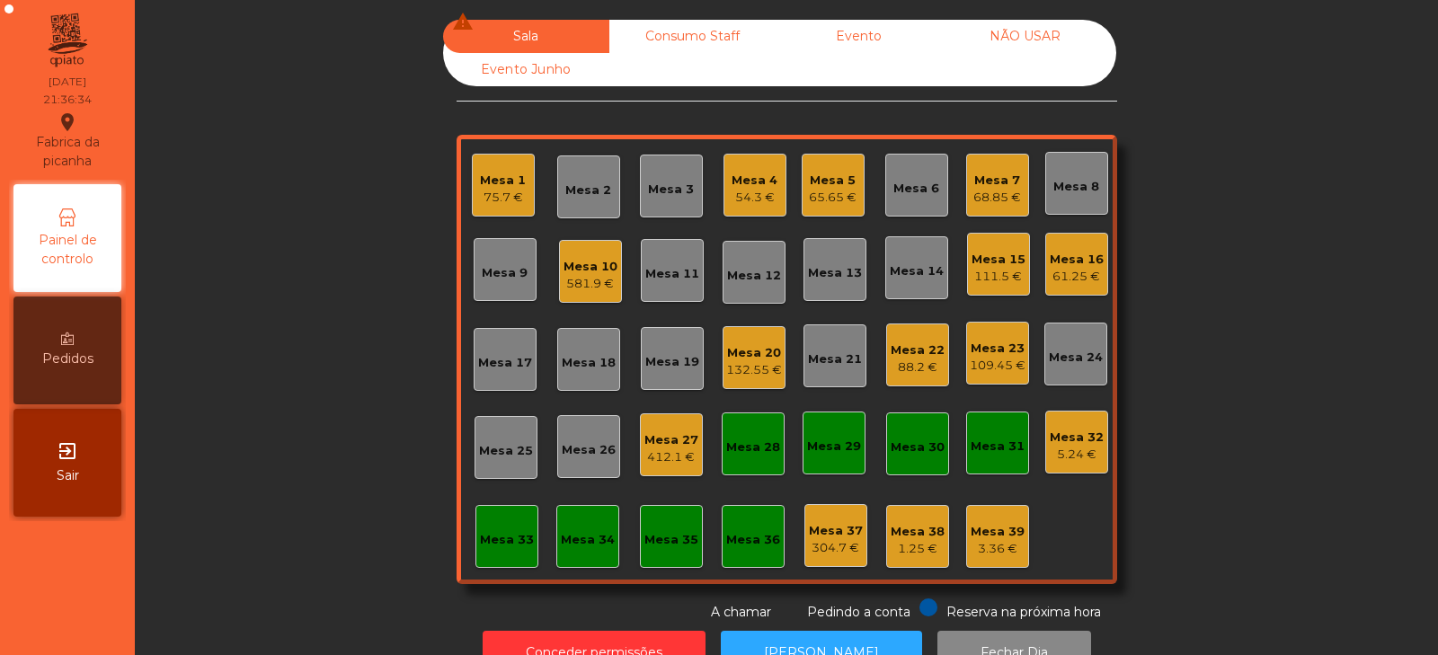
click at [660, 446] on div "Mesa 27" at bounding box center [671, 440] width 54 height 18
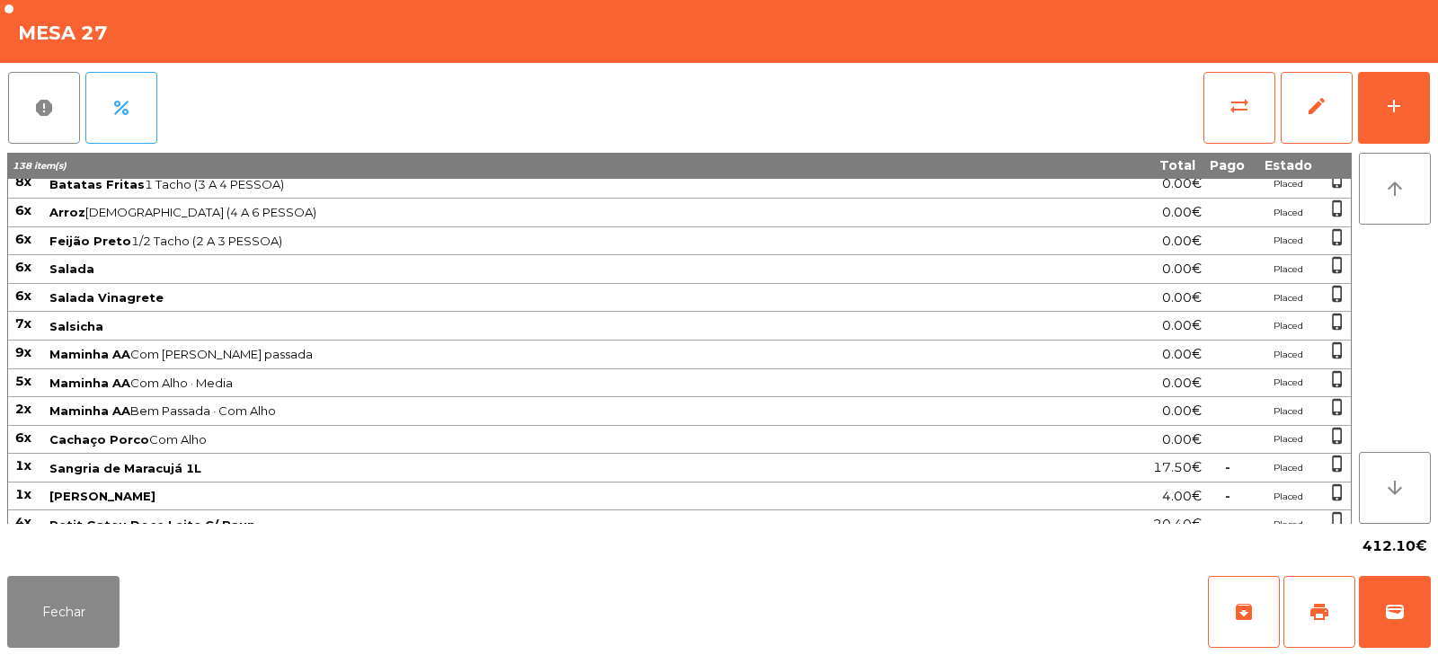
scroll to position [390, 0]
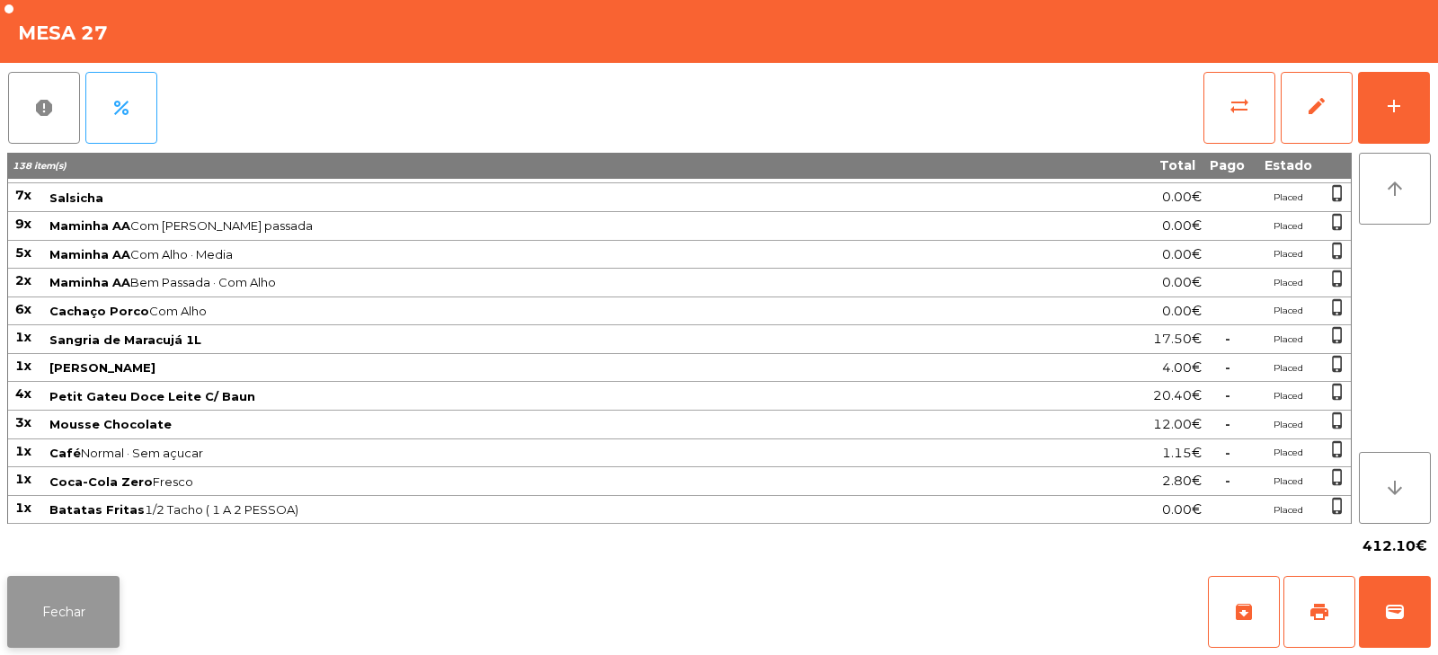
click at [55, 595] on button "Fechar" at bounding box center [63, 612] width 112 height 72
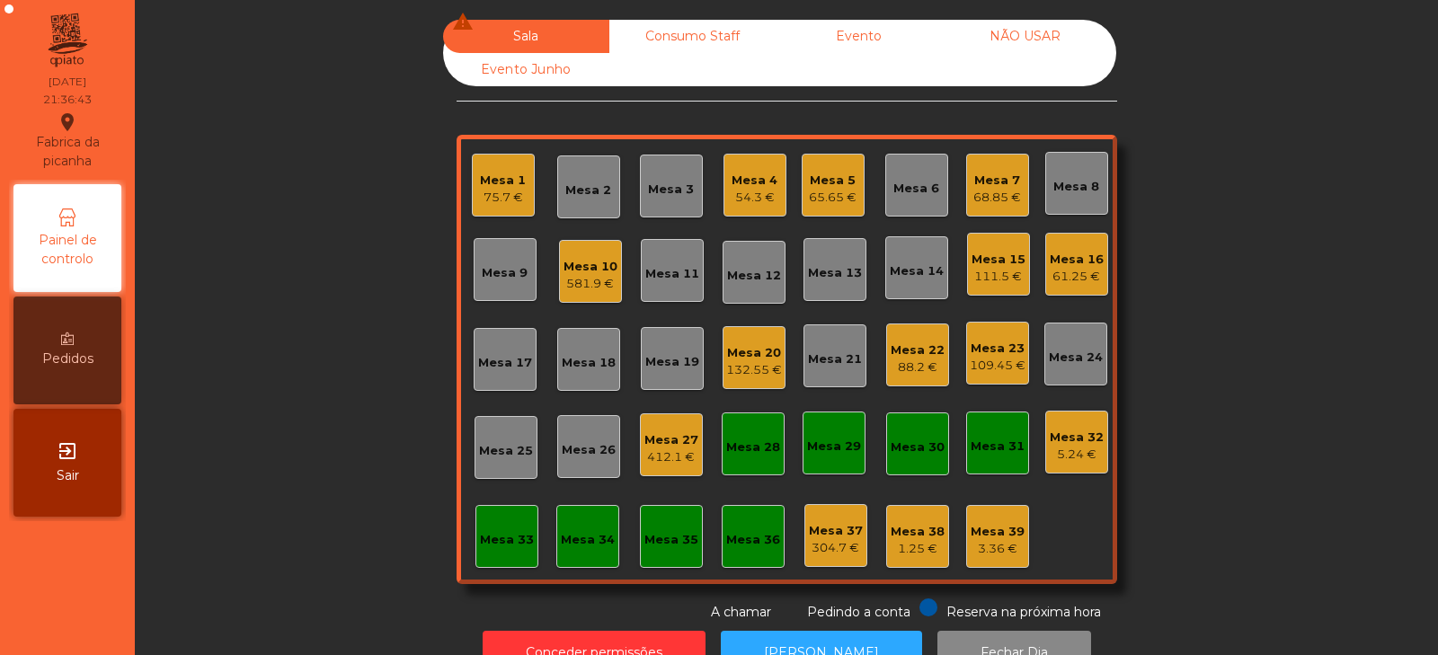
click at [1086, 286] on div "Mesa 16 61.25 €" at bounding box center [1076, 264] width 63 height 63
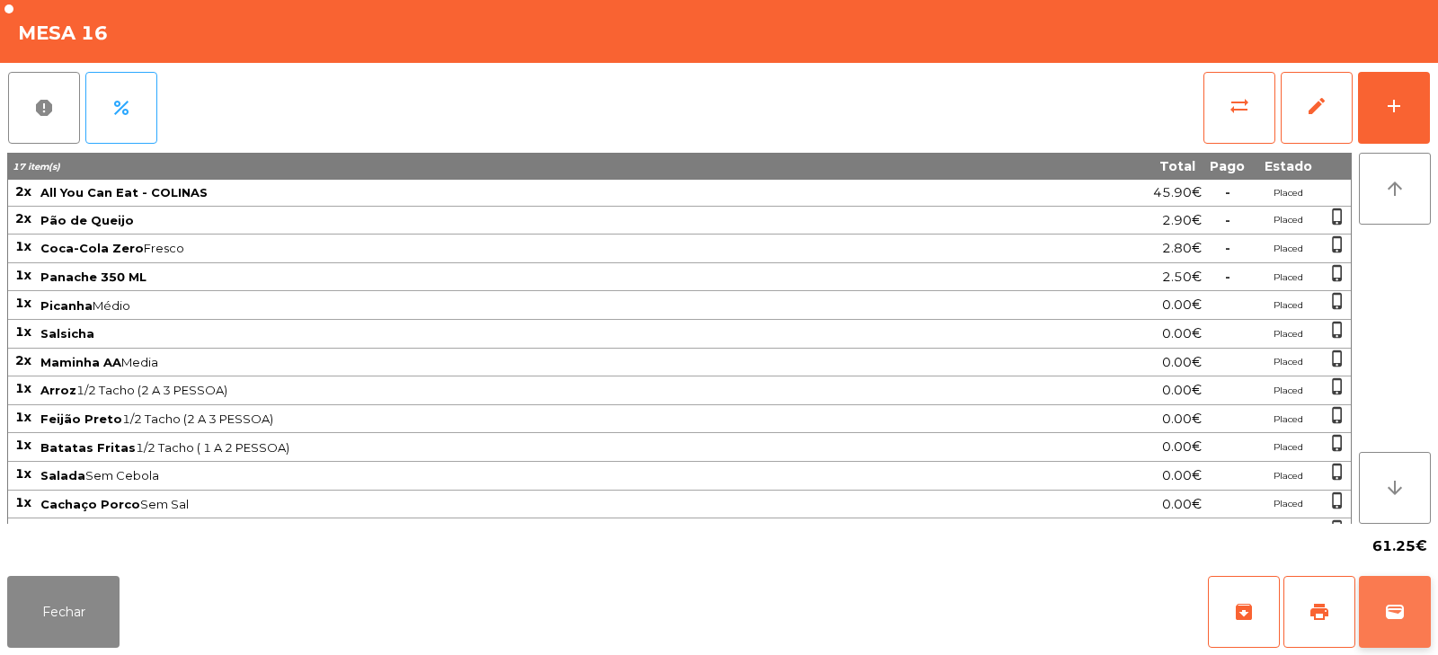
click at [1394, 618] on span "wallet" at bounding box center [1395, 612] width 22 height 22
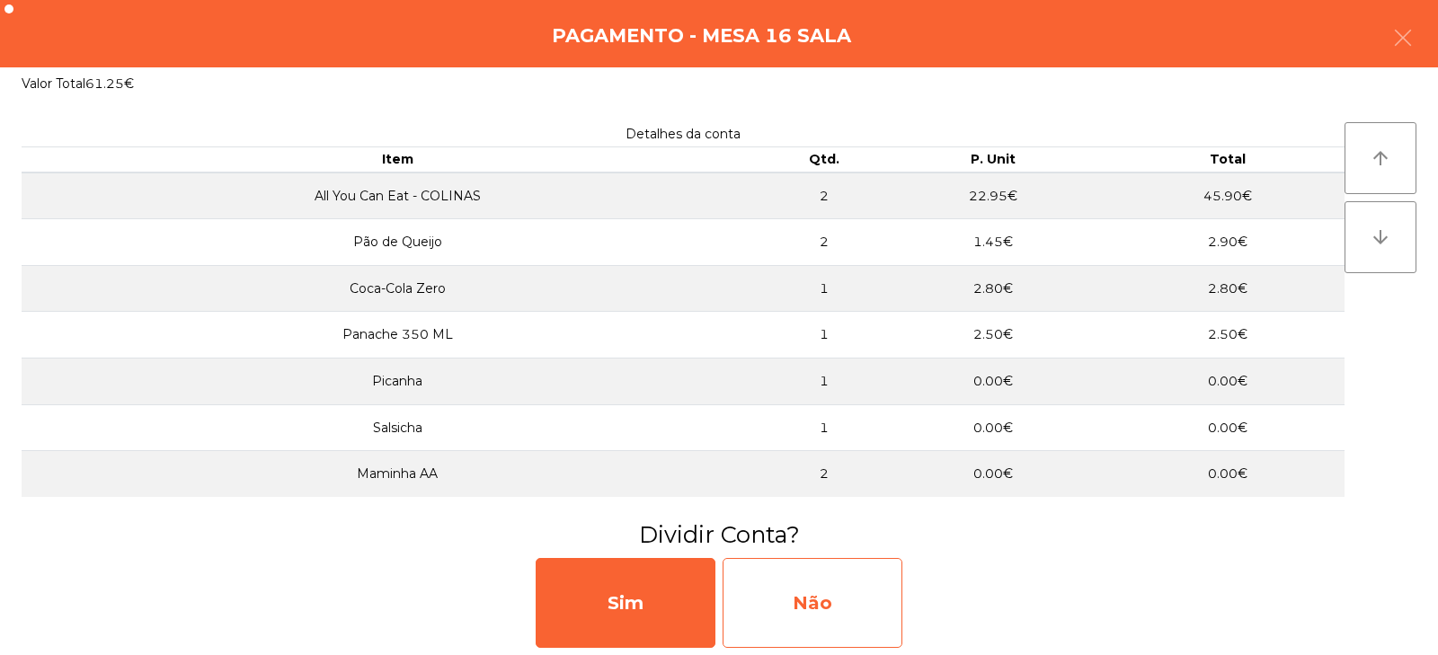
click at [846, 588] on div "Não" at bounding box center [812, 603] width 180 height 90
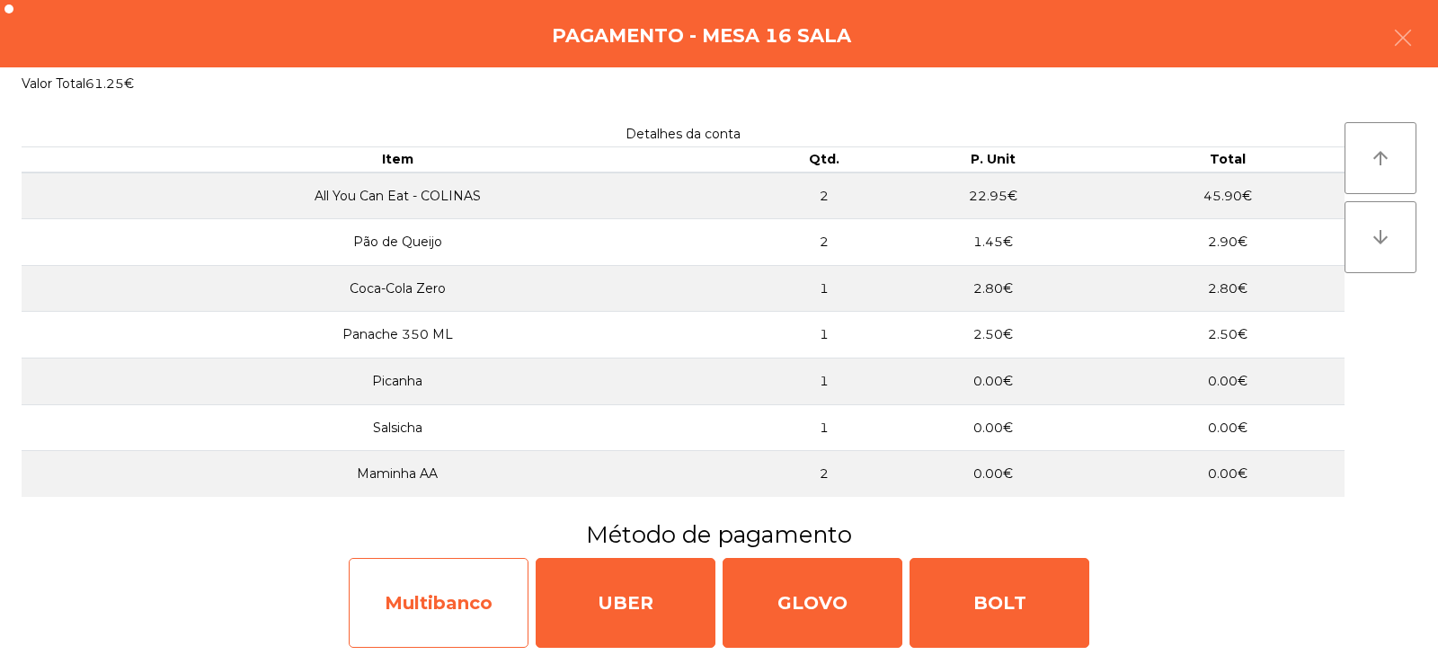
click at [476, 589] on div "Multibanco" at bounding box center [439, 603] width 180 height 90
select select "**"
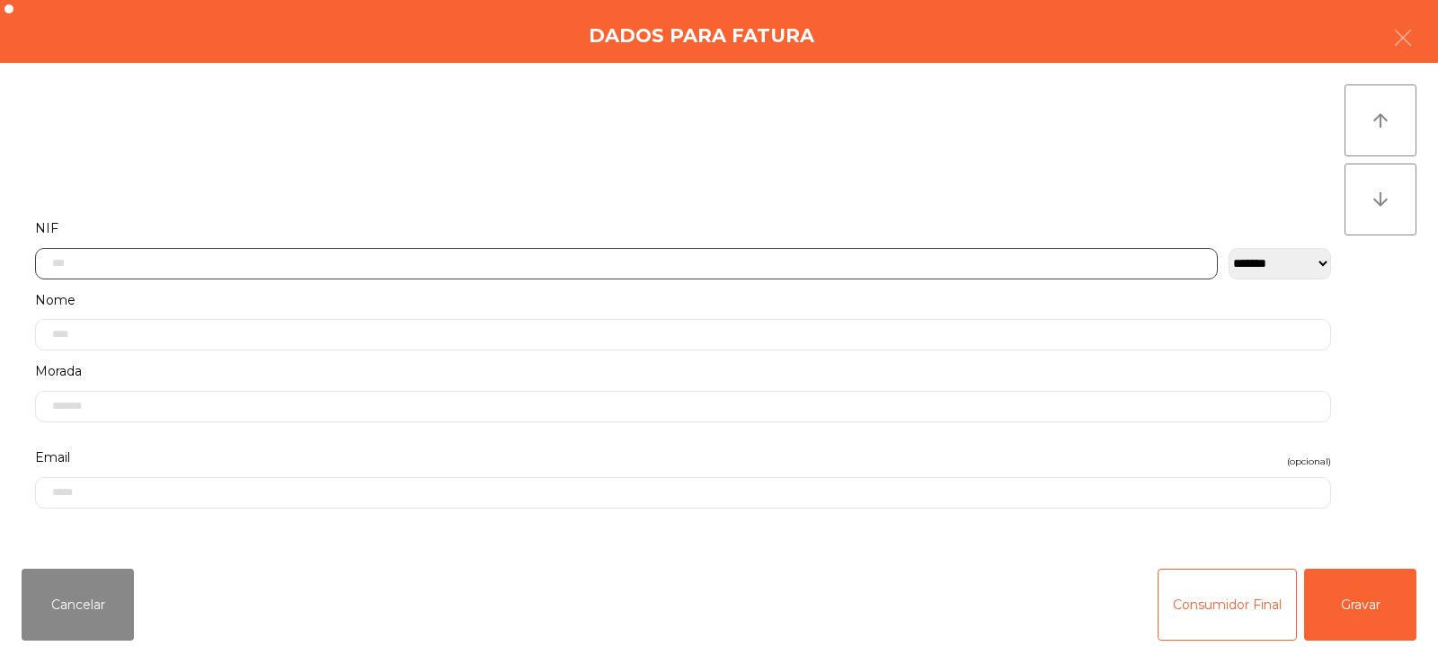
click at [653, 261] on input "text" at bounding box center [626, 263] width 1182 height 31
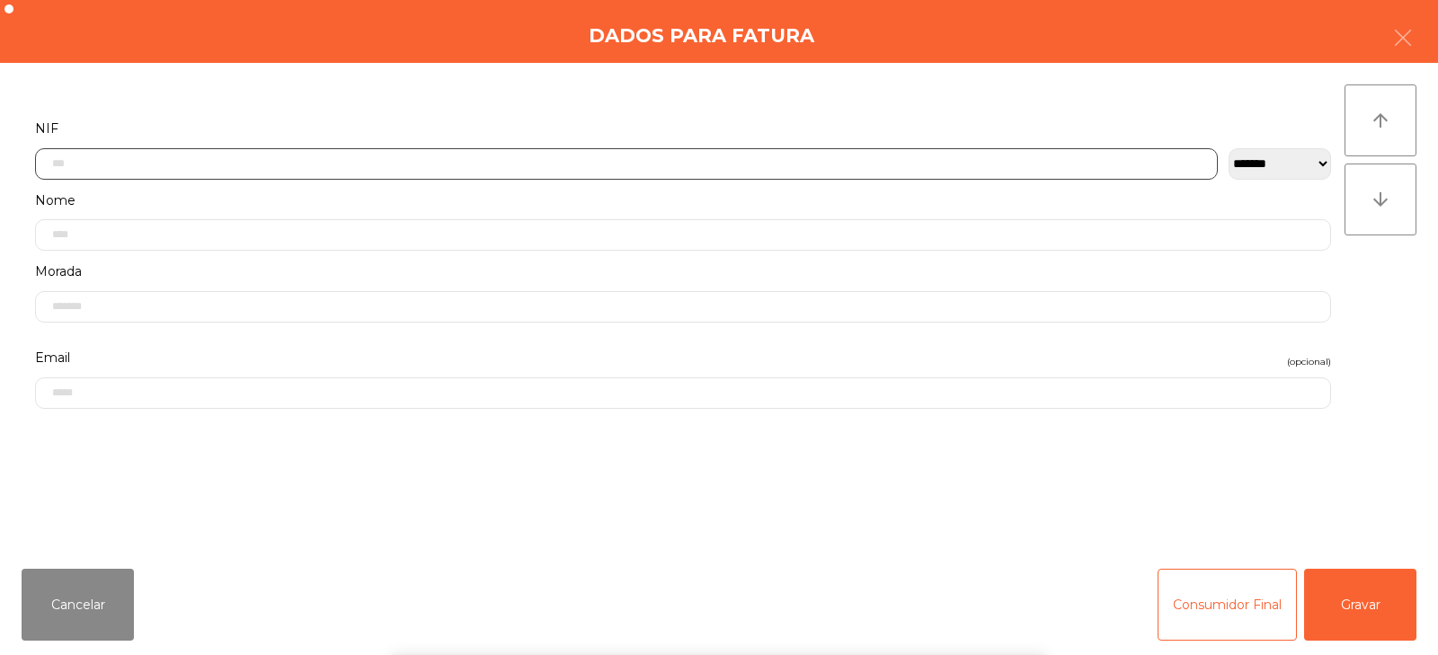
scroll to position [131, 0]
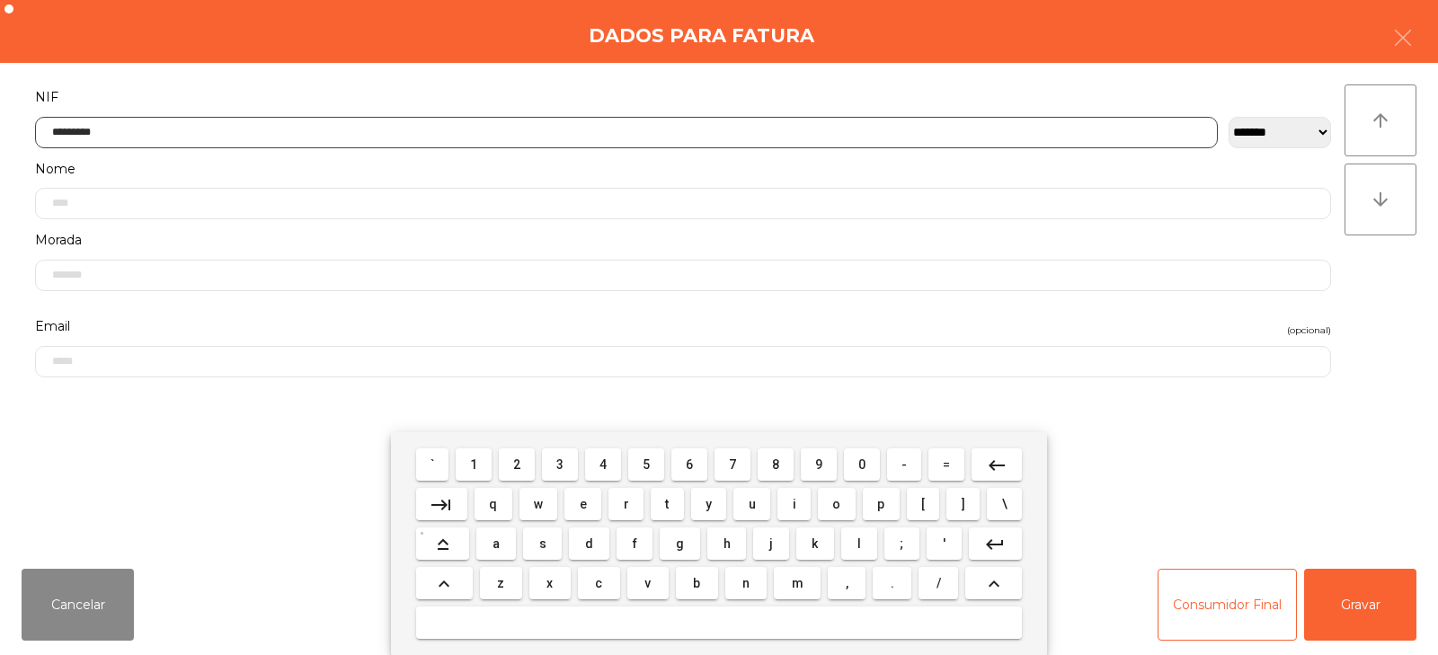
type input "*********"
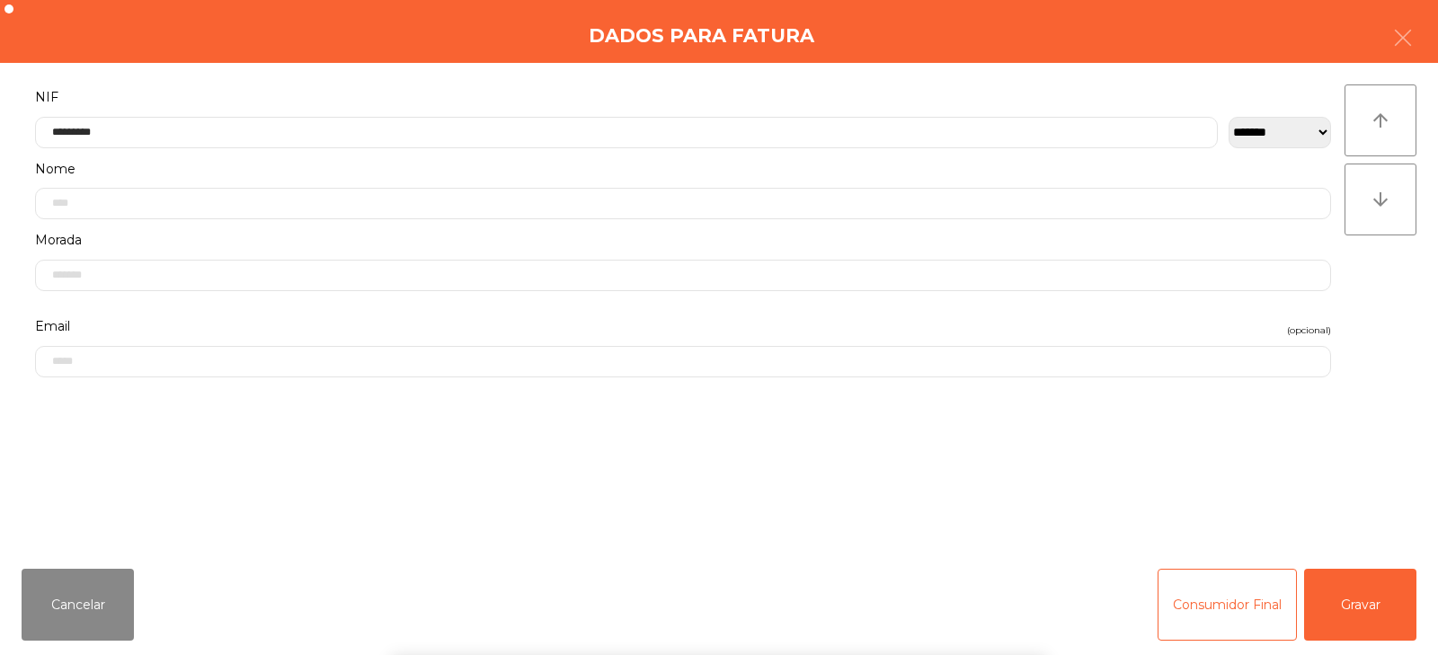
click at [1366, 598] on div "` 1 2 3 4 5 6 7 8 9 0 - = keyboard_backspace keyboard_tab q w e r t y u i o p […" at bounding box center [719, 543] width 1438 height 223
click at [1375, 612] on button "Gravar" at bounding box center [1360, 605] width 112 height 72
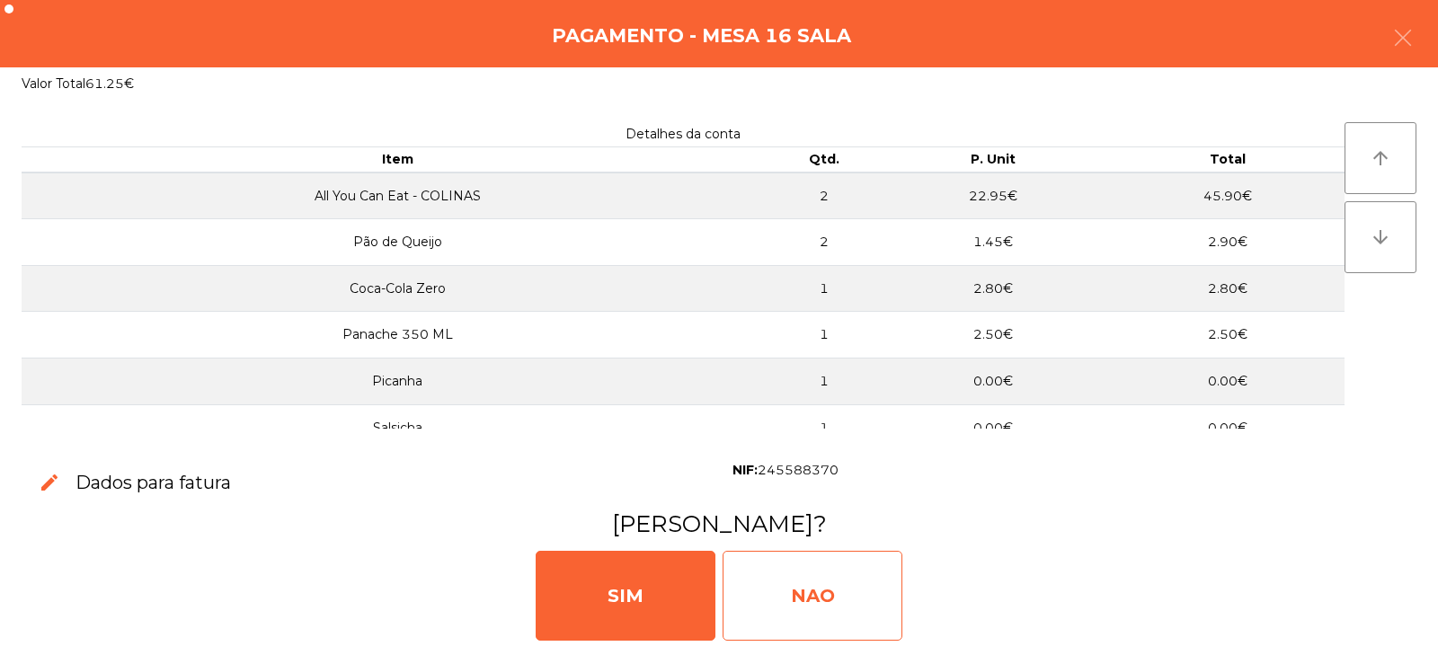
click at [833, 569] on div "NAO" at bounding box center [812, 596] width 180 height 90
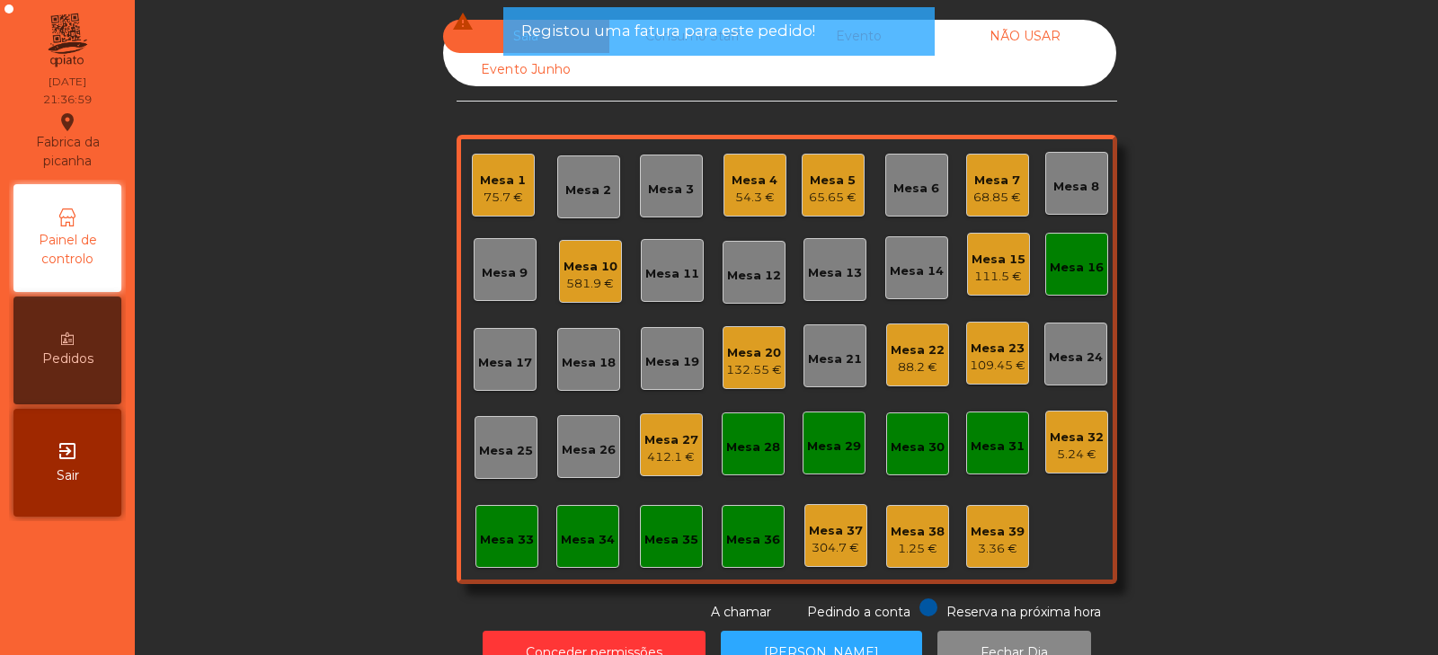
click at [1051, 258] on div "Mesa 16" at bounding box center [1076, 264] width 54 height 25
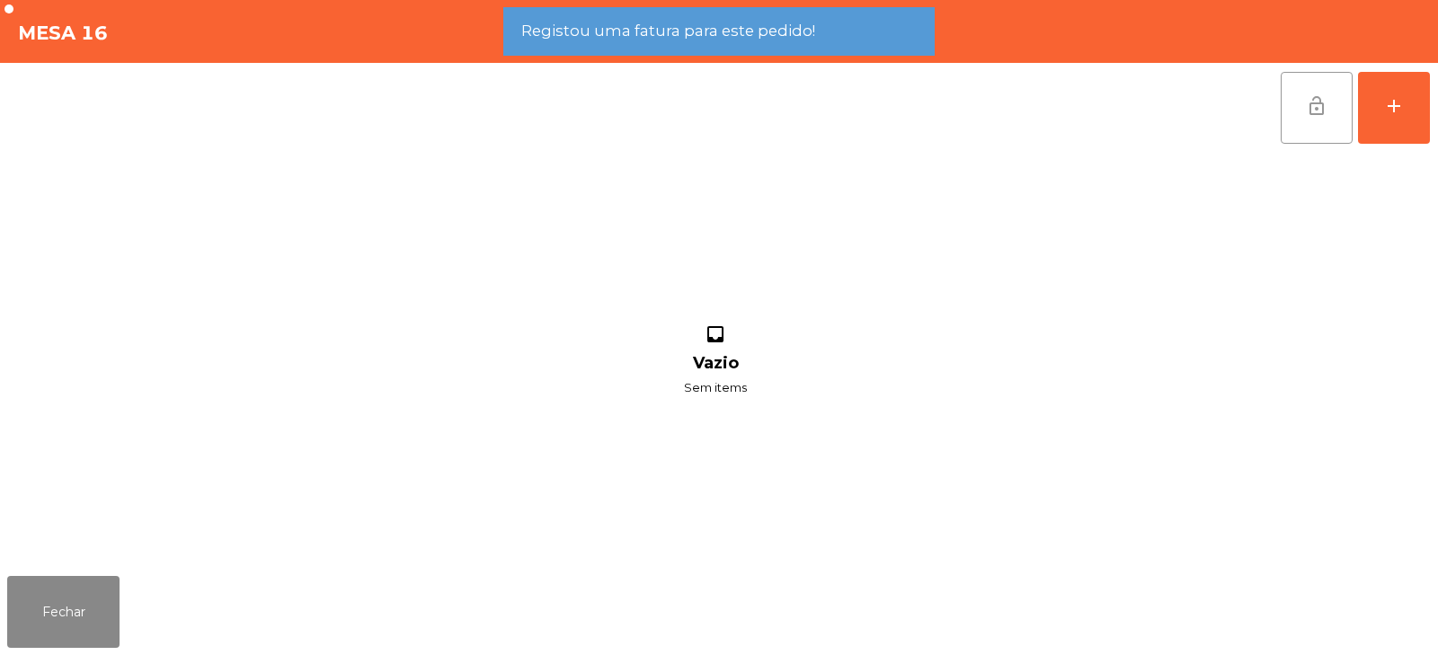
click at [1323, 105] on span "lock_open" at bounding box center [1317, 106] width 22 height 22
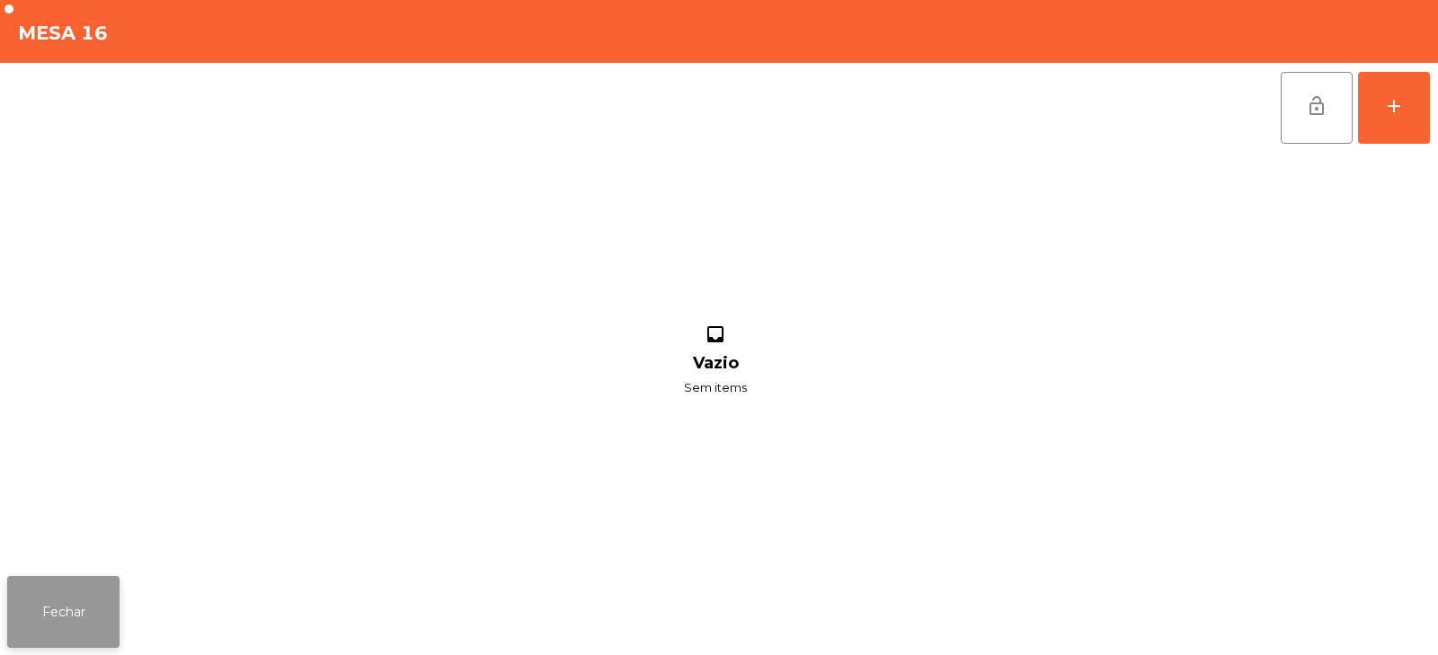
click at [67, 611] on button "Fechar" at bounding box center [63, 612] width 112 height 72
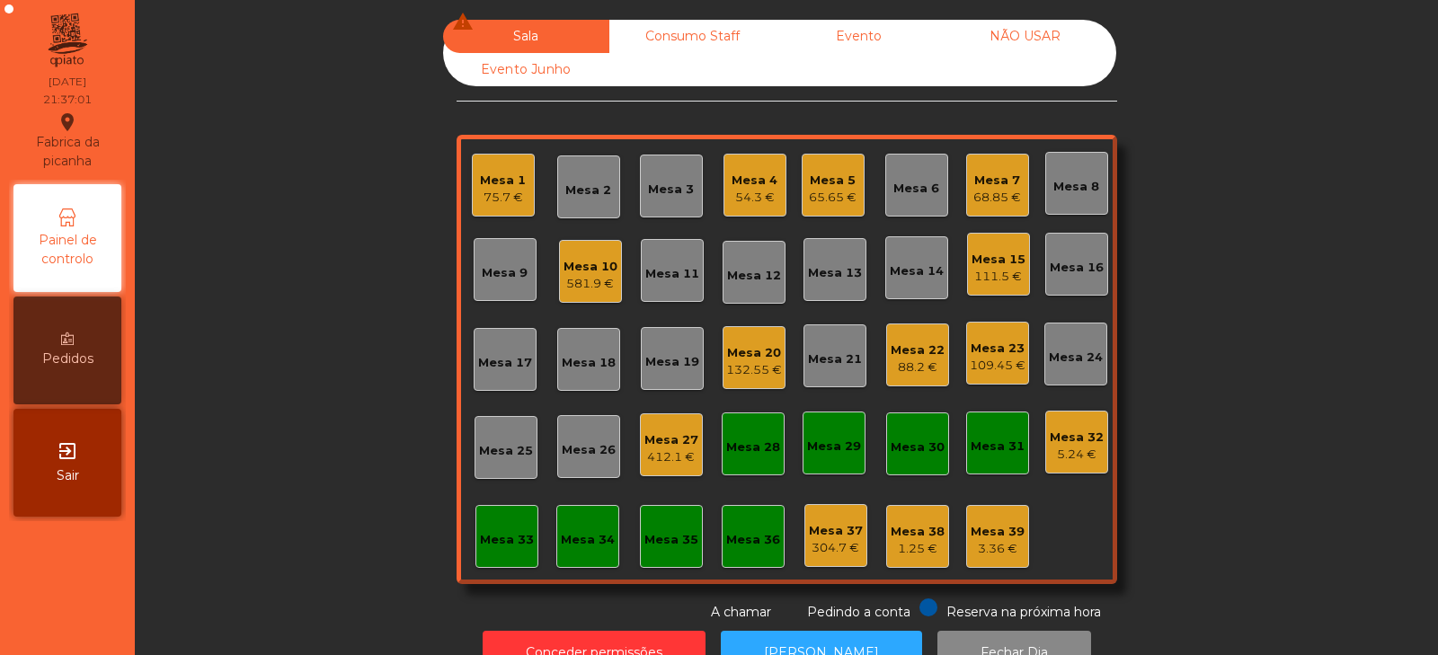
click at [731, 184] on div "Mesa 4" at bounding box center [754, 181] width 46 height 18
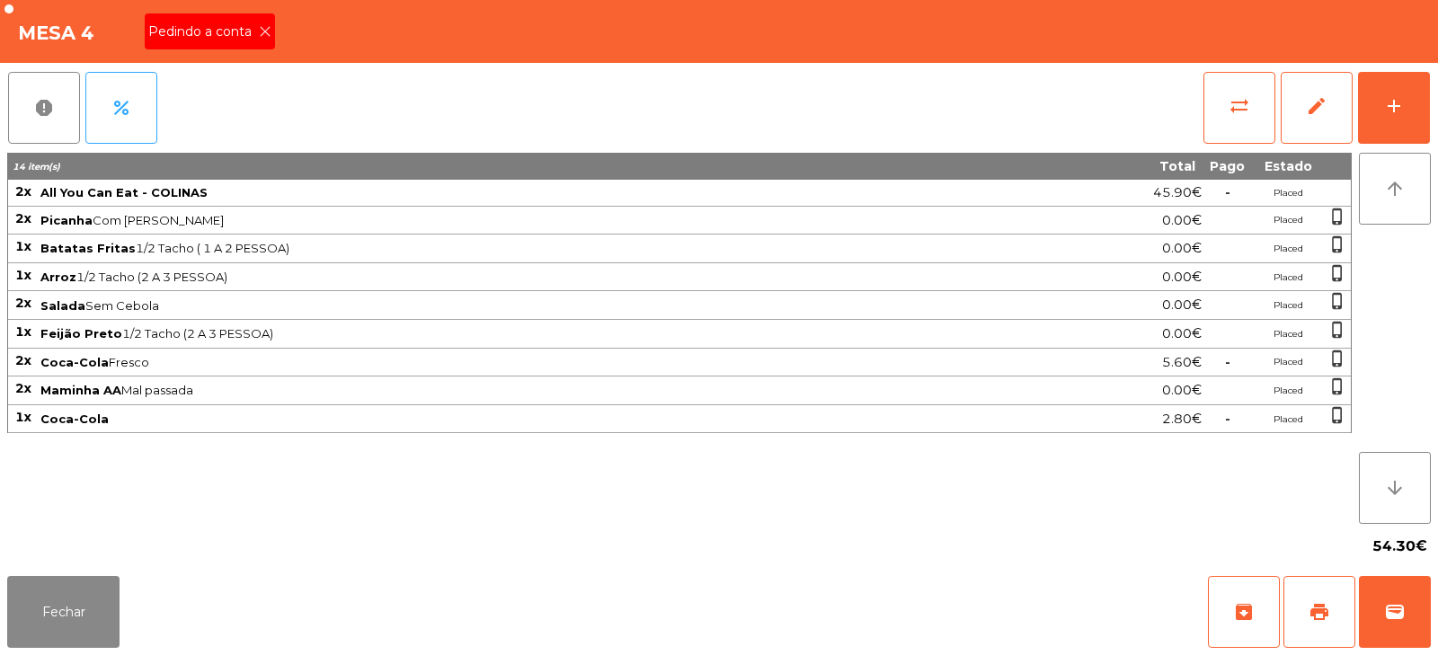
click at [268, 33] on icon at bounding box center [265, 31] width 13 height 13
click at [1313, 602] on span "print" at bounding box center [1319, 612] width 22 height 22
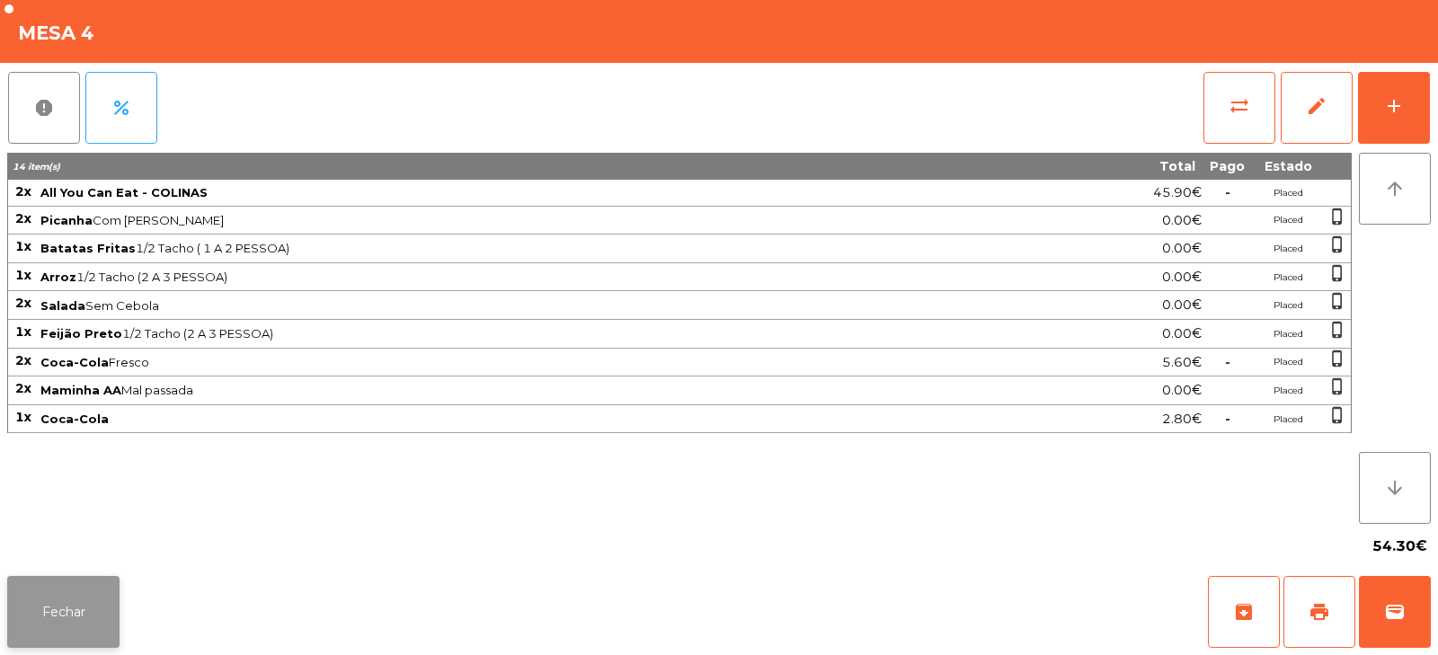
click at [75, 613] on button "Fechar" at bounding box center [63, 612] width 112 height 72
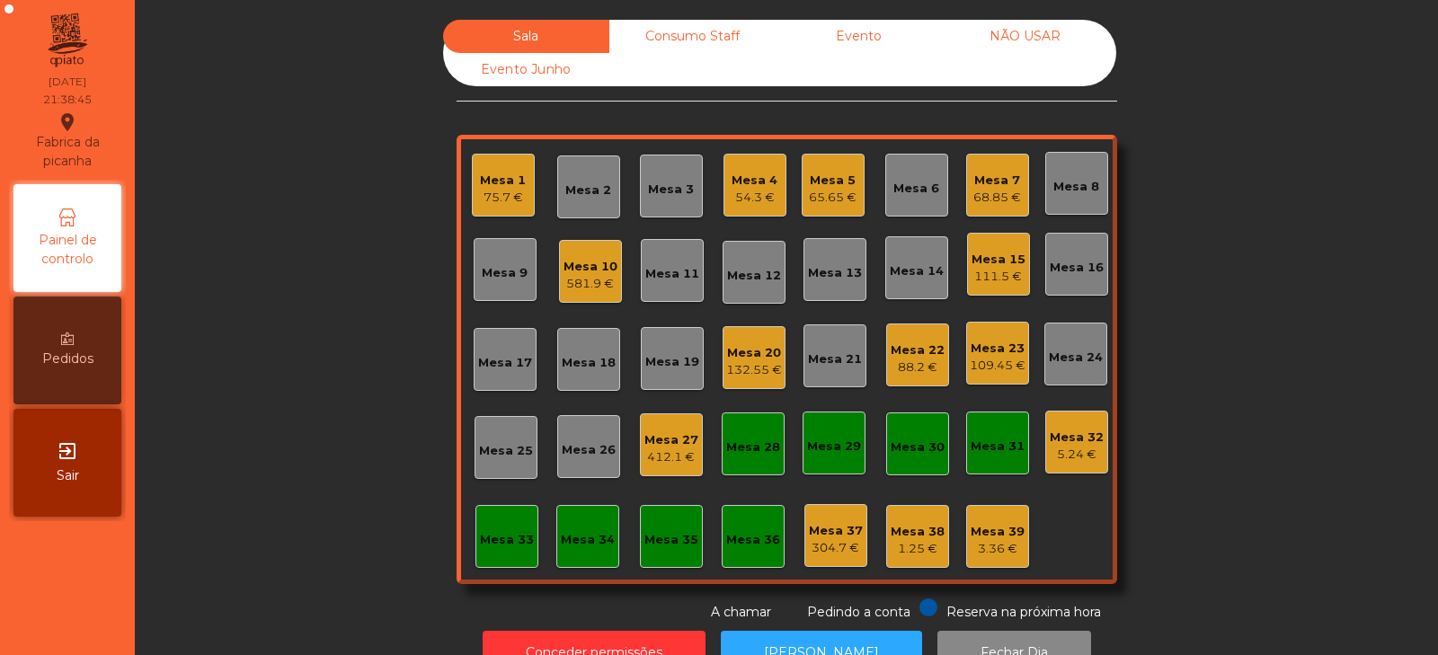
click at [584, 263] on div "Mesa 10" at bounding box center [590, 267] width 54 height 18
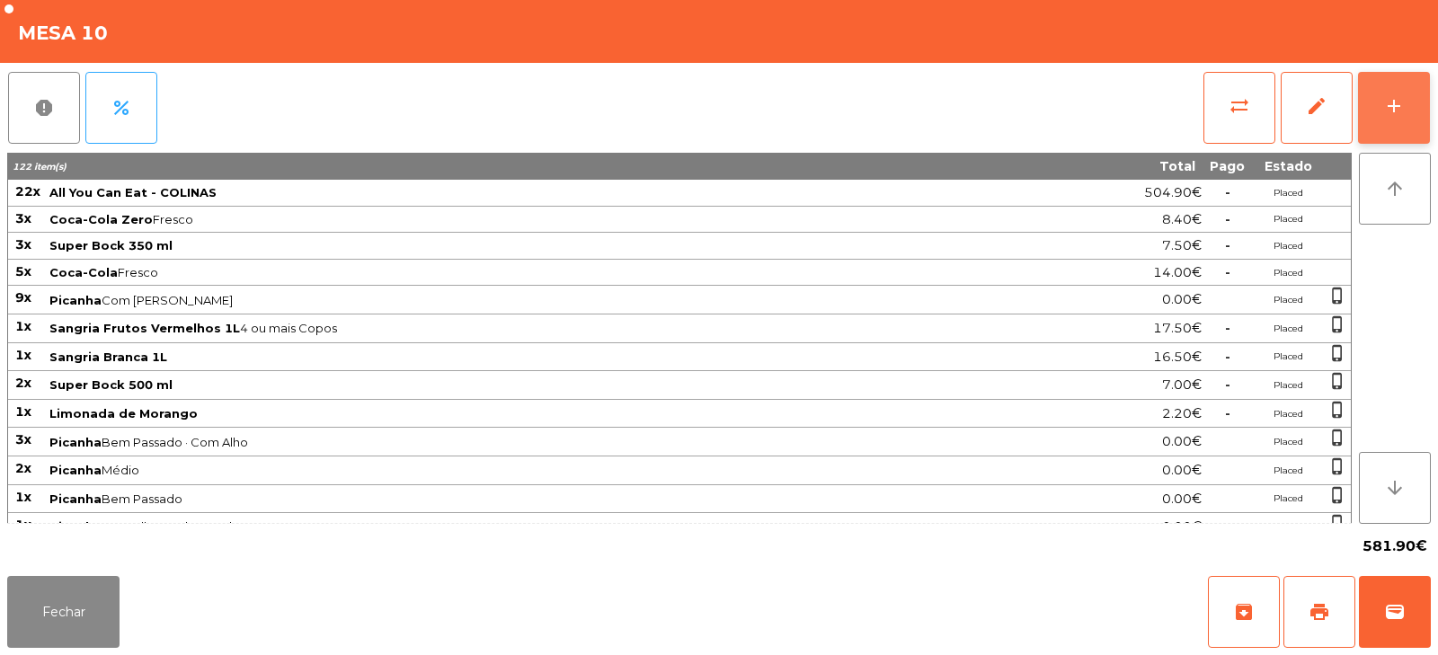
click at [1392, 109] on div "add" at bounding box center [1394, 106] width 22 height 22
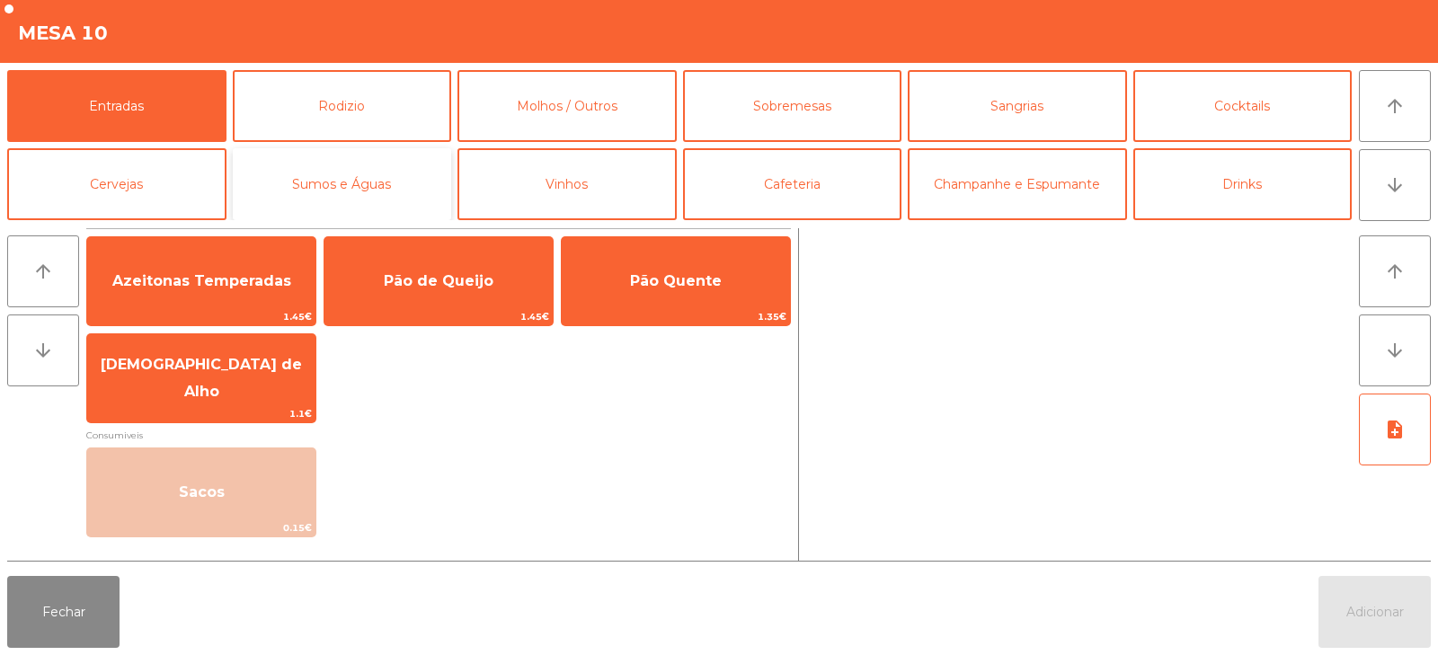
click at [401, 181] on button "Sumos e Águas" at bounding box center [342, 184] width 219 height 72
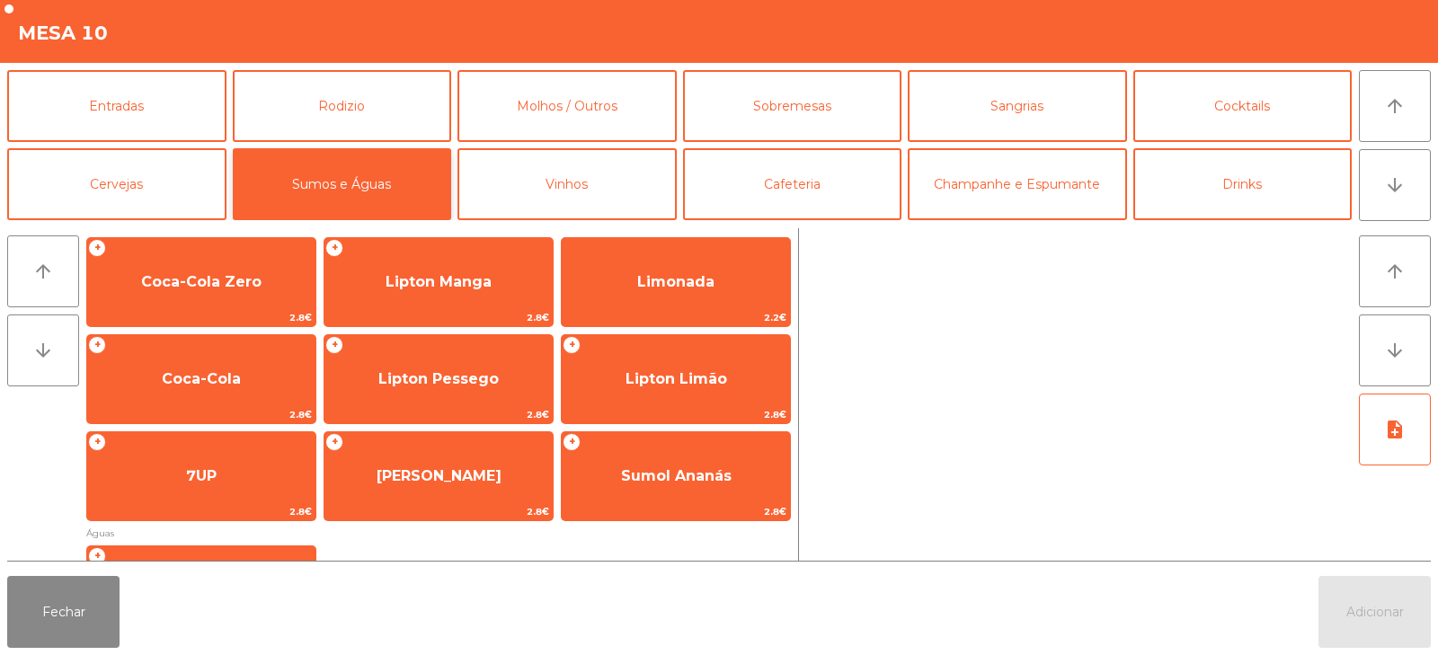
scroll to position [221, 0]
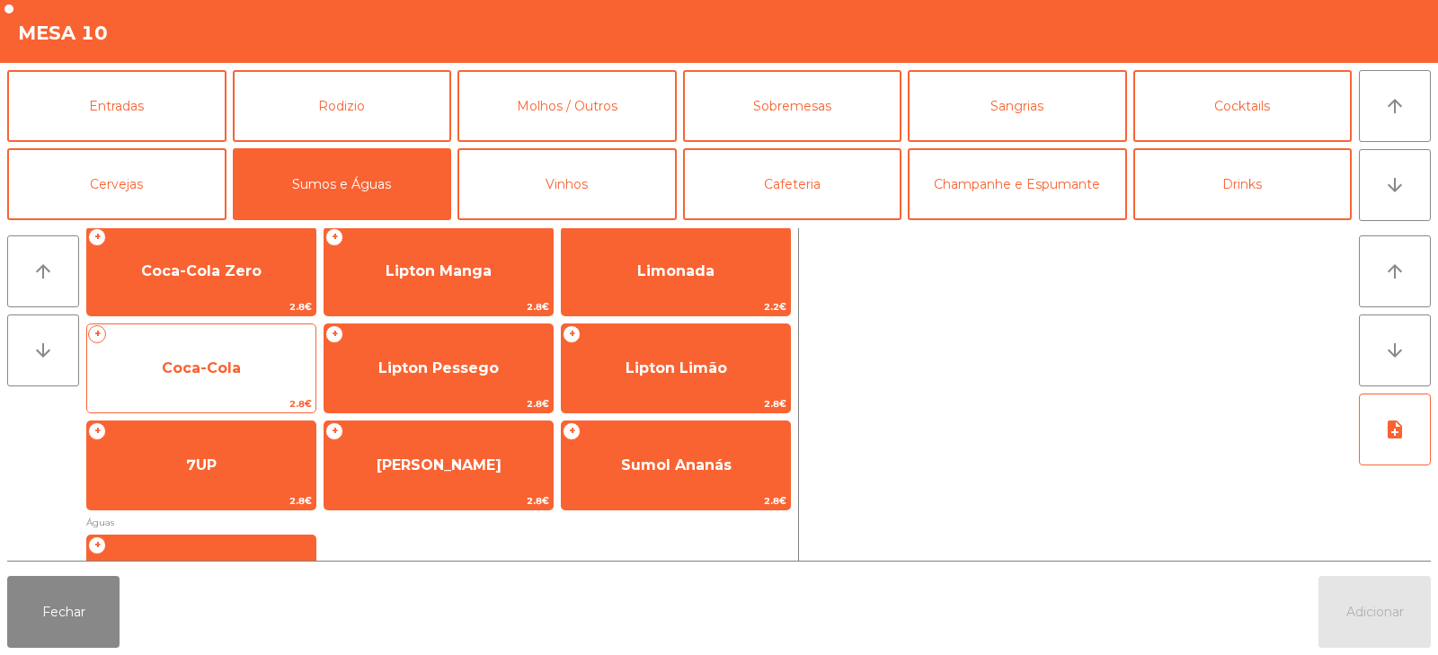
click at [229, 355] on span "Coca-Cola" at bounding box center [201, 368] width 228 height 49
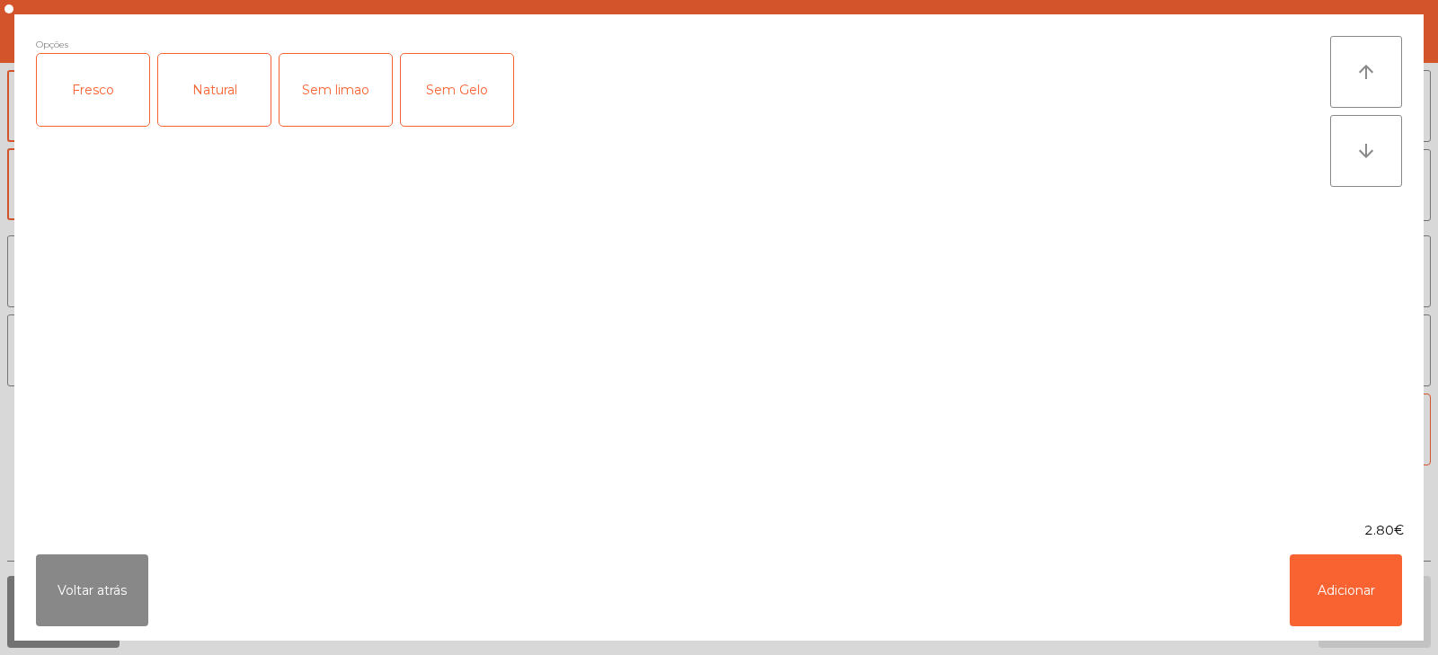
click at [102, 106] on div "Fresco" at bounding box center [93, 90] width 112 height 72
click at [1354, 586] on button "Adicionar" at bounding box center [1345, 590] width 112 height 72
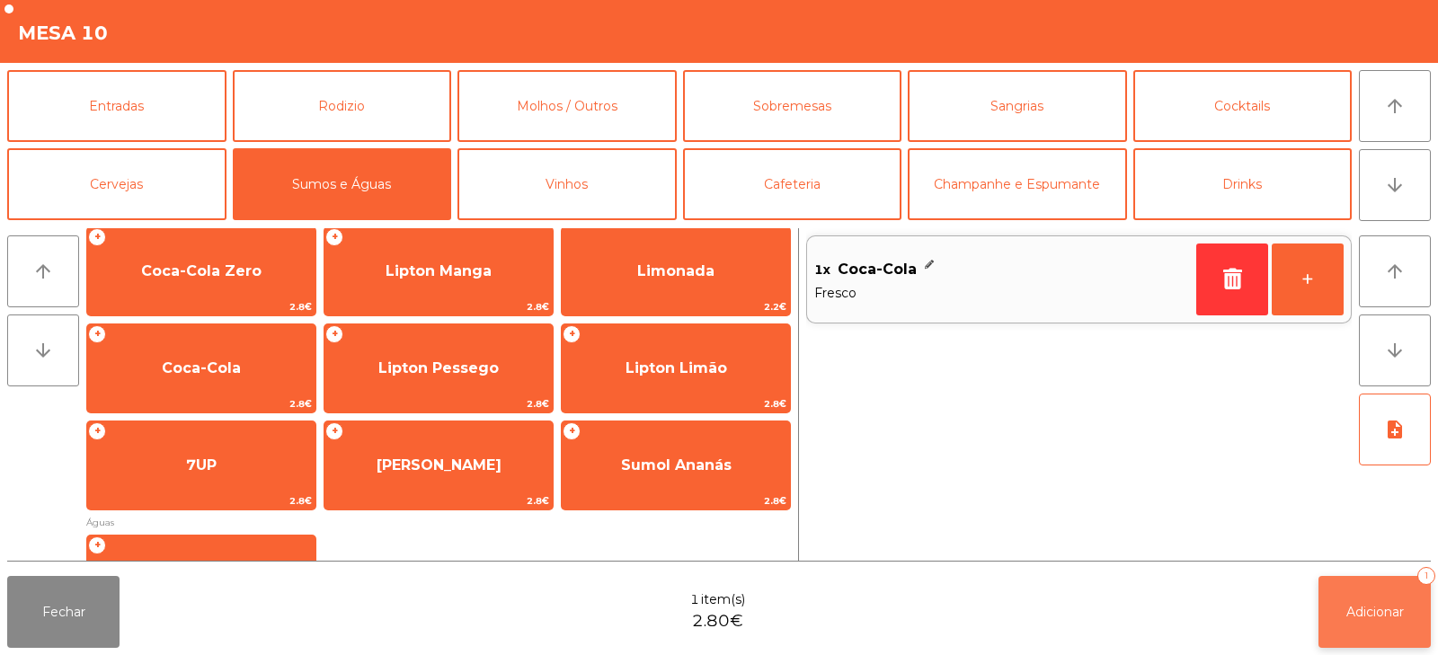
click at [1364, 610] on span "Adicionar" at bounding box center [1375, 612] width 58 height 16
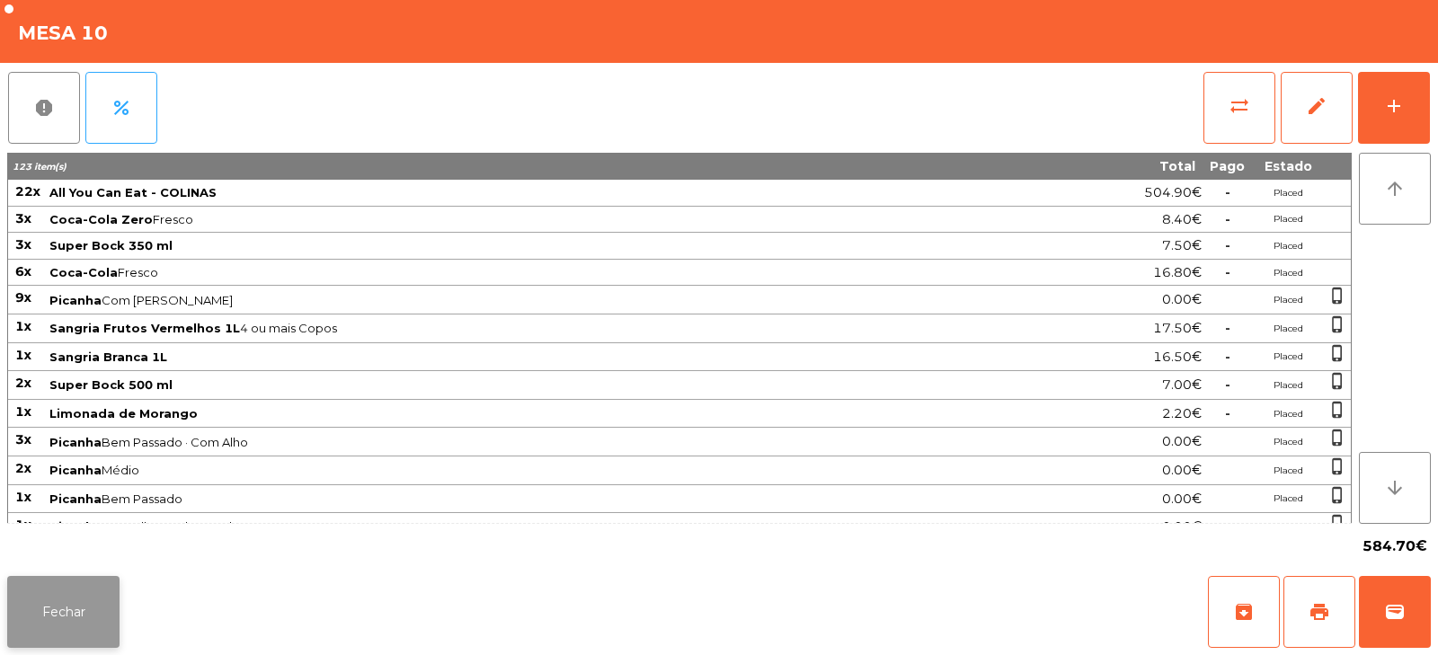
click at [68, 628] on button "Fechar" at bounding box center [63, 612] width 112 height 72
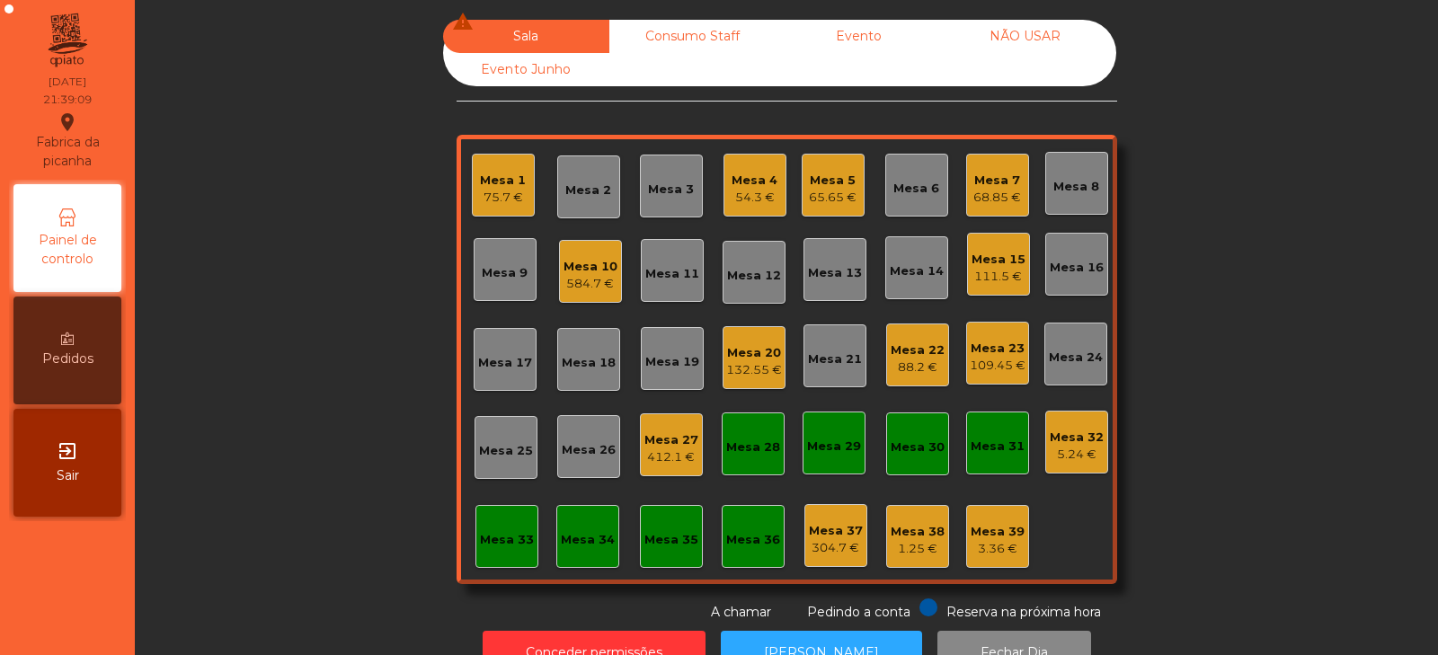
click at [728, 368] on div "132.55 €" at bounding box center [754, 370] width 56 height 18
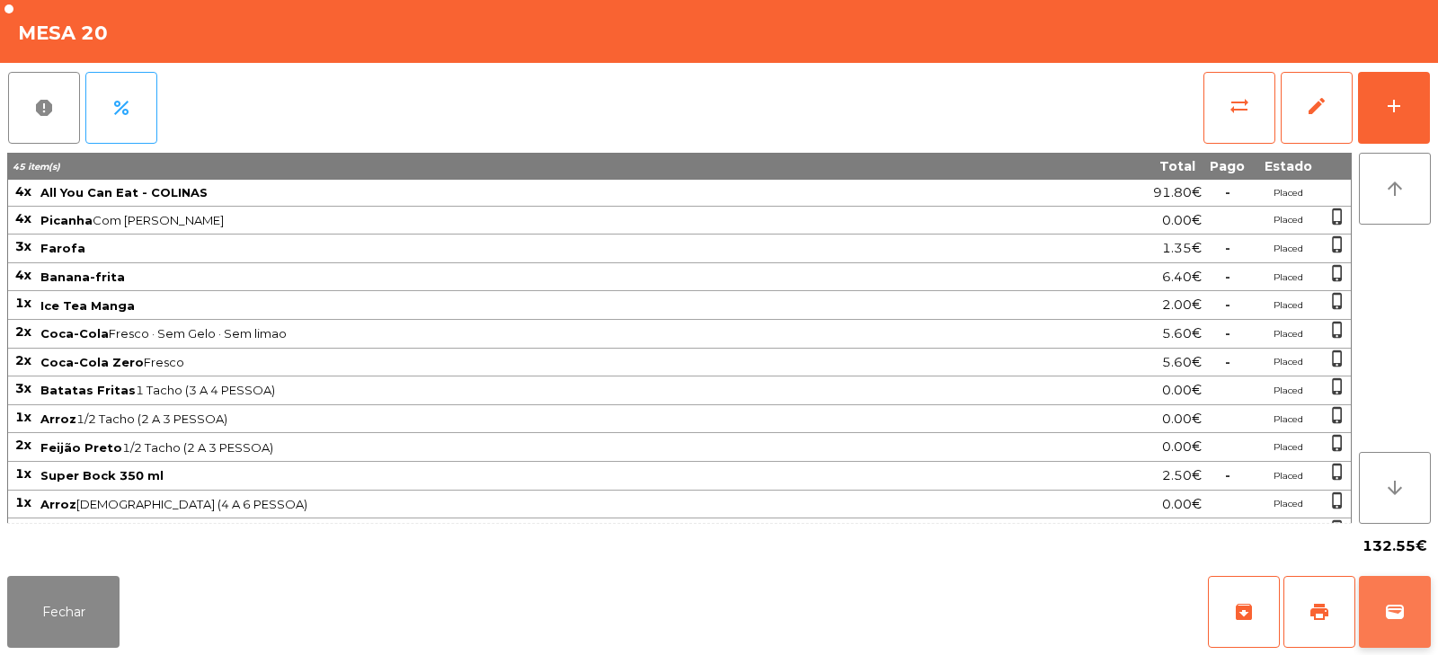
click at [1393, 605] on span "wallet" at bounding box center [1395, 612] width 22 height 22
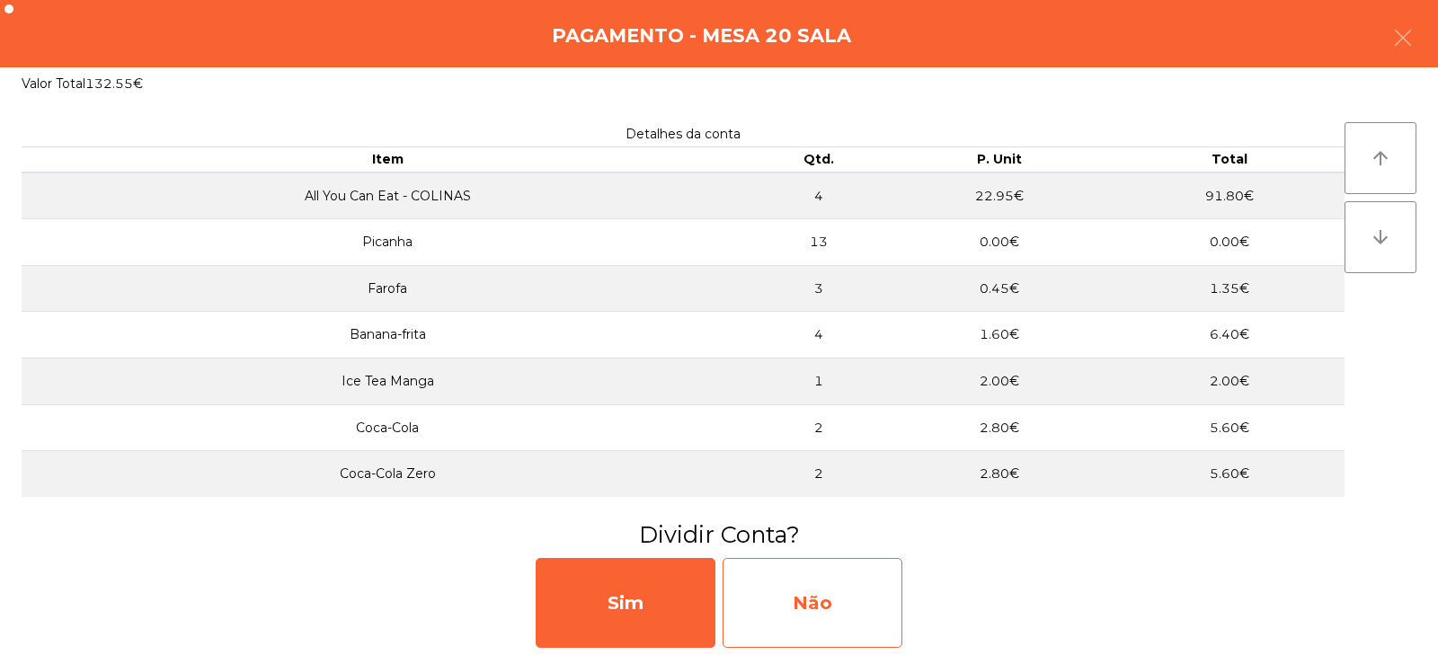
click at [807, 586] on div "Não" at bounding box center [812, 603] width 180 height 90
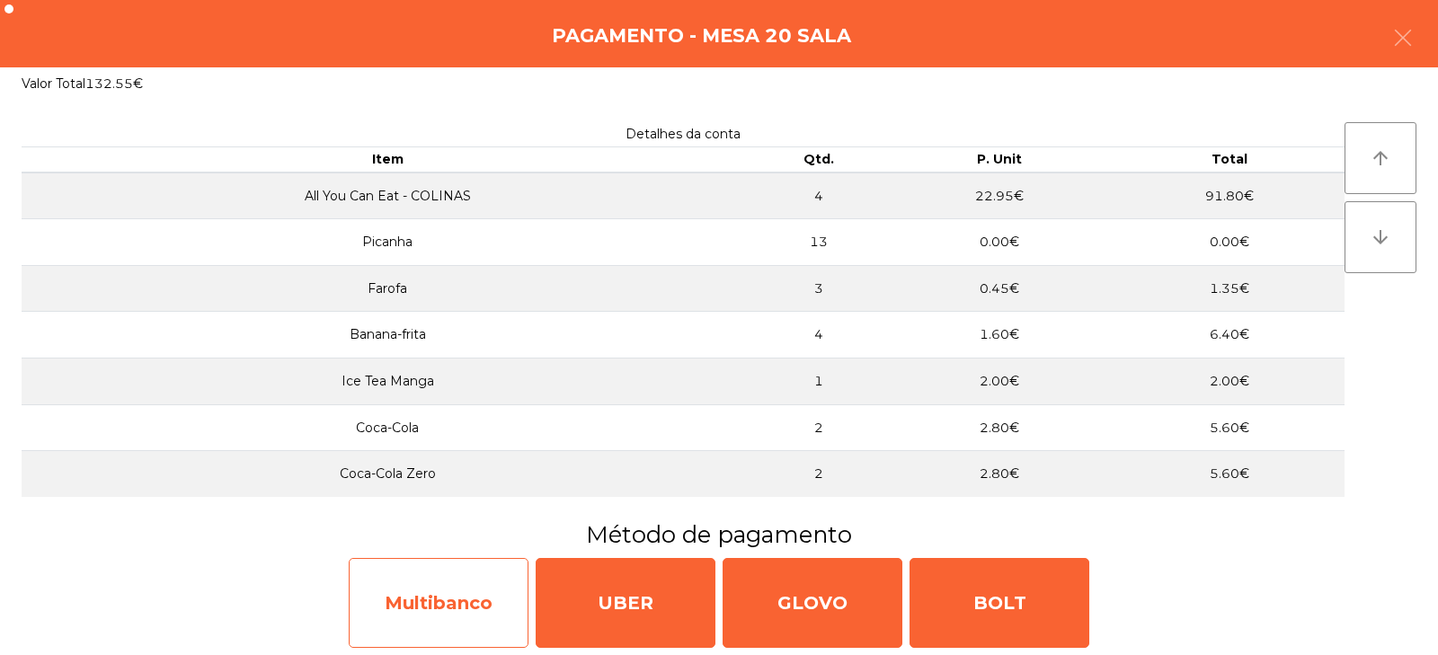
click at [470, 616] on div "Multibanco" at bounding box center [439, 603] width 180 height 90
select select "**"
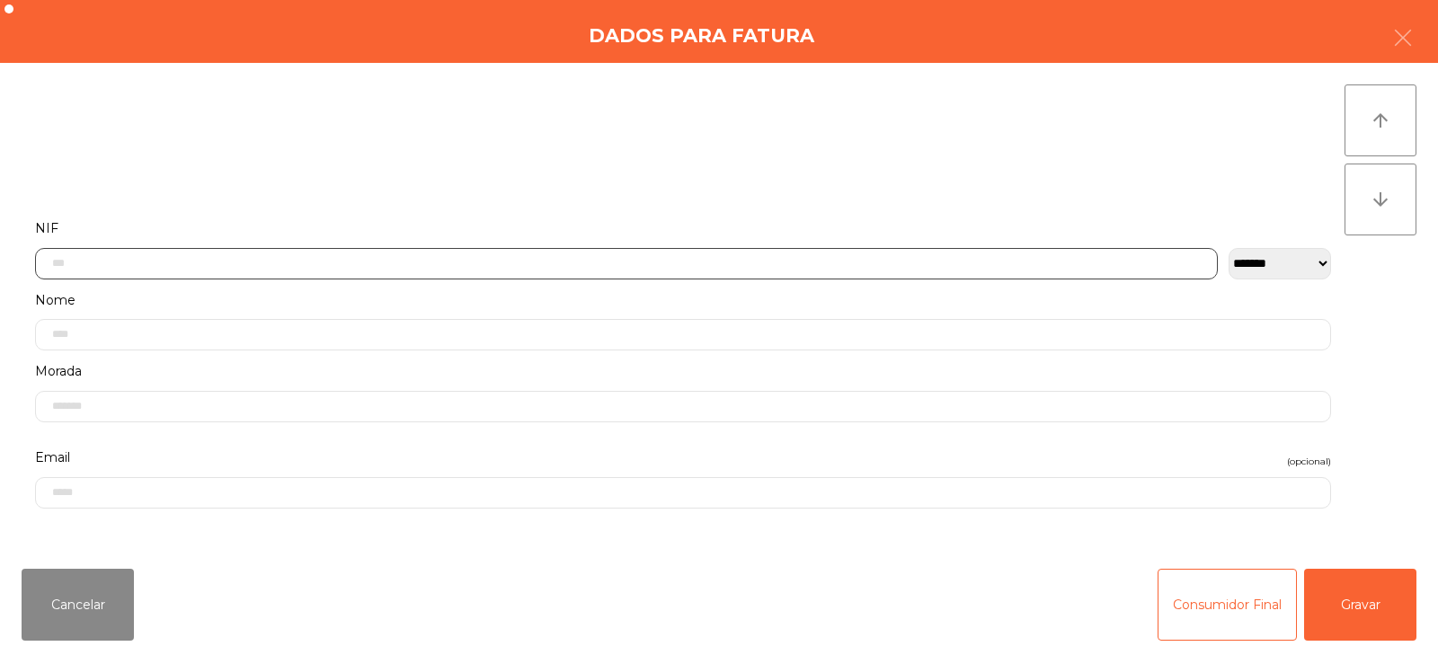
click at [783, 261] on input "text" at bounding box center [626, 263] width 1182 height 31
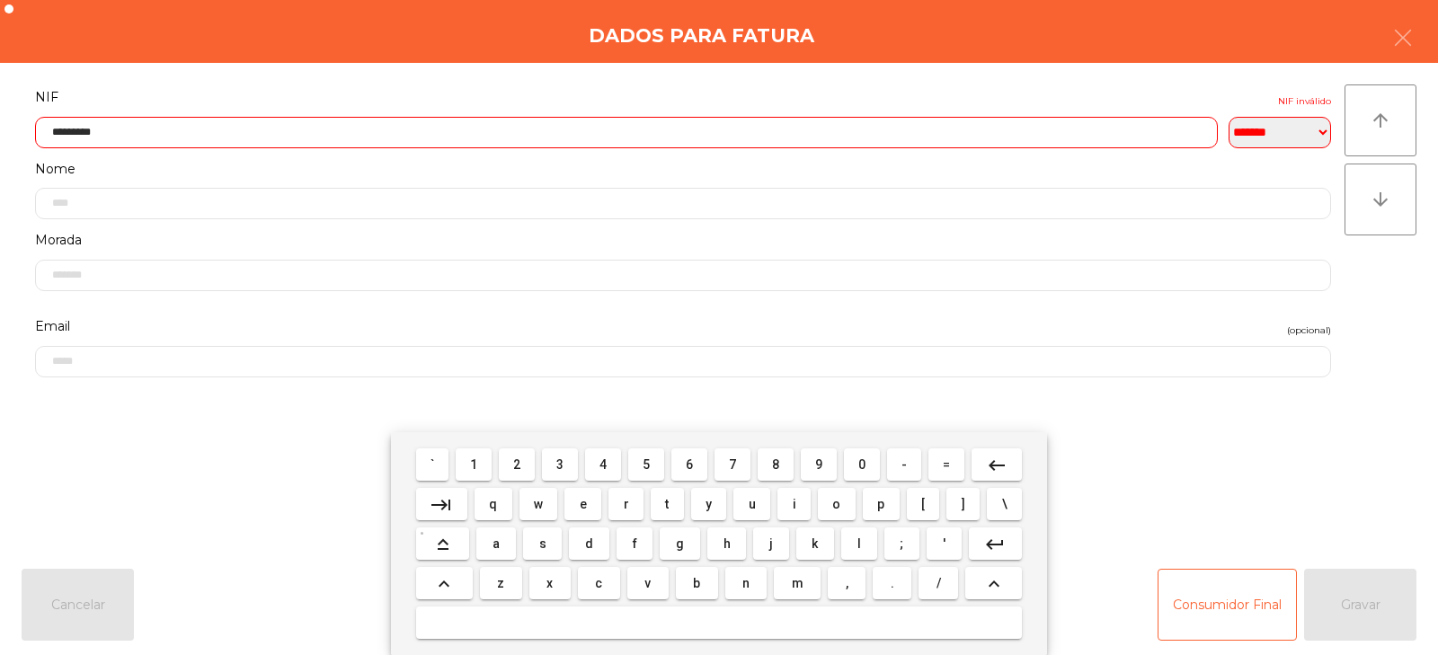
click at [931, 135] on input "*********" at bounding box center [626, 132] width 1182 height 31
click at [988, 136] on input "*********" at bounding box center [626, 132] width 1182 height 31
type input "*********"
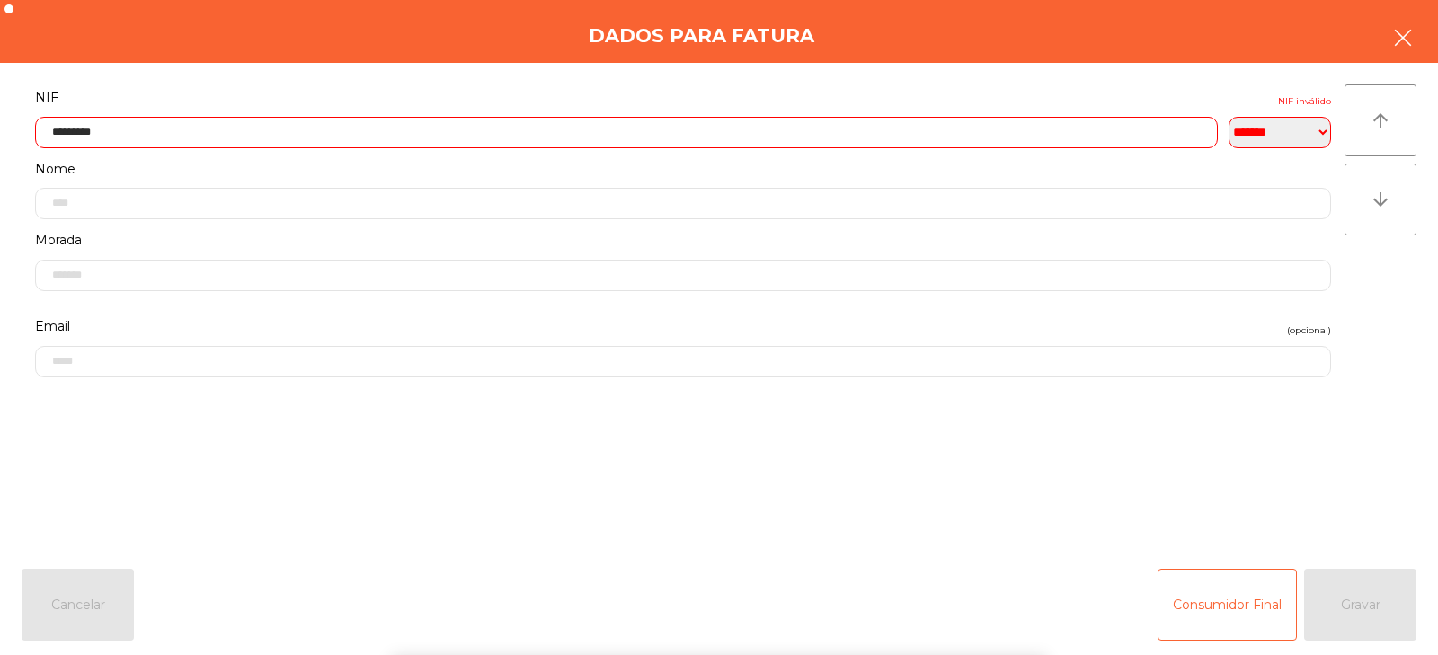
click at [1402, 31] on icon "button" at bounding box center [1403, 38] width 22 height 22
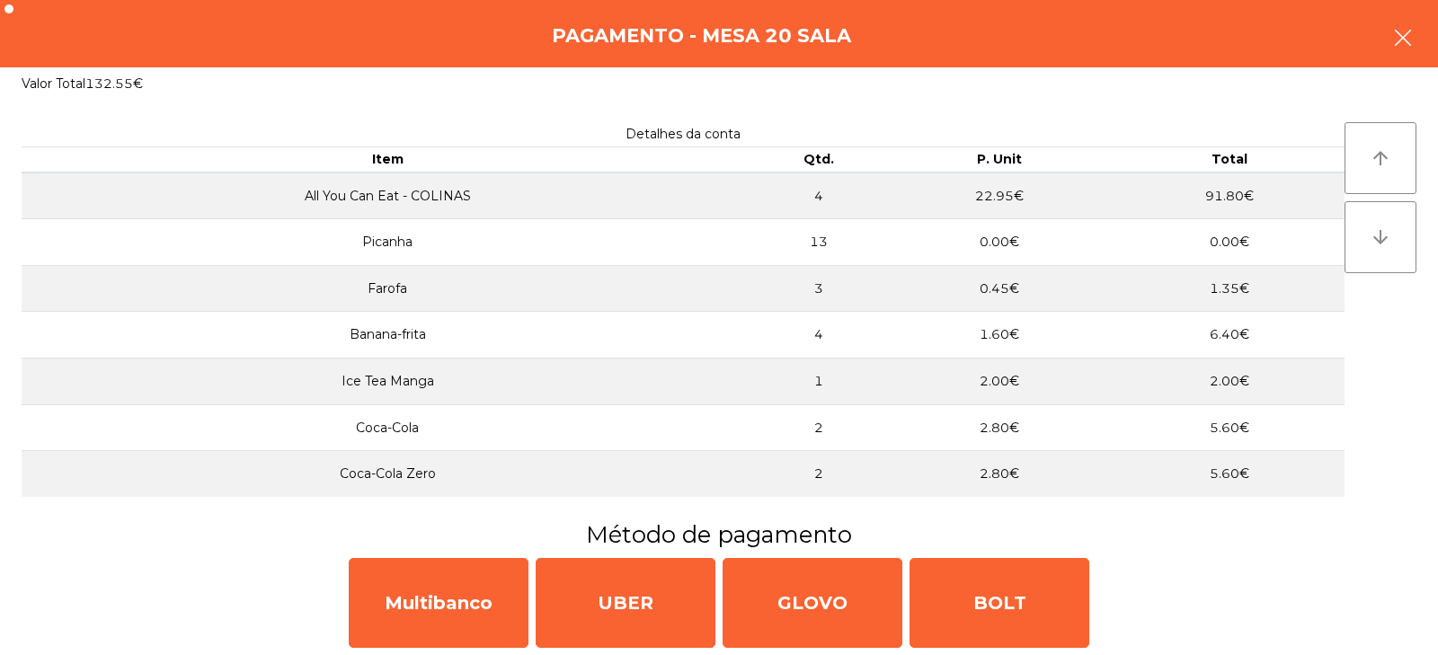
click at [1394, 38] on icon "button" at bounding box center [1403, 38] width 22 height 22
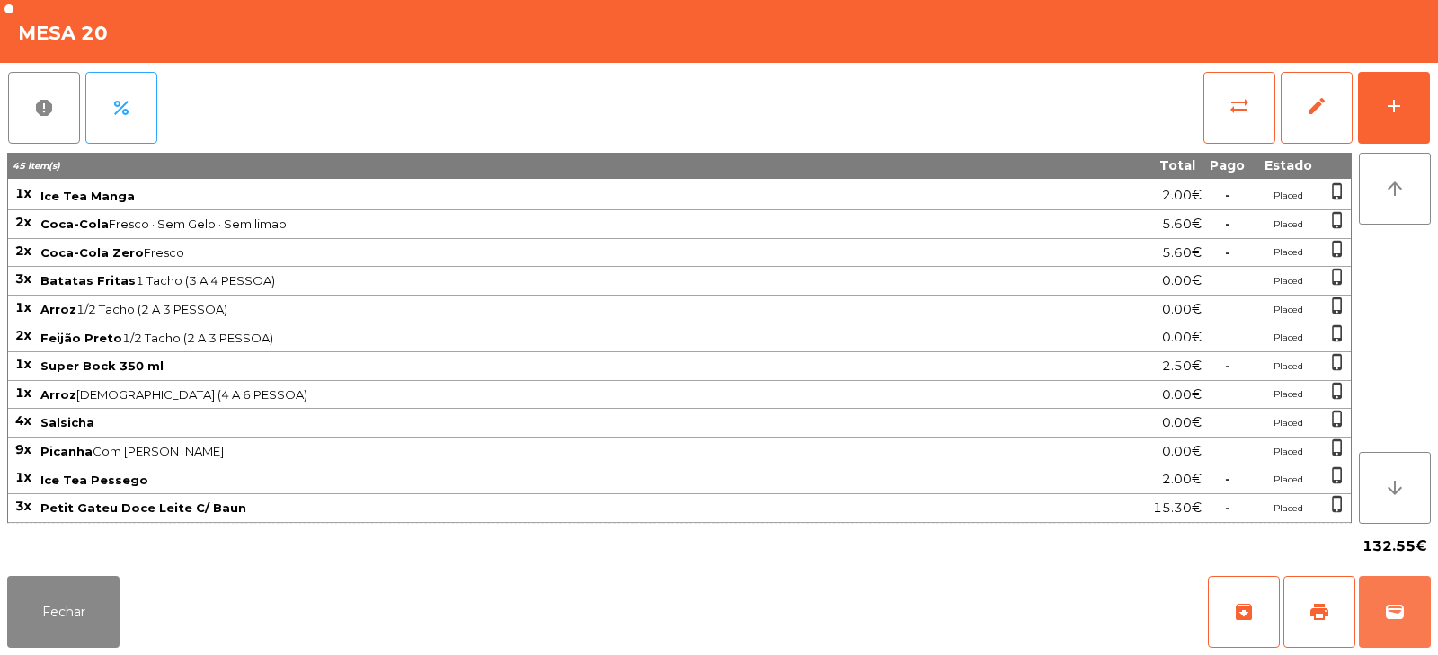
scroll to position [0, 0]
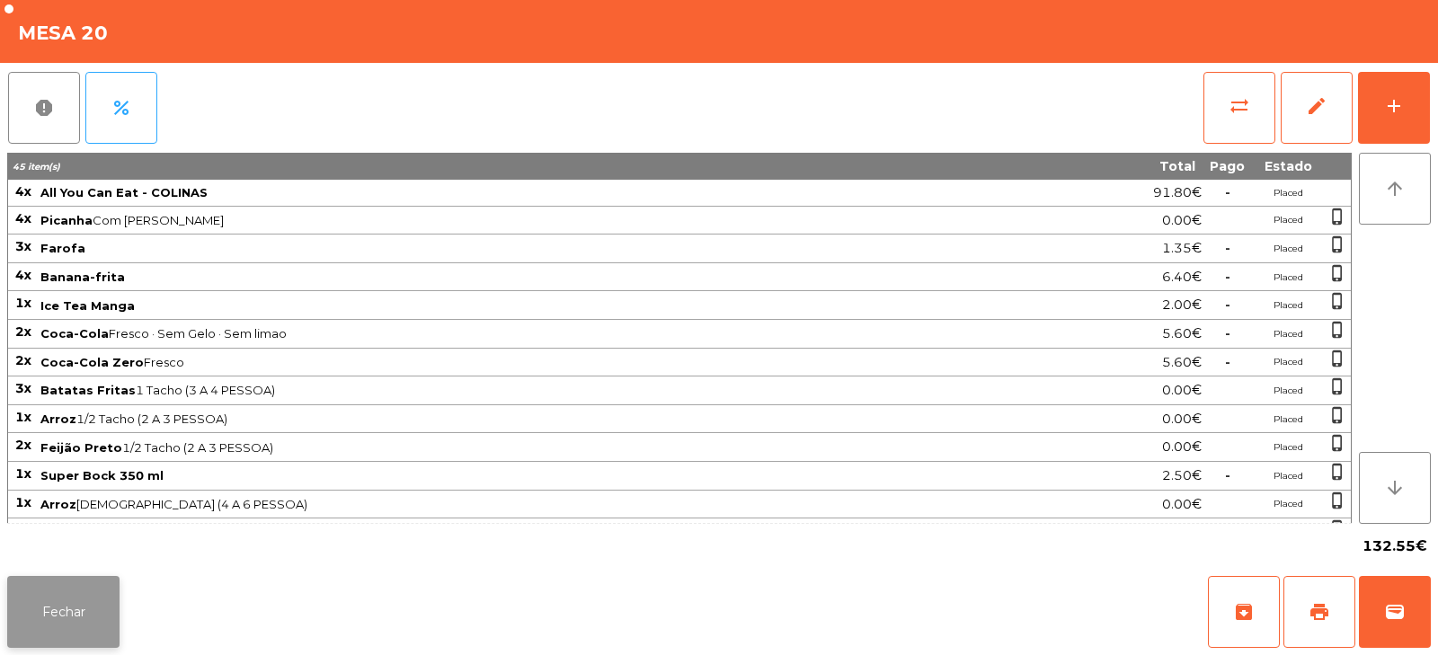
click at [80, 594] on button "Fechar" at bounding box center [63, 612] width 112 height 72
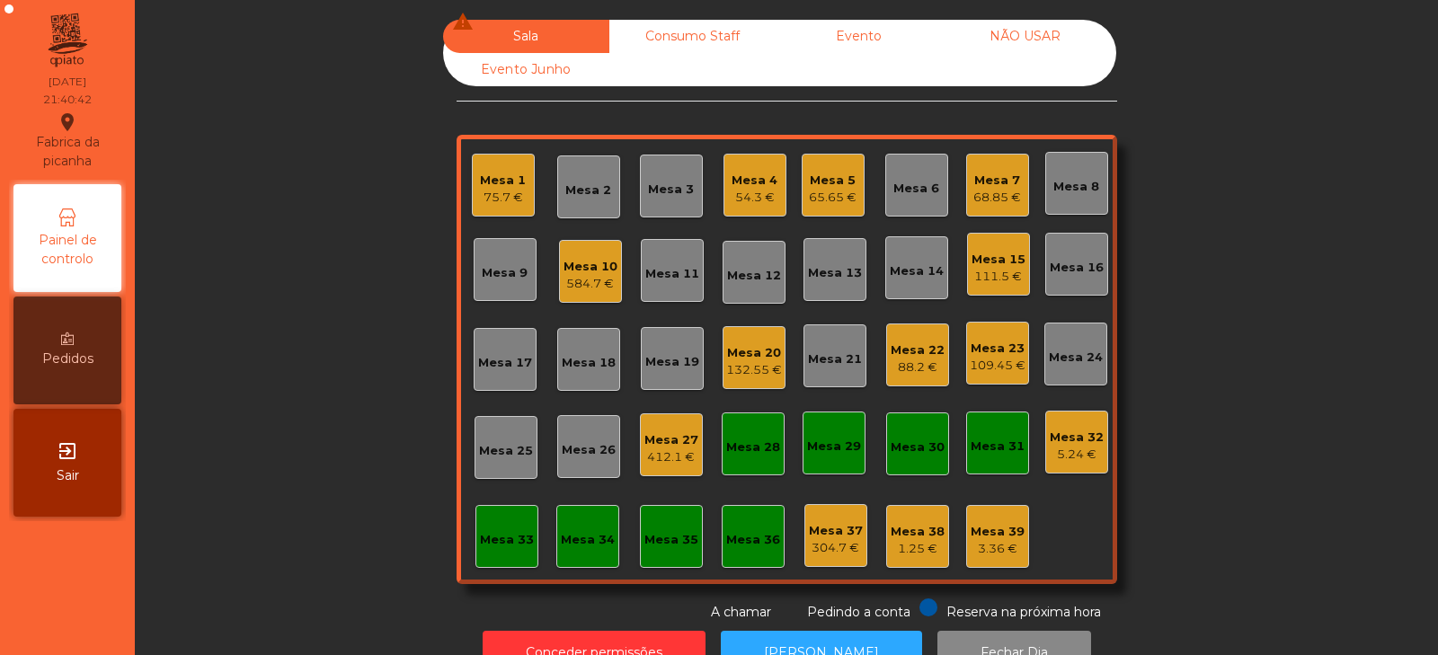
click at [853, 183] on div "Mesa 5 65.65 €" at bounding box center [832, 185] width 63 height 63
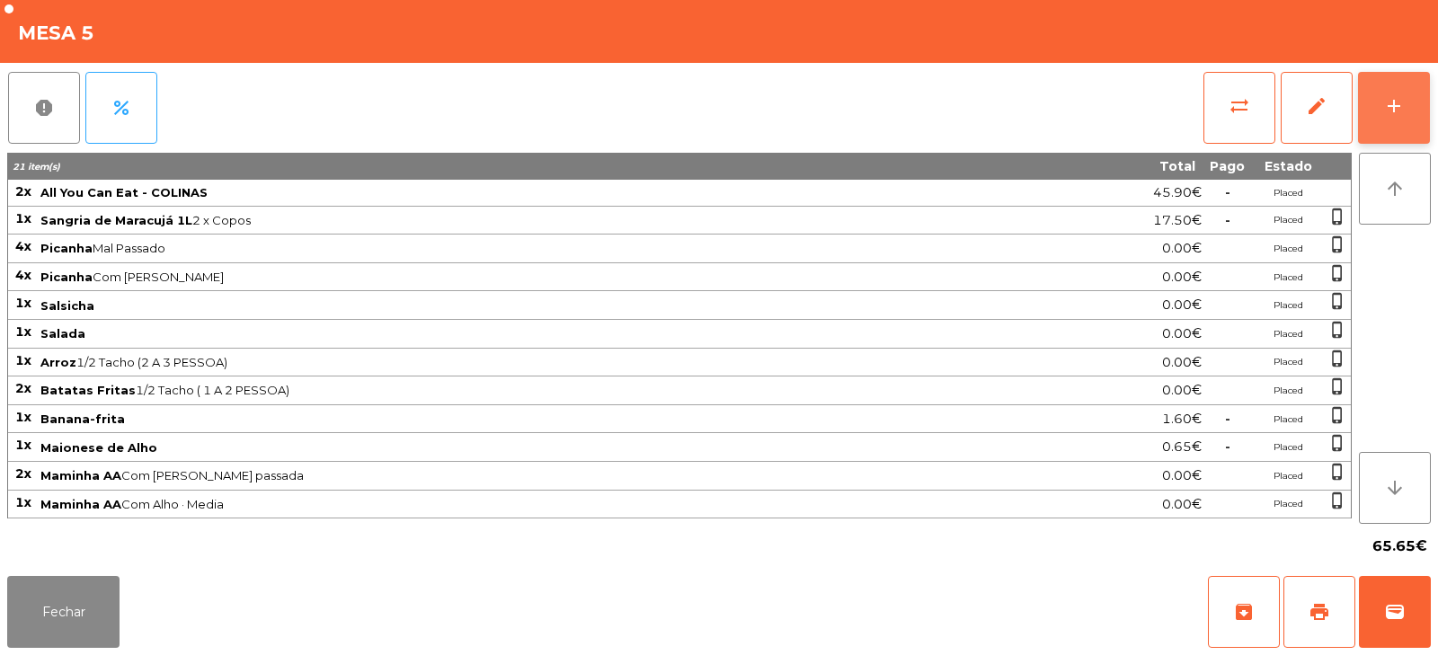
click at [1391, 109] on div "add" at bounding box center [1394, 106] width 22 height 22
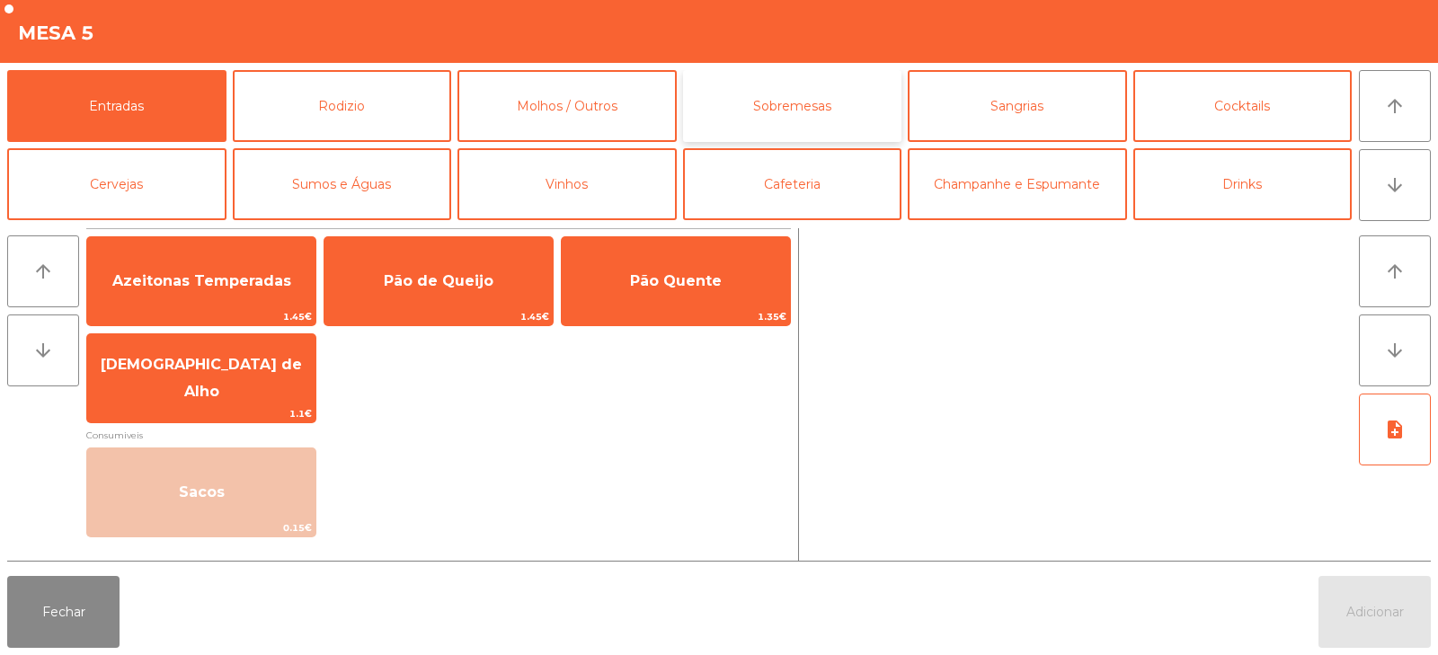
click at [817, 120] on button "Sobremesas" at bounding box center [792, 106] width 219 height 72
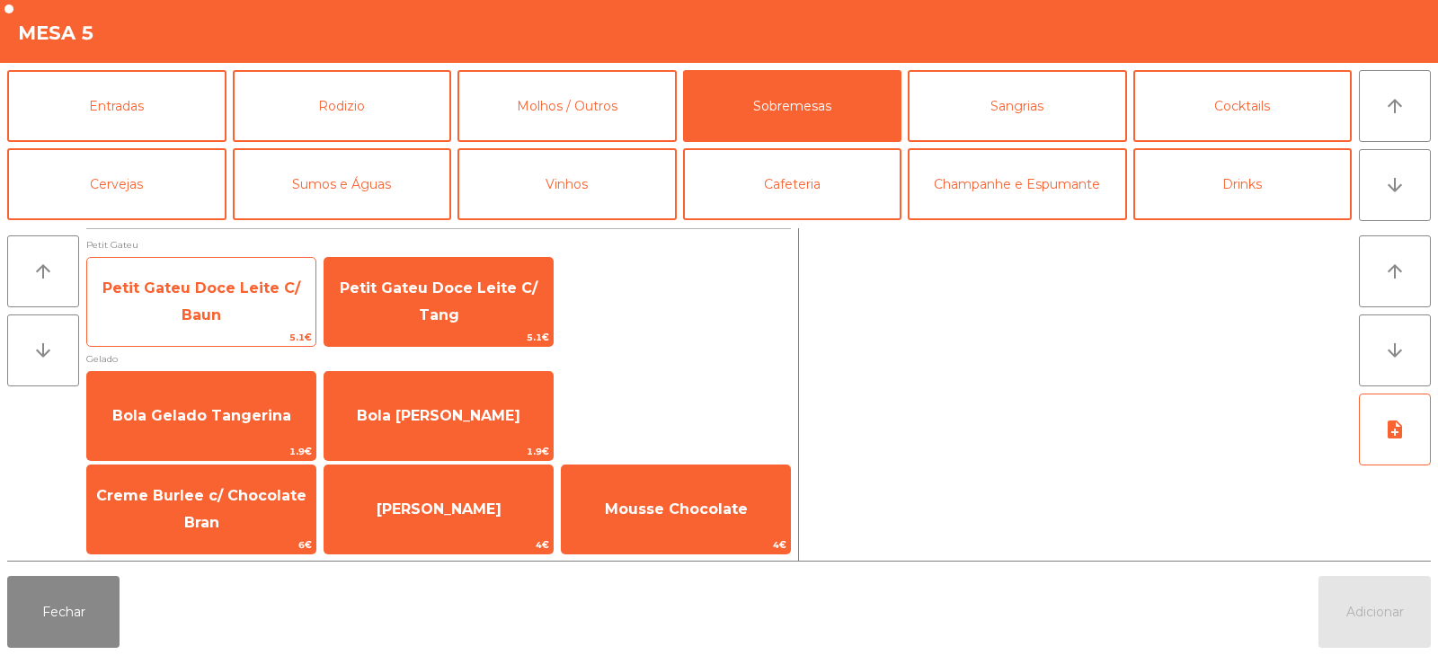
click at [252, 285] on span "Petit Gateu Doce Leite C/ Baun" at bounding box center [201, 301] width 198 height 44
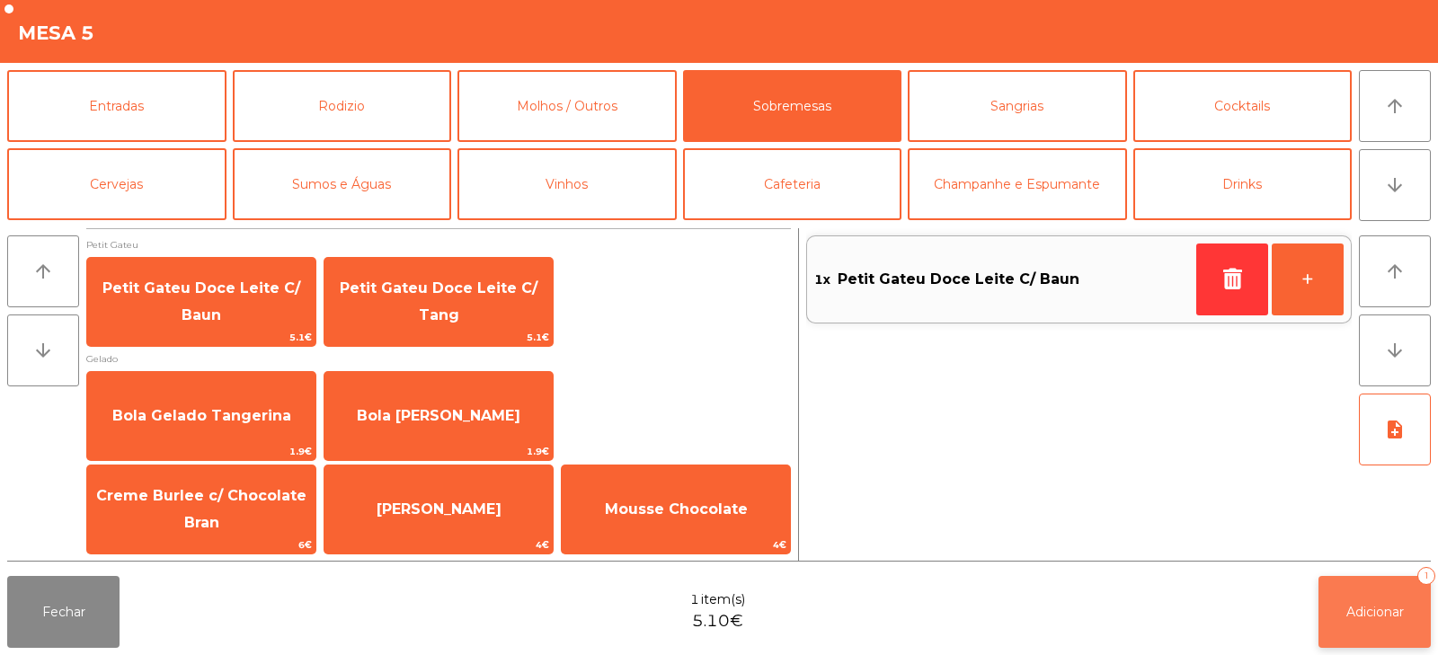
click at [1357, 595] on button "Adicionar 1" at bounding box center [1374, 612] width 112 height 72
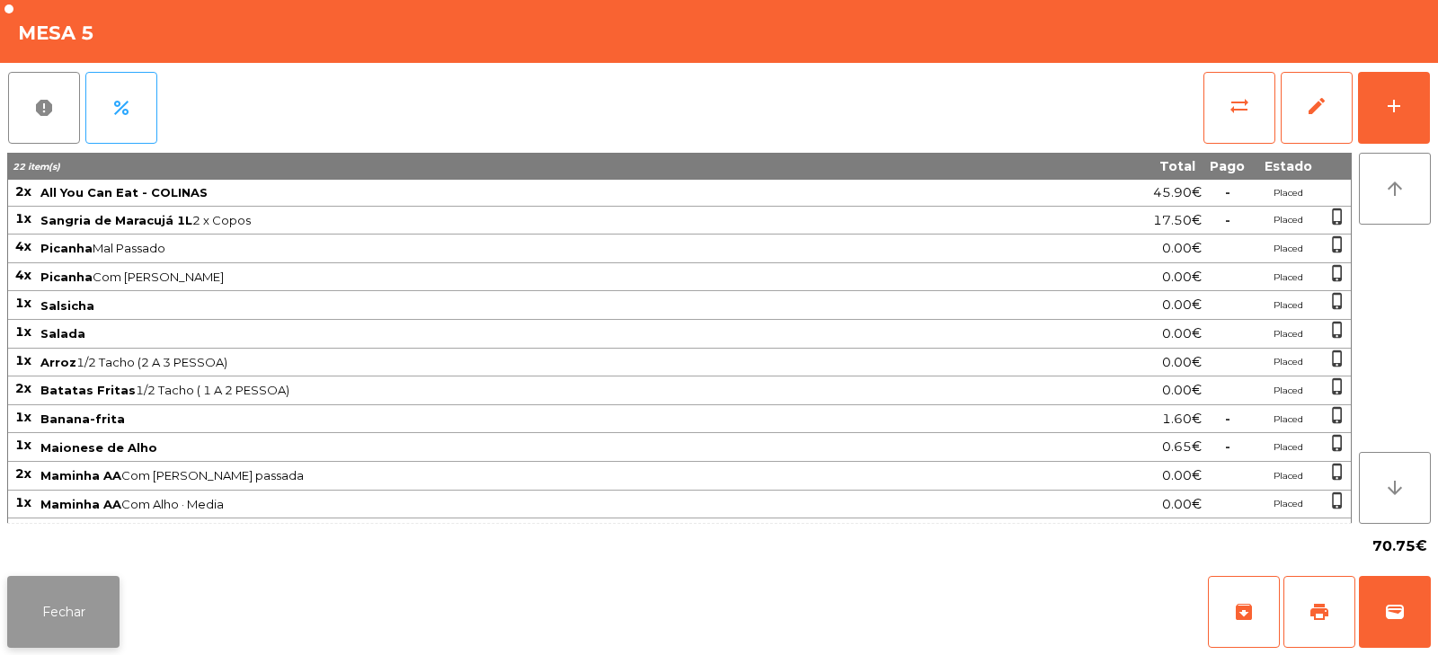
click at [93, 616] on button "Fechar" at bounding box center [63, 612] width 112 height 72
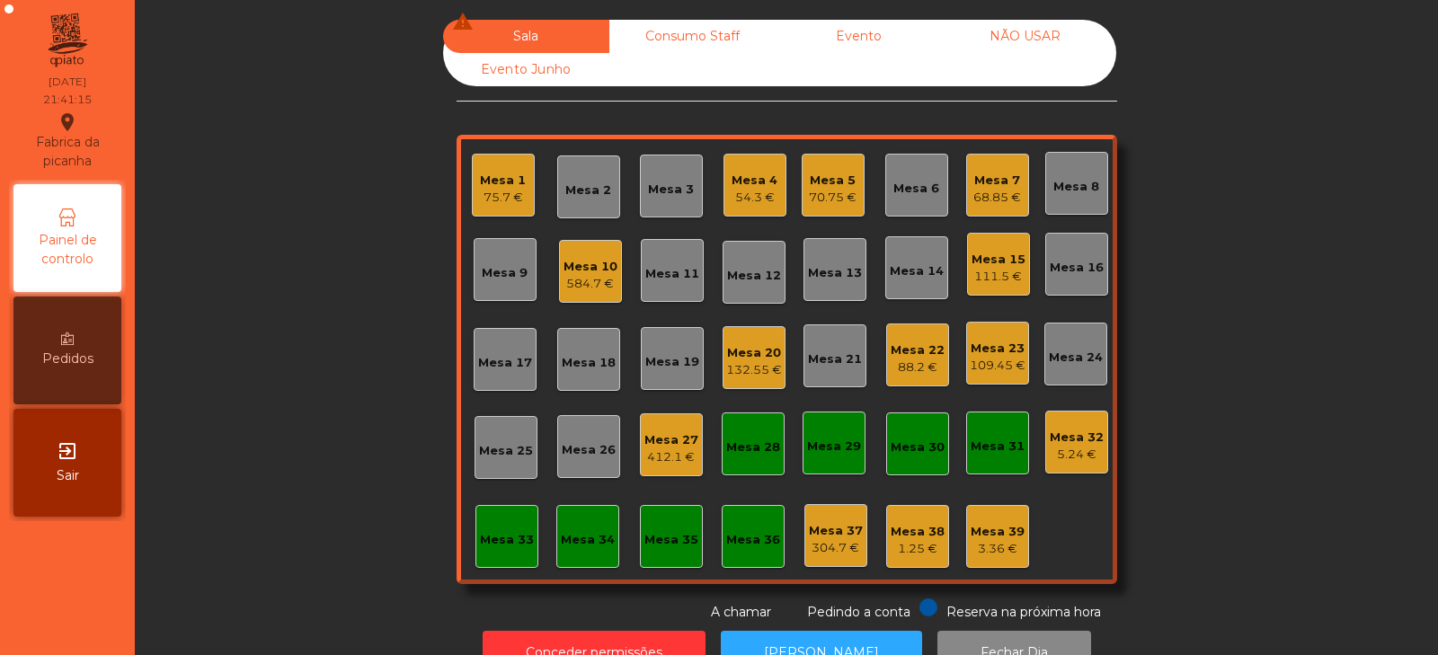
click at [753, 202] on div "54.3 €" at bounding box center [754, 198] width 46 height 18
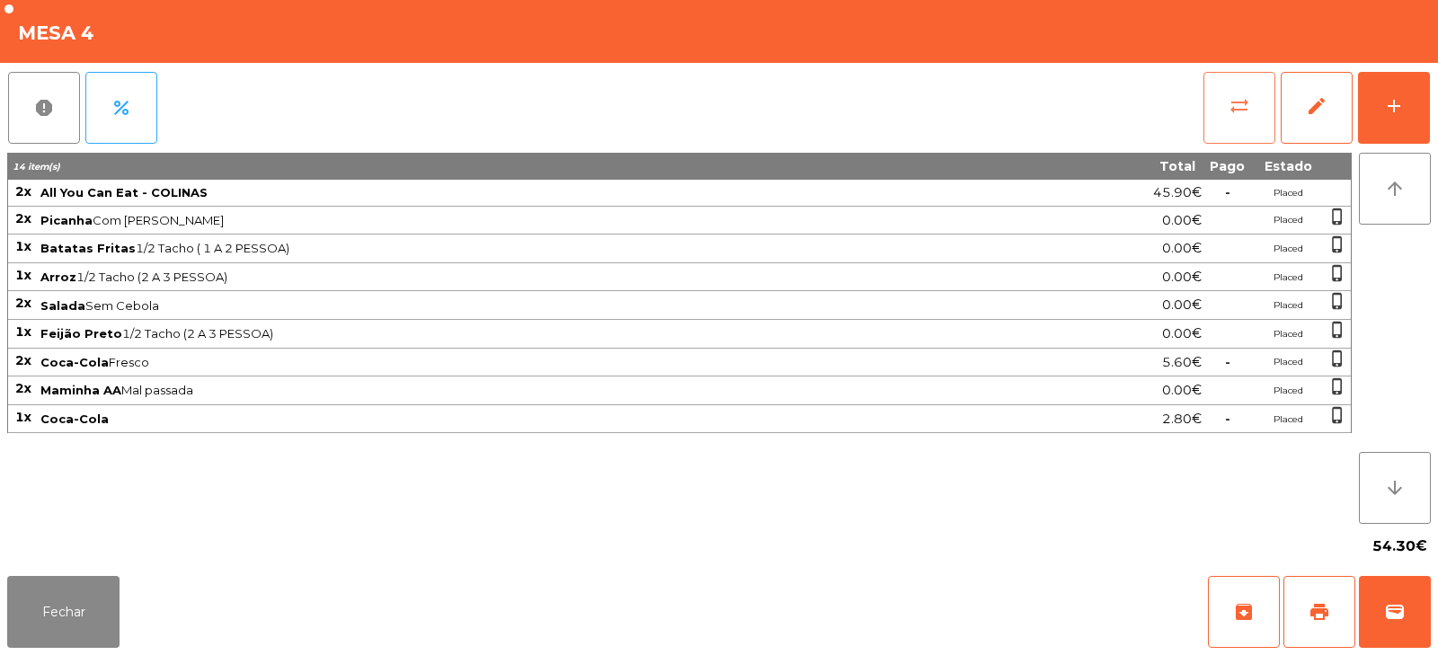
click at [1241, 113] on span "sync_alt" at bounding box center [1239, 106] width 22 height 22
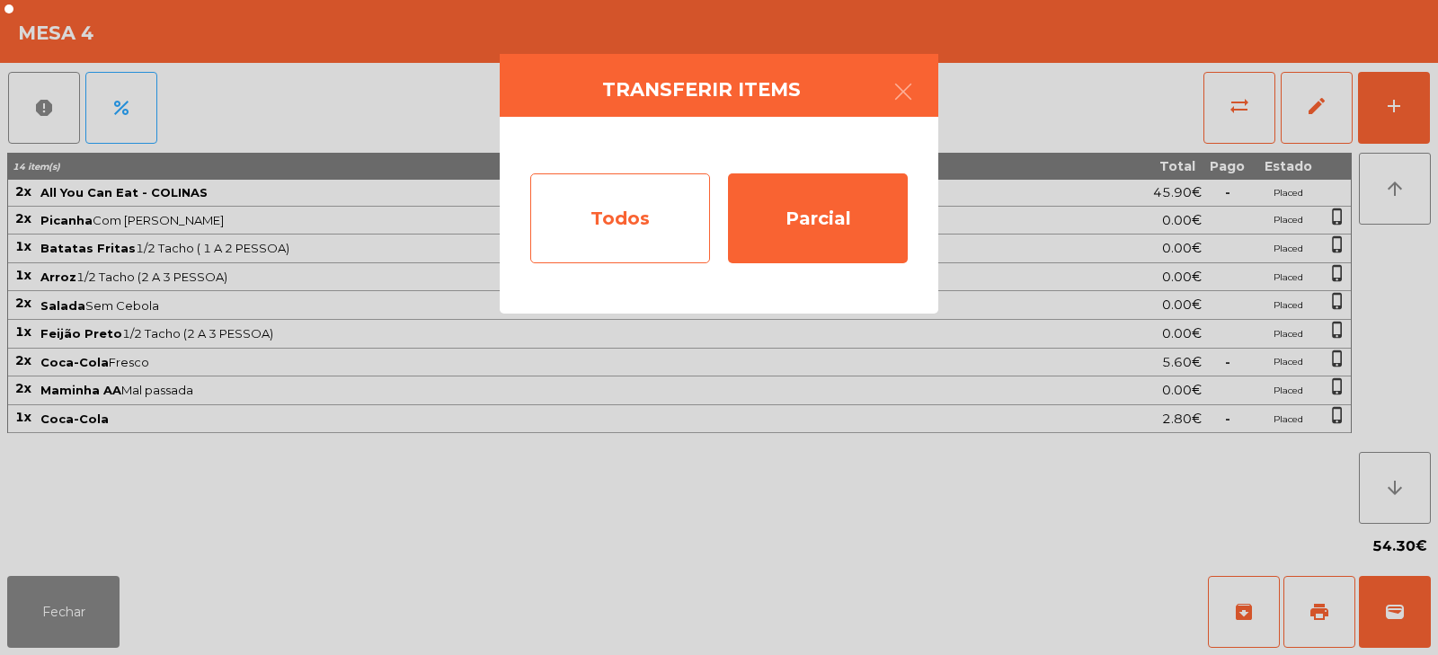
click at [606, 214] on div "Todos" at bounding box center [620, 218] width 180 height 90
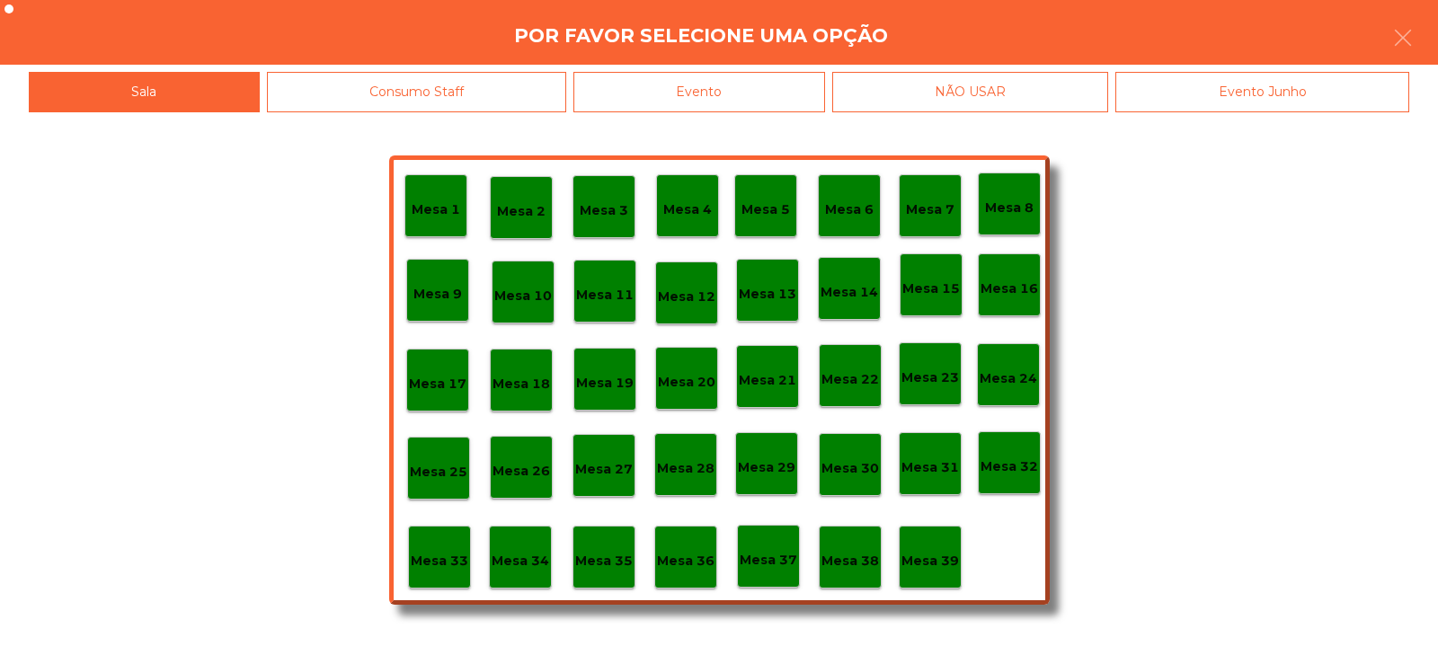
click at [764, 92] on div "Evento" at bounding box center [699, 92] width 252 height 40
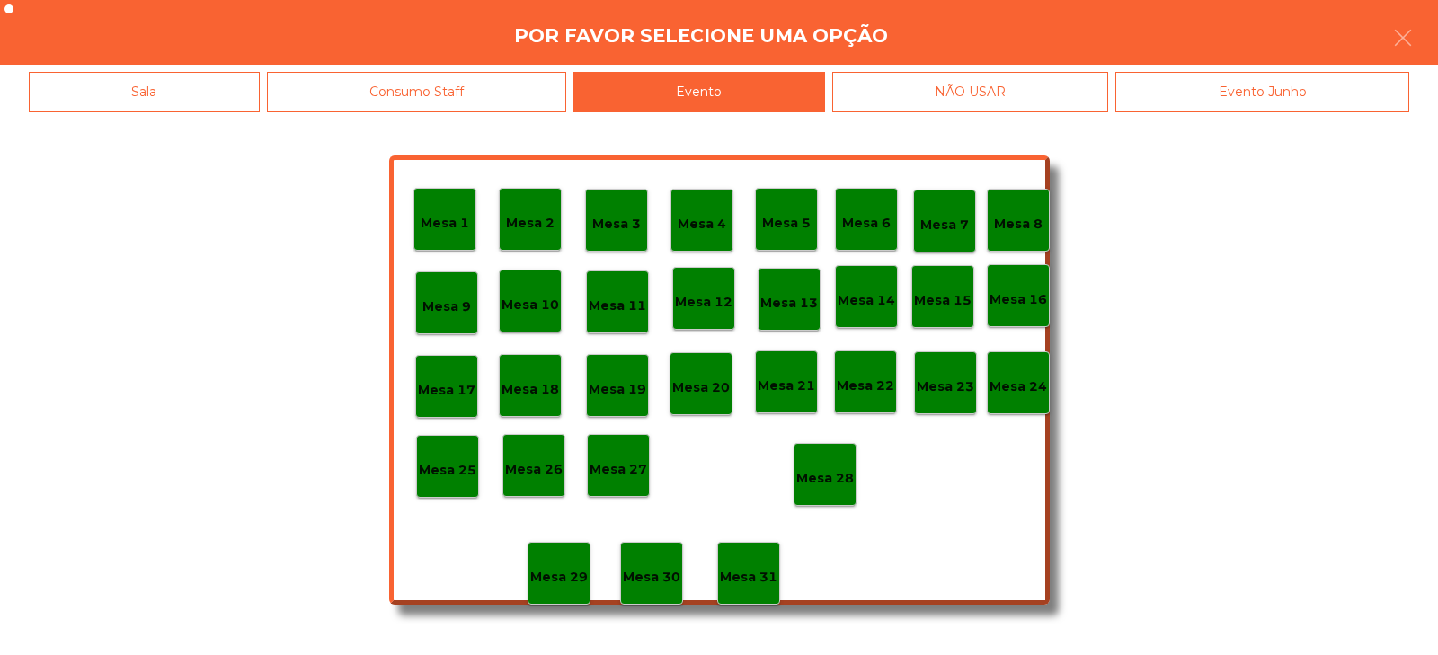
click at [829, 481] on p "Mesa 28" at bounding box center [825, 478] width 58 height 21
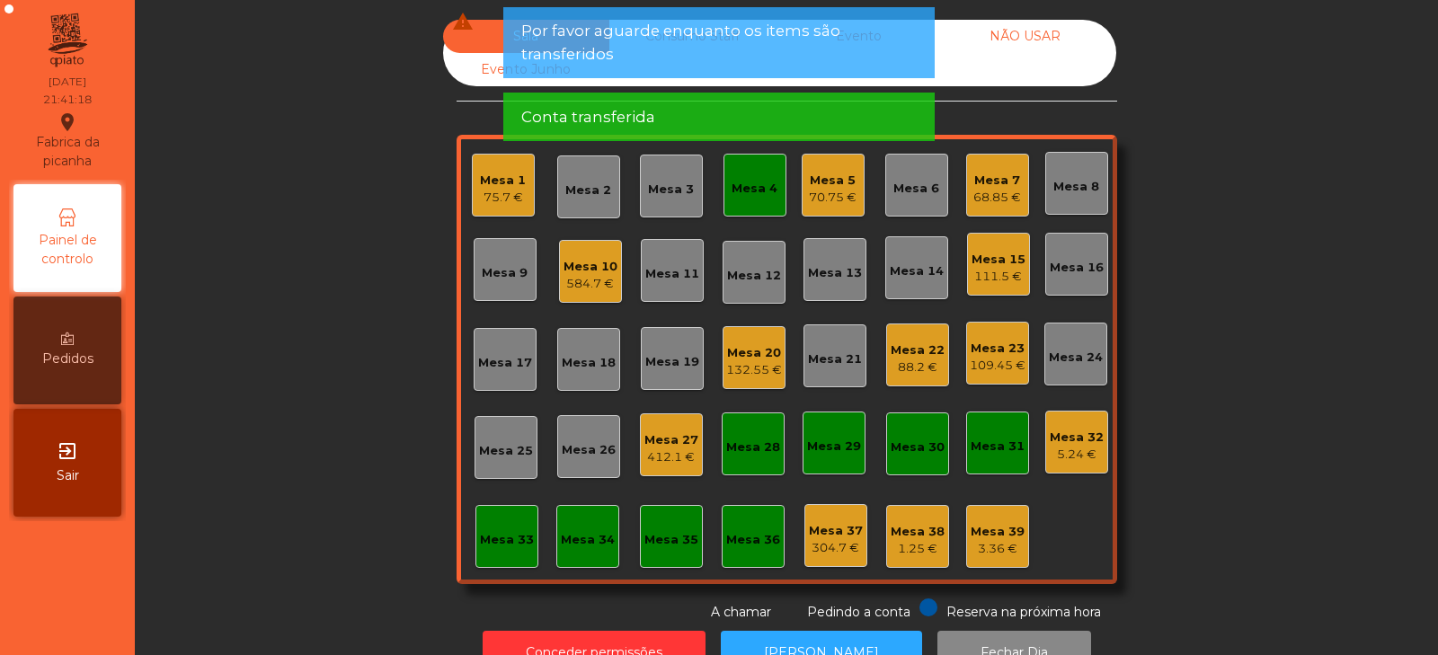
click at [757, 199] on div "Mesa 4" at bounding box center [754, 185] width 63 height 63
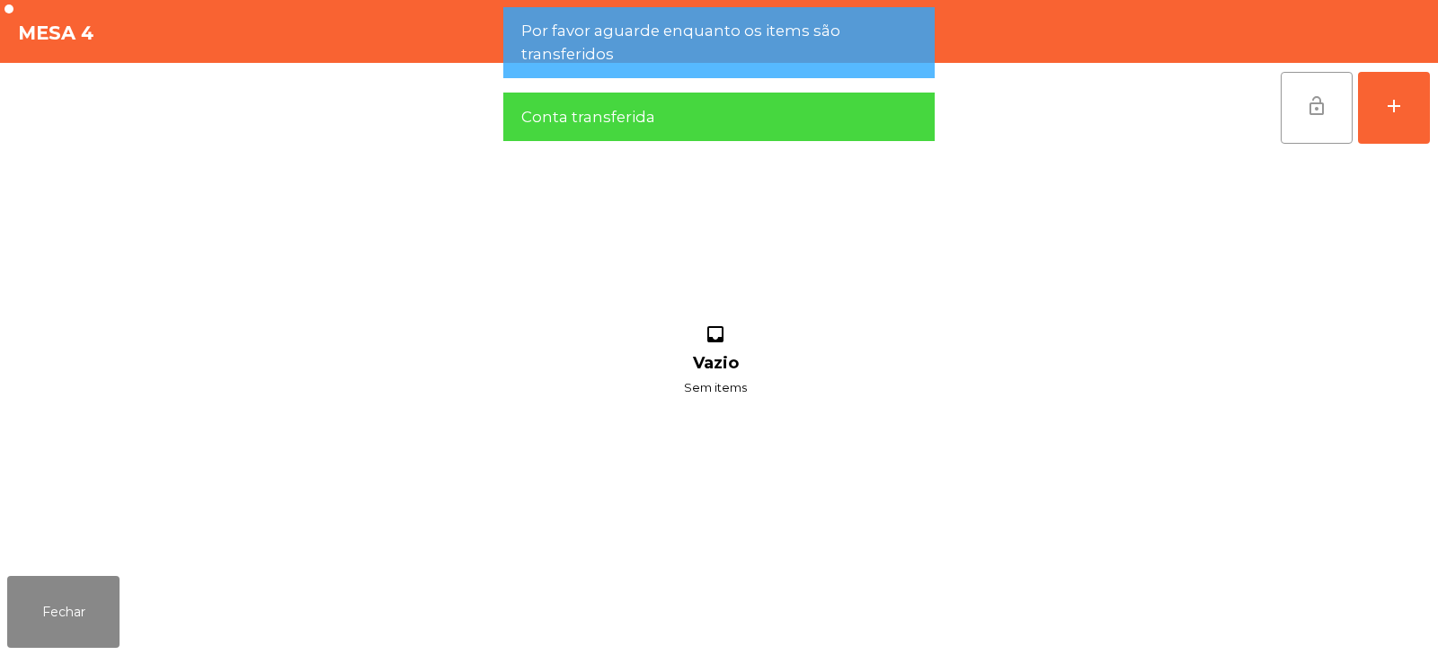
click at [1294, 114] on button "lock_open" at bounding box center [1316, 108] width 72 height 72
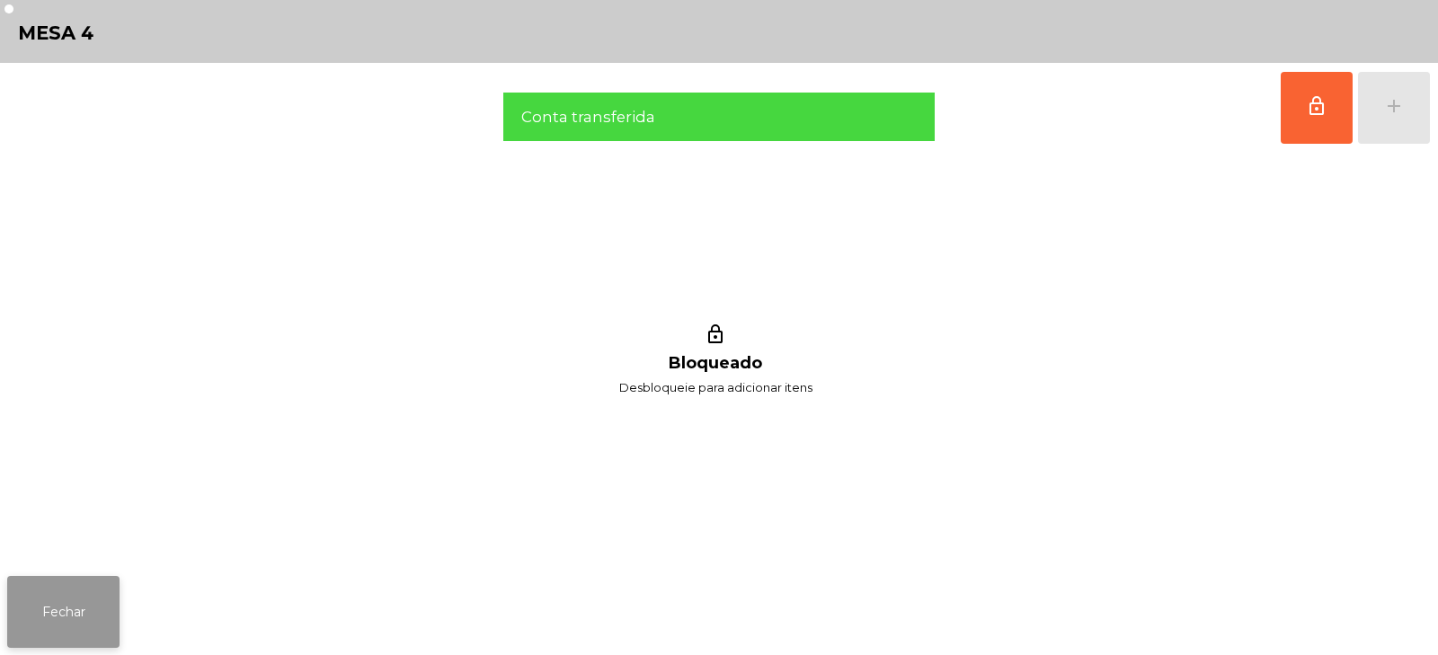
click at [102, 604] on button "Fechar" at bounding box center [63, 612] width 112 height 72
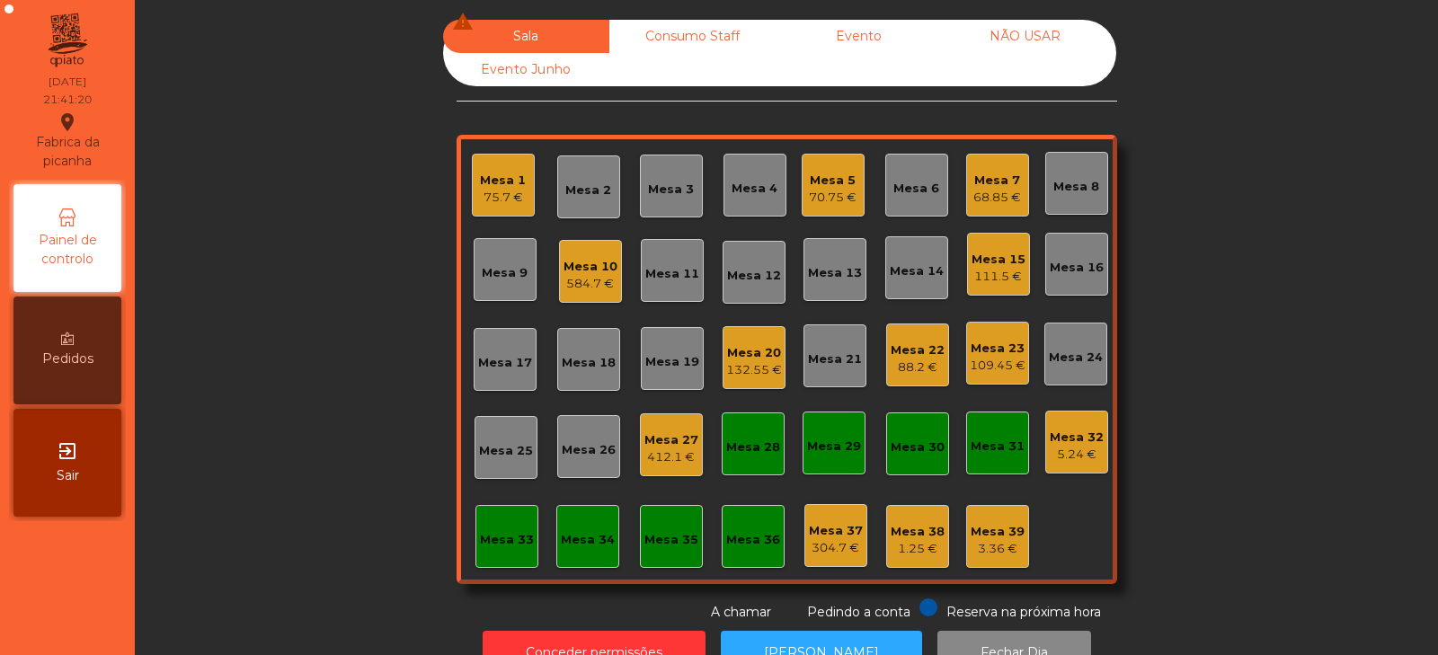
click at [1006, 349] on div "Mesa 23" at bounding box center [997, 349] width 56 height 18
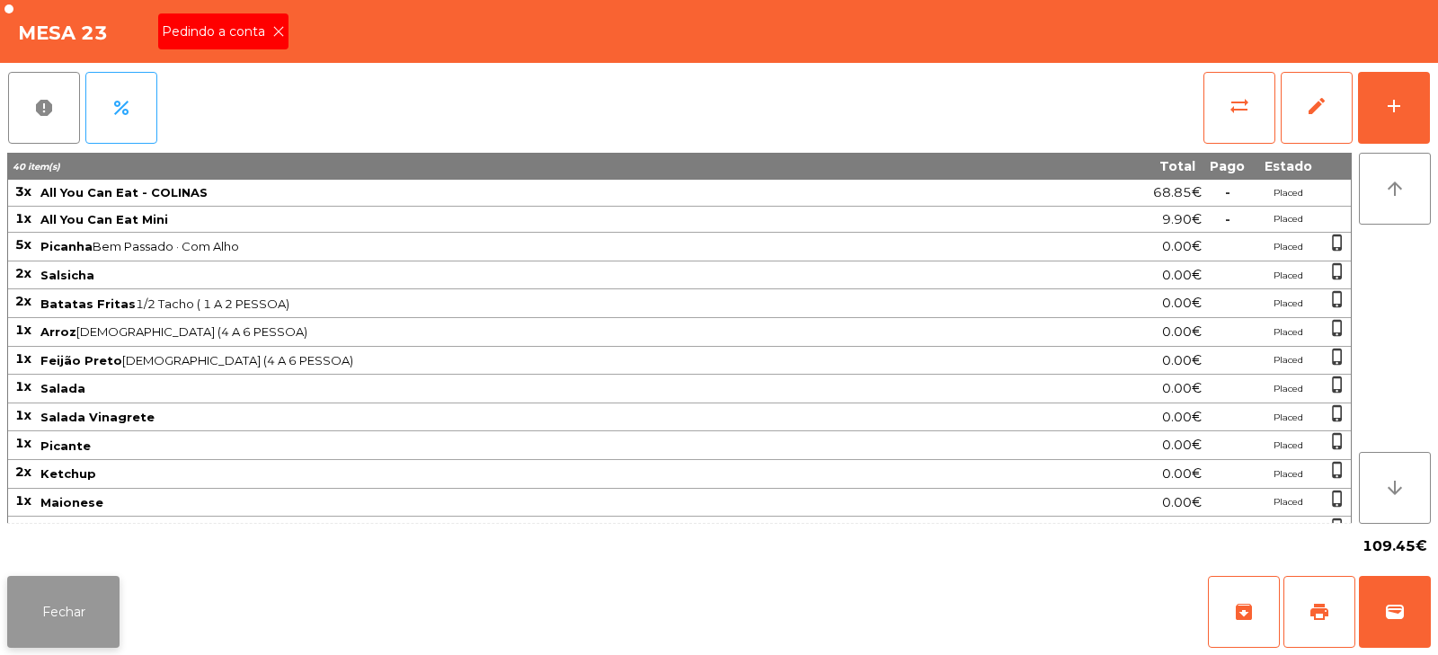
click at [83, 607] on button "Fechar" at bounding box center [63, 612] width 112 height 72
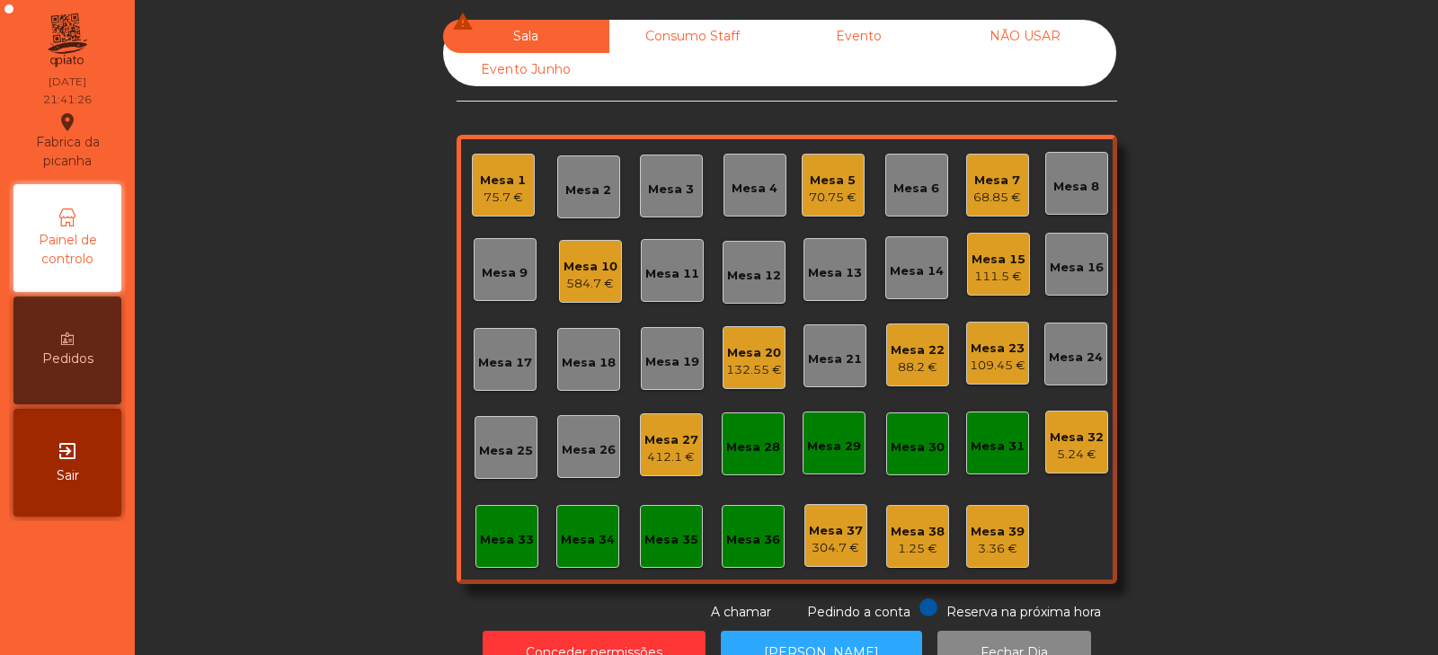
click at [996, 345] on div "Mesa 23" at bounding box center [997, 349] width 56 height 18
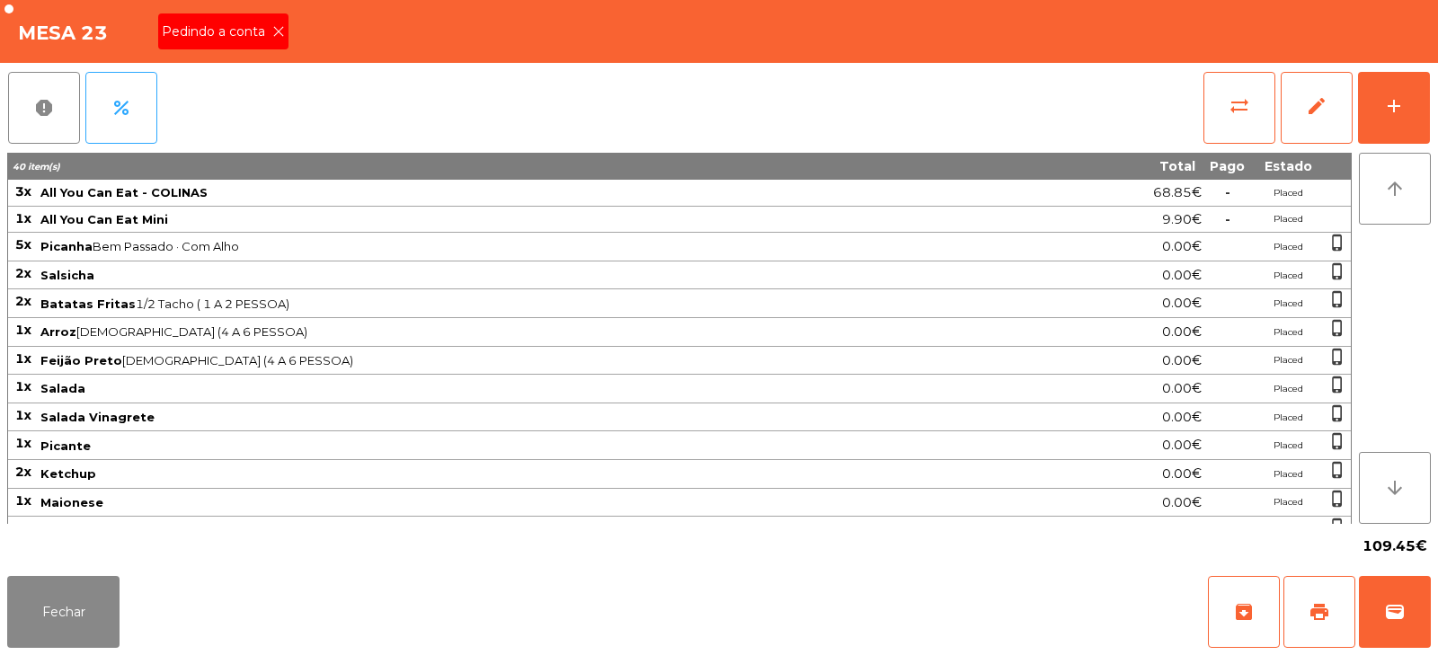
click at [280, 31] on icon at bounding box center [278, 31] width 13 height 13
click at [1315, 601] on span "print" at bounding box center [1319, 612] width 22 height 22
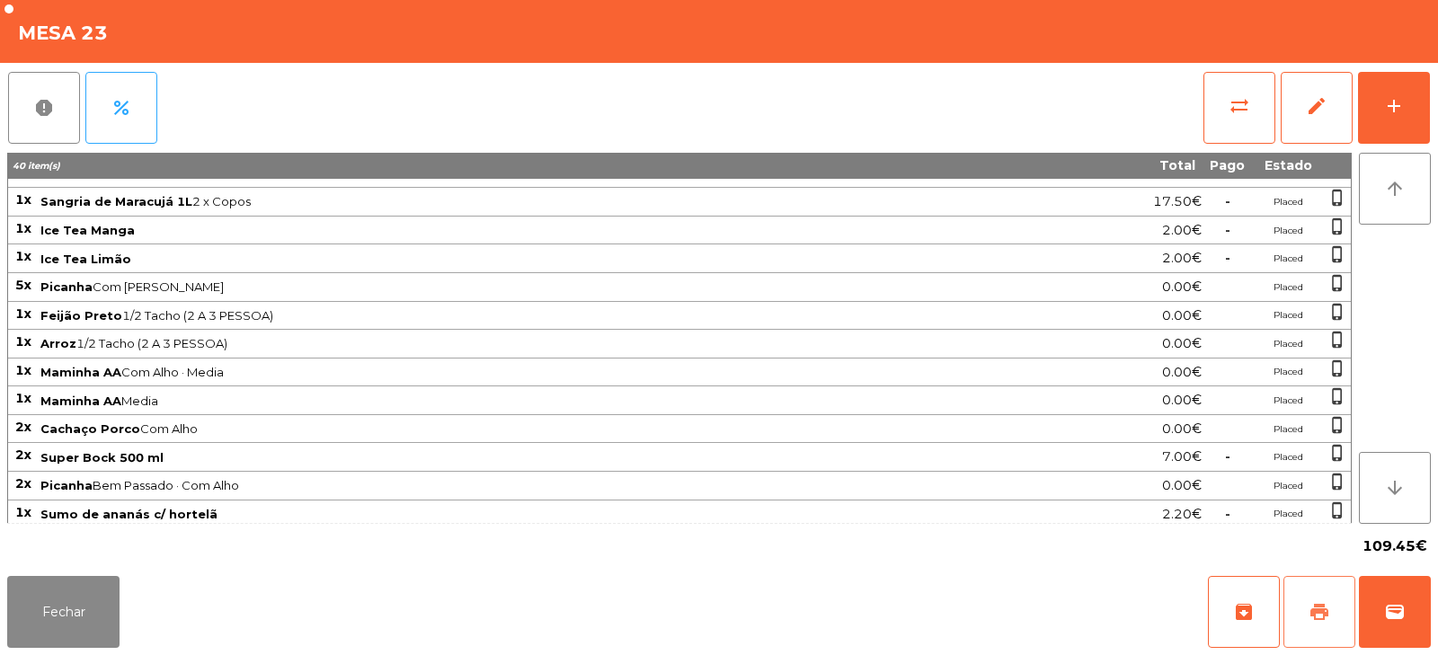
scroll to position [334, 0]
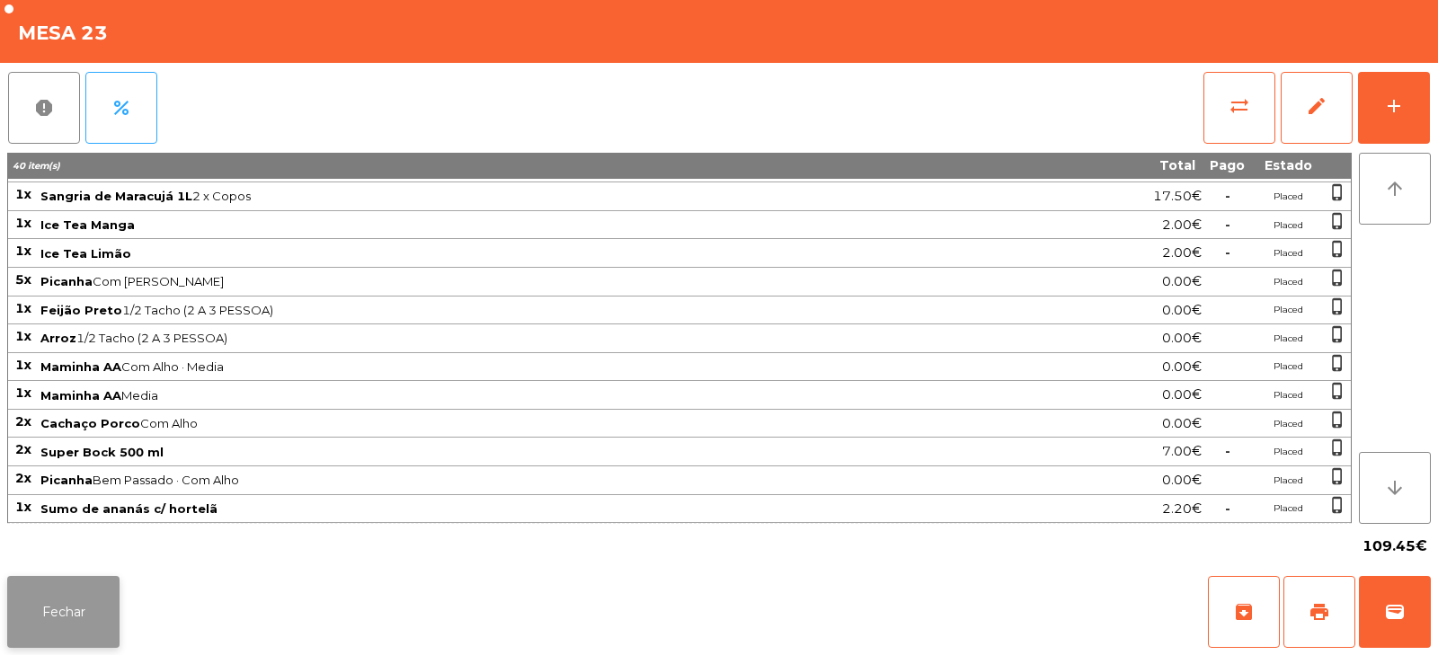
click at [104, 596] on button "Fechar" at bounding box center [63, 612] width 112 height 72
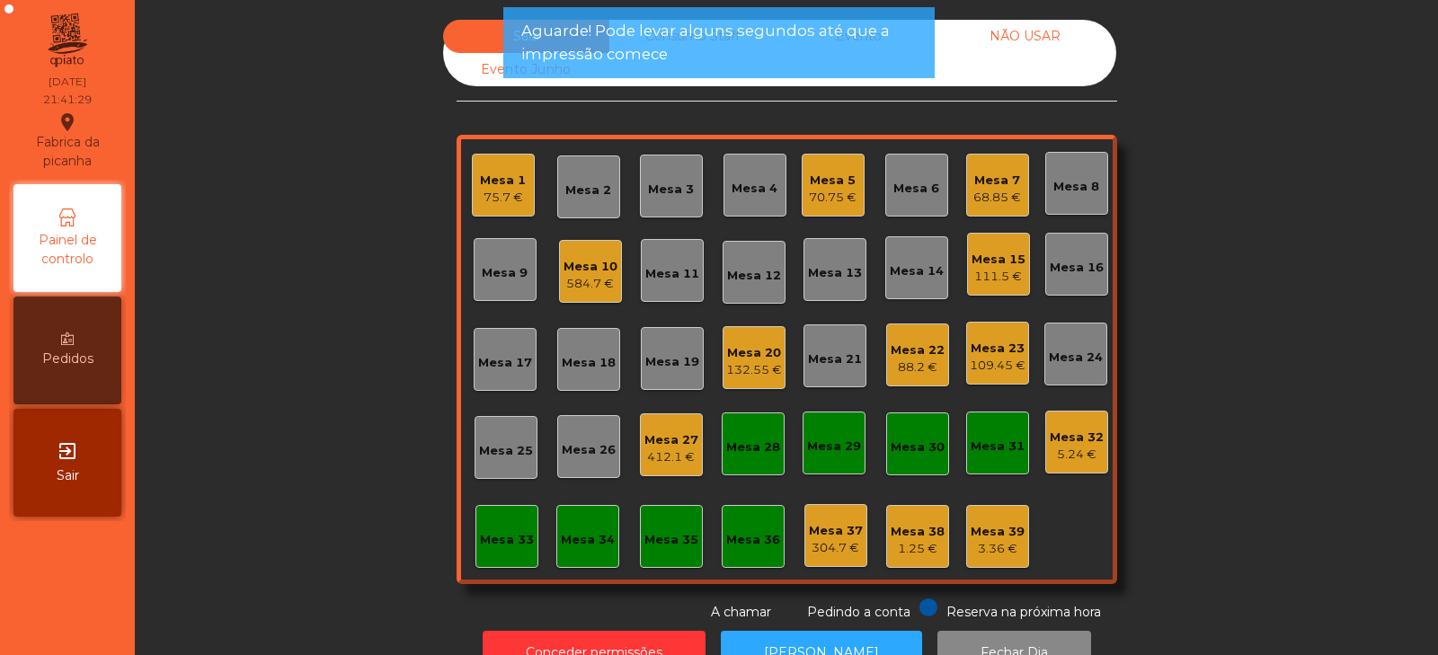
scroll to position [53, 0]
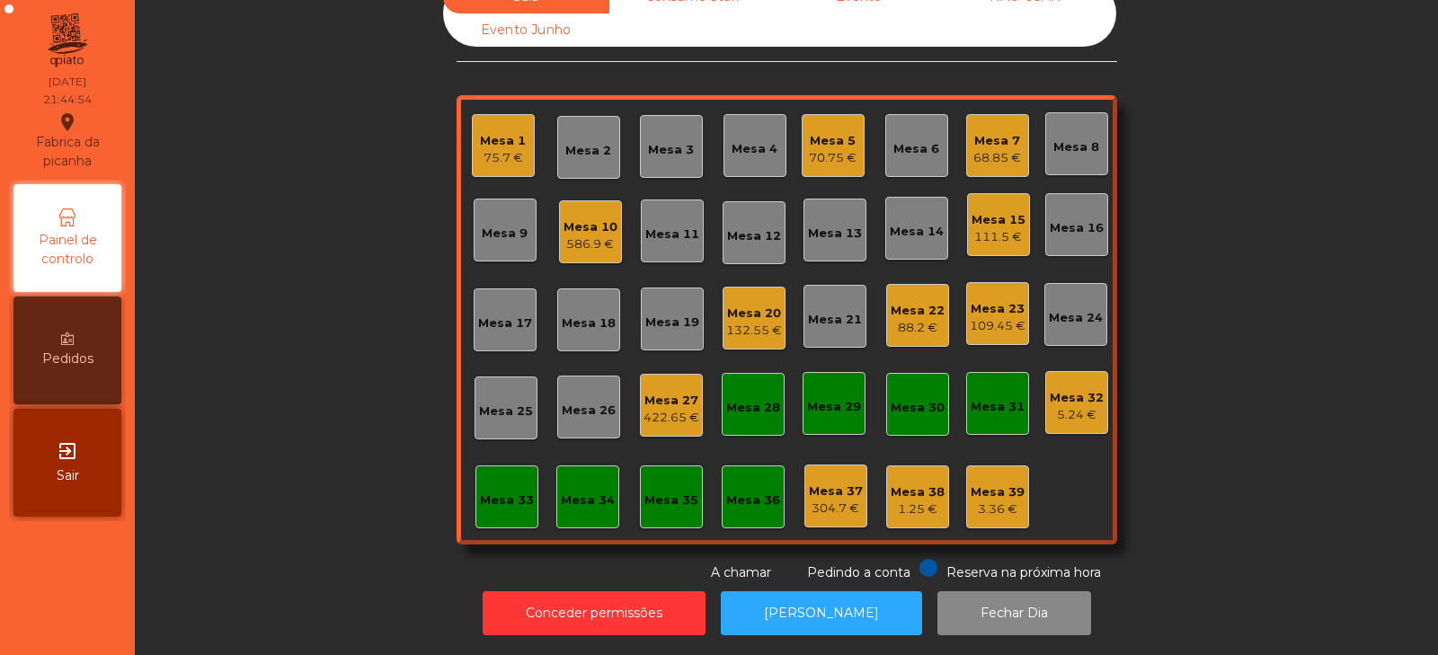
click at [757, 322] on div "132.55 €" at bounding box center [754, 331] width 56 height 18
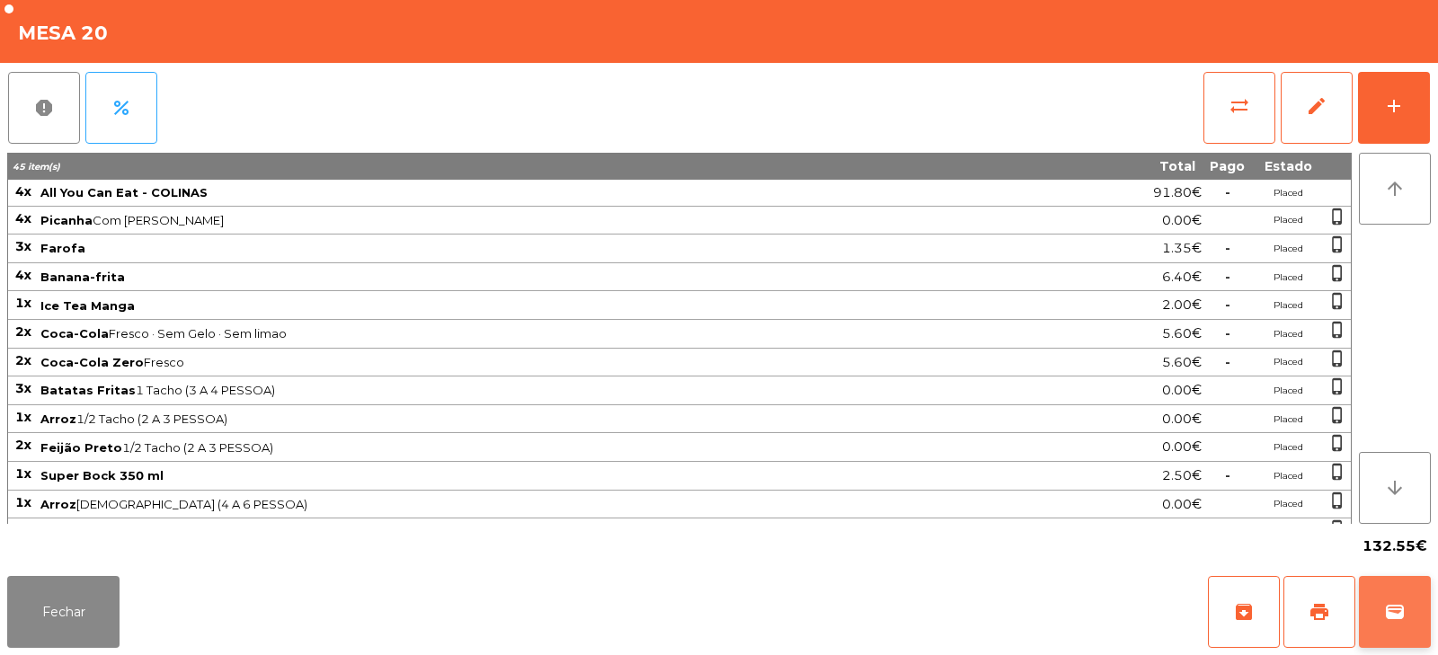
click at [1390, 620] on span "wallet" at bounding box center [1395, 612] width 22 height 22
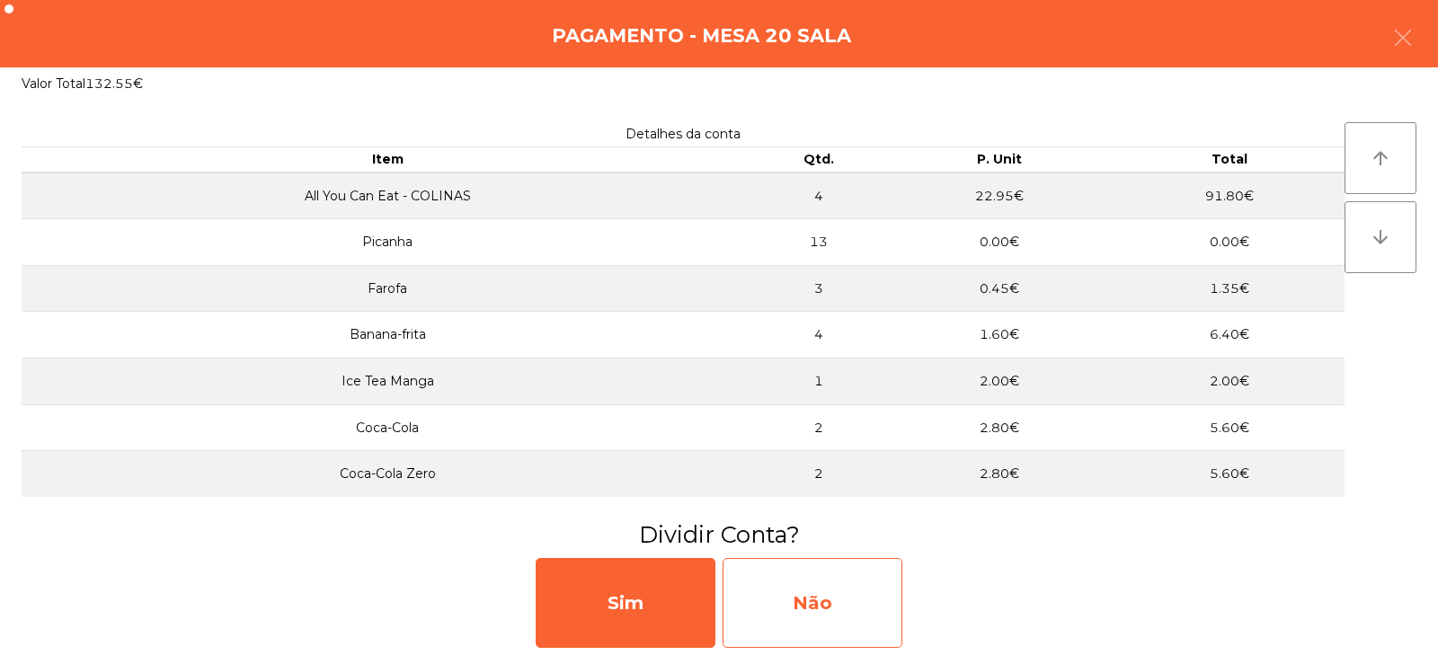
click at [852, 600] on div "Não" at bounding box center [812, 603] width 180 height 90
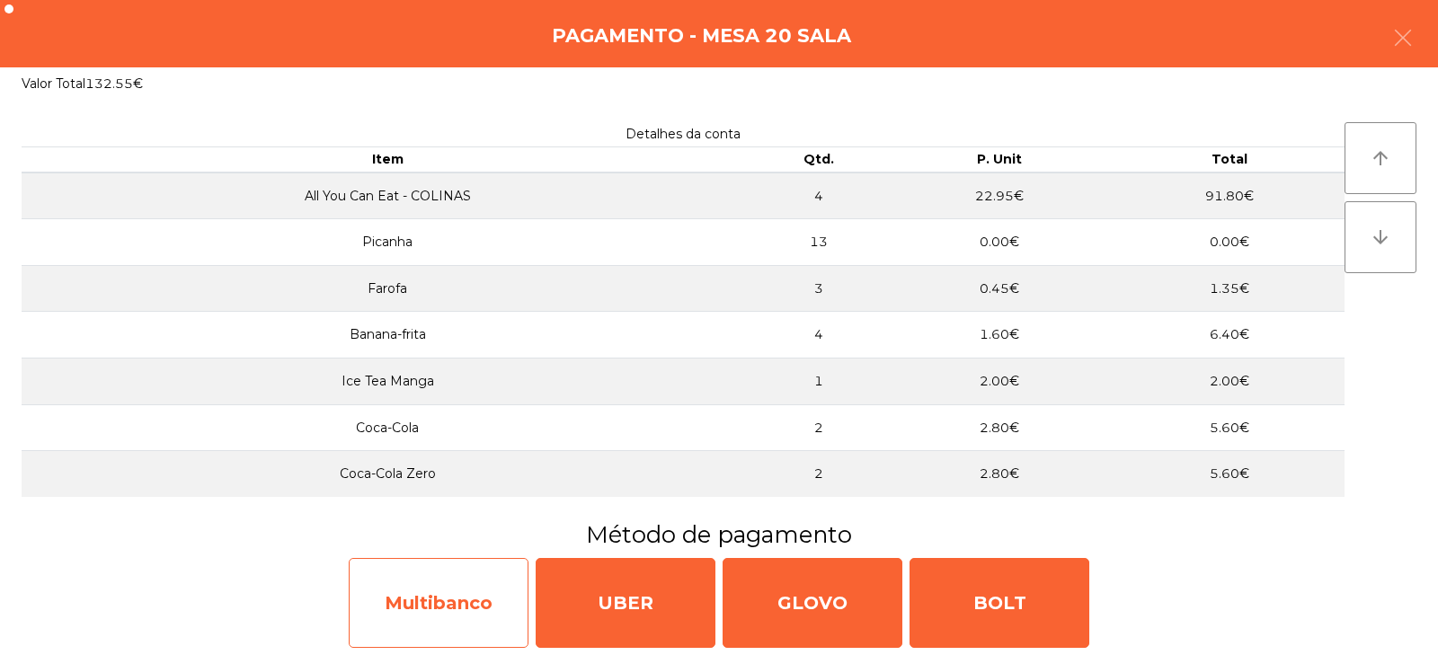
click at [491, 606] on div "Multibanco" at bounding box center [439, 603] width 180 height 90
select select "**"
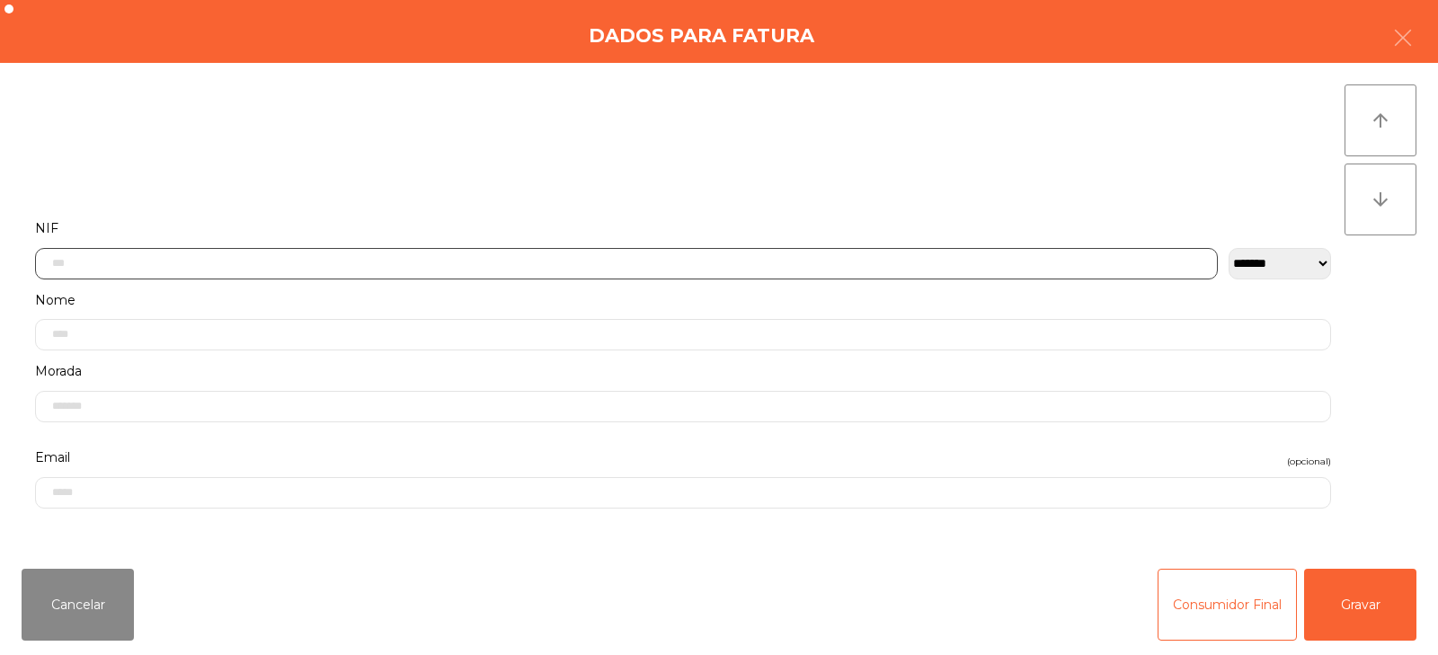
click at [739, 259] on input "text" at bounding box center [626, 263] width 1182 height 31
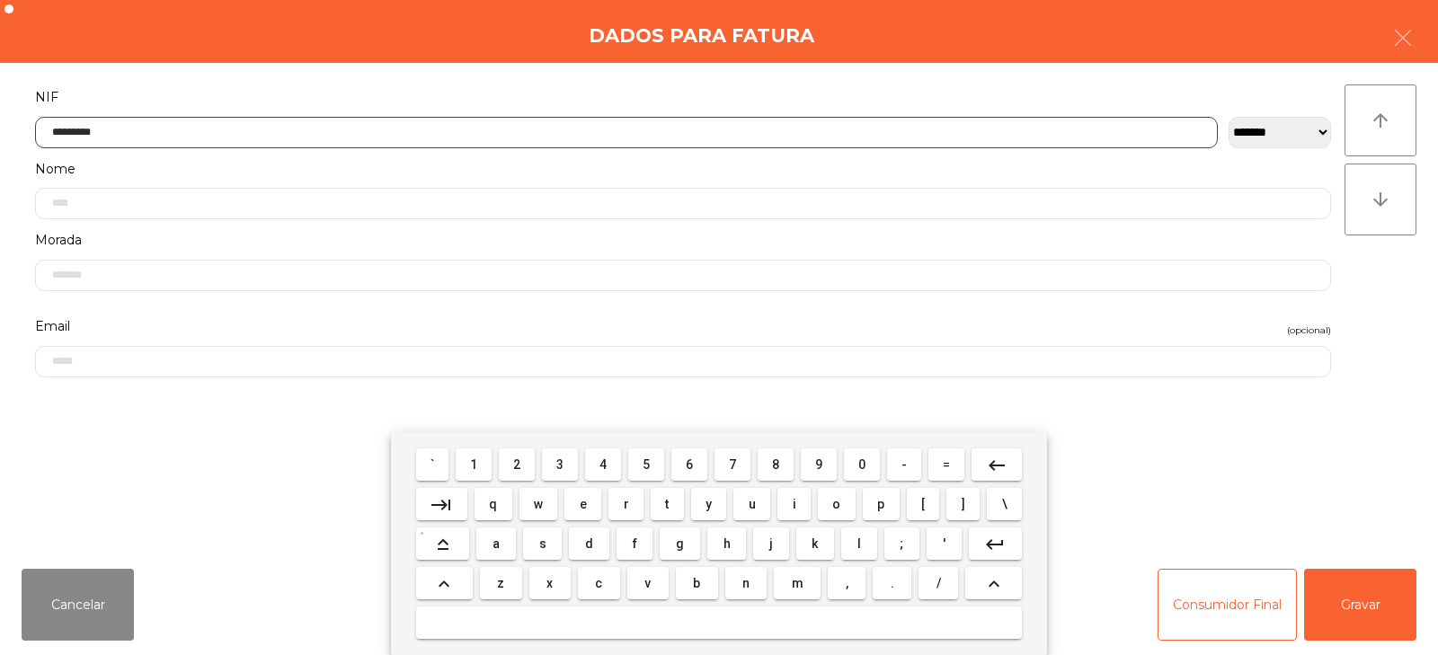
type input "*********"
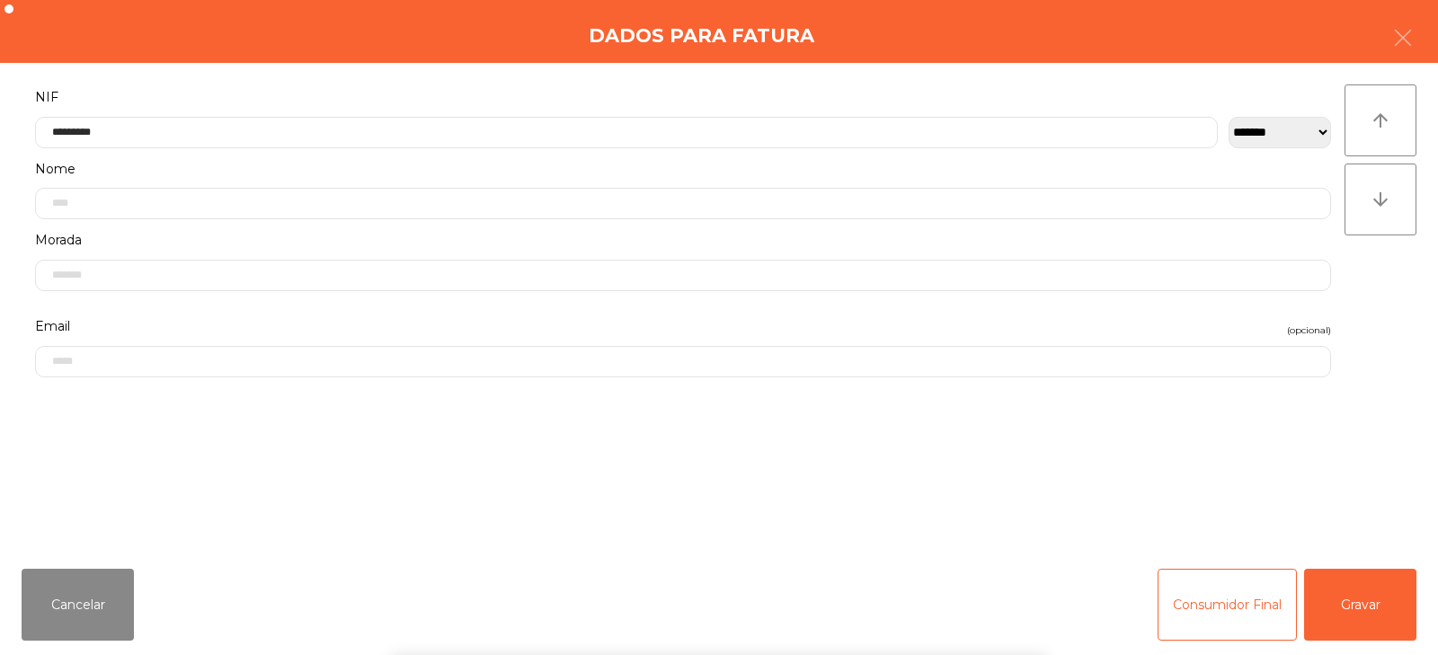
click at [1357, 607] on div "` 1 2 3 4 5 6 7 8 9 0 - = keyboard_backspace keyboard_tab q w e r t y u i o p […" at bounding box center [719, 543] width 1438 height 223
click at [1375, 605] on button "Gravar" at bounding box center [1360, 605] width 112 height 72
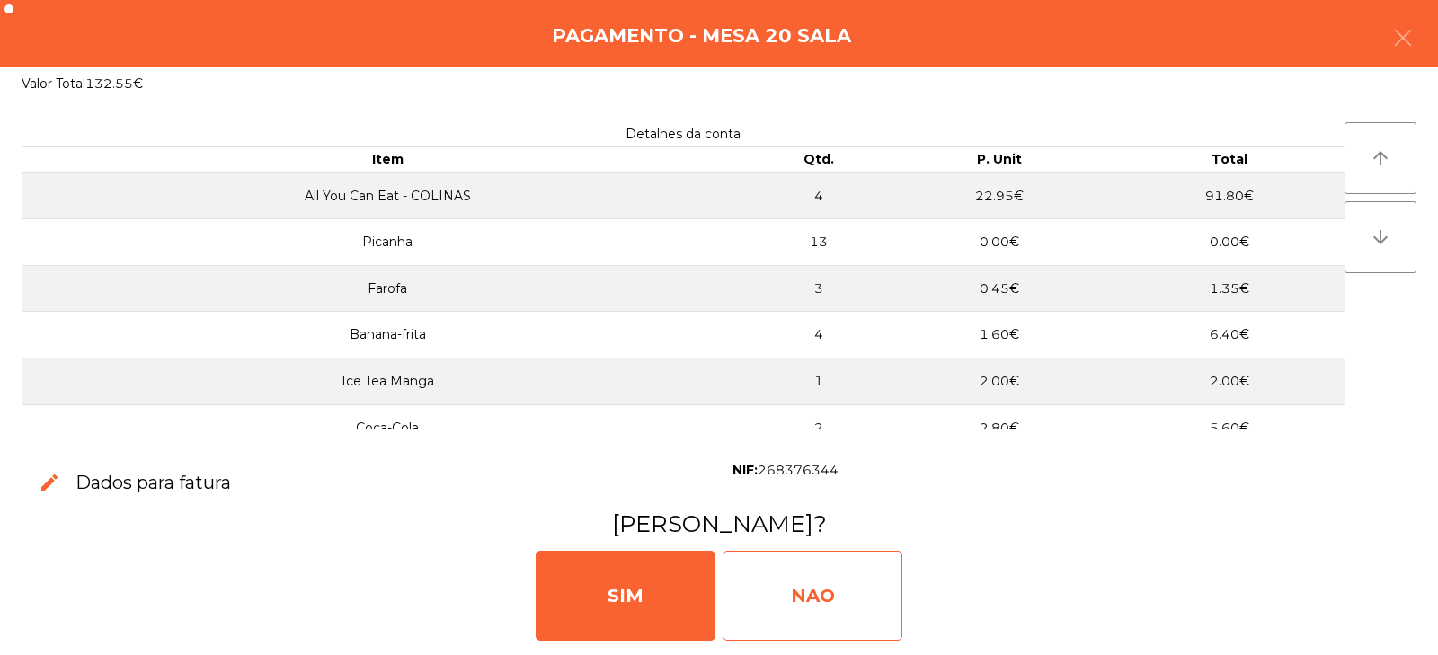
click at [817, 592] on div "NAO" at bounding box center [812, 596] width 180 height 90
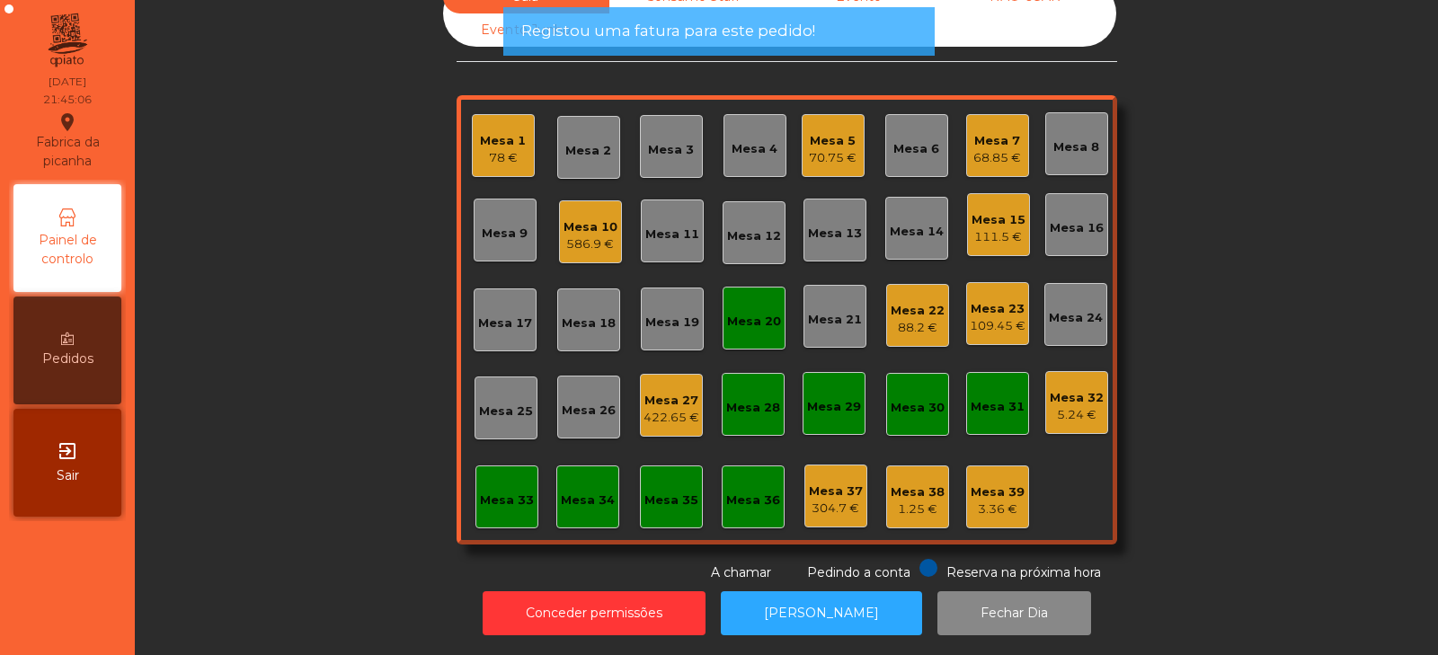
click at [746, 316] on div "Mesa 20" at bounding box center [754, 322] width 54 height 18
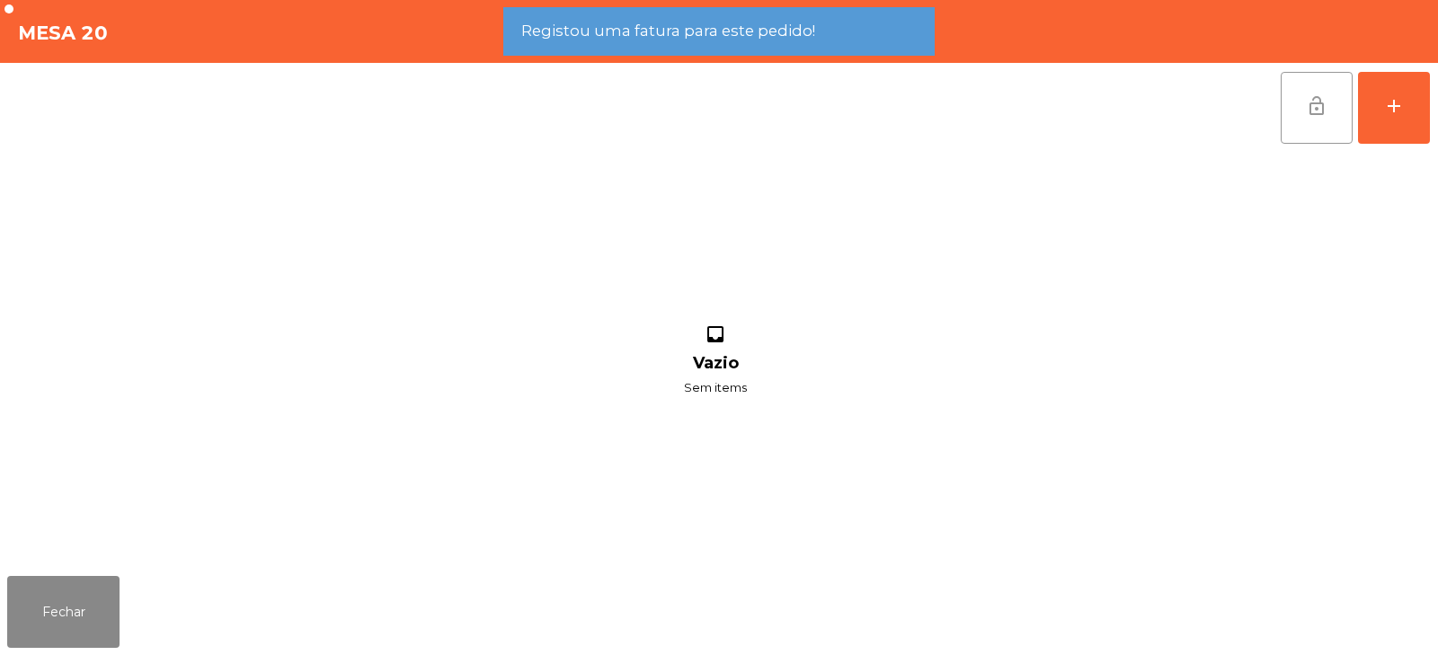
click at [1319, 101] on span "lock_open" at bounding box center [1317, 106] width 22 height 22
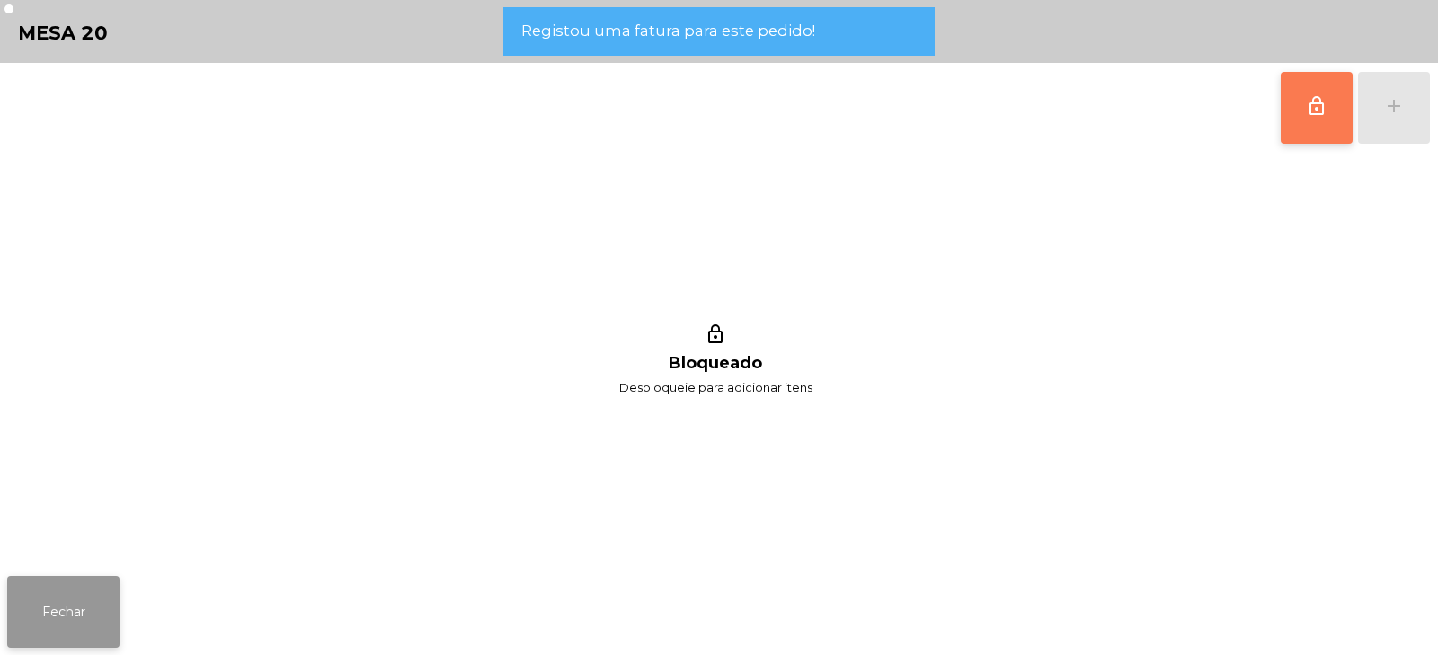
click at [61, 607] on button "Fechar" at bounding box center [63, 612] width 112 height 72
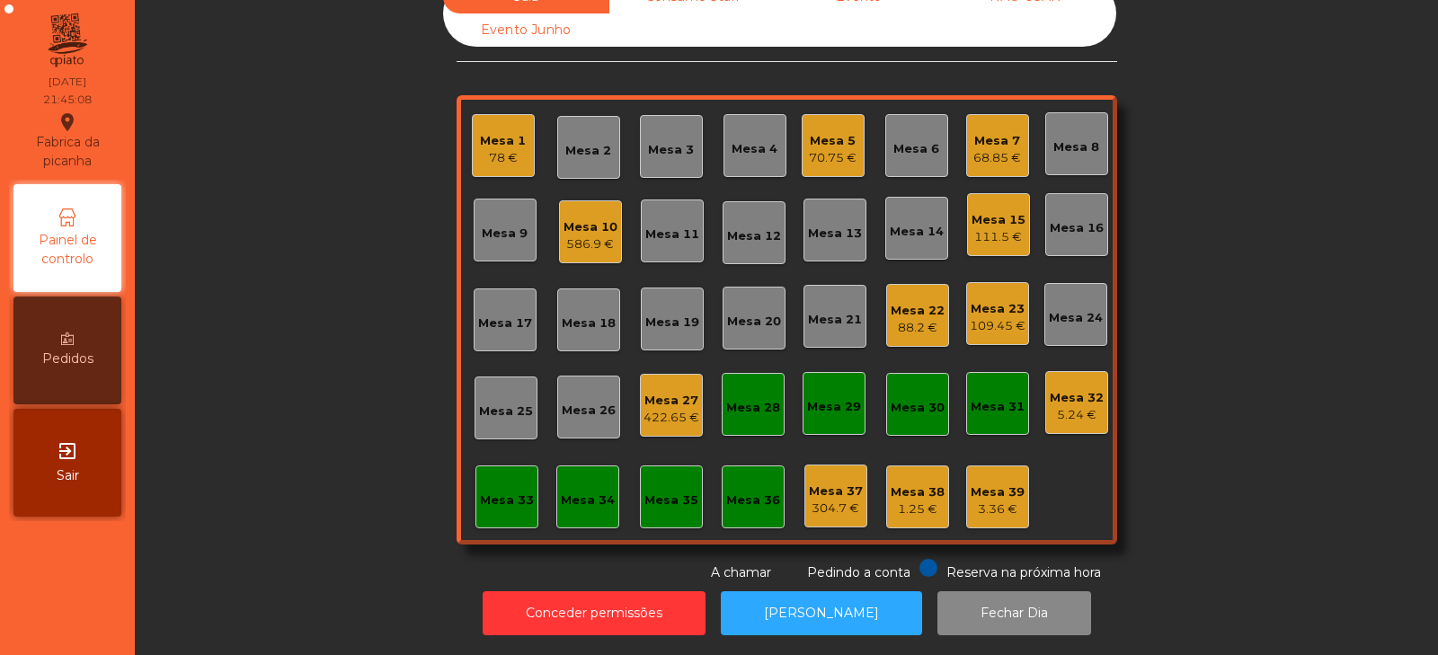
scroll to position [0, 0]
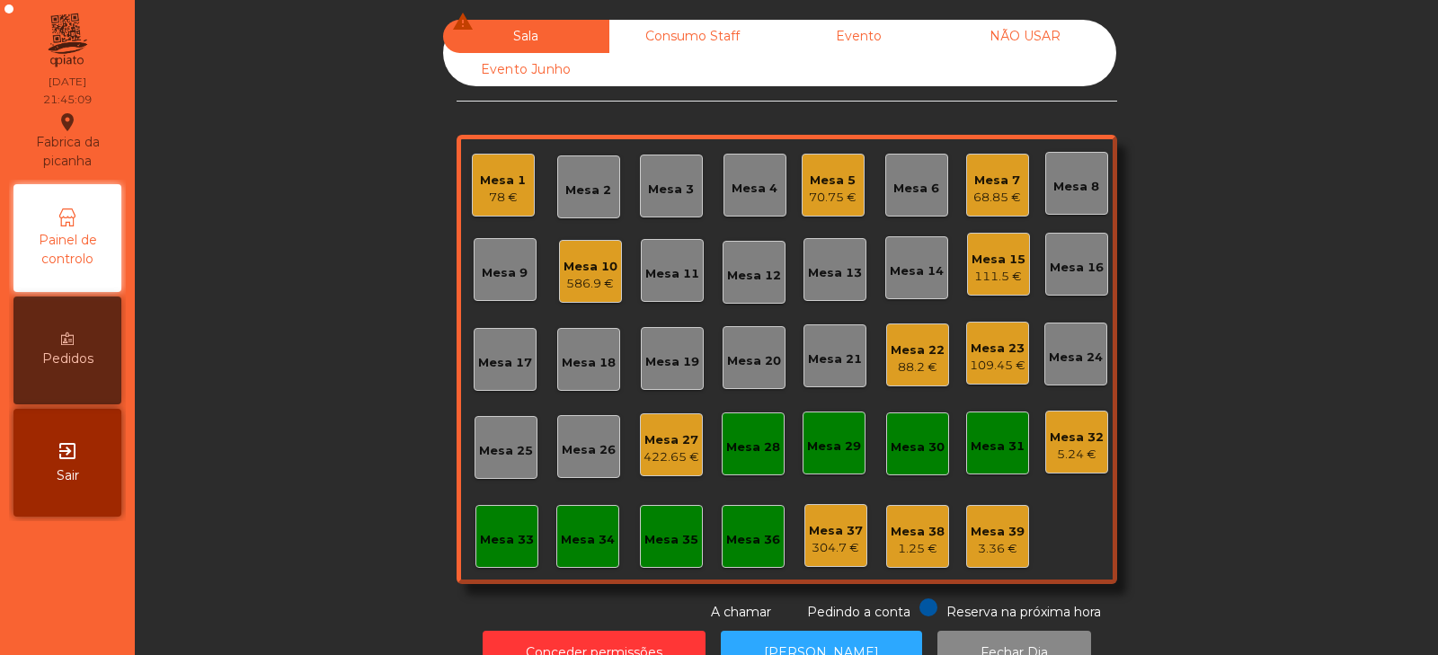
click at [991, 349] on div "Mesa 23" at bounding box center [997, 349] width 56 height 18
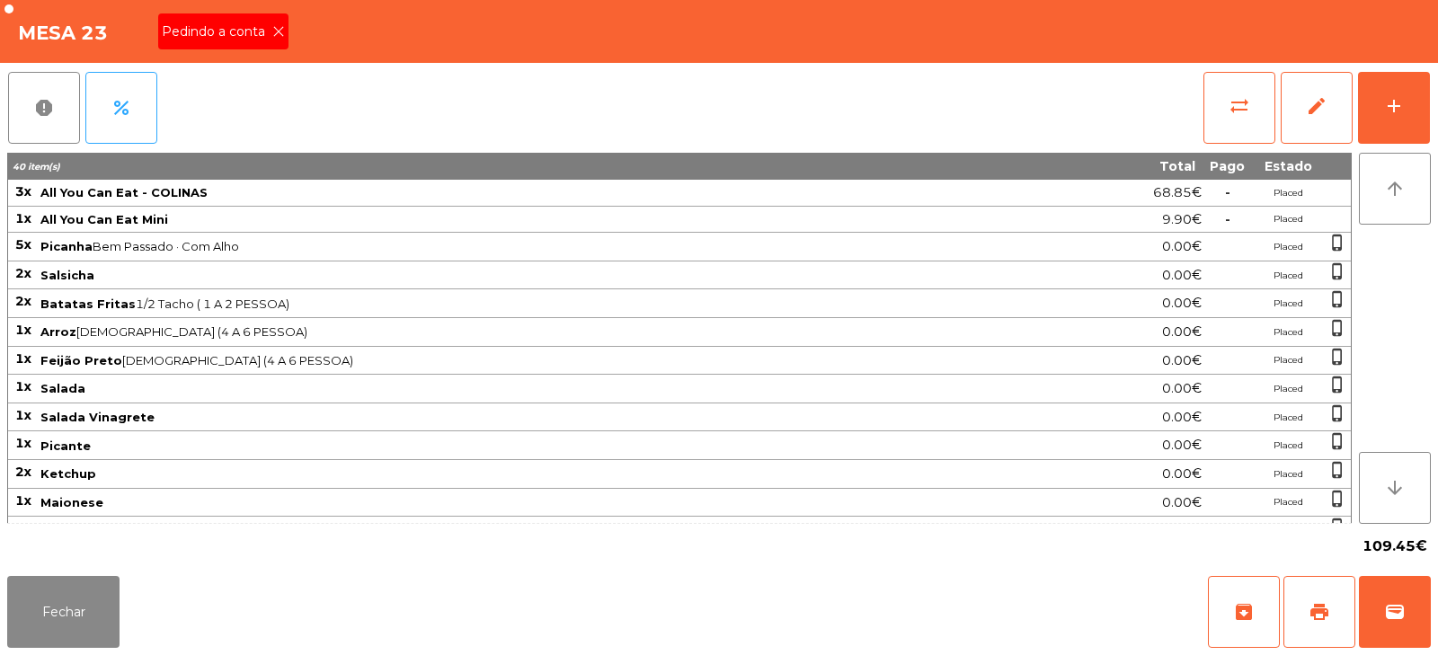
click at [261, 29] on span "Pedindo a conta" at bounding box center [217, 31] width 111 height 19
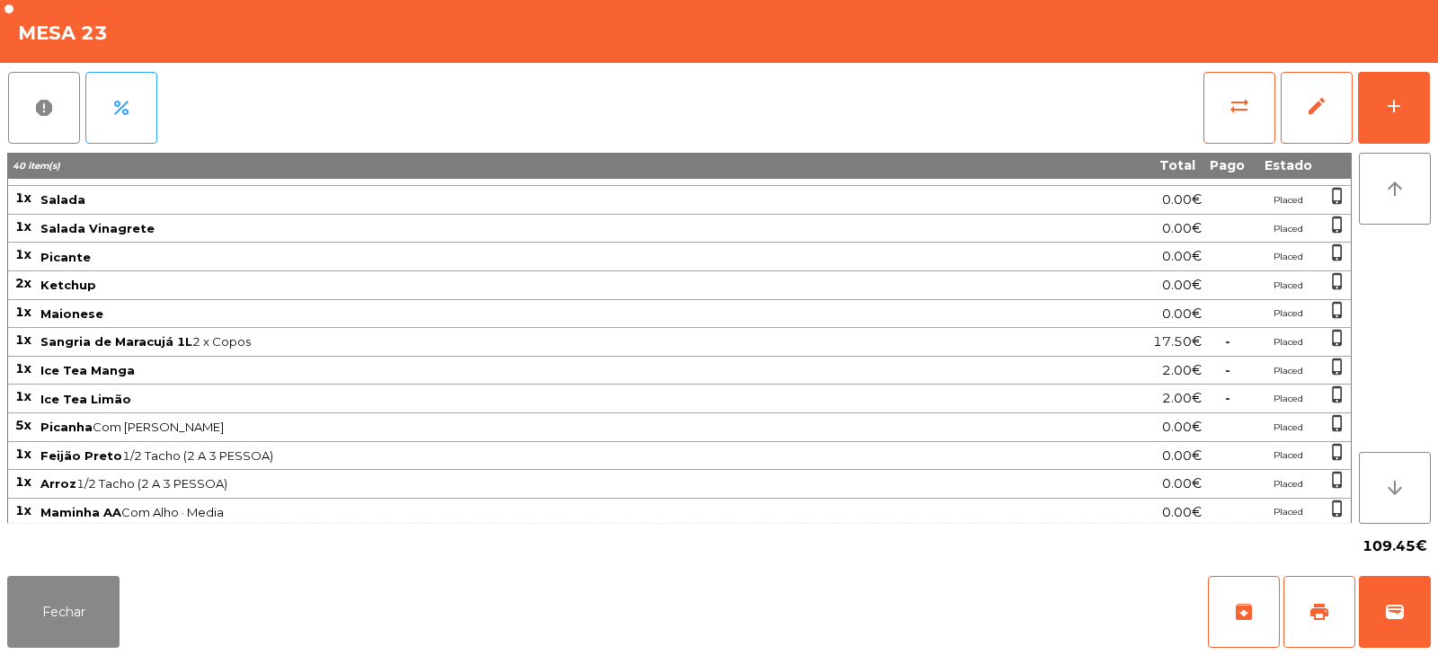
scroll to position [334, 0]
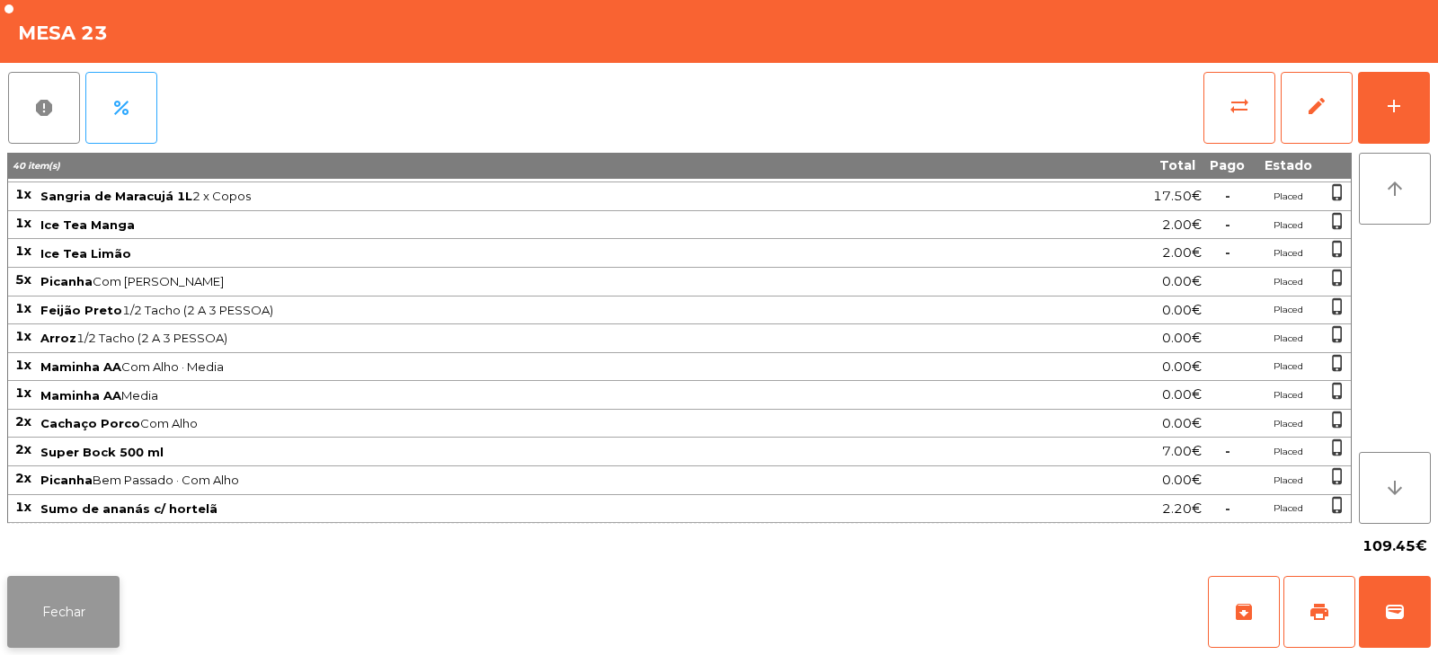
click at [93, 602] on button "Fechar" at bounding box center [63, 612] width 112 height 72
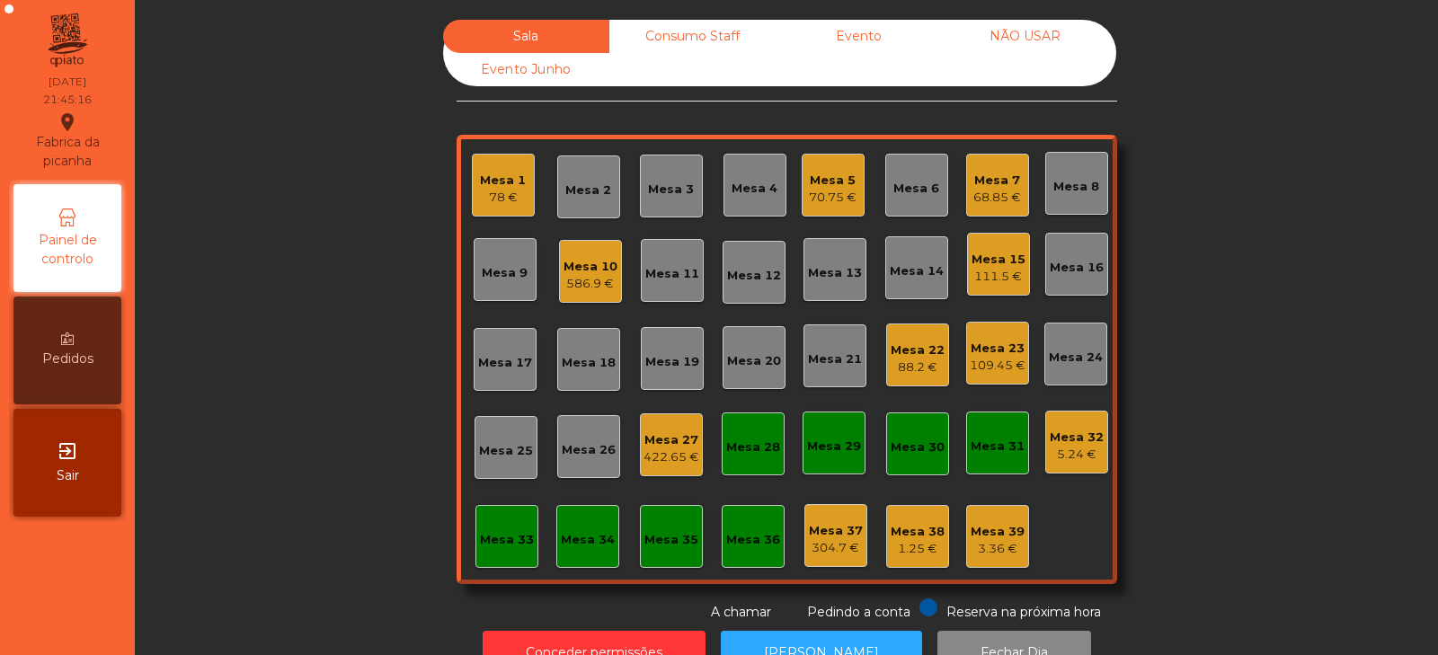
scroll to position [53, 0]
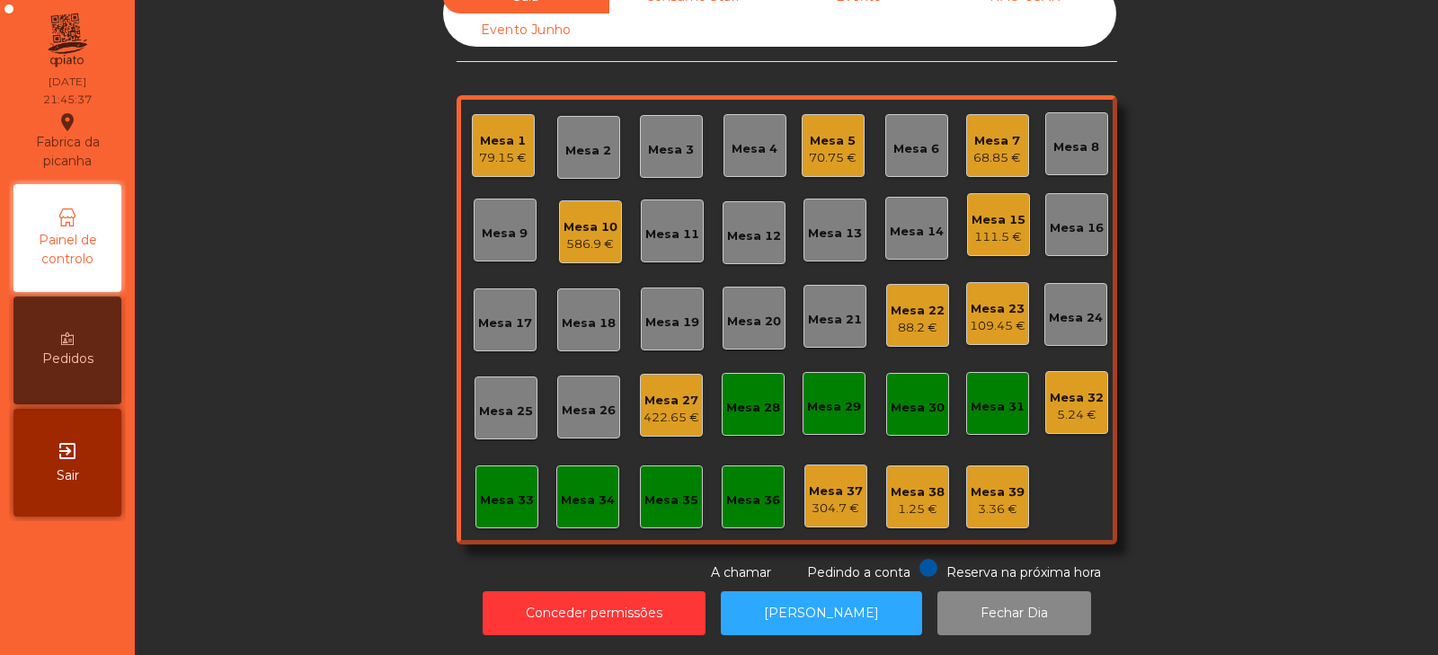
click at [586, 142] on div "Mesa 2" at bounding box center [588, 151] width 46 height 18
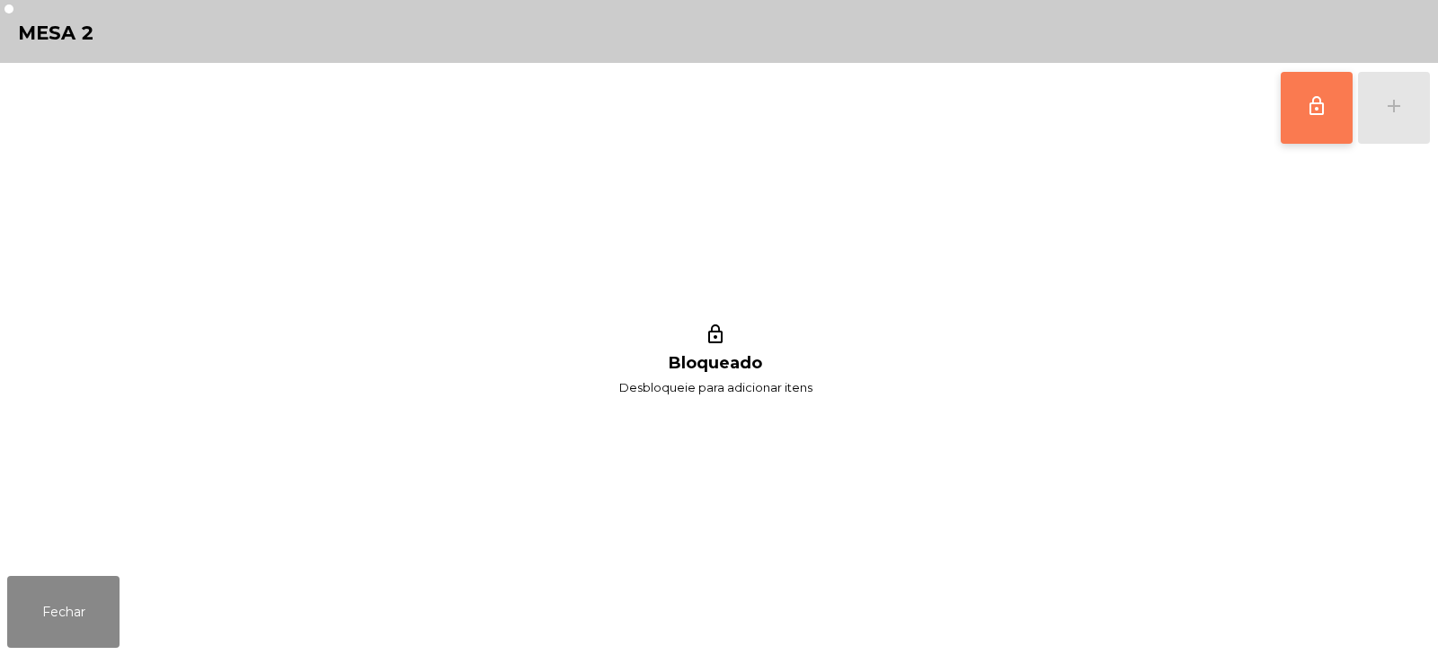
click at [1312, 112] on span "lock_outline" at bounding box center [1317, 106] width 22 height 22
click at [1395, 118] on button "add" at bounding box center [1394, 108] width 72 height 72
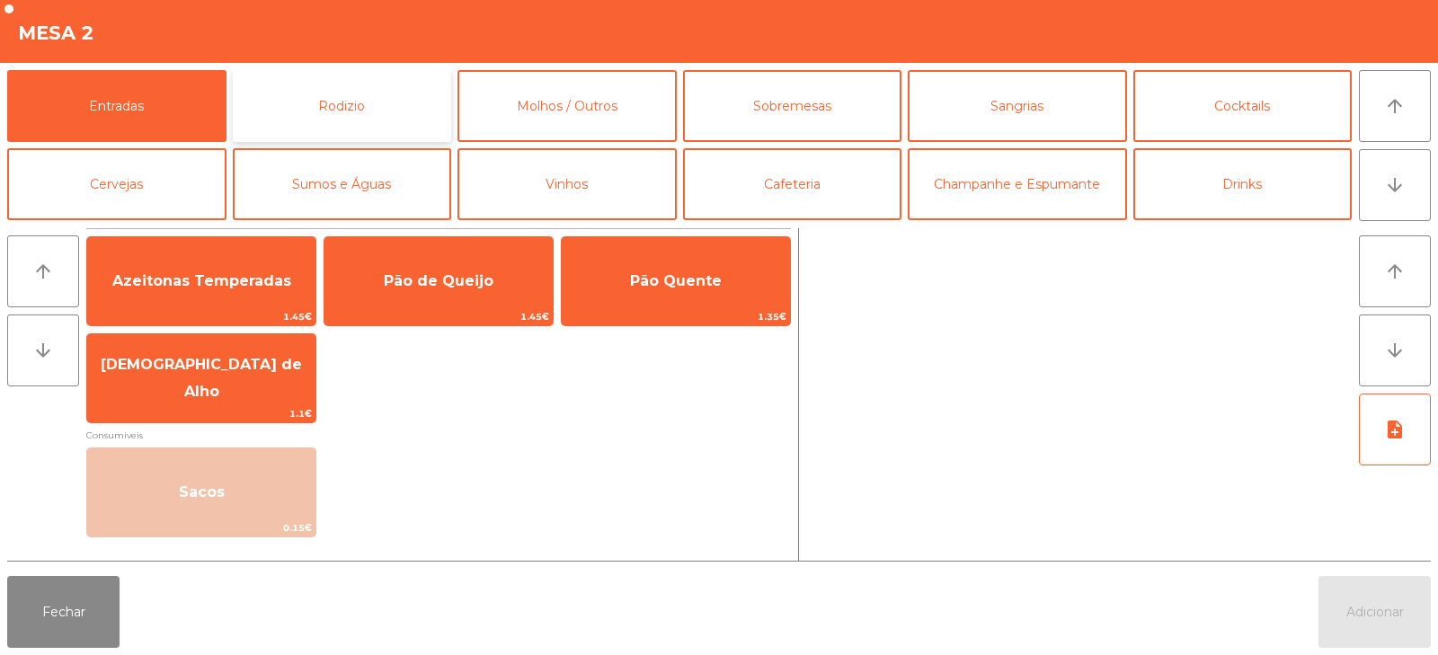
click at [362, 100] on button "Rodizio" at bounding box center [342, 106] width 219 height 72
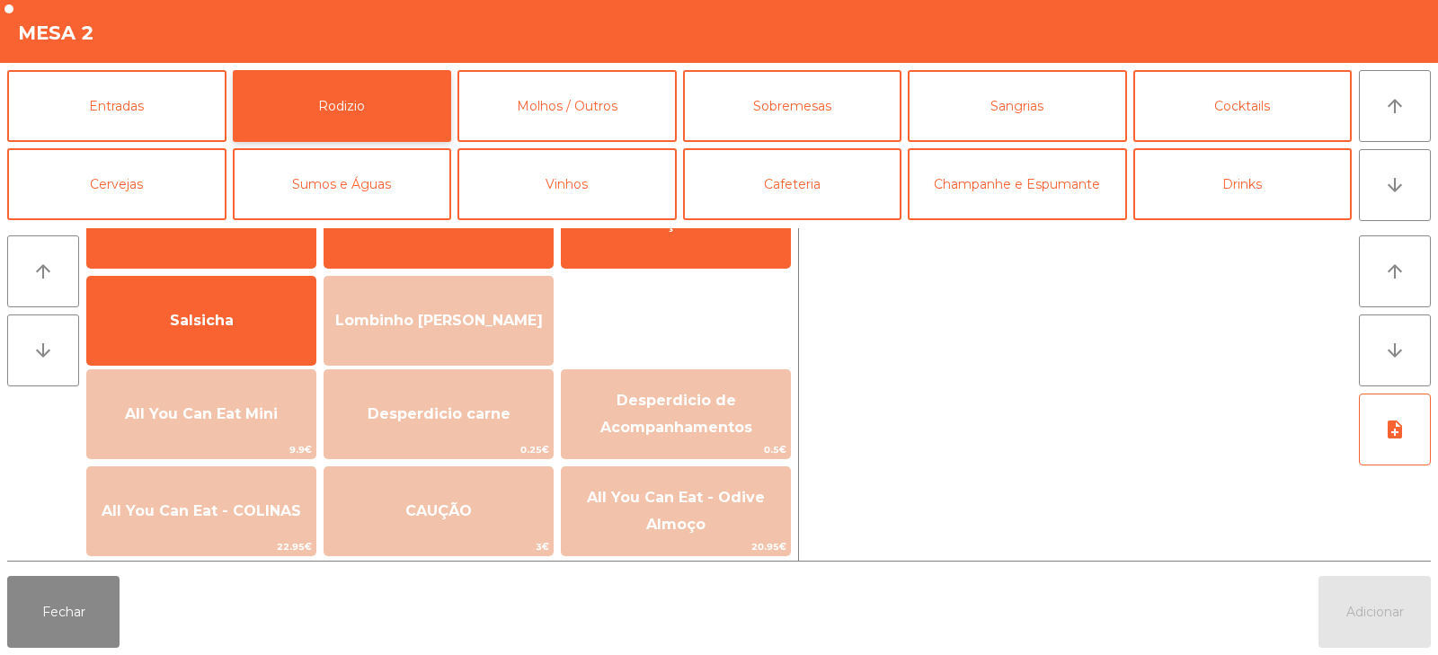
scroll to position [90, 0]
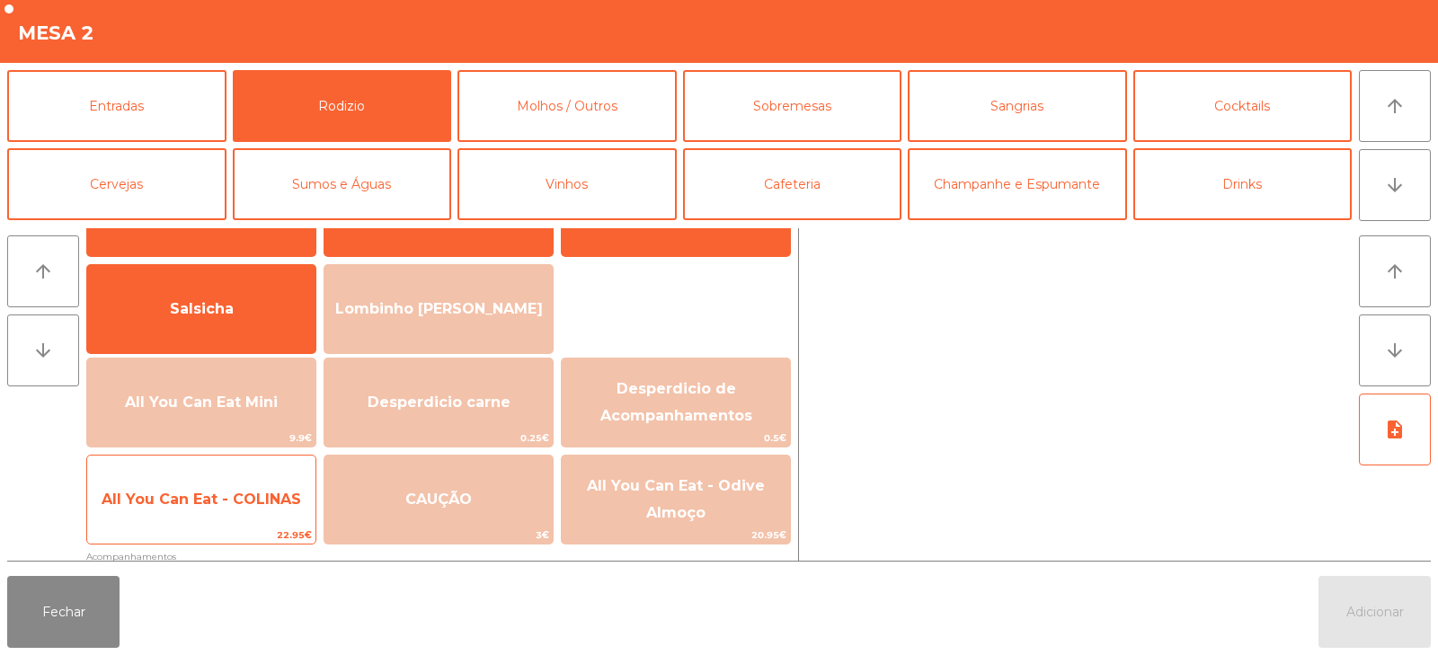
click at [217, 491] on span "All You Can Eat - COLINAS" at bounding box center [201, 499] width 199 height 17
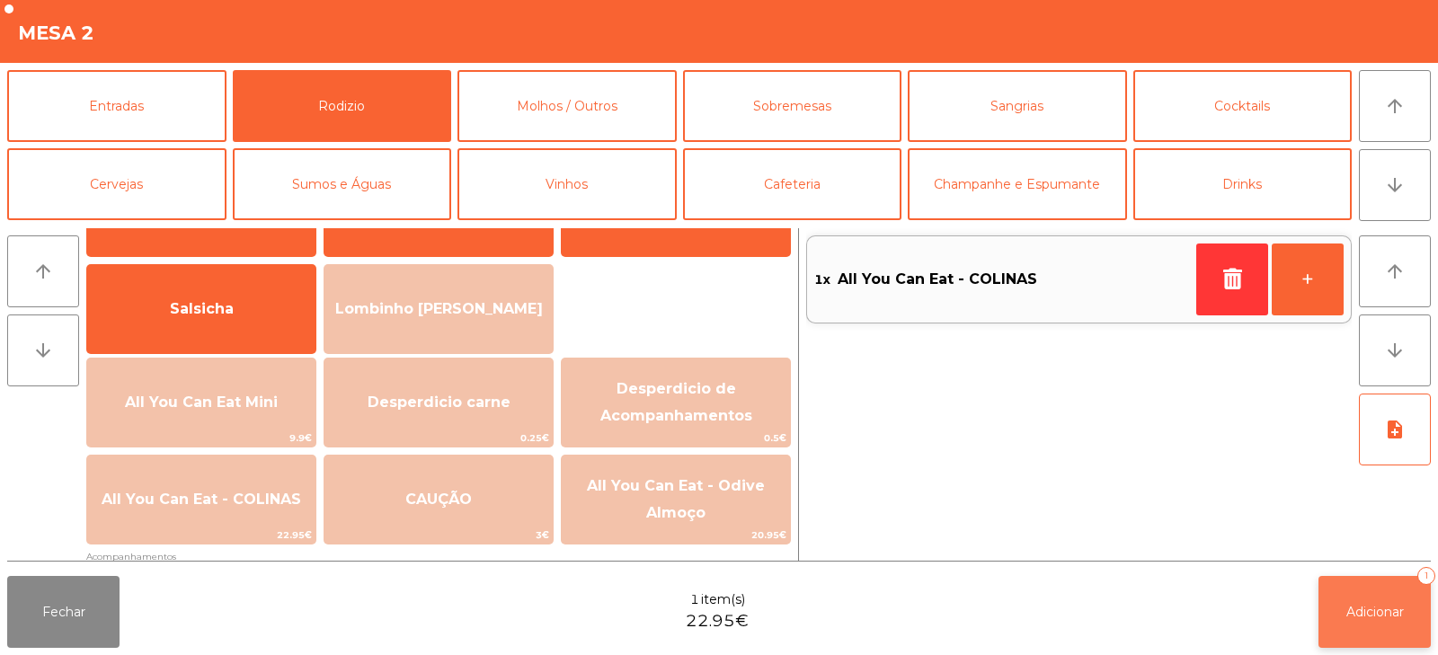
click at [1357, 606] on span "Adicionar" at bounding box center [1375, 612] width 58 height 16
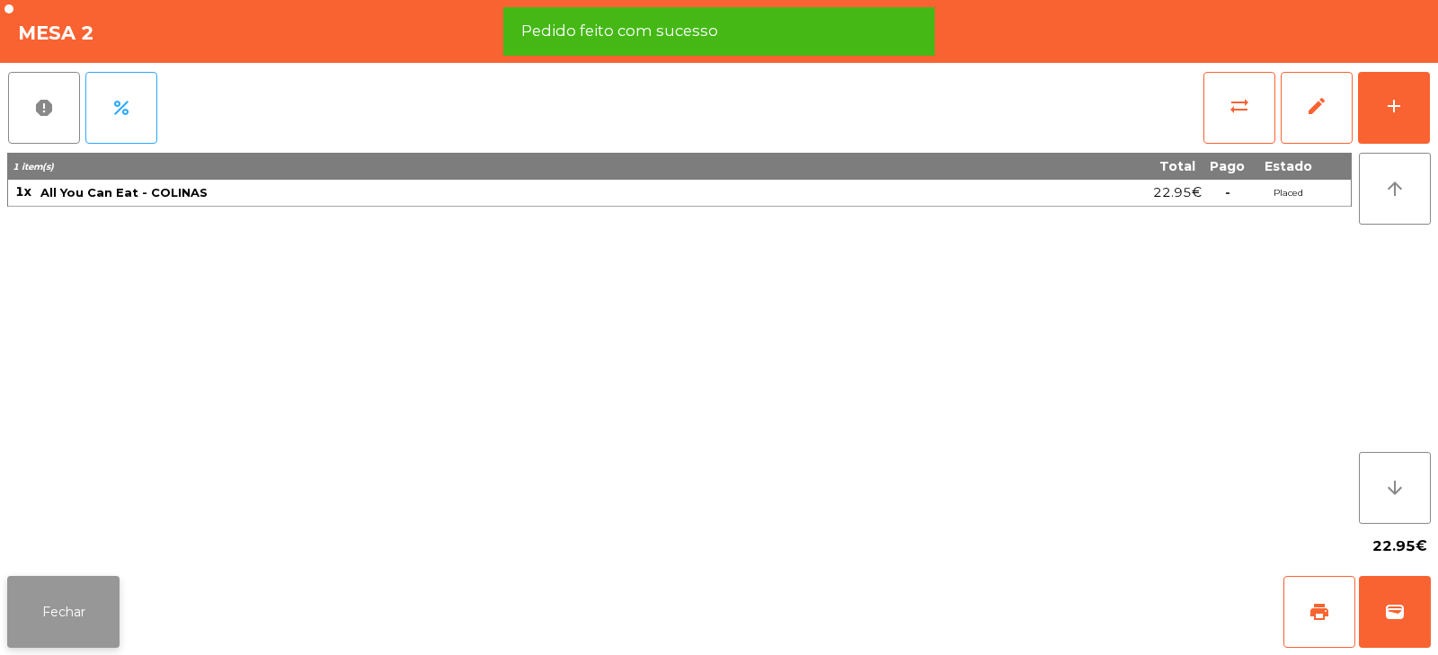
click at [78, 582] on button "Fechar" at bounding box center [63, 612] width 112 height 72
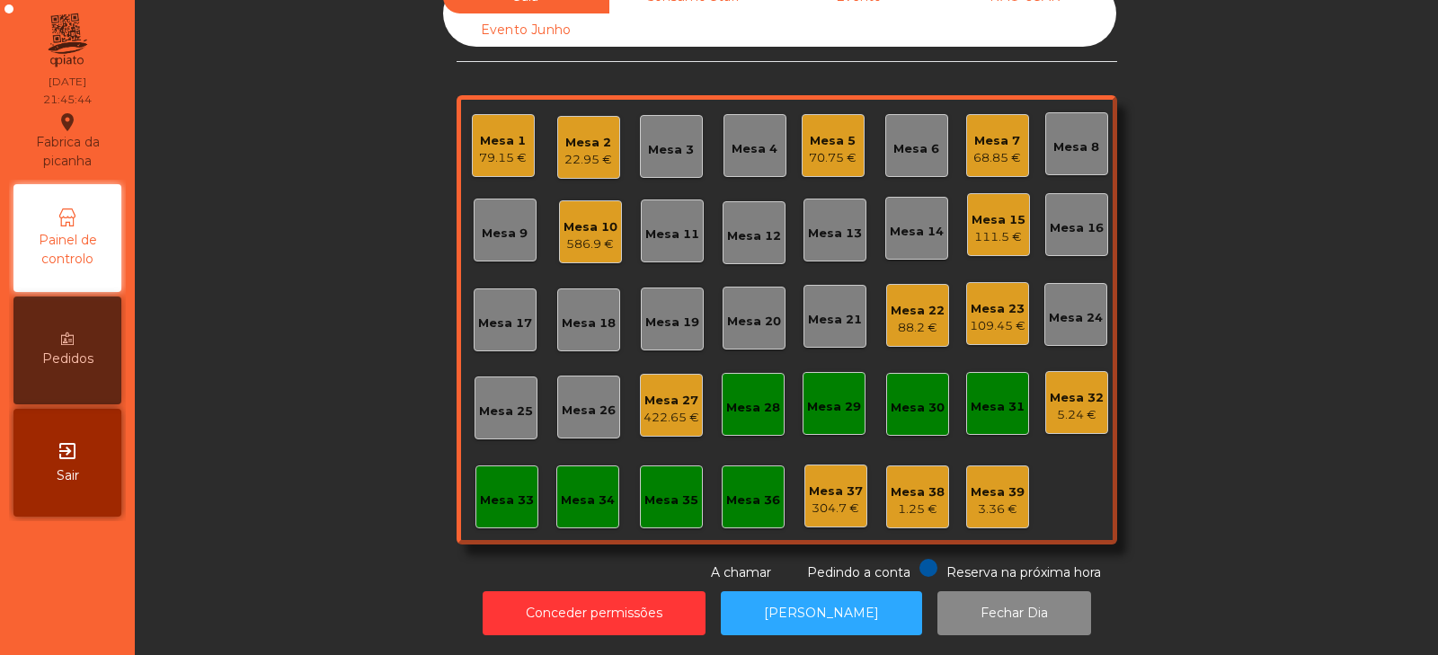
click at [82, 587] on nav "Fabrica da picanha location_on 14/08/2025 21:45:44 Painel de controlo Pedidos e…" at bounding box center [67, 327] width 135 height 655
click at [978, 398] on div "Mesa 31" at bounding box center [997, 407] width 54 height 18
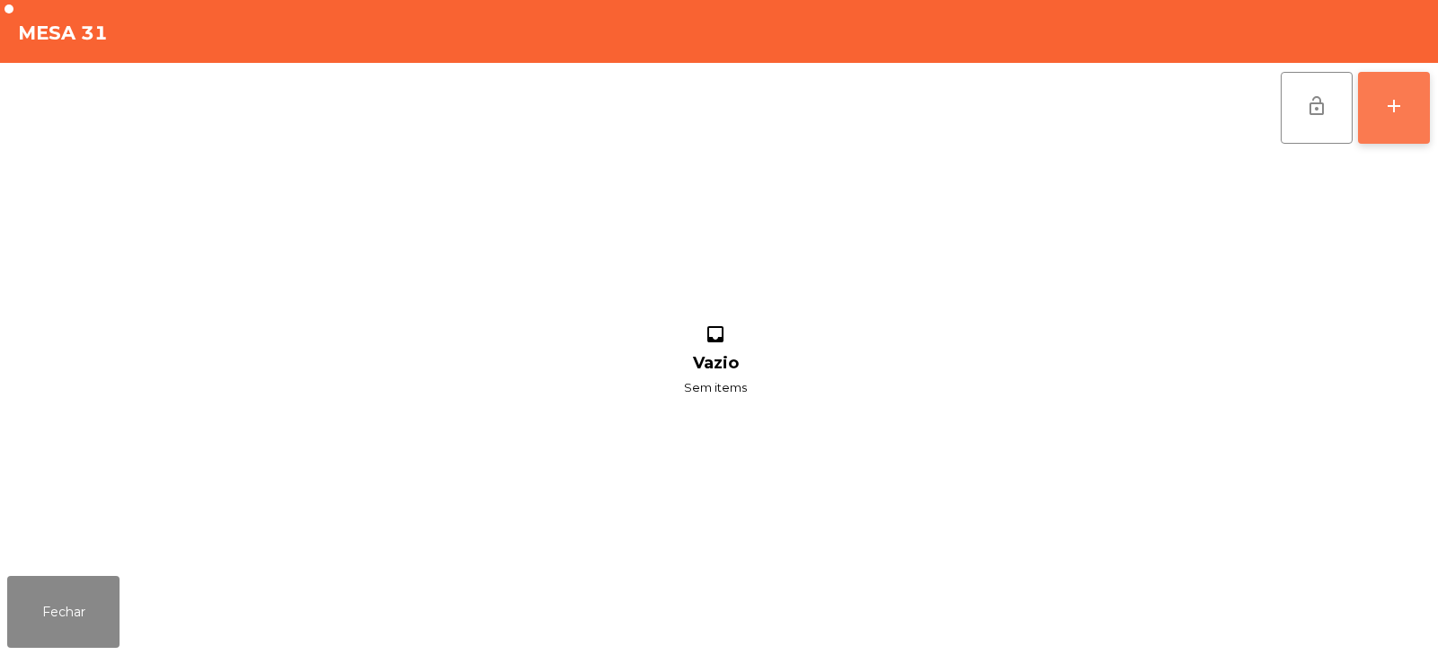
click at [1378, 120] on button "add" at bounding box center [1394, 108] width 72 height 72
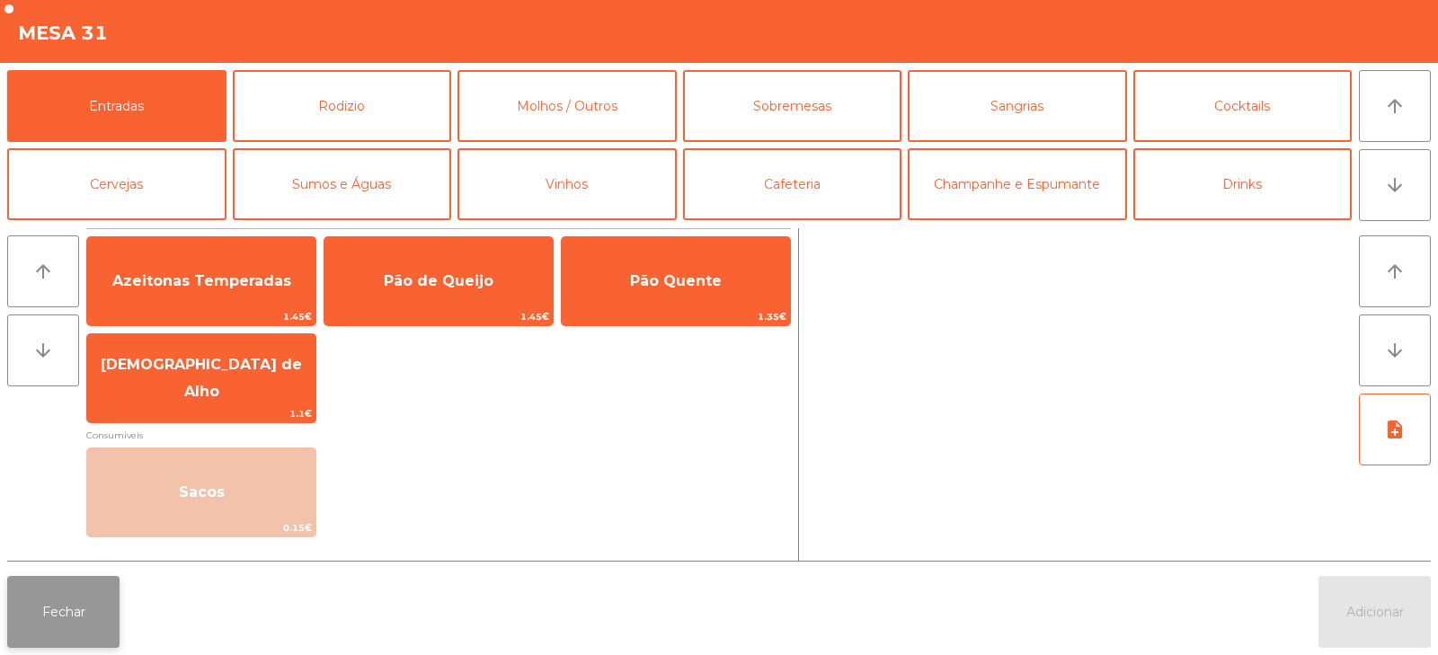
click at [116, 598] on button "Fechar" at bounding box center [63, 612] width 112 height 72
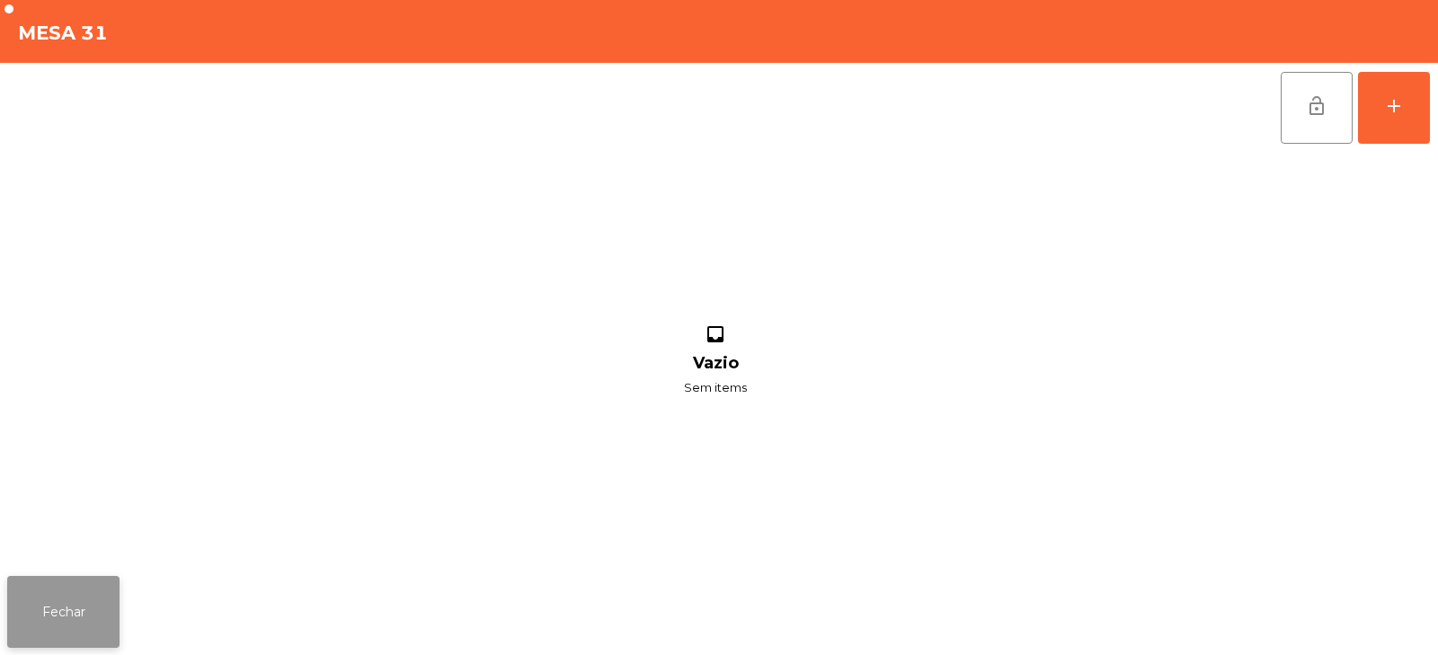
click at [66, 615] on button "Fechar" at bounding box center [63, 612] width 112 height 72
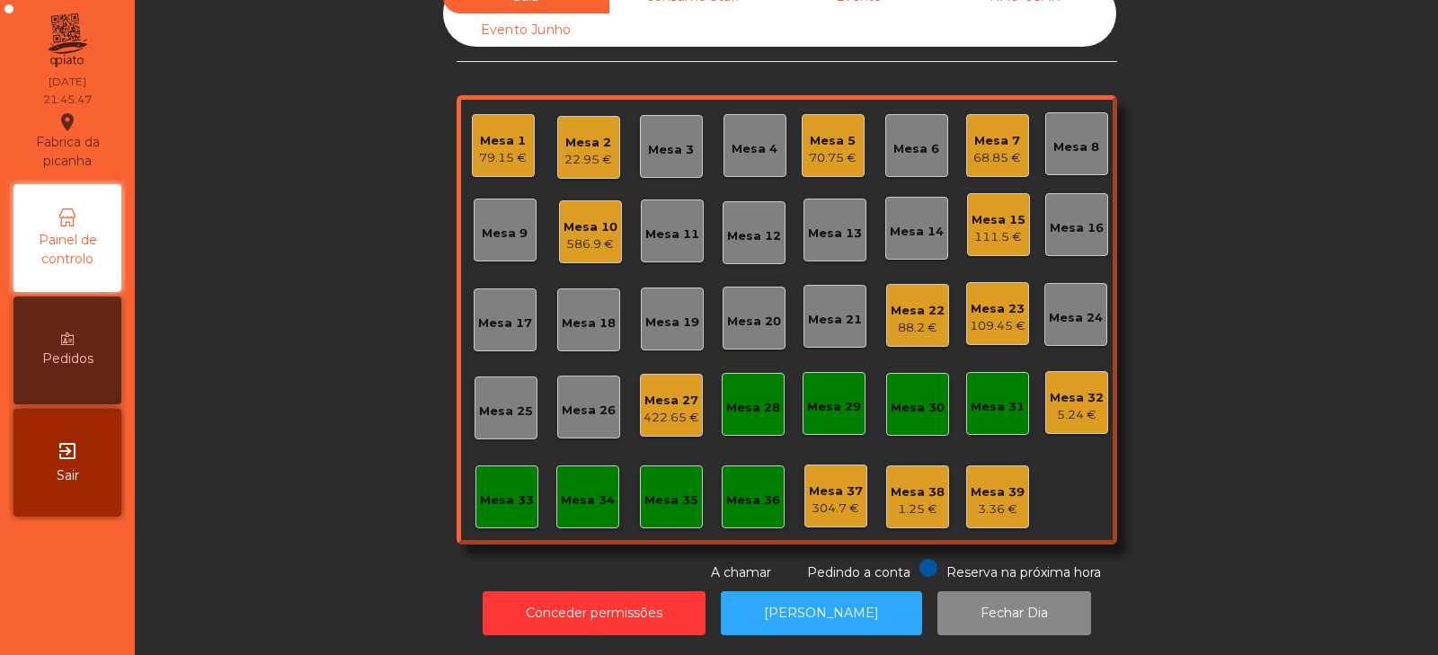
click at [483, 491] on div "Mesa 33" at bounding box center [507, 500] width 54 height 18
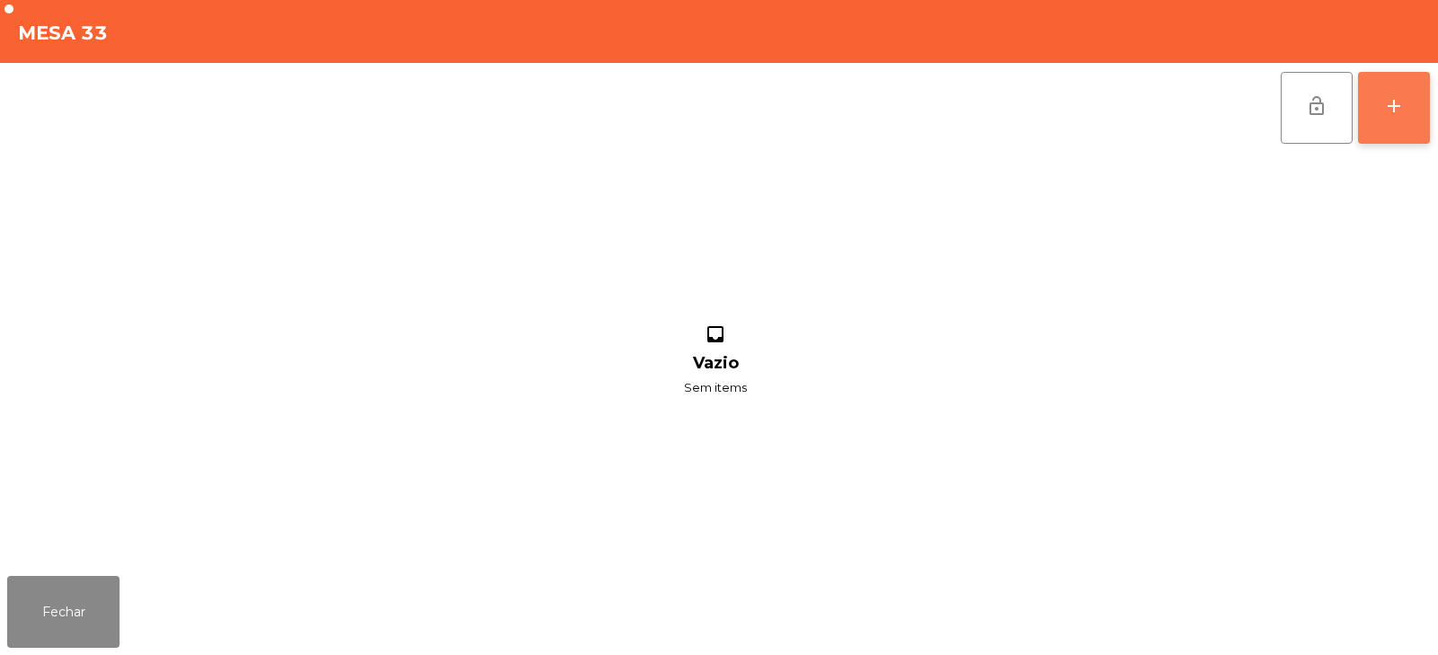
click at [1393, 124] on button "add" at bounding box center [1394, 108] width 72 height 72
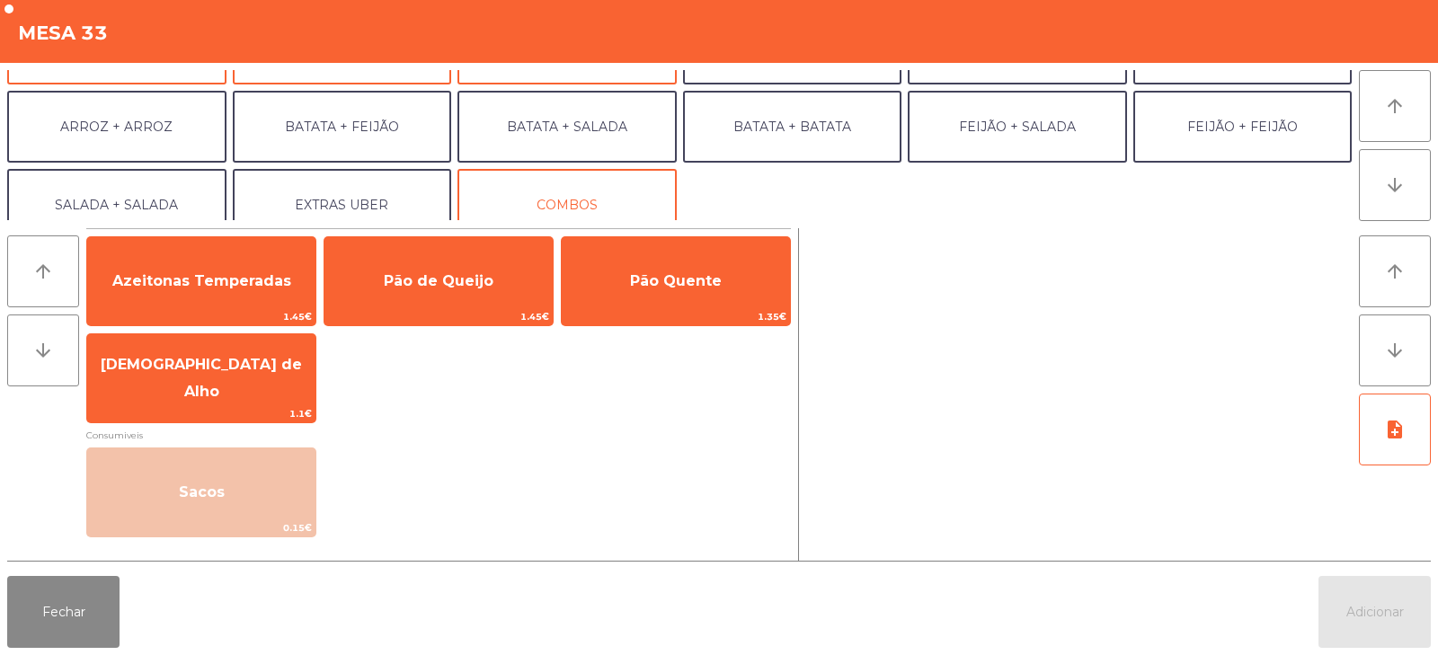
scroll to position [217, 0]
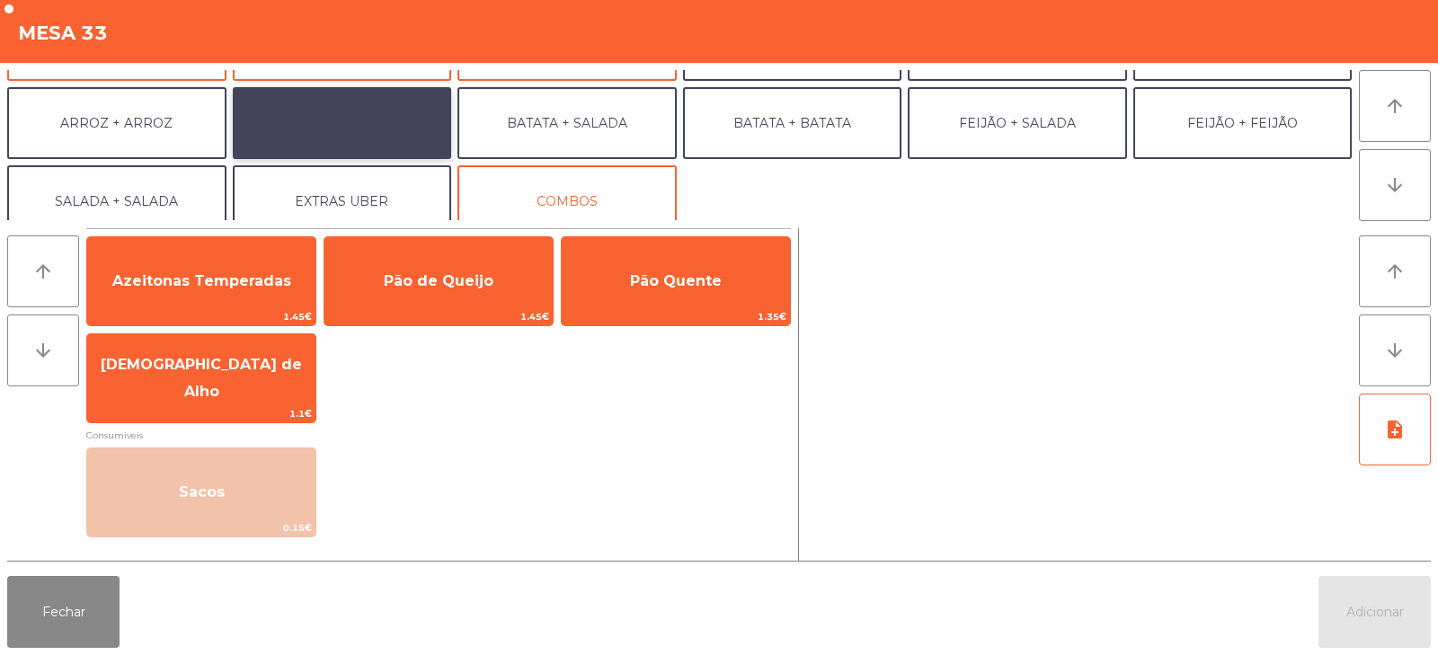
click at [404, 128] on button "BATATA + FEIJÃO" at bounding box center [342, 123] width 219 height 72
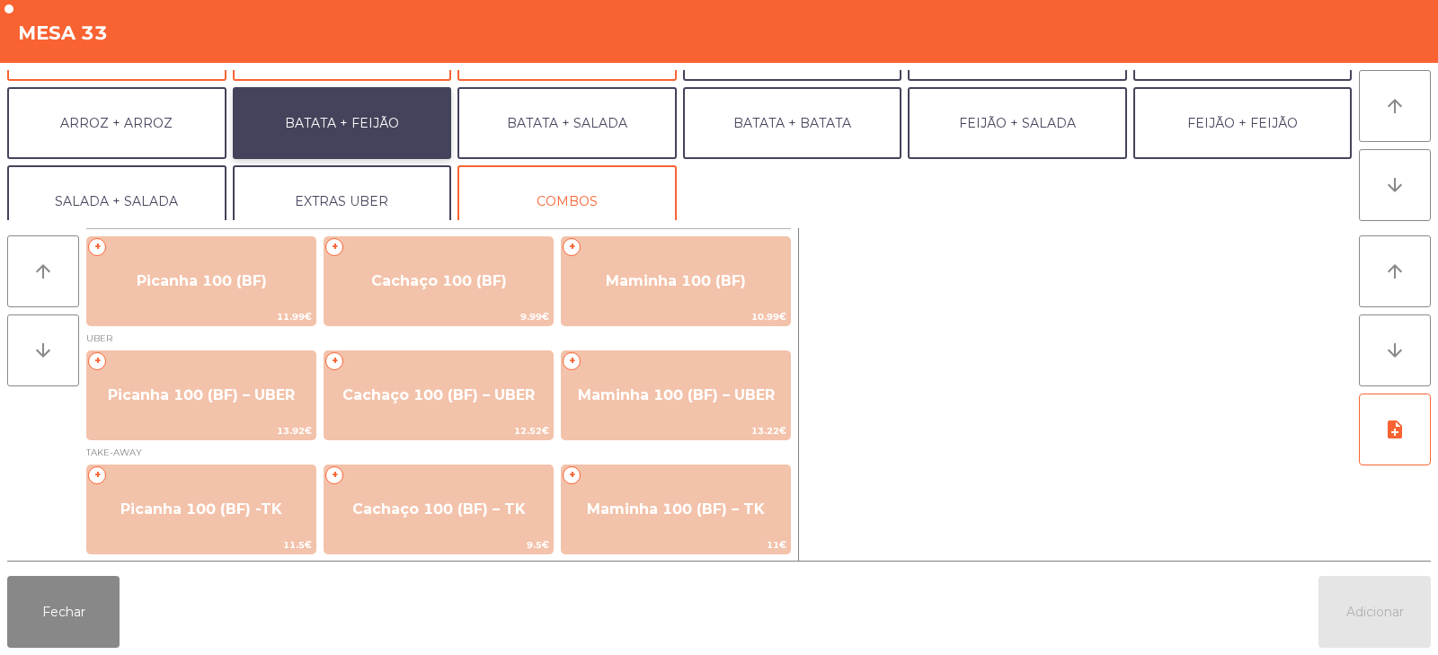
scroll to position [1, 0]
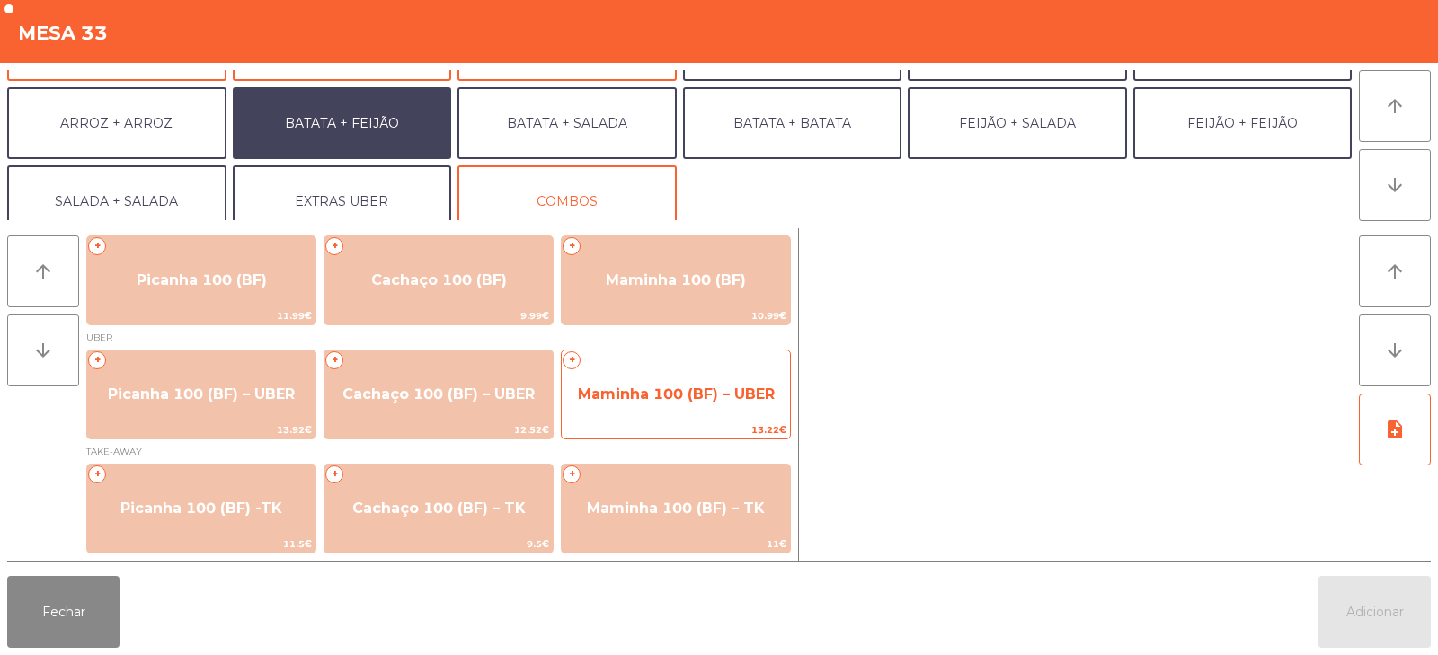
click at [723, 398] on span "Maminha 100 (BF) – UBER" at bounding box center [676, 393] width 197 height 17
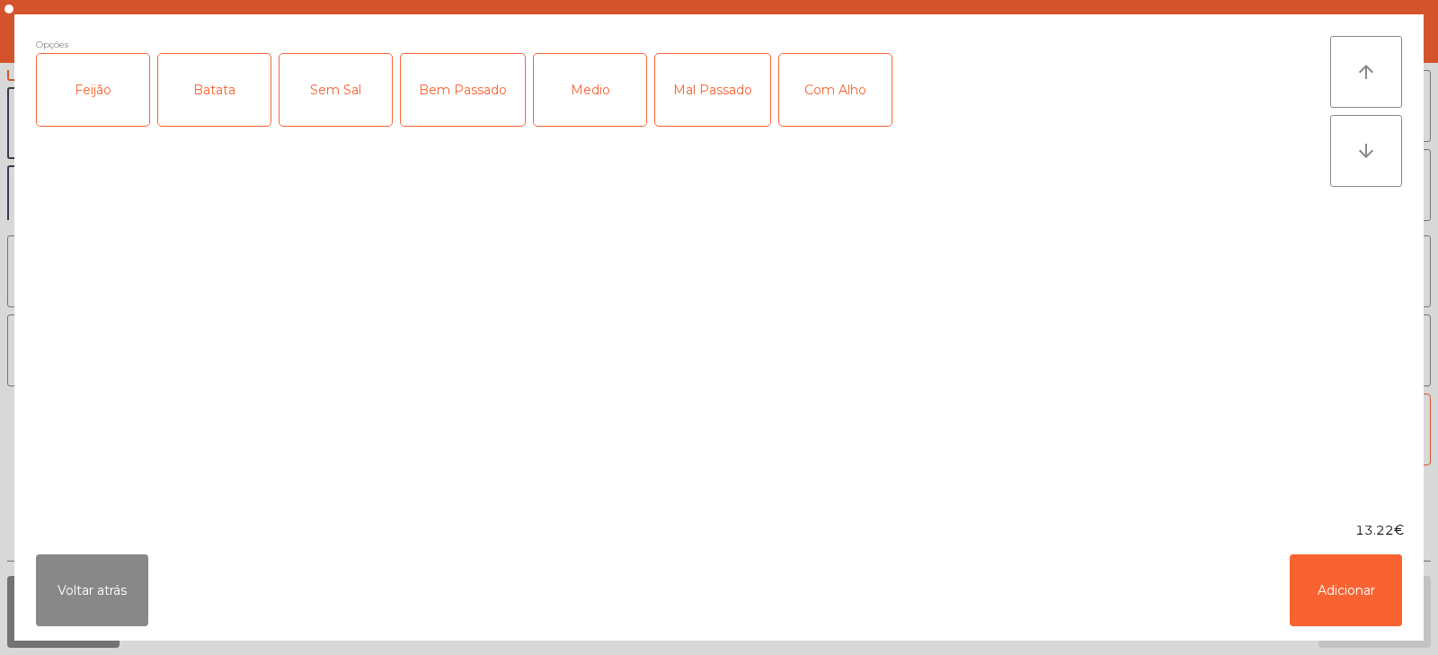
click at [85, 95] on div "Feijão" at bounding box center [93, 90] width 112 height 72
click at [206, 106] on div "Batata" at bounding box center [214, 90] width 112 height 72
click at [594, 104] on div "Medio" at bounding box center [590, 90] width 112 height 72
click at [815, 108] on div "Com Alho" at bounding box center [835, 90] width 112 height 72
click at [1343, 597] on button "Adicionar" at bounding box center [1345, 590] width 112 height 72
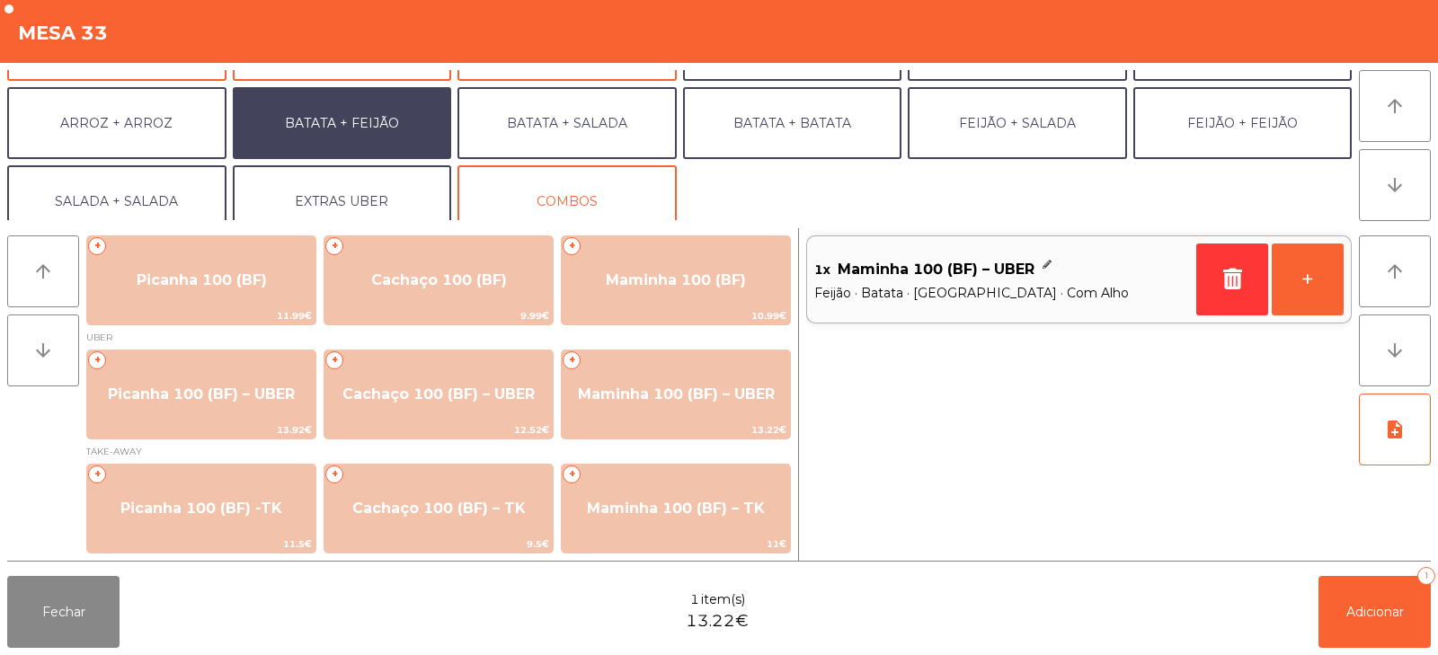
scroll to position [235, 0]
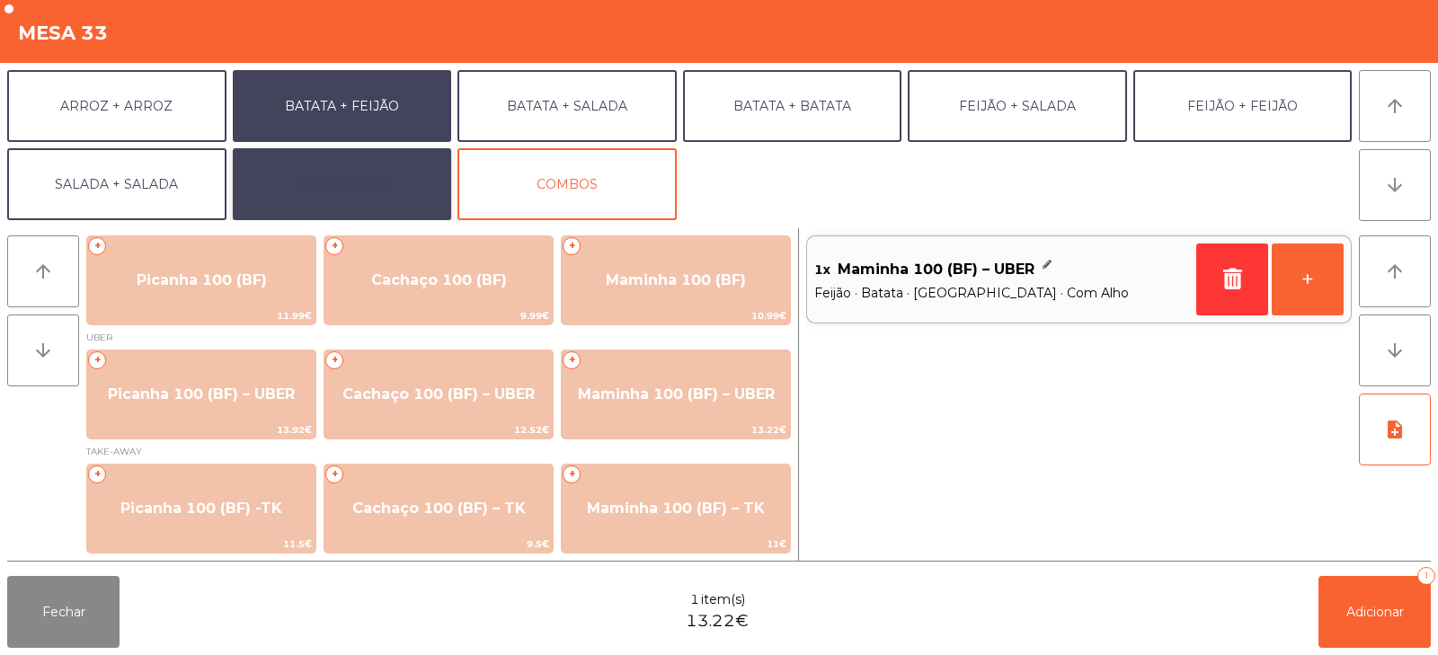
click at [285, 174] on button "EXTRAS UBER" at bounding box center [342, 184] width 219 height 72
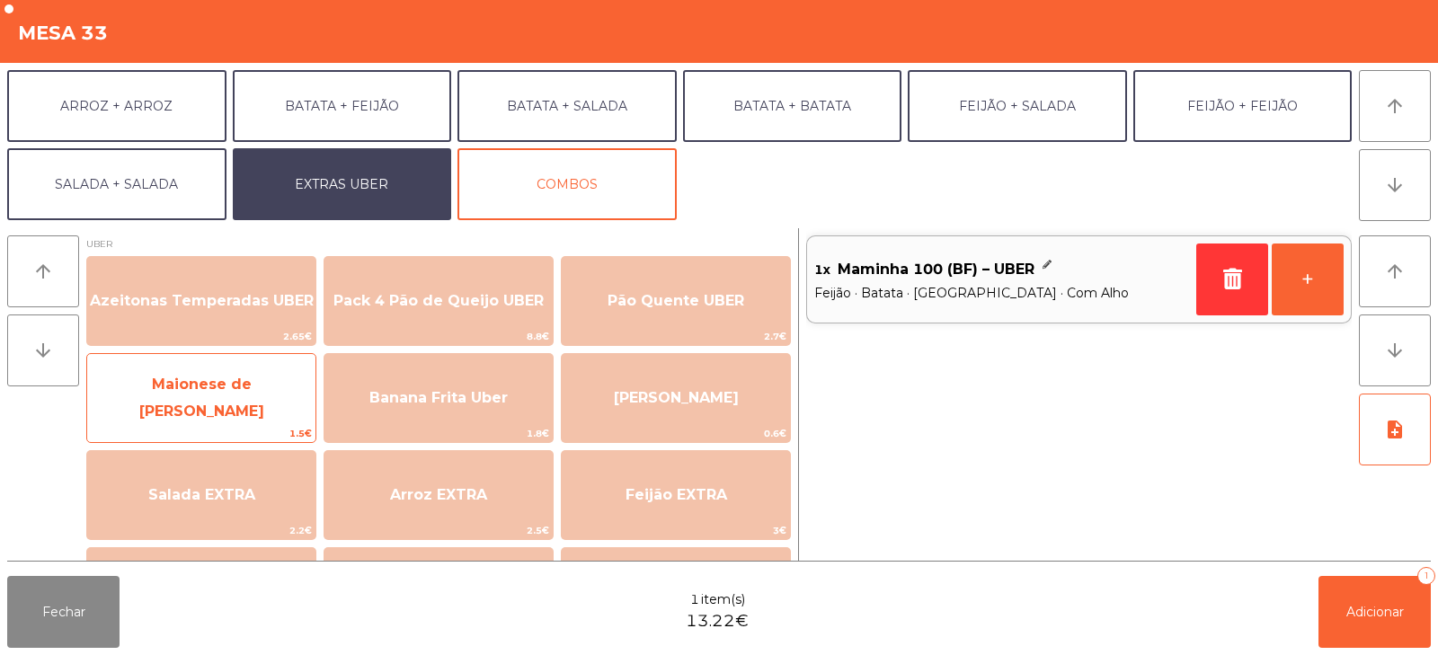
click at [182, 412] on span "Maionese de Alho UBER" at bounding box center [201, 398] width 228 height 76
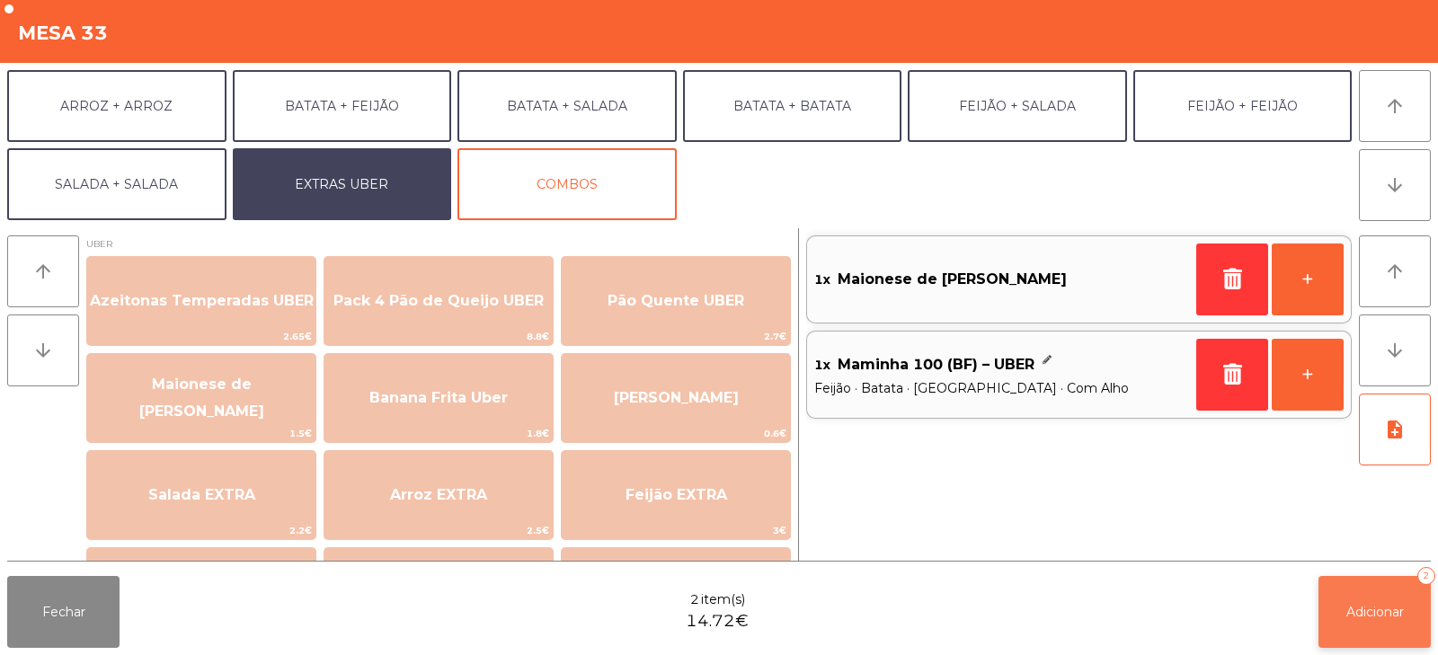
click at [1361, 624] on button "Adicionar 2" at bounding box center [1374, 612] width 112 height 72
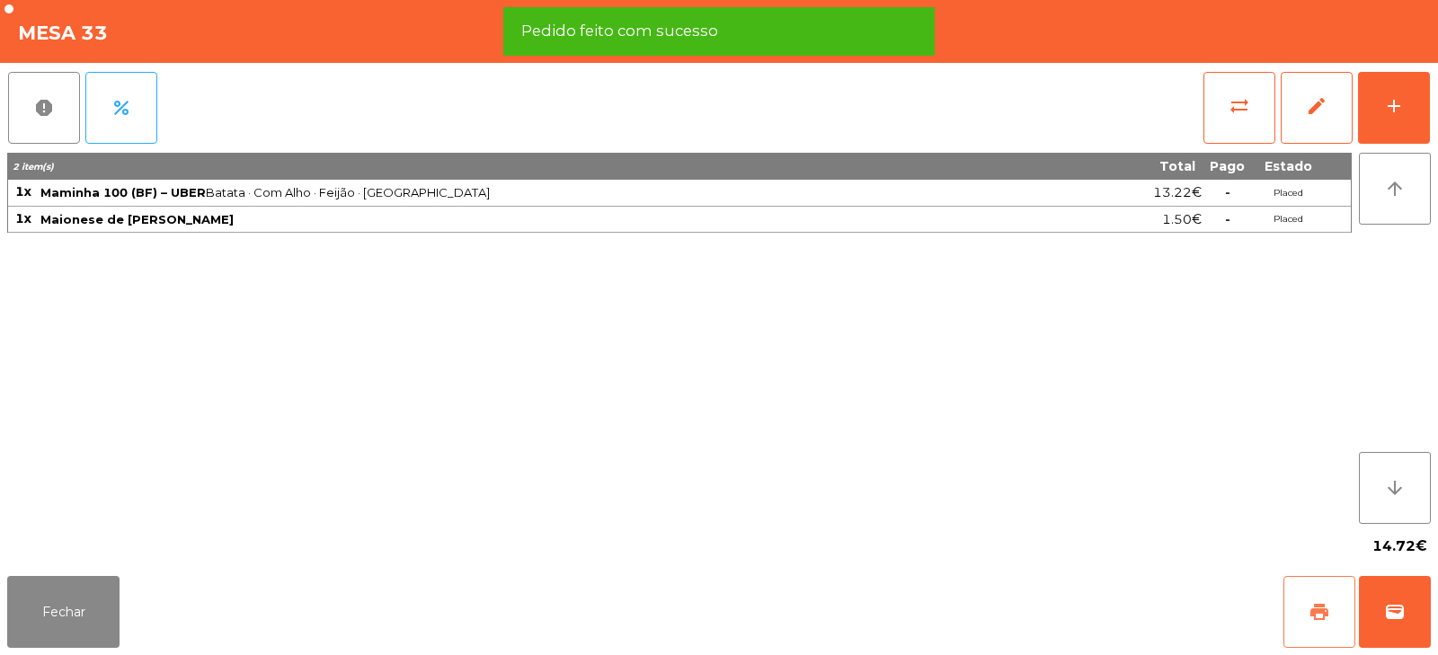
click at [1315, 616] on span "print" at bounding box center [1319, 612] width 22 height 22
click at [1421, 610] on button "wallet" at bounding box center [1395, 612] width 72 height 72
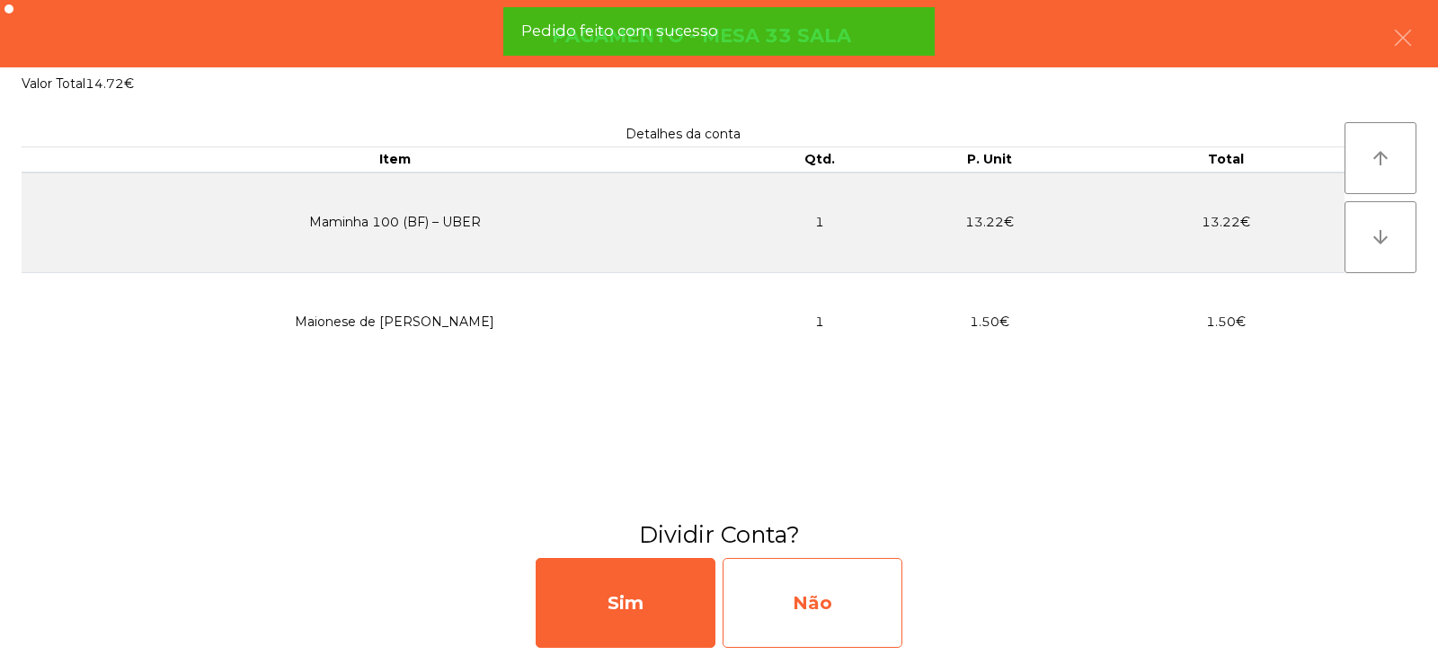
click at [880, 605] on div "Não" at bounding box center [812, 603] width 180 height 90
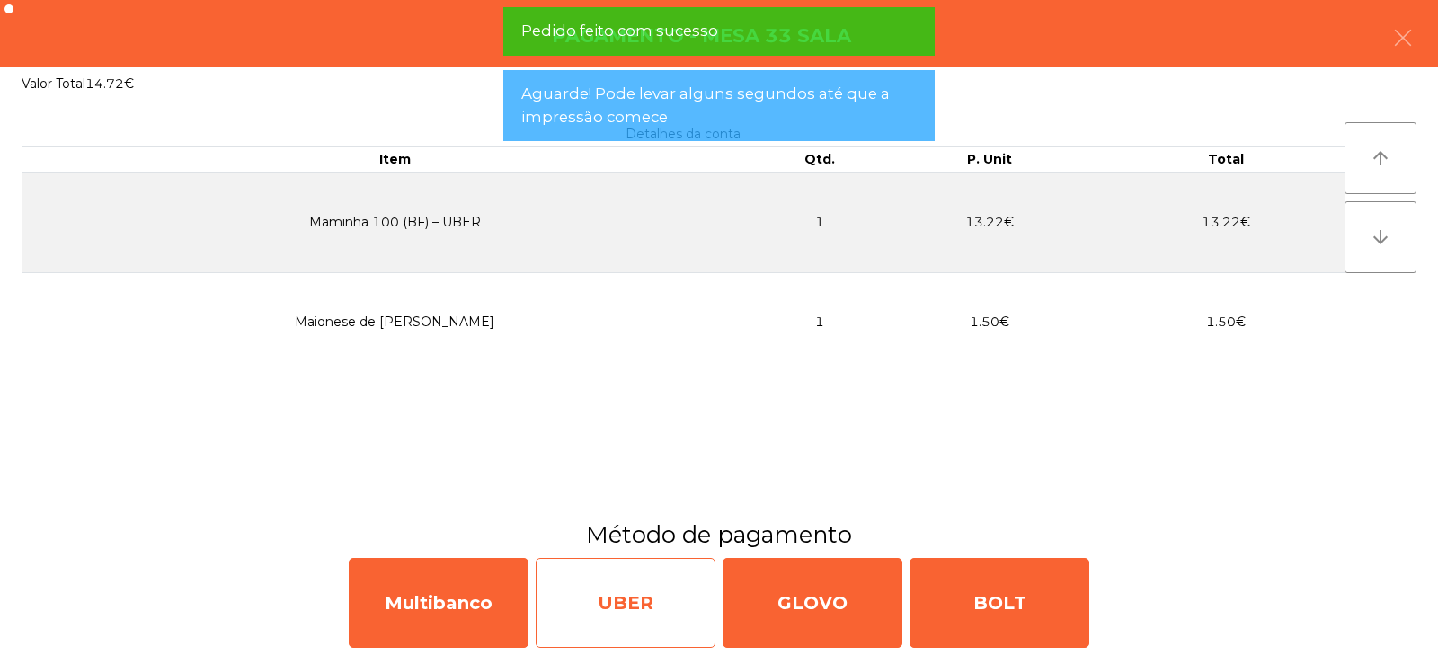
click at [613, 606] on div "UBER" at bounding box center [626, 603] width 180 height 90
select select "**"
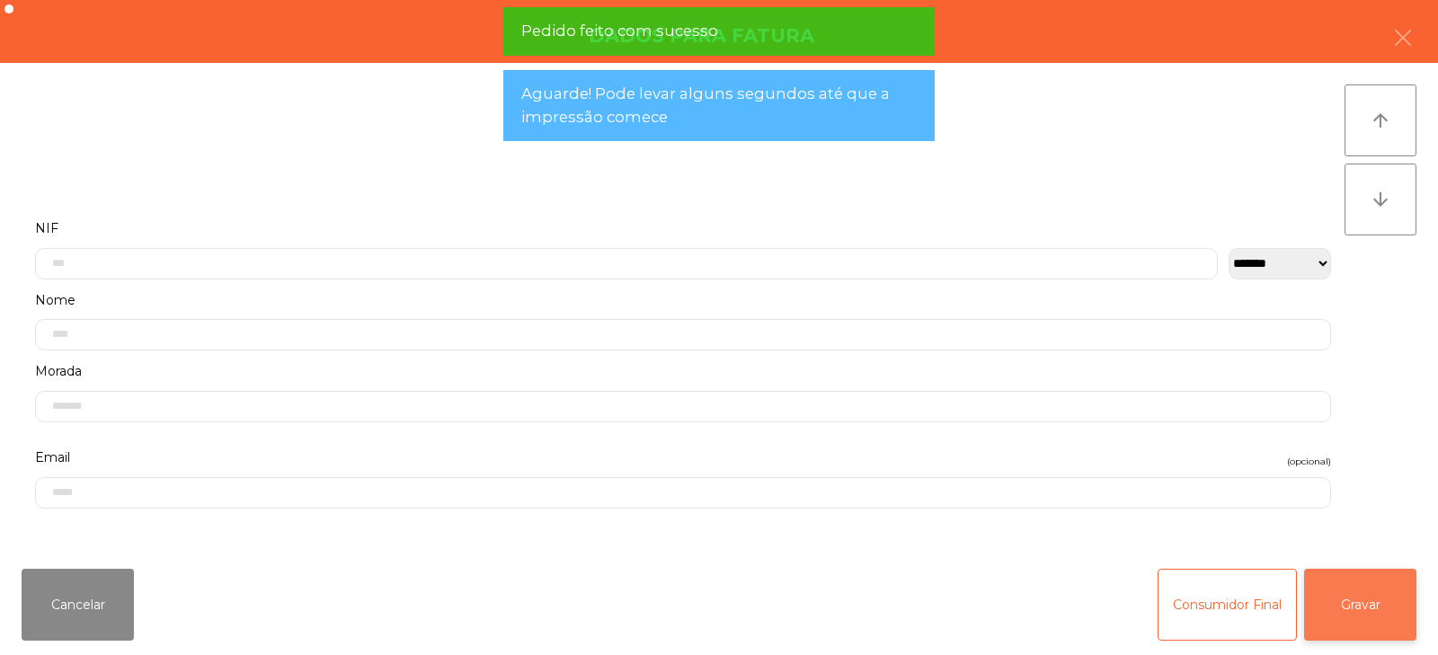
click at [1337, 581] on button "Gravar" at bounding box center [1360, 605] width 112 height 72
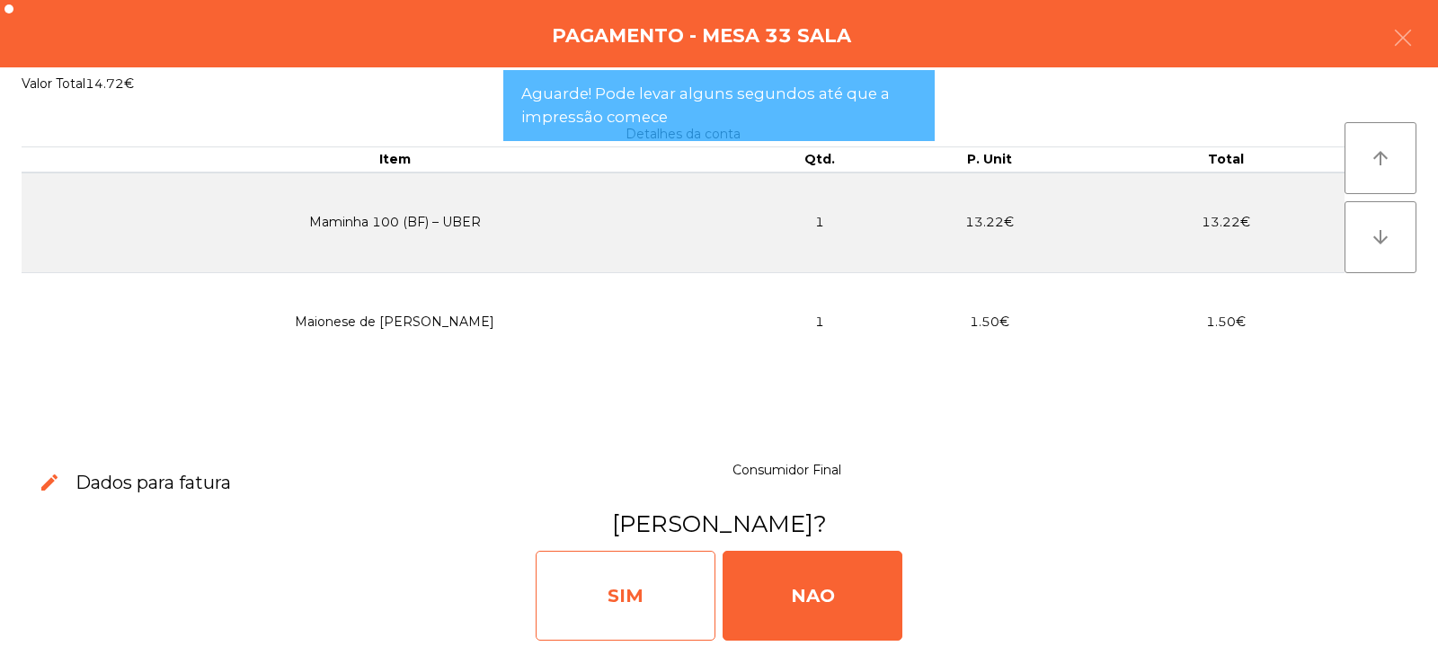
click at [674, 606] on div "SIM" at bounding box center [626, 596] width 180 height 90
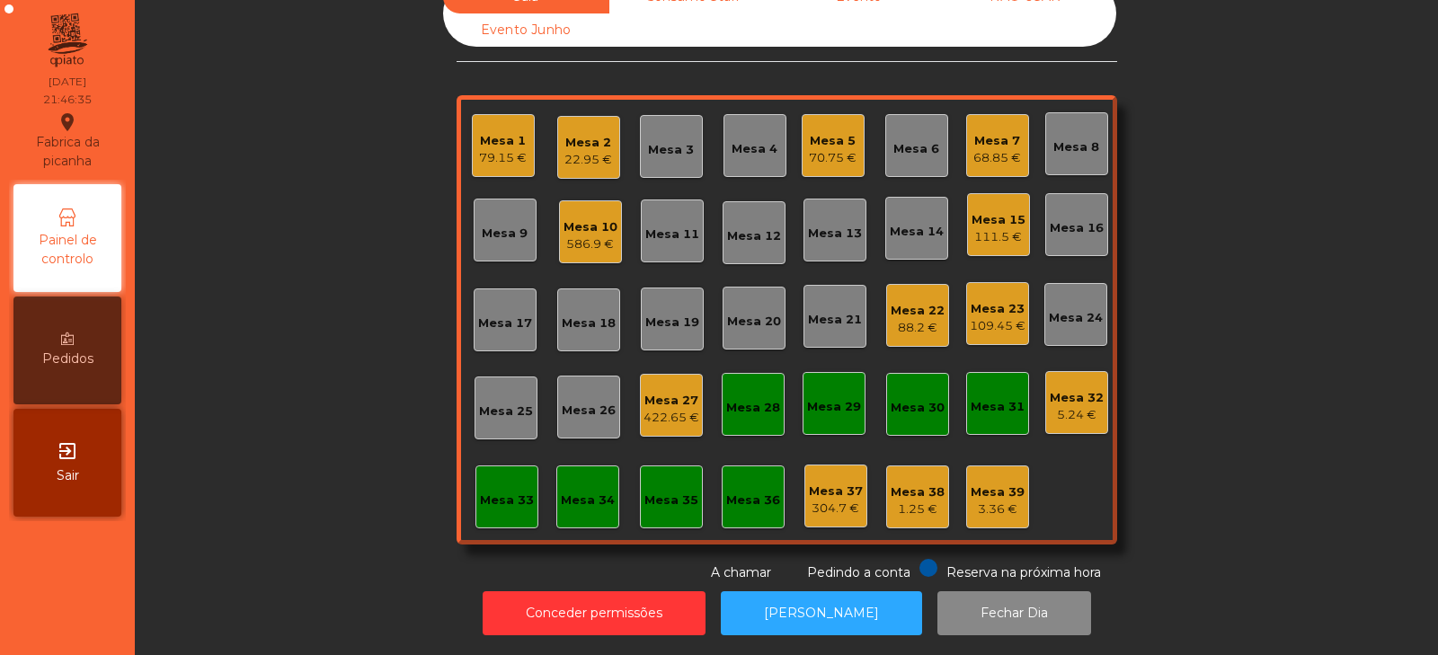
click at [987, 323] on div "Mesa 23 109.45 €" at bounding box center [997, 313] width 63 height 63
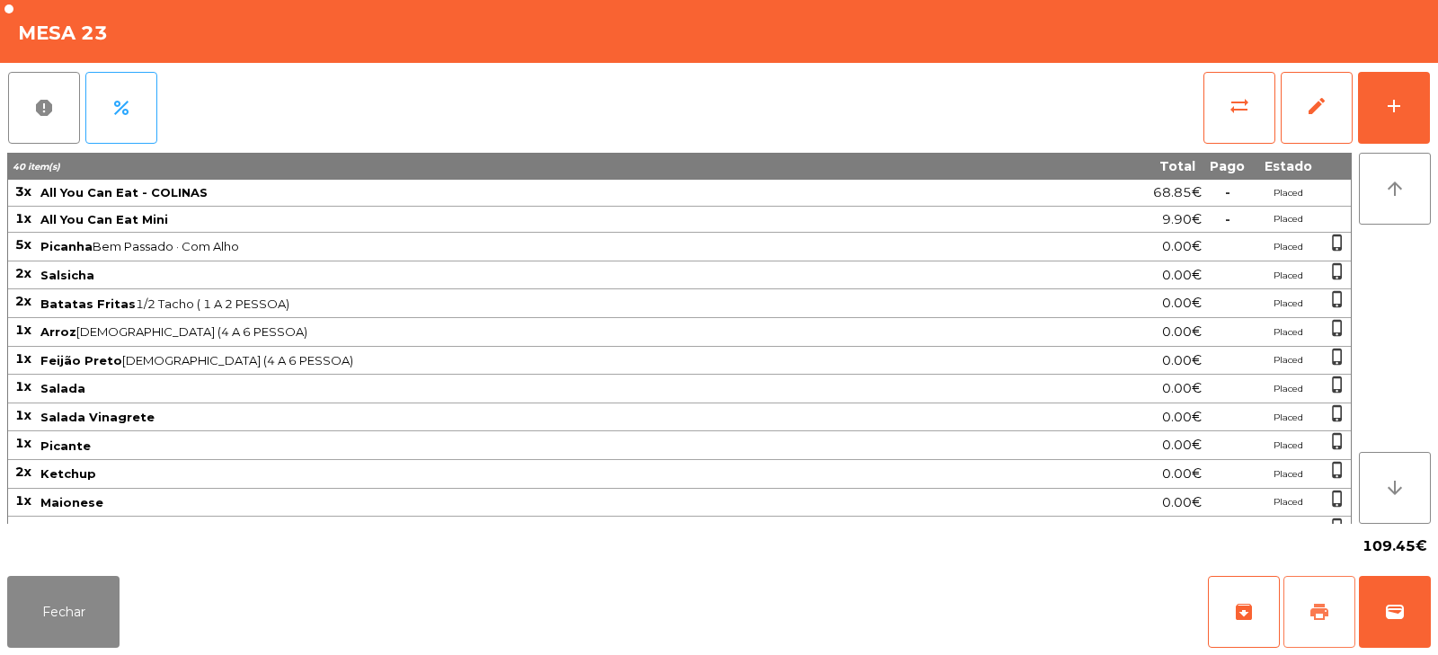
click at [1325, 605] on span "print" at bounding box center [1319, 612] width 22 height 22
click at [64, 617] on button "Fechar" at bounding box center [63, 612] width 112 height 72
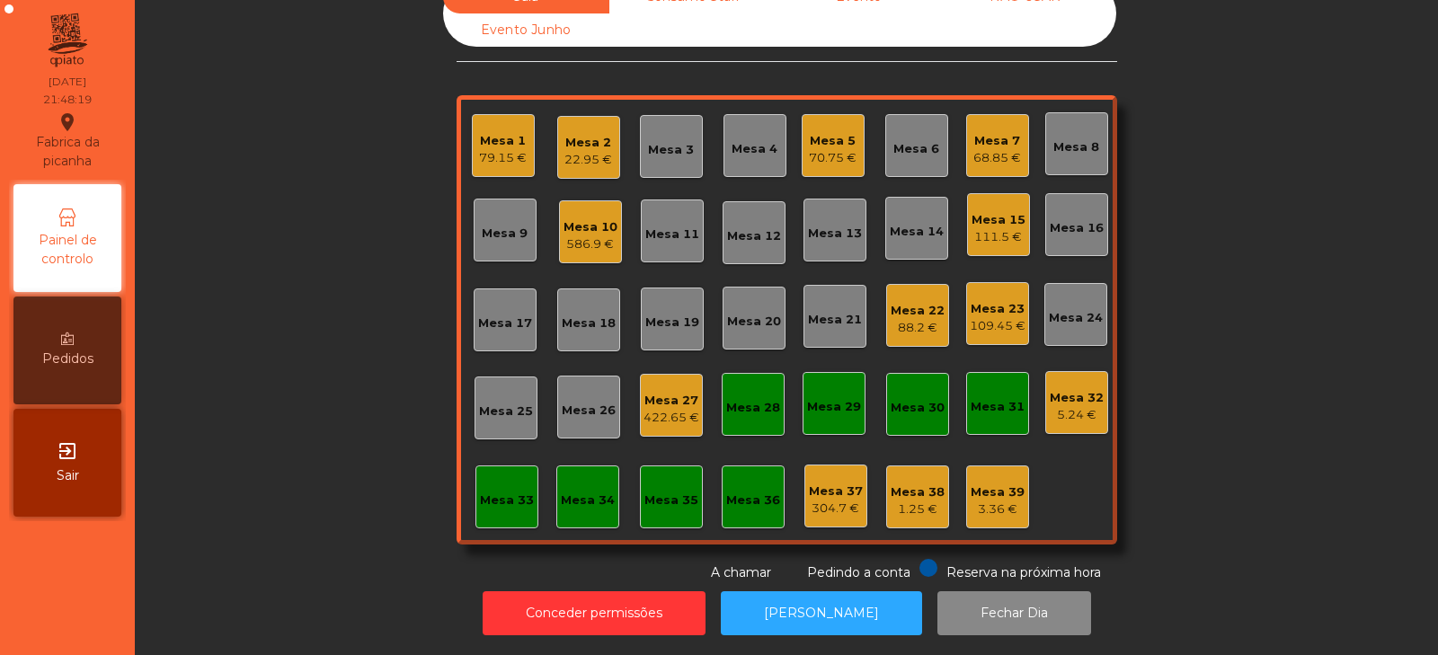
click at [990, 300] on div "Mesa 23" at bounding box center [997, 309] width 56 height 18
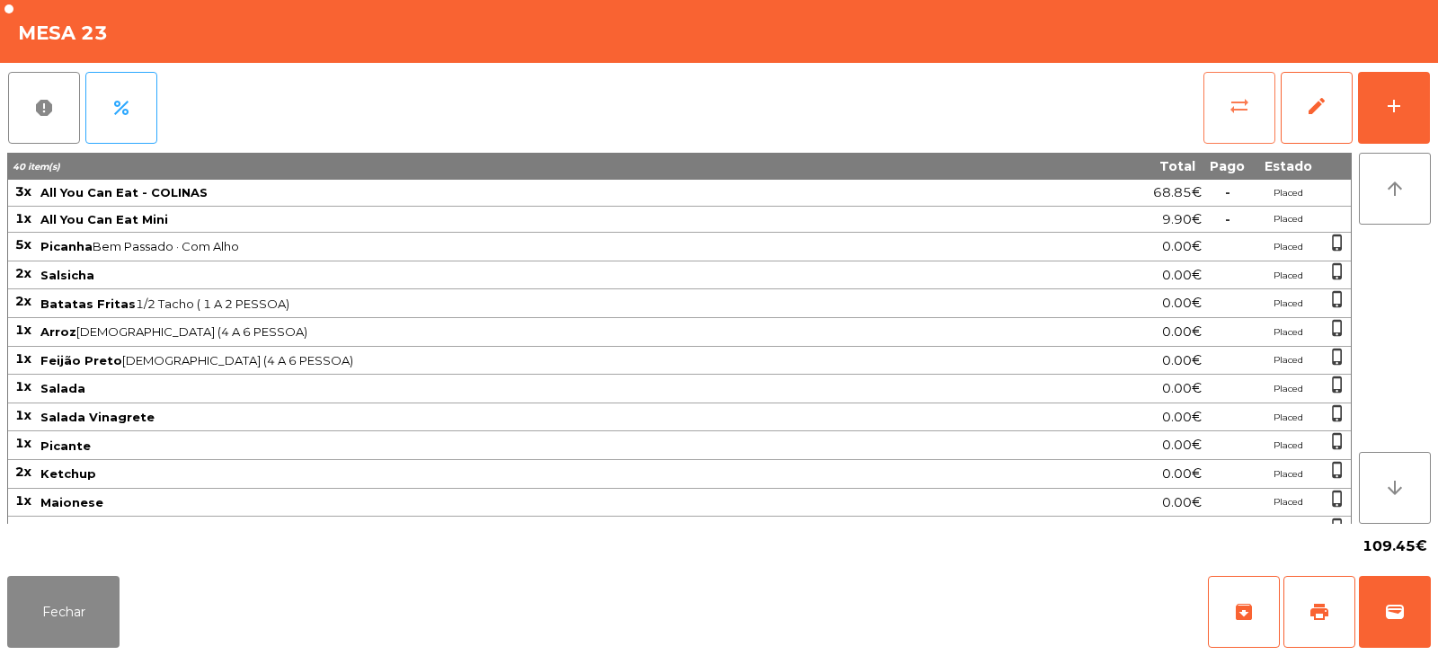
click at [1240, 102] on span "sync_alt" at bounding box center [1239, 106] width 22 height 22
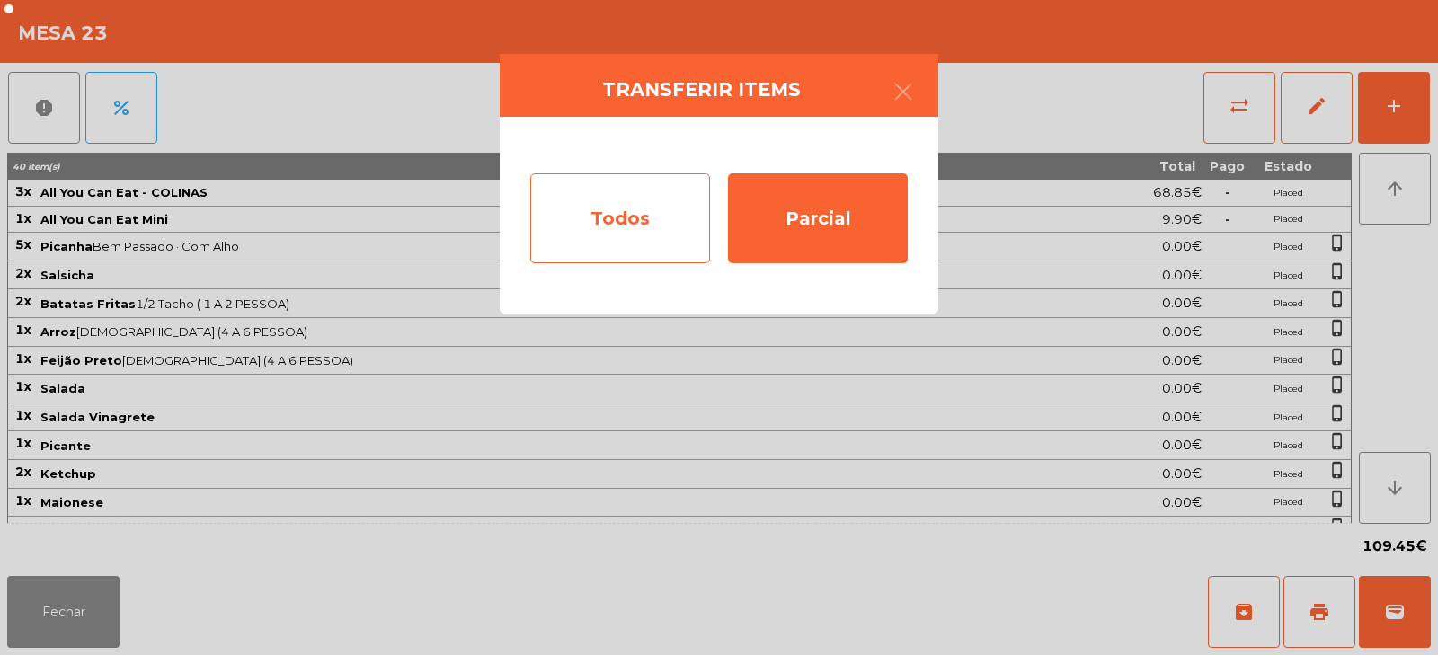
click at [653, 214] on div "Todos" at bounding box center [620, 218] width 180 height 90
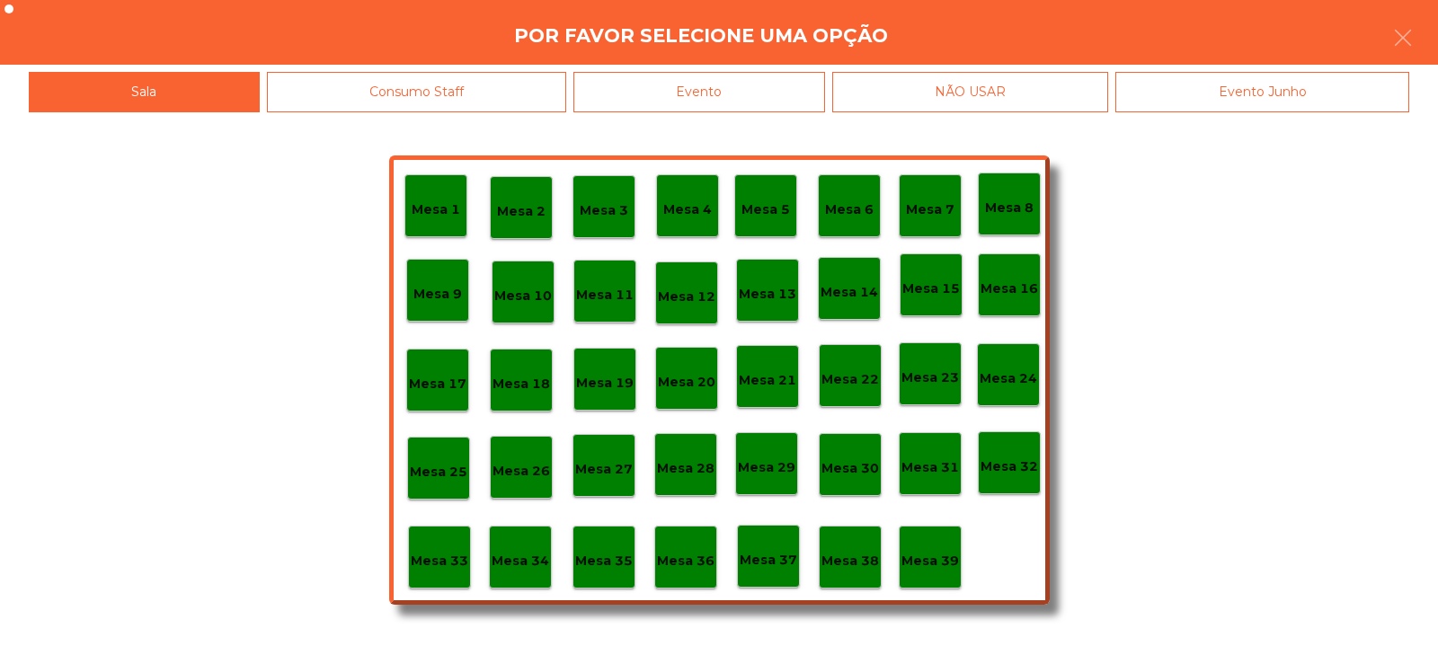
click at [746, 83] on div "Evento" at bounding box center [699, 92] width 252 height 40
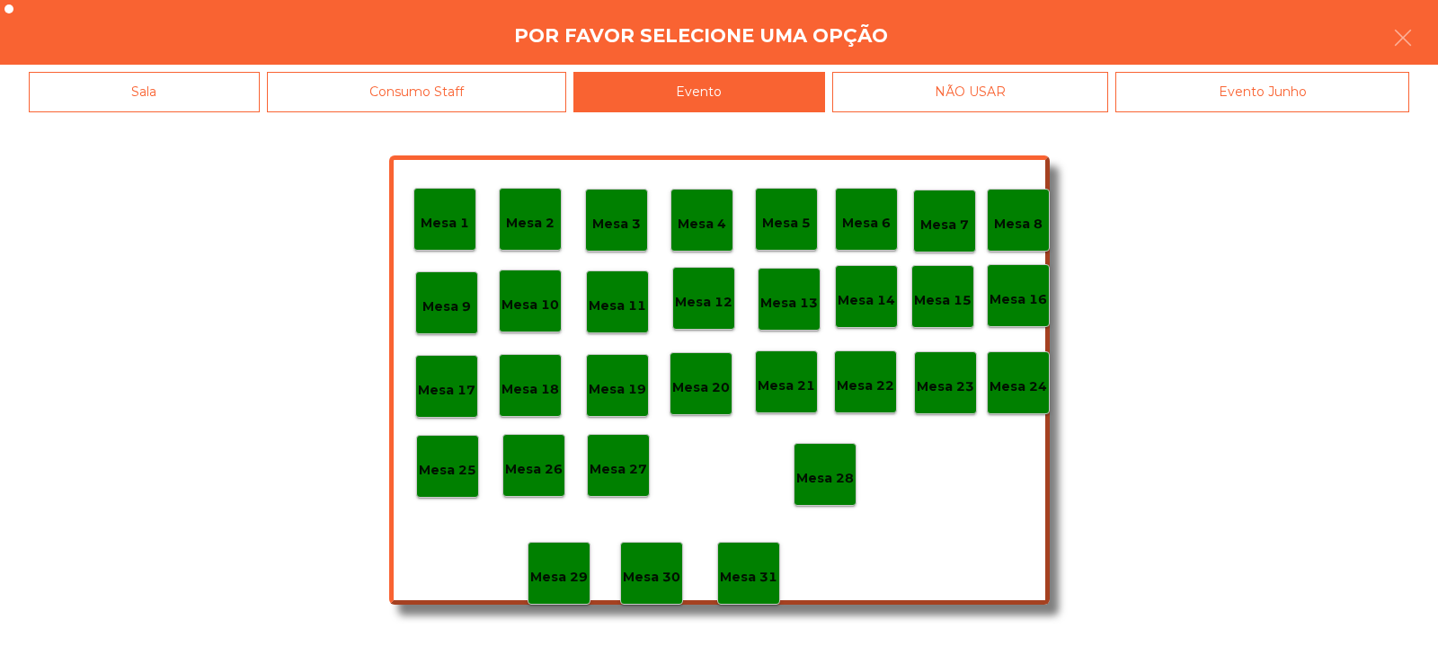
click at [837, 468] on p "Mesa 28" at bounding box center [825, 478] width 58 height 21
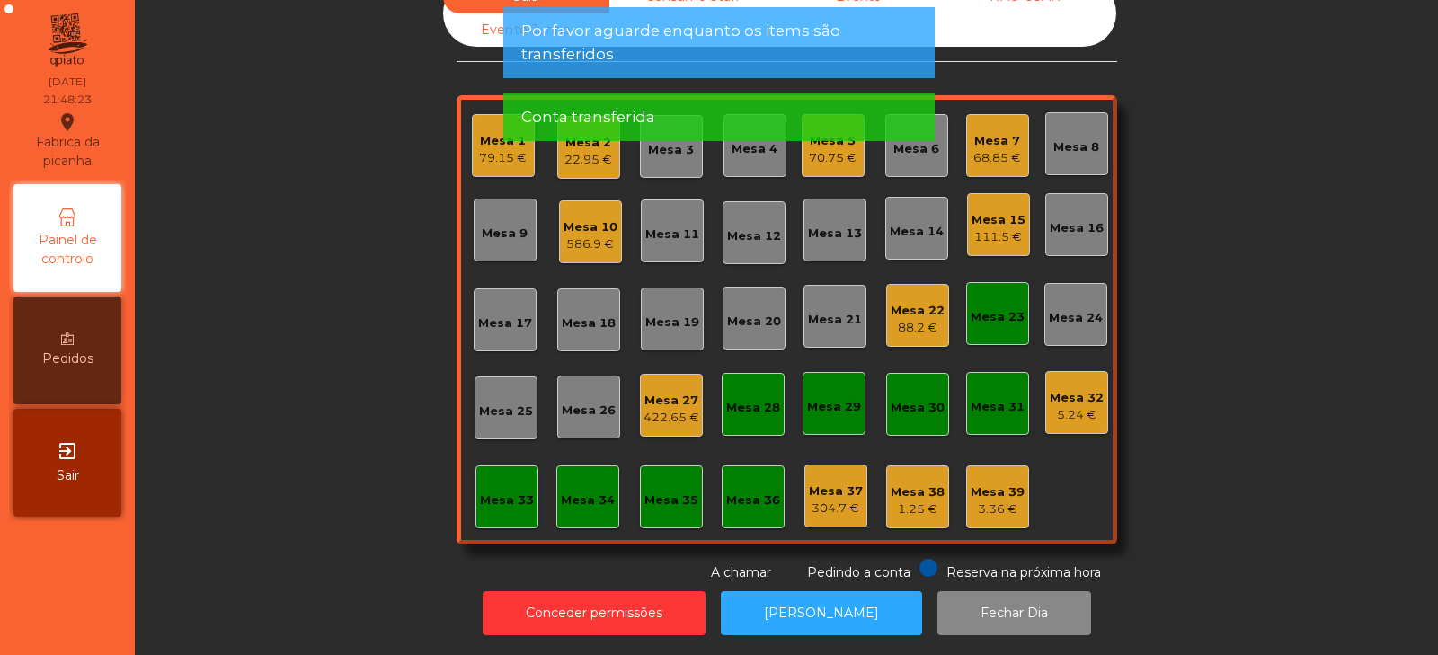
click at [999, 308] on div "Mesa 23" at bounding box center [997, 317] width 54 height 18
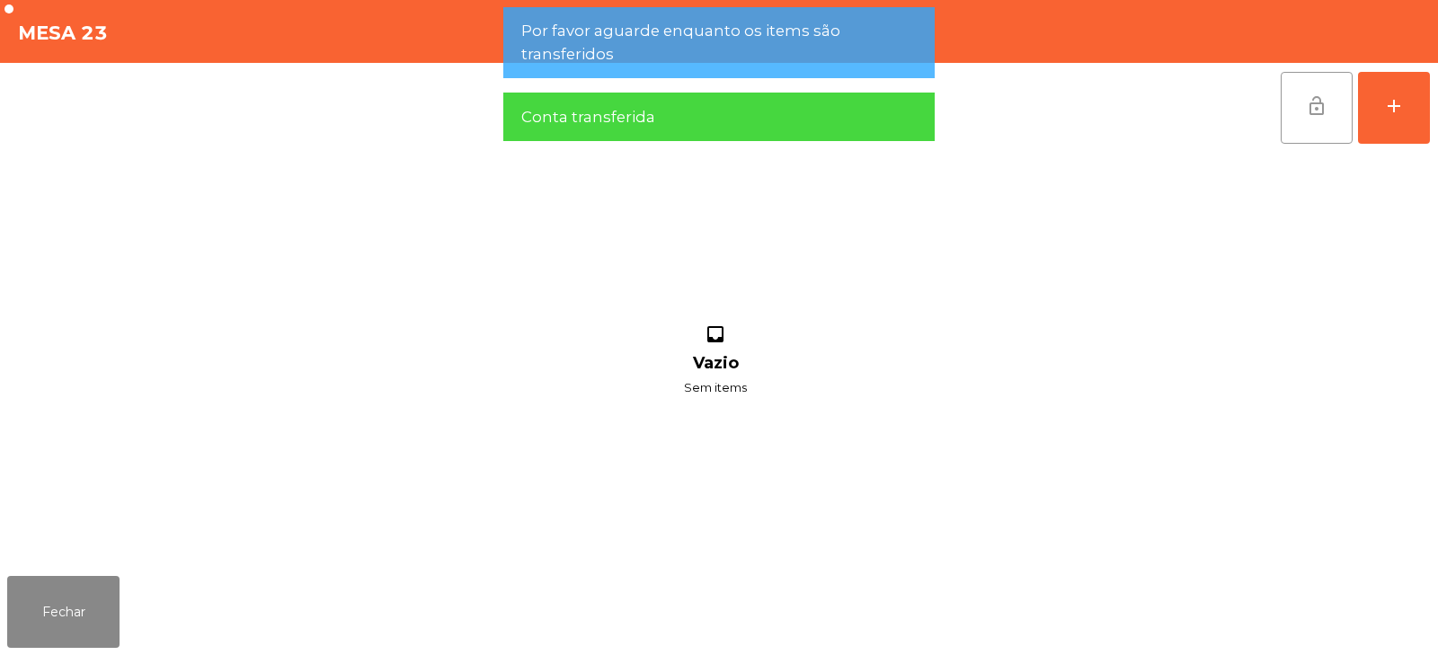
click at [1329, 96] on button "lock_open" at bounding box center [1316, 108] width 72 height 72
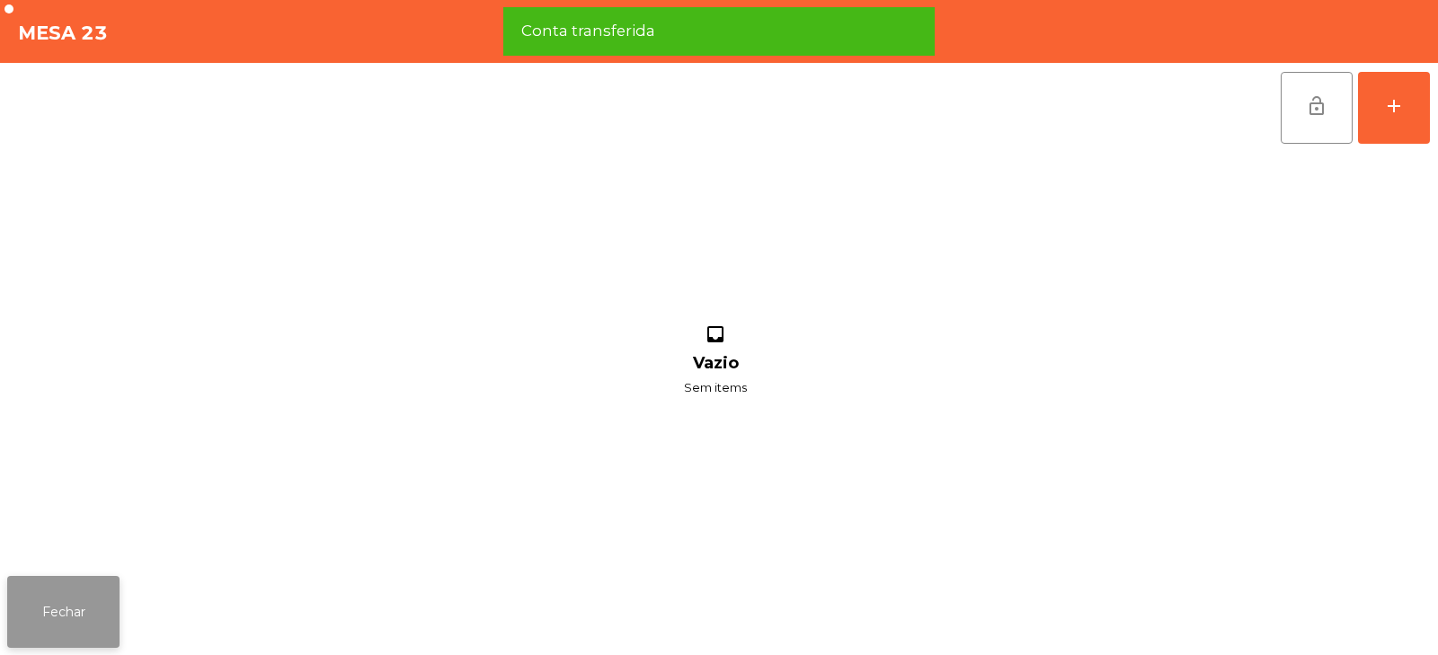
click at [76, 623] on button "Fechar" at bounding box center [63, 612] width 112 height 72
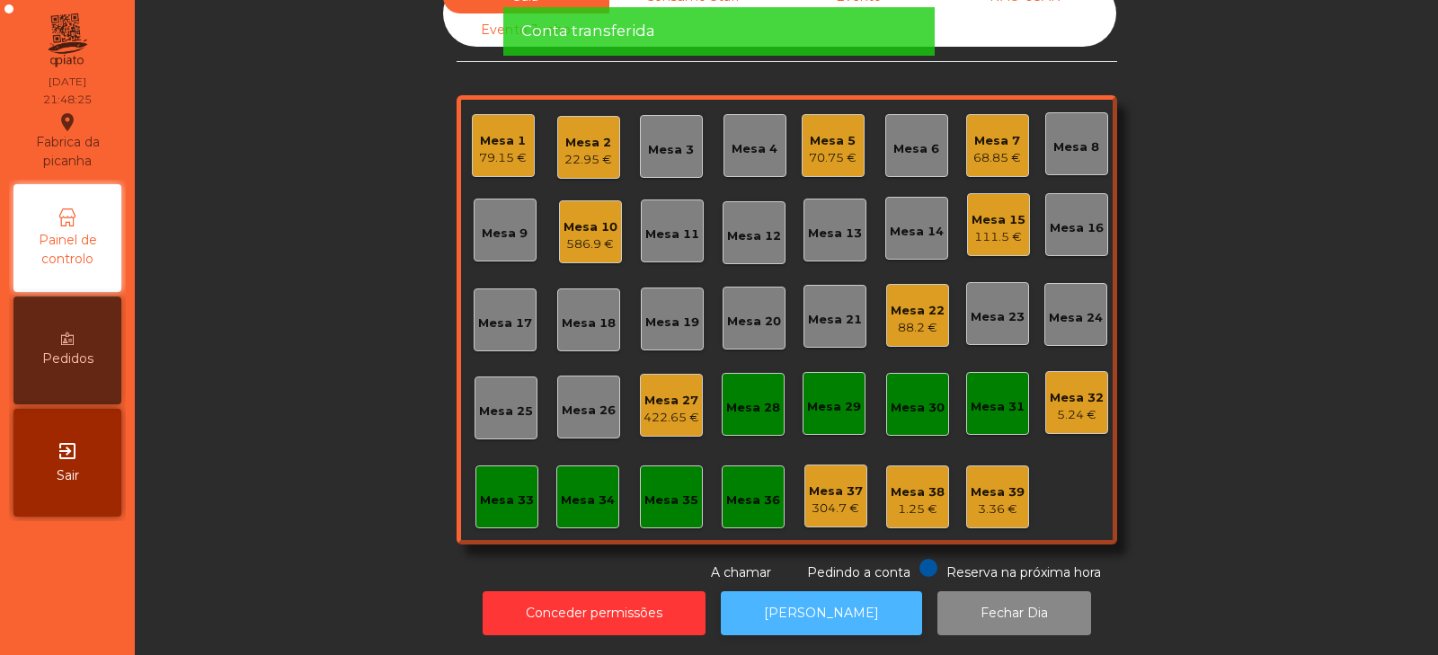
click at [829, 593] on button "[PERSON_NAME]" at bounding box center [821, 613] width 201 height 44
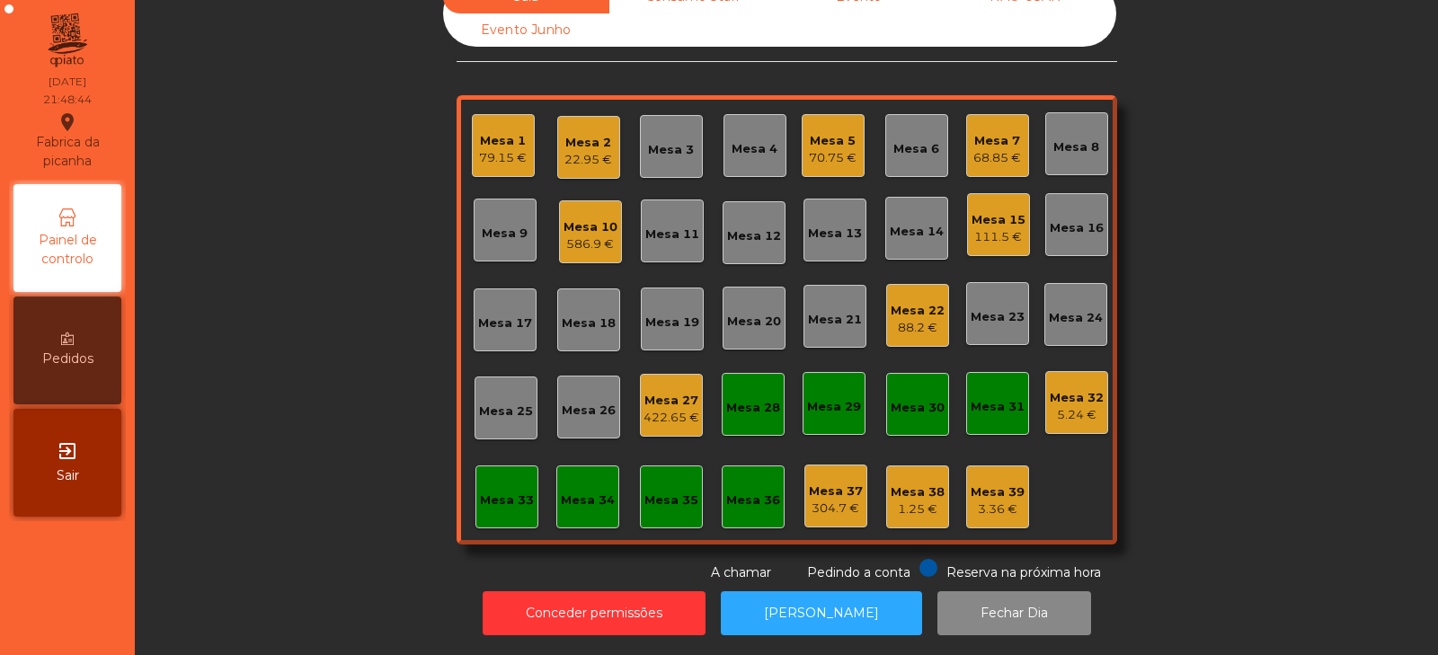
click at [600, 314] on div "Mesa 18" at bounding box center [589, 323] width 54 height 18
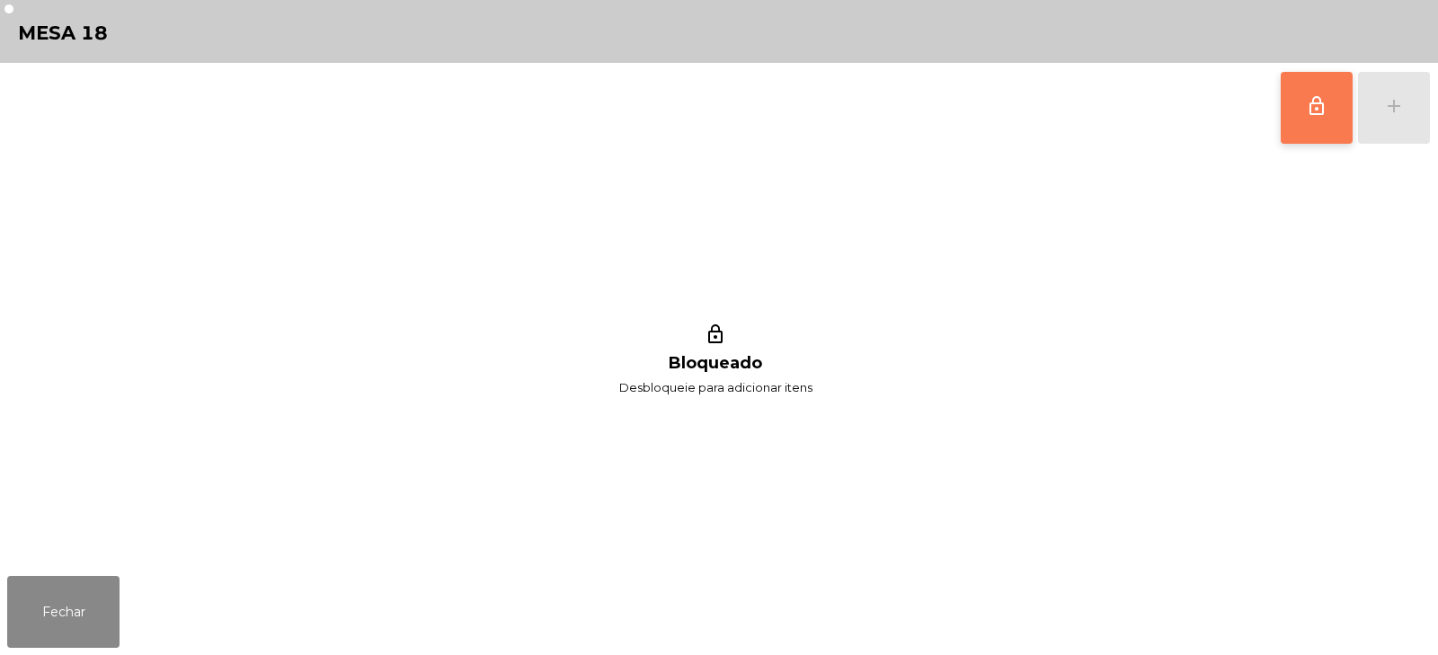
click at [1330, 112] on button "lock_outline" at bounding box center [1316, 108] width 72 height 72
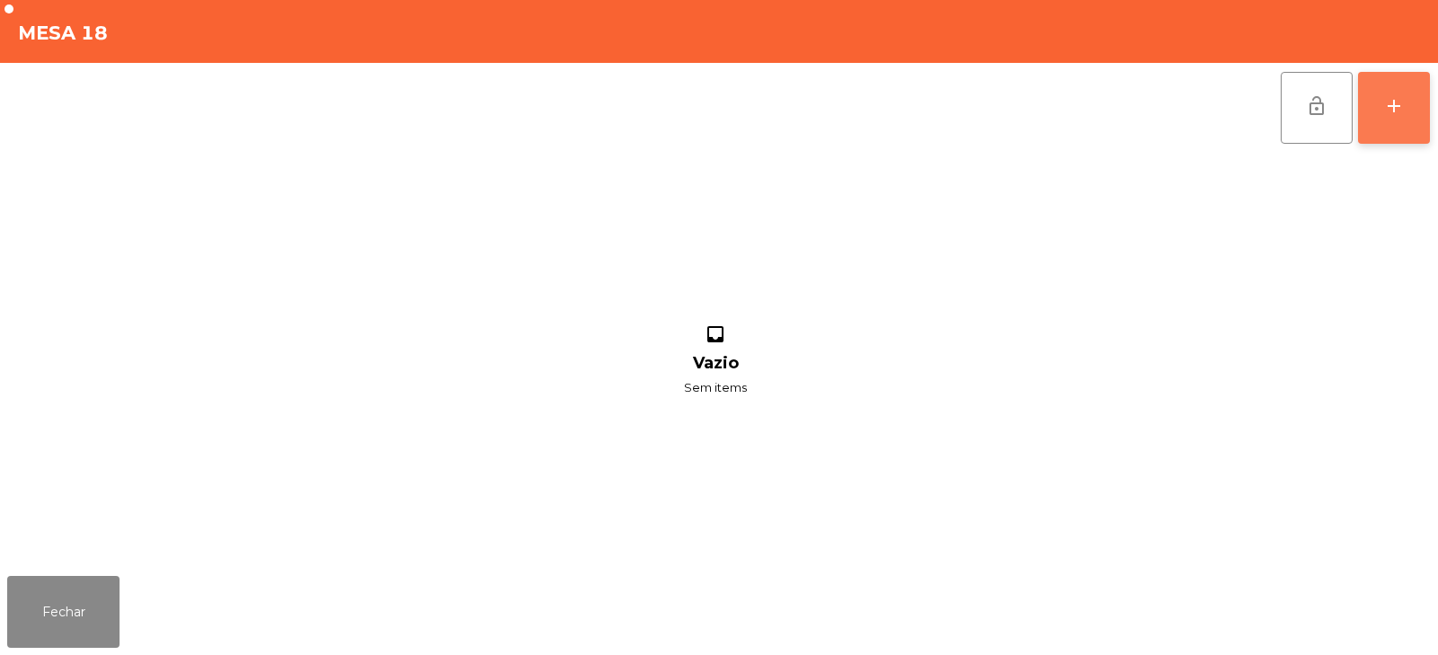
click at [1395, 115] on div "add" at bounding box center [1394, 106] width 22 height 22
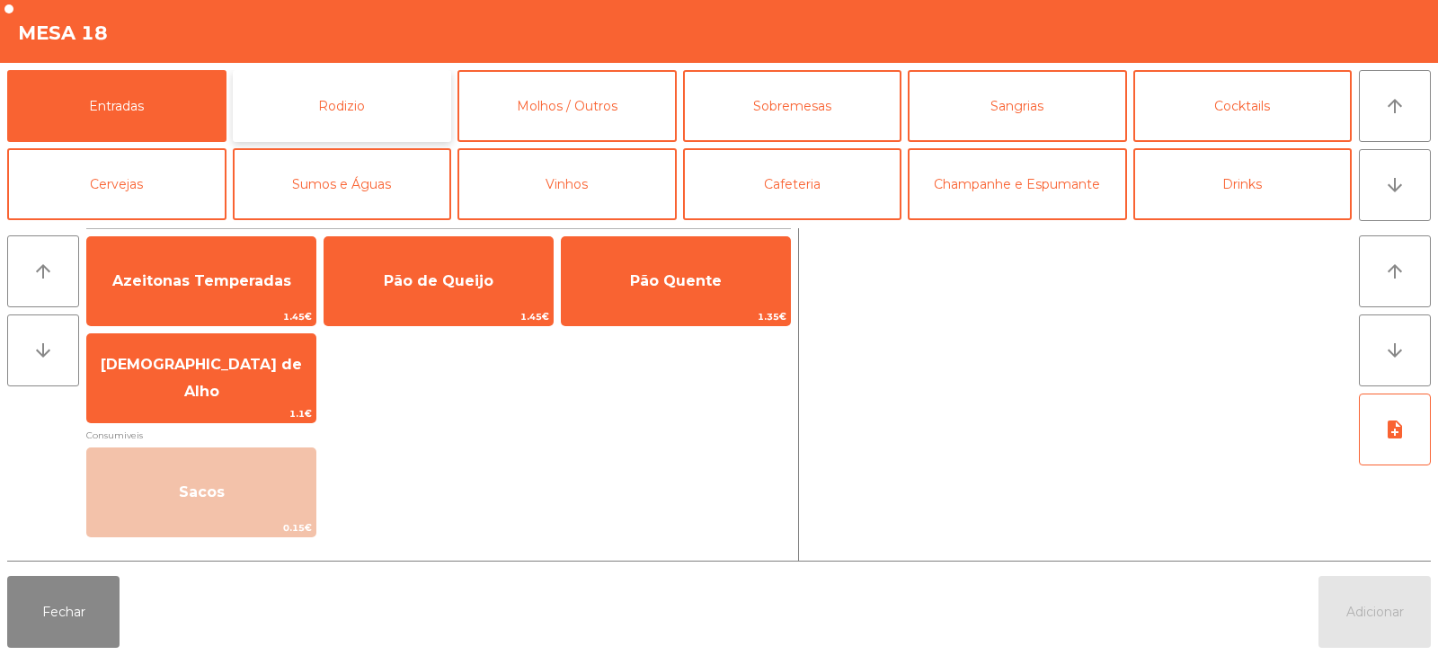
click at [344, 96] on button "Rodizio" at bounding box center [342, 106] width 219 height 72
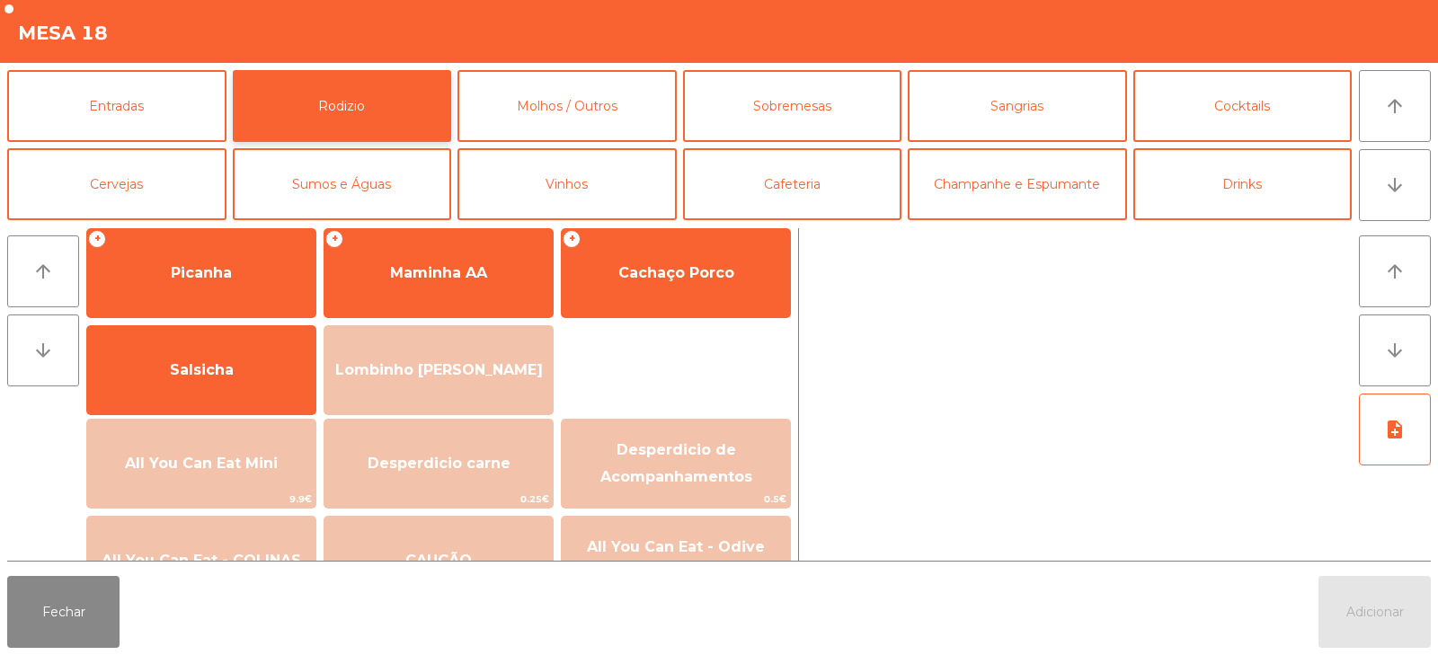
scroll to position [34, 0]
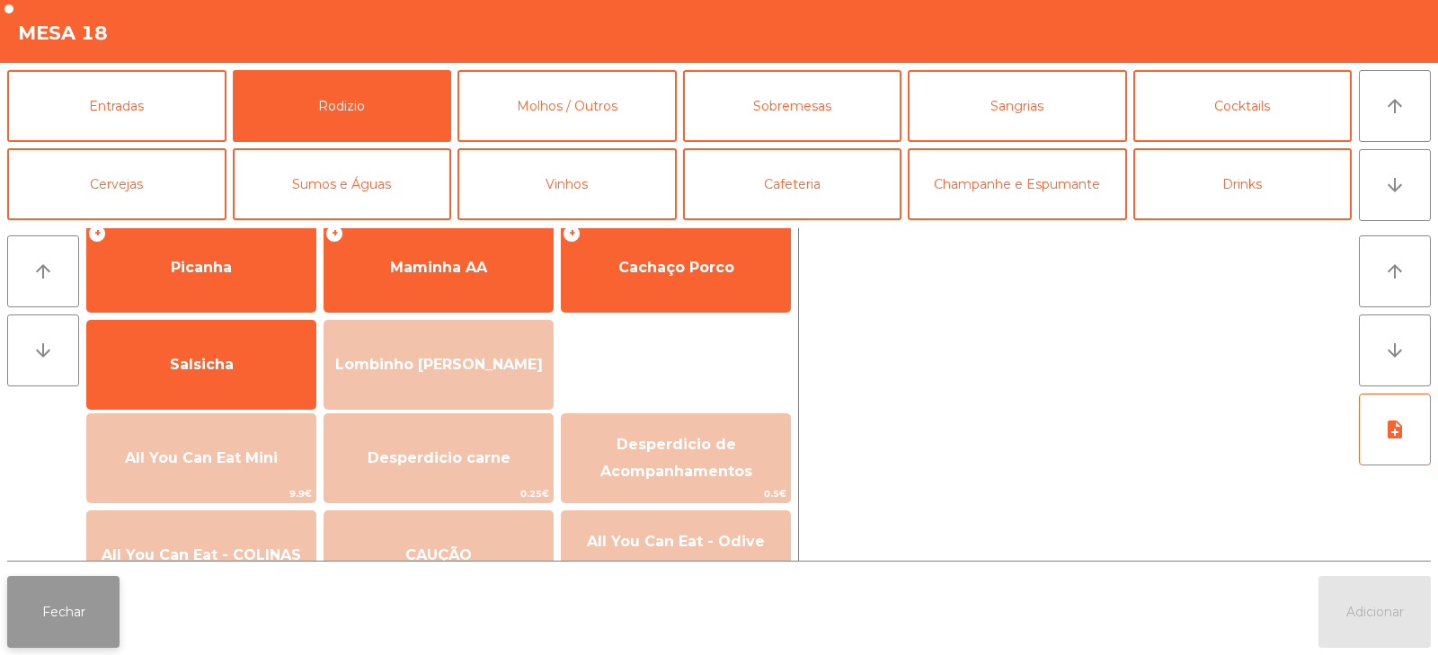
click at [102, 603] on button "Fechar" at bounding box center [63, 612] width 112 height 72
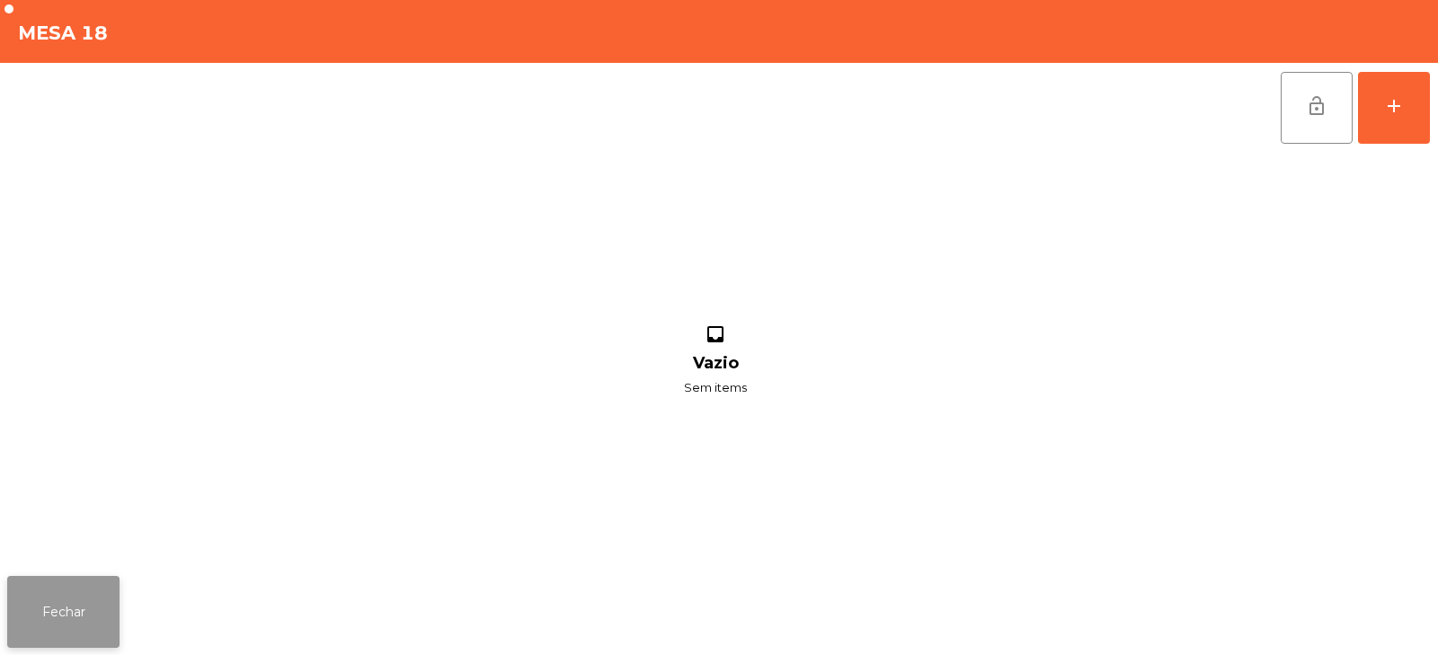
click at [102, 591] on button "Fechar" at bounding box center [63, 612] width 112 height 72
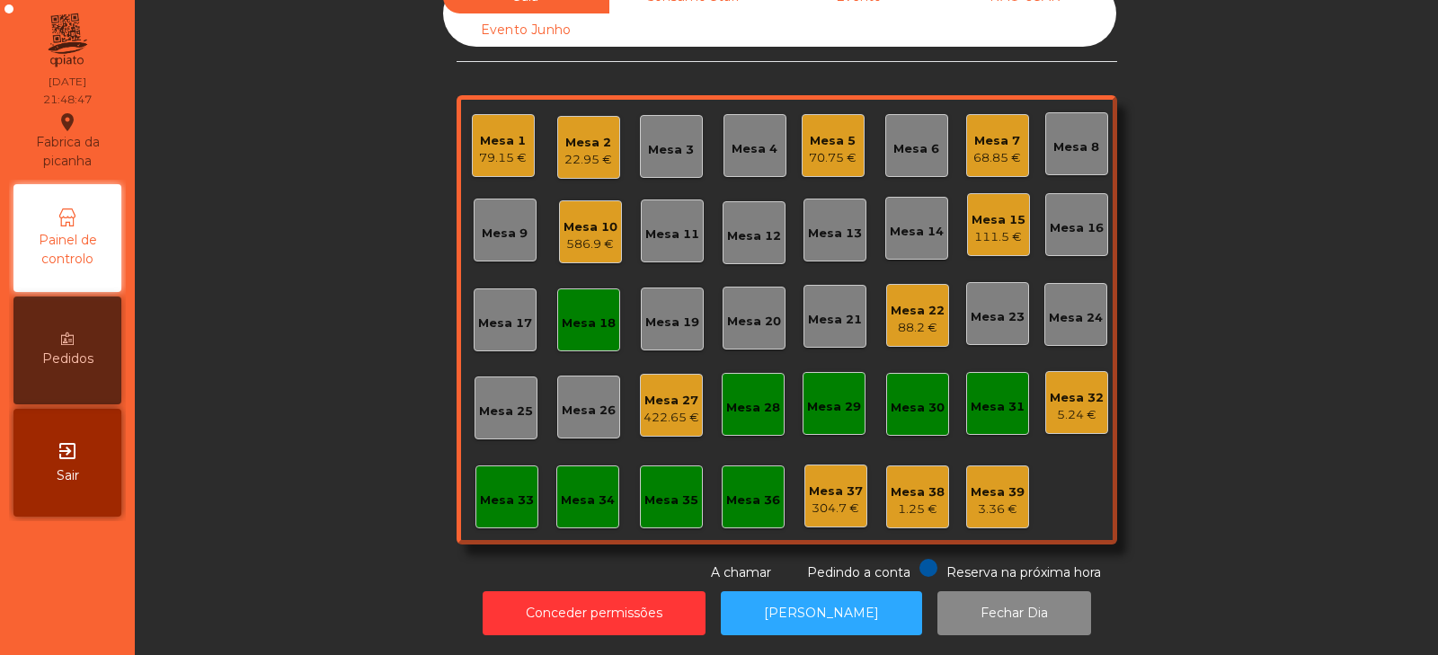
click at [589, 151] on div "22.95 €" at bounding box center [588, 160] width 48 height 18
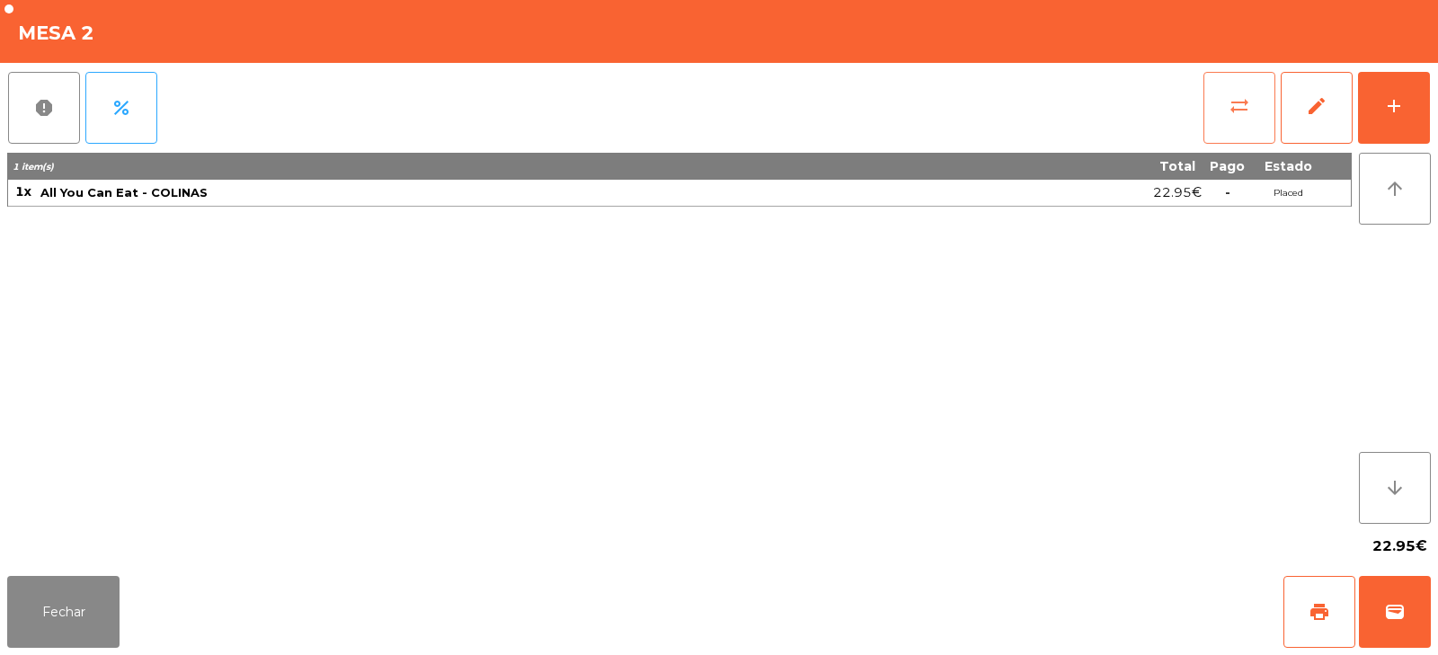
click at [1249, 108] on span "sync_alt" at bounding box center [1239, 106] width 22 height 22
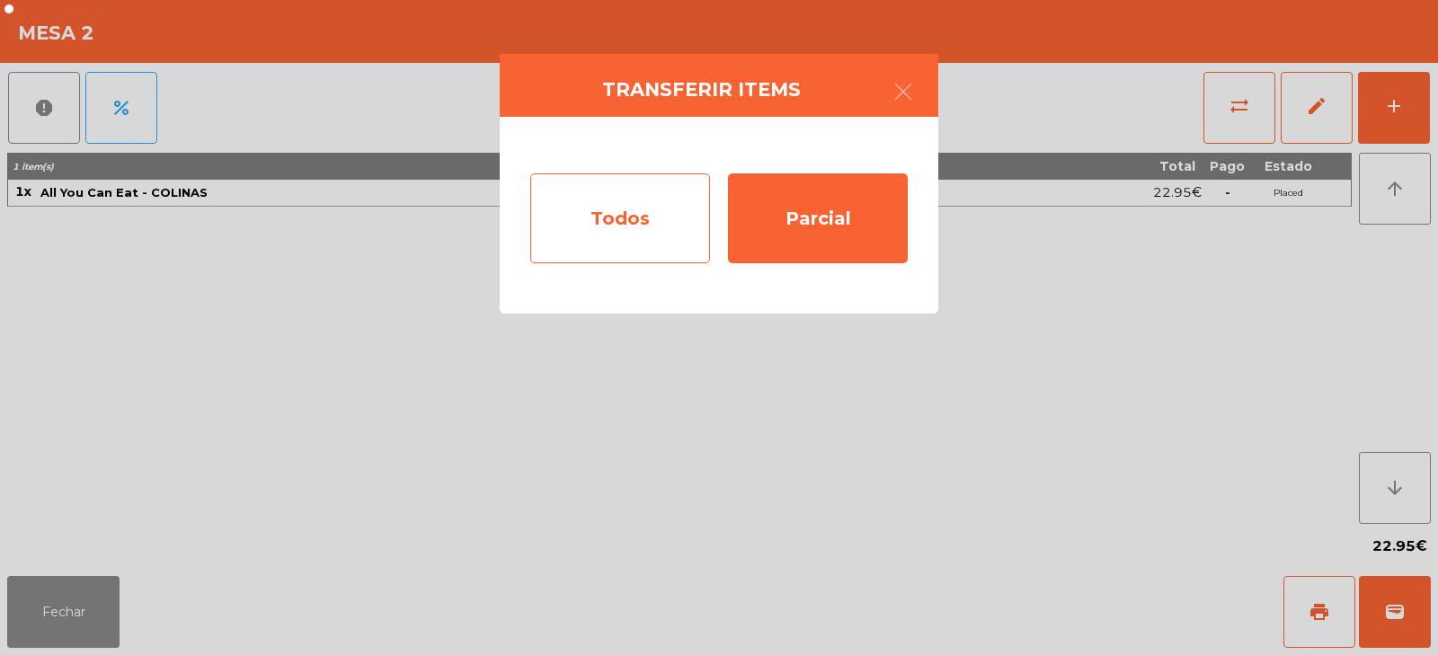
click at [651, 202] on div "Todos" at bounding box center [620, 218] width 180 height 90
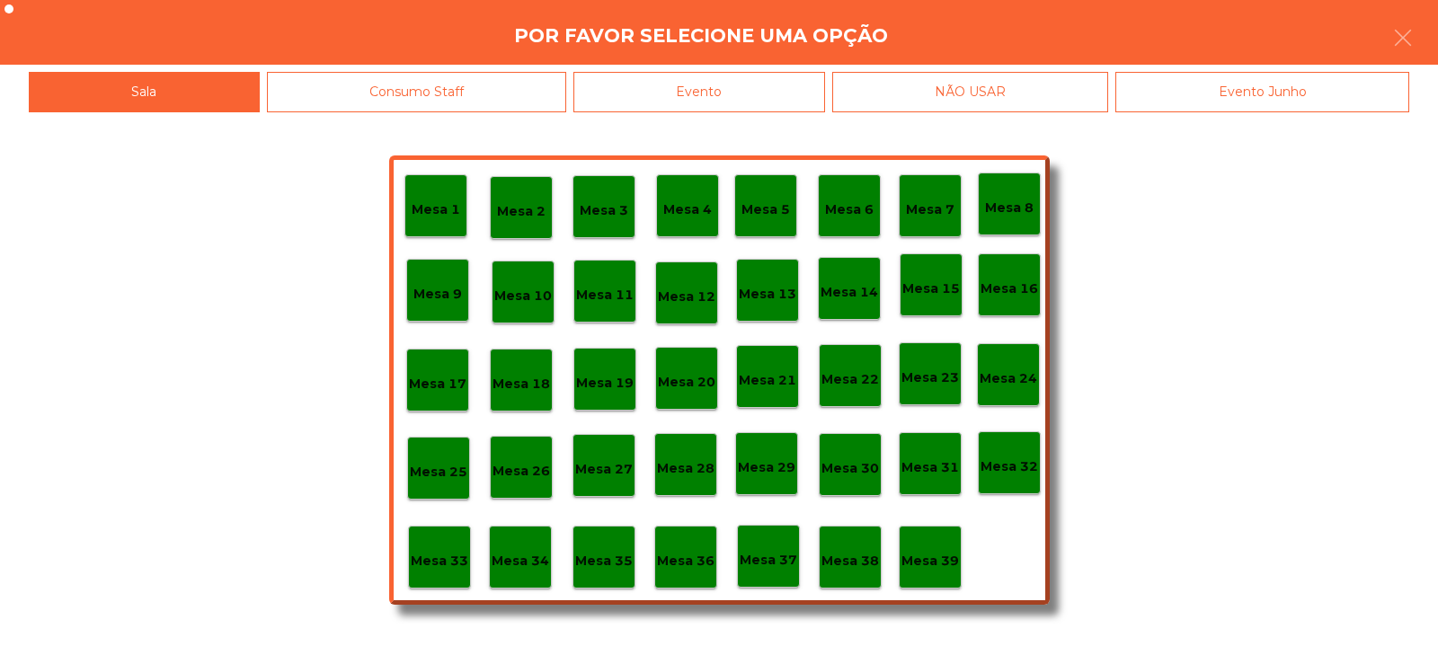
click at [534, 378] on p "Mesa 18" at bounding box center [521, 384] width 58 height 21
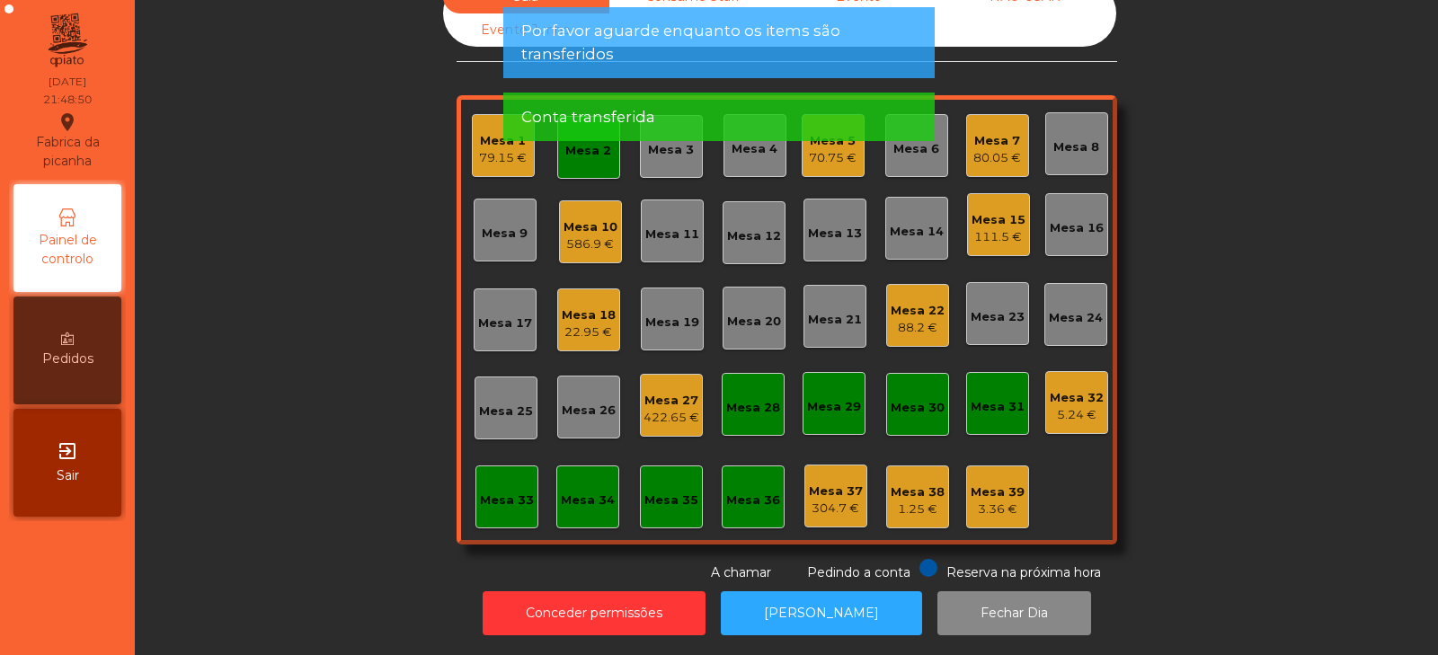
click at [588, 151] on app-alert "Por favor aguarde enquanto os items são transferidos Conta transferida" at bounding box center [718, 81] width 431 height 148
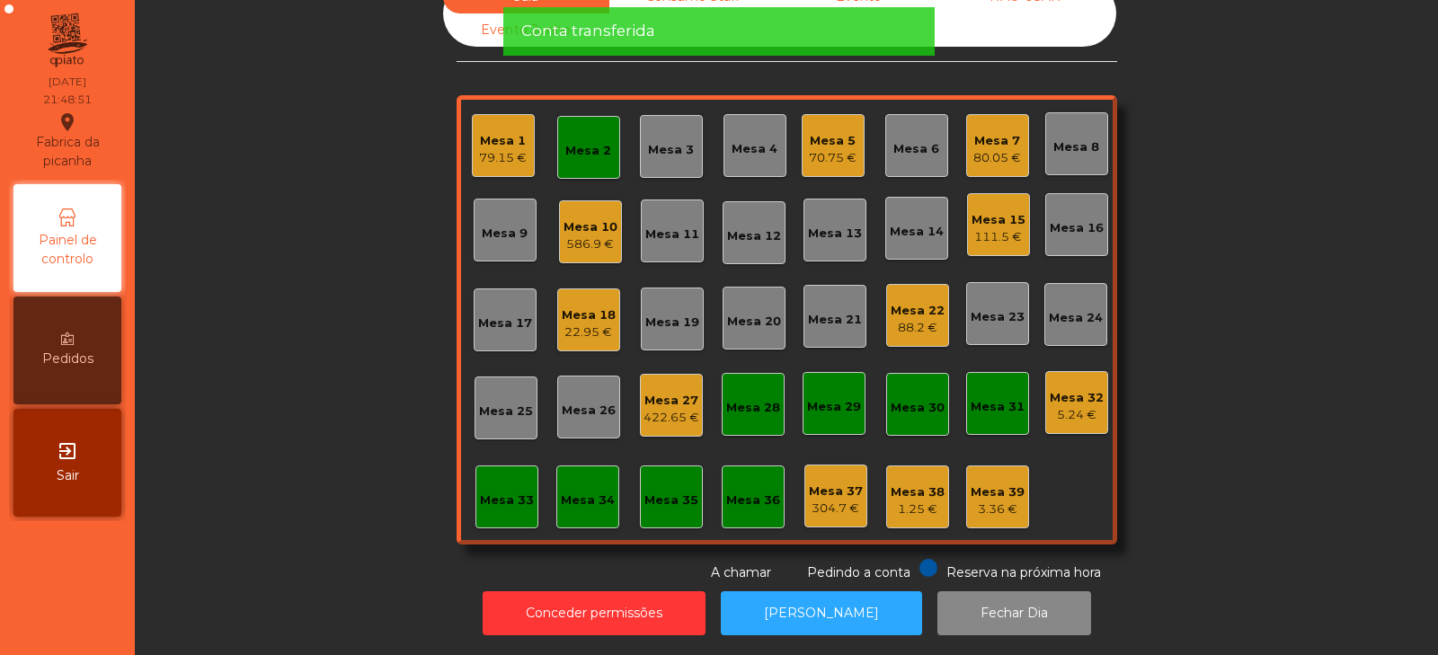
click at [581, 143] on div "Mesa 2" at bounding box center [588, 151] width 46 height 18
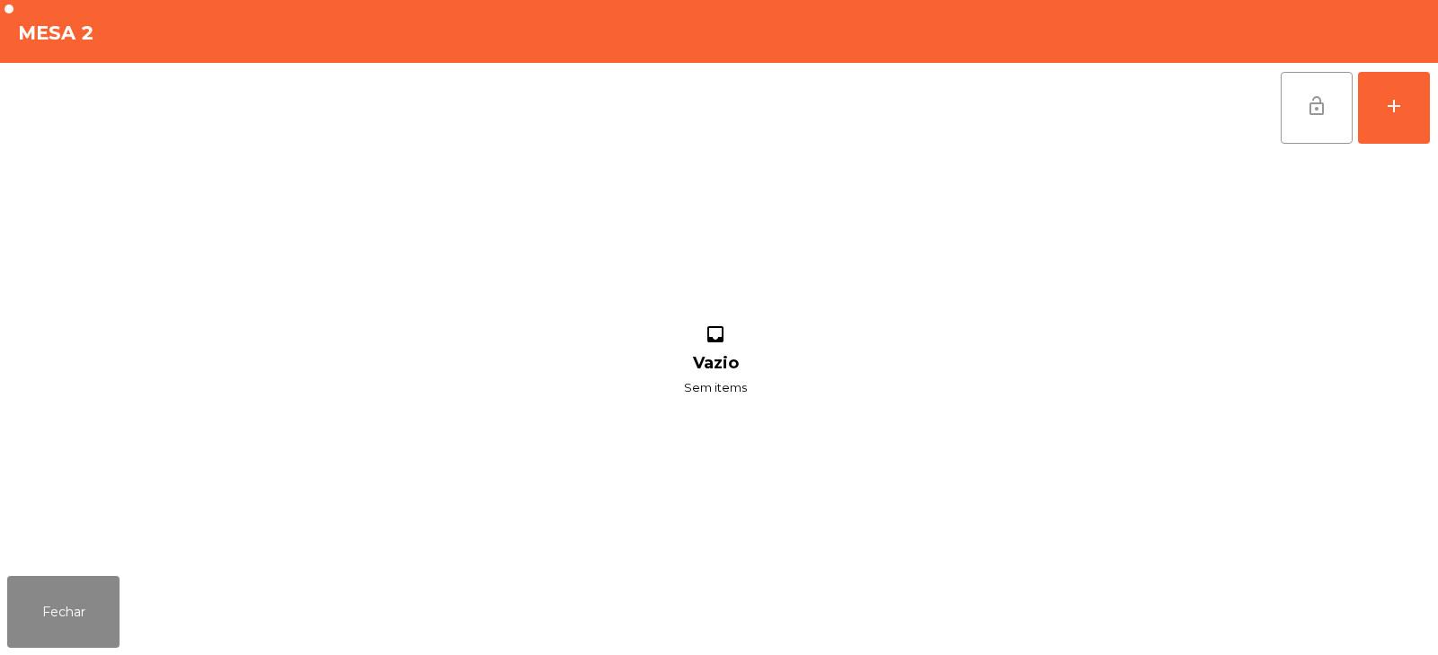
click at [1318, 109] on span "lock_open" at bounding box center [1317, 106] width 22 height 22
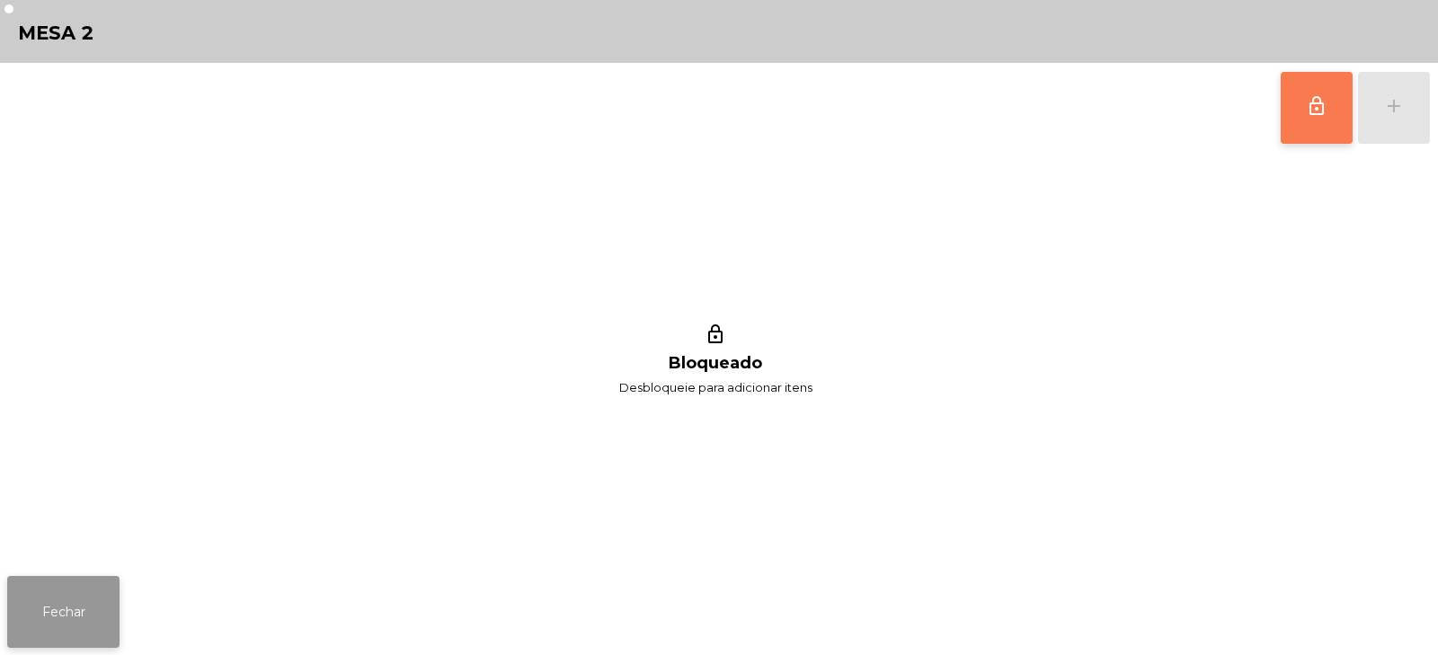
click at [100, 595] on button "Fechar" at bounding box center [63, 612] width 112 height 72
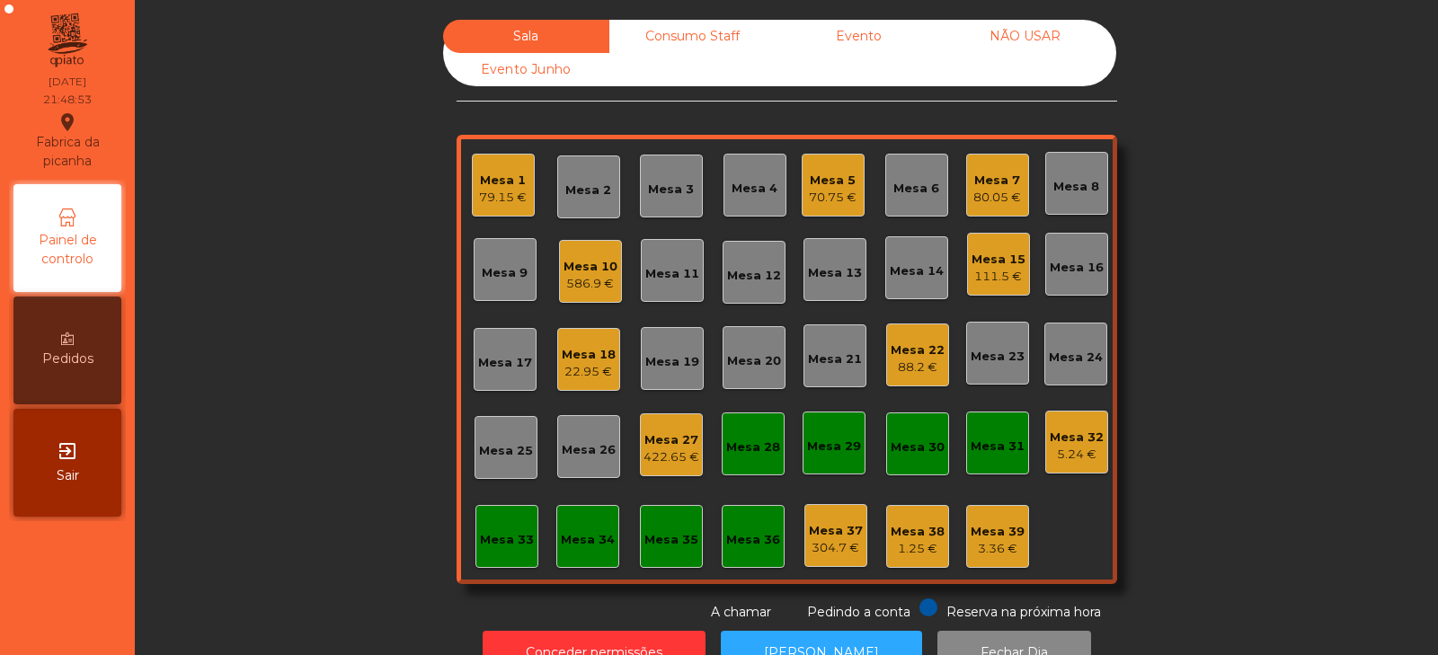
scroll to position [53, 0]
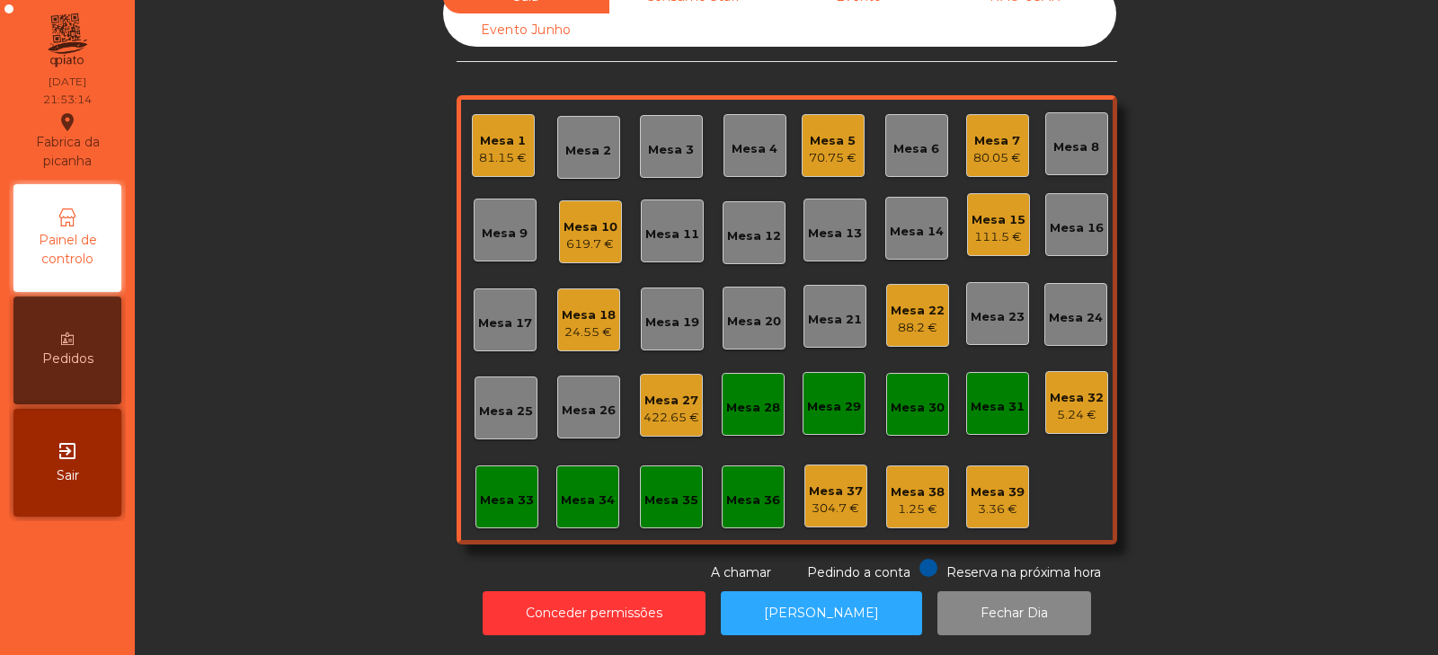
click at [998, 149] on div "80.05 €" at bounding box center [997, 158] width 48 height 18
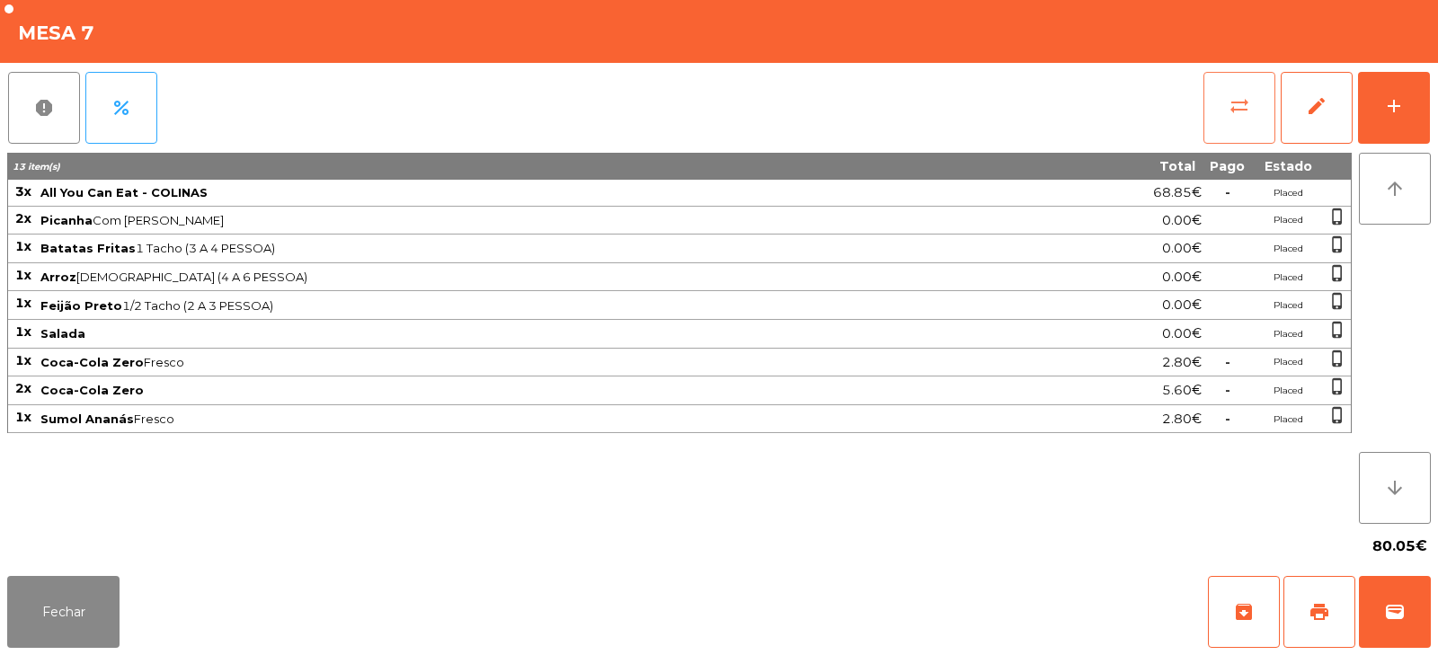
click at [1234, 123] on button "sync_alt" at bounding box center [1239, 108] width 72 height 72
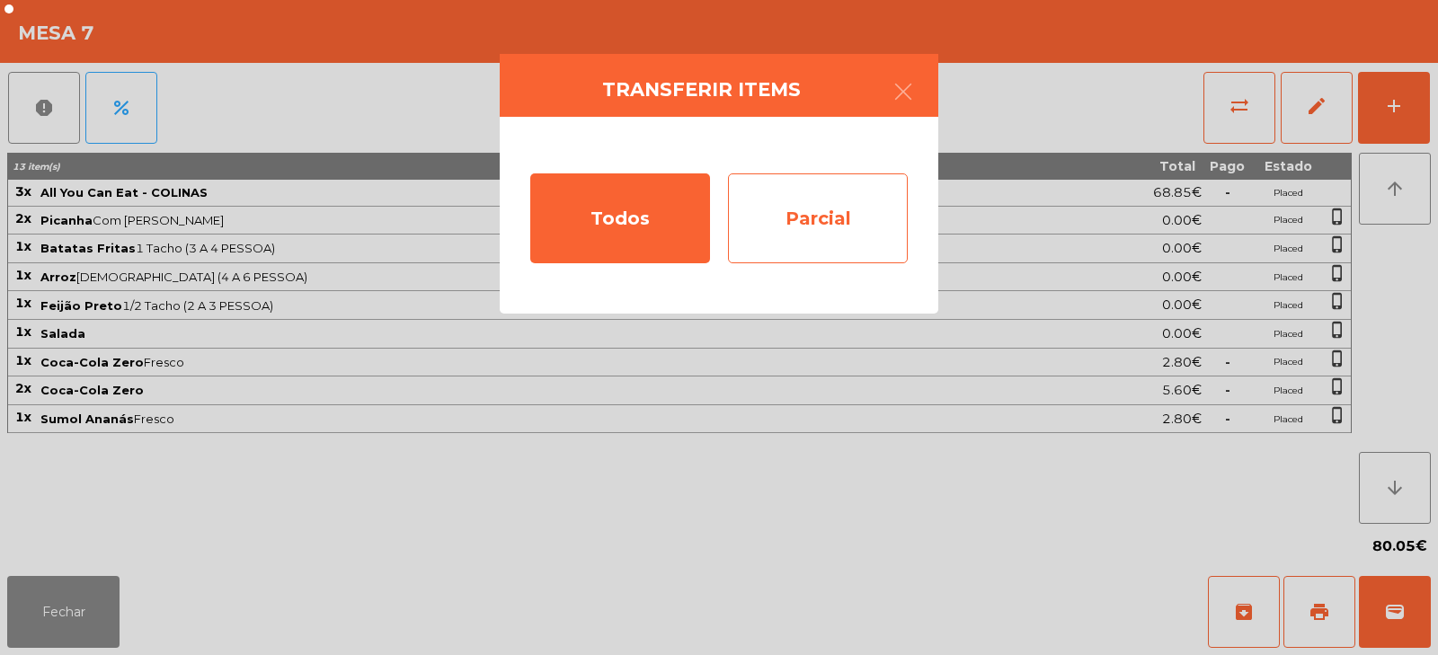
click at [840, 226] on div "Parcial" at bounding box center [818, 218] width 180 height 90
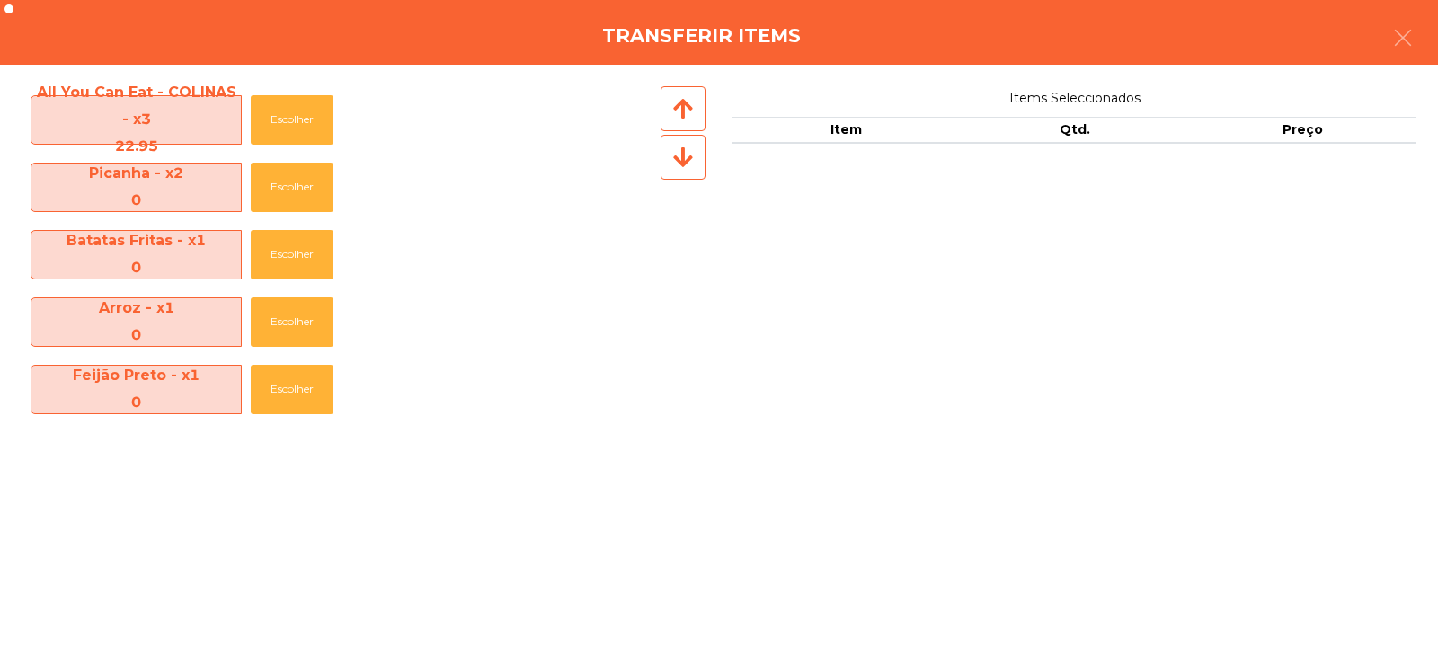
scroll to position [198, 0]
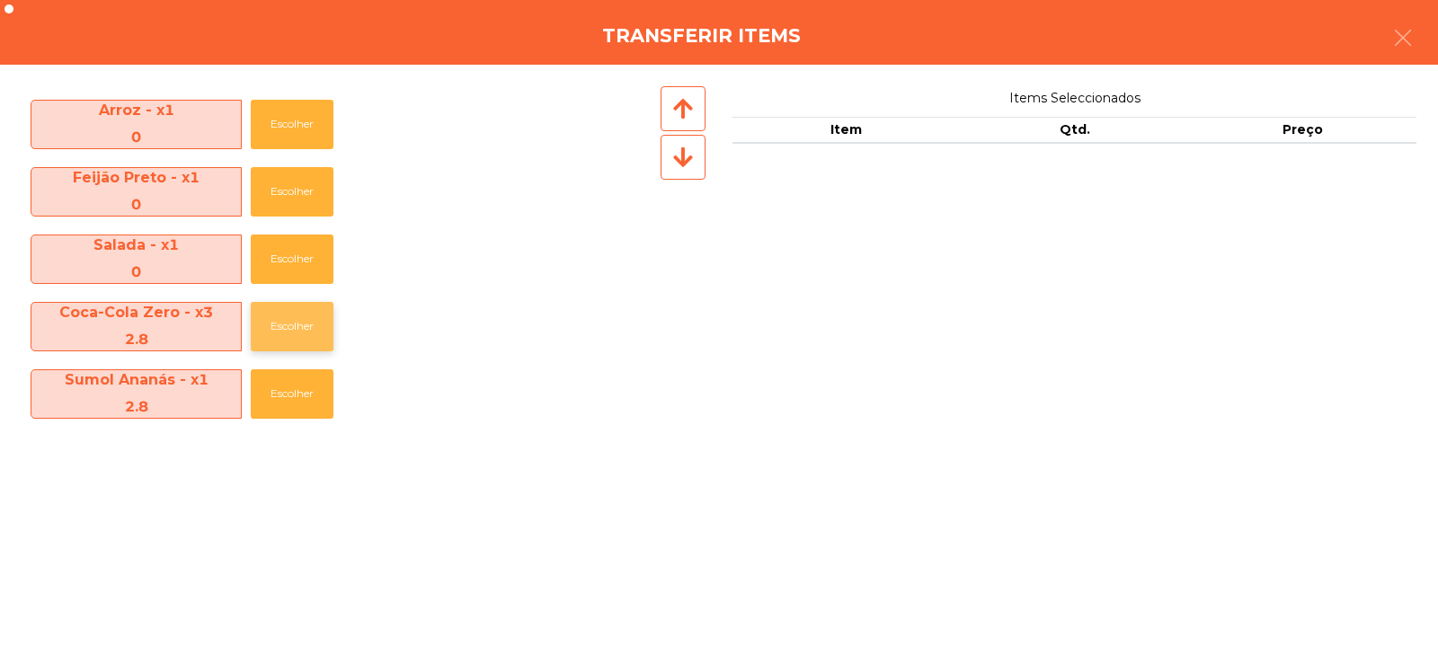
click at [292, 329] on button "Escolher" at bounding box center [292, 326] width 83 height 49
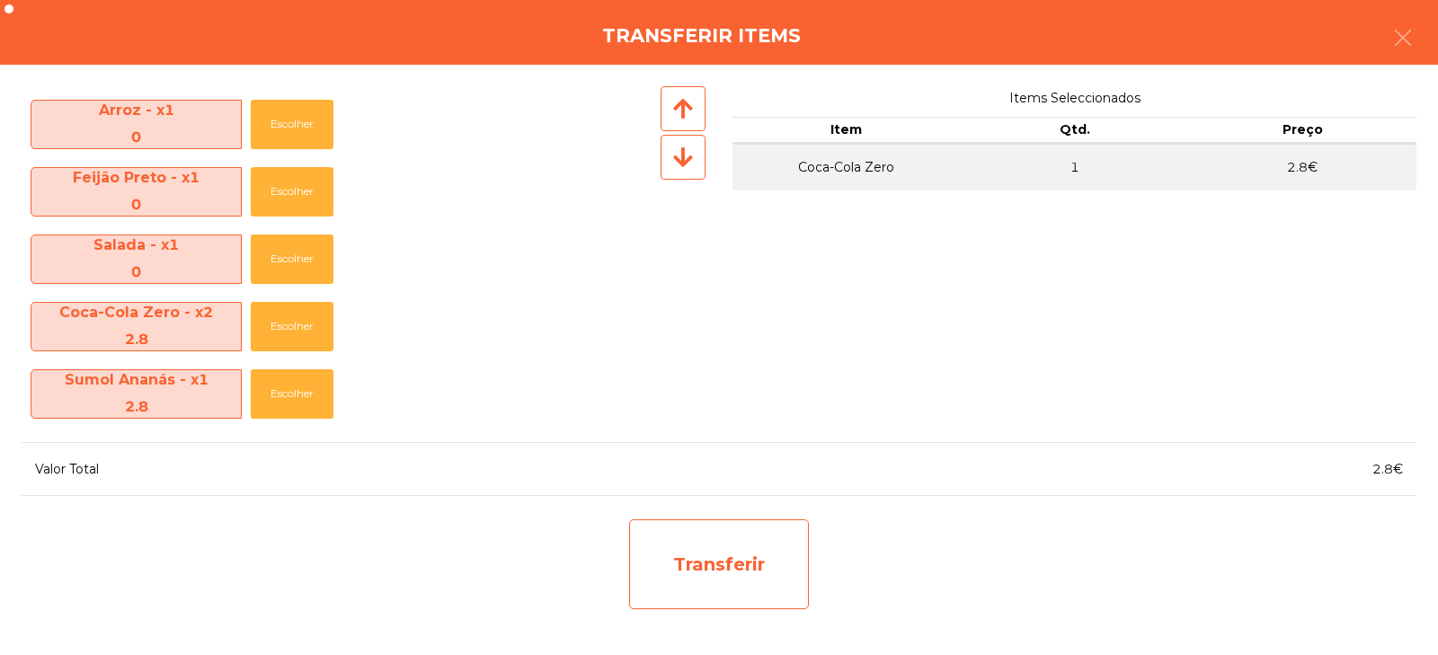
click at [737, 573] on div "Transferir" at bounding box center [719, 564] width 180 height 90
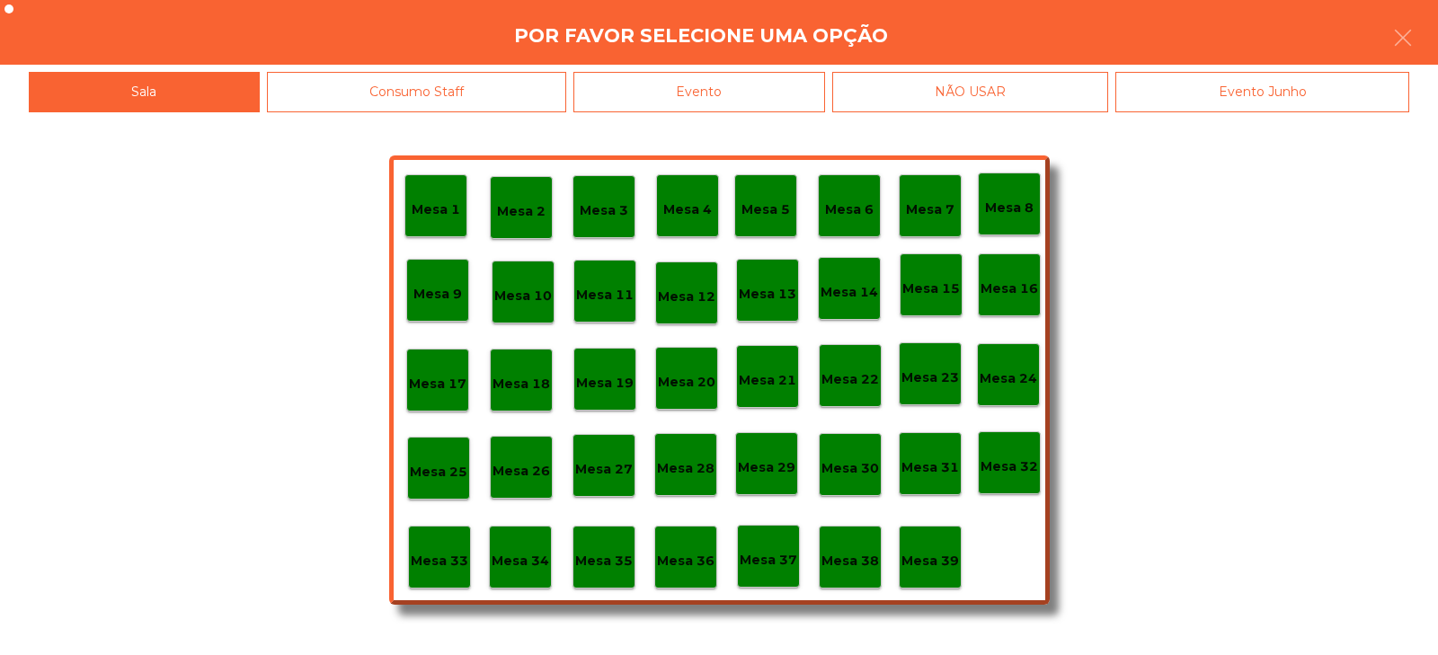
click at [780, 563] on p "Mesa 37" at bounding box center [768, 560] width 58 height 21
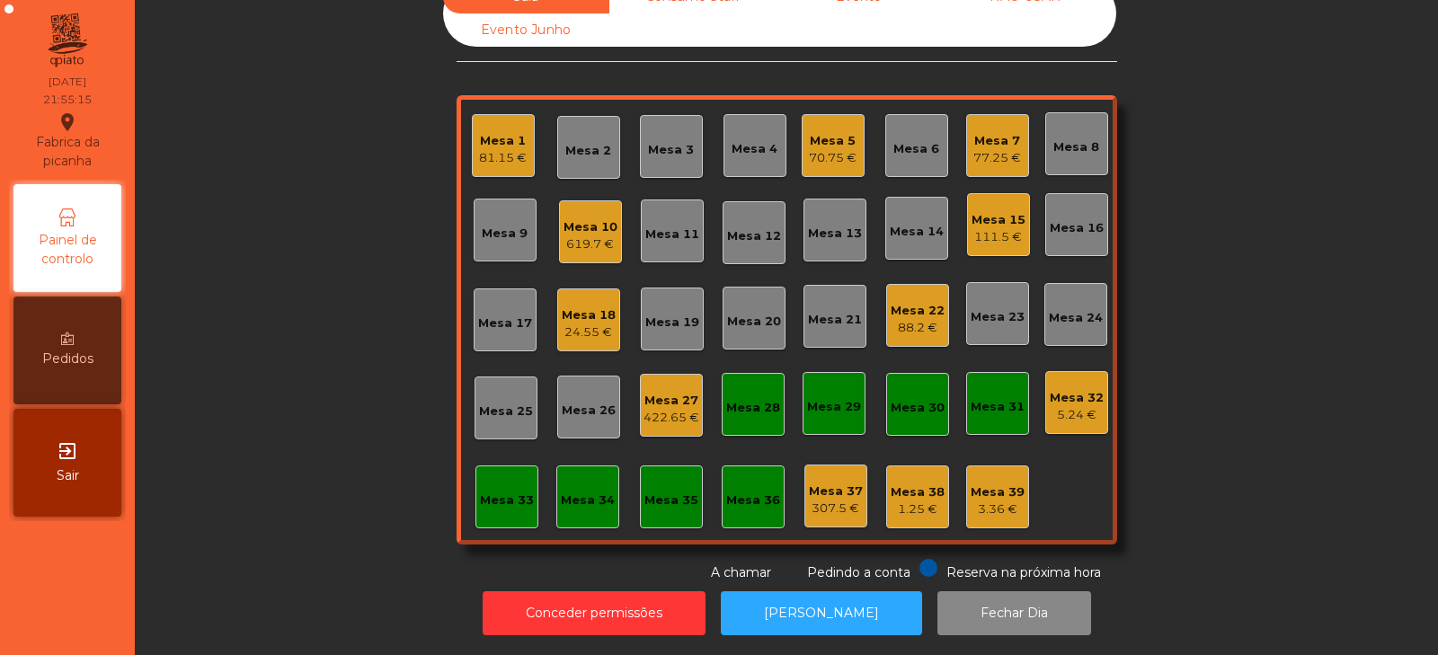
click at [580, 243] on div "Mesa 10 619.7 €" at bounding box center [590, 231] width 63 height 63
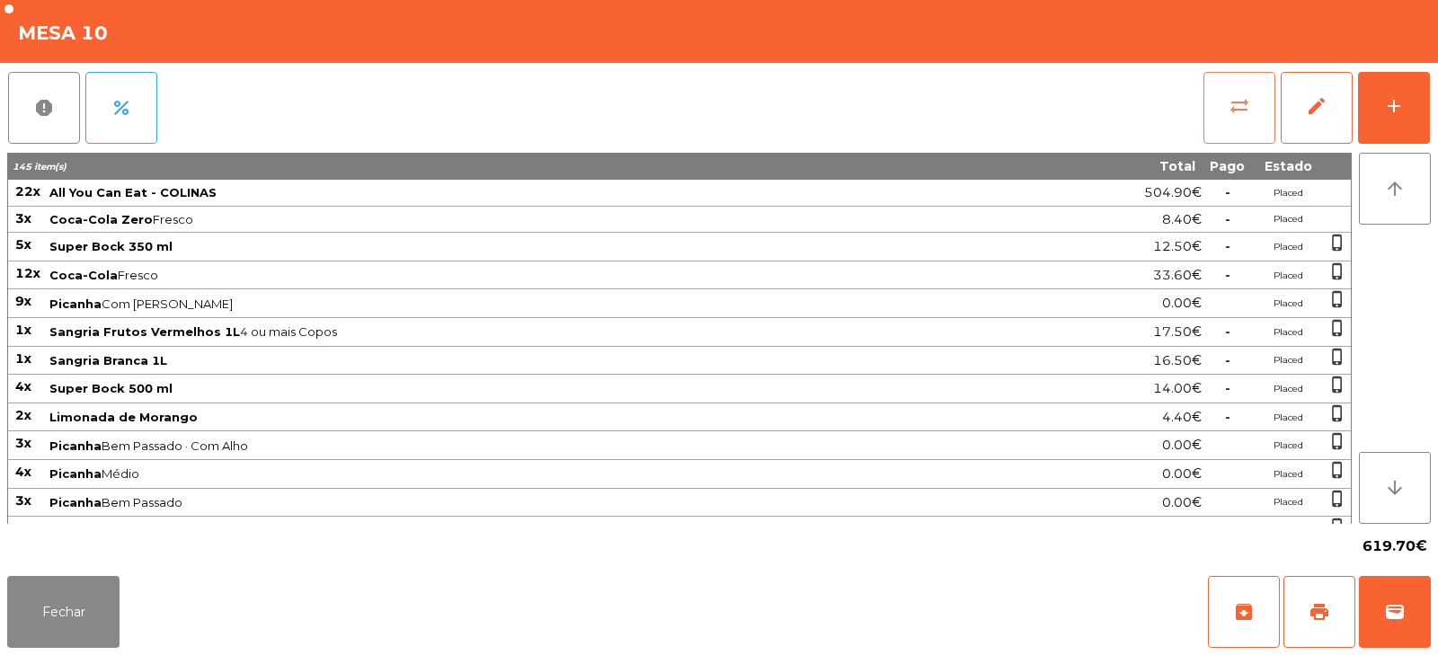
click at [1237, 120] on button "sync_alt" at bounding box center [1239, 108] width 72 height 72
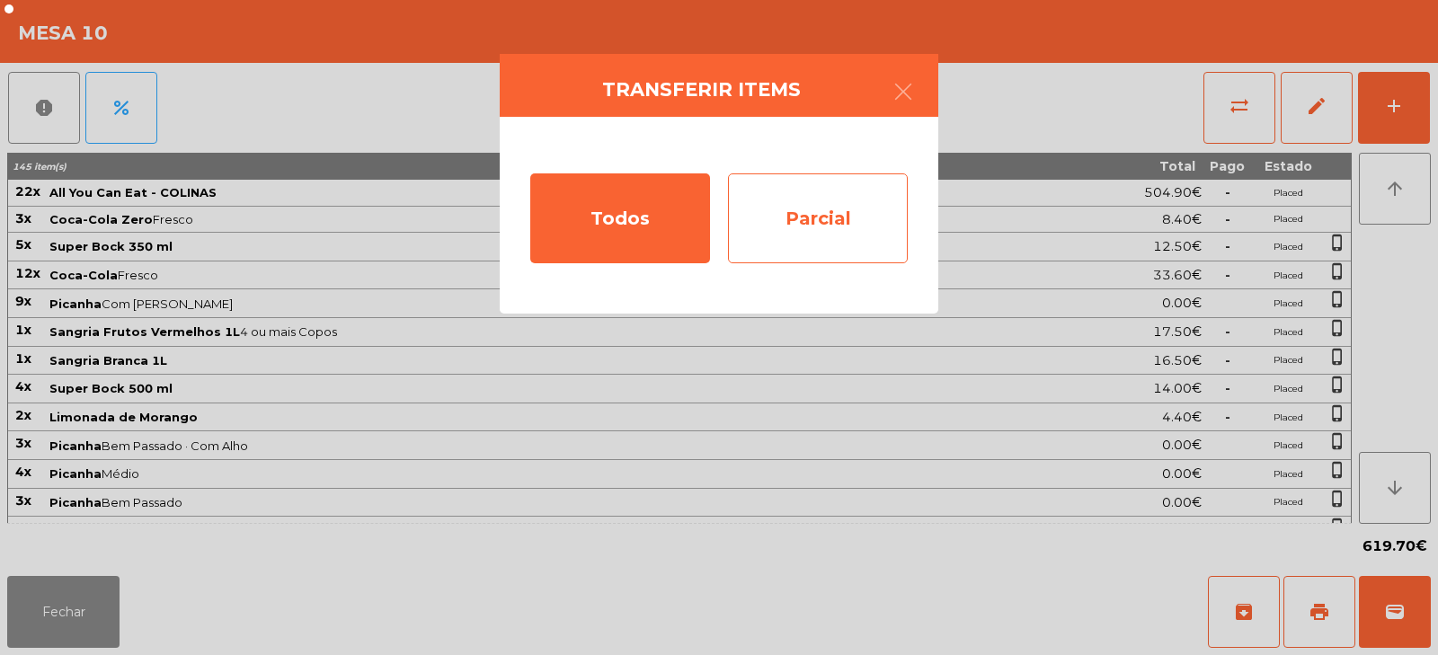
click at [810, 214] on div "Parcial" at bounding box center [818, 218] width 180 height 90
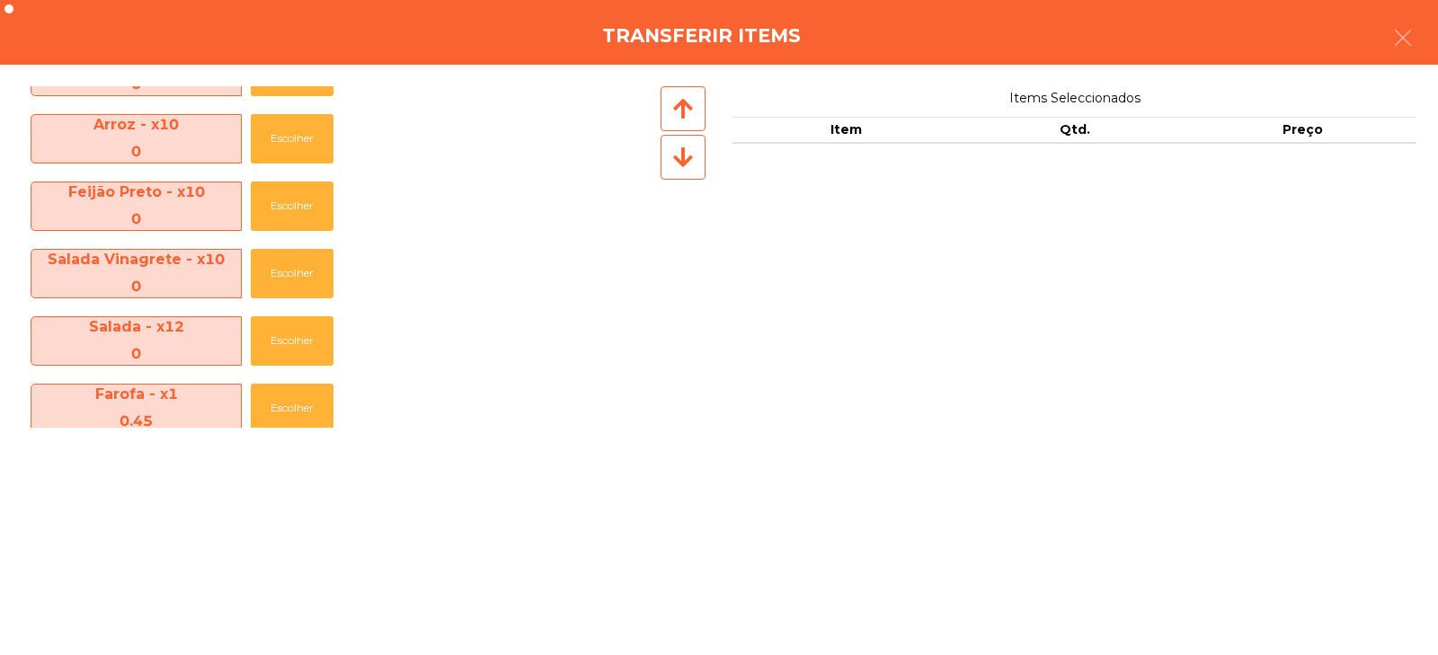
scroll to position [939, 0]
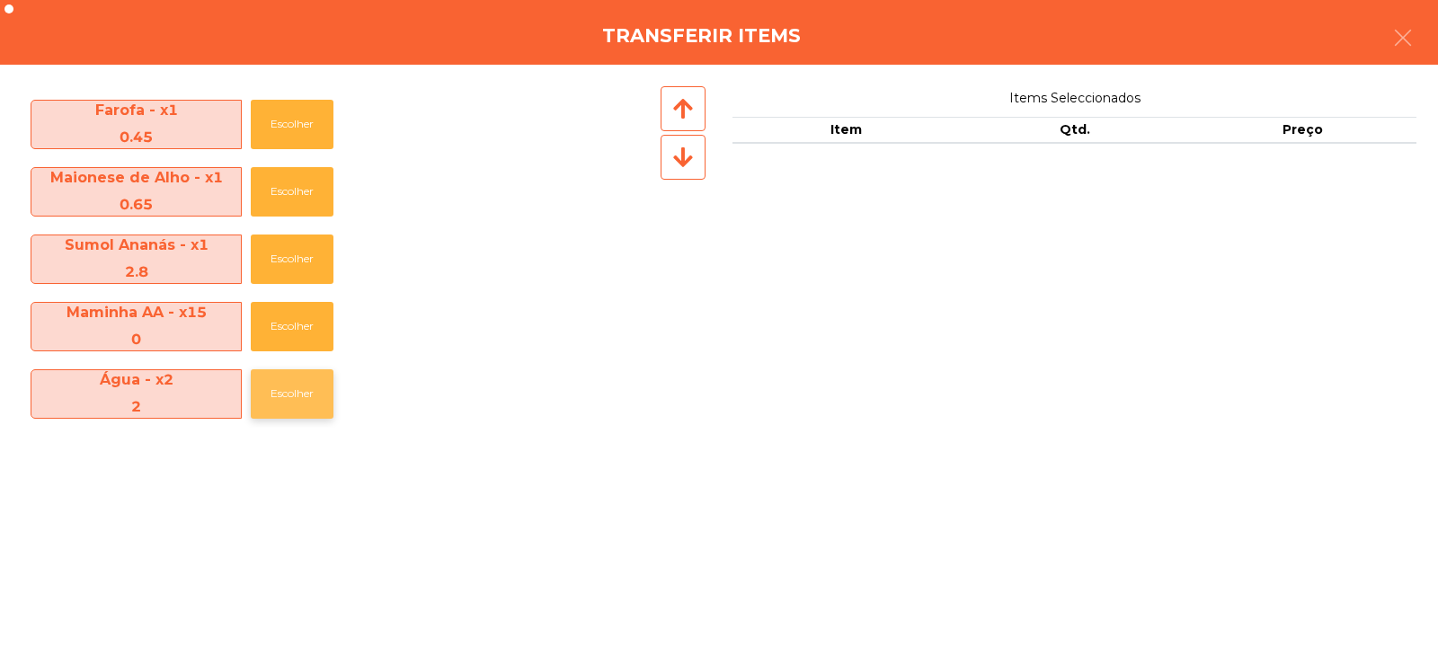
click at [306, 405] on button "Escolher" at bounding box center [292, 393] width 83 height 49
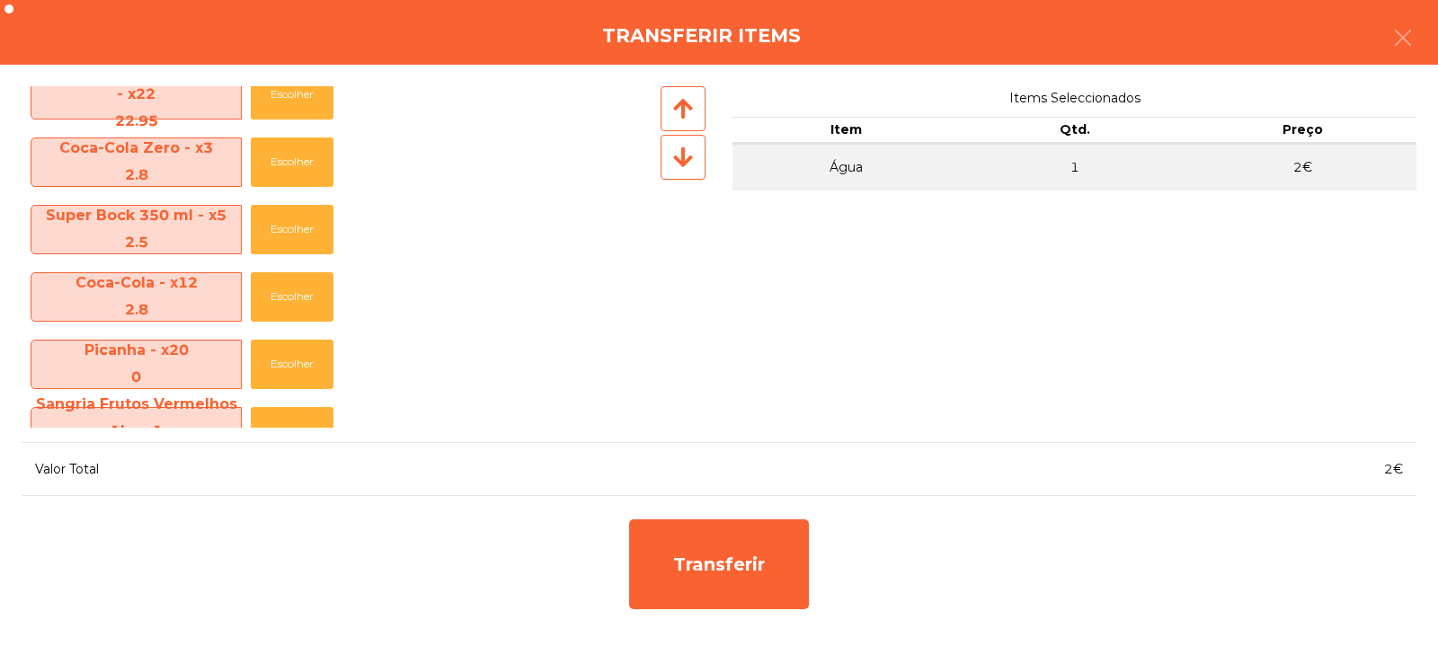
scroll to position [5, 0]
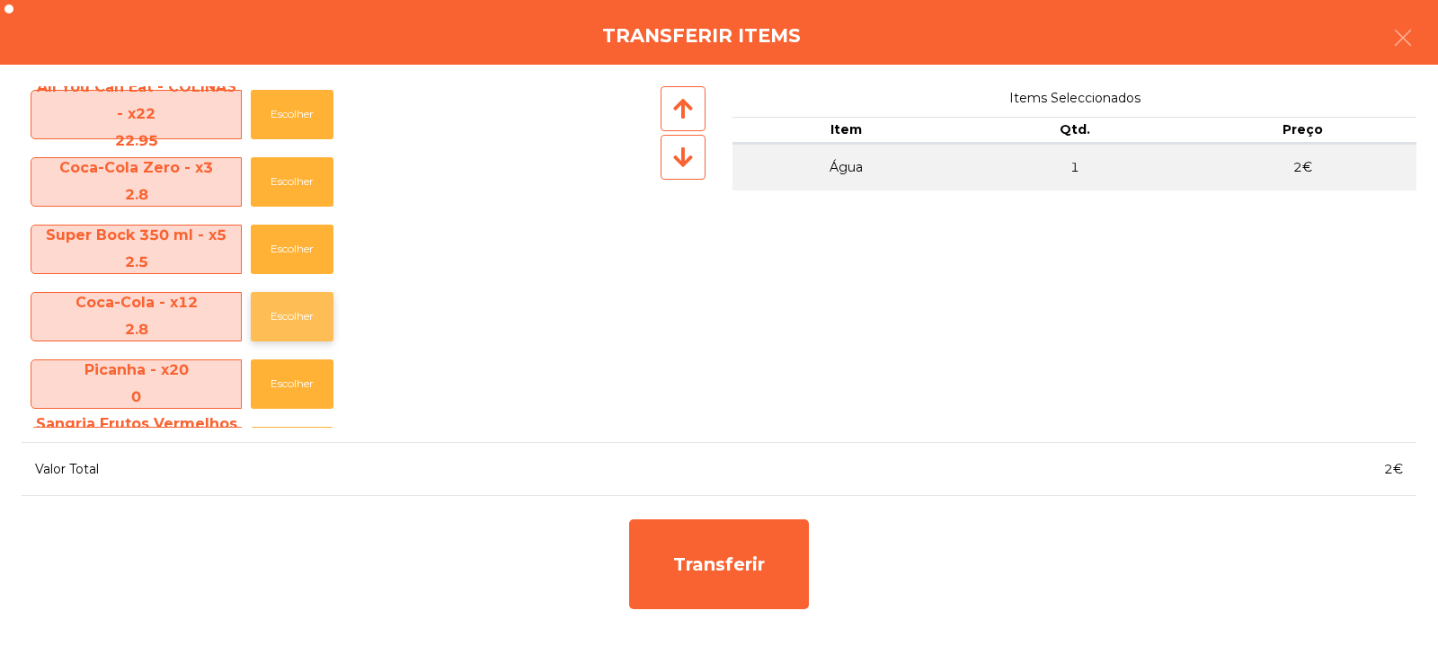
click at [288, 321] on button "Escolher" at bounding box center [292, 316] width 83 height 49
click at [289, 325] on button "Escolher" at bounding box center [292, 316] width 83 height 49
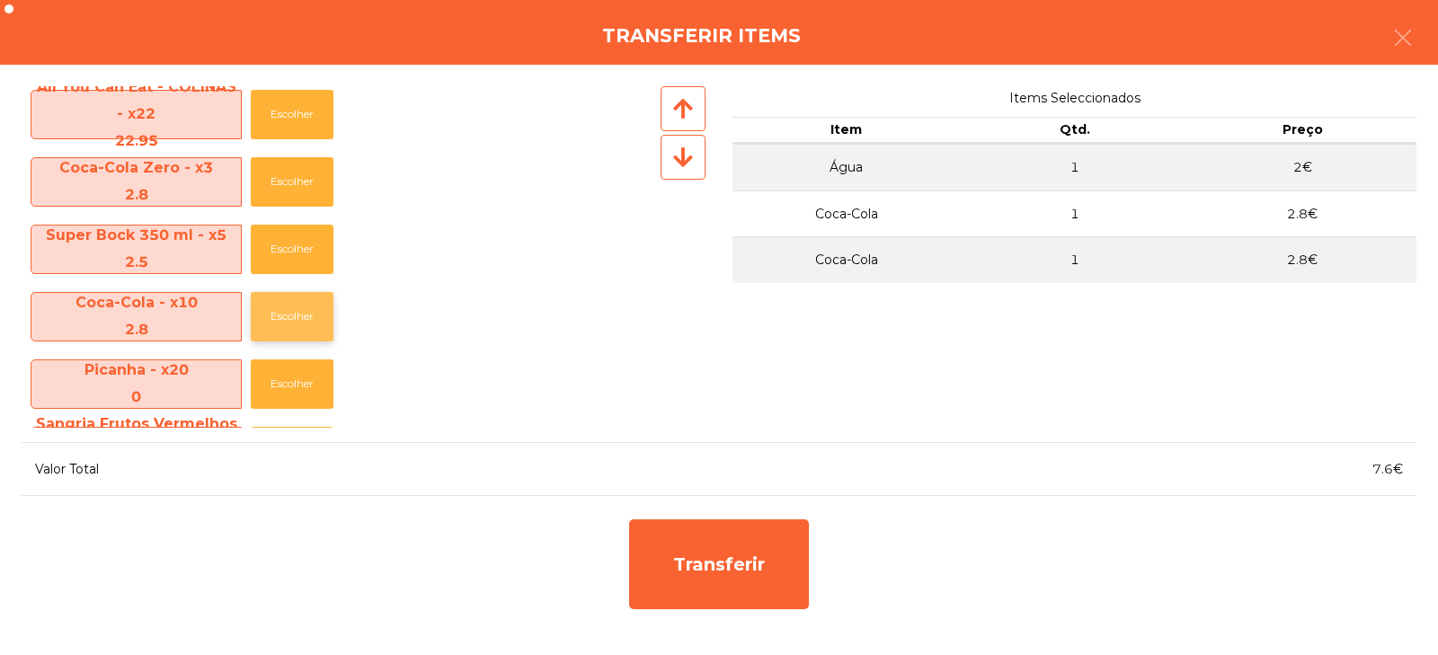
click at [291, 325] on button "Escolher" at bounding box center [292, 316] width 83 height 49
click at [296, 257] on button "Escolher" at bounding box center [292, 249] width 83 height 49
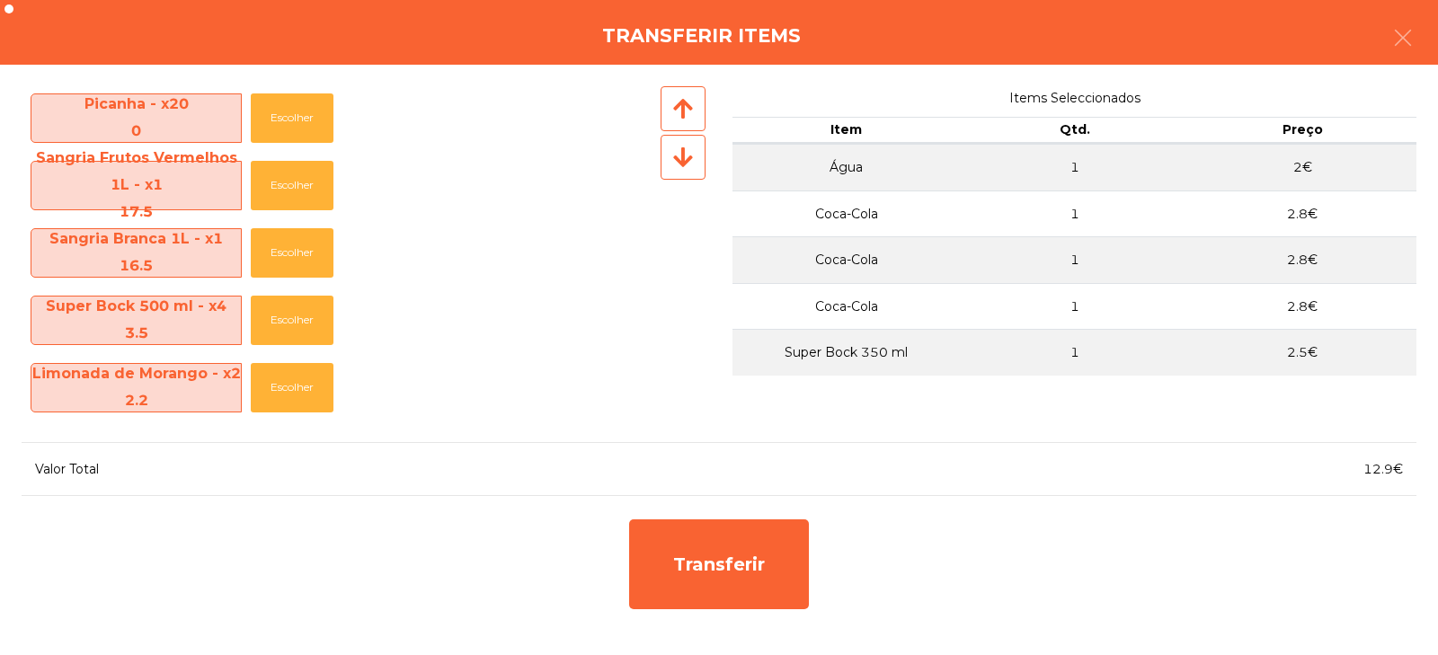
scroll to position [319, 0]
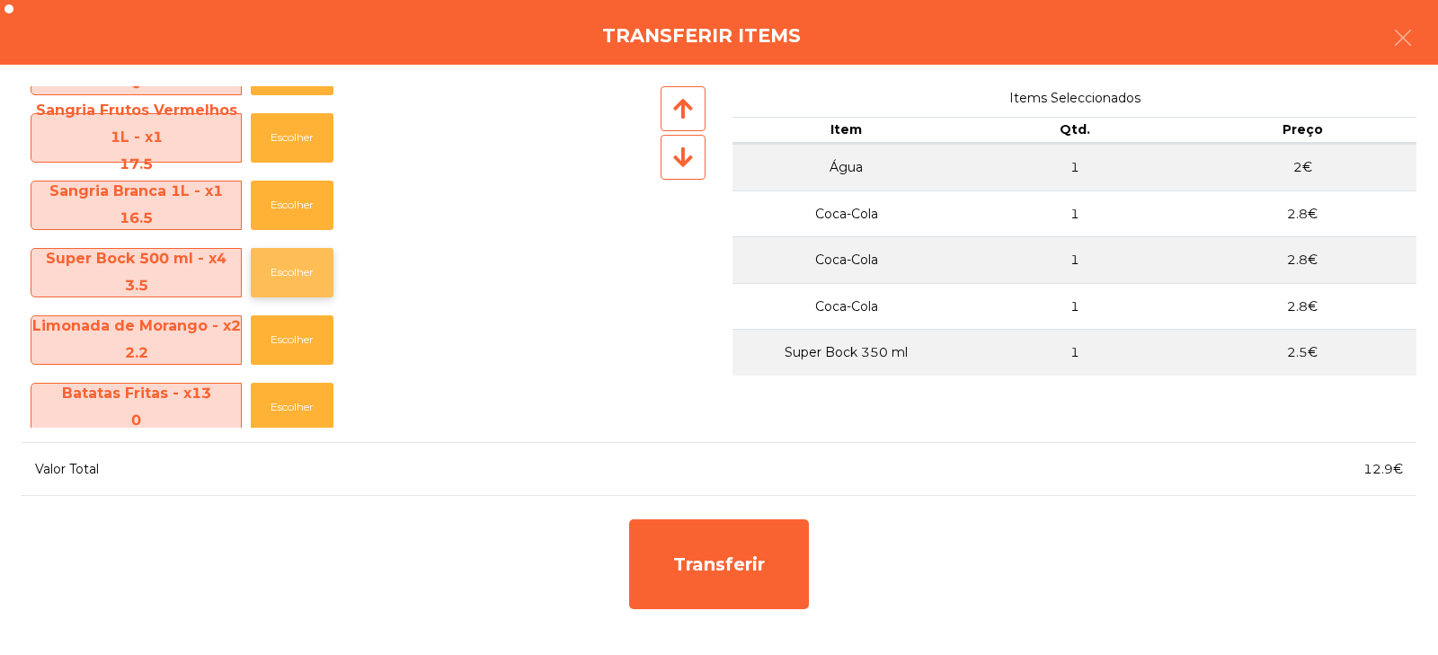
click at [297, 276] on button "Escolher" at bounding box center [292, 272] width 83 height 49
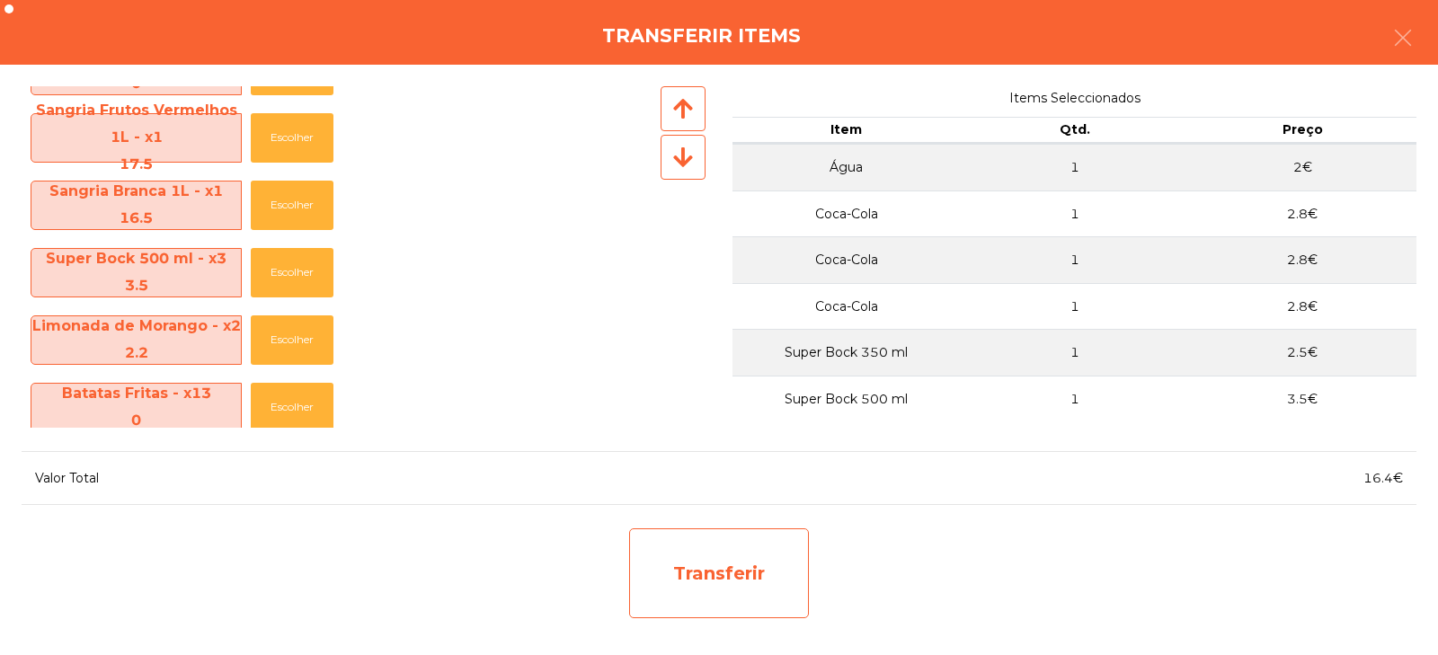
click at [680, 556] on div "Transferir" at bounding box center [719, 573] width 180 height 90
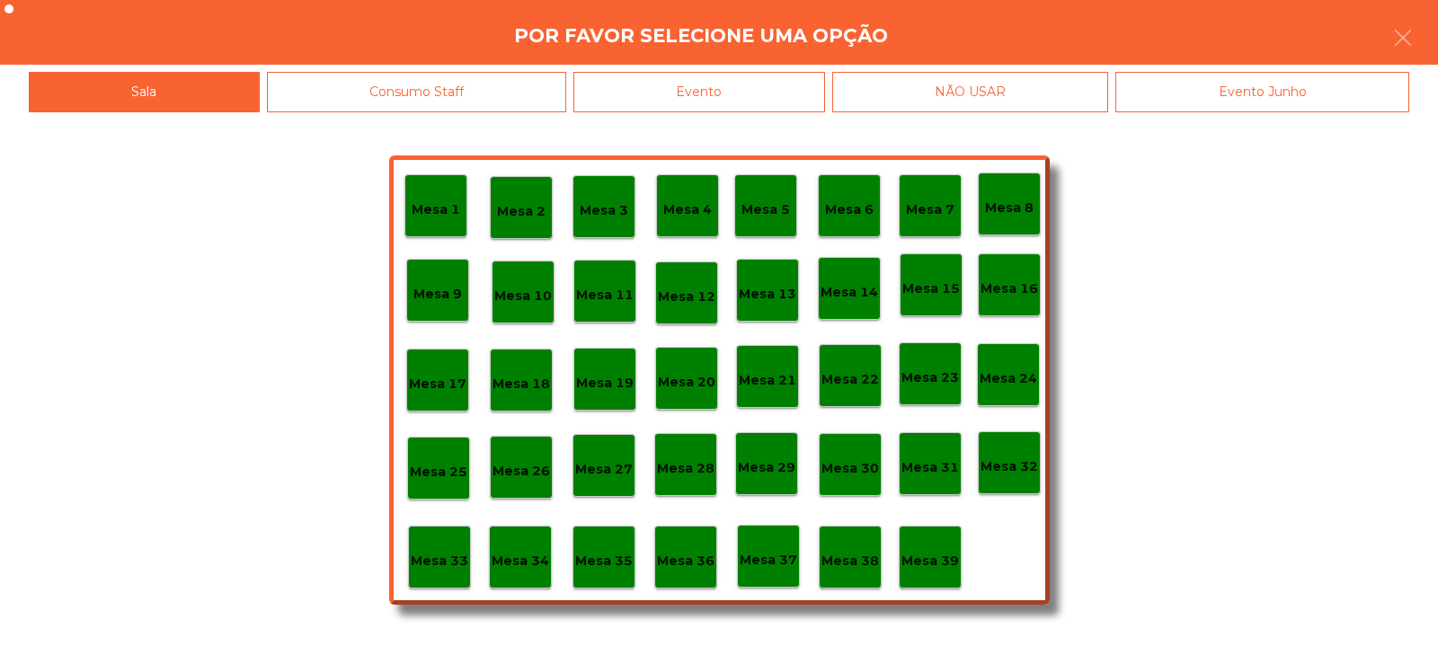
click at [765, 568] on p "Mesa 37" at bounding box center [768, 560] width 58 height 21
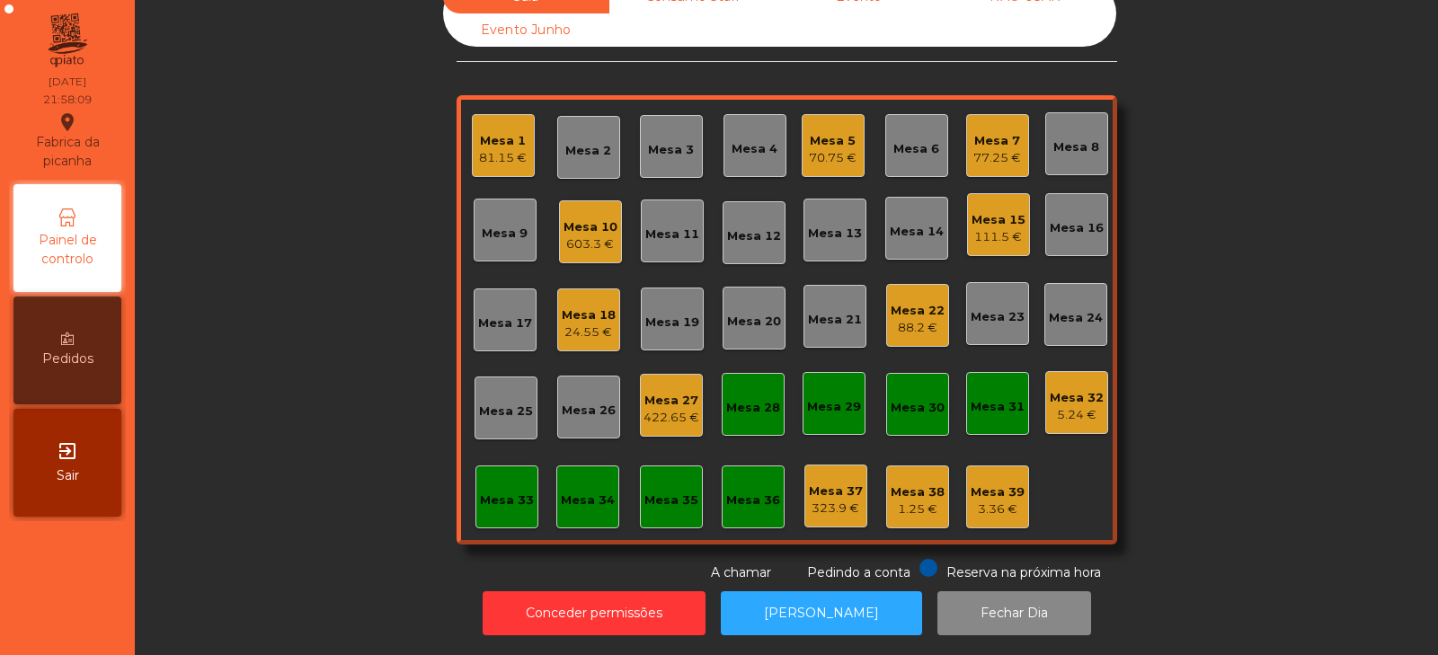
click at [589, 242] on div "Mesa 10 603.3 €" at bounding box center [590, 231] width 63 height 63
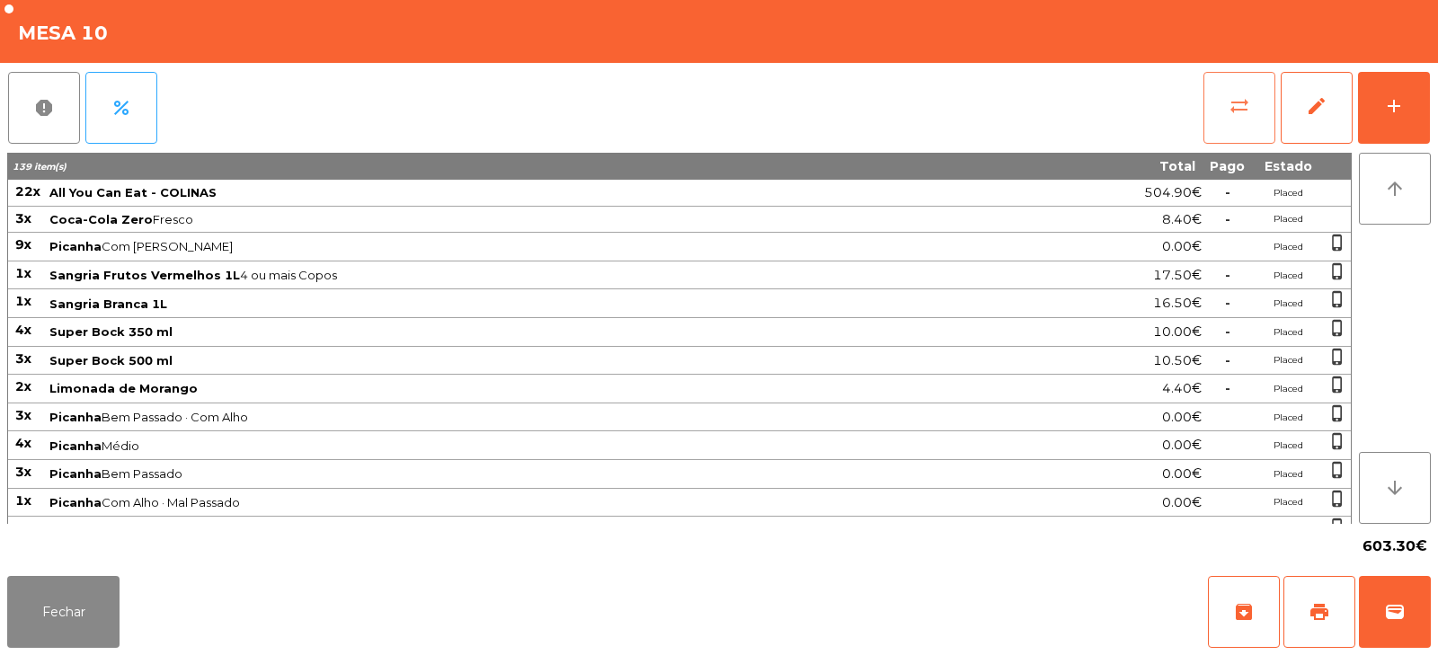
click at [1240, 110] on span "sync_alt" at bounding box center [1239, 106] width 22 height 22
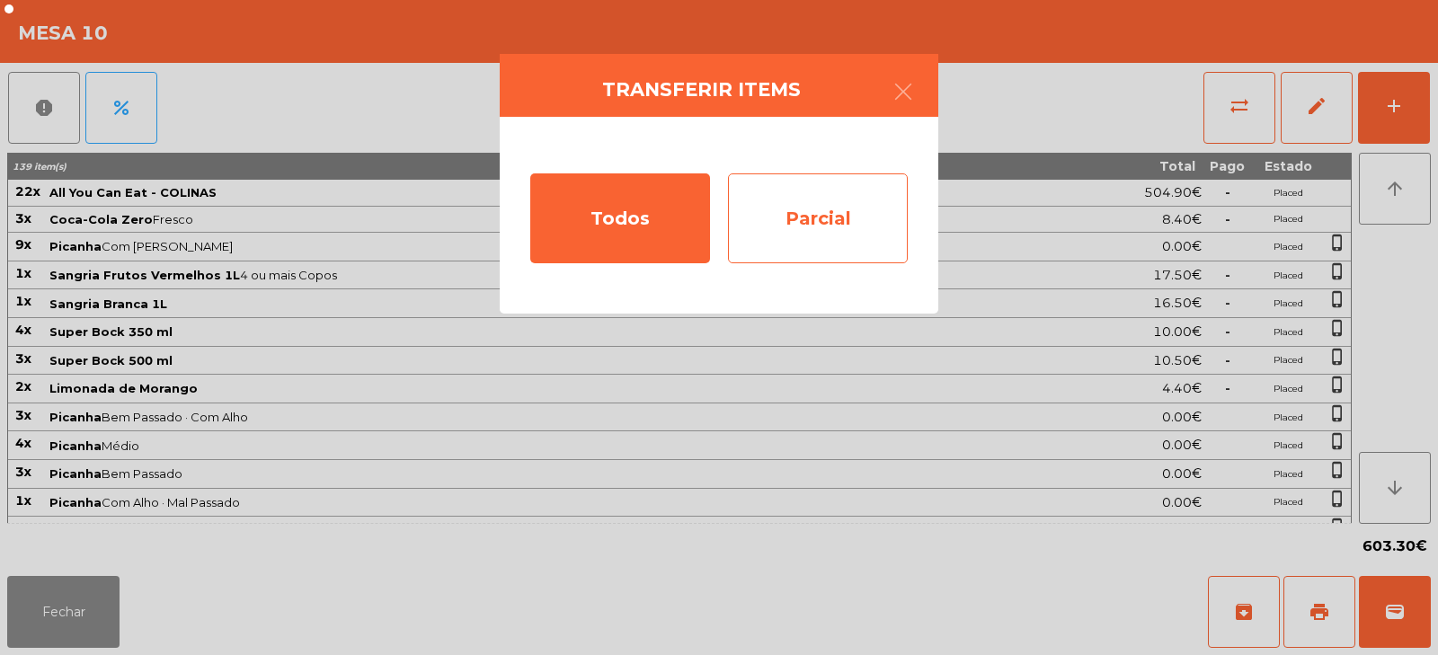
click at [819, 207] on div "Parcial" at bounding box center [818, 218] width 180 height 90
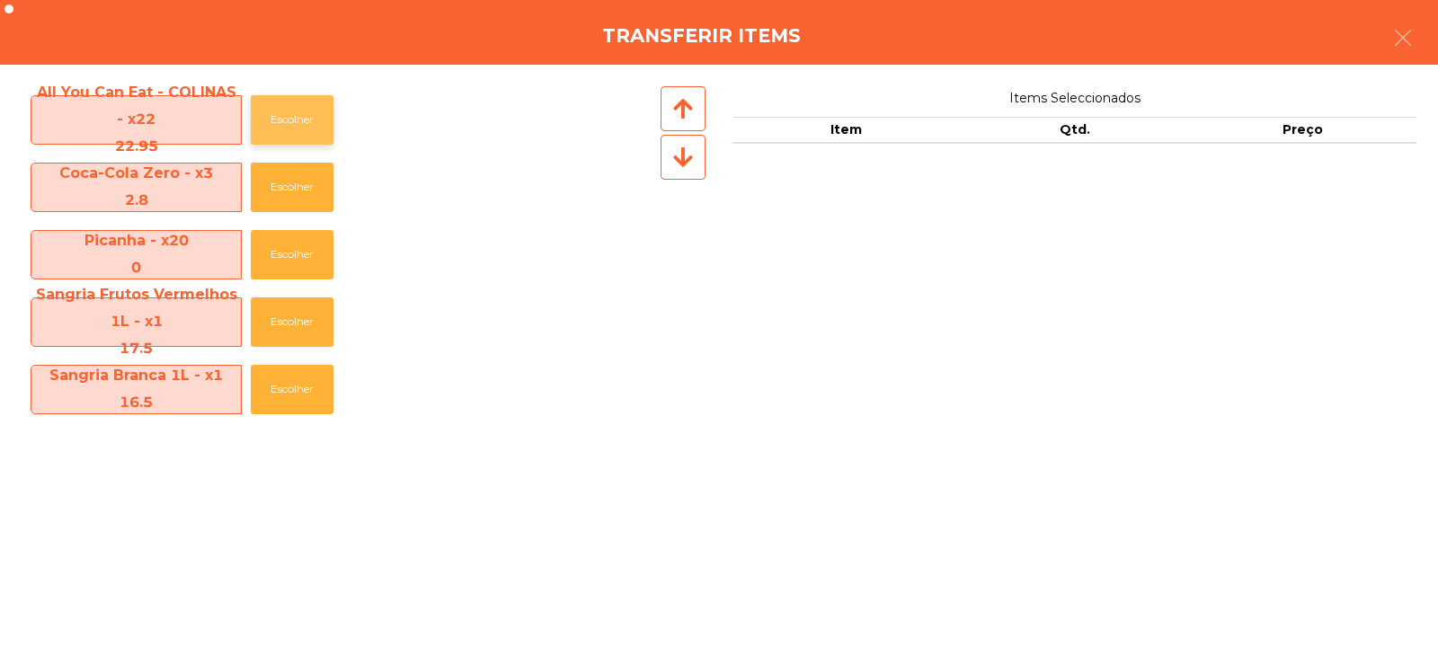
click at [294, 97] on button "Escolher" at bounding box center [292, 119] width 83 height 49
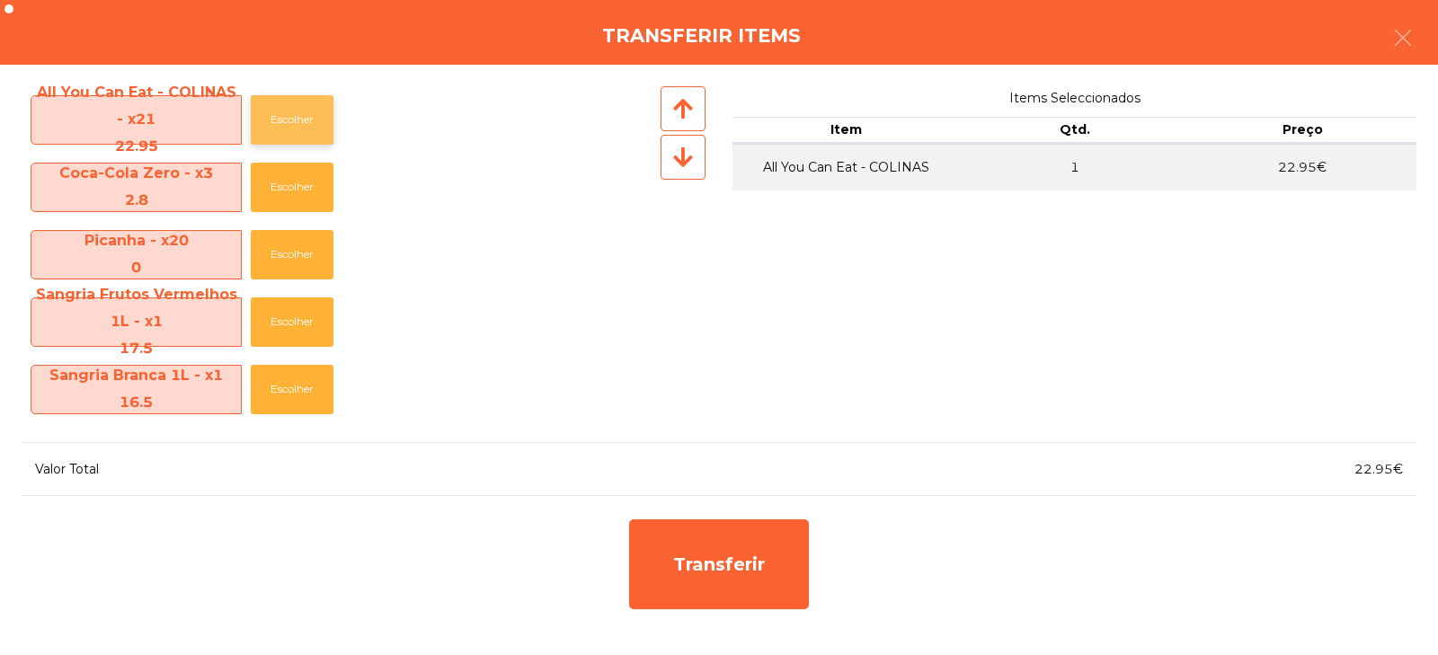
click at [296, 123] on button "Escolher" at bounding box center [292, 119] width 83 height 49
click at [300, 124] on button "Escolher" at bounding box center [292, 119] width 83 height 49
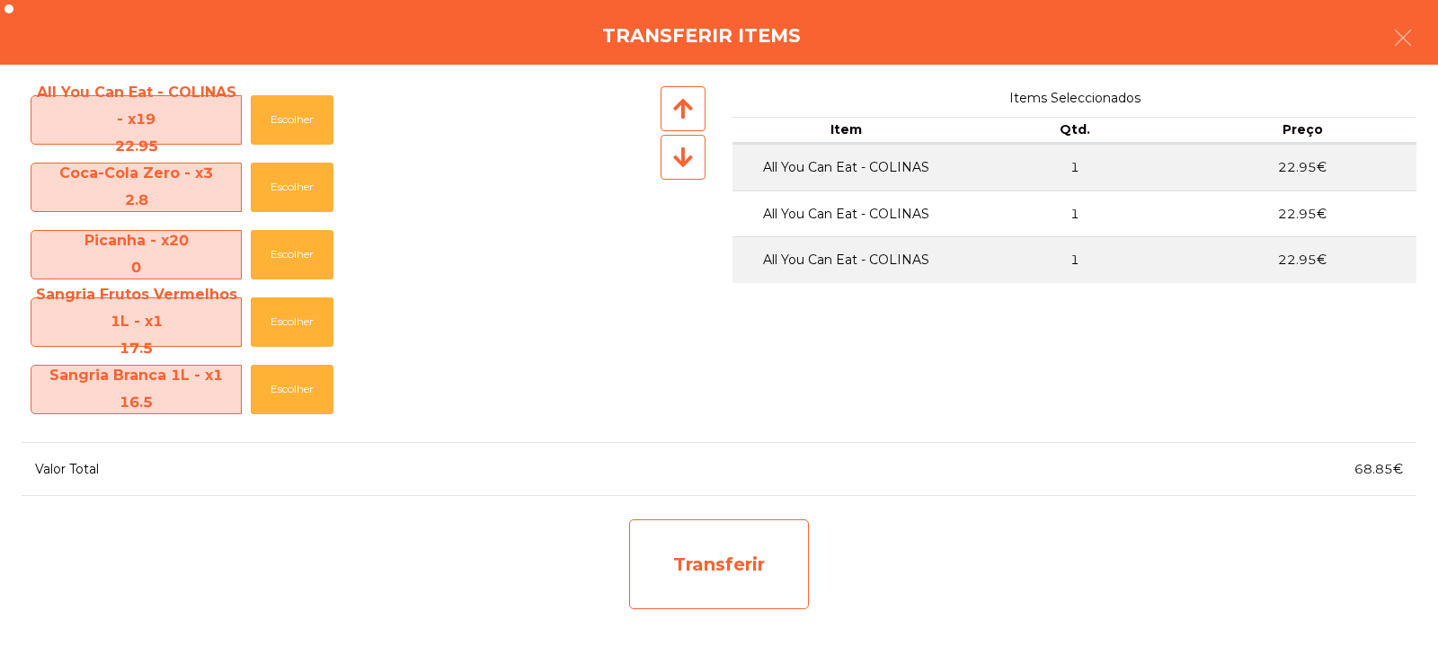
click at [718, 576] on div "Transferir" at bounding box center [719, 564] width 180 height 90
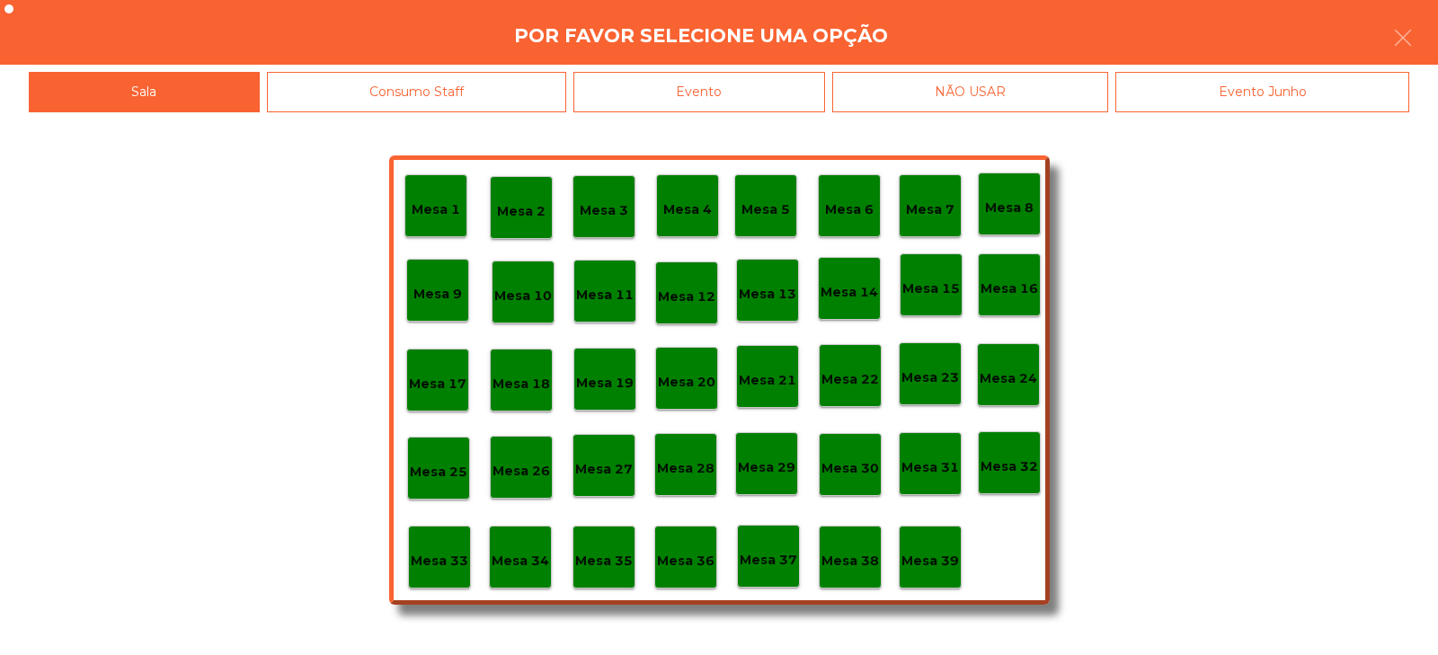
click at [752, 568] on p "Mesa 37" at bounding box center [768, 560] width 58 height 21
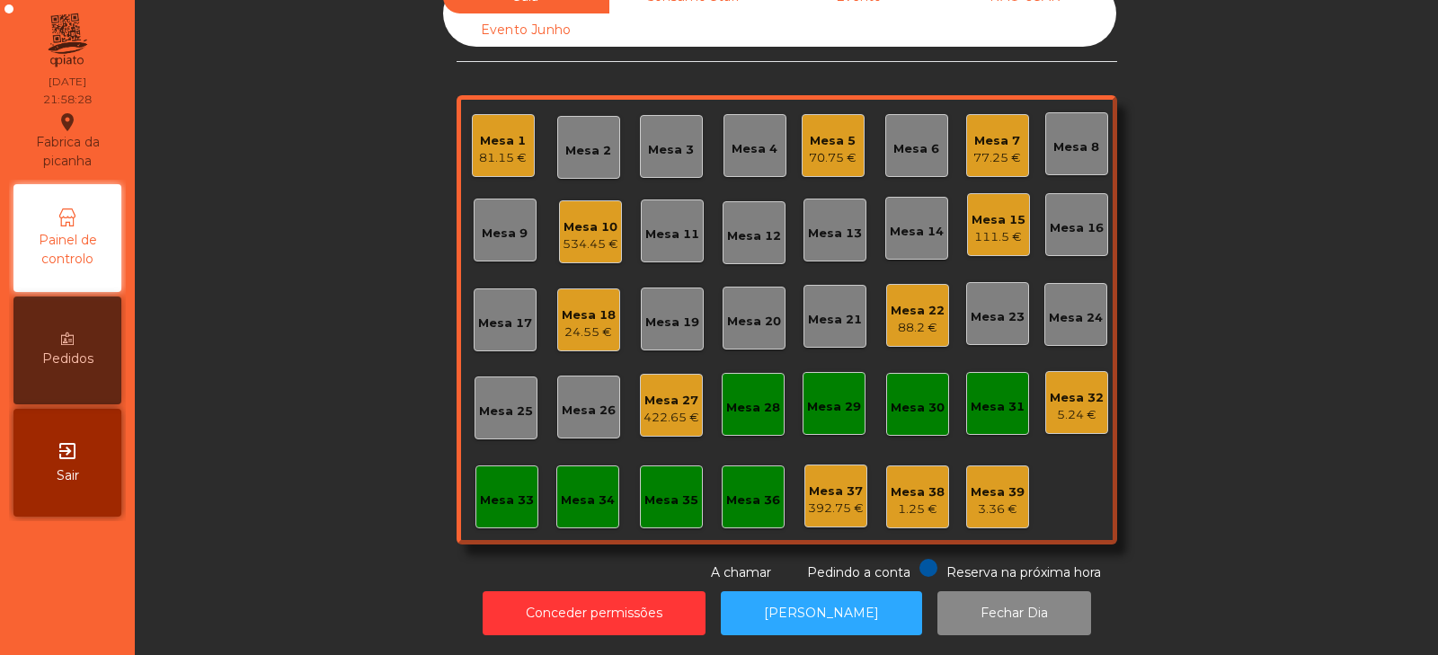
click at [1061, 406] on div "5.24 €" at bounding box center [1076, 415] width 54 height 18
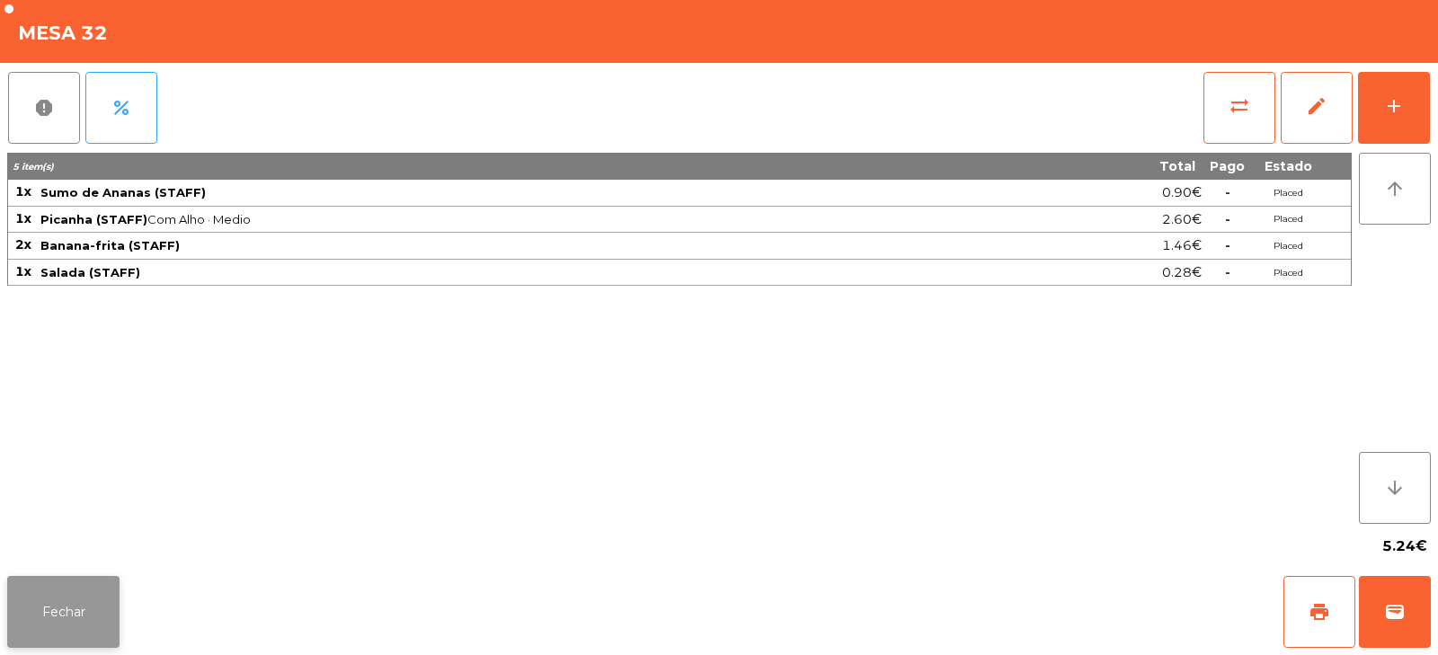
click at [40, 598] on button "Fechar" at bounding box center [63, 612] width 112 height 72
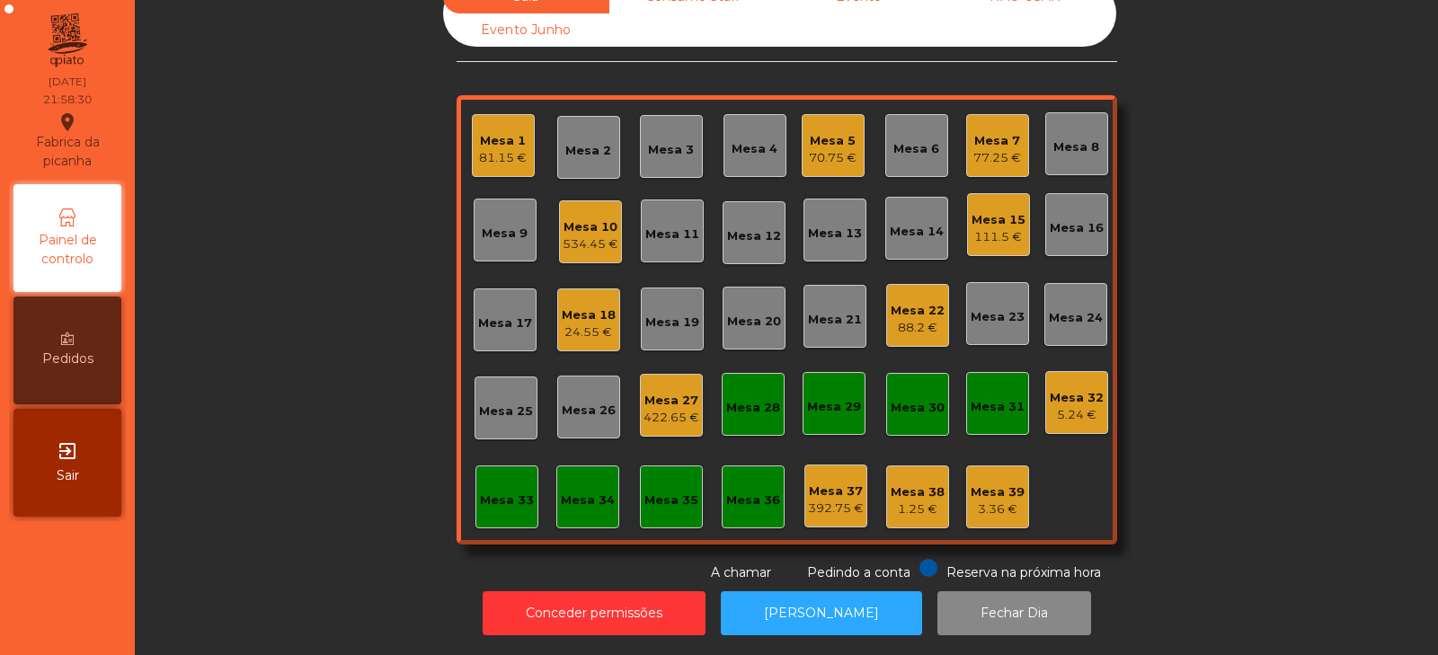
click at [996, 398] on div "Mesa 31" at bounding box center [997, 407] width 54 height 18
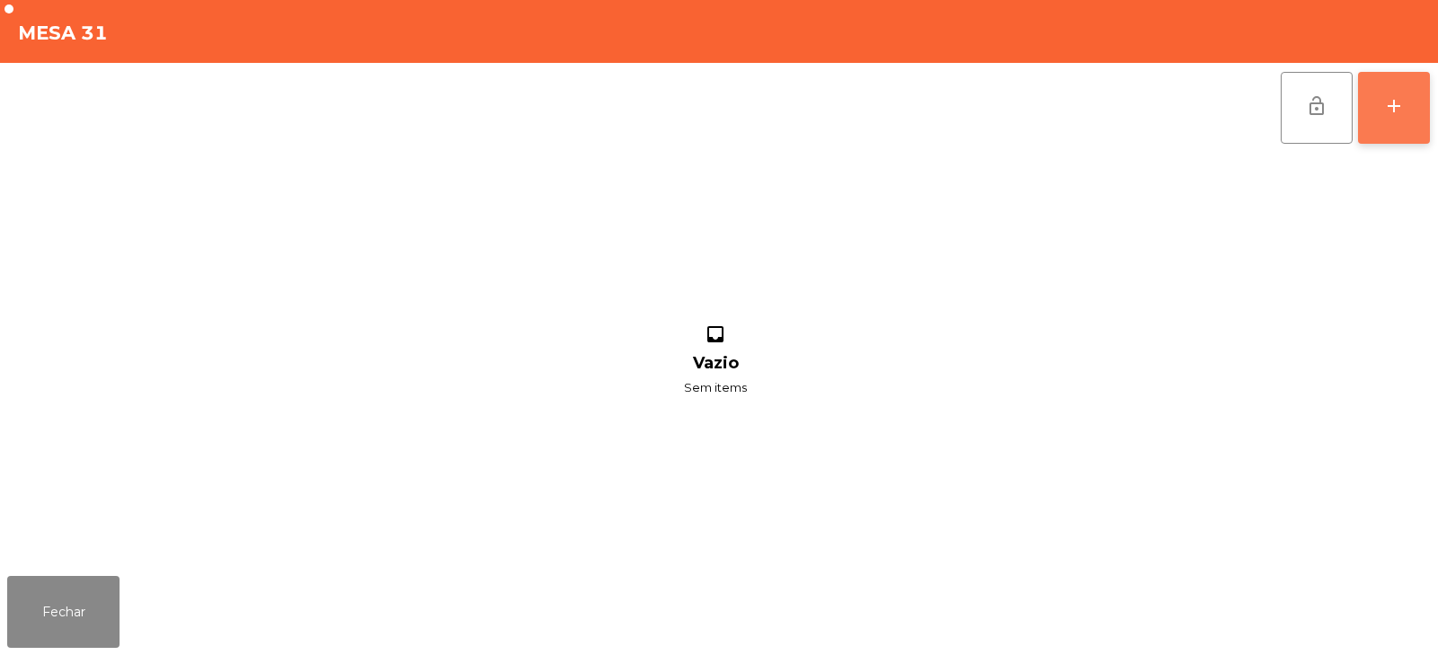
click at [1409, 111] on button "add" at bounding box center [1394, 108] width 72 height 72
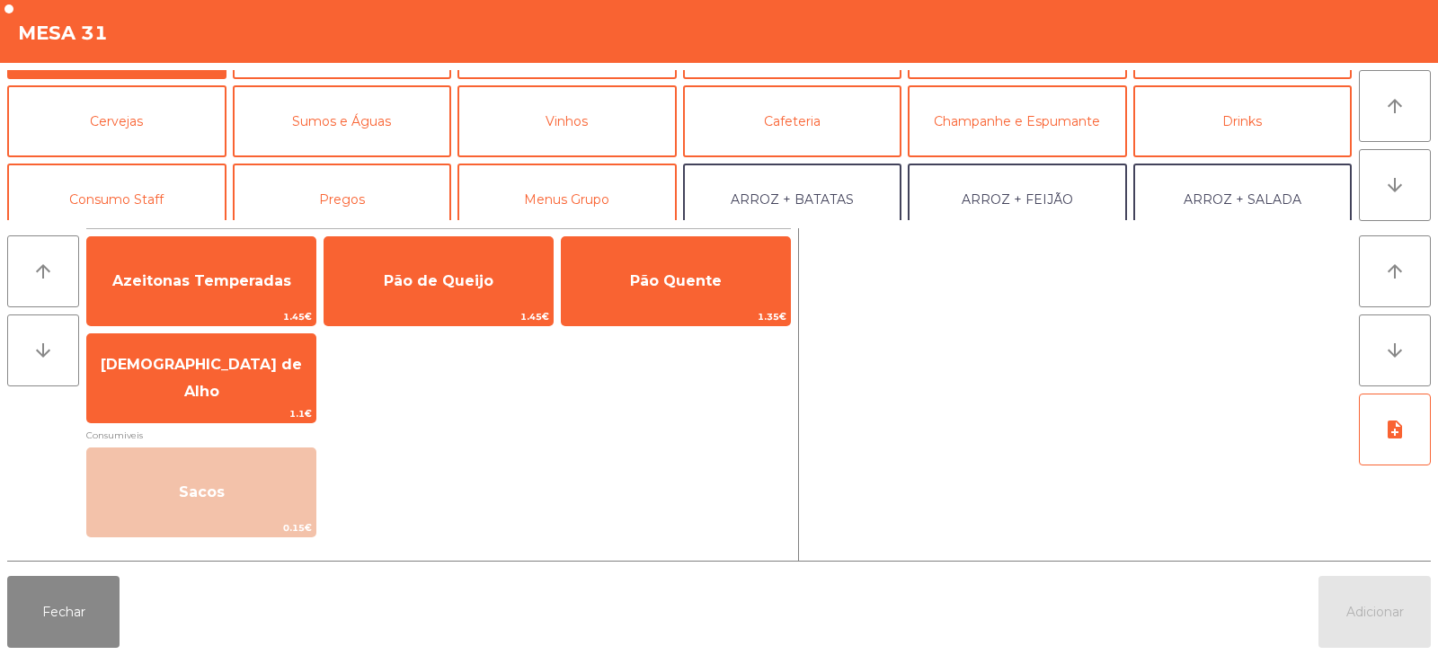
scroll to position [124, 0]
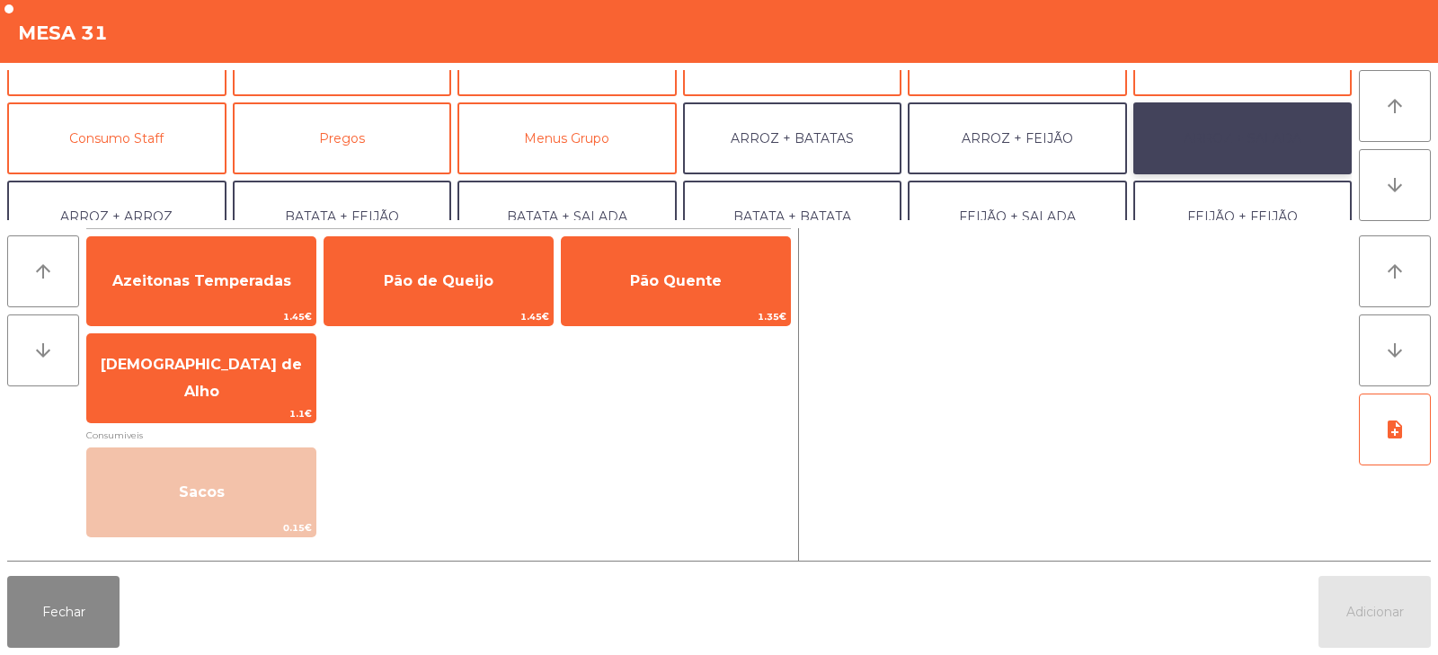
click at [1226, 137] on button "ARROZ + SALADA" at bounding box center [1242, 138] width 219 height 72
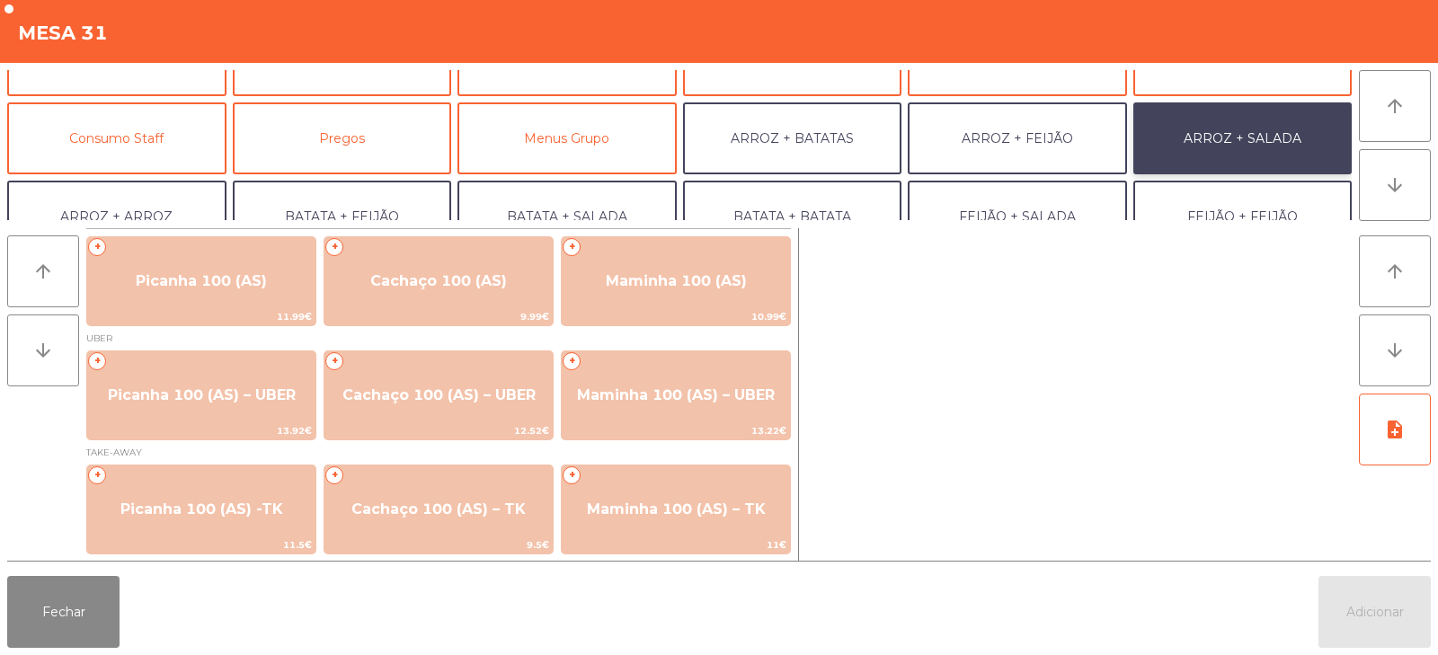
scroll to position [1, 0]
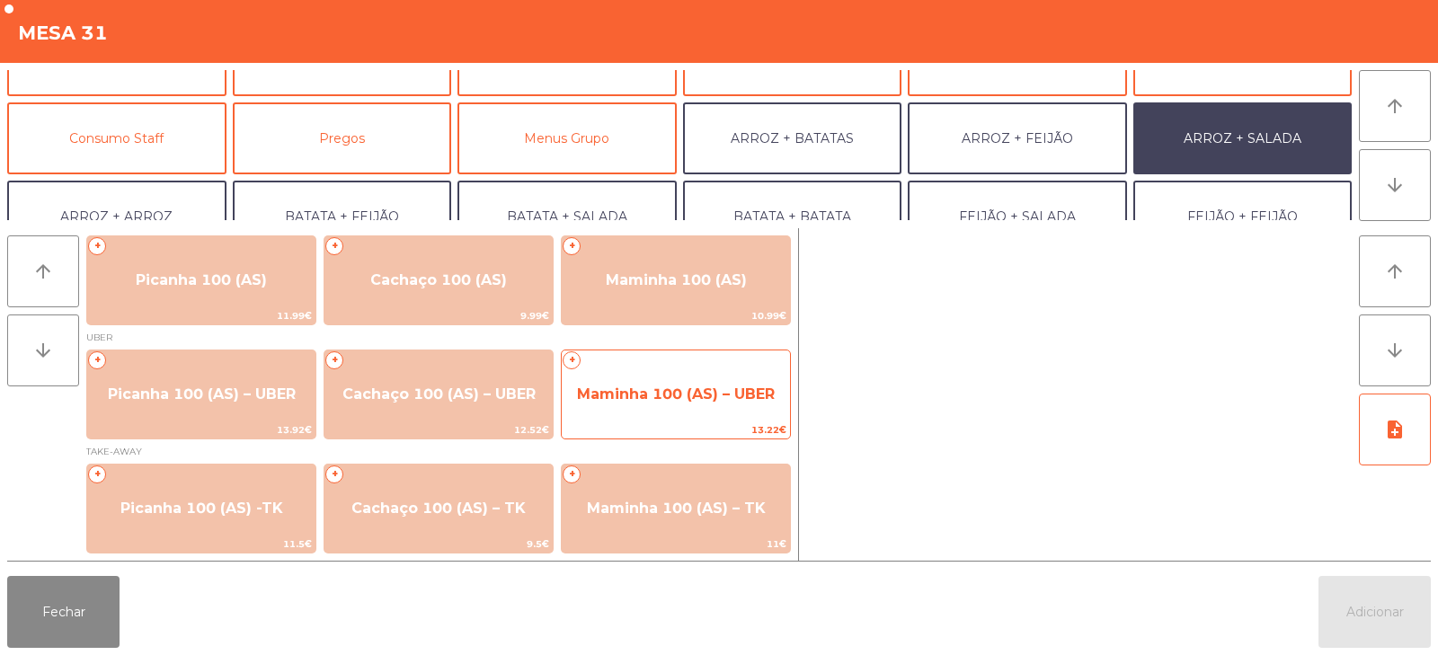
click at [719, 407] on span "Maminha 100 (AS) – UBER" at bounding box center [676, 394] width 228 height 49
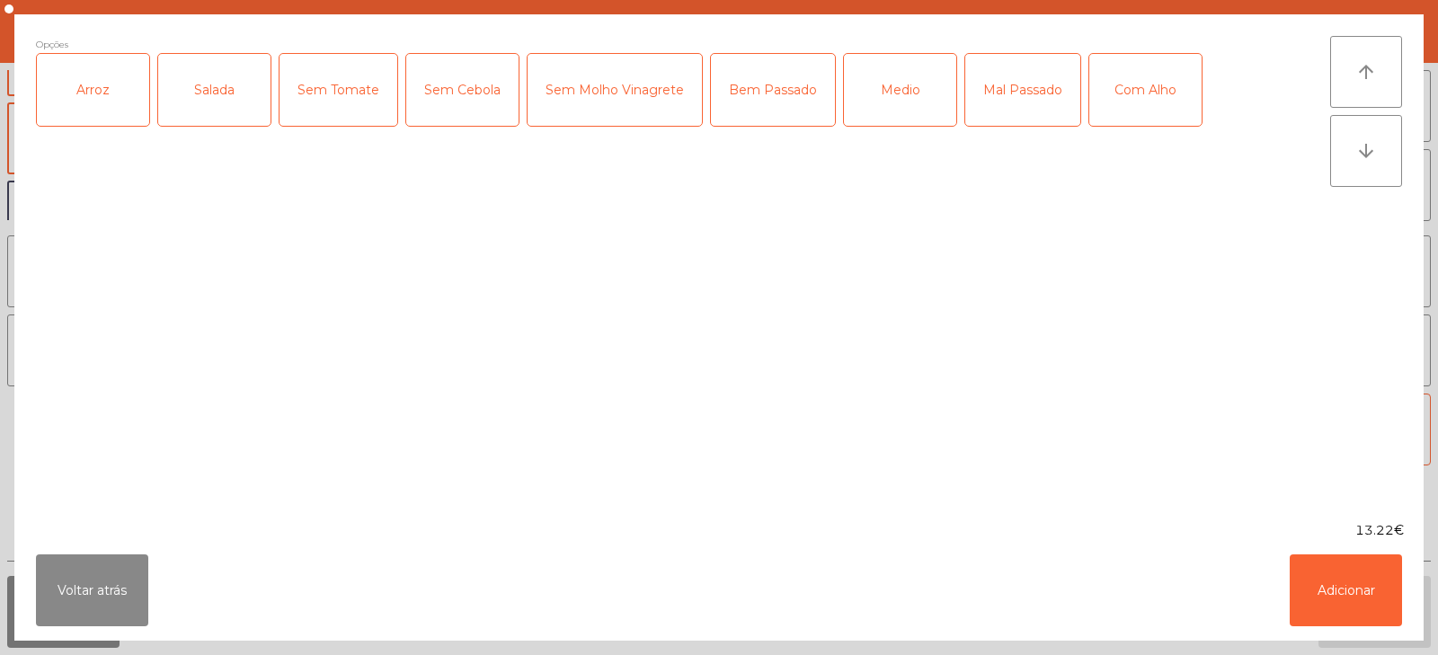
click at [48, 101] on div "Arroz" at bounding box center [93, 90] width 112 height 72
click at [207, 114] on div "Salada" at bounding box center [214, 90] width 112 height 72
click at [907, 106] on div "Medio" at bounding box center [900, 90] width 112 height 72
click at [1369, 598] on button "Adicionar" at bounding box center [1345, 590] width 112 height 72
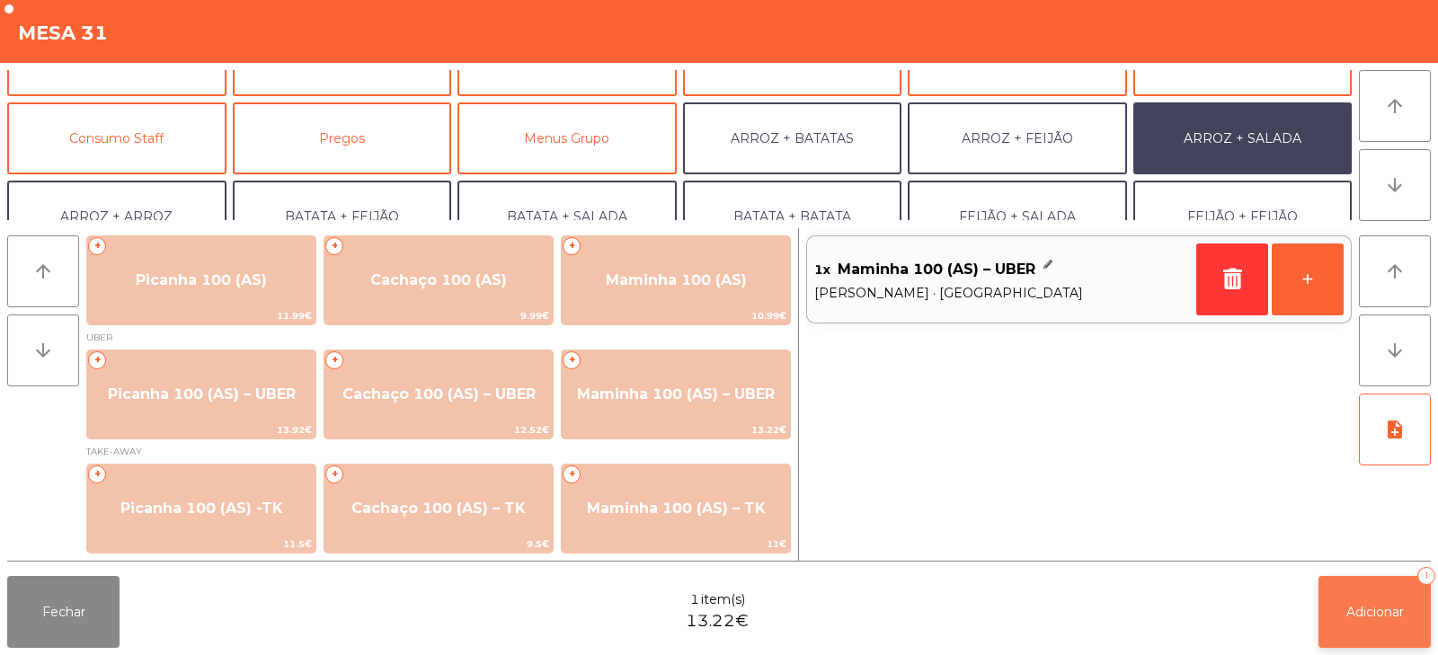
click at [1377, 624] on button "Adicionar 1" at bounding box center [1374, 612] width 112 height 72
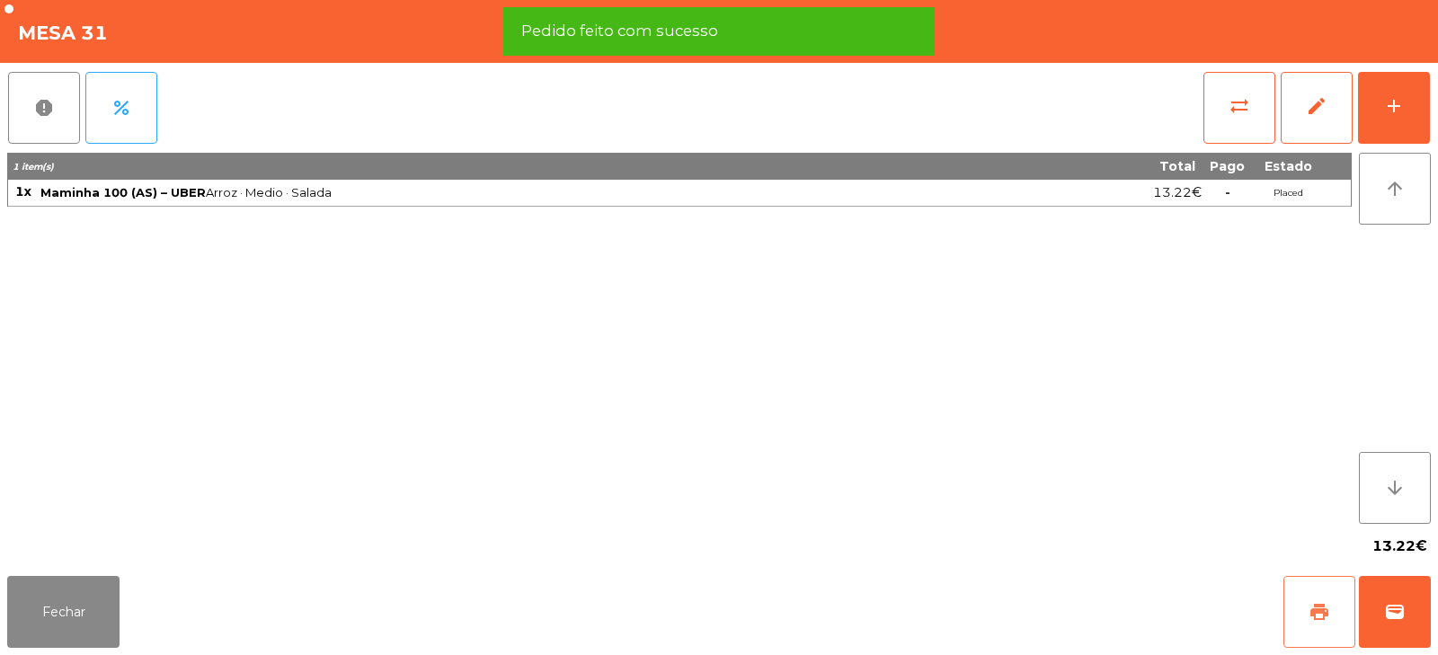
click at [1319, 628] on button "print" at bounding box center [1319, 612] width 72 height 72
click at [1376, 619] on button "wallet" at bounding box center [1395, 612] width 72 height 72
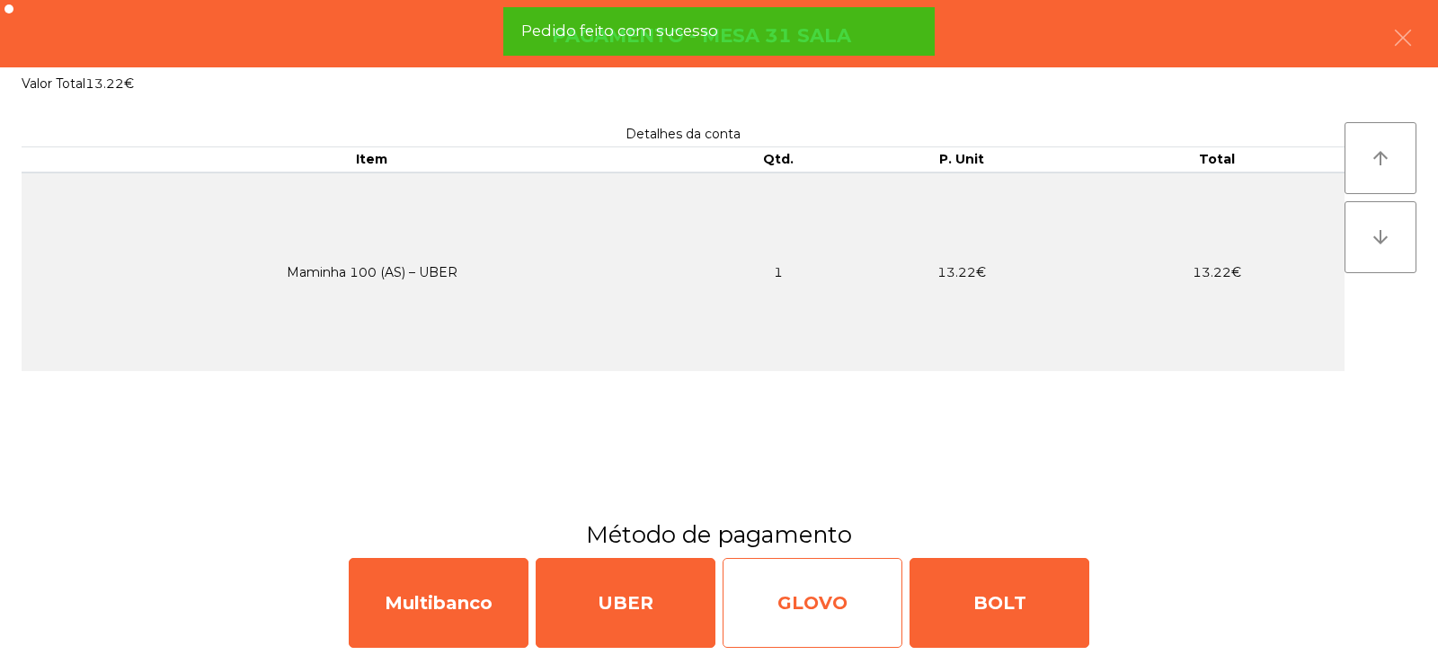
click at [887, 607] on div "GLOVO" at bounding box center [812, 603] width 180 height 90
select select "**"
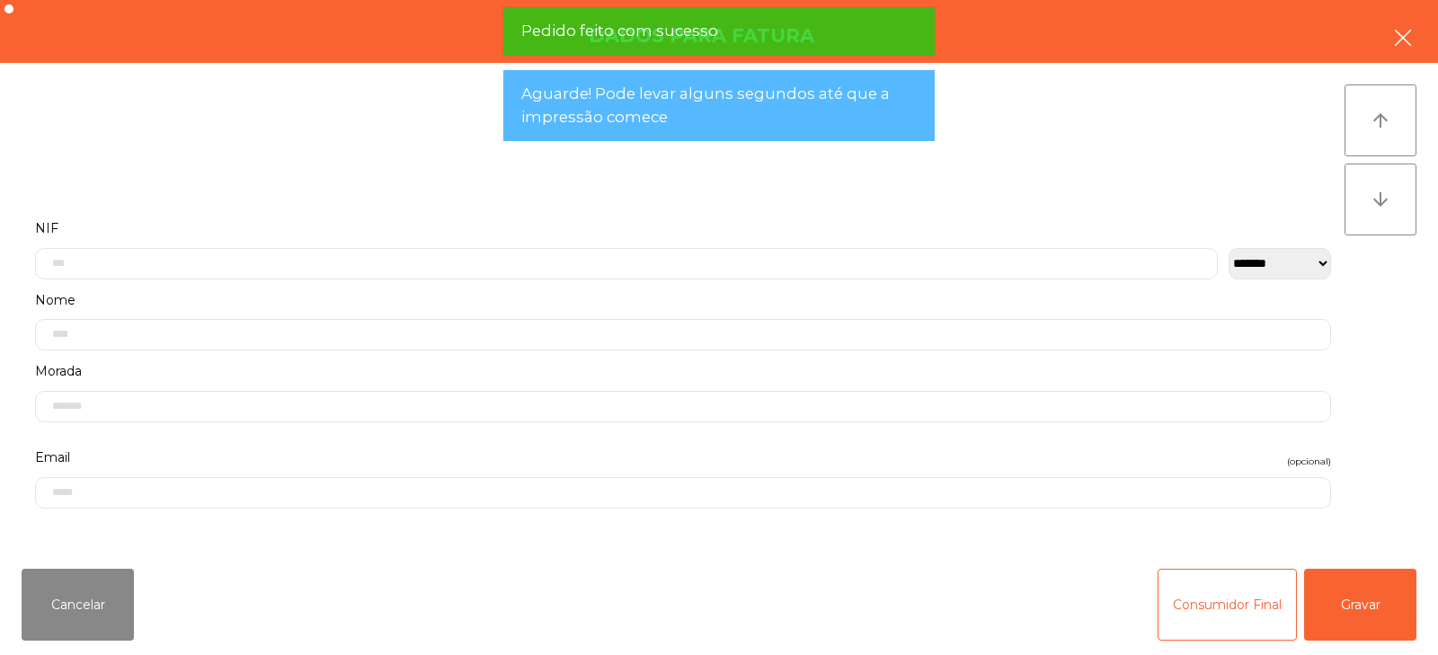
click at [1403, 33] on icon "button" at bounding box center [1403, 38] width 22 height 22
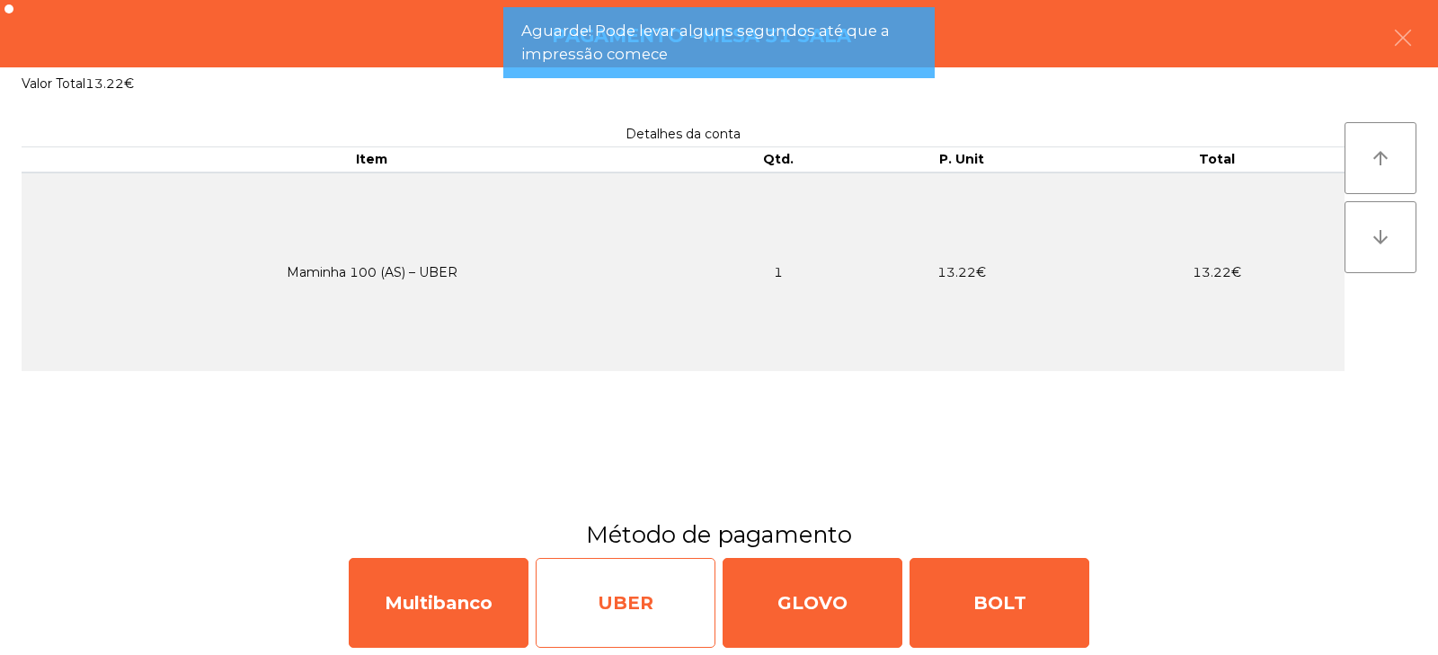
click at [674, 625] on div "UBER" at bounding box center [626, 603] width 180 height 90
select select "**"
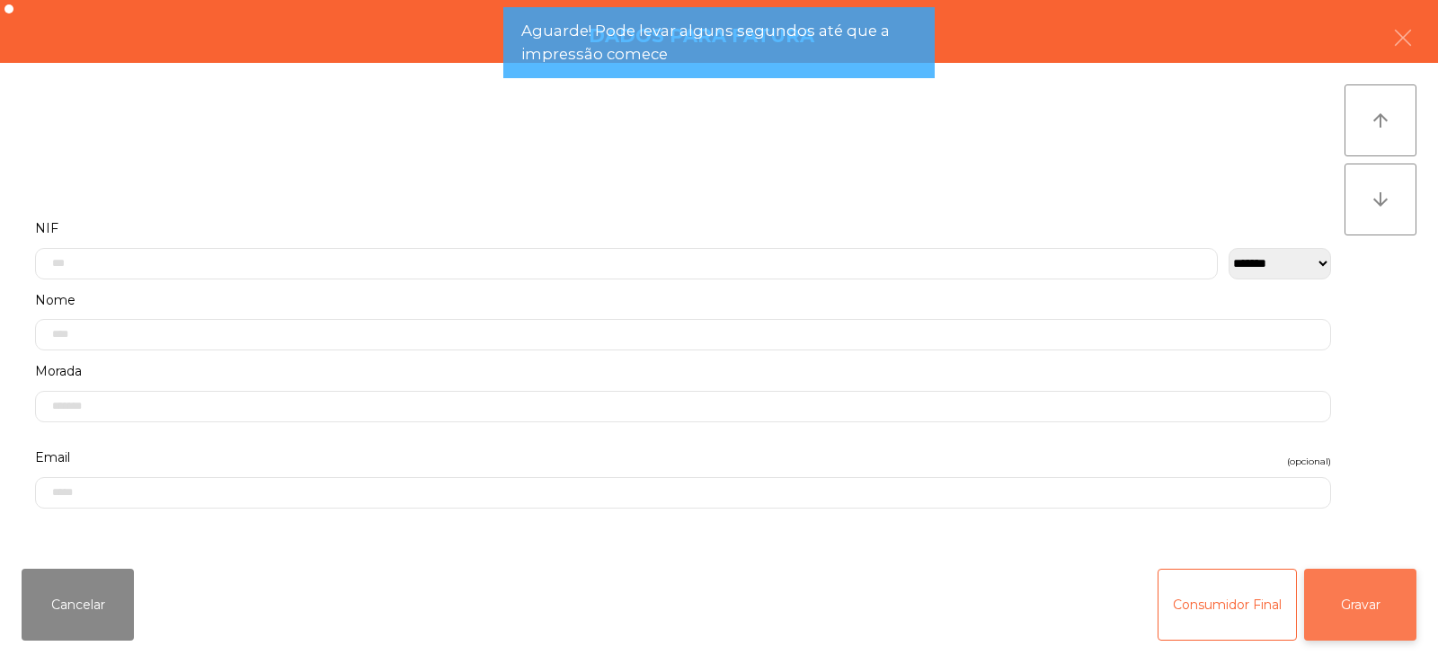
click at [1374, 606] on button "Gravar" at bounding box center [1360, 605] width 112 height 72
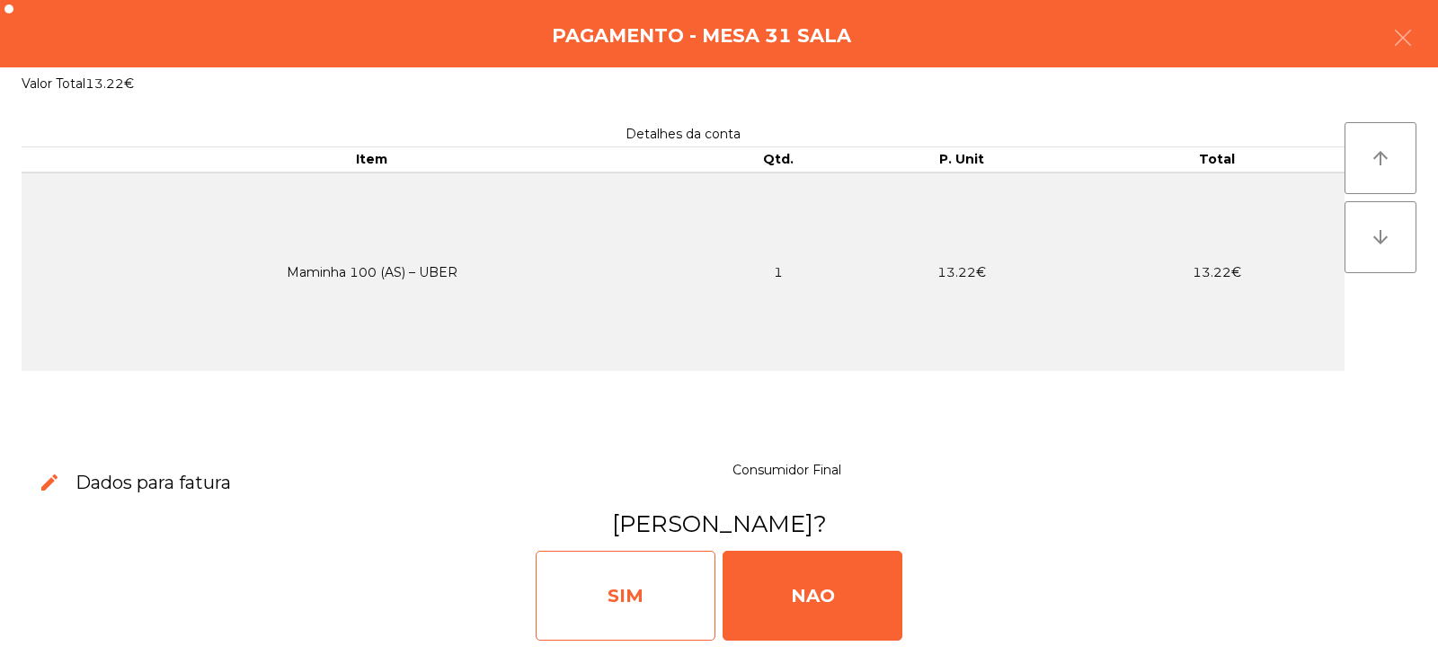
click at [651, 617] on div "SIM" at bounding box center [626, 596] width 180 height 90
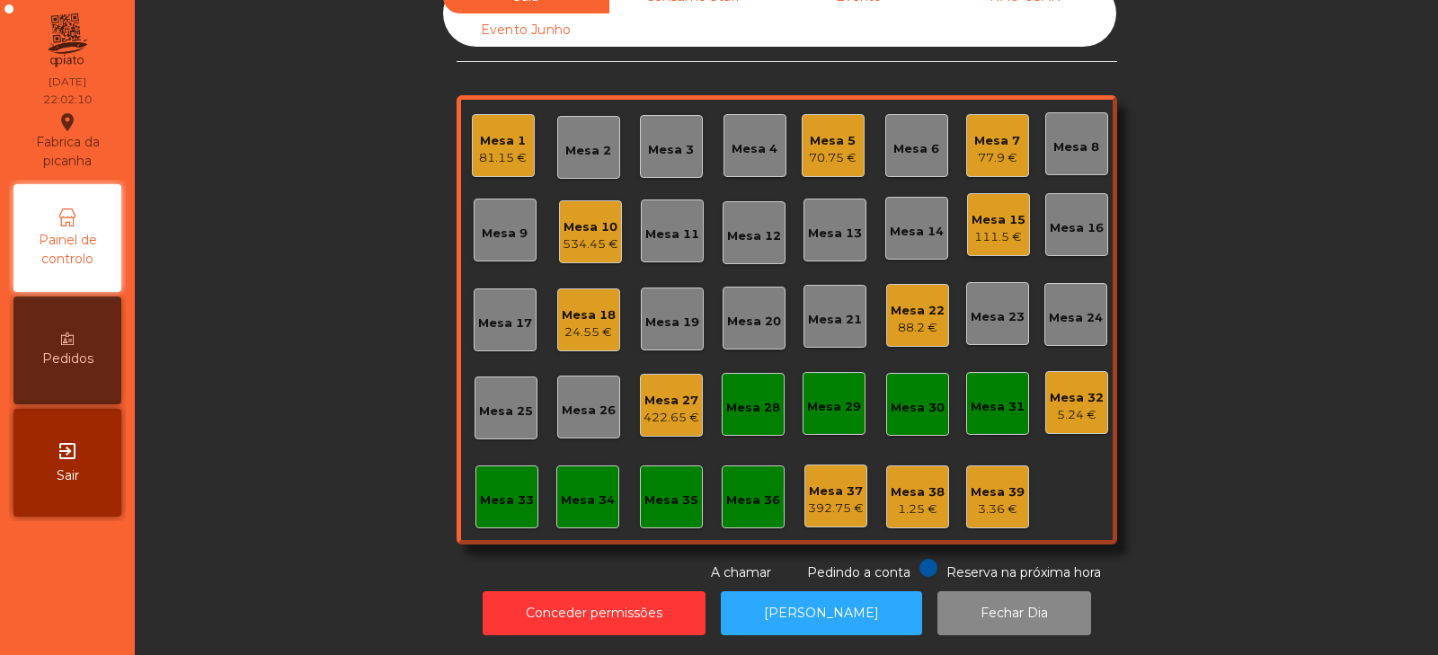
click at [923, 304] on div "Mesa 22" at bounding box center [917, 311] width 54 height 18
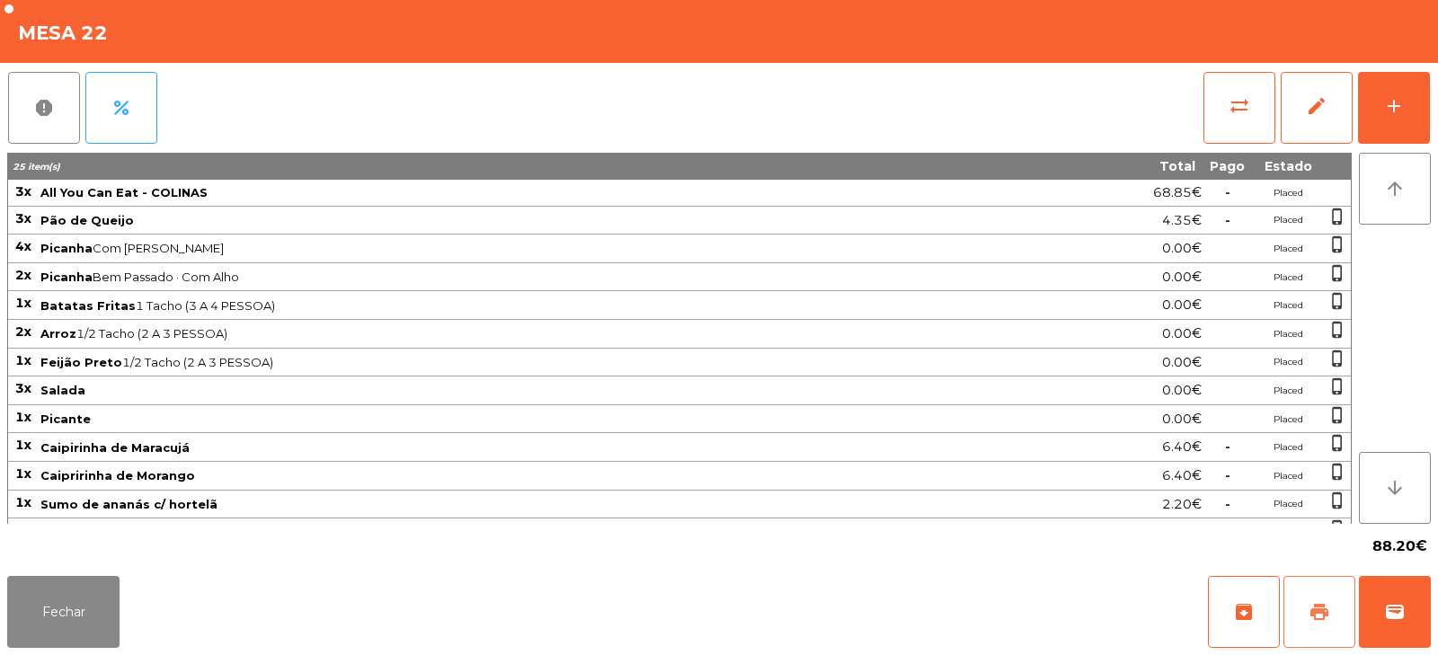
click at [1308, 623] on button "print" at bounding box center [1319, 612] width 72 height 72
click at [1405, 612] on button "wallet" at bounding box center [1395, 612] width 72 height 72
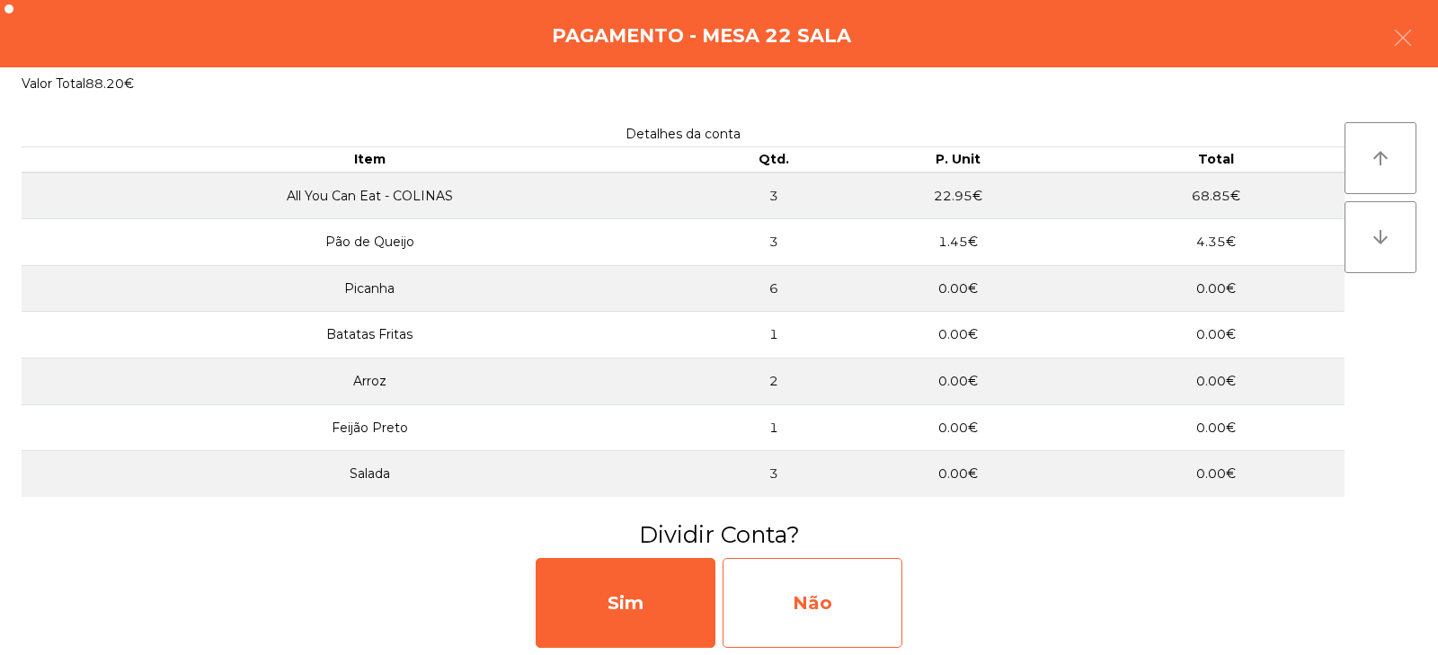
click at [817, 599] on div "Não" at bounding box center [812, 603] width 180 height 90
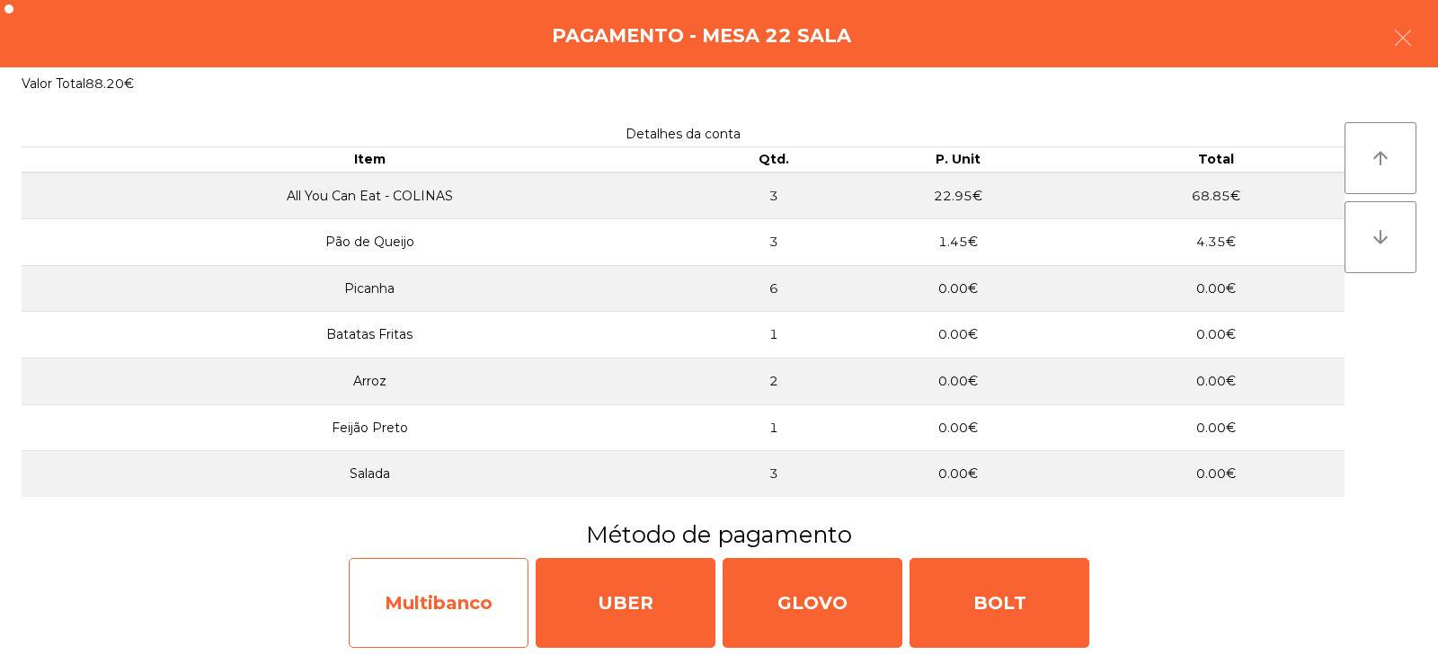
click at [425, 605] on div "Multibanco" at bounding box center [439, 603] width 180 height 90
select select "**"
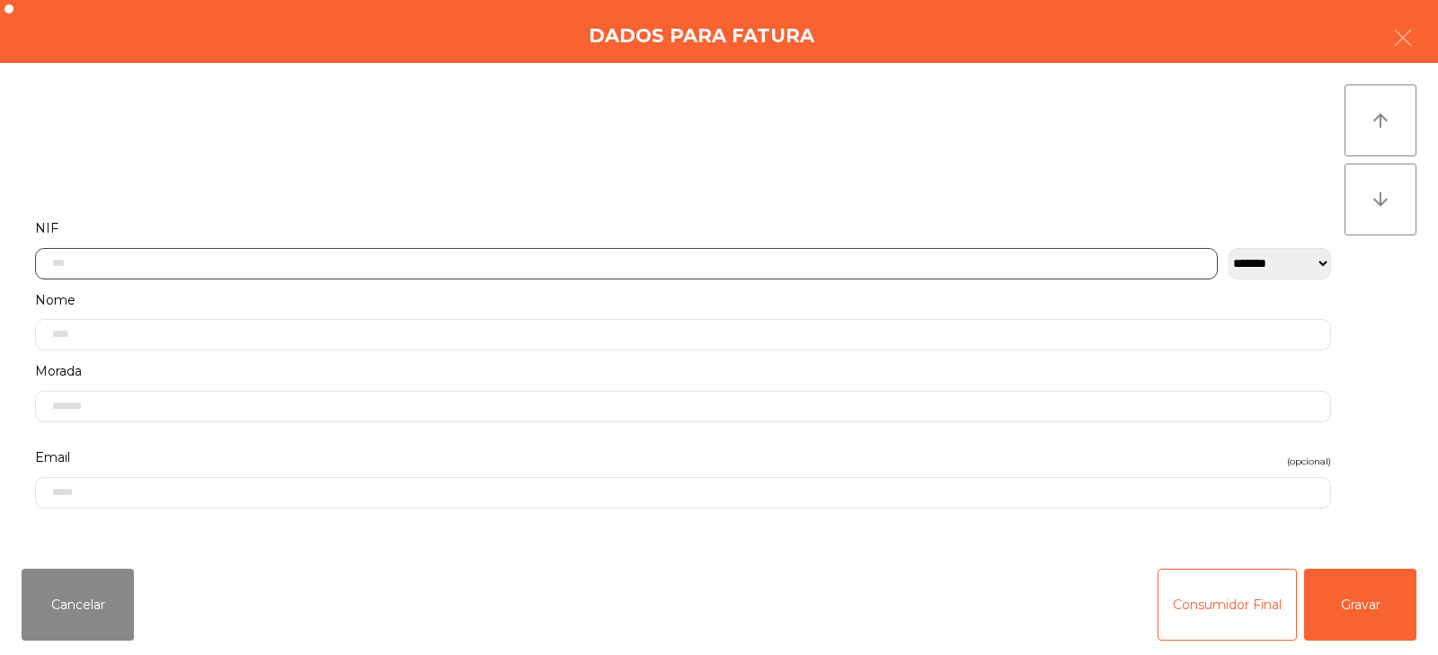
click at [481, 259] on input "text" at bounding box center [626, 263] width 1182 height 31
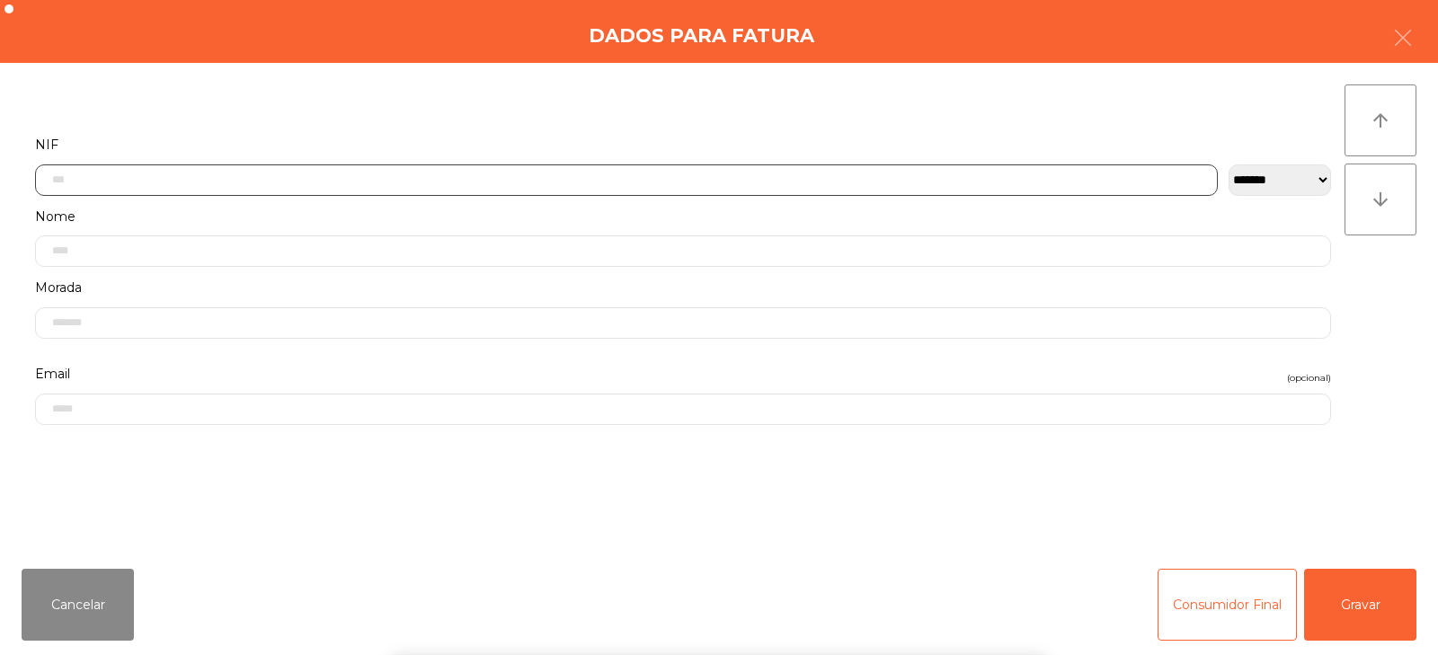
scroll to position [131, 0]
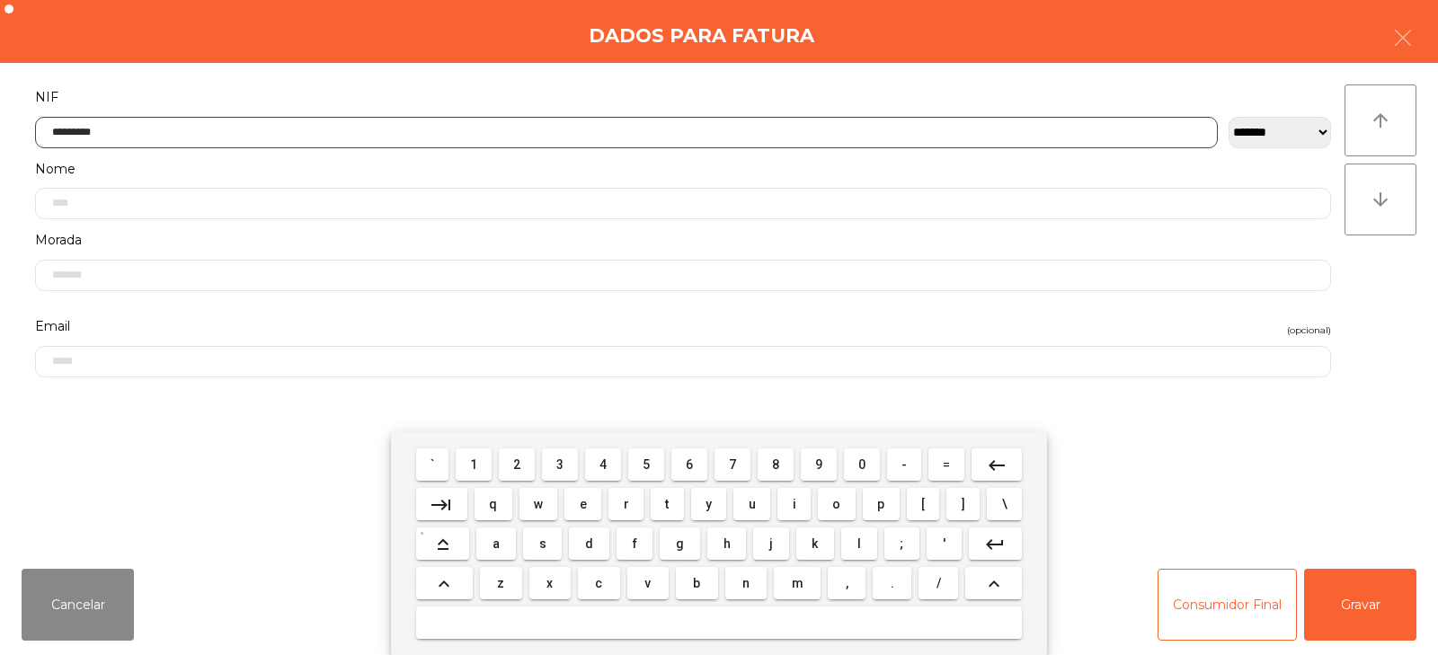
type input "*********"
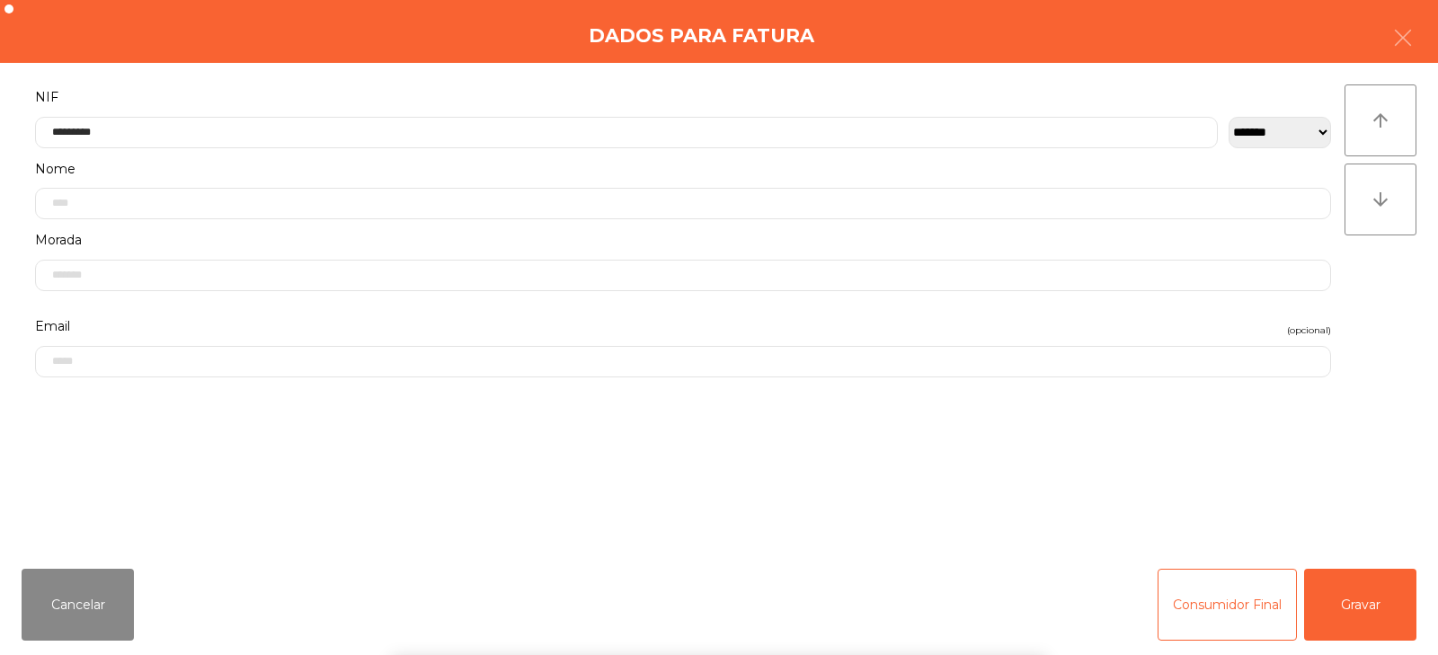
click at [1357, 585] on div "` 1 2 3 4 5 6 7 8 9 0 - = keyboard_backspace keyboard_tab q w e r t y u i o p […" at bounding box center [719, 543] width 1438 height 223
click at [1378, 601] on button "Gravar" at bounding box center [1360, 605] width 112 height 72
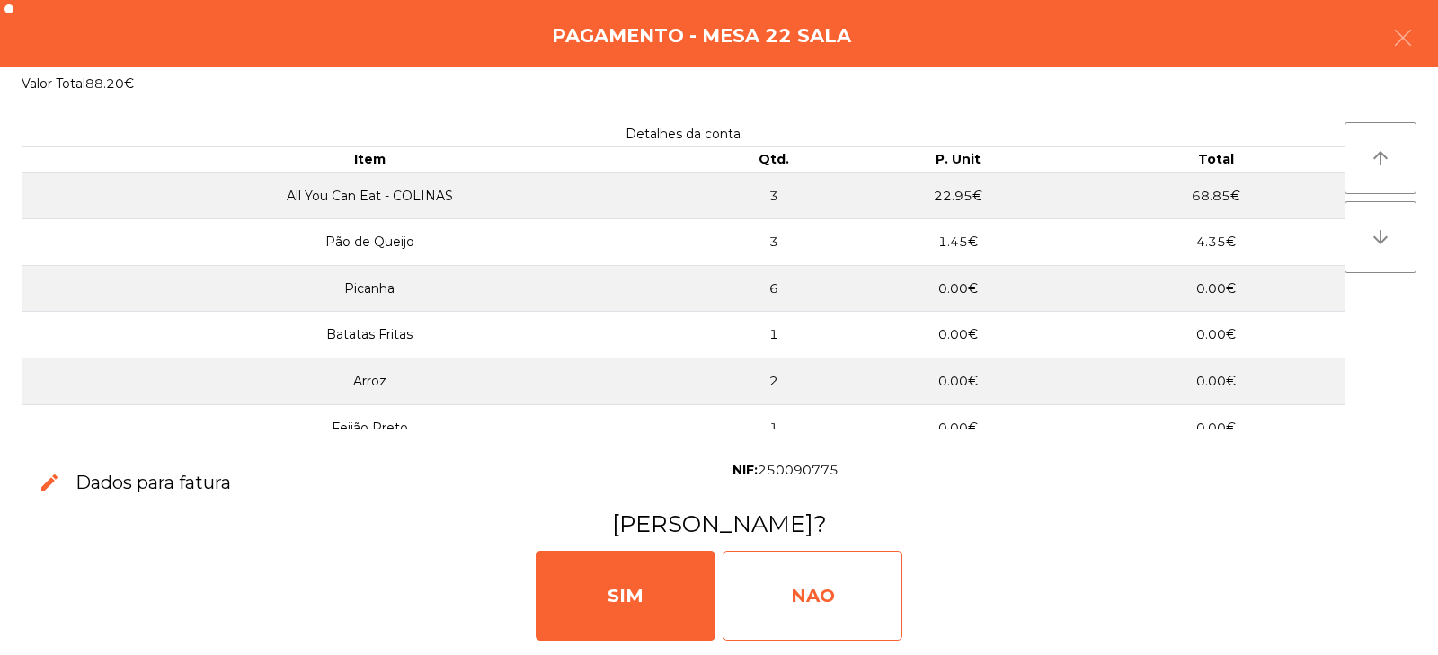
click at [828, 606] on div "NAO" at bounding box center [812, 596] width 180 height 90
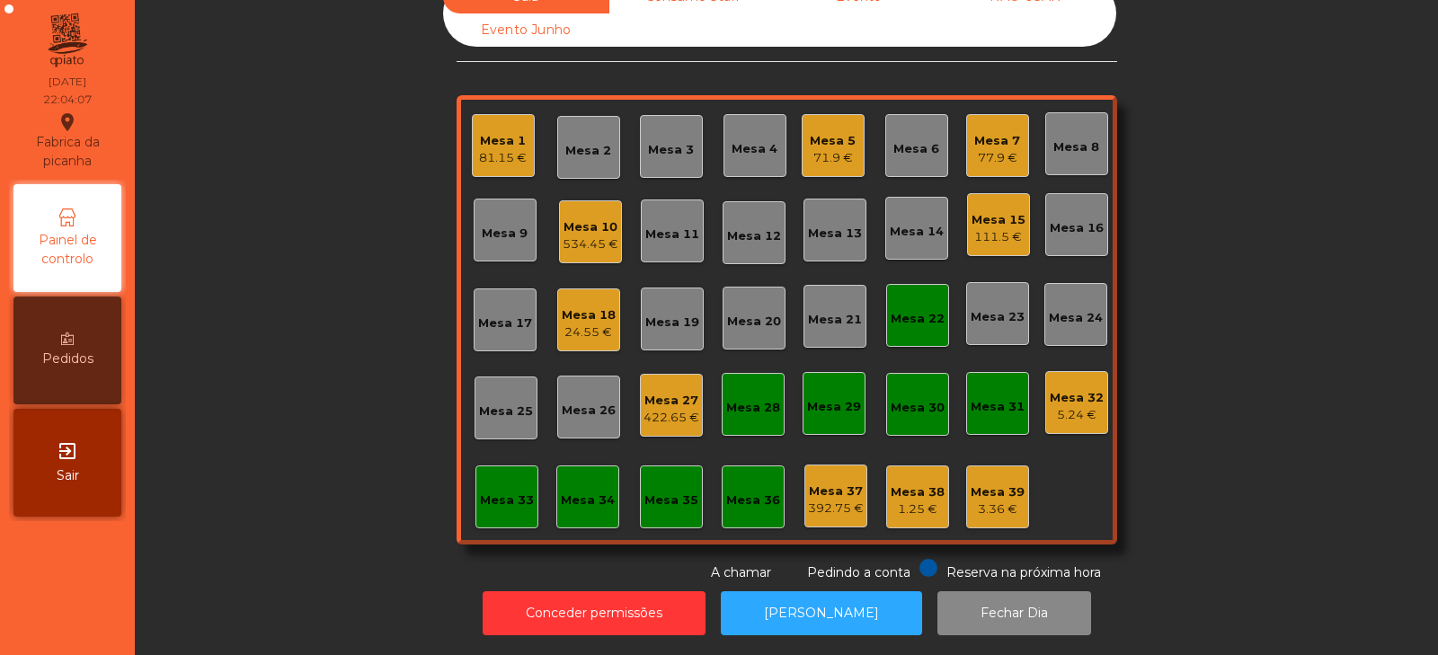
click at [915, 310] on div "Mesa 22" at bounding box center [917, 319] width 54 height 18
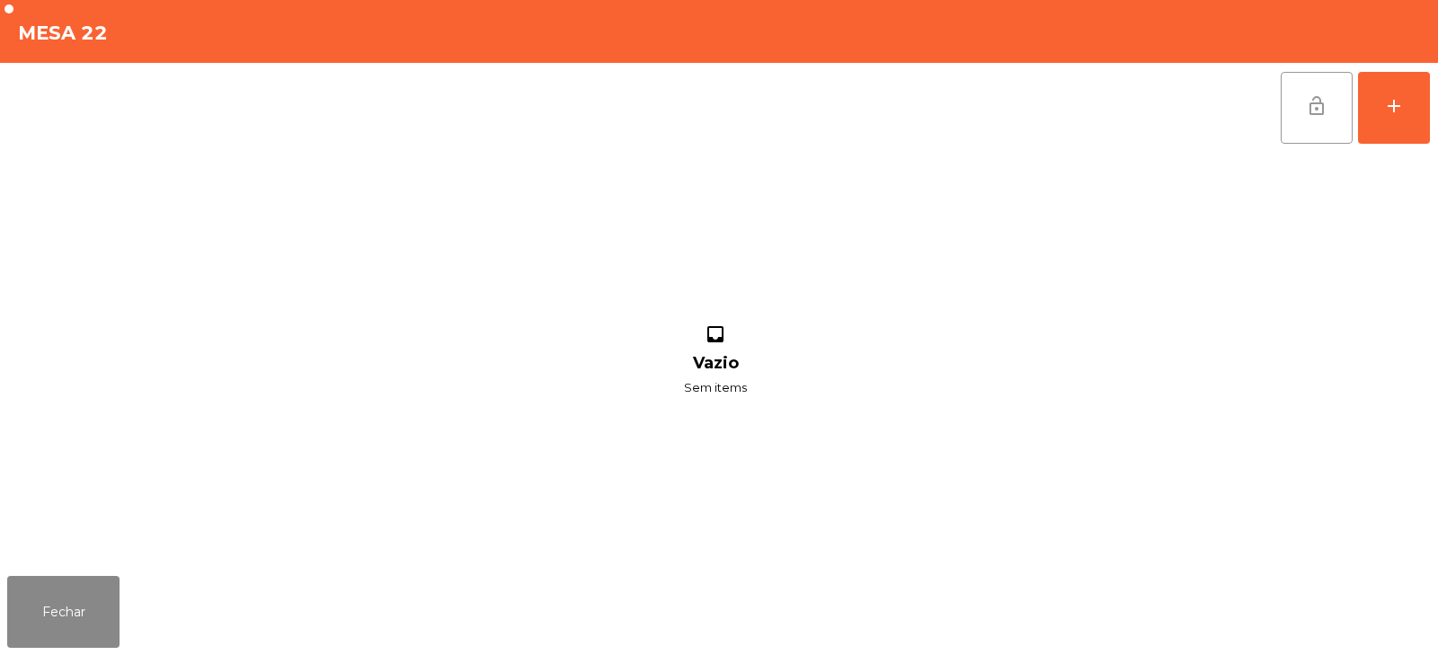
click at [1283, 104] on button "lock_open" at bounding box center [1316, 108] width 72 height 72
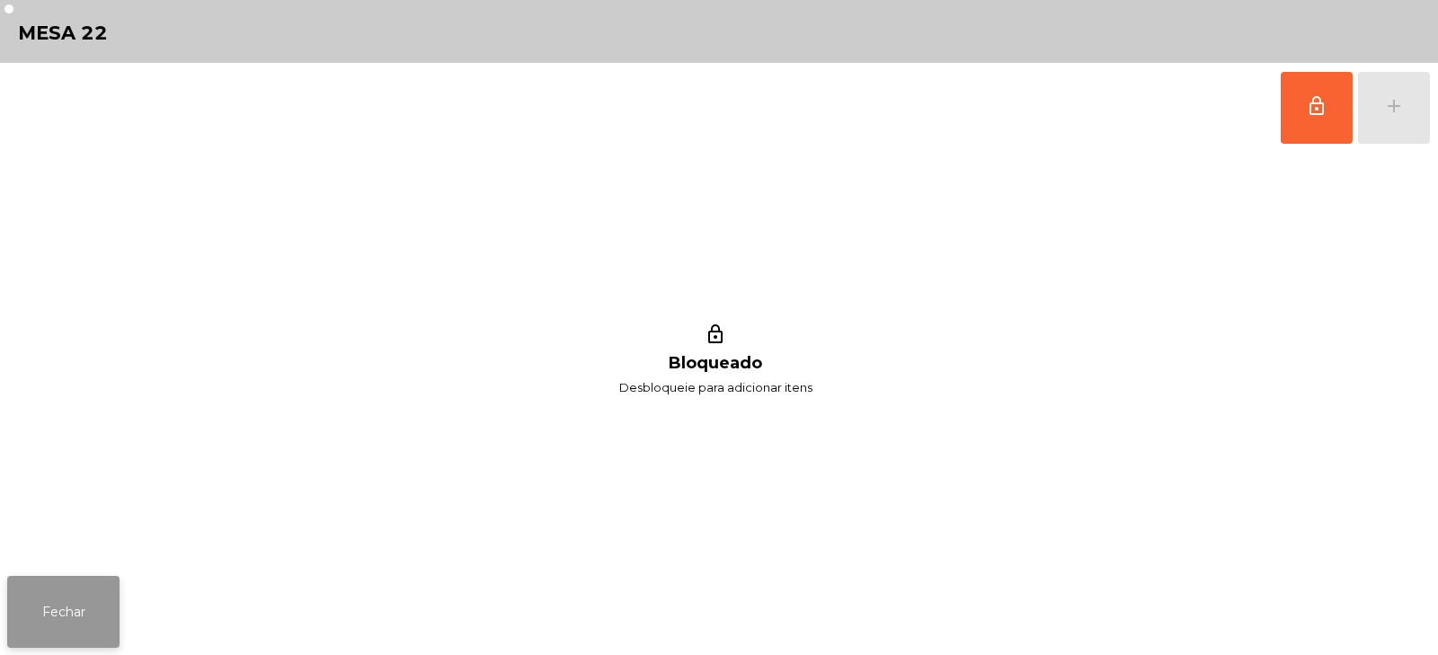
click at [78, 609] on button "Fechar" at bounding box center [63, 612] width 112 height 72
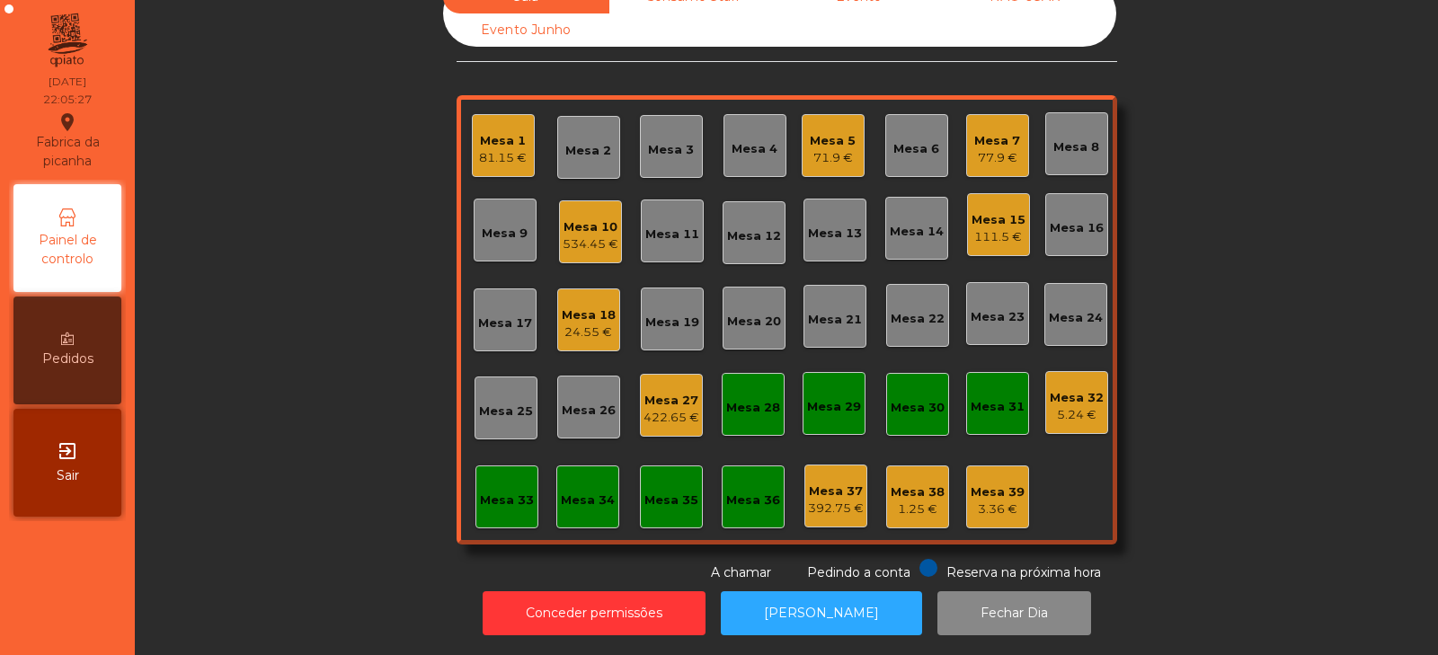
click at [828, 132] on div "Mesa 5" at bounding box center [833, 141] width 46 height 18
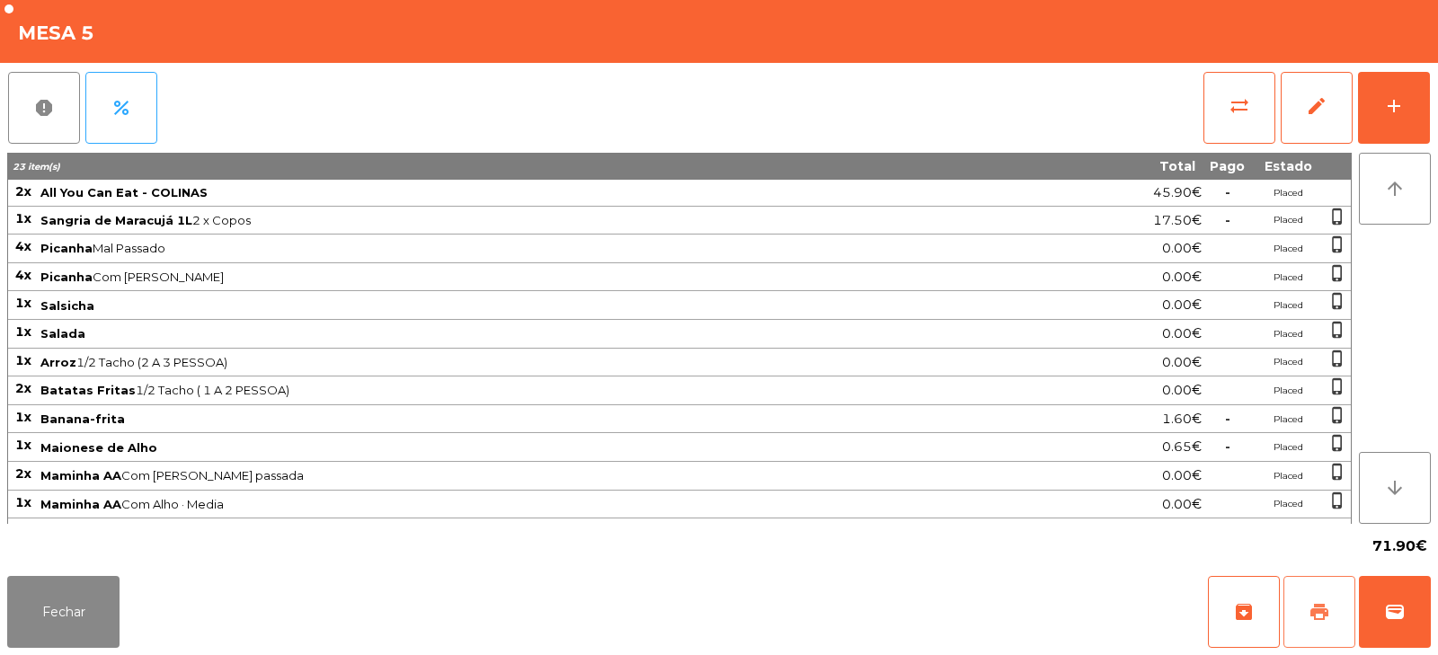
click at [1319, 618] on span "print" at bounding box center [1319, 612] width 22 height 22
click at [1407, 617] on button "wallet" at bounding box center [1395, 612] width 72 height 72
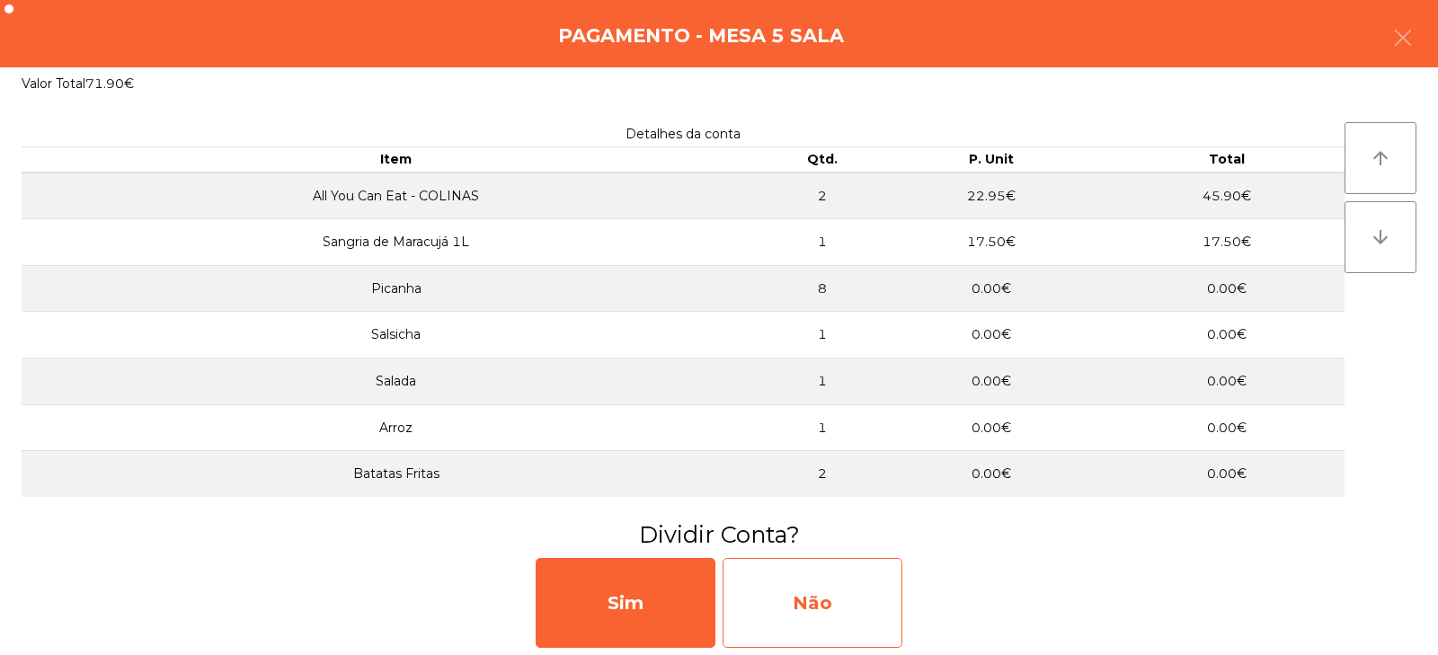
click at [827, 600] on div "Não" at bounding box center [812, 603] width 180 height 90
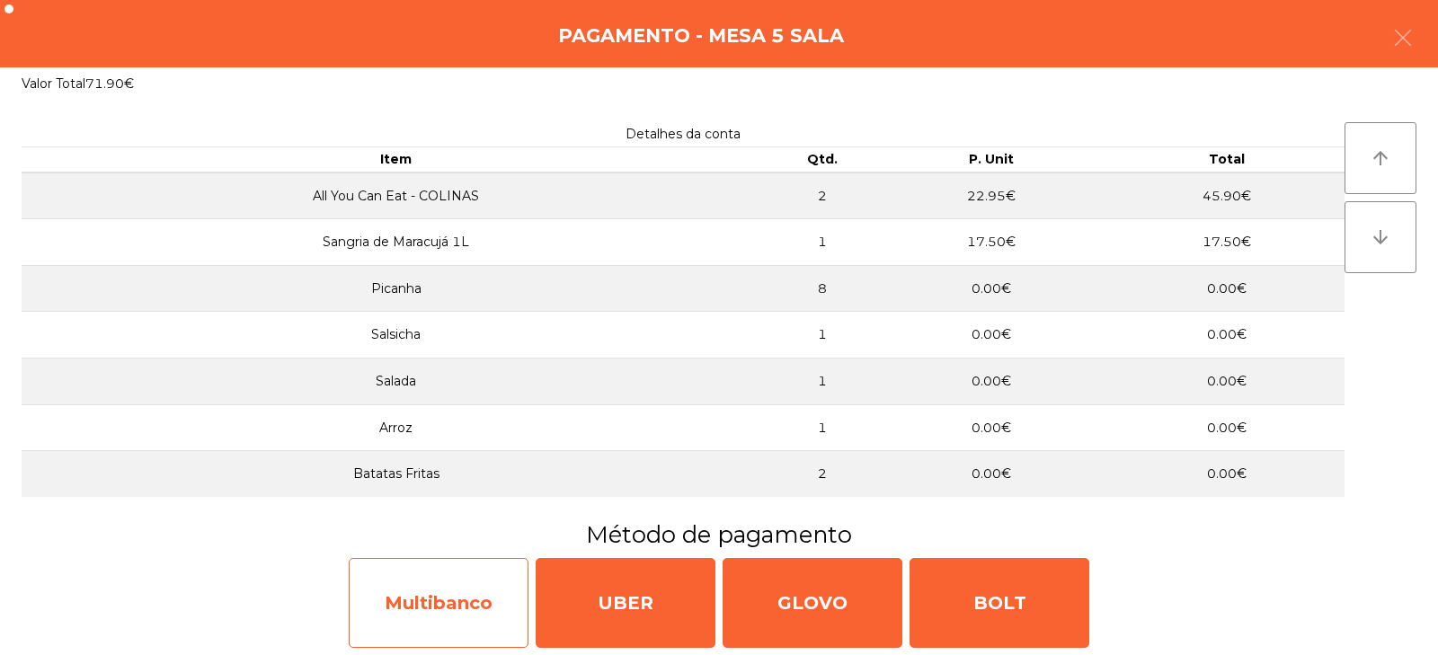
click at [456, 605] on div "Multibanco" at bounding box center [439, 603] width 180 height 90
select select "**"
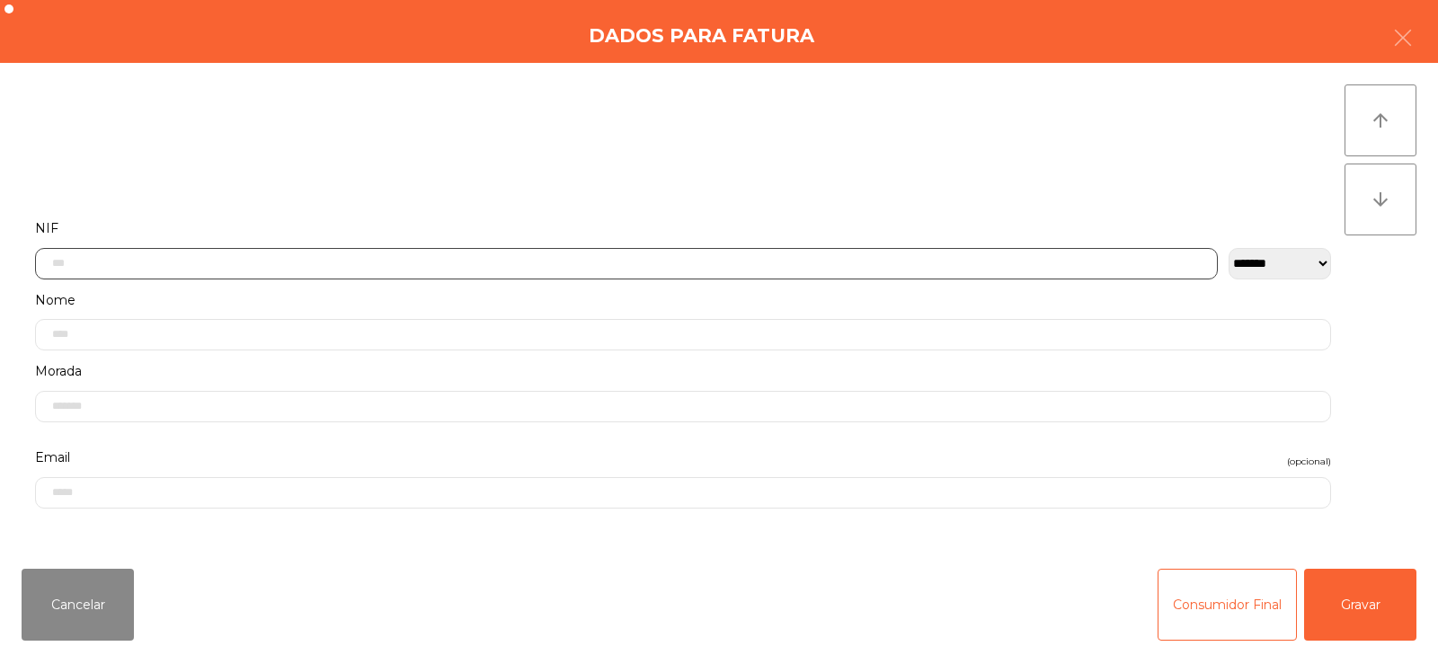
click at [386, 259] on input "text" at bounding box center [626, 263] width 1182 height 31
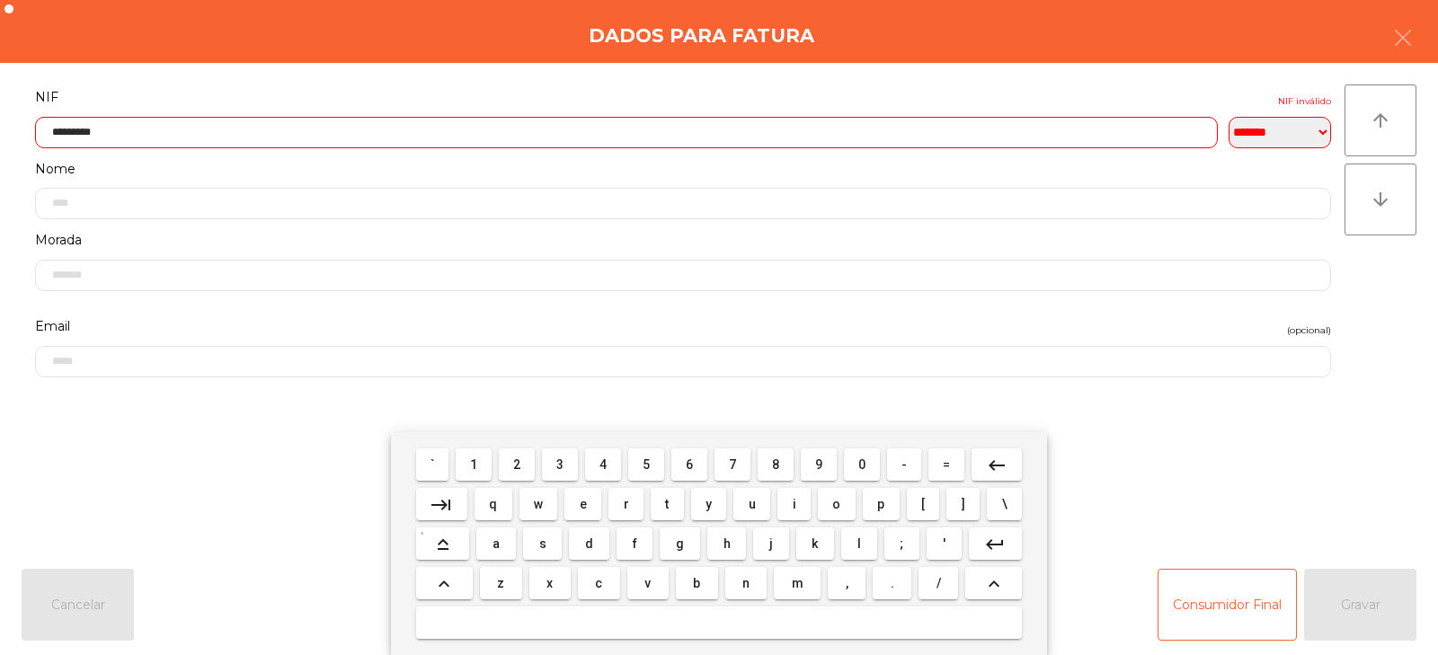
click at [478, 118] on input "*********" at bounding box center [626, 132] width 1182 height 31
type input "*"
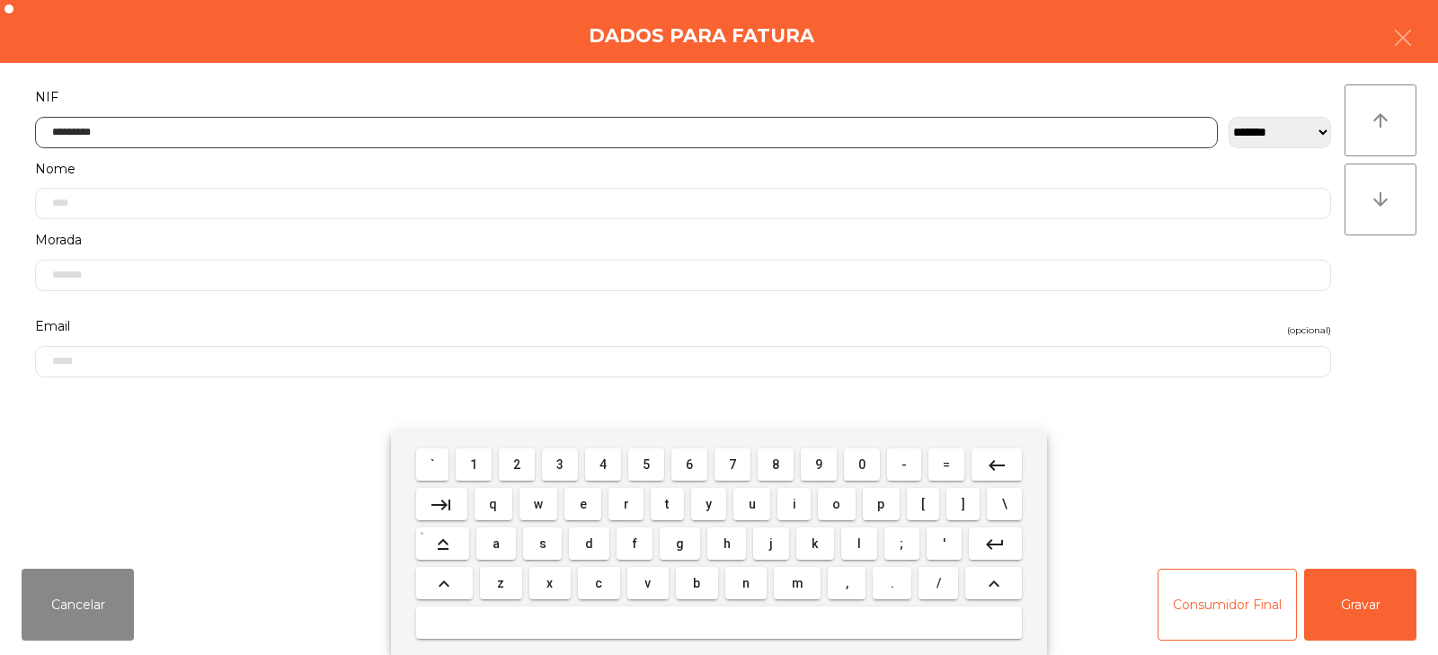
type input "*********"
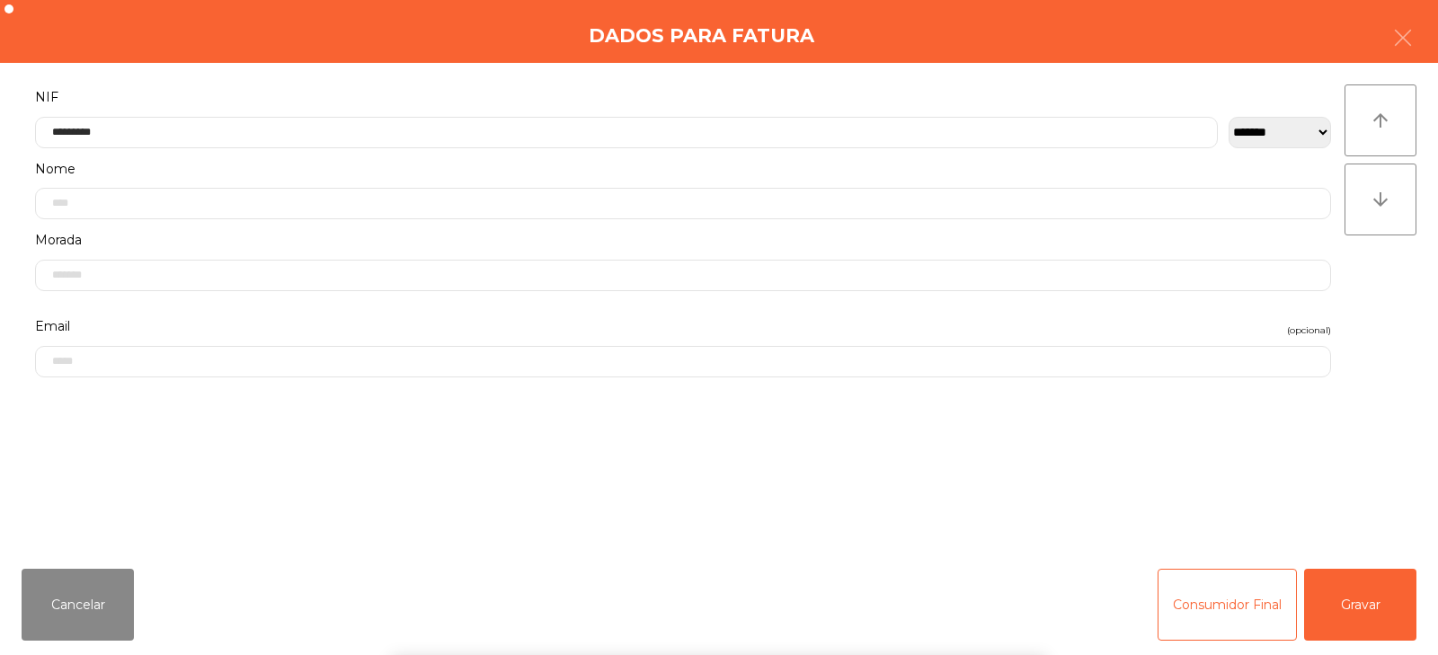
click at [1378, 599] on div "` 1 2 3 4 5 6 7 8 9 0 - = keyboard_backspace keyboard_tab q w e r t y u i o p […" at bounding box center [719, 543] width 1438 height 223
click at [1355, 582] on button "Gravar" at bounding box center [1360, 605] width 112 height 72
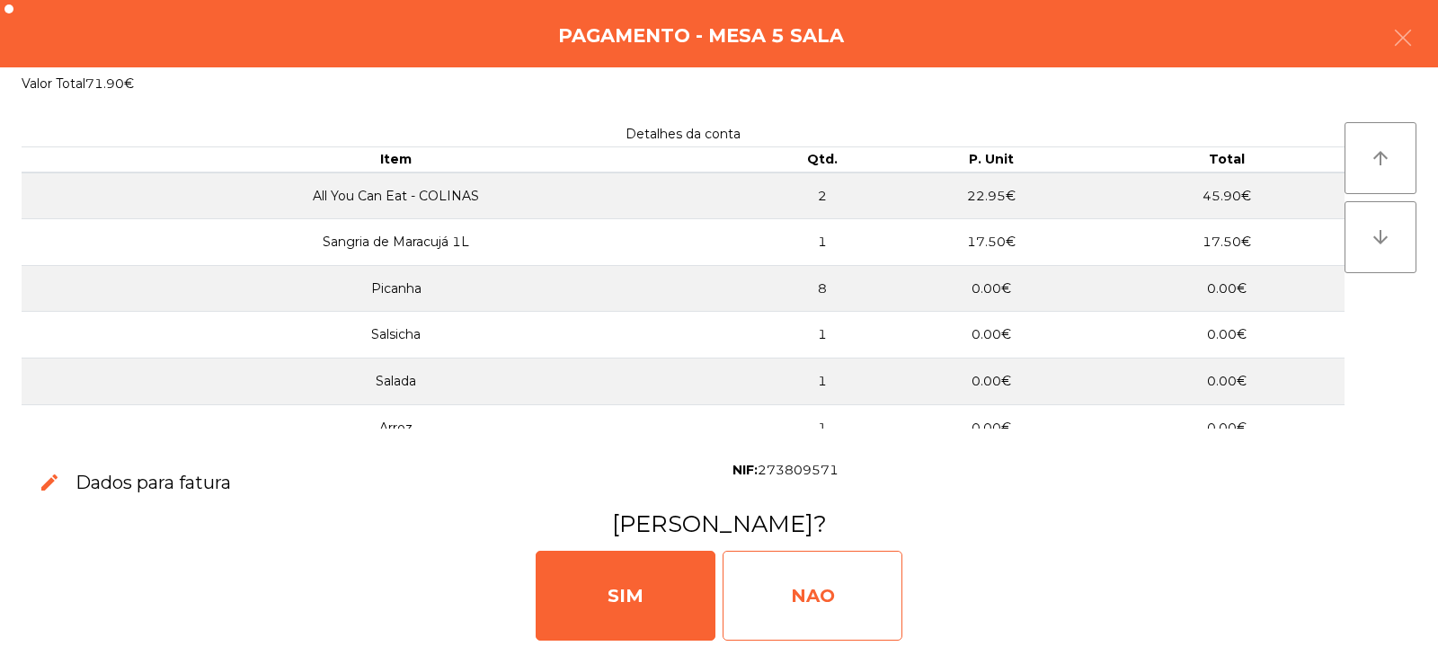
click at [806, 589] on div "NAO" at bounding box center [812, 596] width 180 height 90
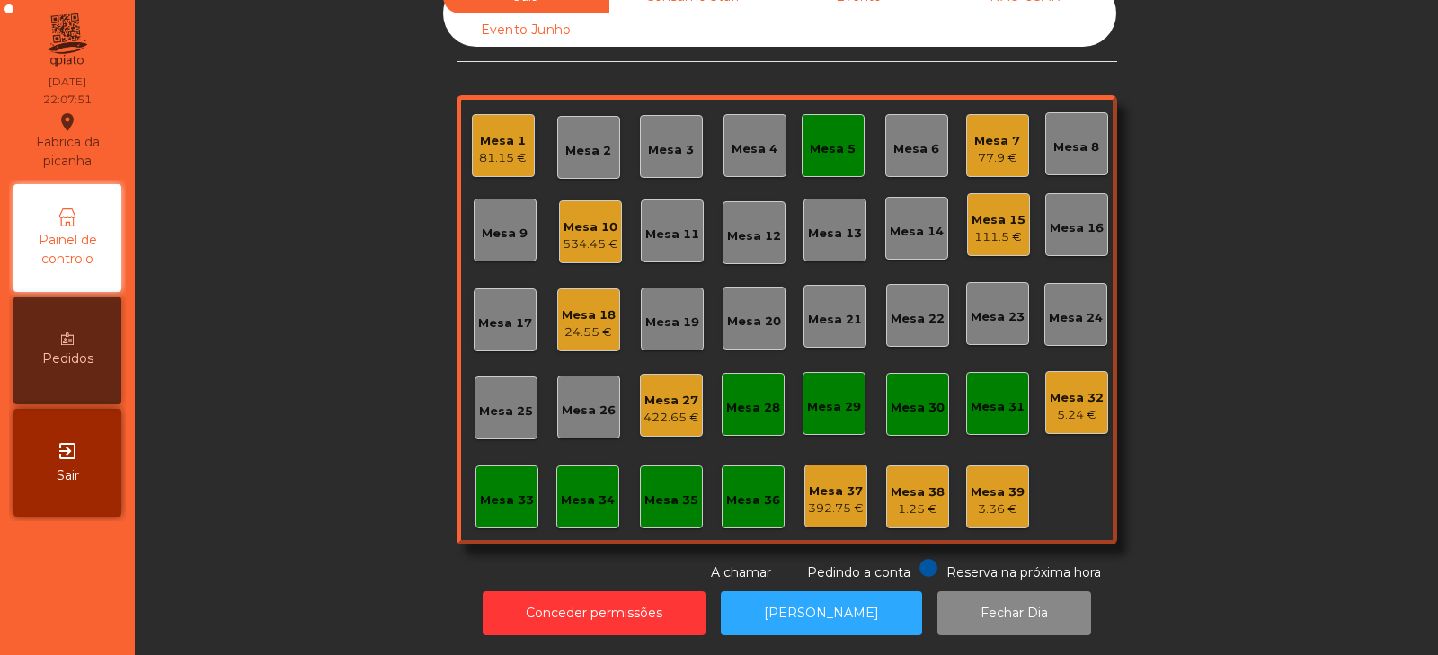
click at [827, 133] on div "Mesa 5" at bounding box center [833, 145] width 46 height 25
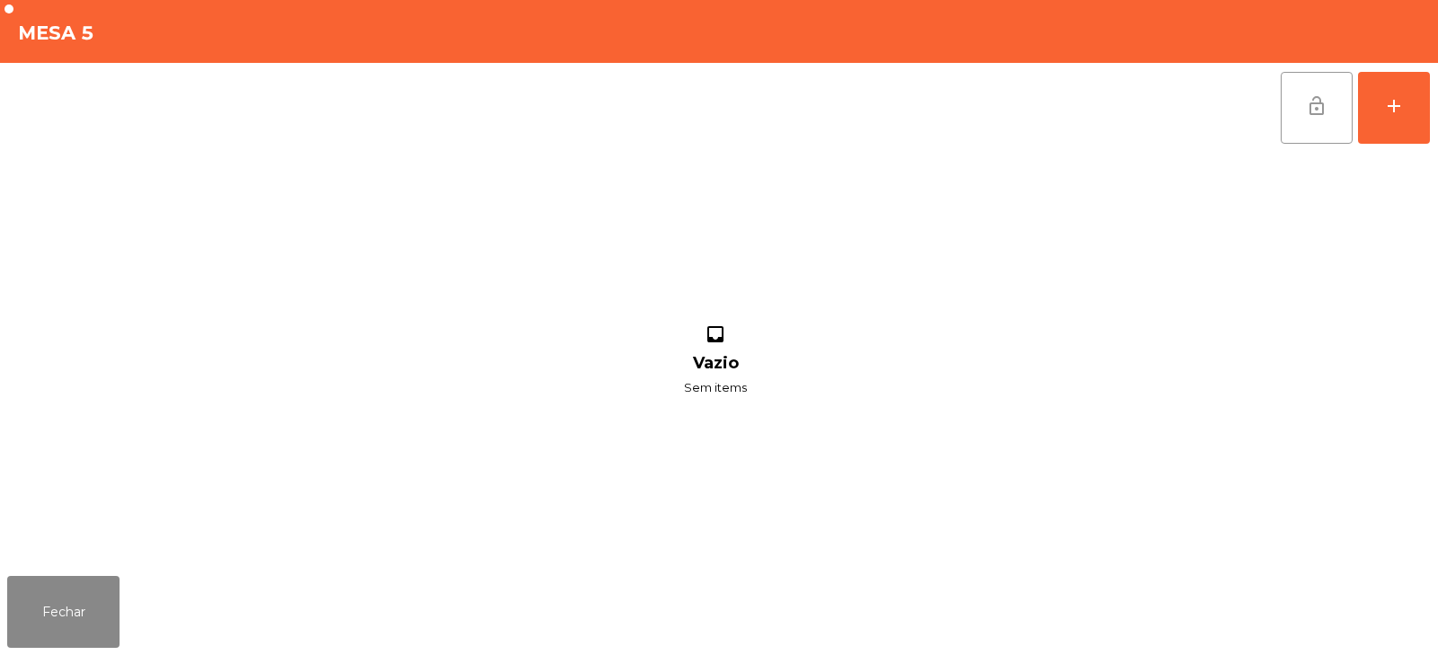
click at [1300, 135] on button "lock_open" at bounding box center [1316, 108] width 72 height 72
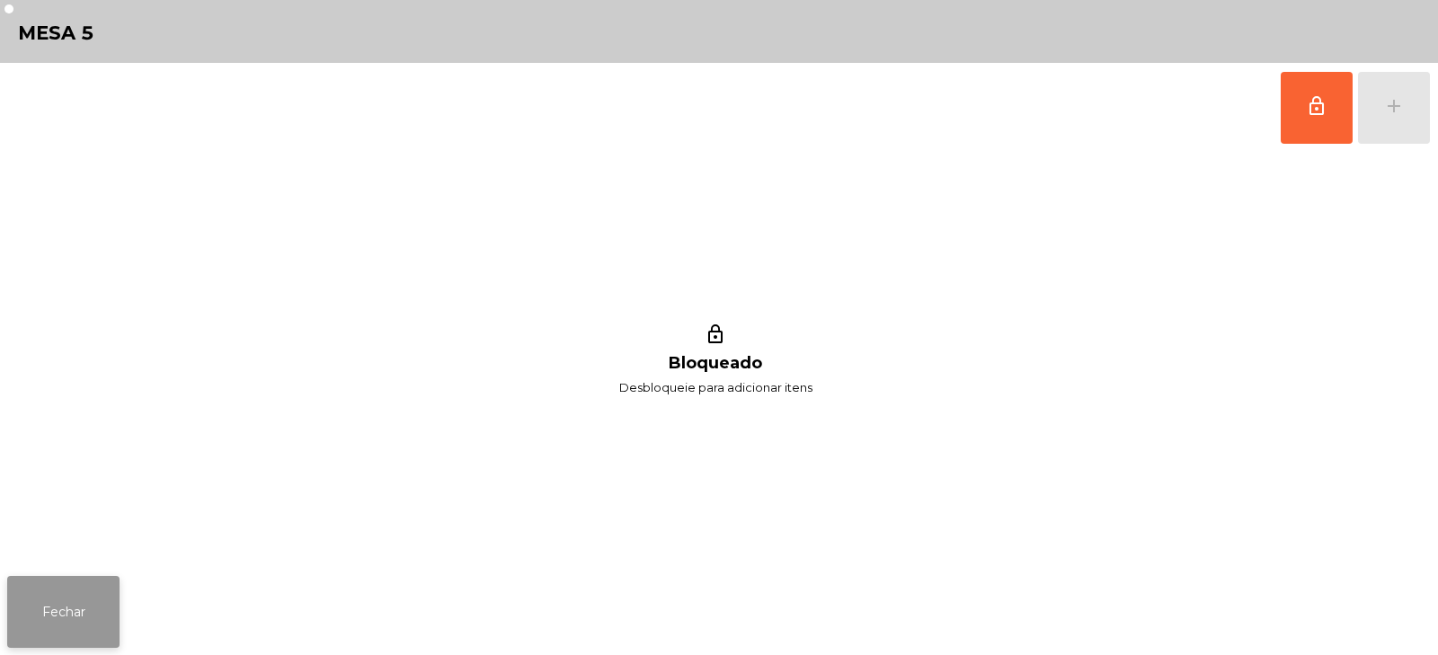
click at [74, 638] on button "Fechar" at bounding box center [63, 612] width 112 height 72
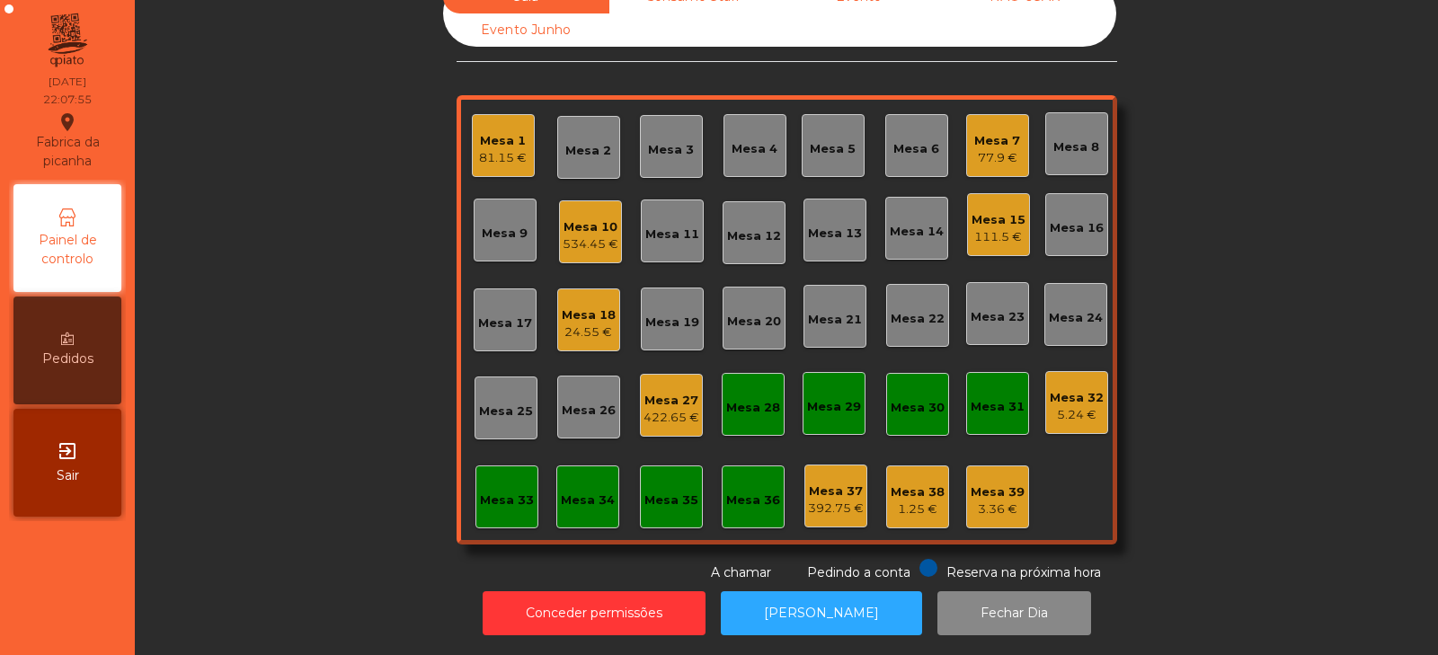
click at [664, 414] on div "Mesa 27 422.65 €" at bounding box center [671, 405] width 63 height 63
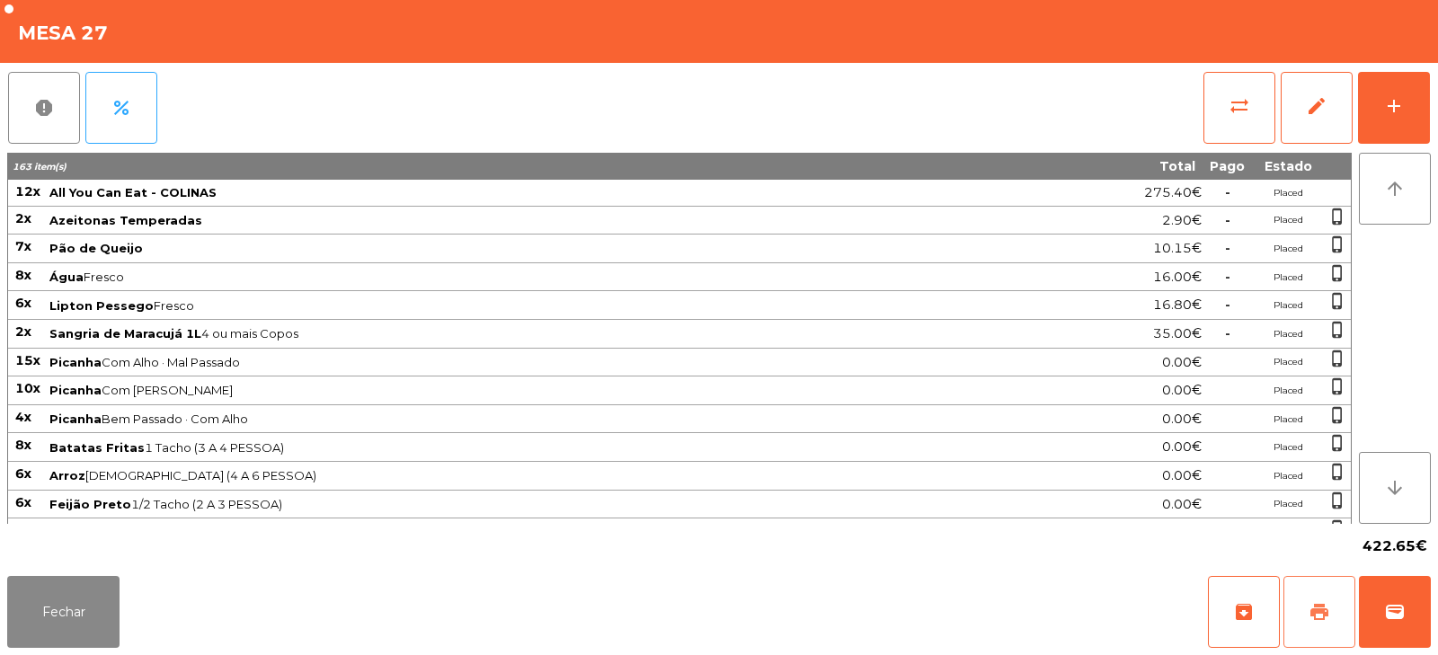
click at [1327, 618] on span "print" at bounding box center [1319, 612] width 22 height 22
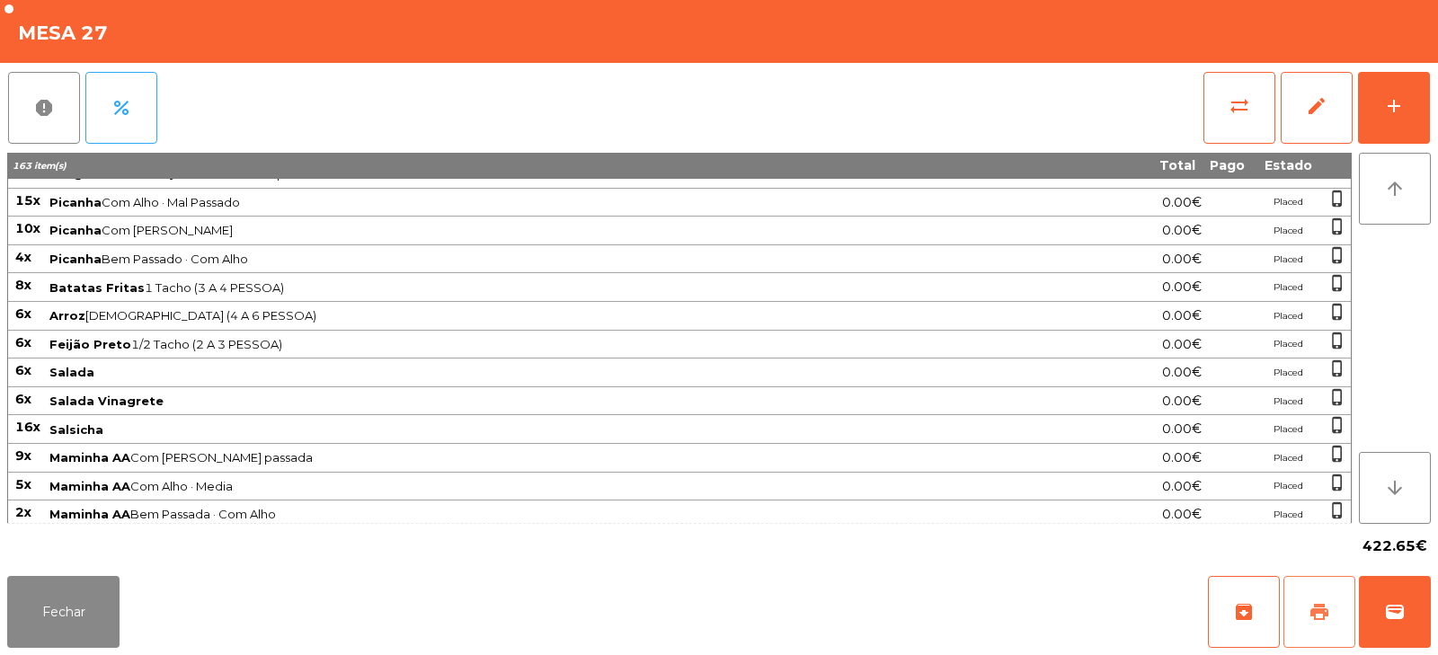
scroll to position [0, 0]
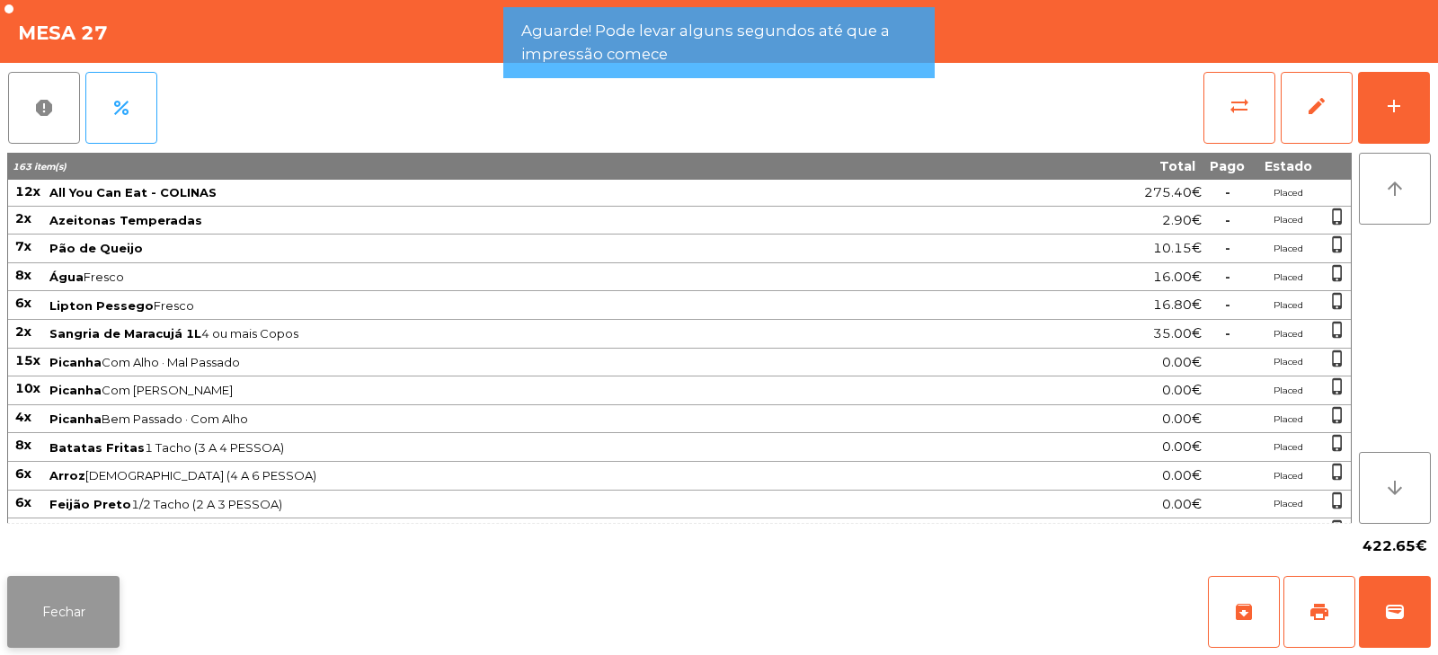
click at [74, 633] on button "Fechar" at bounding box center [63, 612] width 112 height 72
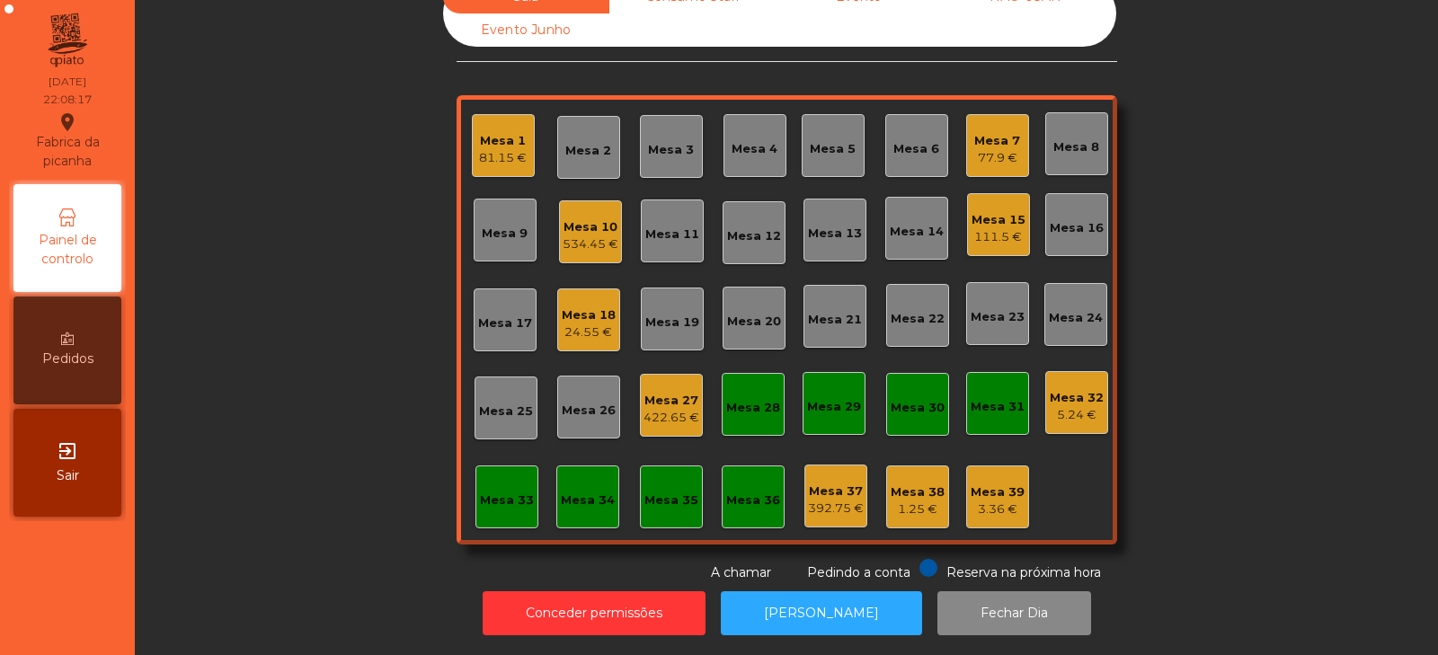
click at [1049, 389] on div "Mesa 32" at bounding box center [1076, 398] width 54 height 18
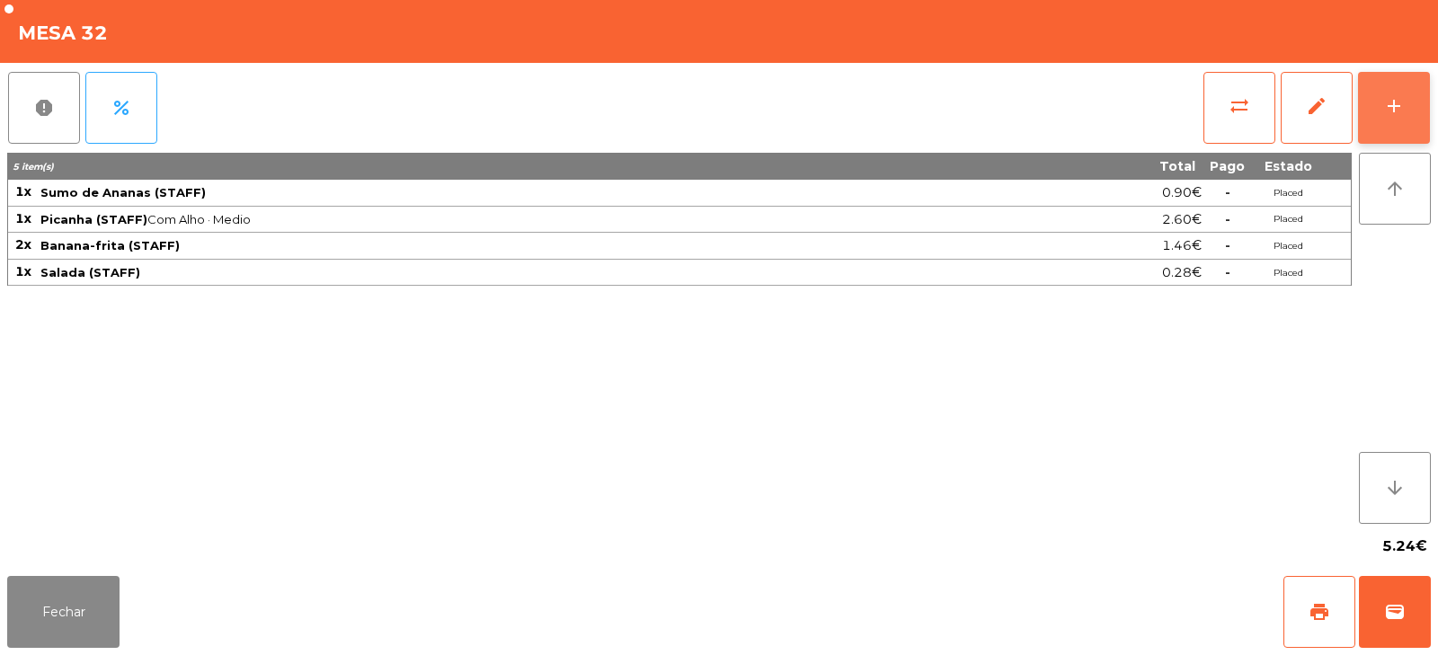
click at [1393, 104] on div "add" at bounding box center [1394, 106] width 22 height 22
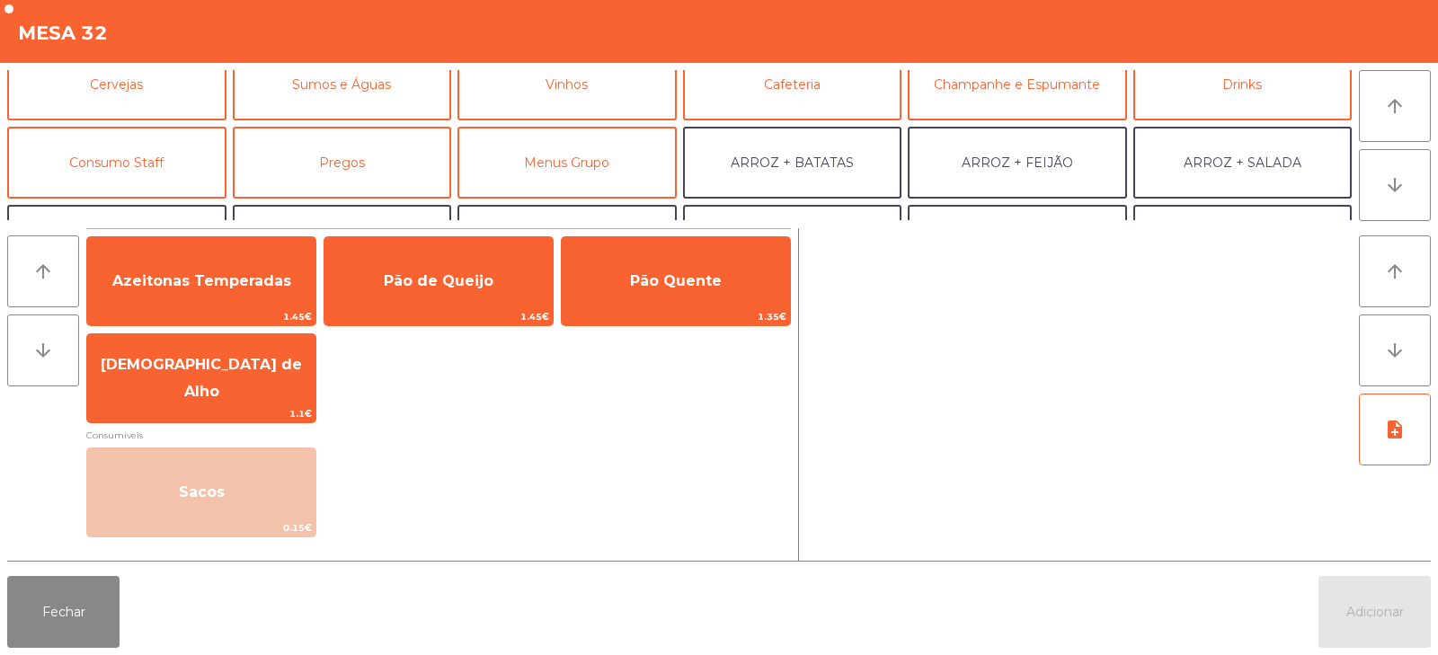
scroll to position [102, 0]
click at [167, 157] on button "Consumo Staff" at bounding box center [116, 161] width 219 height 72
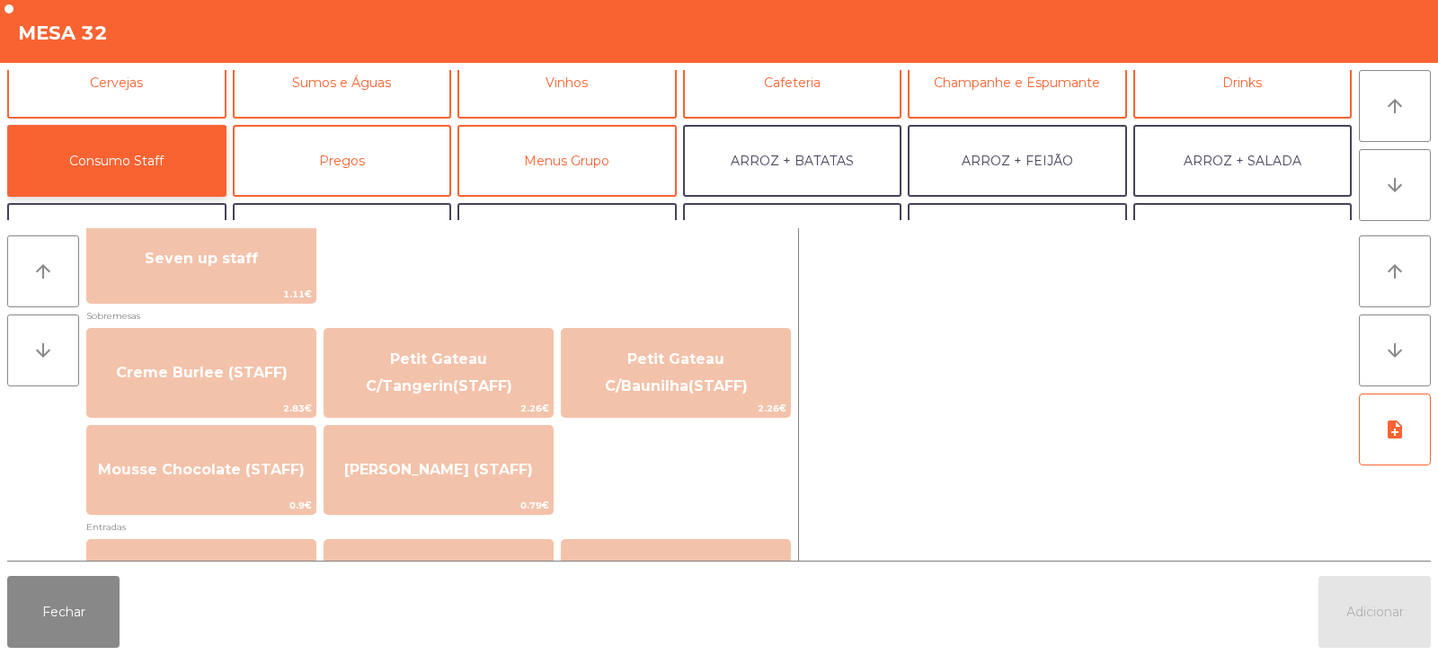
scroll to position [1207, 0]
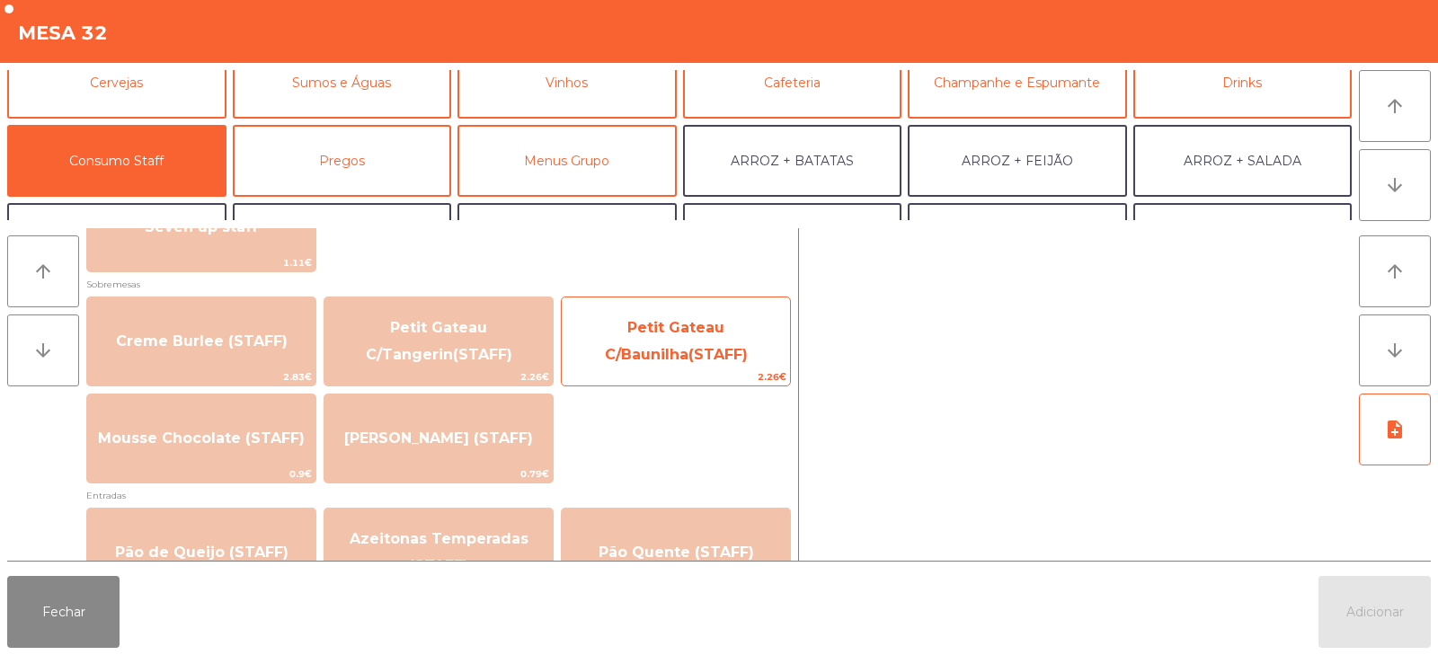
click at [762, 345] on span "Petit Gateau C/Baunilha(STAFF)" at bounding box center [676, 342] width 228 height 76
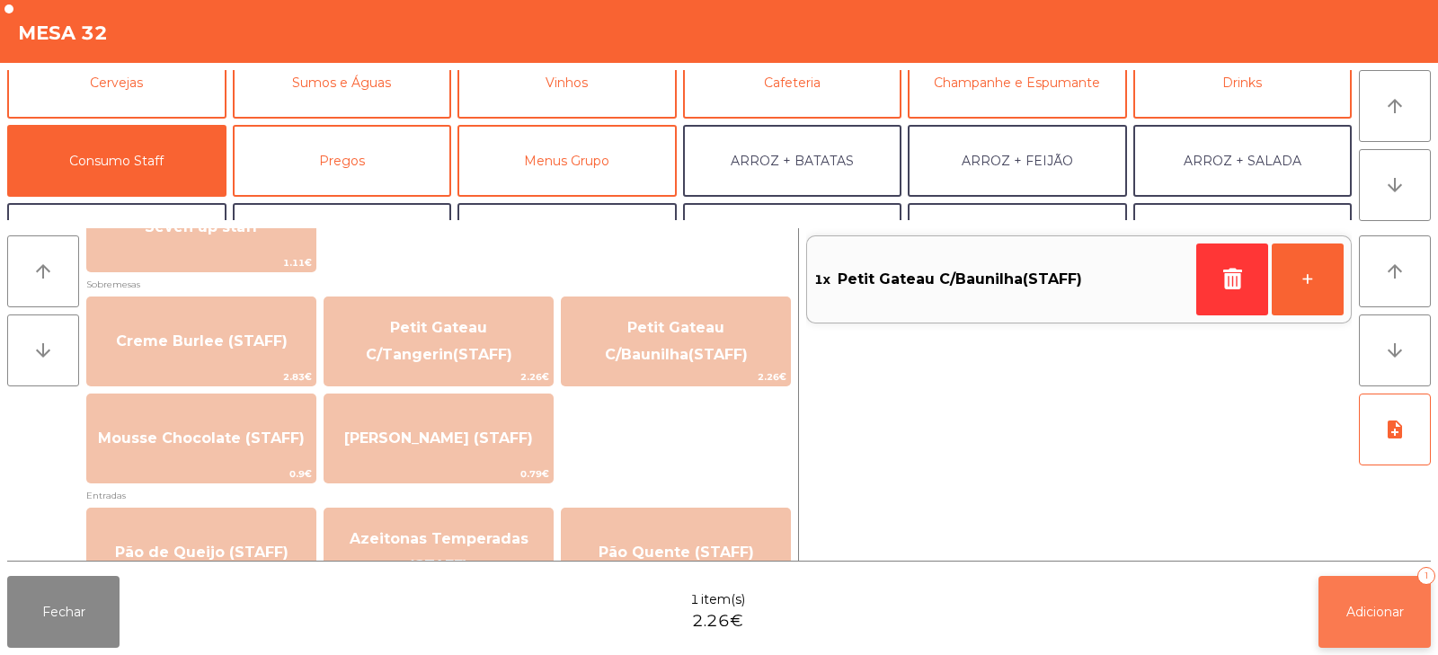
click at [1381, 614] on span "Adicionar" at bounding box center [1375, 612] width 58 height 16
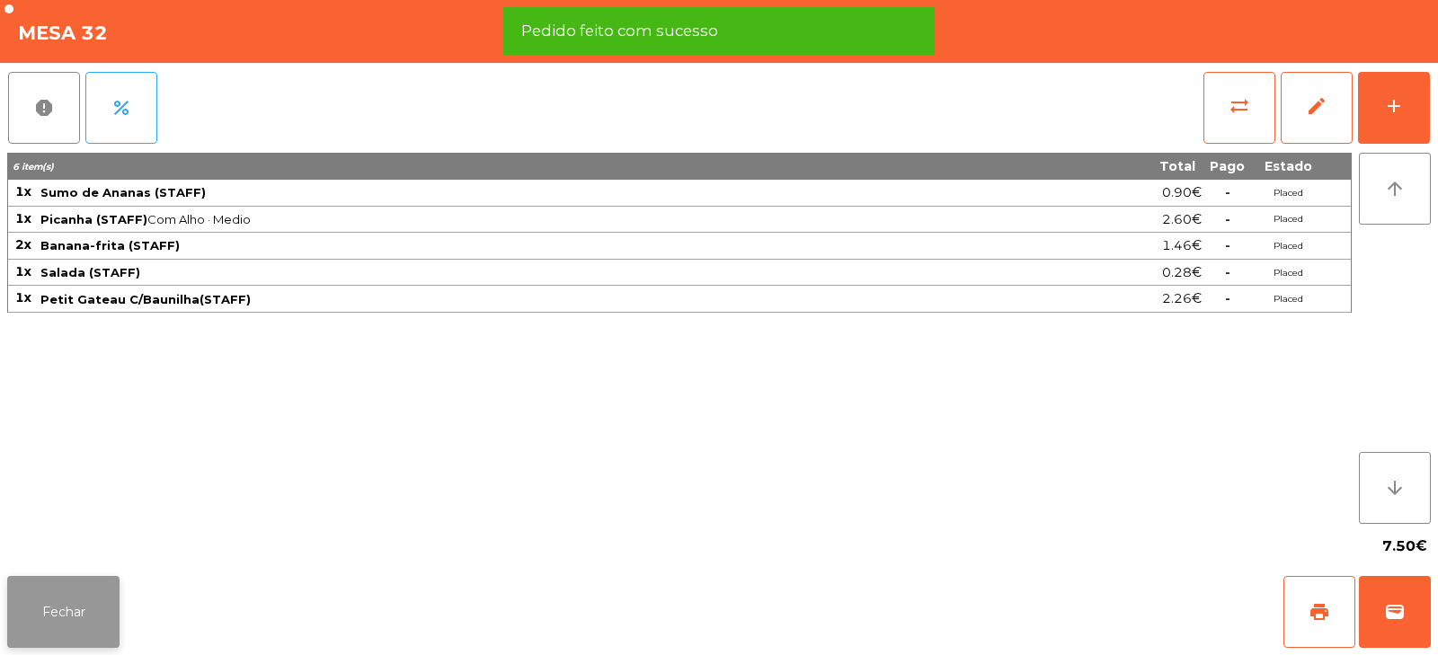
click at [66, 615] on button "Fechar" at bounding box center [63, 612] width 112 height 72
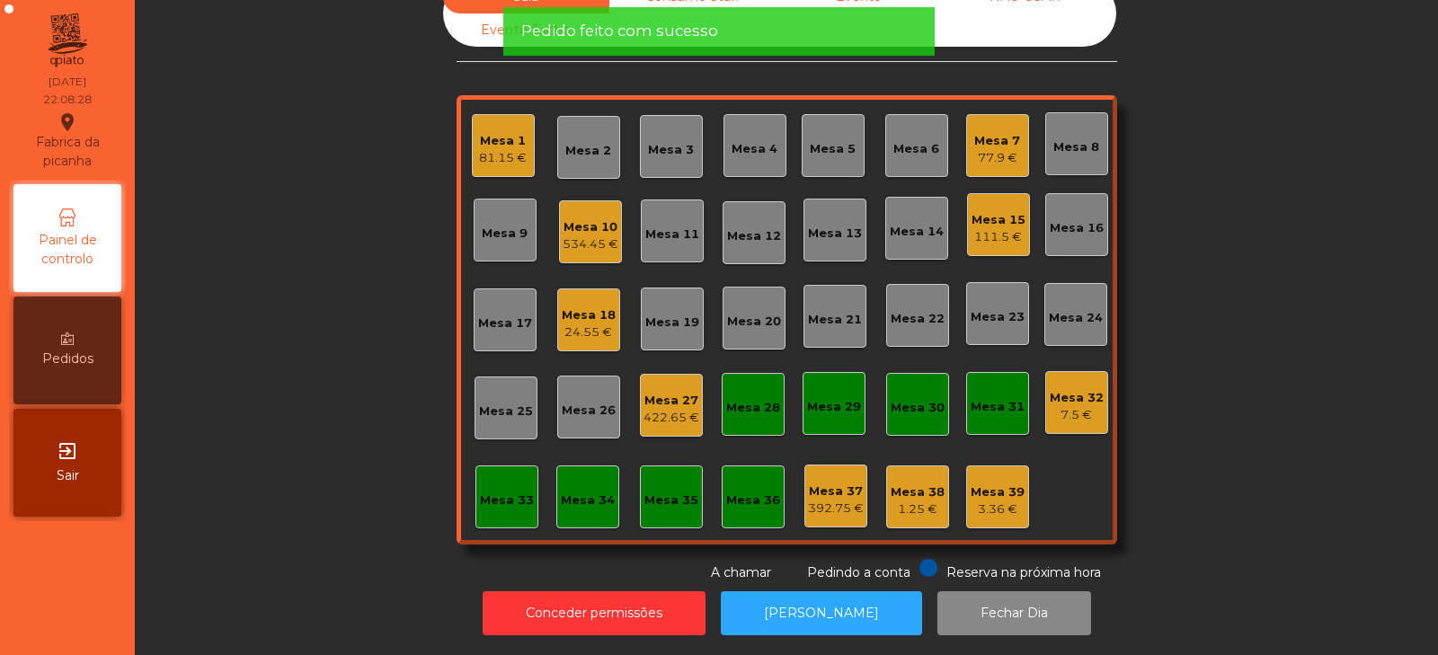
scroll to position [0, 0]
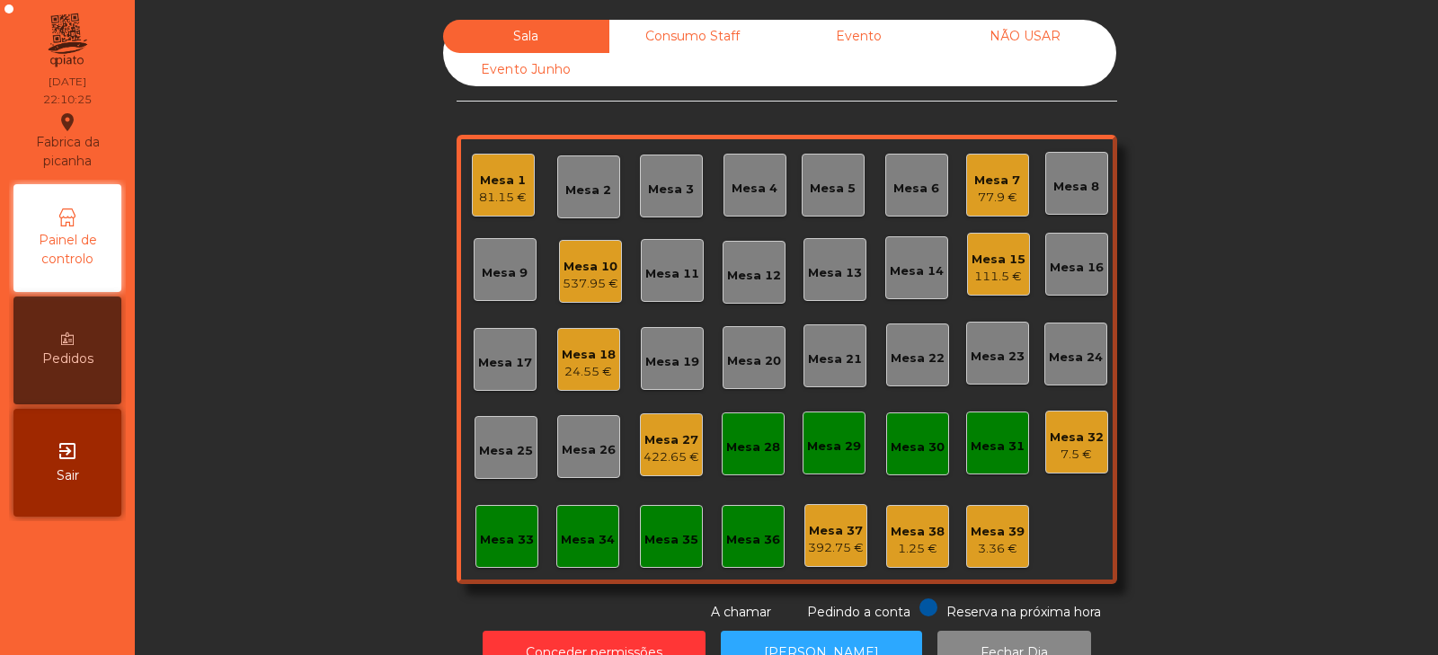
click at [678, 447] on div "Mesa 27" at bounding box center [671, 440] width 56 height 18
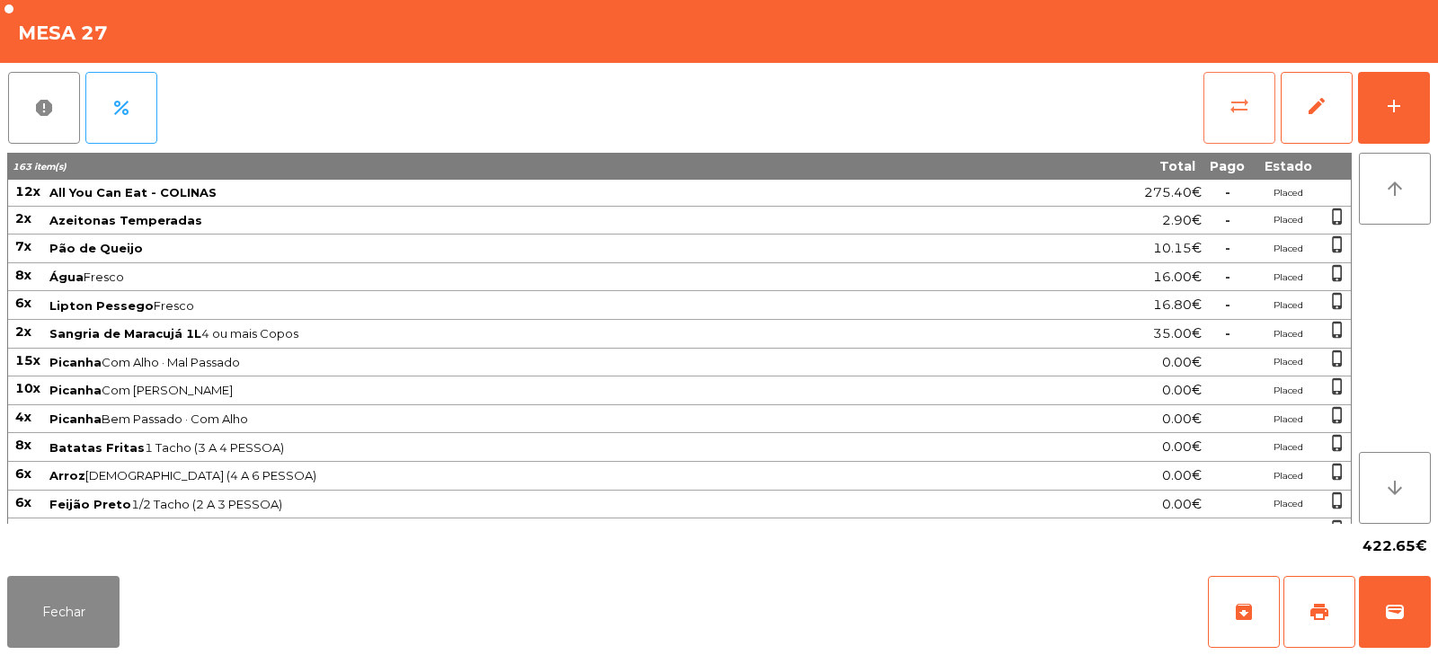
click at [1248, 95] on span "sync_alt" at bounding box center [1239, 106] width 22 height 22
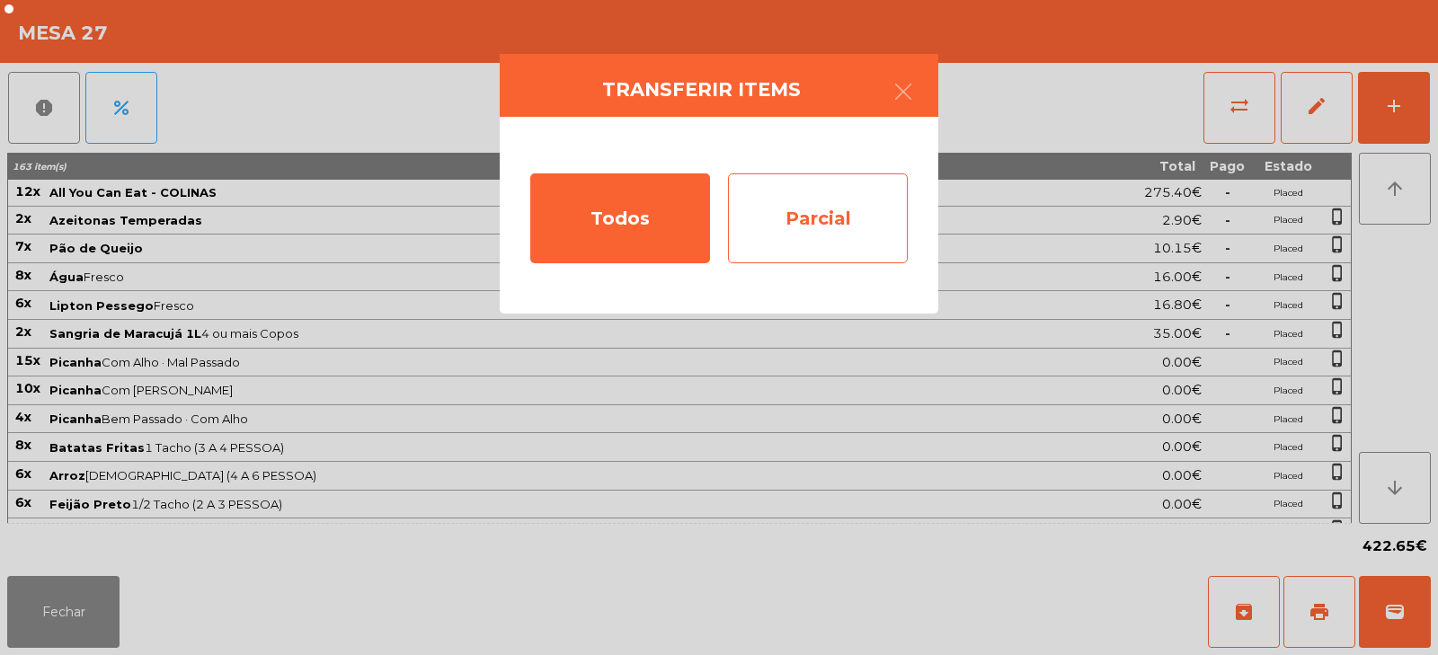
click at [852, 208] on div "Parcial" at bounding box center [818, 218] width 180 height 90
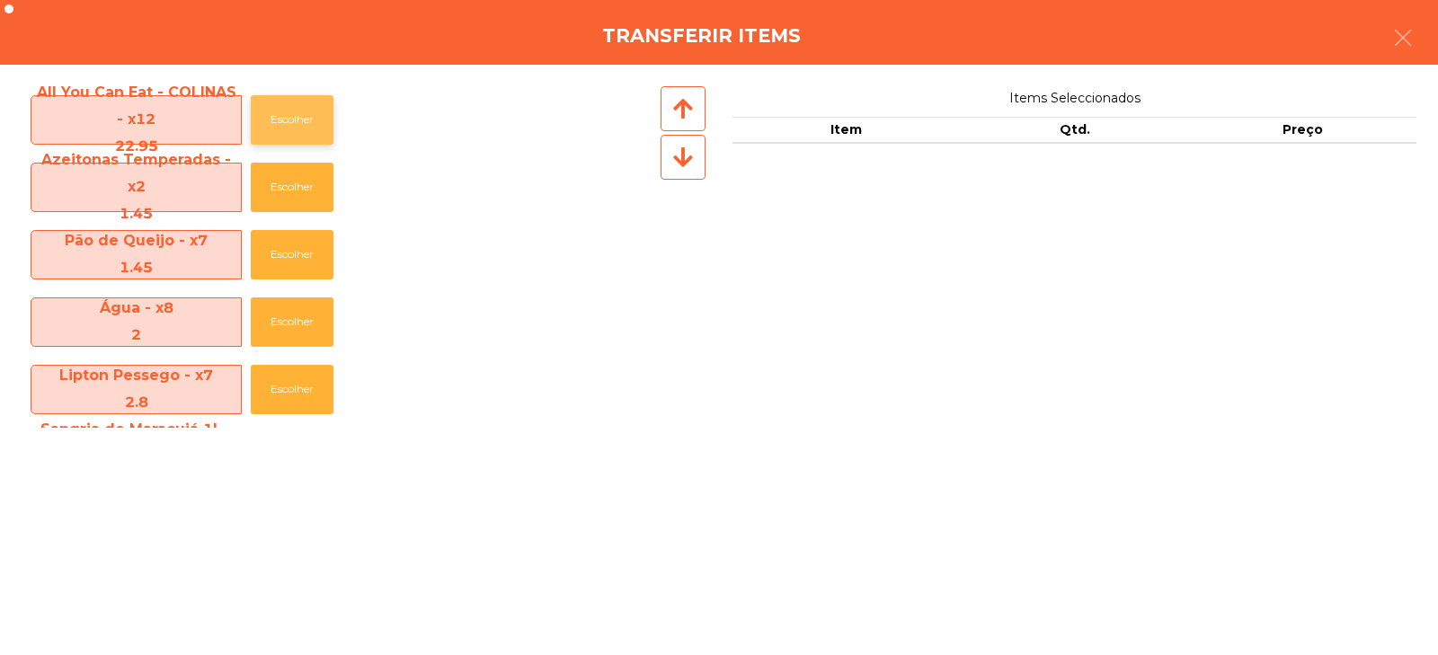
click at [303, 122] on button "Escolher" at bounding box center [292, 119] width 83 height 49
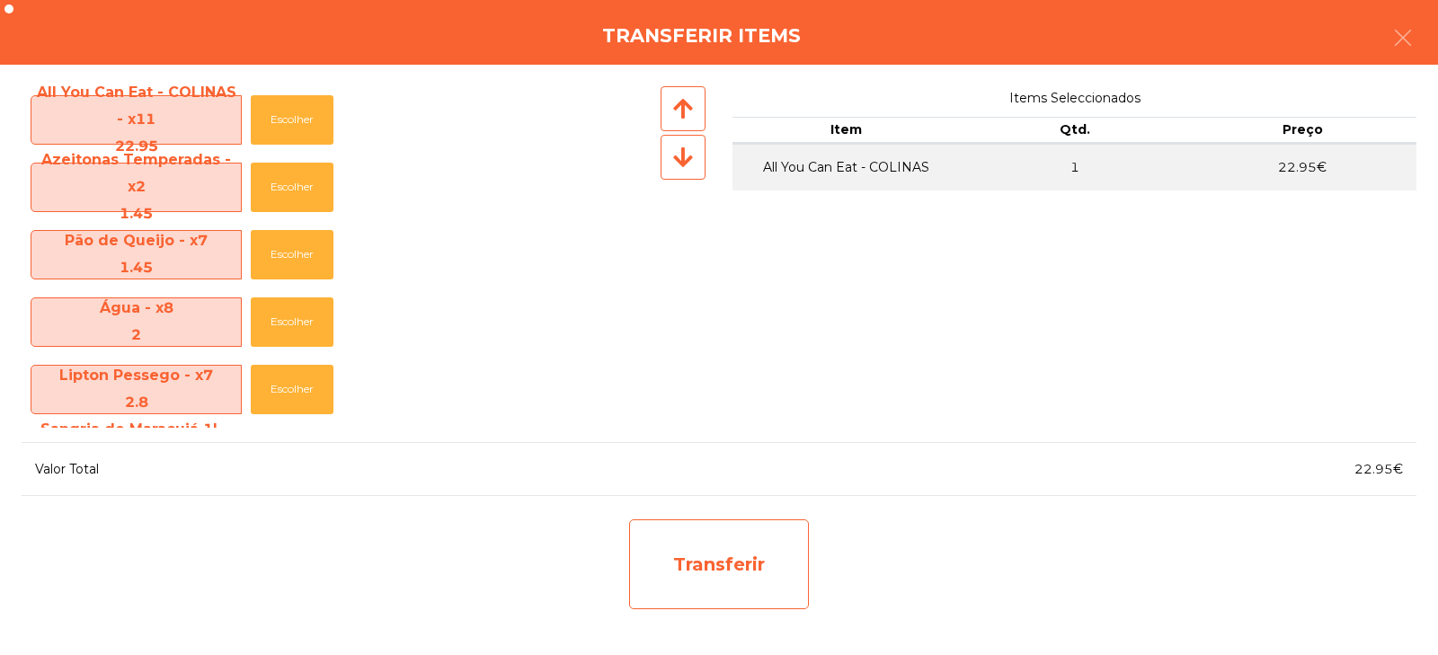
click at [735, 549] on div "Transferir" at bounding box center [719, 564] width 180 height 90
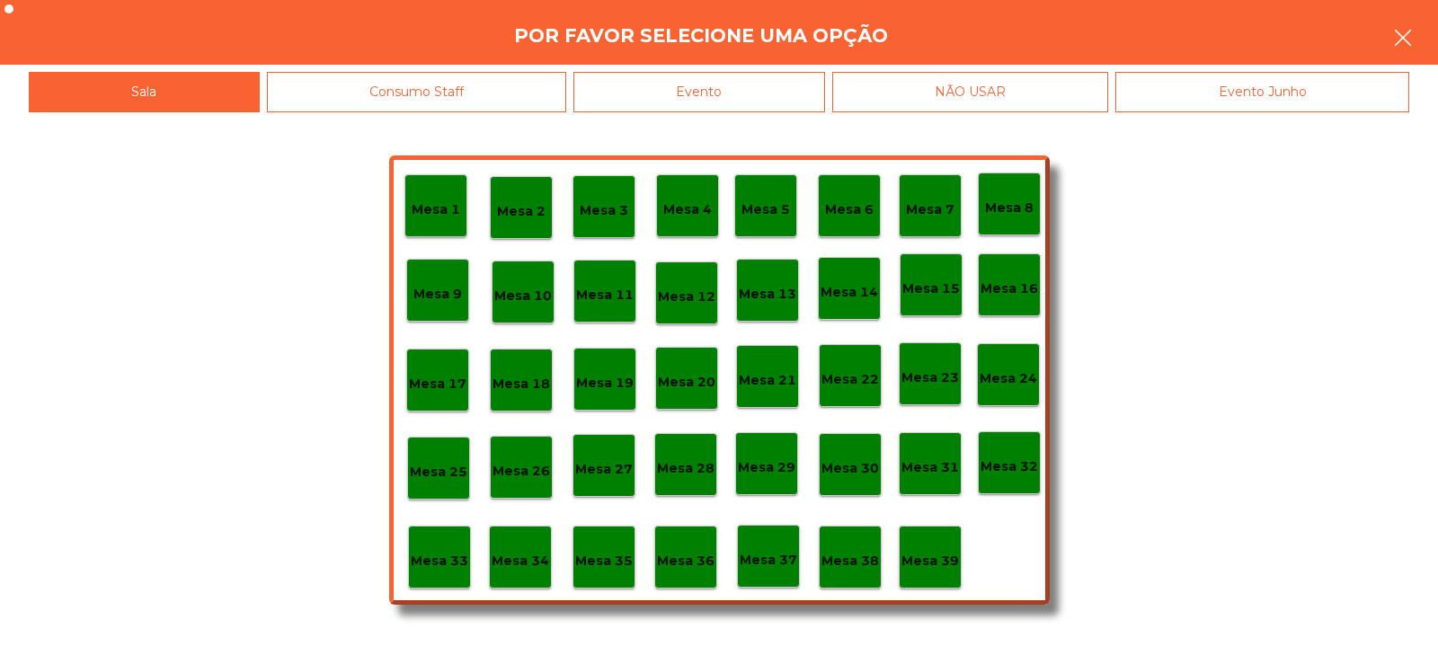
click at [1415, 46] on button "button" at bounding box center [1402, 40] width 50 height 54
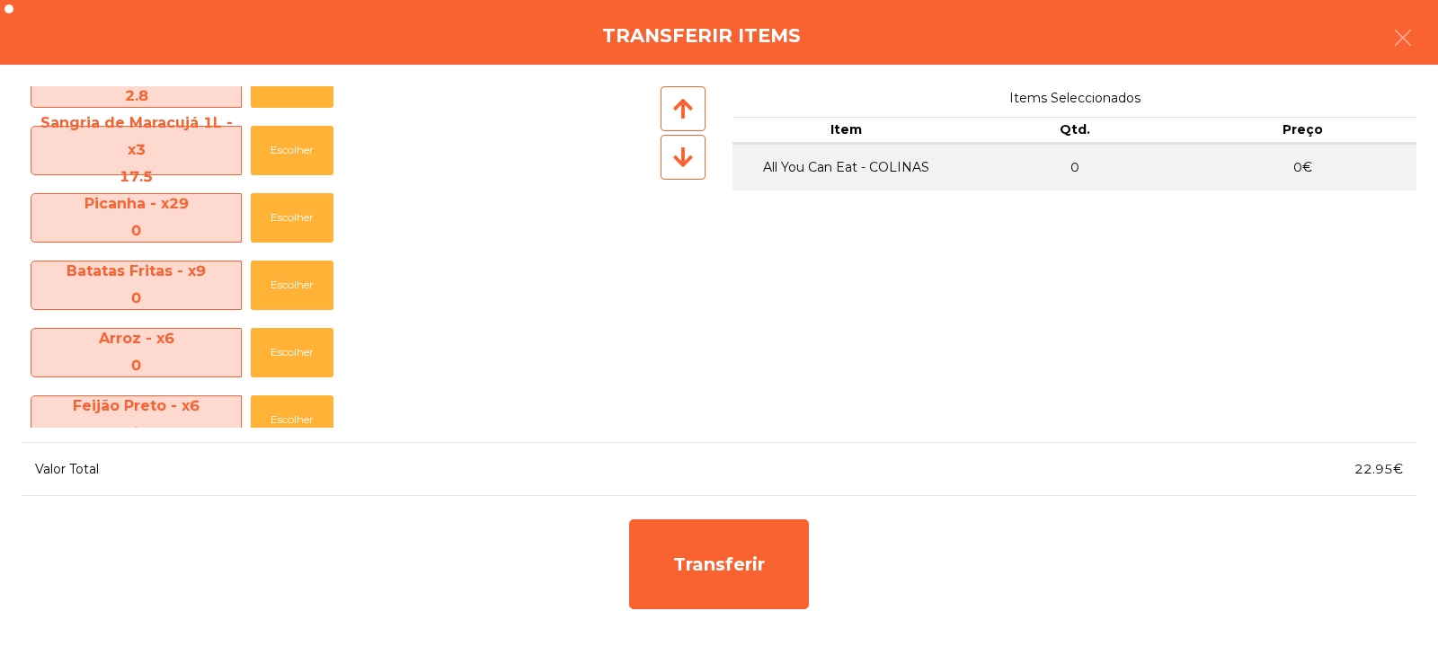
scroll to position [1006, 0]
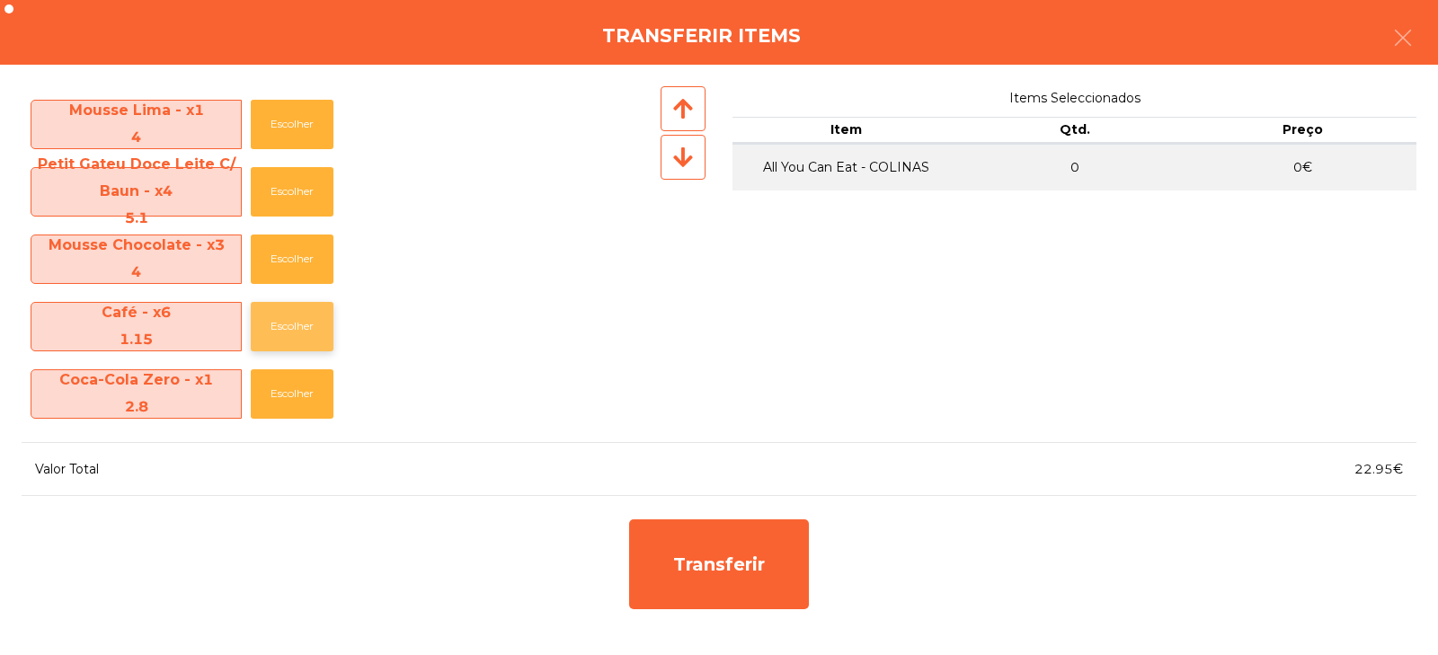
click at [292, 323] on button "Escolher" at bounding box center [292, 326] width 83 height 49
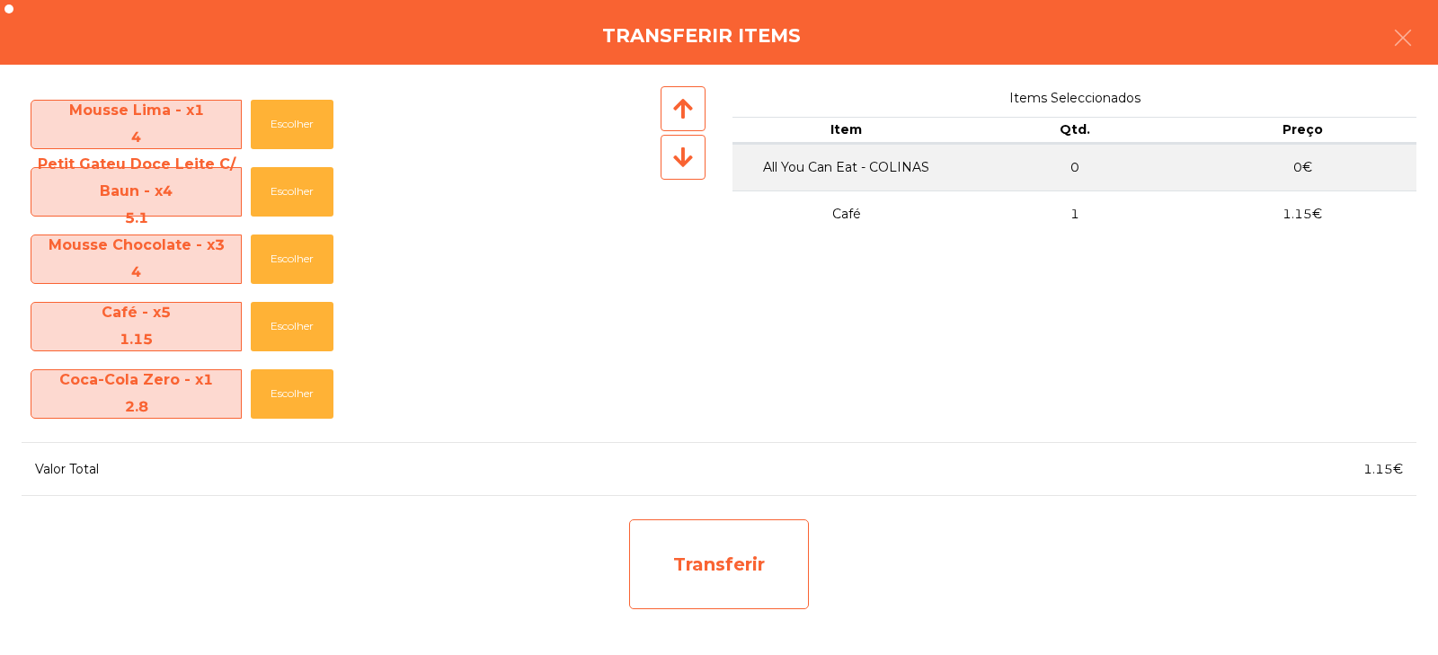
click at [709, 551] on div "Transferir" at bounding box center [719, 564] width 180 height 90
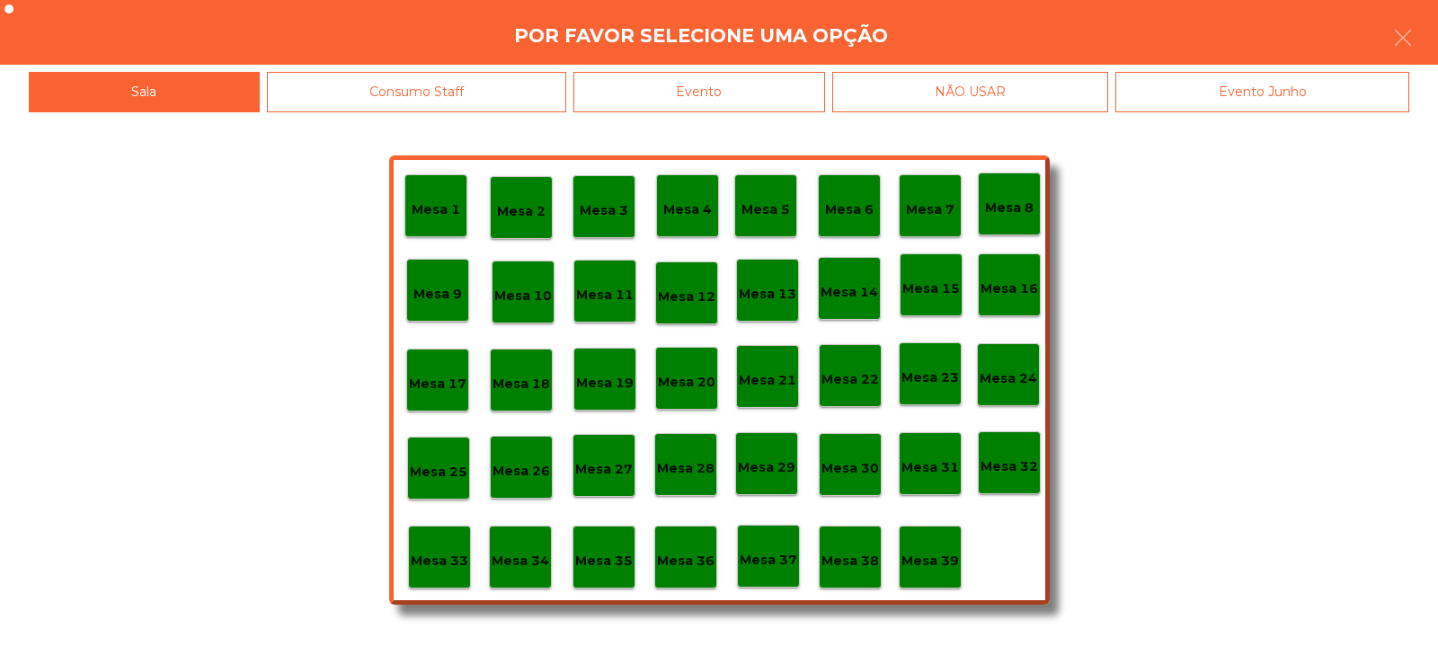
click at [771, 565] on p "Mesa 37" at bounding box center [768, 560] width 58 height 21
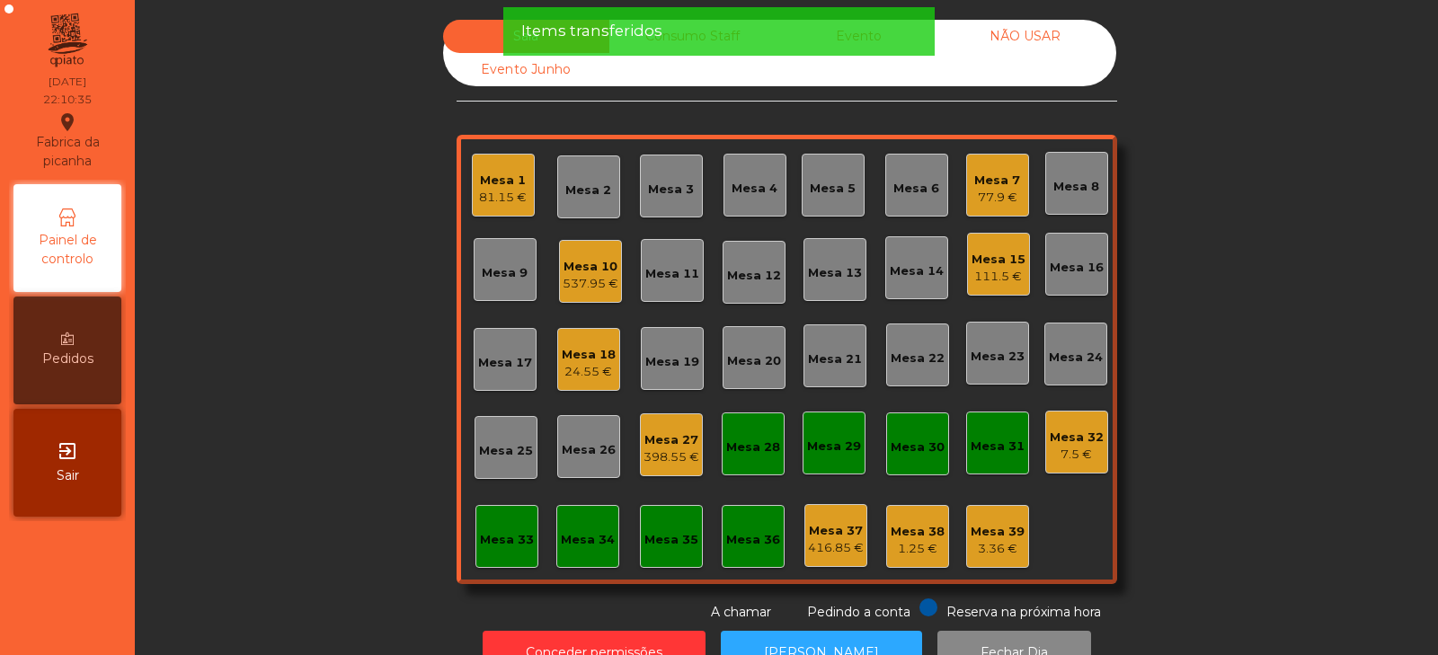
click at [657, 447] on div "Mesa 27" at bounding box center [671, 440] width 56 height 18
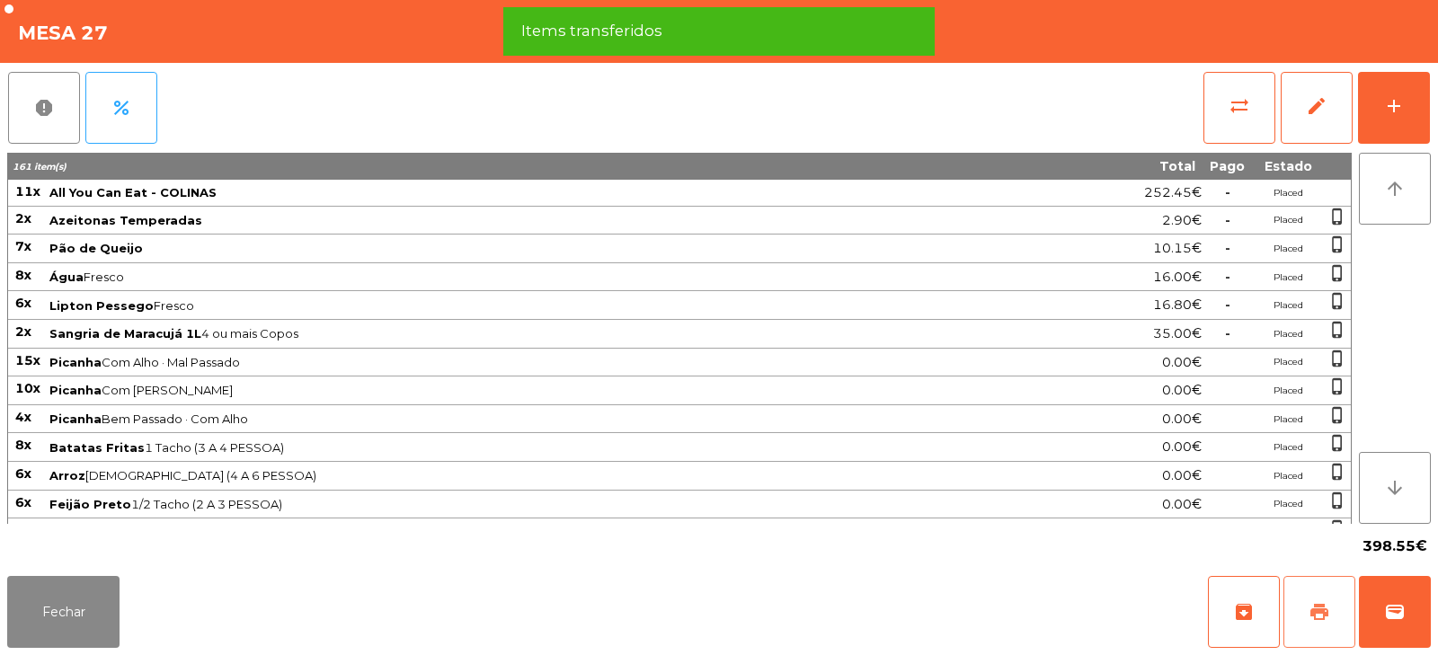
click at [1307, 617] on button "print" at bounding box center [1319, 612] width 72 height 72
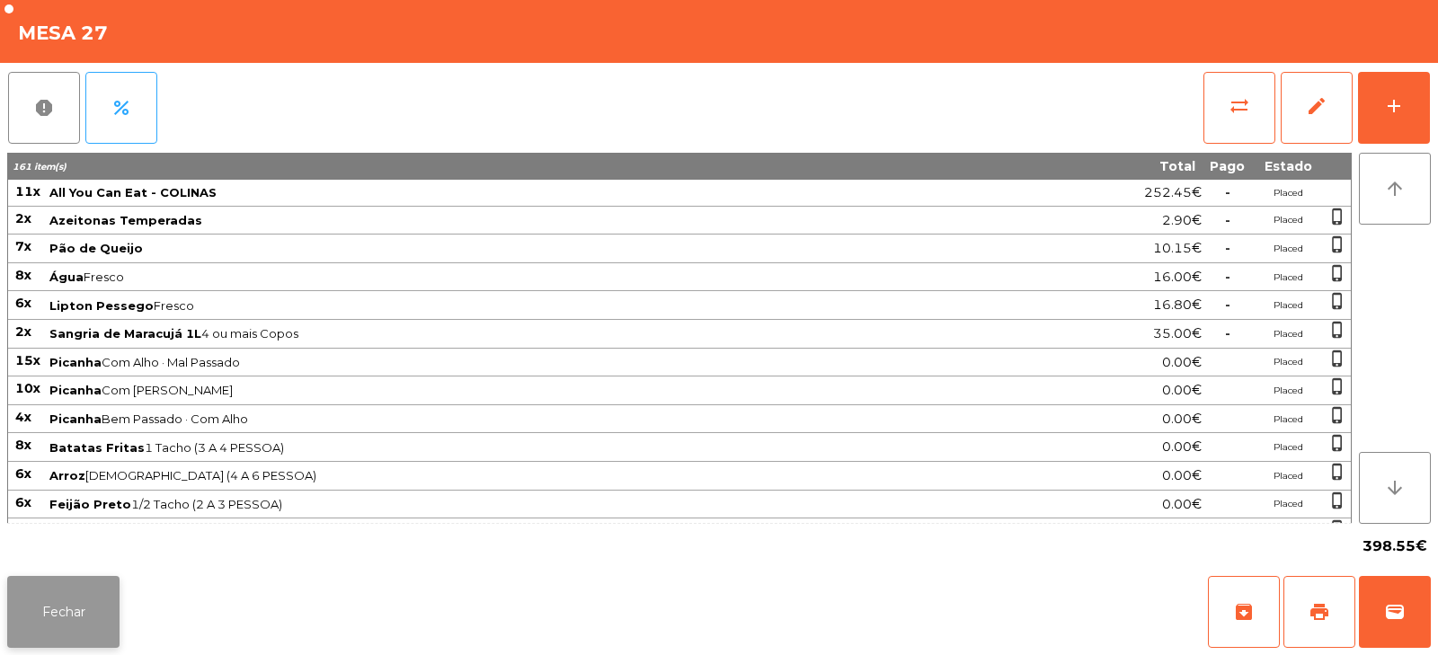
click at [110, 613] on button "Fechar" at bounding box center [63, 612] width 112 height 72
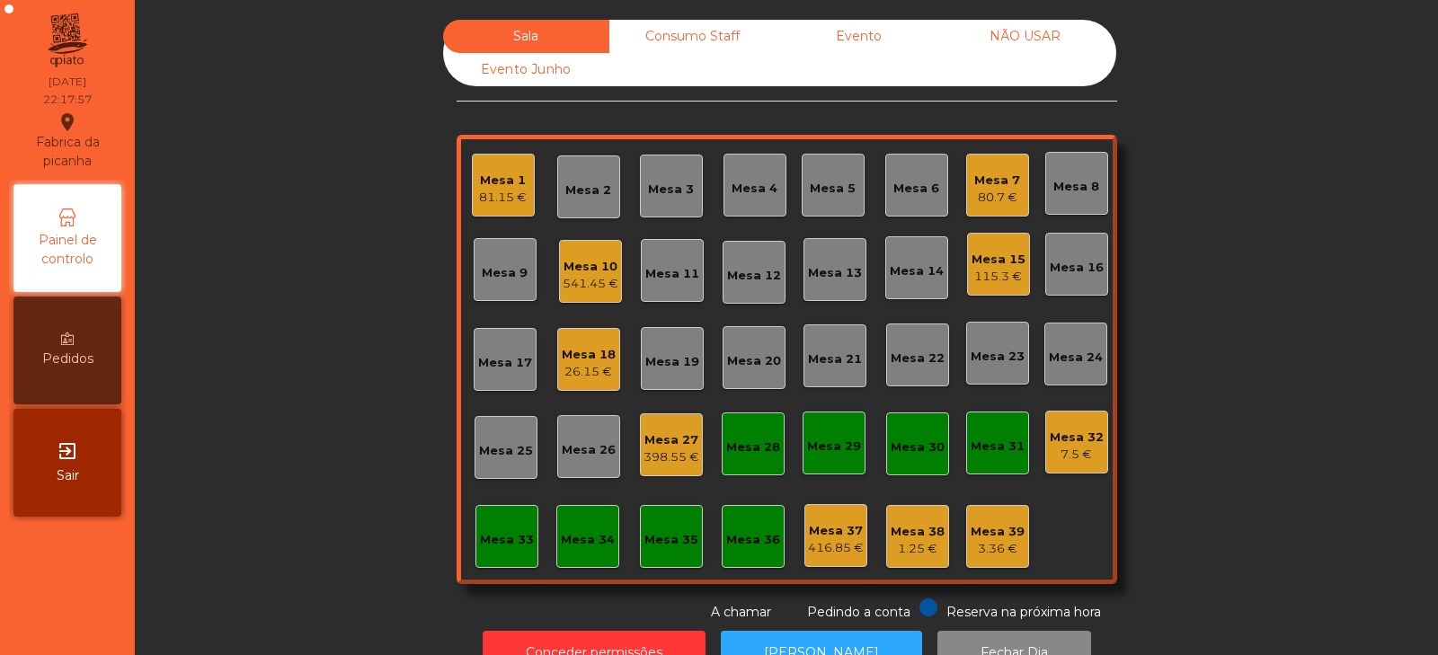
scroll to position [53, 0]
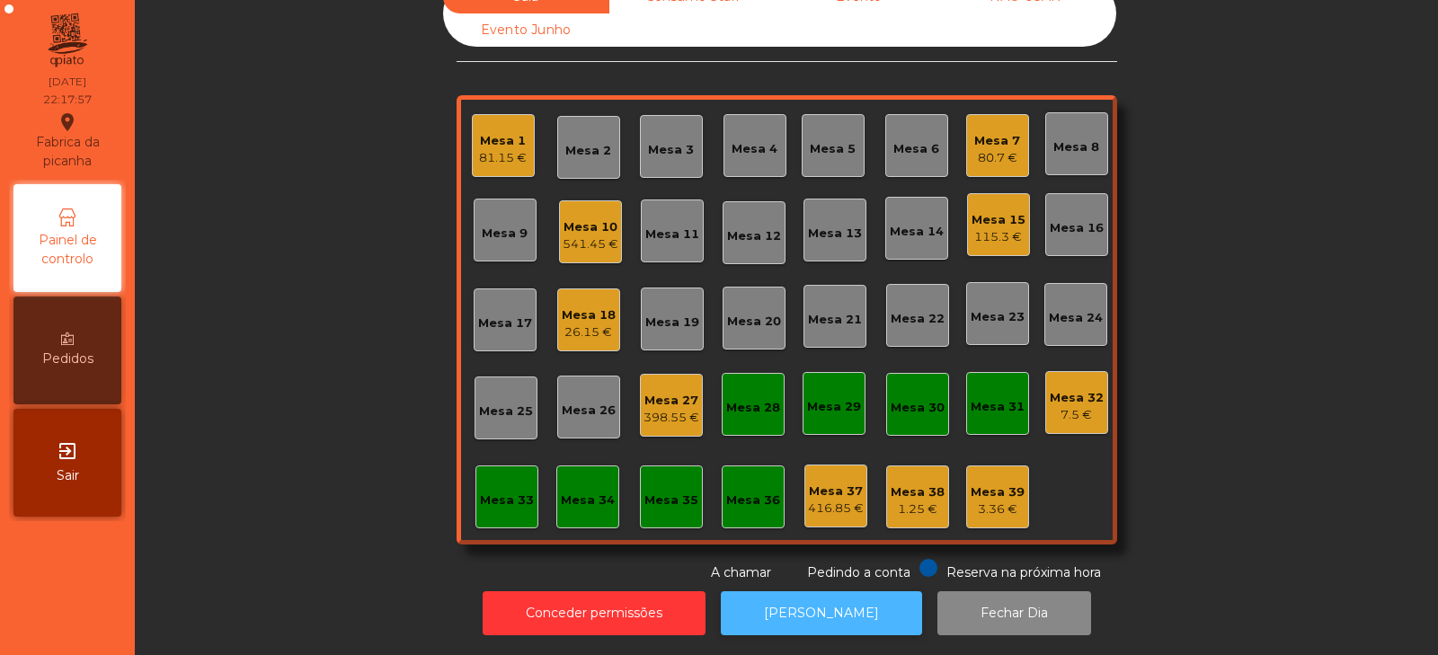
click at [832, 591] on button "[PERSON_NAME]" at bounding box center [821, 613] width 201 height 44
click at [666, 393] on div "Mesa 27" at bounding box center [671, 401] width 56 height 18
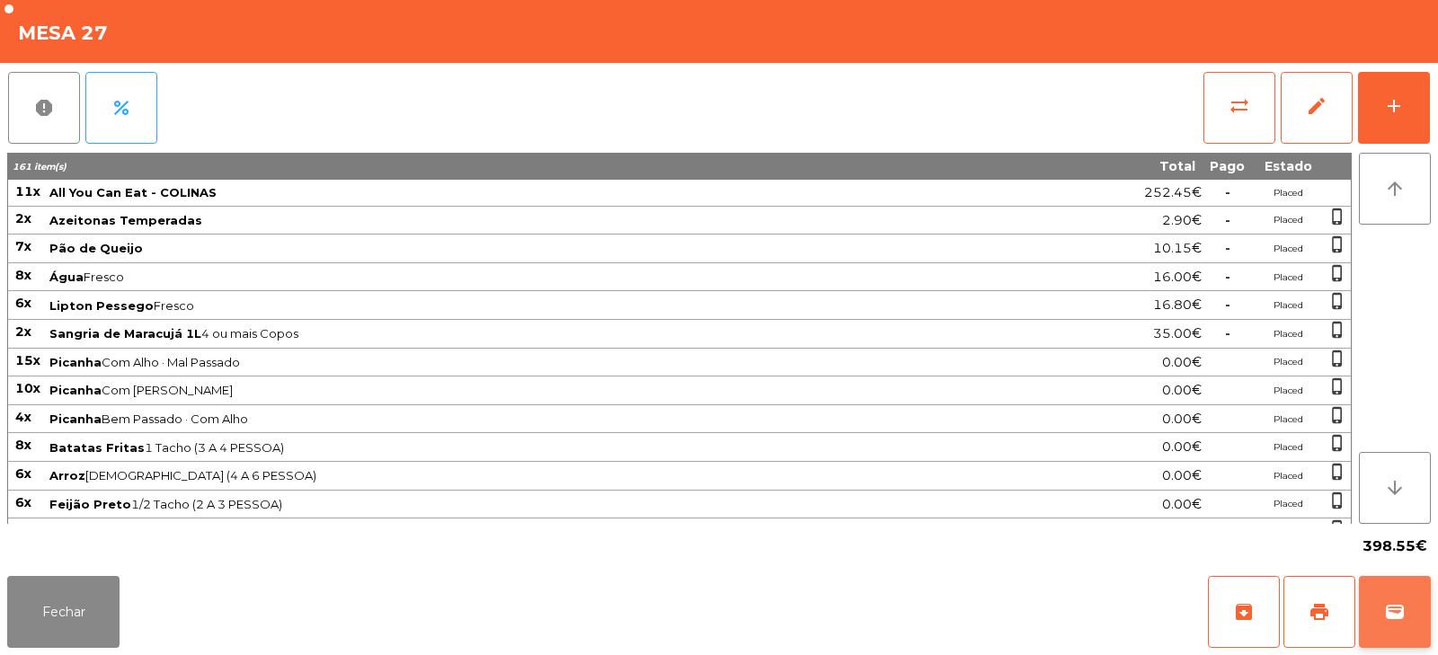
click at [1373, 607] on button "wallet" at bounding box center [1395, 612] width 72 height 72
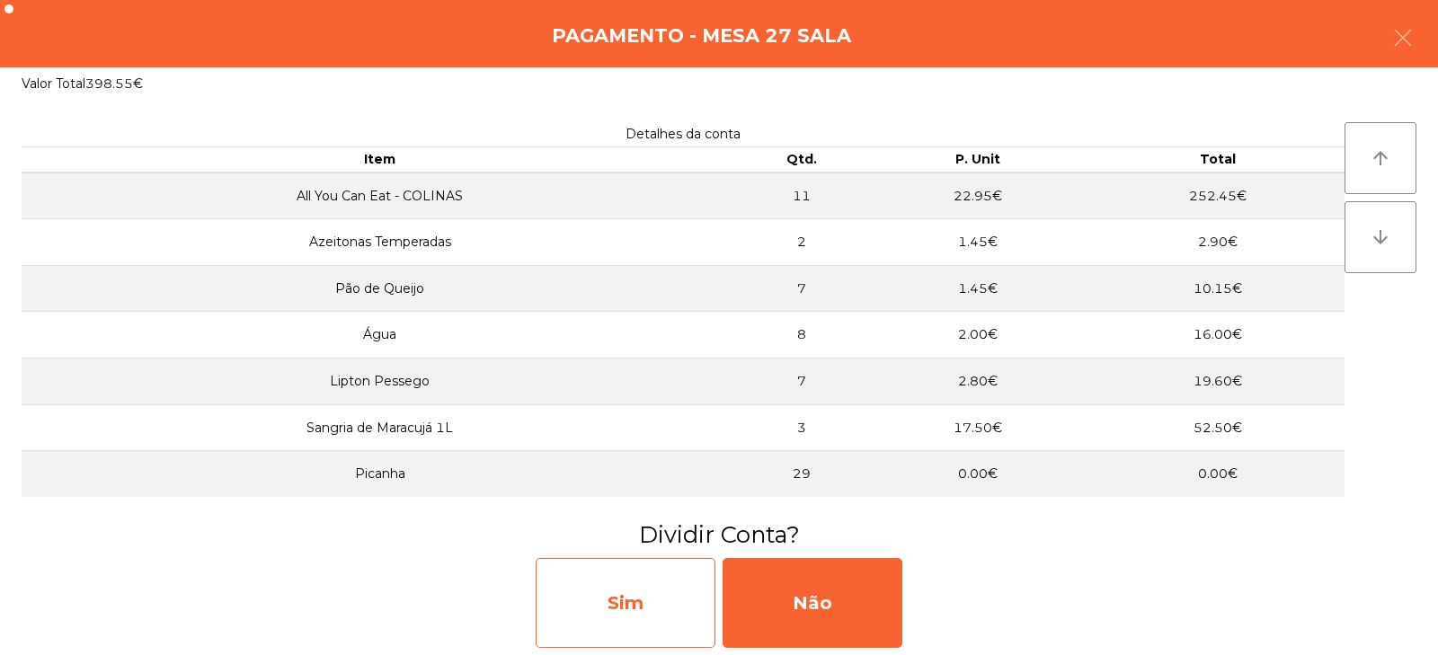
click at [647, 606] on div "Sim" at bounding box center [626, 603] width 180 height 90
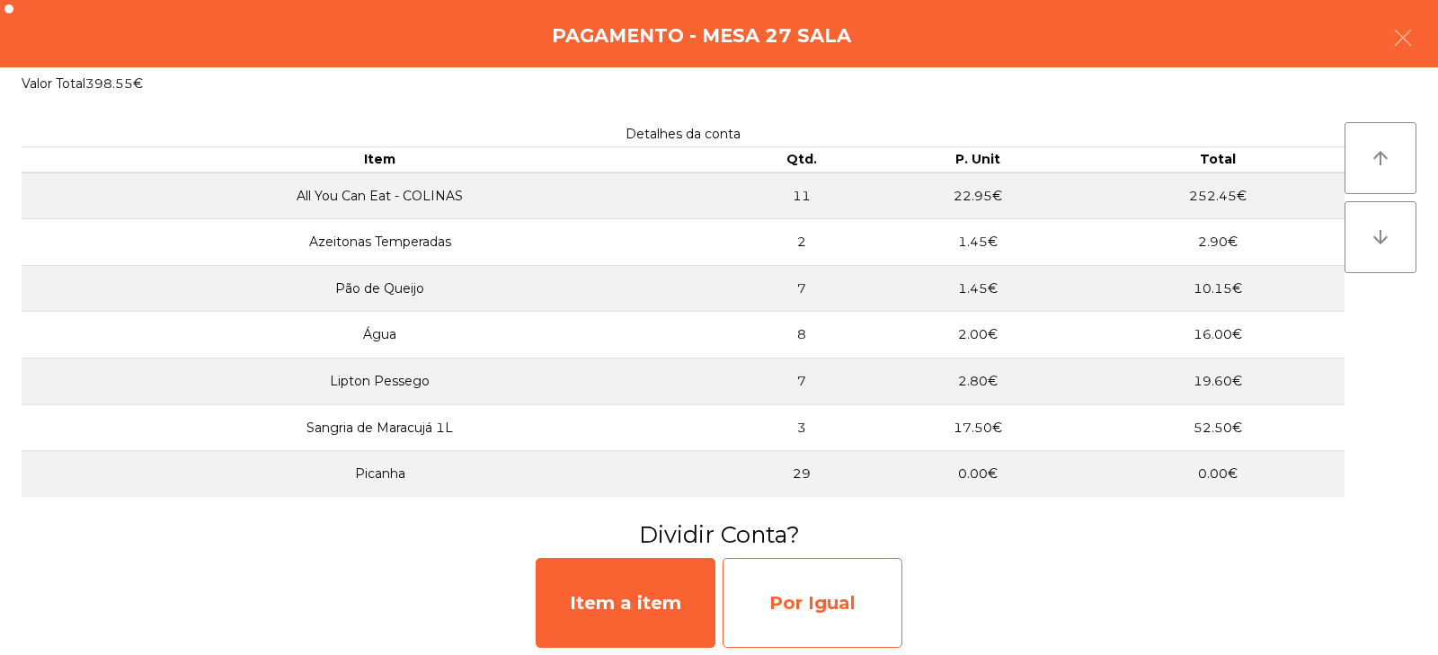
click at [801, 609] on div "Por Igual" at bounding box center [812, 603] width 180 height 90
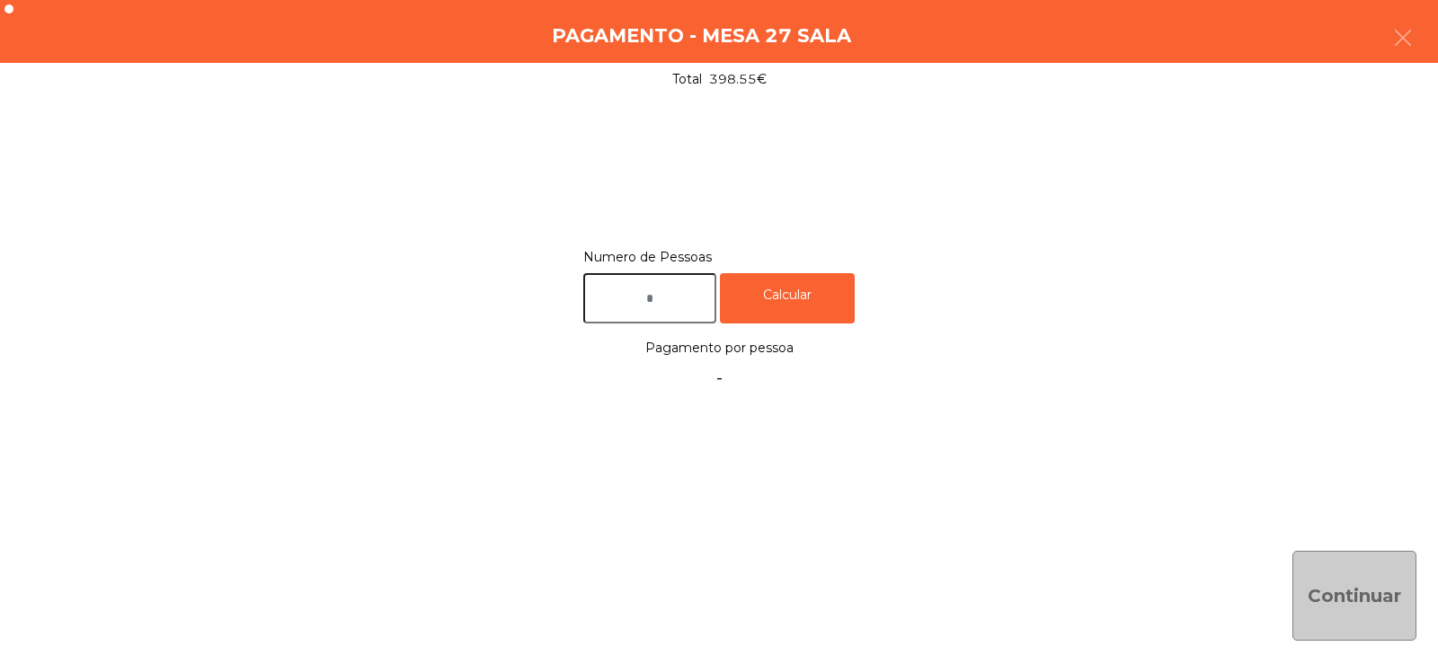
click at [699, 301] on input "text" at bounding box center [649, 298] width 133 height 51
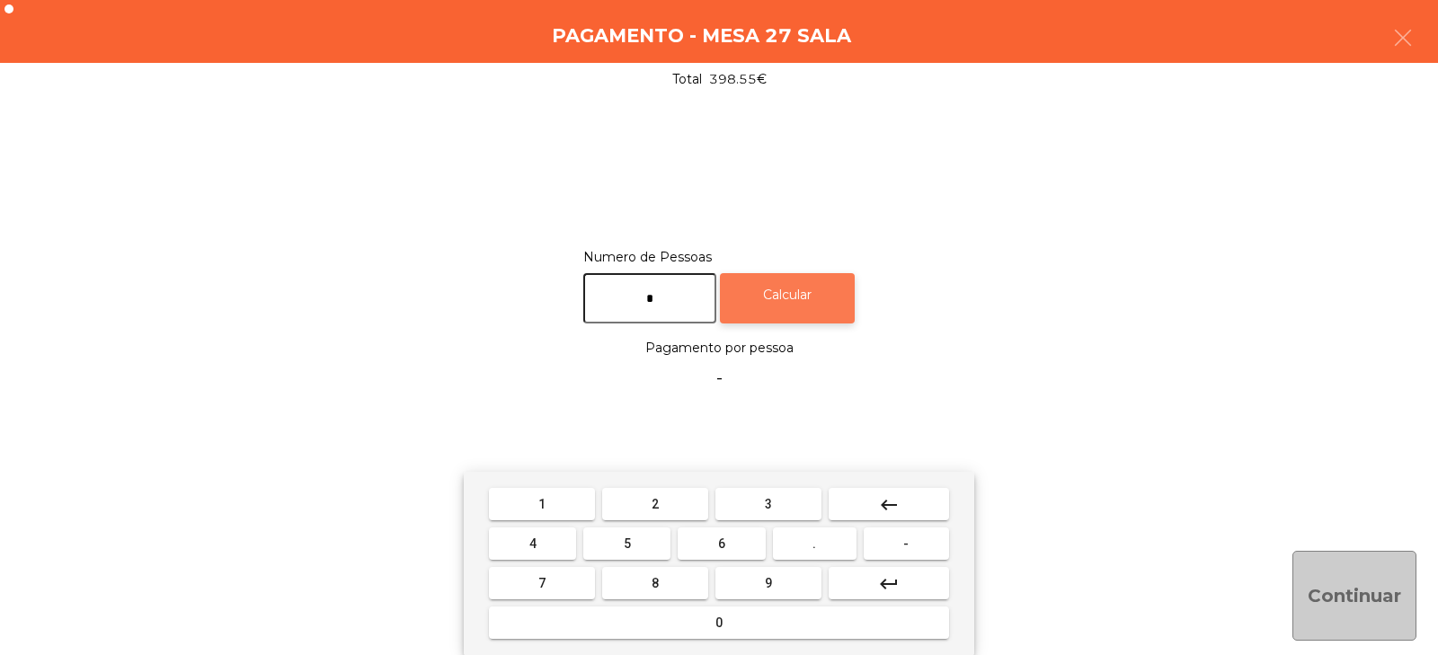
type input "*"
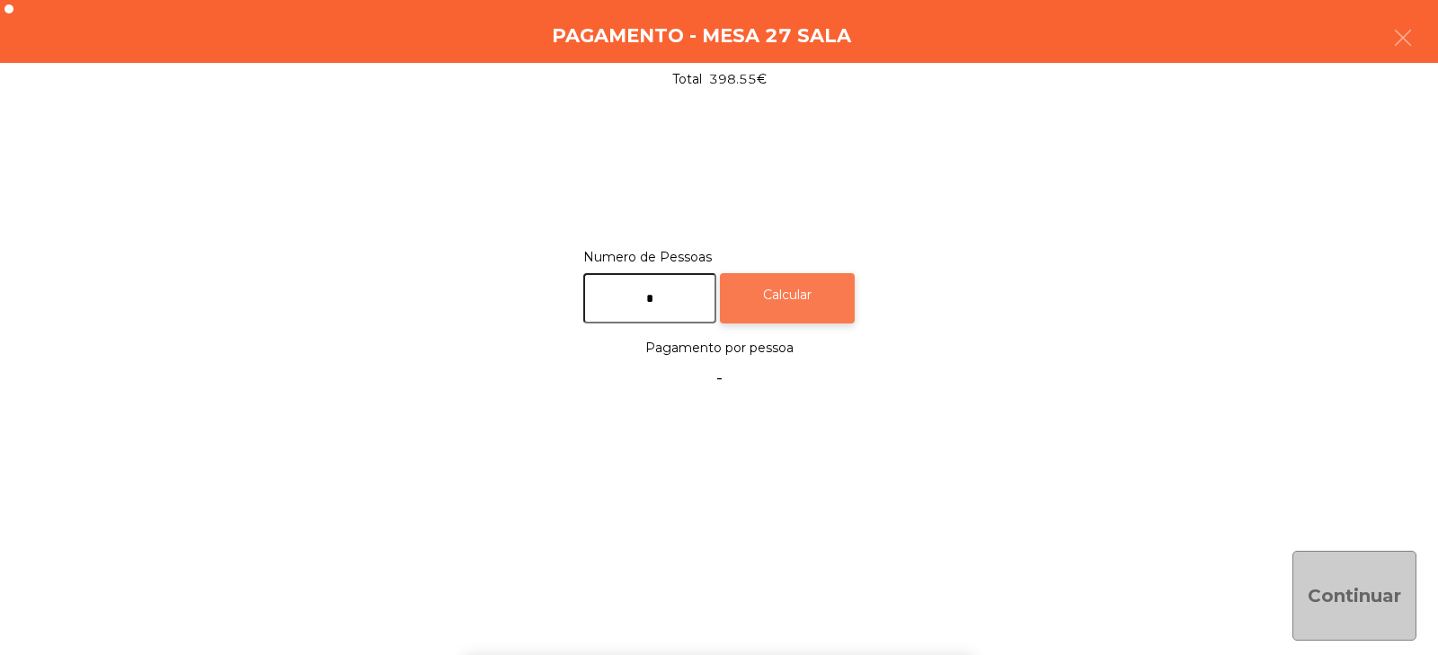
click at [808, 305] on div "Calcular" at bounding box center [787, 298] width 135 height 51
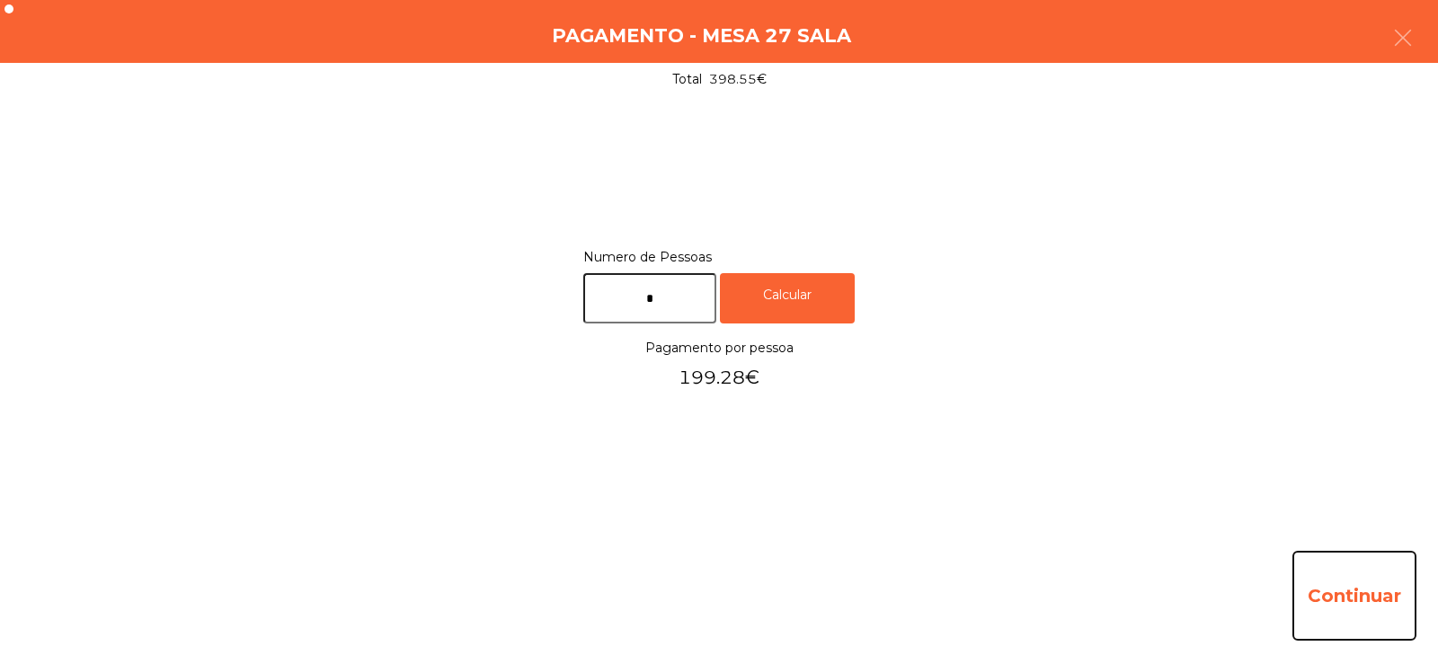
click at [1377, 595] on button "Continuar" at bounding box center [1354, 596] width 124 height 90
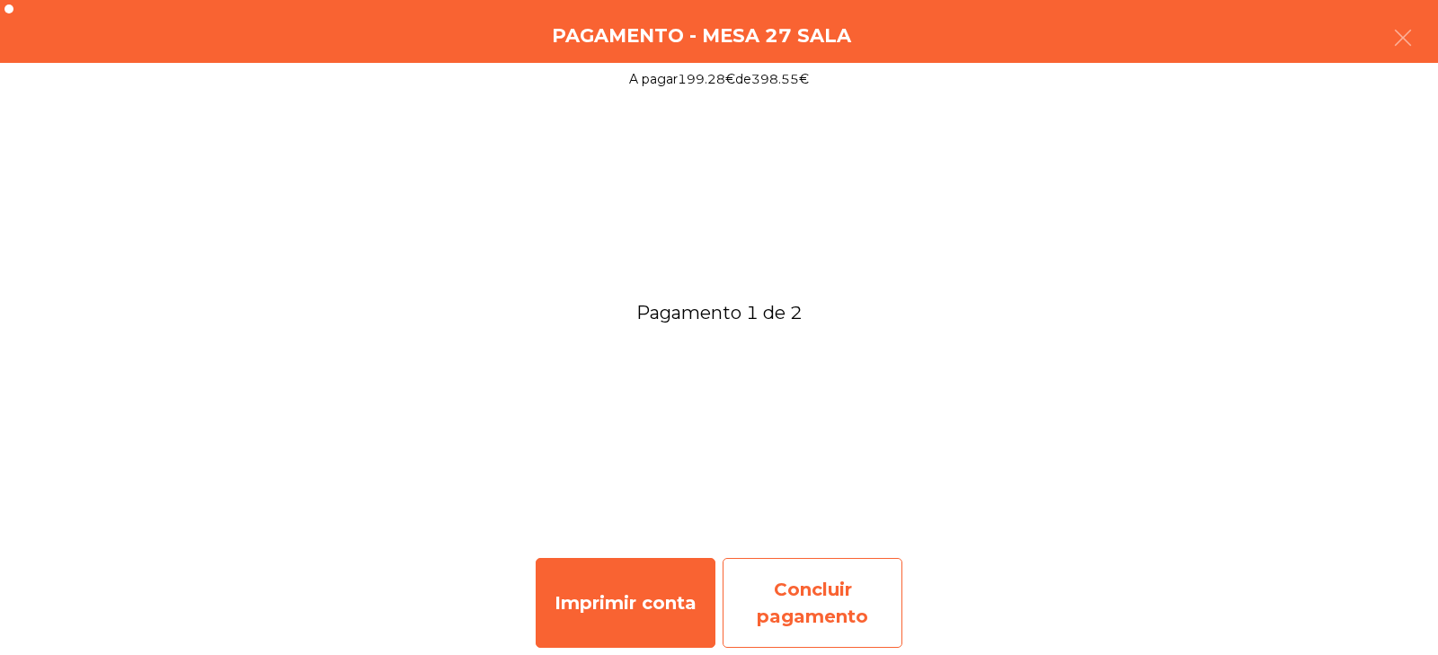
click at [798, 586] on div "Concluir pagamento" at bounding box center [812, 603] width 180 height 90
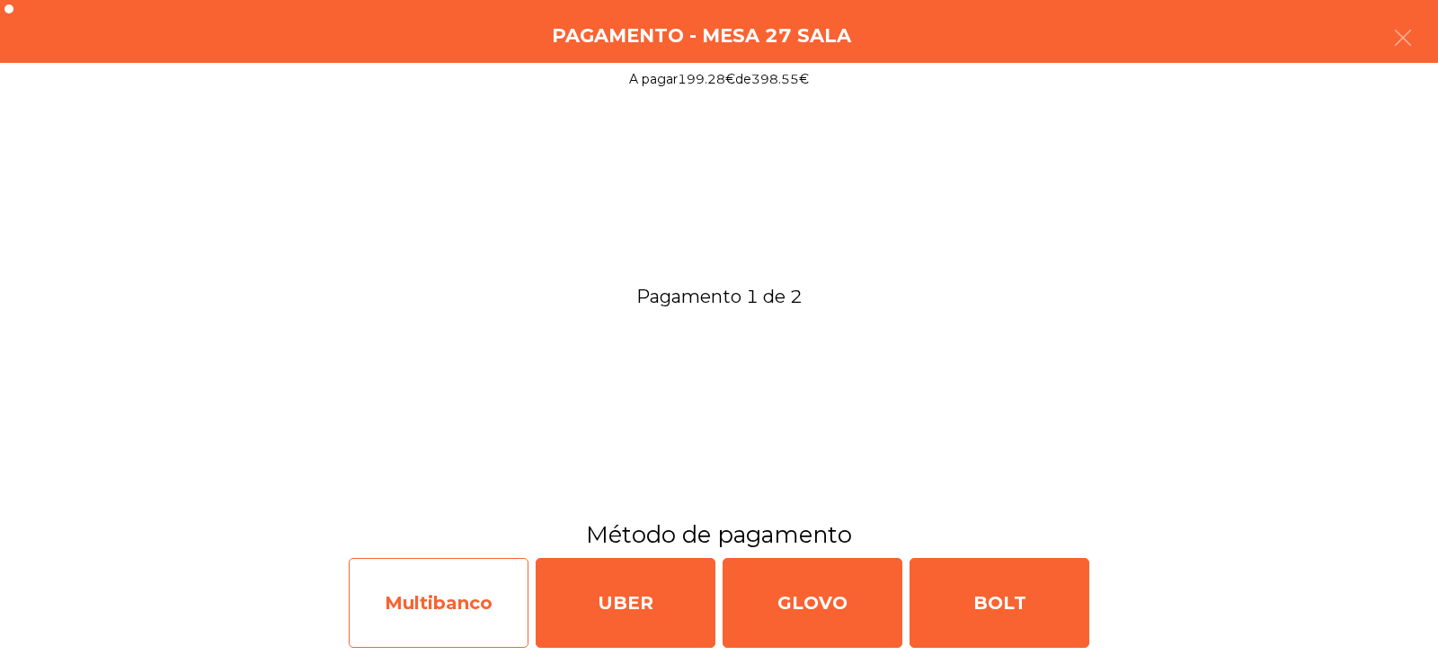
click at [470, 583] on div "Multibanco" at bounding box center [439, 603] width 180 height 90
select select "**"
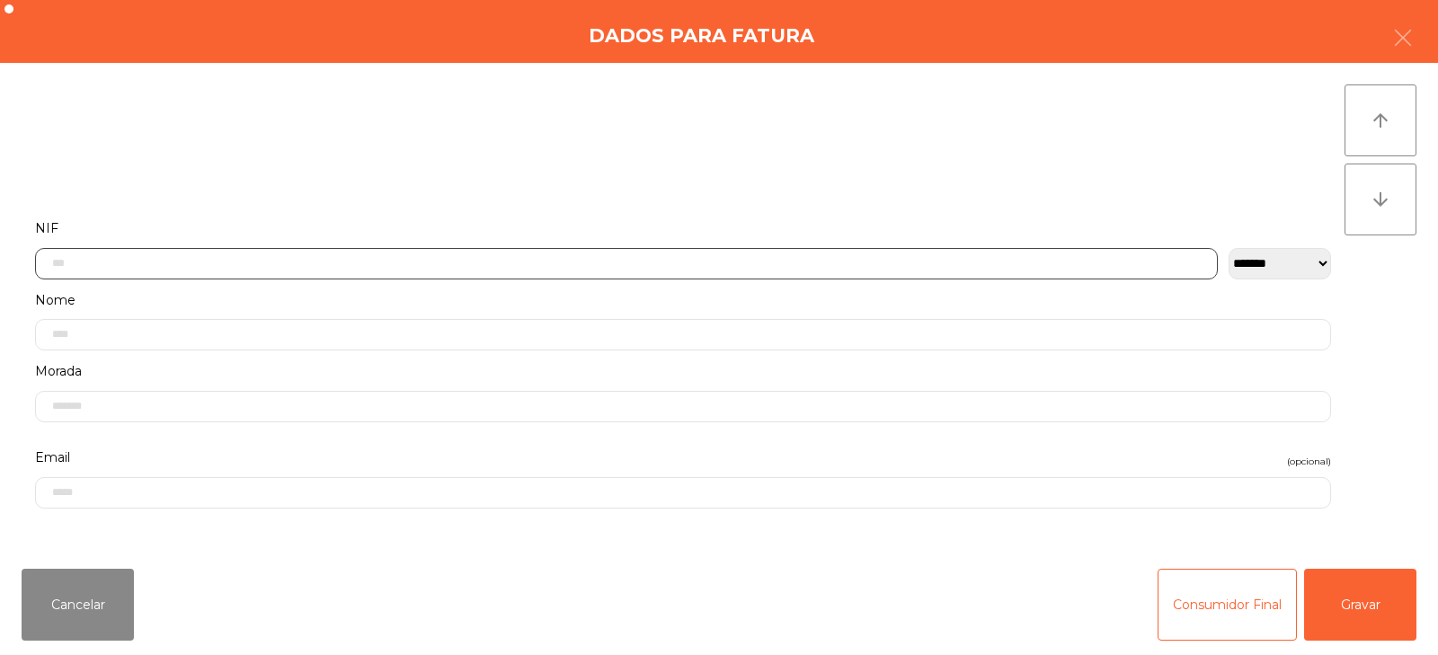
click at [745, 258] on input "text" at bounding box center [626, 263] width 1182 height 31
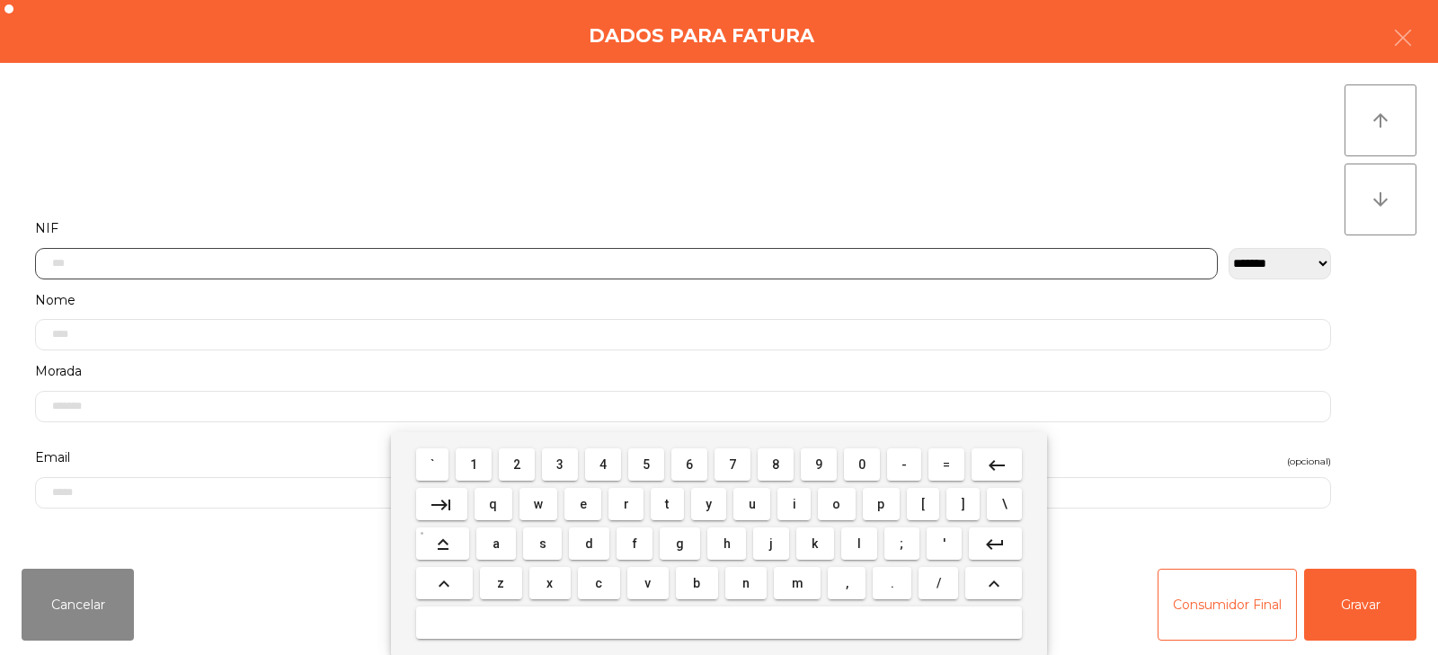
scroll to position [131, 0]
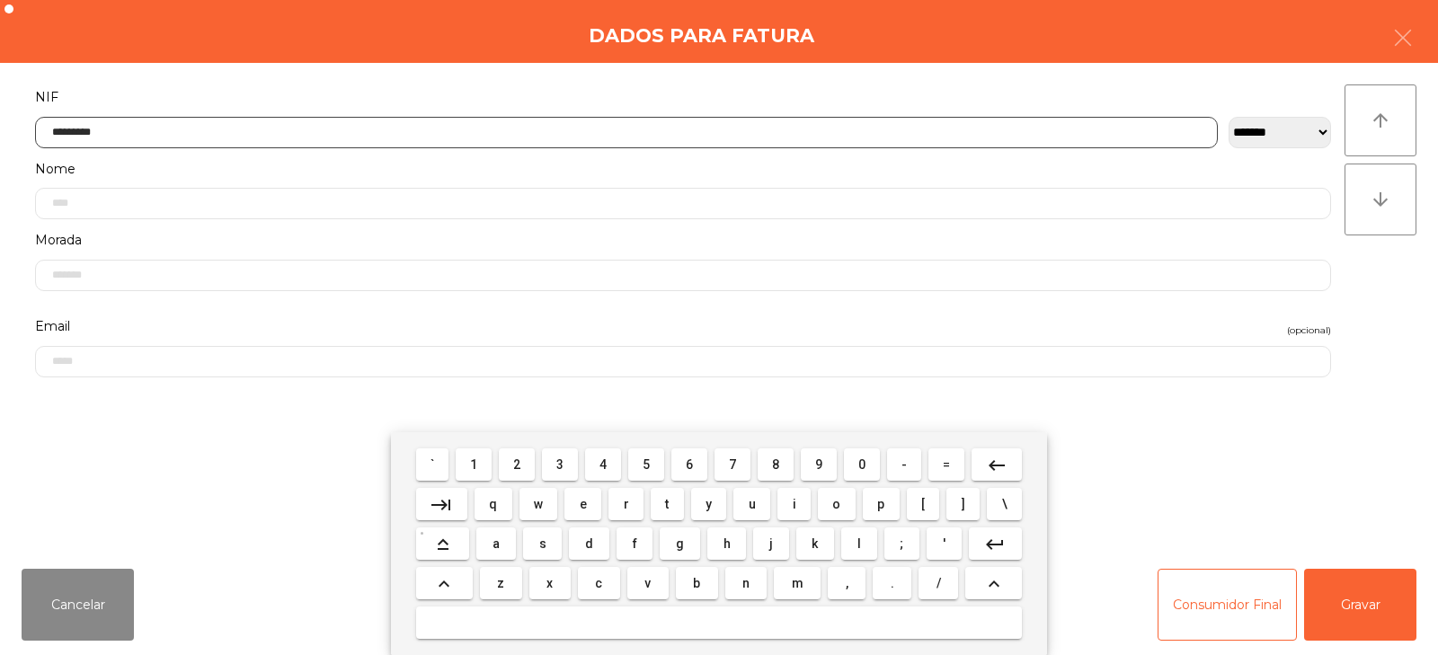
type input "*********"
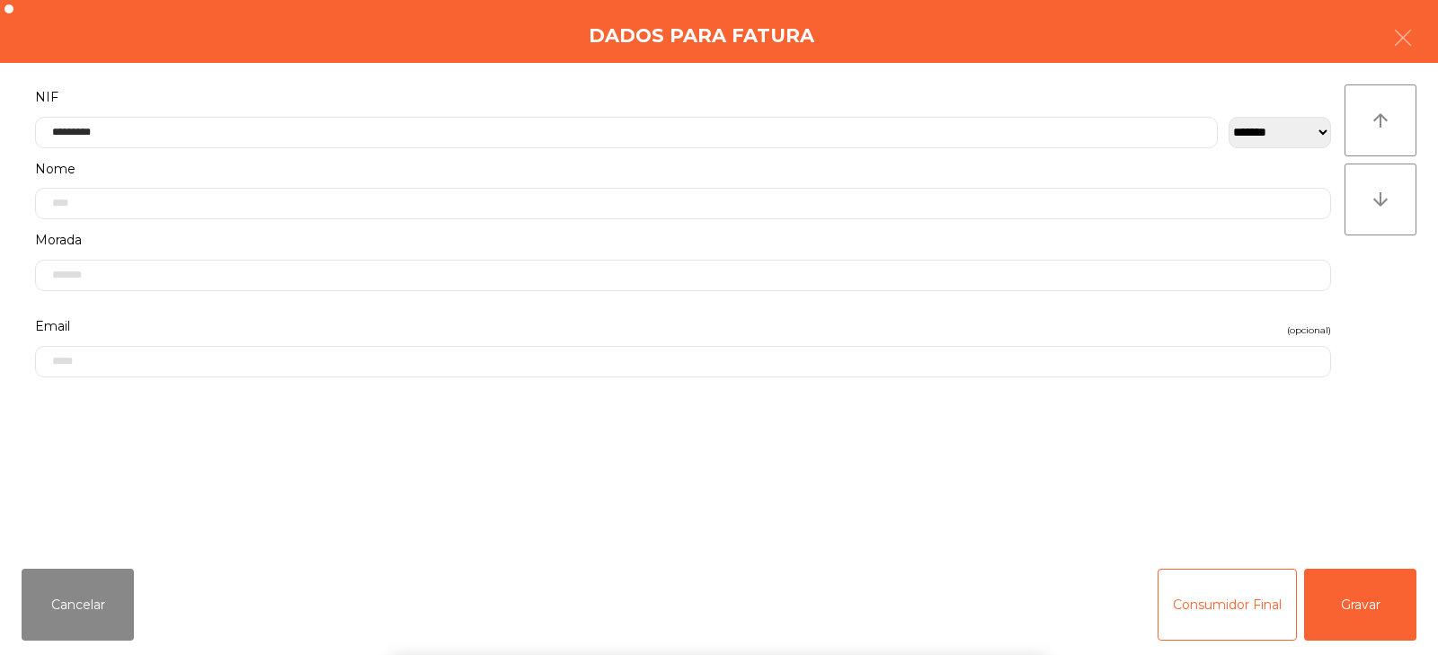
click at [1375, 605] on div "` 1 2 3 4 5 6 7 8 9 0 - = keyboard_backspace keyboard_tab q w e r t y u i o p […" at bounding box center [719, 543] width 1438 height 223
click at [1373, 595] on button "Gravar" at bounding box center [1360, 605] width 112 height 72
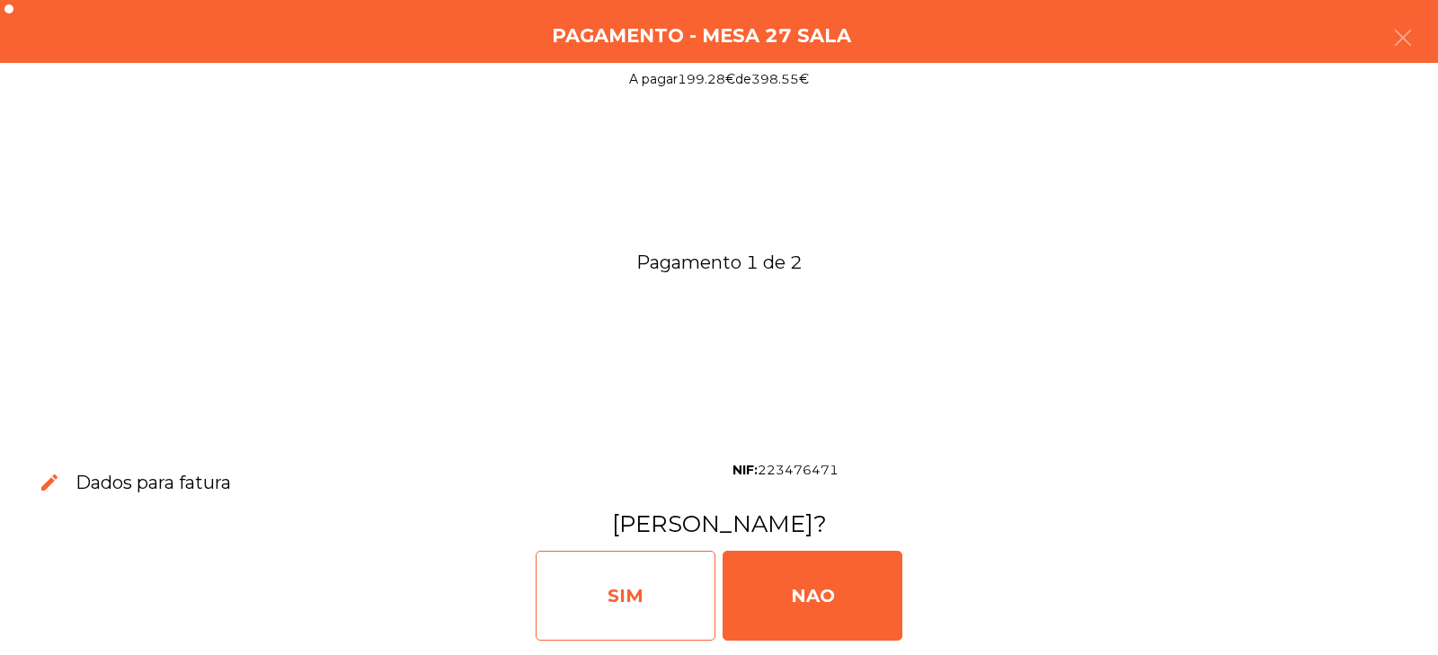
click at [654, 589] on div "SIM" at bounding box center [626, 596] width 180 height 90
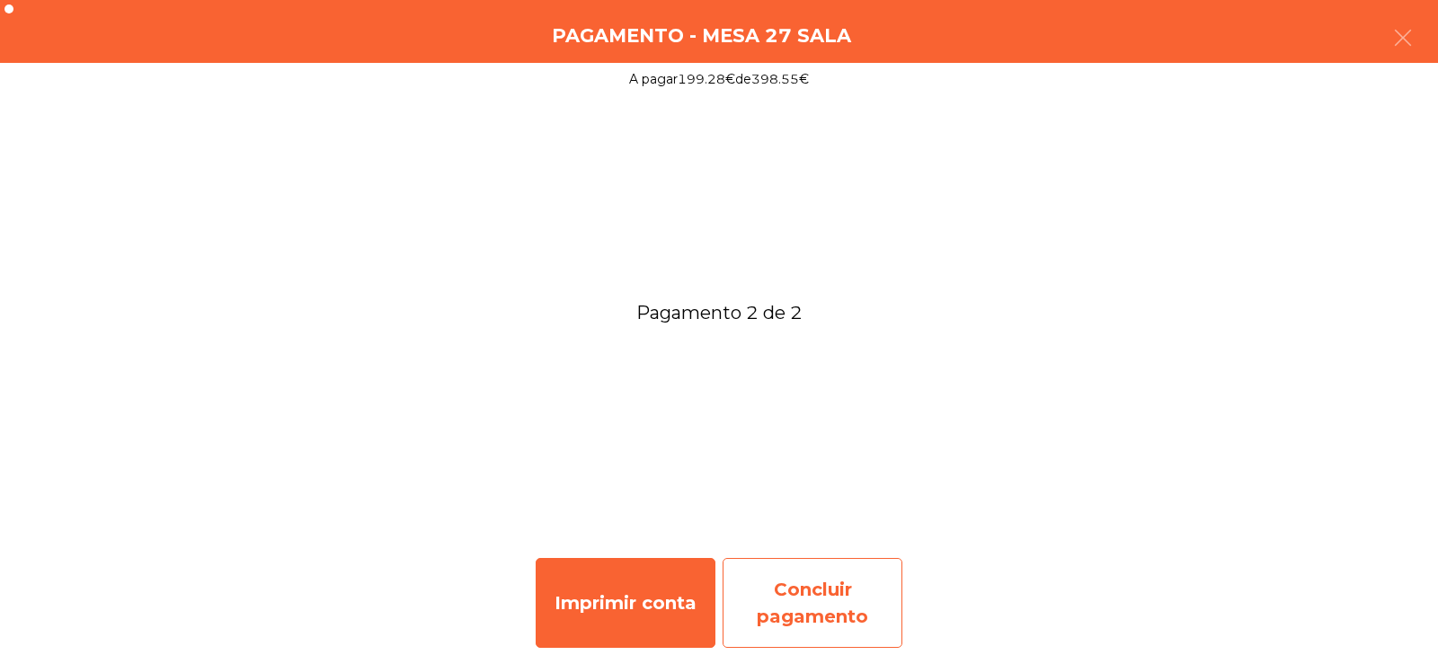
click at [819, 601] on div "Concluir pagamento" at bounding box center [812, 603] width 180 height 90
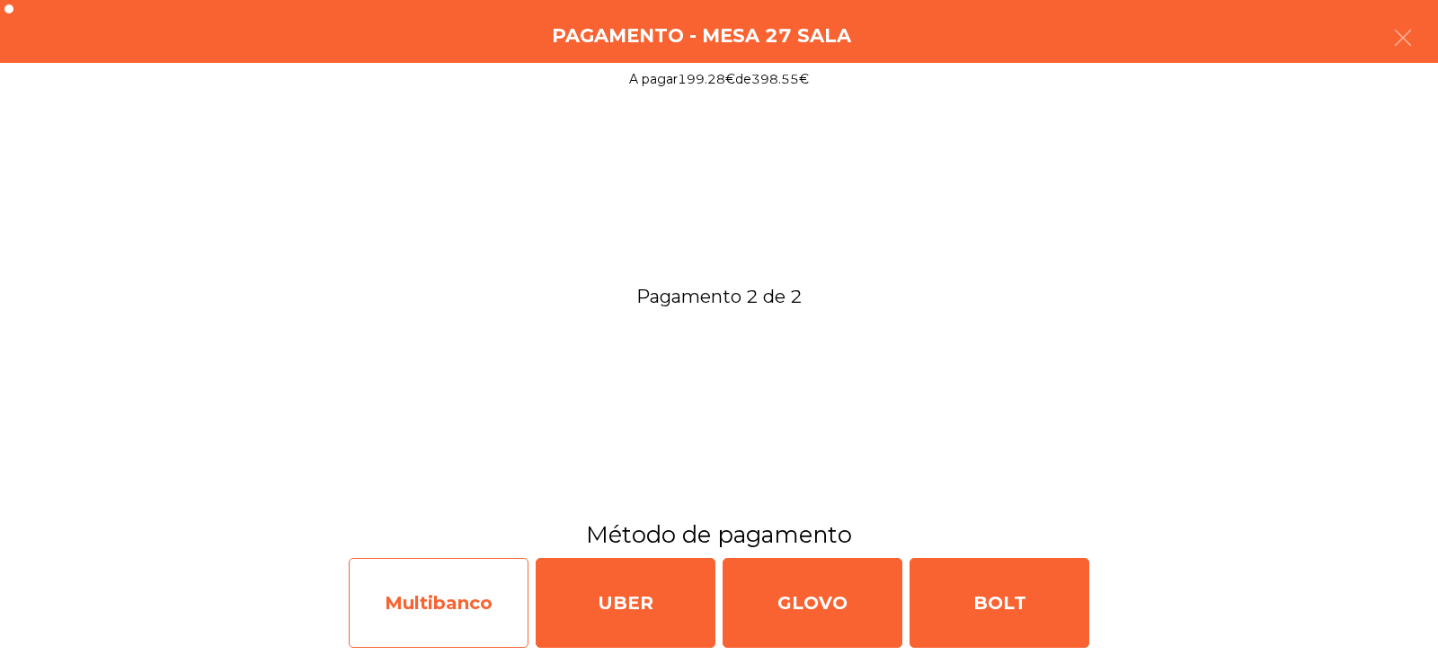
click at [487, 572] on div "Multibanco" at bounding box center [439, 603] width 180 height 90
select select "**"
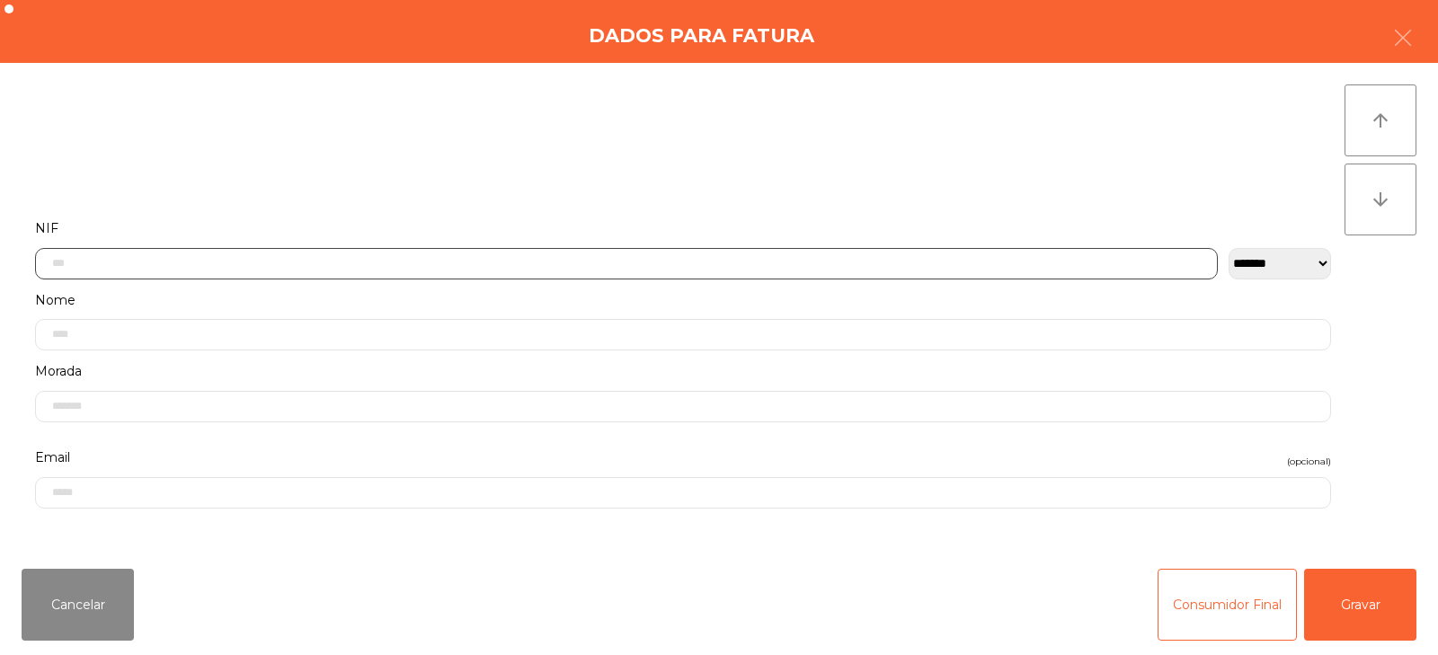
click at [711, 261] on input "text" at bounding box center [626, 263] width 1182 height 31
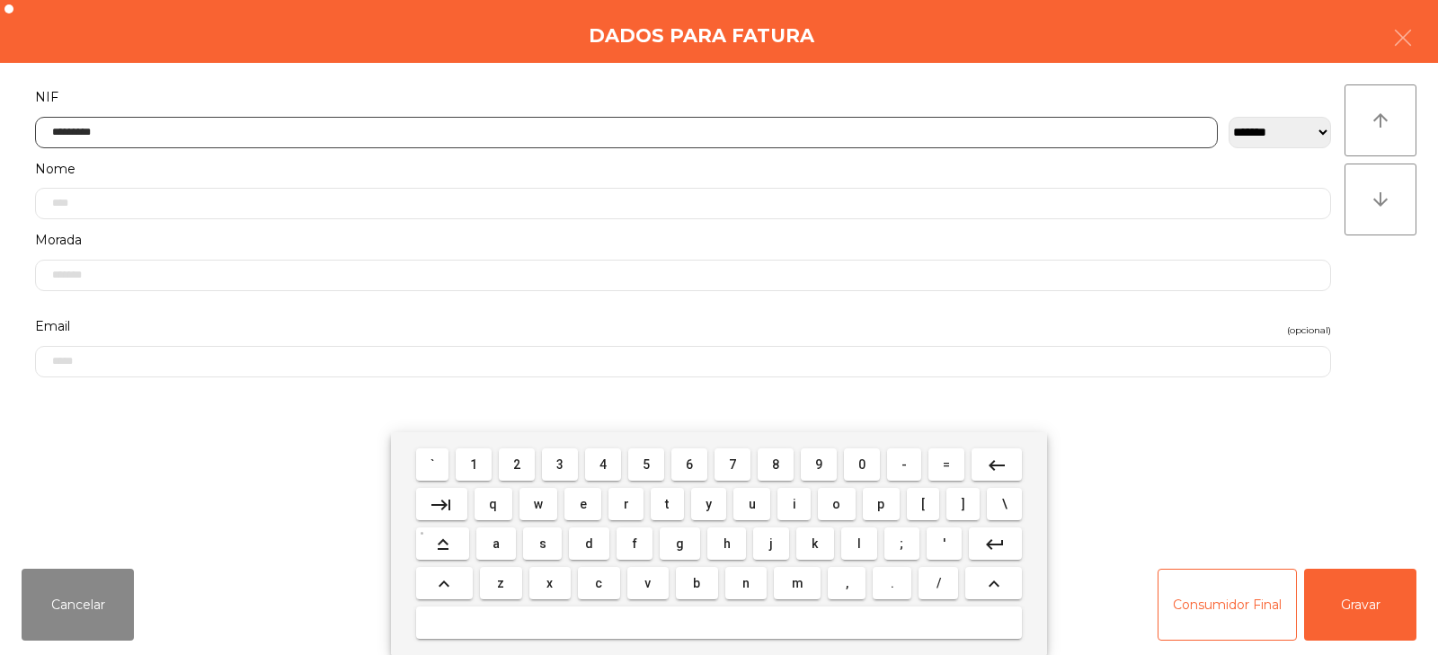
type input "*********"
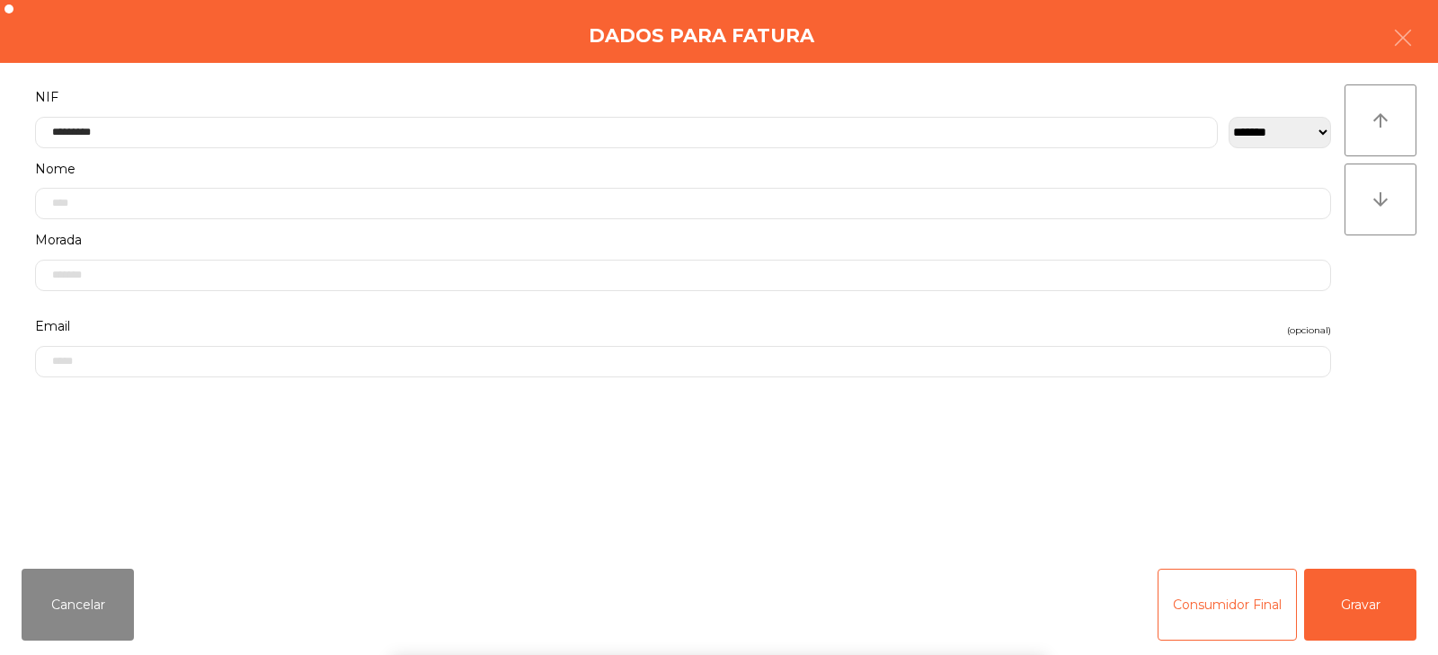
click at [1323, 595] on div "` 1 2 3 4 5 6 7 8 9 0 - = keyboard_backspace keyboard_tab q w e r t y u i o p […" at bounding box center [719, 543] width 1438 height 223
click at [1353, 606] on button "Gravar" at bounding box center [1360, 605] width 112 height 72
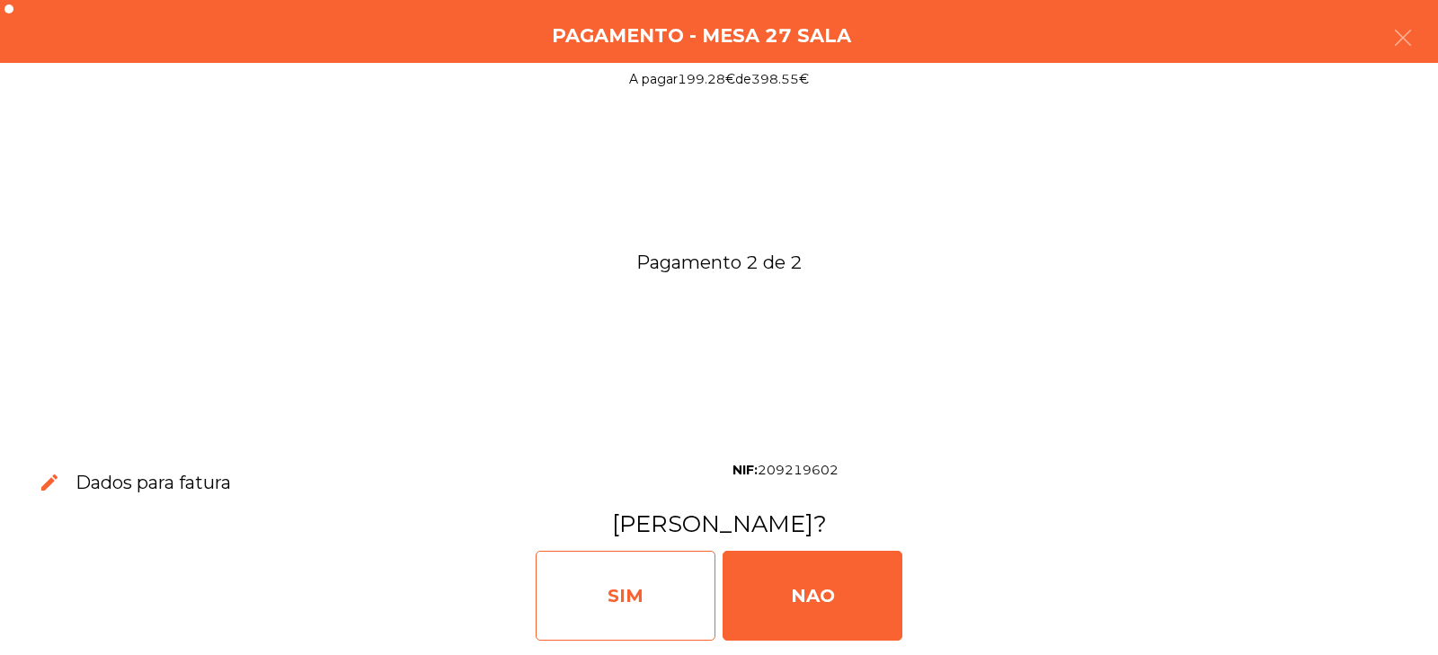
click at [630, 598] on div "SIM" at bounding box center [626, 596] width 180 height 90
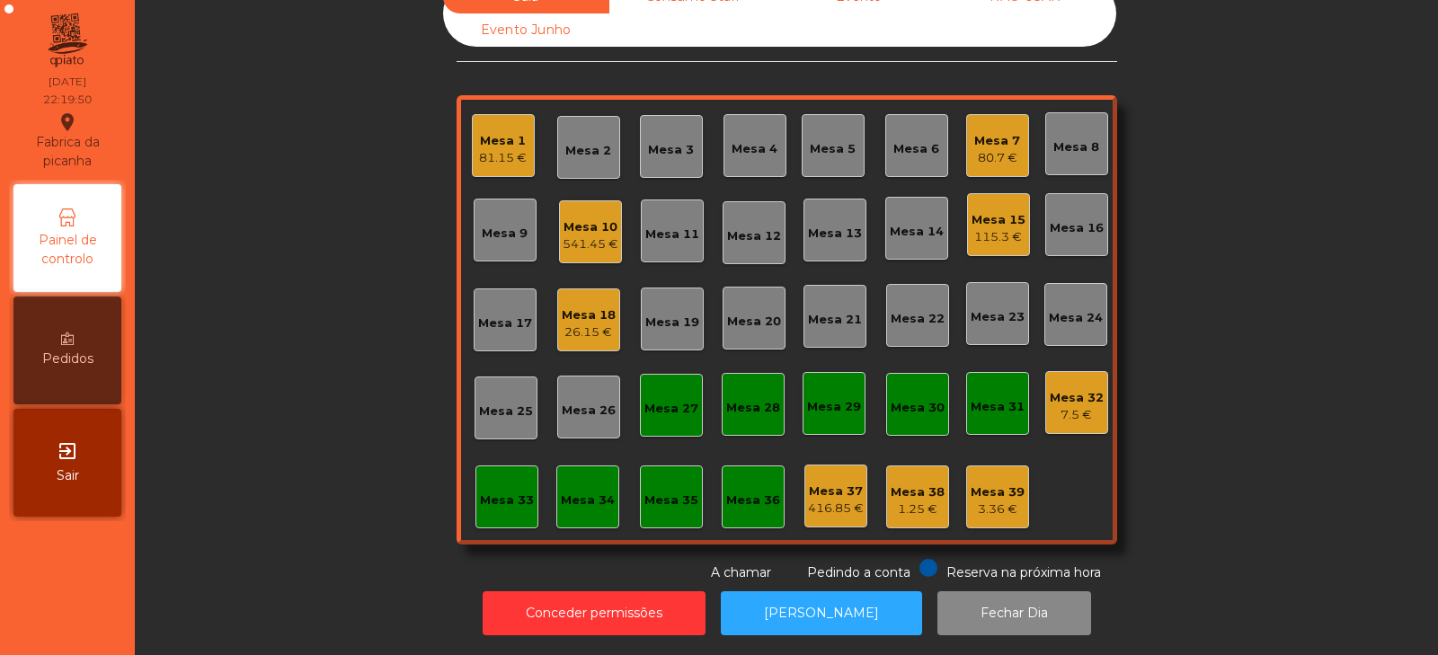
click at [982, 483] on div "Mesa 39" at bounding box center [997, 492] width 54 height 18
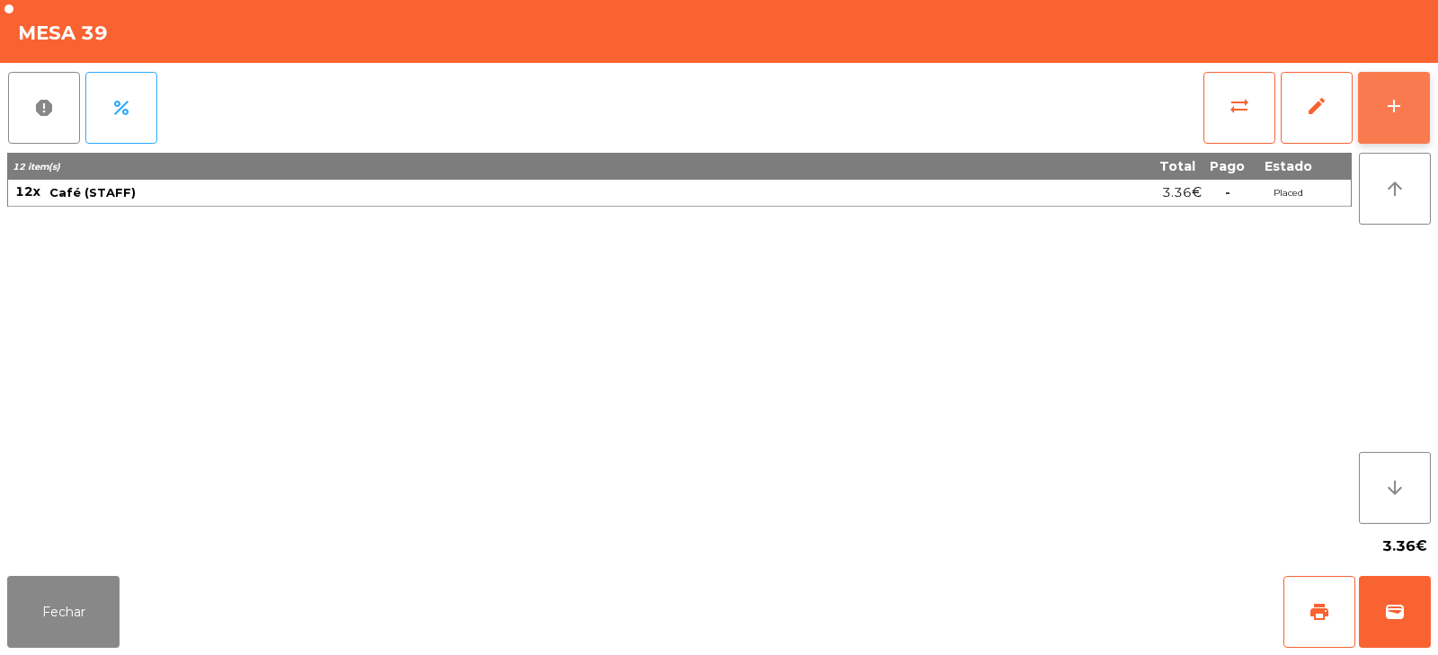
click at [1392, 106] on div "add" at bounding box center [1394, 106] width 22 height 22
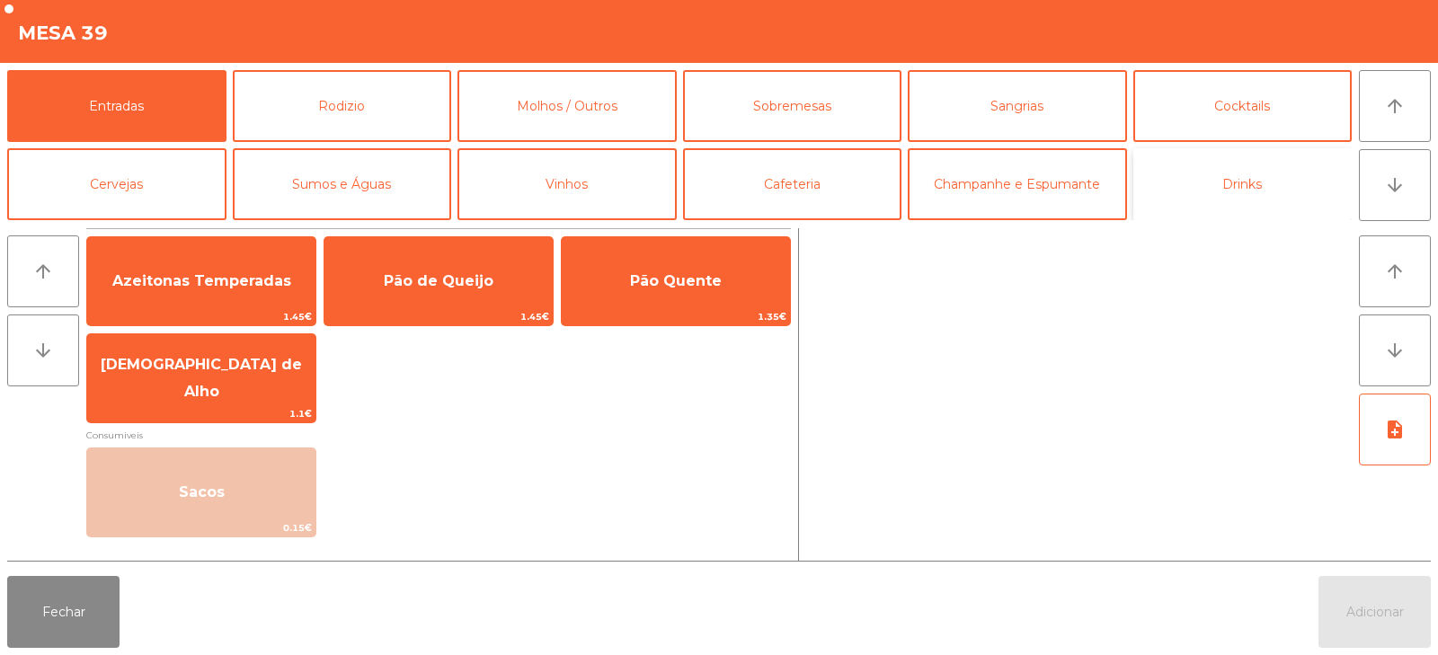
click at [1242, 190] on button "Drinks" at bounding box center [1242, 184] width 219 height 72
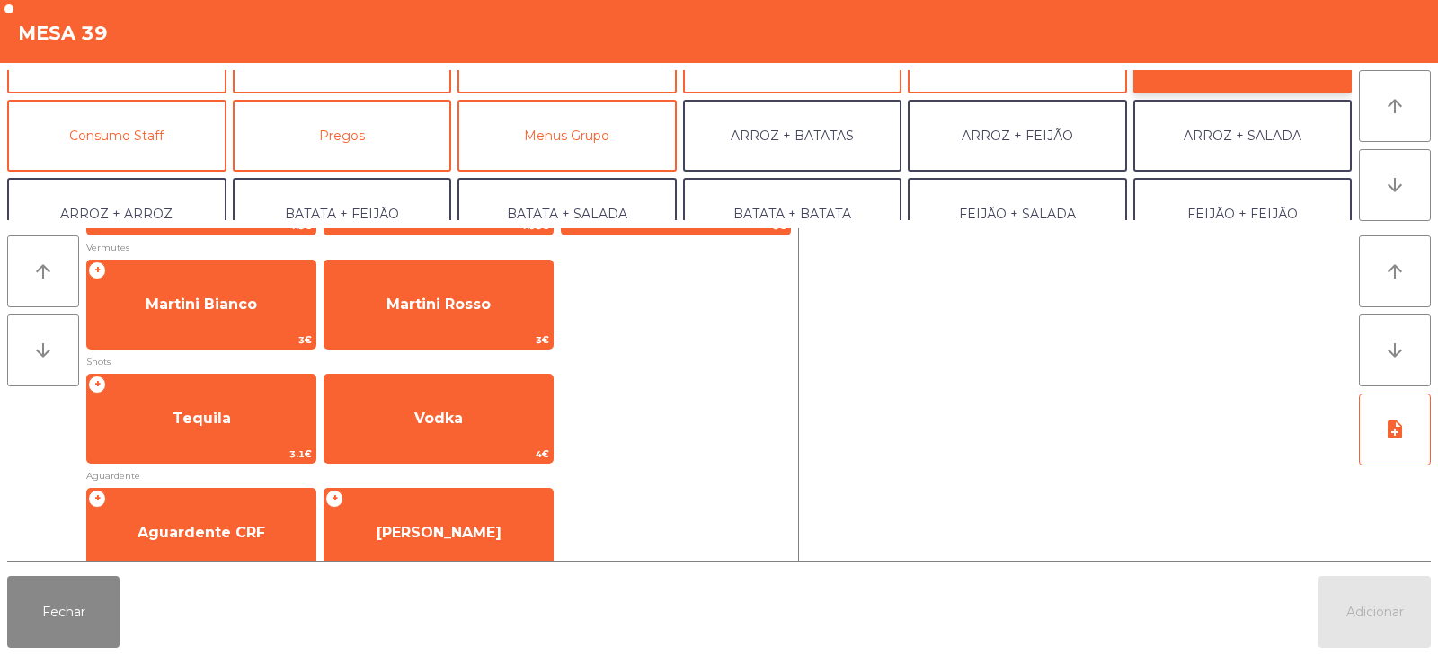
scroll to position [461, 0]
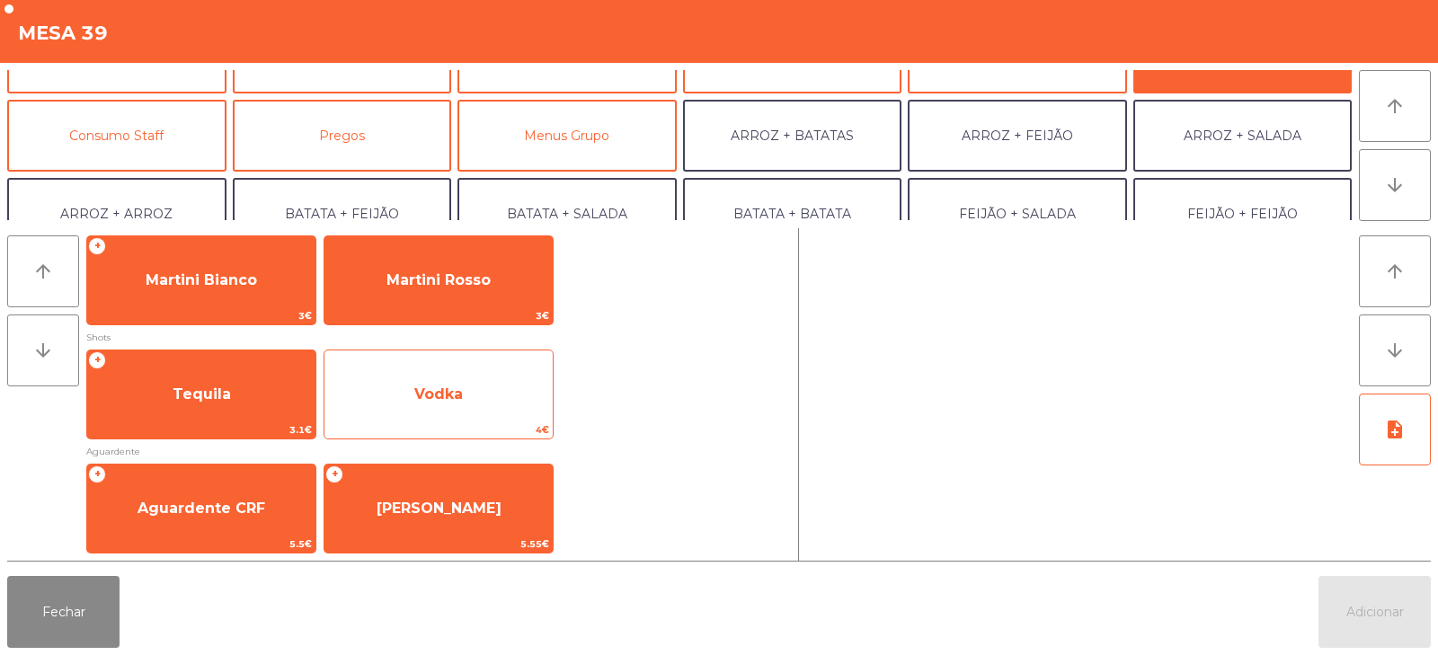
click at [502, 407] on span "Vodka" at bounding box center [438, 394] width 228 height 49
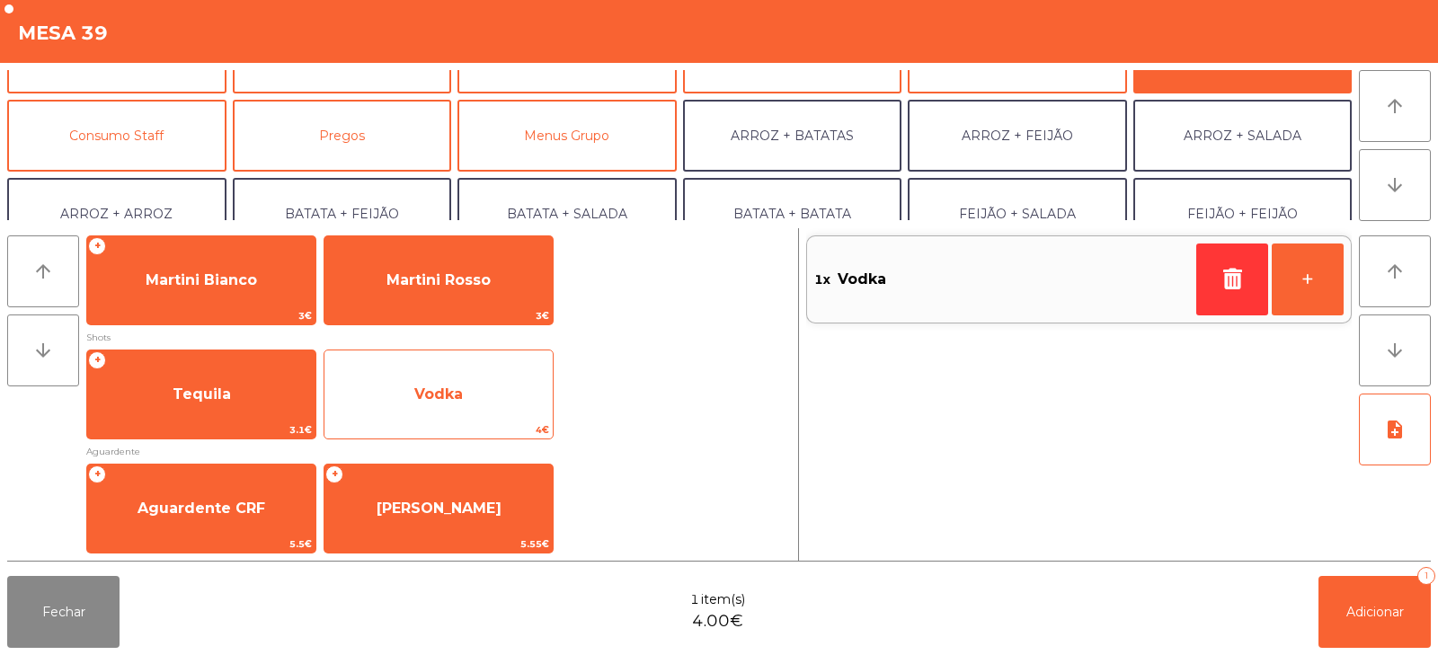
click at [505, 410] on span "Vodka" at bounding box center [438, 394] width 228 height 49
click at [508, 406] on span "Vodka" at bounding box center [438, 394] width 228 height 49
click at [509, 399] on span "Vodka" at bounding box center [438, 394] width 228 height 49
click at [511, 403] on span "Vodka" at bounding box center [438, 394] width 228 height 49
click at [513, 402] on span "Vodka" at bounding box center [438, 394] width 228 height 49
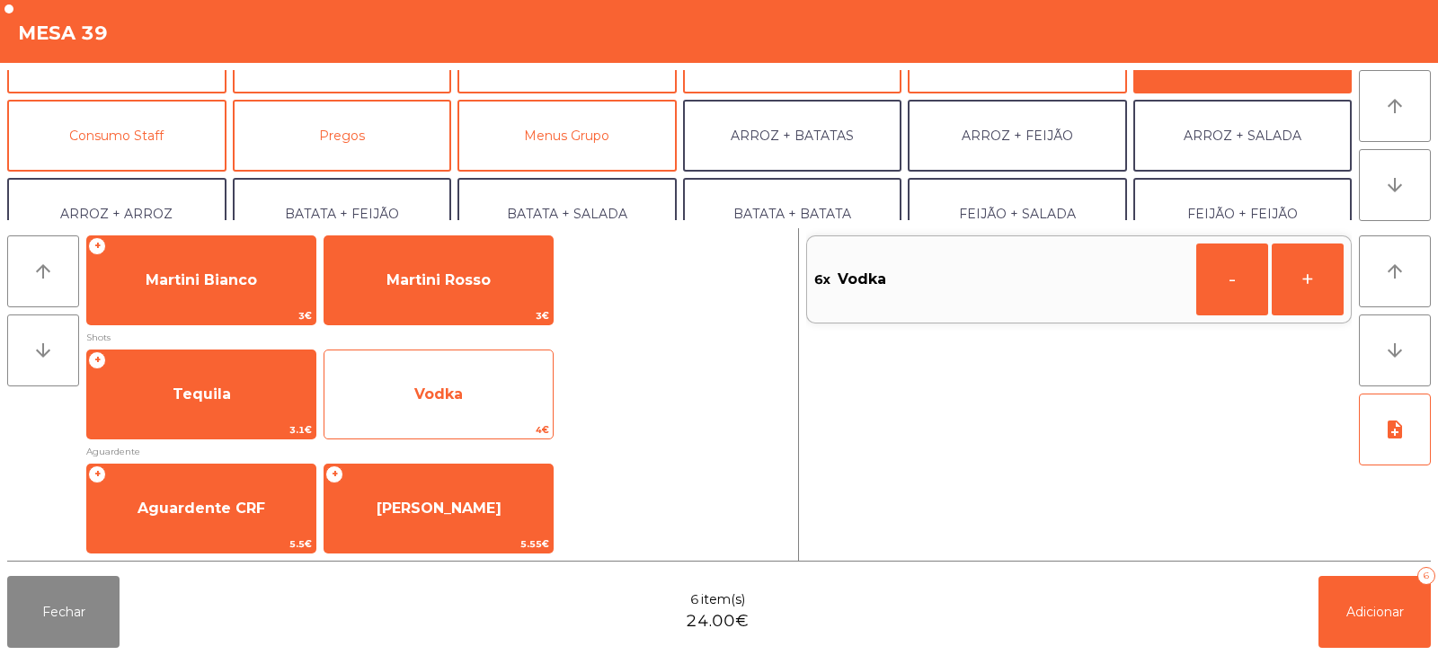
click at [509, 394] on span "Vodka" at bounding box center [438, 394] width 228 height 49
click at [529, 407] on span "Vodka" at bounding box center [438, 394] width 228 height 49
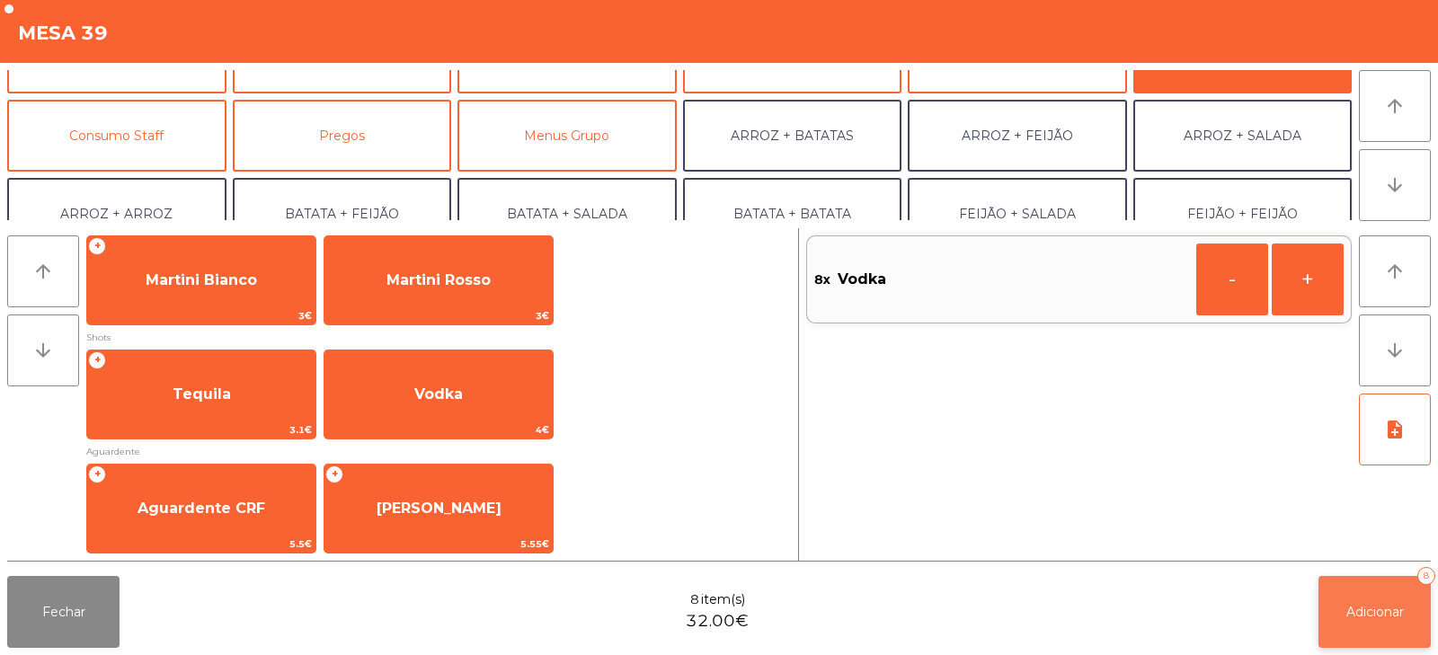
click at [1352, 617] on span "Adicionar" at bounding box center [1375, 612] width 58 height 16
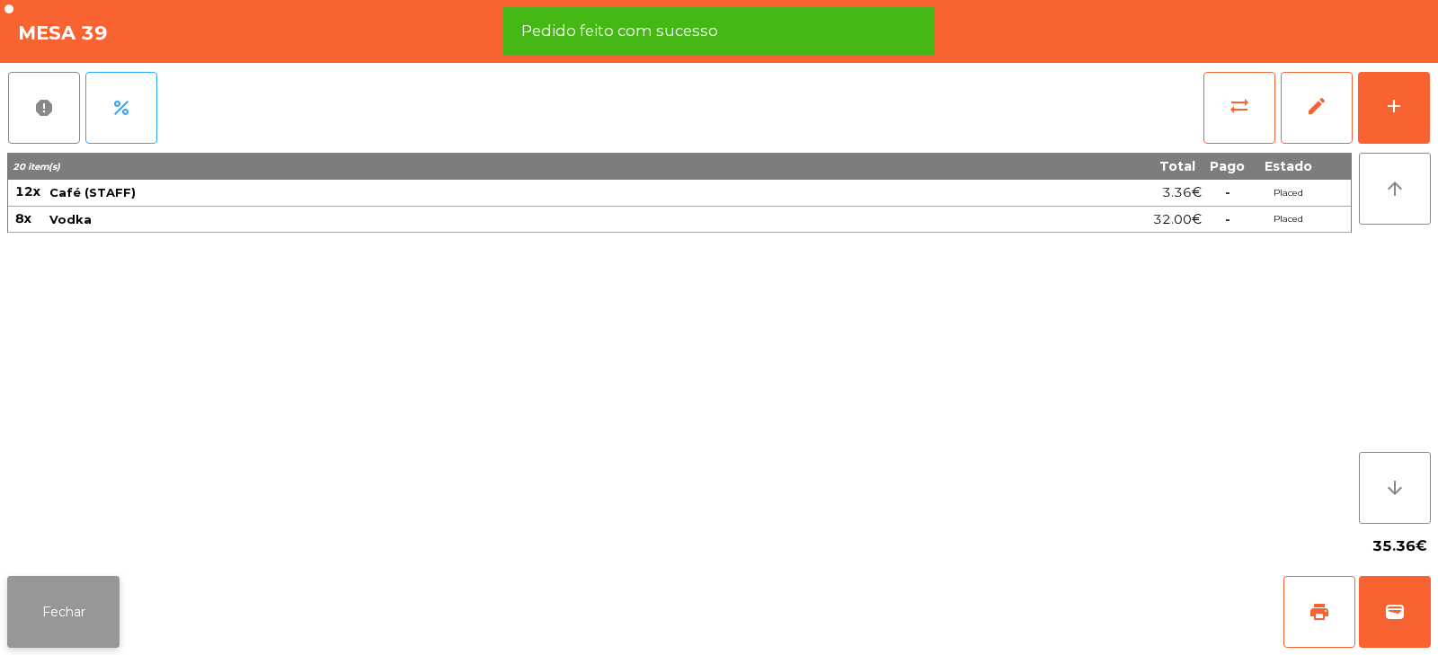
click at [71, 626] on button "Fechar" at bounding box center [63, 612] width 112 height 72
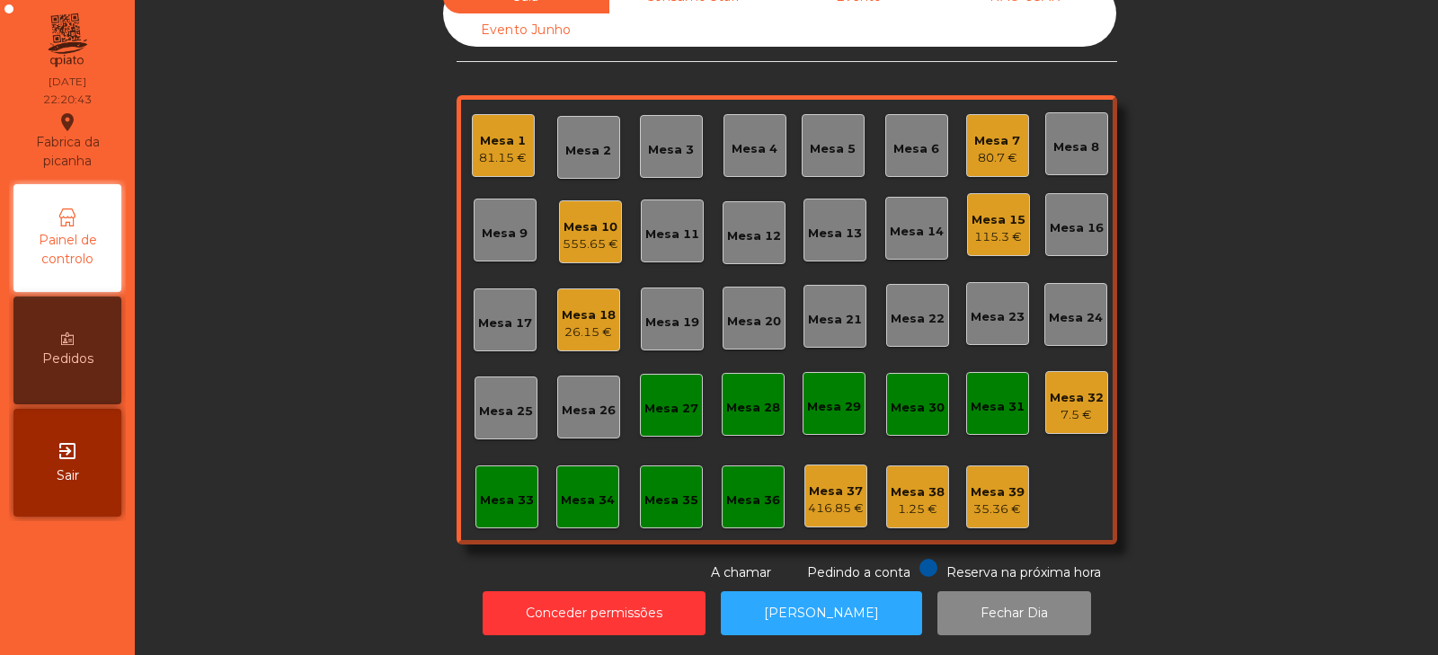
scroll to position [0, 0]
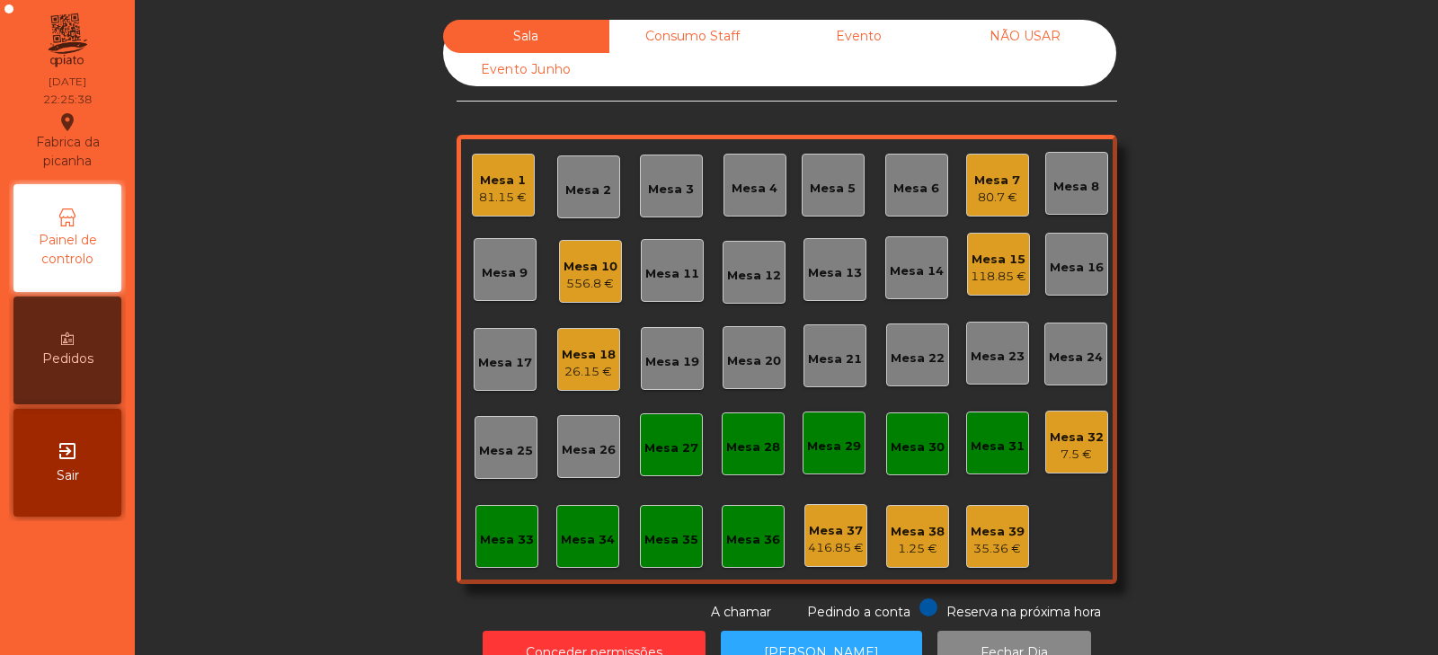
click at [1062, 200] on div "Mesa 8" at bounding box center [1076, 183] width 63 height 63
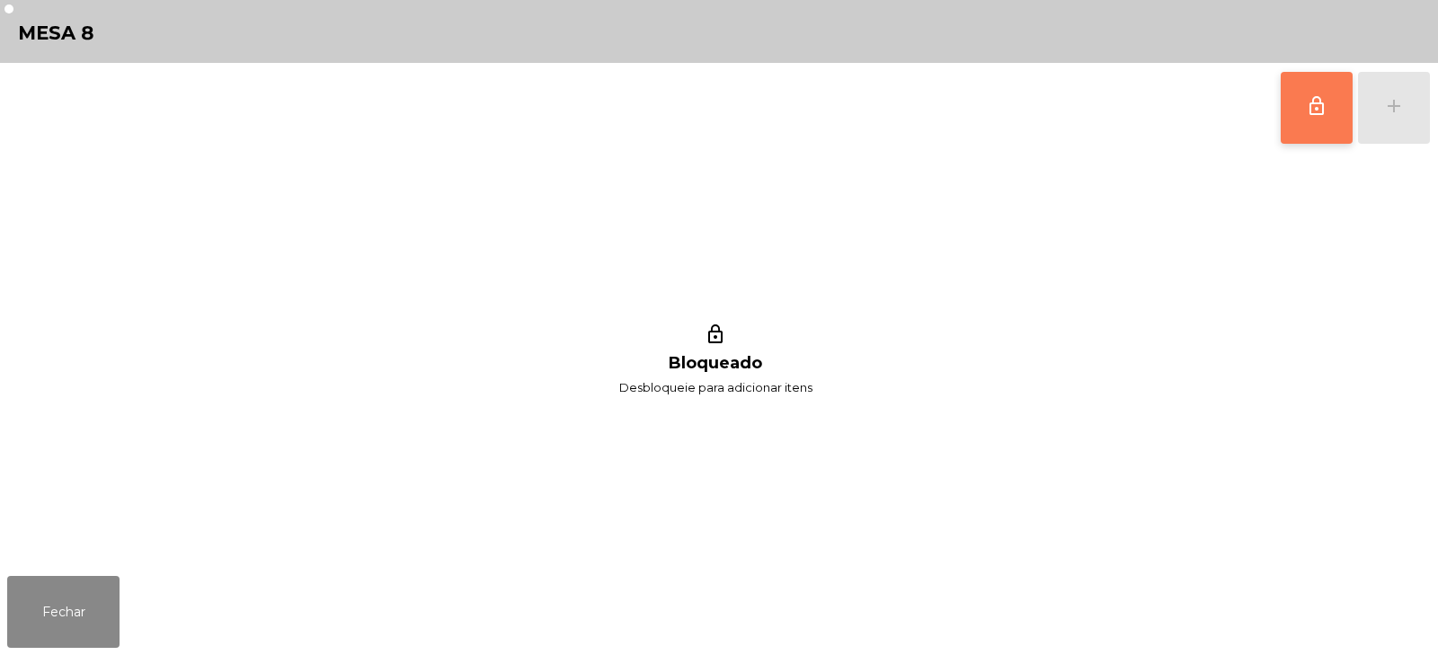
click at [1313, 109] on span "lock_outline" at bounding box center [1317, 106] width 22 height 22
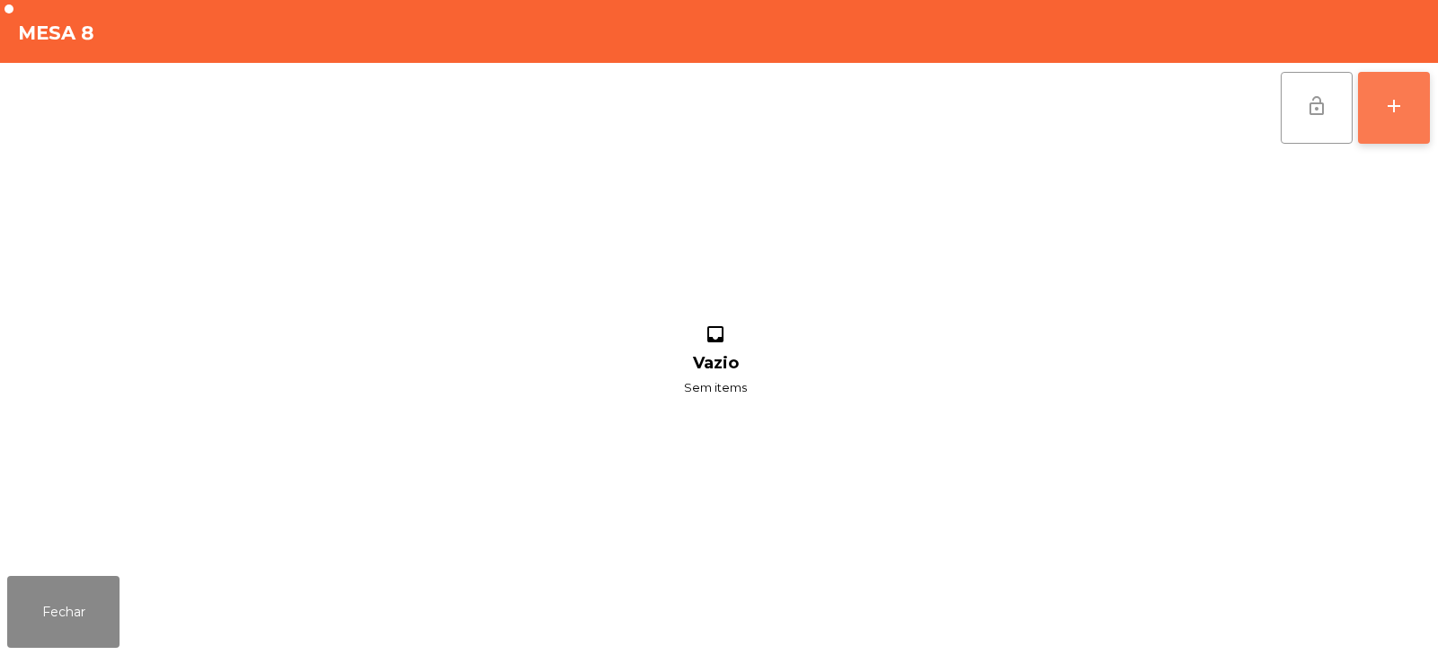
click at [1388, 112] on div "add" at bounding box center [1394, 106] width 22 height 22
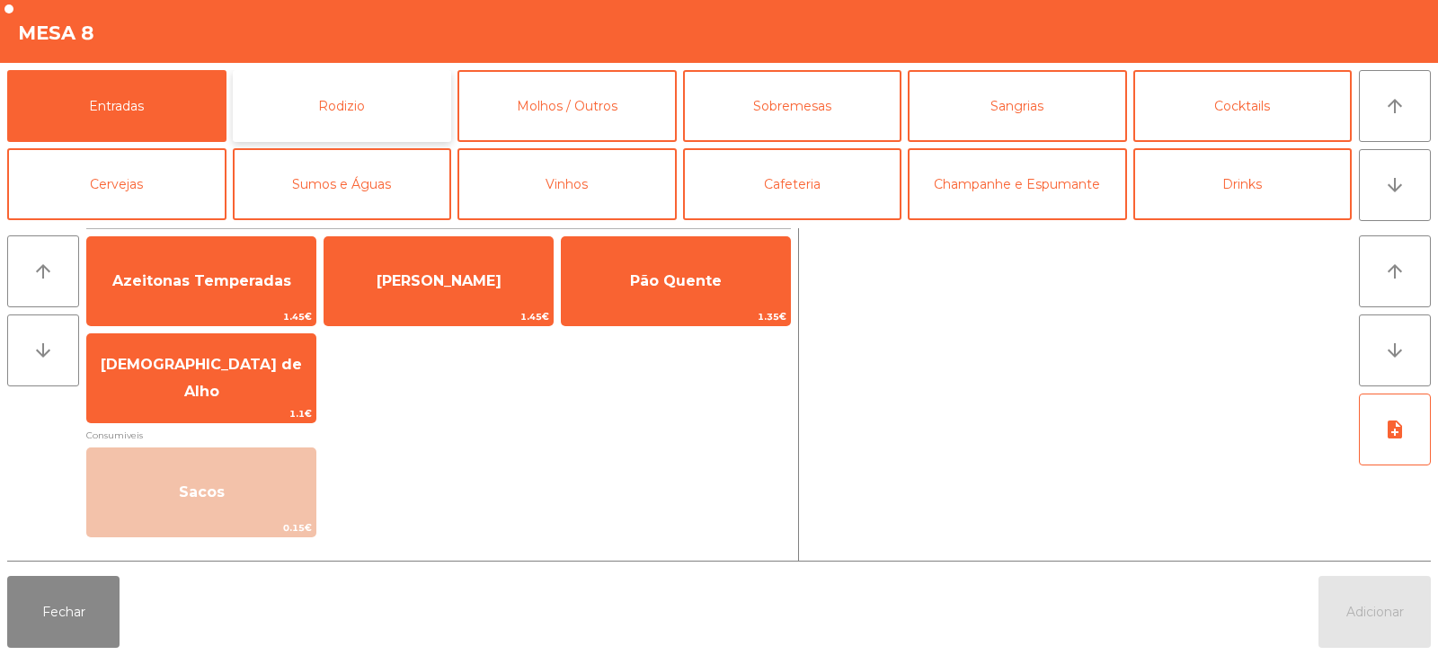
click at [350, 101] on button "Rodizio" at bounding box center [342, 106] width 219 height 72
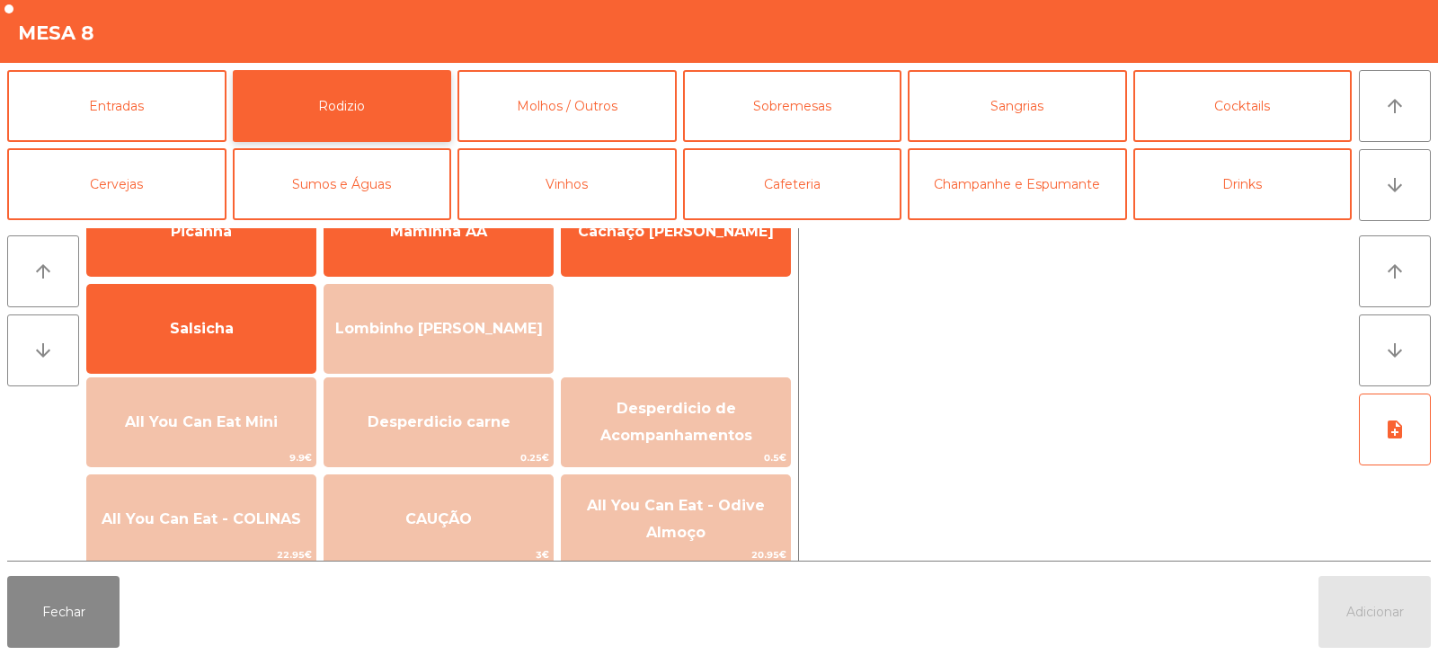
scroll to position [87, 0]
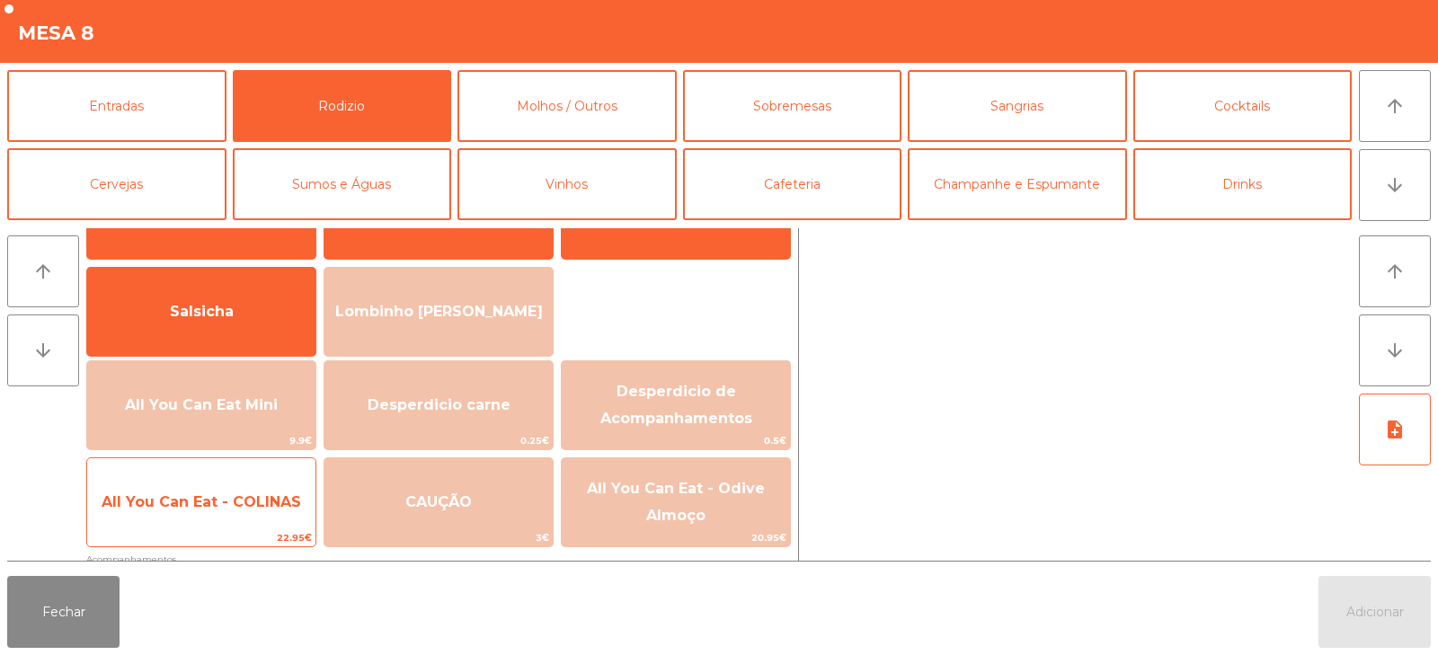
click at [186, 515] on span "All You Can Eat - COLINAS" at bounding box center [201, 502] width 228 height 49
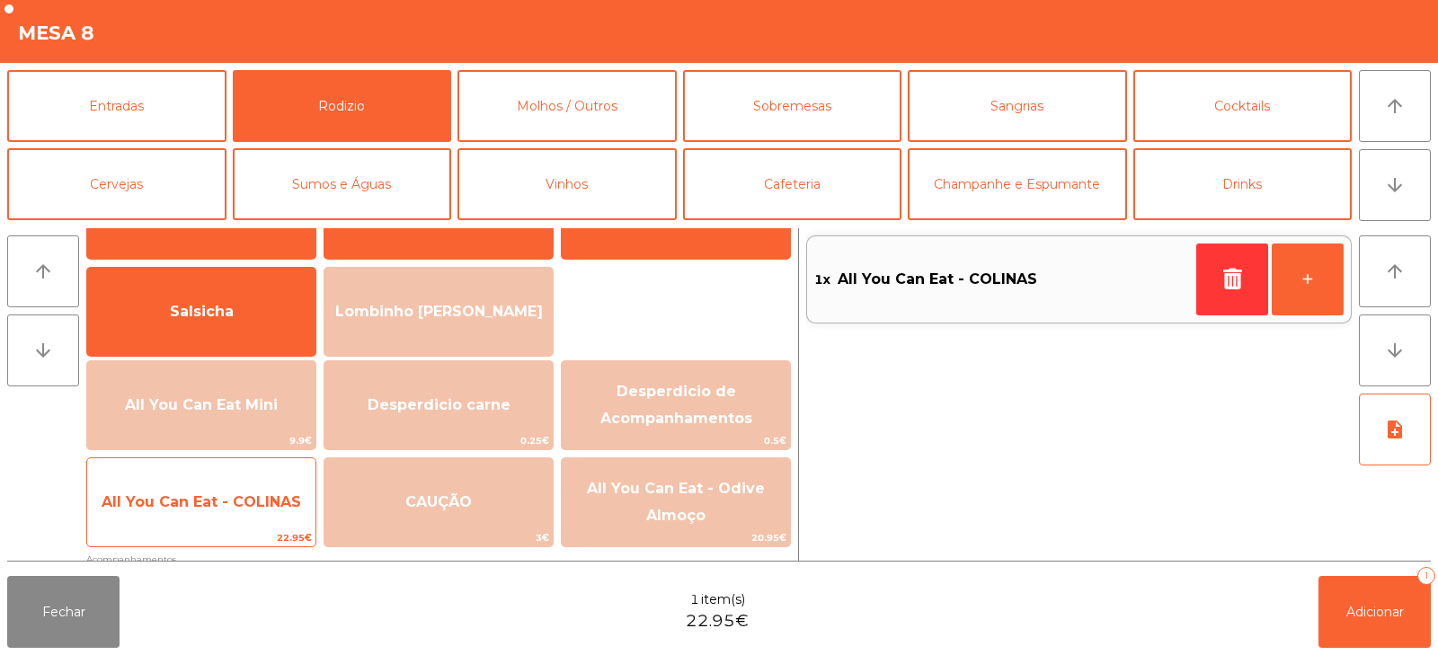
click at [188, 506] on span "All You Can Eat - COLINAS" at bounding box center [201, 501] width 199 height 17
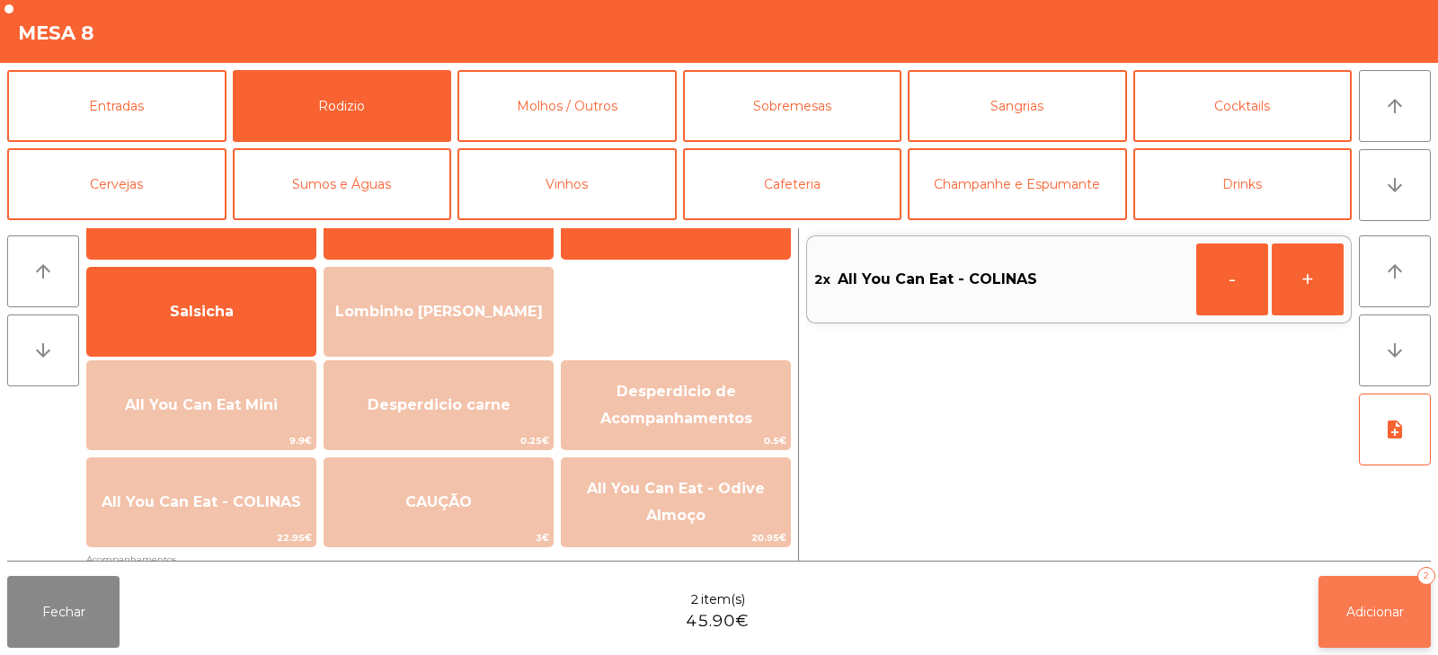
click at [1370, 623] on button "Adicionar 2" at bounding box center [1374, 612] width 112 height 72
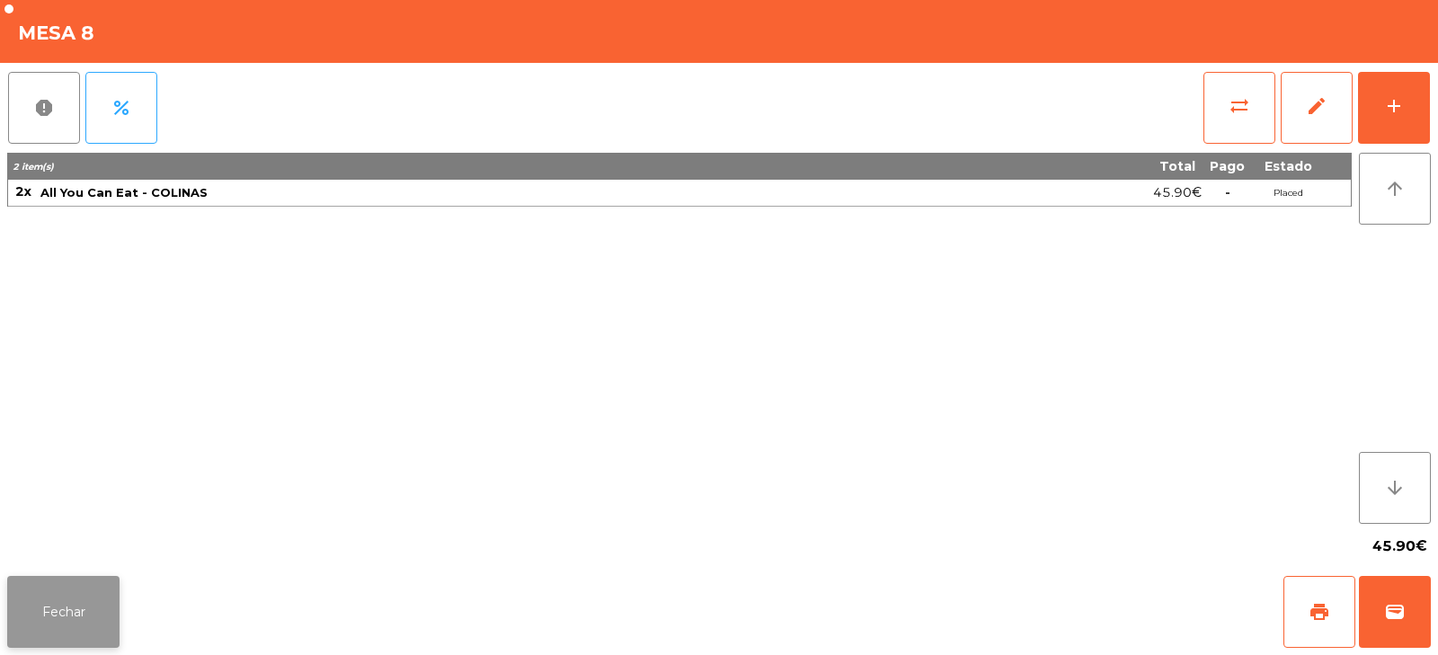
click at [51, 602] on button "Fechar" at bounding box center [63, 612] width 112 height 72
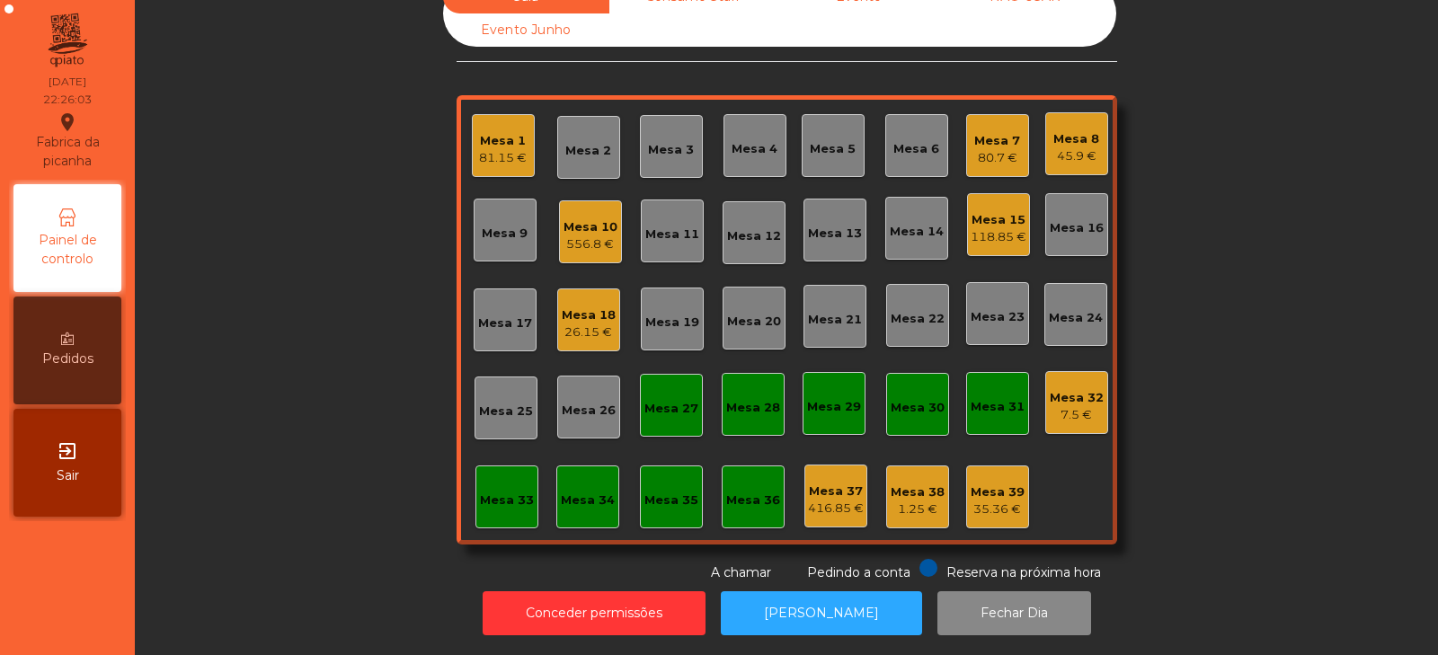
scroll to position [0, 0]
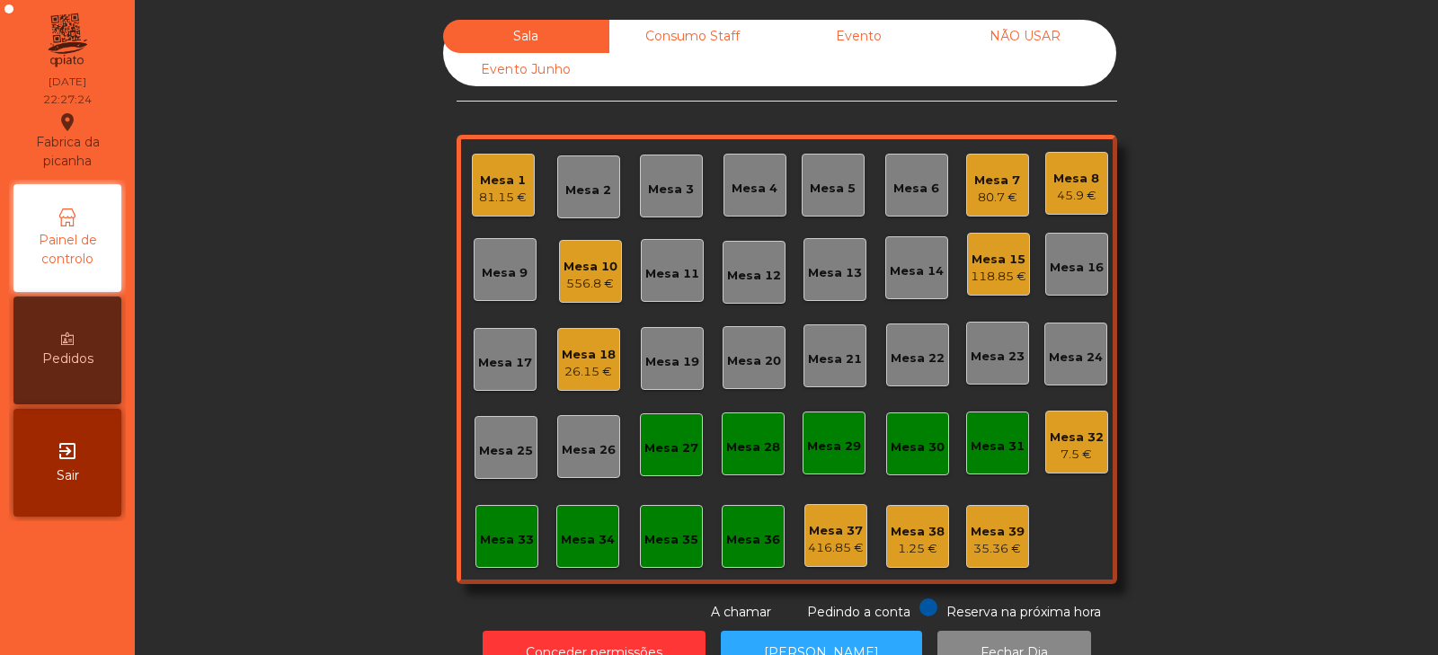
click at [590, 262] on div "Mesa 10" at bounding box center [590, 267] width 54 height 18
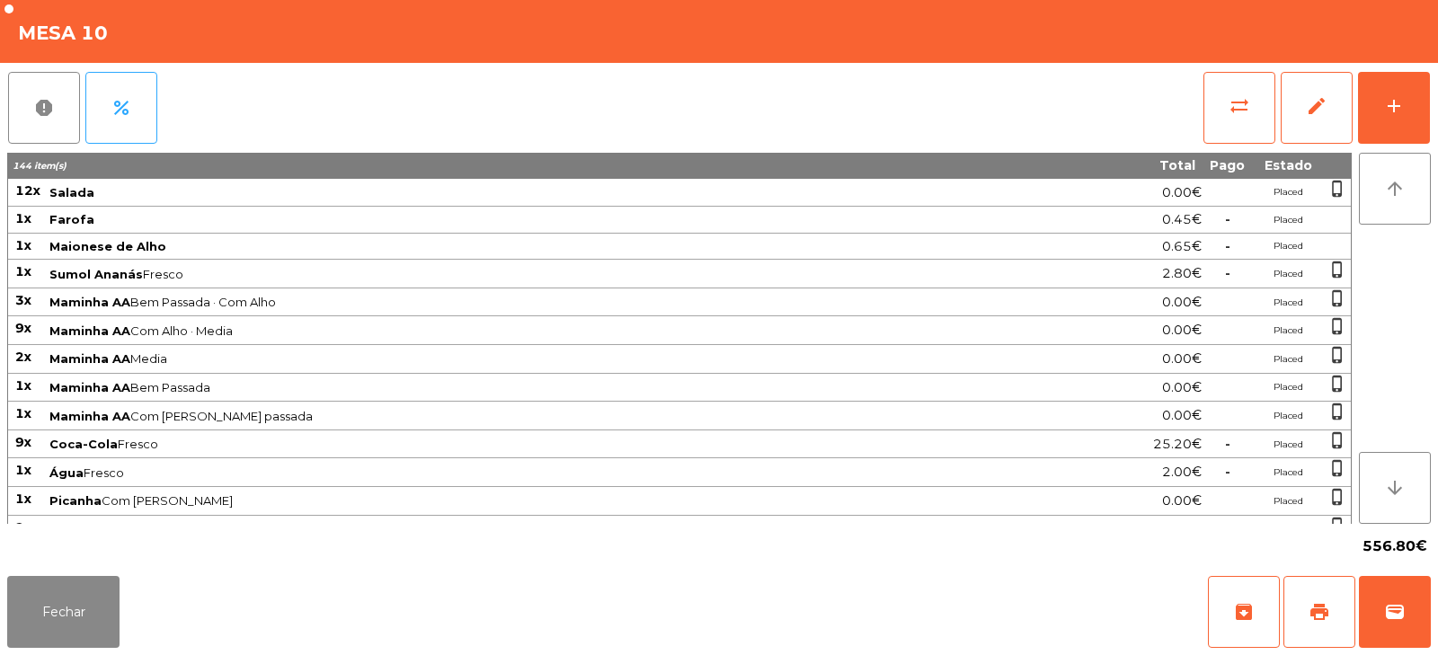
scroll to position [523, 0]
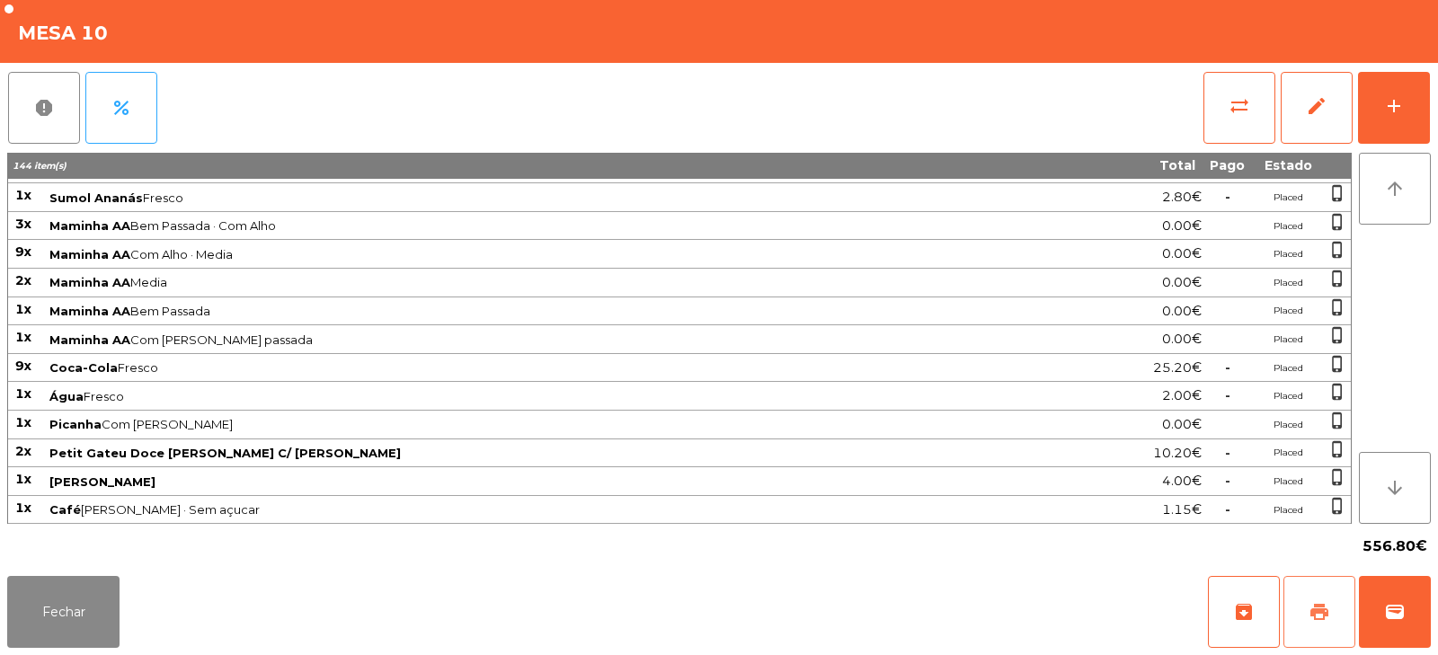
click at [1327, 601] on span "print" at bounding box center [1319, 612] width 22 height 22
click at [92, 613] on button "Fechar" at bounding box center [63, 612] width 112 height 72
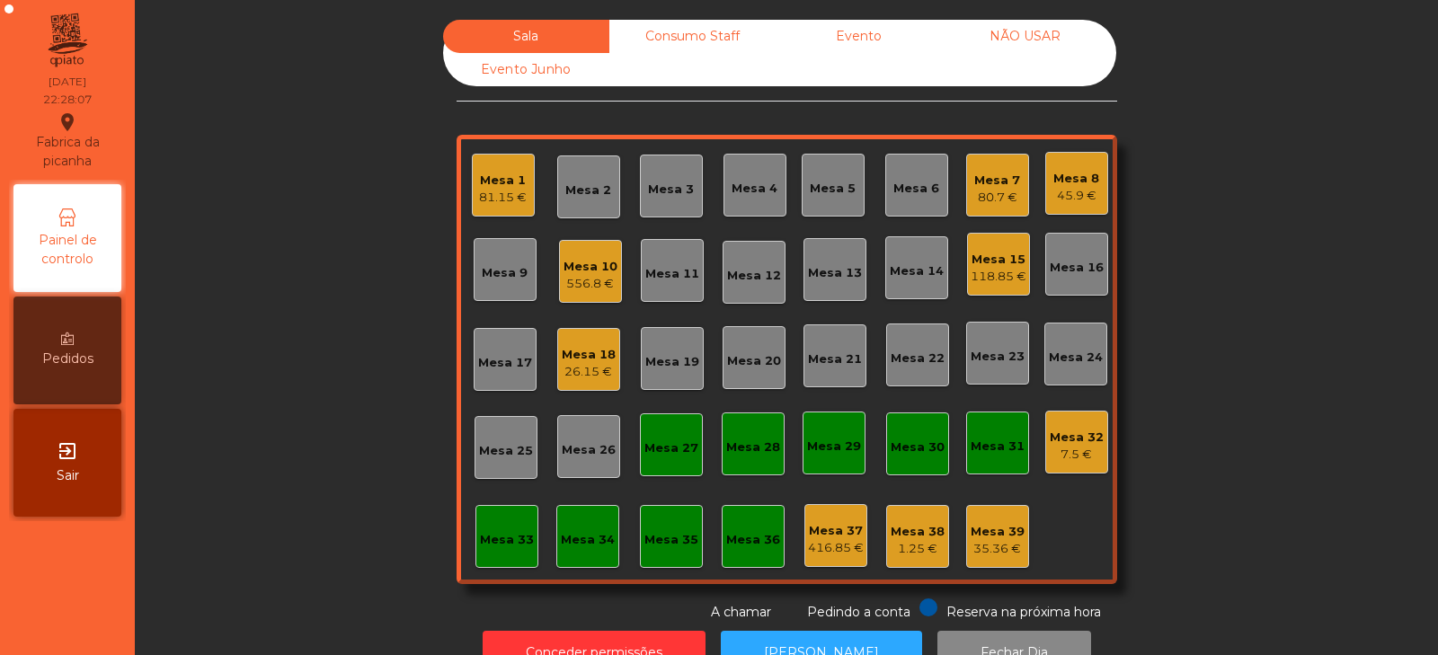
click at [575, 270] on div "Mesa 10" at bounding box center [590, 267] width 54 height 18
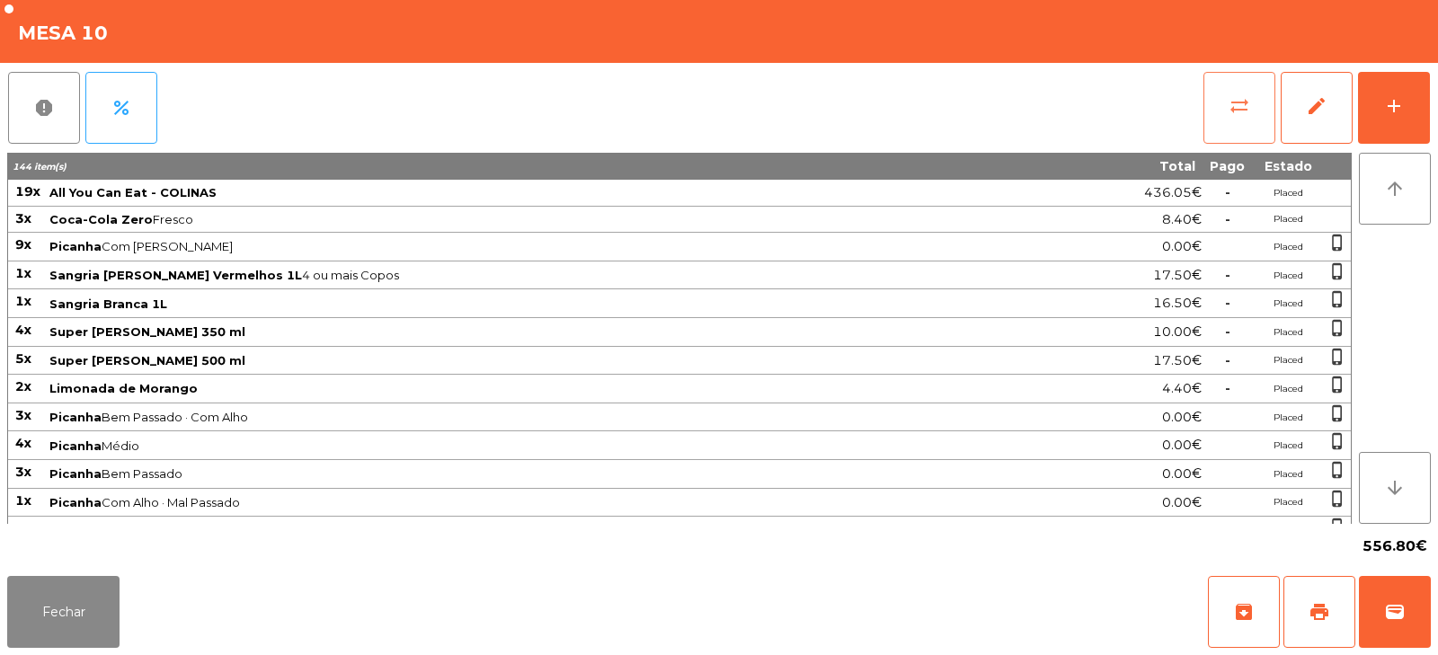
click at [1235, 107] on span "sync_alt" at bounding box center [1239, 106] width 22 height 22
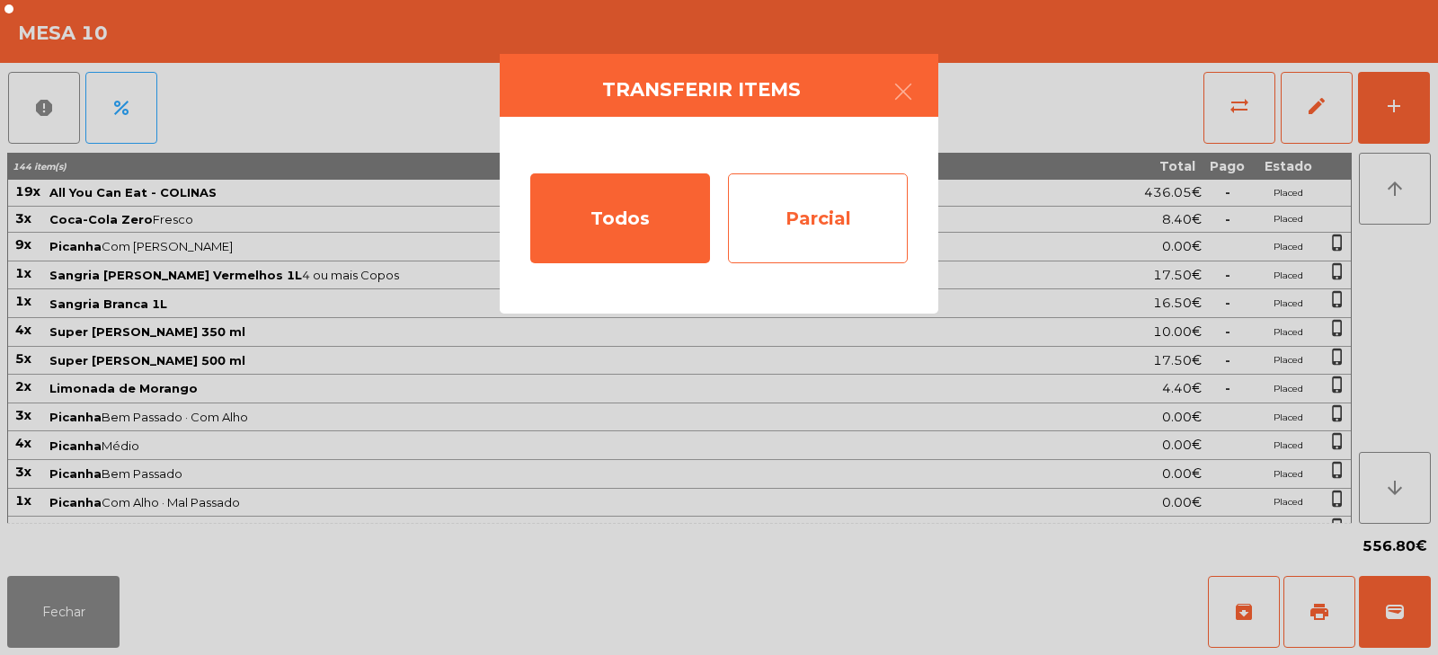
click at [815, 212] on div "Parcial" at bounding box center [818, 218] width 180 height 90
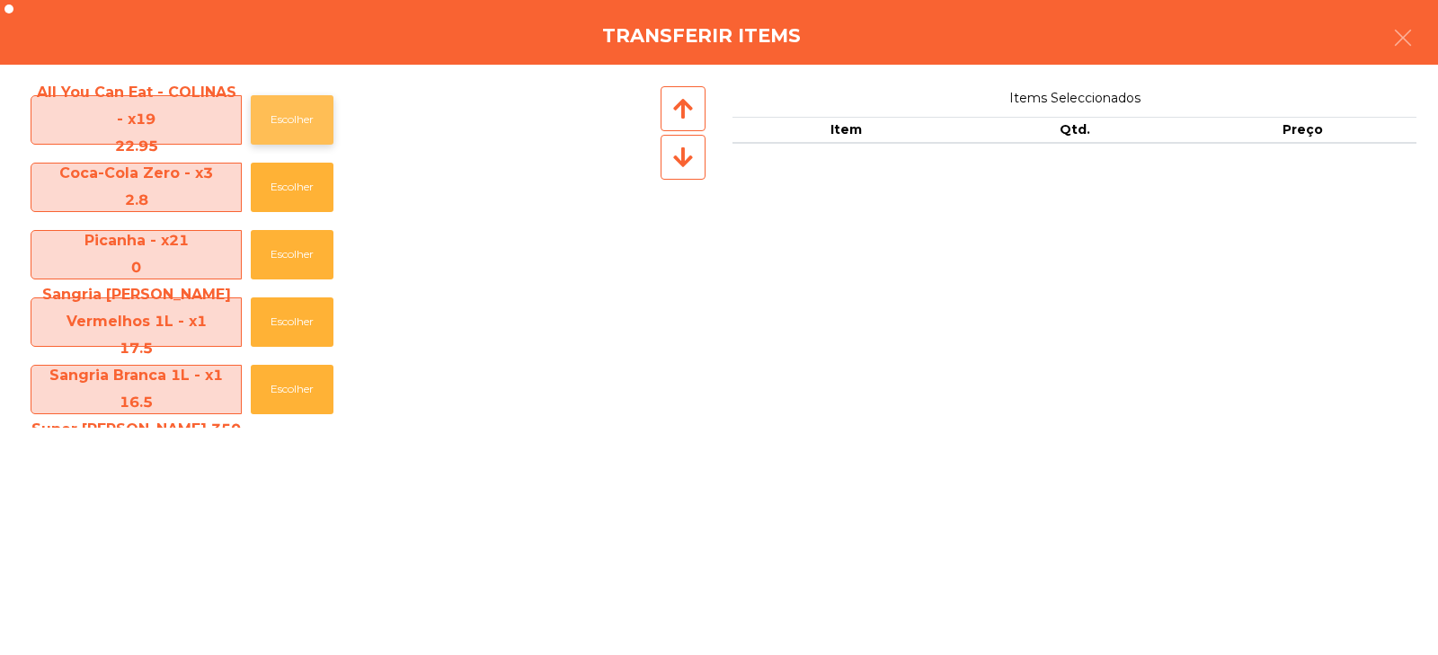
click at [309, 120] on button "Escolher" at bounding box center [292, 119] width 83 height 49
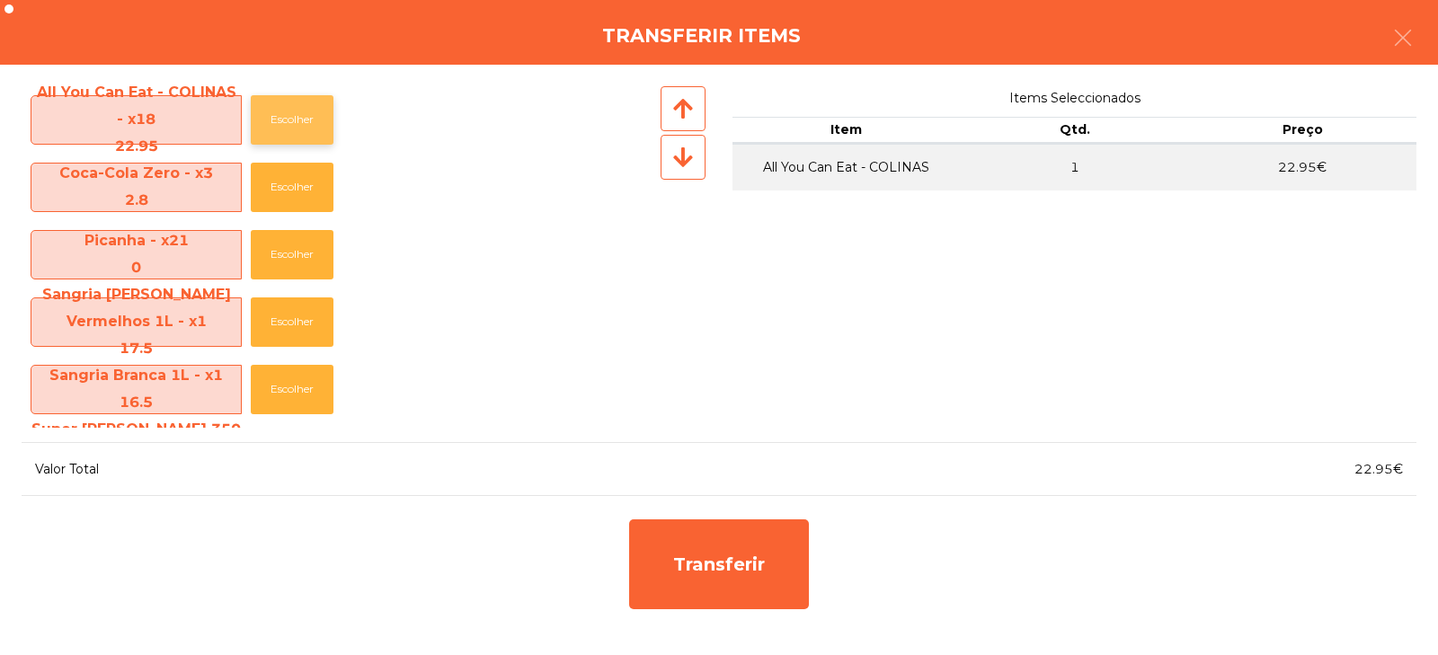
click at [305, 123] on button "Escolher" at bounding box center [292, 119] width 83 height 49
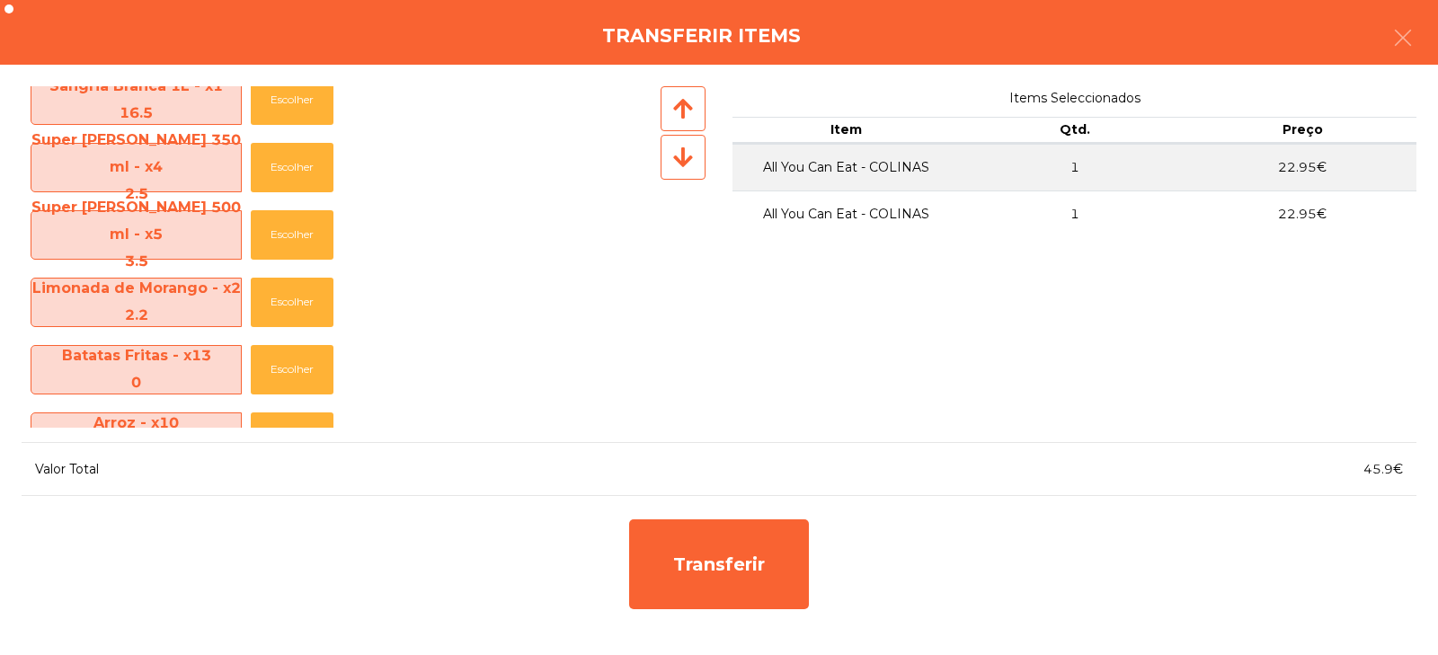
scroll to position [233, 0]
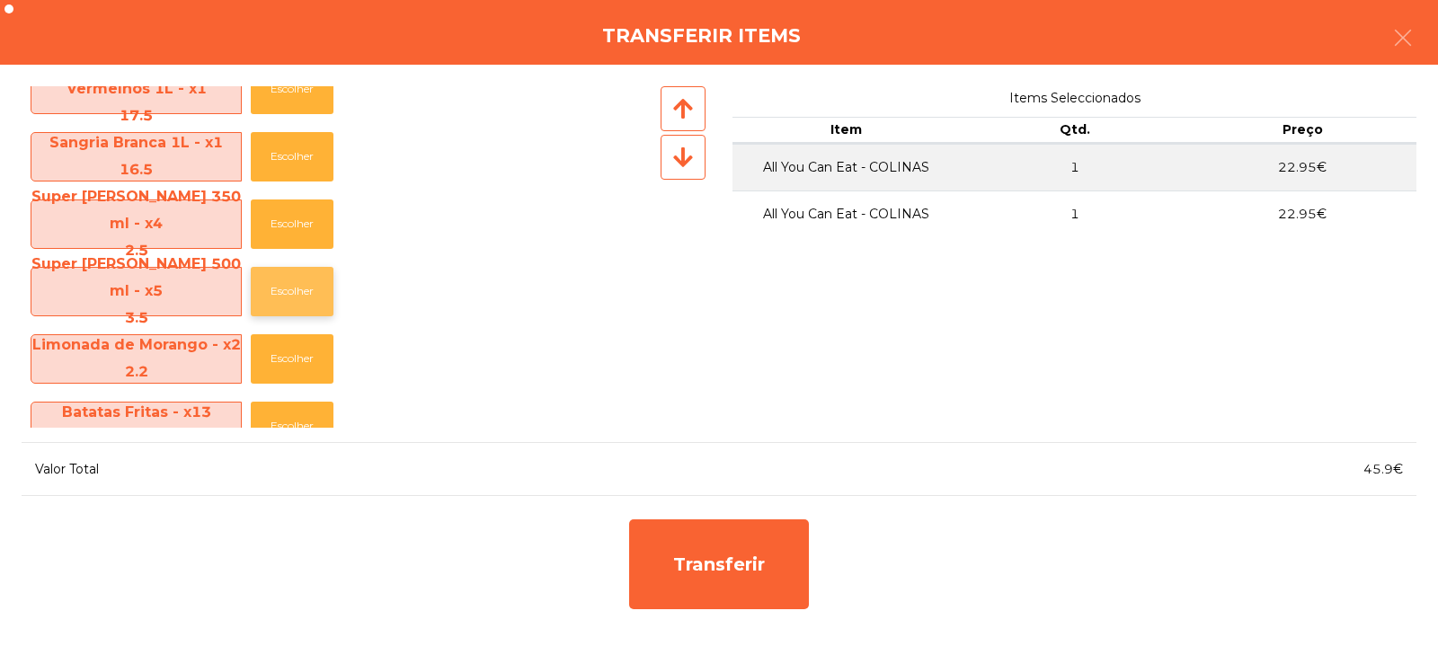
click at [282, 299] on button "Escolher" at bounding box center [292, 291] width 83 height 49
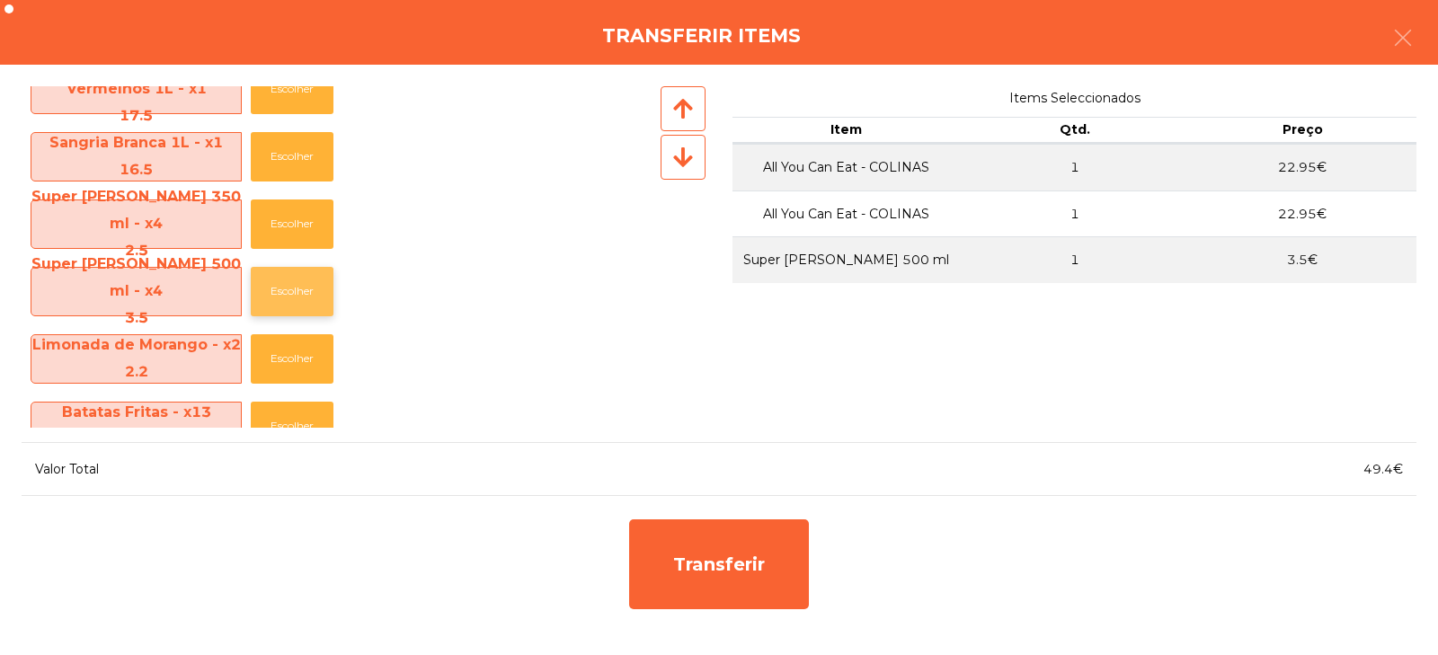
click at [279, 303] on button "Escolher" at bounding box center [292, 291] width 83 height 49
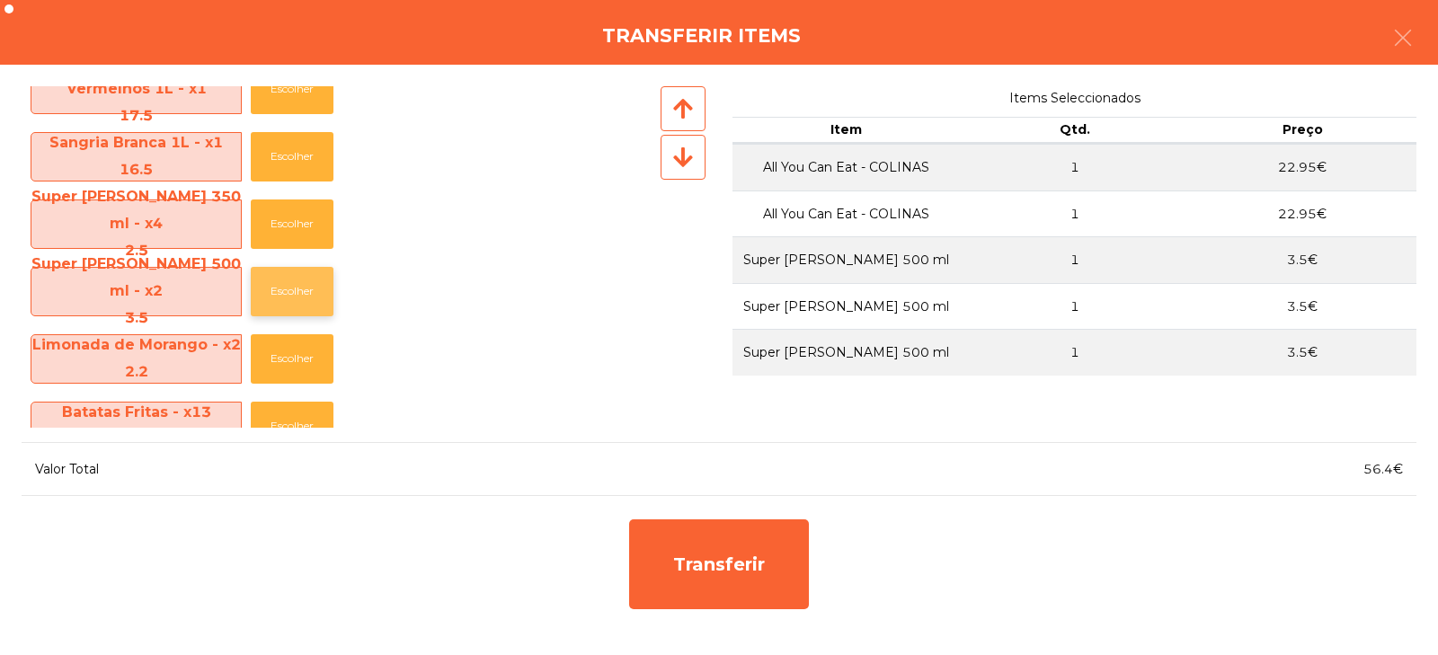
click at [278, 304] on button "Escolher" at bounding box center [292, 291] width 83 height 49
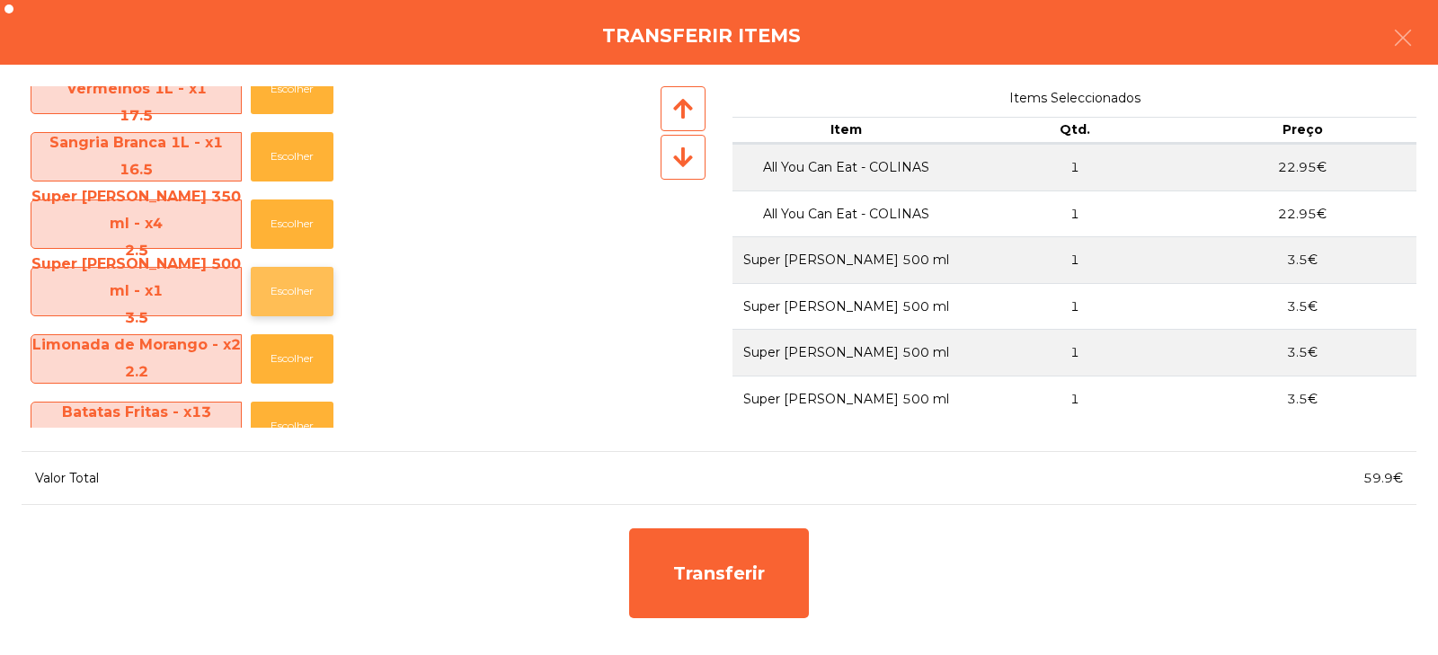
click at [279, 300] on button "Escolher" at bounding box center [292, 291] width 83 height 49
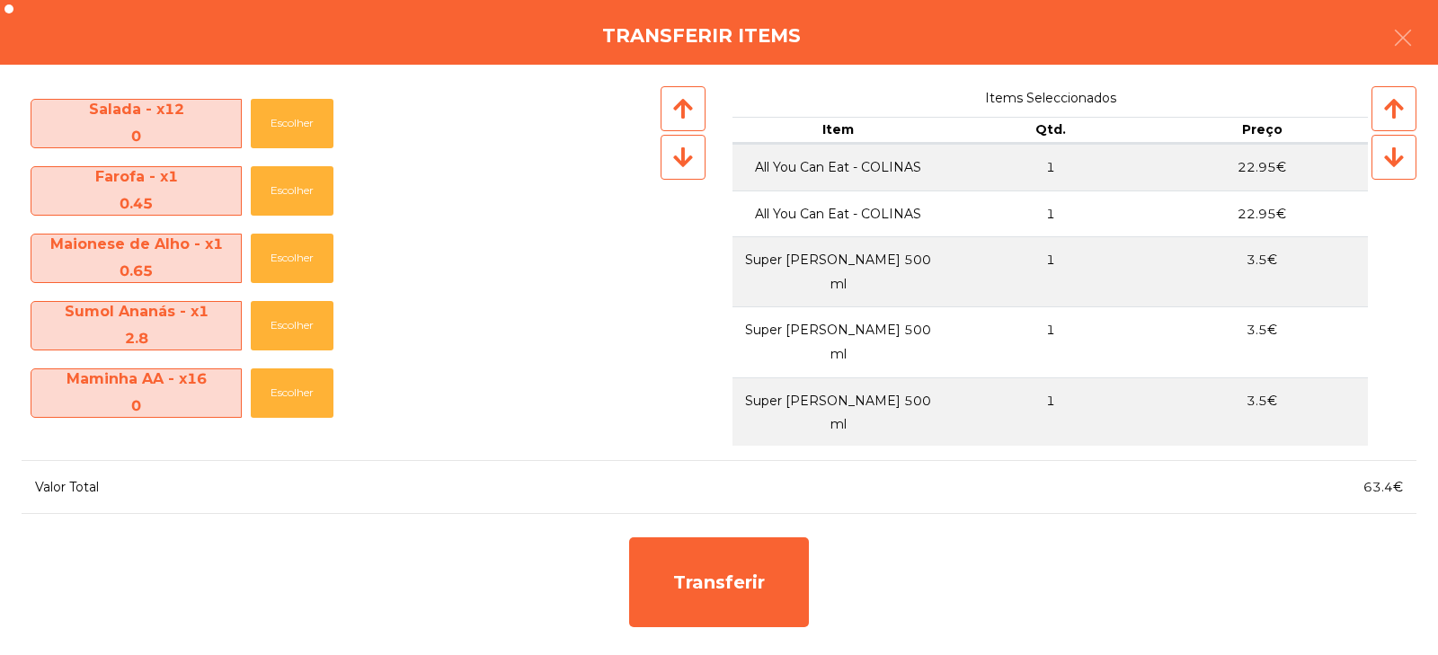
scroll to position [755, 0]
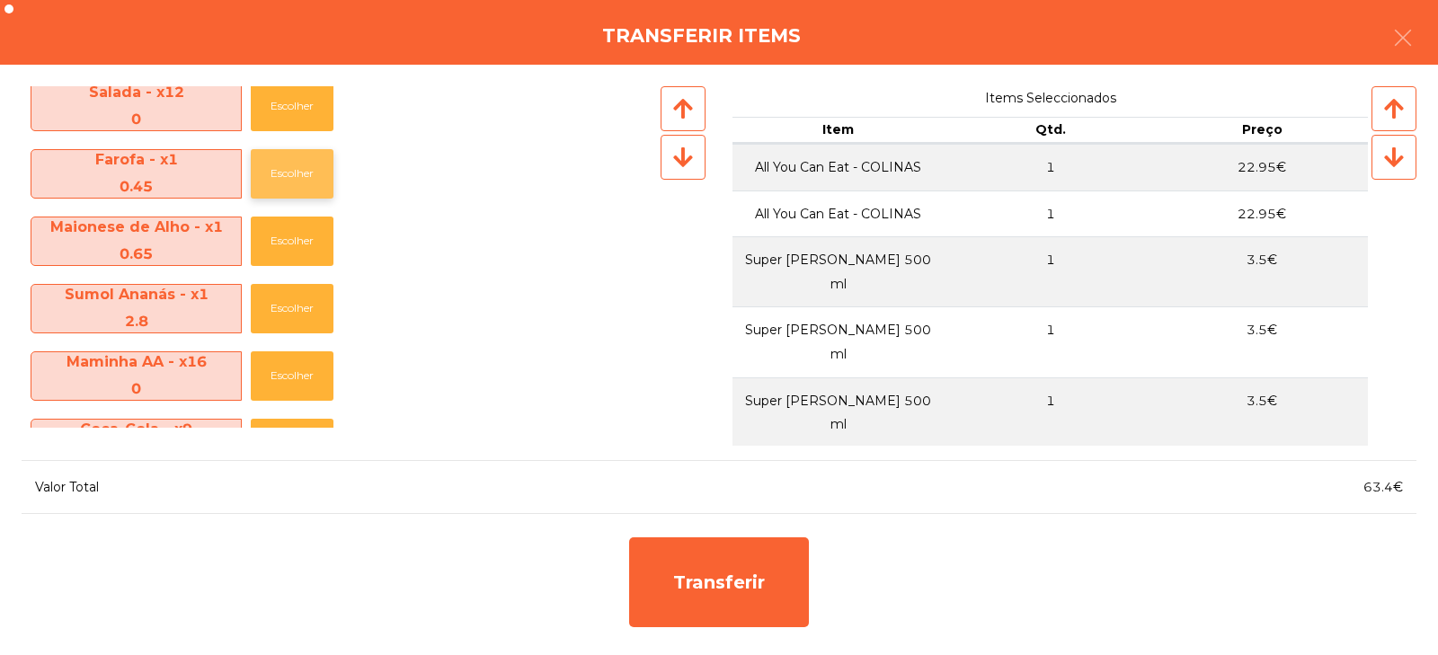
click at [297, 173] on button "Escolher" at bounding box center [292, 173] width 83 height 49
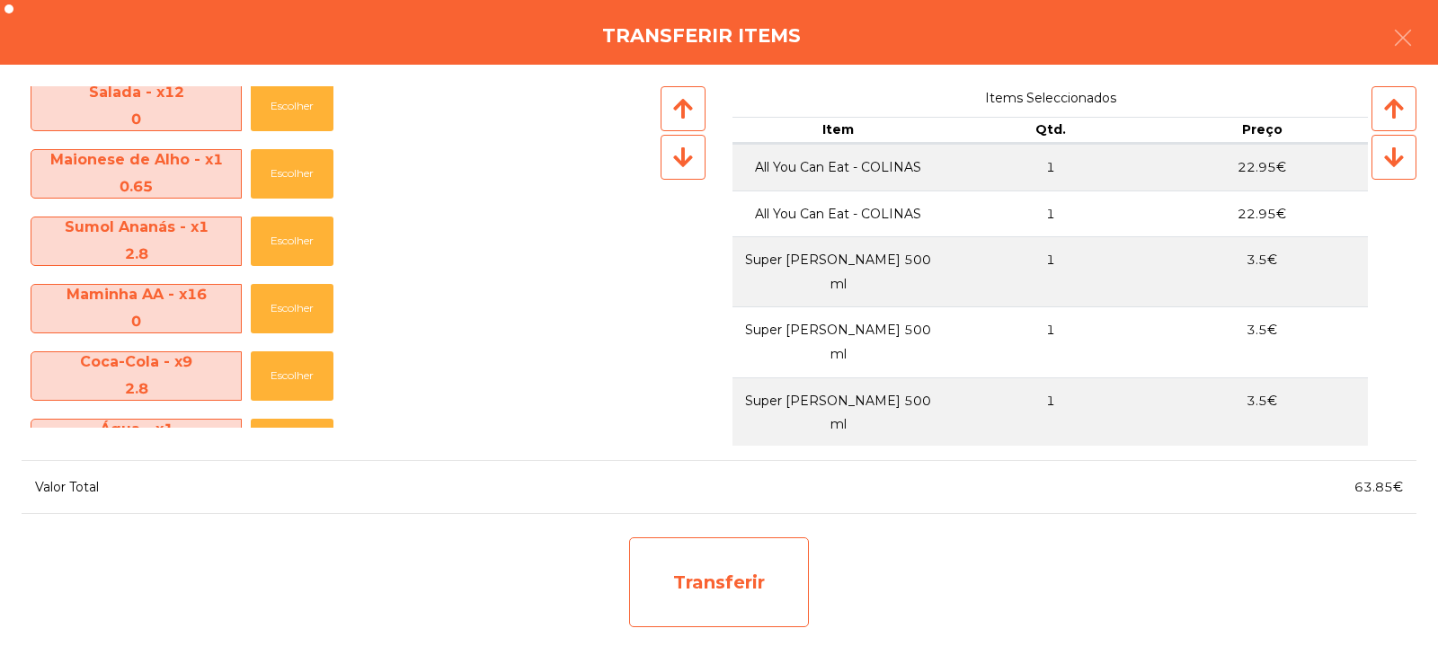
click at [707, 598] on div "Transferir" at bounding box center [719, 582] width 180 height 90
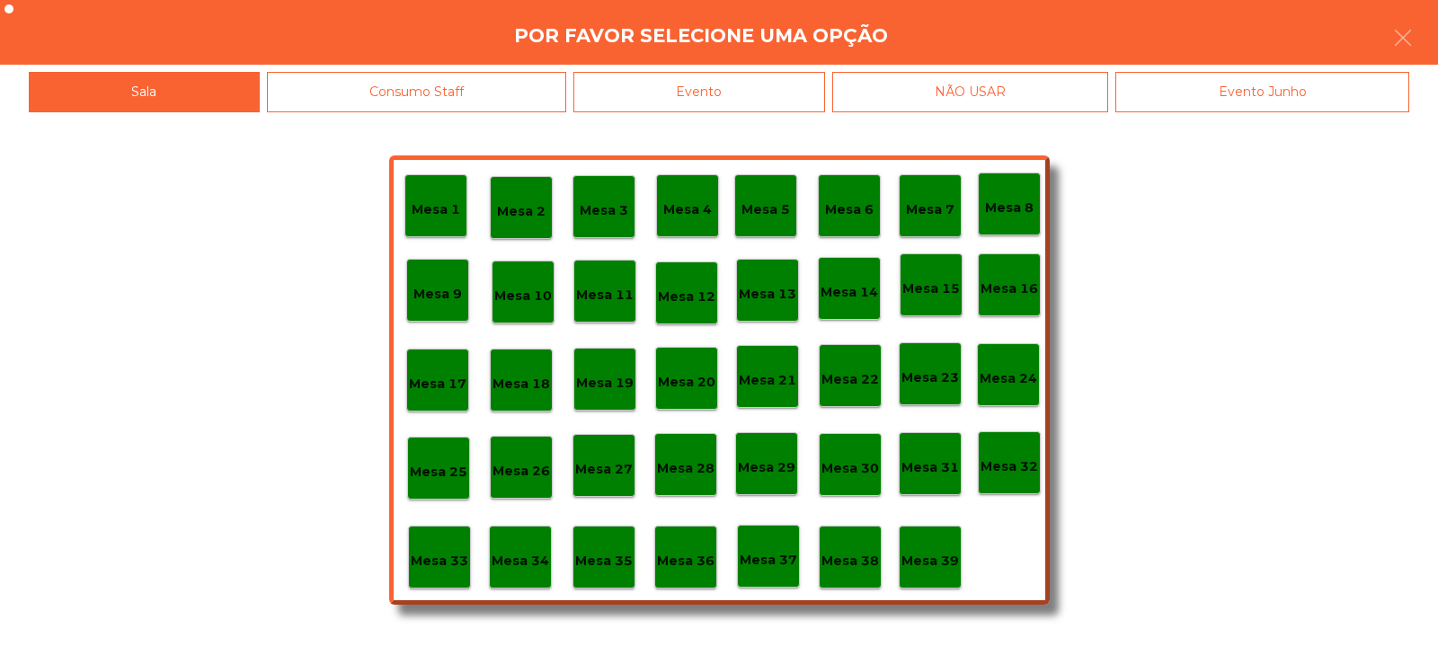
click at [441, 559] on p "Mesa 33" at bounding box center [440, 561] width 58 height 21
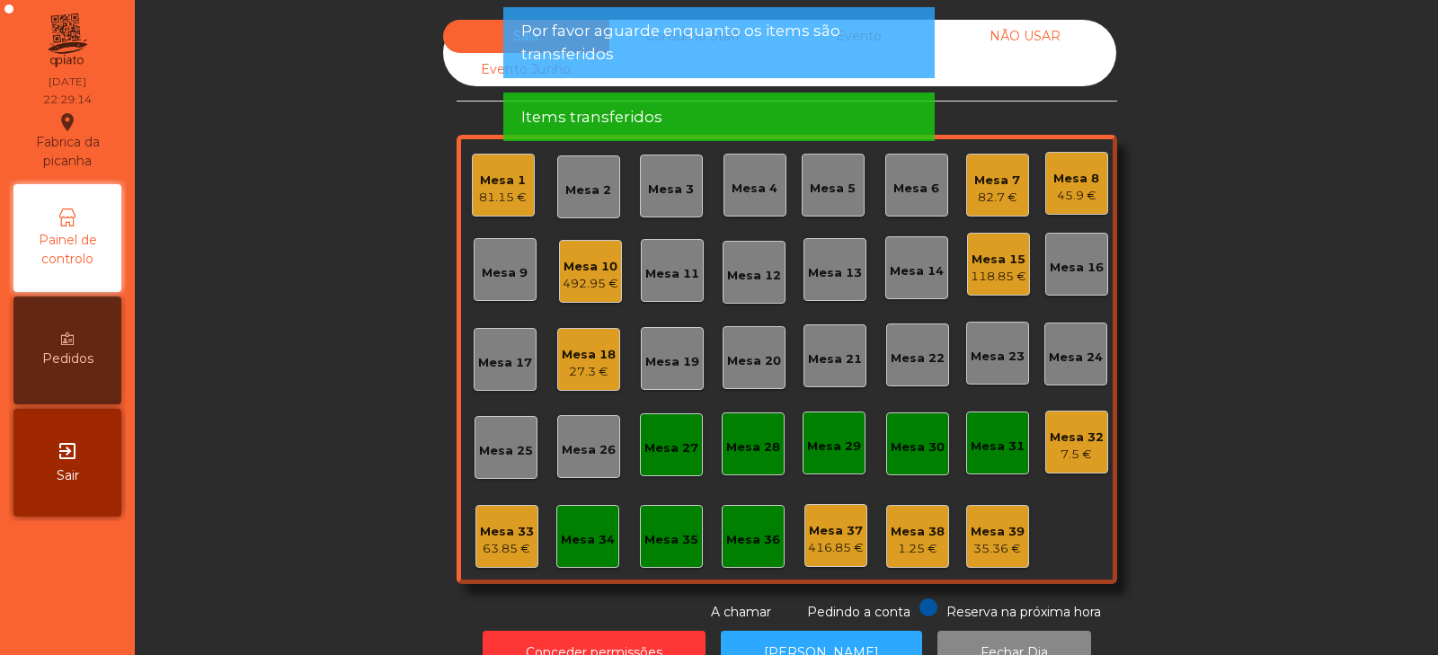
click at [501, 532] on div "Mesa 33" at bounding box center [507, 532] width 54 height 18
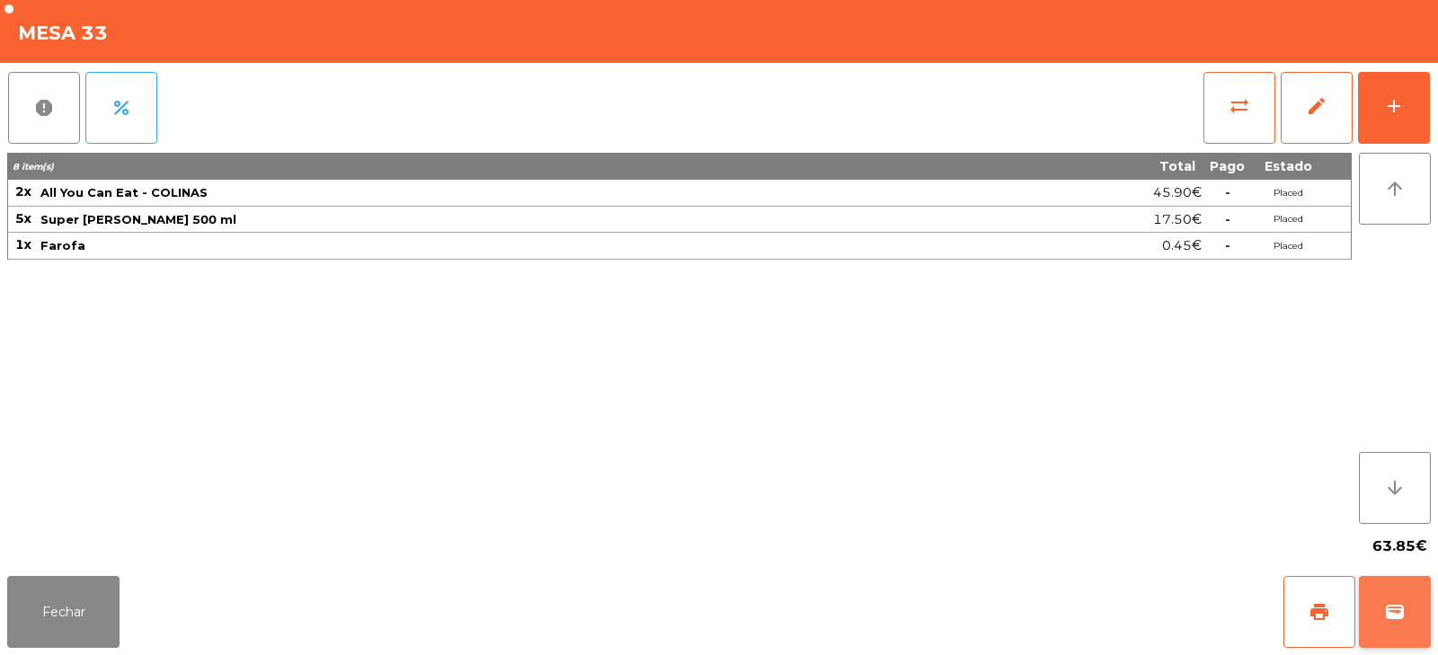
click at [1391, 595] on button "wallet" at bounding box center [1395, 612] width 72 height 72
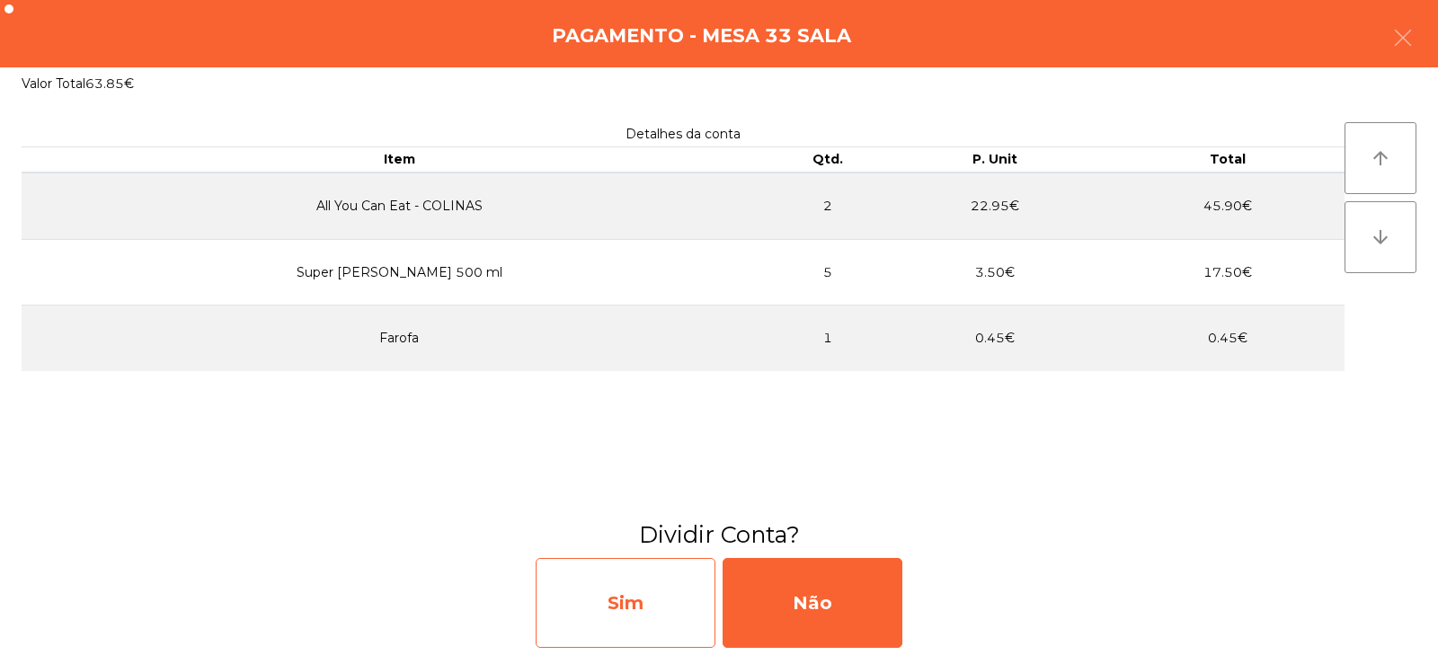
click at [631, 611] on div "Sim" at bounding box center [626, 603] width 180 height 90
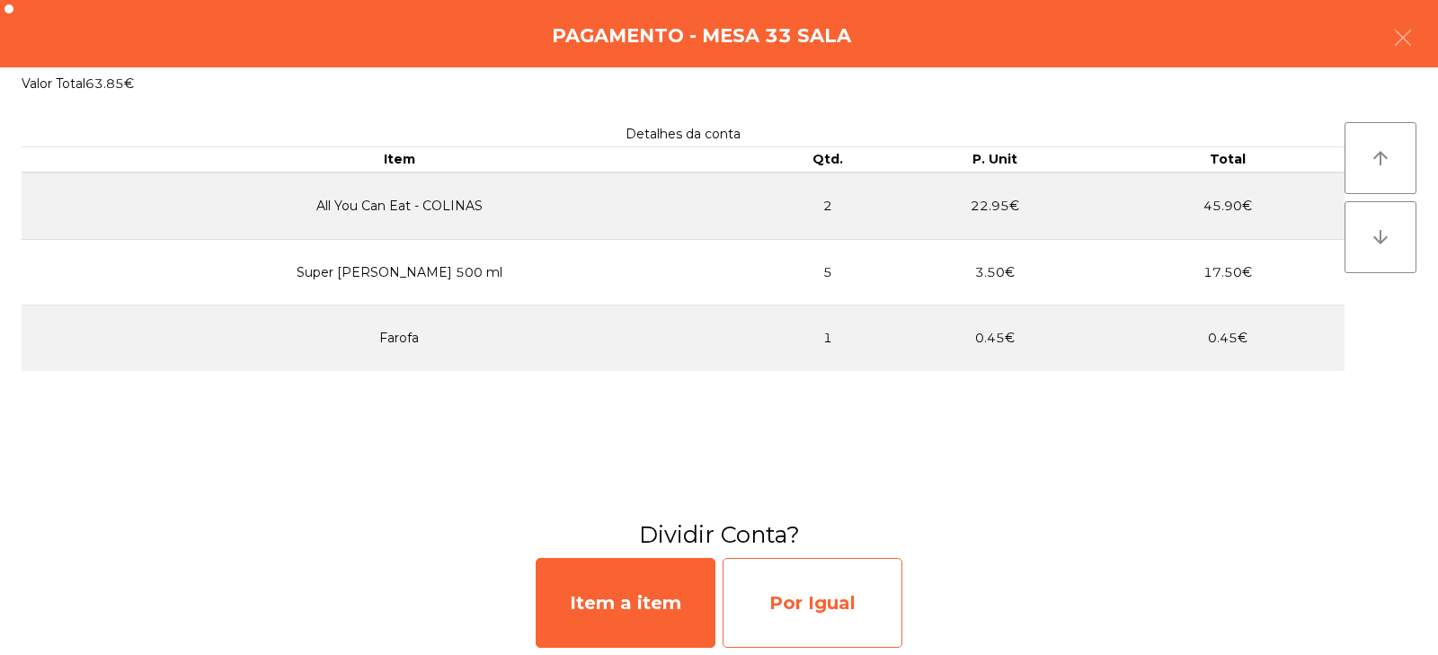
click at [797, 607] on div "Por Igual" at bounding box center [812, 603] width 180 height 90
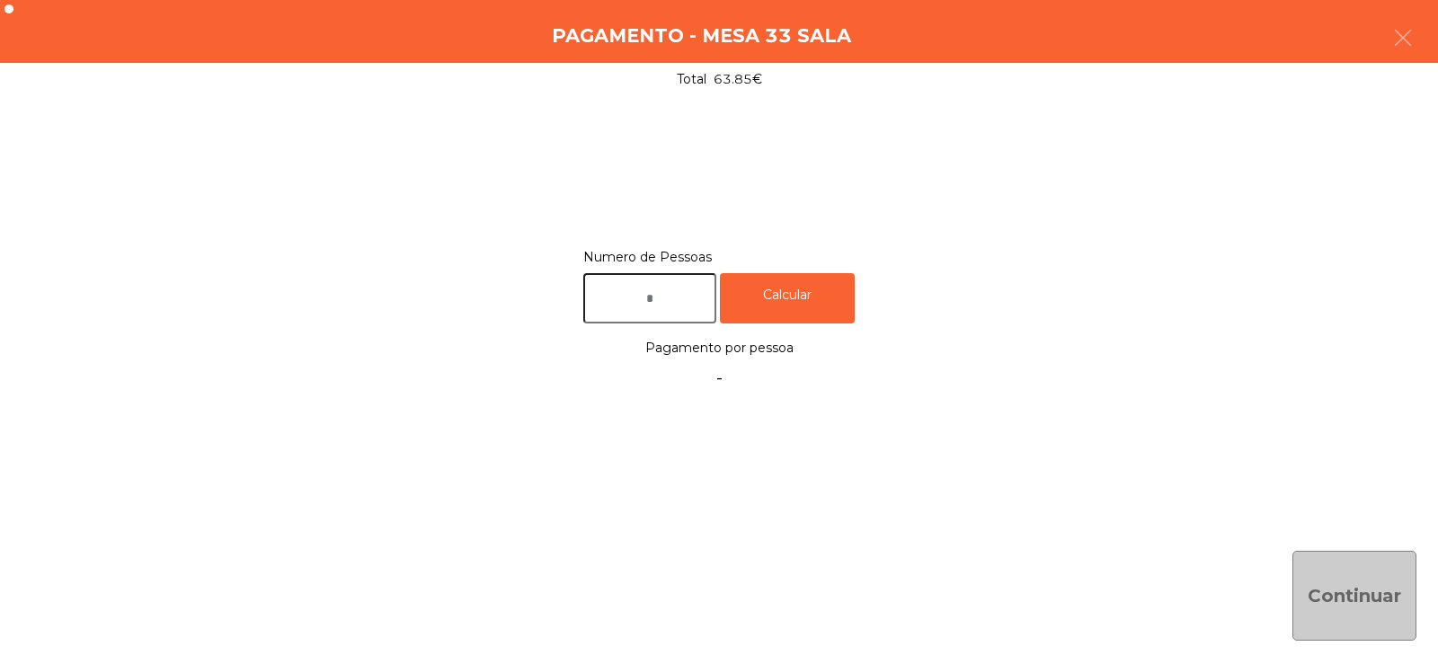
click at [682, 301] on input "text" at bounding box center [649, 298] width 133 height 51
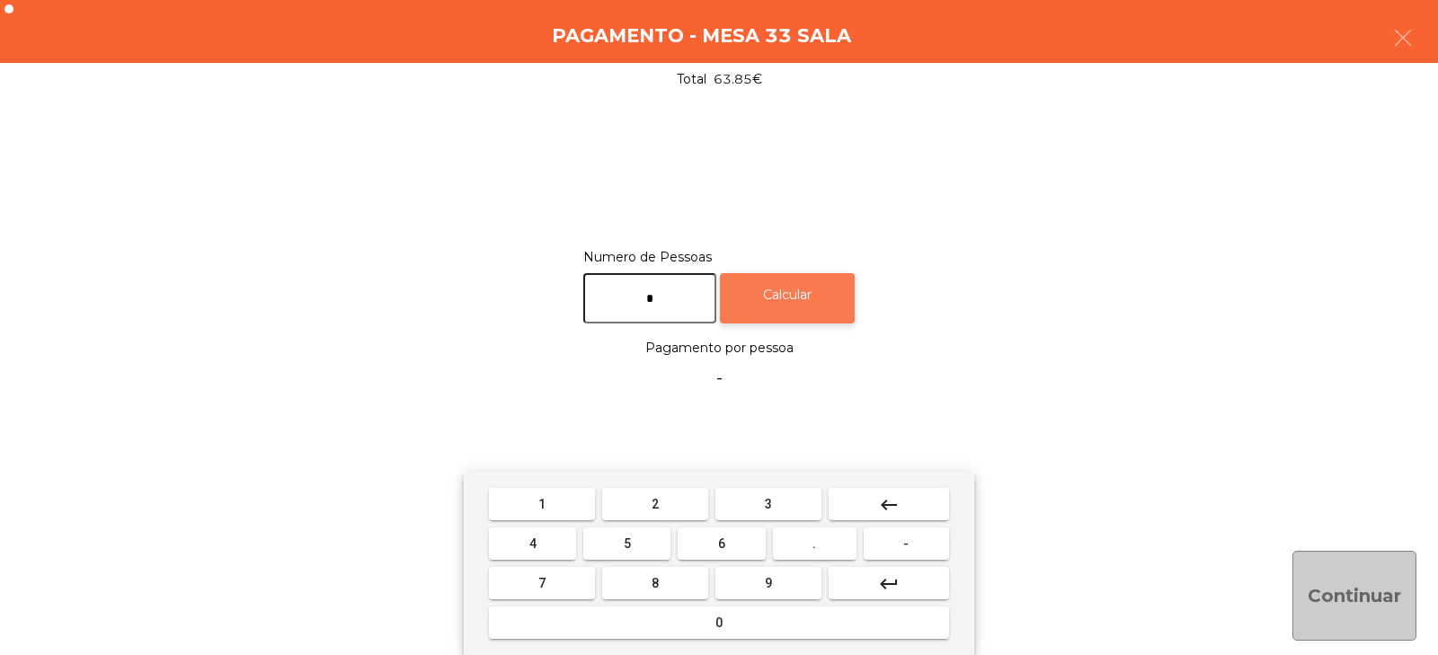
type input "*"
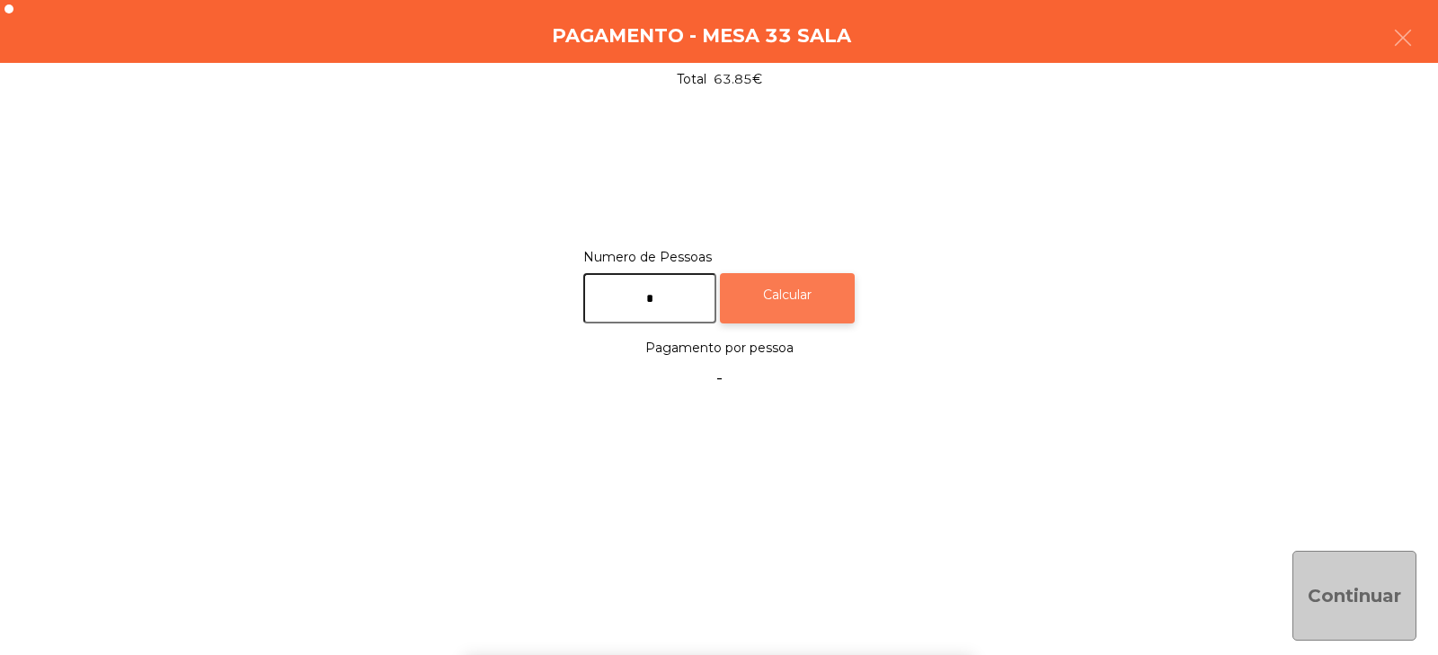
click at [830, 286] on div "Calcular" at bounding box center [787, 298] width 135 height 51
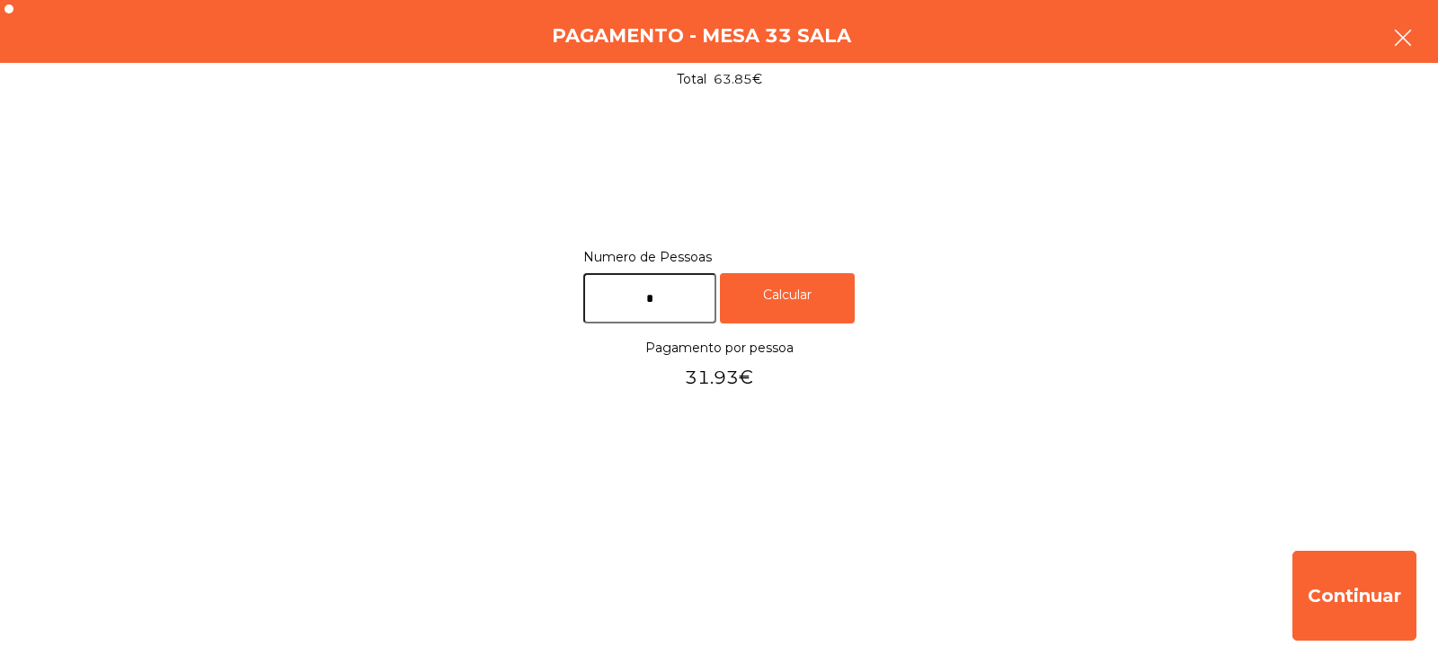
click at [1390, 46] on button "button" at bounding box center [1402, 40] width 50 height 54
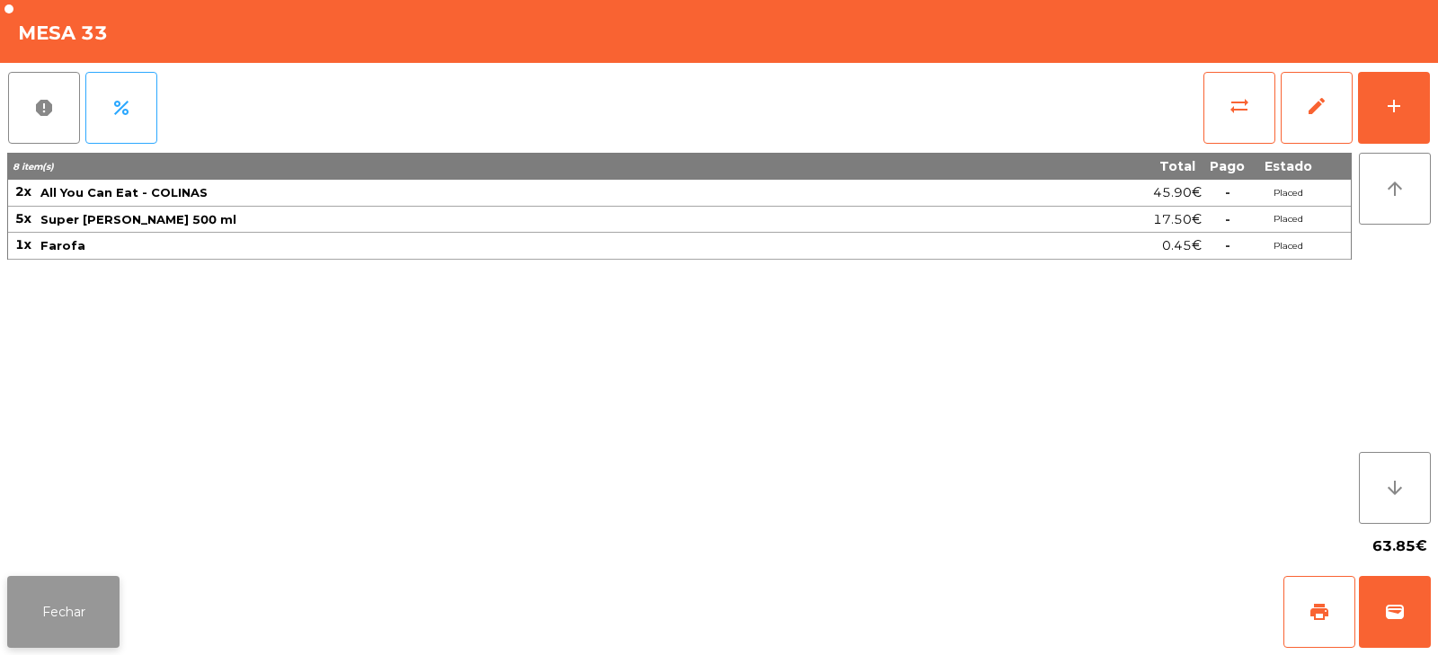
click at [98, 606] on button "Fechar" at bounding box center [63, 612] width 112 height 72
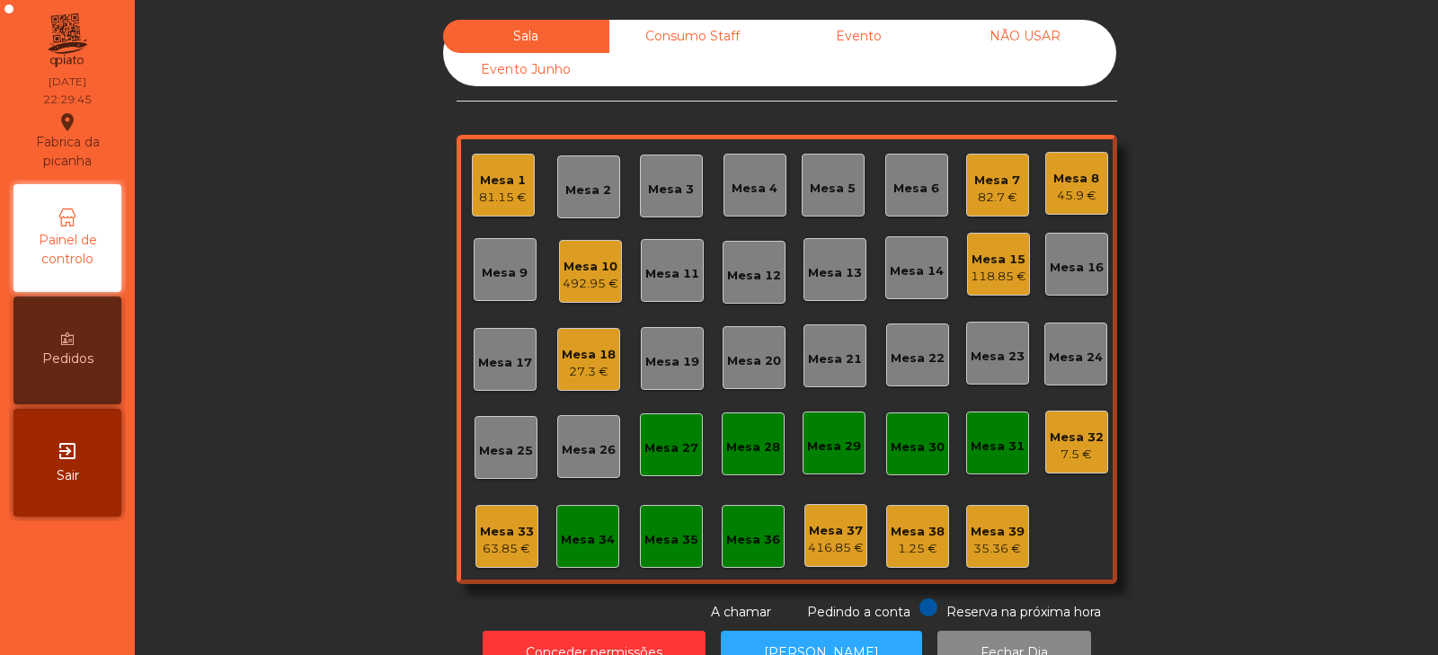
click at [589, 282] on div "492.95 €" at bounding box center [590, 284] width 56 height 18
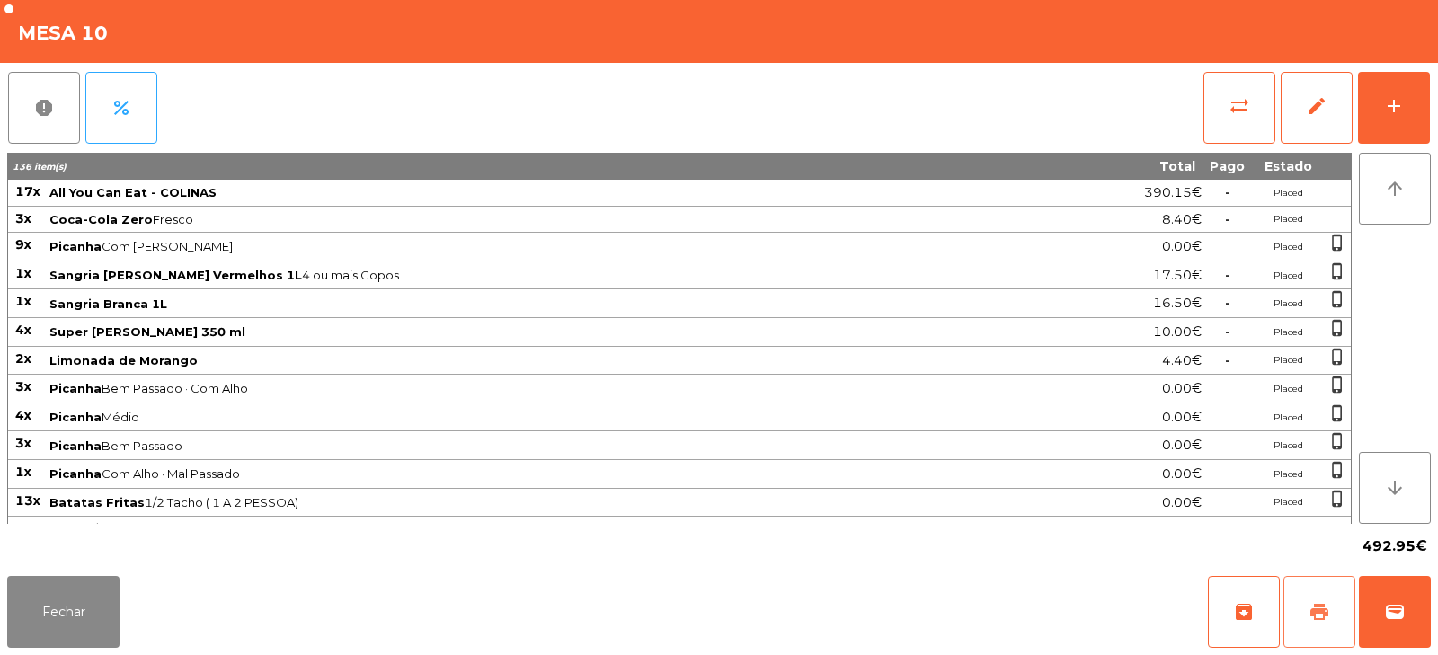
click at [1320, 617] on span "print" at bounding box center [1319, 612] width 22 height 22
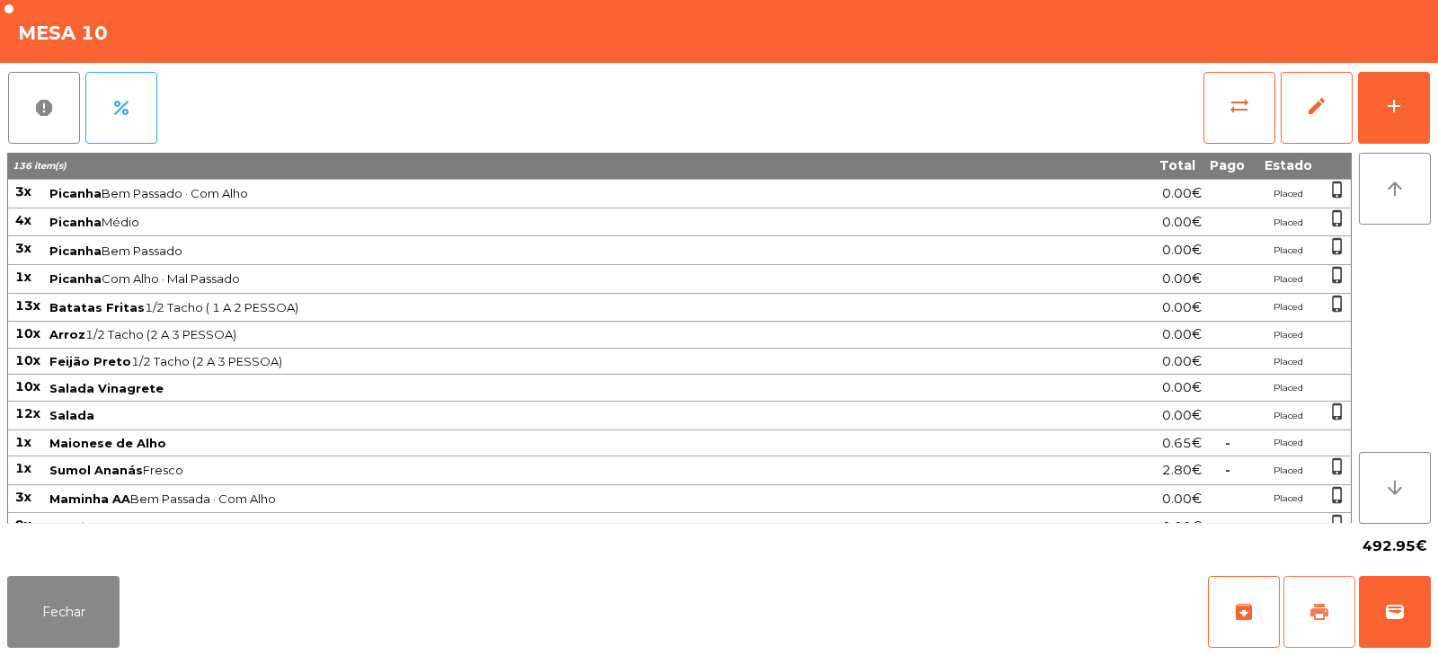
scroll to position [469, 0]
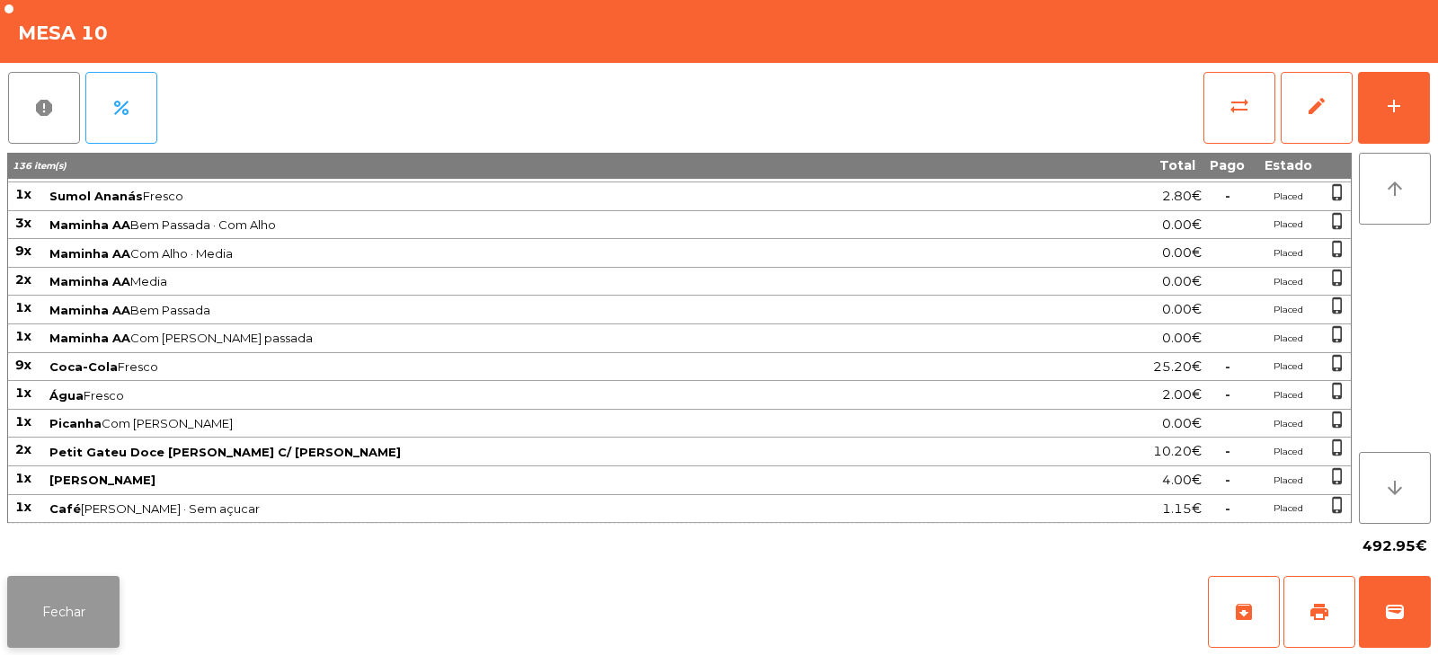
click at [72, 607] on button "Fechar" at bounding box center [63, 612] width 112 height 72
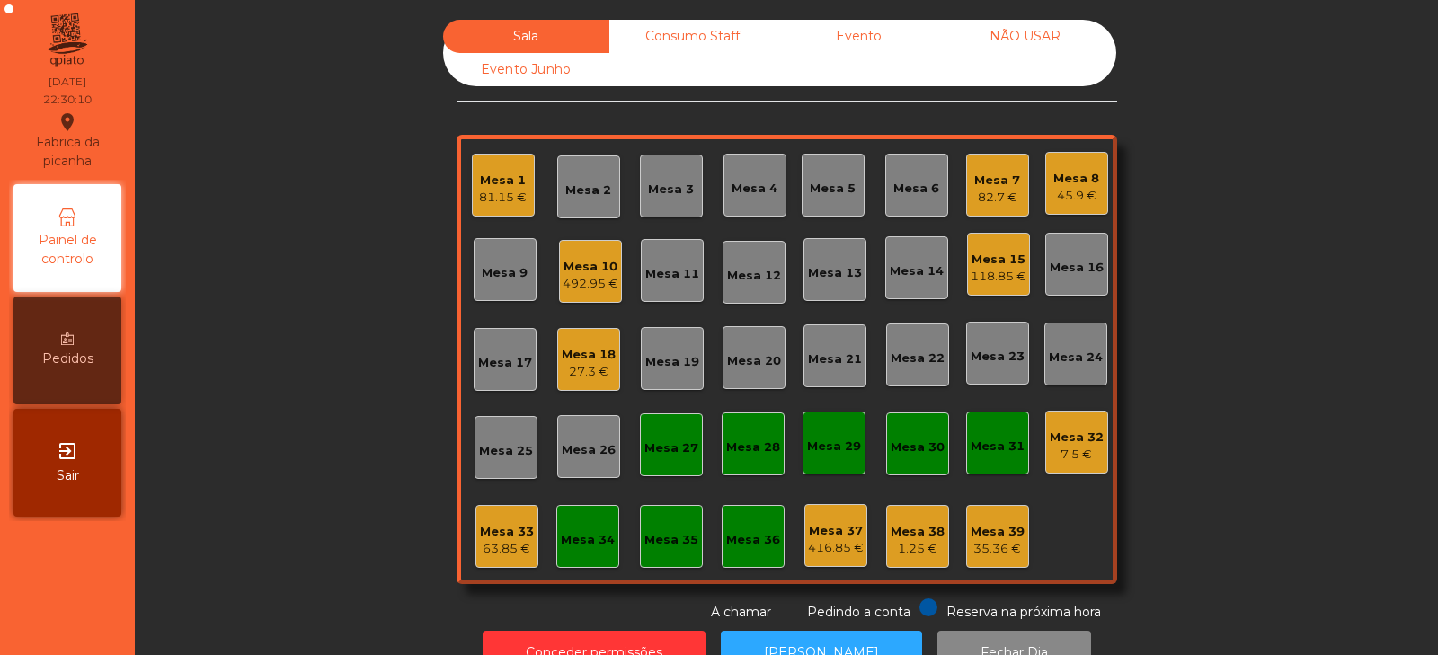
click at [484, 549] on div "63.85 €" at bounding box center [507, 549] width 54 height 18
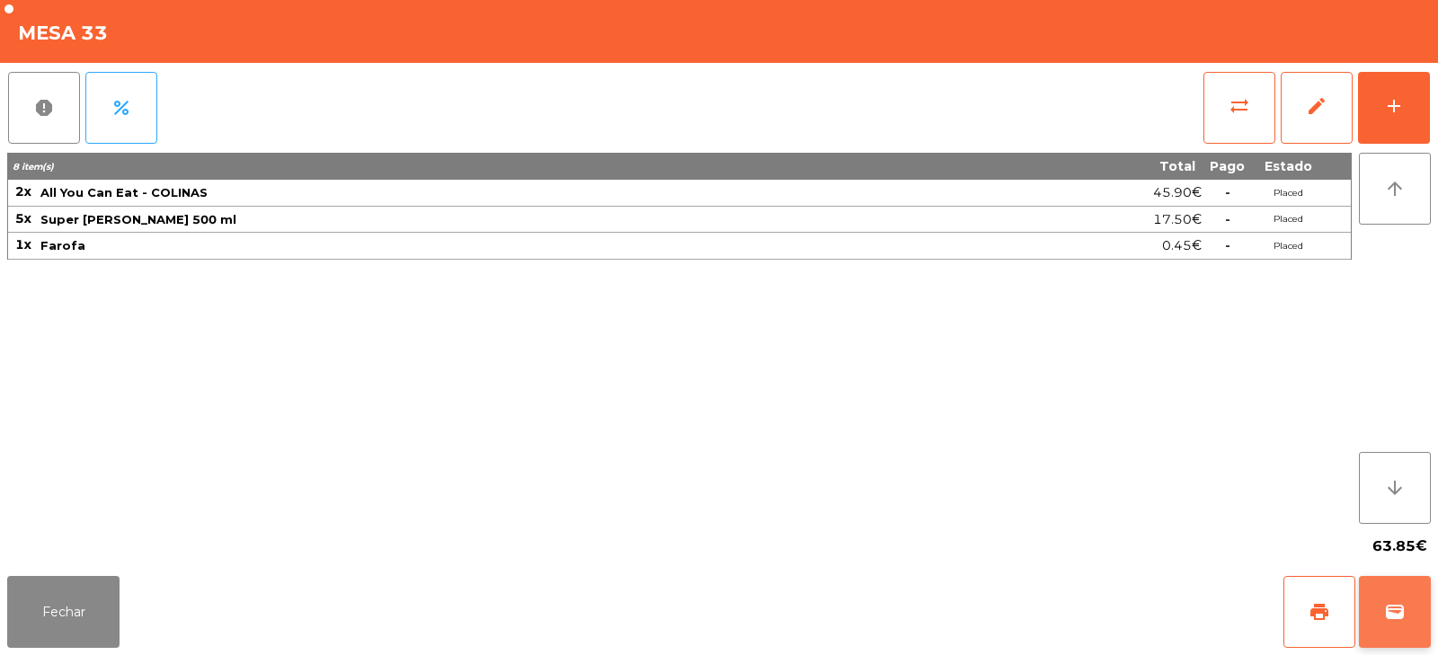
click at [1407, 627] on button "wallet" at bounding box center [1395, 612] width 72 height 72
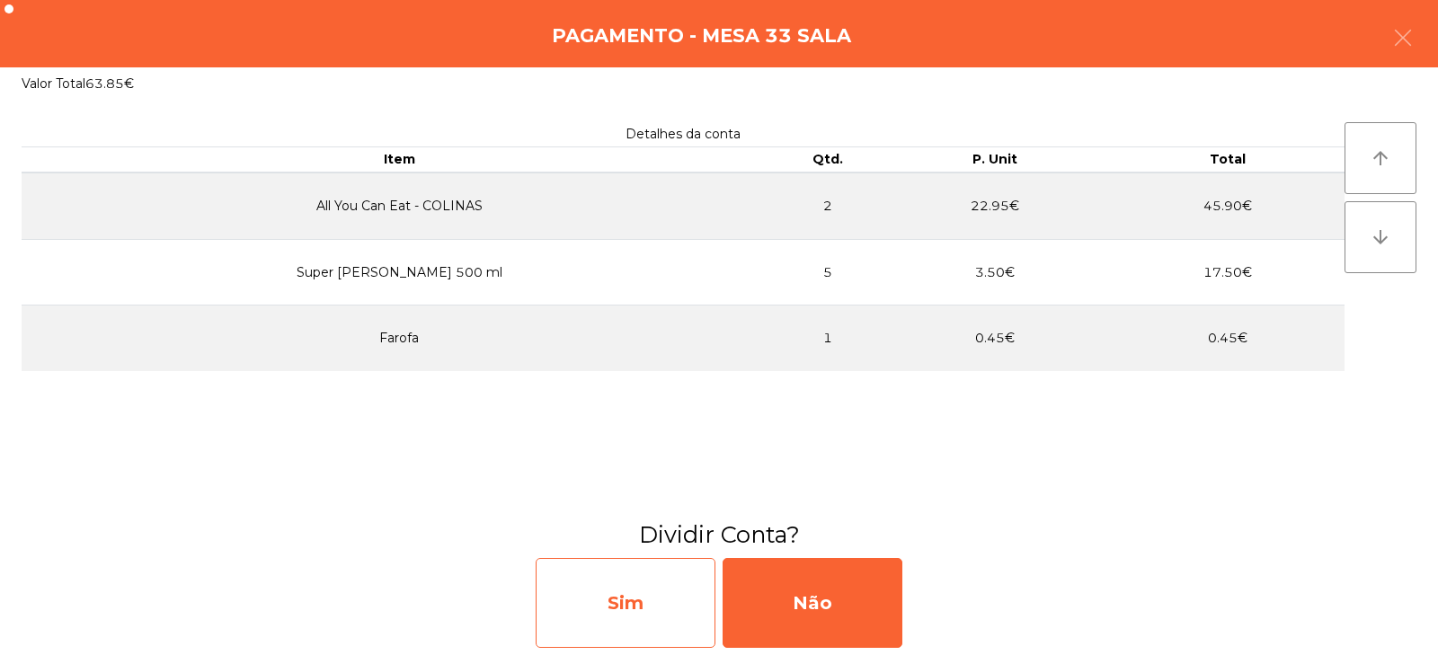
click at [668, 606] on div "Sim" at bounding box center [626, 603] width 180 height 90
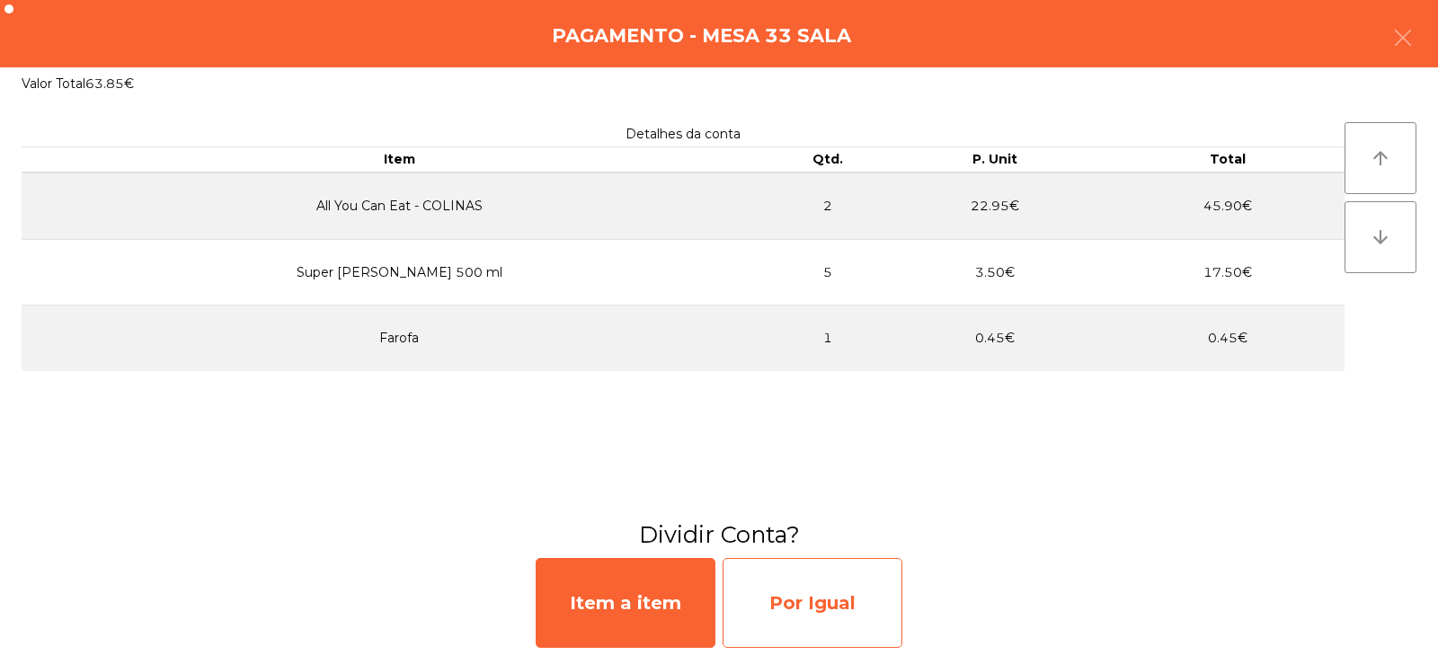
click at [800, 598] on div "Por Igual" at bounding box center [812, 603] width 180 height 90
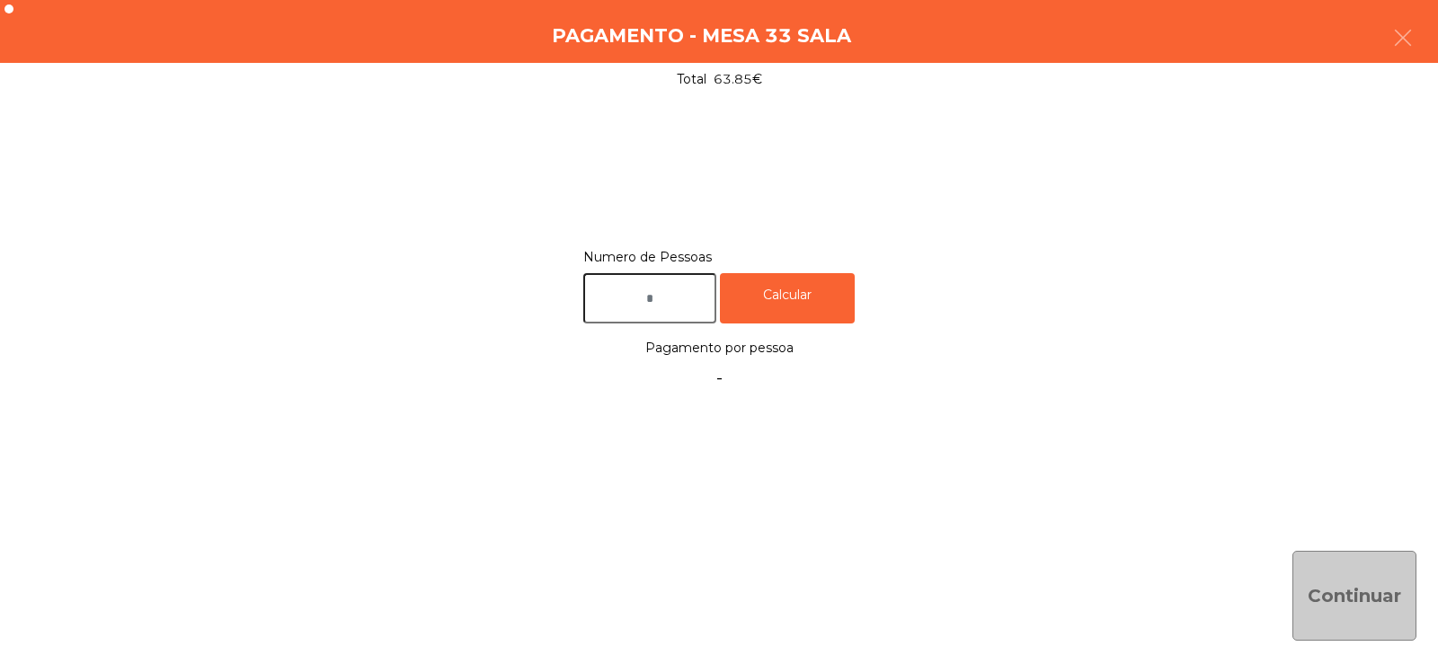
click at [683, 297] on input "text" at bounding box center [649, 298] width 133 height 51
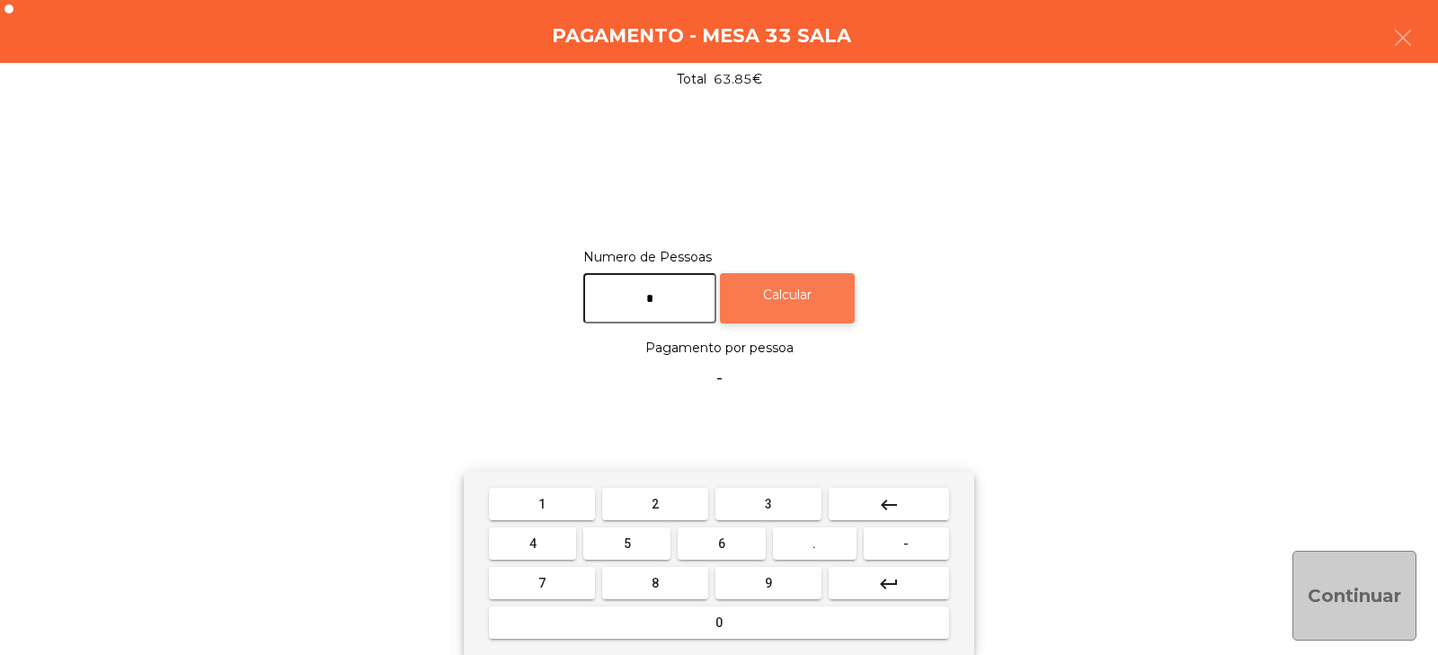
type input "*"
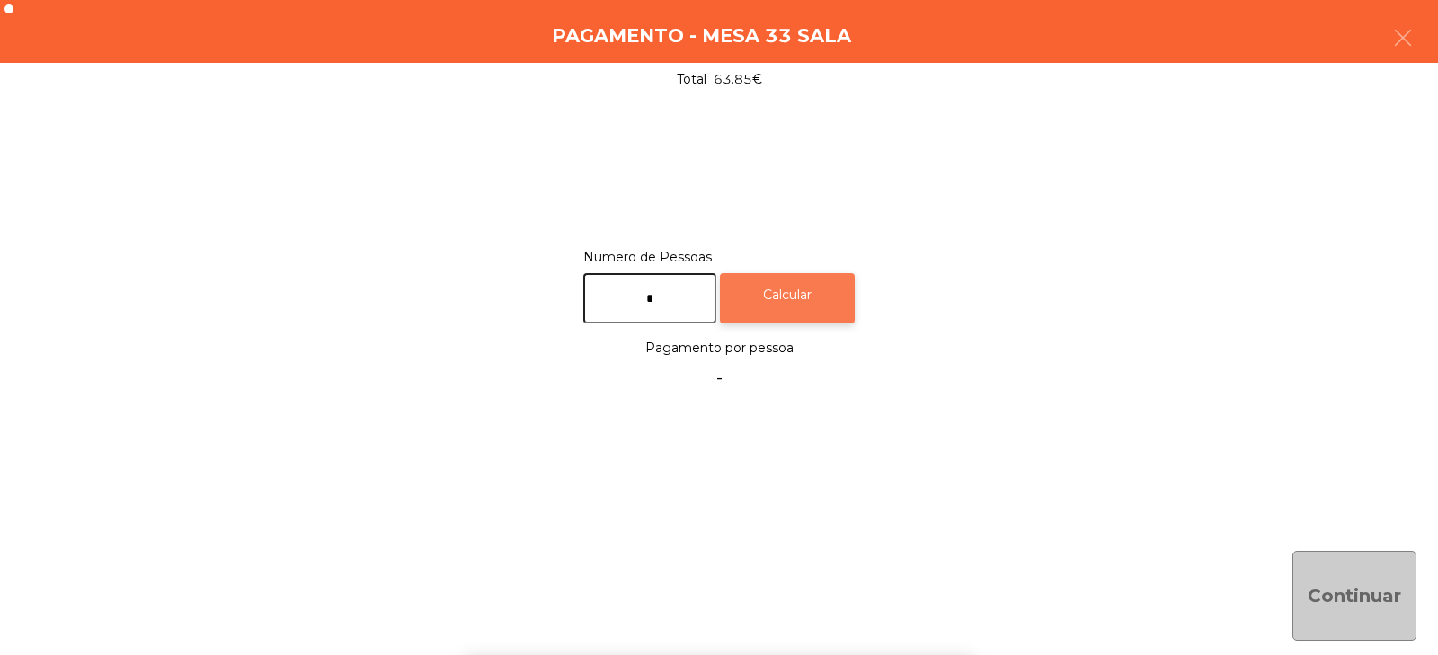
click at [807, 284] on div "Calcular" at bounding box center [787, 298] width 135 height 51
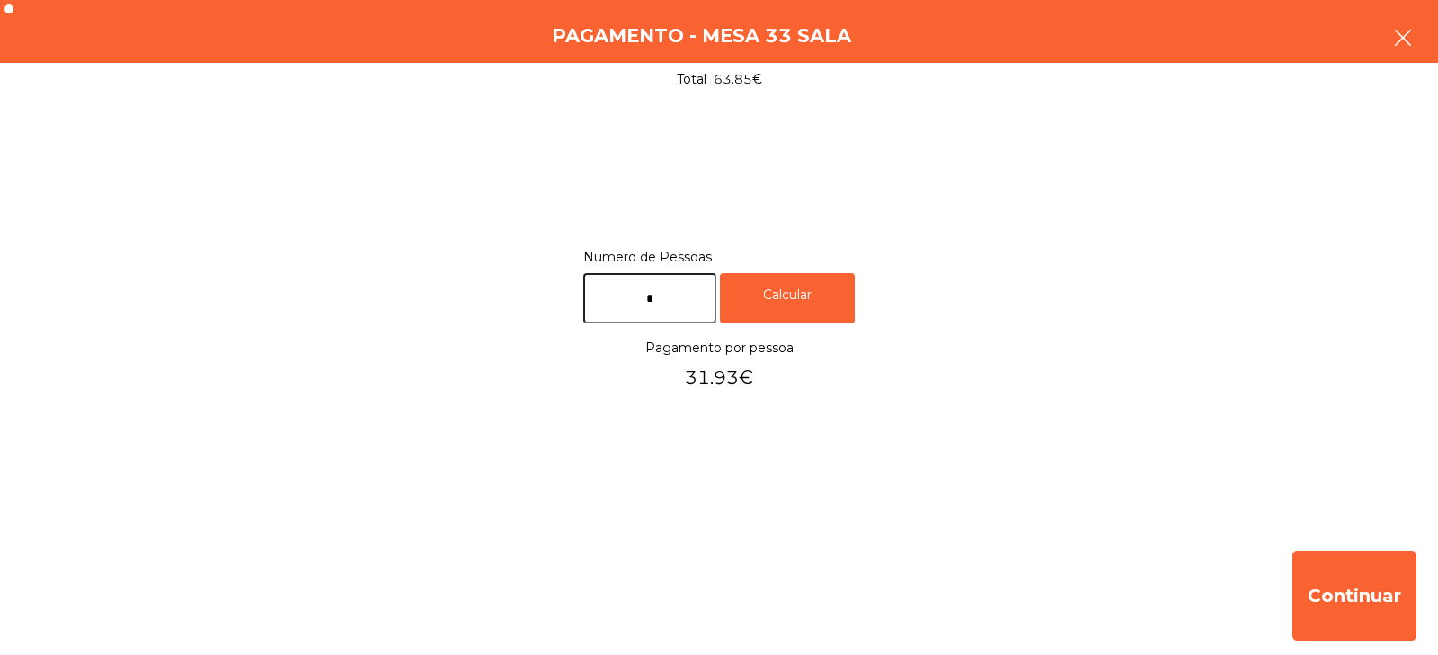
click at [1403, 34] on icon "button" at bounding box center [1403, 38] width 22 height 22
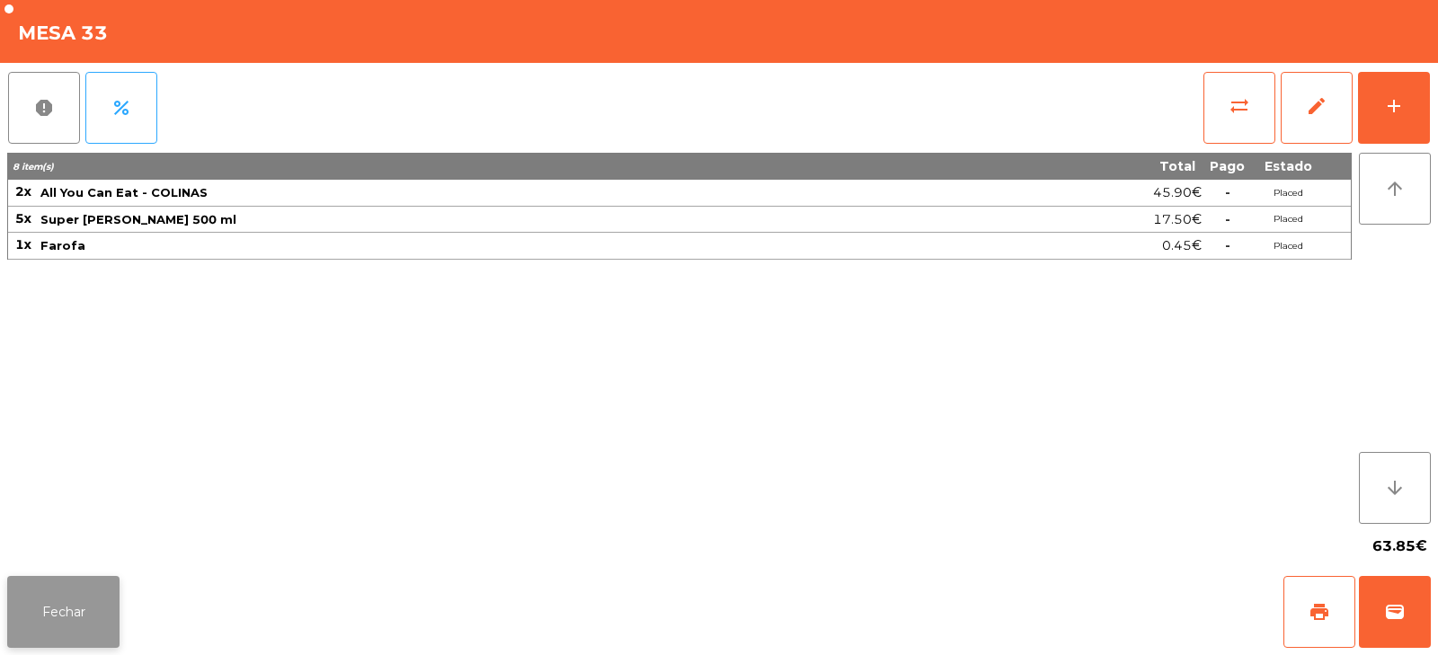
click at [100, 606] on button "Fechar" at bounding box center [63, 612] width 112 height 72
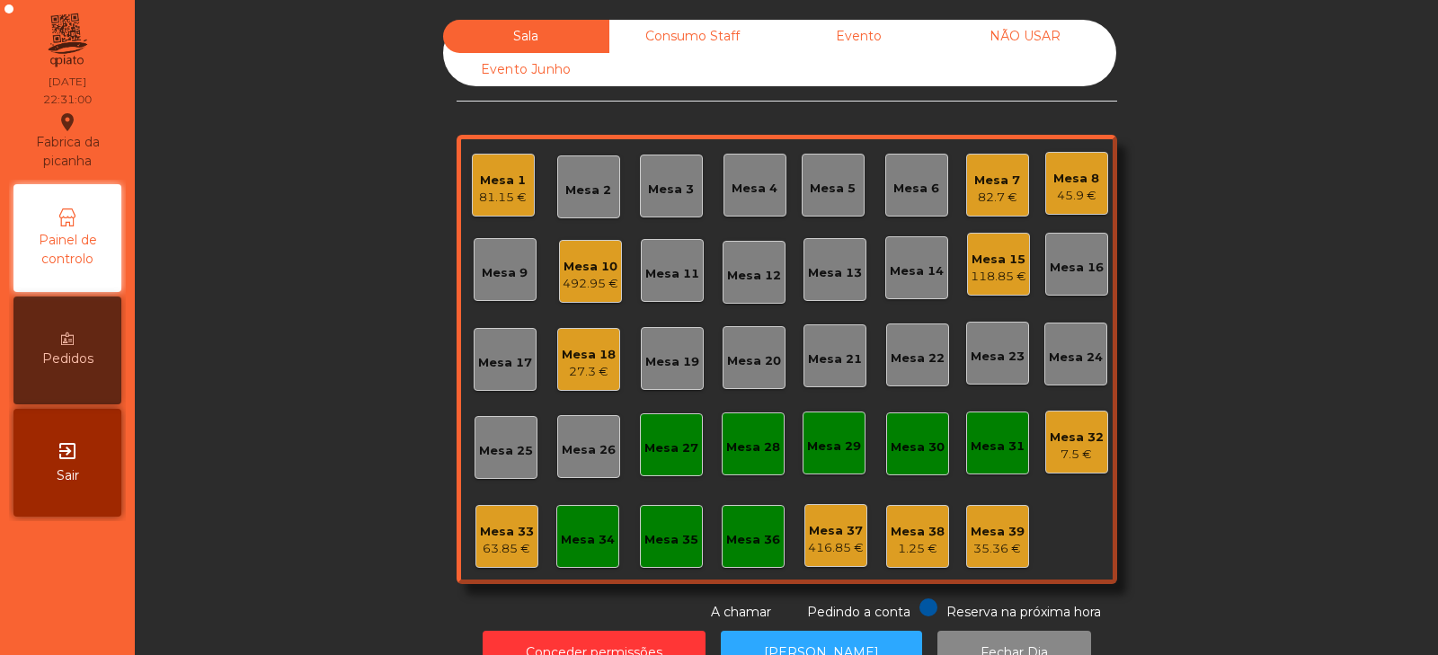
scroll to position [53, 0]
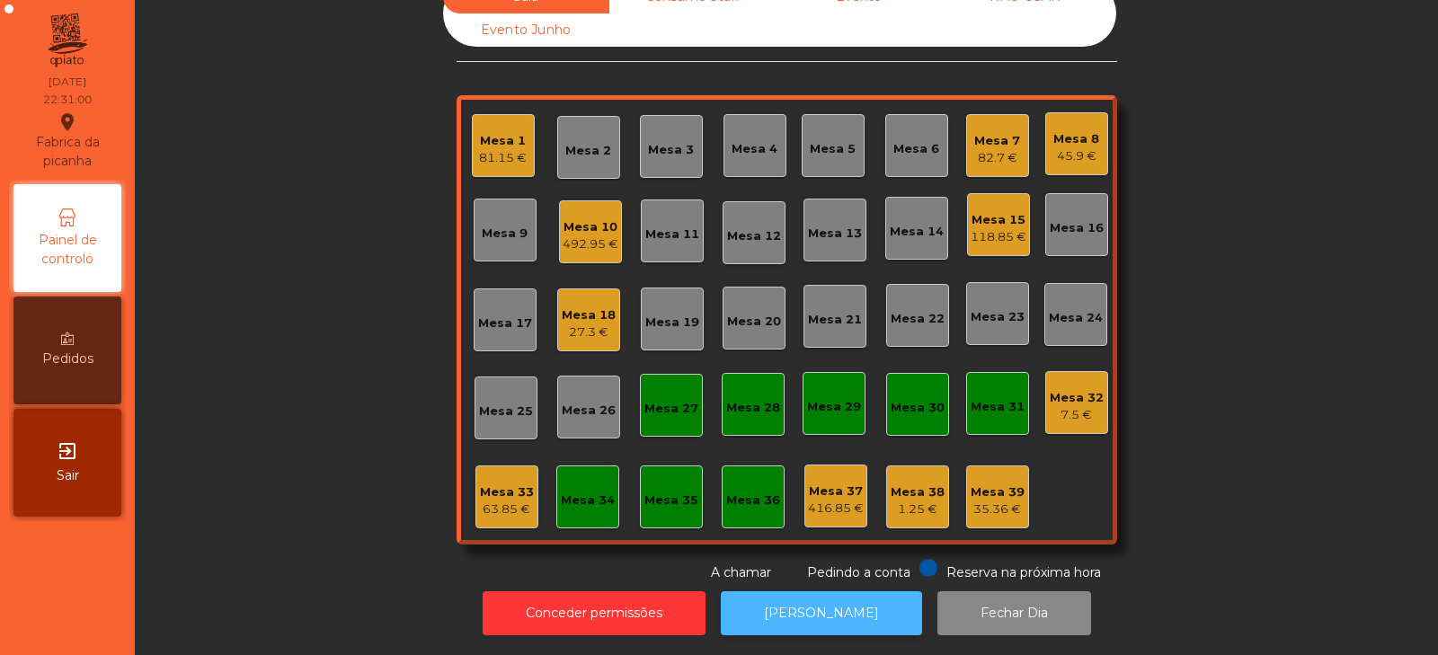
click at [831, 593] on button "[PERSON_NAME]" at bounding box center [821, 613] width 201 height 44
click at [523, 500] on div "63.85 €" at bounding box center [507, 509] width 54 height 18
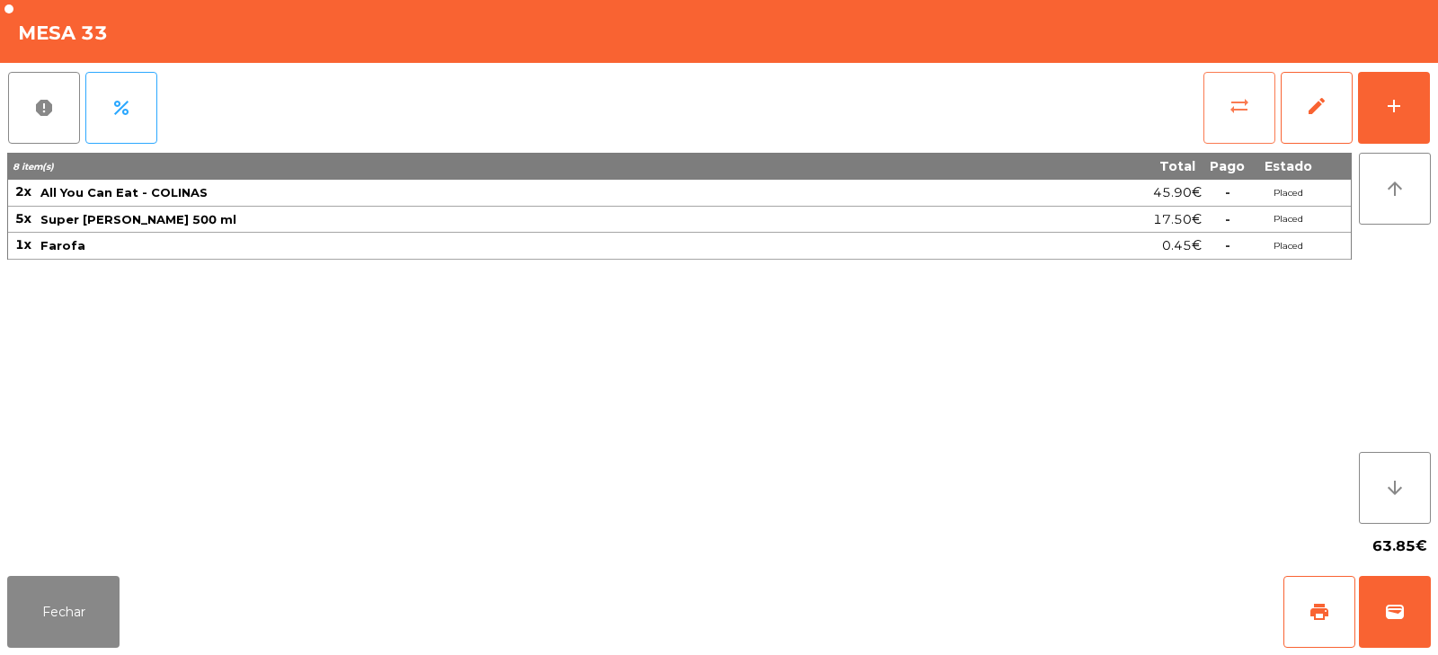
click at [1215, 103] on button "sync_alt" at bounding box center [1239, 108] width 72 height 72
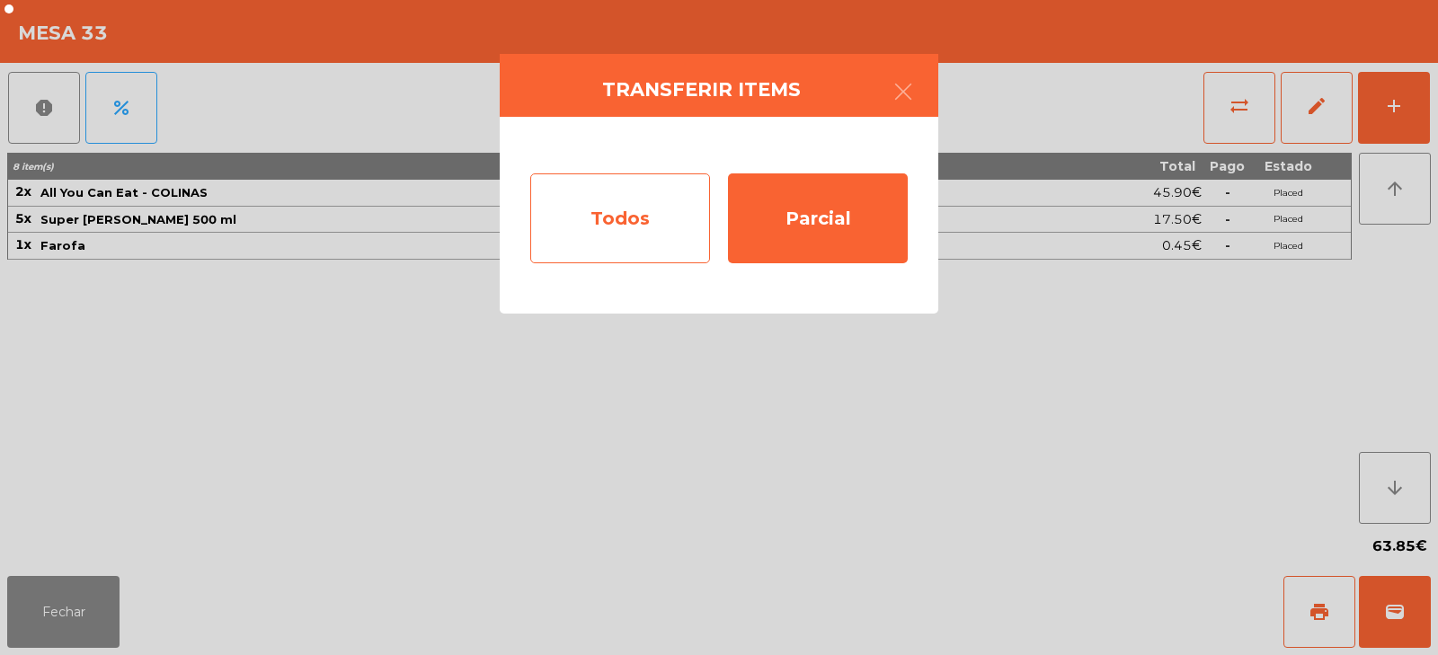
click at [665, 197] on div "Todos" at bounding box center [620, 218] width 180 height 90
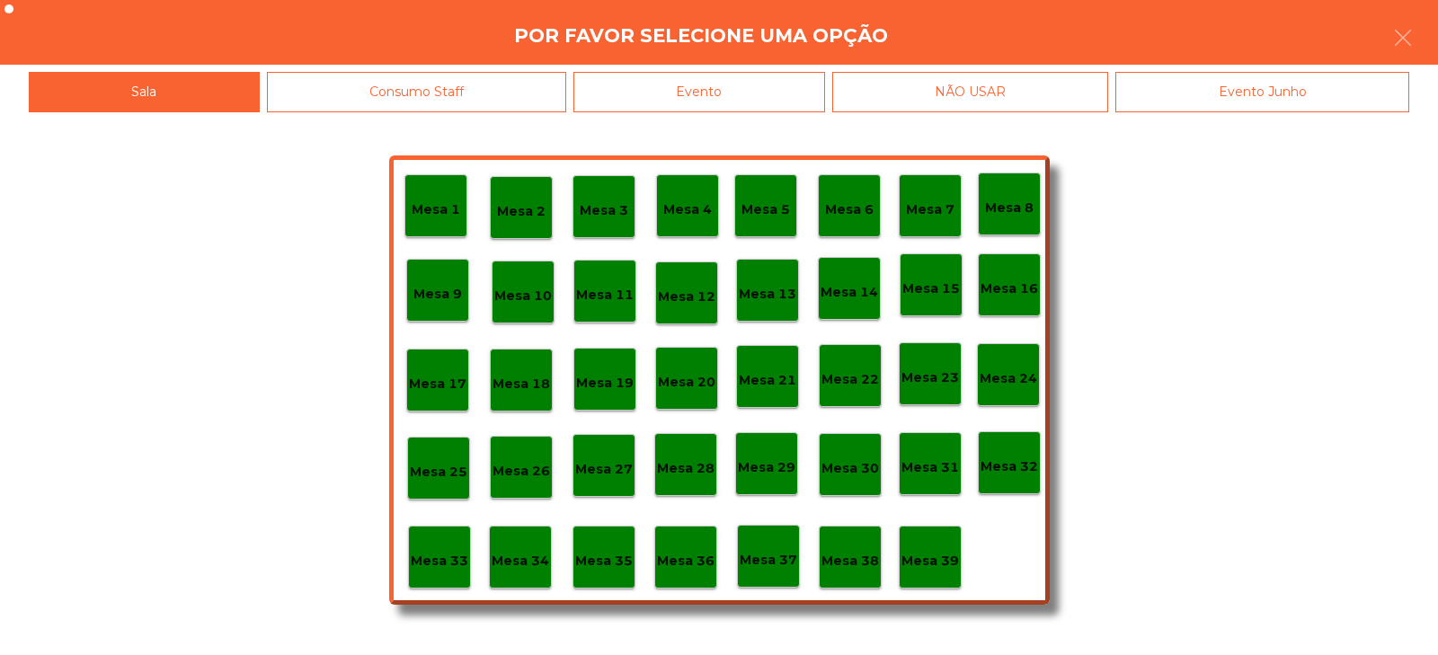
click at [789, 90] on div "Evento" at bounding box center [699, 92] width 252 height 40
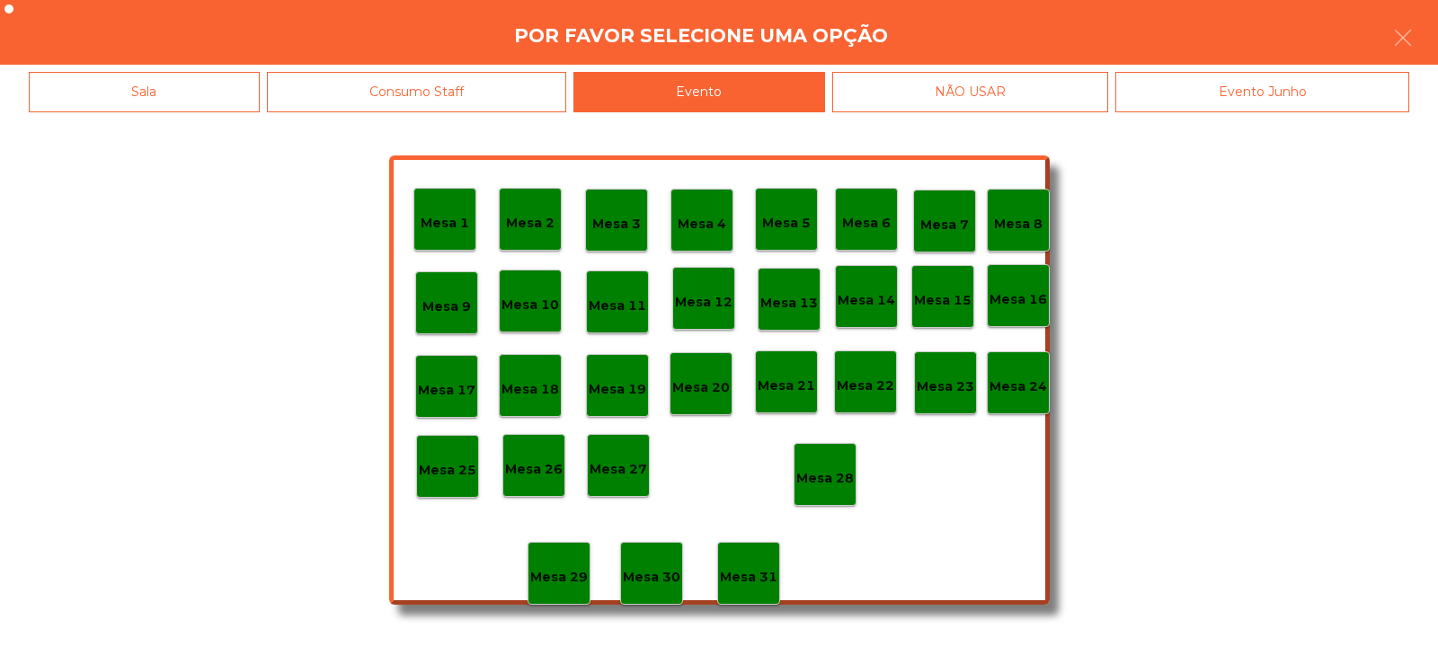
click at [823, 471] on p "Mesa 28" at bounding box center [825, 478] width 58 height 21
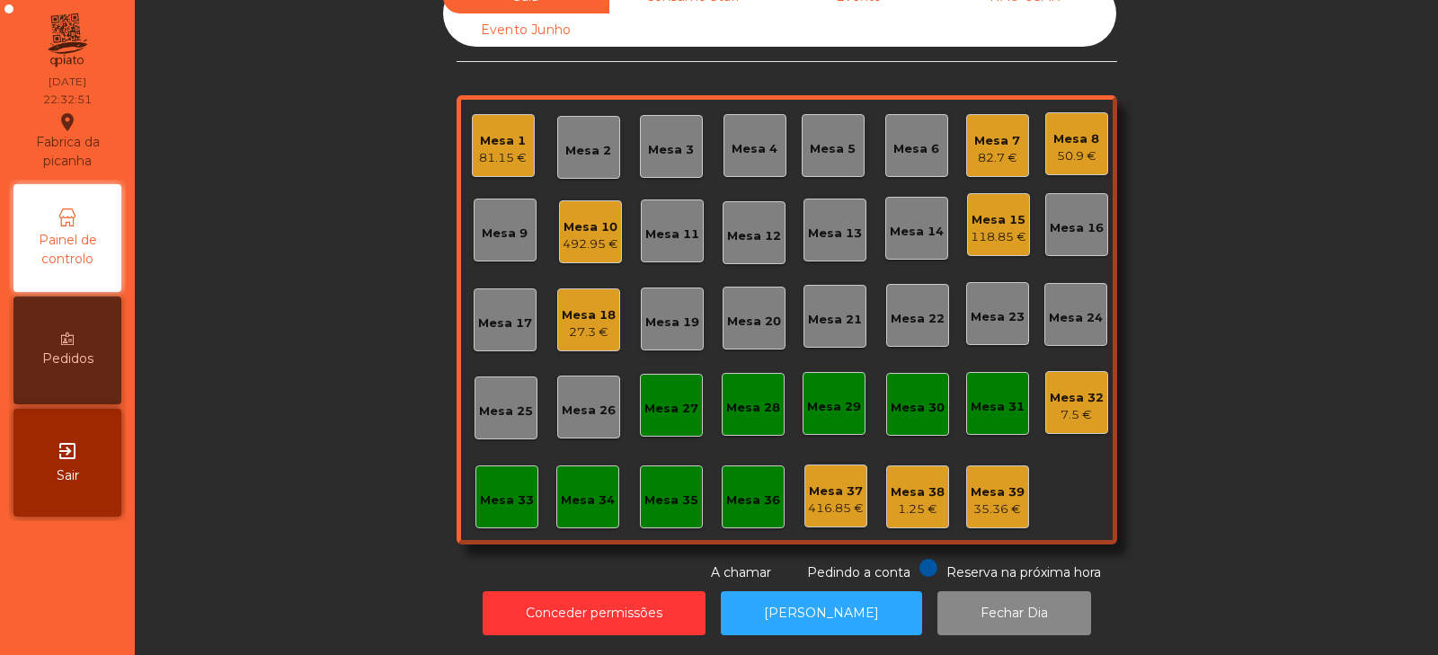
click at [570, 331] on div "Mesa 18 27.3 €" at bounding box center [588, 319] width 63 height 63
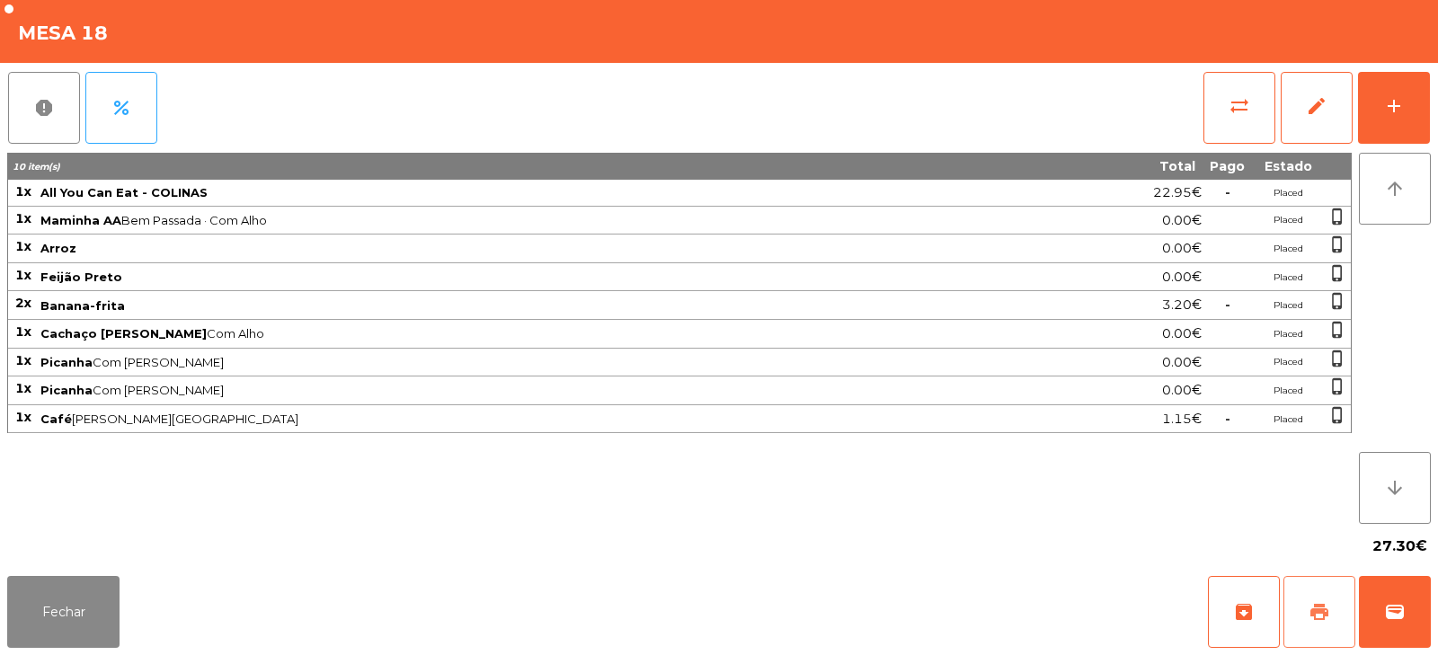
click at [1306, 622] on button "print" at bounding box center [1319, 612] width 72 height 72
click at [1232, 114] on span "sync_alt" at bounding box center [1239, 106] width 22 height 22
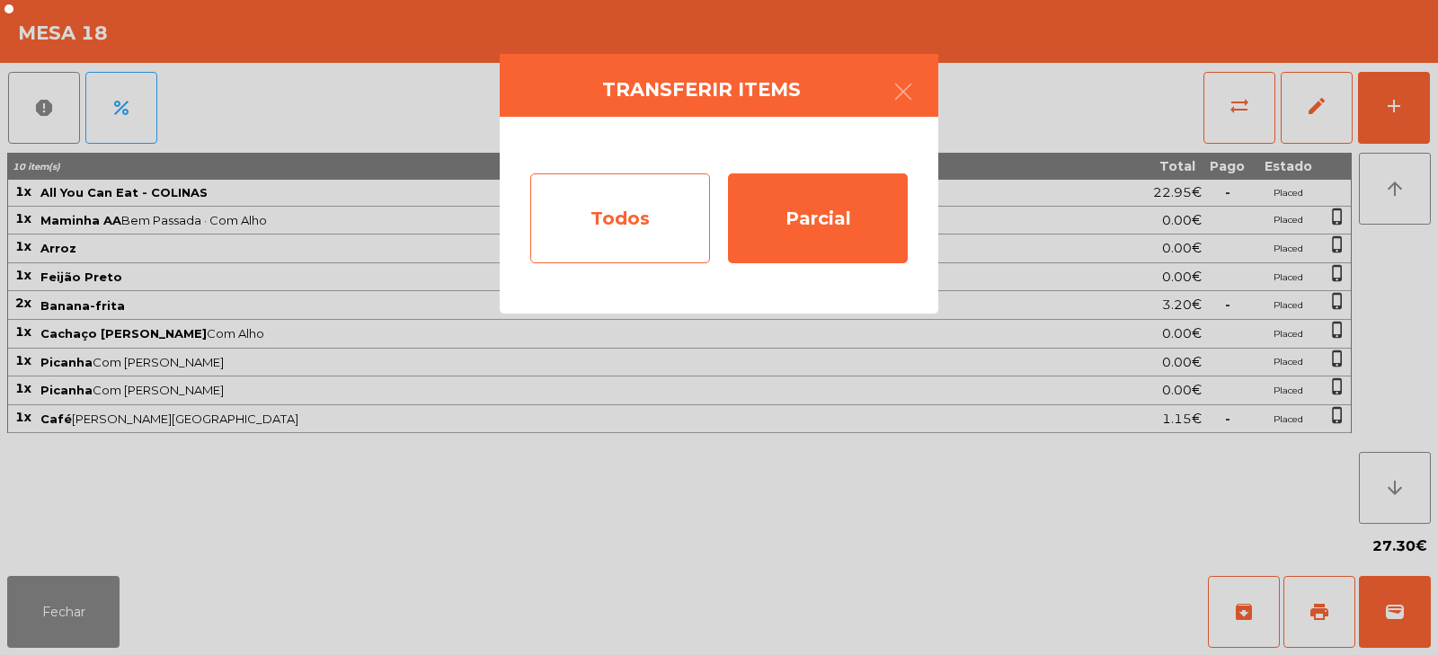
click at [647, 218] on div "Todos" at bounding box center [620, 218] width 180 height 90
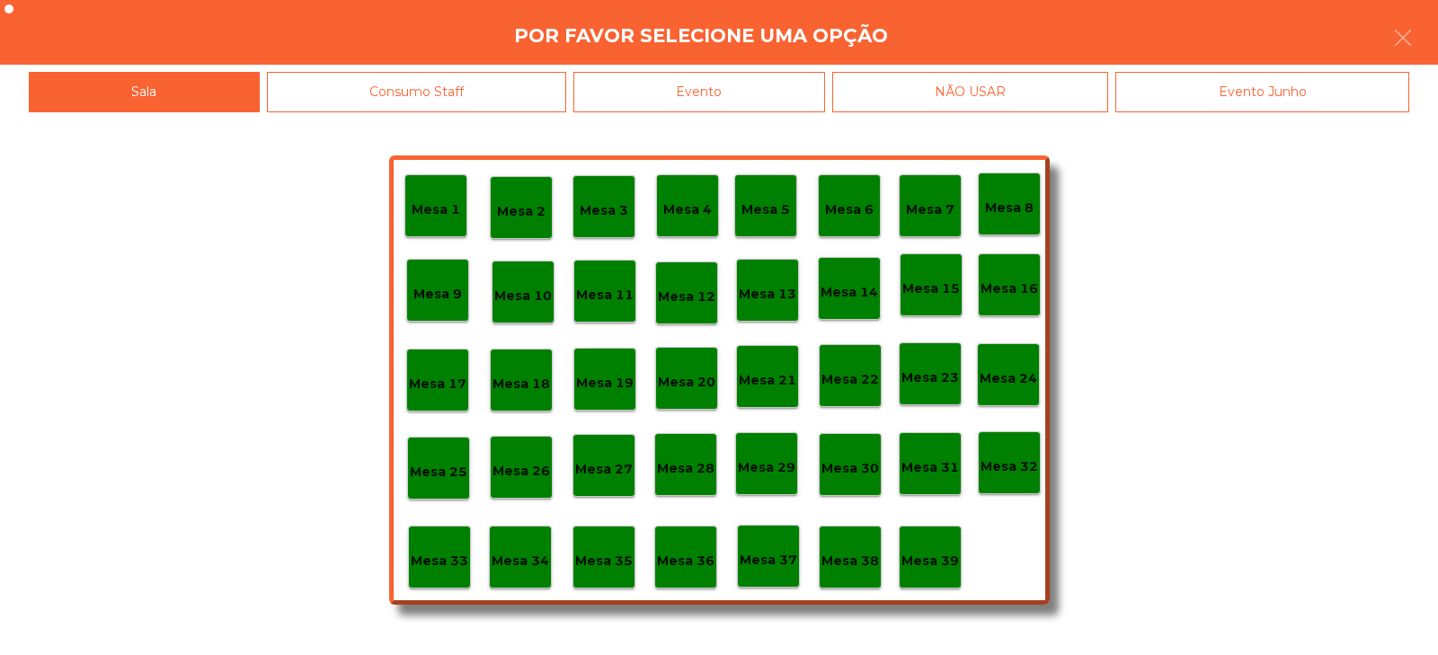
click at [776, 101] on div "Evento" at bounding box center [699, 92] width 252 height 40
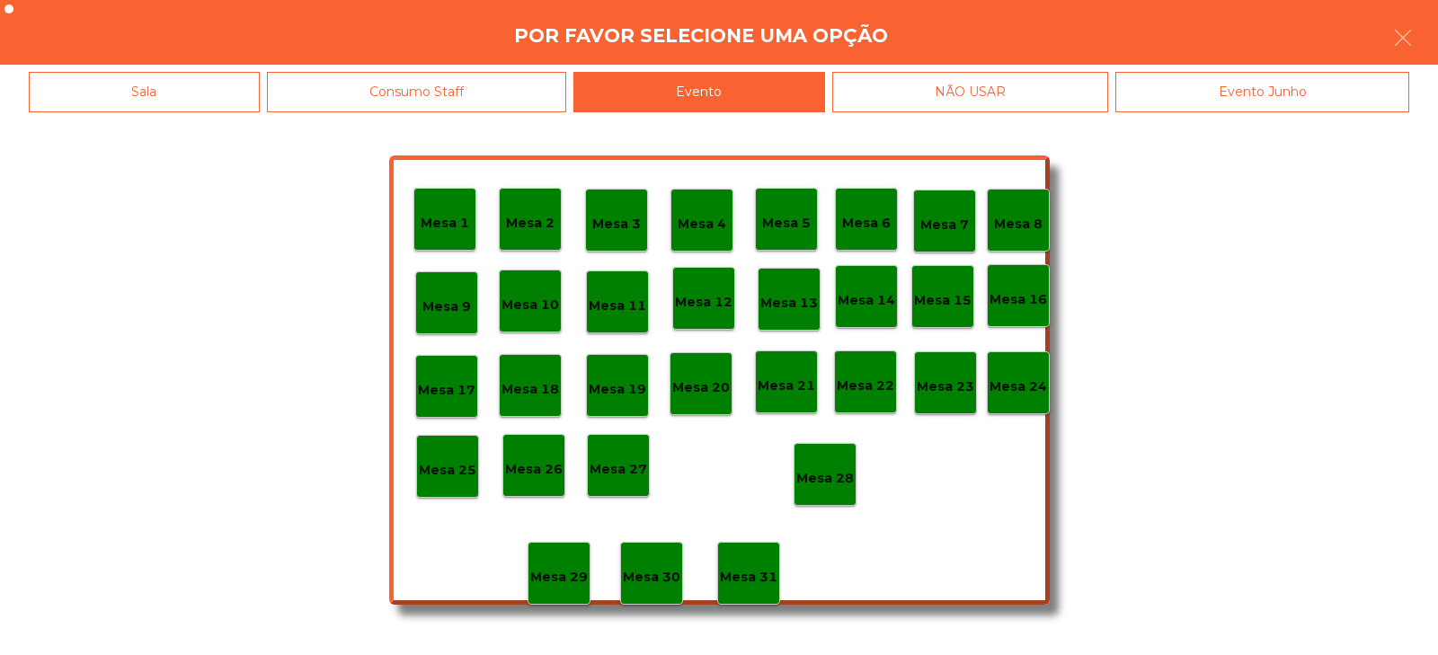
click at [836, 465] on div "Mesa 28" at bounding box center [825, 475] width 58 height 28
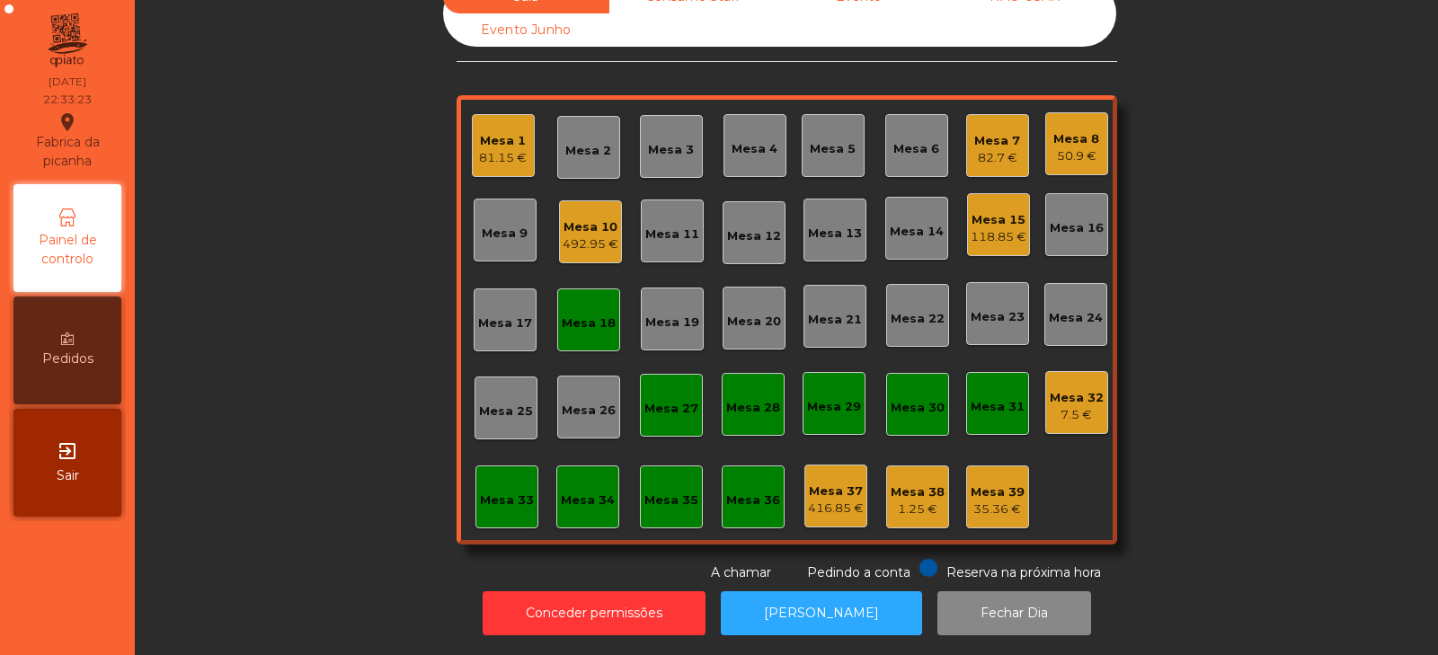
click at [586, 314] on div "Mesa 18" at bounding box center [589, 323] width 54 height 18
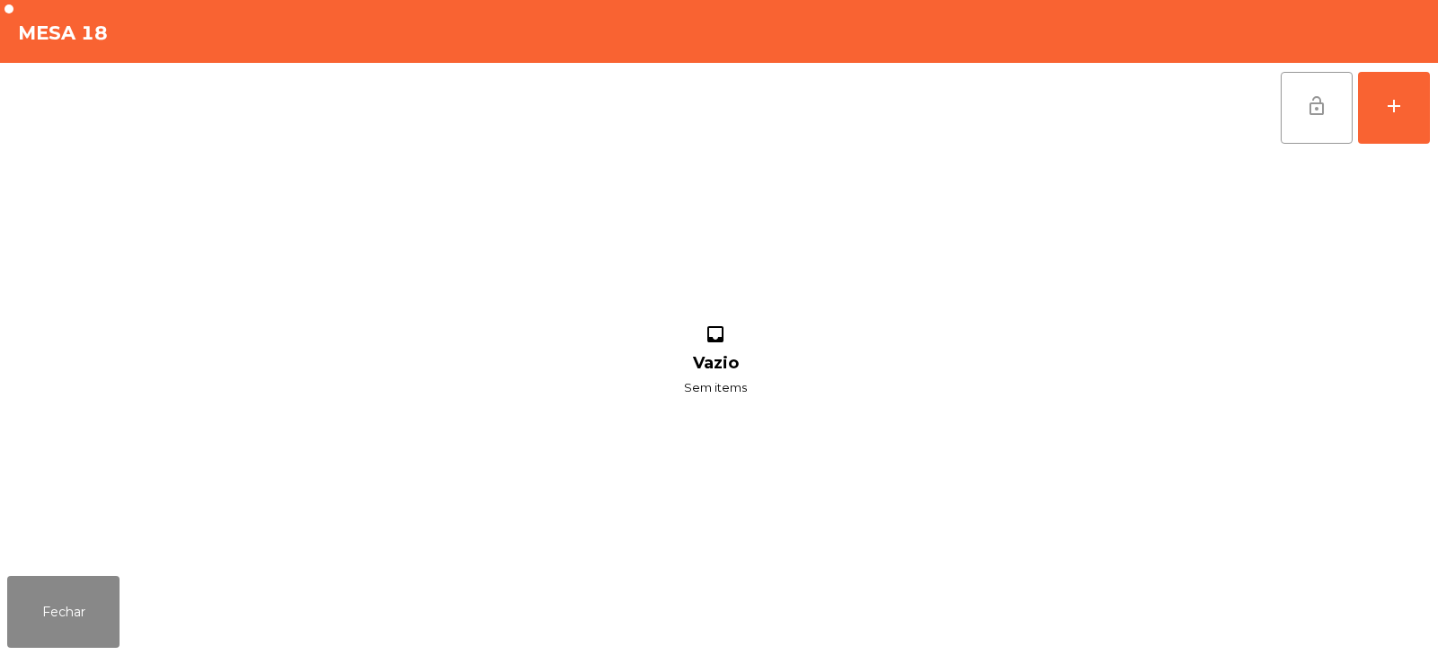
click at [1300, 127] on button "lock_open" at bounding box center [1316, 108] width 72 height 72
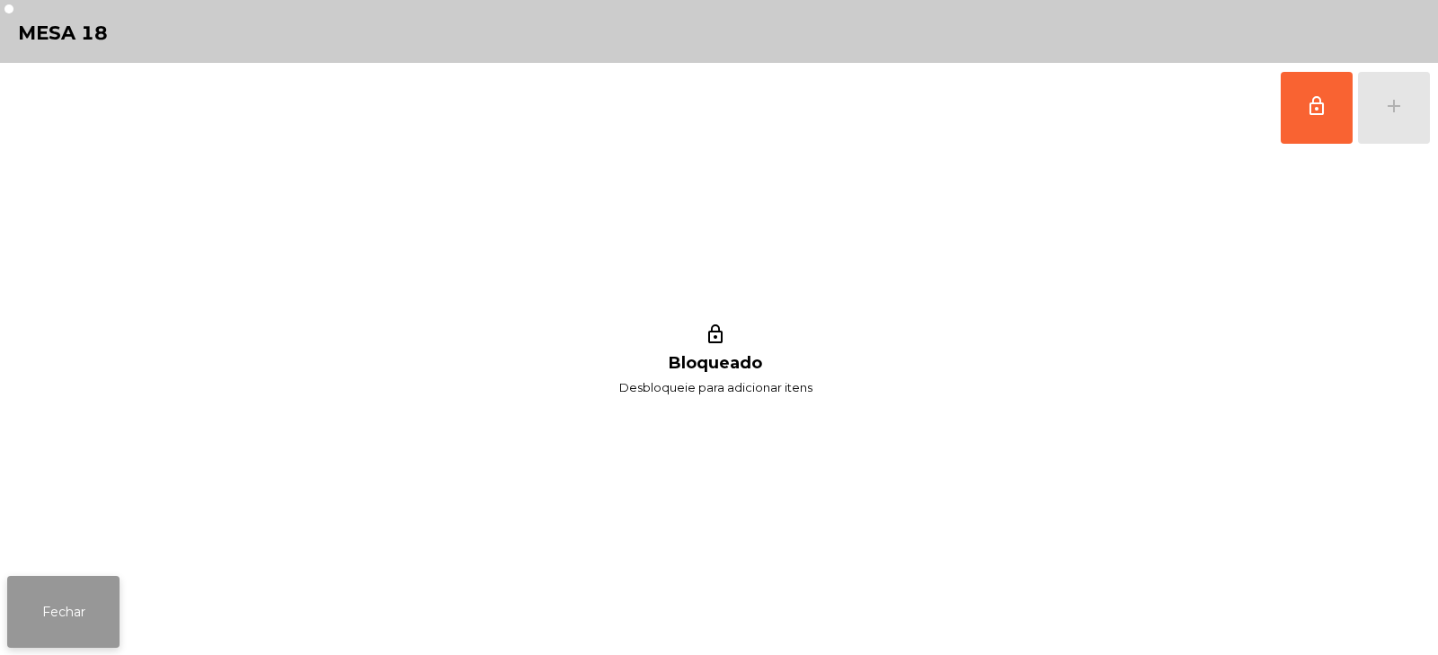
click at [66, 636] on button "Fechar" at bounding box center [63, 612] width 112 height 72
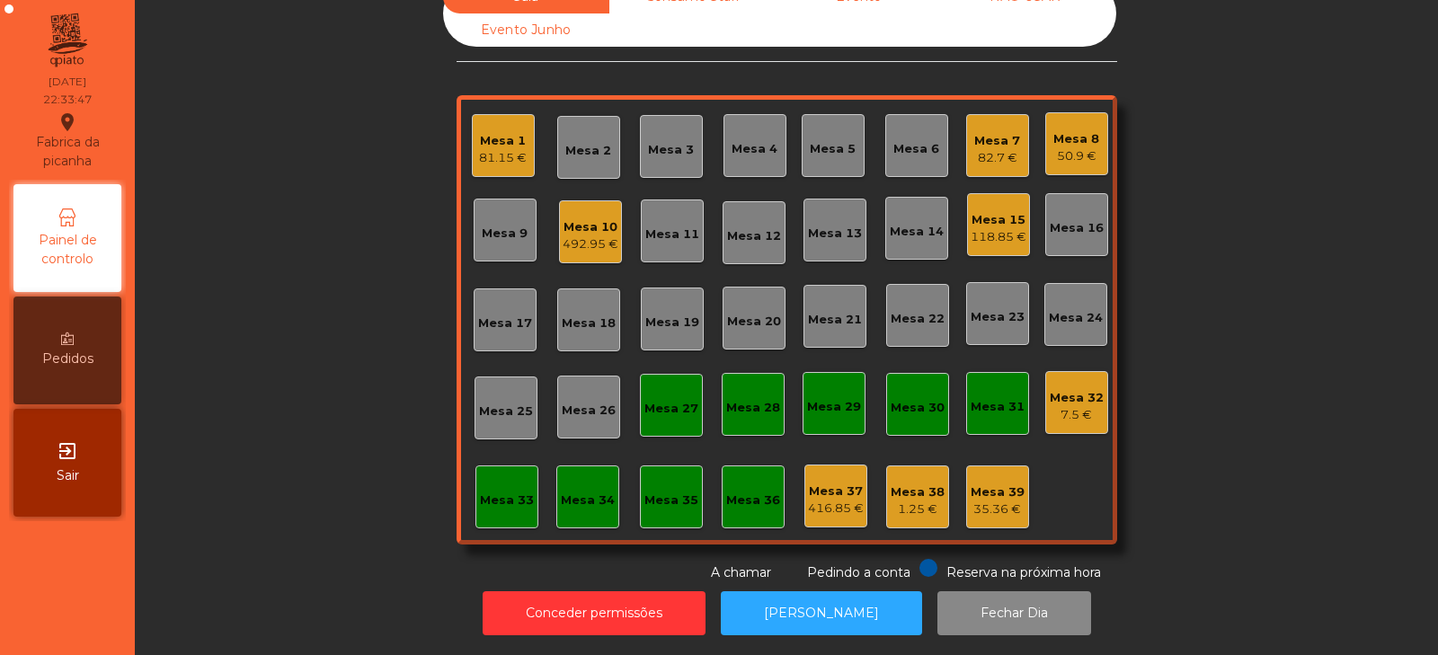
scroll to position [0, 0]
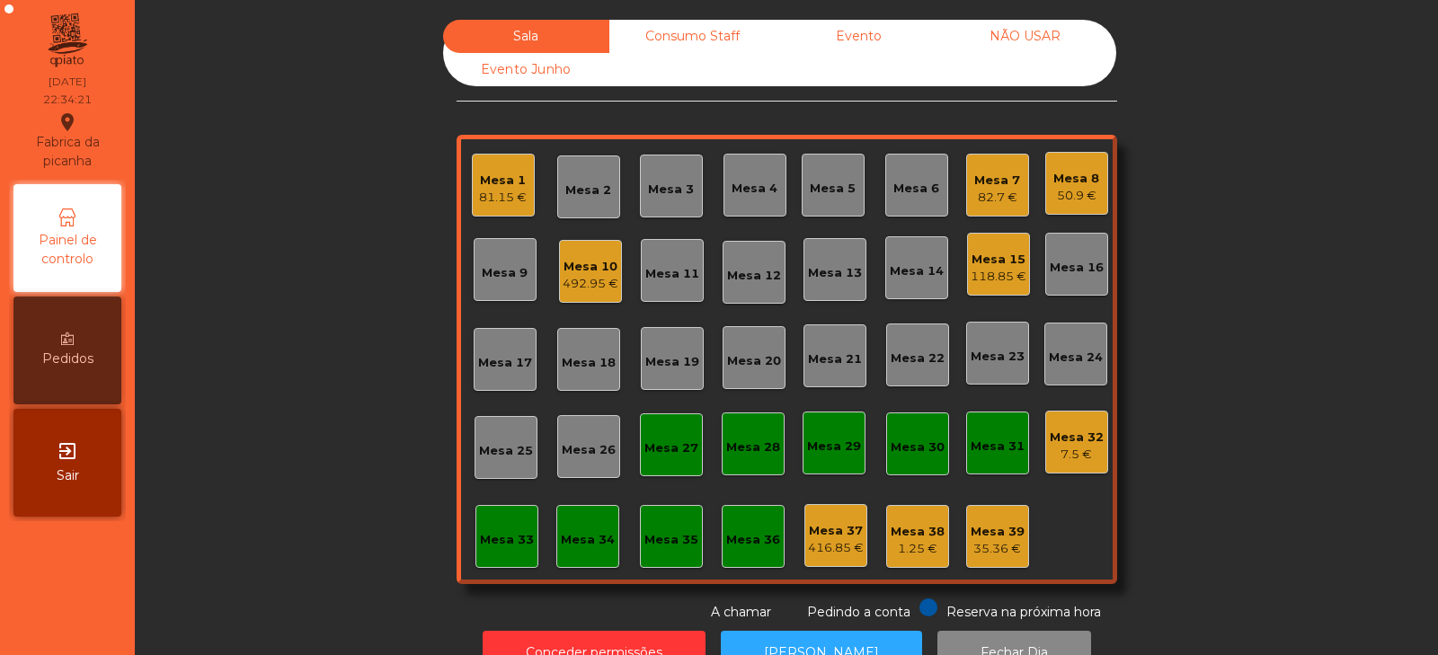
click at [508, 555] on div "Mesa 33" at bounding box center [506, 536] width 63 height 63
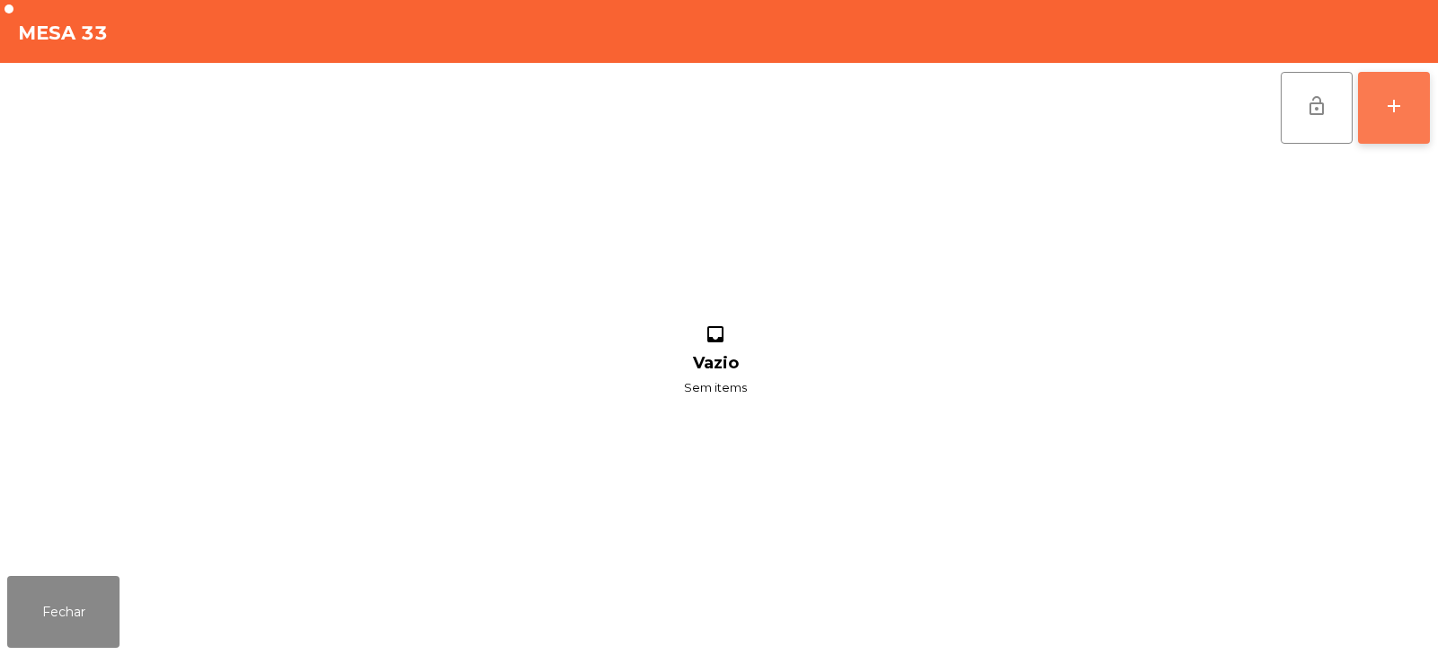
click at [1401, 116] on div "add" at bounding box center [1394, 106] width 22 height 22
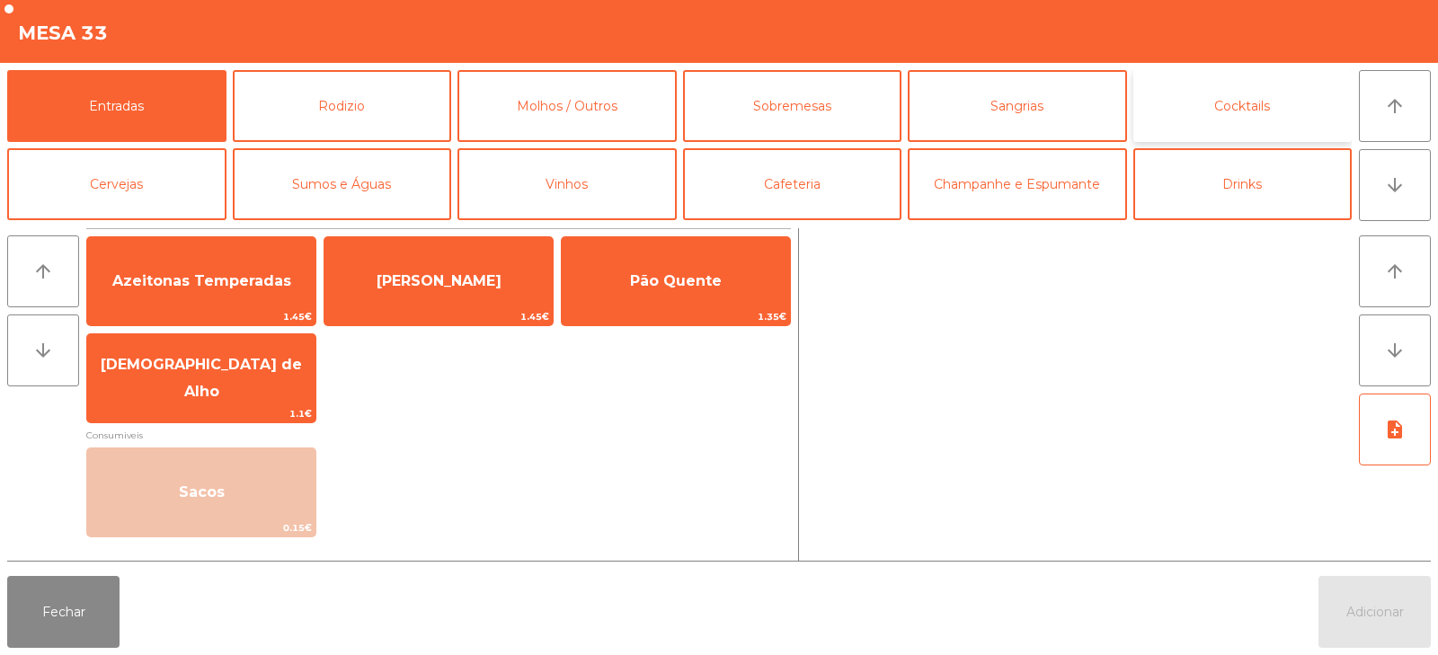
click at [1231, 106] on button "Cocktails" at bounding box center [1242, 106] width 219 height 72
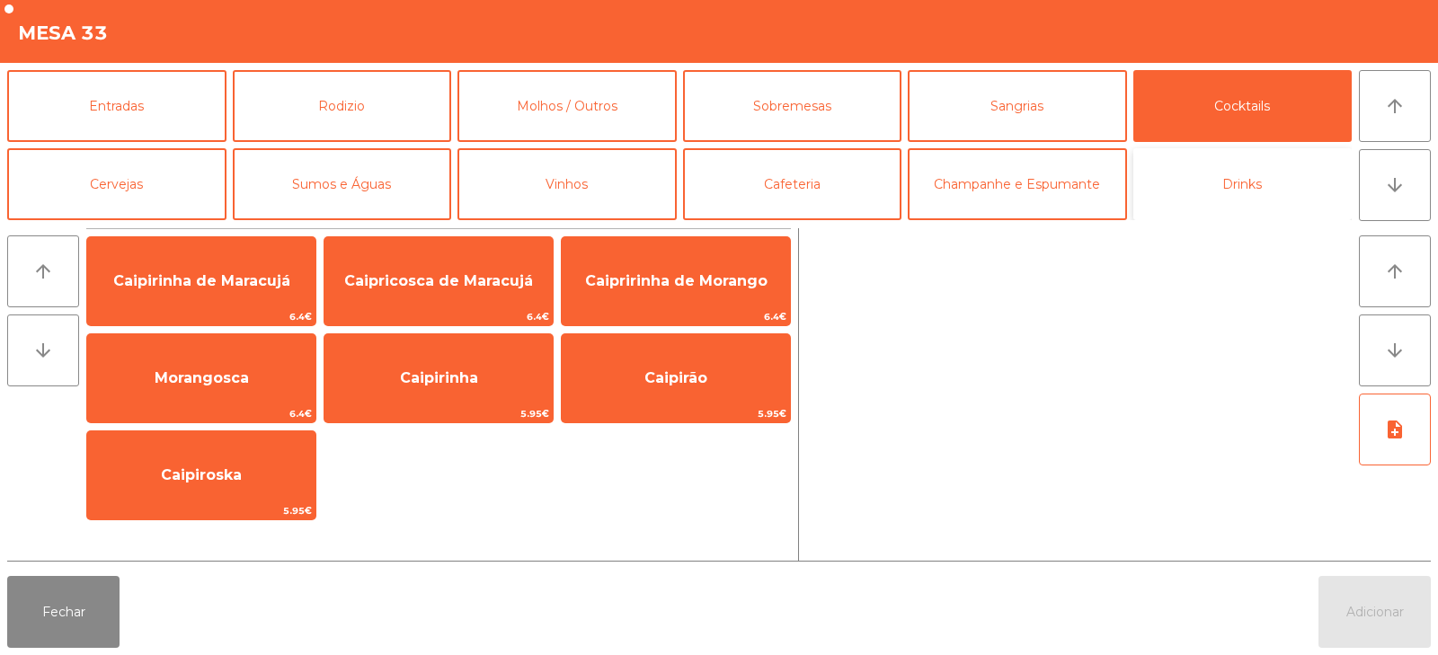
click at [1230, 173] on button "Drinks" at bounding box center [1242, 184] width 219 height 72
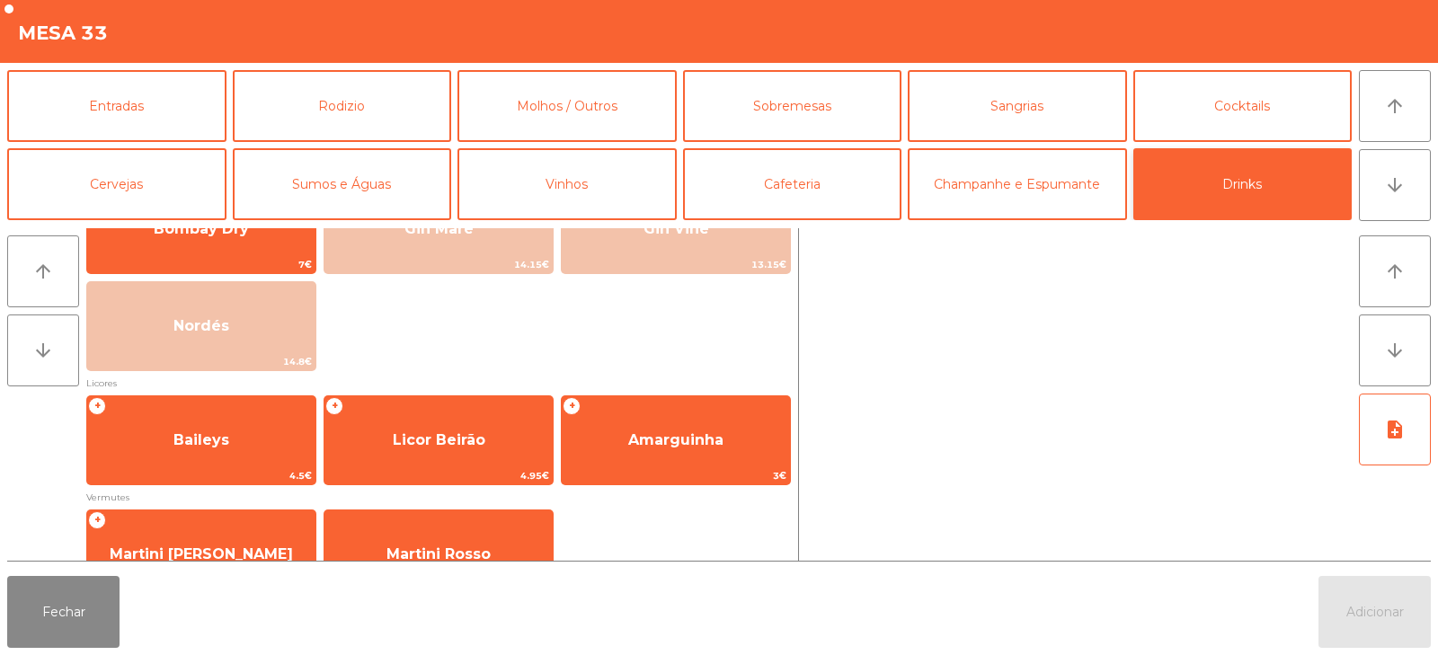
scroll to position [195, 0]
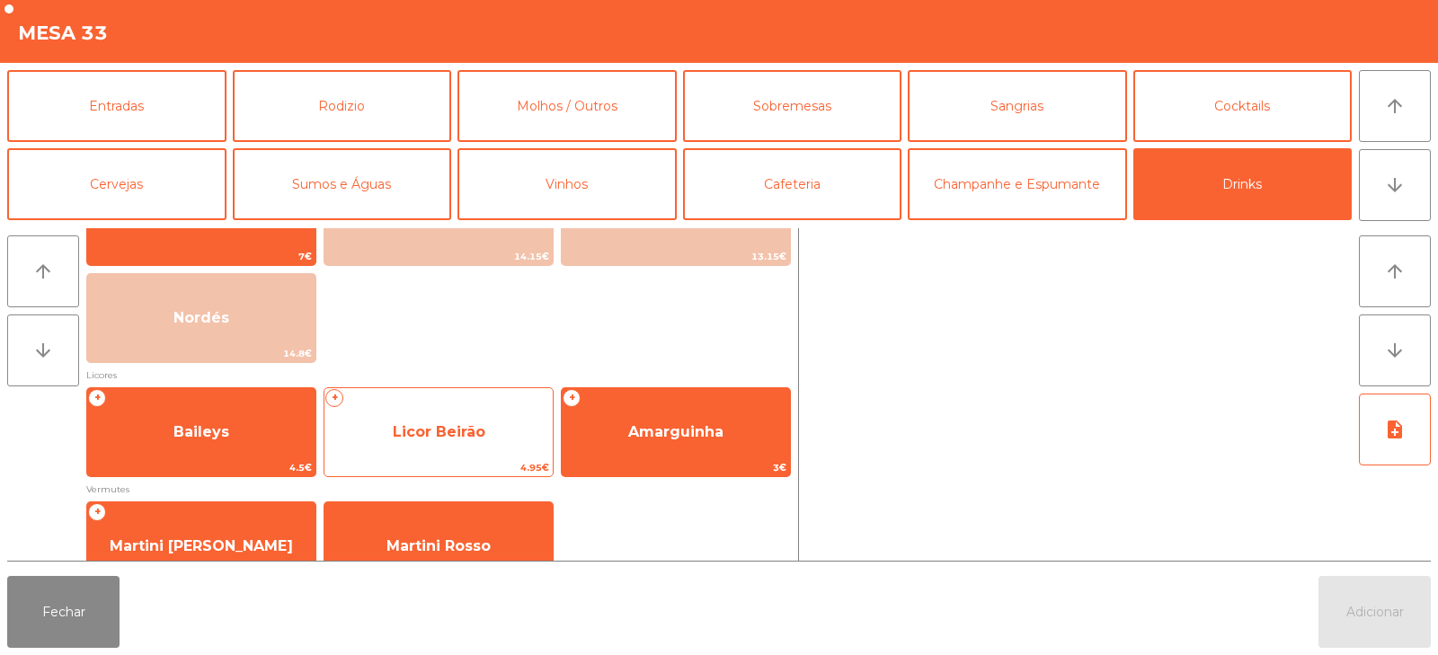
click at [509, 442] on span "Licor Beirão" at bounding box center [438, 432] width 228 height 49
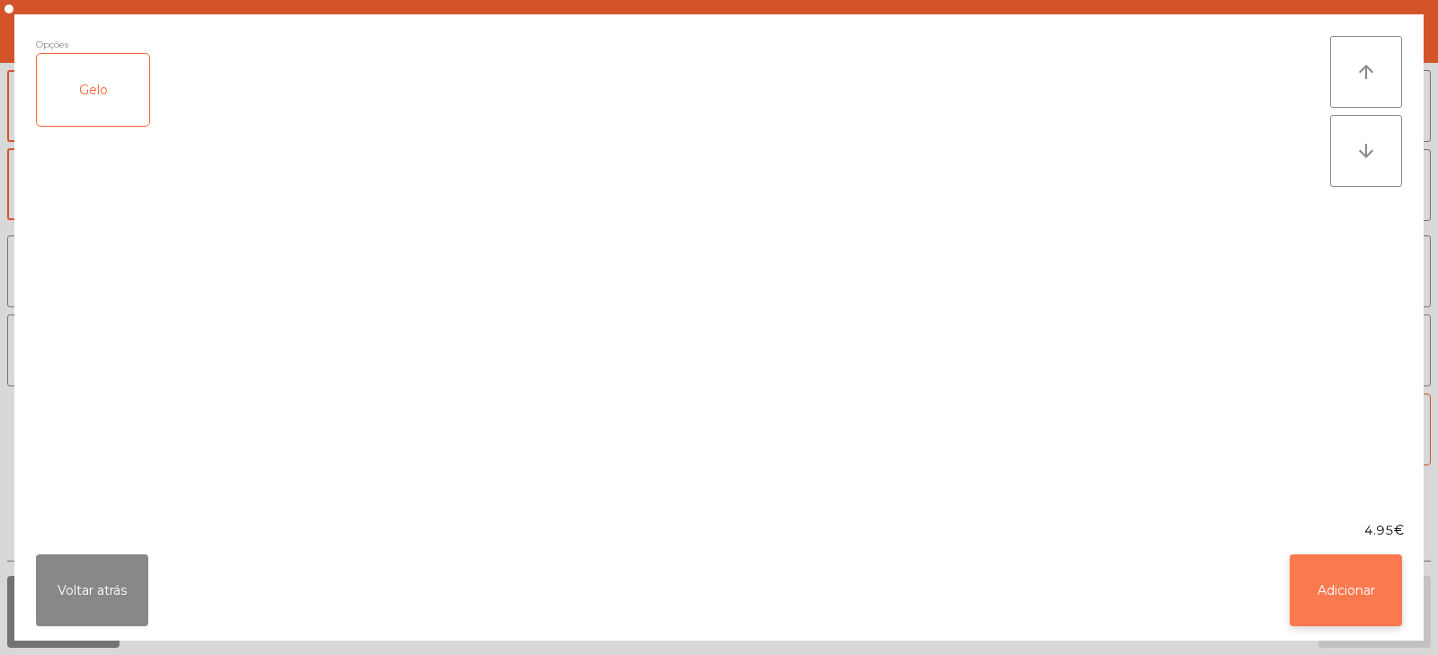
click at [1353, 602] on button "Adicionar" at bounding box center [1345, 590] width 112 height 72
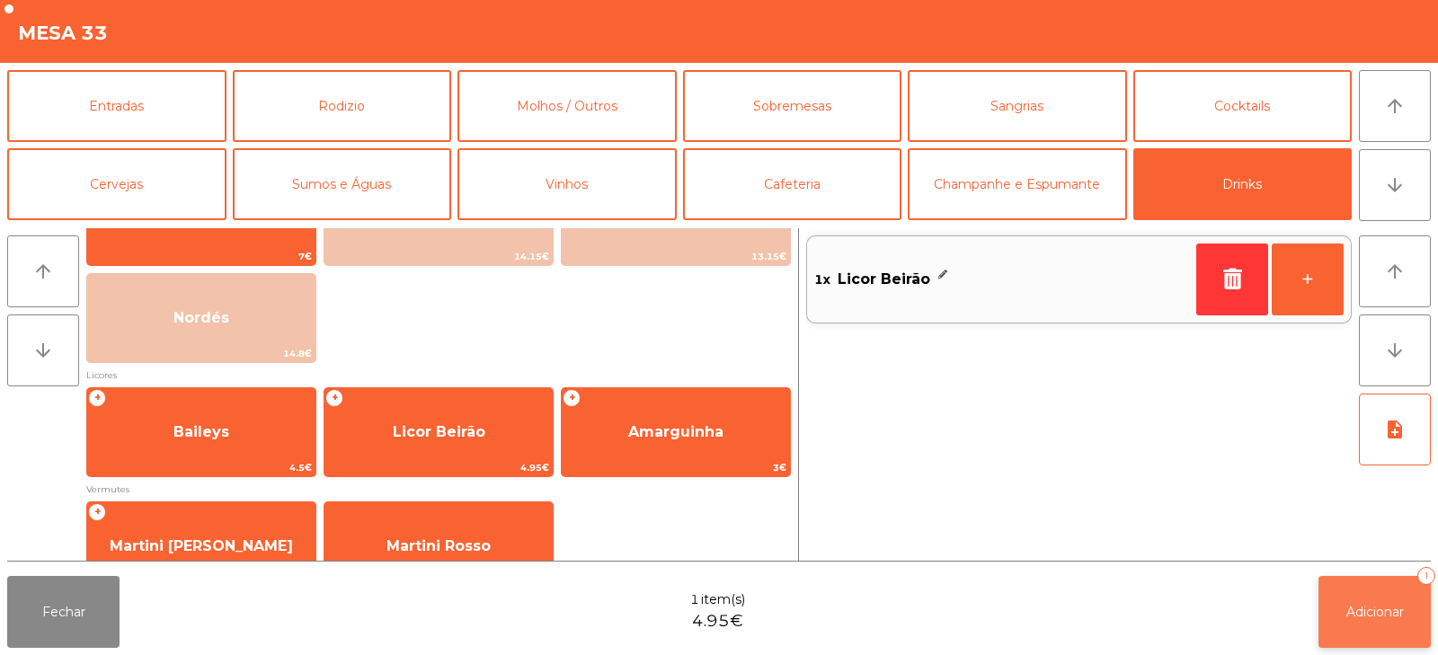
click at [1358, 618] on span "Adicionar" at bounding box center [1375, 612] width 58 height 16
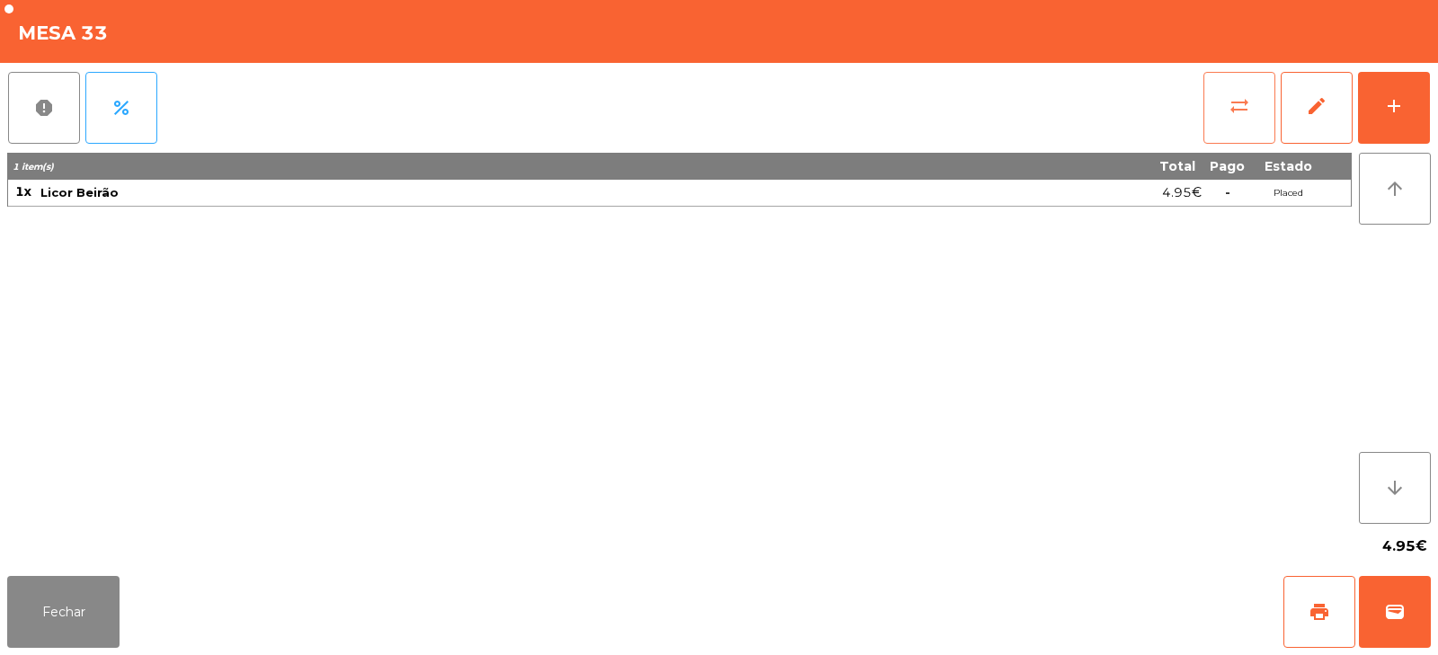
click at [1252, 110] on button "sync_alt" at bounding box center [1239, 108] width 72 height 72
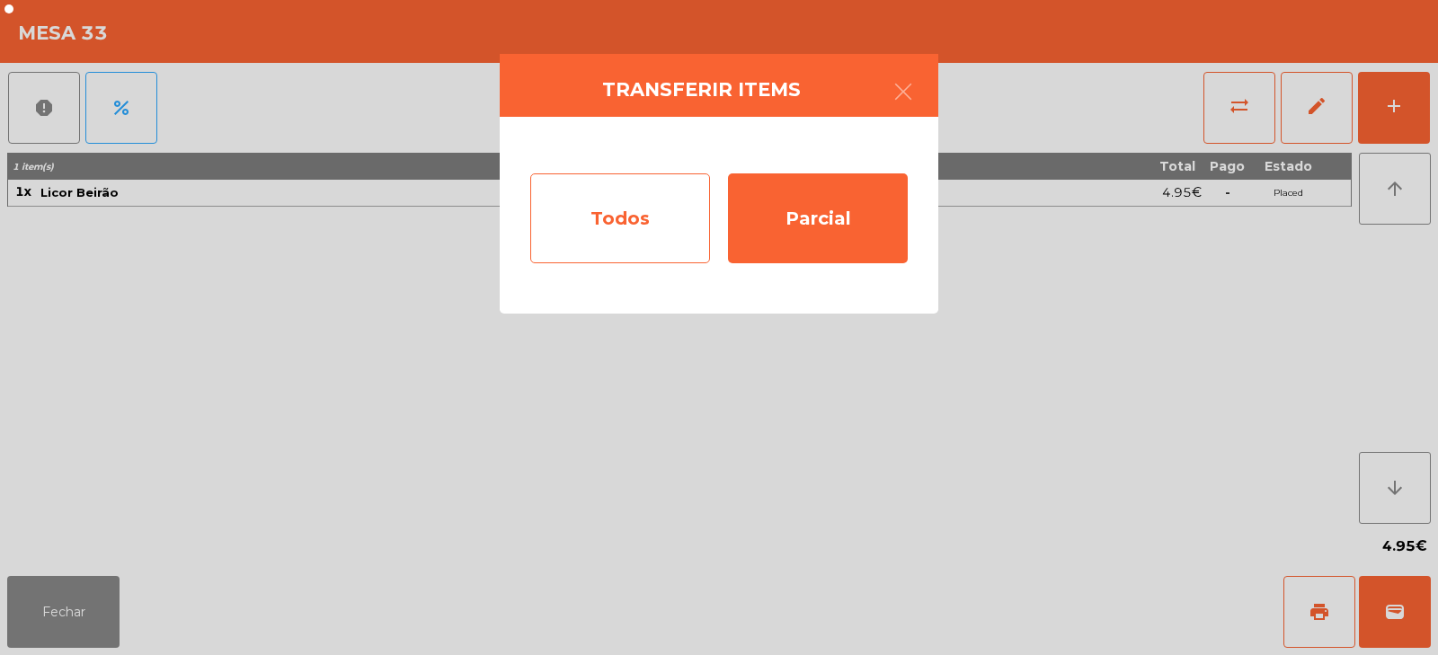
click at [606, 217] on div "Todos" at bounding box center [620, 218] width 180 height 90
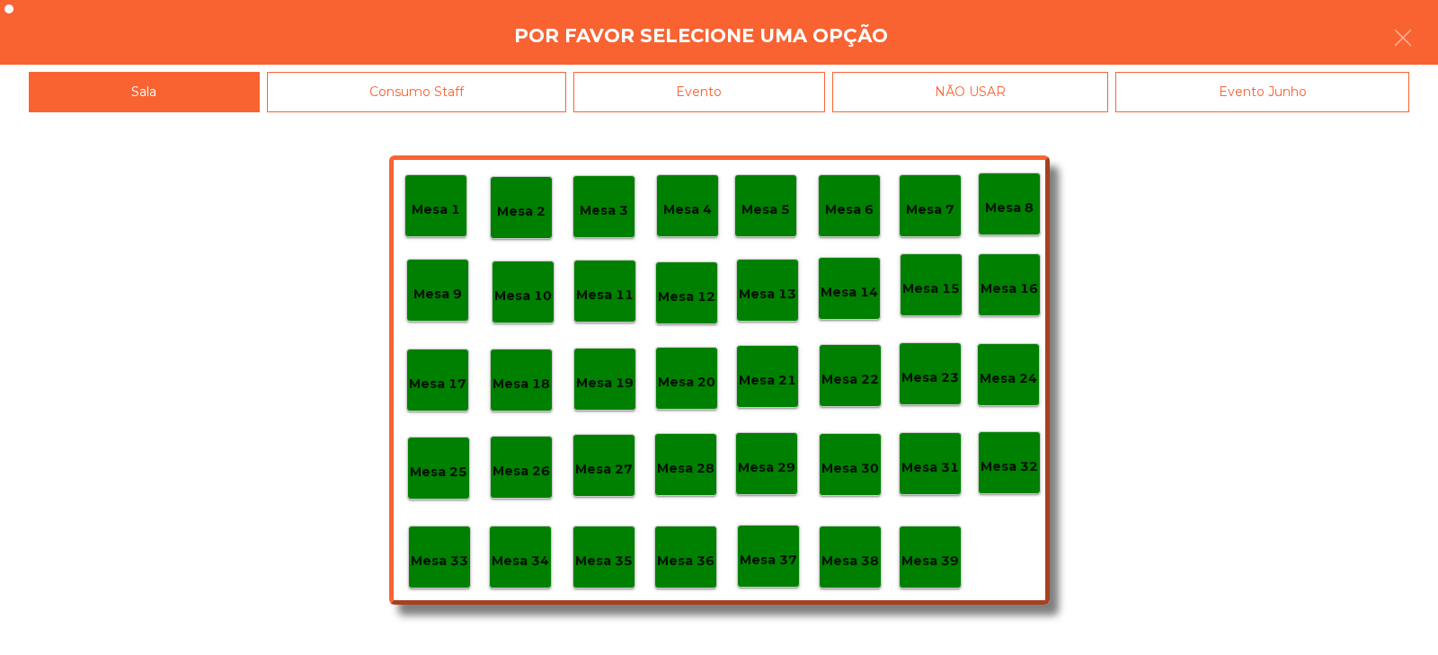
click at [810, 98] on div "Evento" at bounding box center [699, 92] width 252 height 40
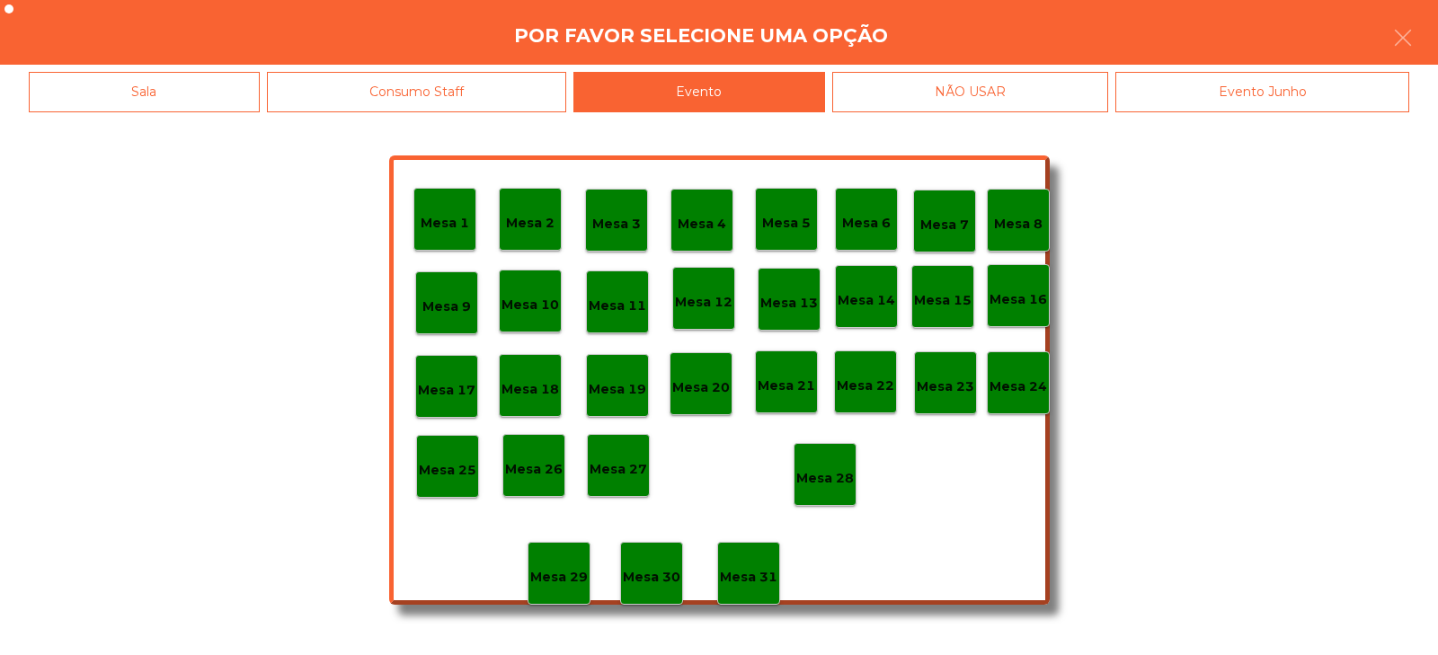
click at [825, 483] on p "Mesa 28" at bounding box center [825, 478] width 58 height 21
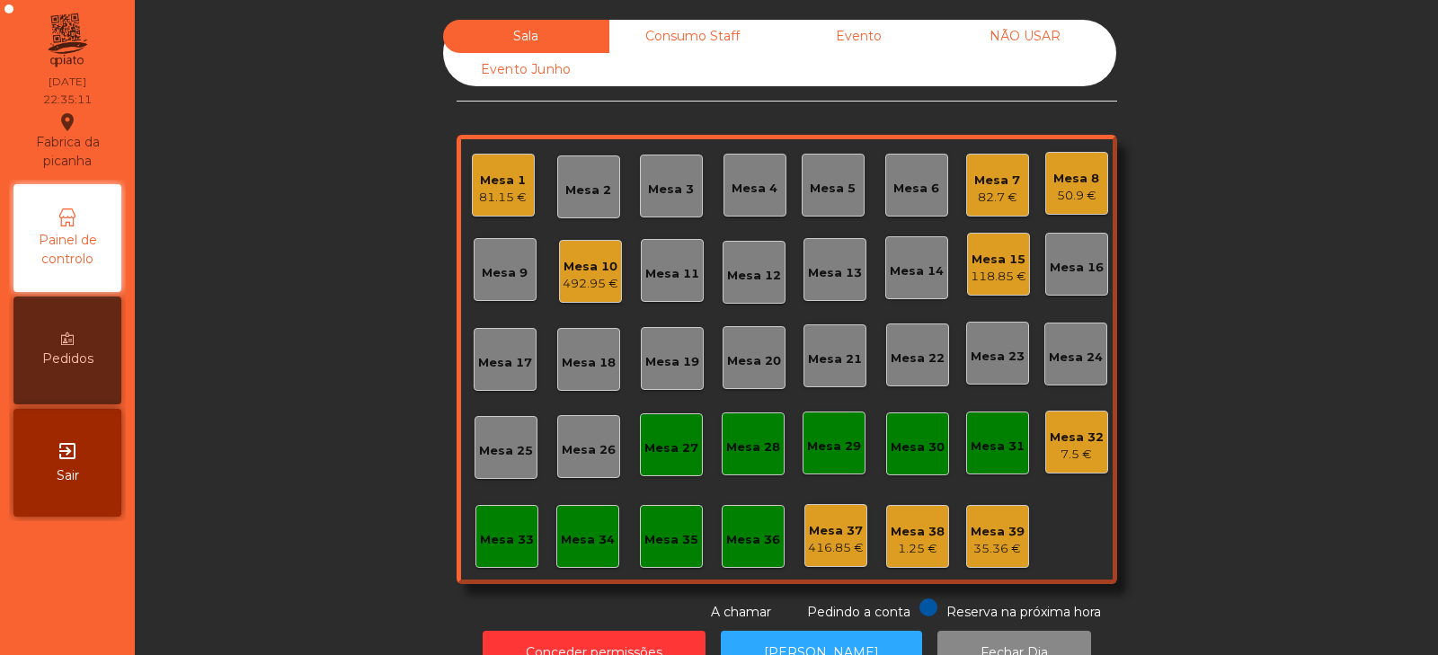
click at [571, 281] on div "492.95 €" at bounding box center [590, 284] width 56 height 18
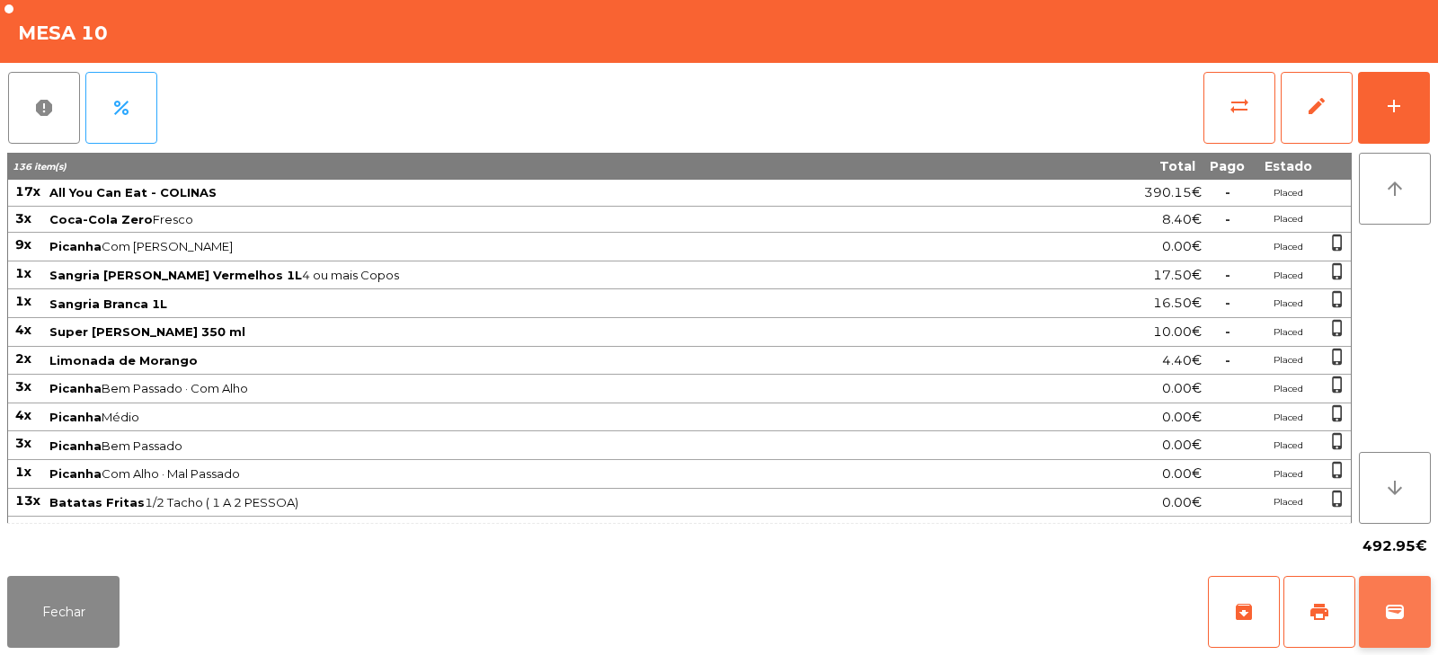
click at [1375, 609] on button "wallet" at bounding box center [1395, 612] width 72 height 72
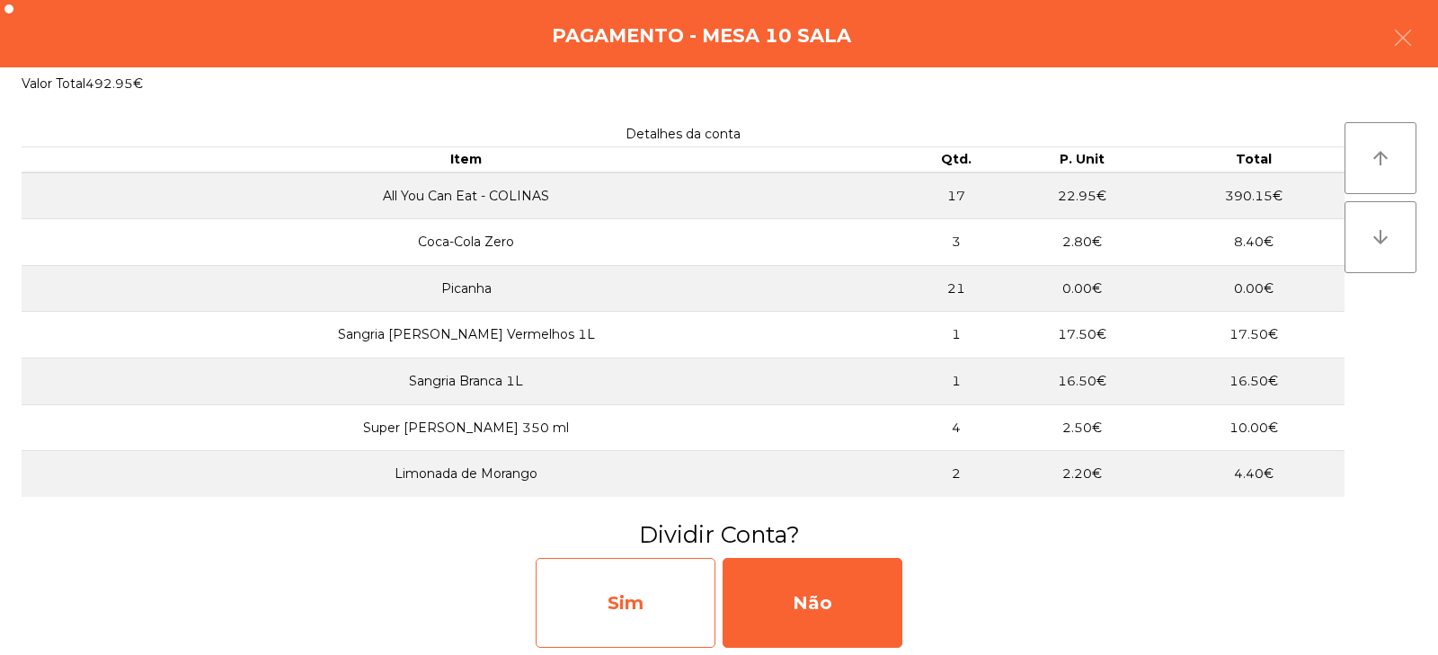
click at [665, 598] on div "Sim" at bounding box center [626, 603] width 180 height 90
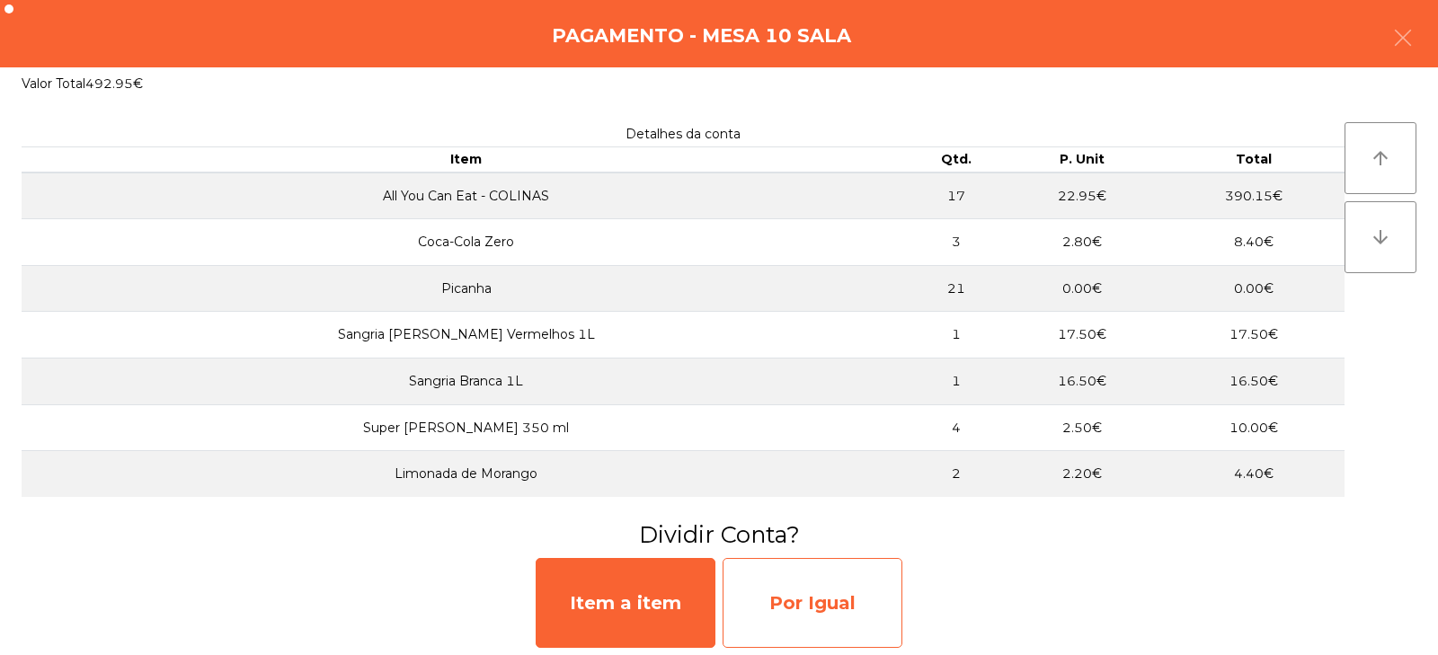
click at [797, 602] on div "Por Igual" at bounding box center [812, 603] width 180 height 90
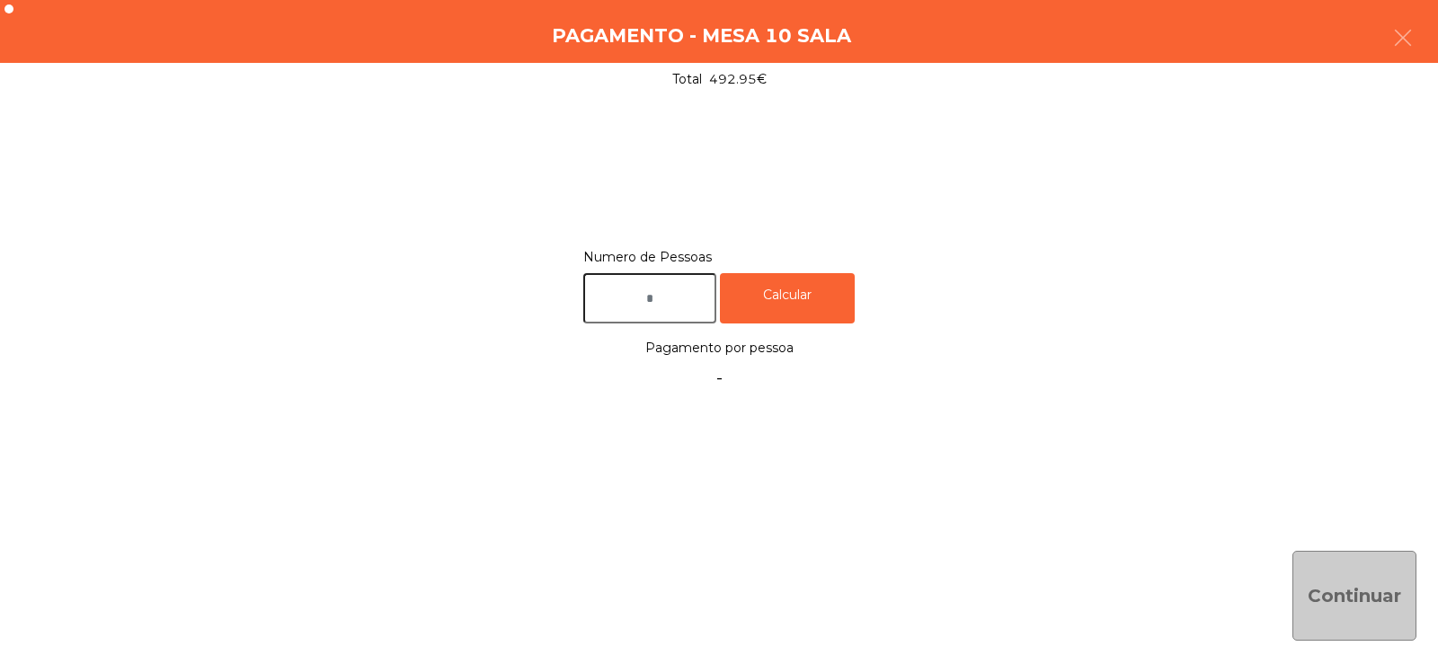
click at [661, 290] on input "text" at bounding box center [649, 298] width 133 height 51
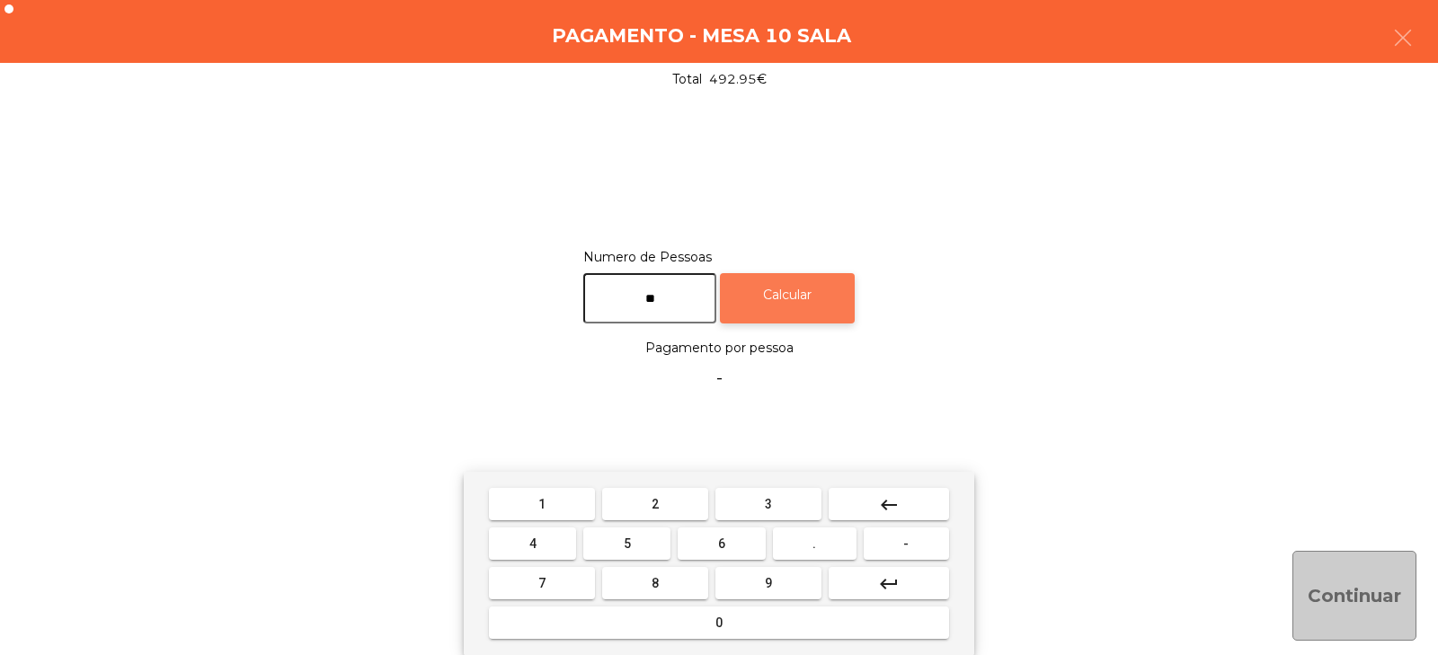
type input "**"
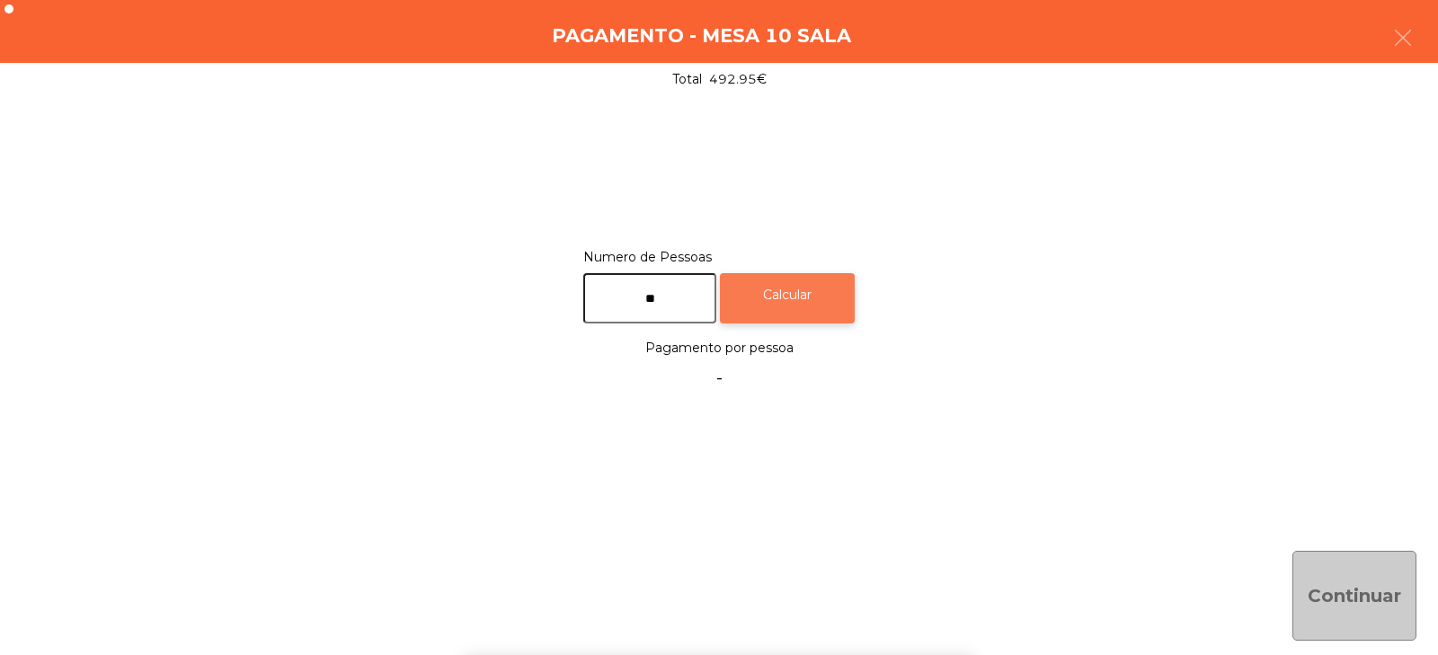
click at [816, 282] on div "Calcular" at bounding box center [787, 298] width 135 height 51
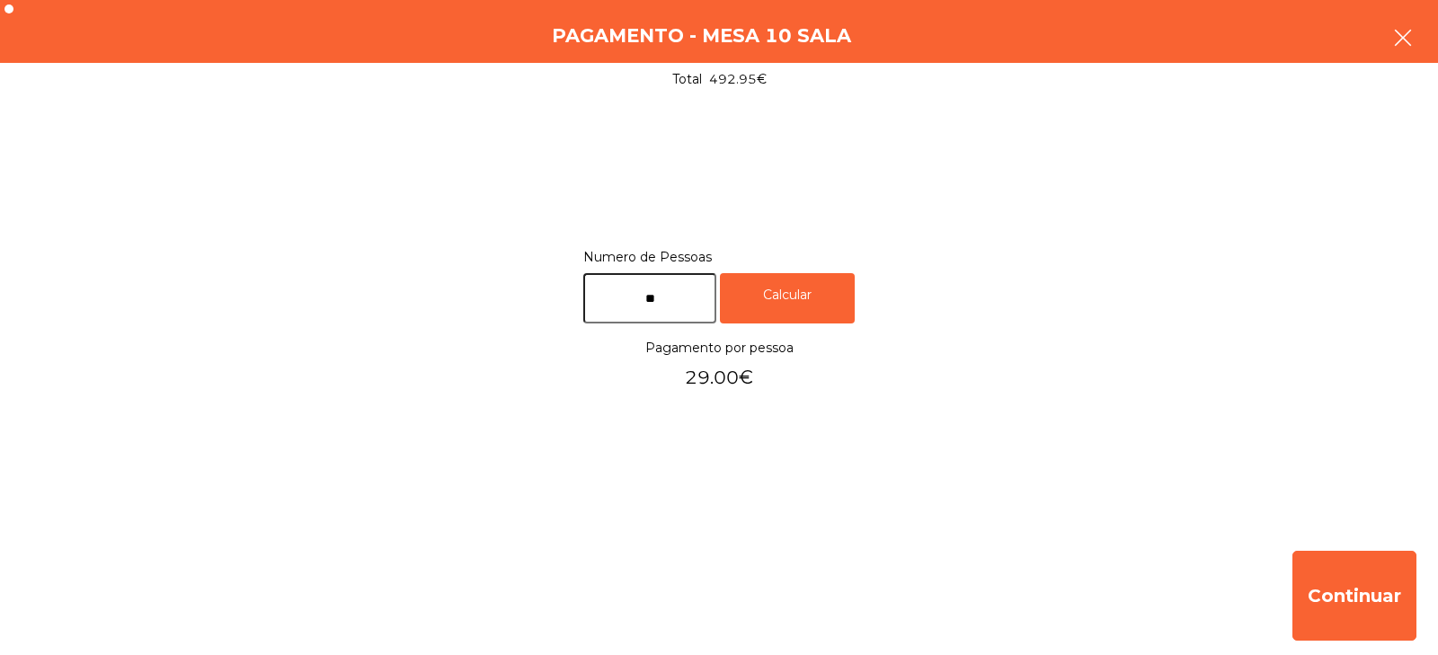
click at [1414, 50] on button "button" at bounding box center [1402, 40] width 50 height 54
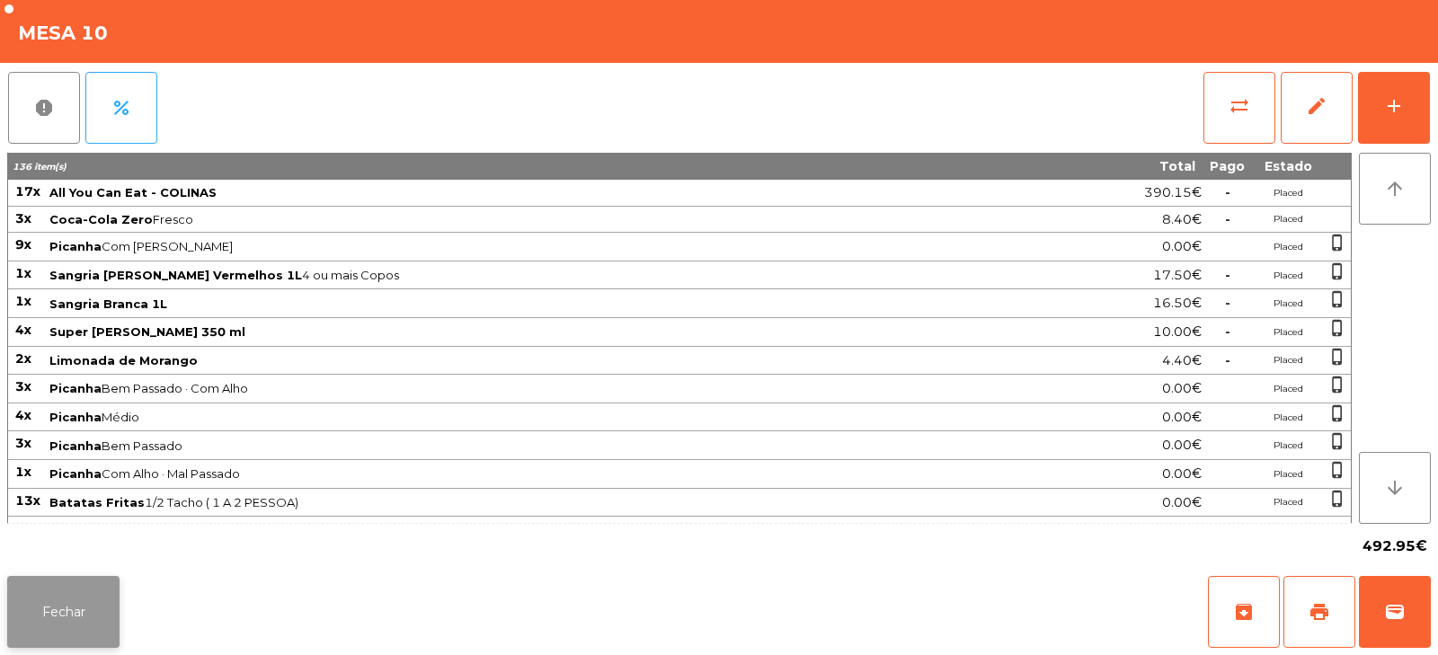
click at [81, 643] on button "Fechar" at bounding box center [63, 612] width 112 height 72
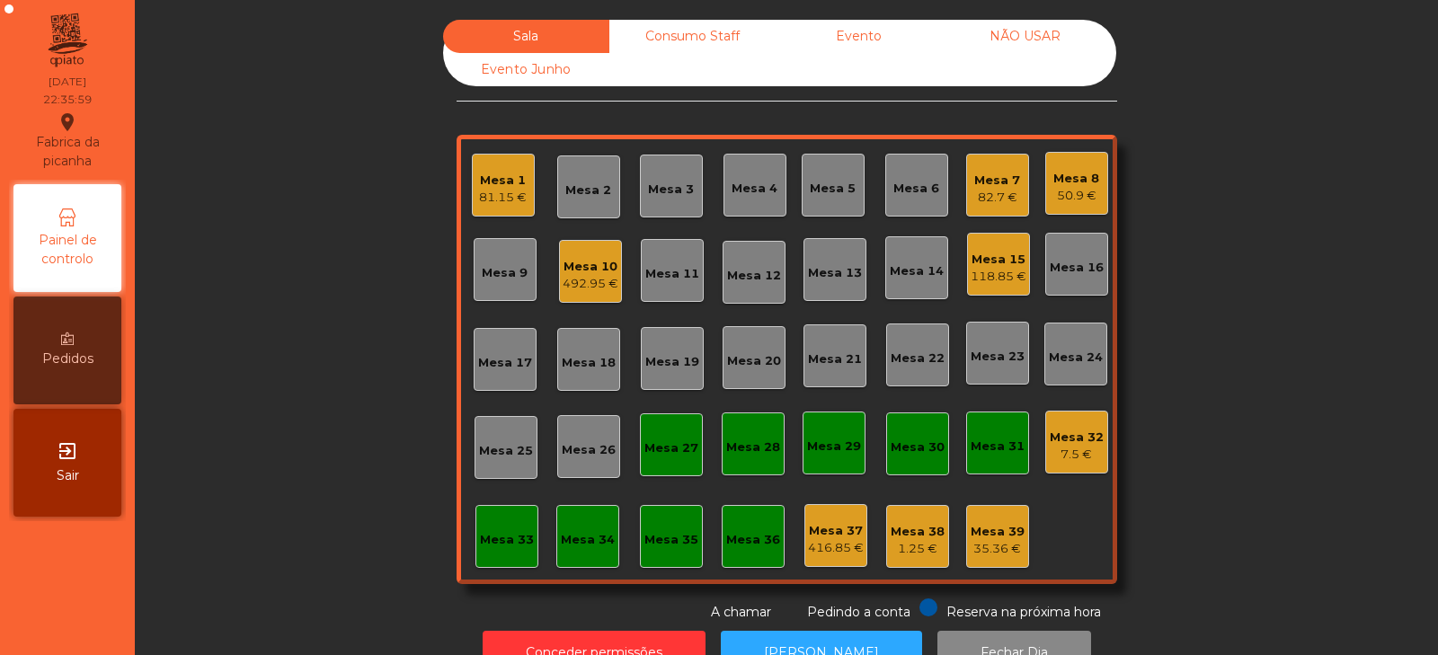
click at [986, 285] on div "118.85 €" at bounding box center [998, 277] width 56 height 18
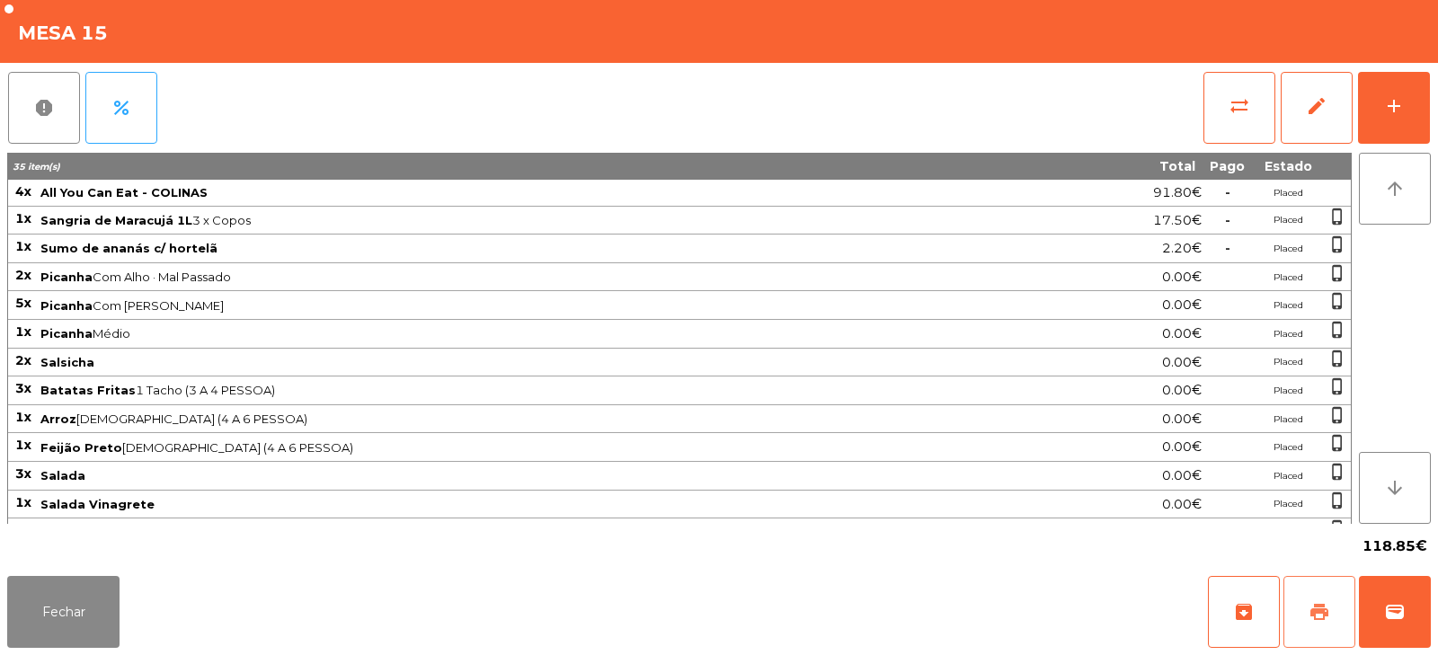
click at [1314, 612] on span "print" at bounding box center [1319, 612] width 22 height 22
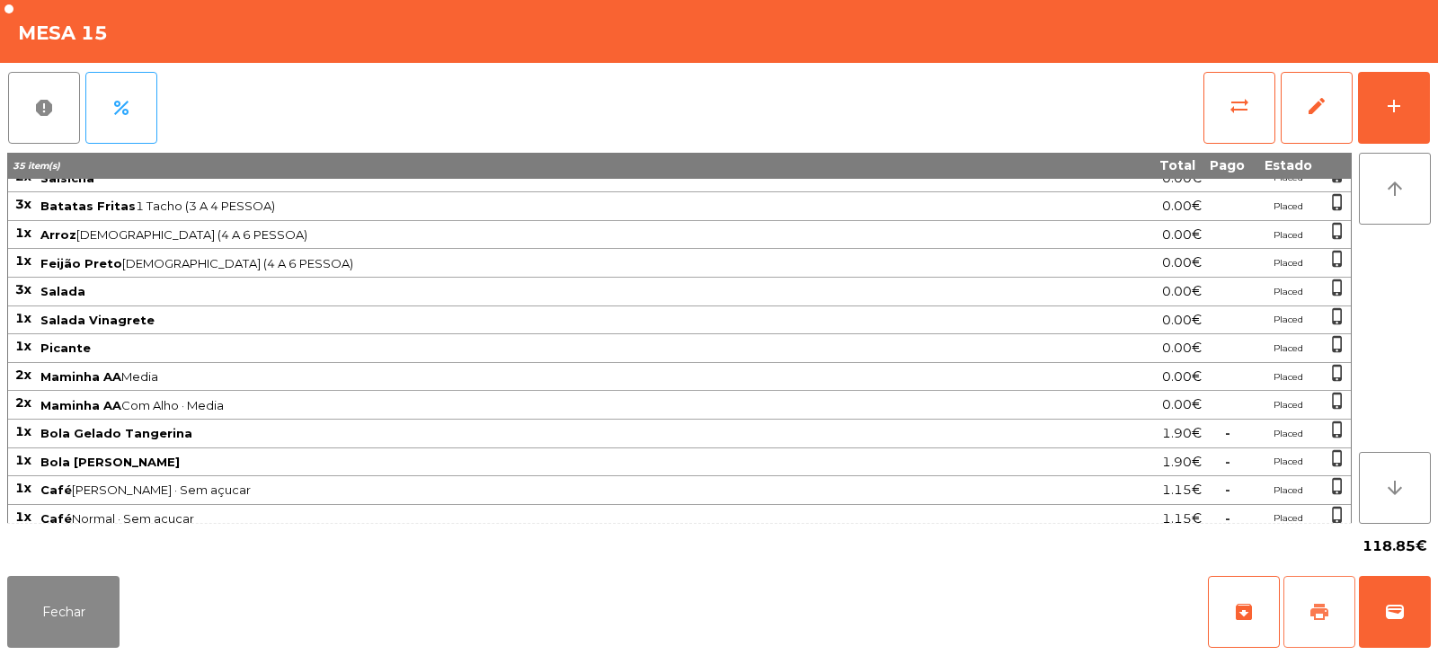
scroll to position [223, 0]
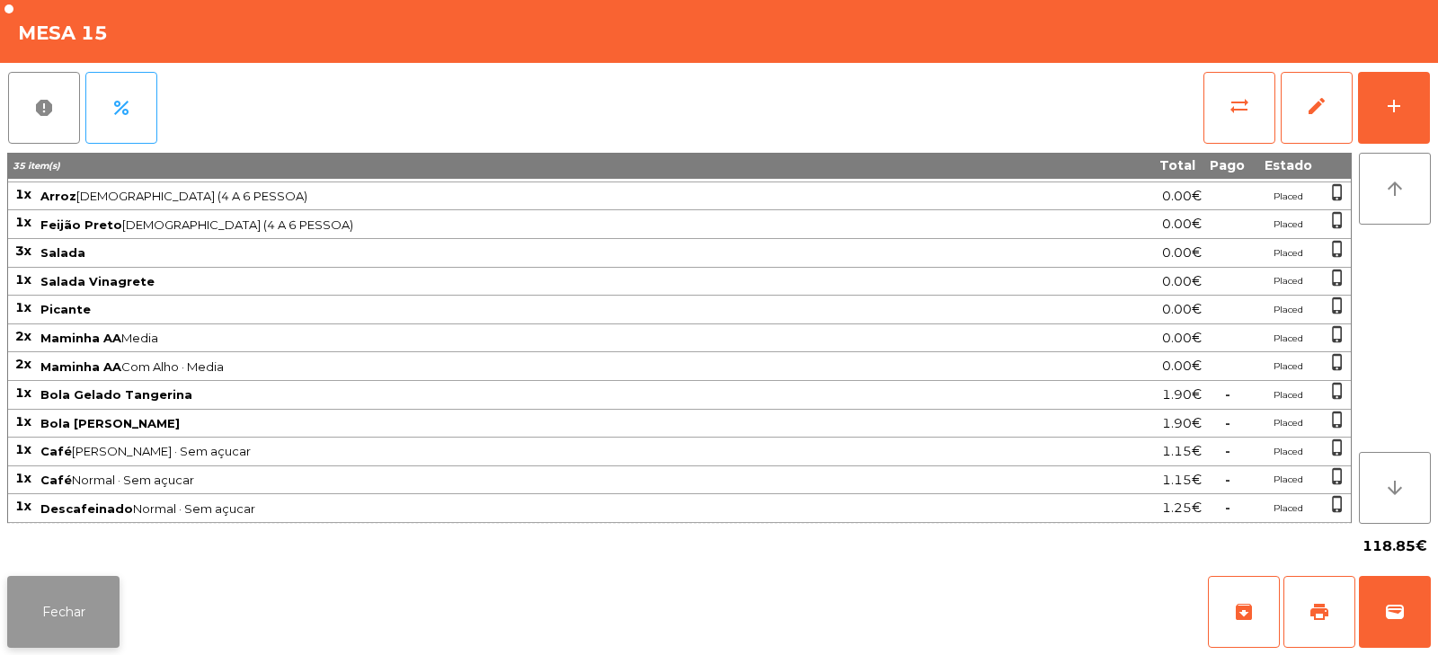
click at [70, 630] on button "Fechar" at bounding box center [63, 612] width 112 height 72
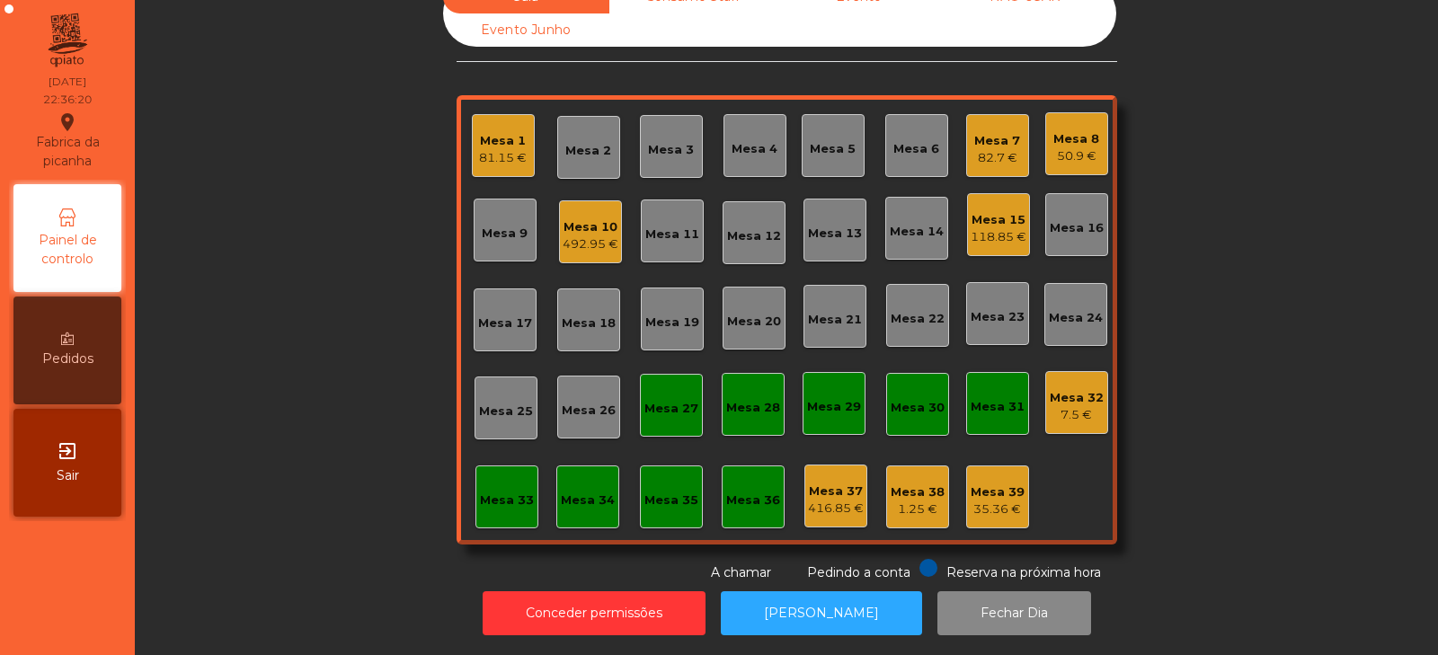
scroll to position [0, 0]
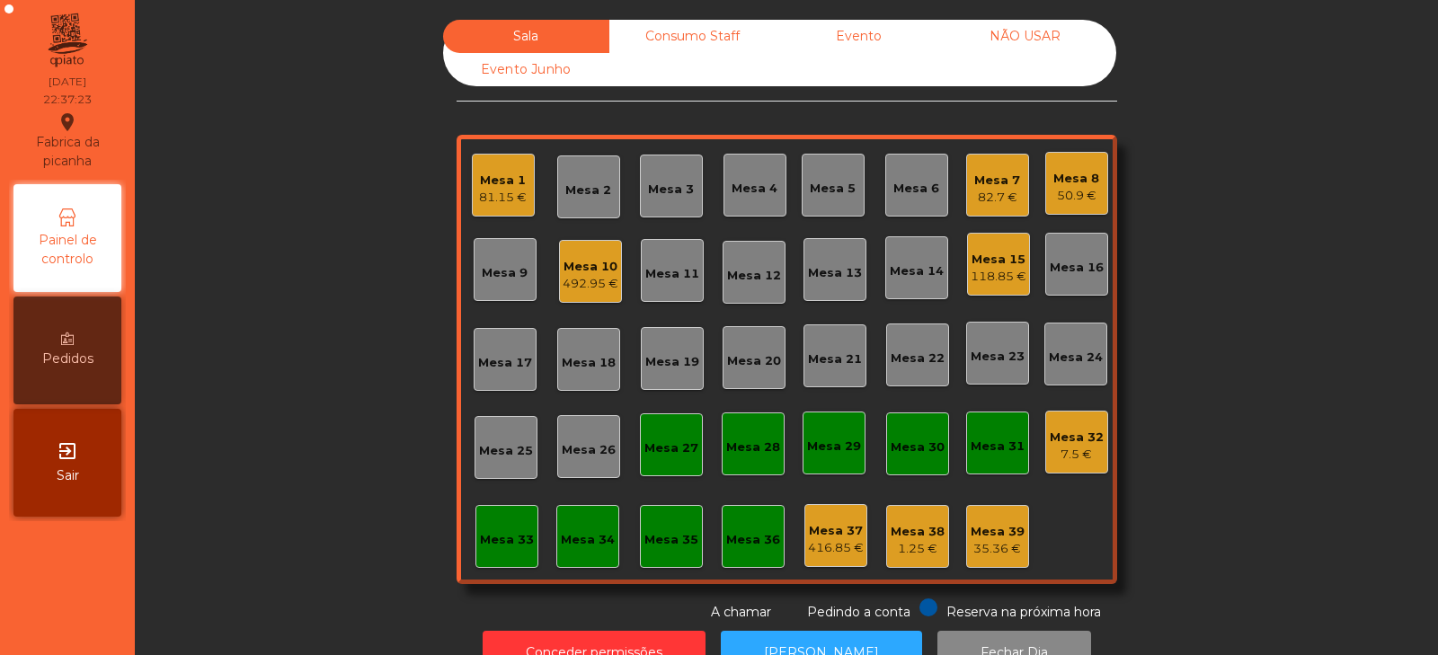
click at [504, 553] on div "Mesa 33" at bounding box center [506, 536] width 63 height 63
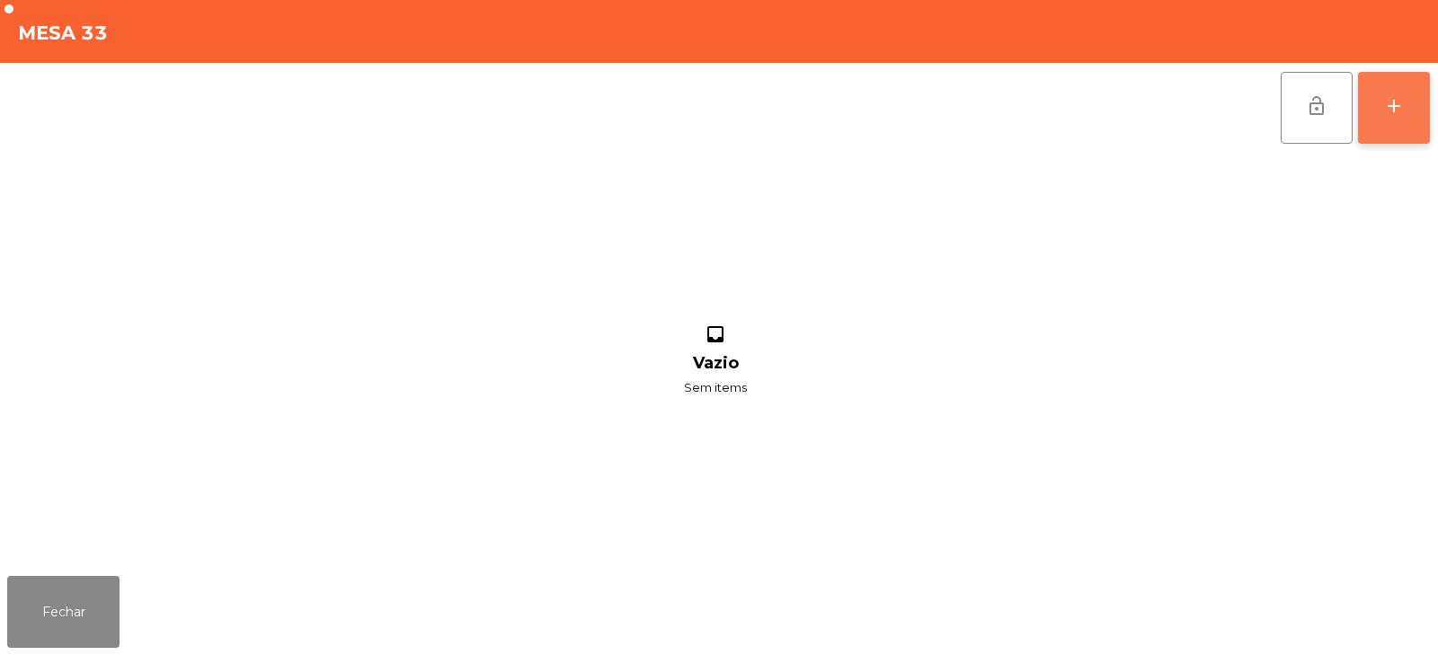
click at [1403, 106] on div "add" at bounding box center [1394, 106] width 22 height 22
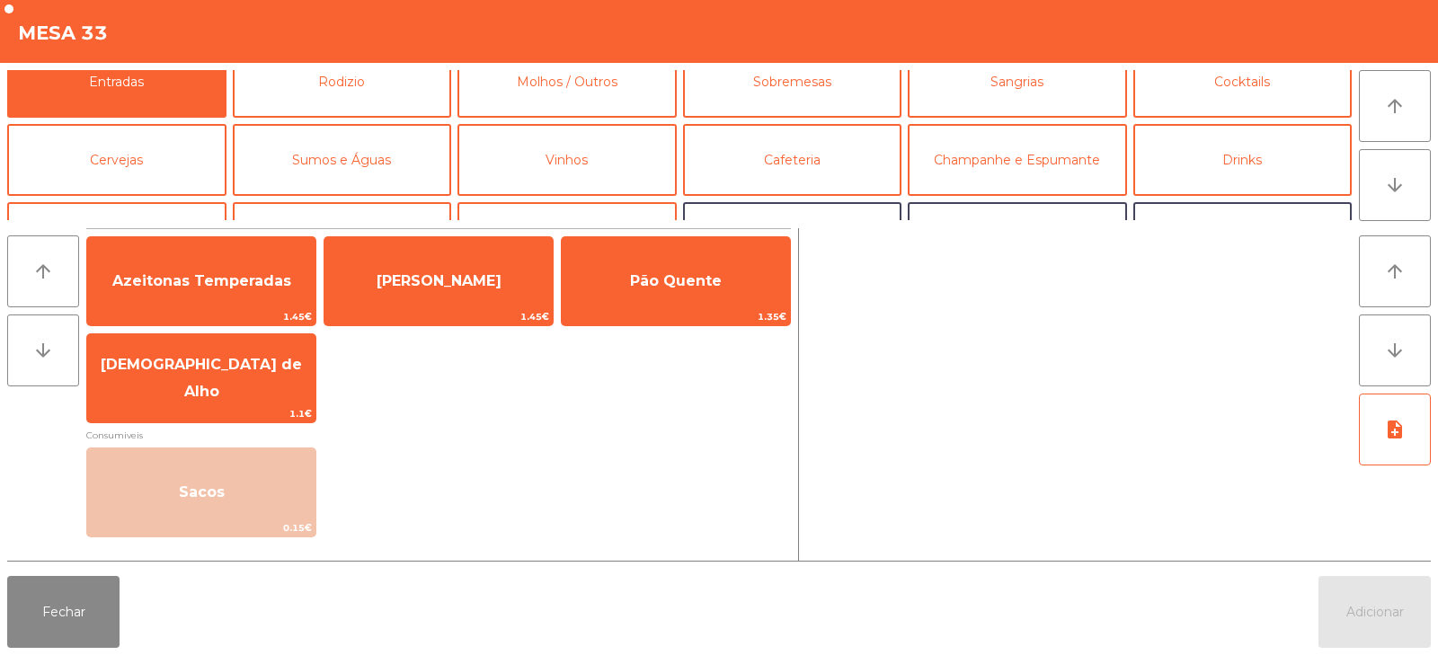
scroll to position [31, 0]
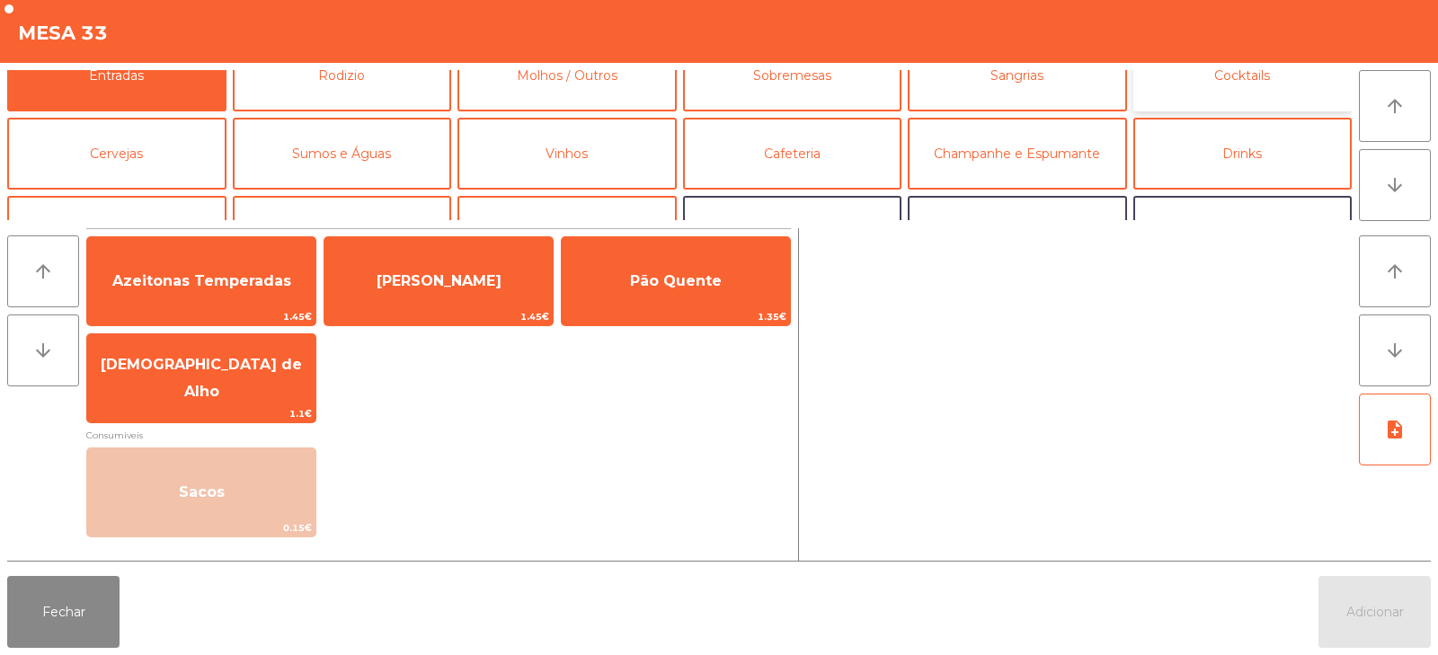
click at [1234, 89] on button "Cocktails" at bounding box center [1242, 76] width 219 height 72
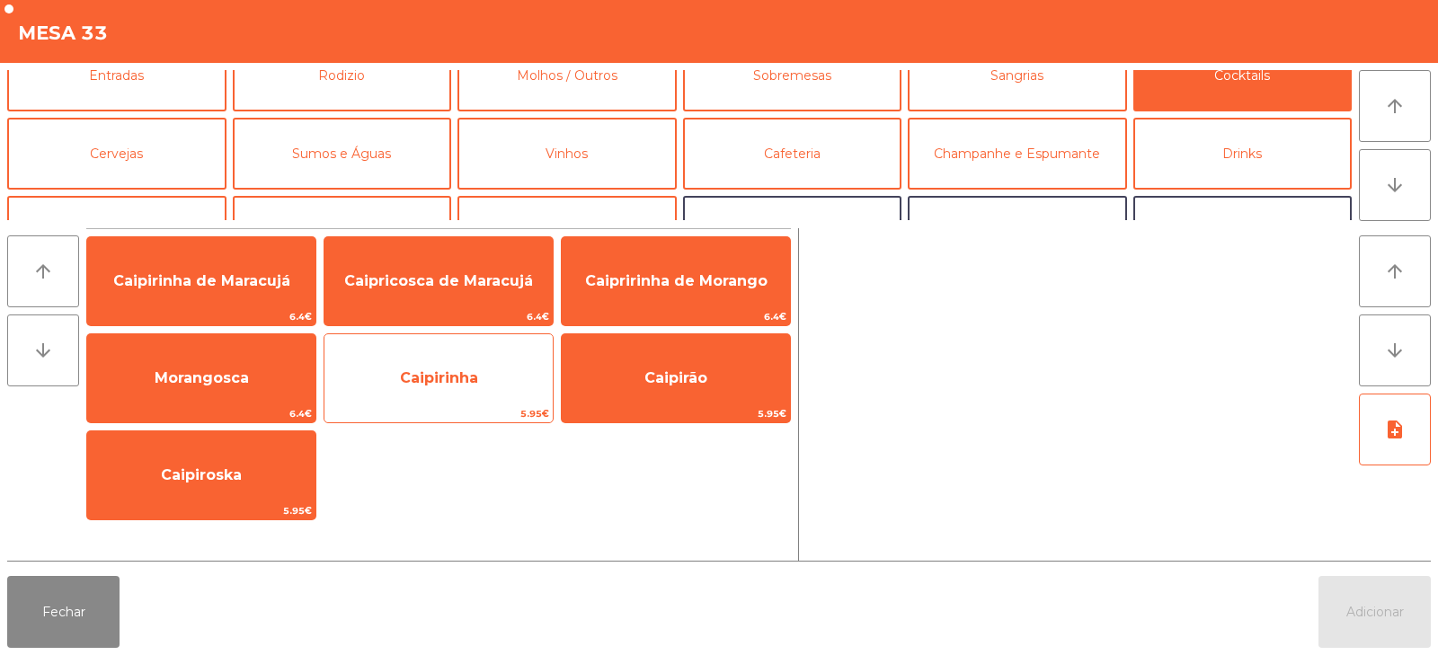
click at [447, 360] on span "Caipirinha" at bounding box center [438, 378] width 228 height 49
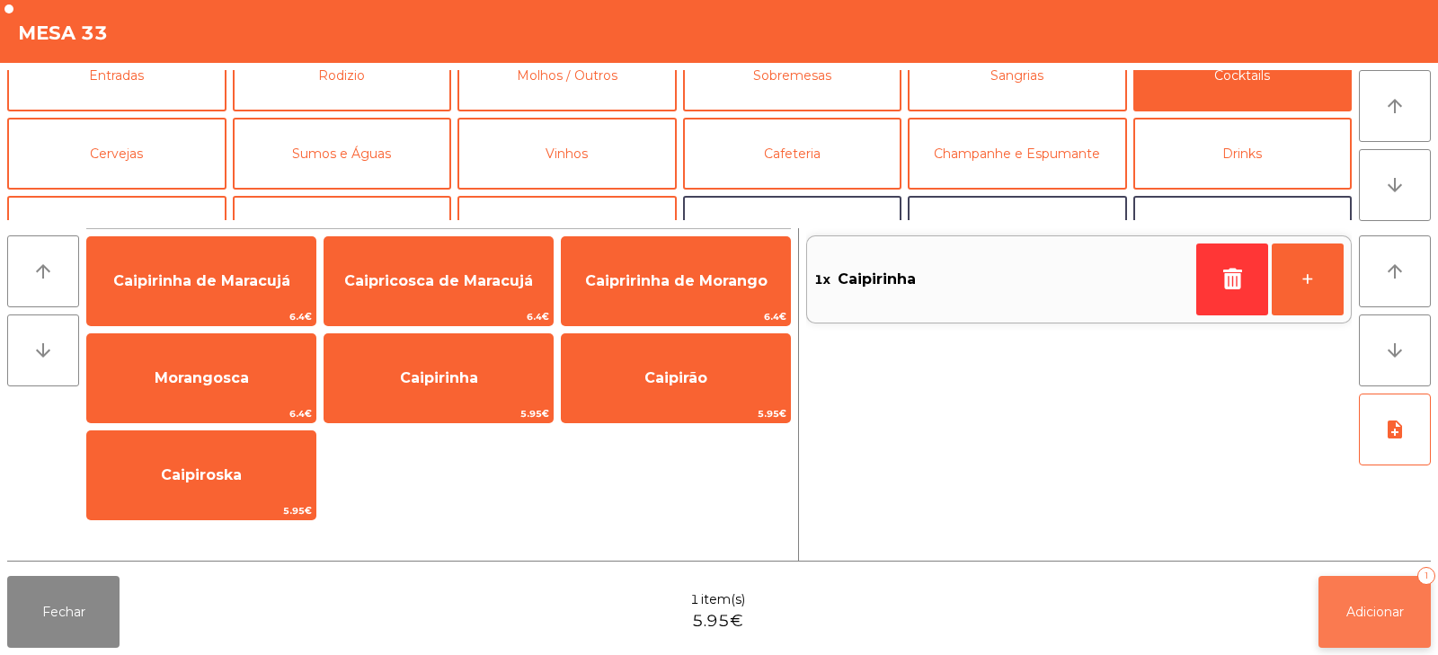
click at [1359, 606] on span "Adicionar" at bounding box center [1375, 612] width 58 height 16
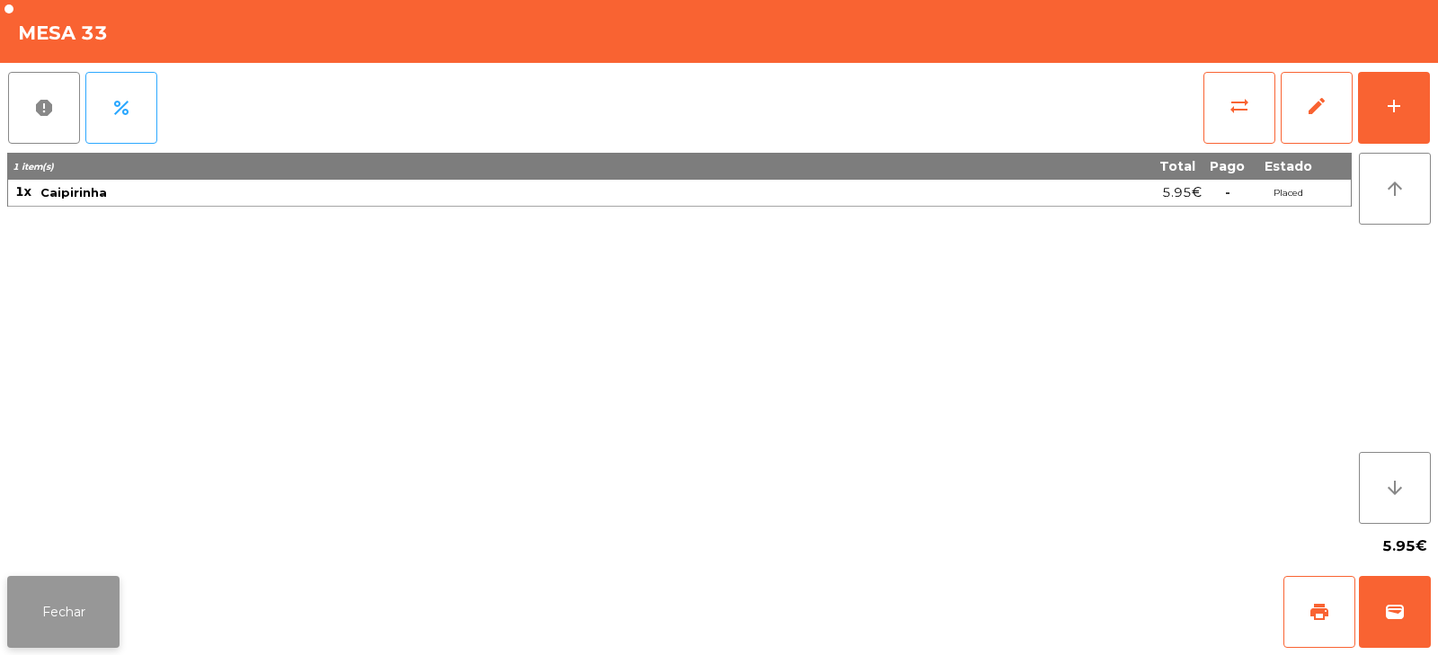
click at [67, 608] on button "Fechar" at bounding box center [63, 612] width 112 height 72
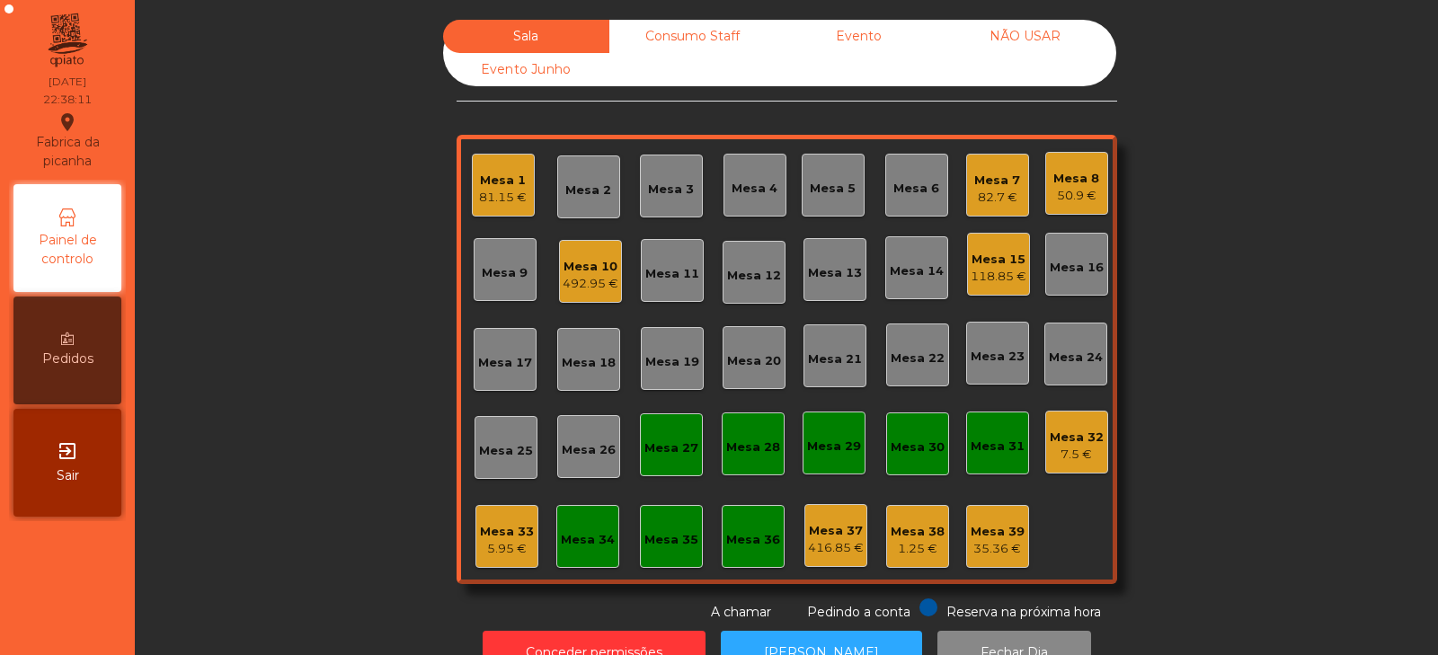
click at [574, 286] on div "492.95 €" at bounding box center [590, 284] width 56 height 18
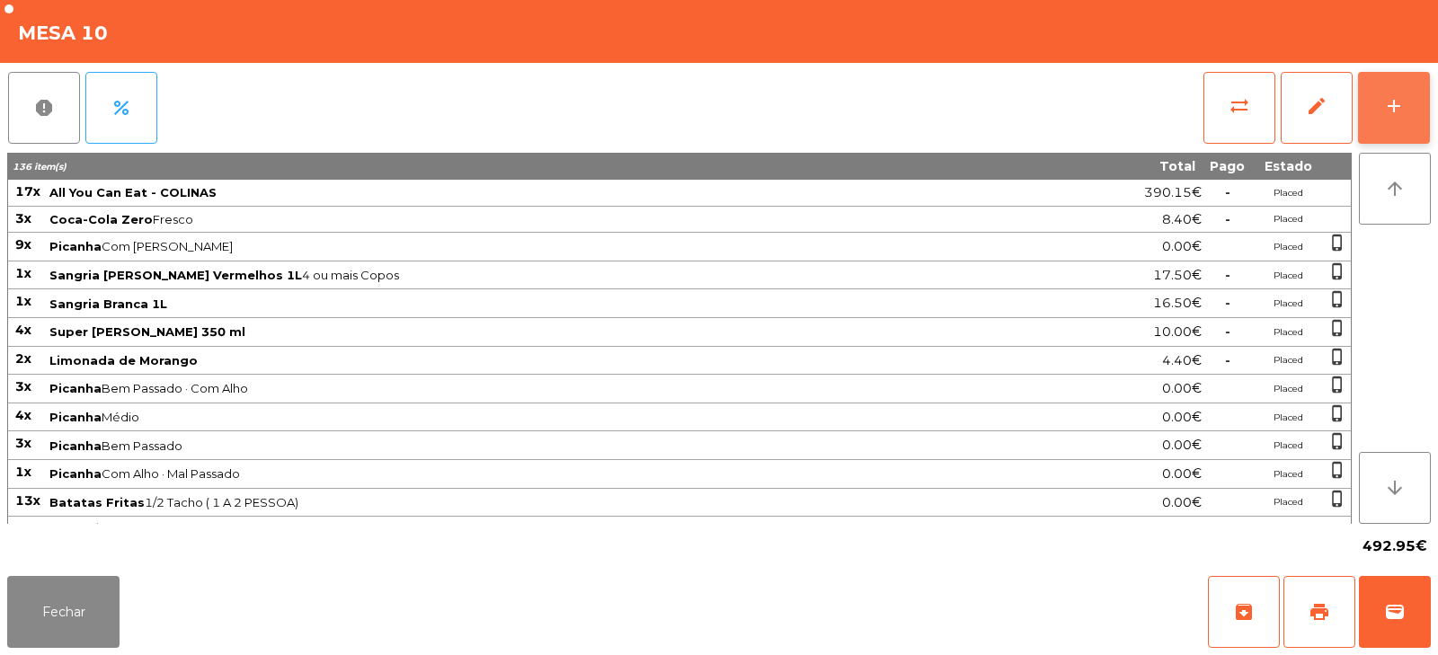
click at [1397, 105] on div "add" at bounding box center [1394, 106] width 22 height 22
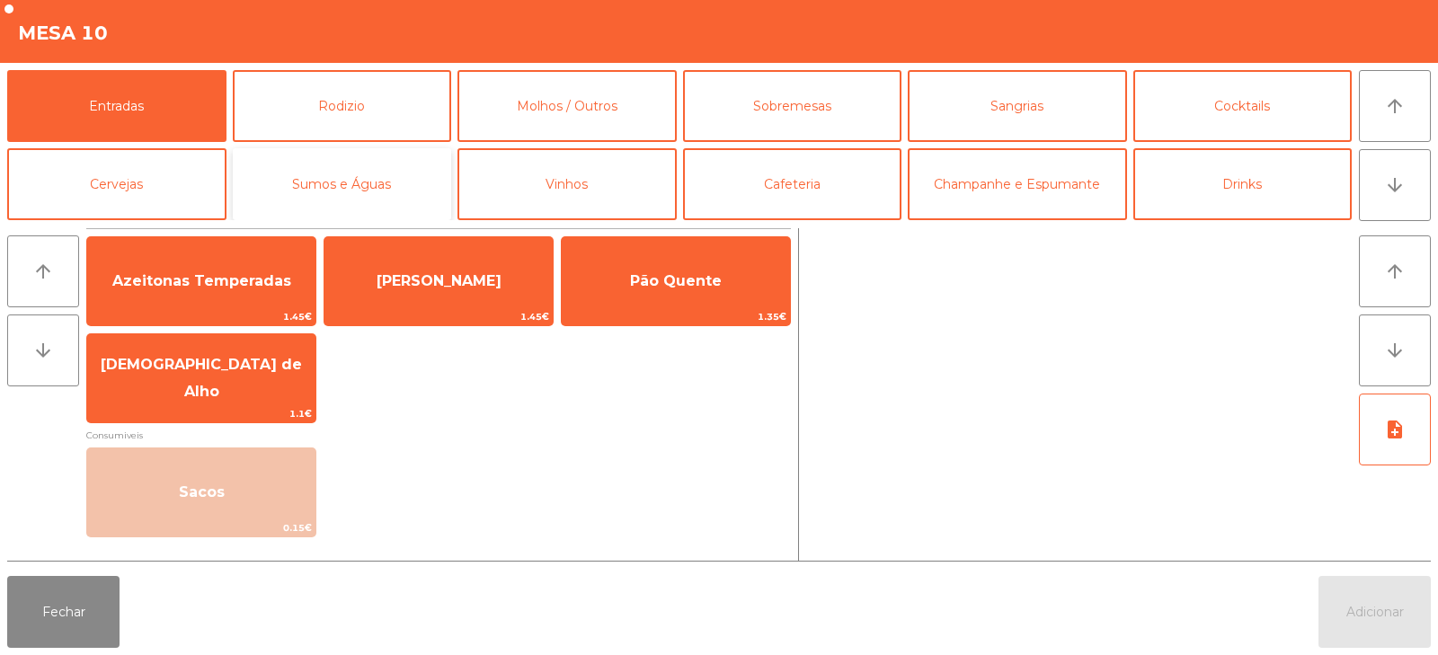
click at [348, 178] on button "Sumos e Águas" at bounding box center [342, 184] width 219 height 72
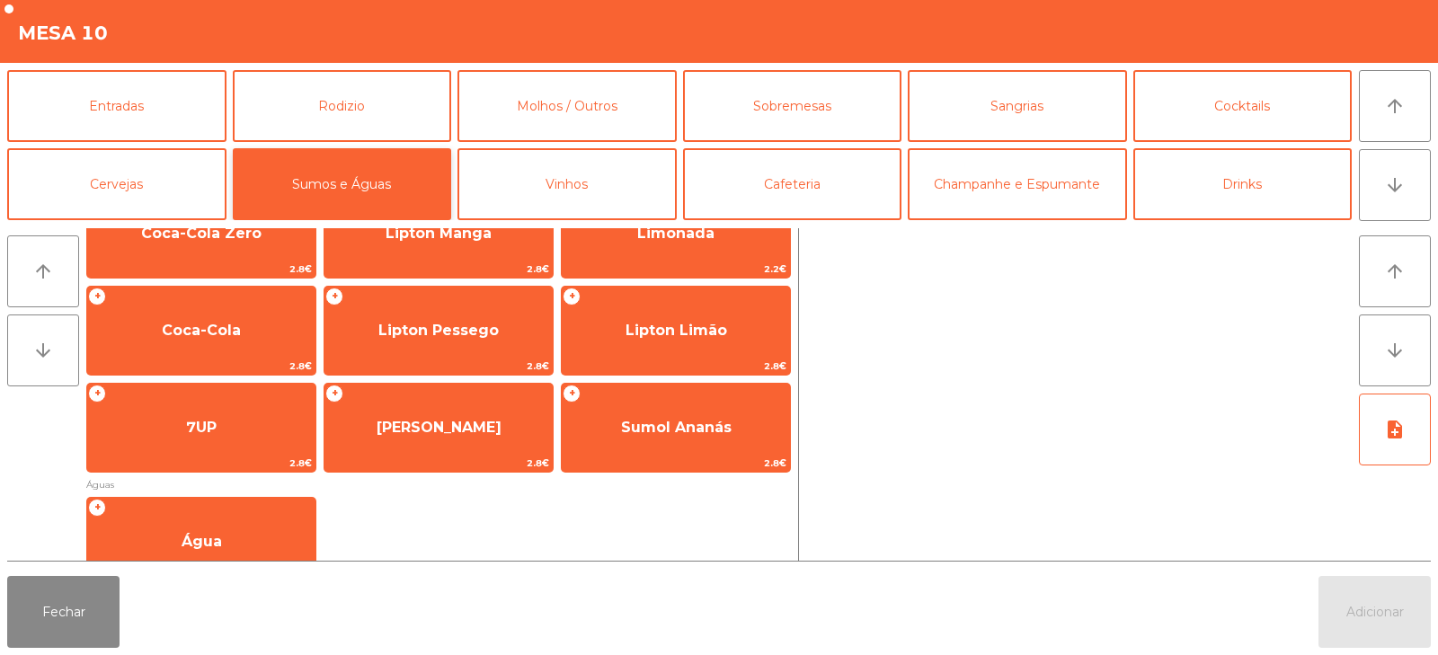
scroll to position [263, 0]
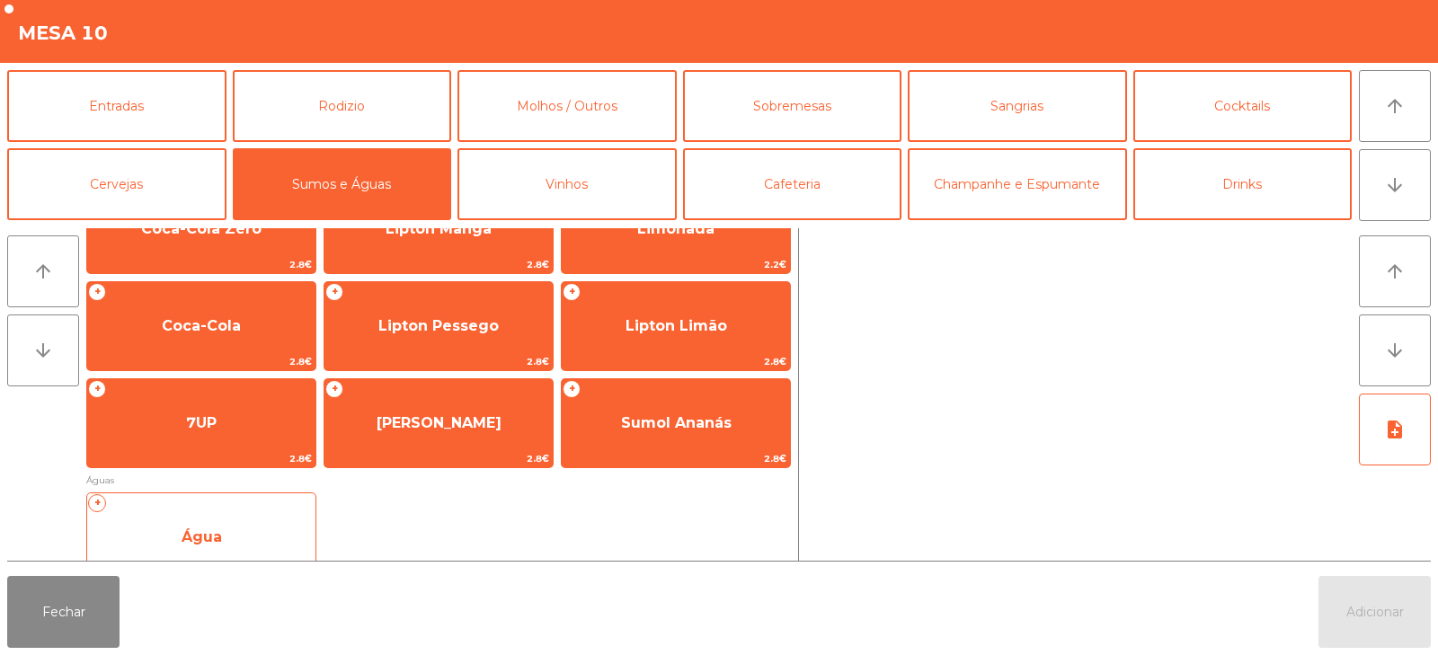
click at [223, 524] on span "Água" at bounding box center [201, 537] width 228 height 49
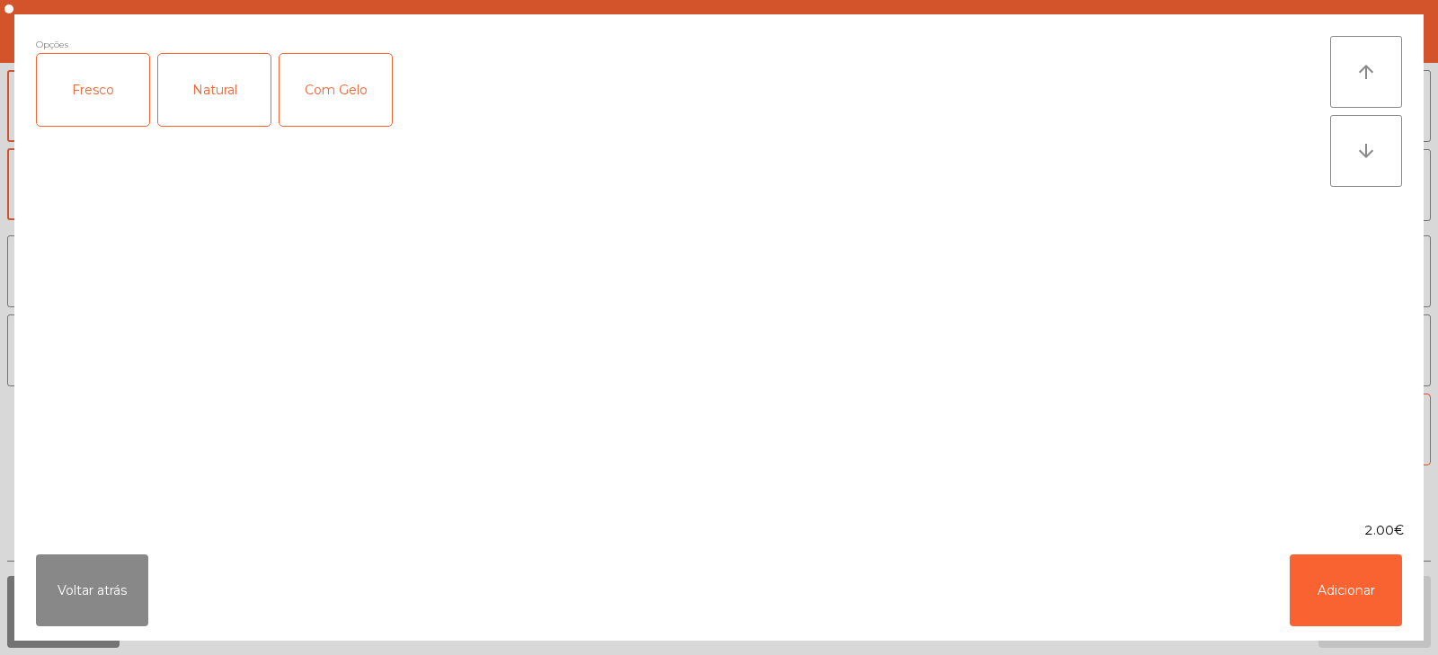
click at [111, 88] on div "Fresco" at bounding box center [93, 90] width 112 height 72
click at [1359, 591] on button "Adicionar" at bounding box center [1345, 590] width 112 height 72
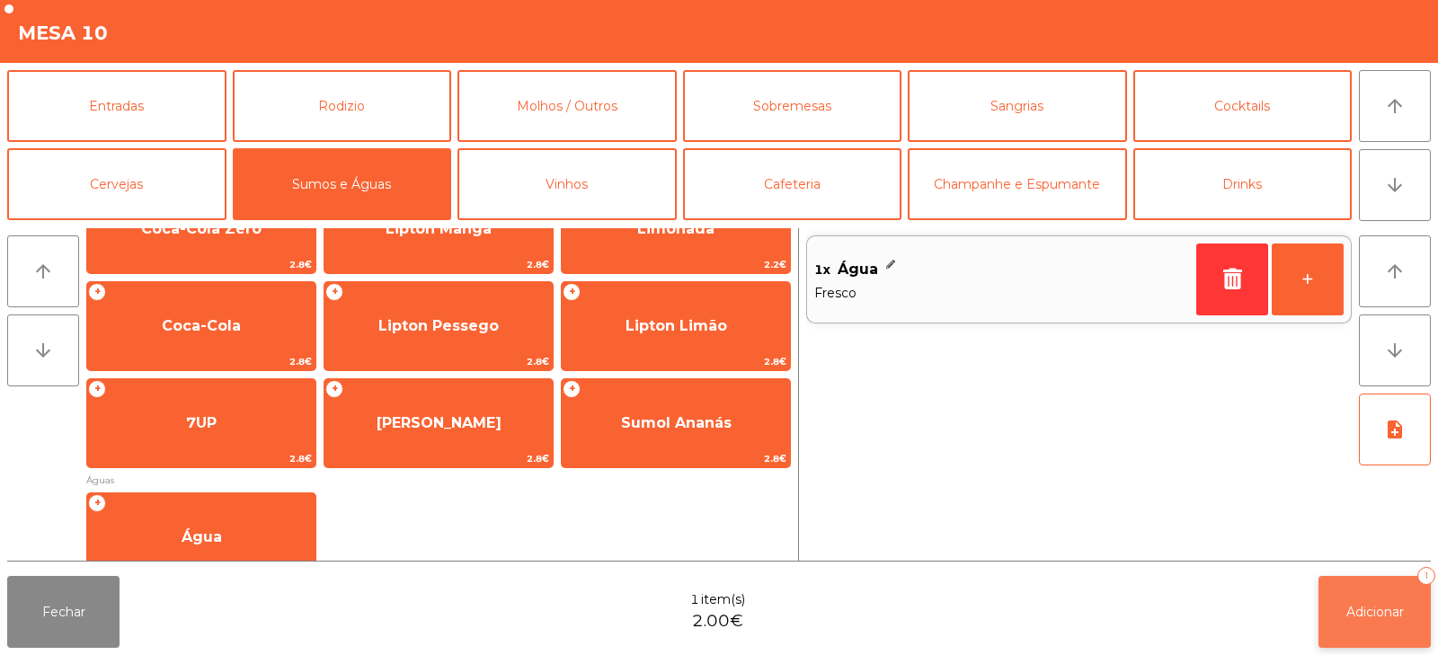
click at [1364, 618] on span "Adicionar" at bounding box center [1375, 612] width 58 height 16
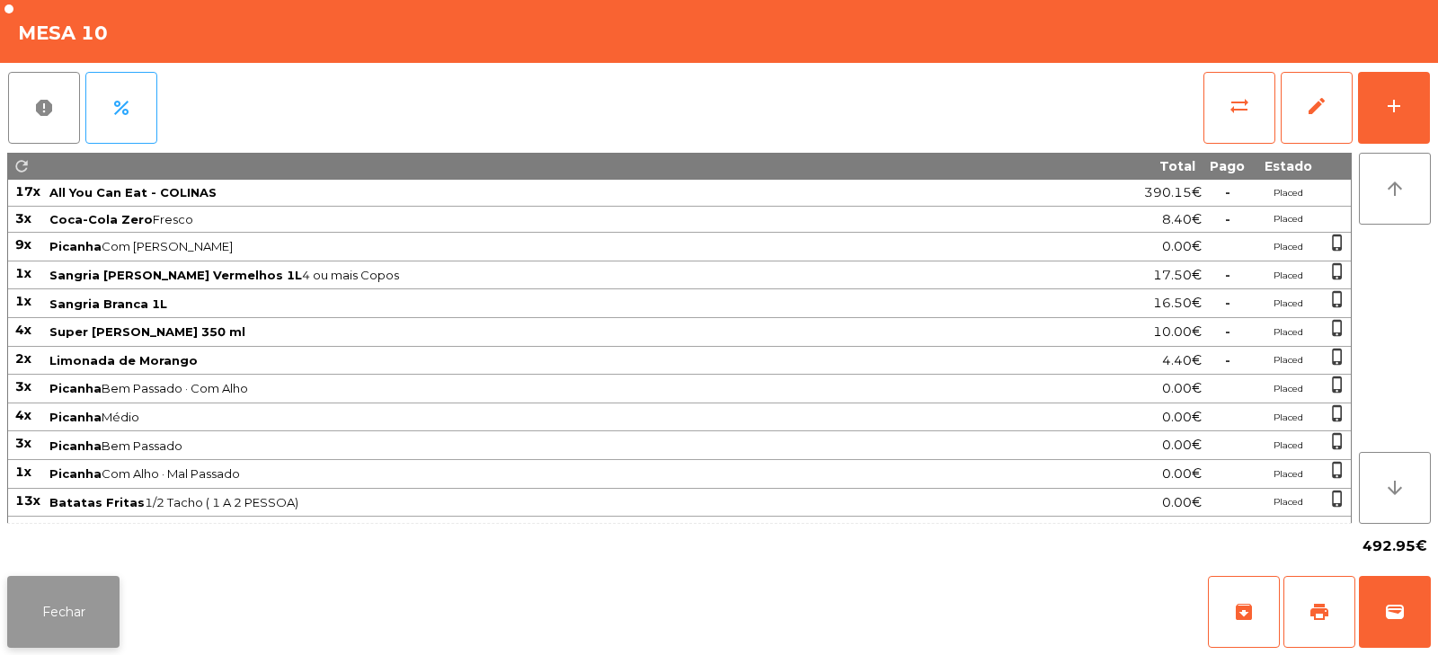
click at [67, 609] on button "Fechar" at bounding box center [63, 612] width 112 height 72
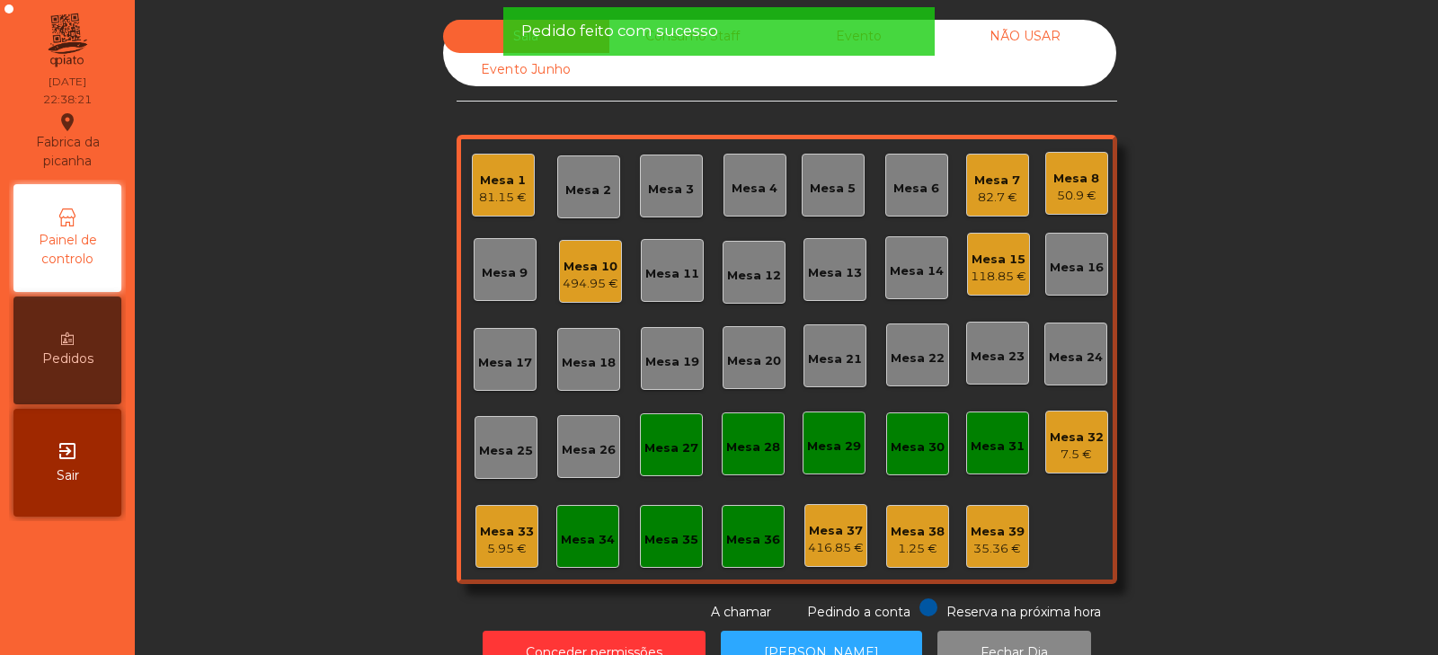
click at [492, 529] on div "Mesa 33" at bounding box center [507, 532] width 54 height 18
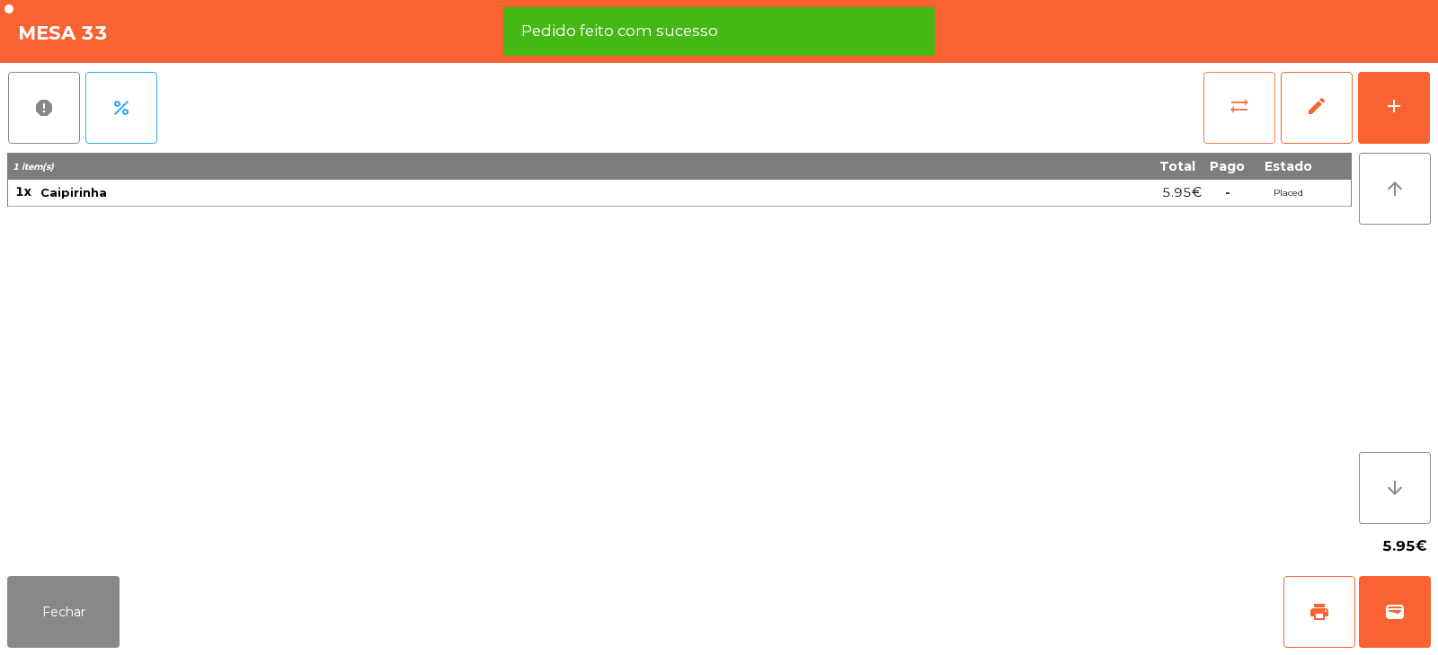
click at [1238, 114] on span "sync_alt" at bounding box center [1239, 106] width 22 height 22
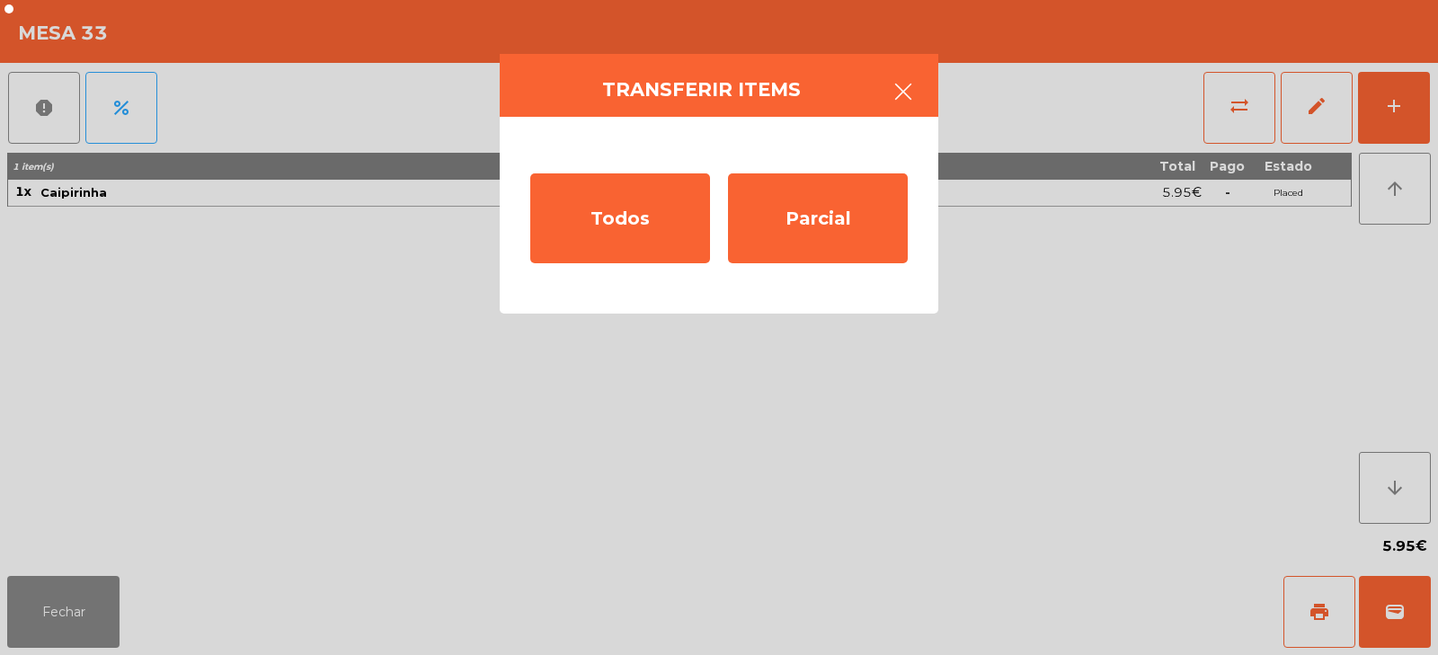
click at [894, 96] on icon "button" at bounding box center [903, 92] width 22 height 22
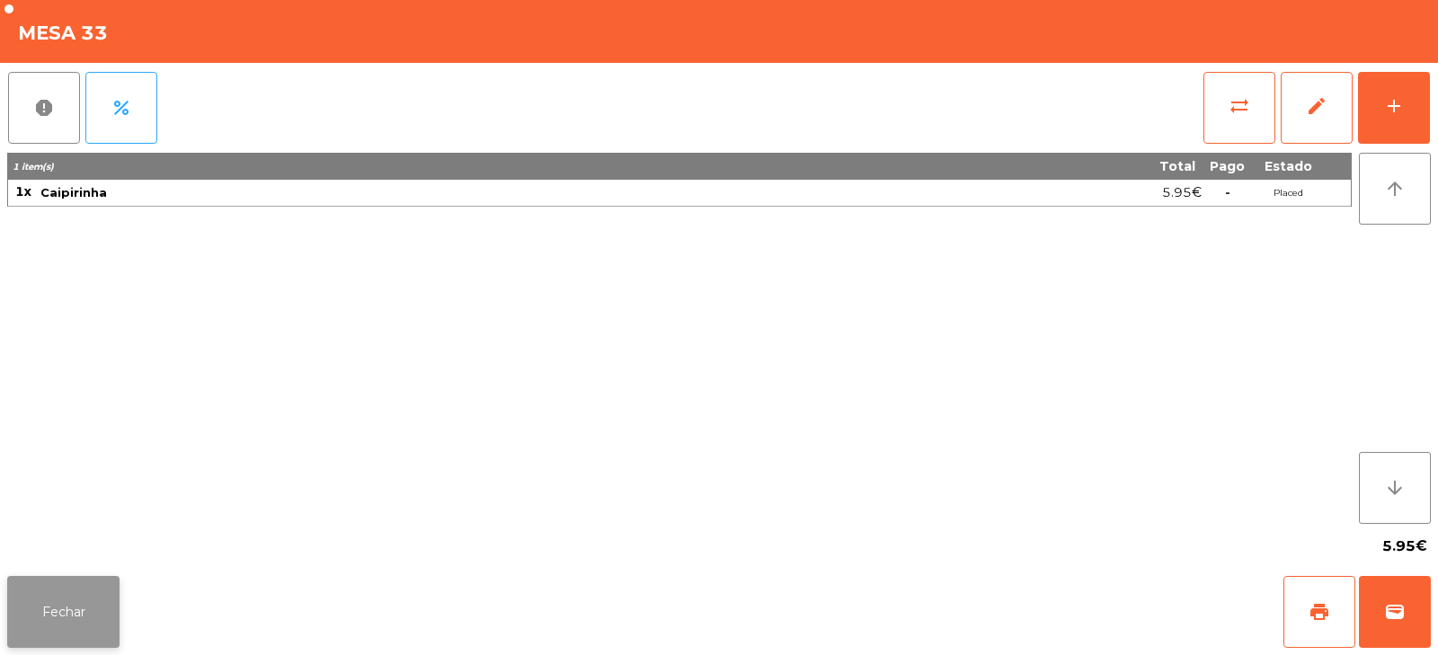
click at [11, 606] on button "Fechar" at bounding box center [63, 612] width 112 height 72
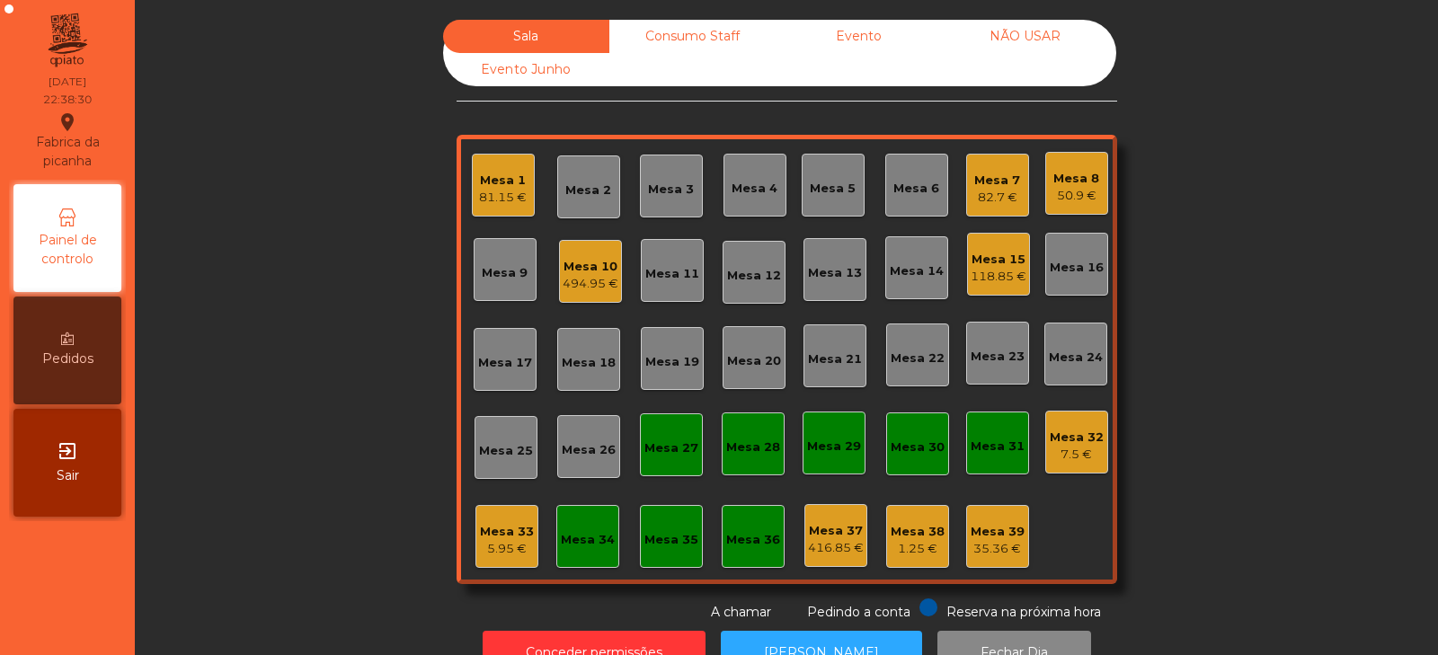
click at [571, 271] on div "Mesa 10" at bounding box center [590, 267] width 56 height 18
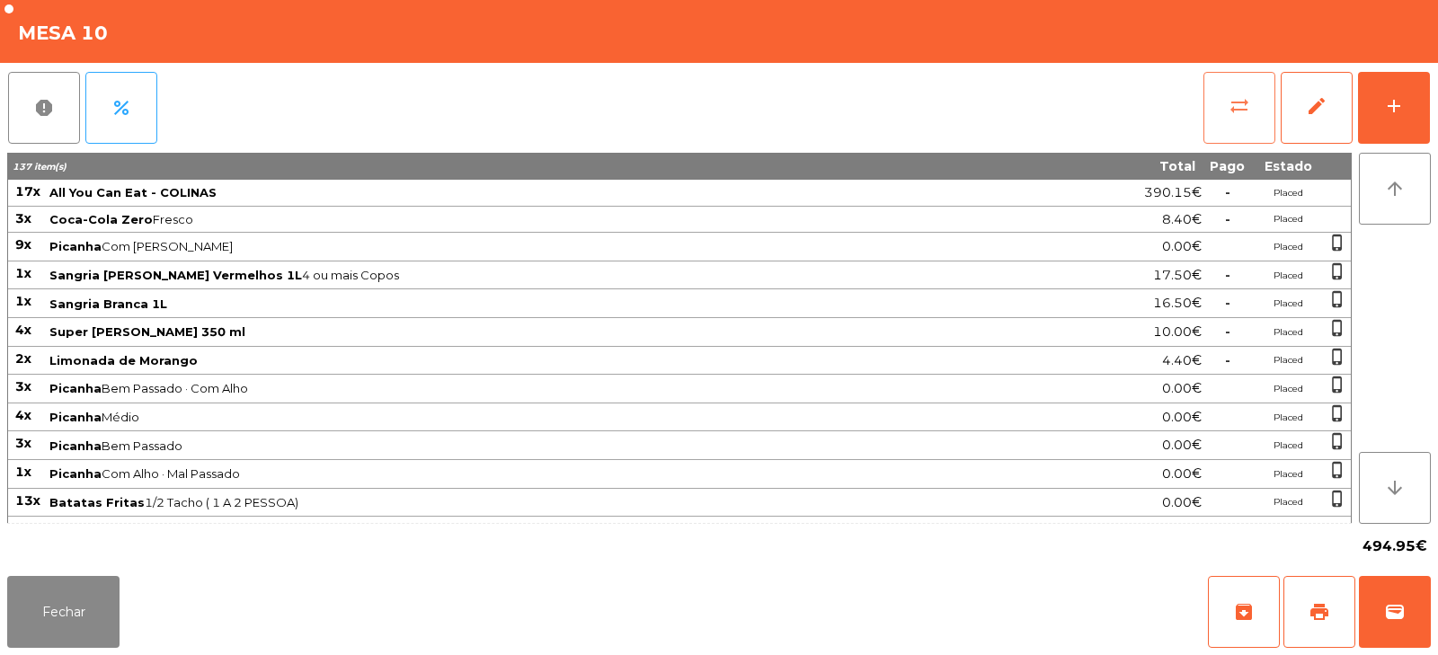
click at [1229, 95] on span "sync_alt" at bounding box center [1239, 106] width 22 height 22
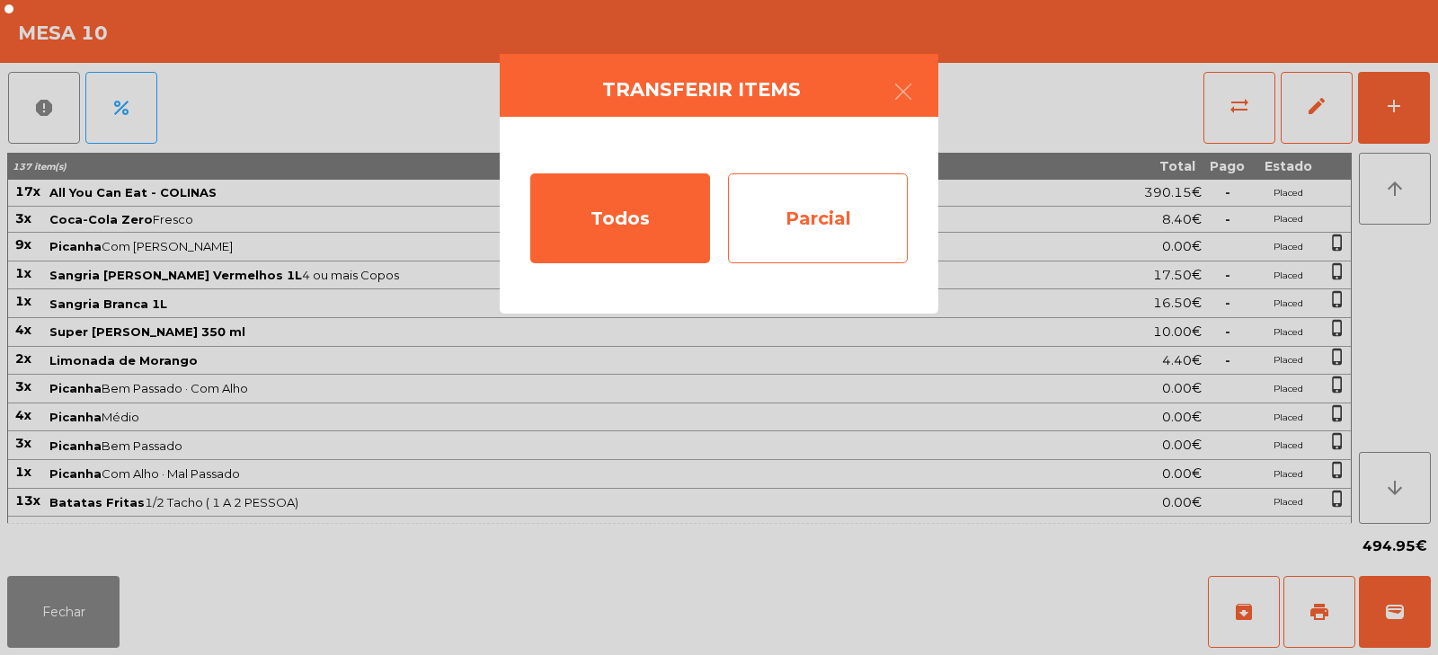
click at [810, 238] on div "Parcial" at bounding box center [818, 218] width 180 height 90
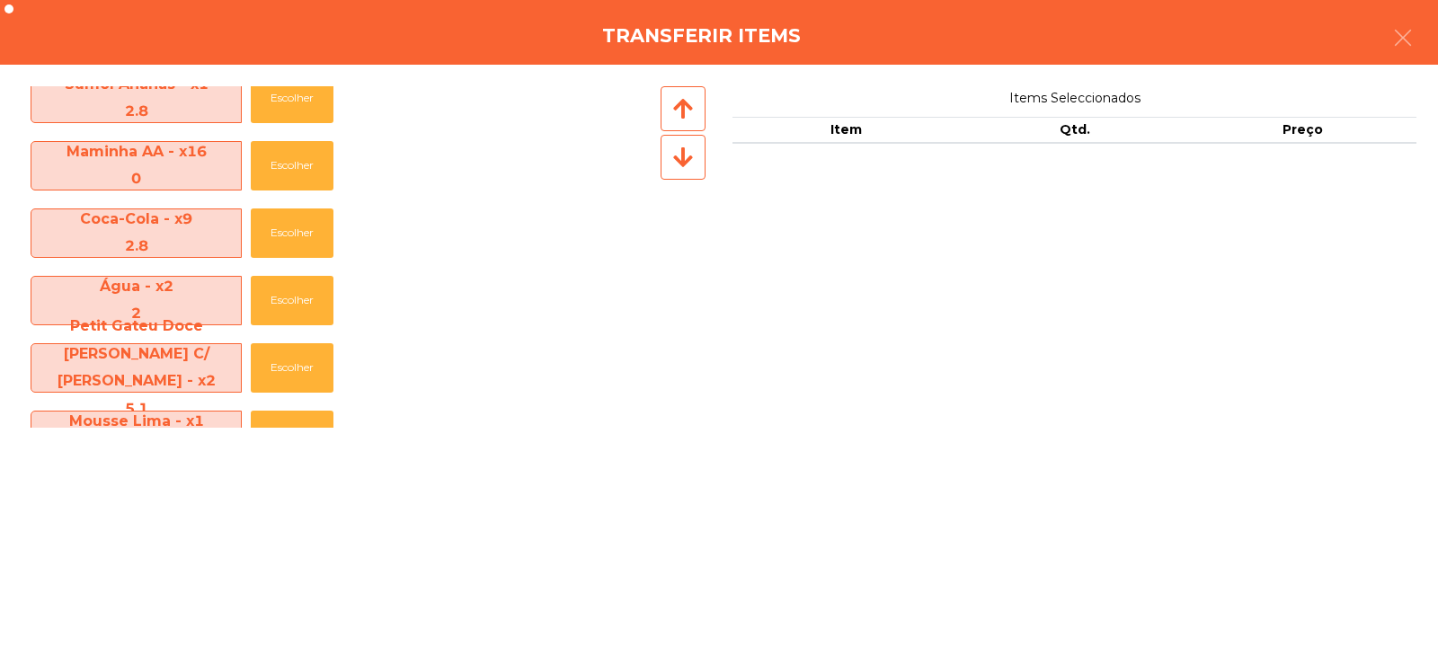
scroll to position [907, 0]
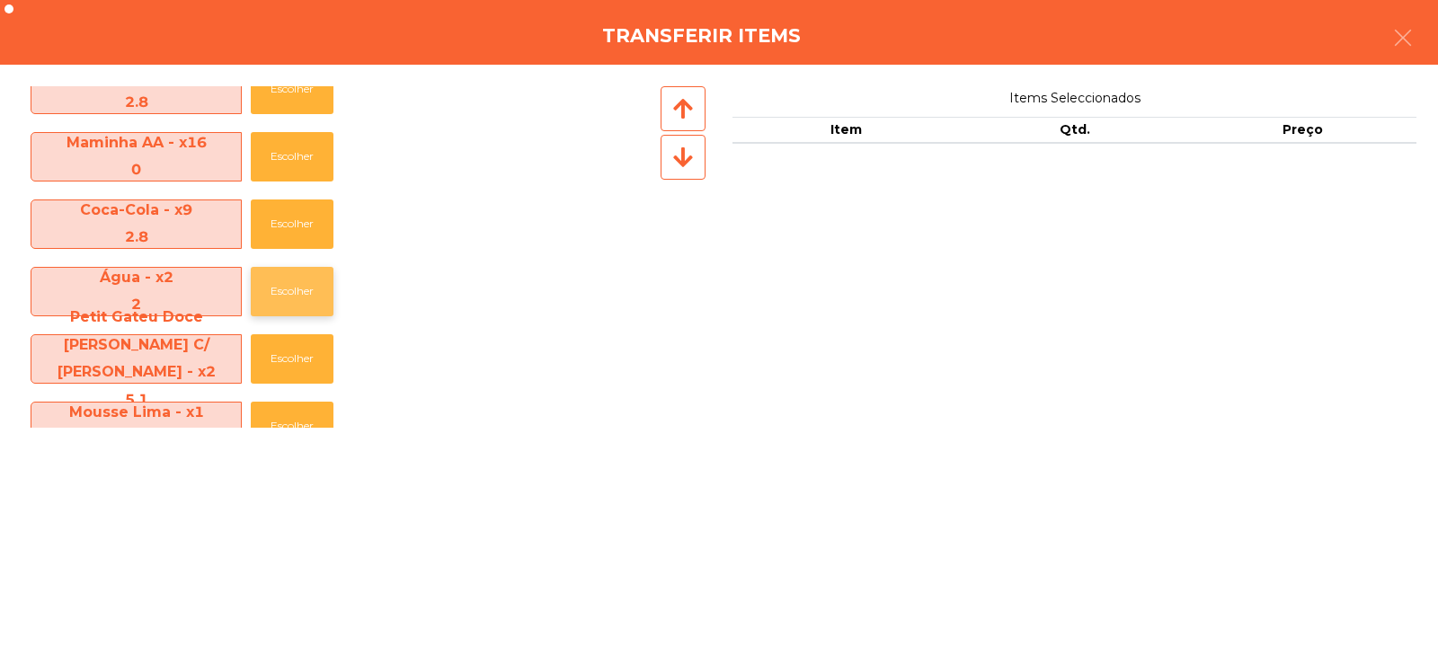
click at [279, 287] on button "Escolher" at bounding box center [292, 291] width 83 height 49
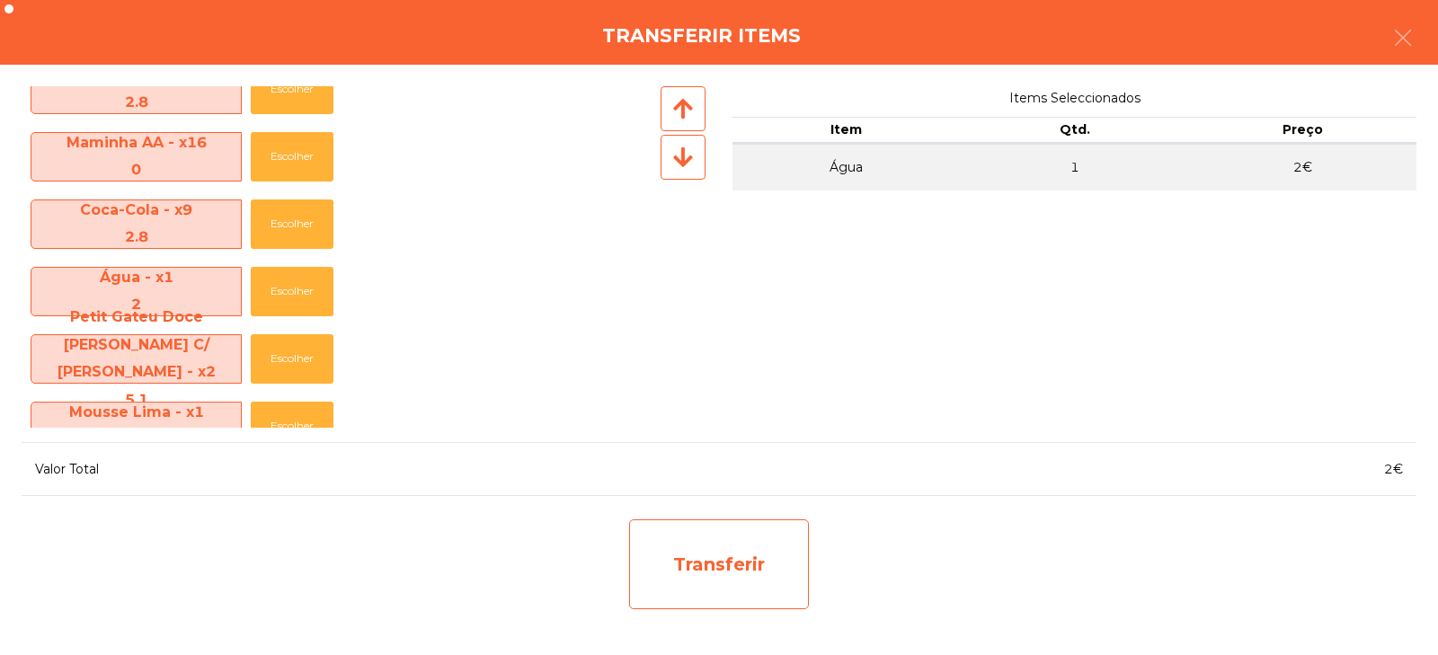
click at [742, 580] on div "Transferir" at bounding box center [719, 564] width 180 height 90
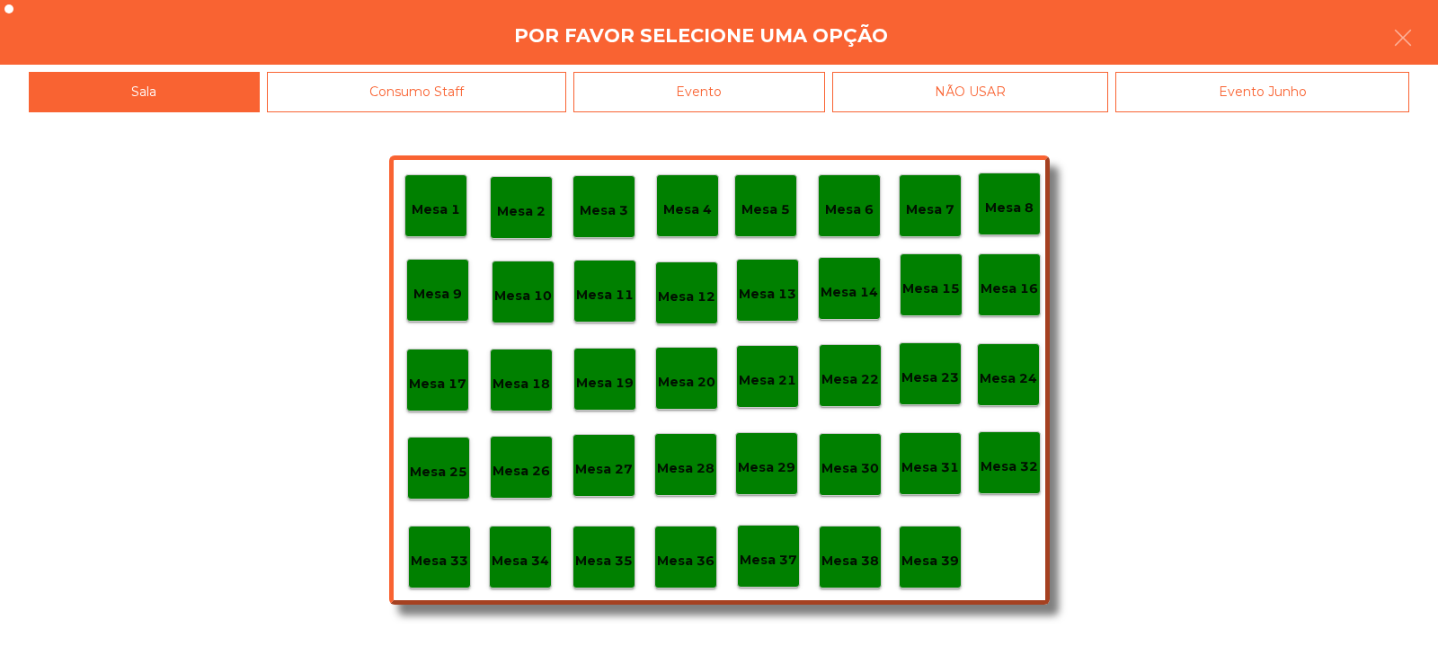
click at [522, 568] on p "Mesa 34" at bounding box center [520, 561] width 58 height 21
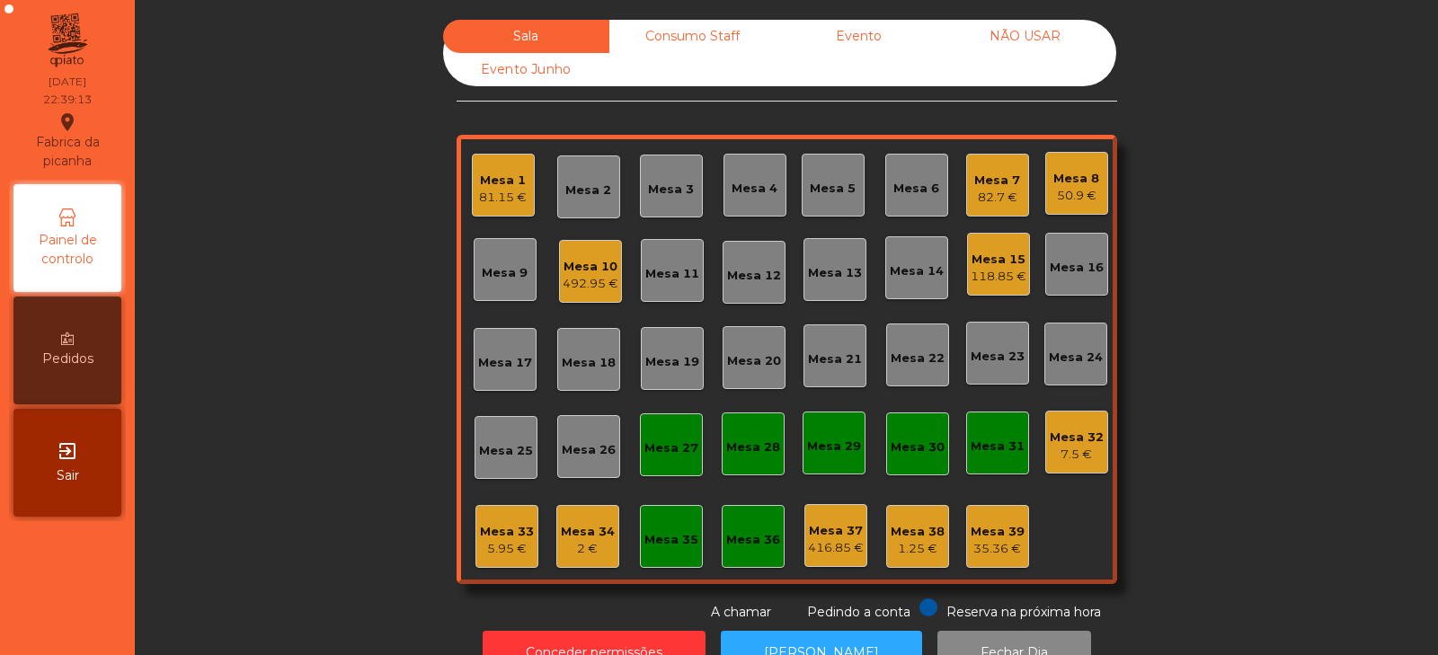
click at [988, 270] on div "118.85 €" at bounding box center [998, 277] width 56 height 18
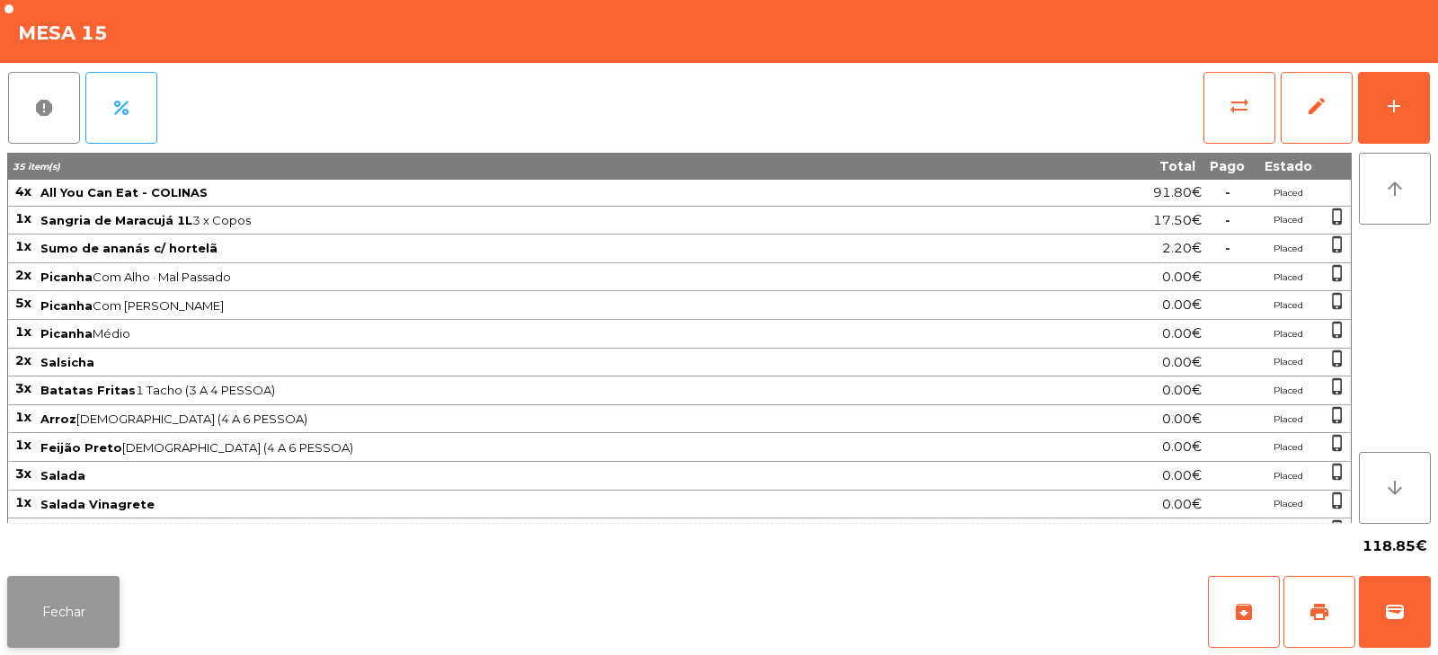
click at [66, 605] on button "Fechar" at bounding box center [63, 612] width 112 height 72
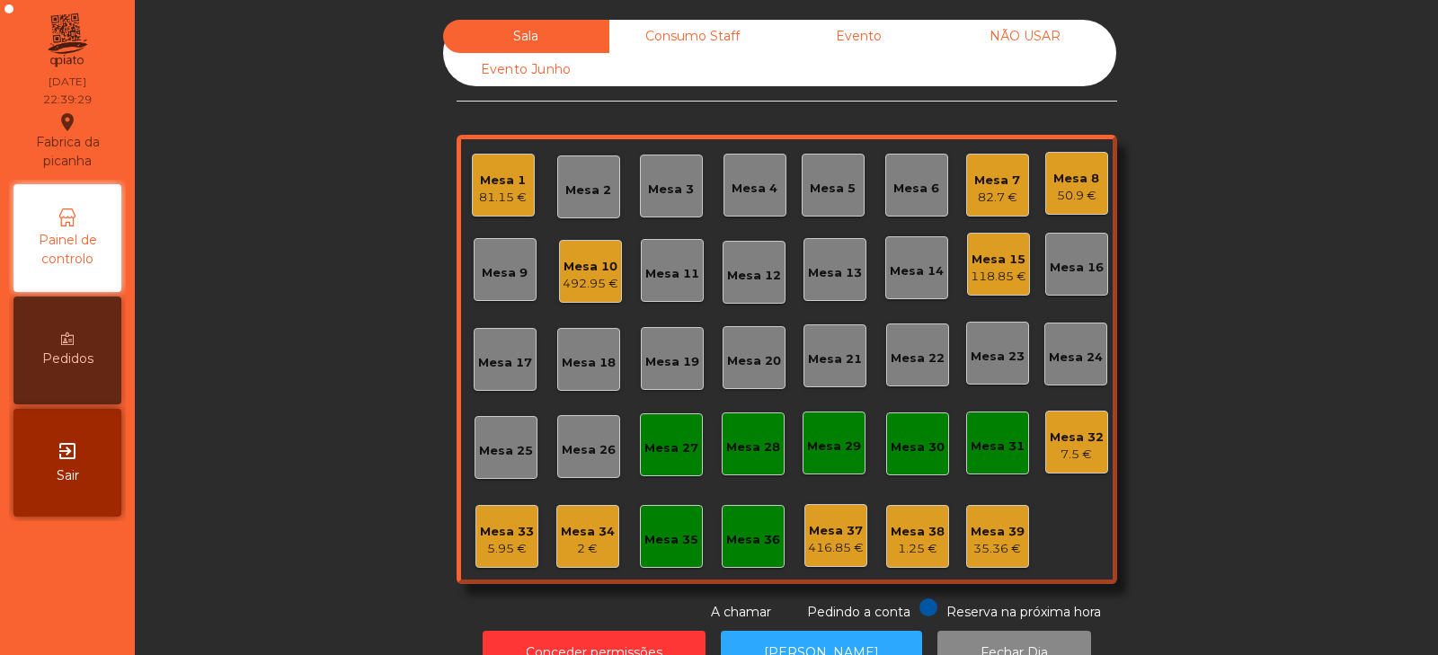
click at [975, 276] on div "118.85 €" at bounding box center [998, 277] width 56 height 18
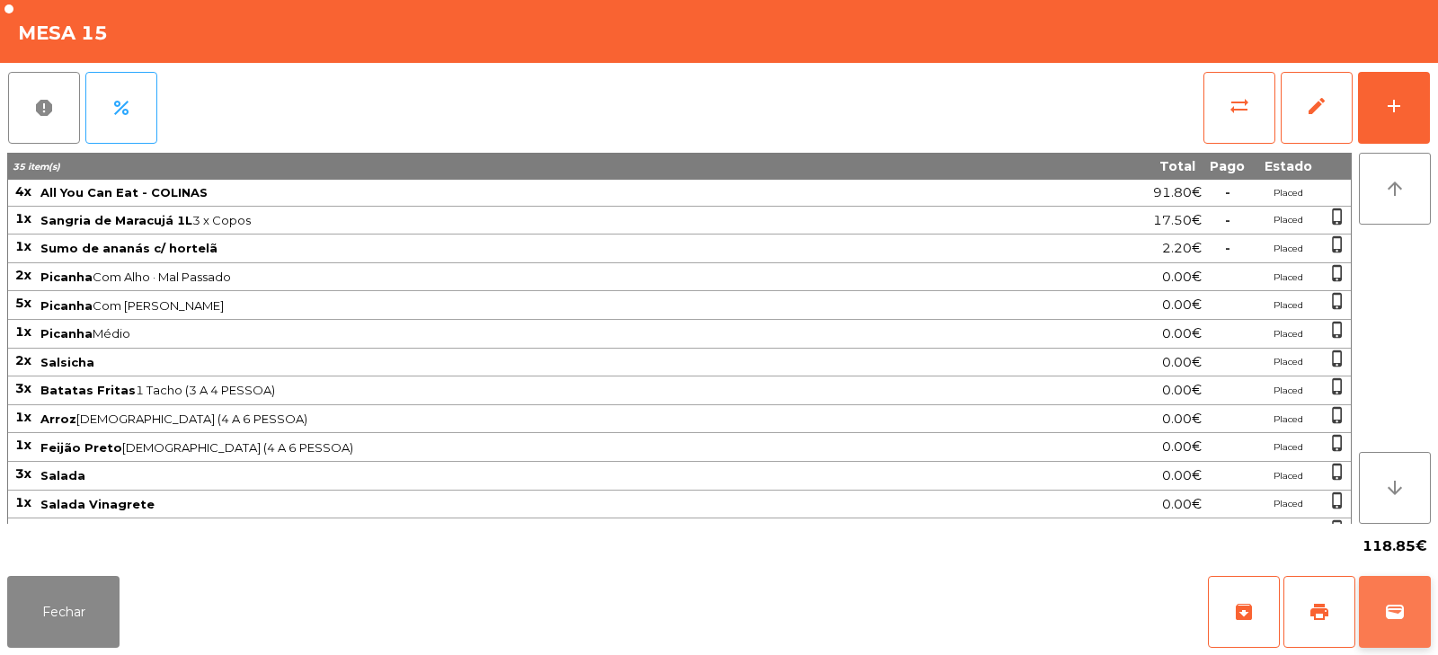
click at [1377, 595] on button "wallet" at bounding box center [1395, 612] width 72 height 72
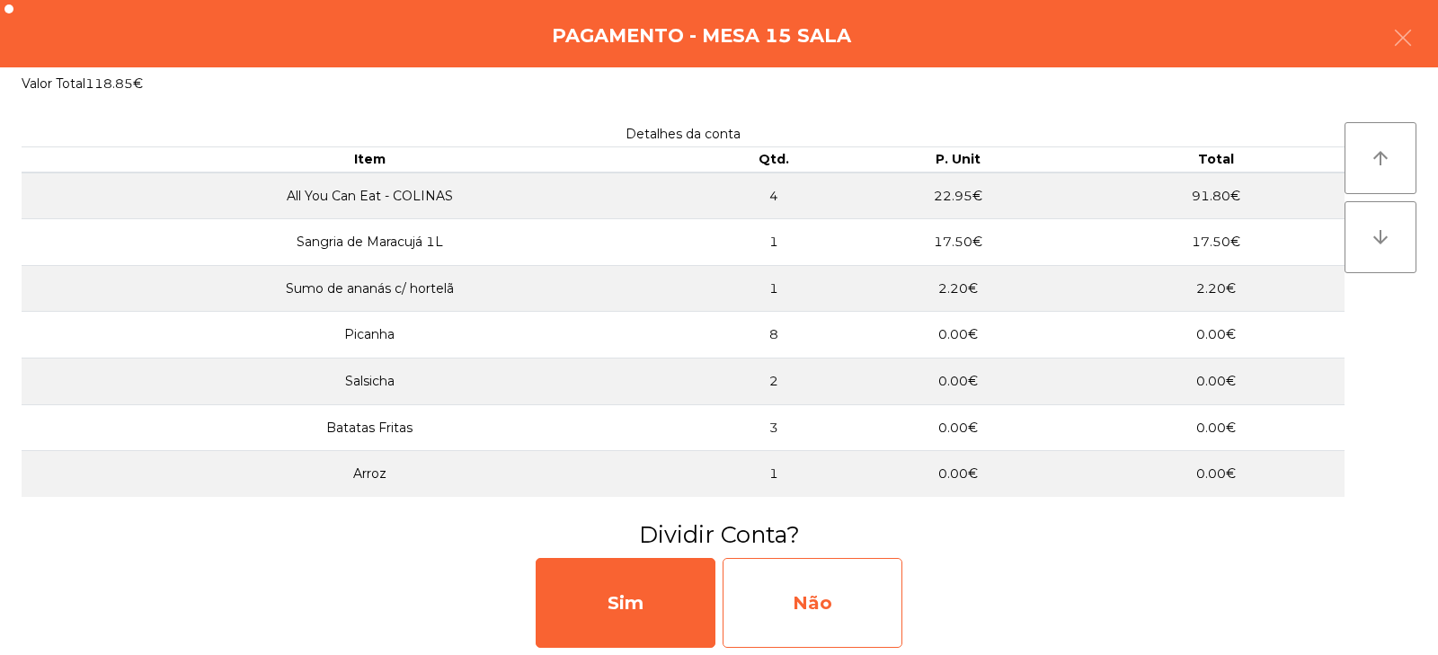
click at [842, 585] on div "Não" at bounding box center [812, 603] width 180 height 90
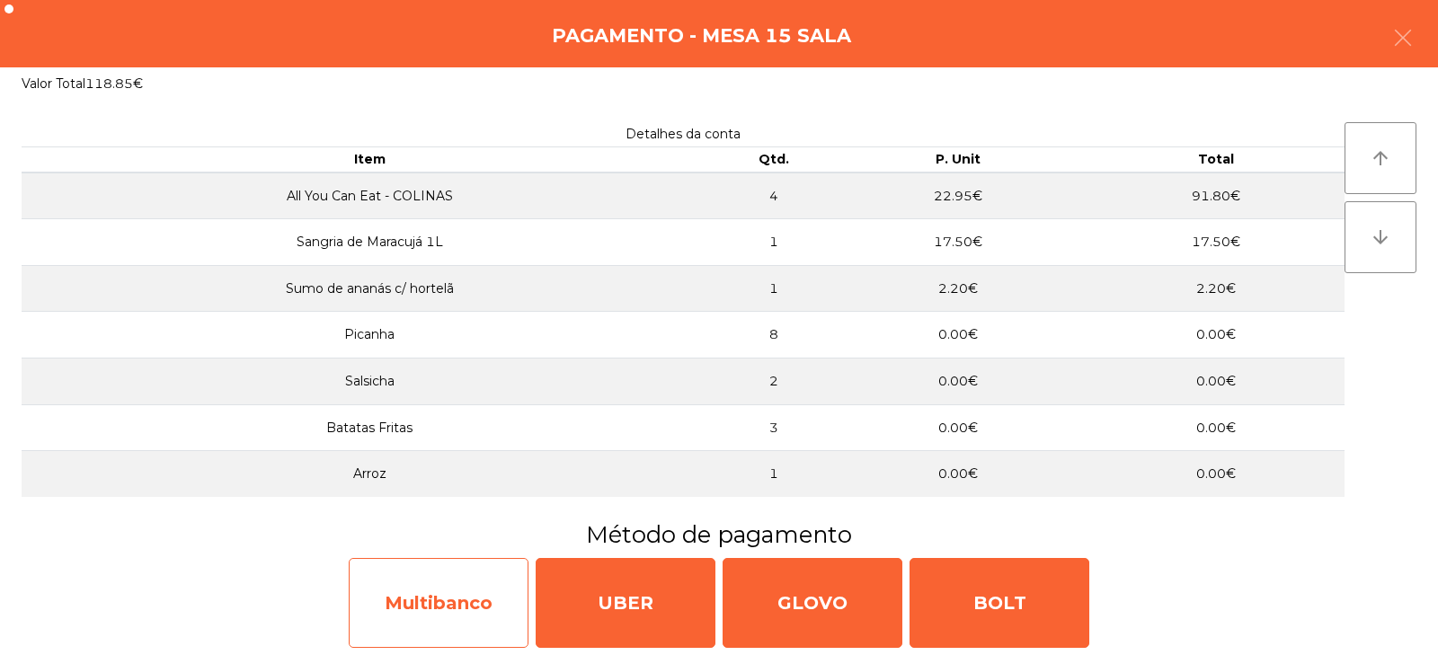
click at [484, 598] on div "Multibanco" at bounding box center [439, 603] width 180 height 90
select select "**"
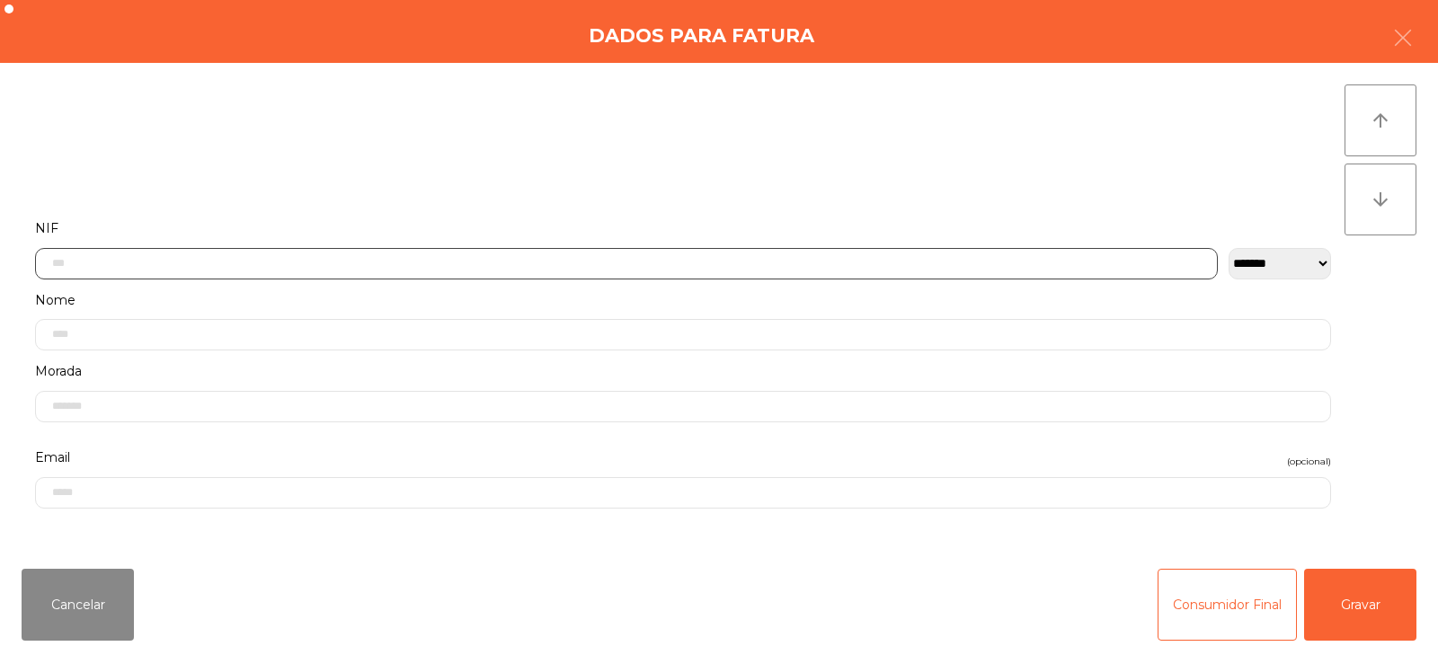
click at [714, 260] on input "text" at bounding box center [626, 263] width 1182 height 31
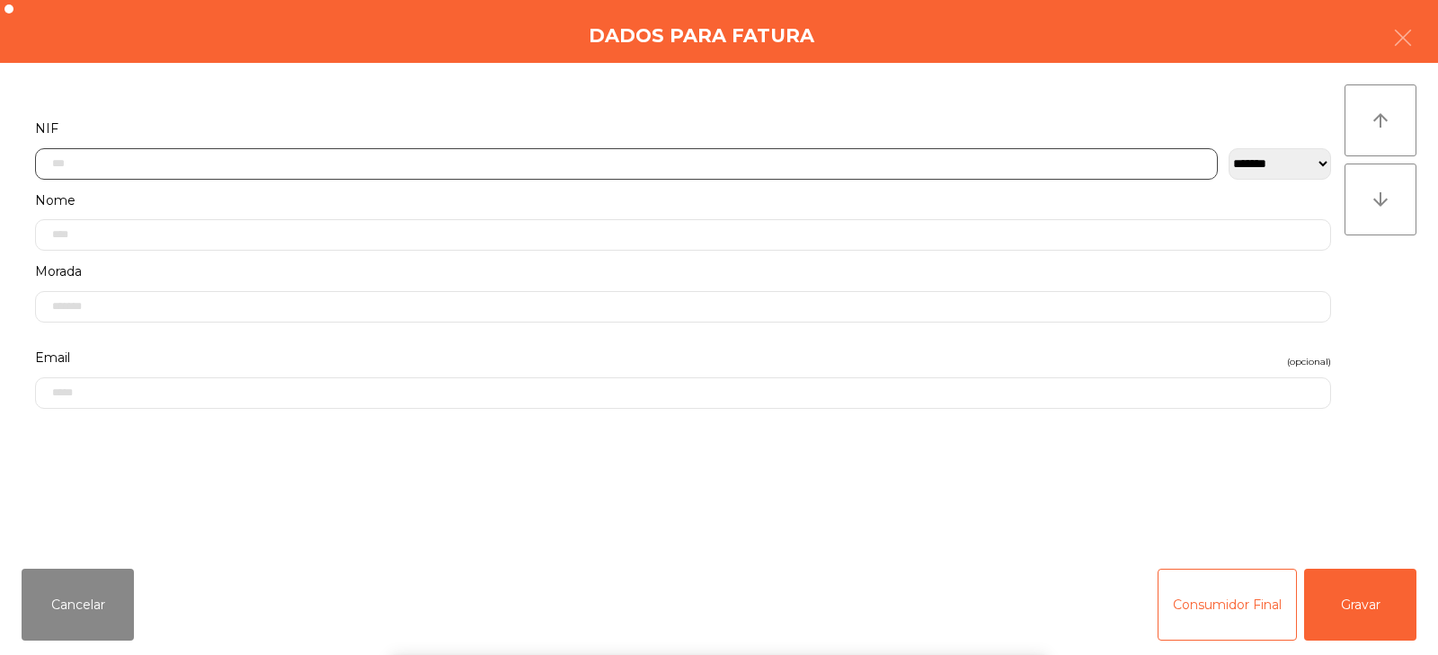
scroll to position [131, 0]
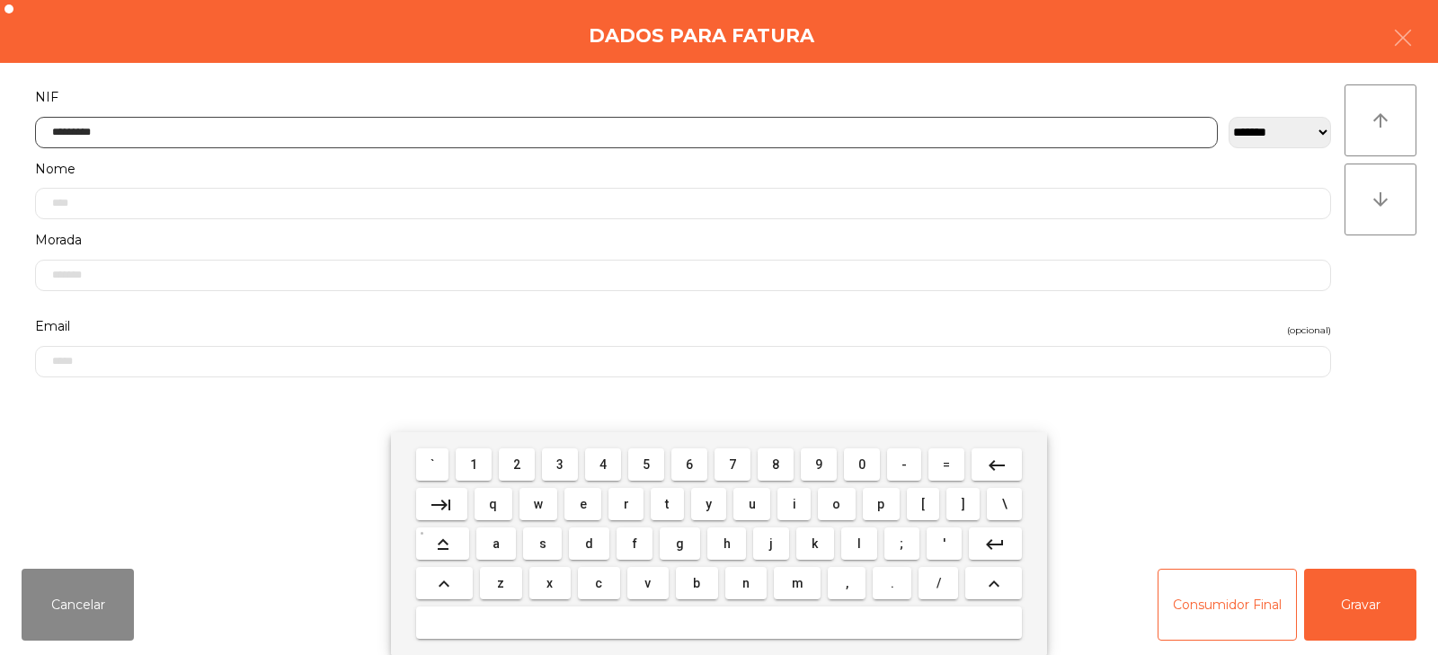
type input "*********"
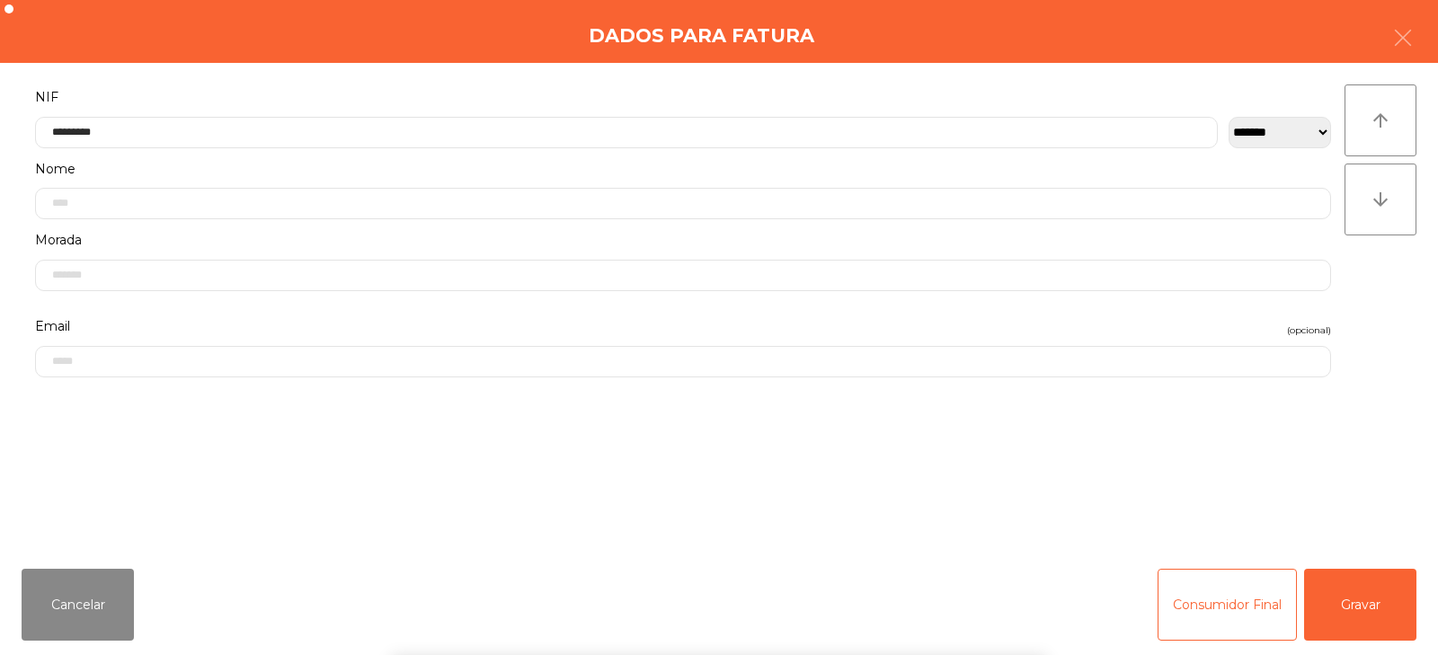
click at [1360, 599] on div "` 1 2 3 4 5 6 7 8 9 0 - = keyboard_backspace keyboard_tab q w e r t y u i o p […" at bounding box center [719, 543] width 1438 height 223
click at [1352, 611] on button "Gravar" at bounding box center [1360, 605] width 112 height 72
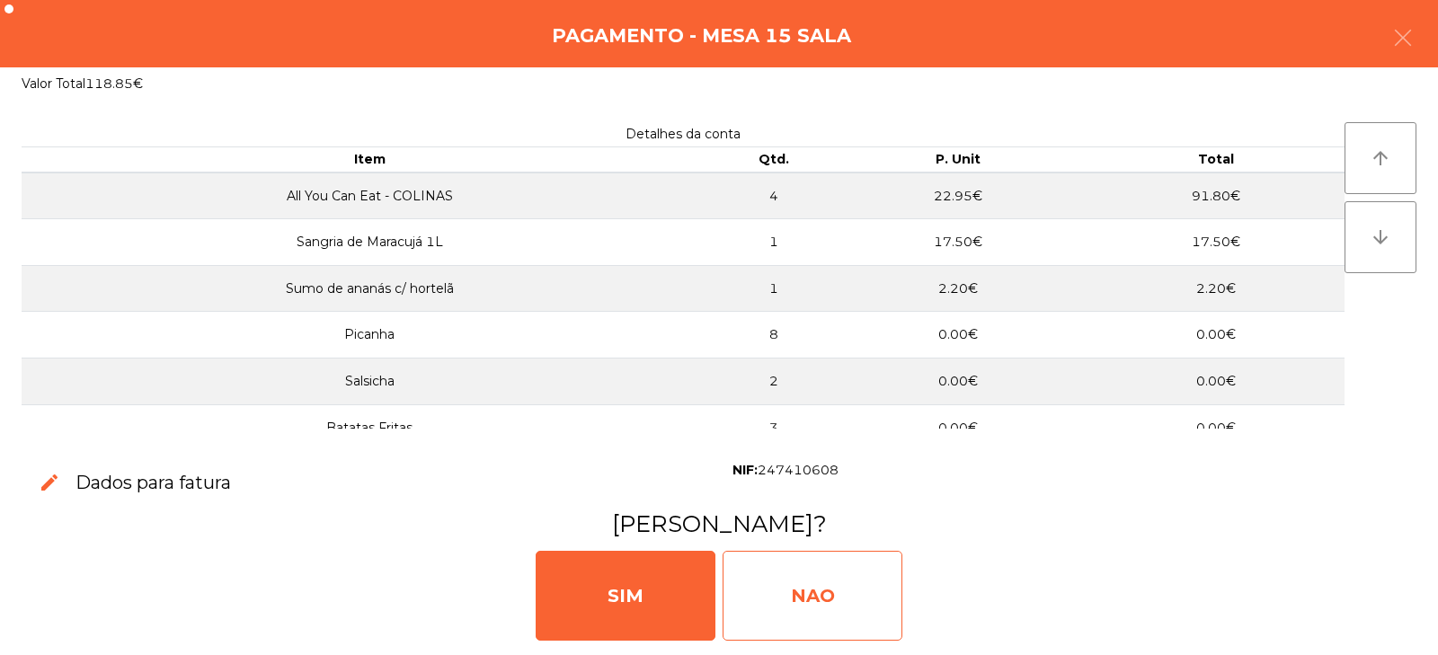
click at [857, 597] on div "NAO" at bounding box center [812, 596] width 180 height 90
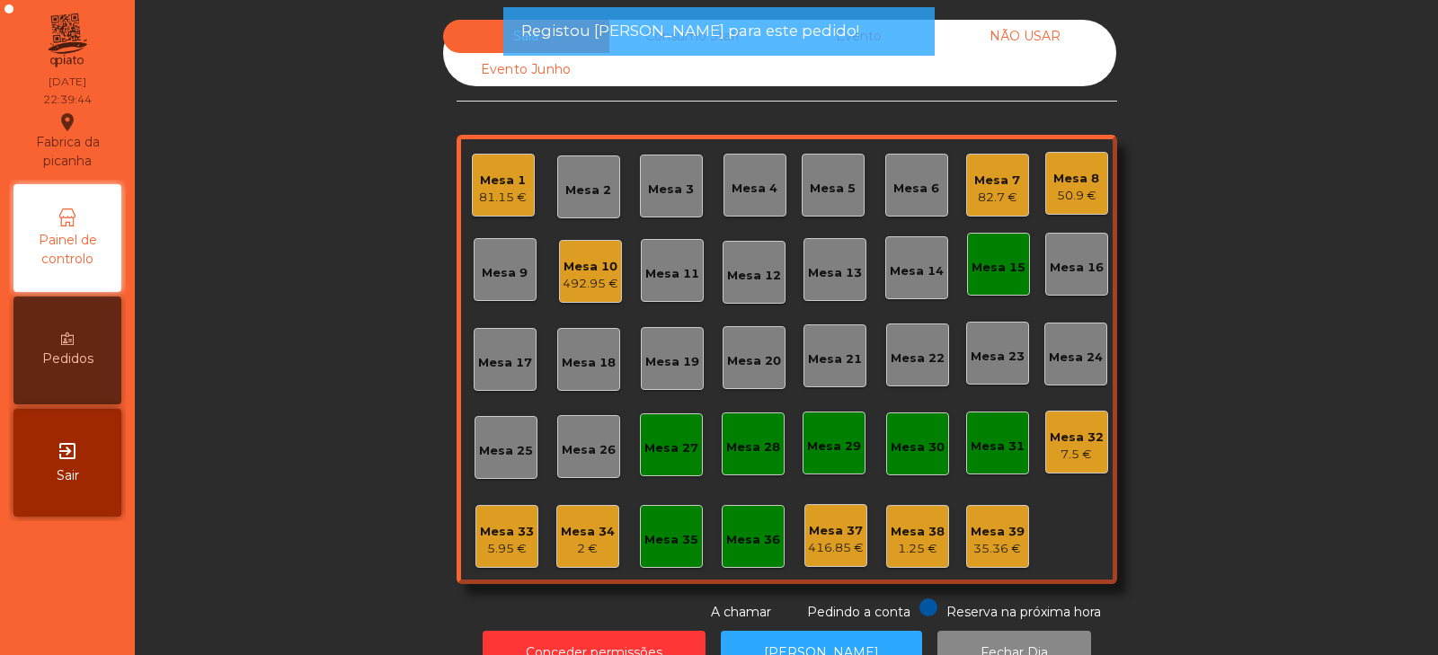
click at [989, 285] on div "Mesa 15" at bounding box center [998, 264] width 63 height 63
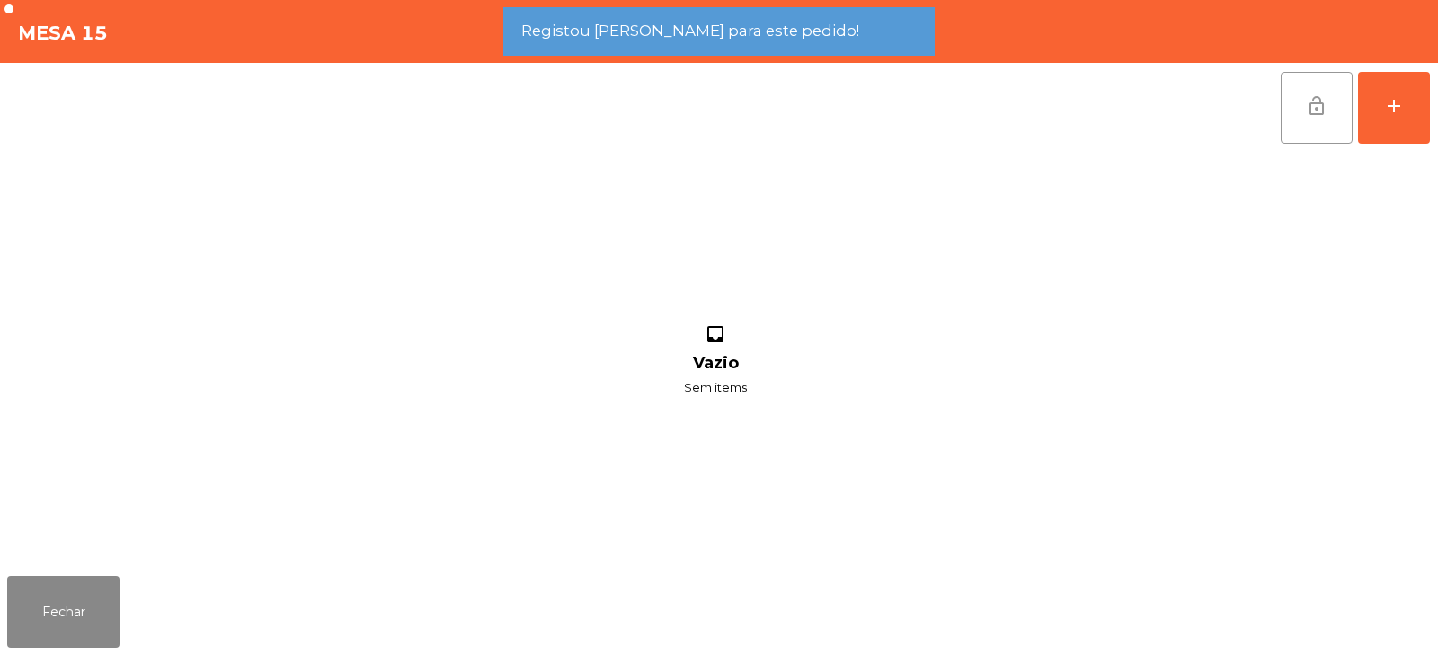
click at [1313, 117] on button "lock_open" at bounding box center [1316, 108] width 72 height 72
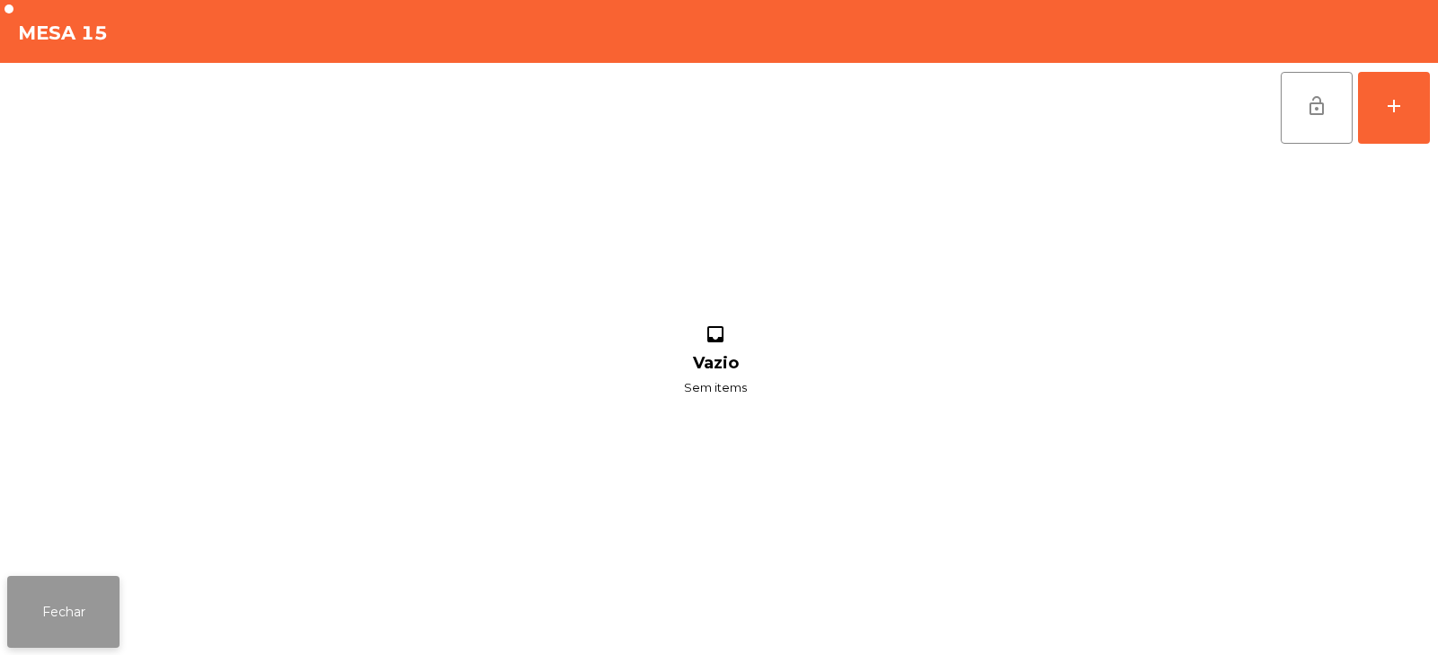
click at [78, 606] on button "Fechar" at bounding box center [63, 612] width 112 height 72
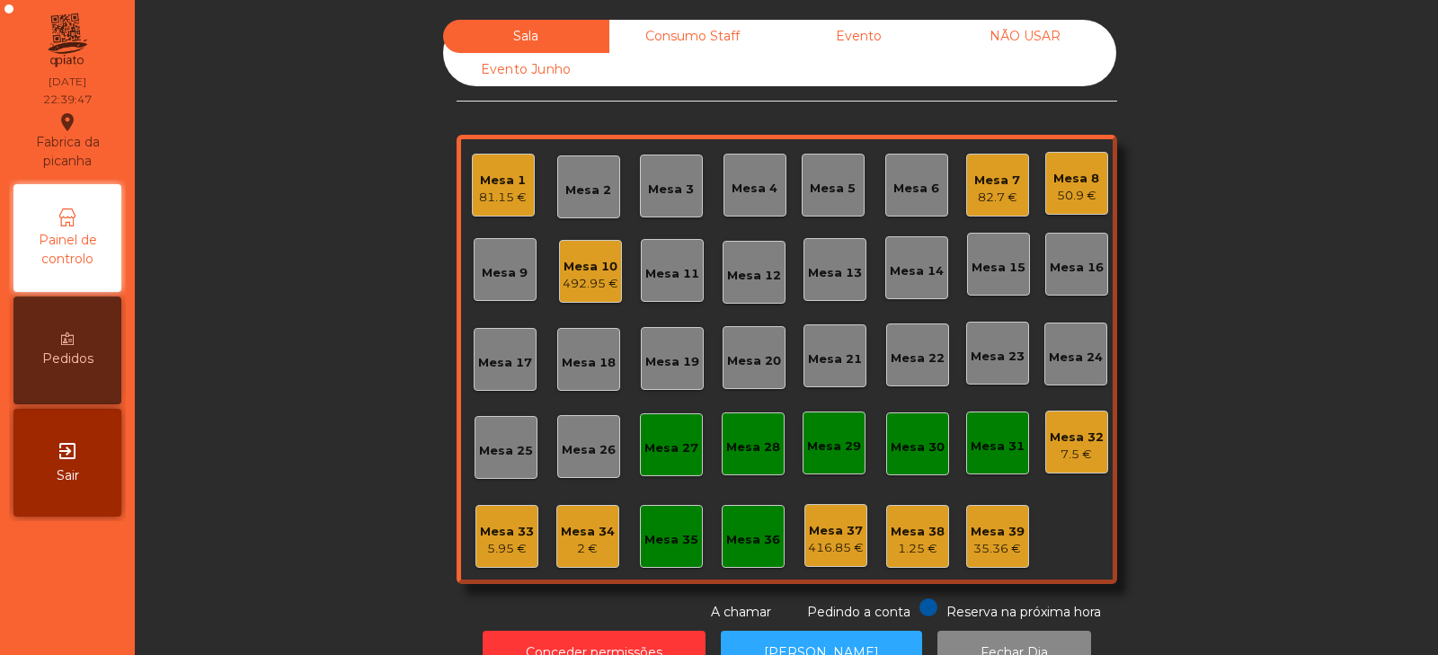
click at [580, 530] on div "Mesa 34" at bounding box center [588, 532] width 54 height 18
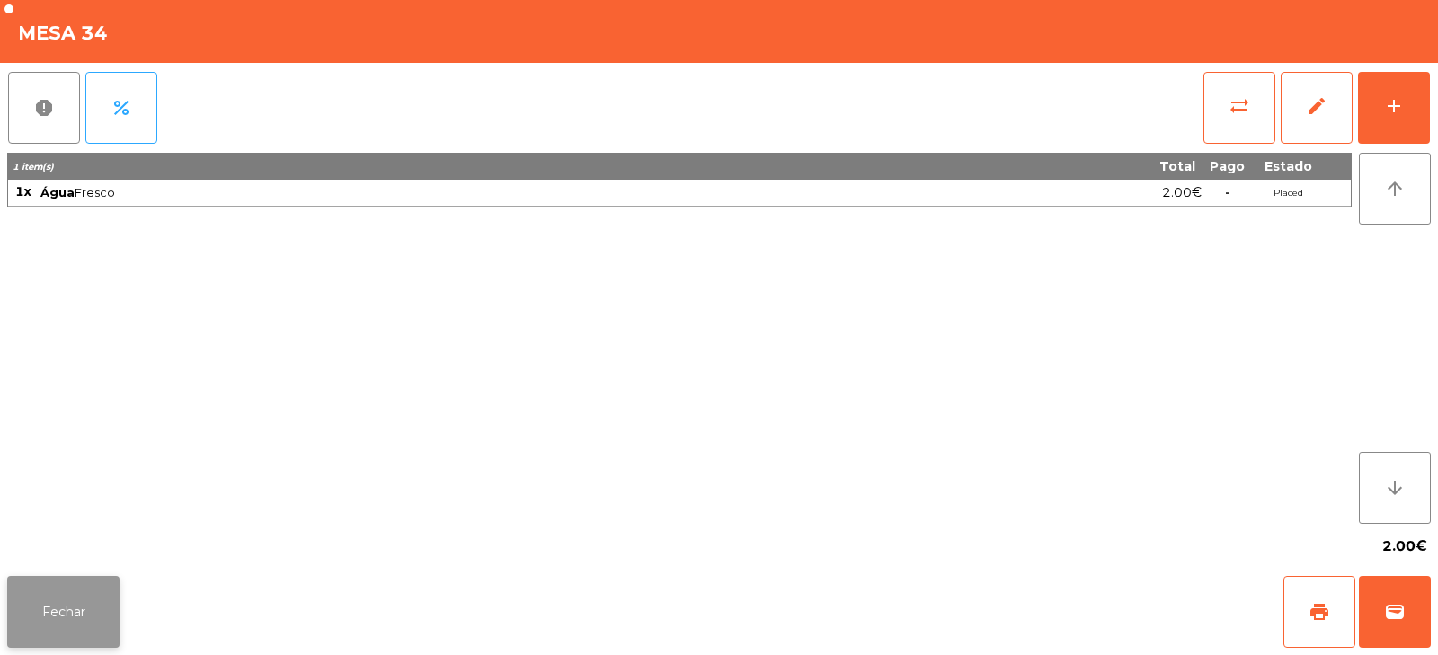
click at [84, 599] on button "Fechar" at bounding box center [63, 612] width 112 height 72
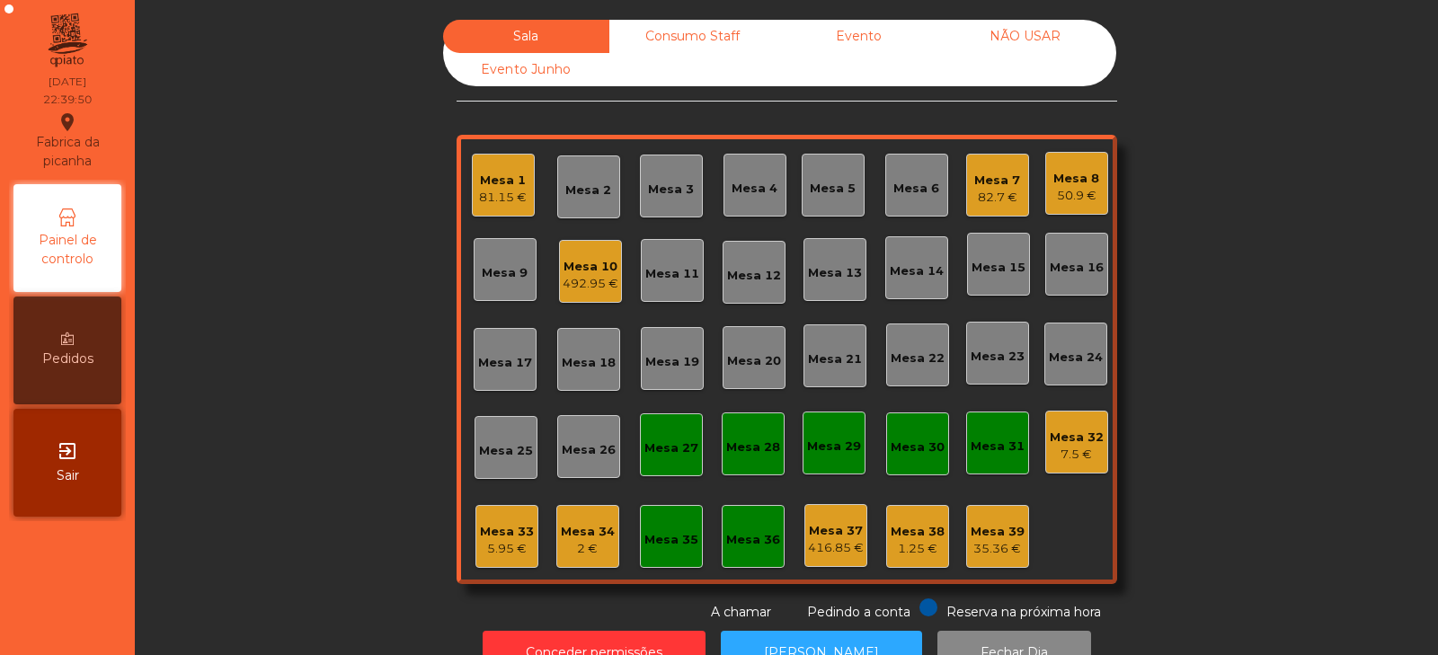
click at [1086, 432] on div "Mesa 32" at bounding box center [1076, 438] width 54 height 18
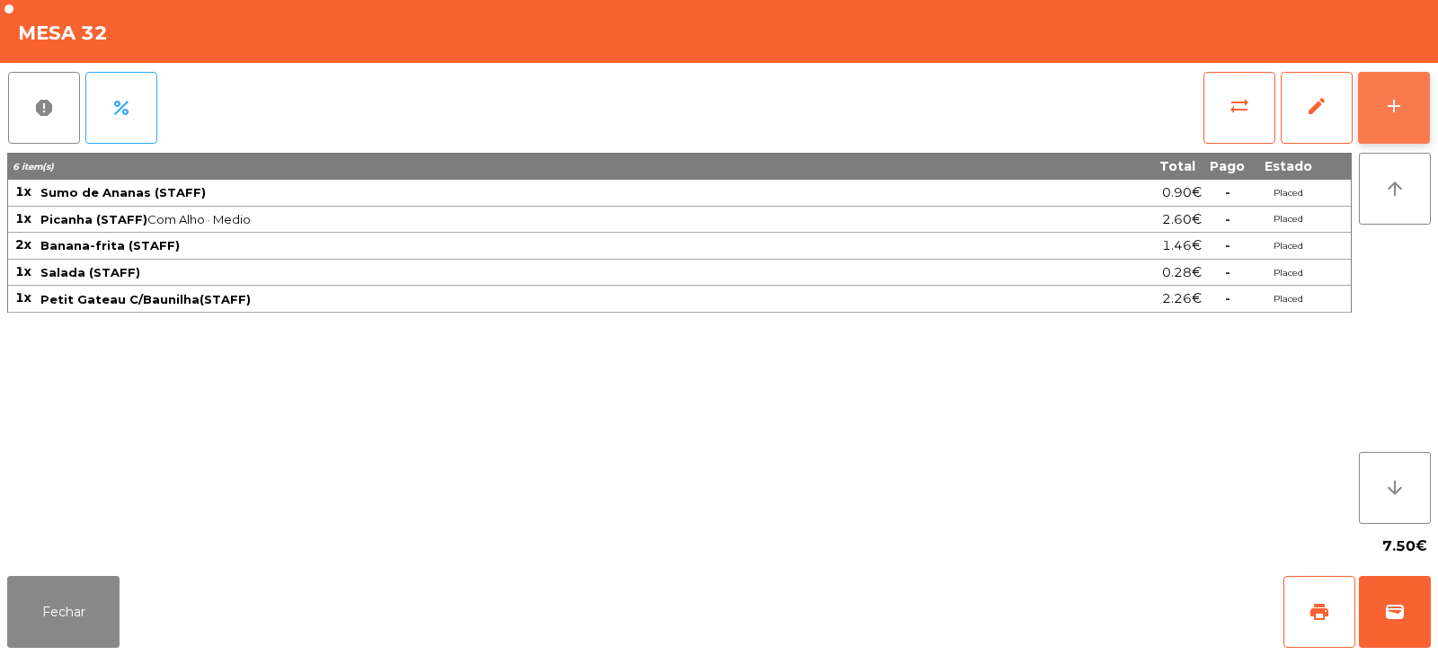
click at [1405, 93] on button "add" at bounding box center [1394, 108] width 72 height 72
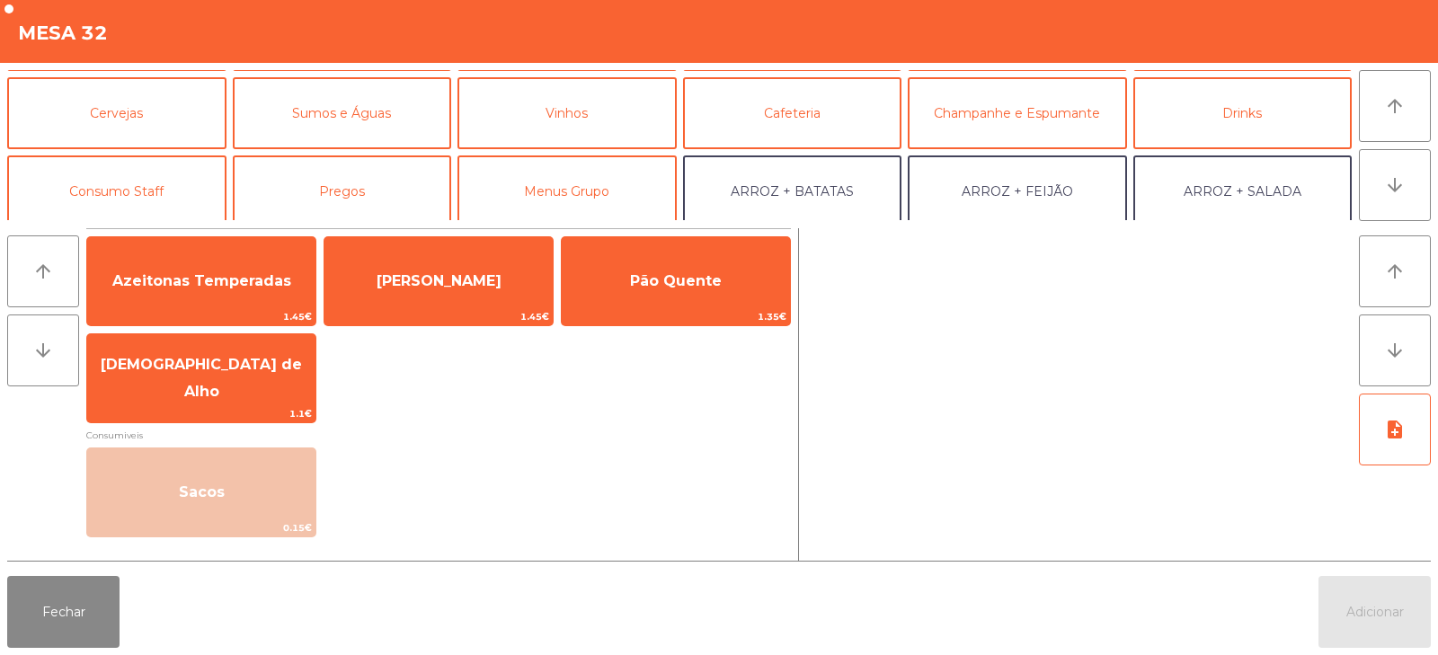
scroll to position [88, 0]
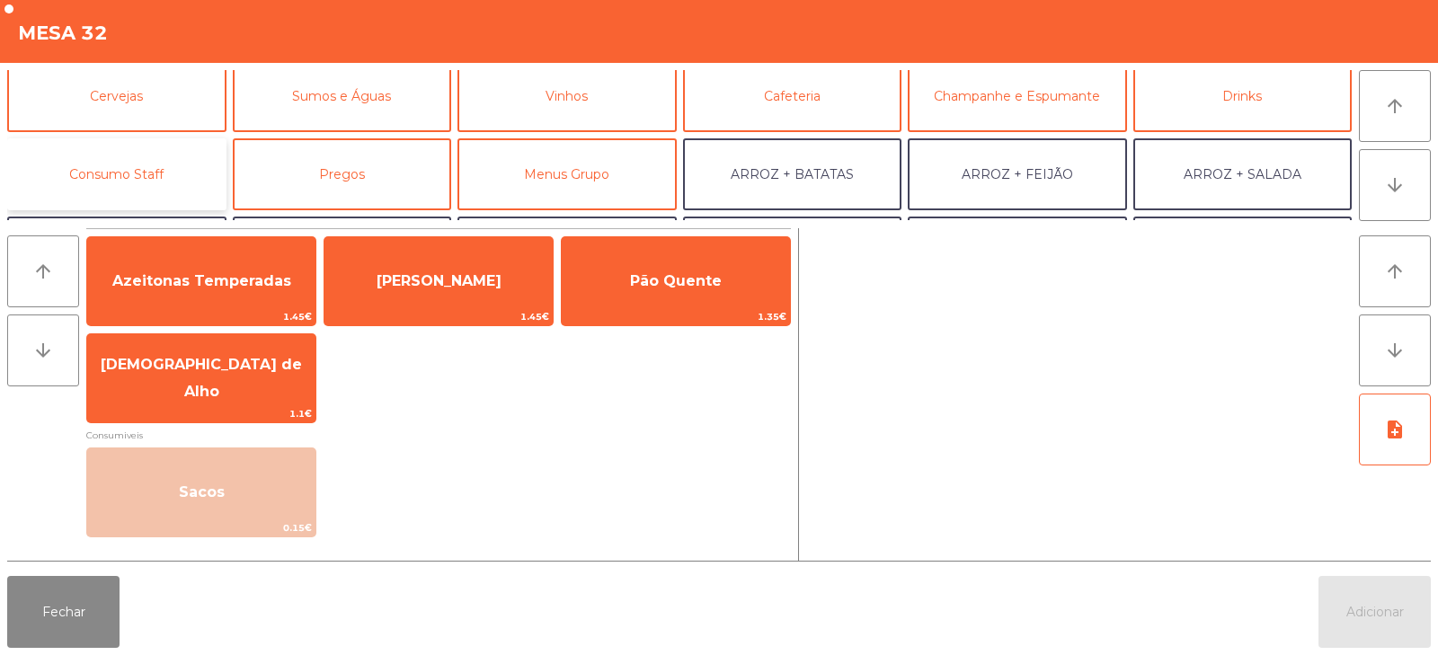
click at [178, 172] on button "Consumo Staff" at bounding box center [116, 174] width 219 height 72
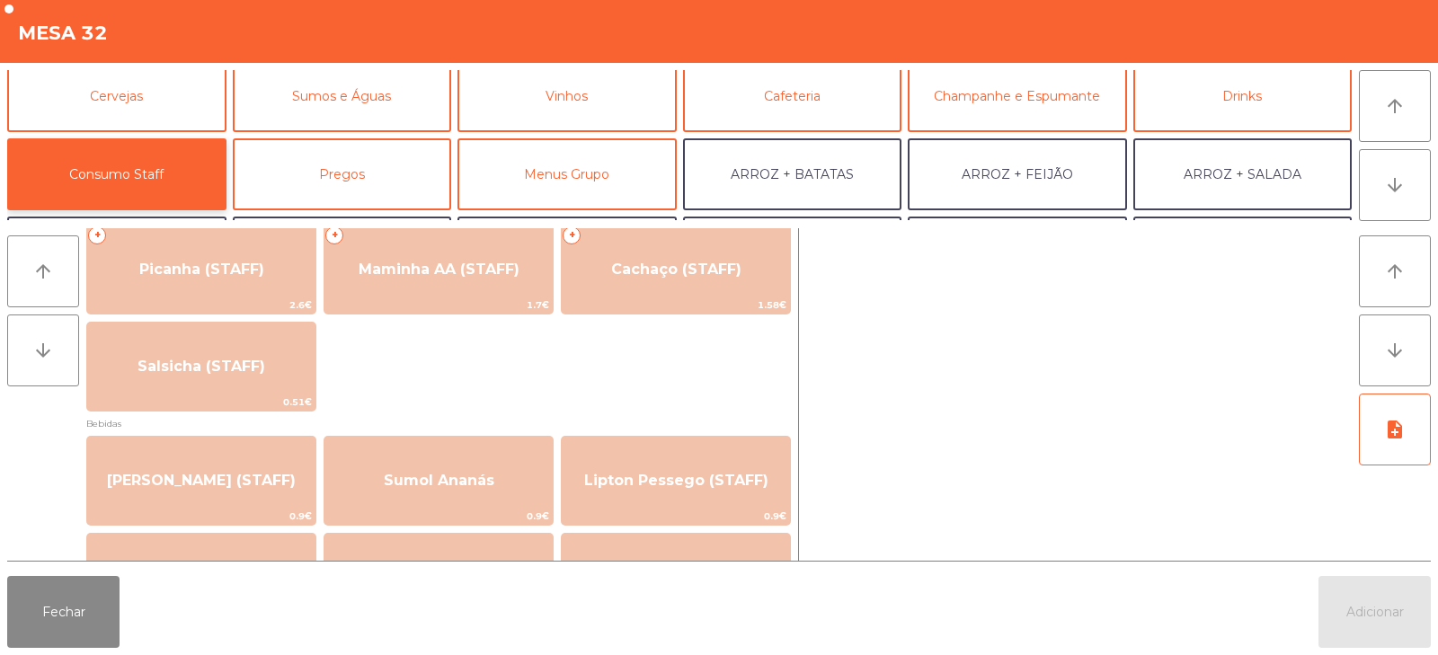
scroll to position [31, 0]
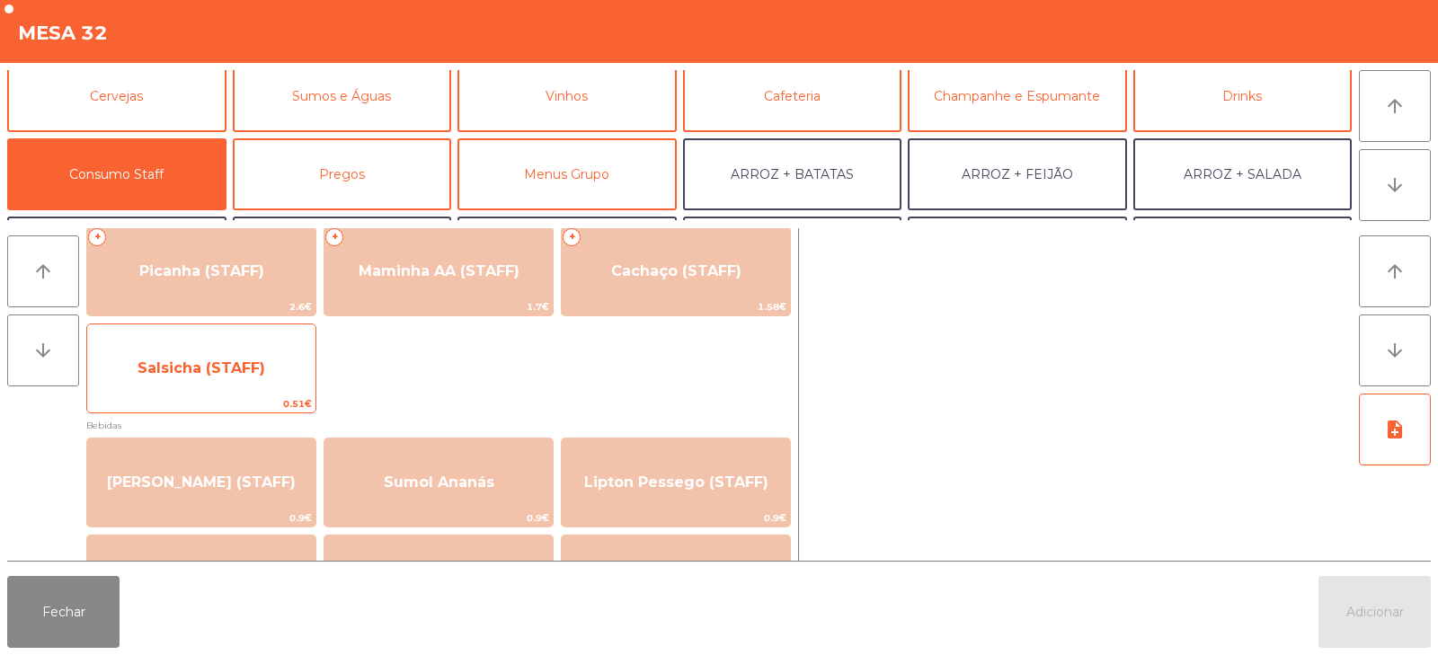
click at [256, 379] on span "Salsicha (STAFF)" at bounding box center [201, 368] width 228 height 49
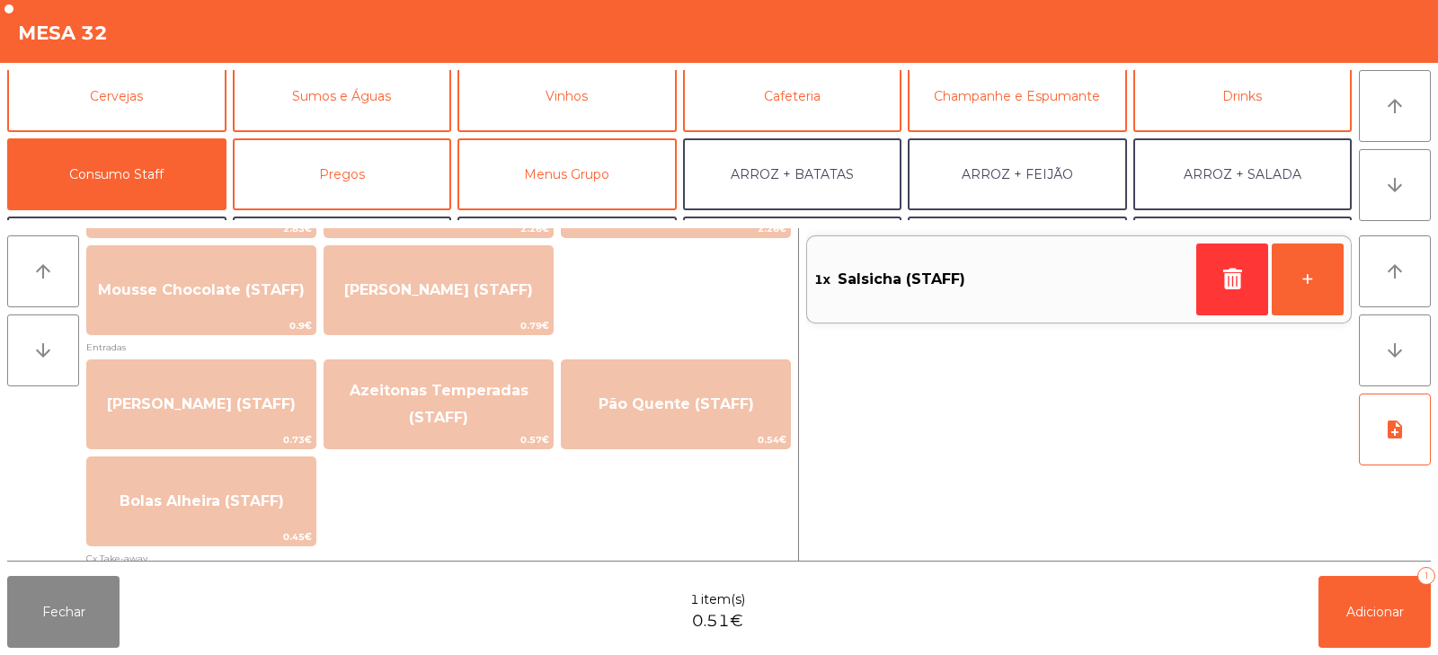
scroll to position [1360, 0]
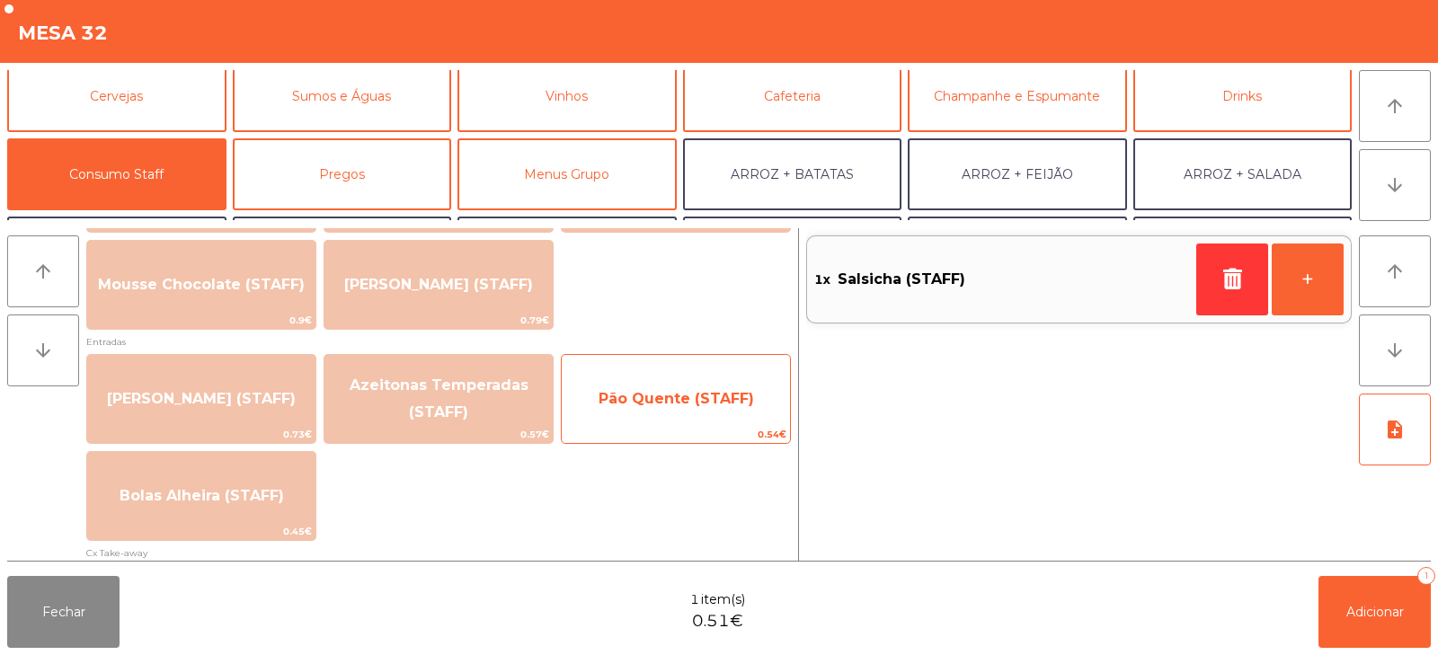
click at [701, 414] on span "Pão Quente (STAFF)" at bounding box center [676, 399] width 228 height 49
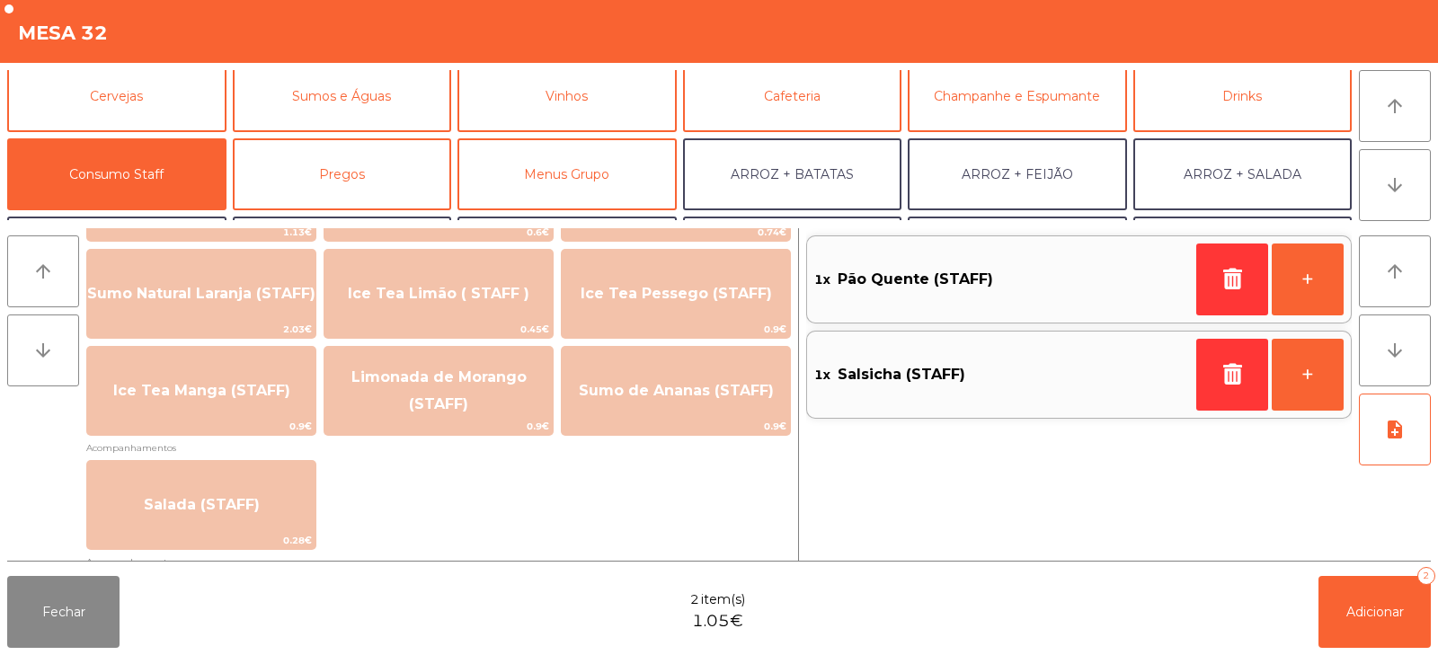
scroll to position [476, 0]
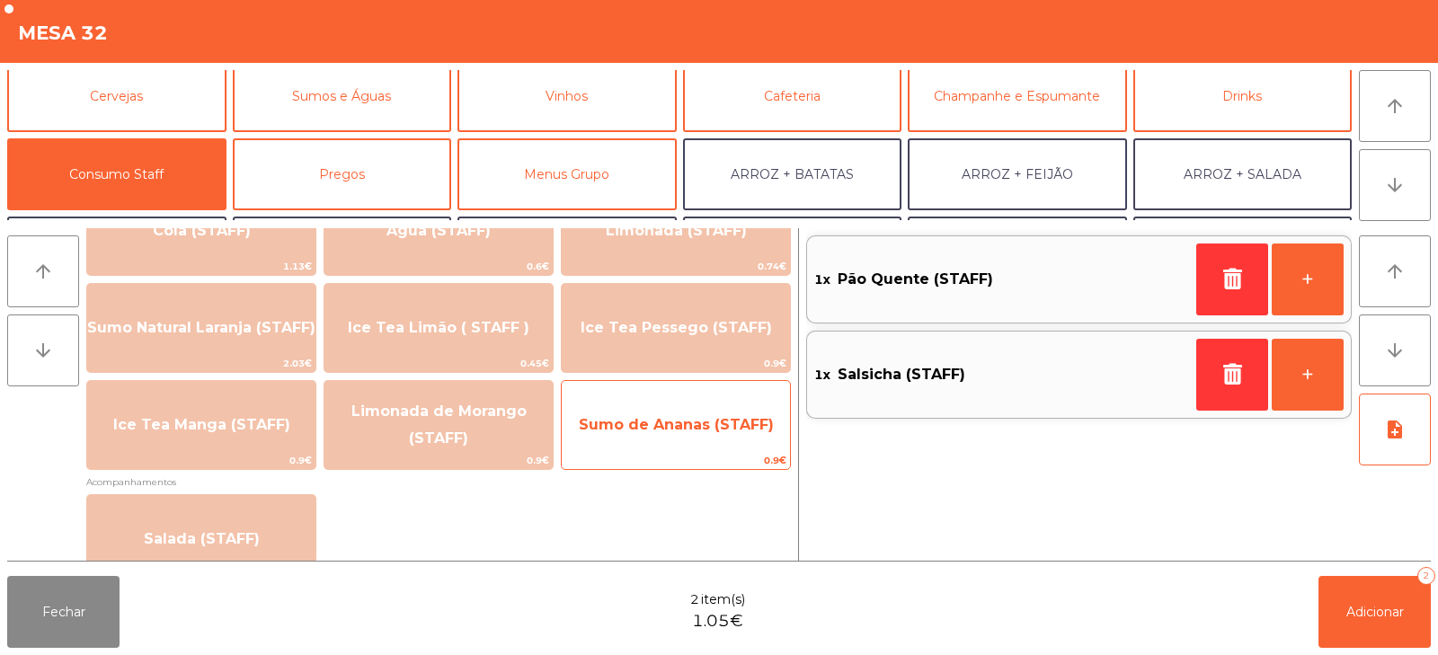
click at [679, 438] on span "Sumo de Ananas (STAFF)" at bounding box center [676, 425] width 228 height 49
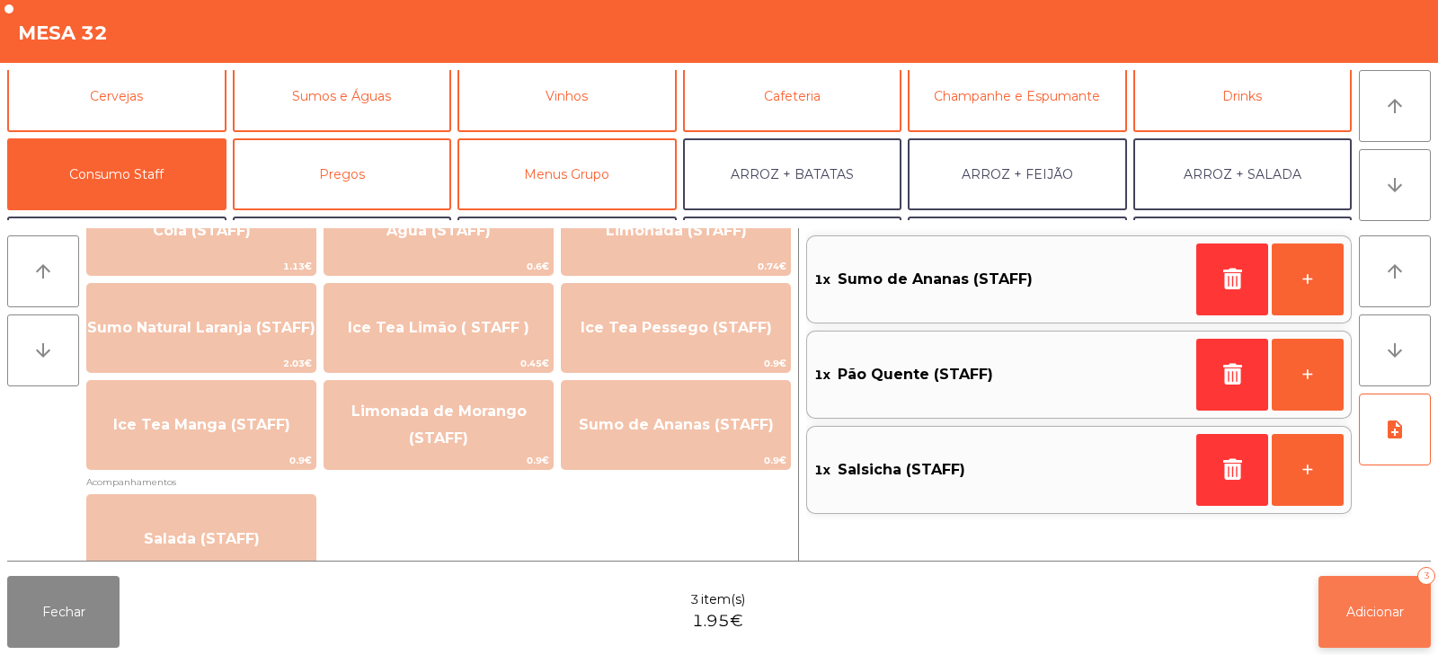
click at [1368, 615] on span "Adicionar" at bounding box center [1375, 612] width 58 height 16
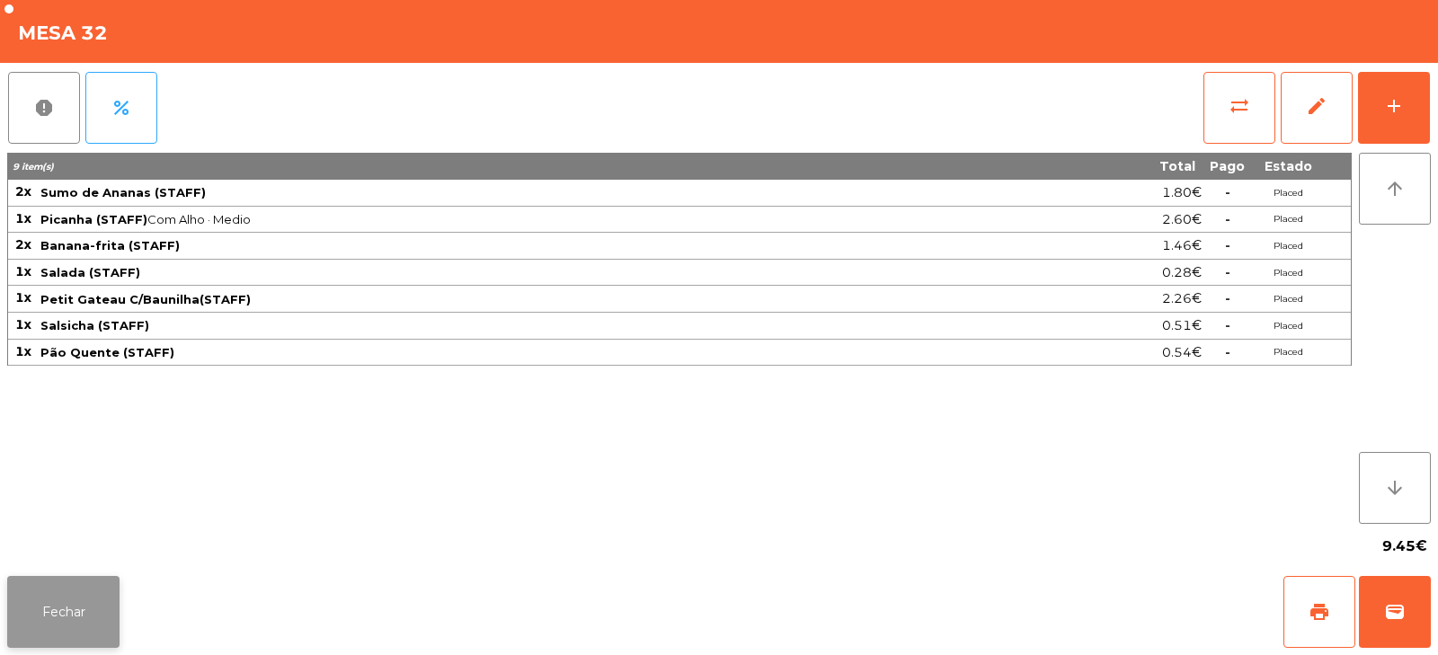
click at [72, 609] on button "Fechar" at bounding box center [63, 612] width 112 height 72
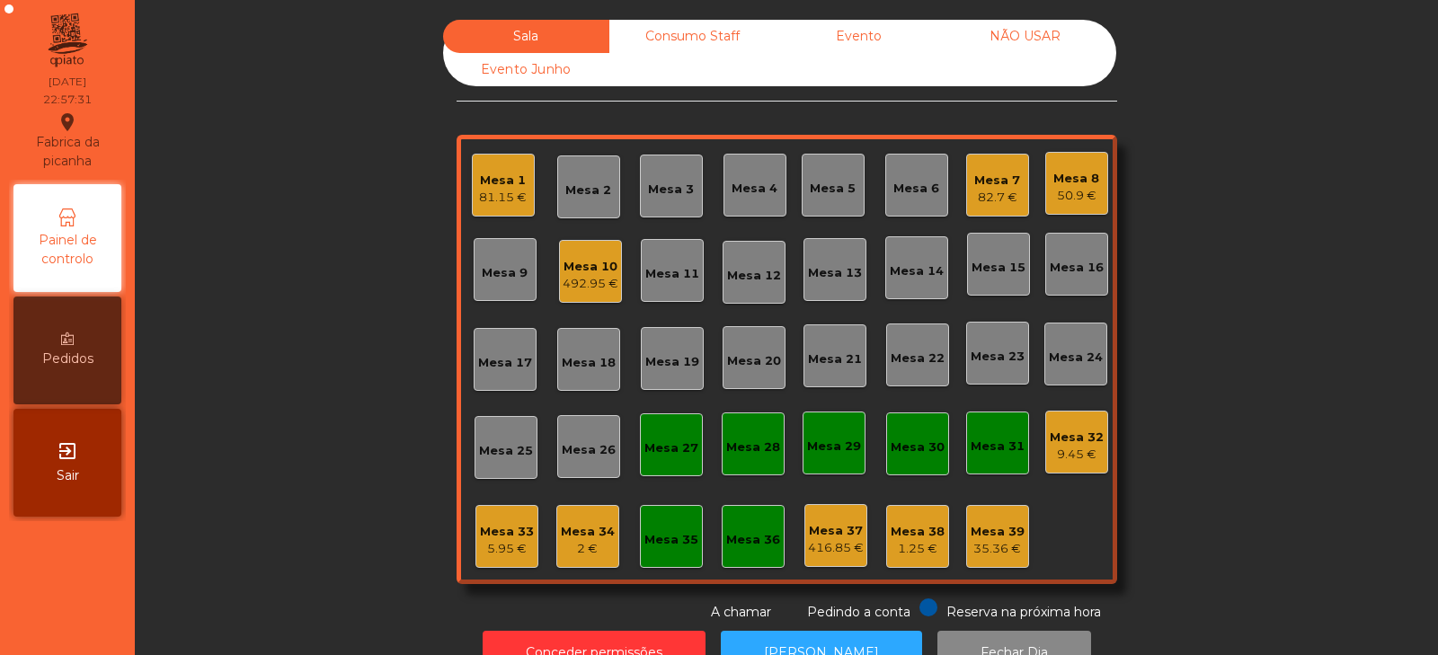
click at [989, 180] on div "Mesa 7" at bounding box center [997, 181] width 46 height 18
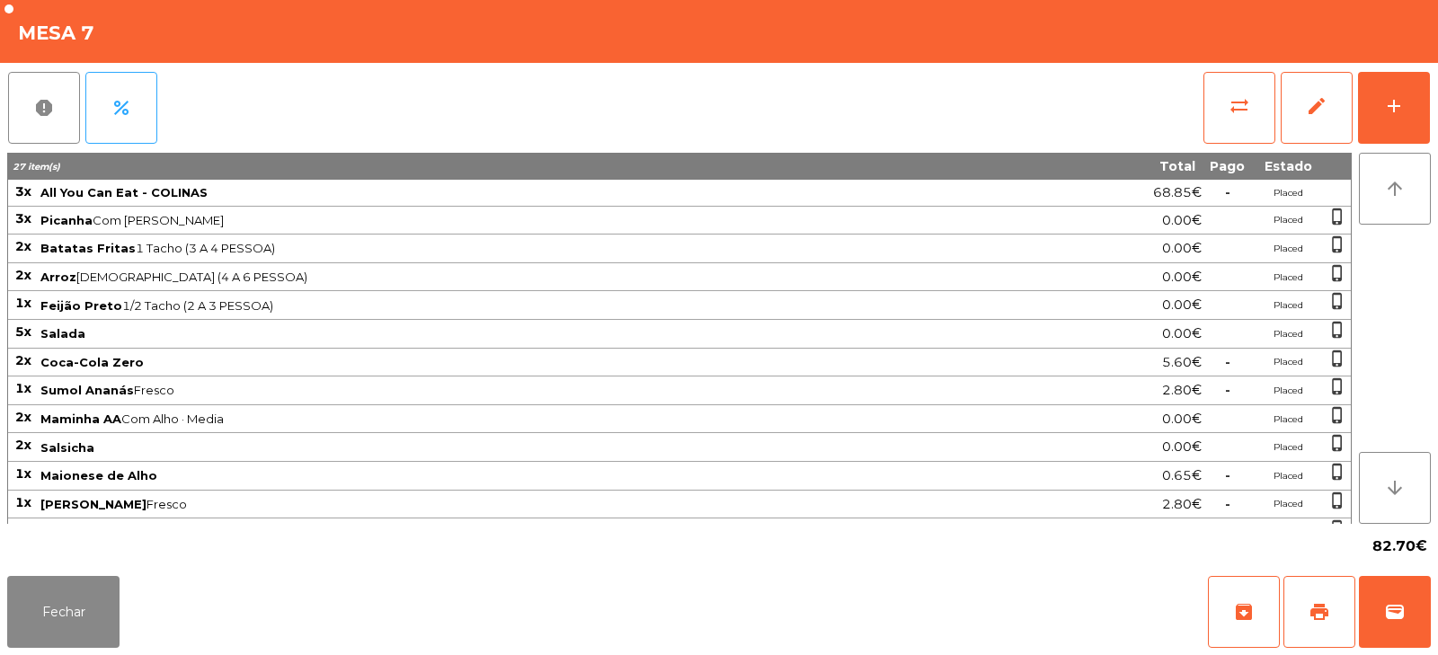
scroll to position [51, 0]
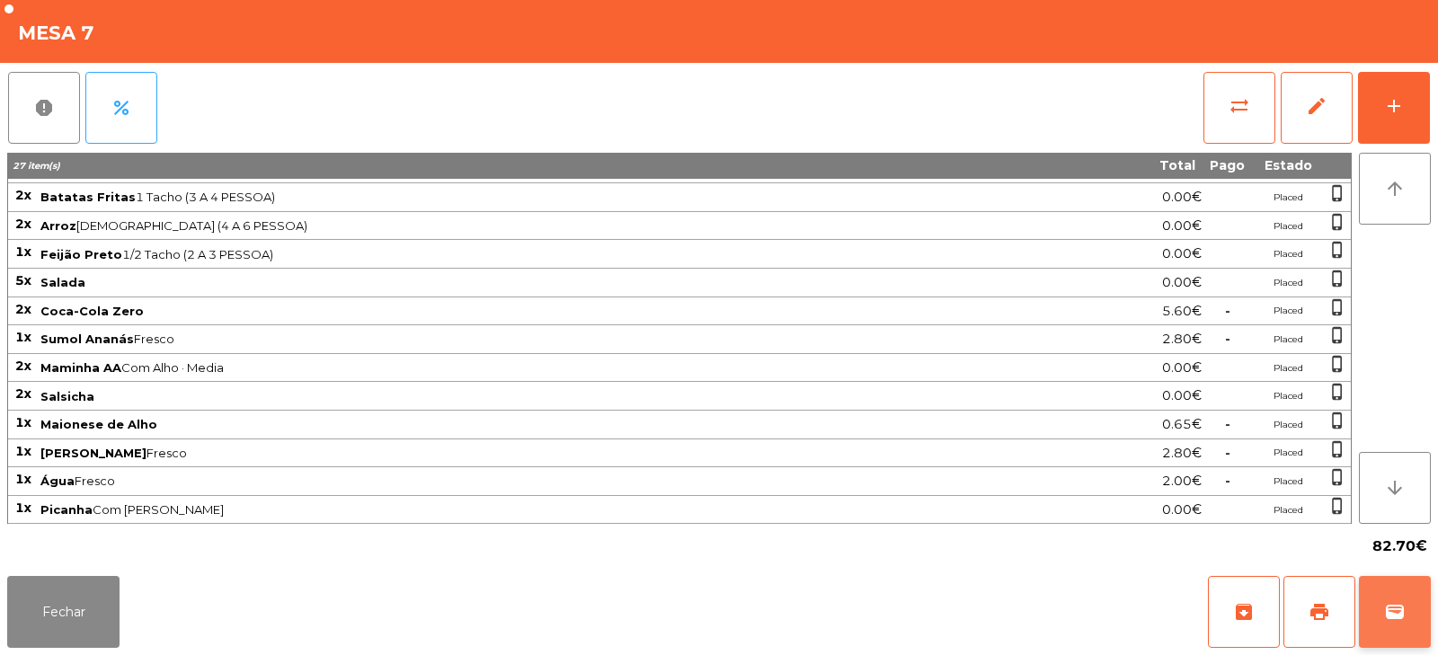
click at [1406, 621] on button "wallet" at bounding box center [1395, 612] width 72 height 72
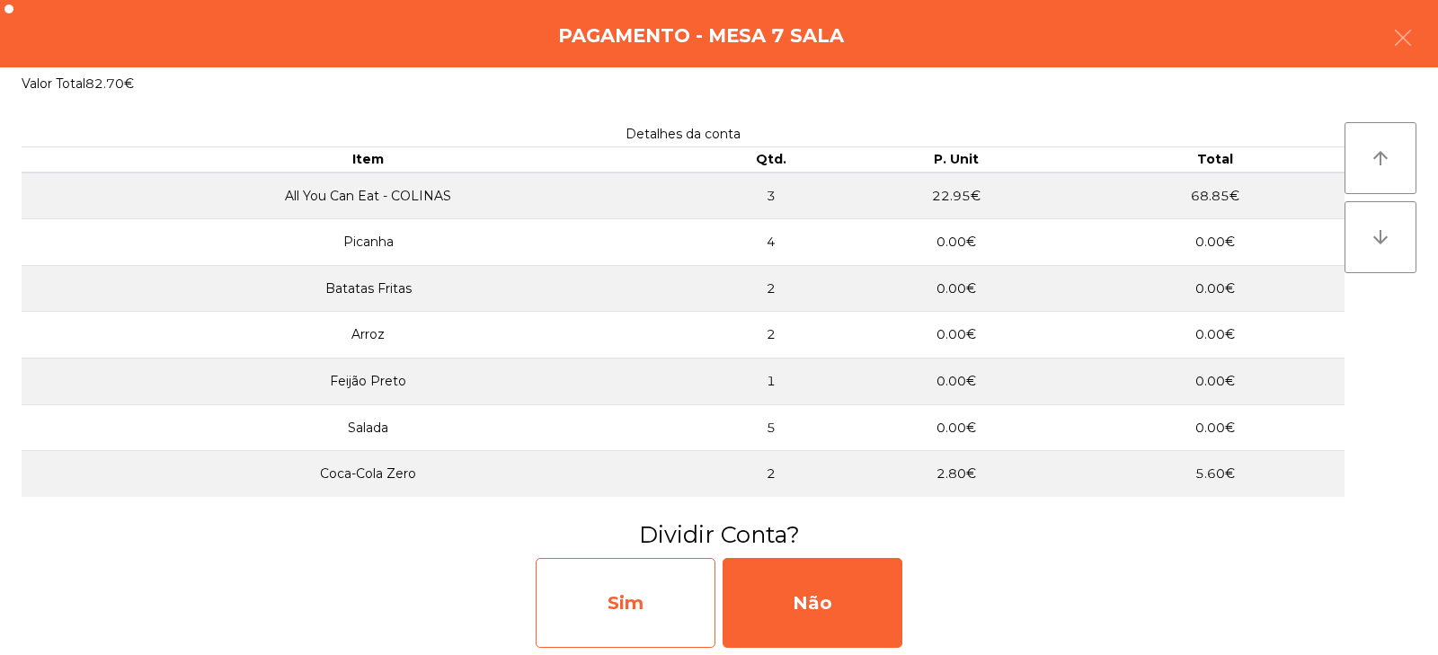
click at [628, 598] on div "Sim" at bounding box center [626, 603] width 180 height 90
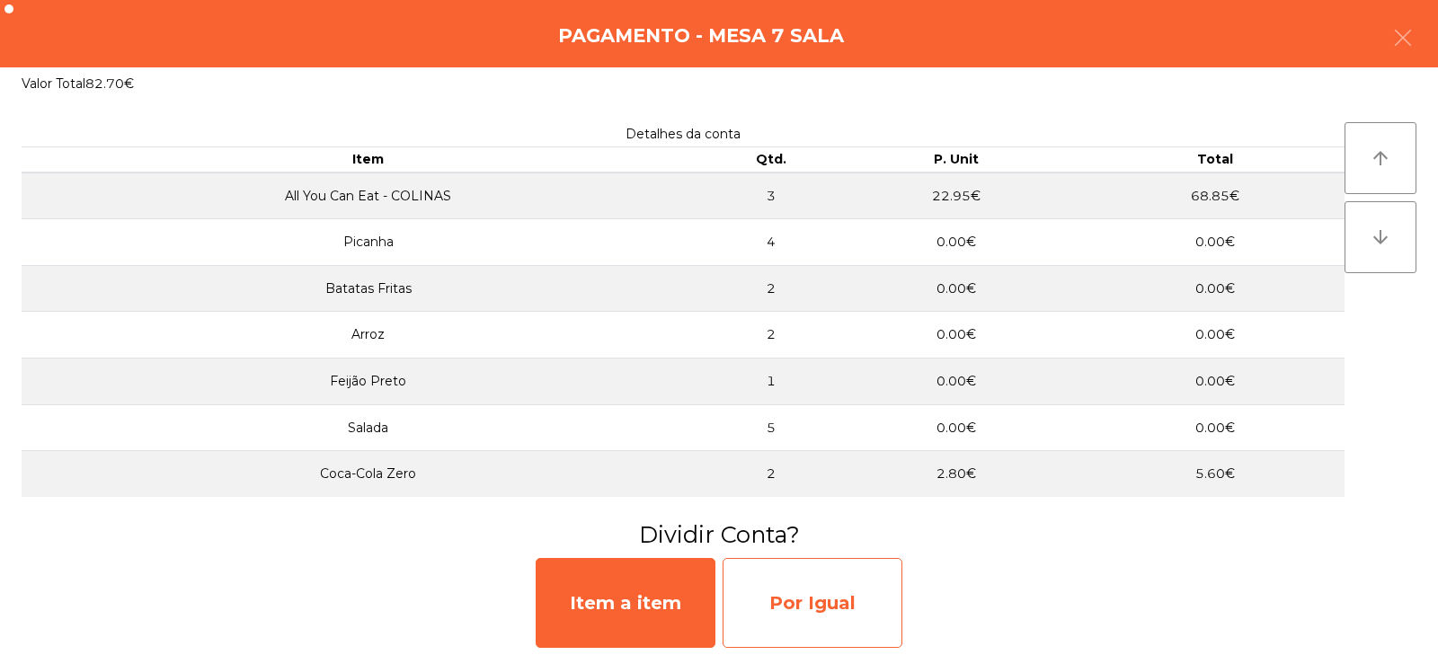
click at [802, 605] on div "Por Igual" at bounding box center [812, 603] width 180 height 90
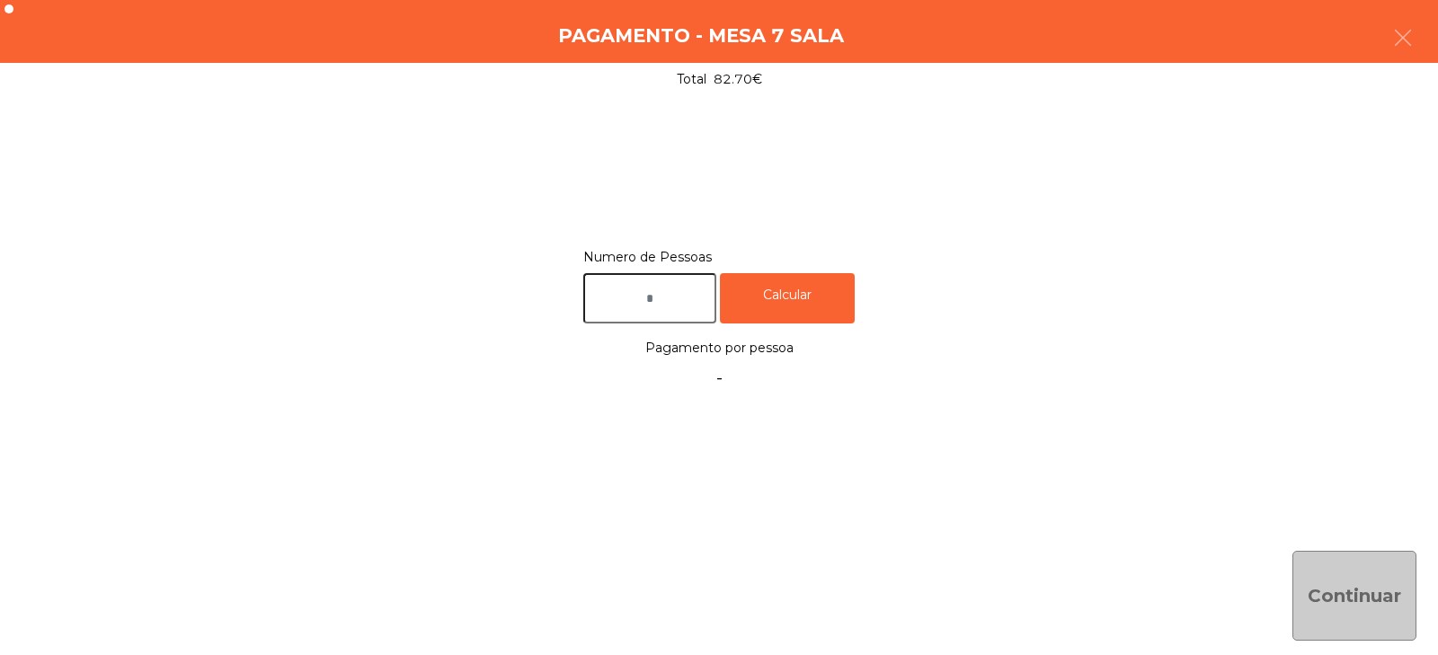
click at [676, 300] on input "text" at bounding box center [649, 298] width 133 height 51
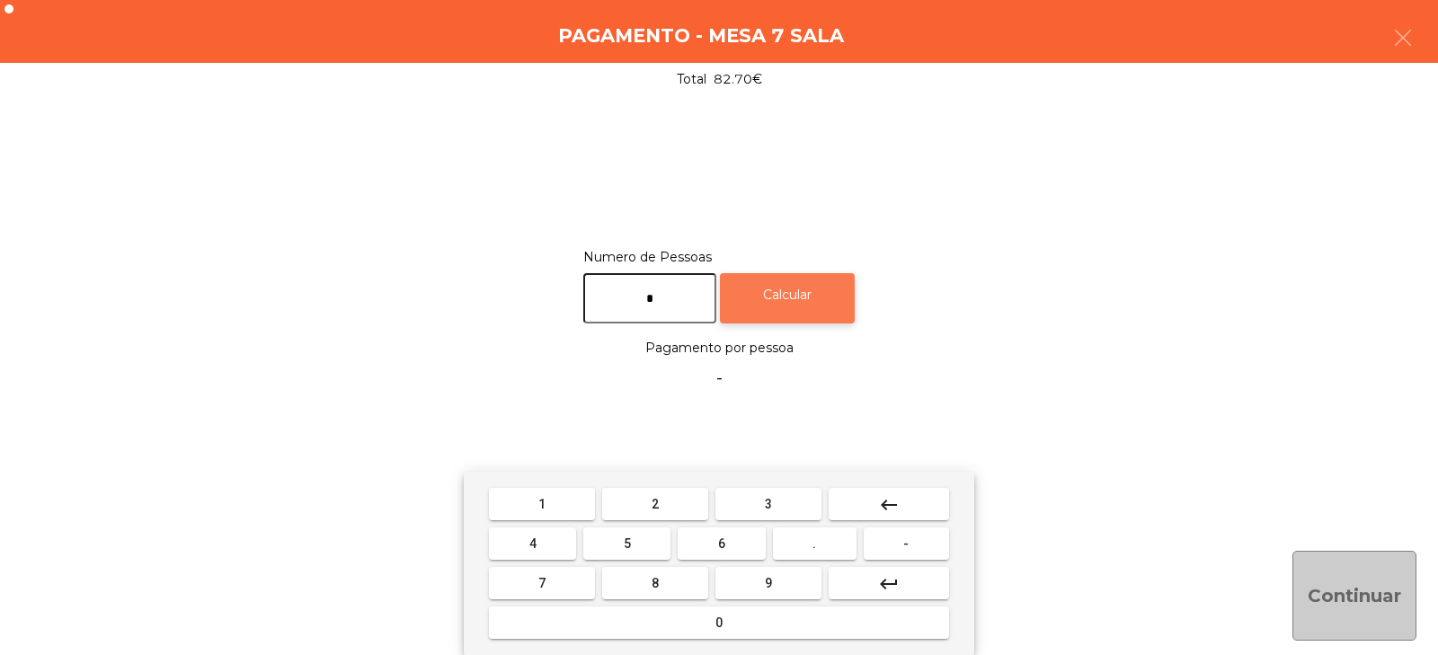
type input "*"
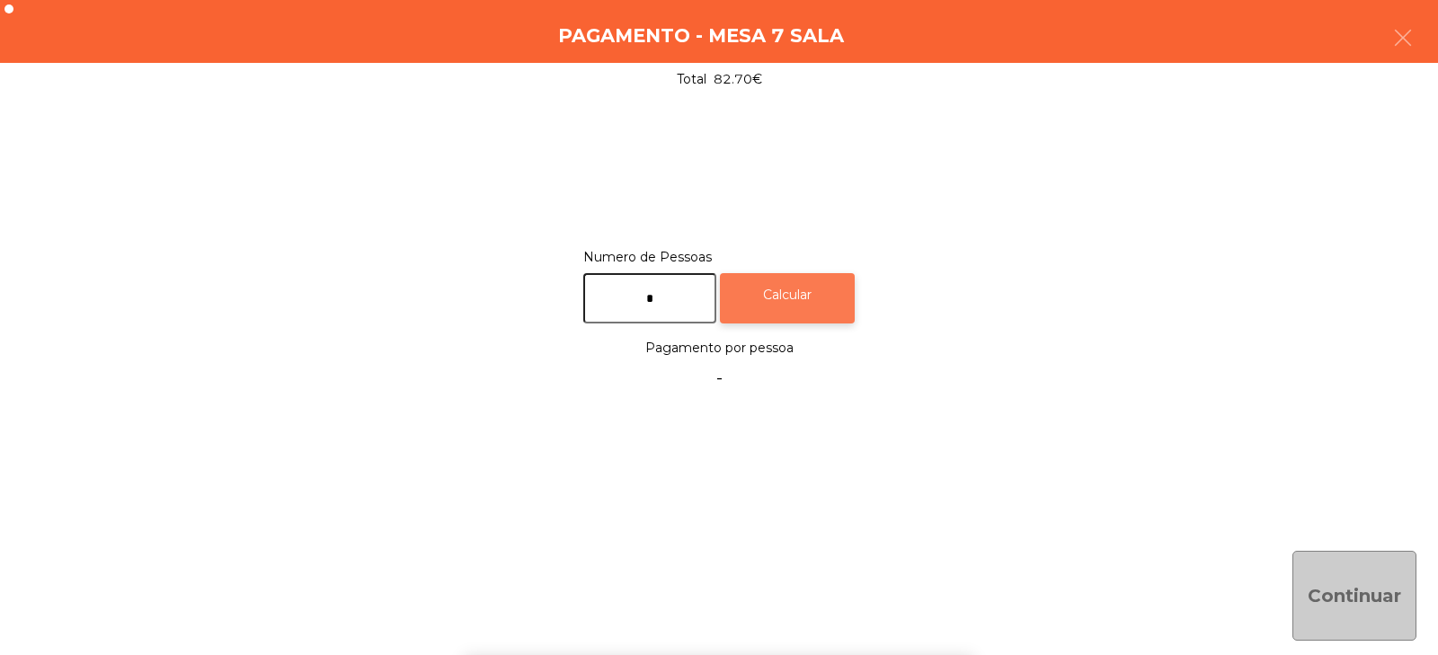
click at [843, 297] on div "Calcular" at bounding box center [787, 298] width 135 height 51
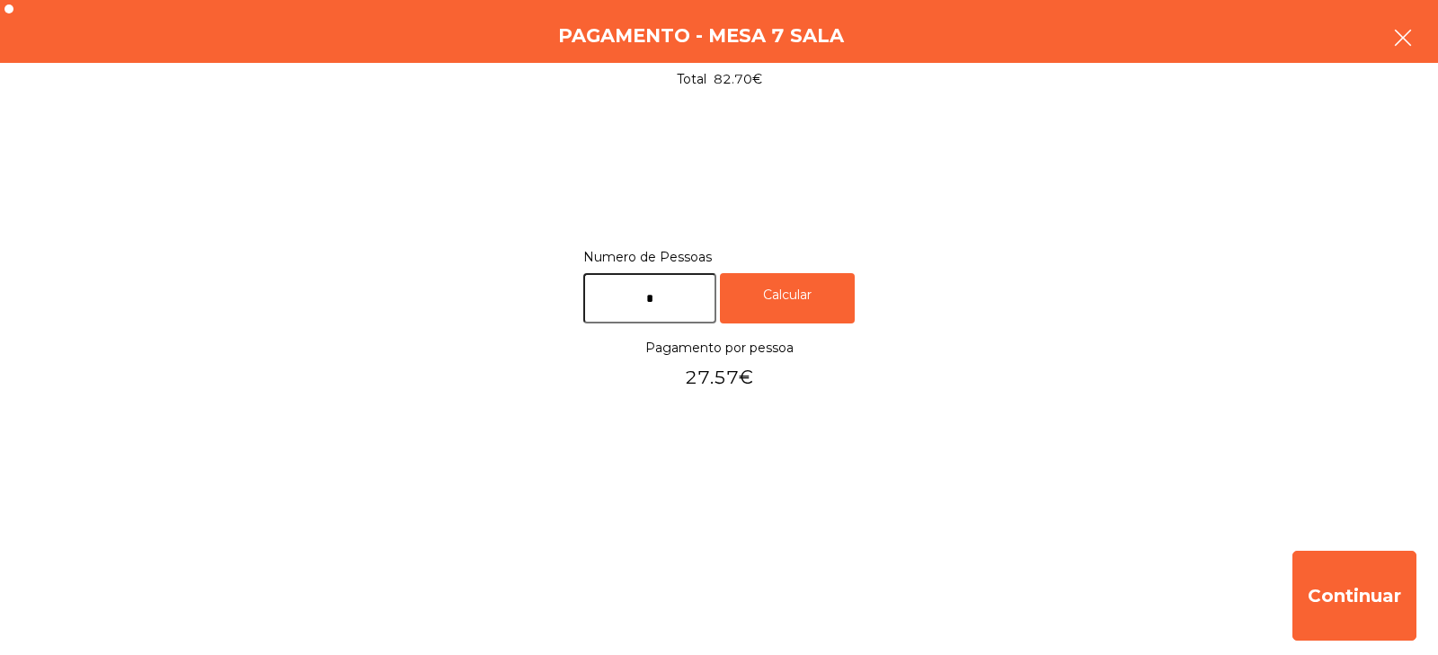
click at [1391, 48] on button "button" at bounding box center [1402, 40] width 50 height 54
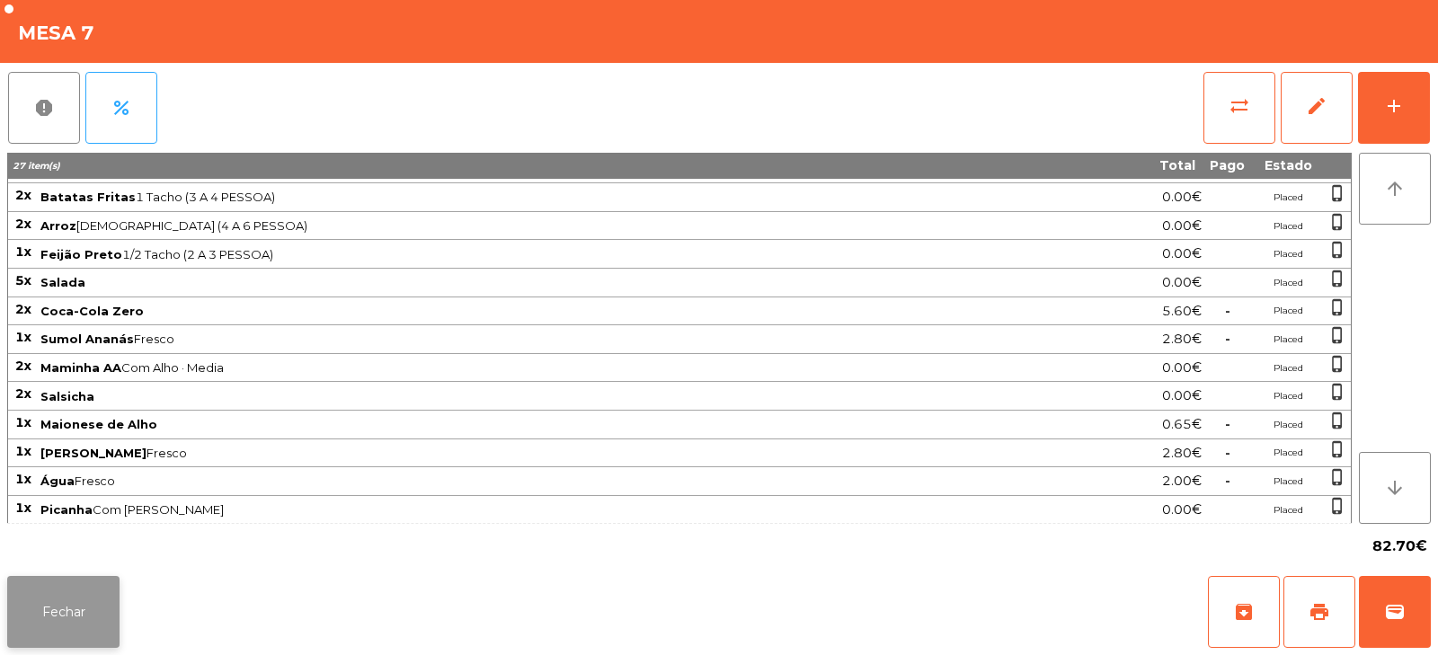
click at [53, 619] on button "Fechar" at bounding box center [63, 612] width 112 height 72
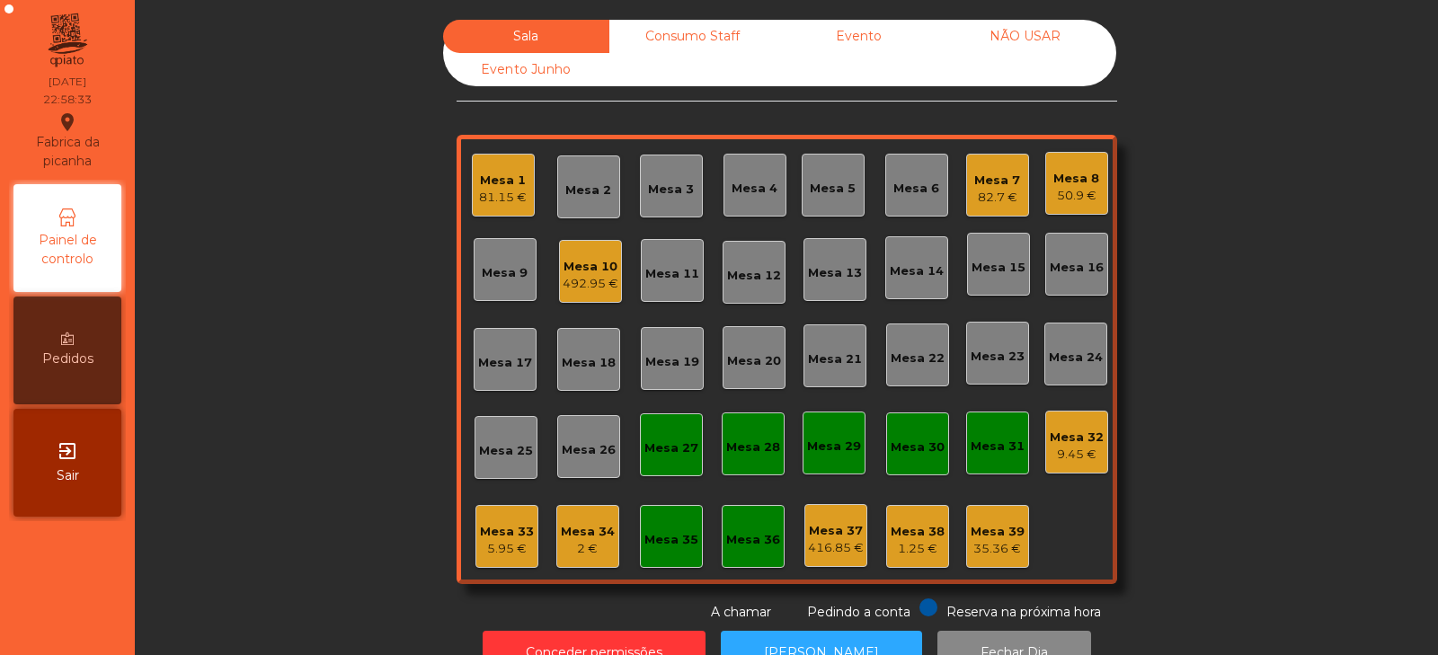
scroll to position [53, 0]
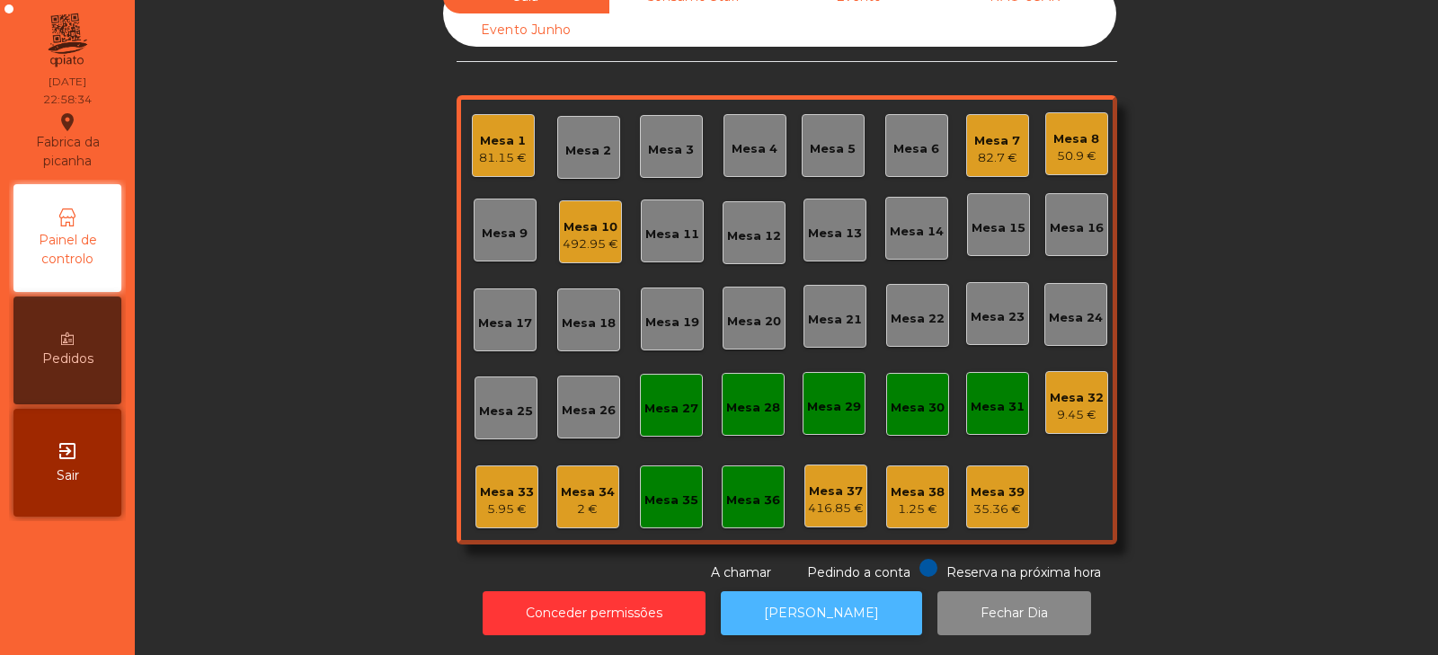
click at [815, 601] on button "[PERSON_NAME]" at bounding box center [821, 613] width 201 height 44
click at [589, 483] on div "Mesa 34" at bounding box center [588, 492] width 54 height 18
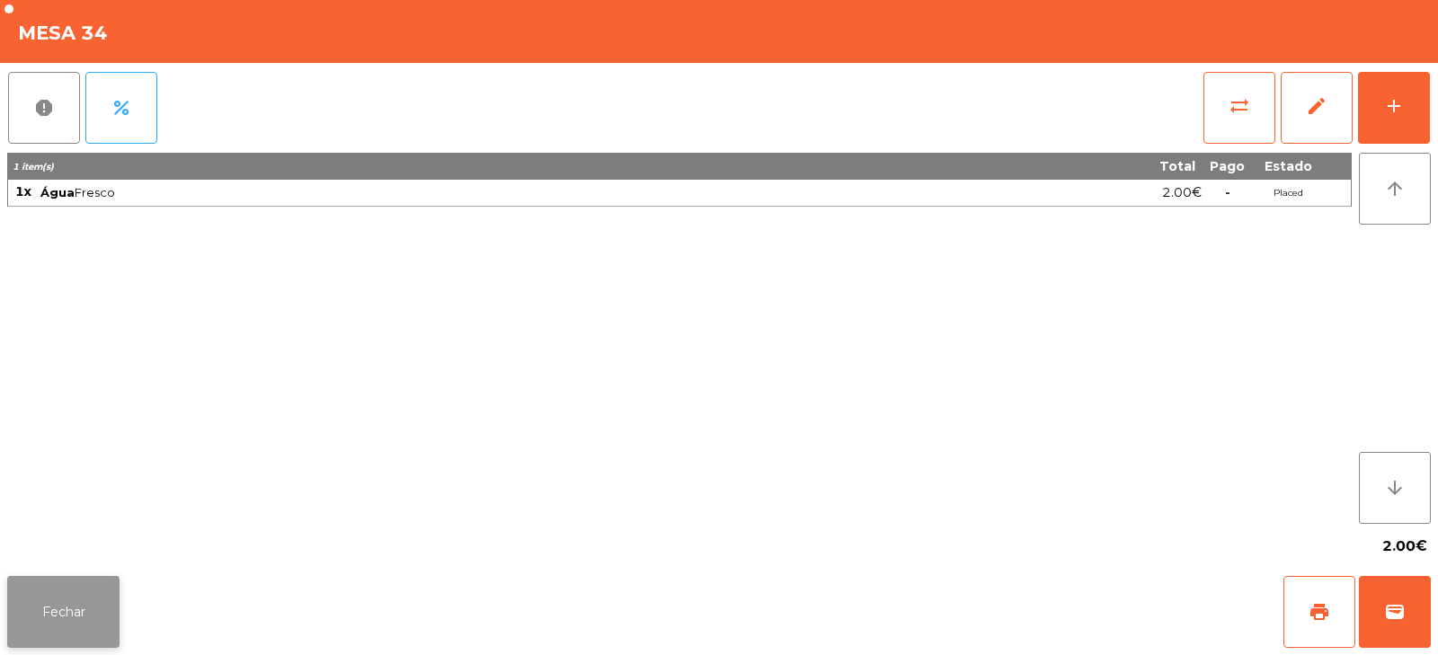
click at [72, 601] on button "Fechar" at bounding box center [63, 612] width 112 height 72
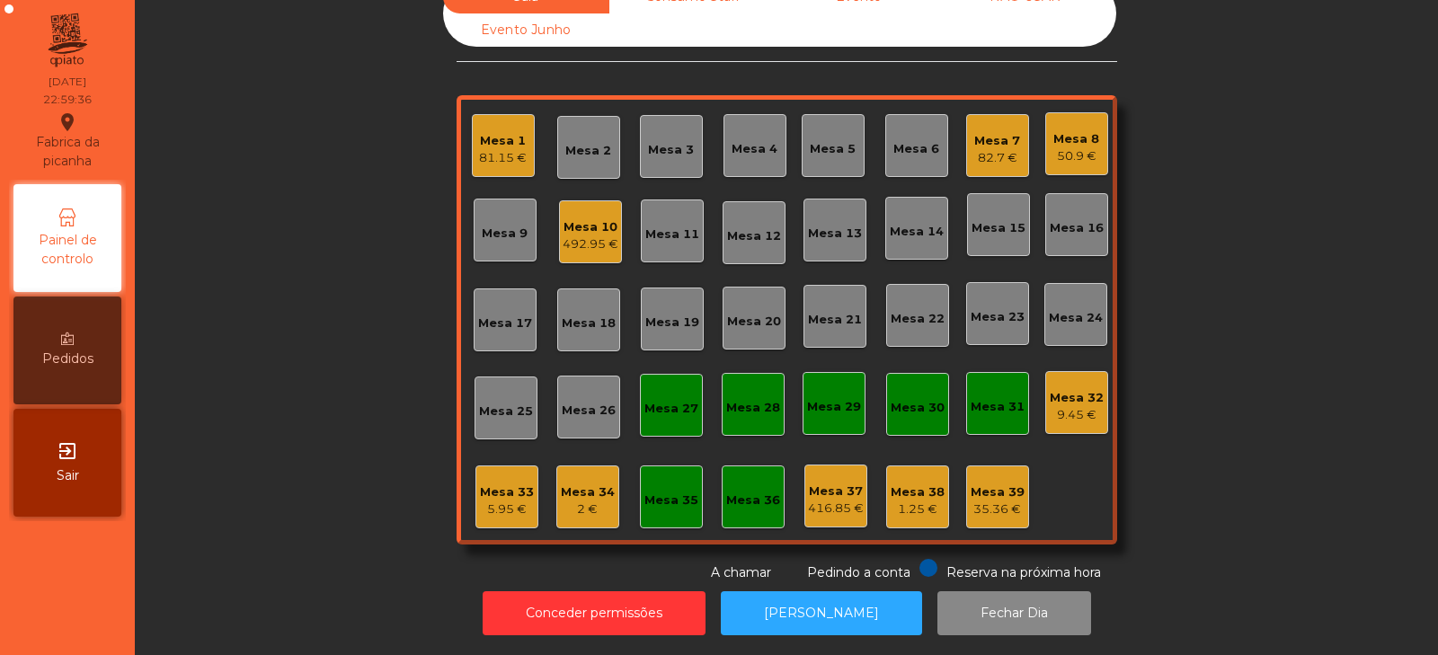
click at [1001, 149] on div "82.7 €" at bounding box center [997, 158] width 46 height 18
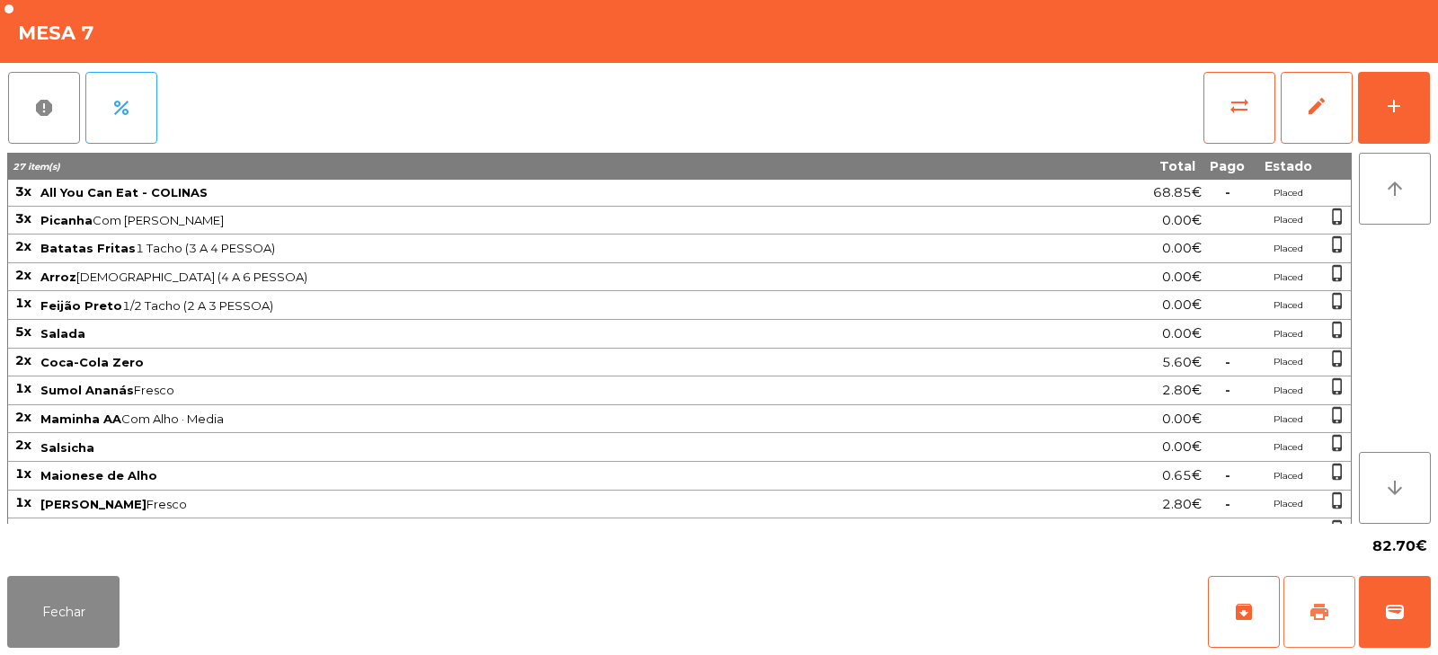
click at [1300, 611] on button "print" at bounding box center [1319, 612] width 72 height 72
click at [1213, 107] on button "sync_alt" at bounding box center [1239, 108] width 72 height 72
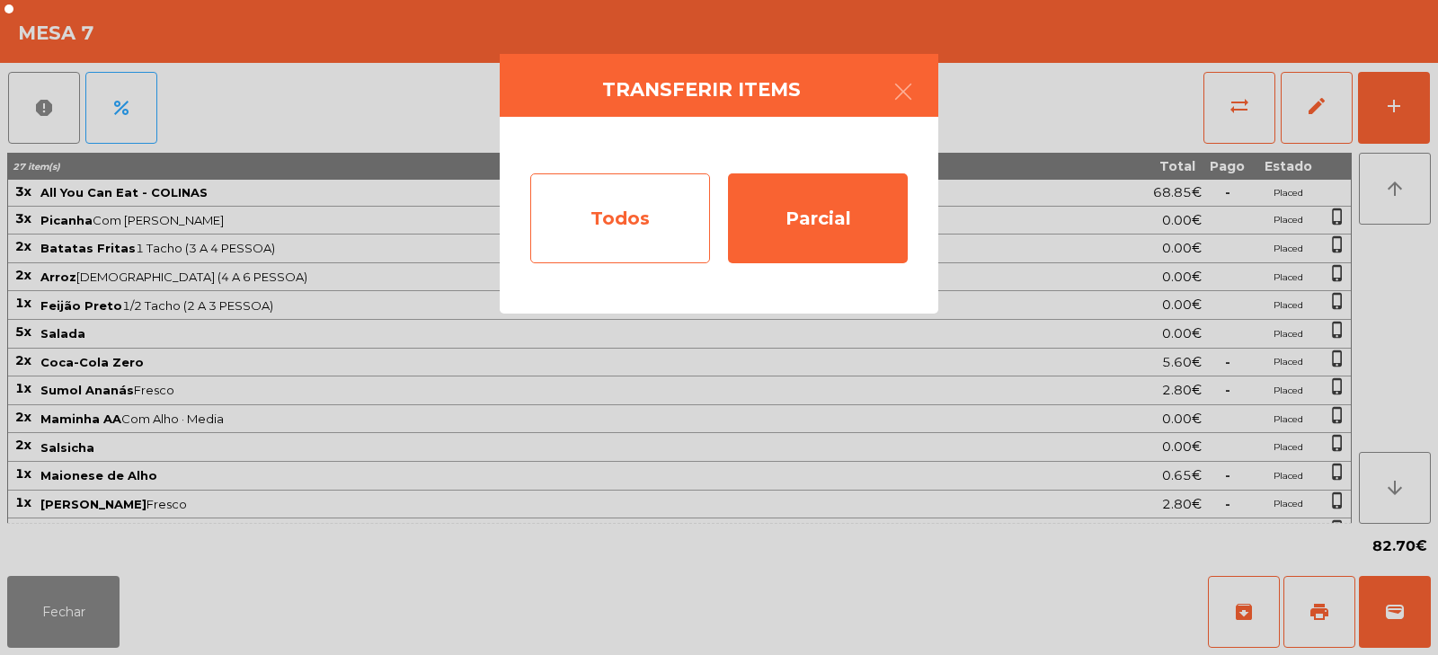
click at [635, 225] on div "Todos" at bounding box center [620, 218] width 180 height 90
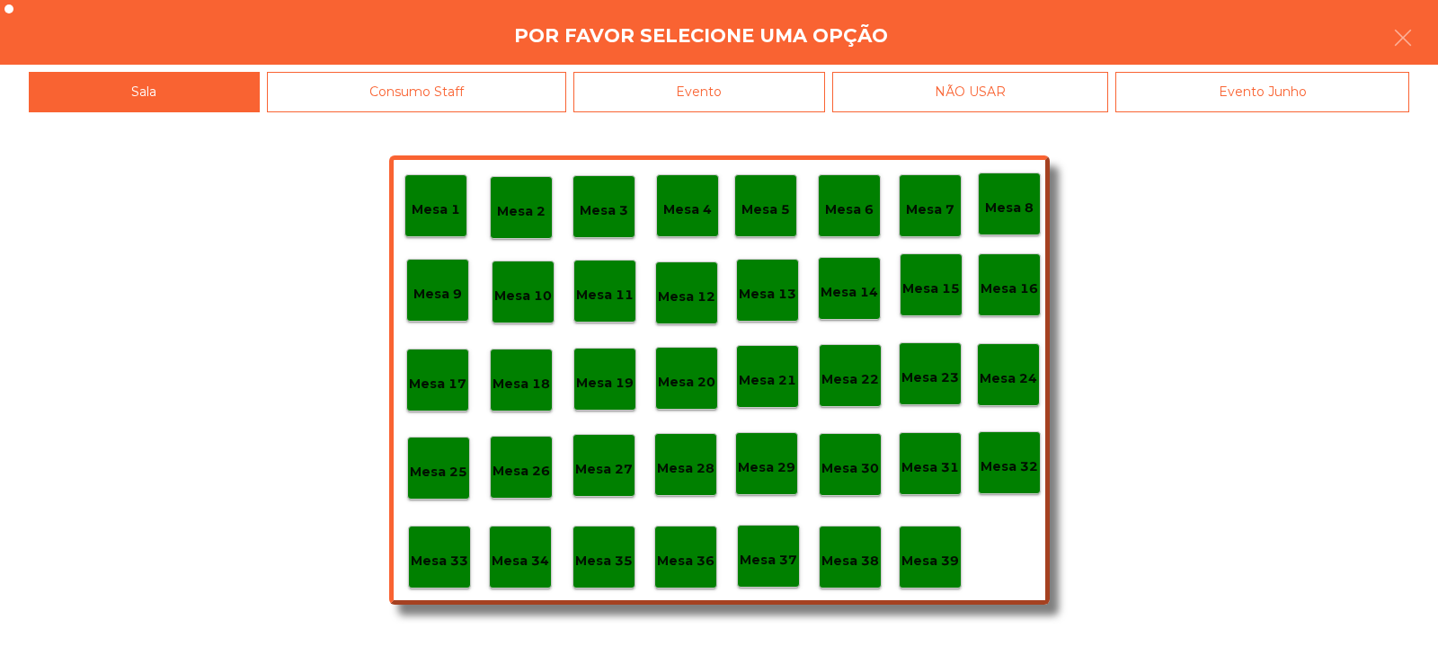
click at [722, 101] on div "Evento" at bounding box center [699, 92] width 252 height 40
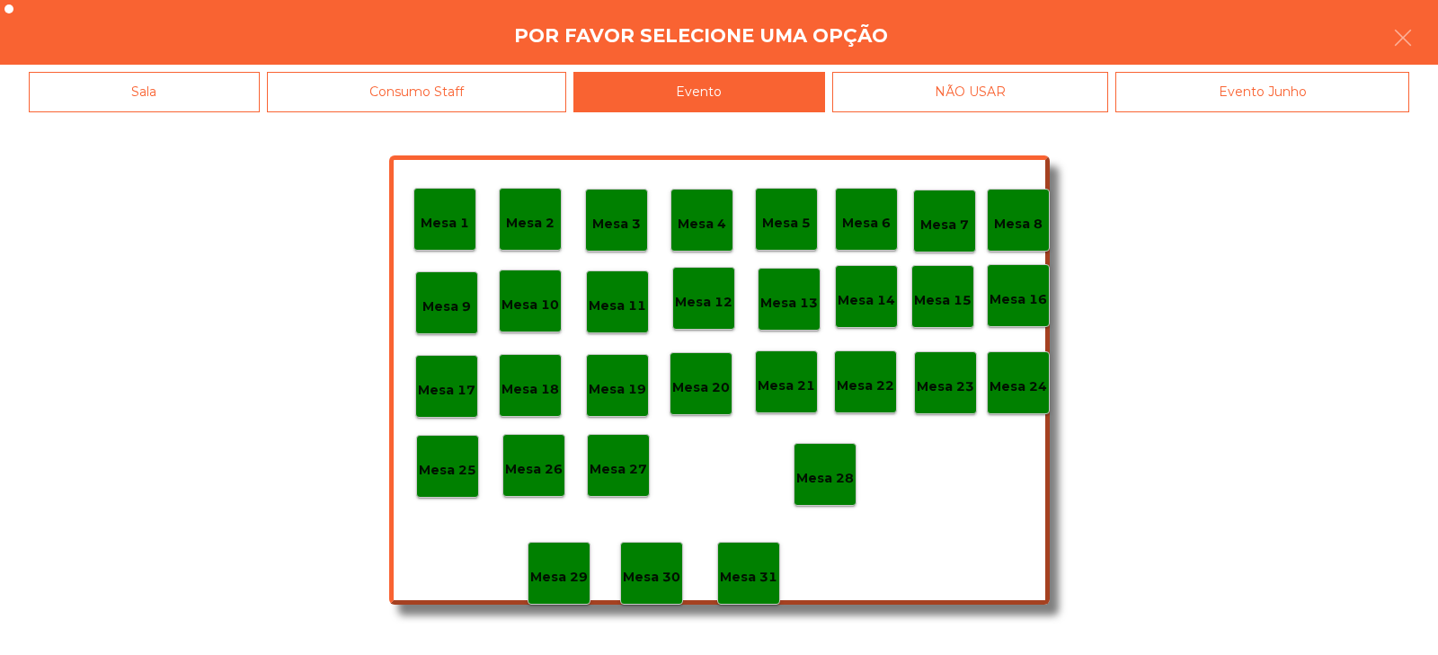
click at [828, 468] on p "Mesa 28" at bounding box center [825, 478] width 58 height 21
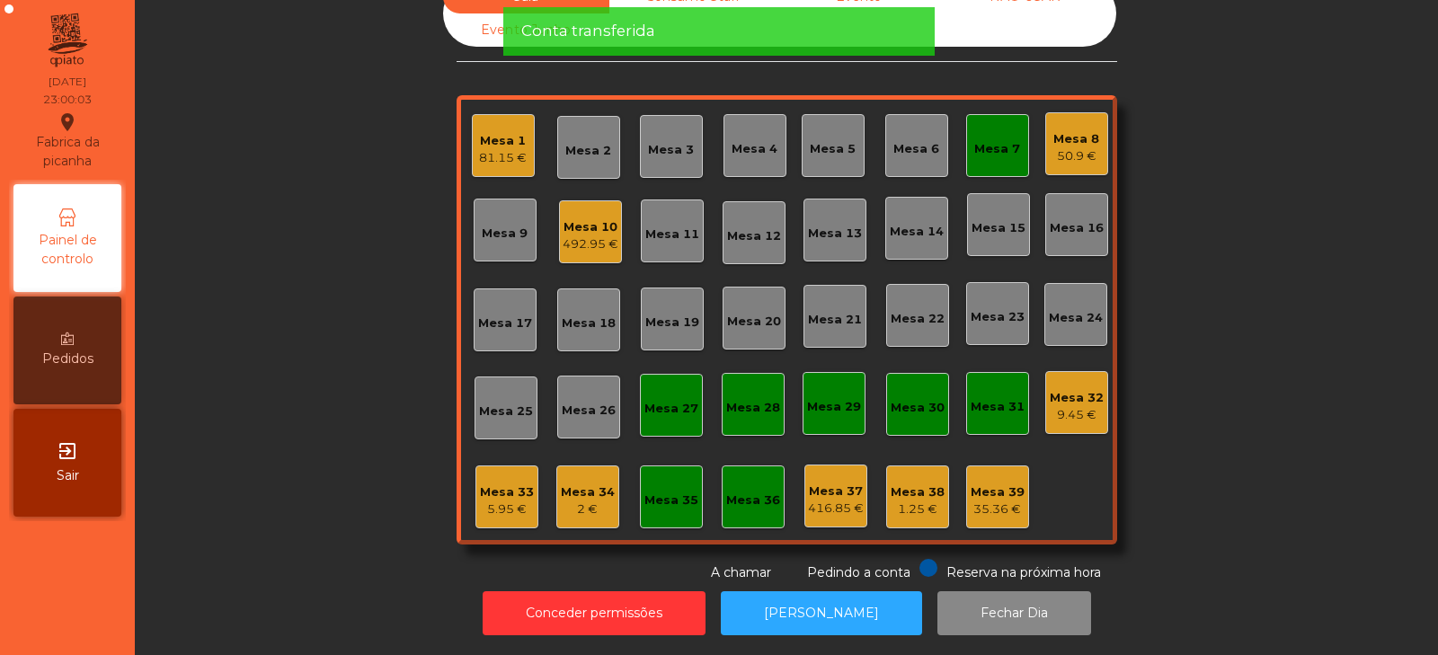
click at [989, 143] on div "Mesa 7" at bounding box center [997, 149] width 46 height 18
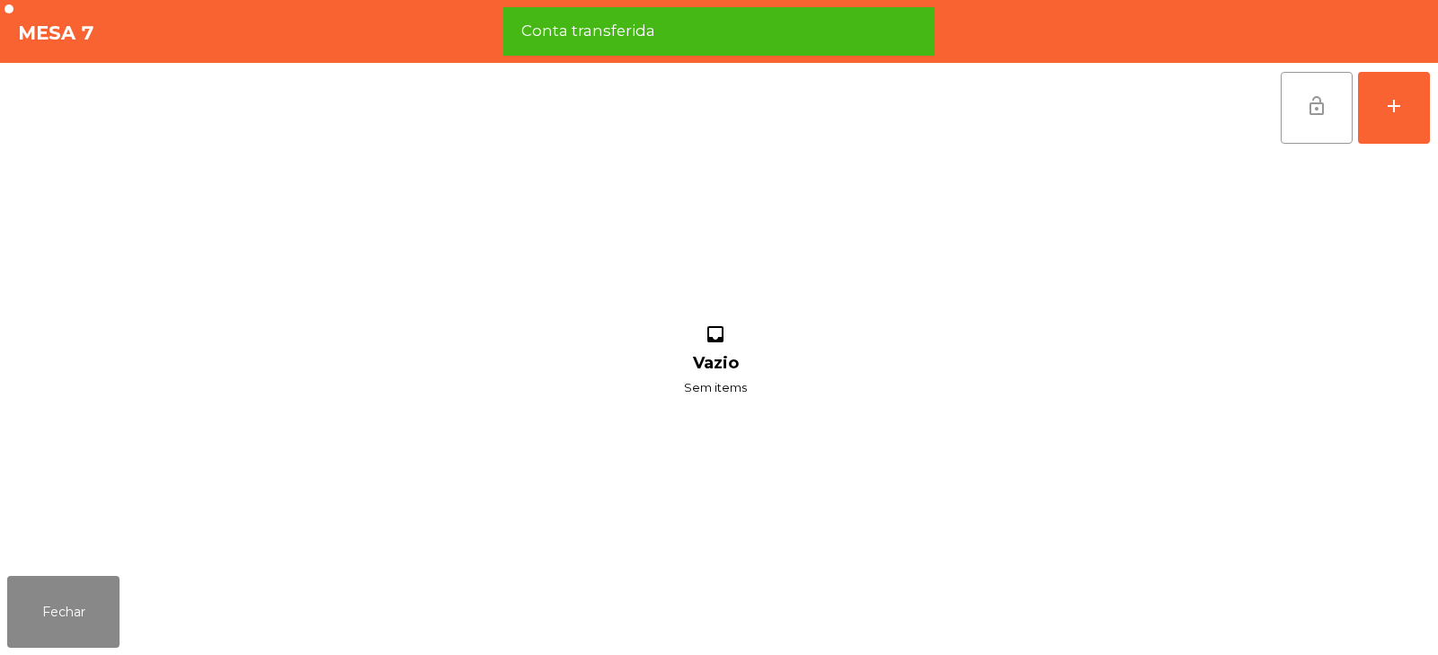
click at [1312, 113] on span "lock_open" at bounding box center [1317, 106] width 22 height 22
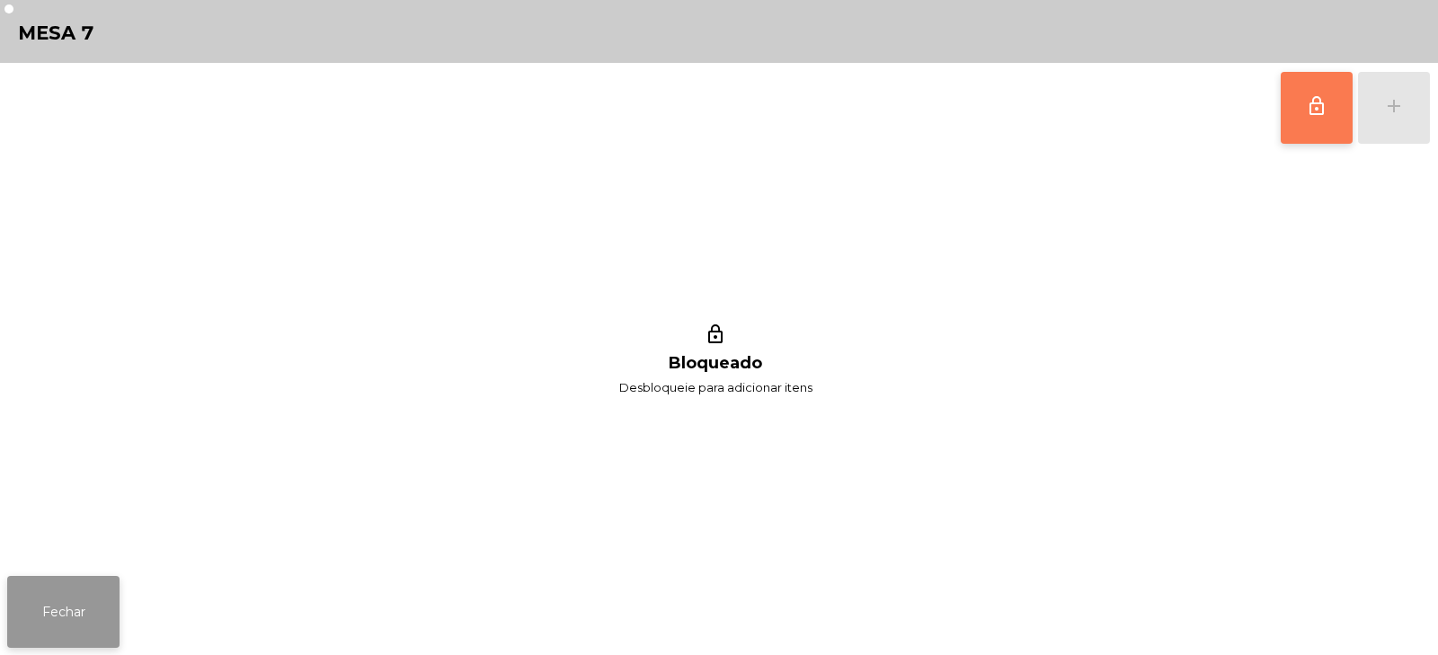
click at [52, 611] on button "Fechar" at bounding box center [63, 612] width 112 height 72
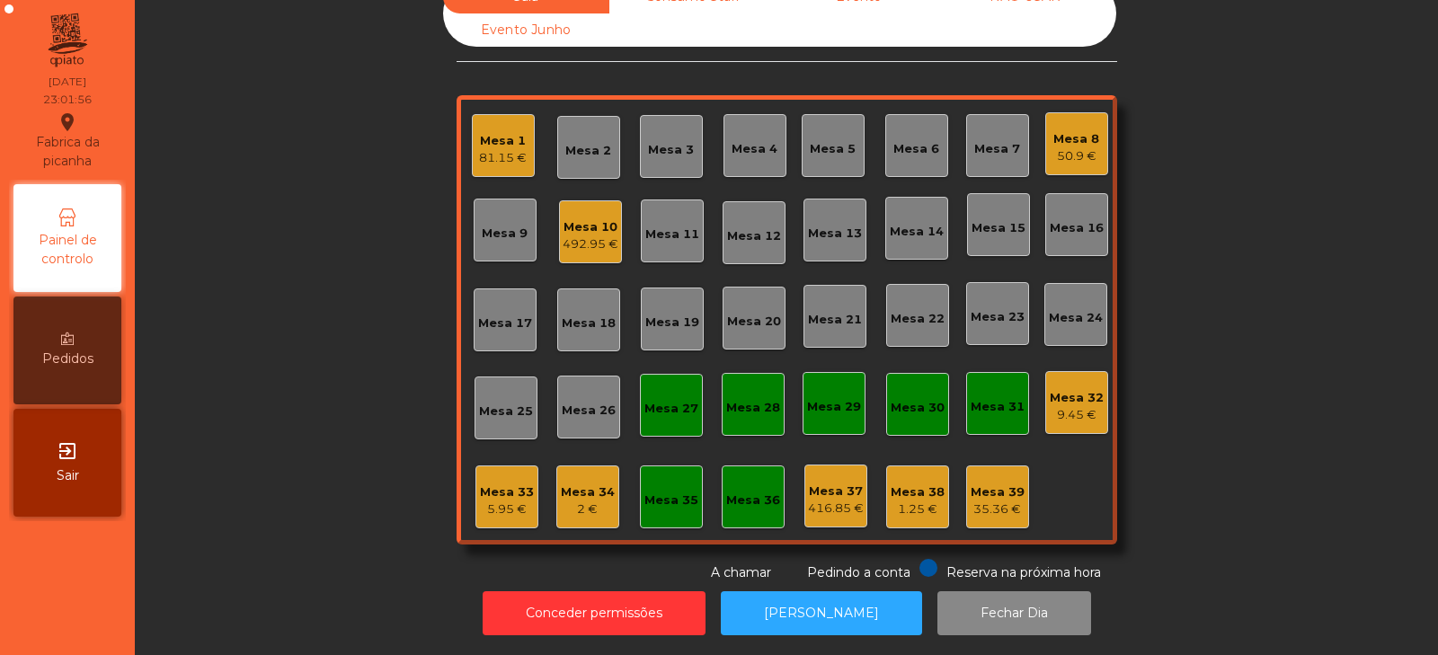
click at [669, 501] on div "Mesa 35" at bounding box center [671, 496] width 63 height 63
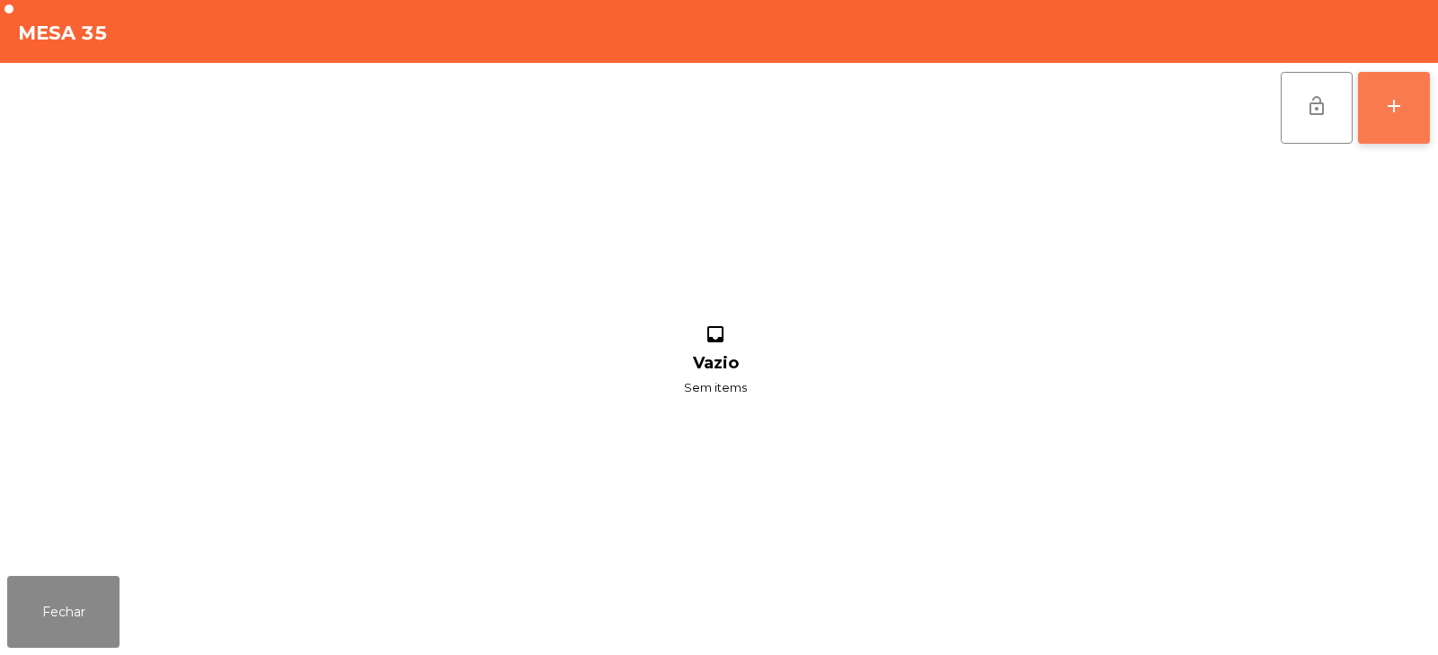
click at [1387, 122] on button "add" at bounding box center [1394, 108] width 72 height 72
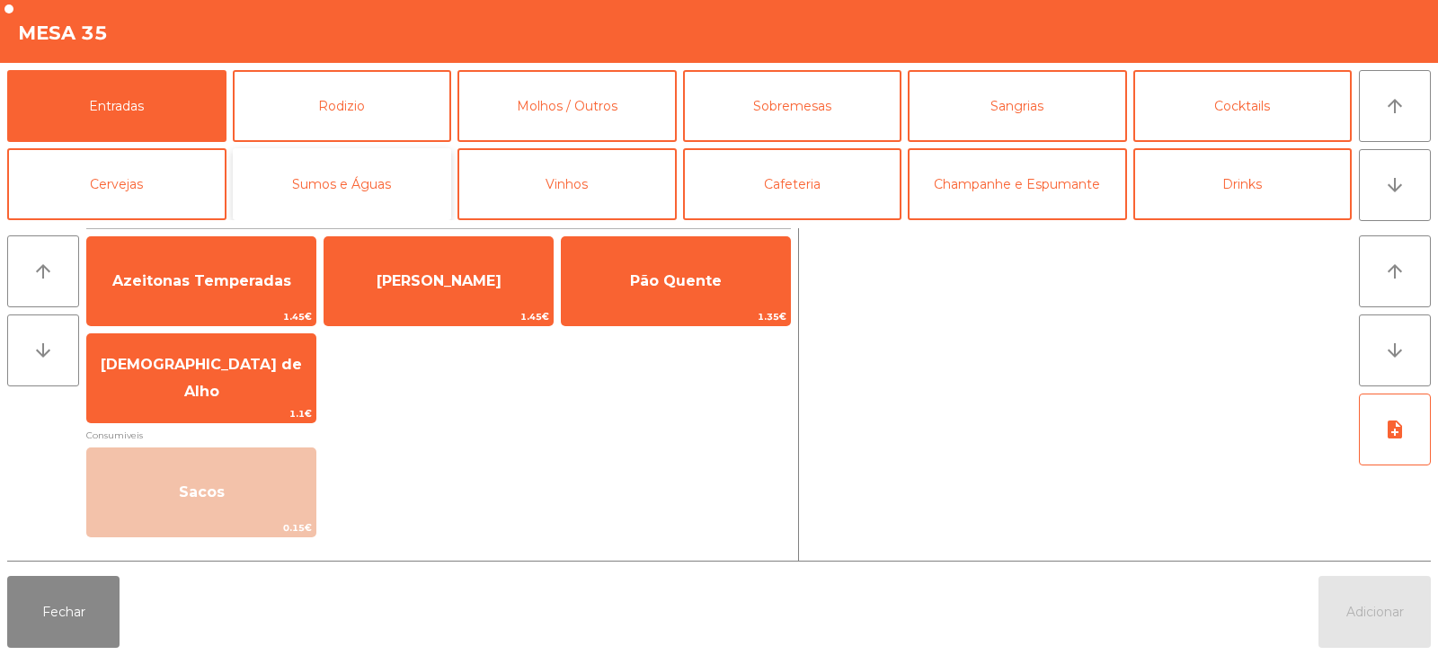
click at [321, 189] on button "Sumos e Águas" at bounding box center [342, 184] width 219 height 72
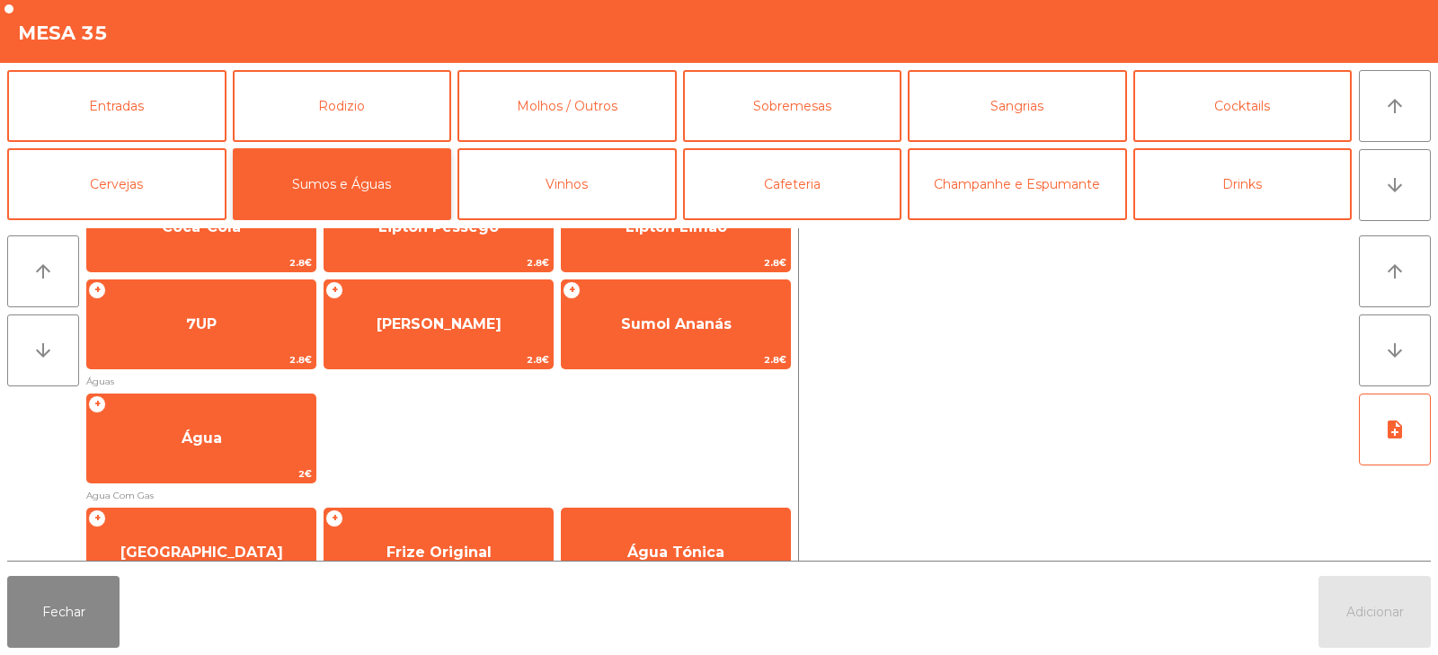
scroll to position [363, 0]
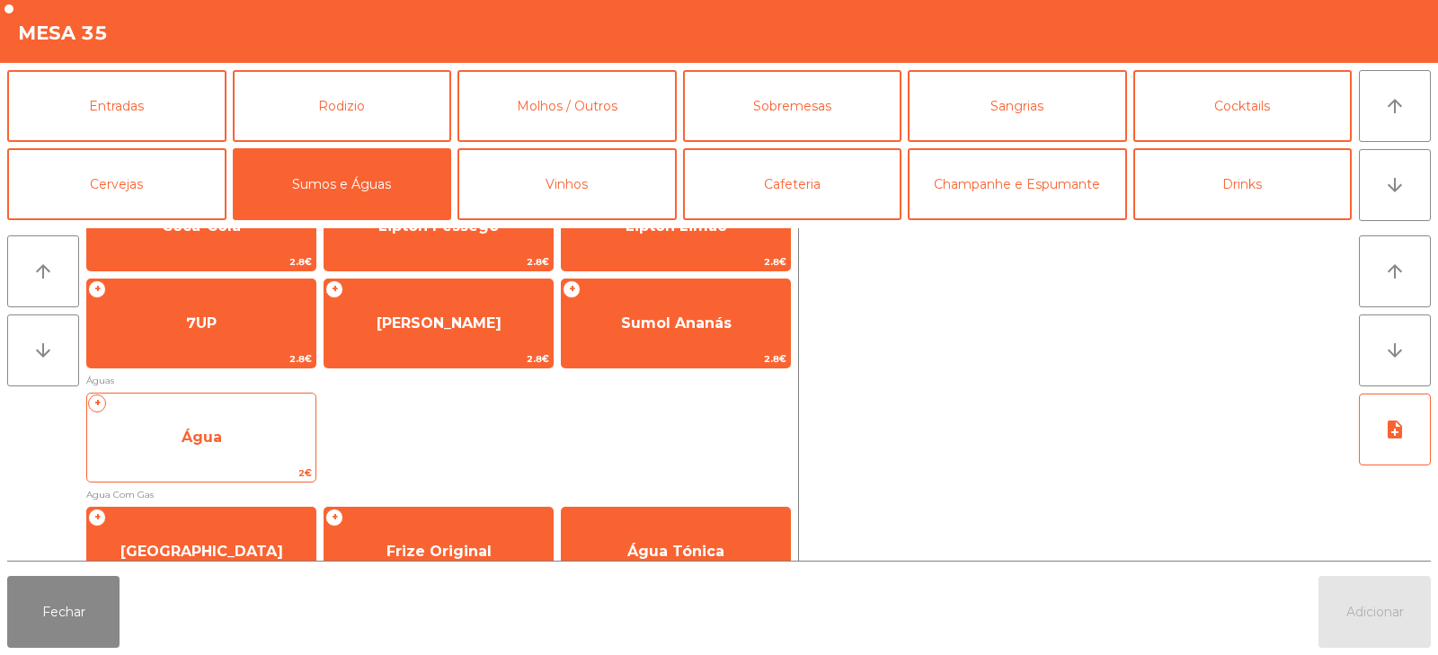
click at [205, 459] on span "Água" at bounding box center [201, 437] width 228 height 49
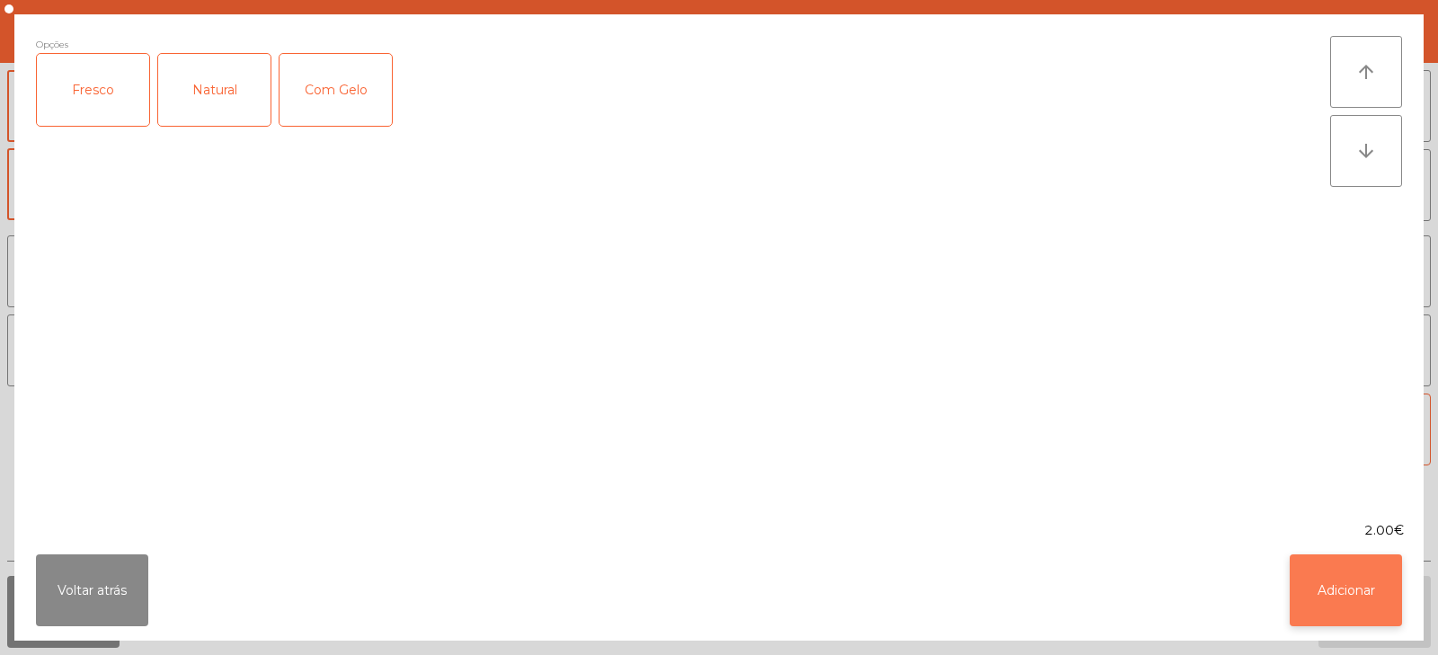
click at [1332, 604] on button "Adicionar" at bounding box center [1345, 590] width 112 height 72
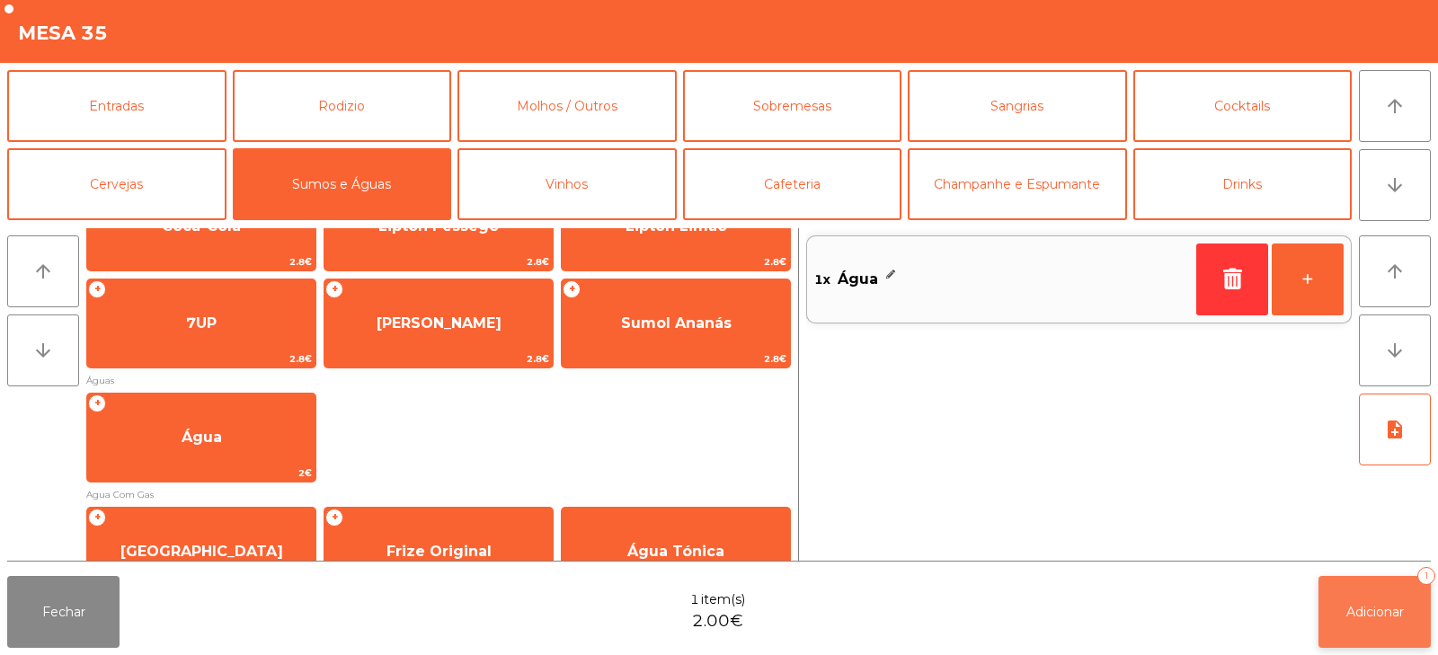
click at [1372, 615] on span "Adicionar" at bounding box center [1375, 612] width 58 height 16
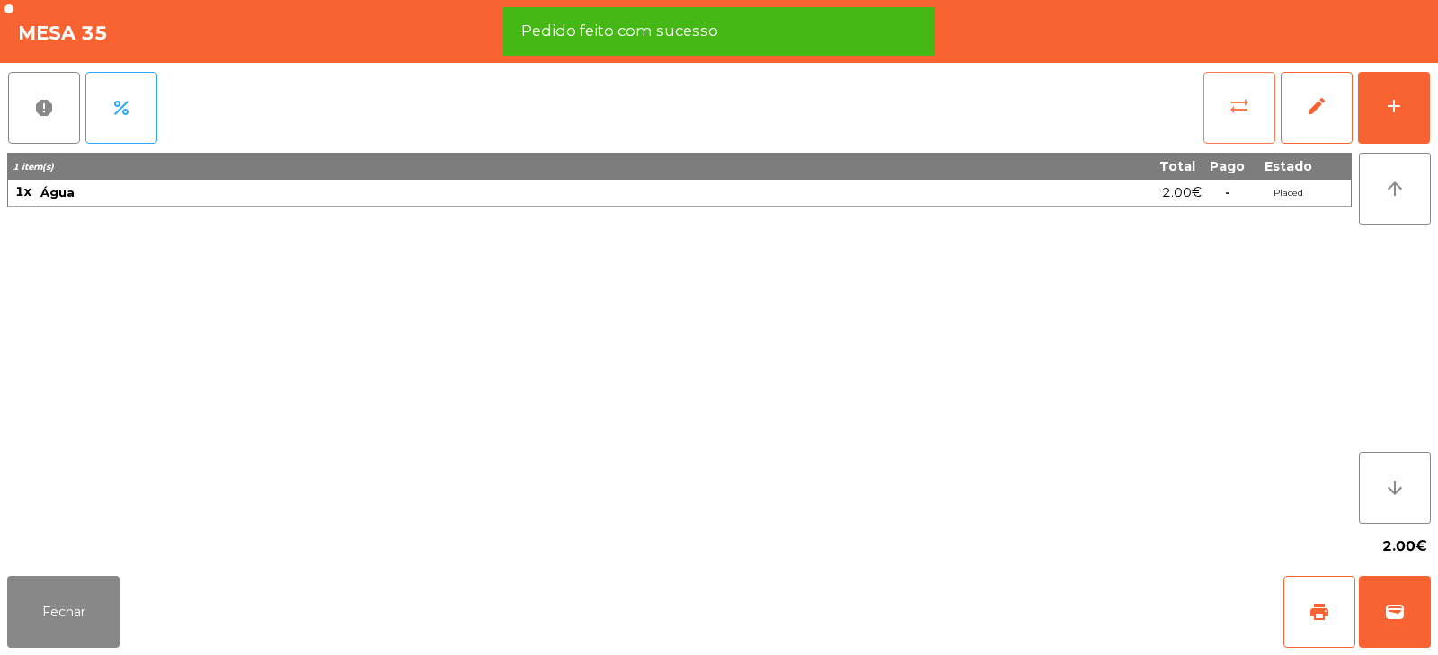
click at [1233, 100] on span "sync_alt" at bounding box center [1239, 106] width 22 height 22
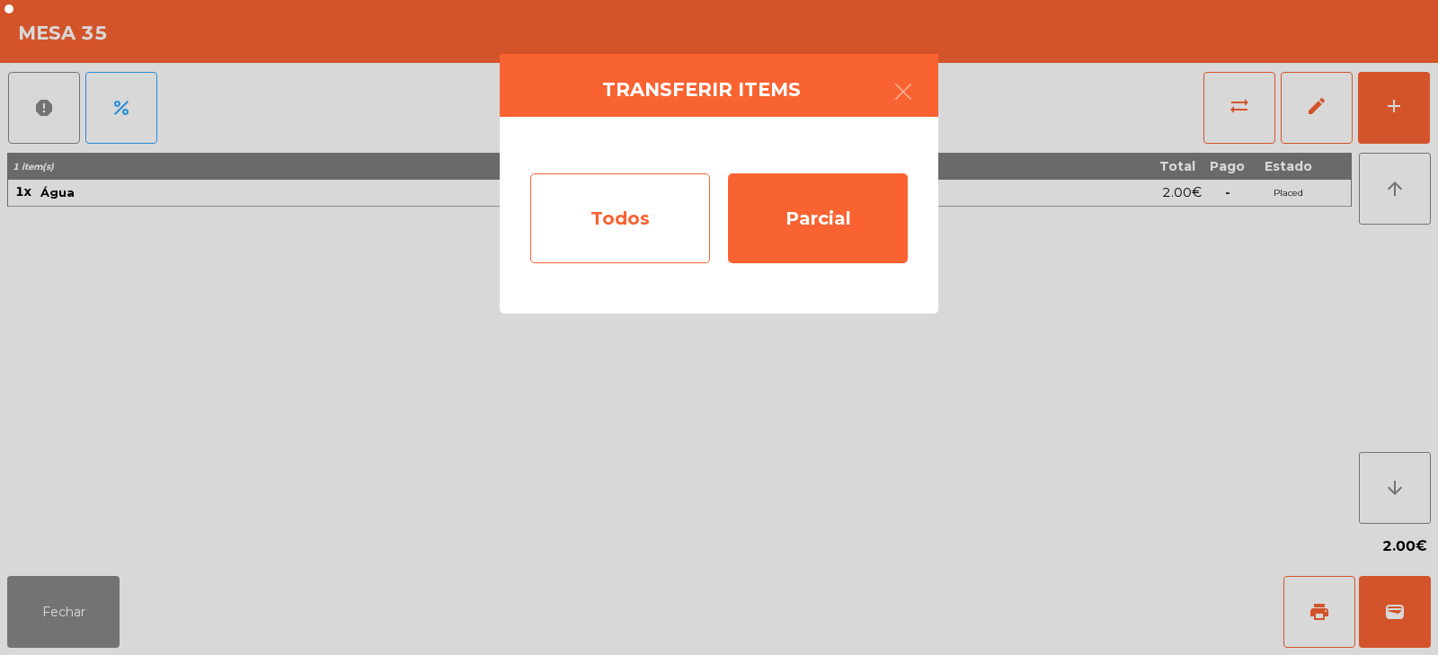
click at [612, 230] on div "Todos" at bounding box center [620, 218] width 180 height 90
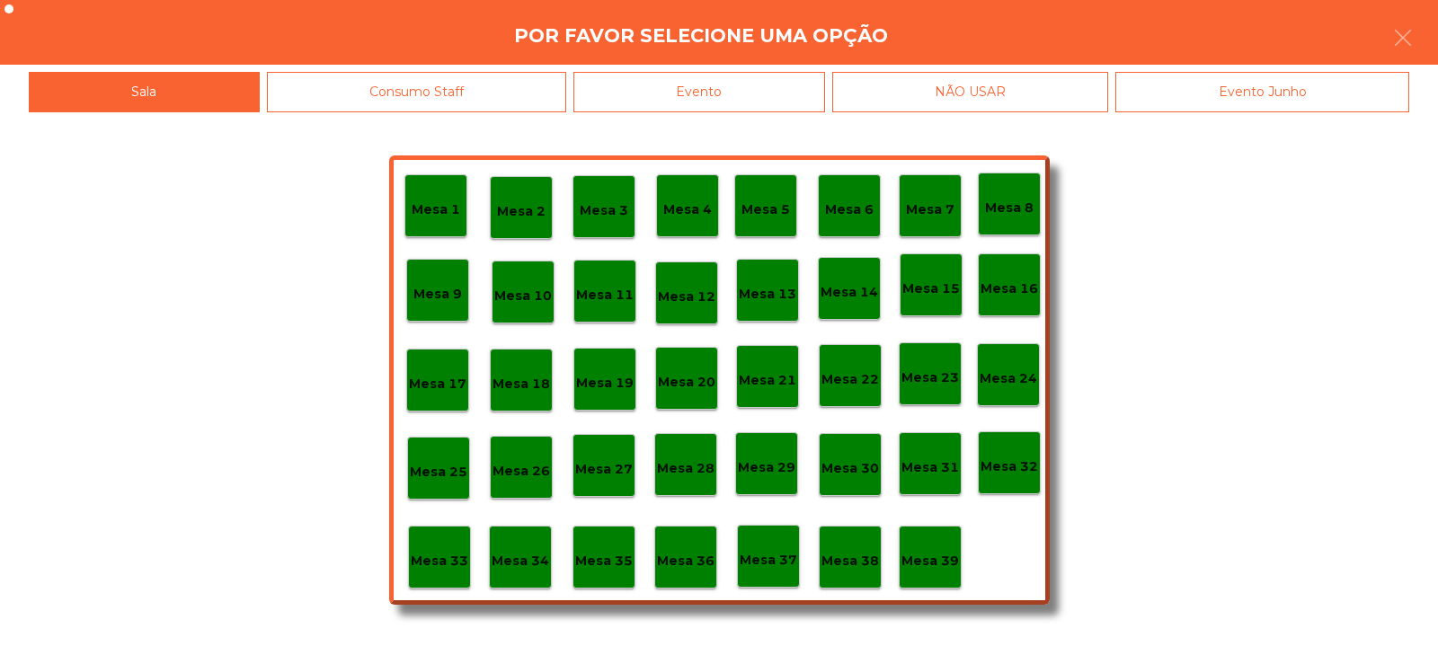
click at [739, 85] on div "Evento" at bounding box center [699, 92] width 252 height 40
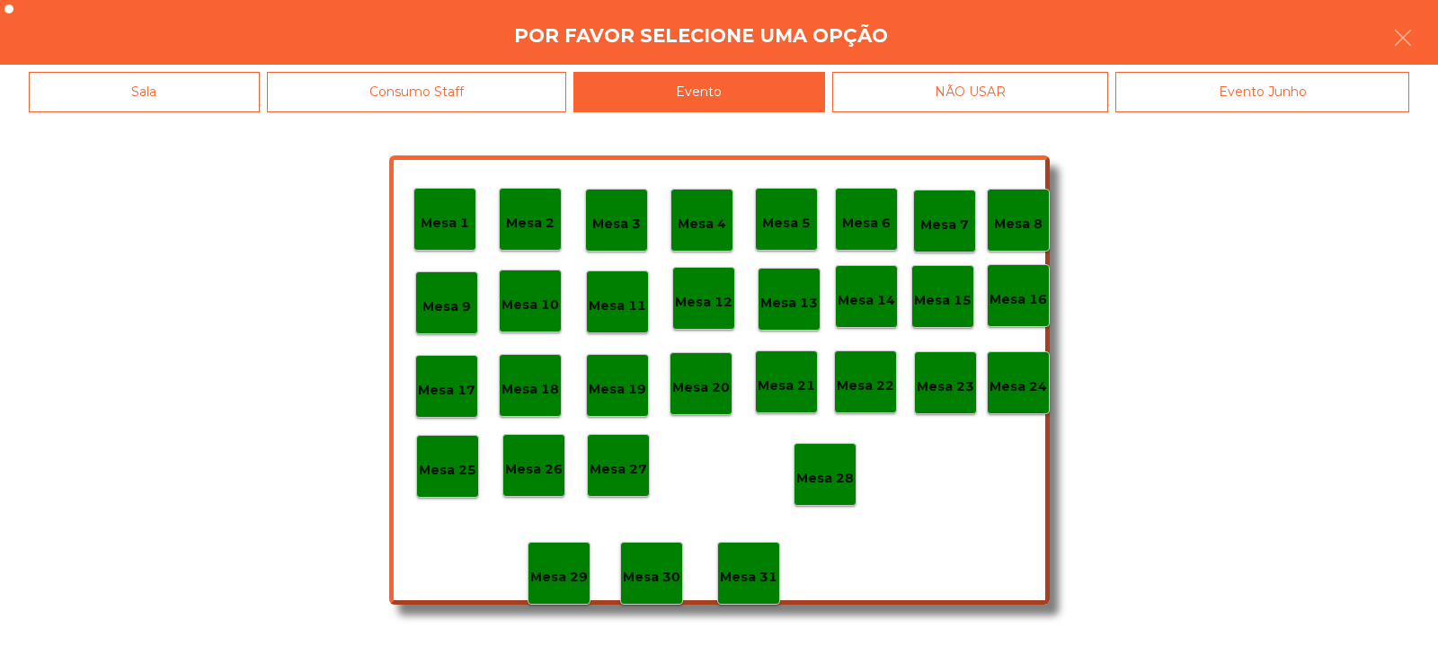
click at [821, 482] on p "Mesa 28" at bounding box center [825, 478] width 58 height 21
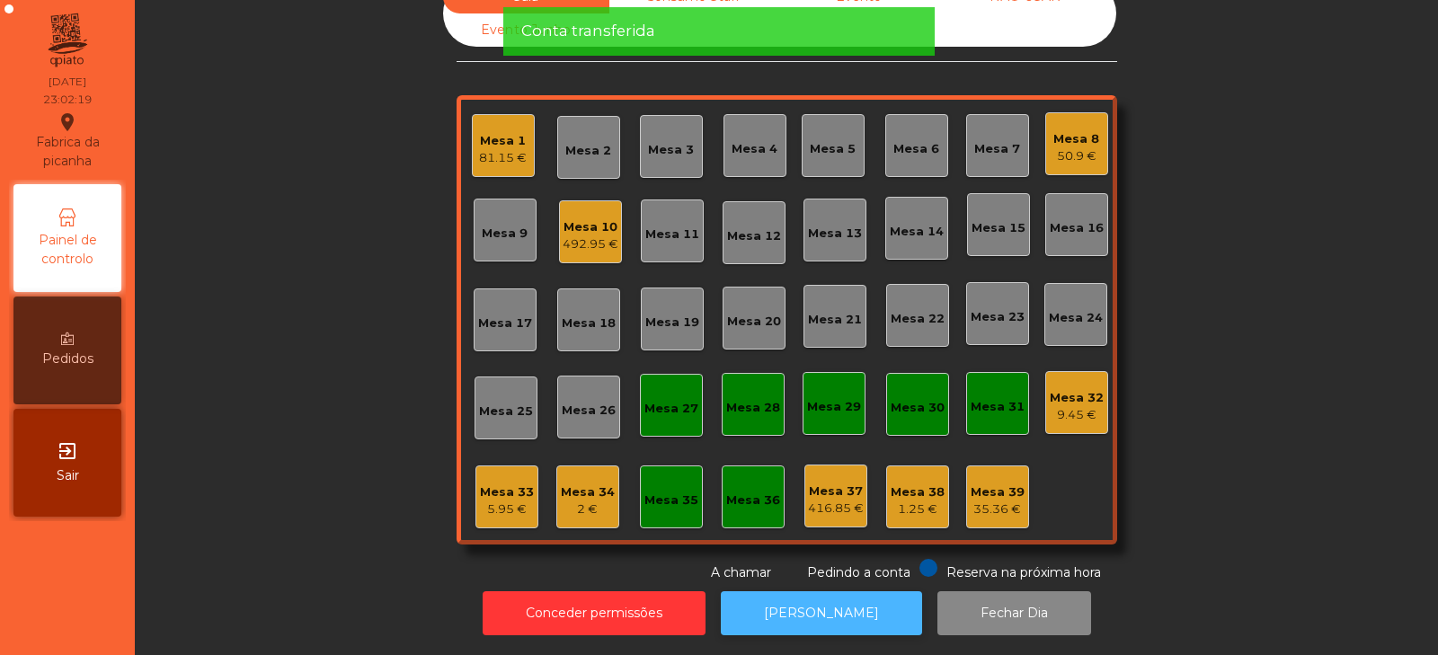
click at [819, 594] on button "[PERSON_NAME]" at bounding box center [821, 613] width 201 height 44
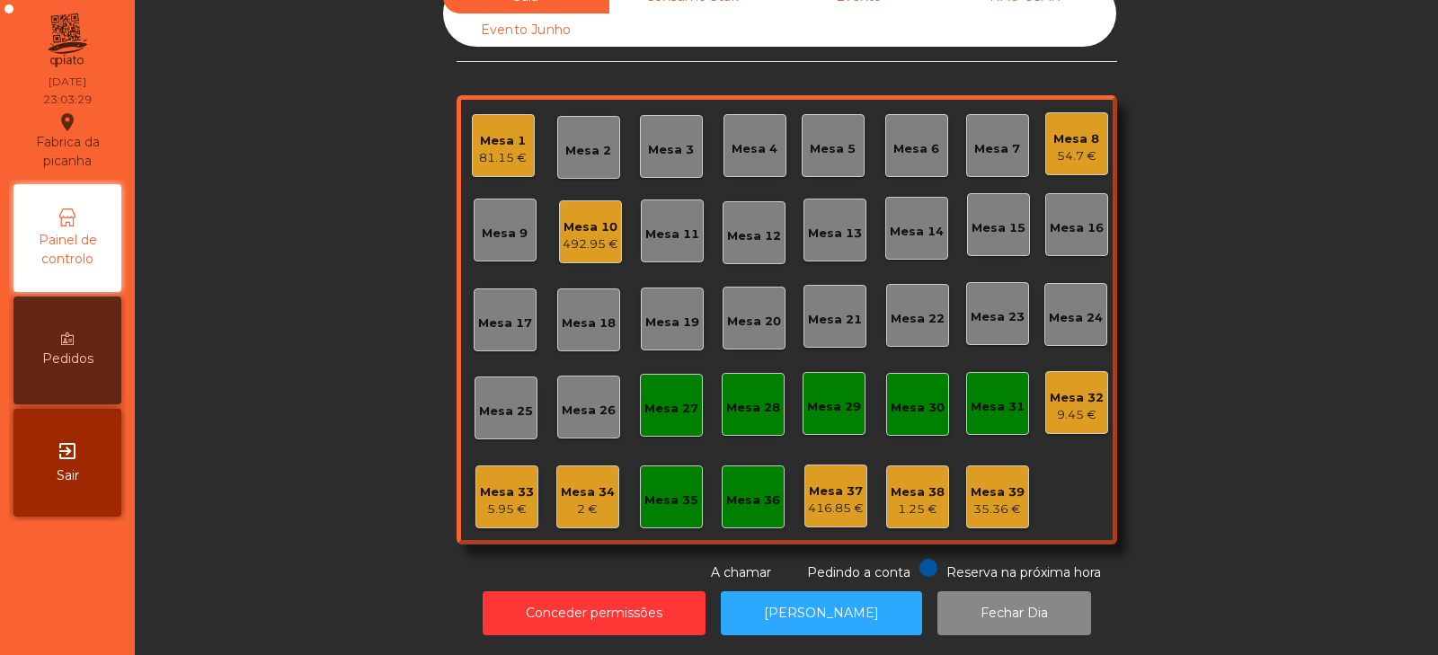
click at [1080, 389] on div "Mesa 32" at bounding box center [1076, 398] width 54 height 18
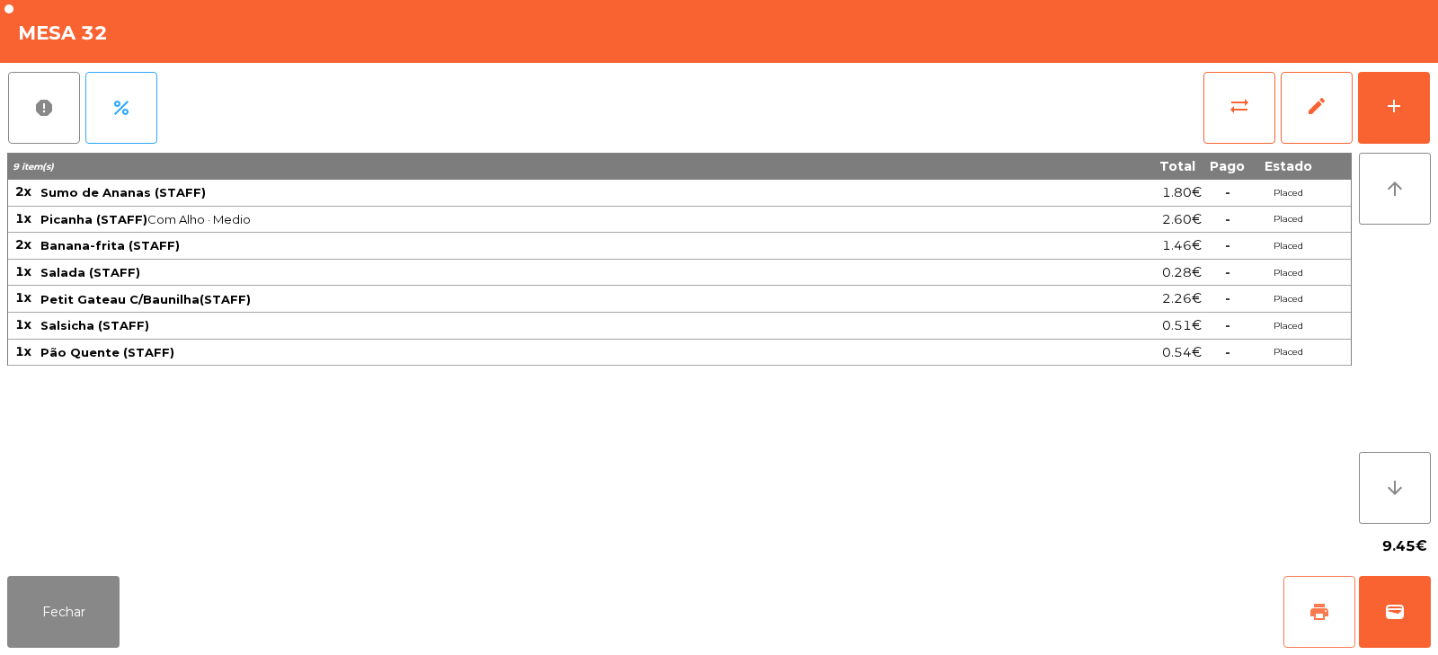
click at [1315, 613] on span "print" at bounding box center [1319, 612] width 22 height 22
click at [1228, 116] on span "sync_alt" at bounding box center [1239, 106] width 22 height 22
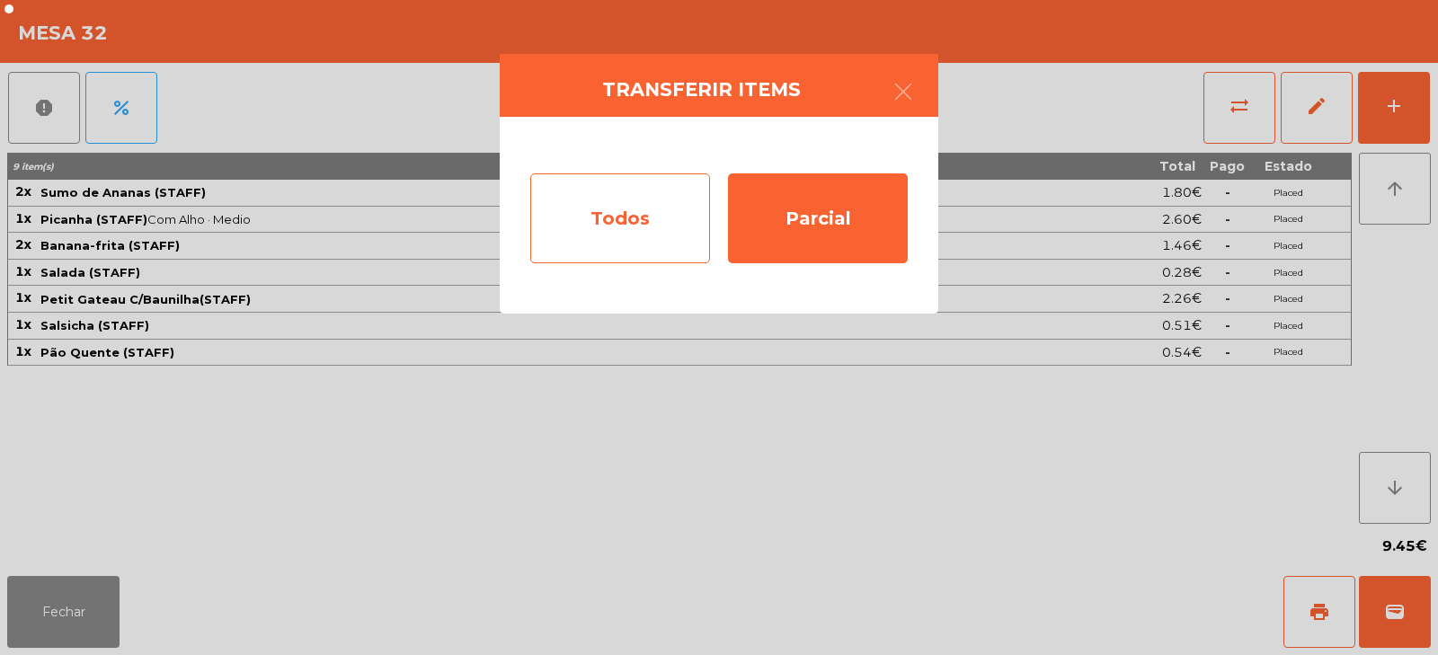
click at [618, 204] on div "Todos" at bounding box center [620, 218] width 180 height 90
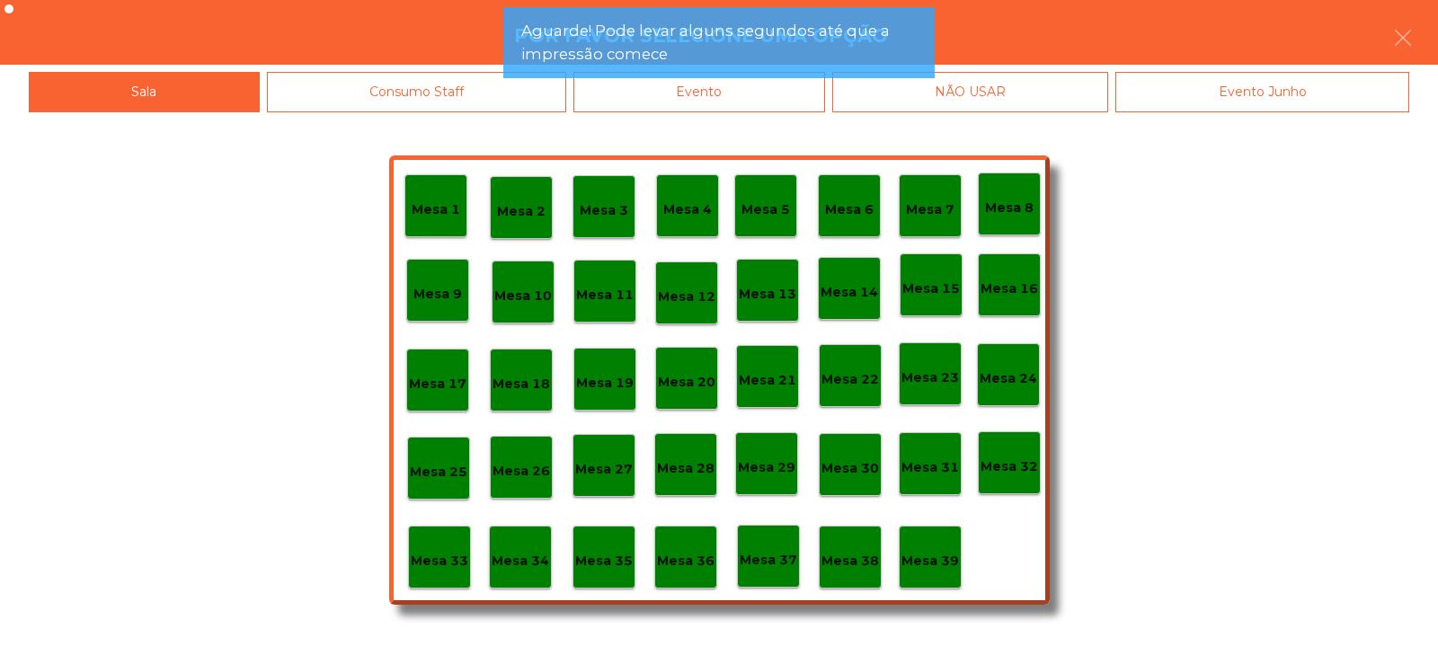
click at [939, 537] on div "Mesa 39" at bounding box center [930, 557] width 63 height 63
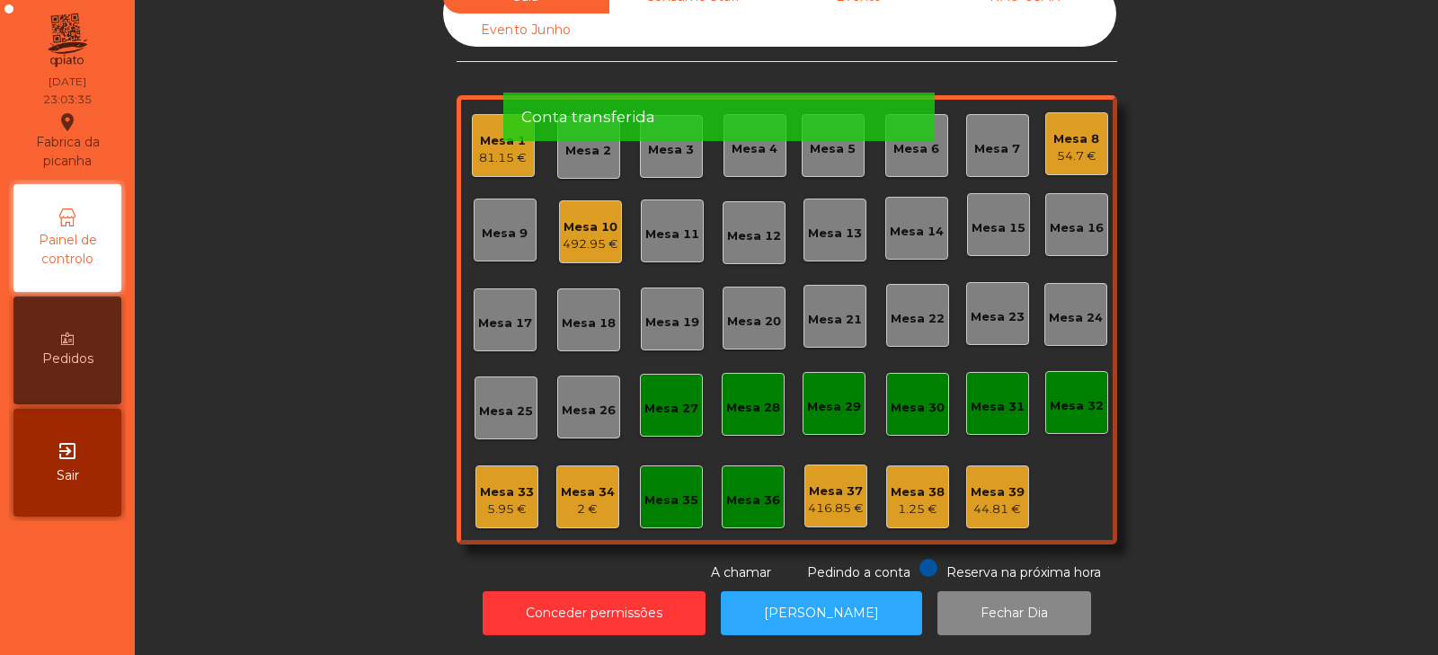
scroll to position [0, 0]
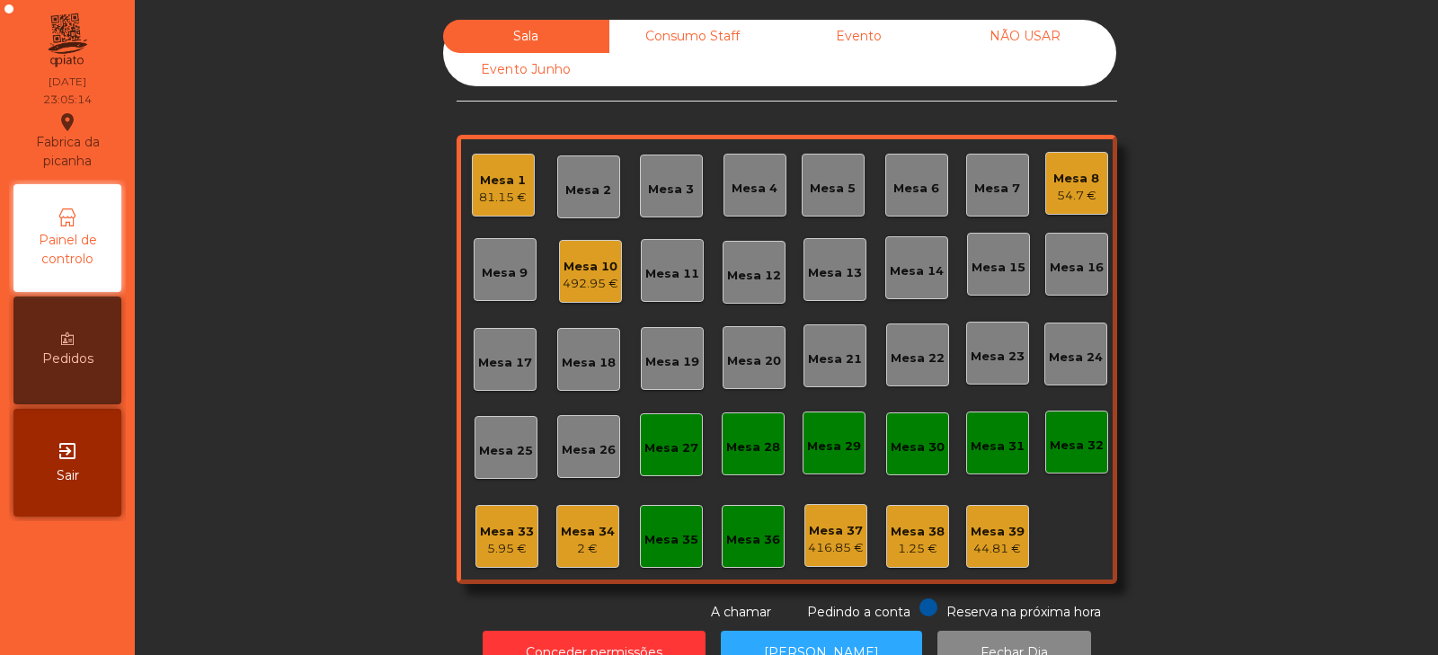
click at [980, 544] on div "44.81 €" at bounding box center [997, 549] width 54 height 18
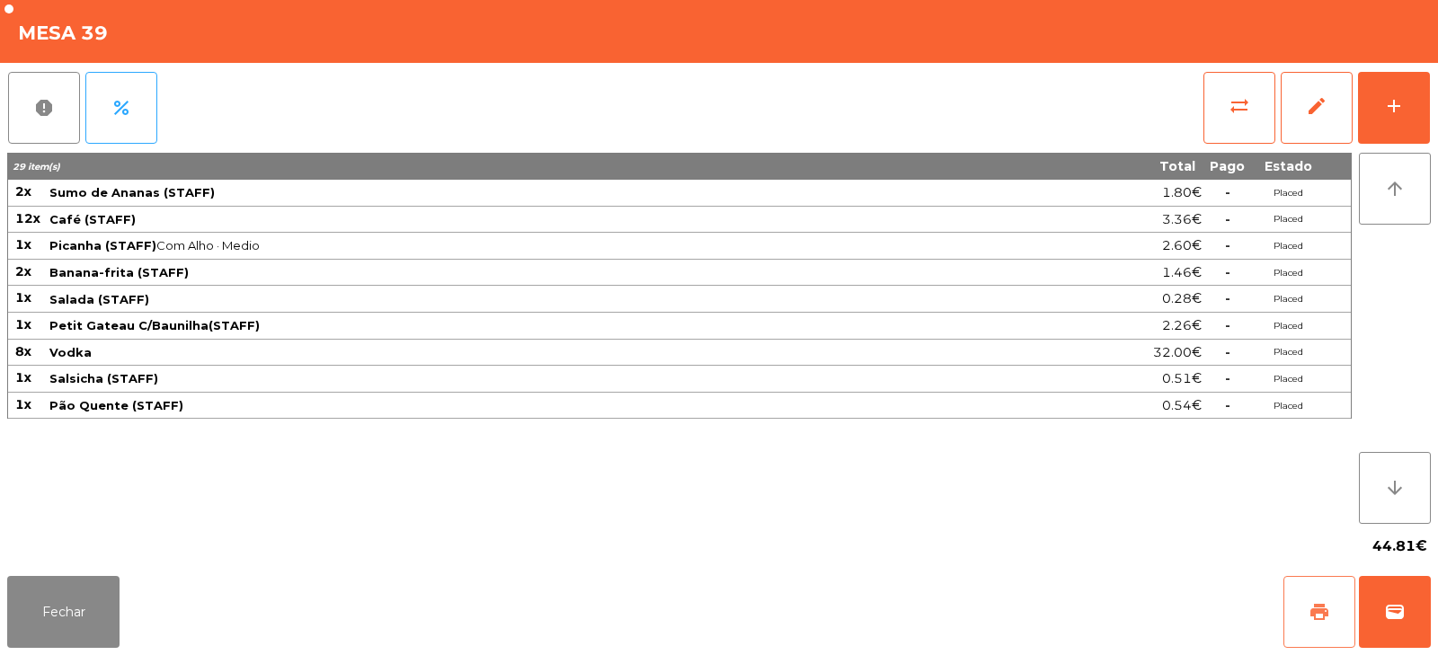
click at [1317, 605] on span "print" at bounding box center [1319, 612] width 22 height 22
click at [77, 617] on button "Fechar" at bounding box center [63, 612] width 112 height 72
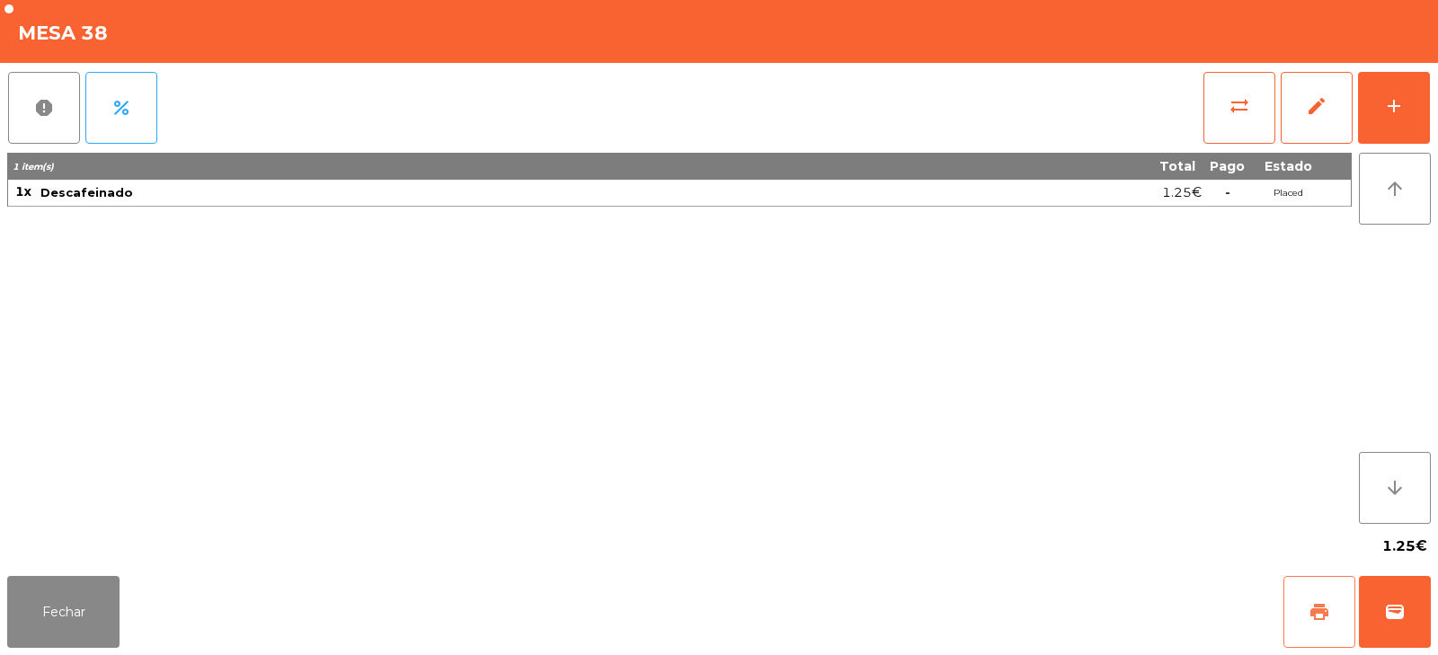
click at [1302, 608] on button "print" at bounding box center [1319, 612] width 72 height 72
click at [41, 606] on button "Fechar" at bounding box center [63, 612] width 112 height 72
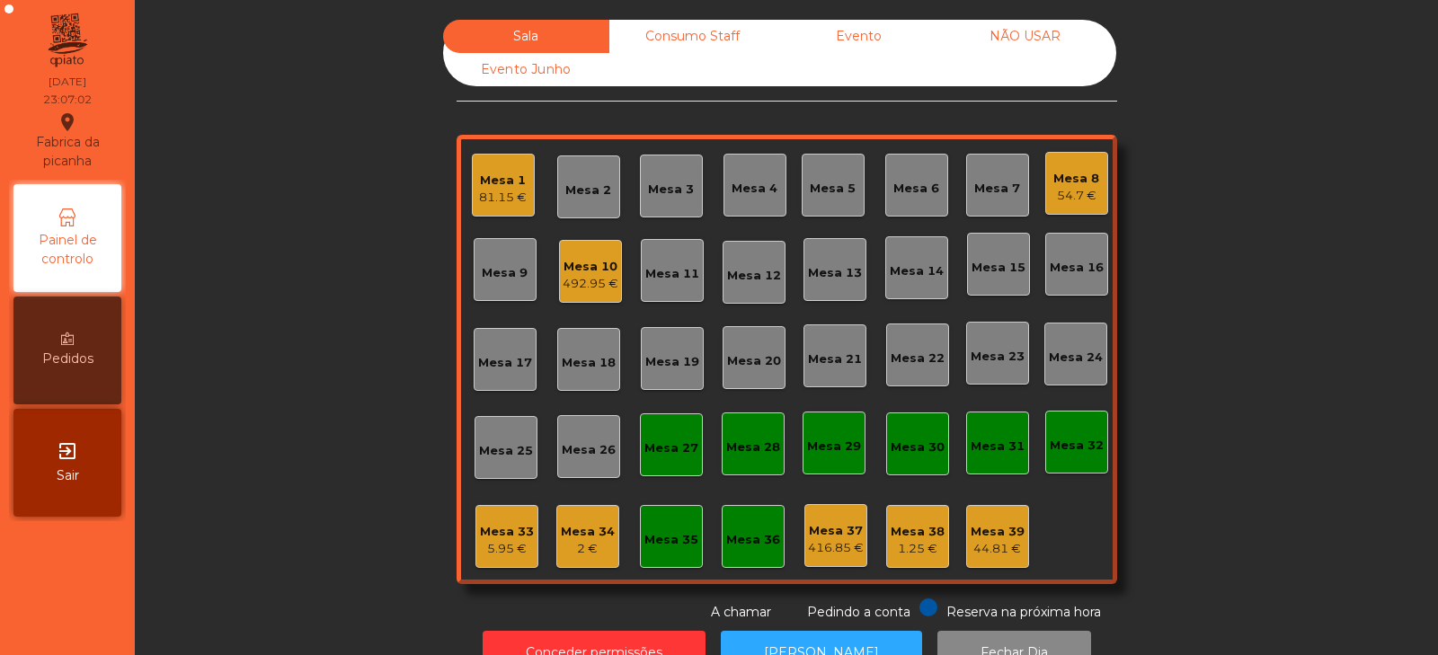
scroll to position [53, 0]
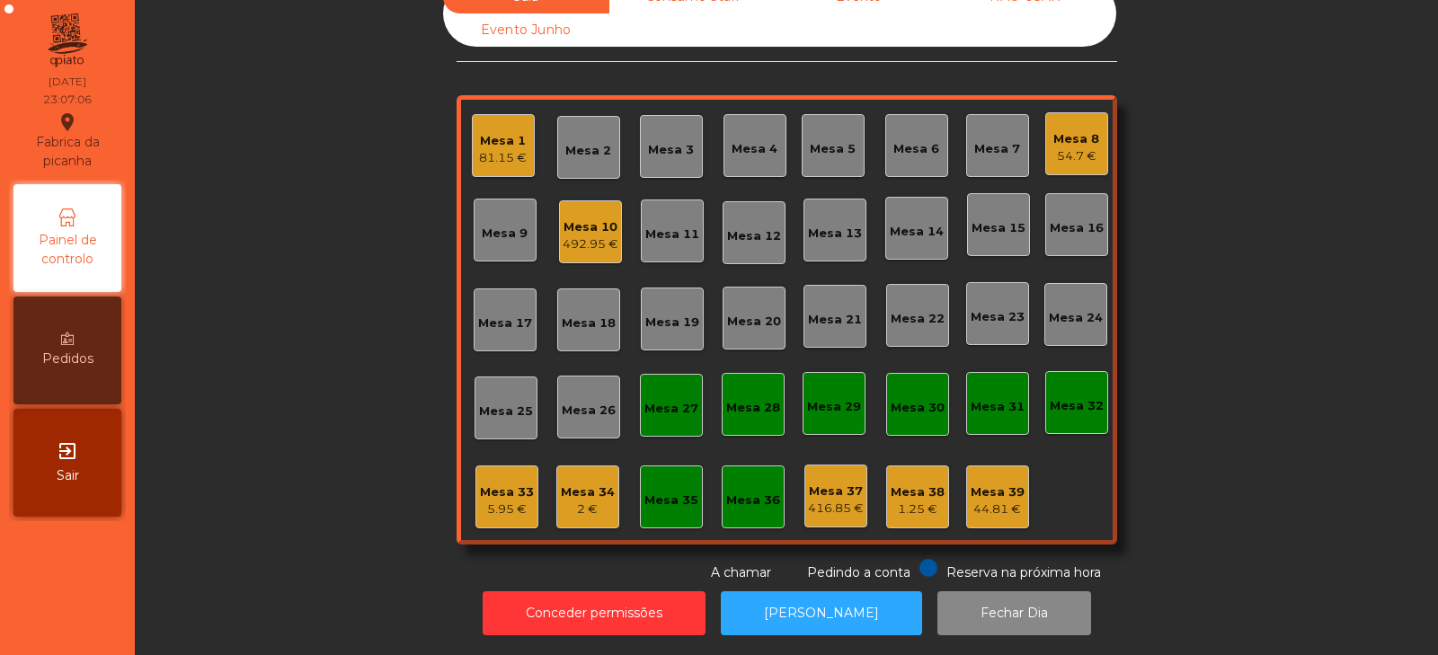
click at [495, 500] on div "5.95 €" at bounding box center [507, 509] width 54 height 18
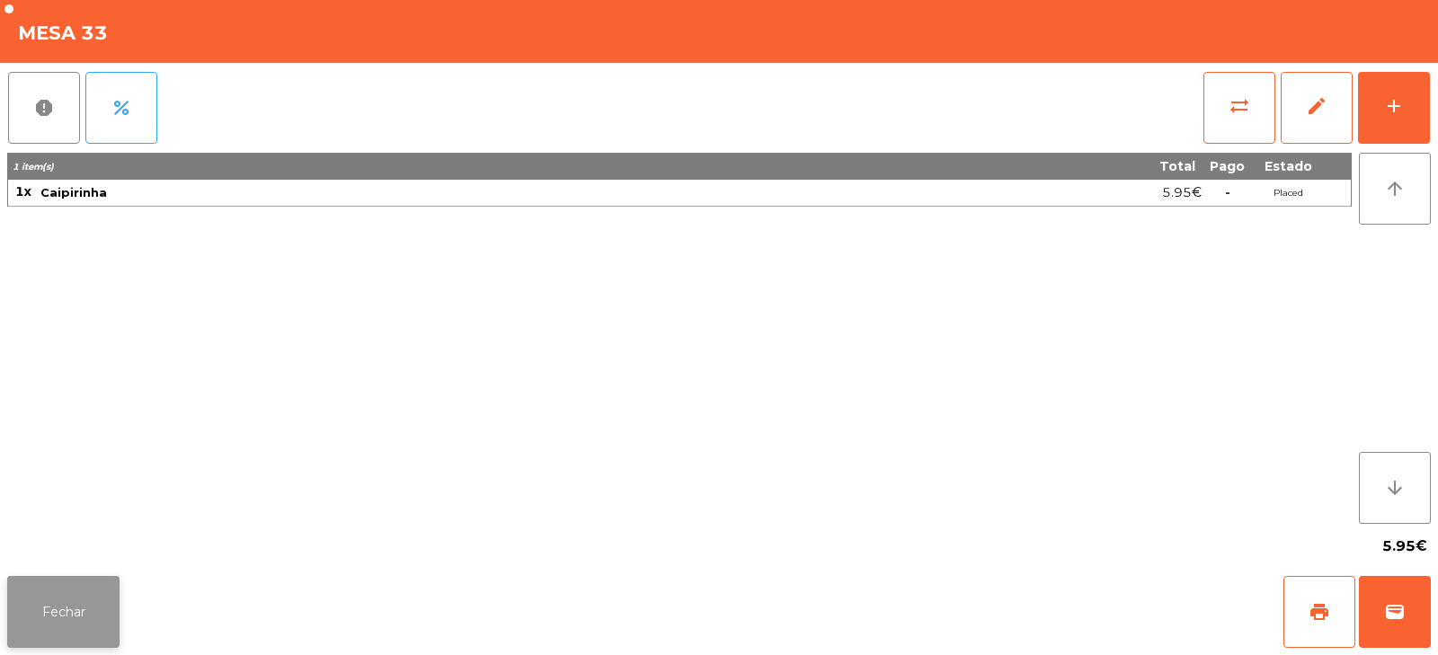
click at [76, 594] on button "Fechar" at bounding box center [63, 612] width 112 height 72
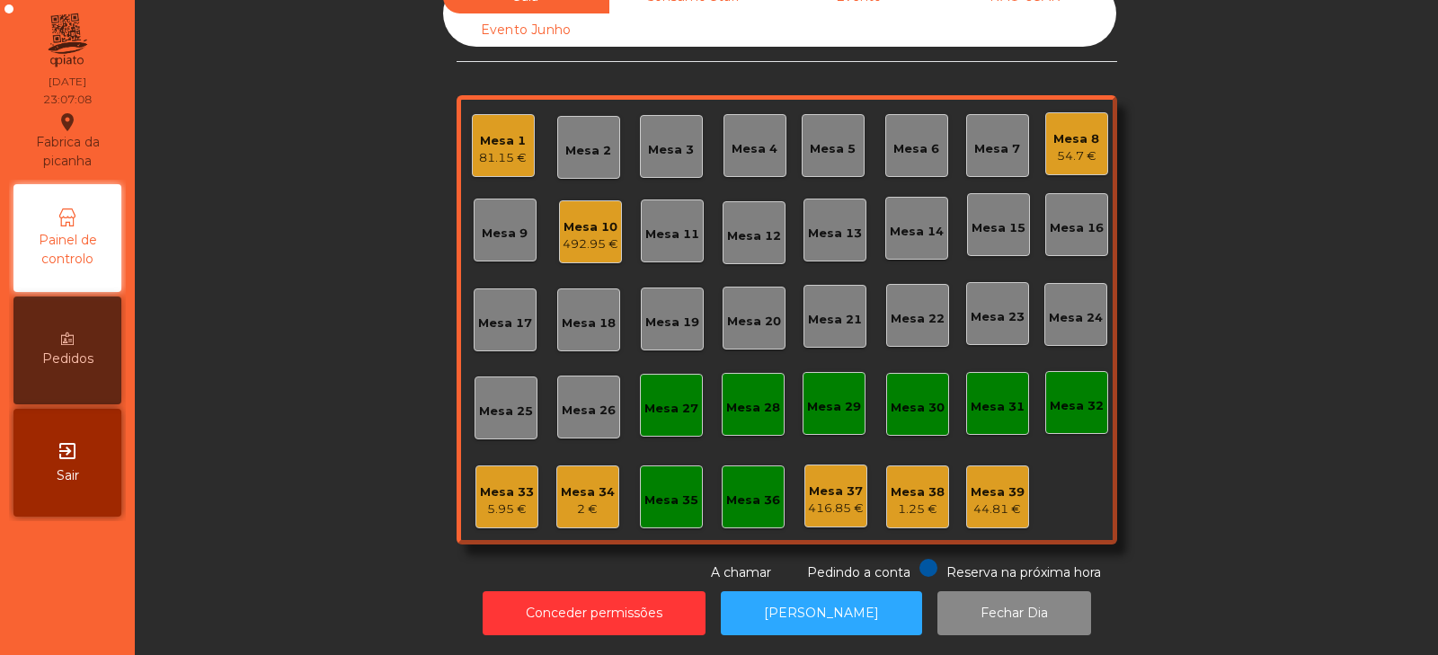
click at [583, 500] on div "2 €" at bounding box center [588, 509] width 54 height 18
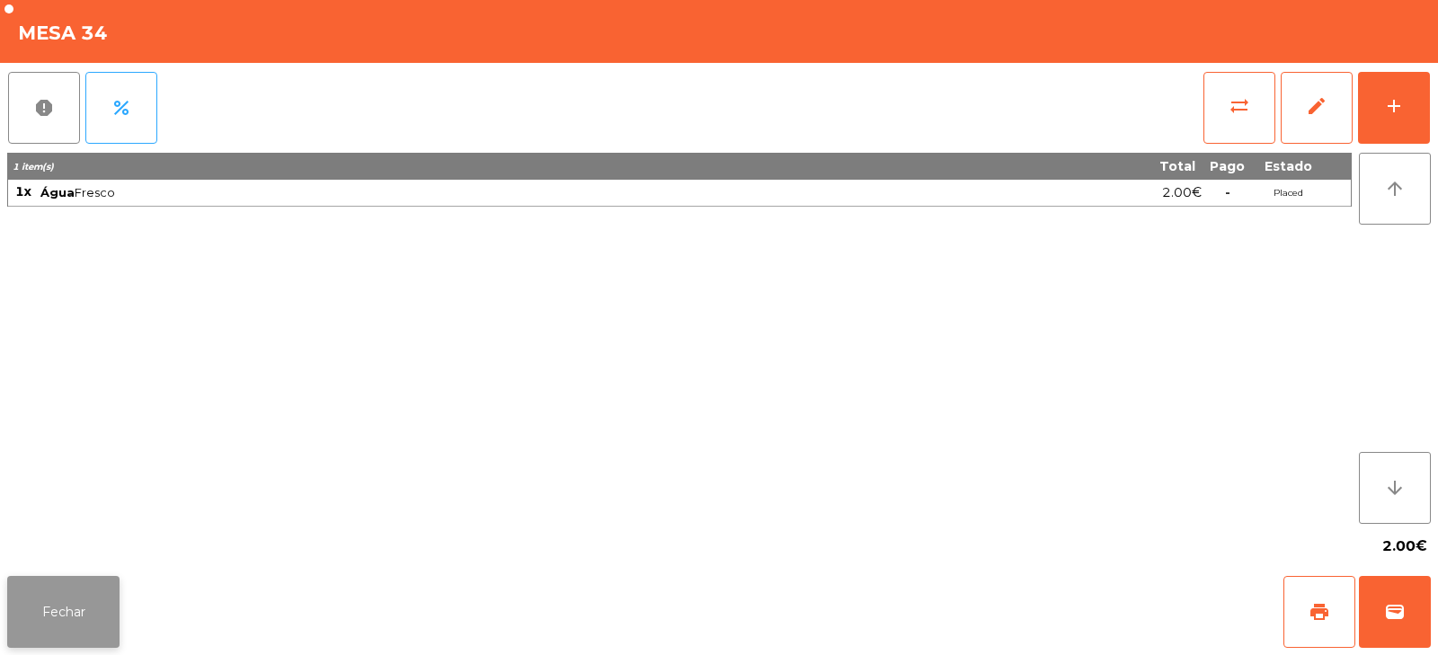
click at [72, 611] on button "Fechar" at bounding box center [63, 612] width 112 height 72
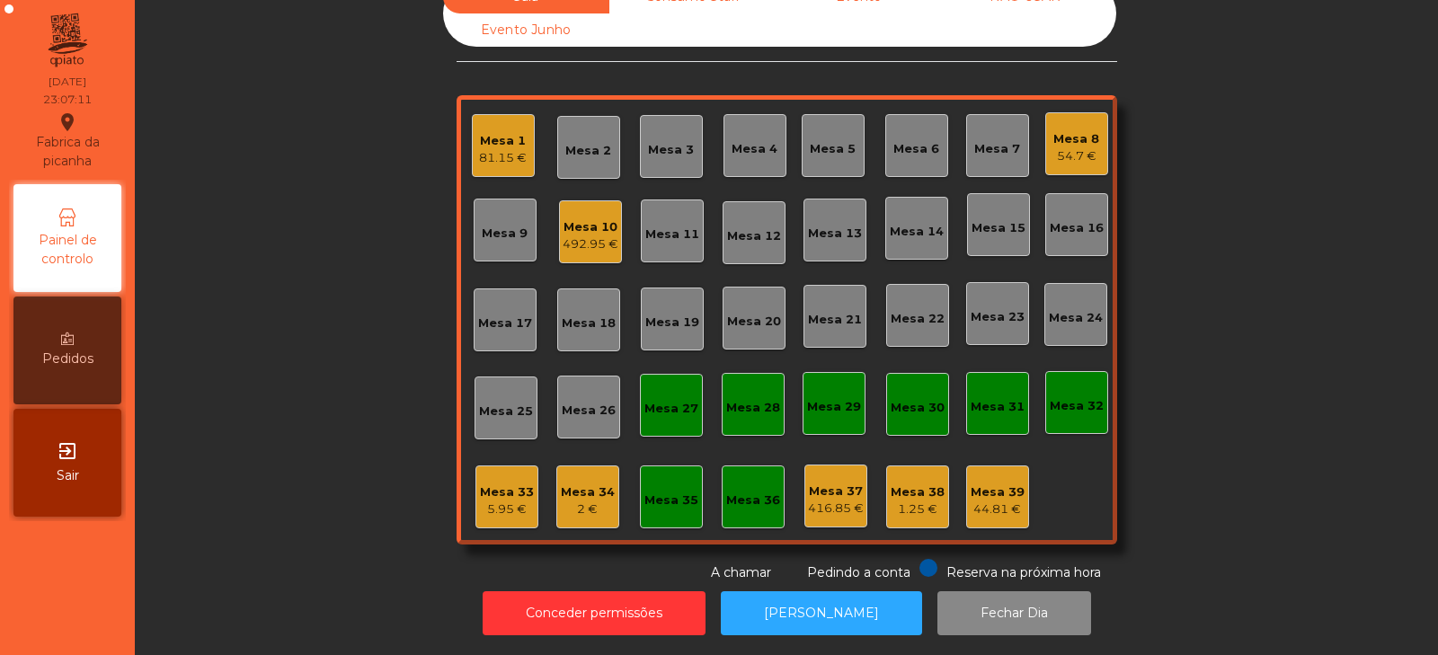
click at [587, 235] on div "492.95 €" at bounding box center [590, 244] width 56 height 18
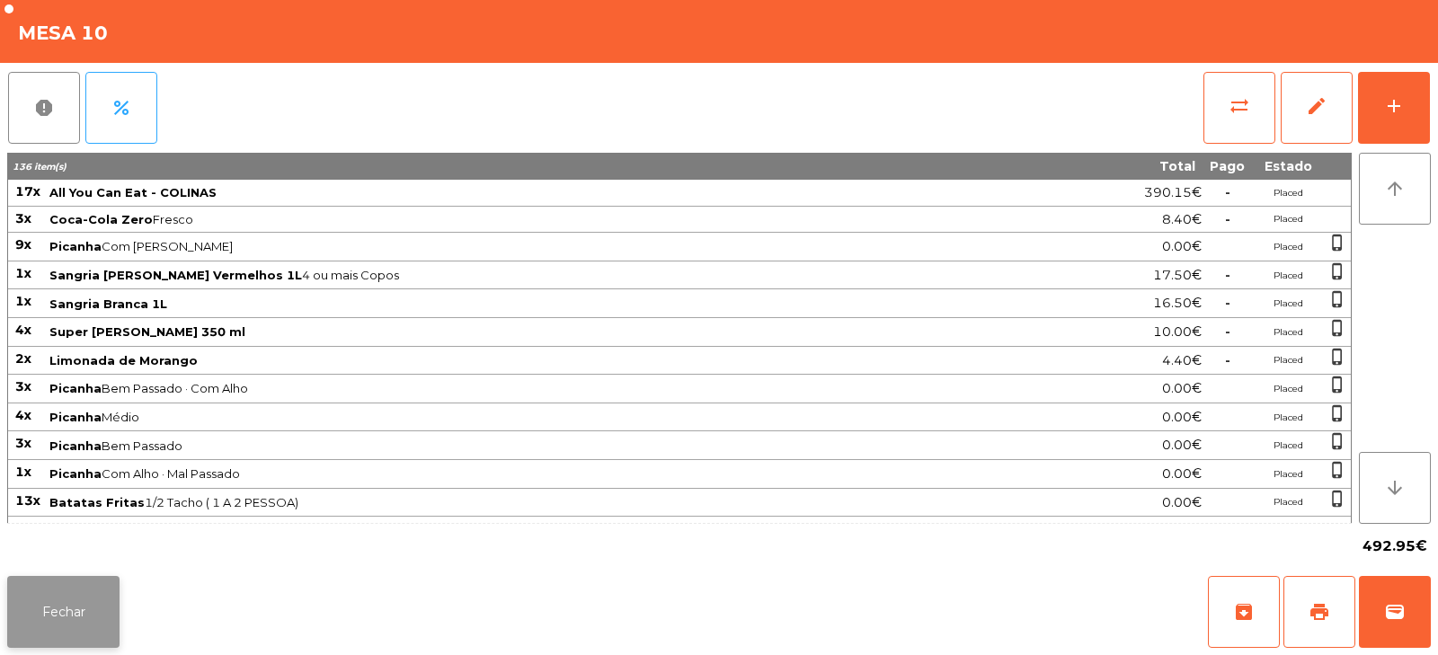
click at [62, 600] on button "Fechar" at bounding box center [63, 612] width 112 height 72
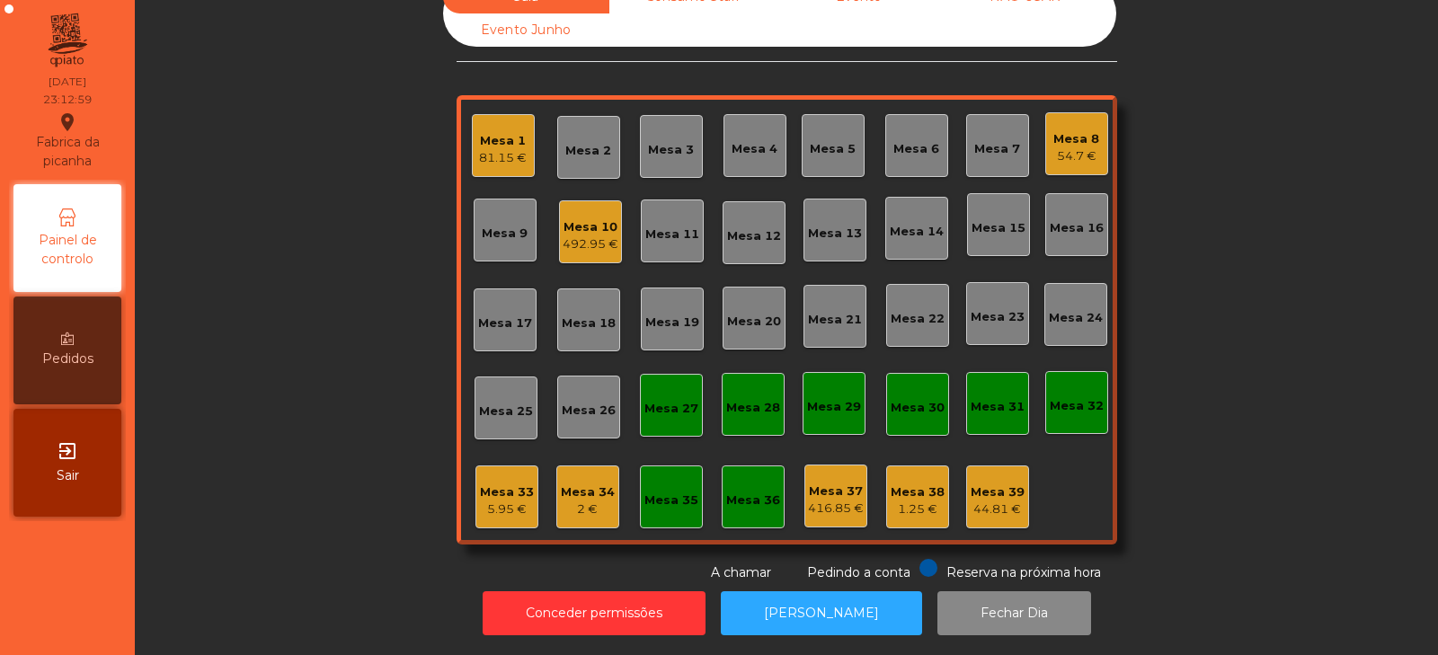
click at [496, 483] on div "Mesa 33" at bounding box center [507, 492] width 54 height 18
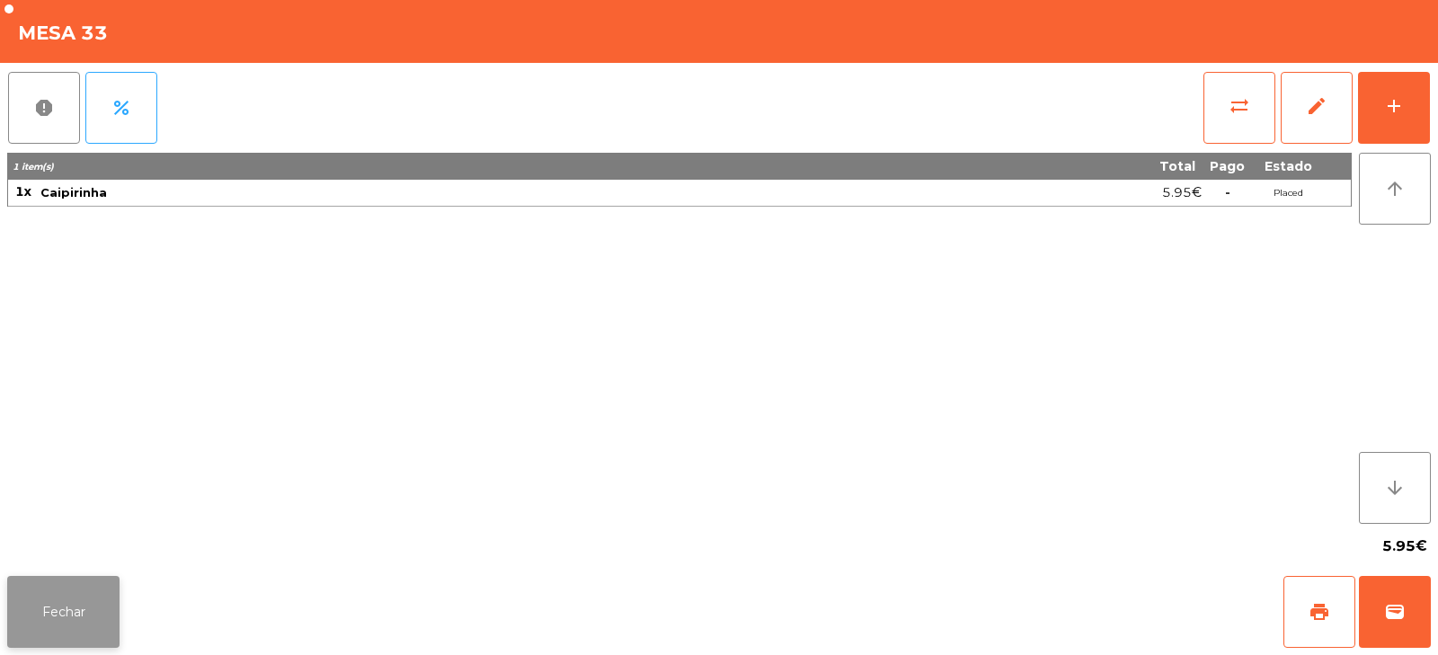
click at [118, 591] on button "Fechar" at bounding box center [63, 612] width 112 height 72
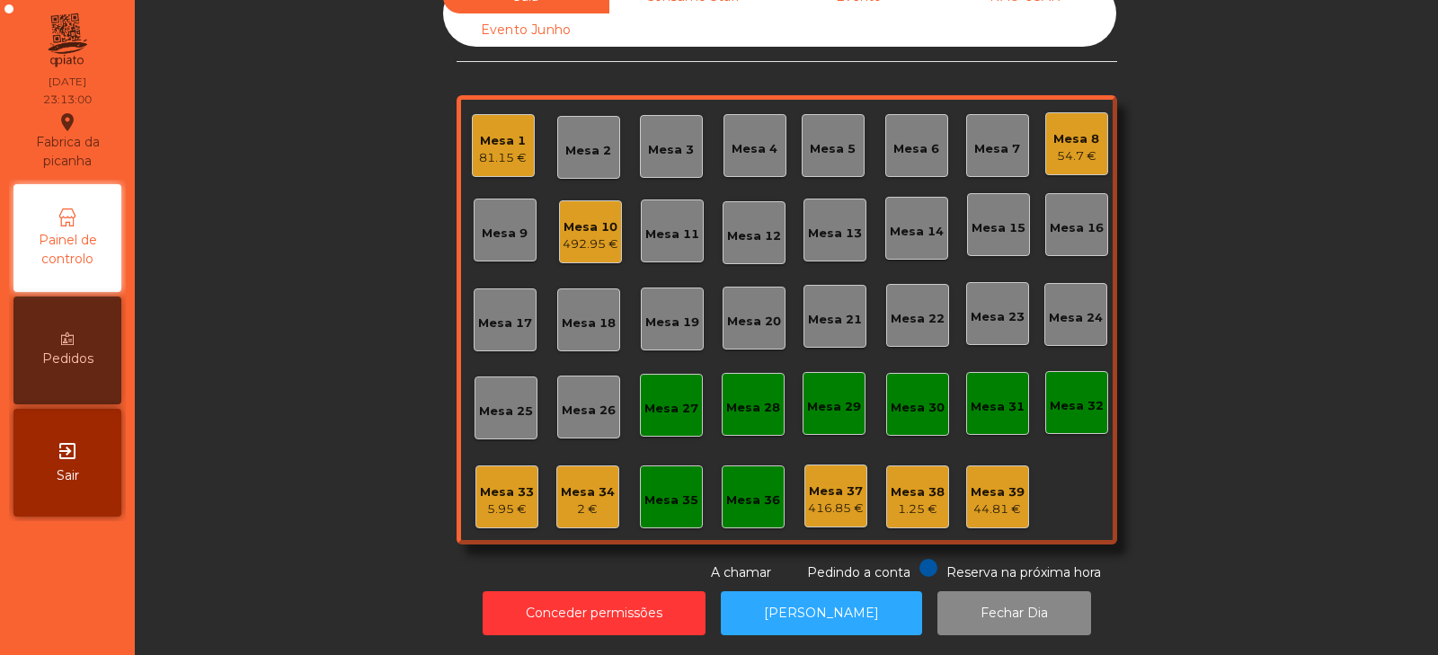
click at [581, 483] on div "Mesa 34" at bounding box center [588, 492] width 54 height 18
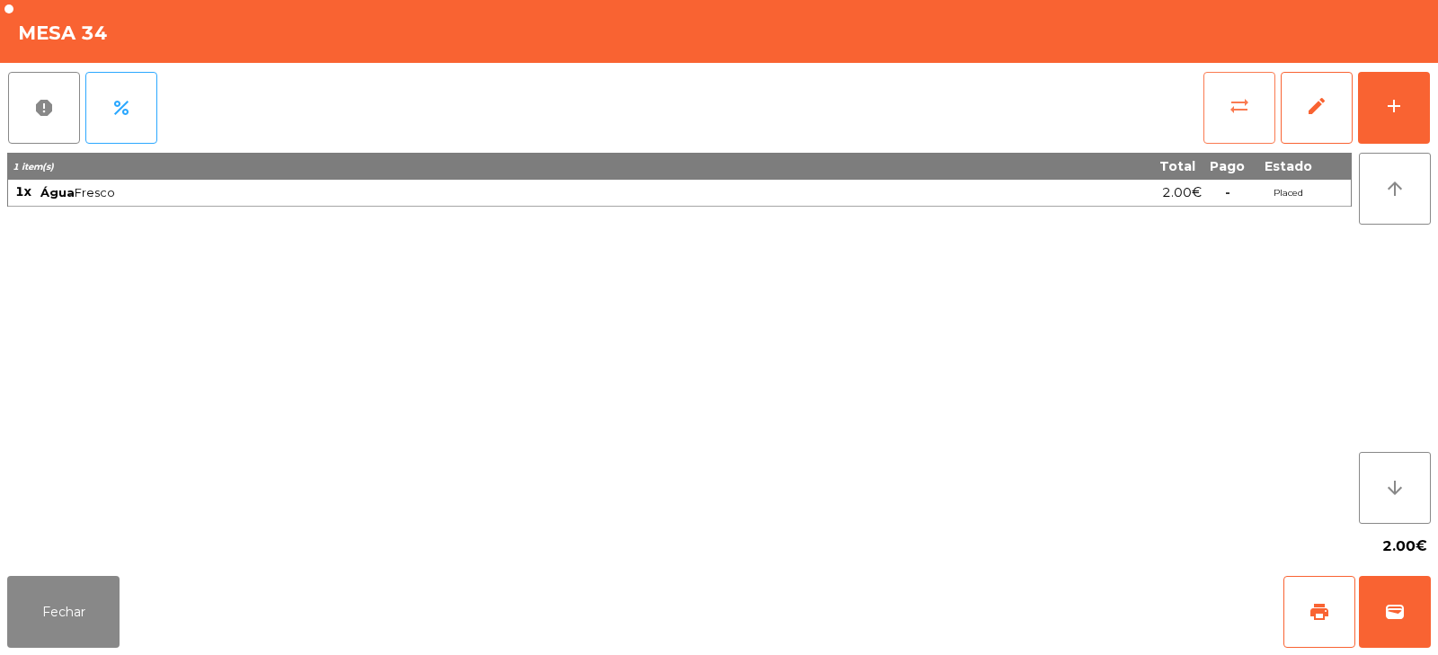
click at [1240, 110] on span "sync_alt" at bounding box center [1239, 106] width 22 height 22
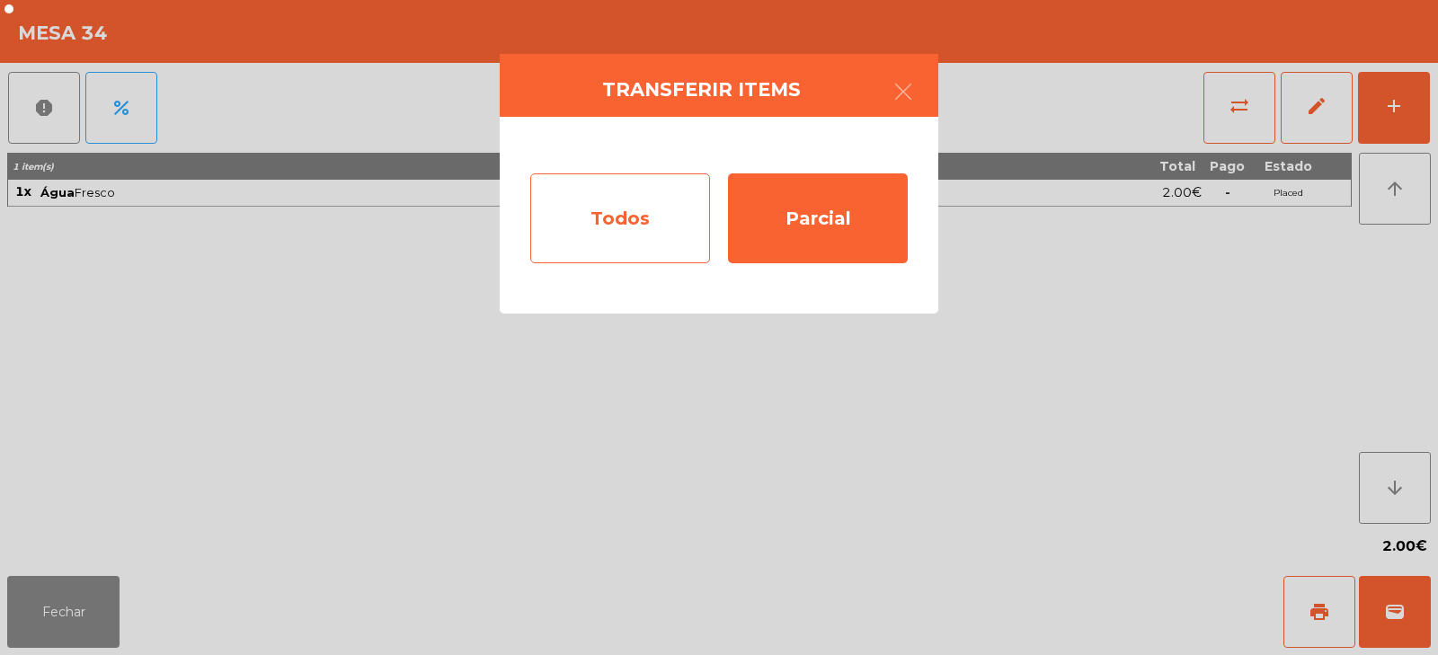
click at [635, 225] on div "Todos" at bounding box center [620, 218] width 180 height 90
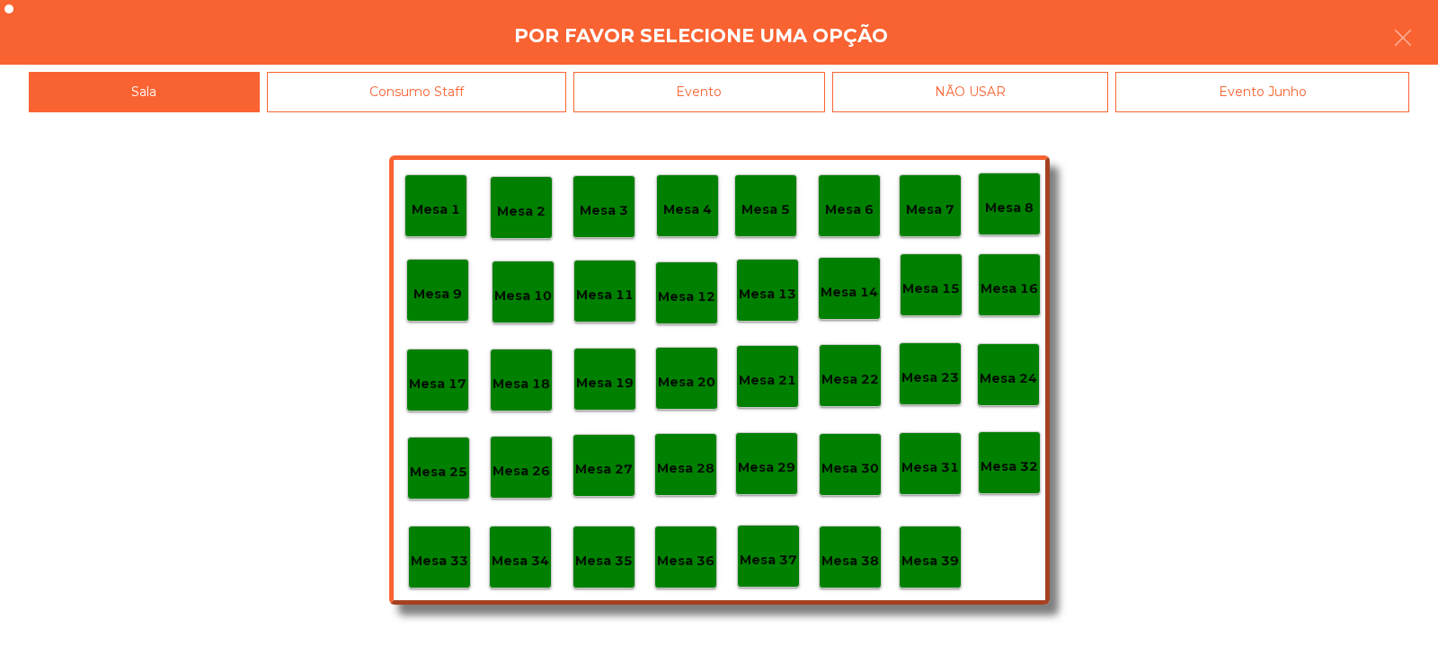
click at [428, 565] on p "Mesa 33" at bounding box center [440, 561] width 58 height 21
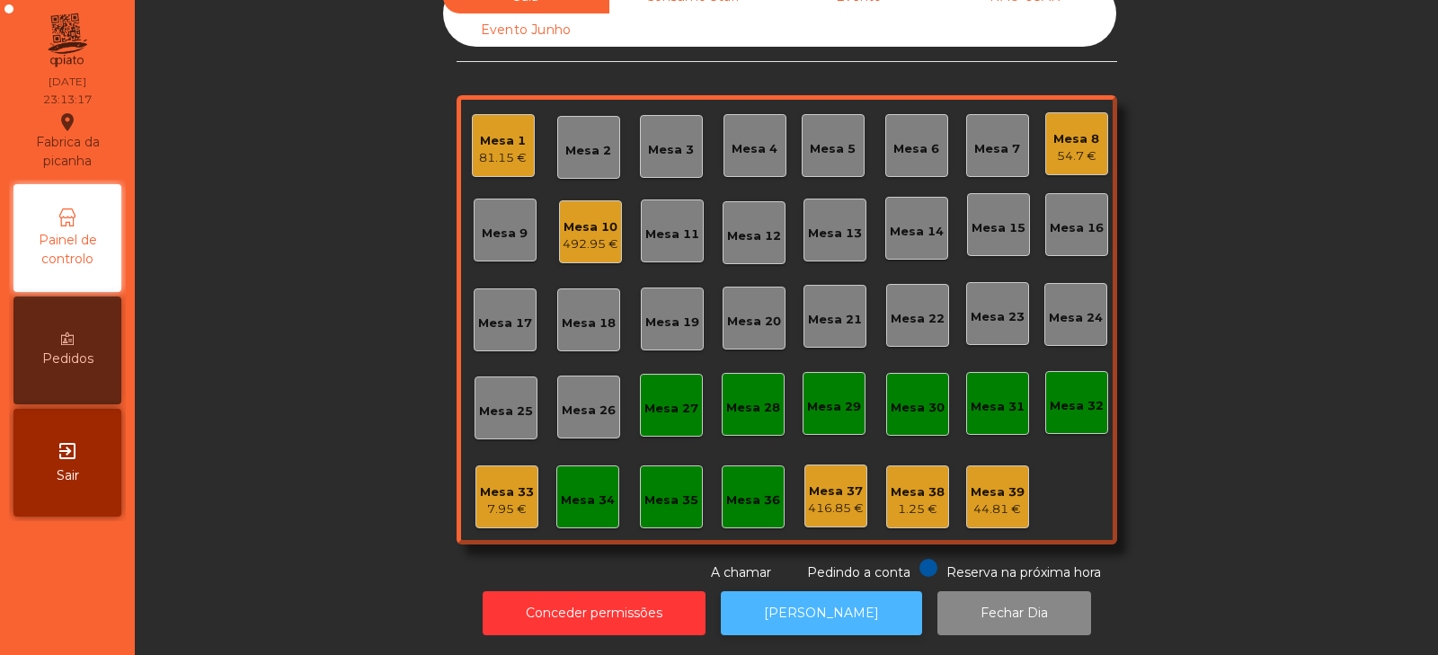
click at [804, 609] on button "[PERSON_NAME]" at bounding box center [821, 613] width 201 height 44
click at [816, 606] on button "[PERSON_NAME]" at bounding box center [821, 613] width 201 height 44
click at [593, 244] on div "Mesa 10 492.95 €" at bounding box center [590, 231] width 63 height 63
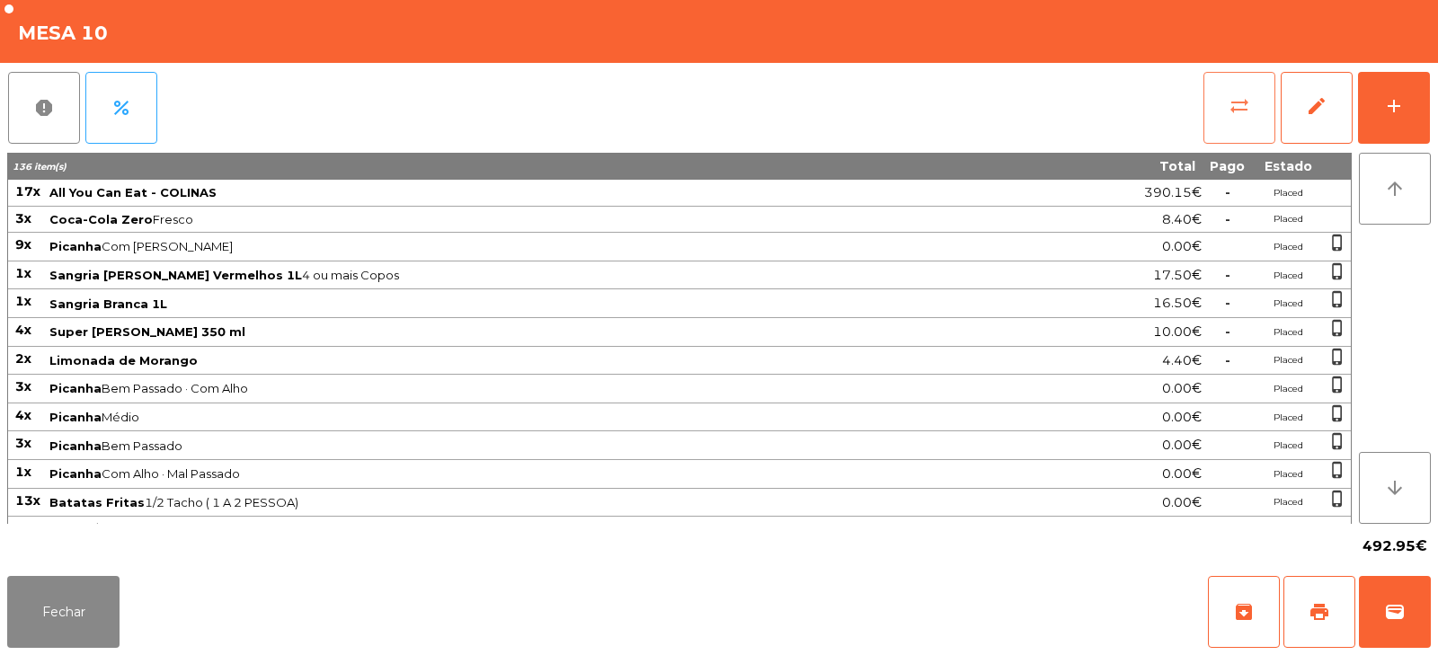
click at [1246, 100] on span "sync_alt" at bounding box center [1239, 106] width 22 height 22
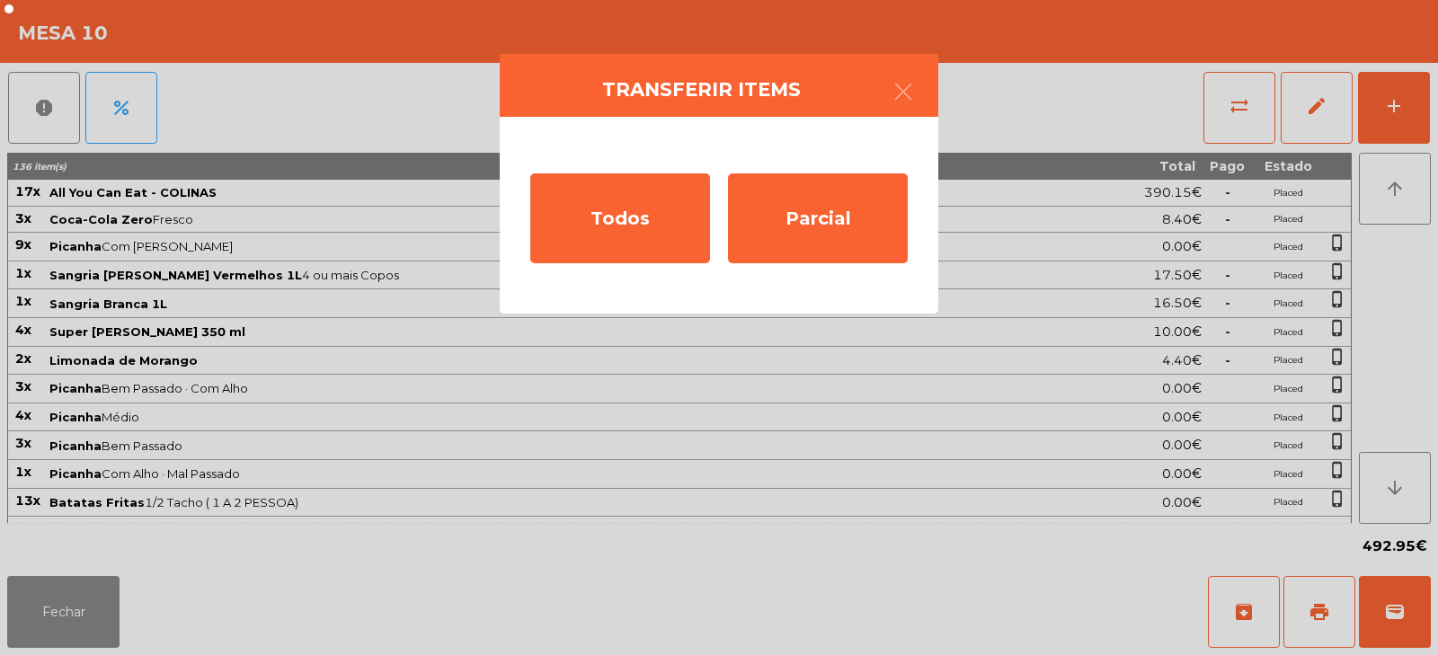
click at [410, 413] on ngb-modal-window "Transferir items Todos Parcial" at bounding box center [719, 327] width 1438 height 655
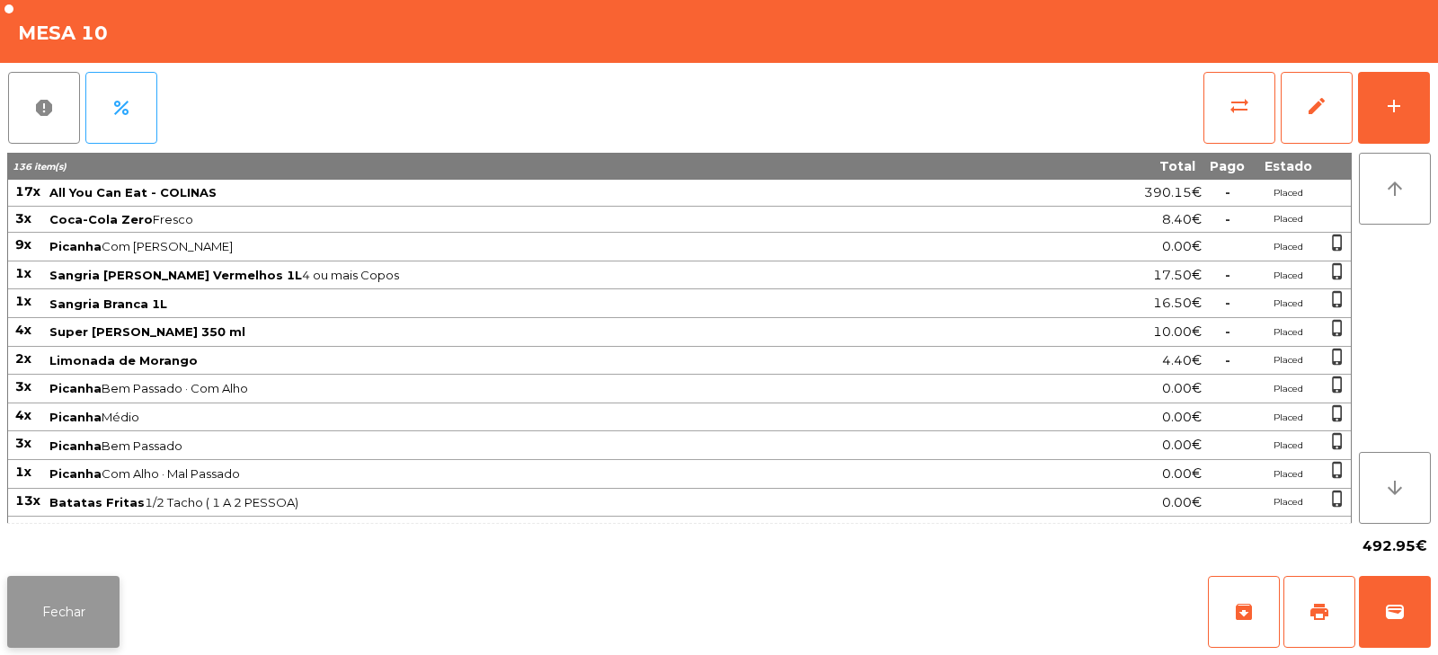
click at [82, 598] on button "Fechar" at bounding box center [63, 612] width 112 height 72
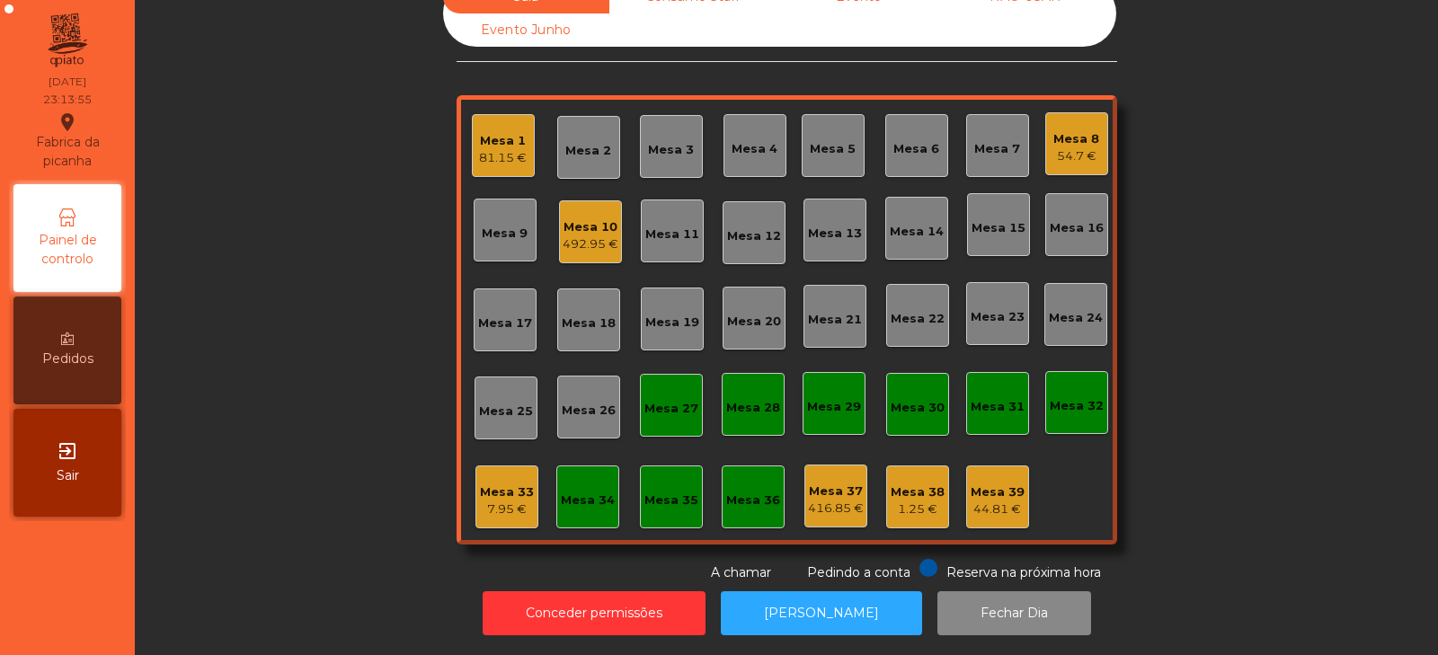
click at [482, 507] on div "Mesa 33 7.95 €" at bounding box center [506, 496] width 63 height 63
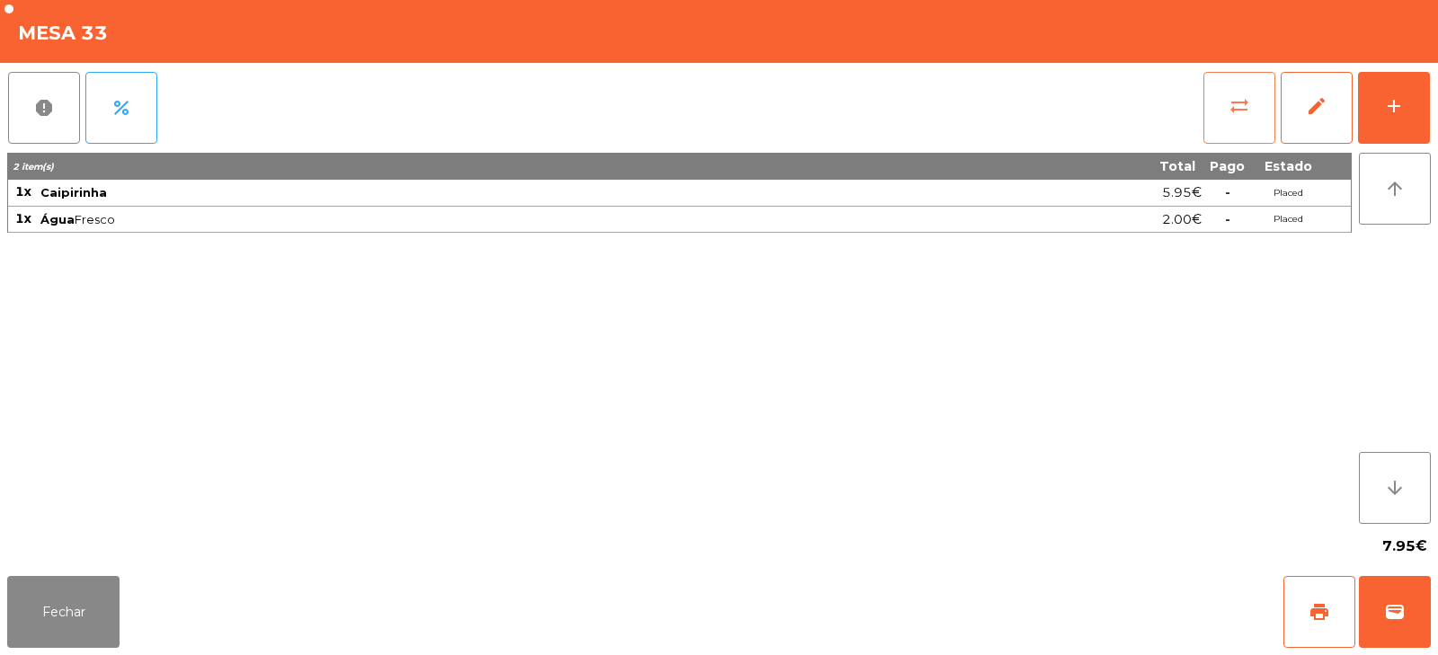
click at [1215, 123] on button "sync_alt" at bounding box center [1239, 108] width 72 height 72
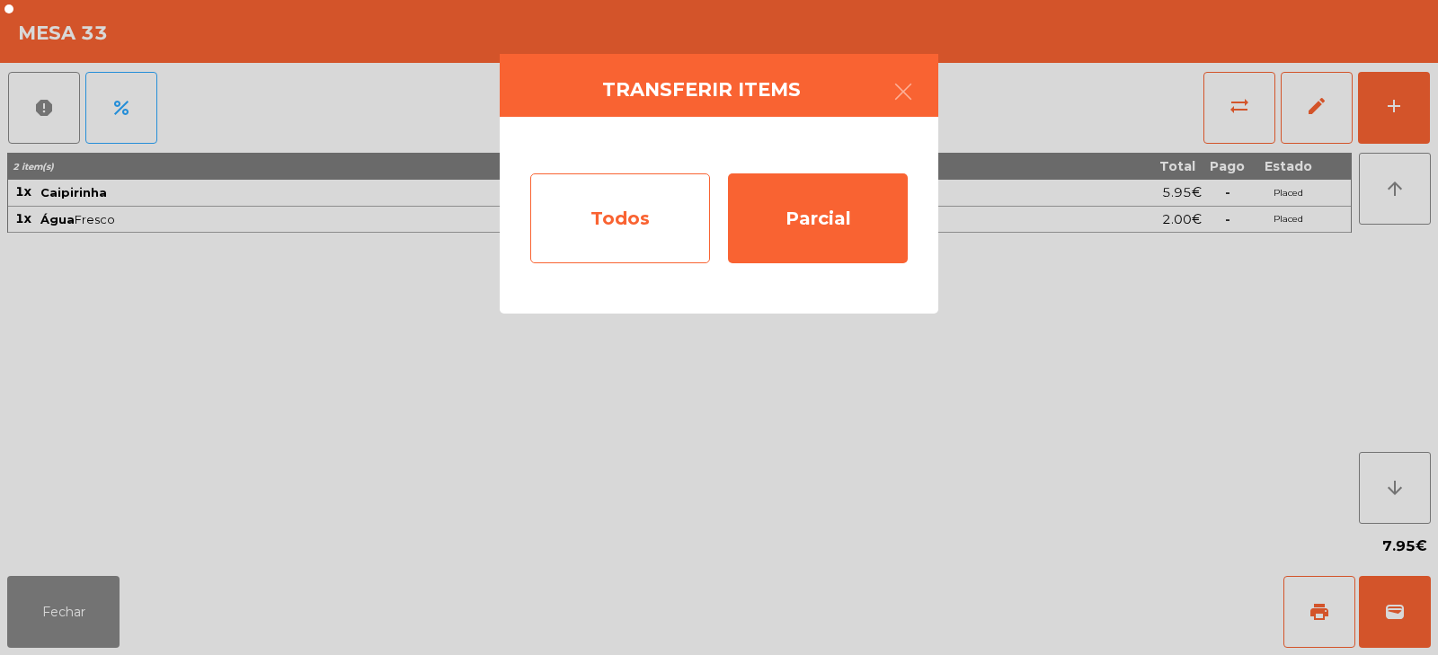
click at [604, 218] on div "Todos" at bounding box center [620, 218] width 180 height 90
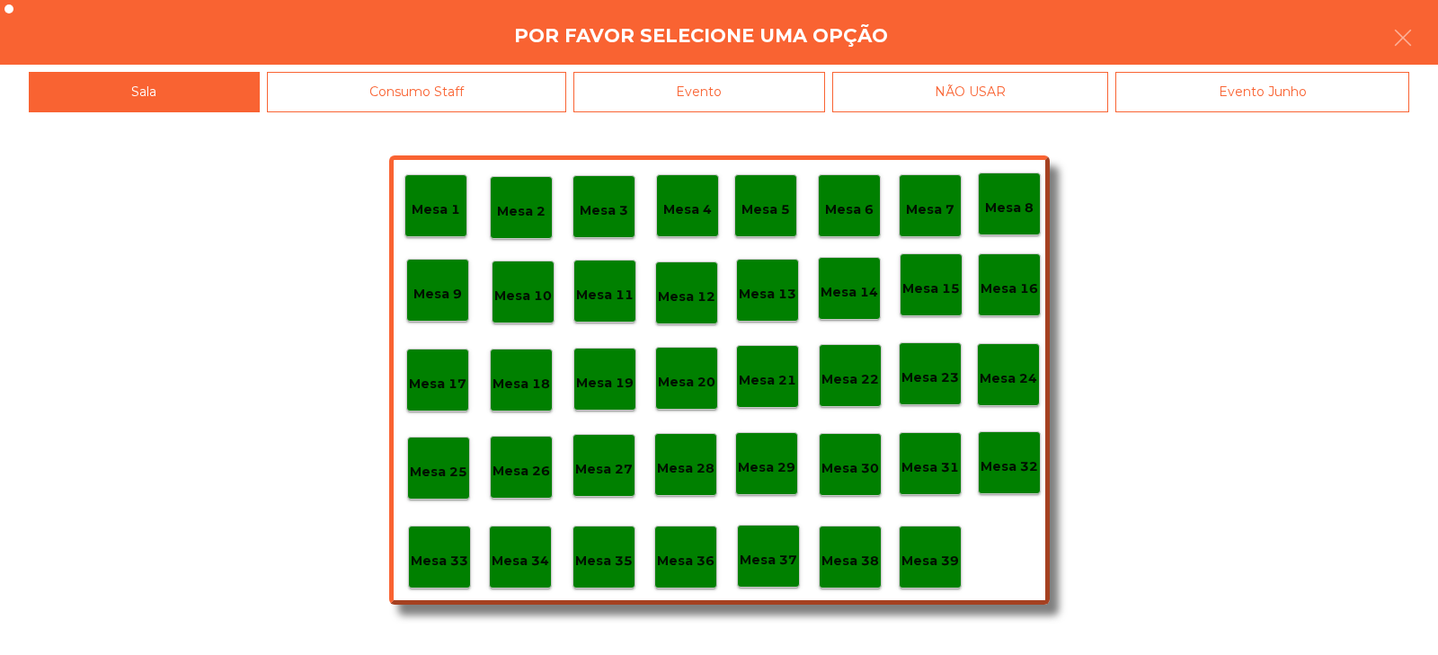
click at [520, 304] on p "Mesa 10" at bounding box center [523, 296] width 58 height 21
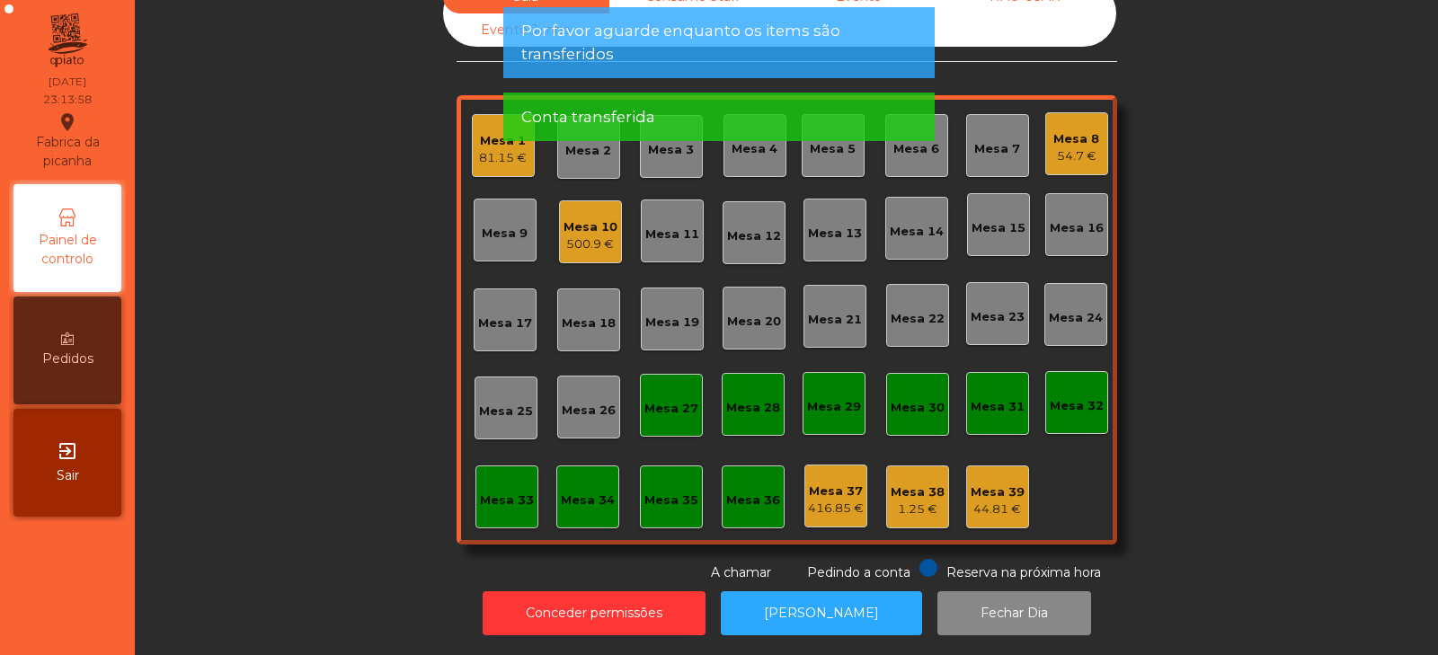
click at [568, 235] on div "500.9 €" at bounding box center [590, 244] width 54 height 18
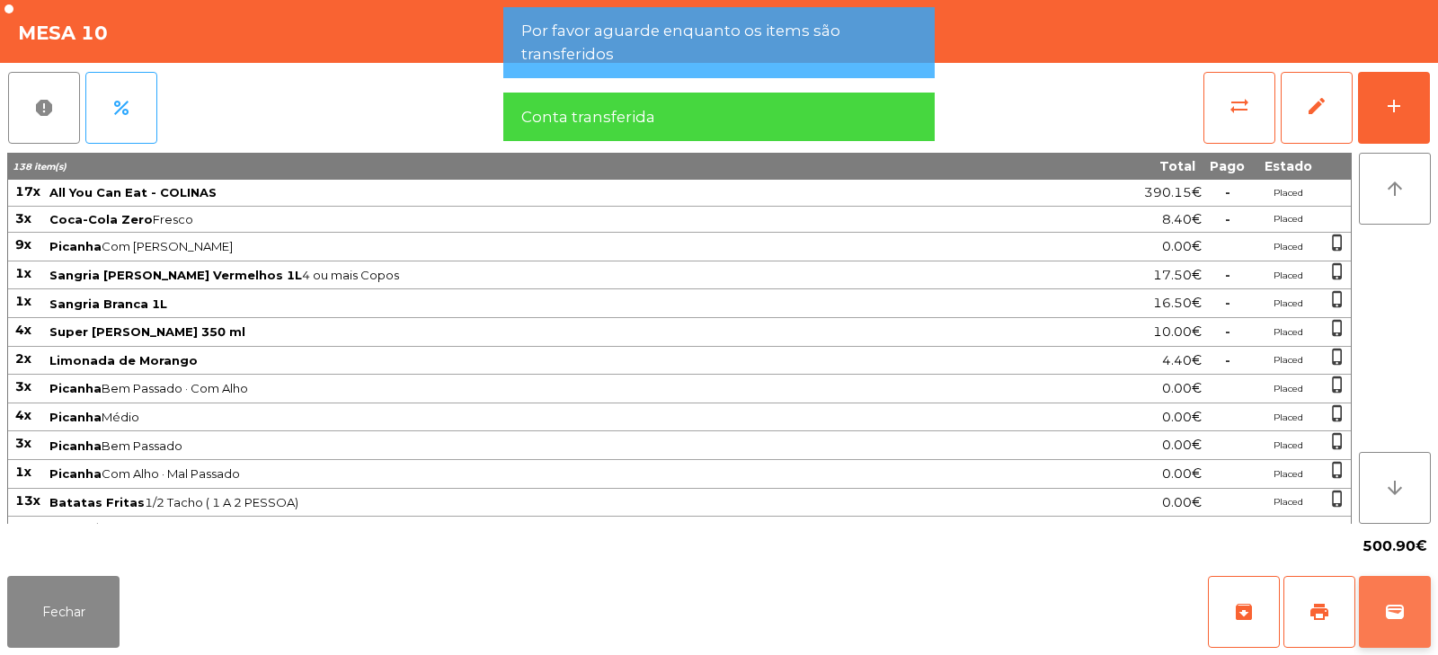
click at [1381, 615] on button "wallet" at bounding box center [1395, 612] width 72 height 72
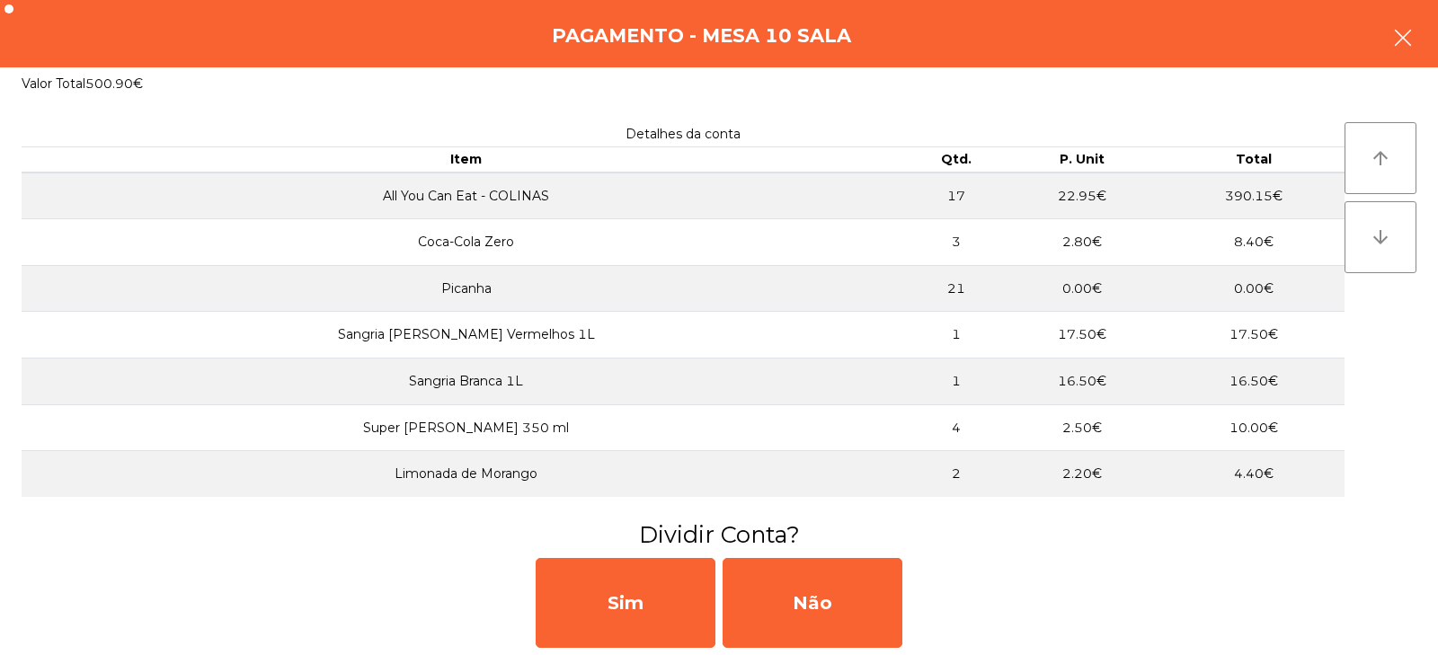
click at [1395, 27] on icon "button" at bounding box center [1403, 38] width 22 height 22
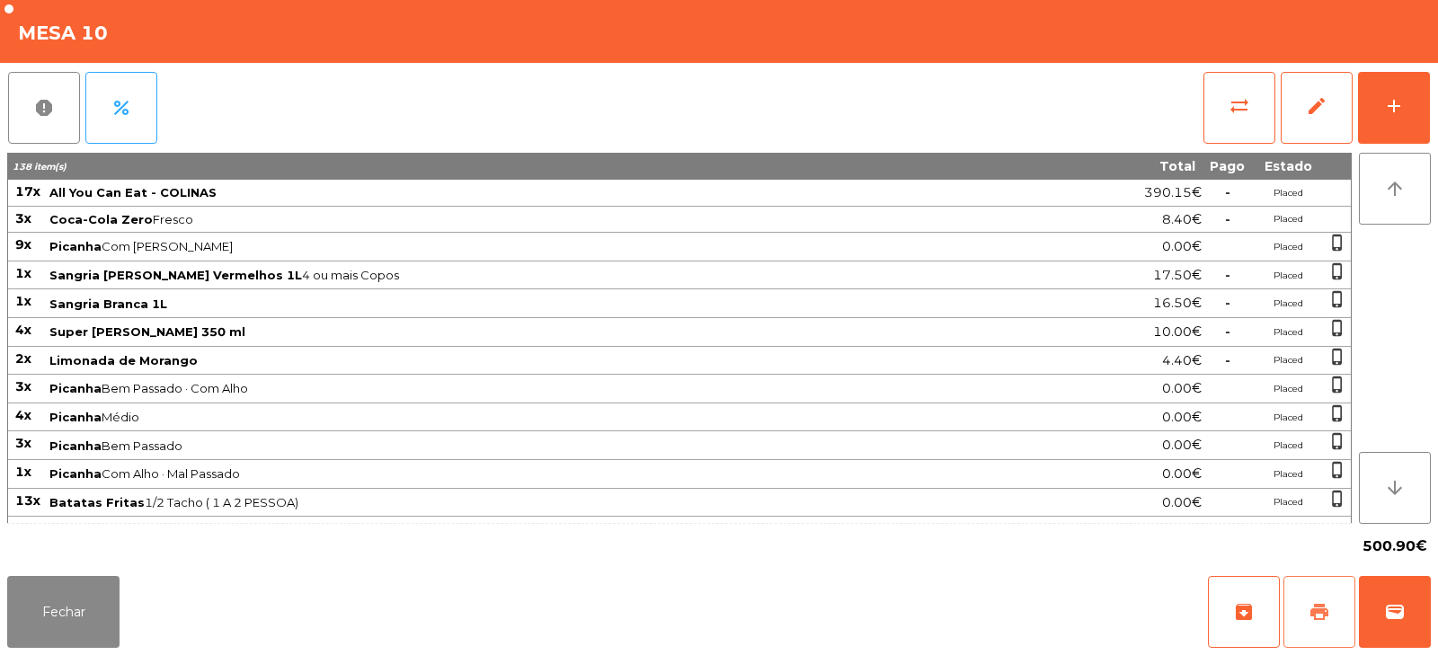
click at [1329, 622] on span "print" at bounding box center [1319, 612] width 22 height 22
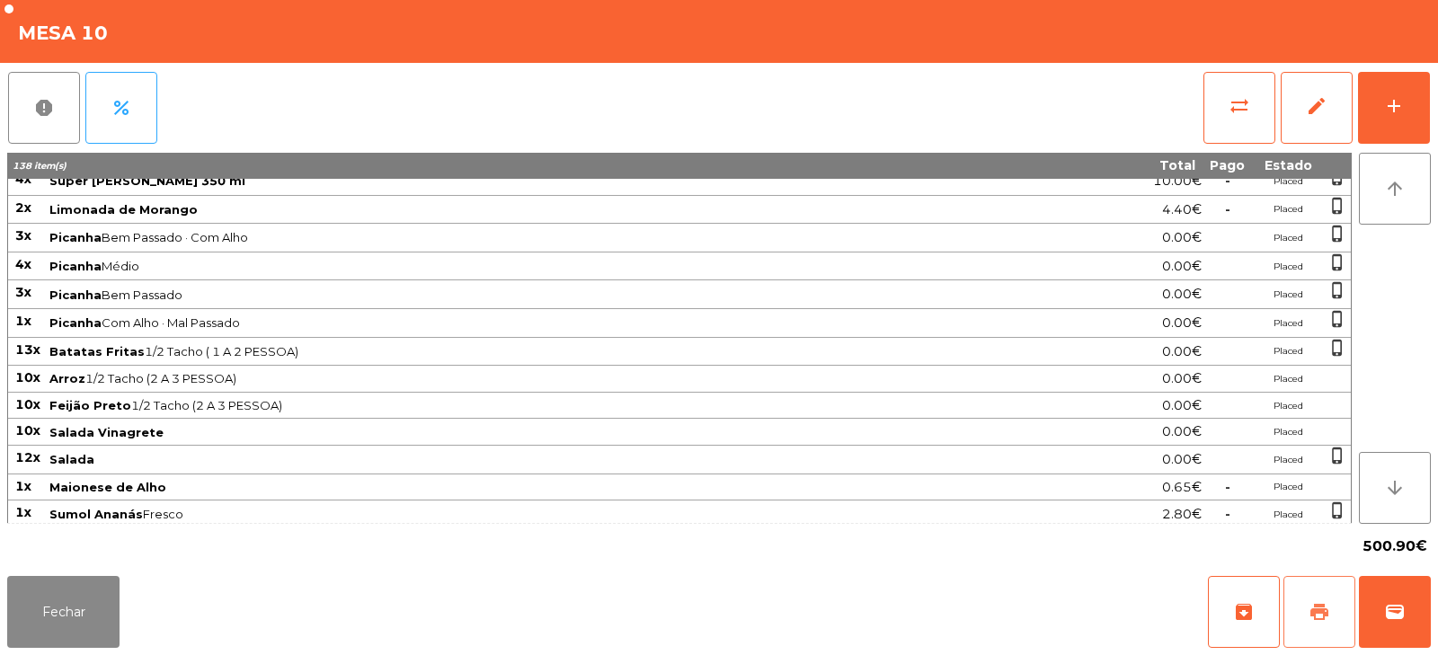
scroll to position [494, 0]
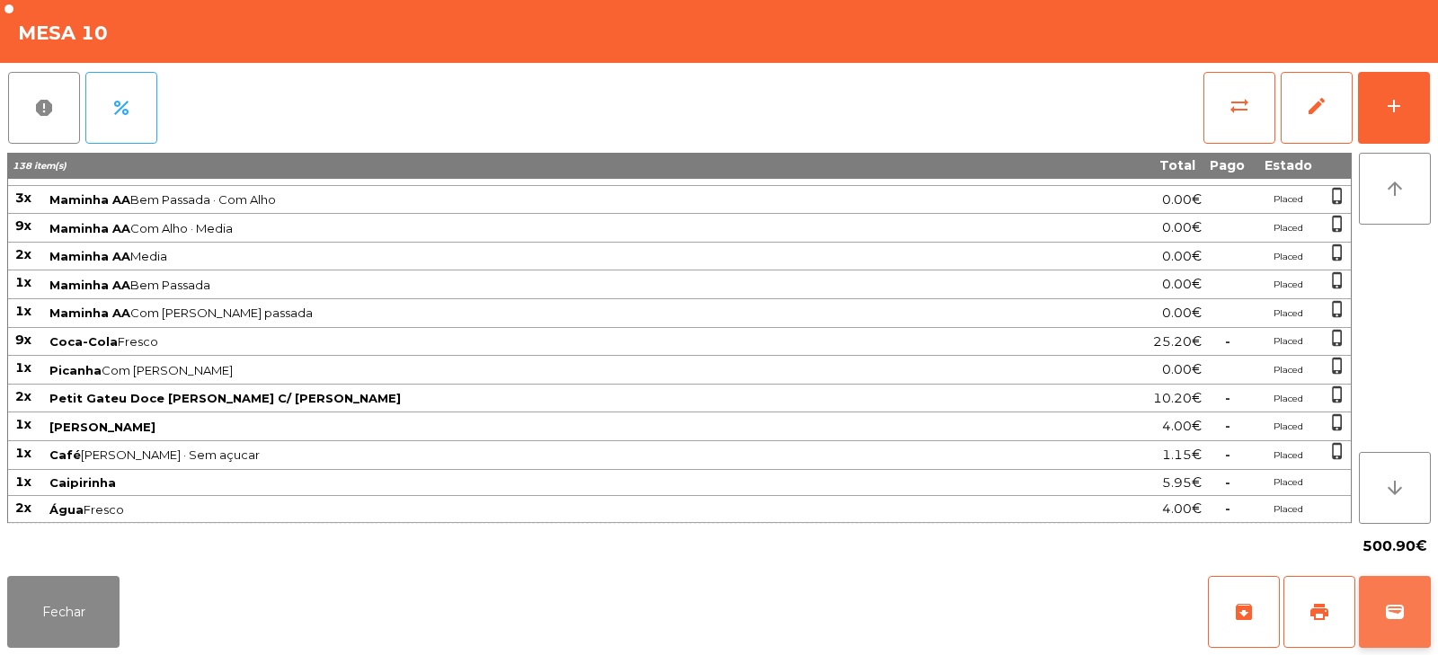
click at [1405, 607] on button "wallet" at bounding box center [1395, 612] width 72 height 72
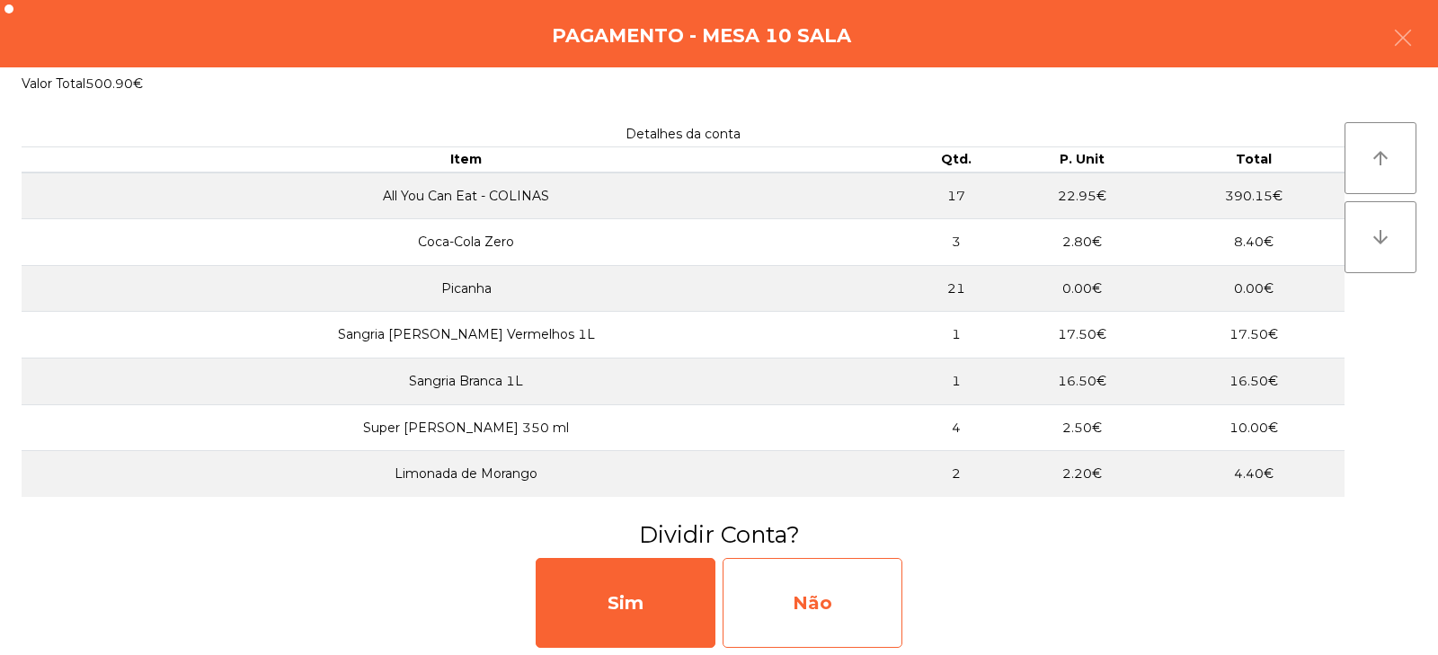
click at [813, 612] on div "Não" at bounding box center [812, 603] width 180 height 90
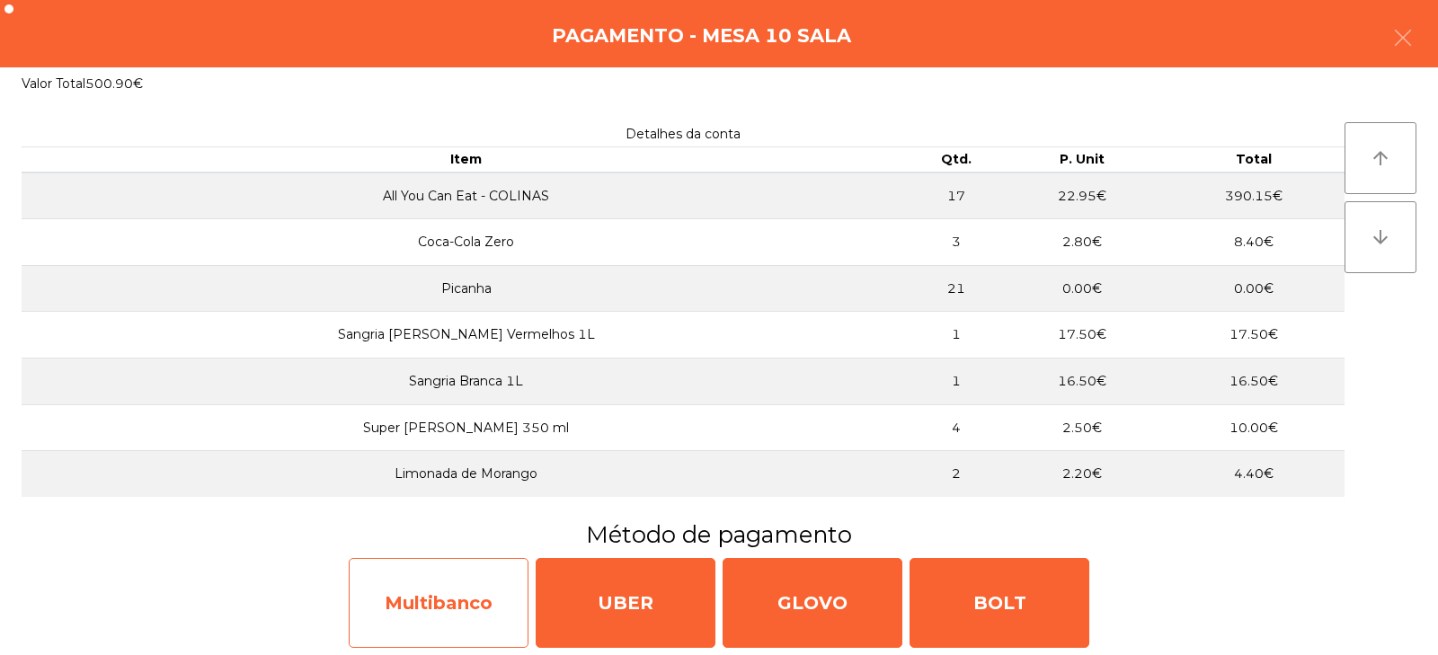
click at [467, 605] on div "Multibanco" at bounding box center [439, 603] width 180 height 90
select select "**"
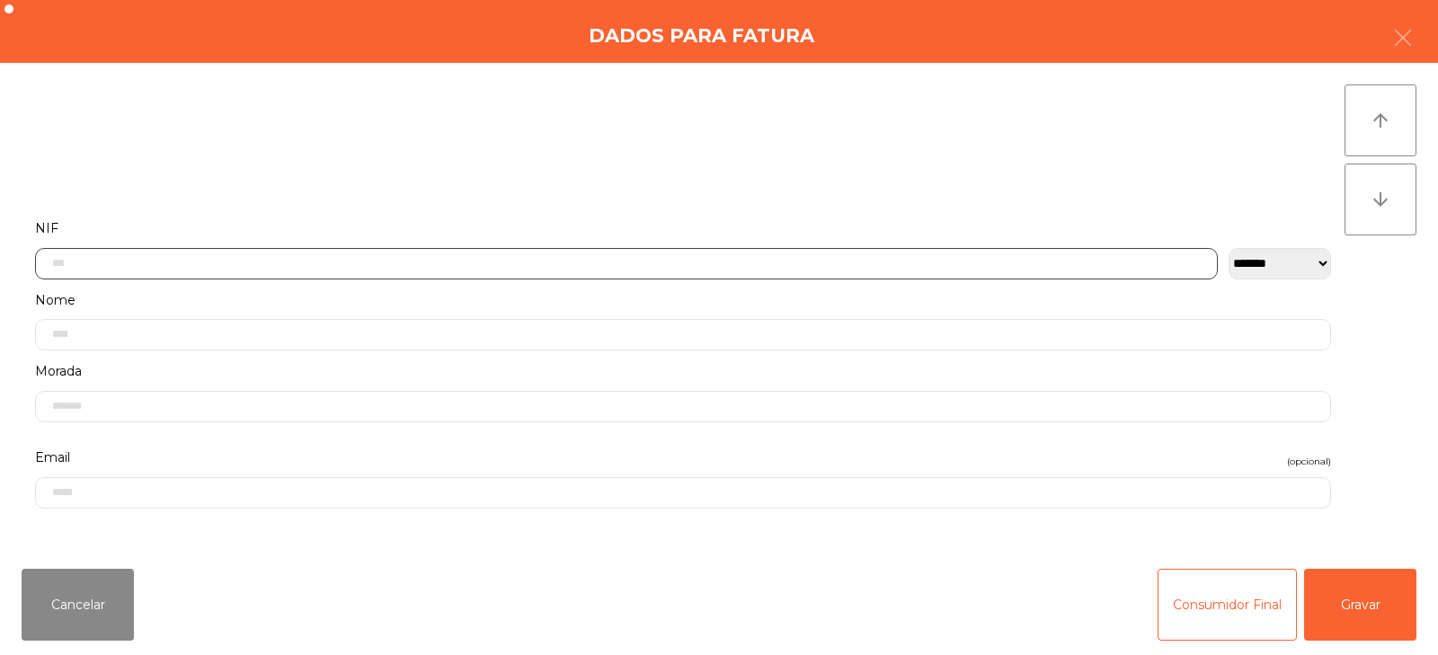
click at [524, 260] on input "text" at bounding box center [626, 263] width 1182 height 31
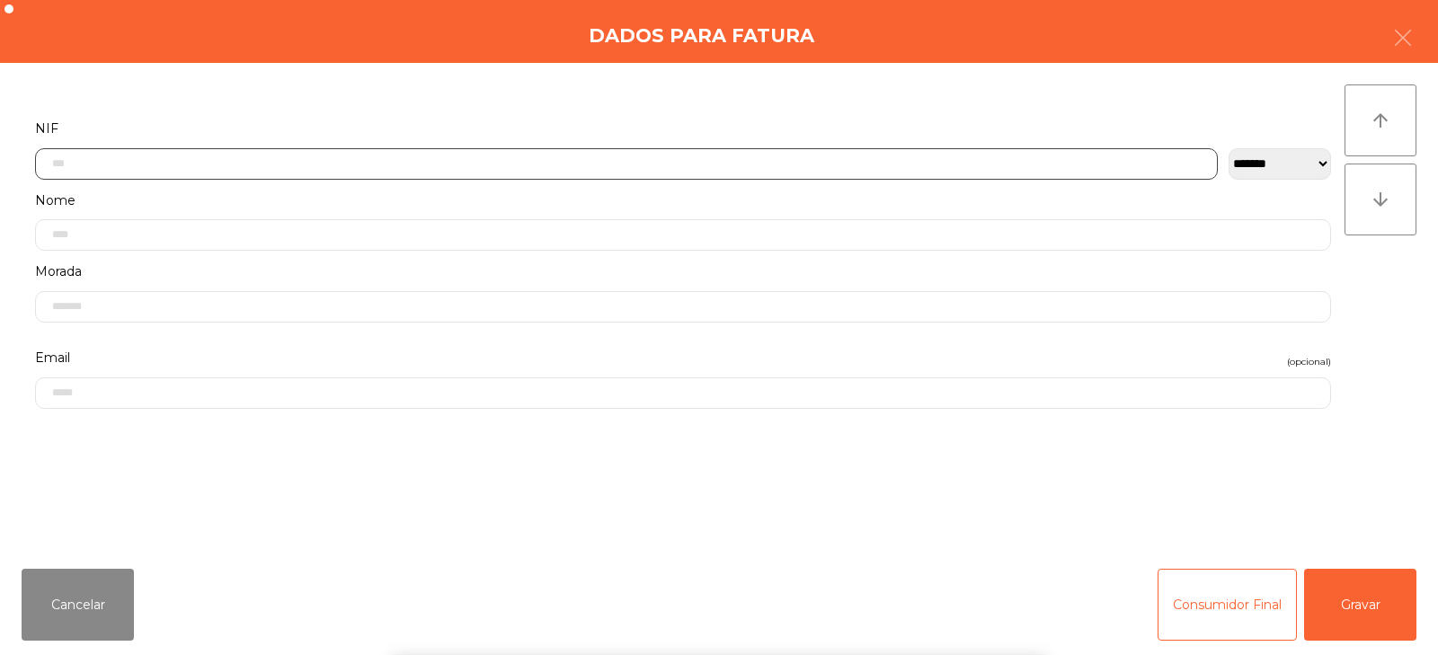
scroll to position [131, 0]
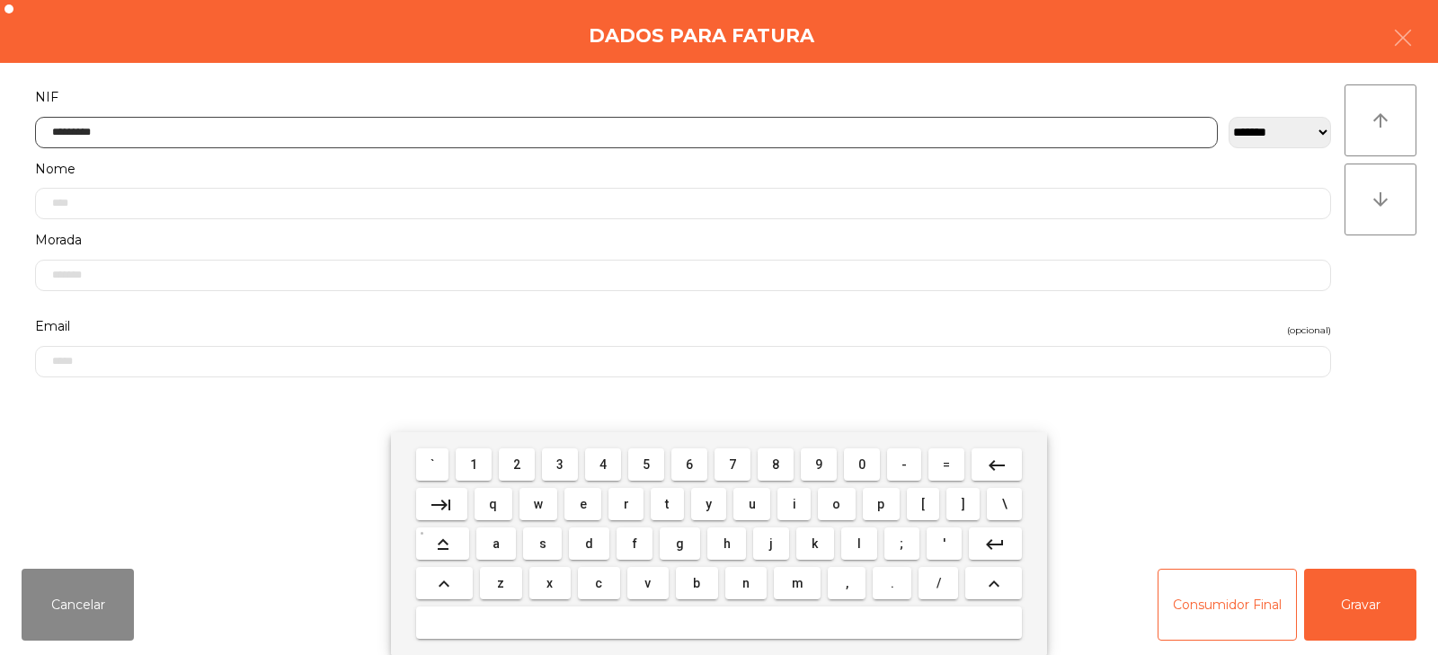
type input "*********"
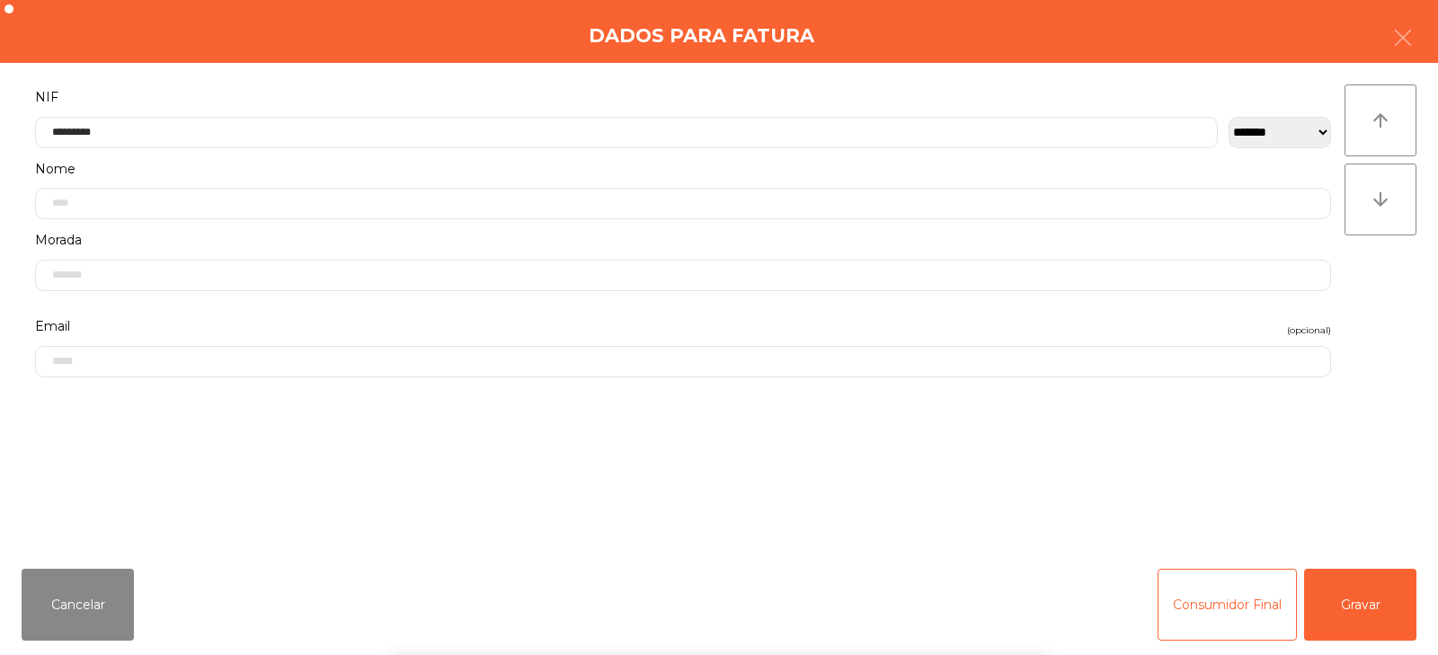
click at [1356, 609] on div "` 1 2 3 4 5 6 7 8 9 0 - = keyboard_backspace keyboard_tab q w e r t y u i o p […" at bounding box center [719, 543] width 1438 height 223
click at [1353, 603] on button "Gravar" at bounding box center [1360, 605] width 112 height 72
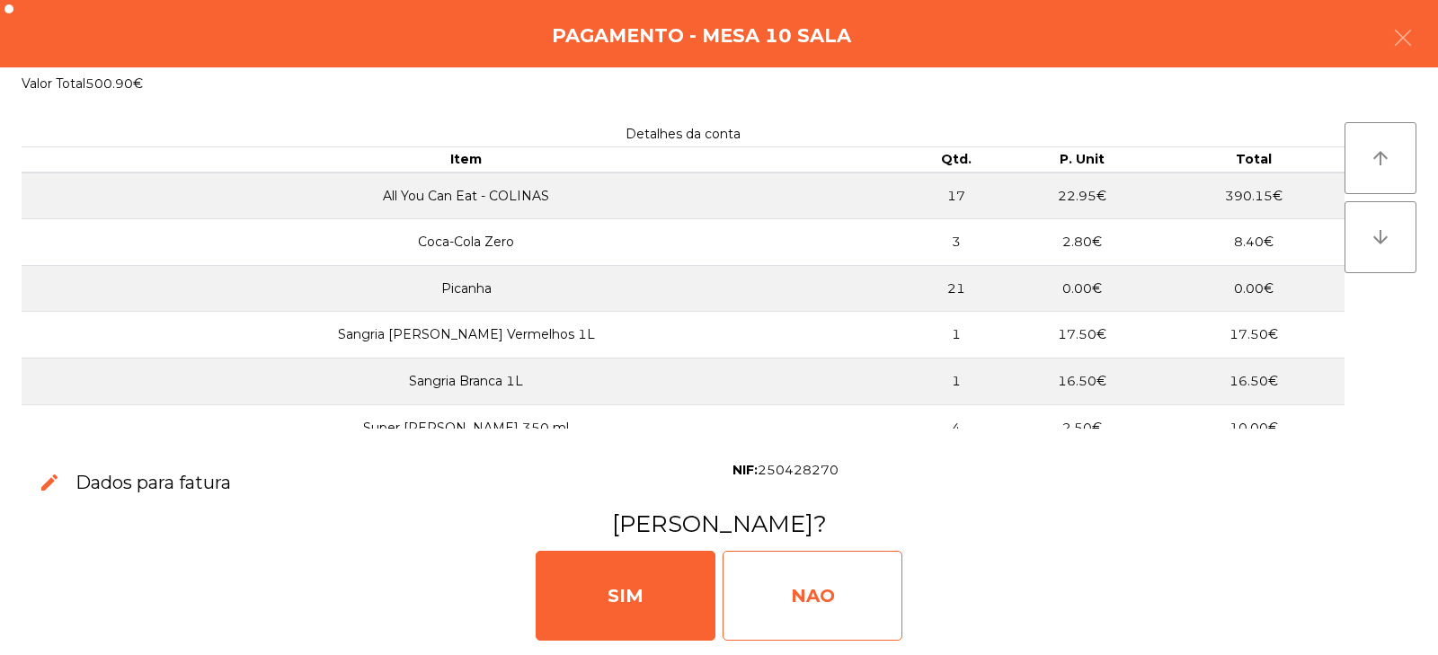
click at [818, 606] on div "NAO" at bounding box center [812, 596] width 180 height 90
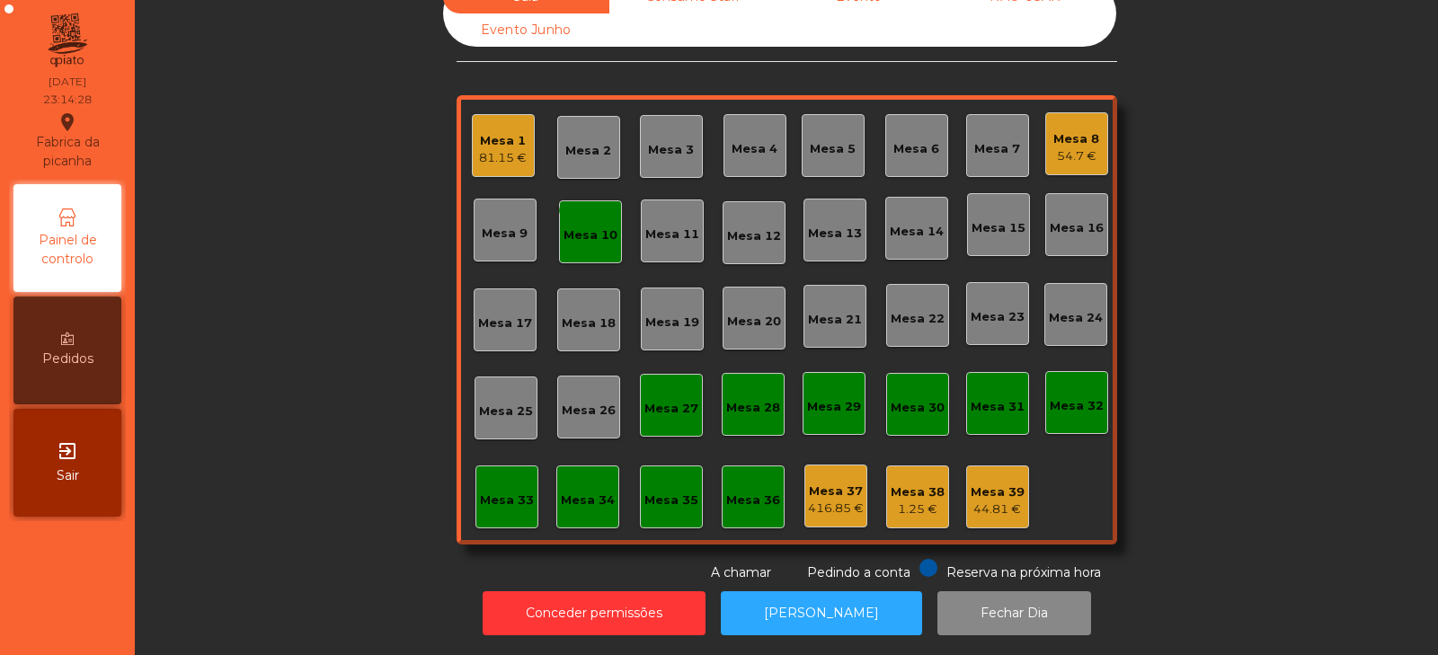
click at [601, 233] on div "monetization_on done Mesa 10" at bounding box center [590, 231] width 63 height 63
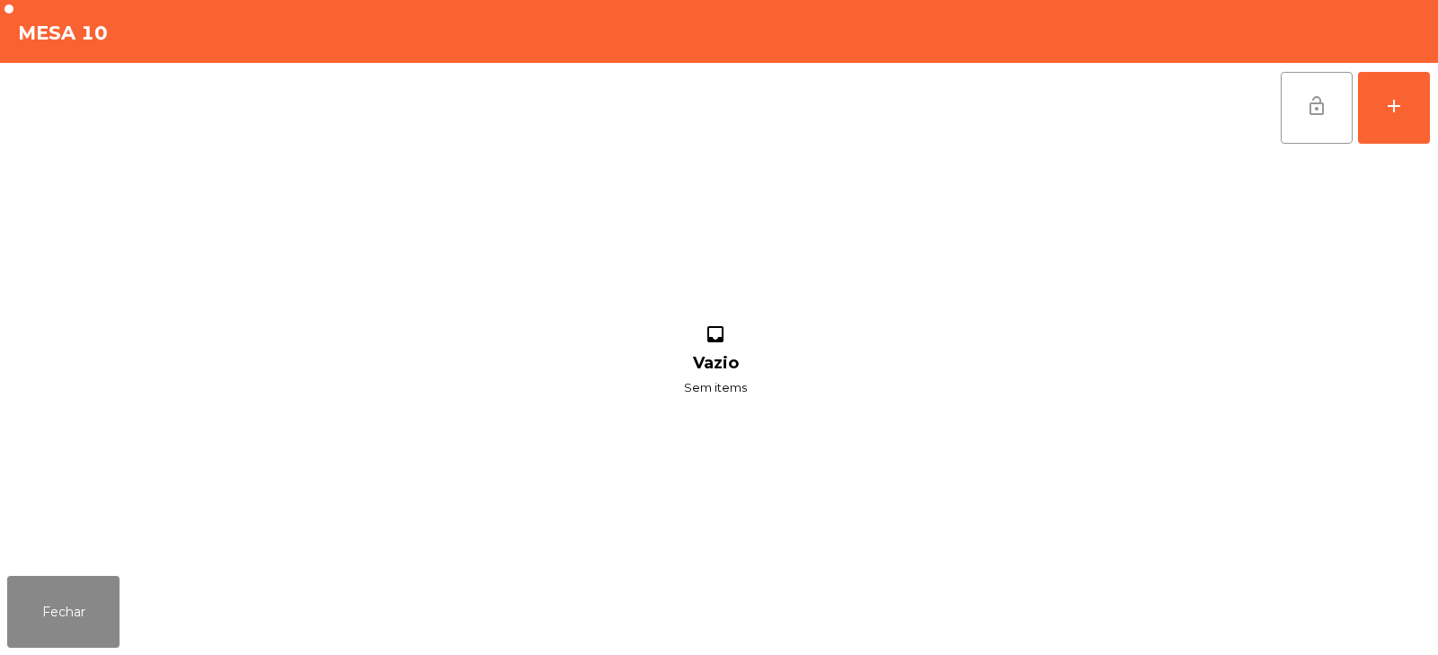
click at [1311, 122] on button "lock_open" at bounding box center [1316, 108] width 72 height 72
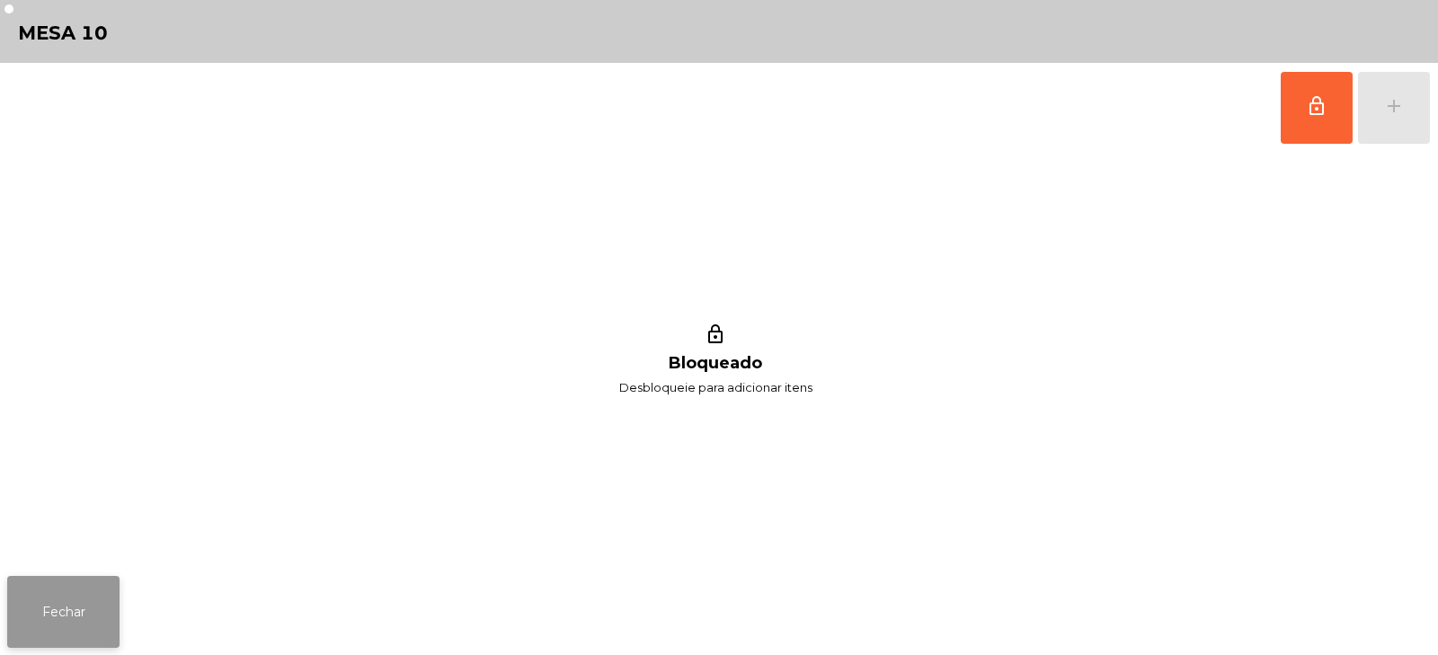
click at [111, 615] on button "Fechar" at bounding box center [63, 612] width 112 height 72
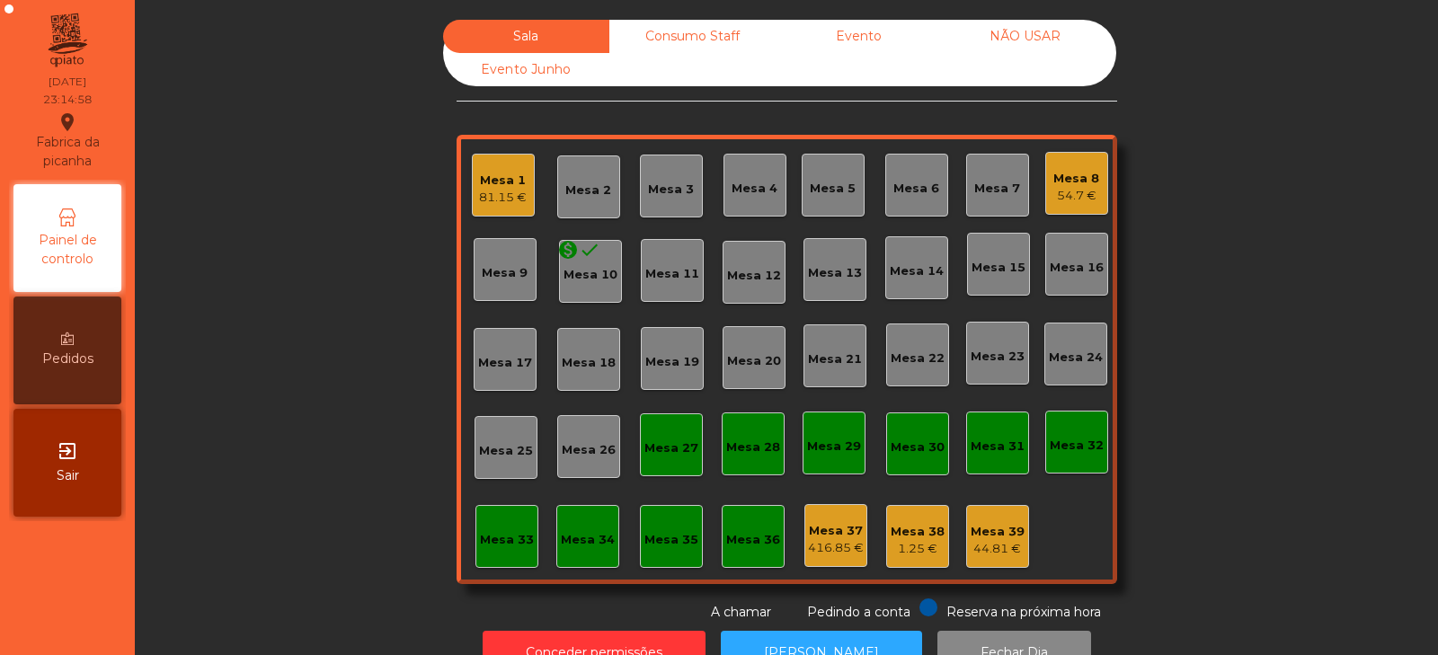
scroll to position [53, 0]
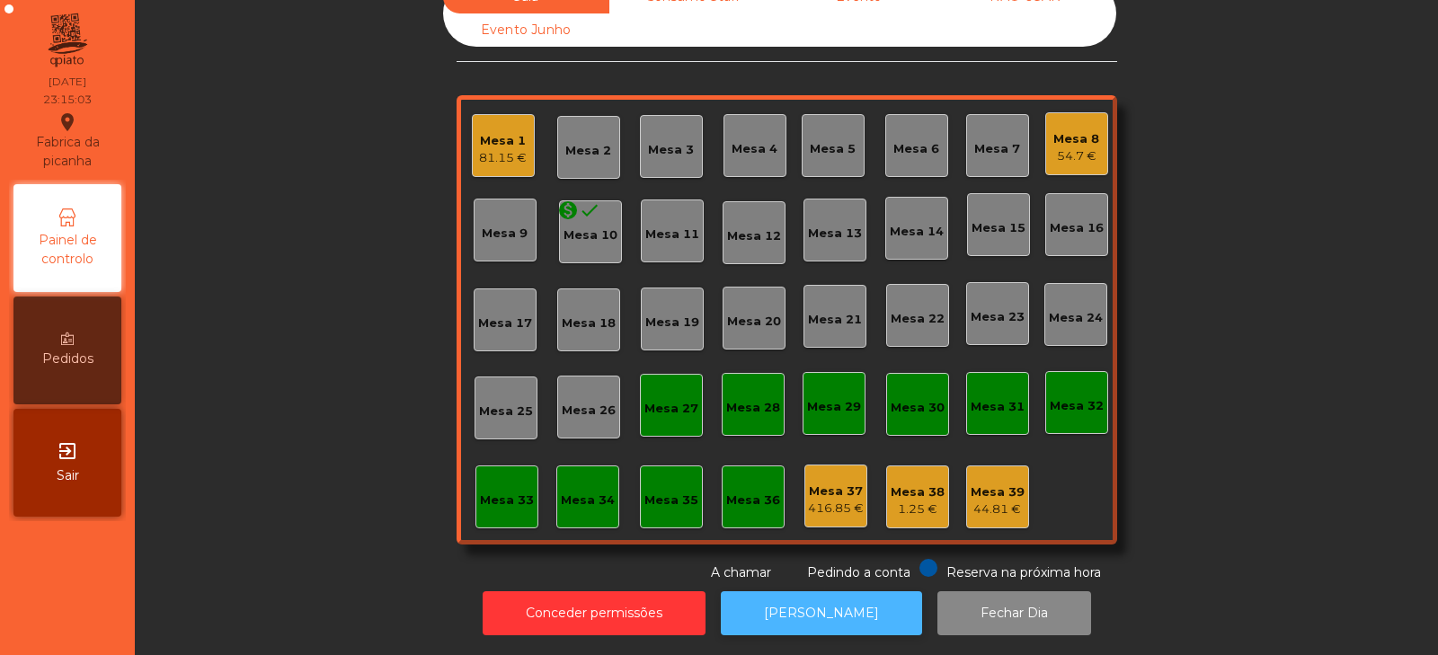
click at [831, 601] on button "[PERSON_NAME]" at bounding box center [821, 613] width 201 height 44
click at [1053, 147] on div "54.7 €" at bounding box center [1076, 156] width 46 height 18
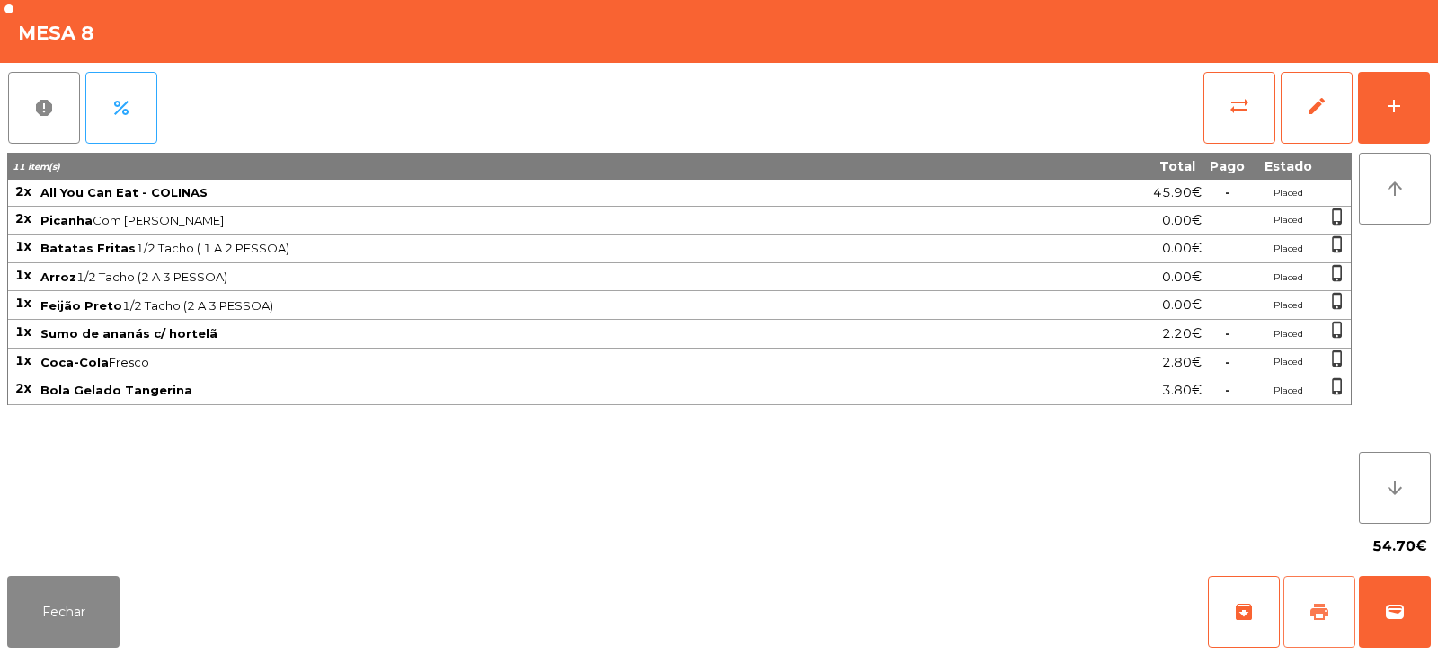
click at [1321, 592] on button "print" at bounding box center [1319, 612] width 72 height 72
click at [102, 580] on button "Fechar" at bounding box center [63, 612] width 112 height 72
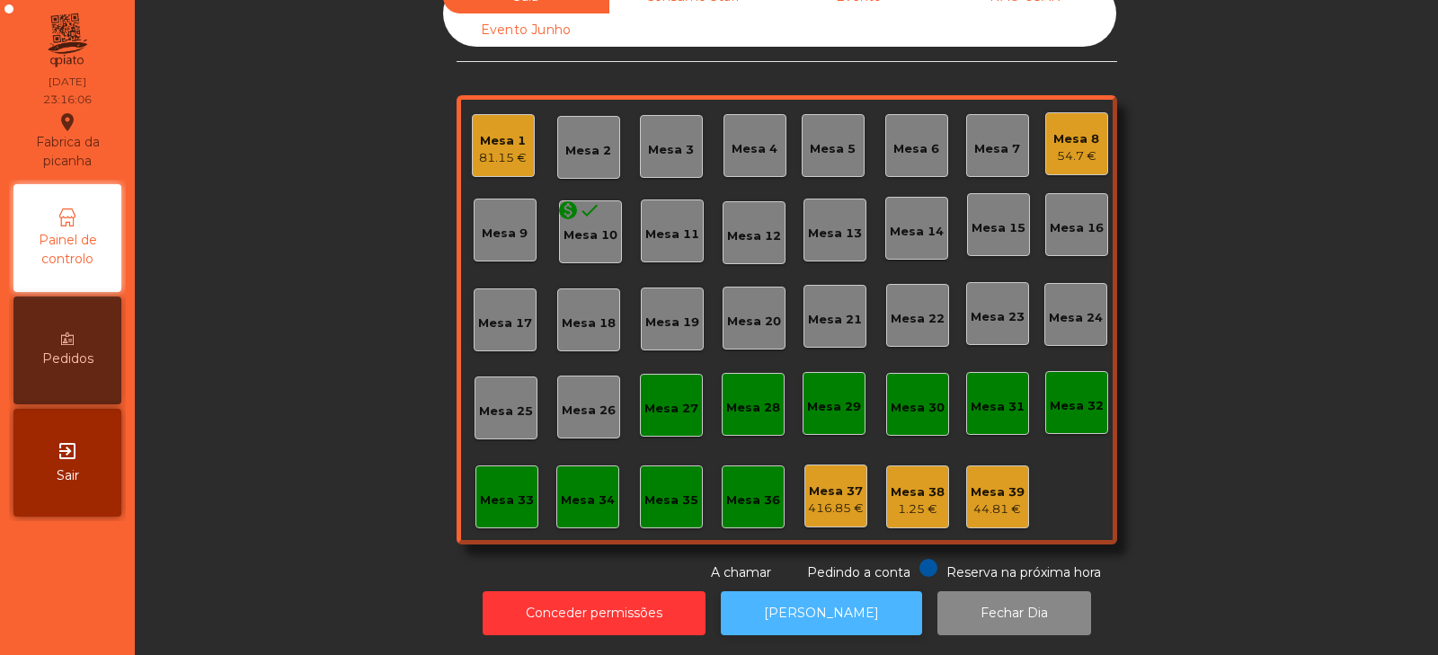
click at [844, 596] on button "[PERSON_NAME]" at bounding box center [821, 613] width 201 height 44
click at [1078, 130] on div "Mesa 8" at bounding box center [1076, 139] width 46 height 18
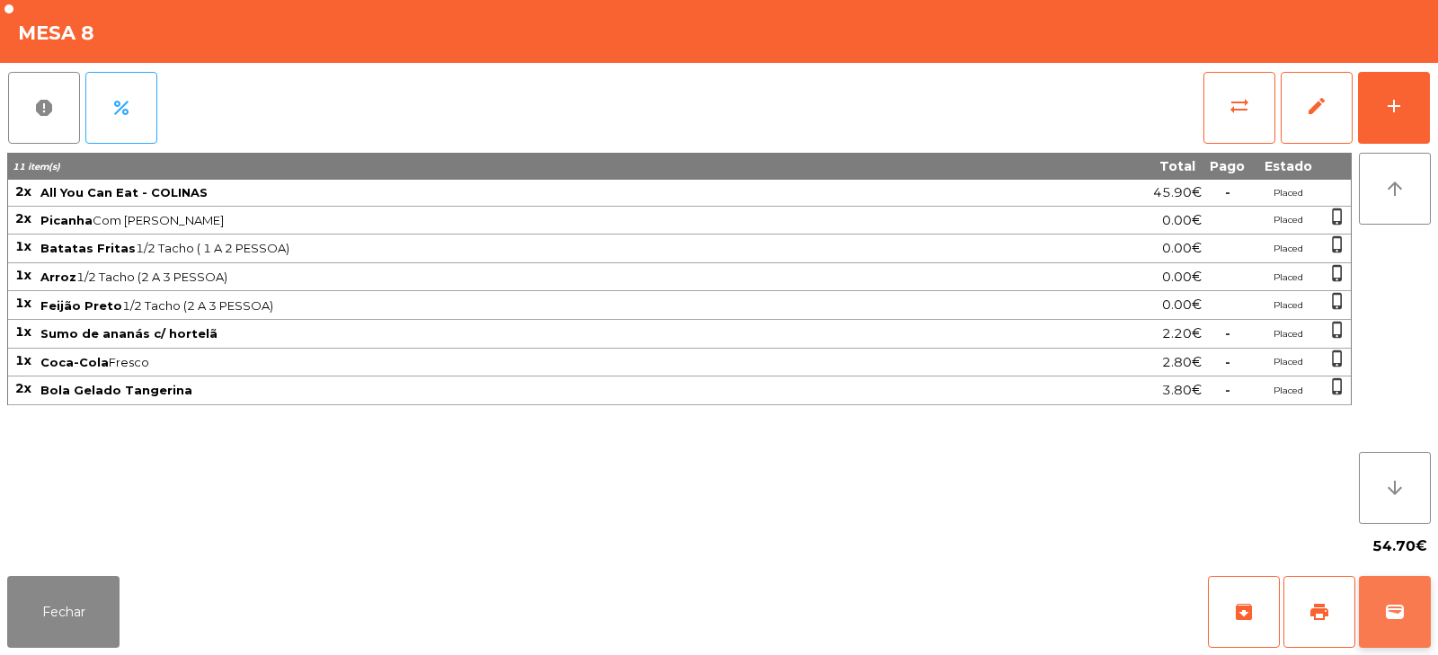
click at [1373, 606] on button "wallet" at bounding box center [1395, 612] width 72 height 72
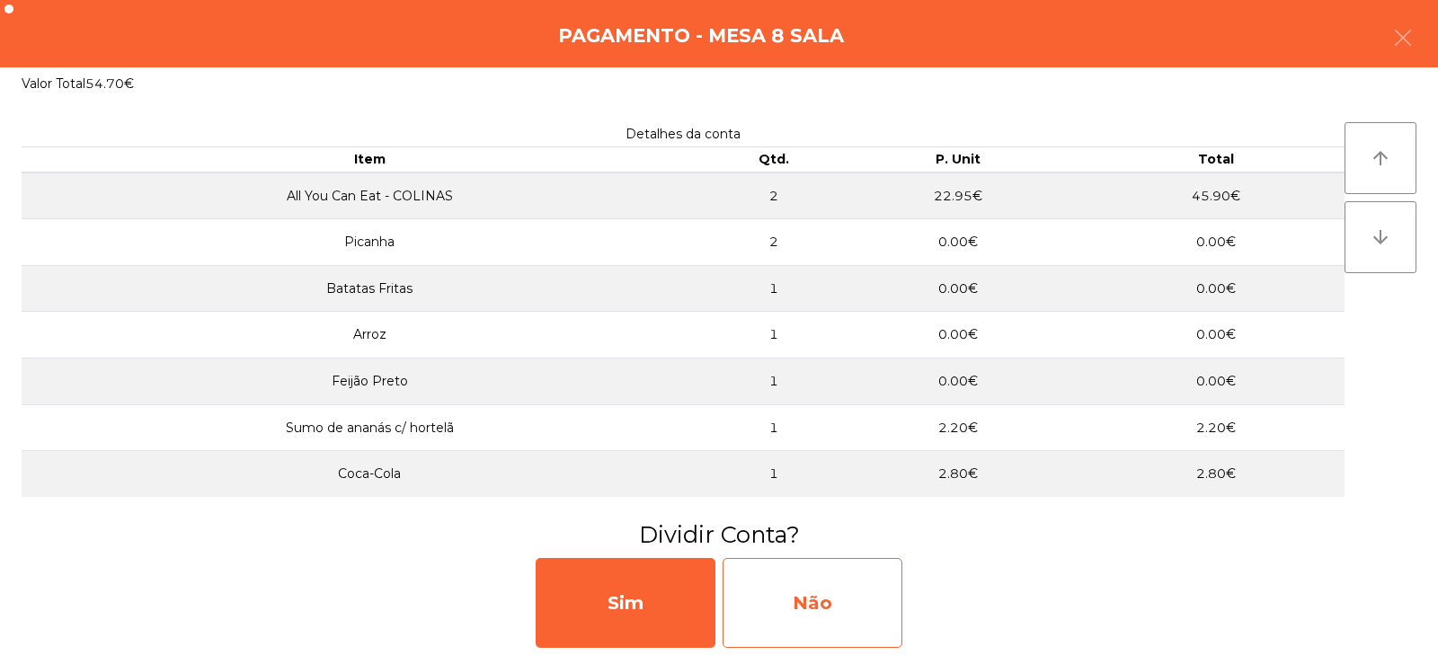
click at [867, 598] on div "Não" at bounding box center [812, 603] width 180 height 90
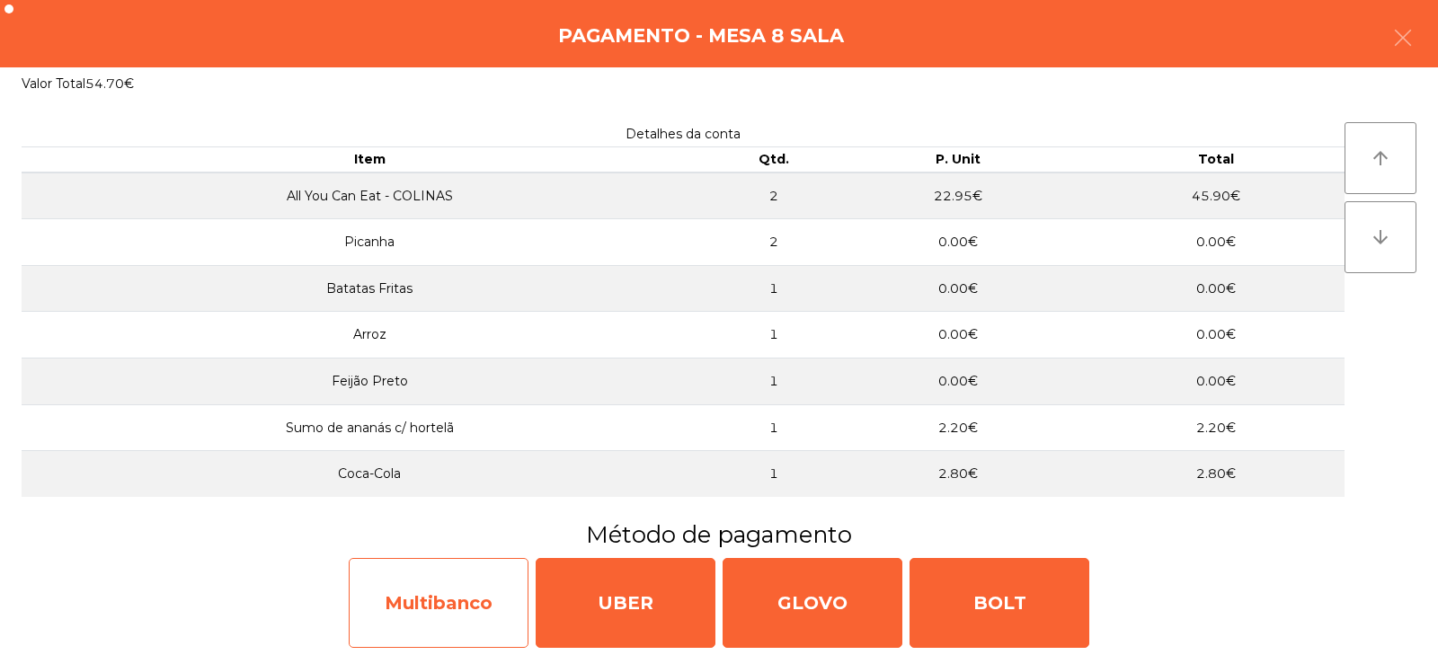
click at [413, 620] on div "Multibanco" at bounding box center [439, 603] width 180 height 90
select select "**"
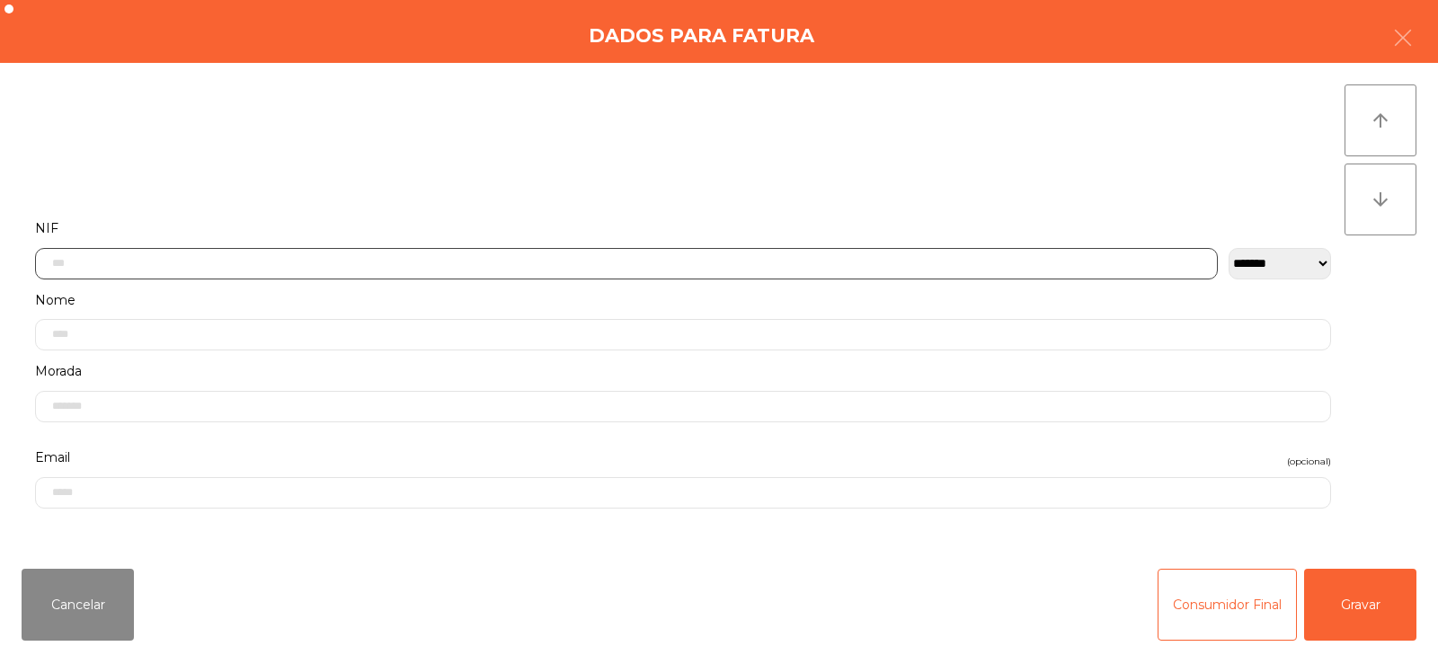
click at [840, 261] on input "text" at bounding box center [626, 263] width 1182 height 31
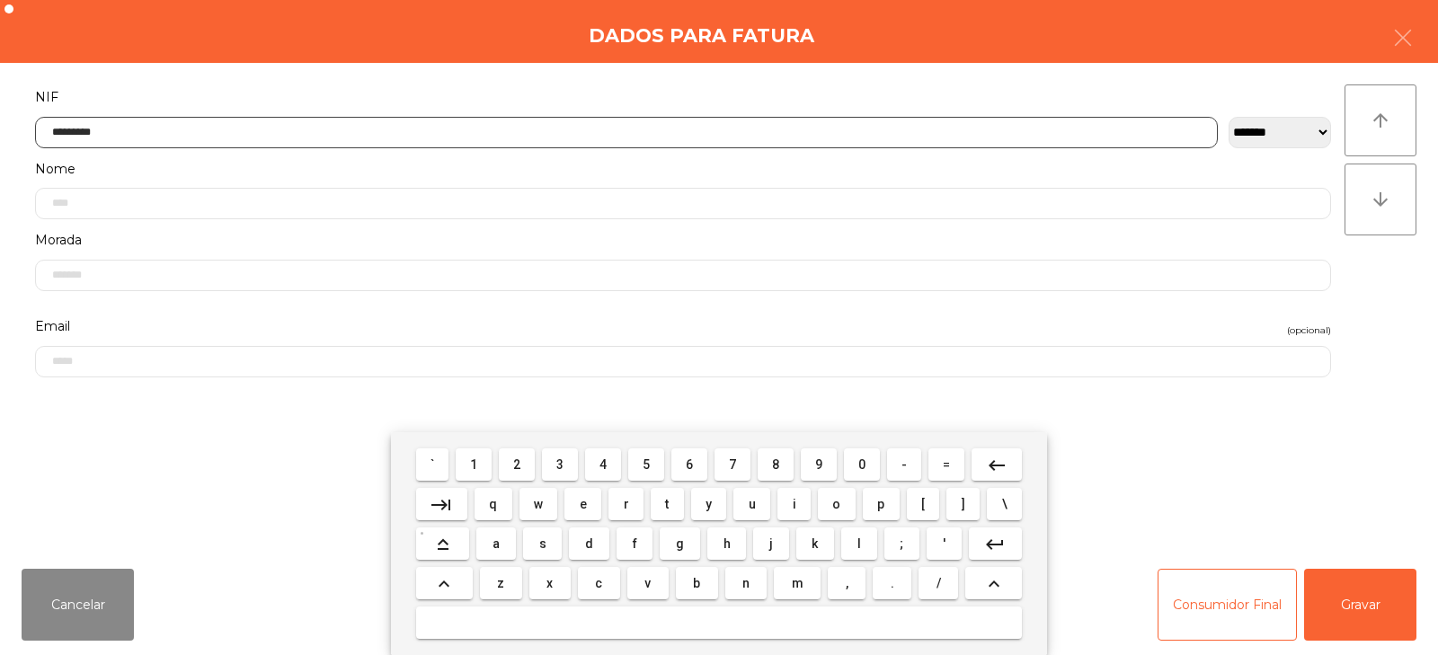
type input "*********"
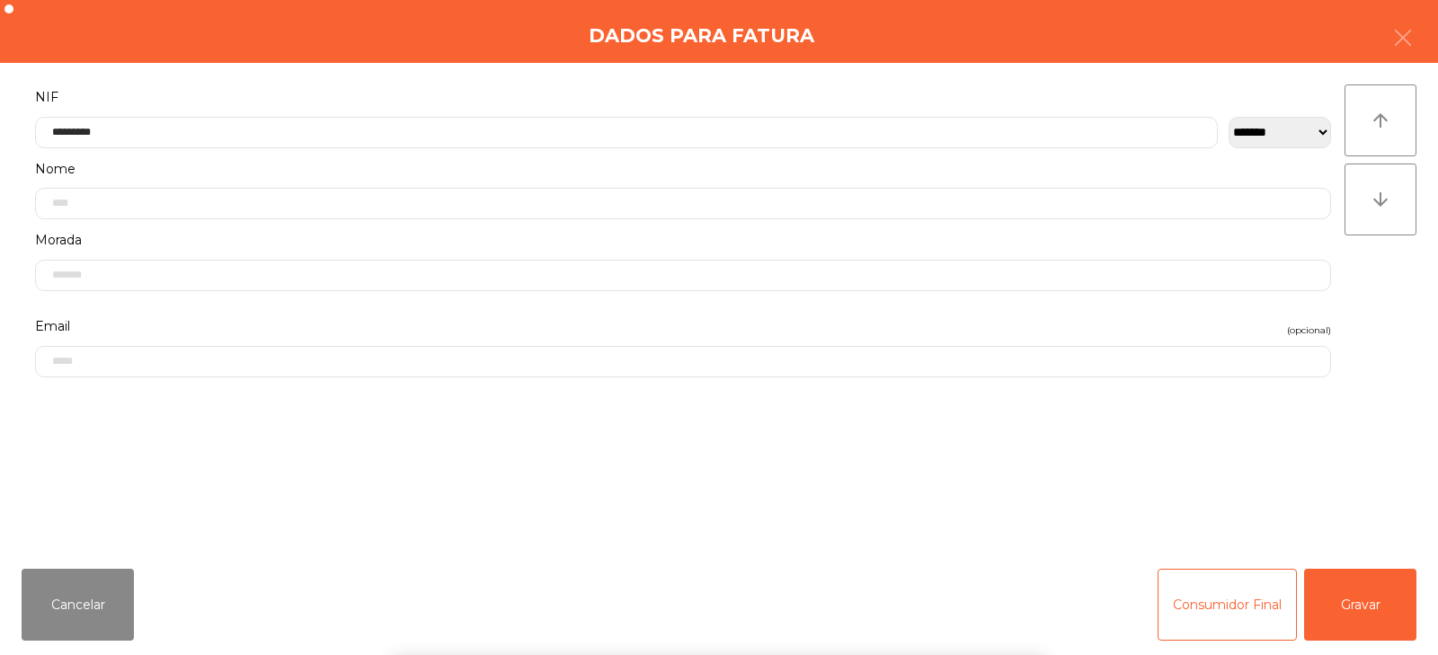
click at [1364, 595] on div "` 1 2 3 4 5 6 7 8 9 0 - = keyboard_backspace keyboard_tab q w e r t y u i o p […" at bounding box center [719, 543] width 1438 height 223
click at [1368, 594] on button "Gravar" at bounding box center [1360, 605] width 112 height 72
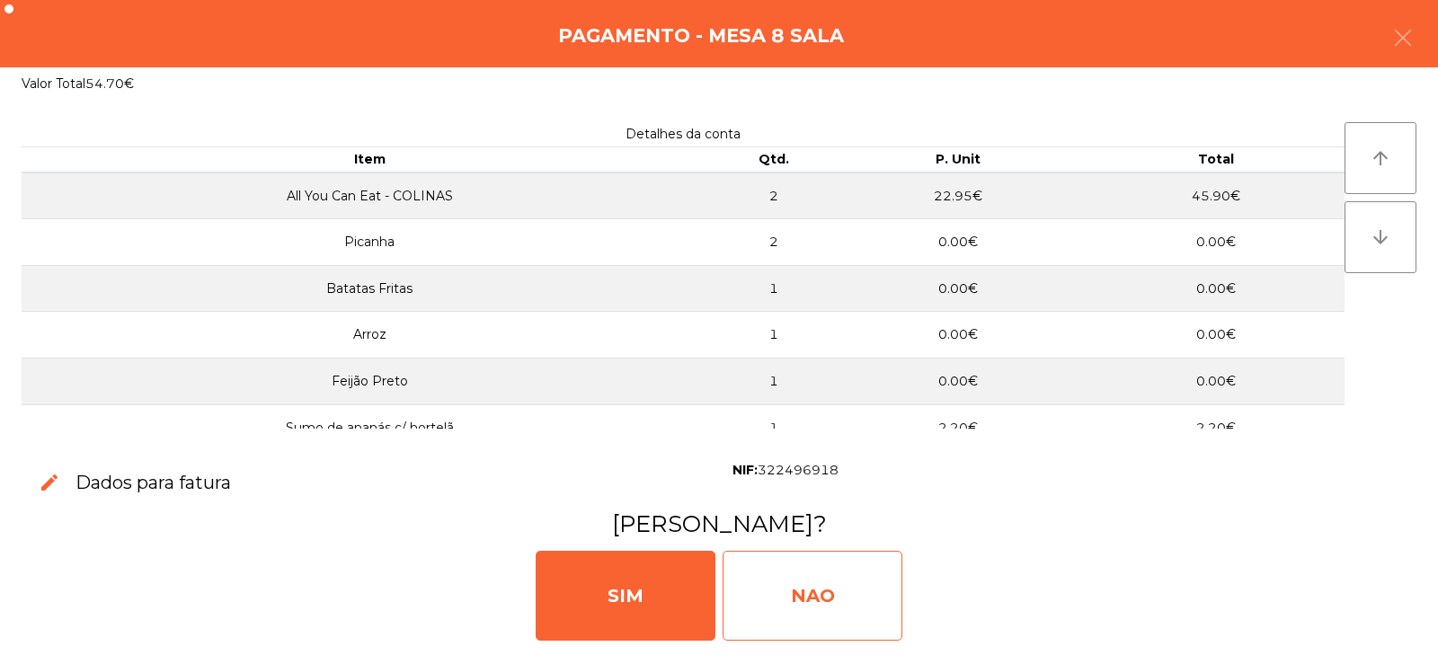
click at [844, 575] on div "NAO" at bounding box center [812, 596] width 180 height 90
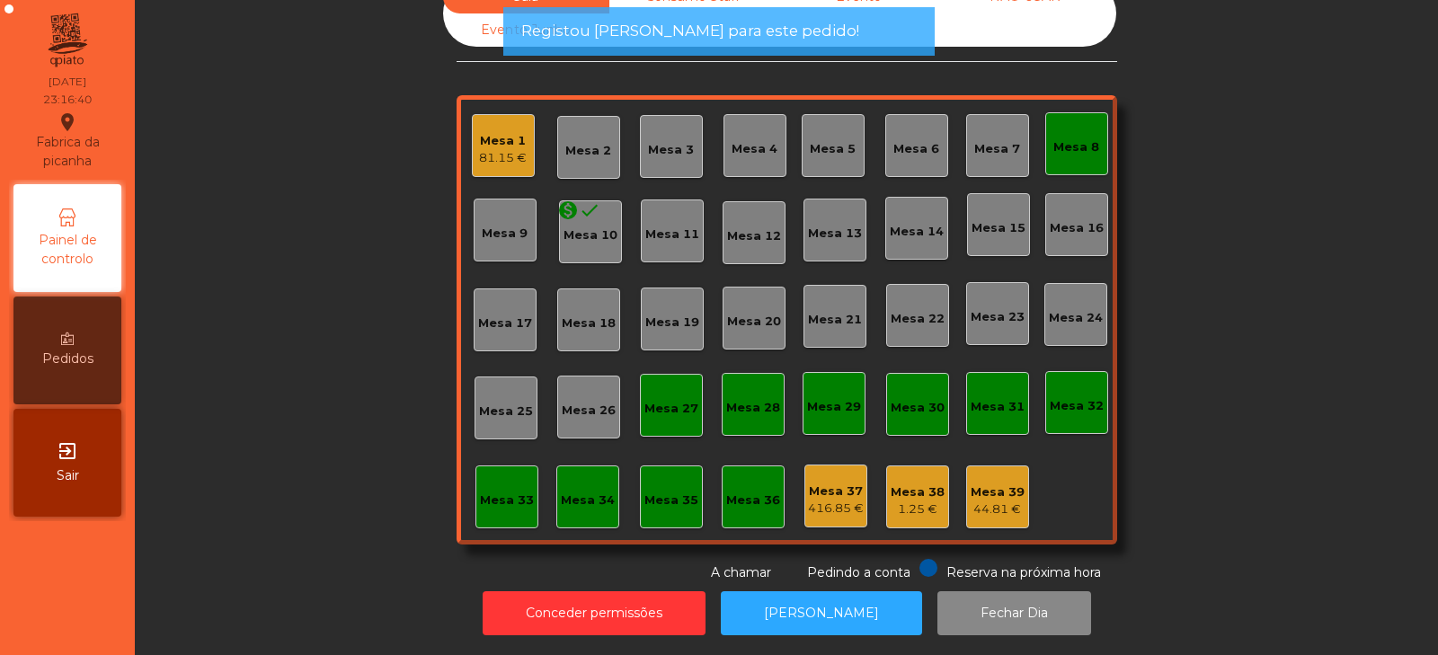
click at [1070, 141] on div "Mesa 8" at bounding box center [1076, 147] width 46 height 18
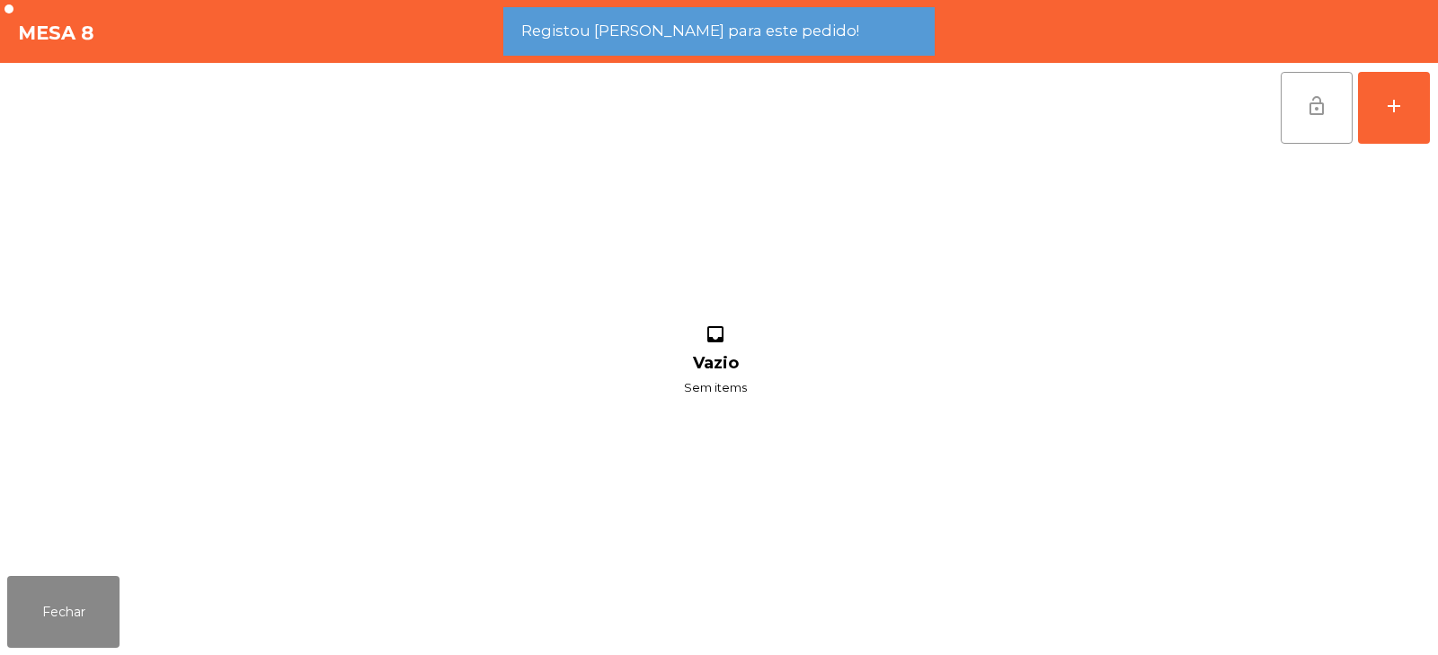
click at [1313, 93] on button "lock_open" at bounding box center [1316, 108] width 72 height 72
click at [85, 635] on button "Fechar" at bounding box center [63, 612] width 112 height 72
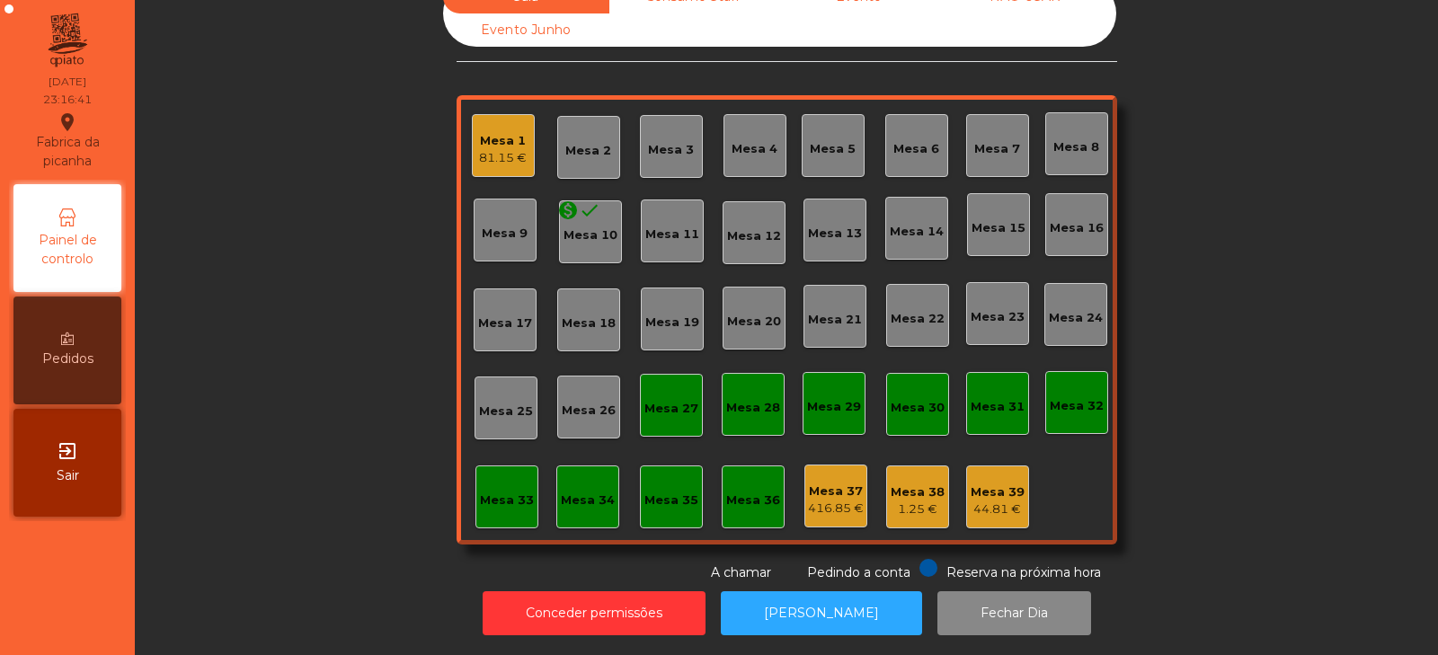
scroll to position [0, 0]
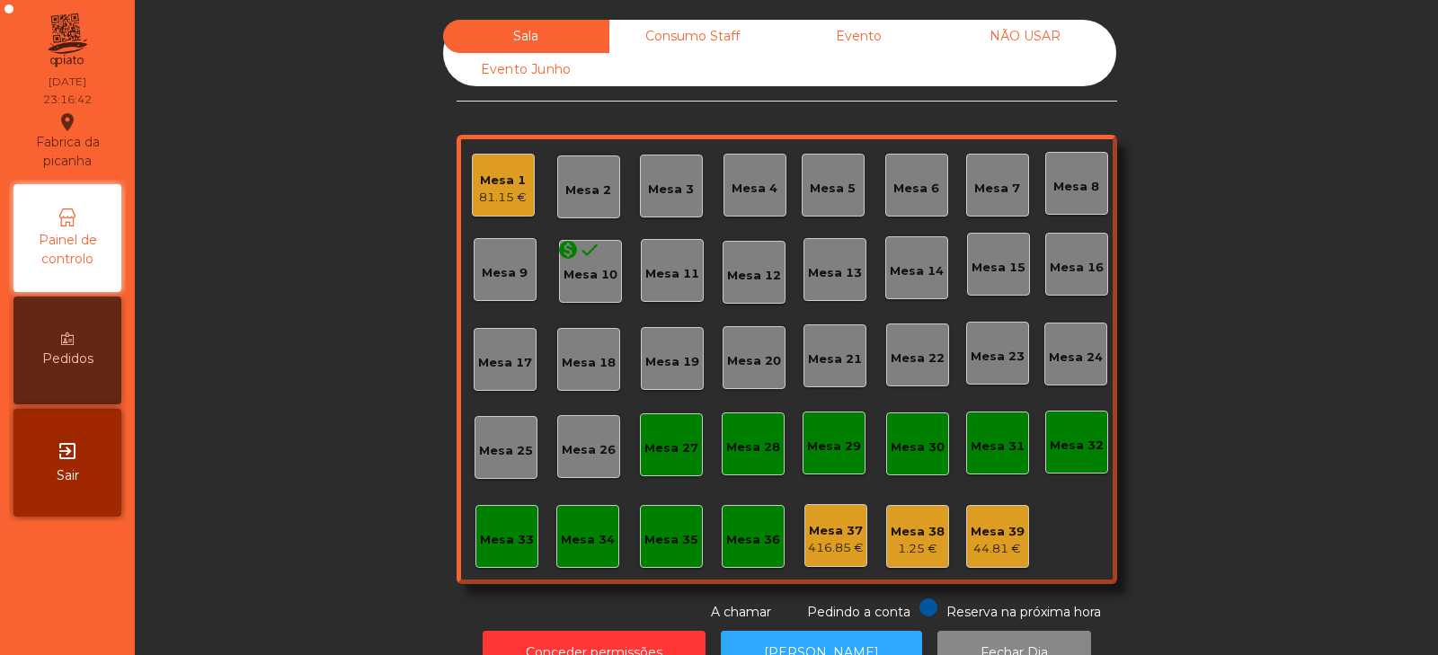
click at [669, 34] on div "Consumo Staff" at bounding box center [692, 36] width 166 height 33
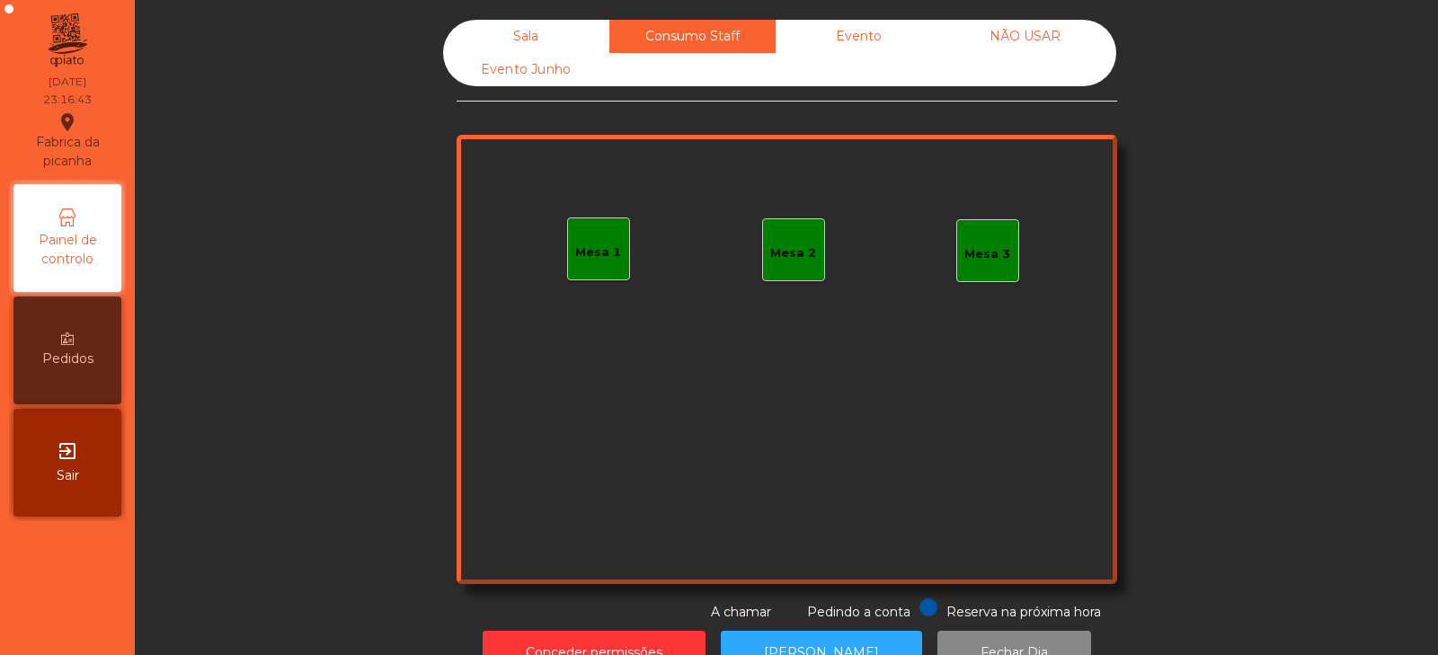
click at [517, 34] on div "Sala" at bounding box center [526, 36] width 166 height 33
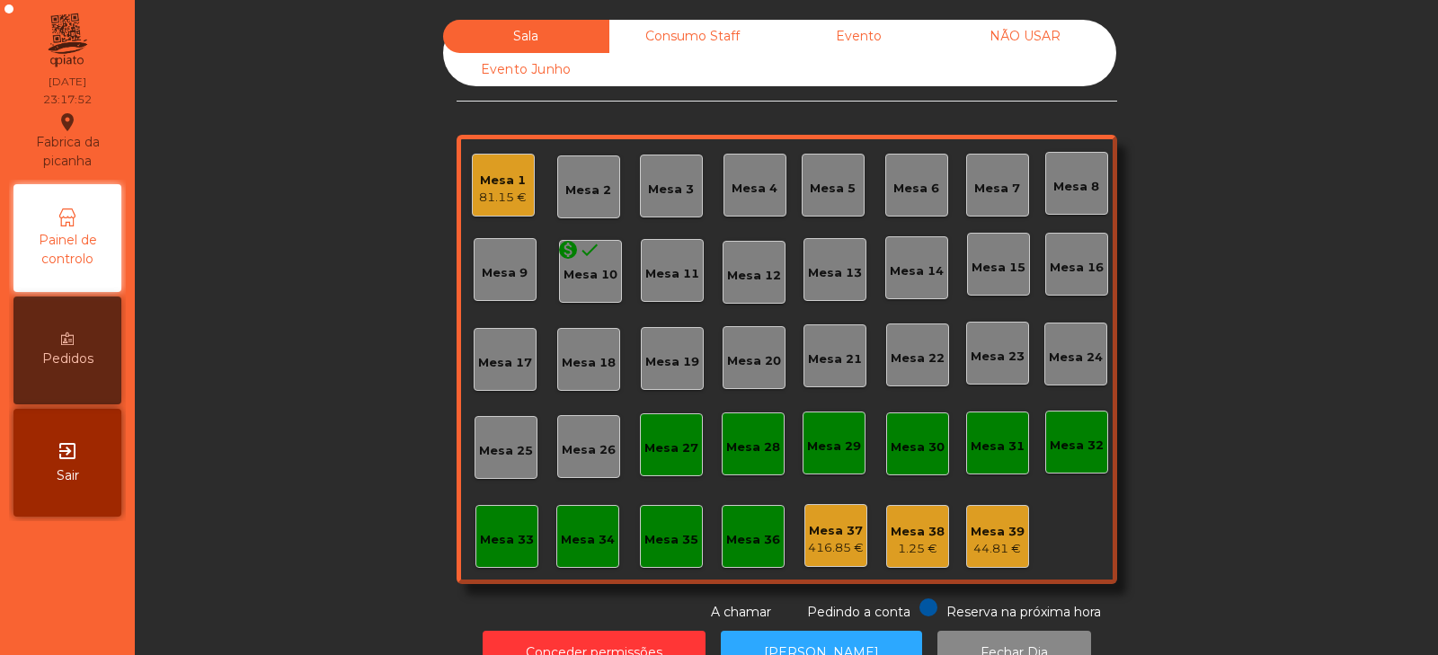
click at [508, 175] on div "Mesa 1" at bounding box center [503, 181] width 48 height 18
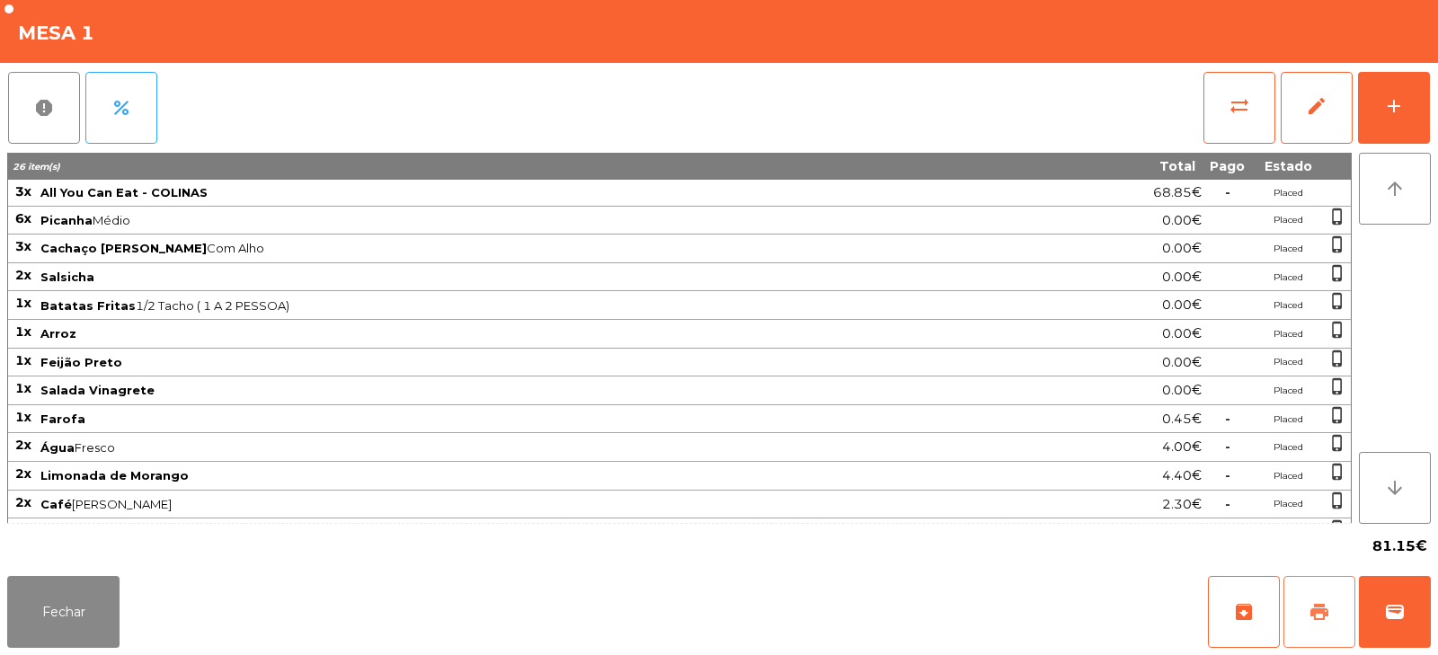
click at [1313, 615] on span "print" at bounding box center [1319, 612] width 22 height 22
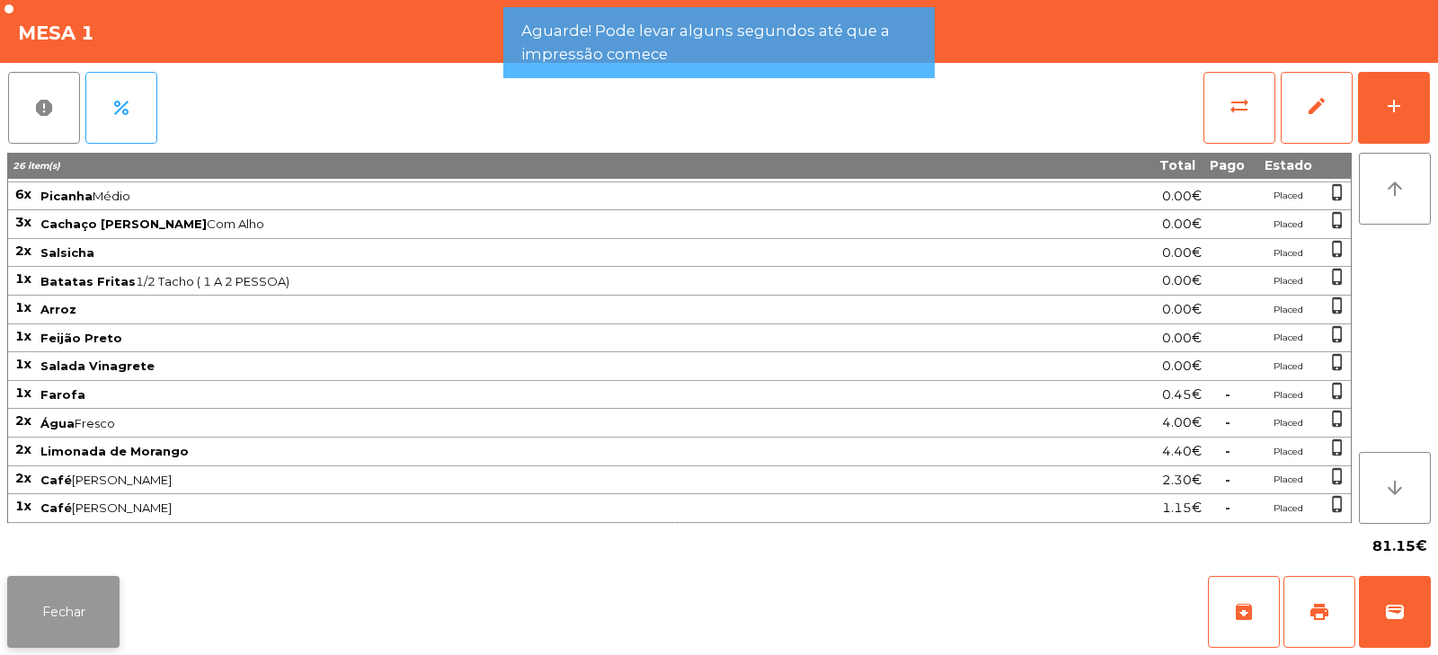
click at [84, 598] on button "Fechar" at bounding box center [63, 612] width 112 height 72
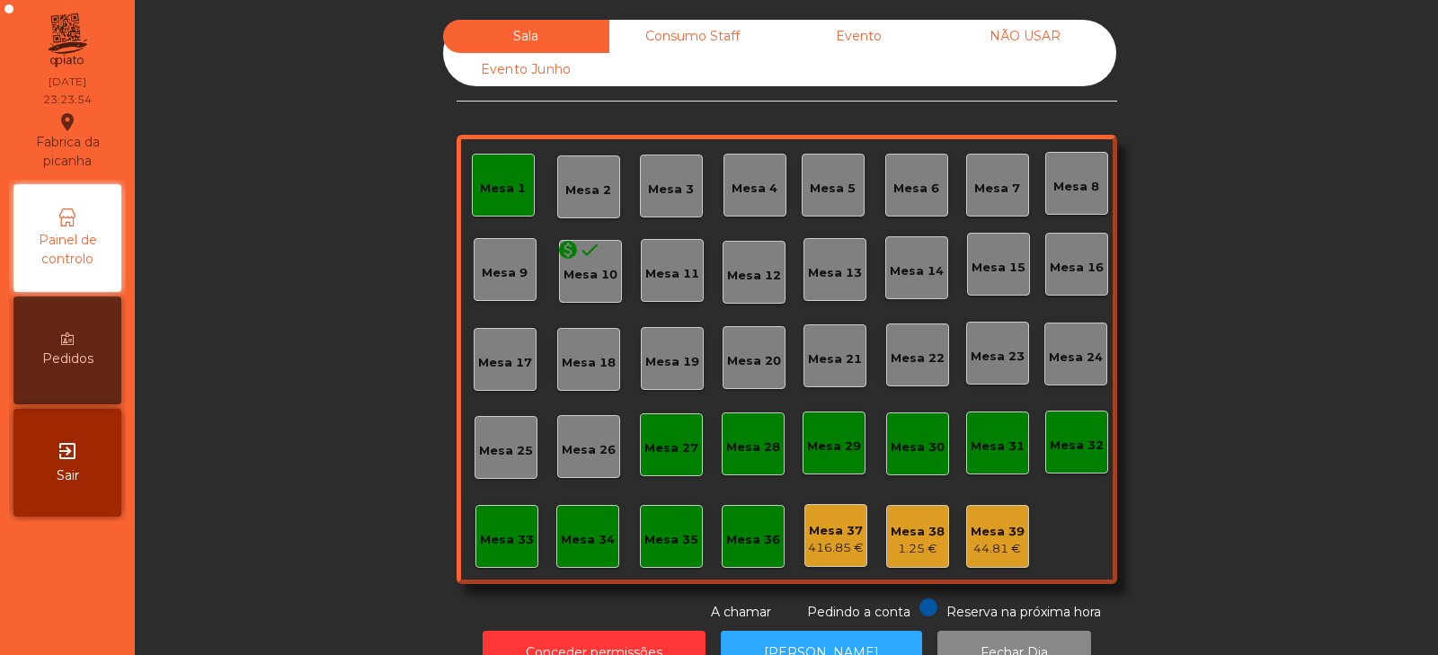
scroll to position [53, 0]
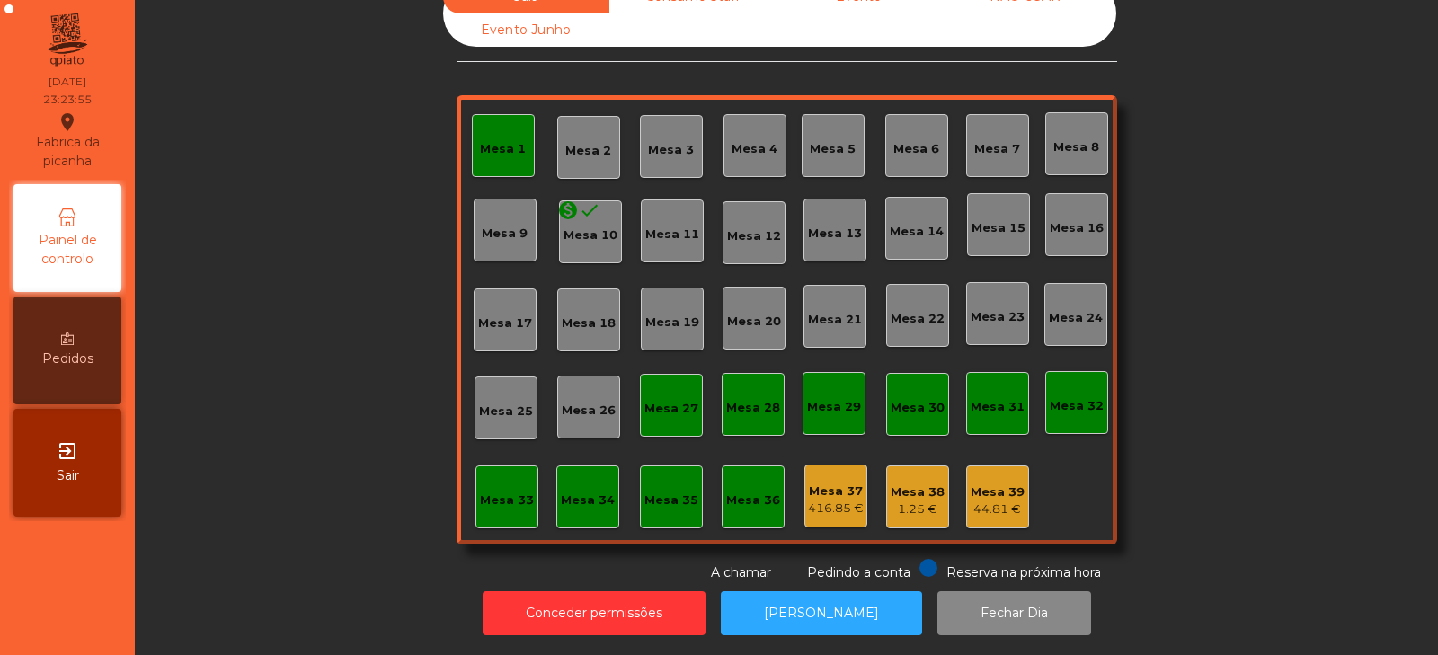
click at [509, 156] on div "Mesa 1" at bounding box center [503, 145] width 63 height 63
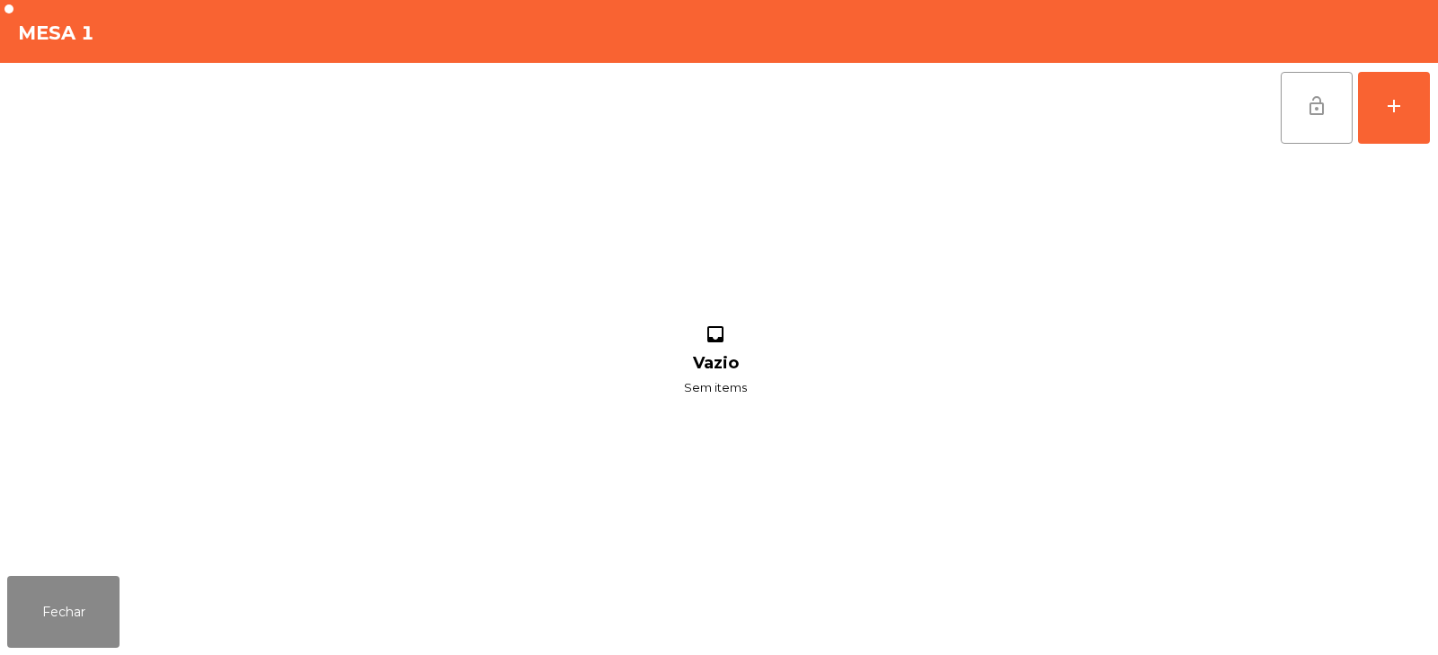
click at [1303, 111] on button "lock_open" at bounding box center [1316, 108] width 72 height 72
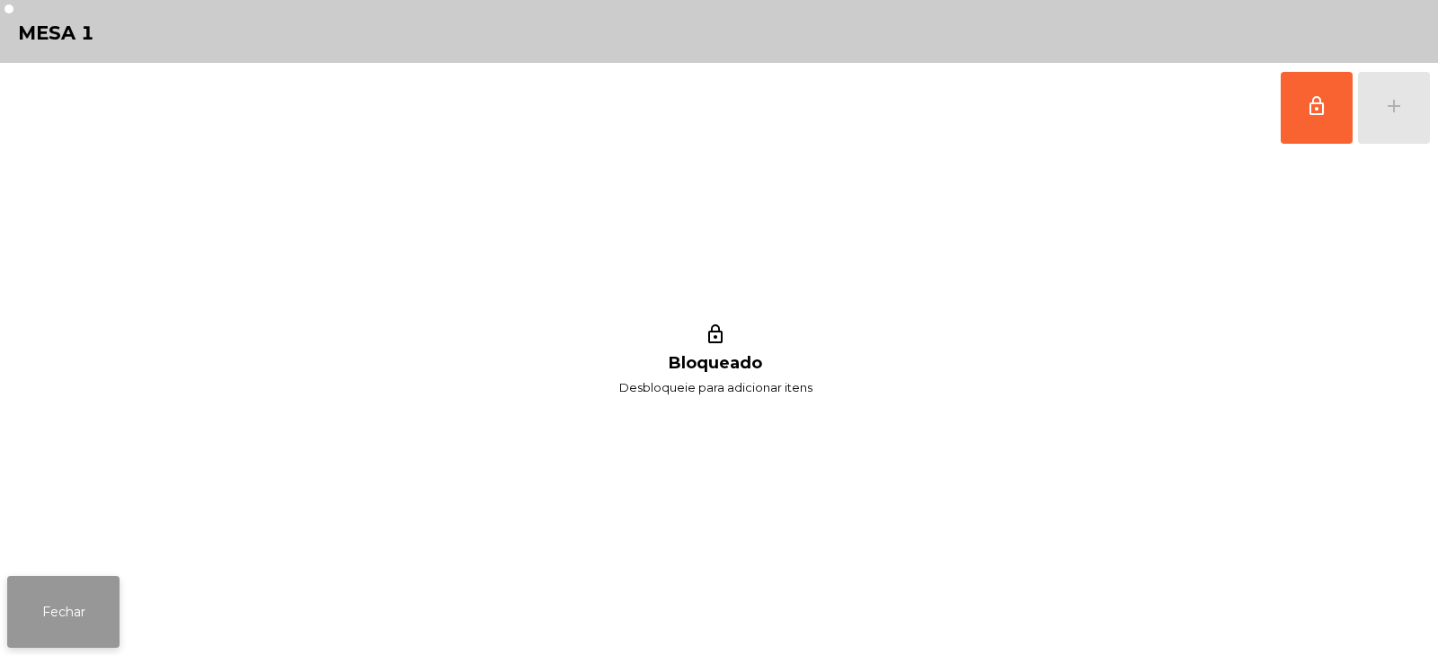
click at [104, 618] on button "Fechar" at bounding box center [63, 612] width 112 height 72
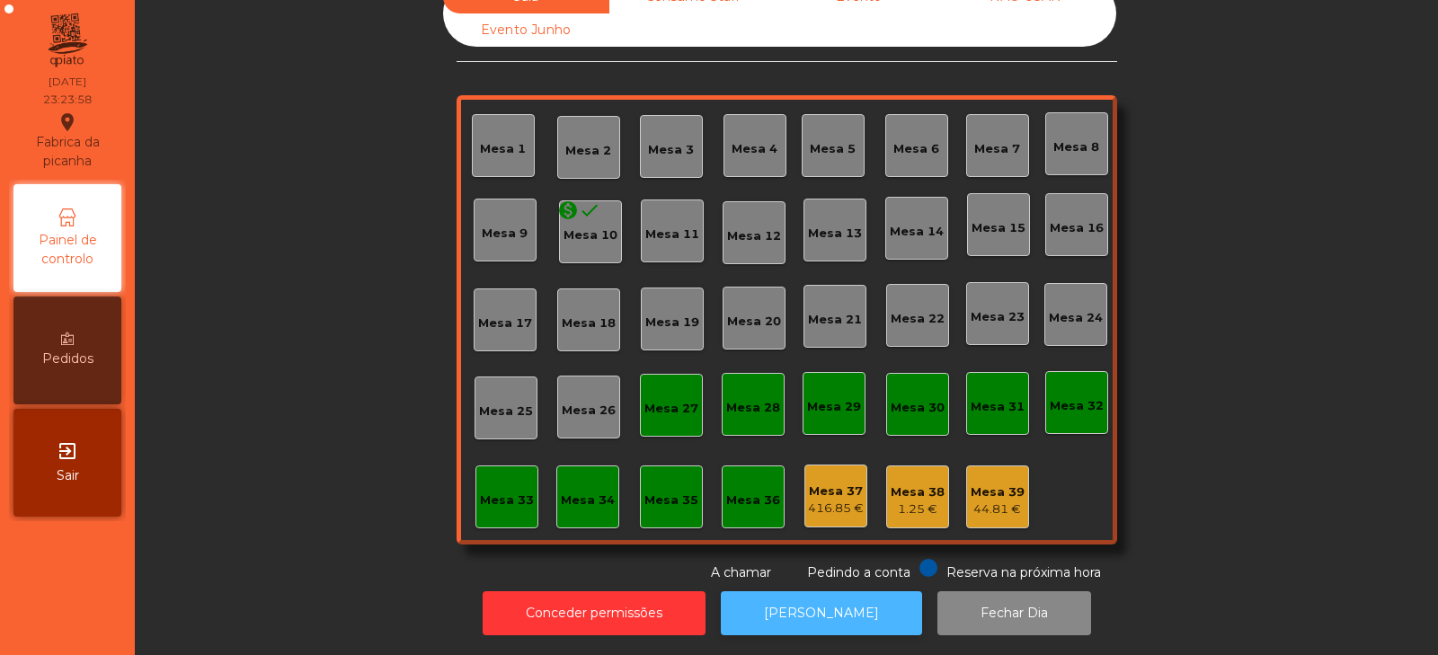
click at [869, 598] on button "[PERSON_NAME]" at bounding box center [821, 613] width 201 height 44
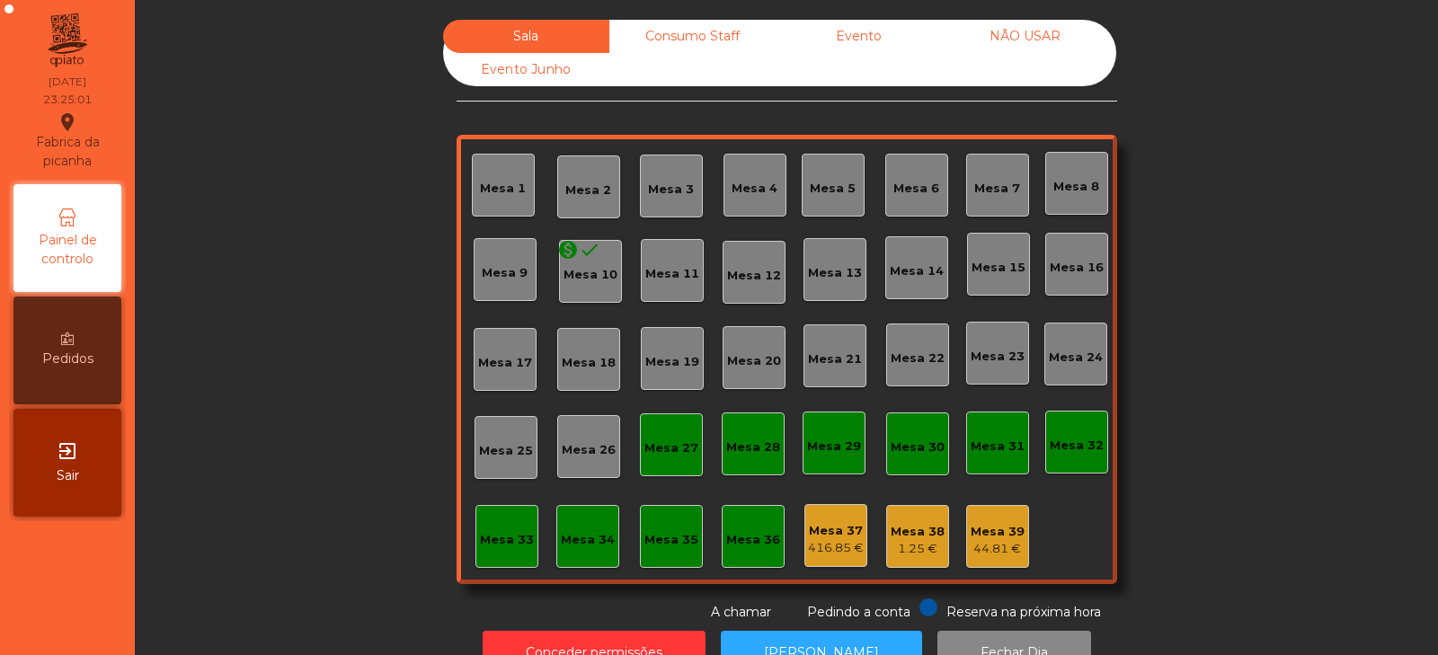
click at [707, 36] on div "Consumo Staff" at bounding box center [692, 36] width 166 height 33
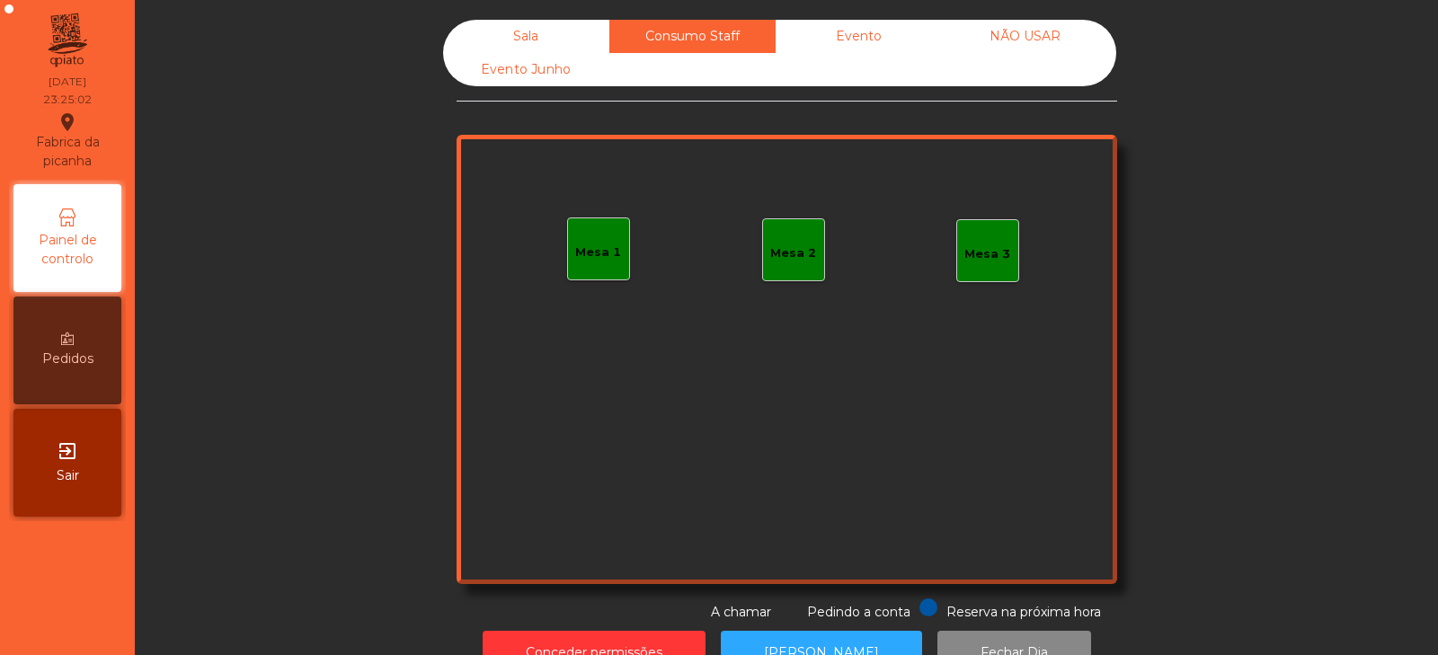
click at [868, 46] on div "Evento" at bounding box center [858, 36] width 166 height 33
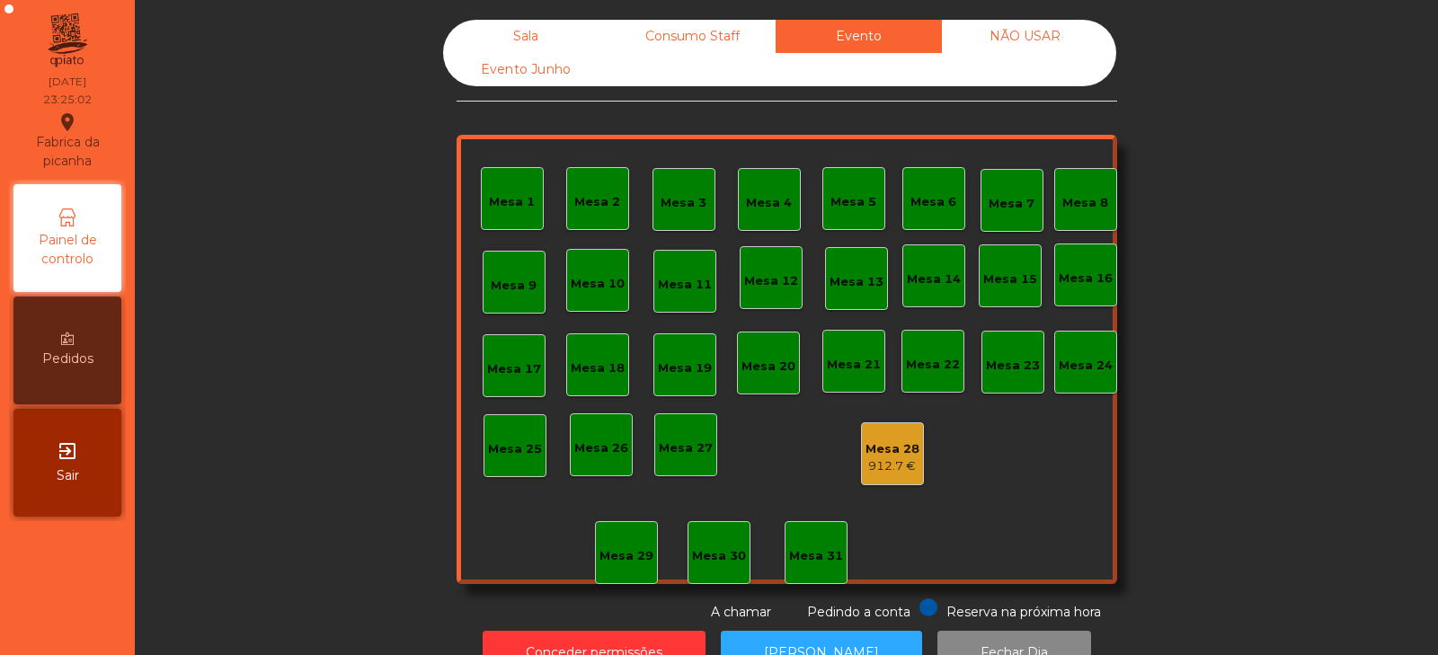
click at [1022, 38] on div "NÃO USAR" at bounding box center [1025, 36] width 166 height 33
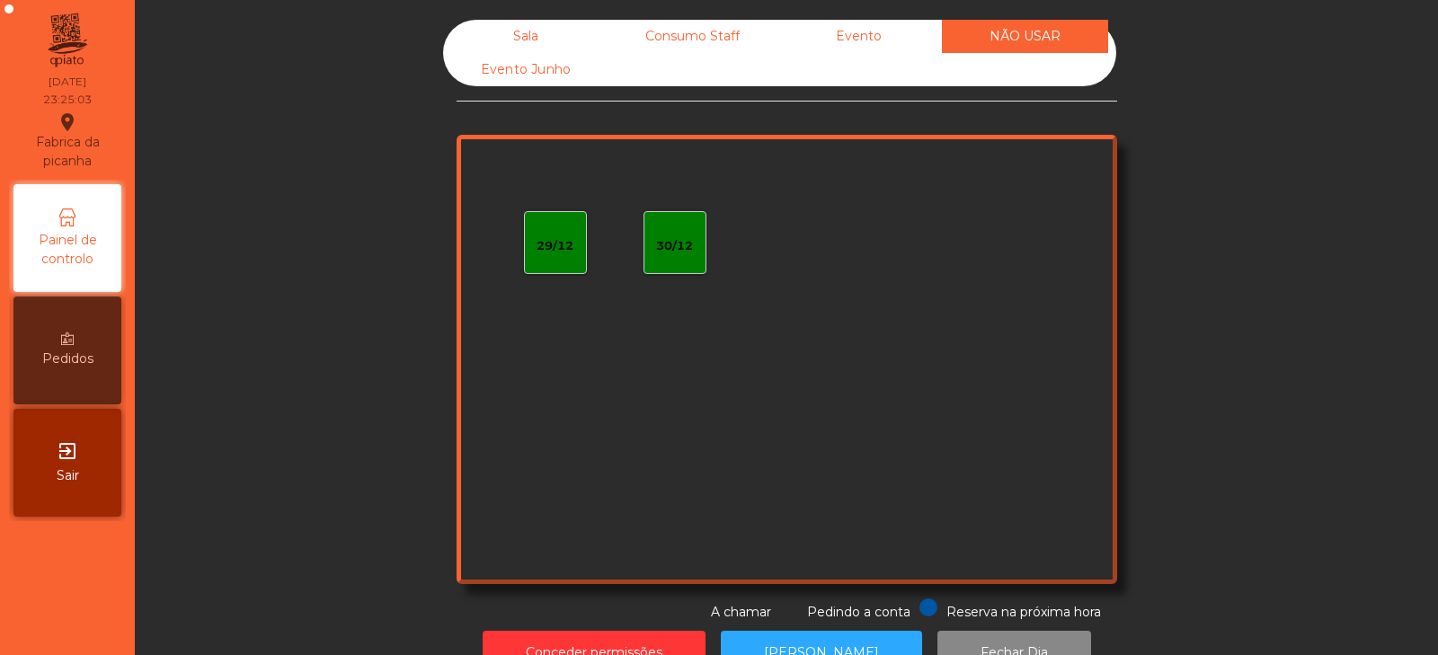
click at [559, 78] on div "Evento Junho" at bounding box center [526, 69] width 166 height 33
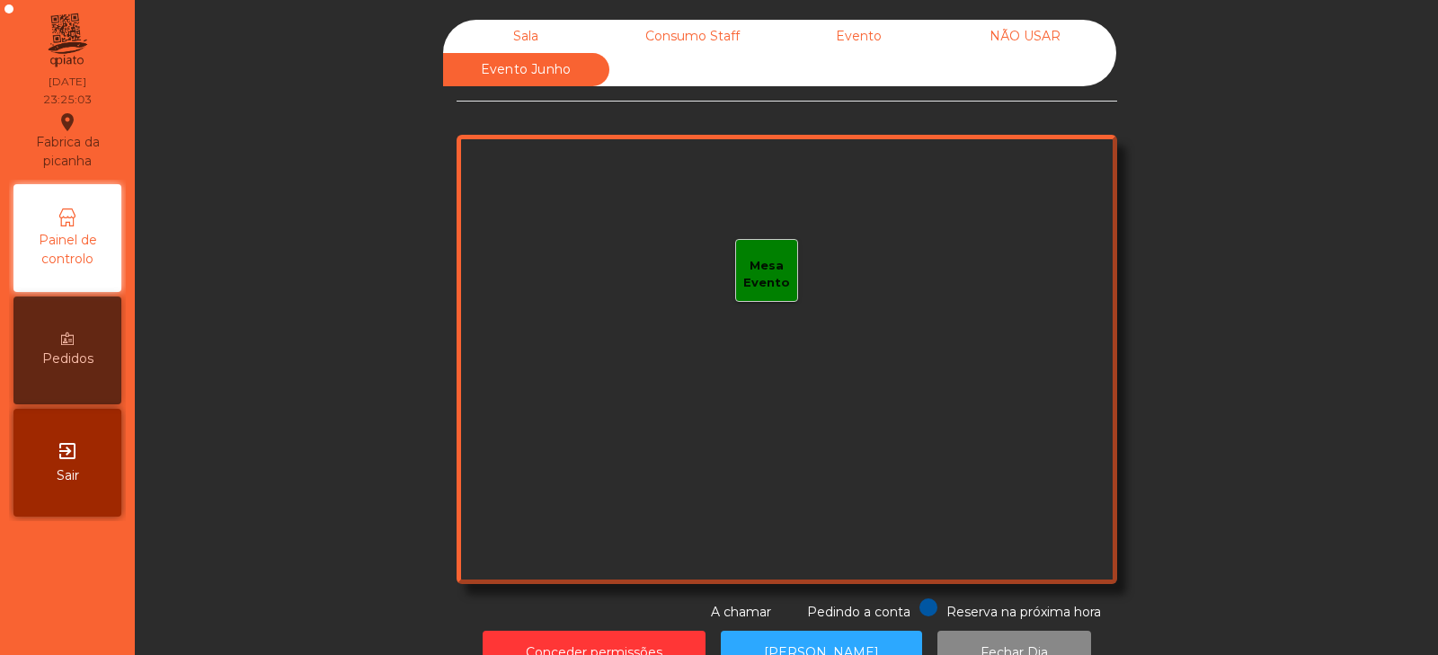
click at [530, 34] on div "Sala" at bounding box center [526, 36] width 166 height 33
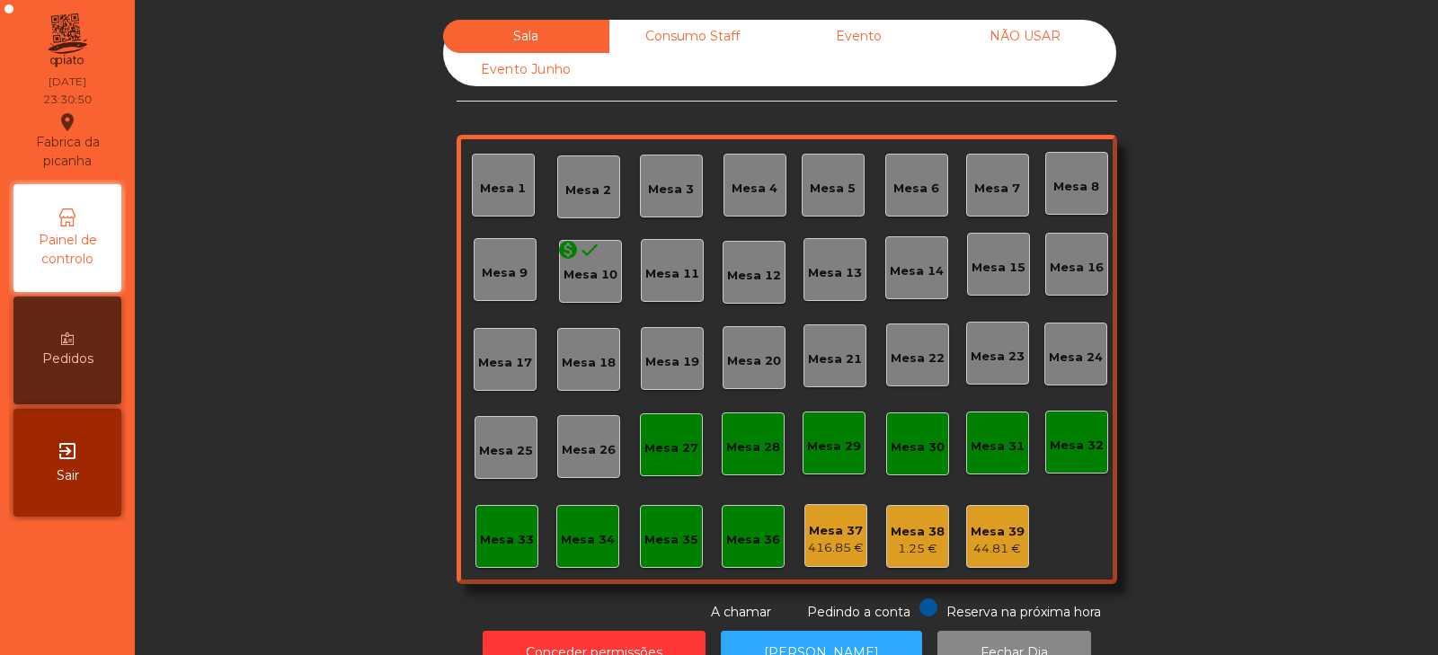
scroll to position [53, 0]
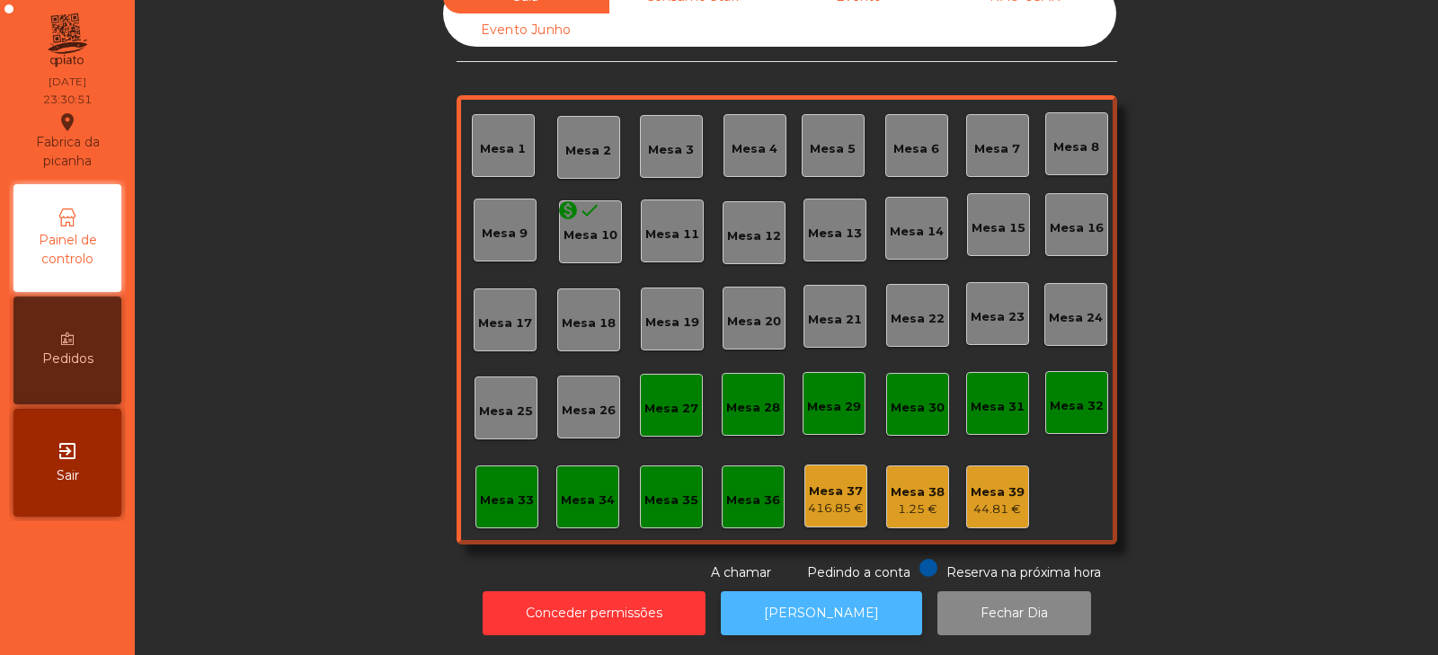
click at [786, 601] on button "[PERSON_NAME]" at bounding box center [821, 613] width 201 height 44
click at [828, 591] on button "[PERSON_NAME]" at bounding box center [821, 613] width 201 height 44
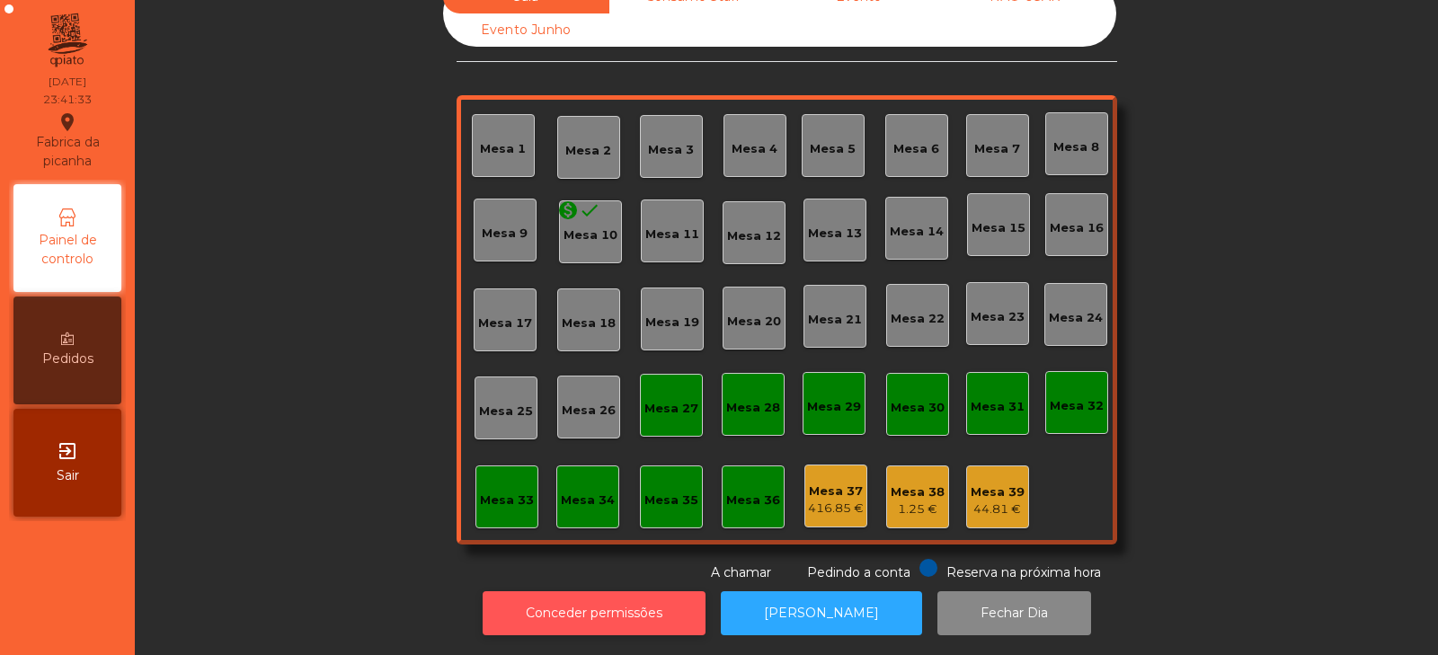
click at [687, 599] on button "Conceder permissões" at bounding box center [593, 613] width 223 height 44
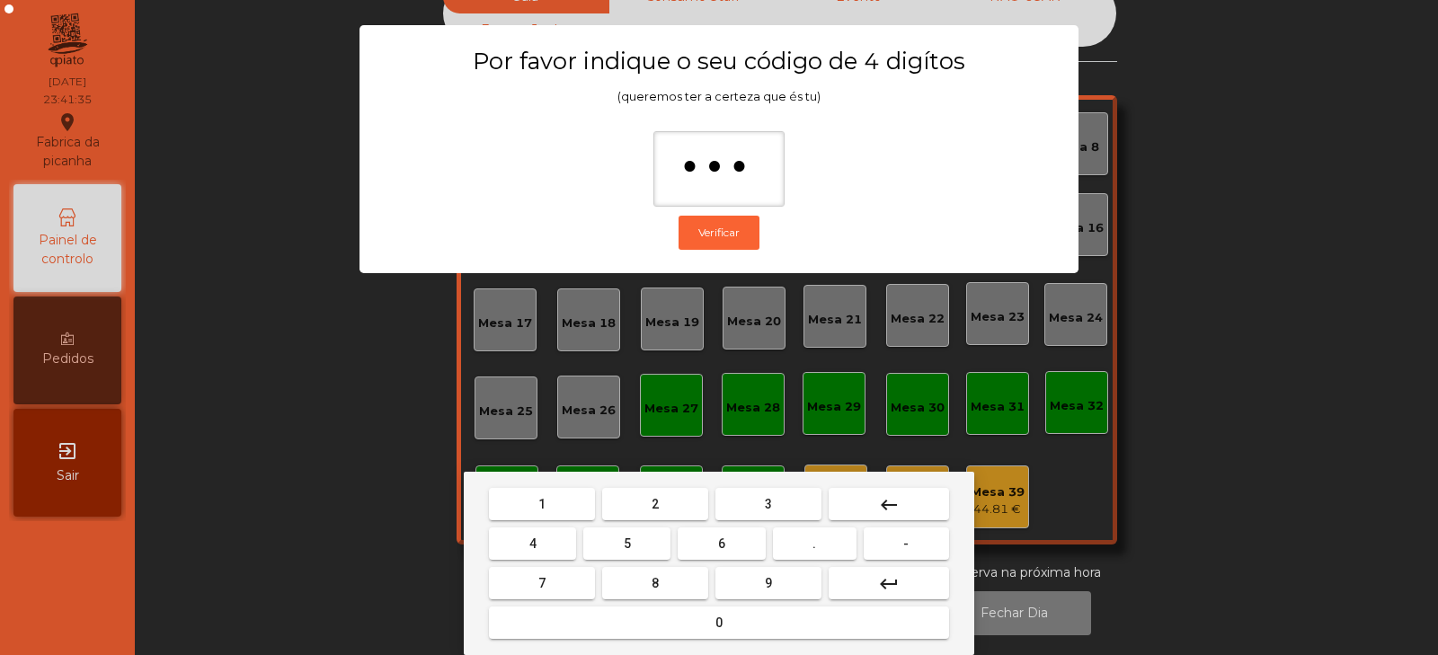
type input "****"
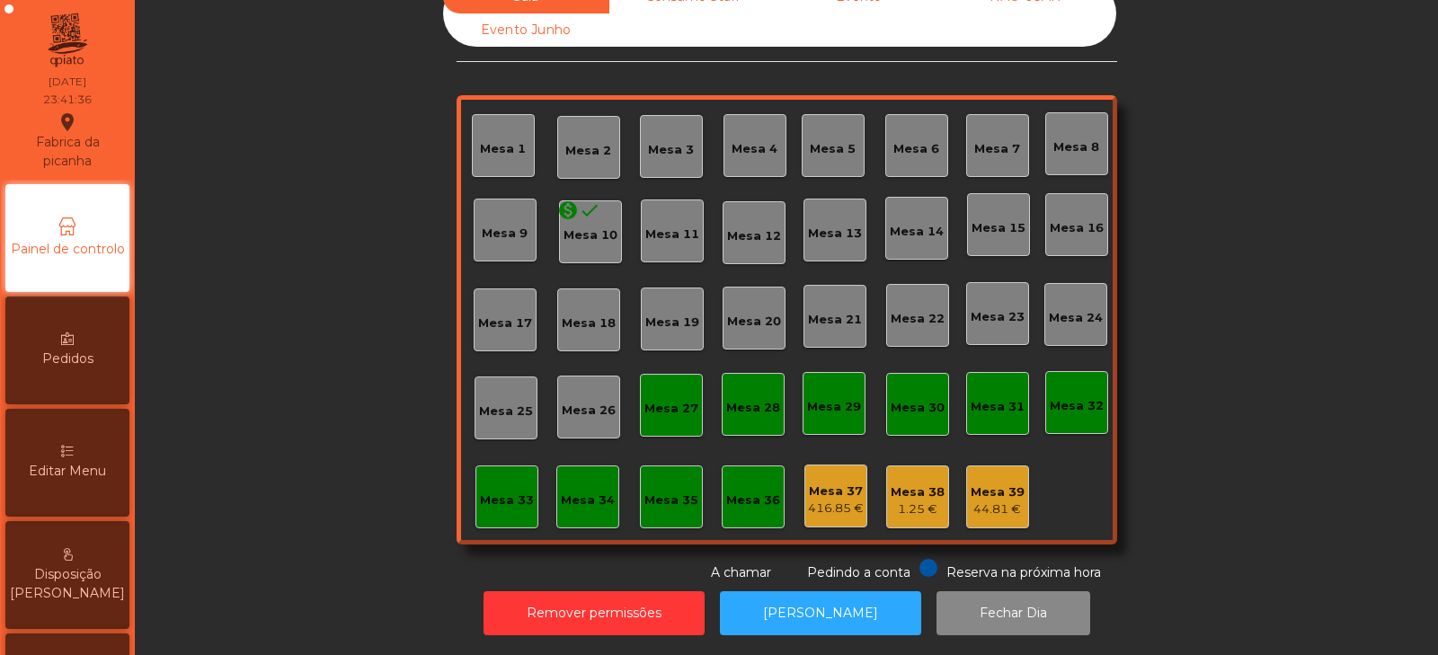
click at [830, 500] on div "416.85 €" at bounding box center [836, 509] width 56 height 18
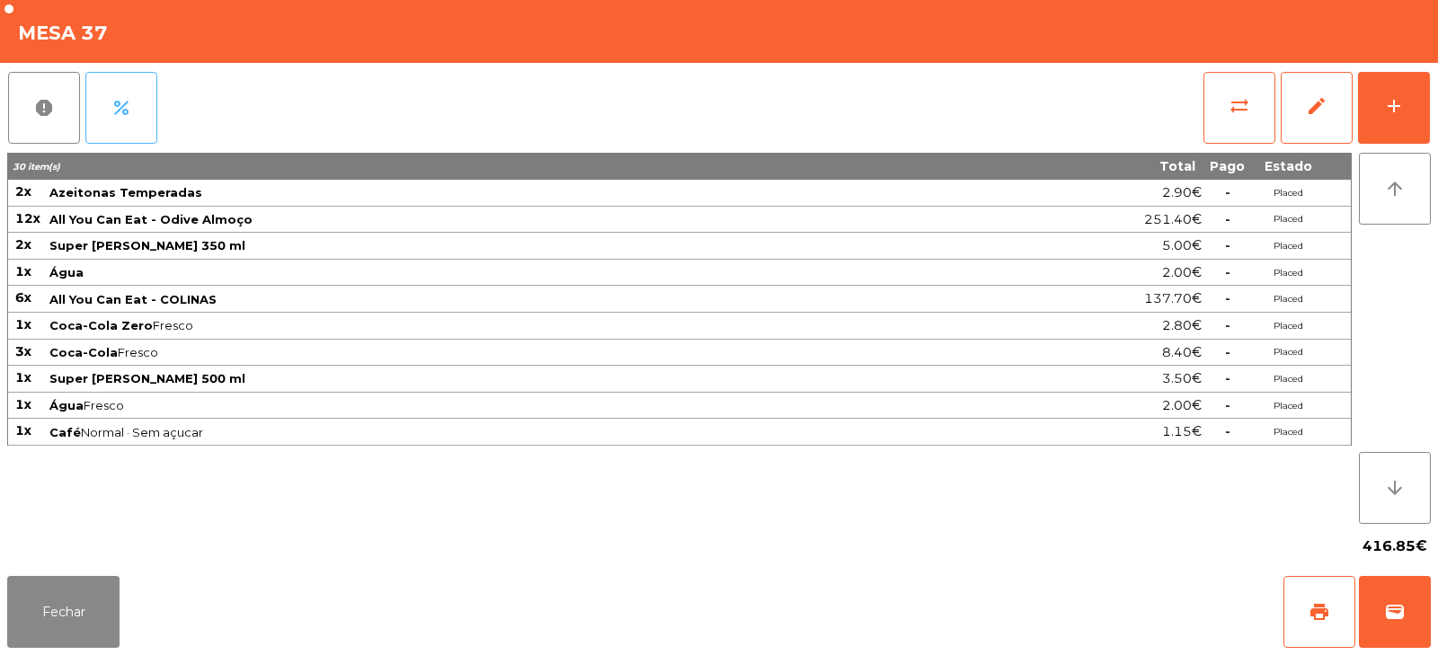
click at [135, 105] on button "percent" at bounding box center [121, 108] width 72 height 72
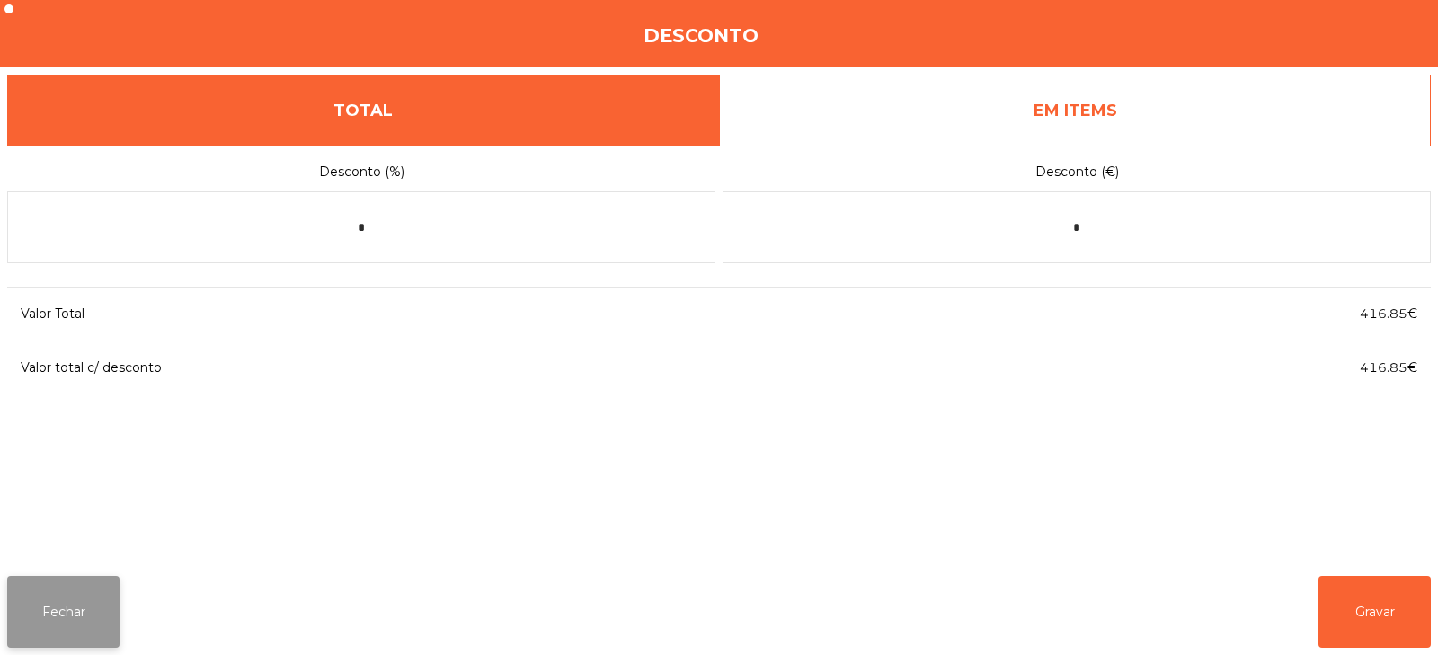
click at [77, 616] on button "Fechar" at bounding box center [63, 612] width 112 height 72
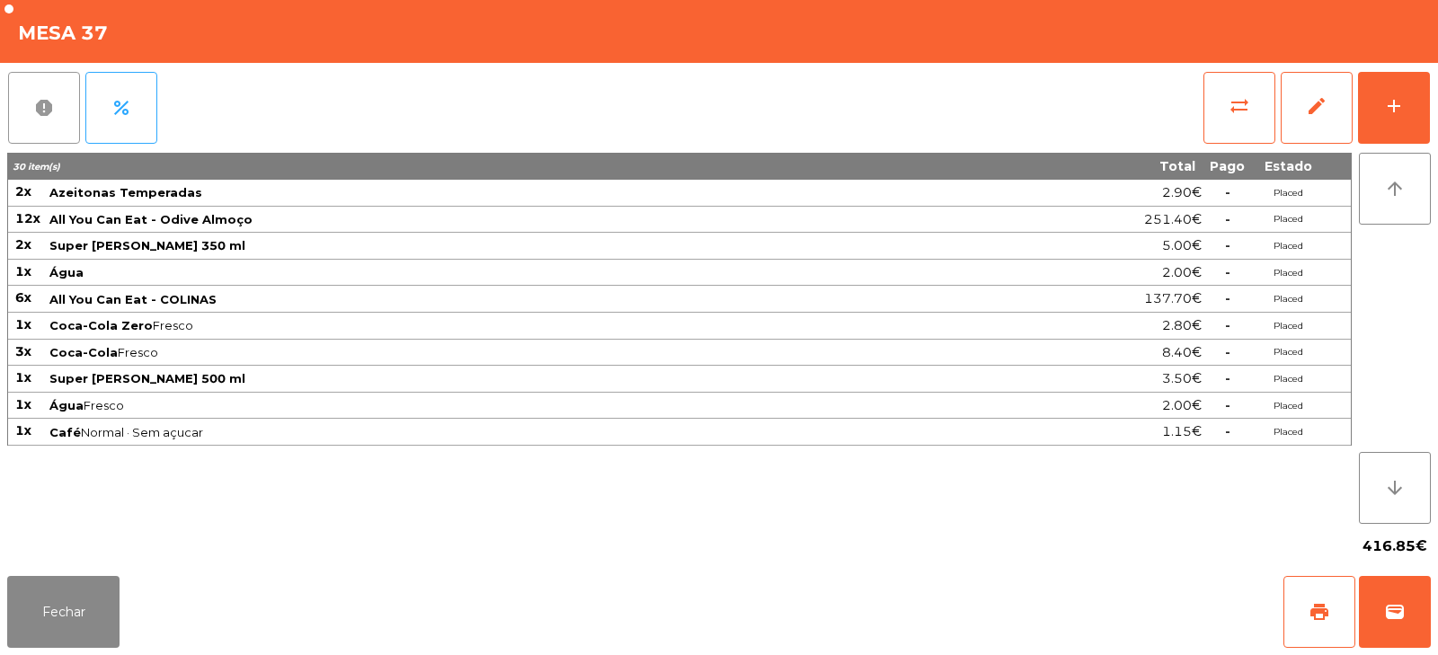
click at [47, 112] on span "report" at bounding box center [44, 108] width 22 height 22
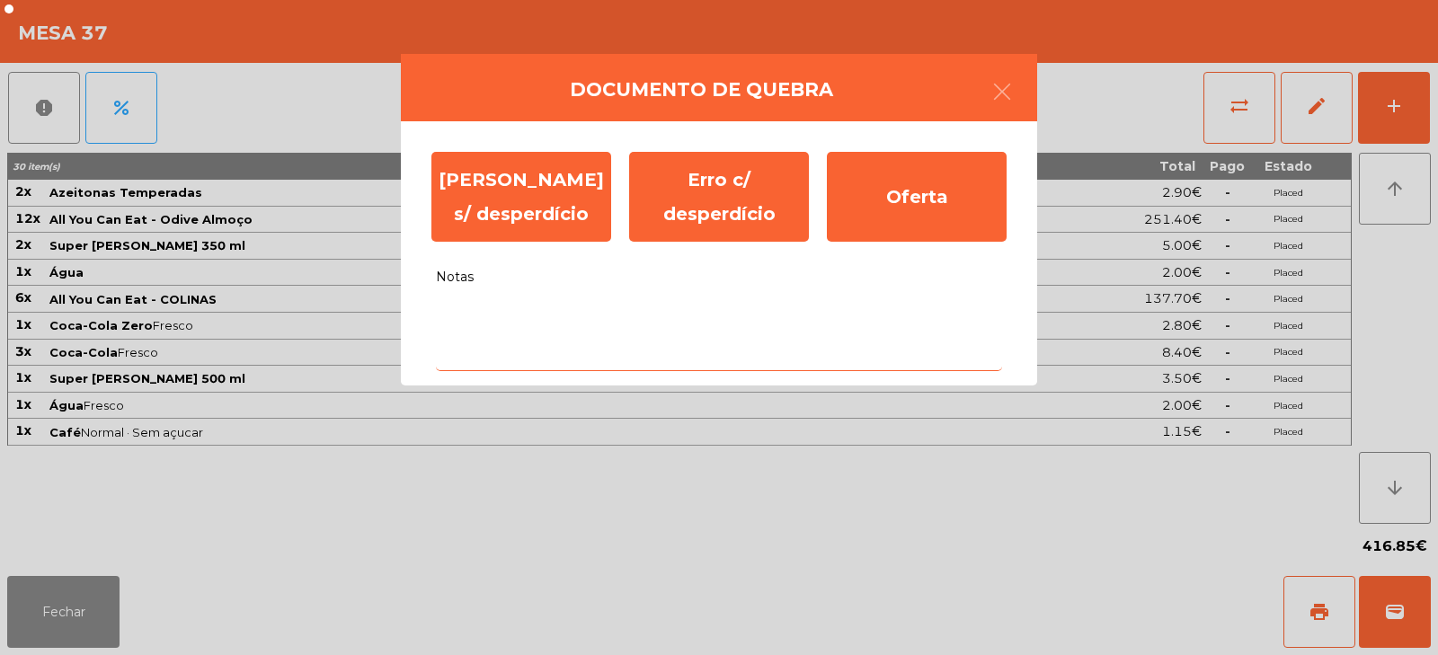
click at [569, 314] on textarea "Notas" at bounding box center [719, 334] width 566 height 75
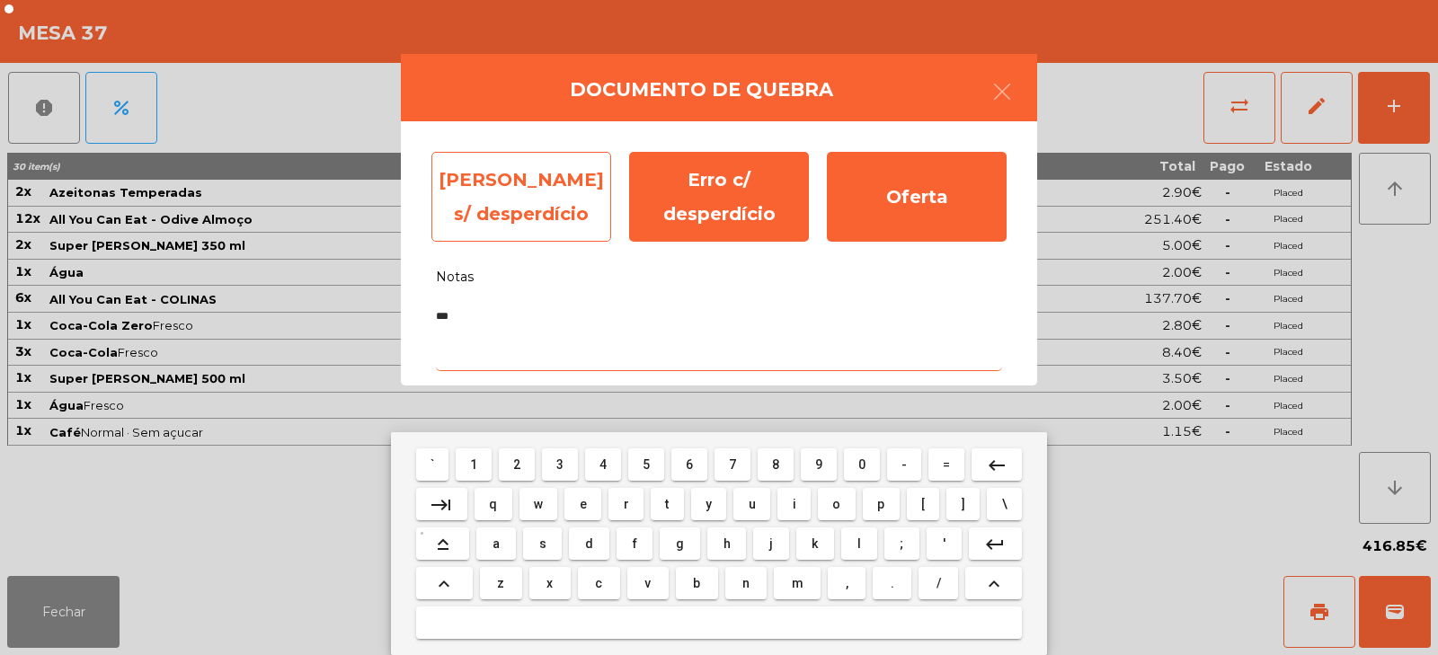
type textarea "***"
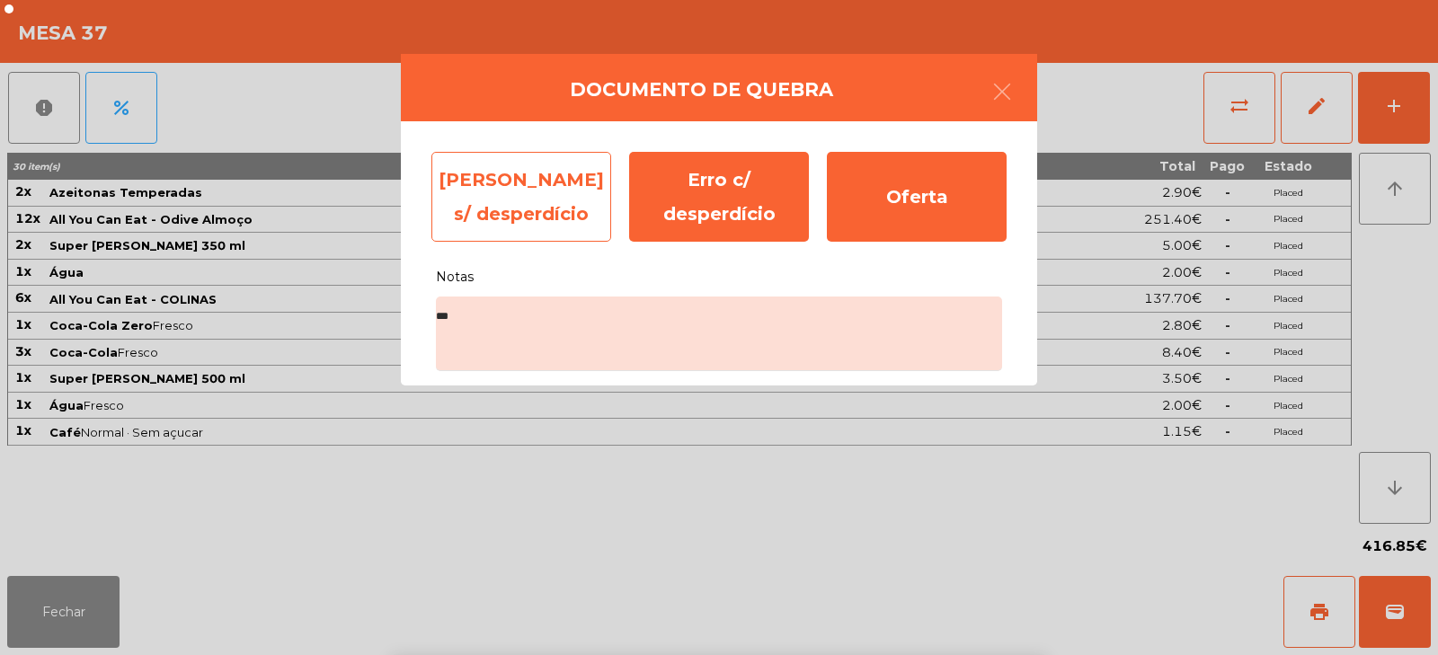
click at [548, 200] on div "Erro s/ desperdício" at bounding box center [521, 197] width 180 height 90
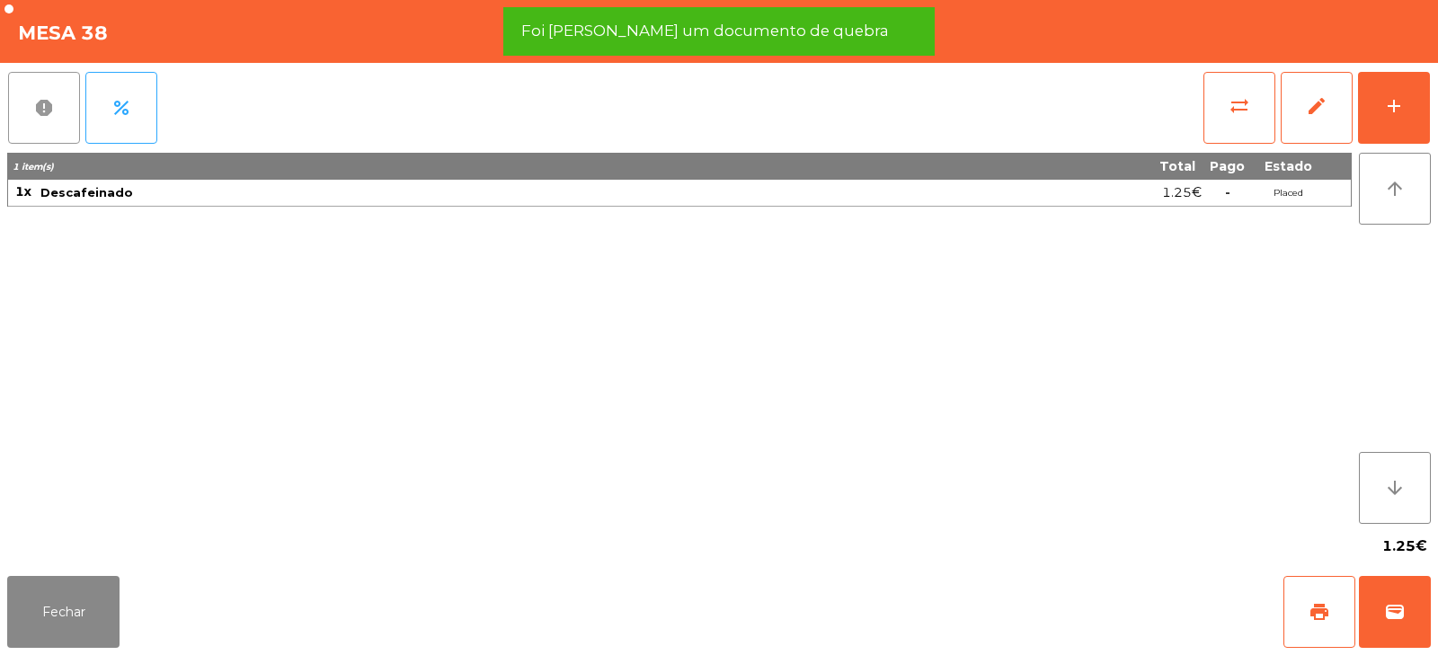
click at [58, 112] on button "report" at bounding box center [44, 108] width 72 height 72
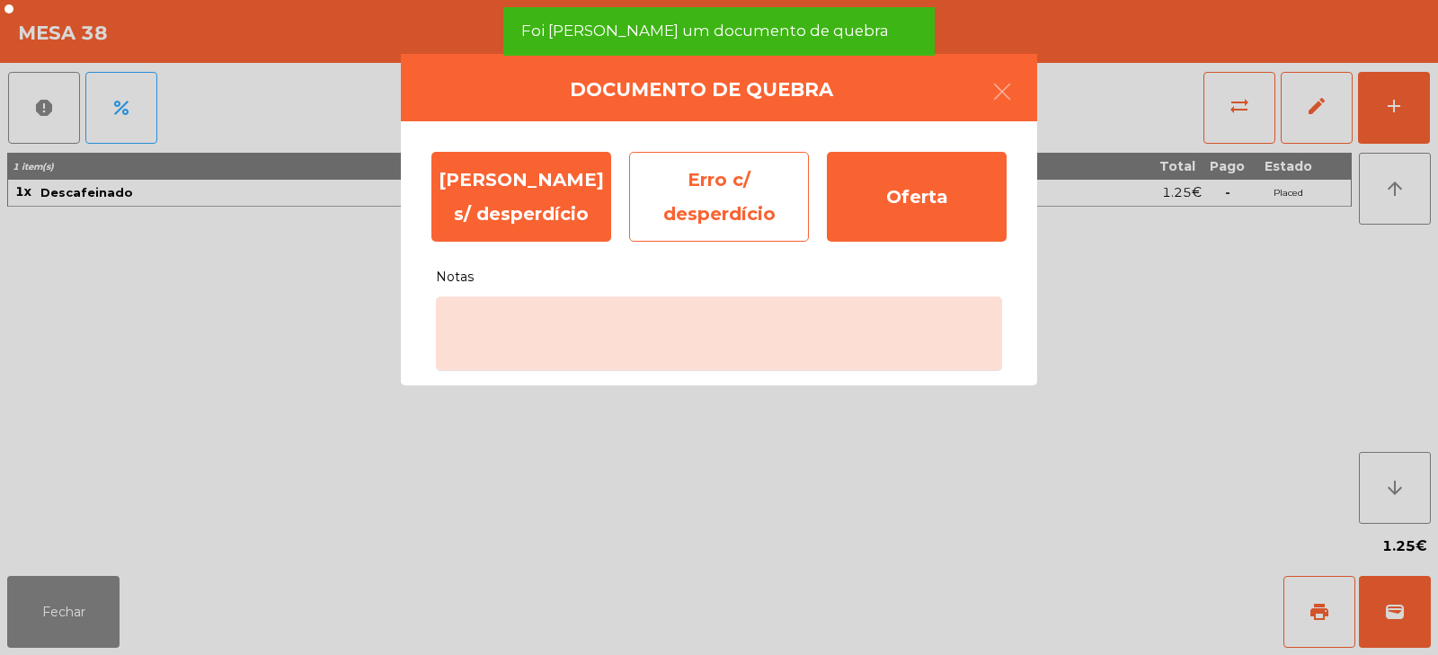
click at [689, 208] on div "Erro c/ desperdício" at bounding box center [719, 197] width 180 height 90
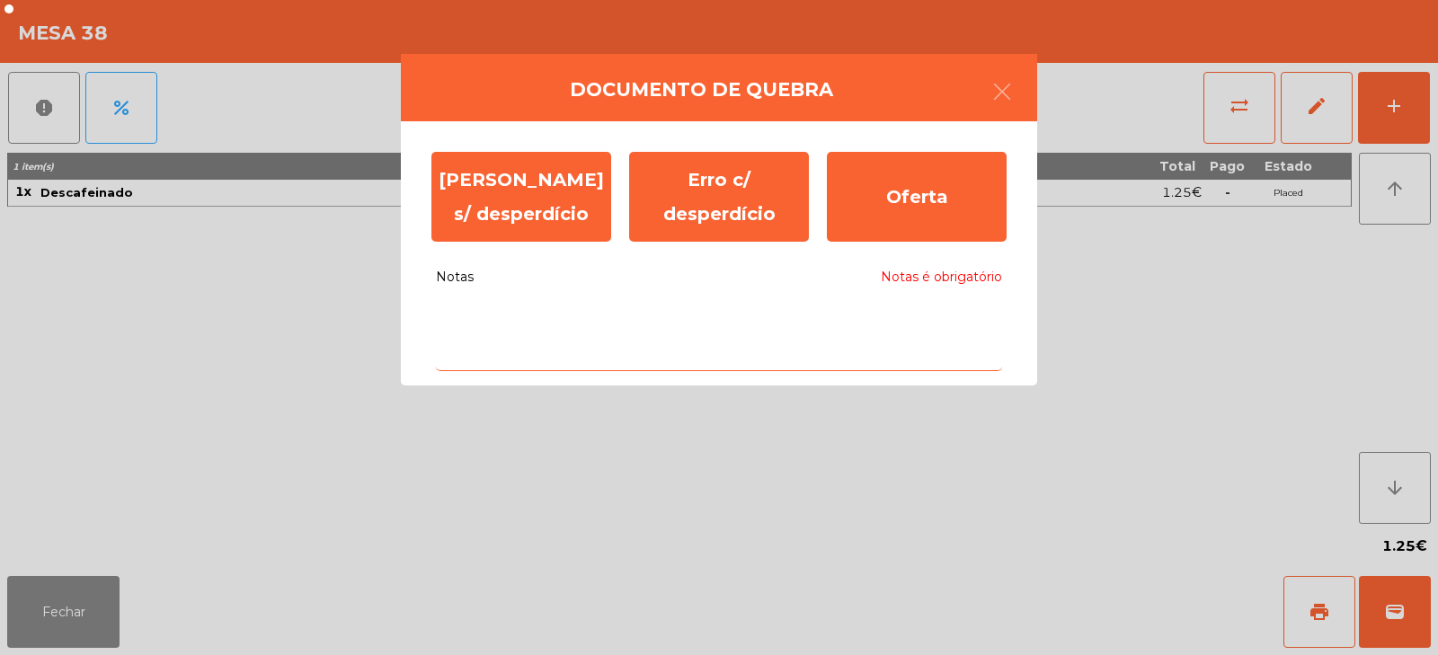
click at [575, 322] on textarea "Notas Notas é obrigatório" at bounding box center [719, 334] width 566 height 75
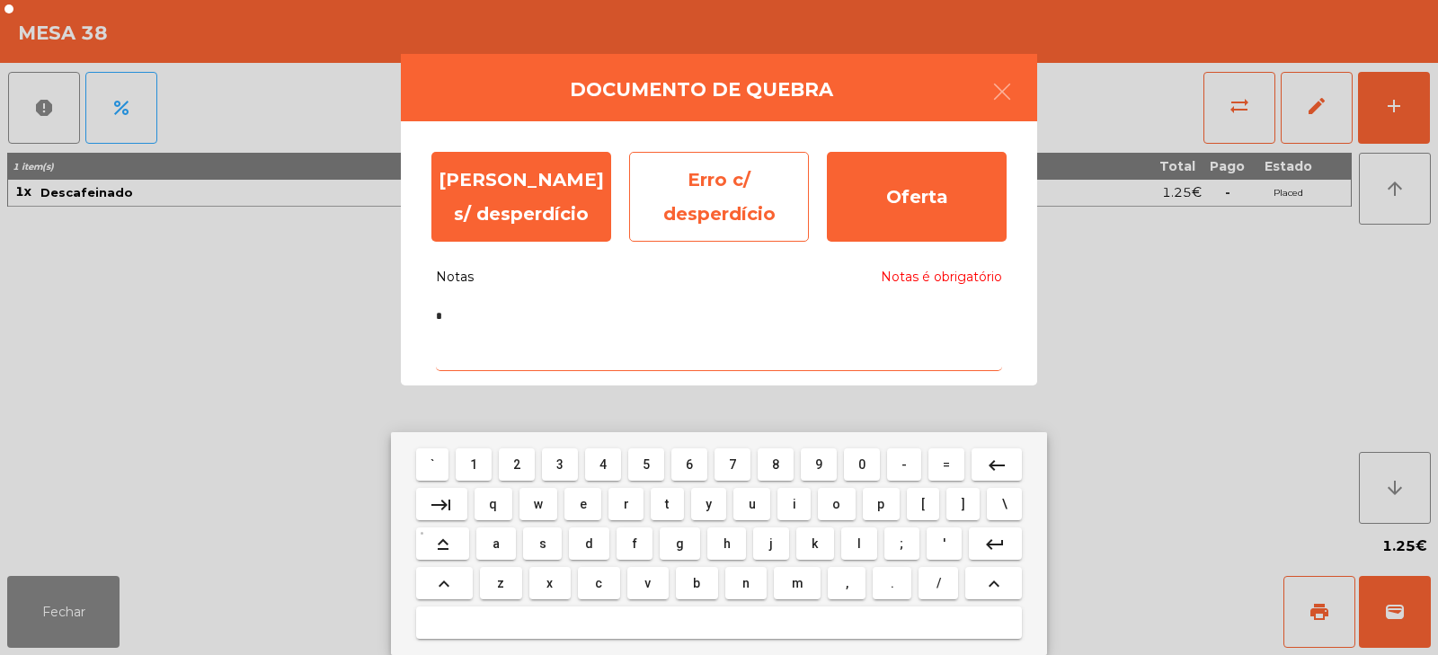
type textarea "*"
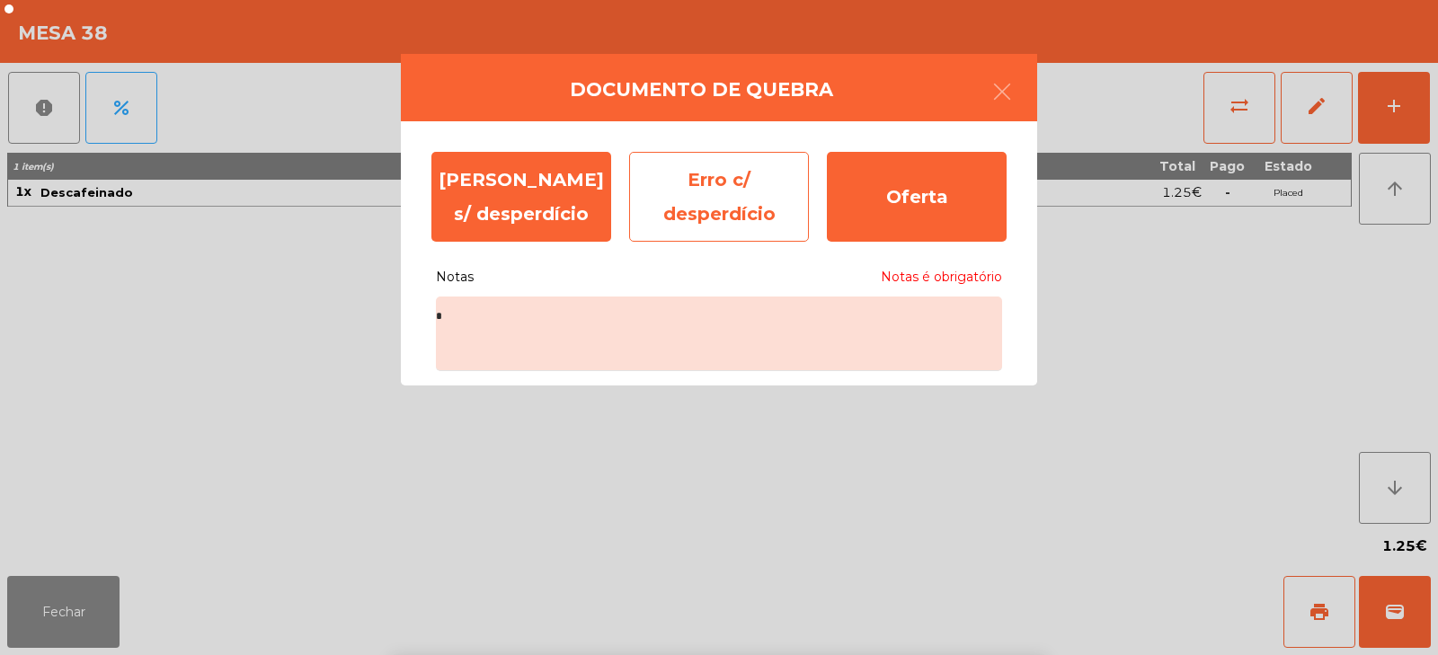
click at [719, 211] on div "Erro c/ desperdício" at bounding box center [719, 197] width 180 height 90
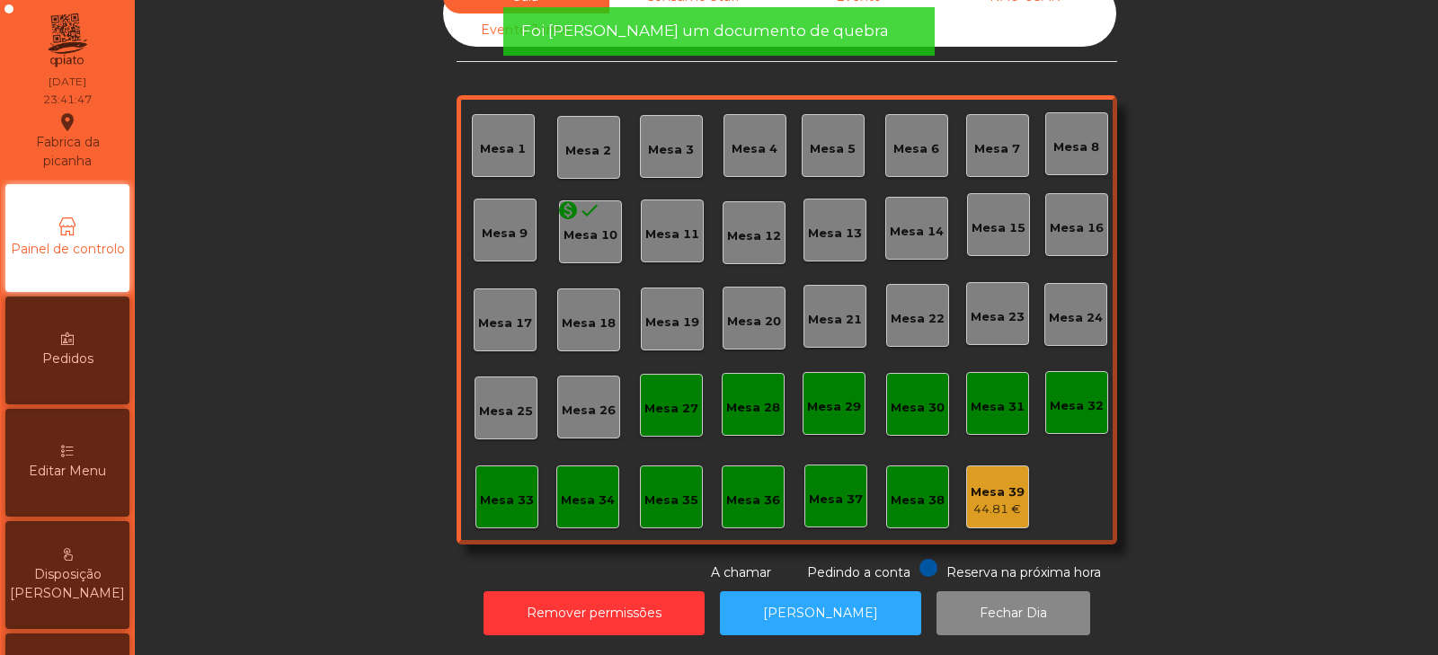
click at [995, 500] on div "44.81 €" at bounding box center [997, 509] width 54 height 18
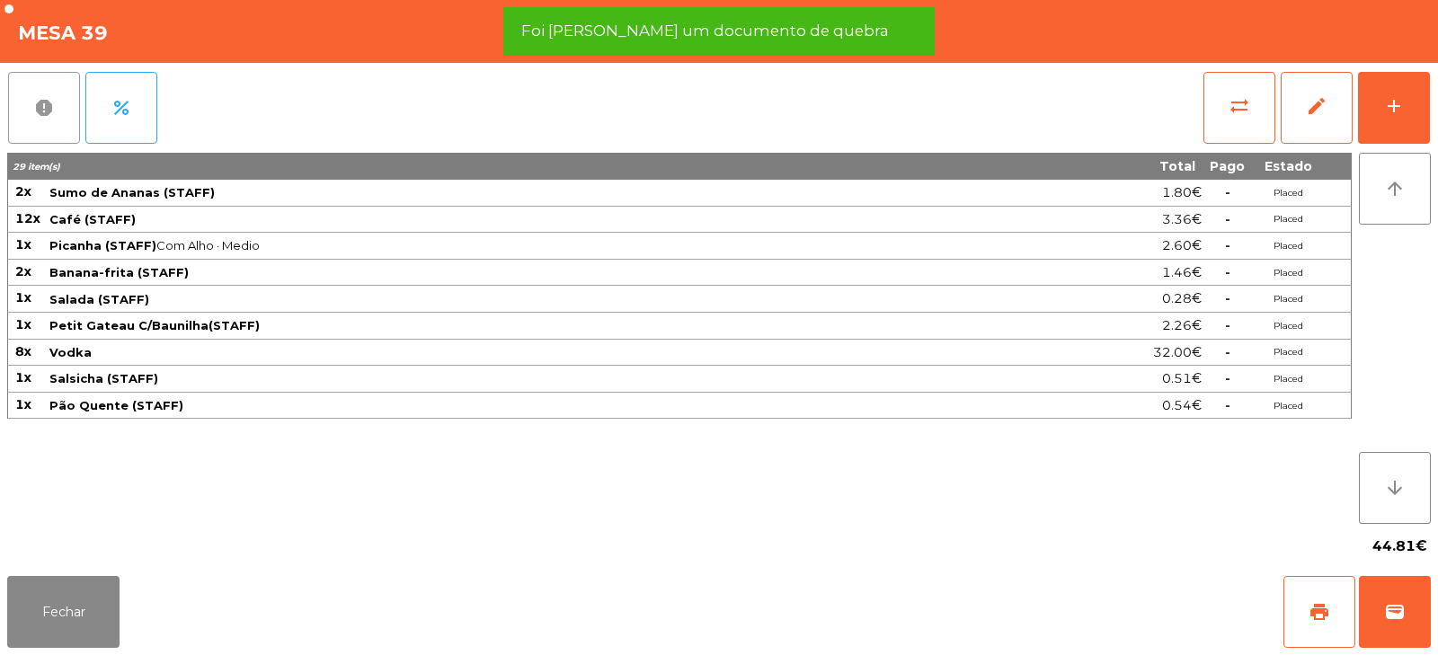
click at [51, 111] on span "report" at bounding box center [44, 108] width 22 height 22
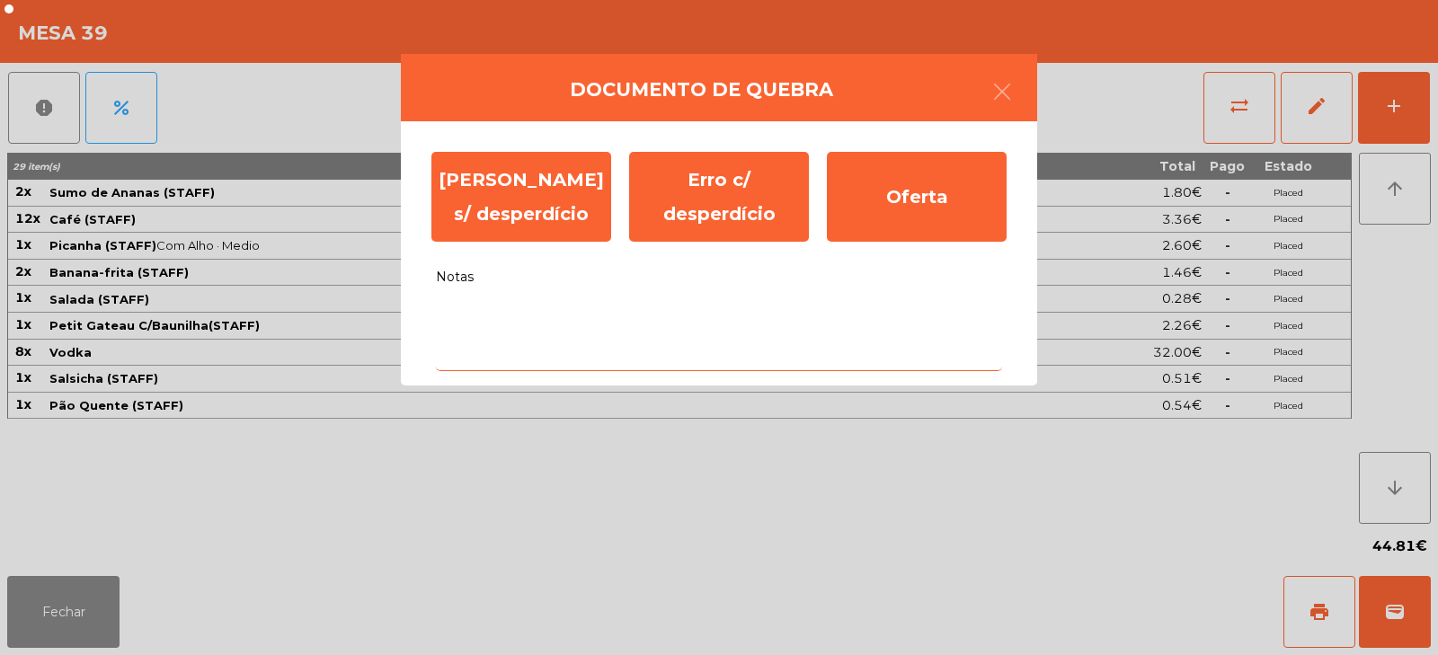
click at [639, 326] on textarea "Notas" at bounding box center [719, 334] width 566 height 75
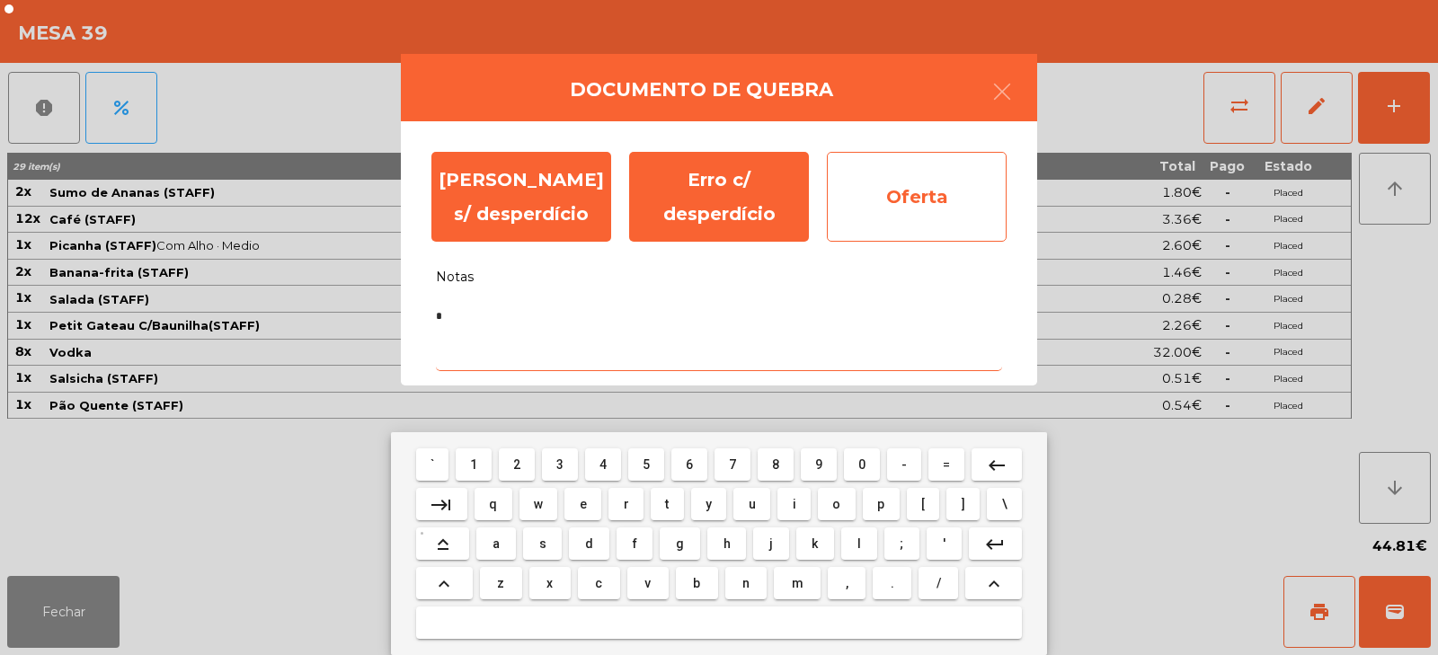
type textarea "*"
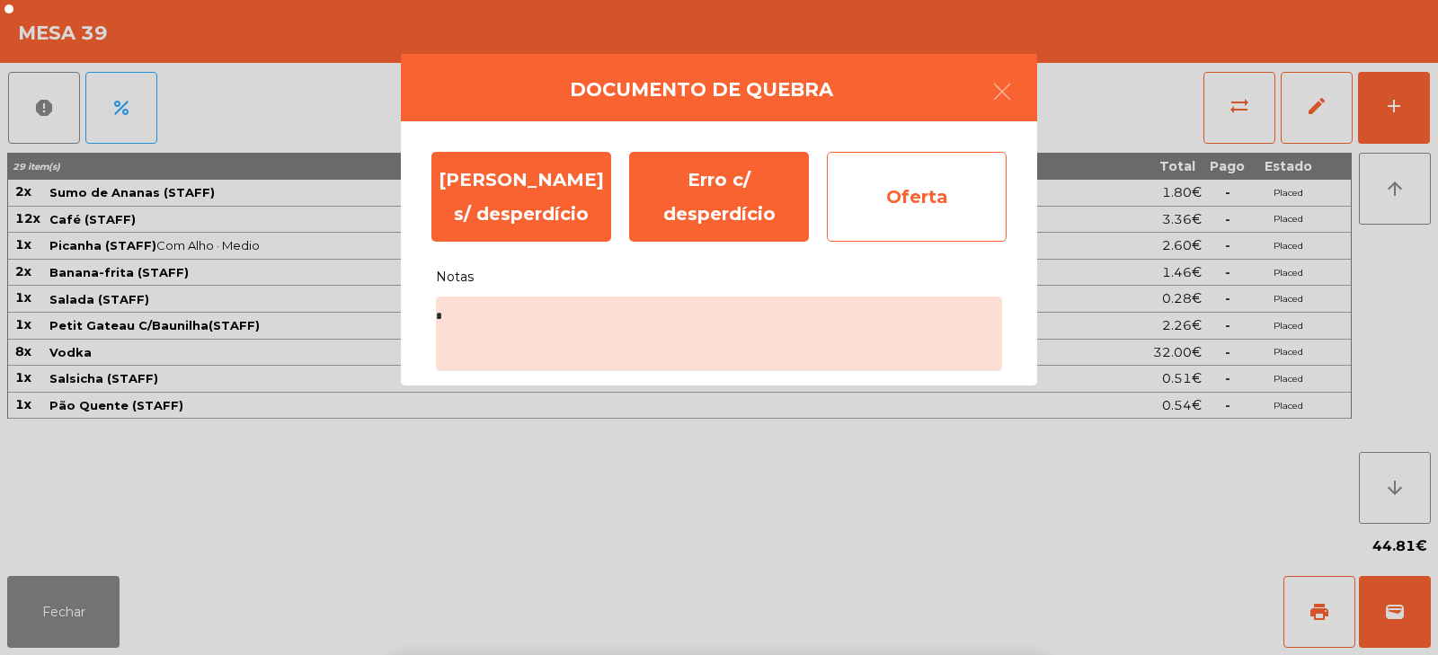
click at [931, 213] on div "Oferta" at bounding box center [917, 197] width 180 height 90
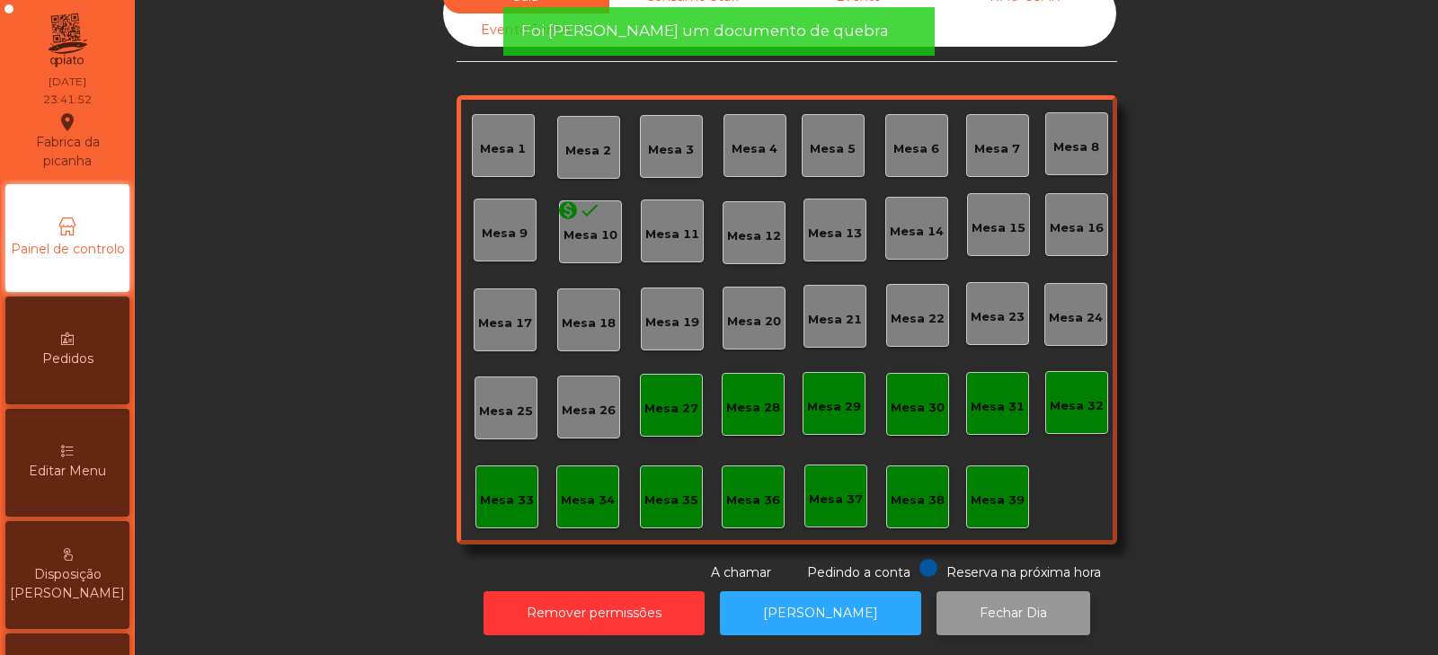
click at [999, 606] on button "Fechar Dia" at bounding box center [1013, 613] width 154 height 44
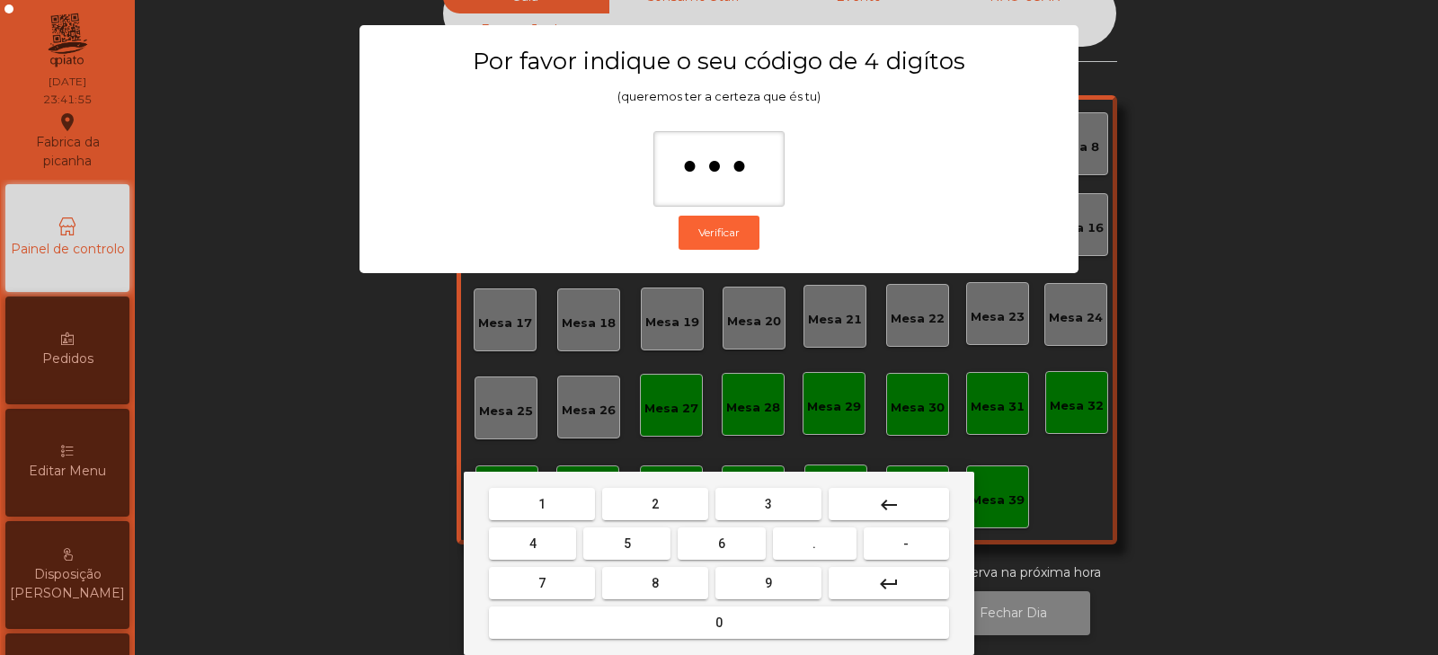
type input "****"
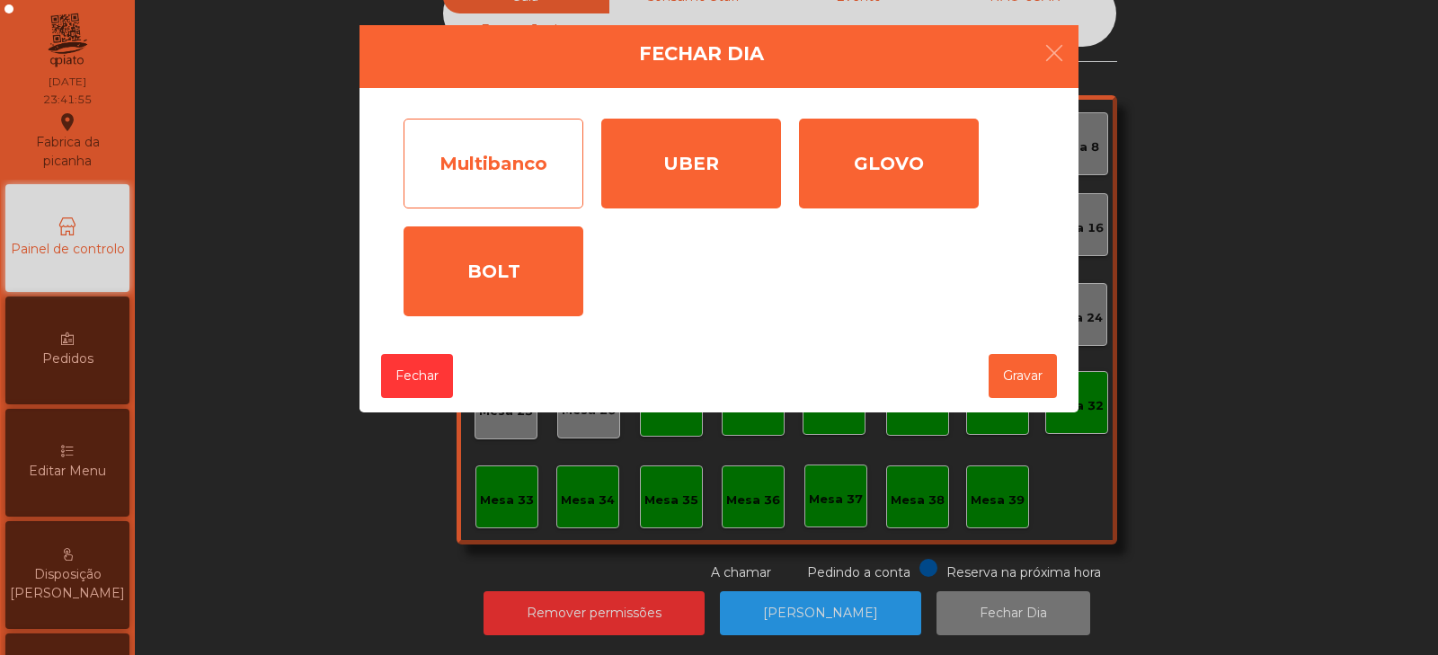
click at [544, 168] on div "Multibanco" at bounding box center [493, 164] width 180 height 90
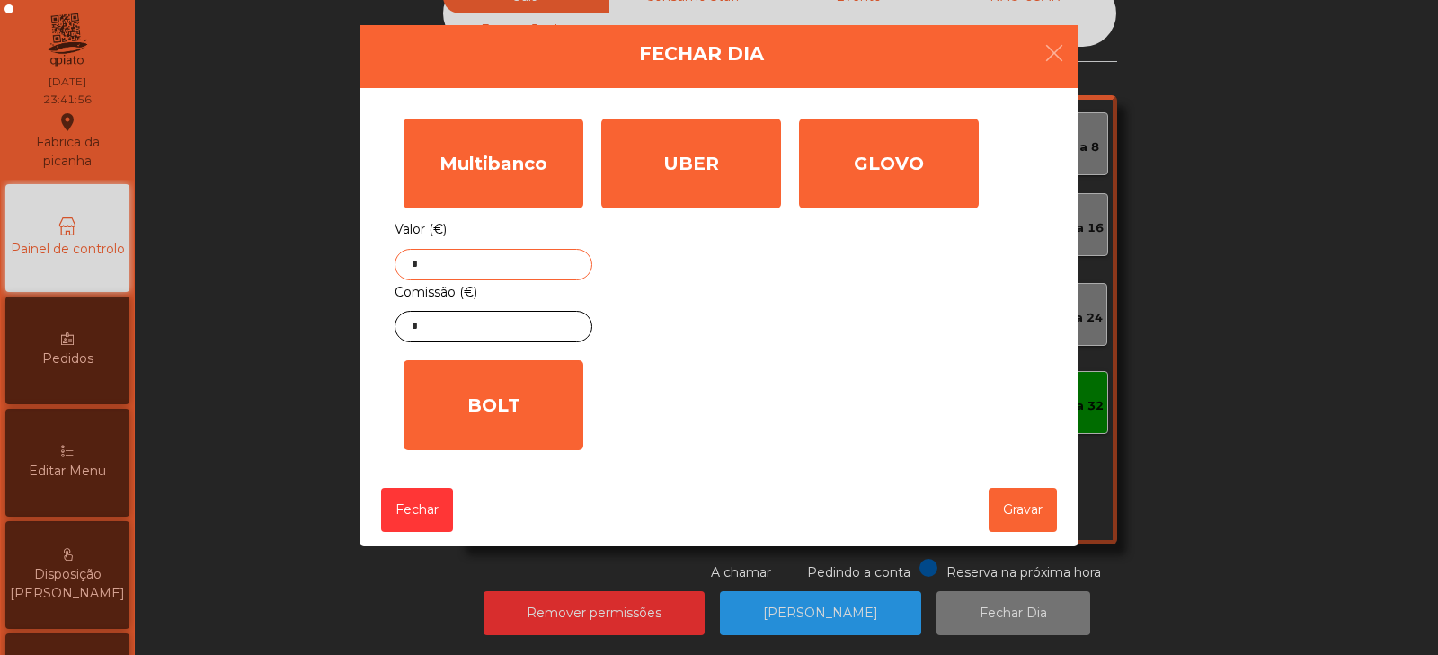
click at [544, 261] on input "*" at bounding box center [493, 264] width 198 height 31
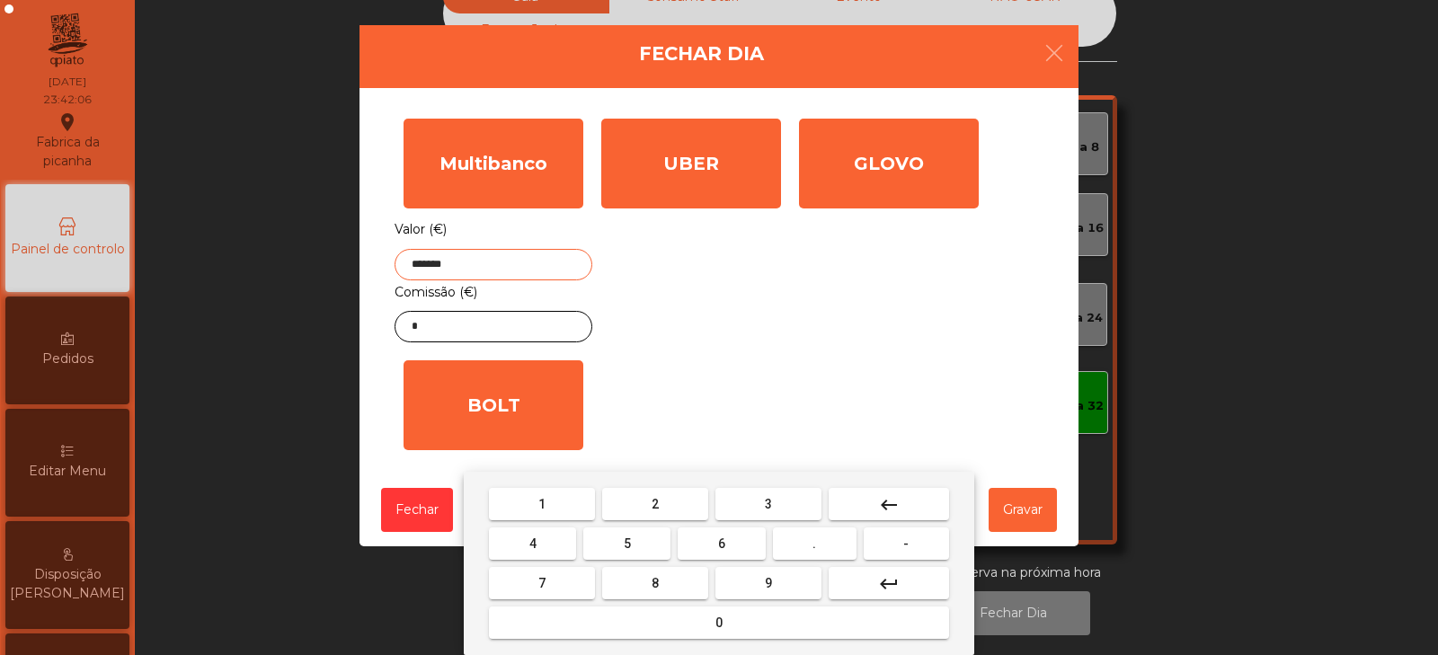
type input "*******"
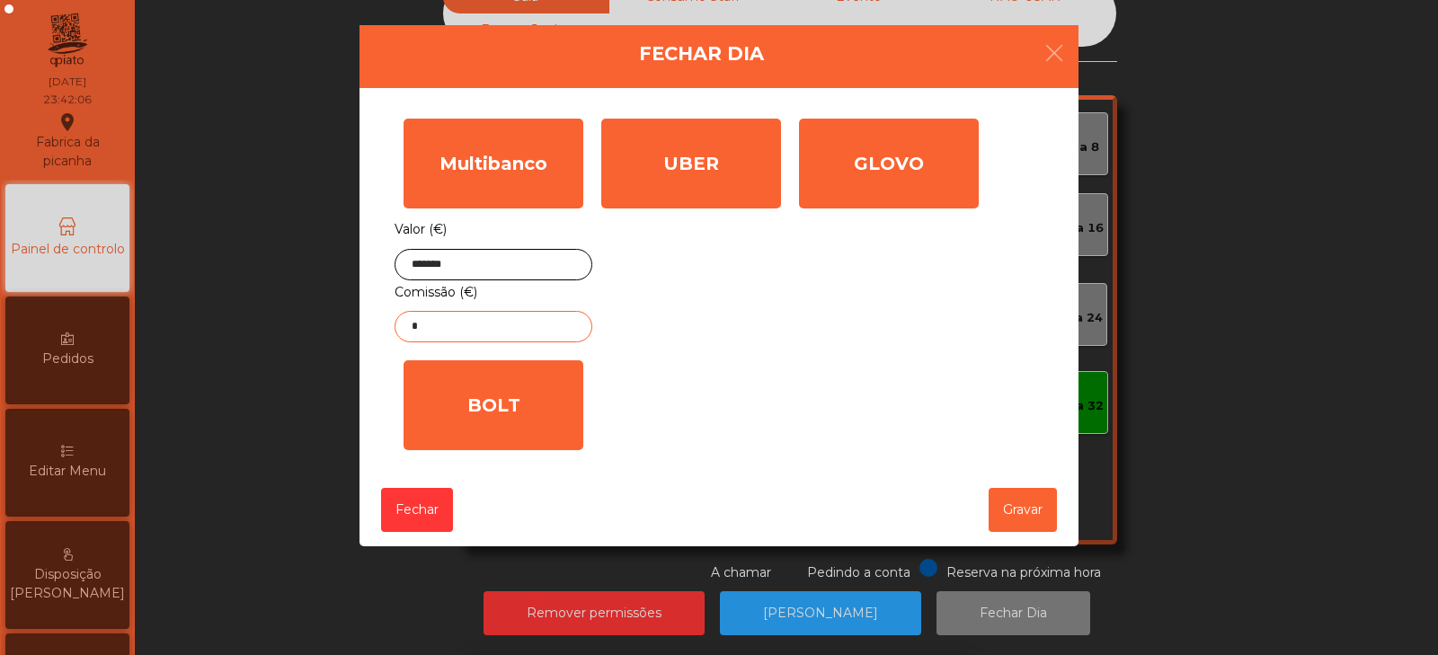
click at [532, 328] on input "*" at bounding box center [493, 326] width 198 height 31
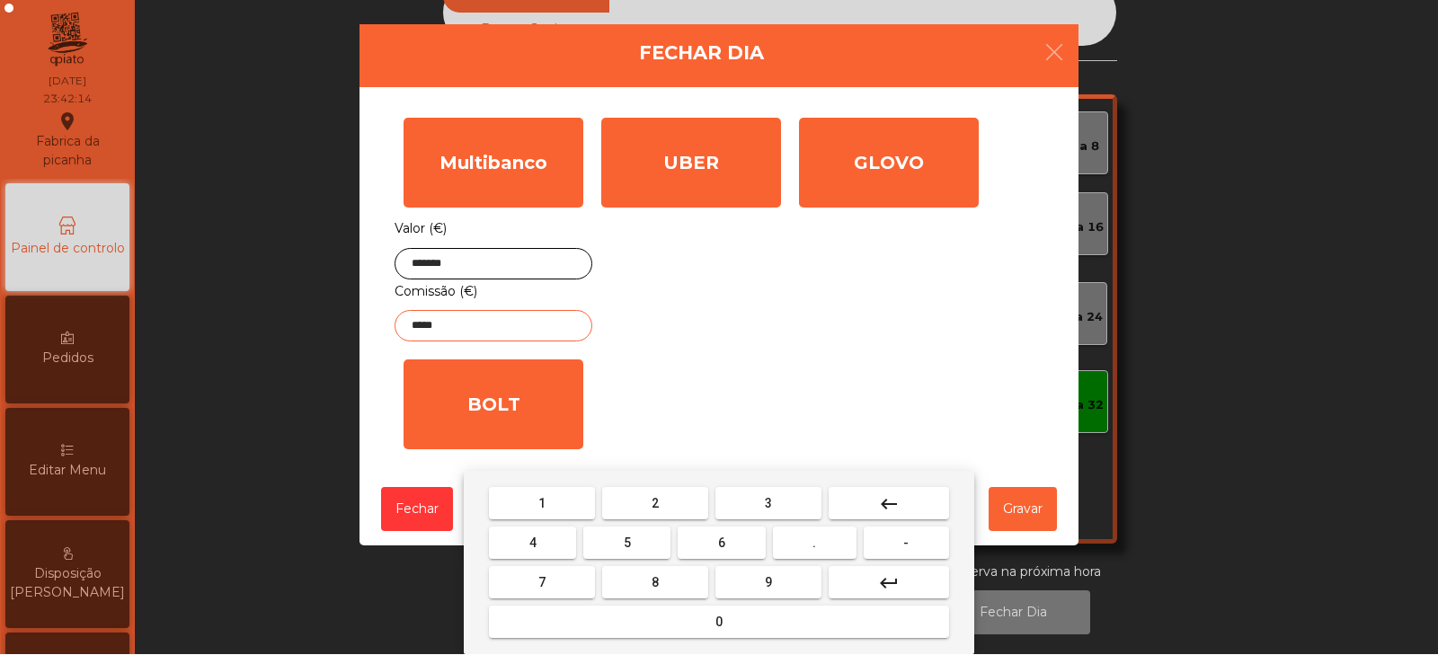
type input "*****"
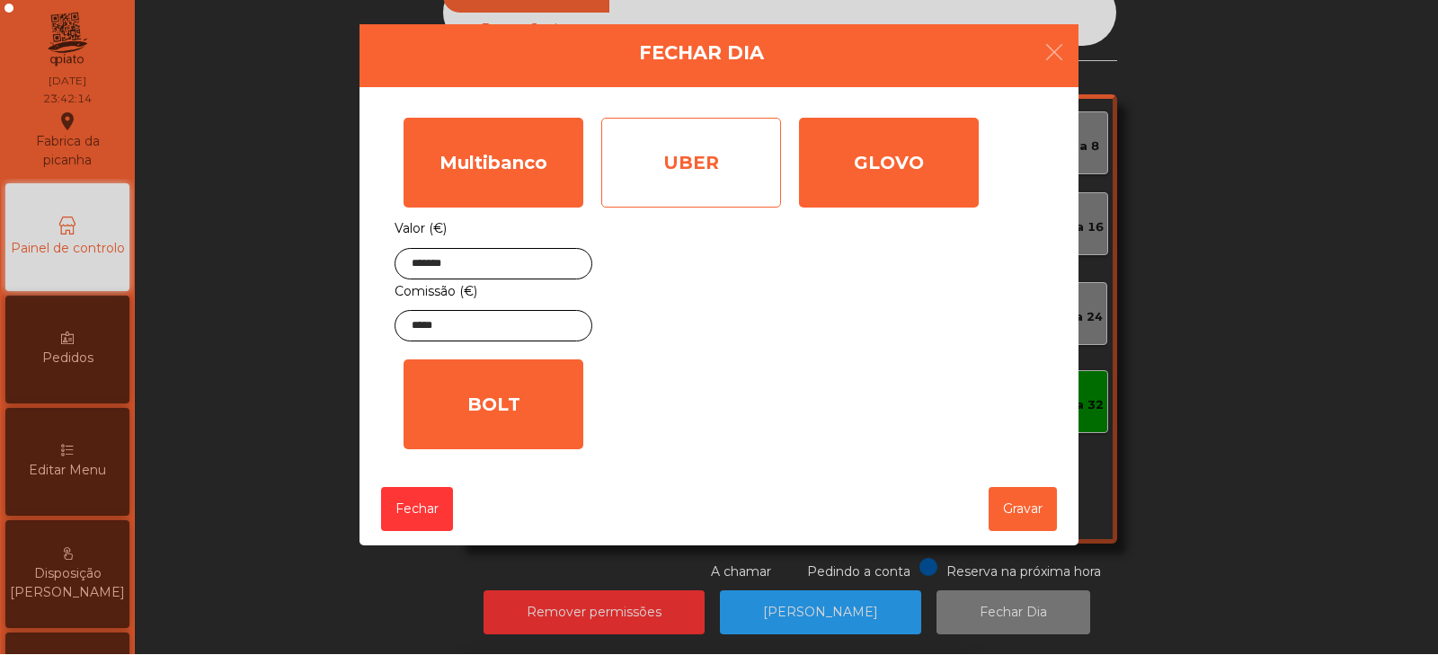
click at [722, 168] on div "UBER" at bounding box center [691, 164] width 180 height 90
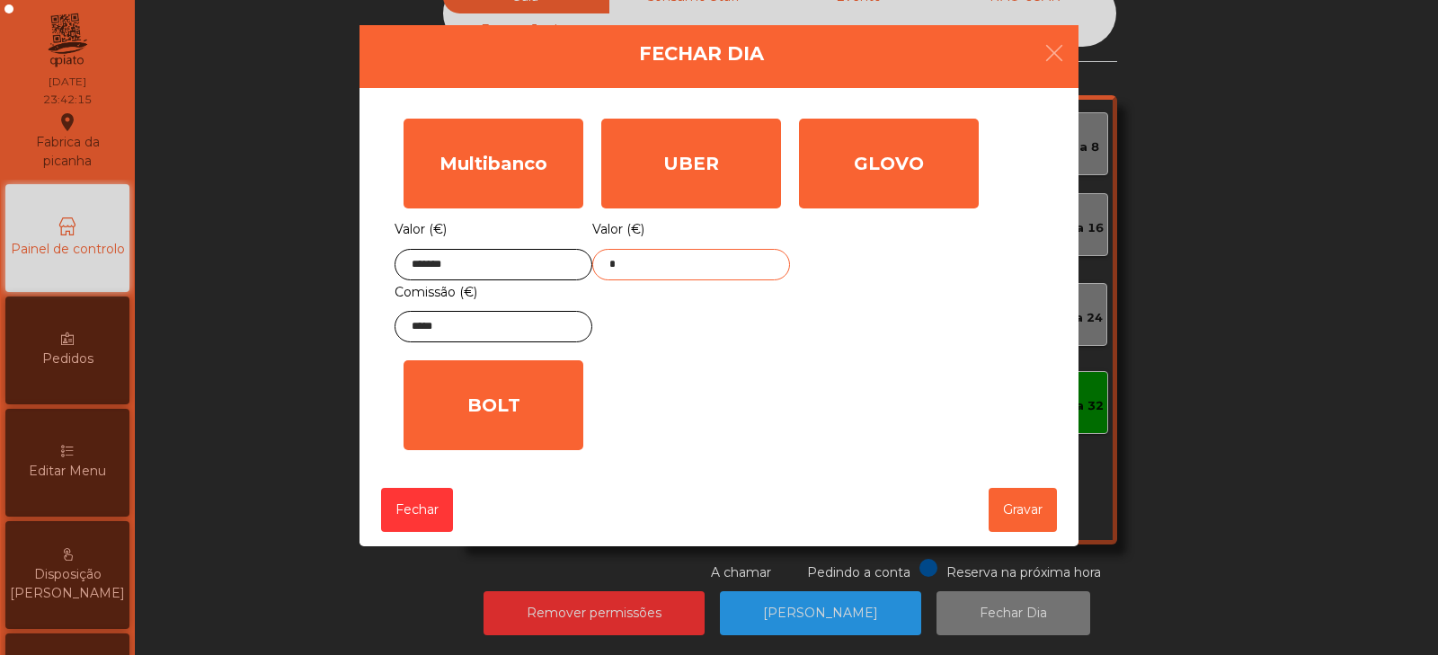
click at [728, 264] on input "*" at bounding box center [691, 264] width 198 height 31
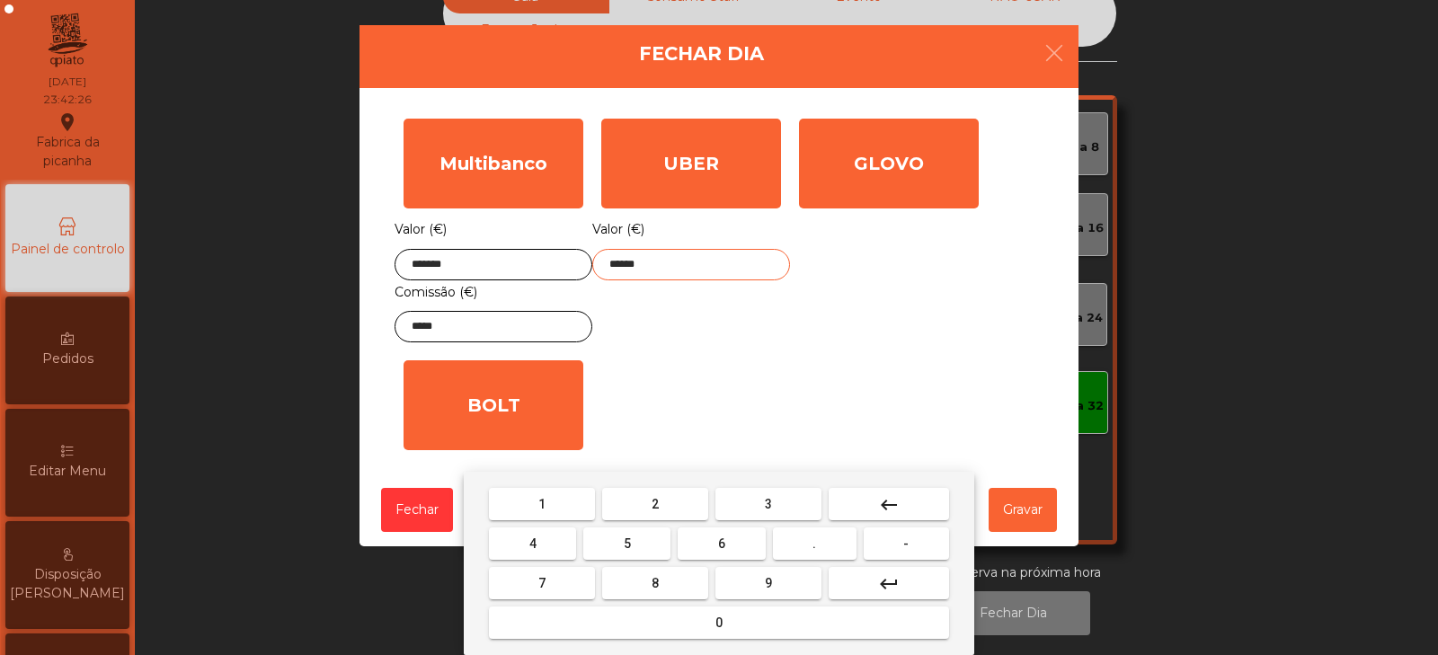
type input "******"
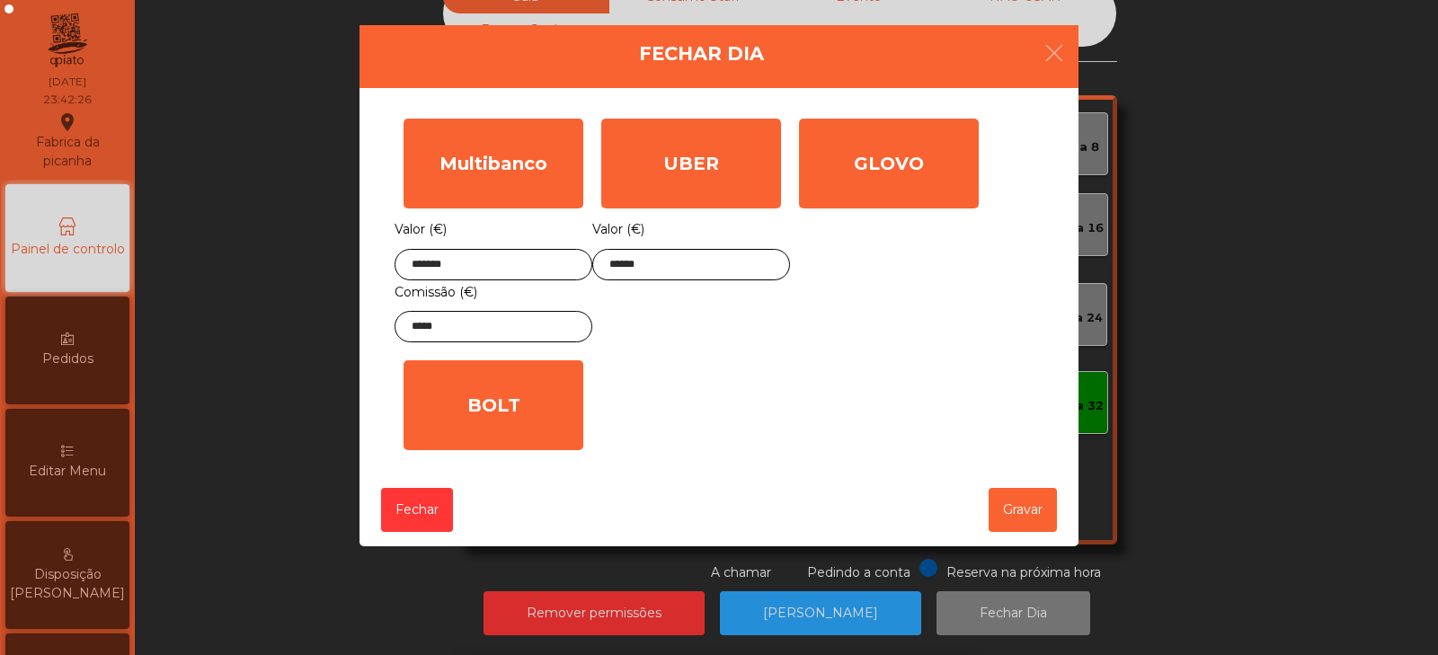
click at [1021, 504] on div "1 2 3 keyboard_backspace 4 5 6 . - 7 8 9 keyboard_return 0" at bounding box center [719, 563] width 1438 height 183
click at [1026, 509] on button "Gravar" at bounding box center [1022, 510] width 68 height 44
